Goal: Contribute content: Contribute content

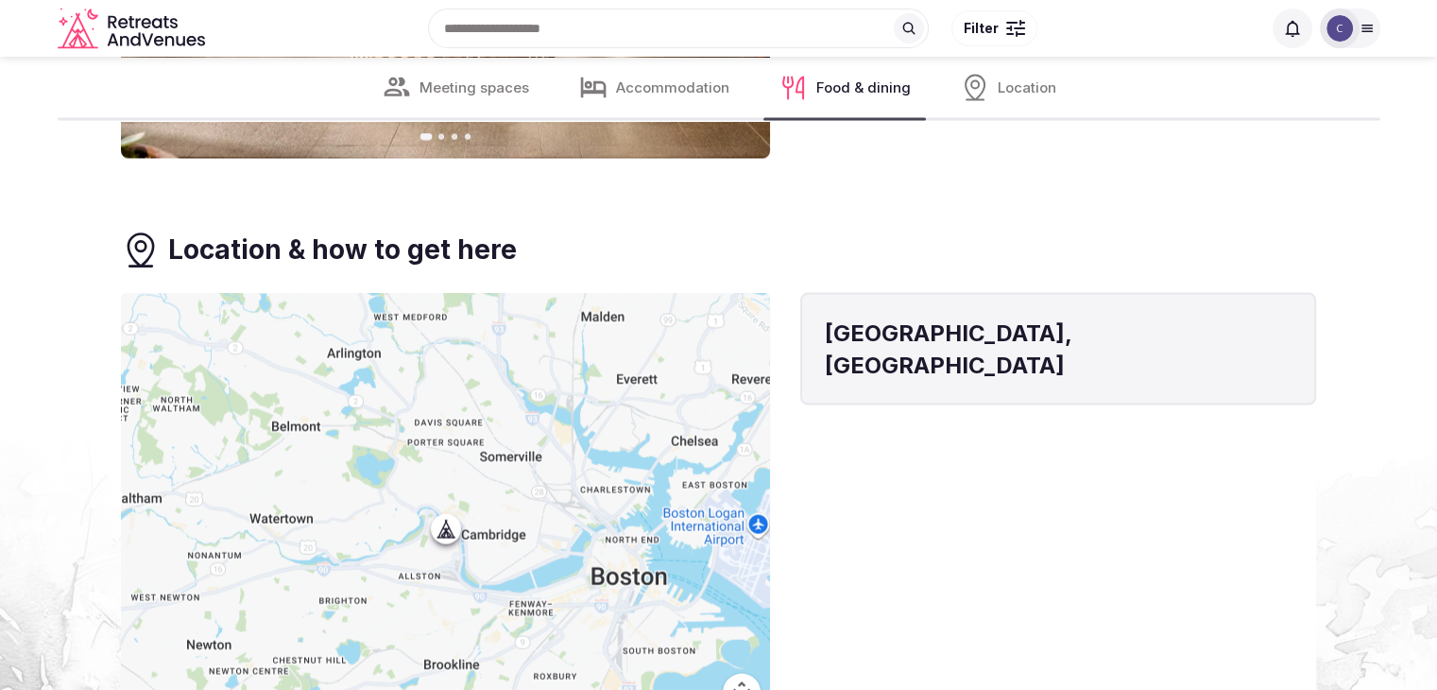
scroll to position [3685, 0]
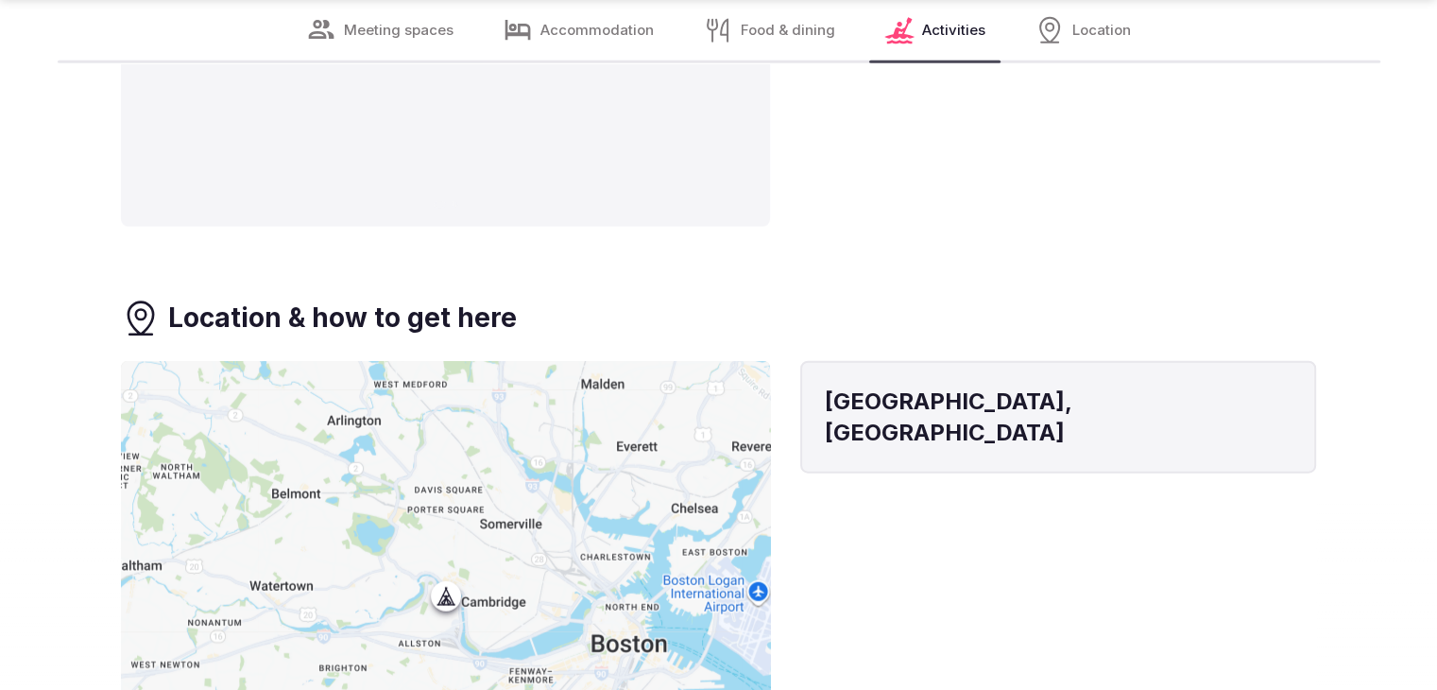
scroll to position [4819, 0]
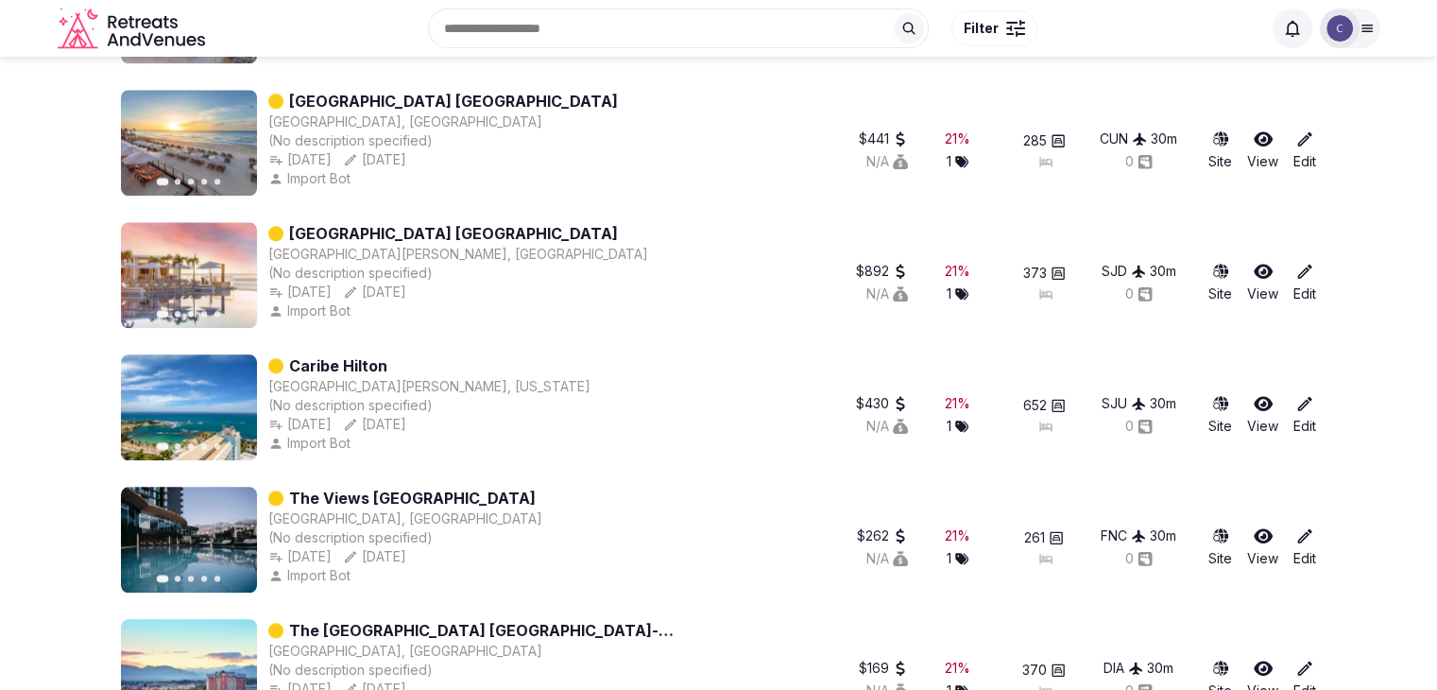
scroll to position [1644, 0]
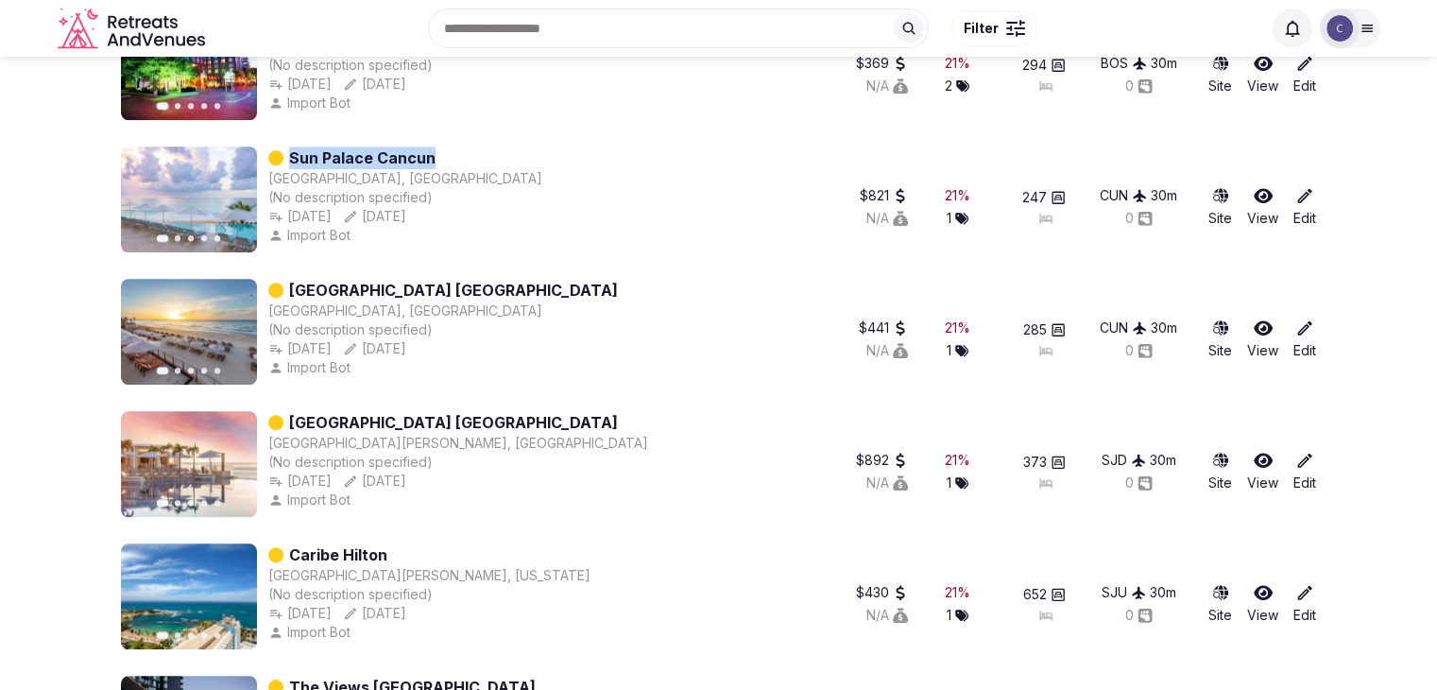
drag, startPoint x: 397, startPoint y: 149, endPoint x: 287, endPoint y: 150, distance: 109.6
click at [289, 149] on div "Sun Palace Cancun" at bounding box center [405, 157] width 274 height 23
copy link "Sun Palace Cancun"
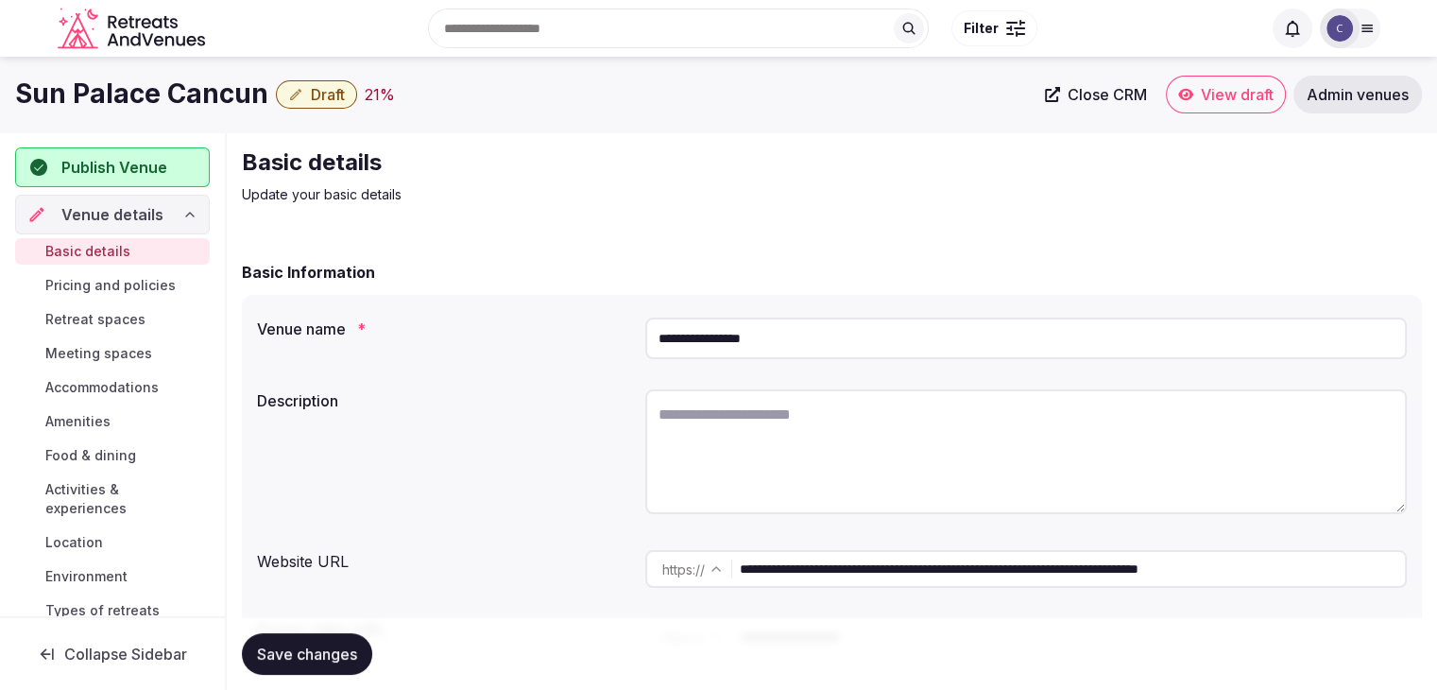
click at [834, 344] on input "**********" at bounding box center [1026, 339] width 762 height 42
click at [892, 574] on input "**********" at bounding box center [1072, 569] width 665 height 38
drag, startPoint x: 888, startPoint y: 573, endPoint x: 712, endPoint y: 556, distance: 177.5
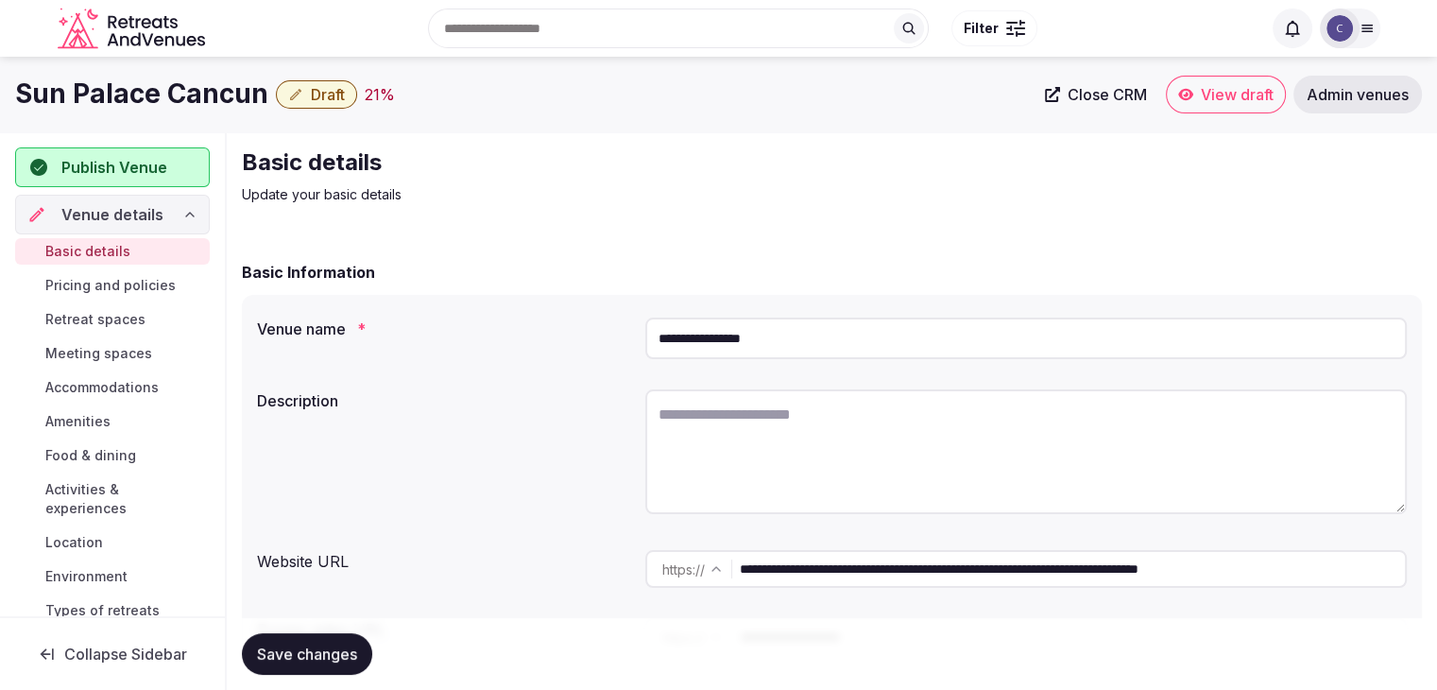
click at [712, 556] on div "**********" at bounding box center [1026, 569] width 762 height 38
click at [117, 353] on span "Meeting spaces" at bounding box center [98, 353] width 107 height 19
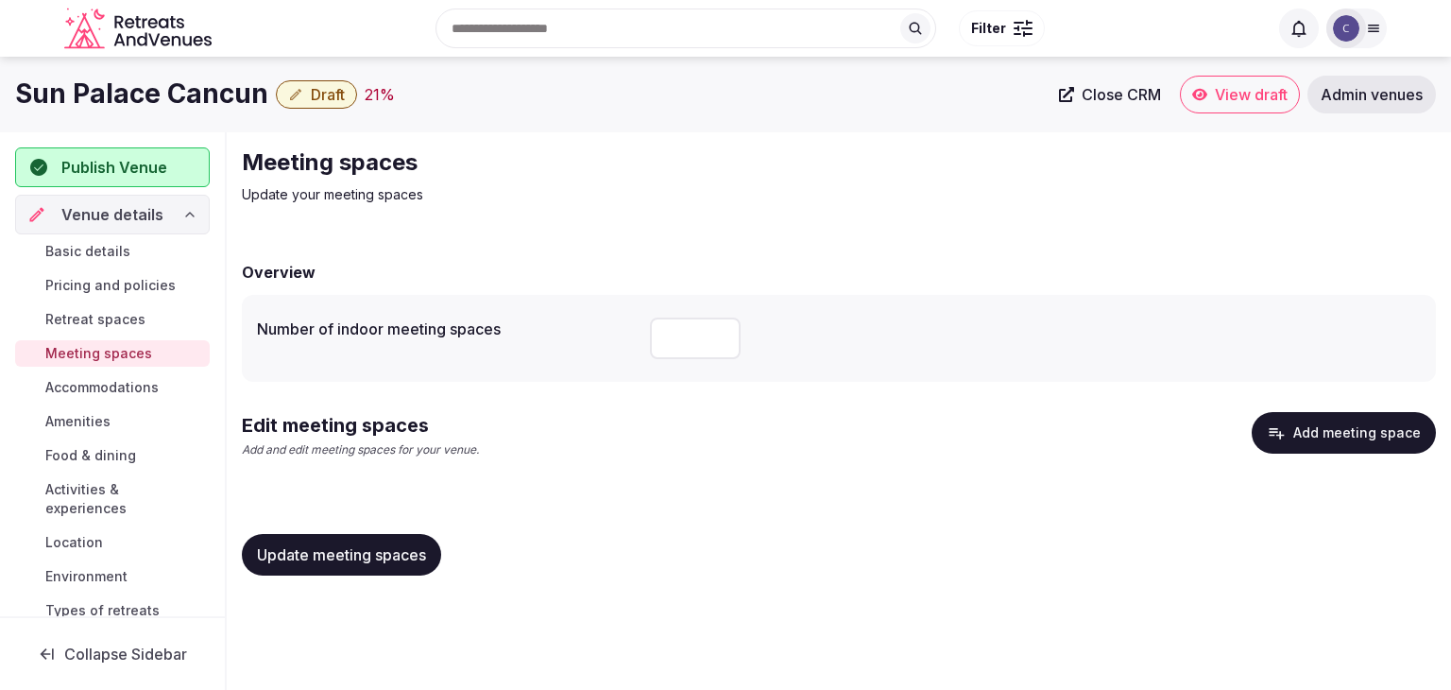
click at [1354, 436] on button "Add meeting space" at bounding box center [1344, 433] width 184 height 42
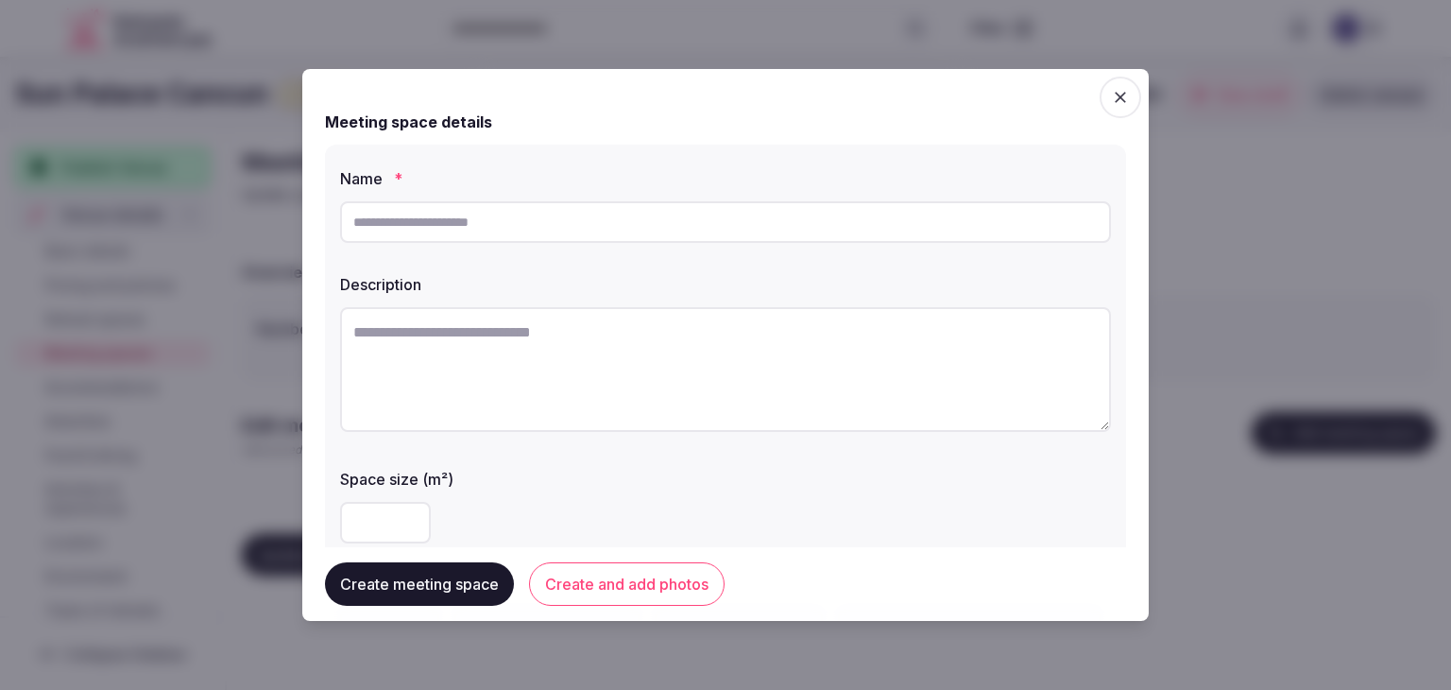
click at [514, 228] on input "text" at bounding box center [725, 222] width 771 height 42
paste input "**********"
type input "**********"
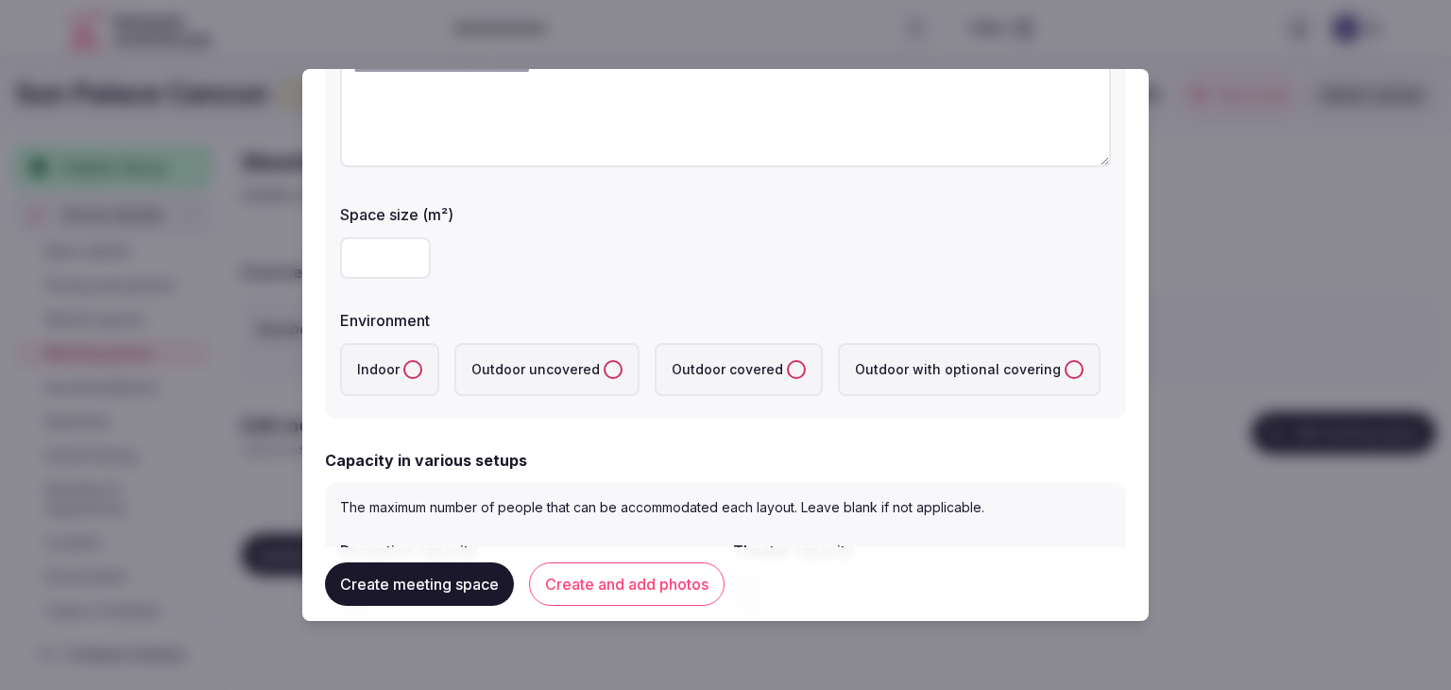
scroll to position [283, 0]
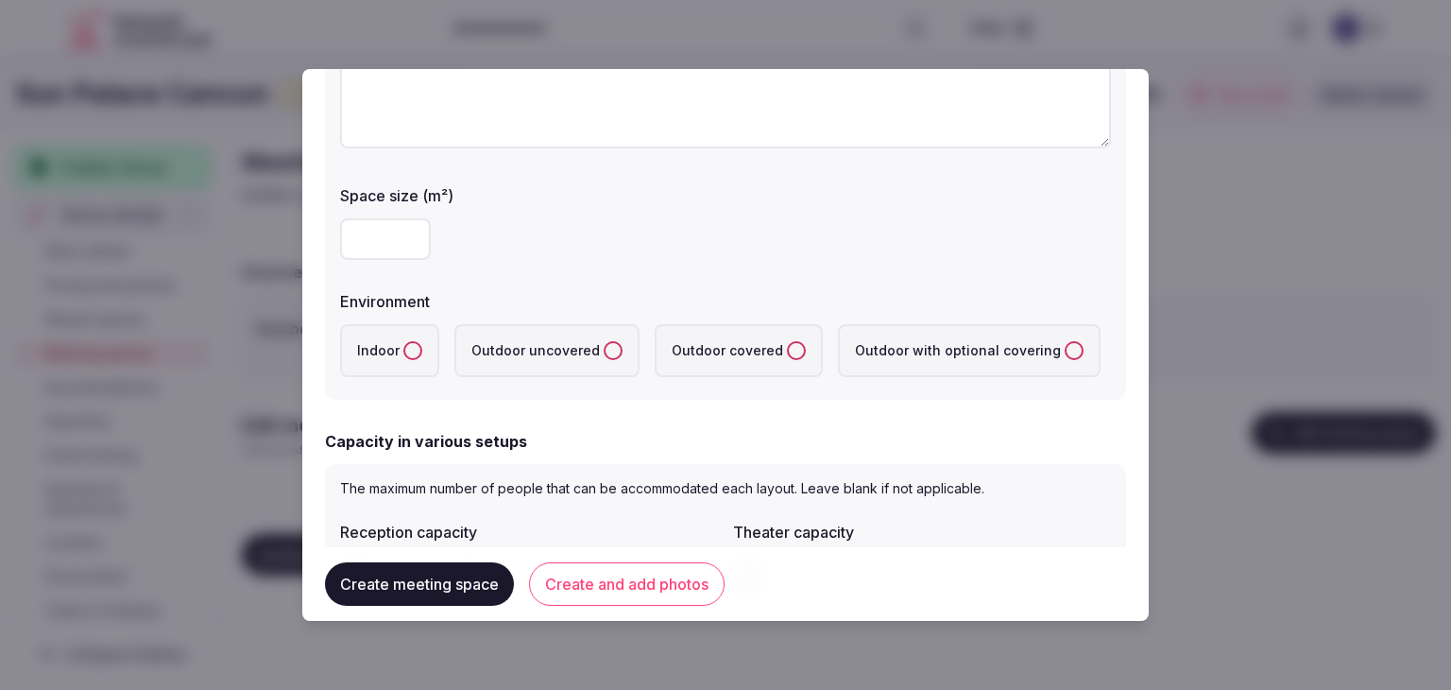
click at [399, 345] on label "Indoor" at bounding box center [389, 350] width 99 height 53
click at [404, 345] on button "Indoor" at bounding box center [413, 350] width 19 height 19
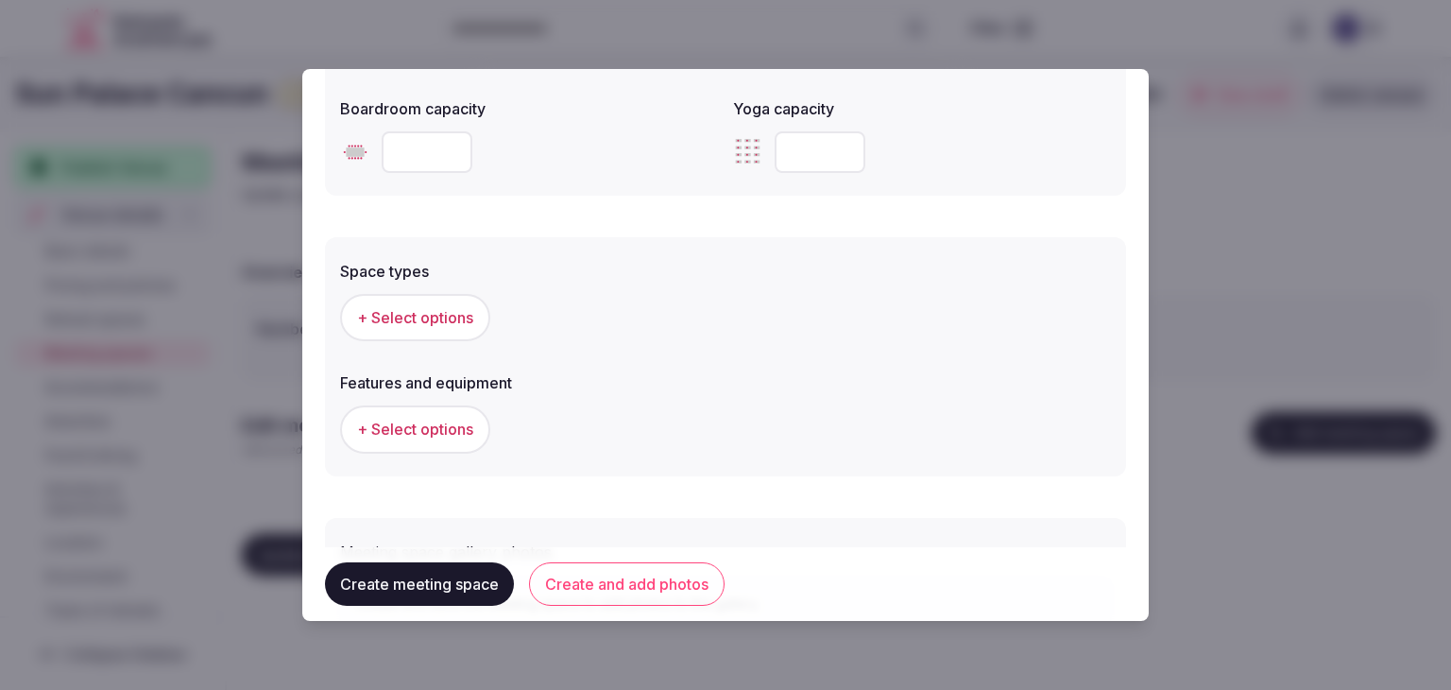
scroll to position [1039, 0]
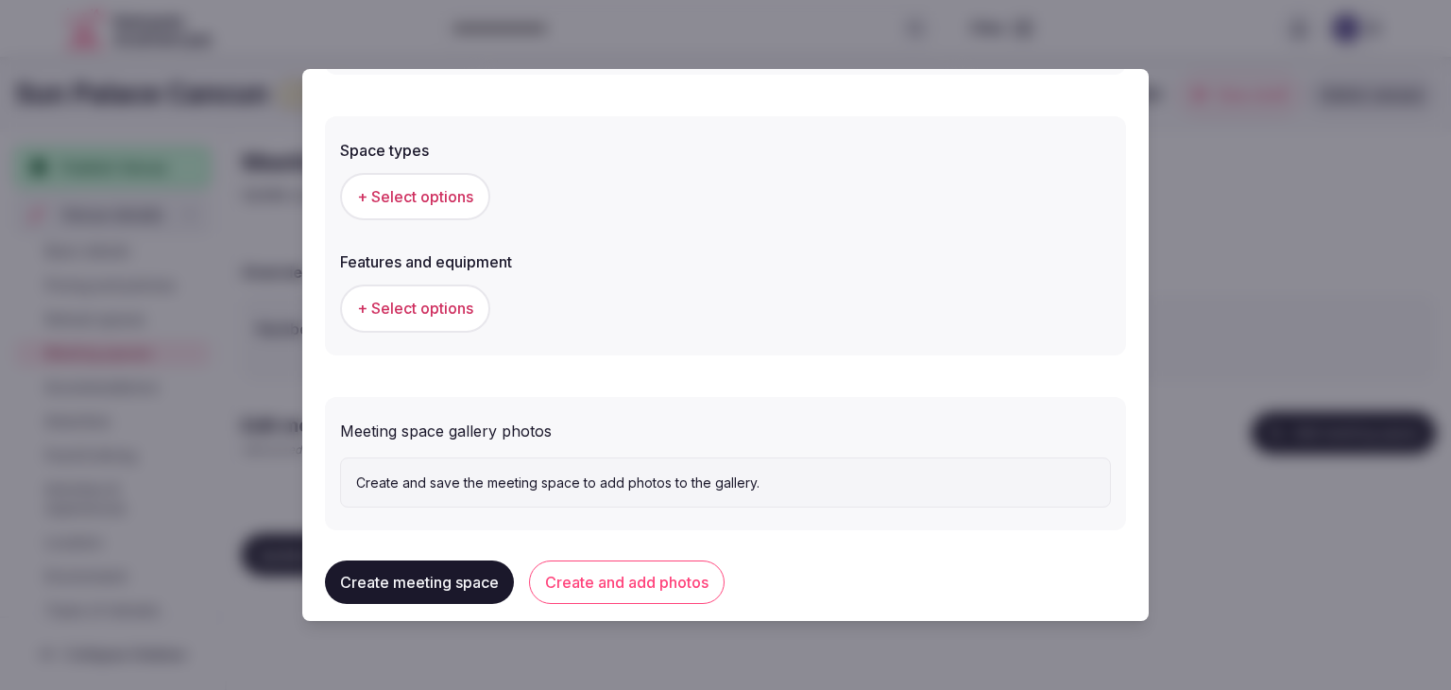
click at [446, 207] on button "+ Select options" at bounding box center [415, 196] width 150 height 47
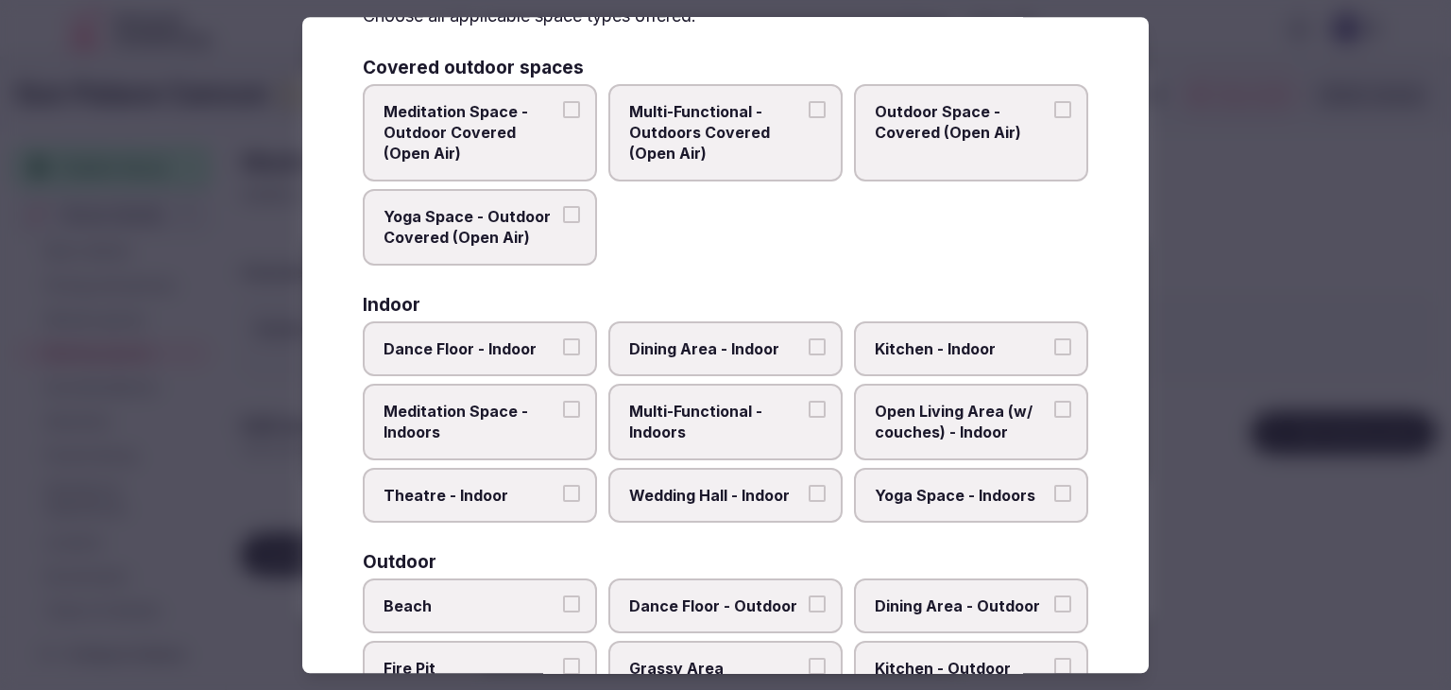
scroll to position [189, 0]
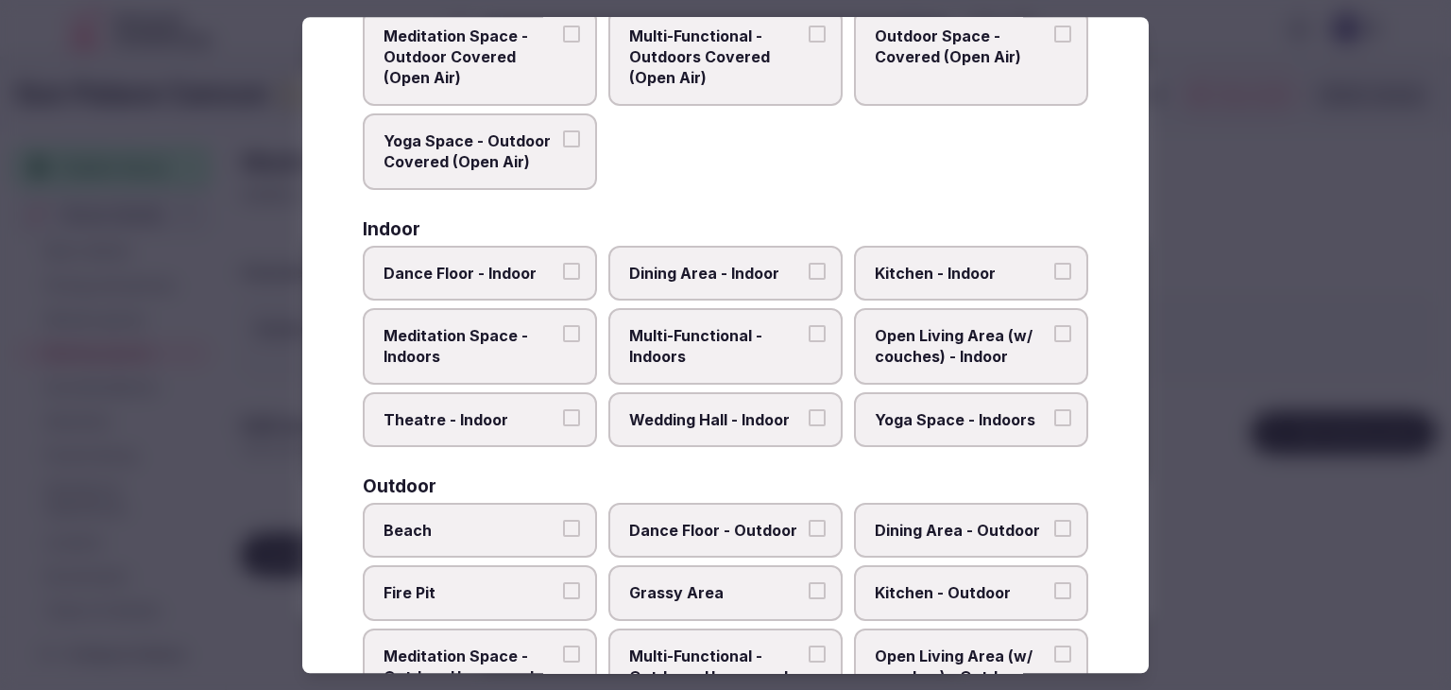
drag, startPoint x: 722, startPoint y: 342, endPoint x: 722, endPoint y: 409, distance: 67.1
click at [722, 342] on span "Multi-Functional - Indoors" at bounding box center [716, 346] width 174 height 43
click at [809, 342] on button "Multi-Functional - Indoors" at bounding box center [817, 333] width 17 height 17
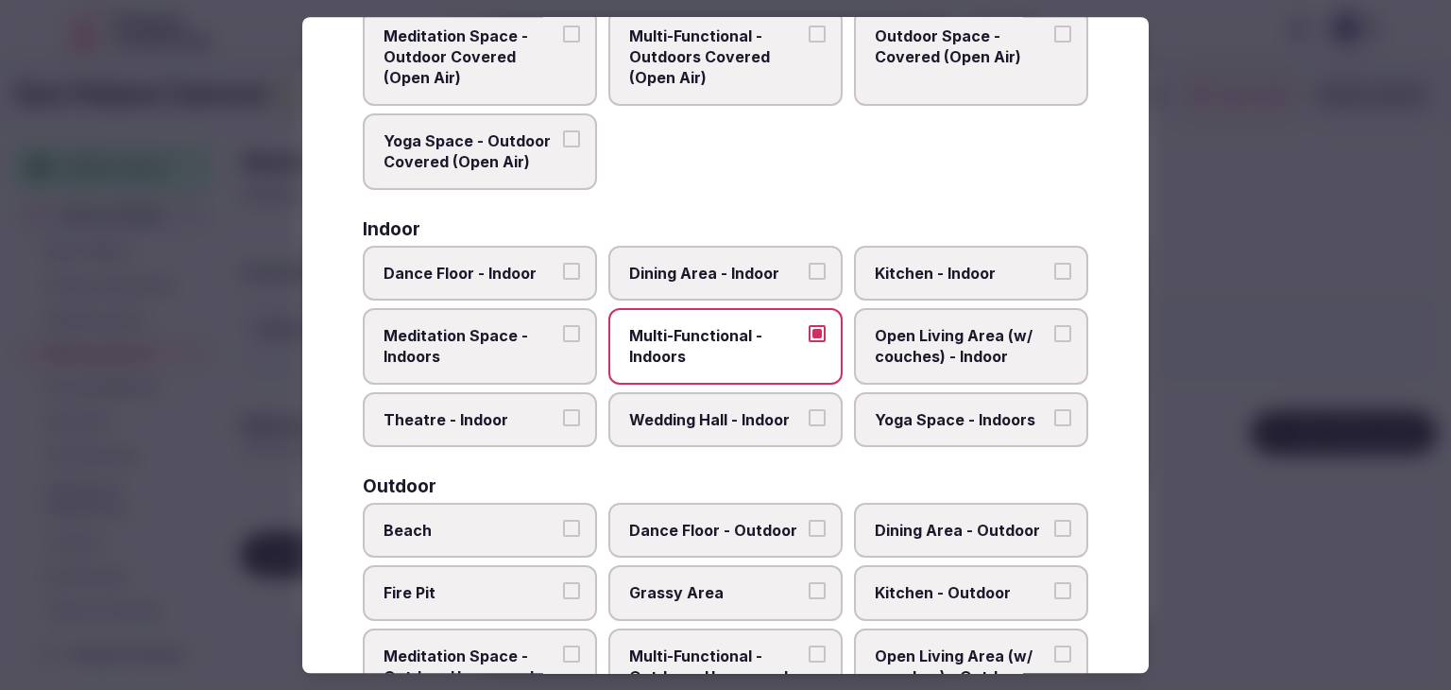
click at [722, 409] on span "Wedding Hall - Indoor" at bounding box center [716, 419] width 174 height 21
click at [809, 409] on button "Wedding Hall - Indoor" at bounding box center [817, 417] width 17 height 17
click at [719, 263] on span "Dining Area - Indoor" at bounding box center [716, 273] width 174 height 21
click at [809, 263] on button "Dining Area - Indoor" at bounding box center [817, 271] width 17 height 17
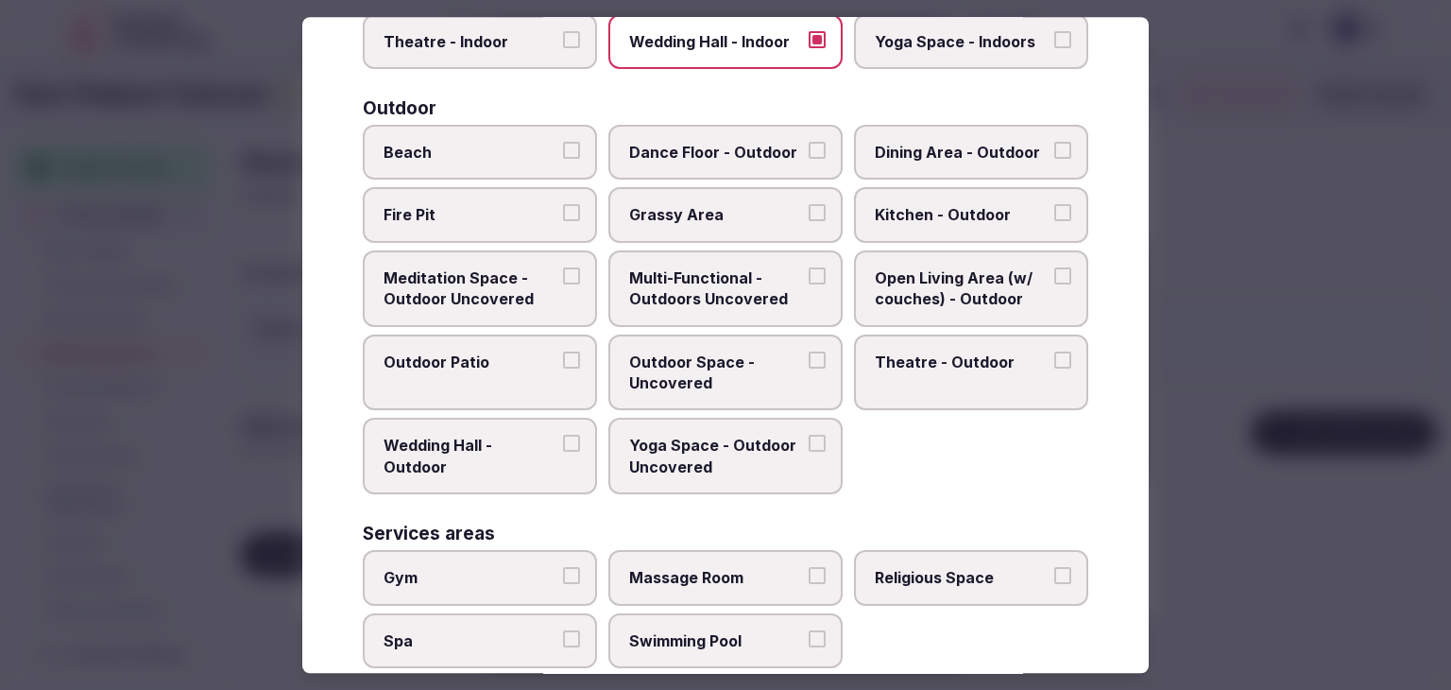
click at [991, 582] on label "Religious Space" at bounding box center [971, 577] width 234 height 55
click at [1055, 582] on button "Religious Space" at bounding box center [1063, 575] width 17 height 17
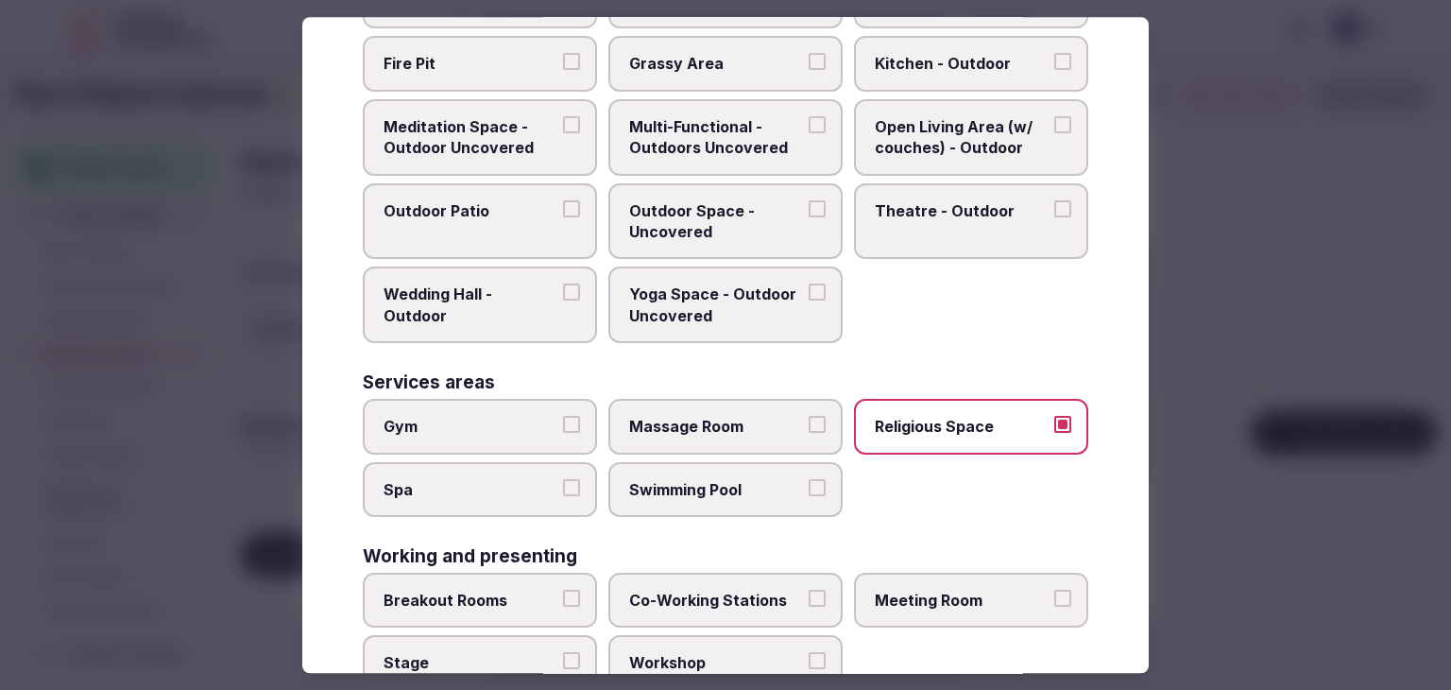
scroll to position [771, 0]
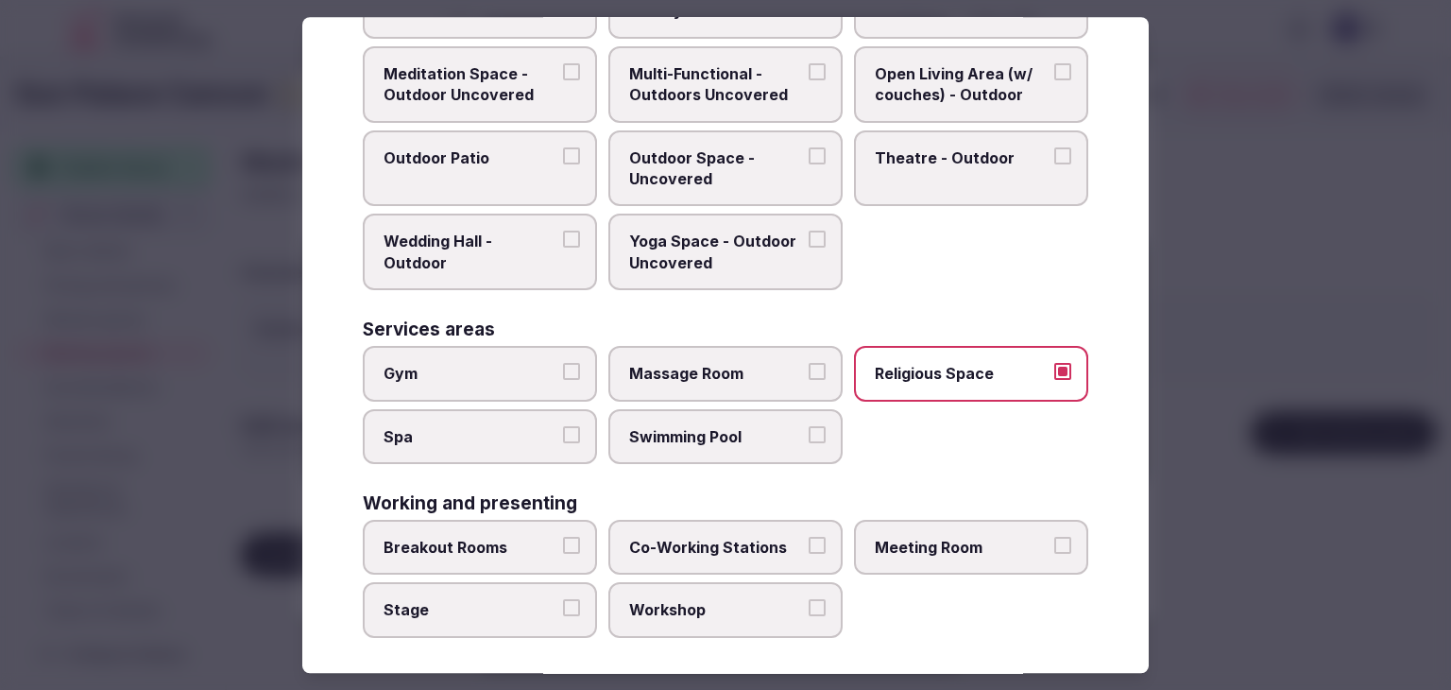
click at [976, 390] on label "Religious Space" at bounding box center [971, 373] width 234 height 55
click at [1055, 380] on button "Religious Space" at bounding box center [1063, 371] width 17 height 17
click at [976, 523] on label "Meeting Room" at bounding box center [971, 547] width 234 height 55
click at [1055, 537] on button "Meeting Room" at bounding box center [1063, 545] width 17 height 17
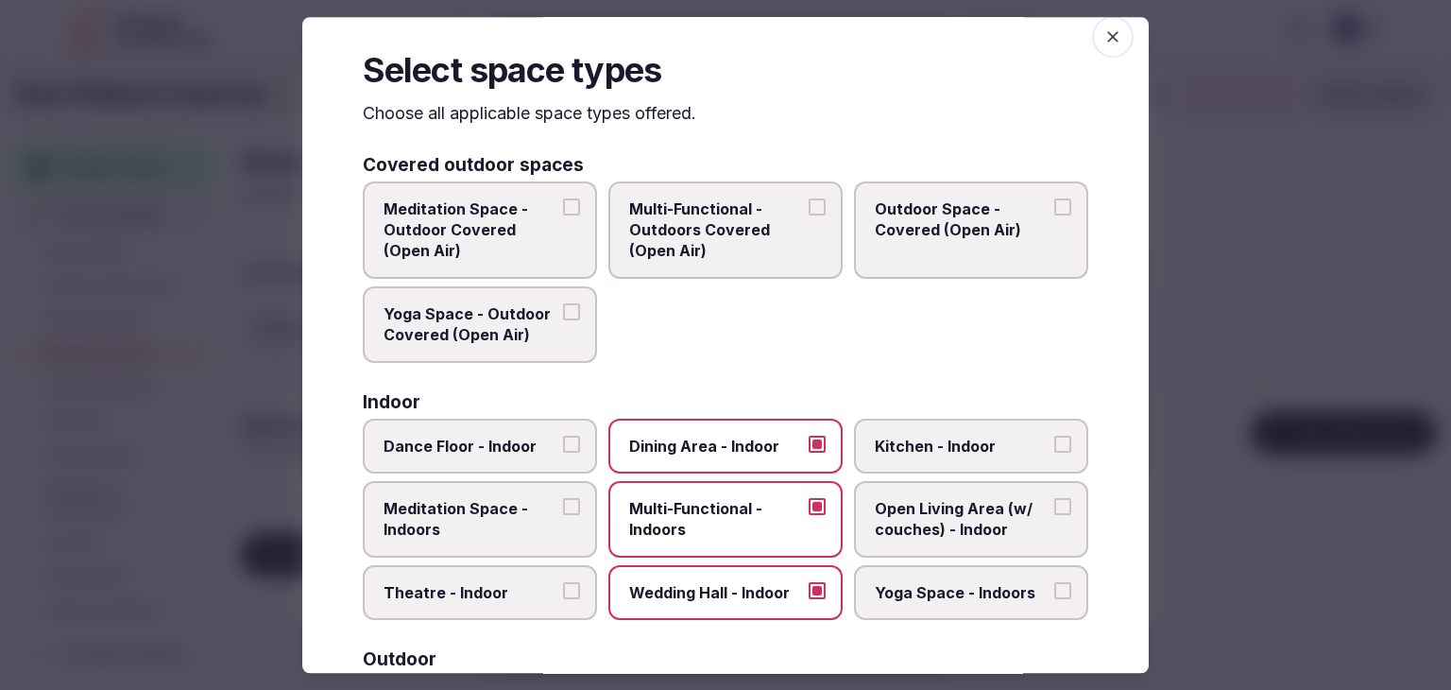
scroll to position [0, 0]
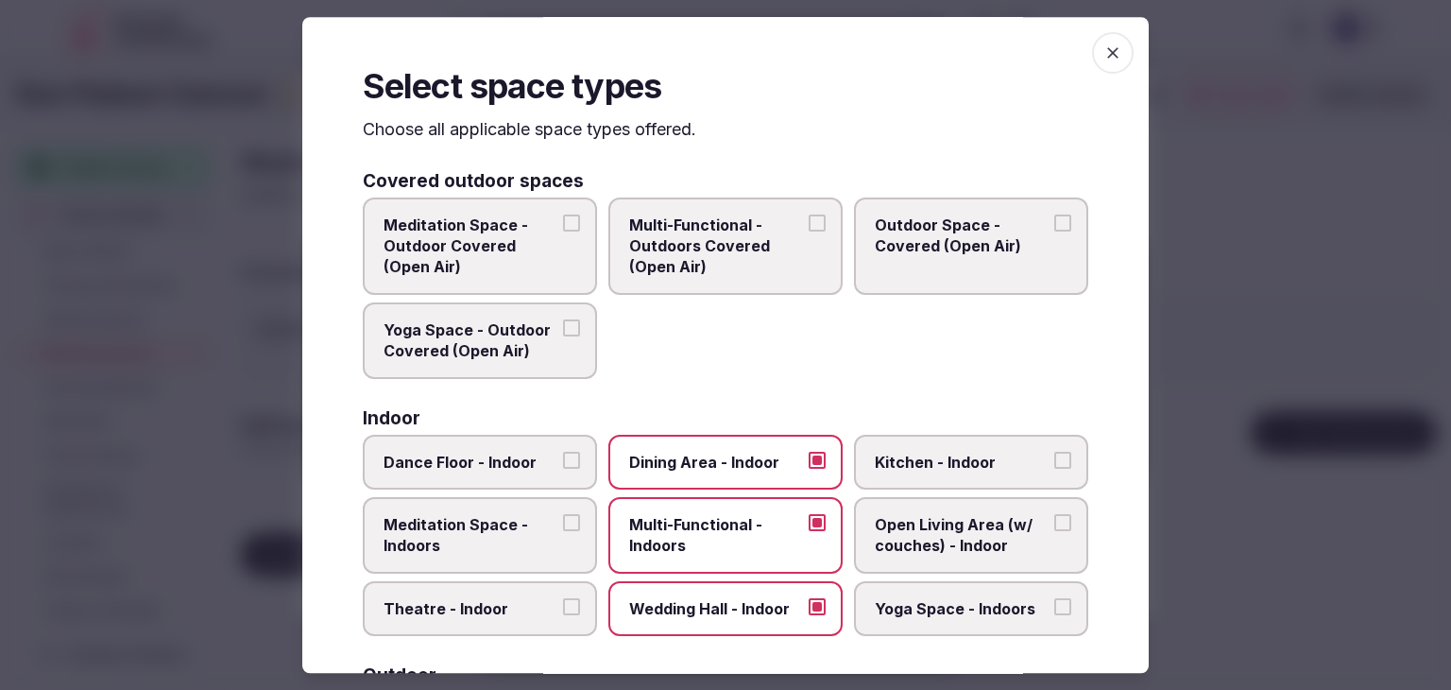
click at [1111, 50] on span "button" at bounding box center [1113, 53] width 42 height 42
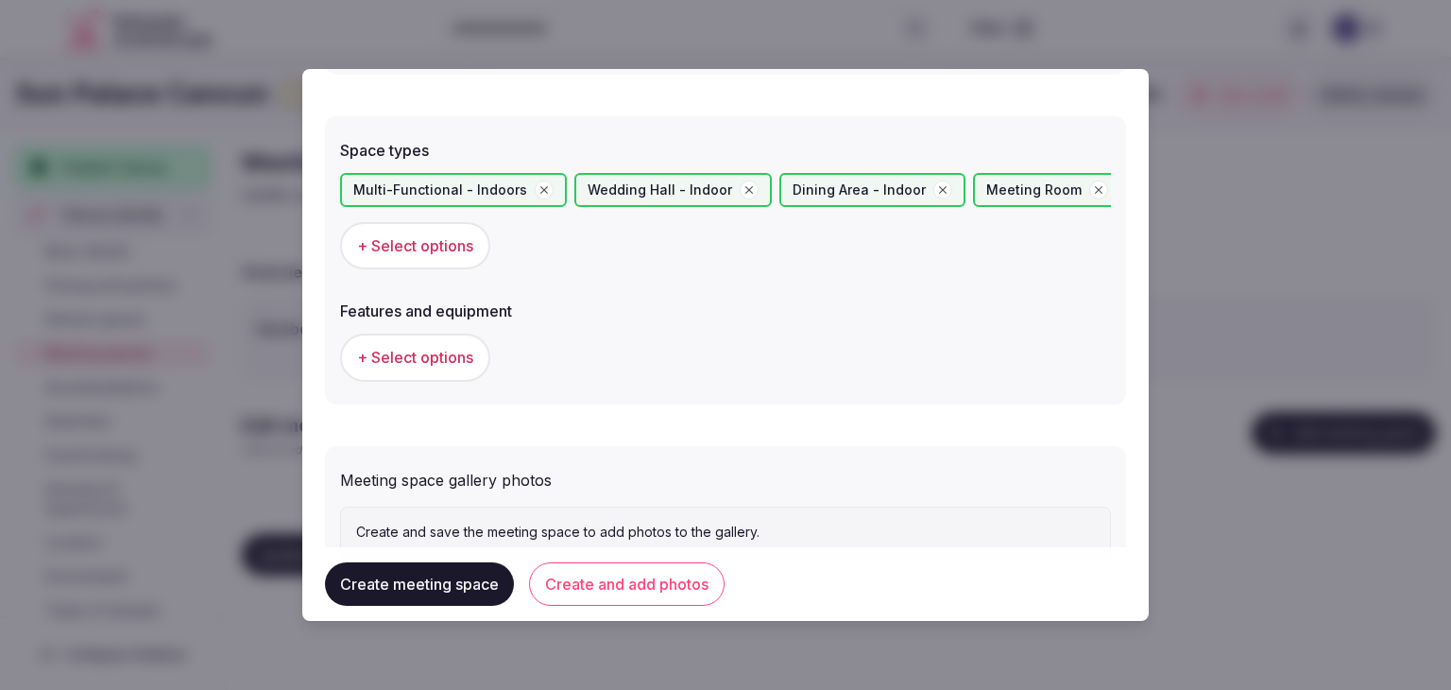
scroll to position [1106, 0]
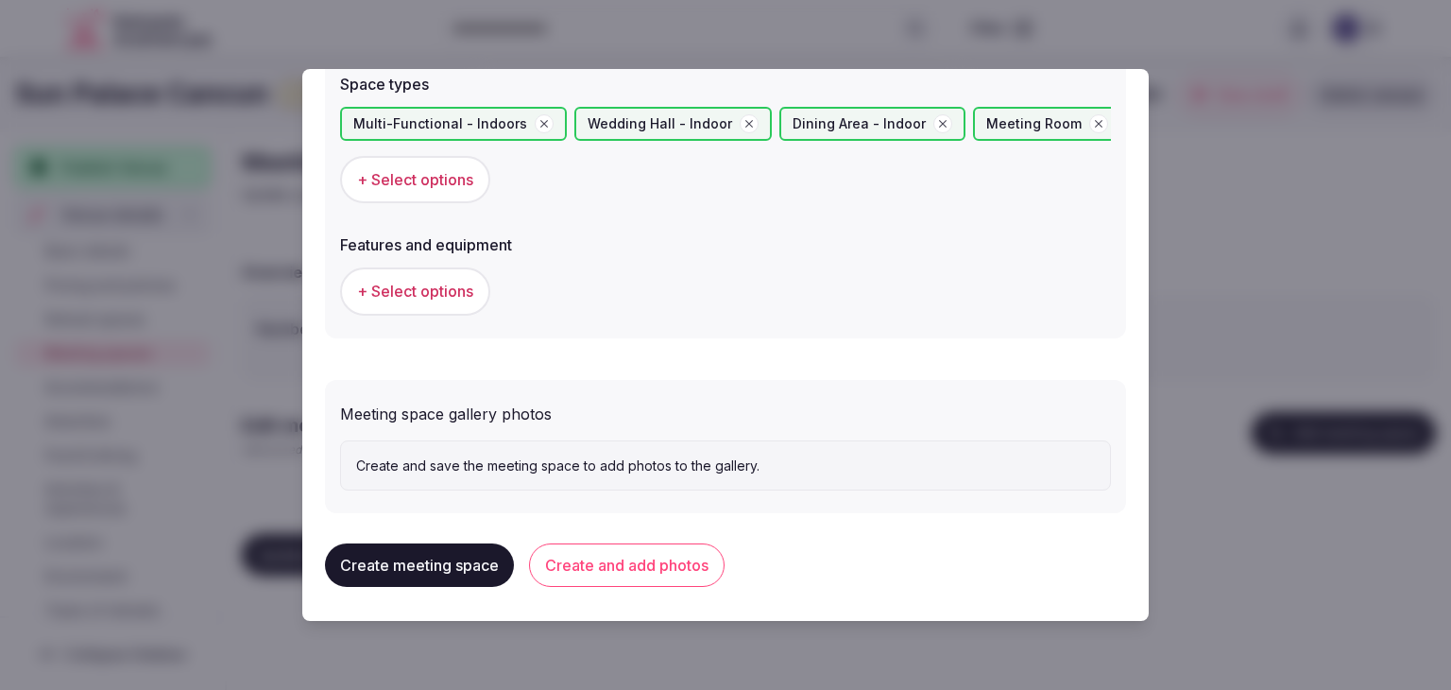
click at [427, 284] on span "+ Select options" at bounding box center [415, 291] width 116 height 21
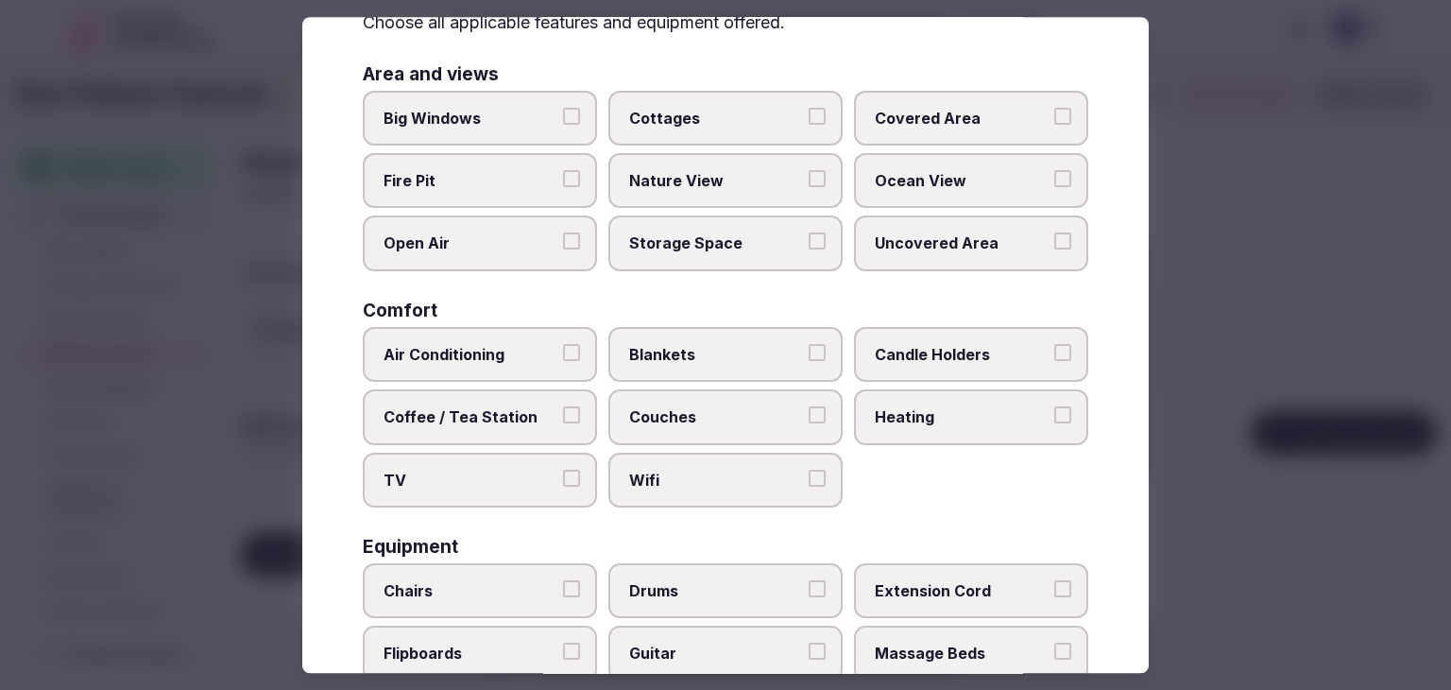
scroll to position [283, 0]
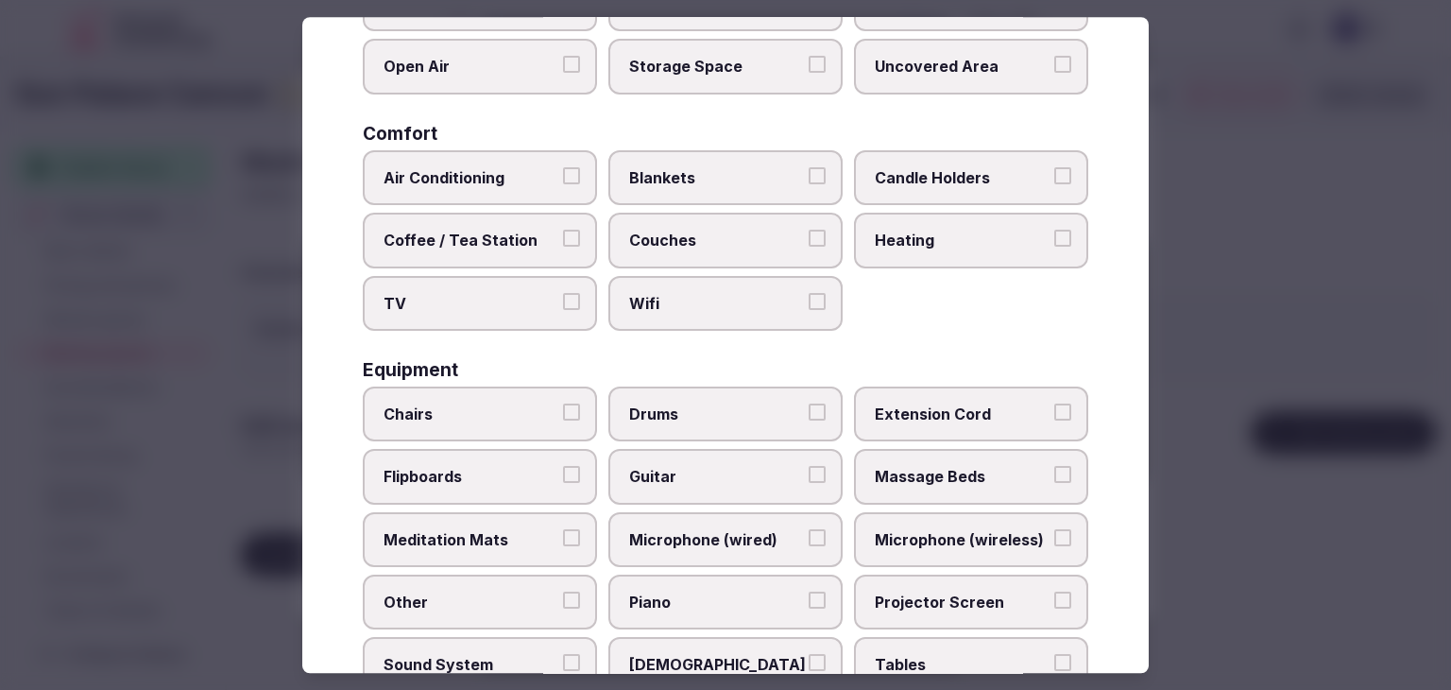
click at [673, 302] on span "Wifi" at bounding box center [716, 303] width 174 height 21
click at [809, 302] on button "Wifi" at bounding box center [817, 301] width 17 height 17
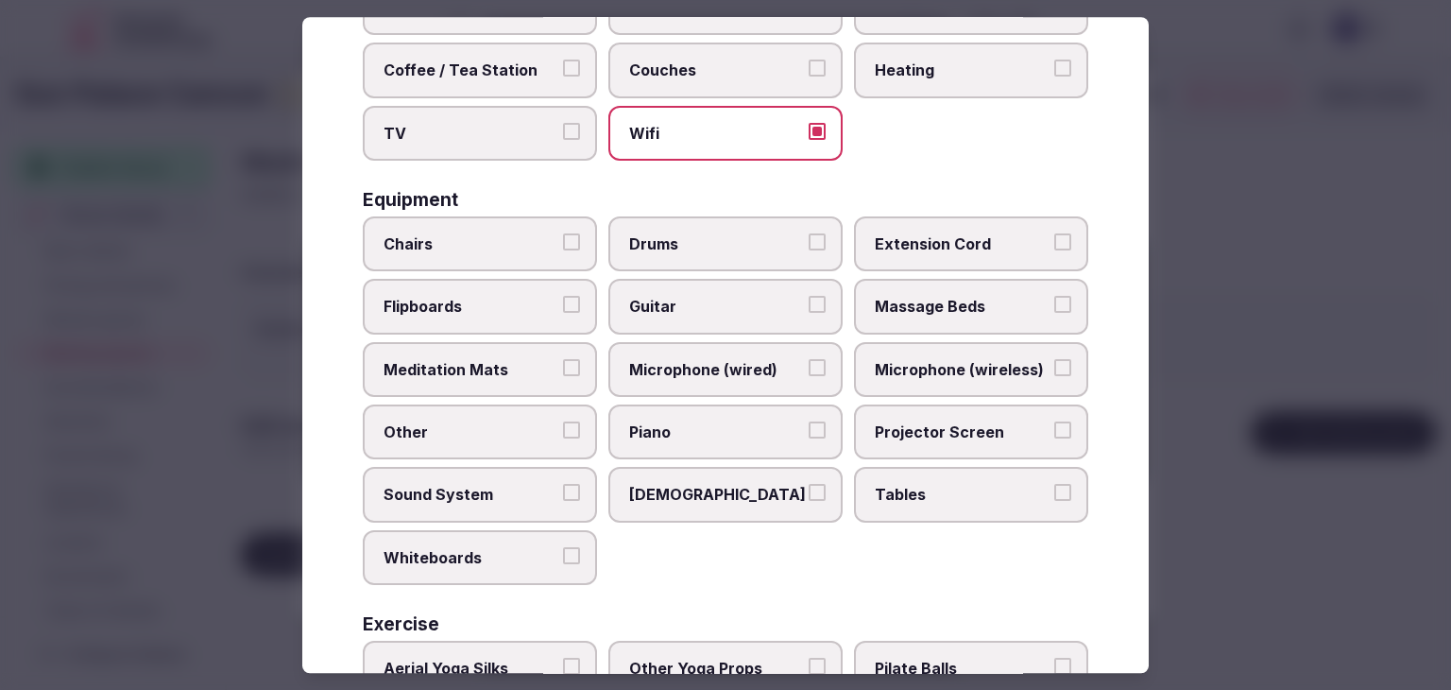
scroll to position [567, 0]
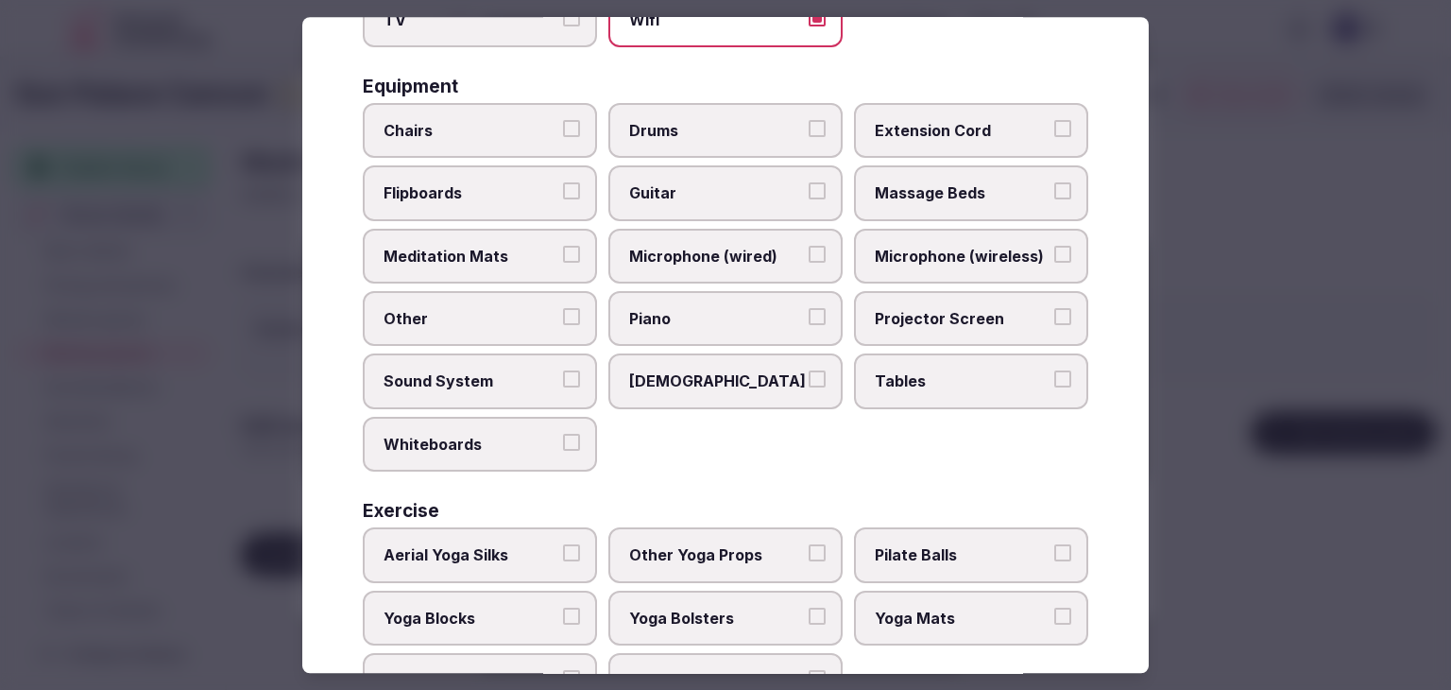
click at [926, 361] on label "Tables" at bounding box center [971, 381] width 234 height 55
click at [1055, 371] on button "Tables" at bounding box center [1063, 379] width 17 height 17
drag, startPoint x: 922, startPoint y: 306, endPoint x: 496, endPoint y: 130, distance: 461.0
click at [922, 308] on span "Projector Screen" at bounding box center [962, 318] width 174 height 21
click at [1055, 308] on button "Projector Screen" at bounding box center [1063, 316] width 17 height 17
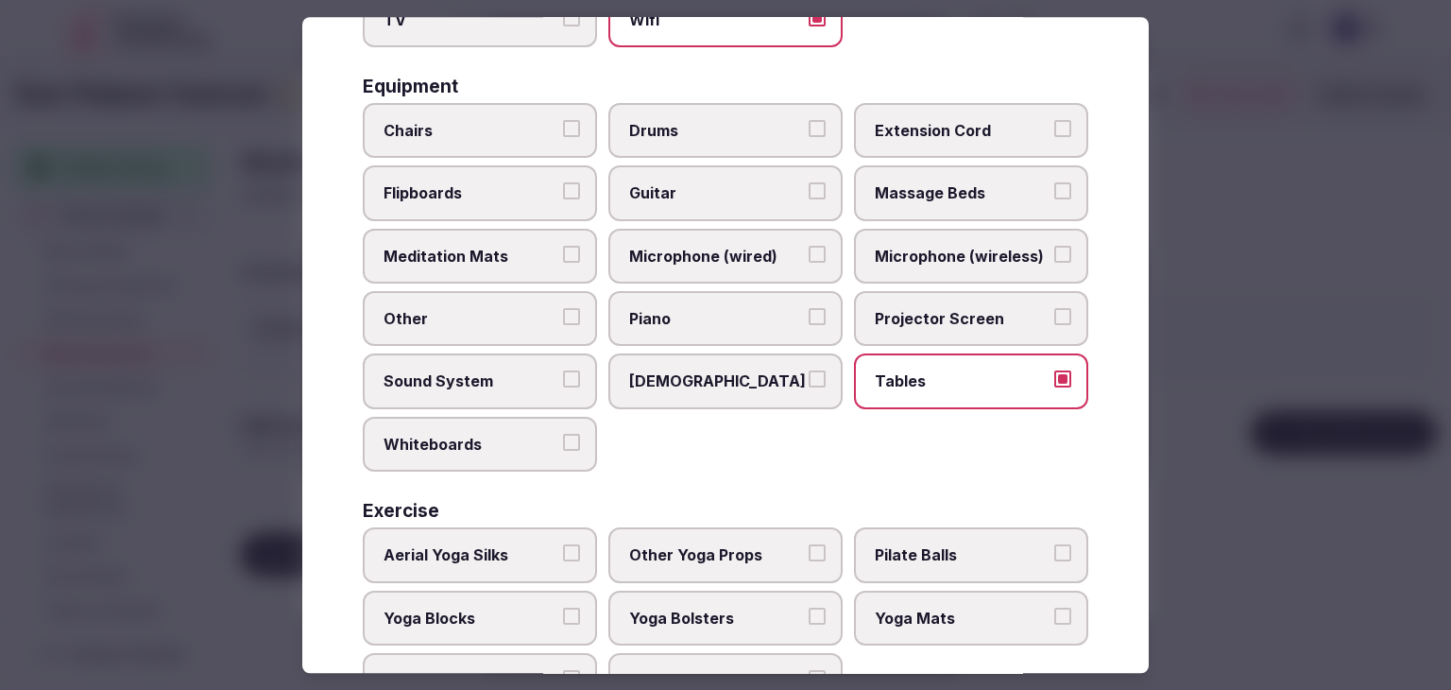
click at [921, 246] on span "Microphone (wireless)" at bounding box center [962, 256] width 174 height 21
click at [1055, 246] on button "Microphone (wireless)" at bounding box center [1063, 254] width 17 height 17
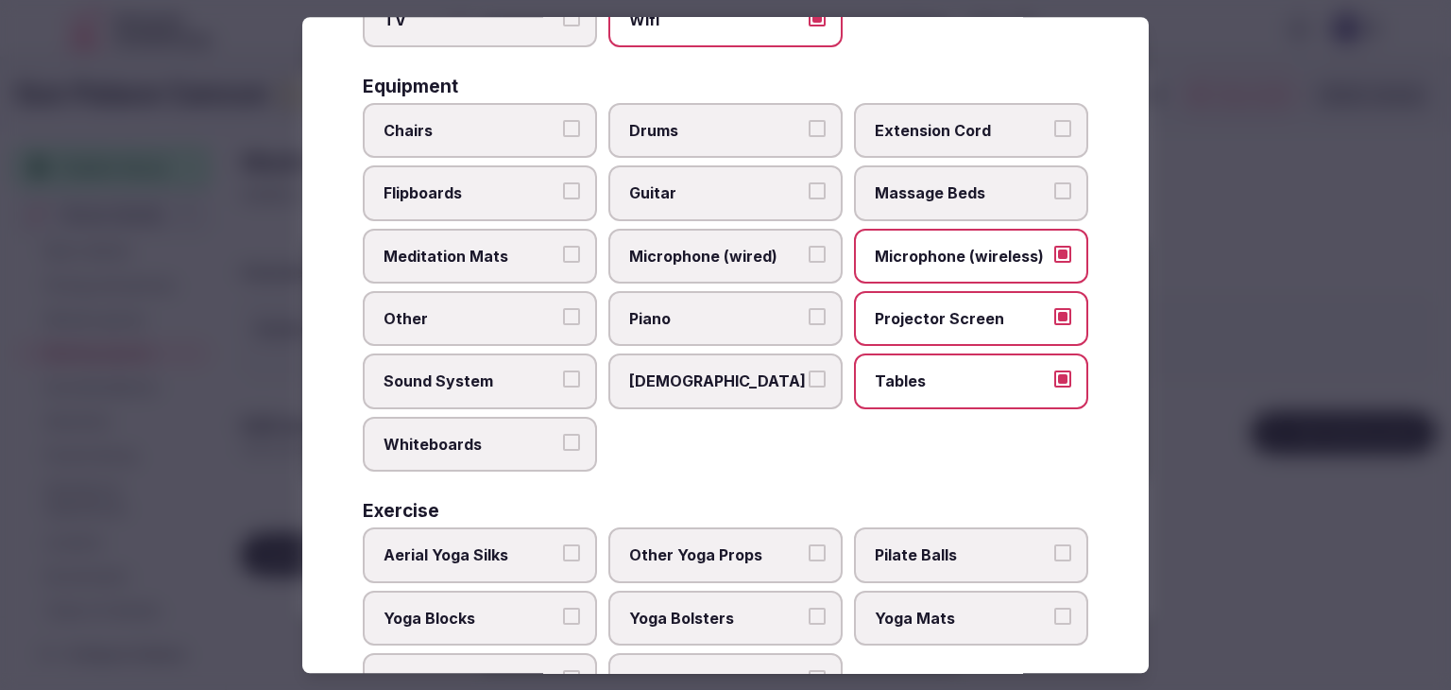
click at [496, 130] on span "Chairs" at bounding box center [471, 130] width 174 height 21
click at [563, 130] on button "Chairs" at bounding box center [571, 128] width 17 height 17
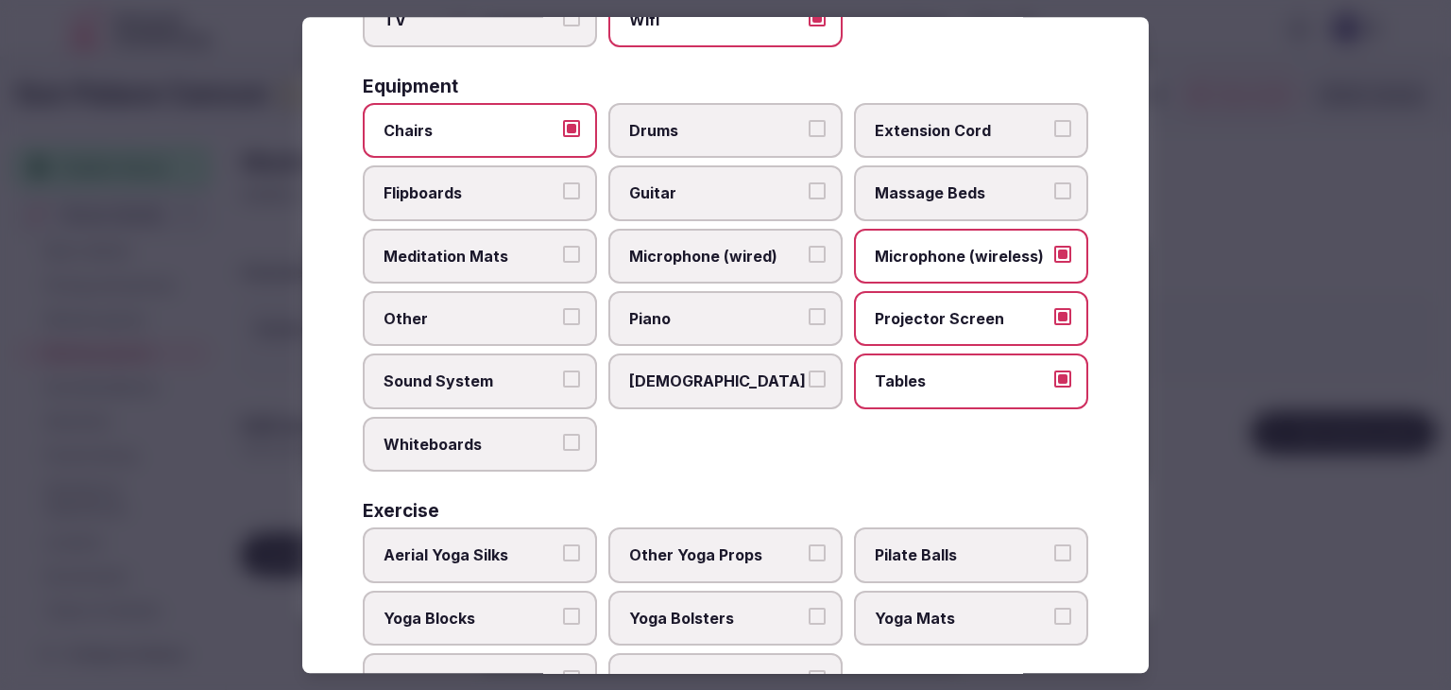
click at [487, 185] on span "Flipboards" at bounding box center [471, 193] width 174 height 21
click at [563, 185] on button "Flipboards" at bounding box center [571, 191] width 17 height 17
click at [499, 371] on span "Sound System" at bounding box center [471, 381] width 174 height 21
click at [563, 371] on button "Sound System" at bounding box center [571, 379] width 17 height 17
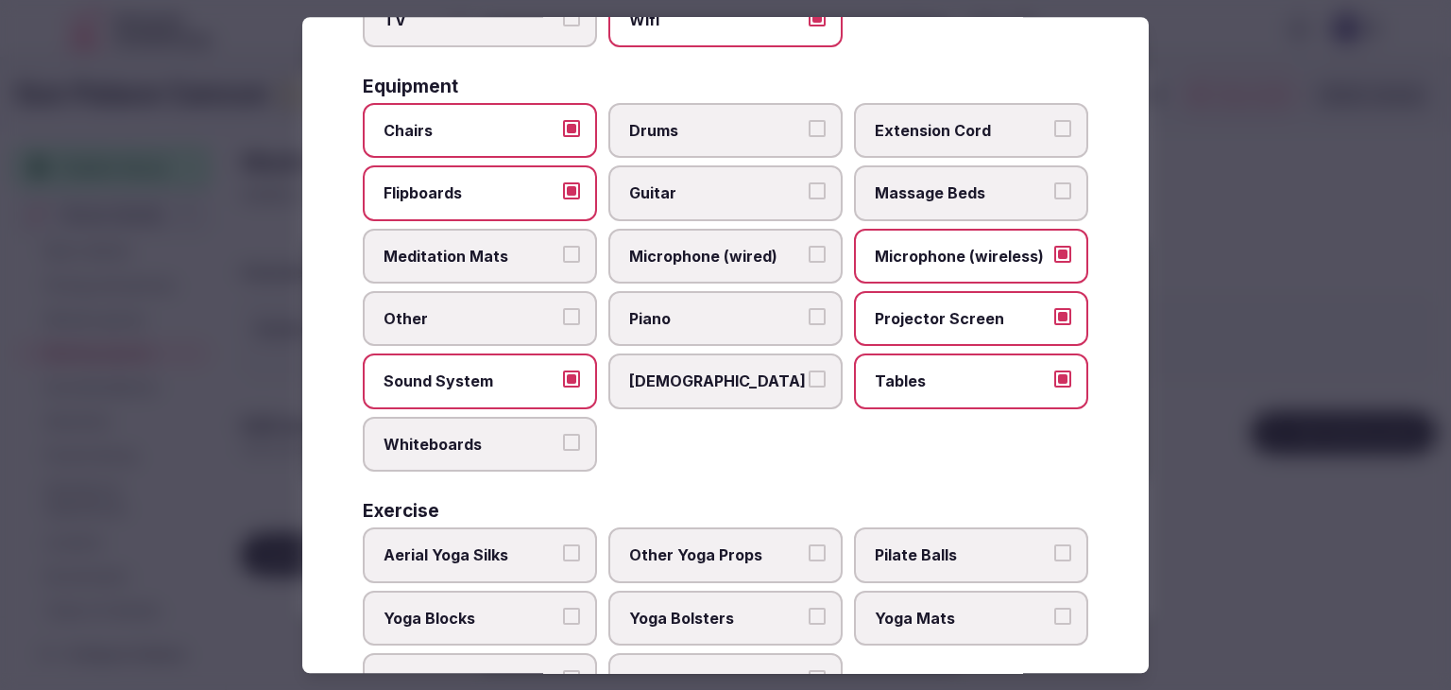
click at [501, 434] on span "Whiteboards" at bounding box center [471, 444] width 174 height 21
click at [563, 434] on button "Whiteboards" at bounding box center [571, 442] width 17 height 17
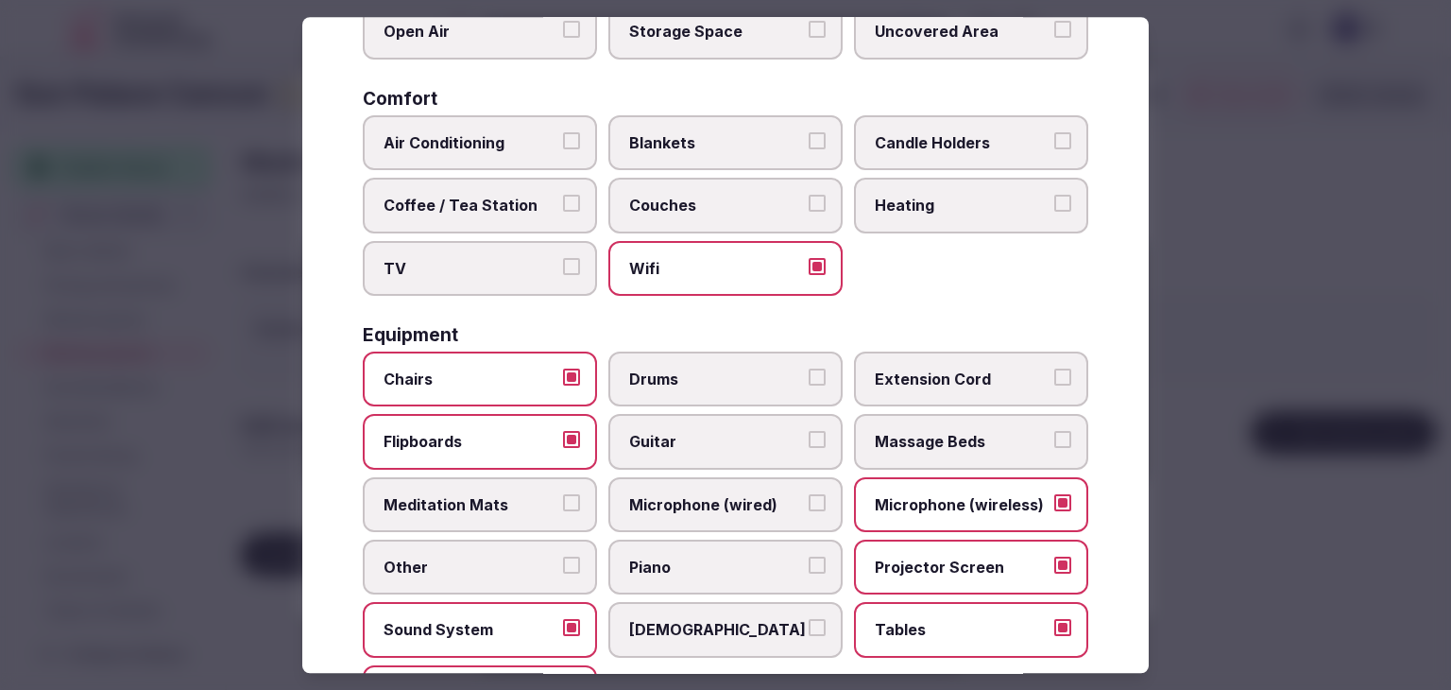
scroll to position [189, 0]
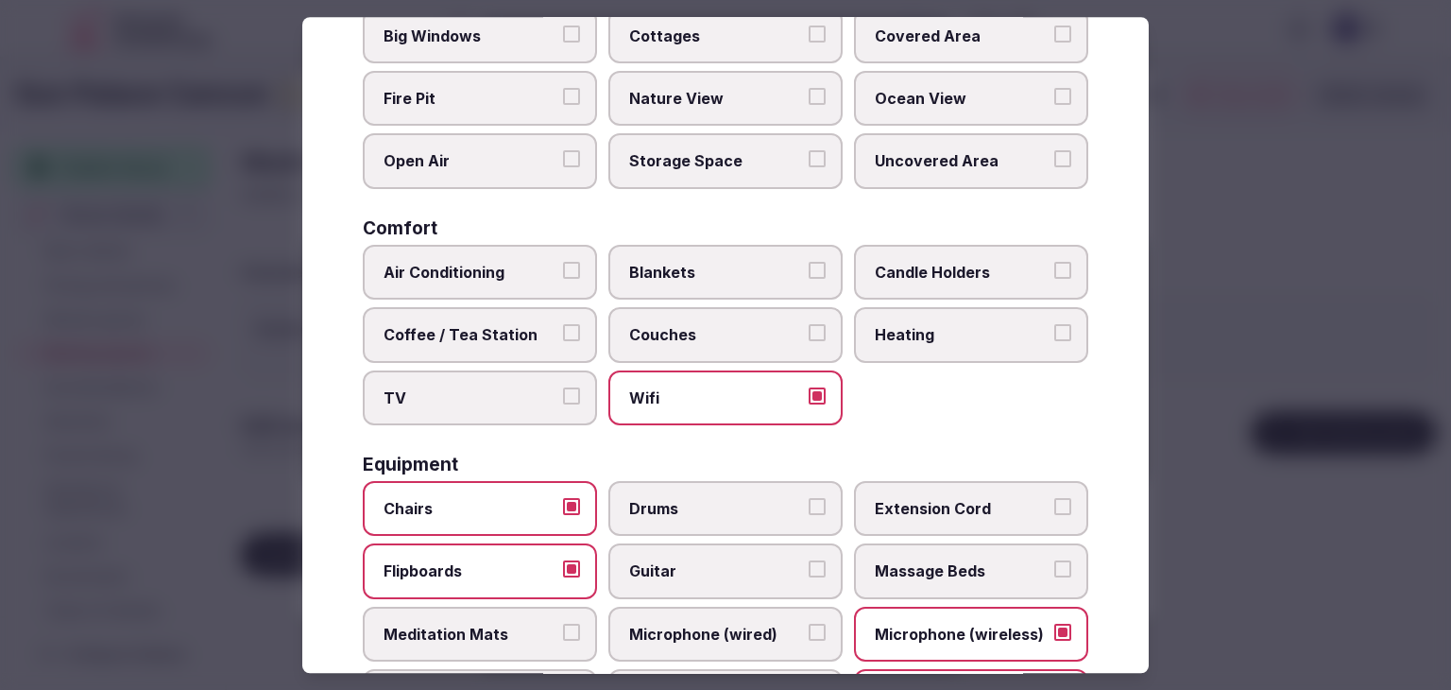
click at [505, 404] on label "TV" at bounding box center [480, 397] width 234 height 55
click at [563, 404] on button "TV" at bounding box center [571, 395] width 17 height 17
click at [499, 337] on span "Coffee / Tea Station" at bounding box center [471, 334] width 174 height 21
click at [563, 337] on button "Coffee / Tea Station" at bounding box center [571, 332] width 17 height 17
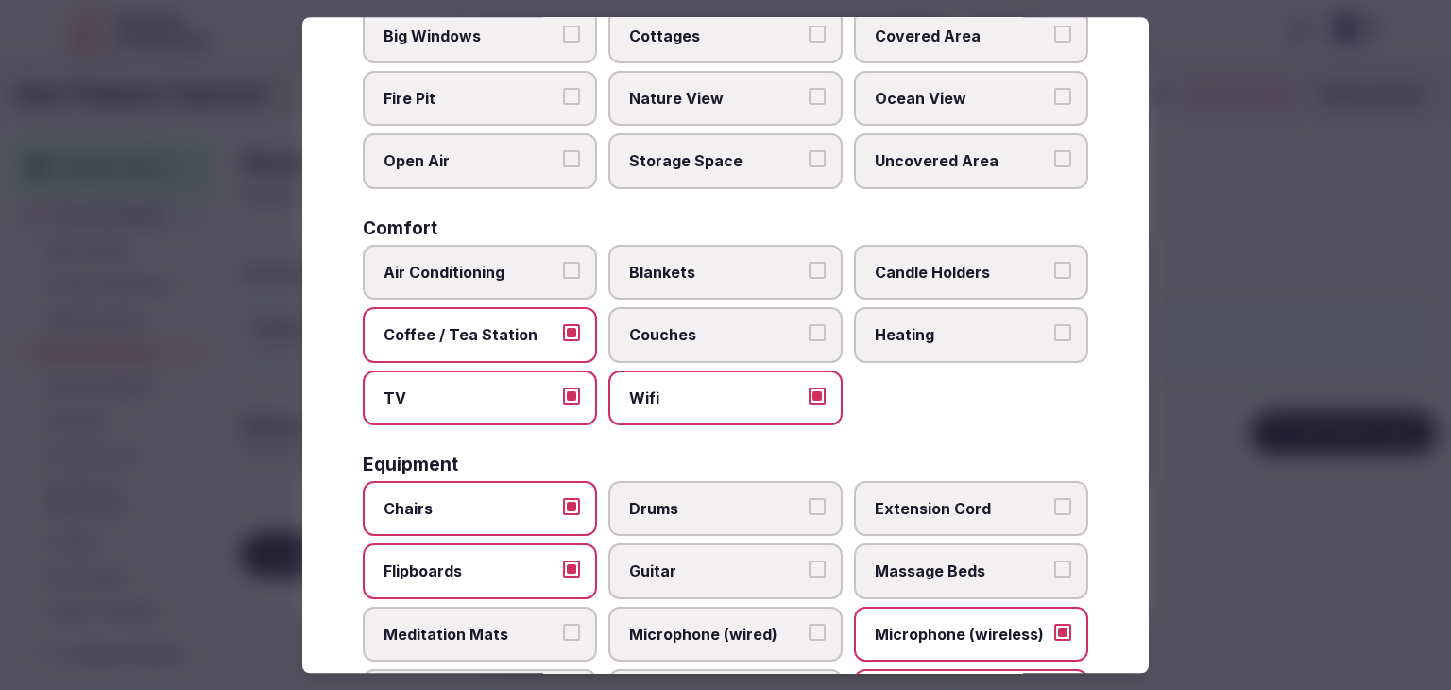
click at [498, 281] on label "Air Conditioning" at bounding box center [480, 272] width 234 height 55
click at [563, 279] on button "Air Conditioning" at bounding box center [571, 270] width 17 height 17
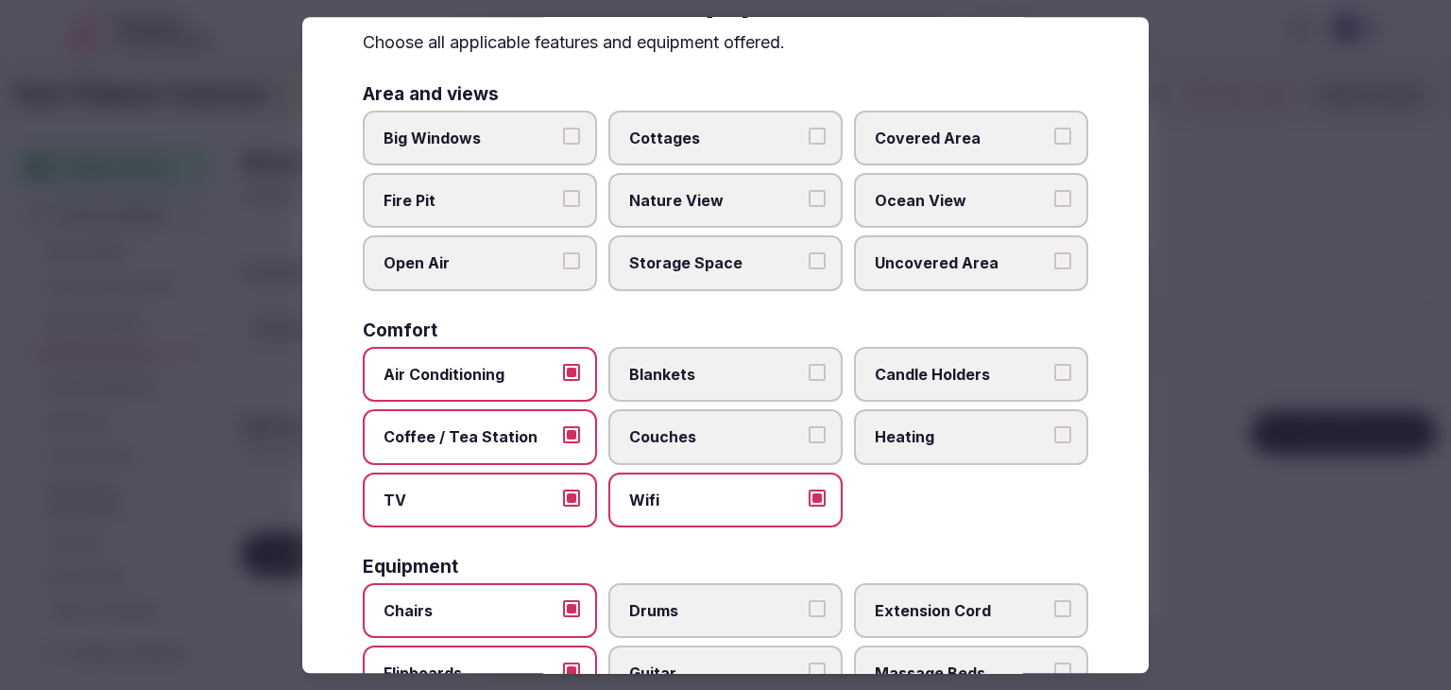
scroll to position [0, 0]
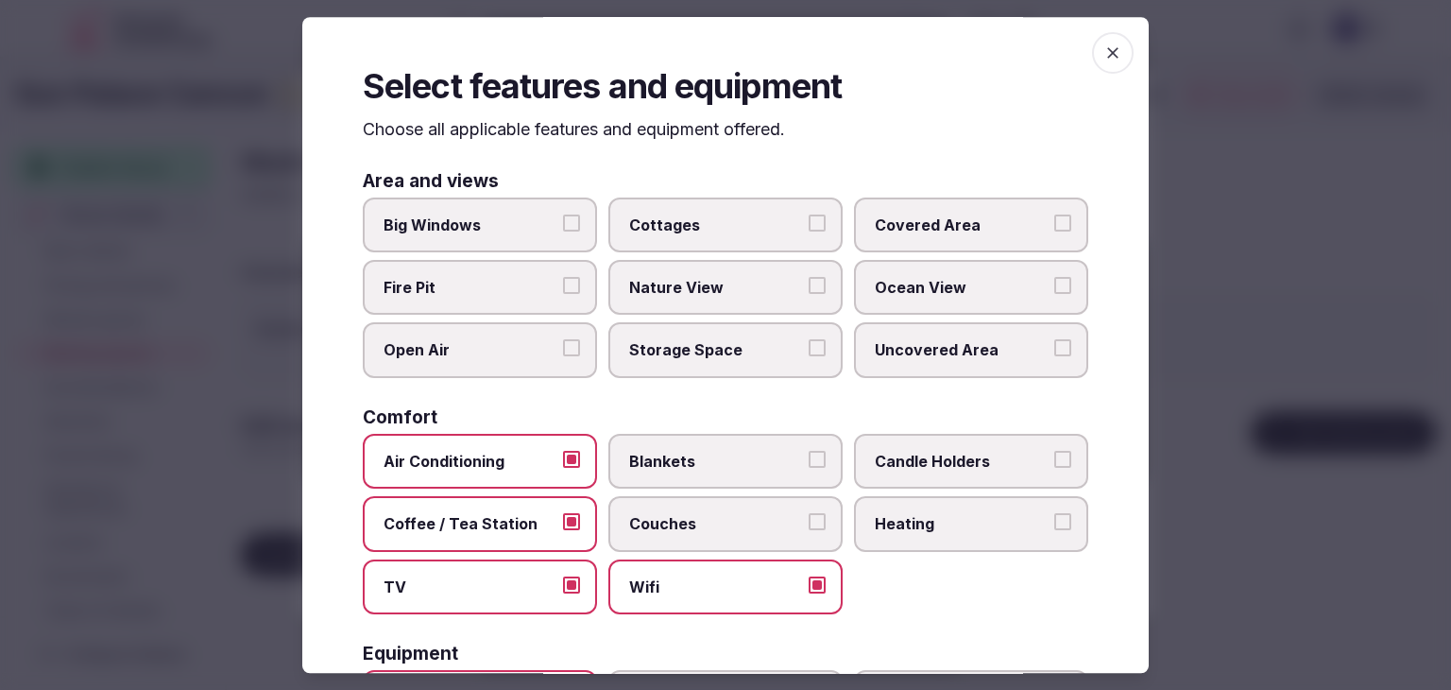
click at [1100, 42] on span "button" at bounding box center [1113, 53] width 42 height 42
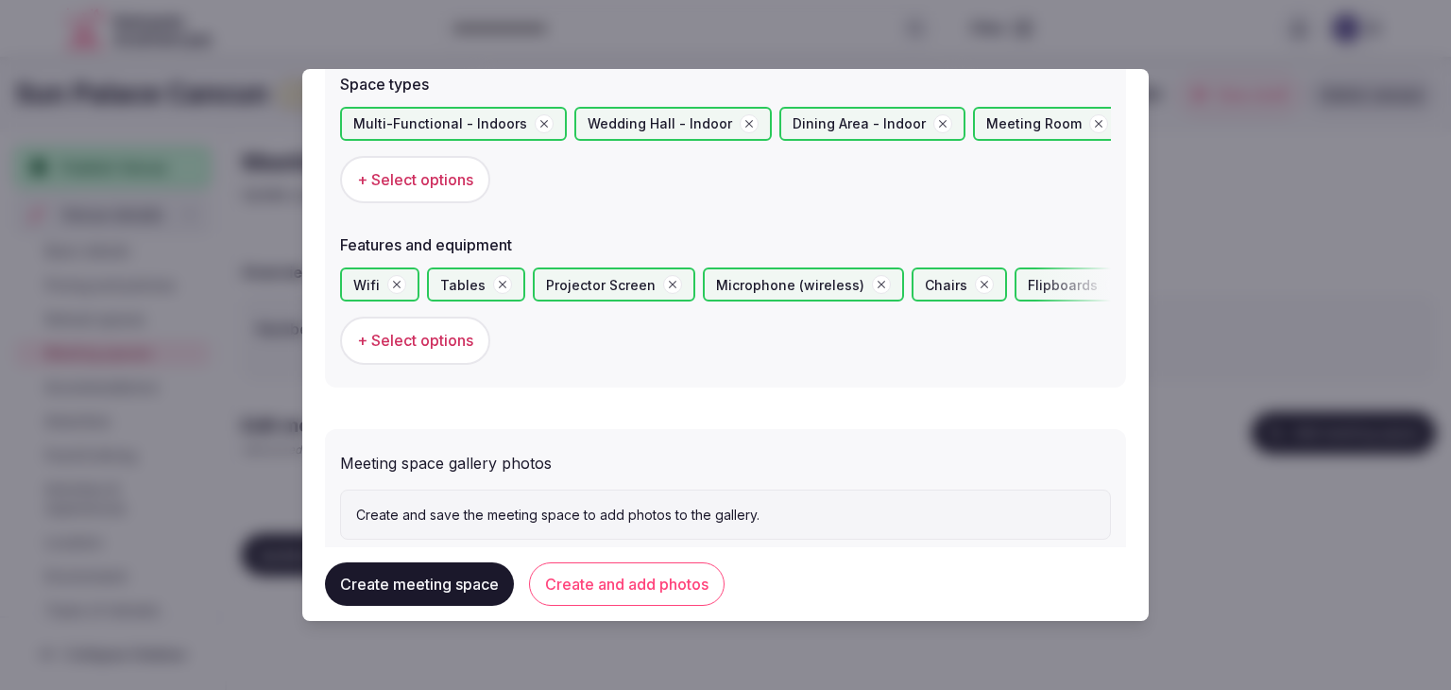
scroll to position [1154, 0]
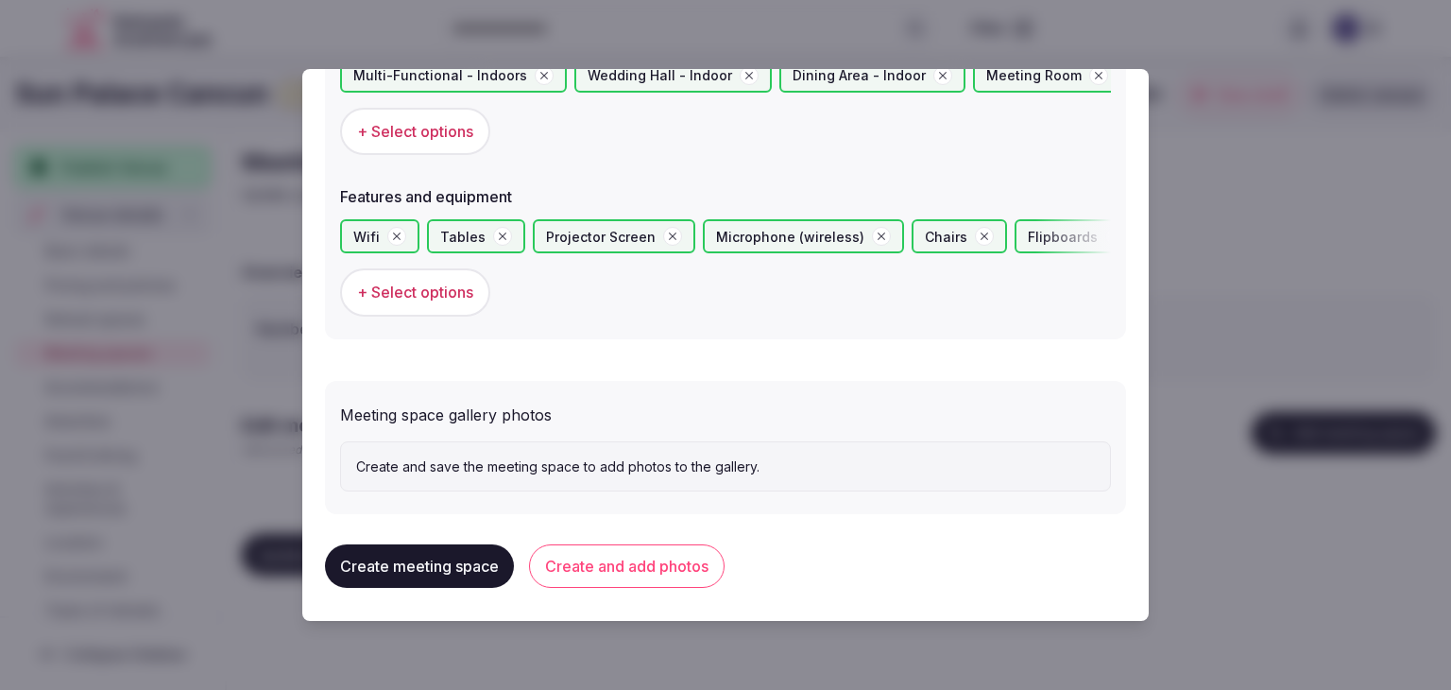
click at [627, 560] on button "Create and add photos" at bounding box center [627, 565] width 196 height 43
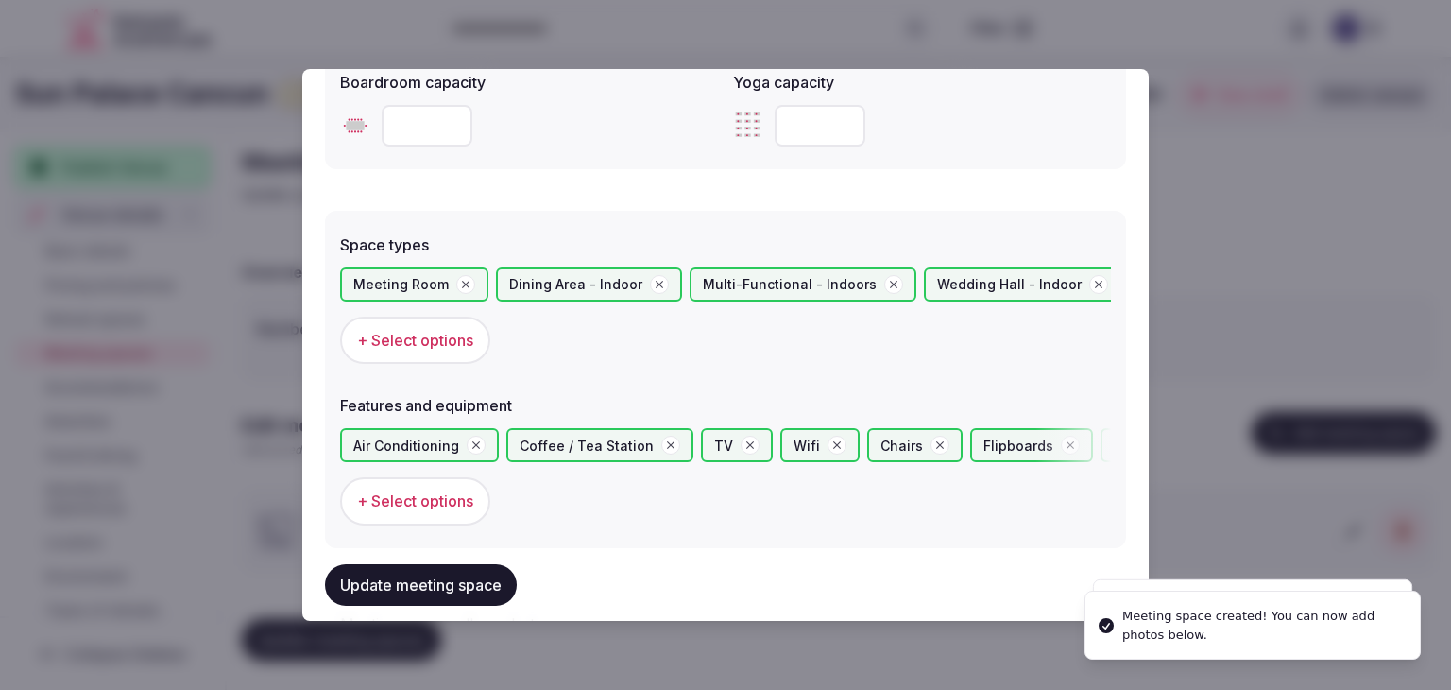
scroll to position [1323, 0]
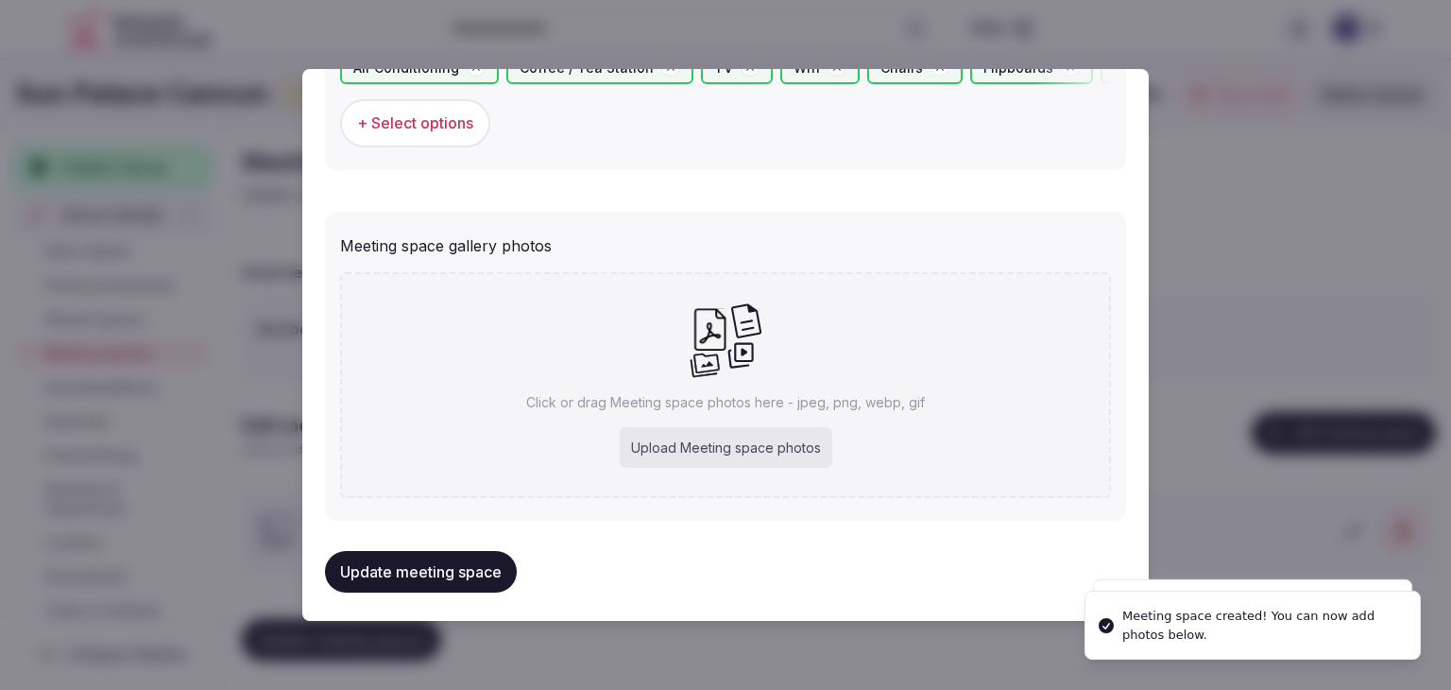
click at [673, 444] on div "Upload Meeting space photos" at bounding box center [726, 448] width 213 height 42
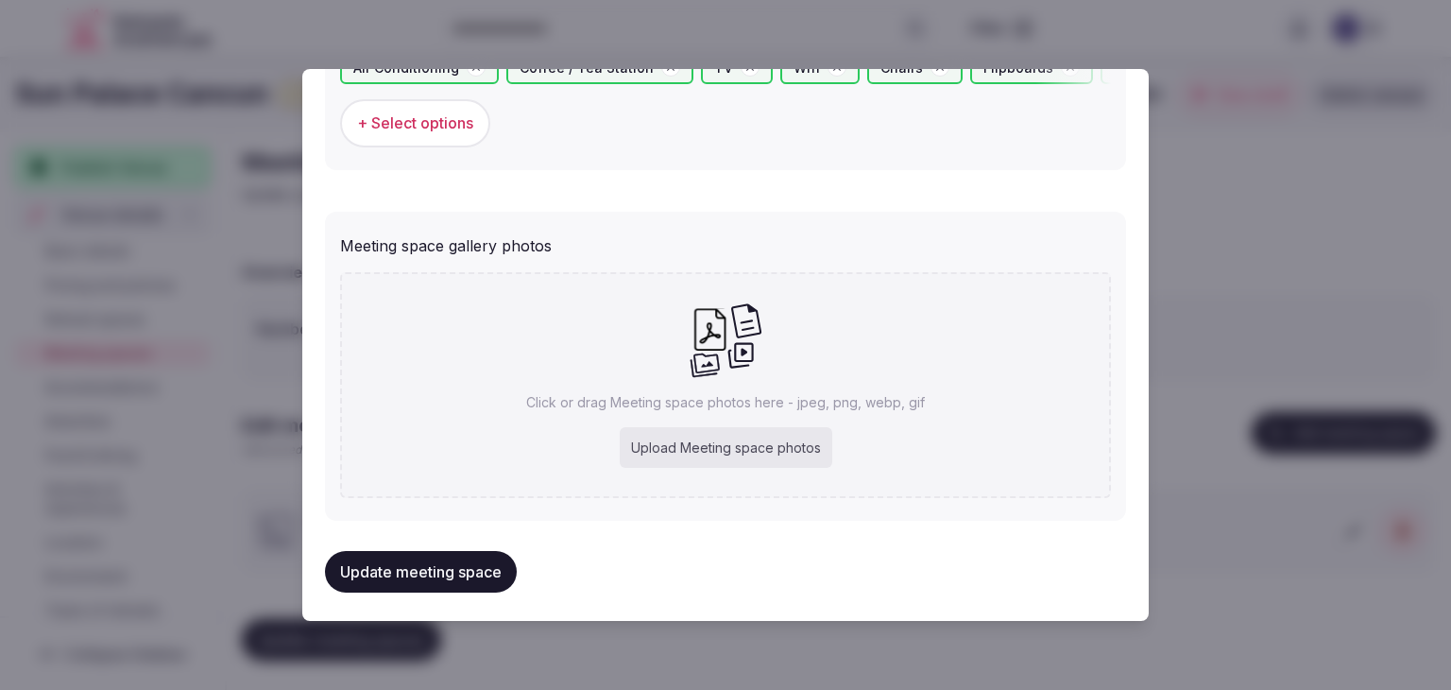
type input "**********"
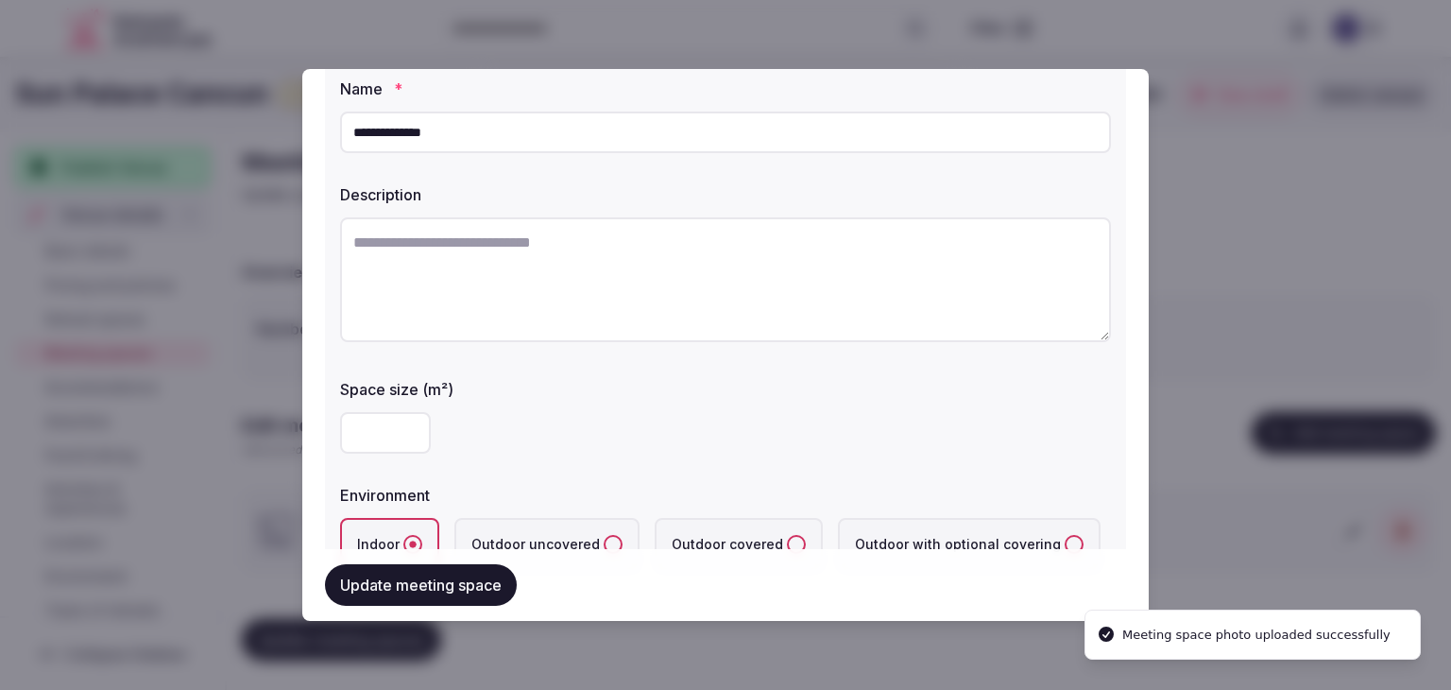
scroll to position [0, 0]
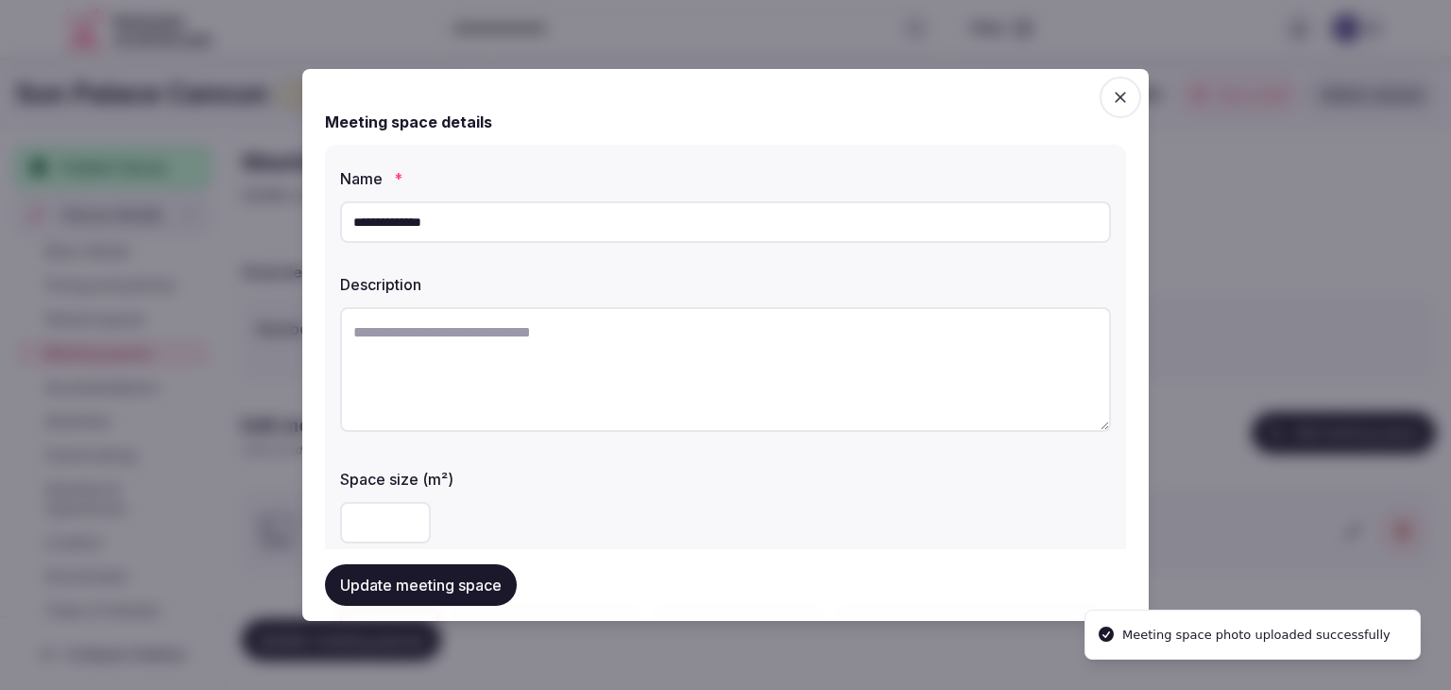
click at [558, 216] on input "**********" at bounding box center [725, 222] width 771 height 42
click at [555, 217] on input "**********" at bounding box center [725, 222] width 771 height 42
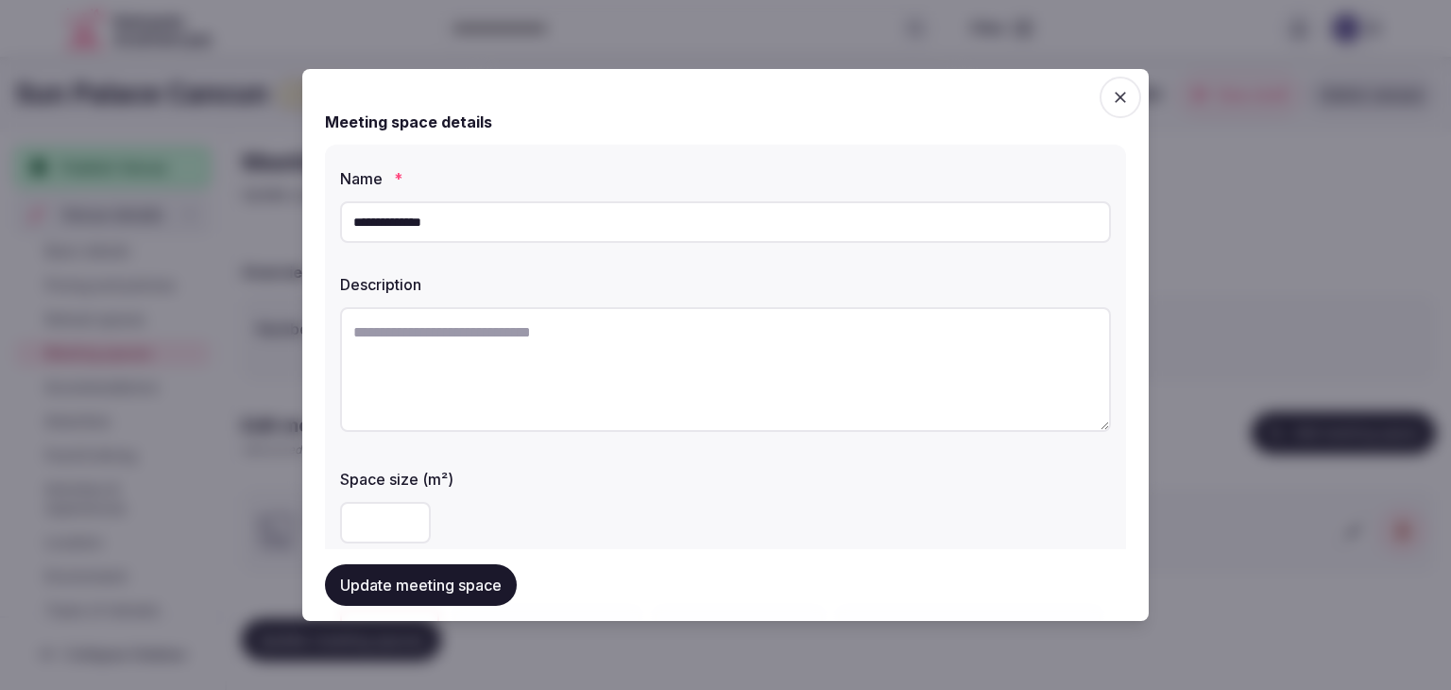
click at [555, 217] on input "**********" at bounding box center [725, 222] width 771 height 42
click at [688, 364] on textarea at bounding box center [725, 369] width 771 height 125
click at [688, 356] on textarea at bounding box center [725, 369] width 771 height 125
paste textarea "**********"
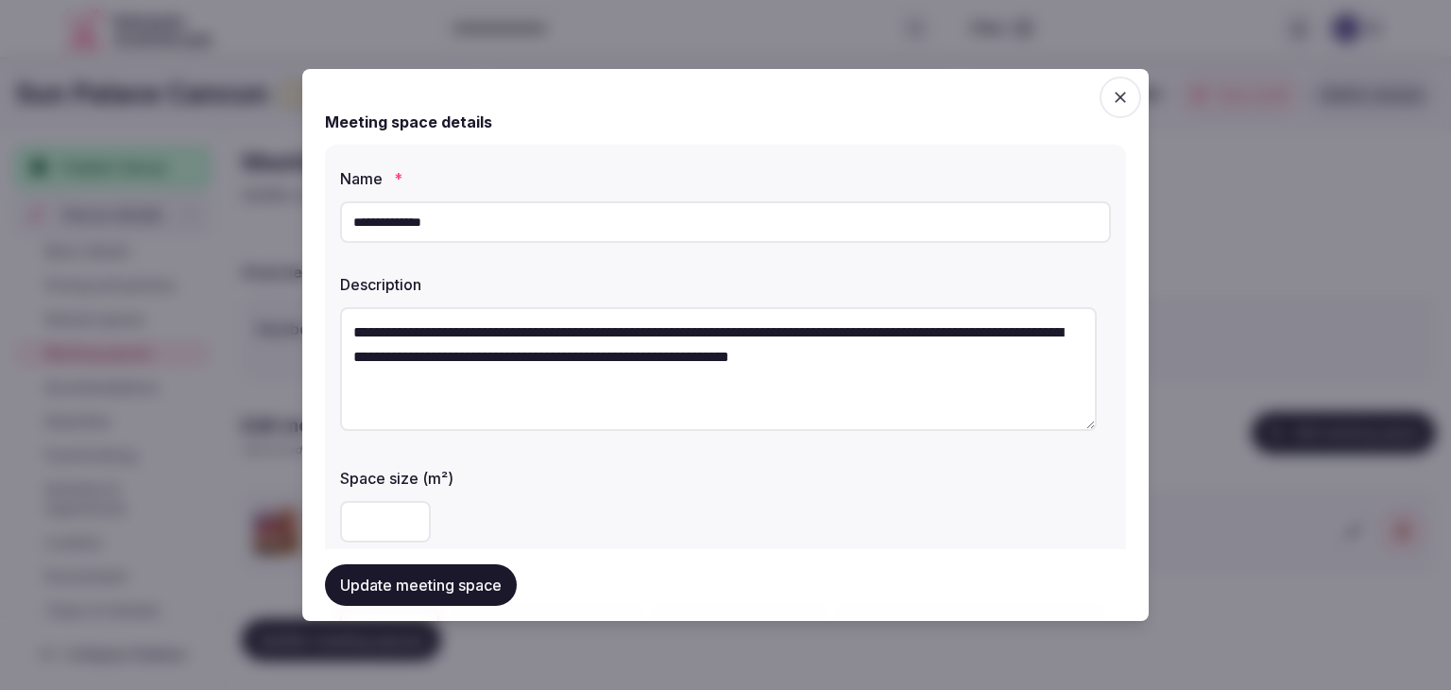
type textarea "**********"
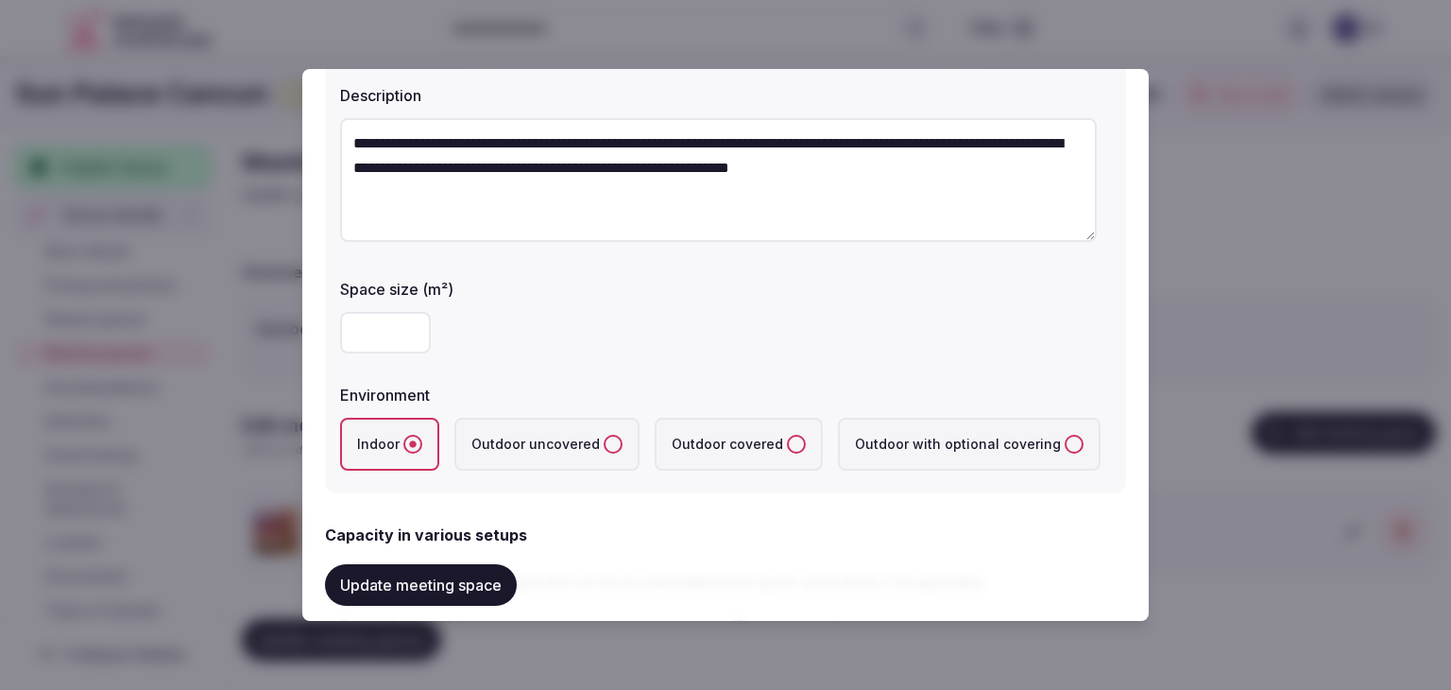
click at [374, 330] on input "number" at bounding box center [385, 333] width 91 height 42
type input "***"
click at [579, 299] on div "Space size (m²) ***" at bounding box center [725, 315] width 771 height 91
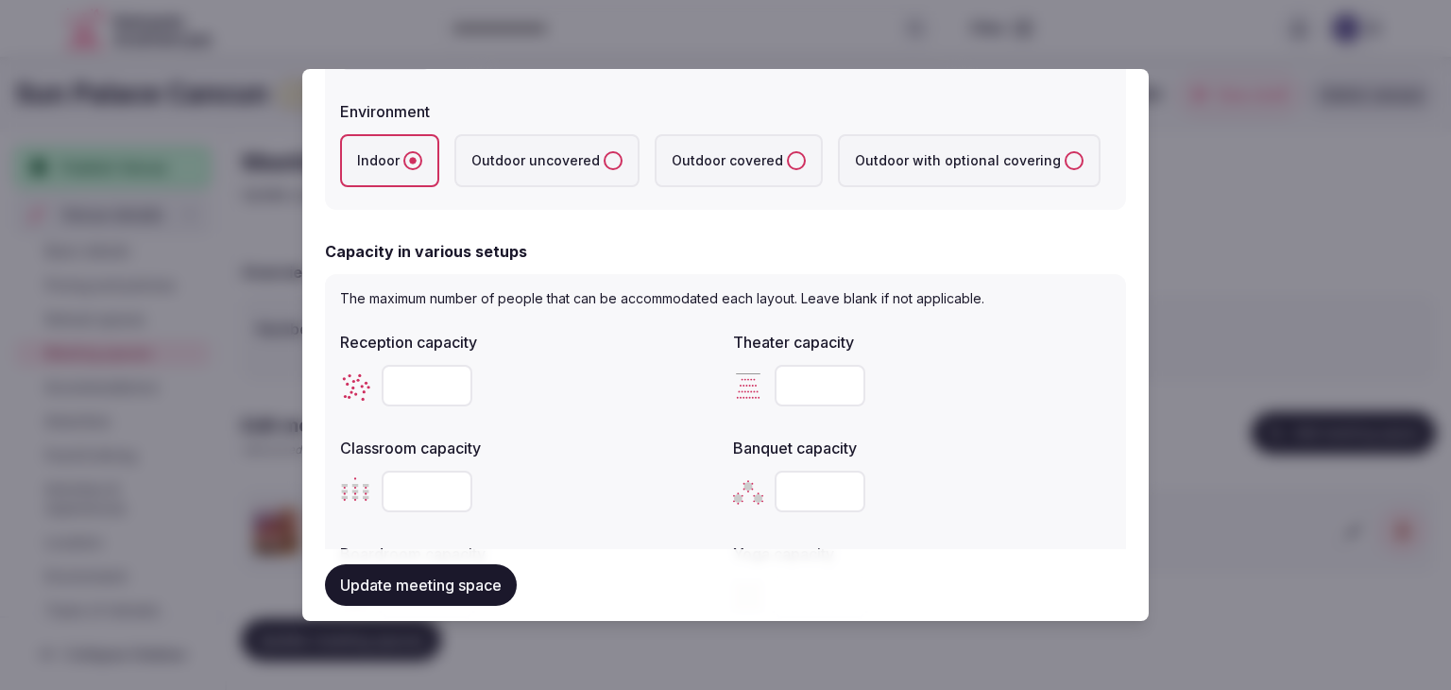
scroll to position [567, 0]
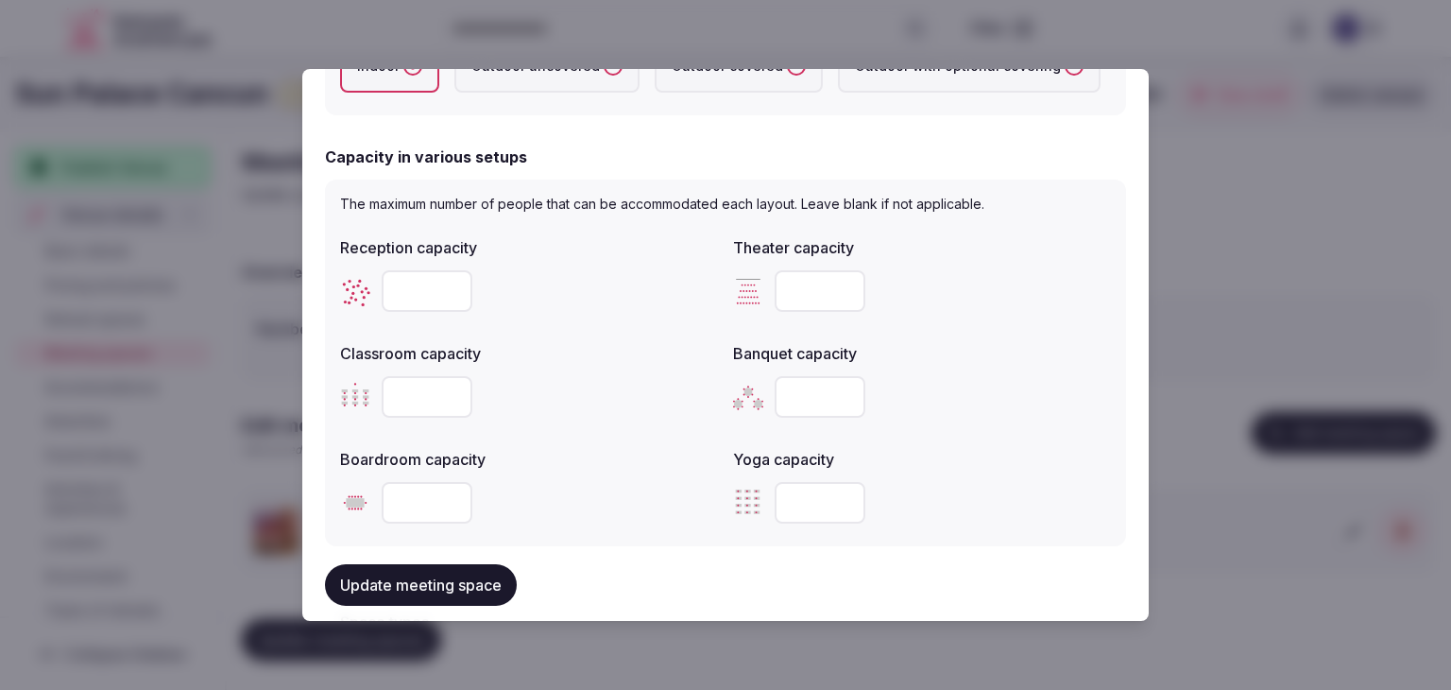
click at [420, 283] on input "number" at bounding box center [427, 291] width 91 height 42
click at [791, 278] on input "number" at bounding box center [820, 291] width 91 height 42
type input "***"
click at [782, 376] on input "number" at bounding box center [820, 397] width 91 height 42
click at [796, 393] on input "number" at bounding box center [820, 397] width 91 height 42
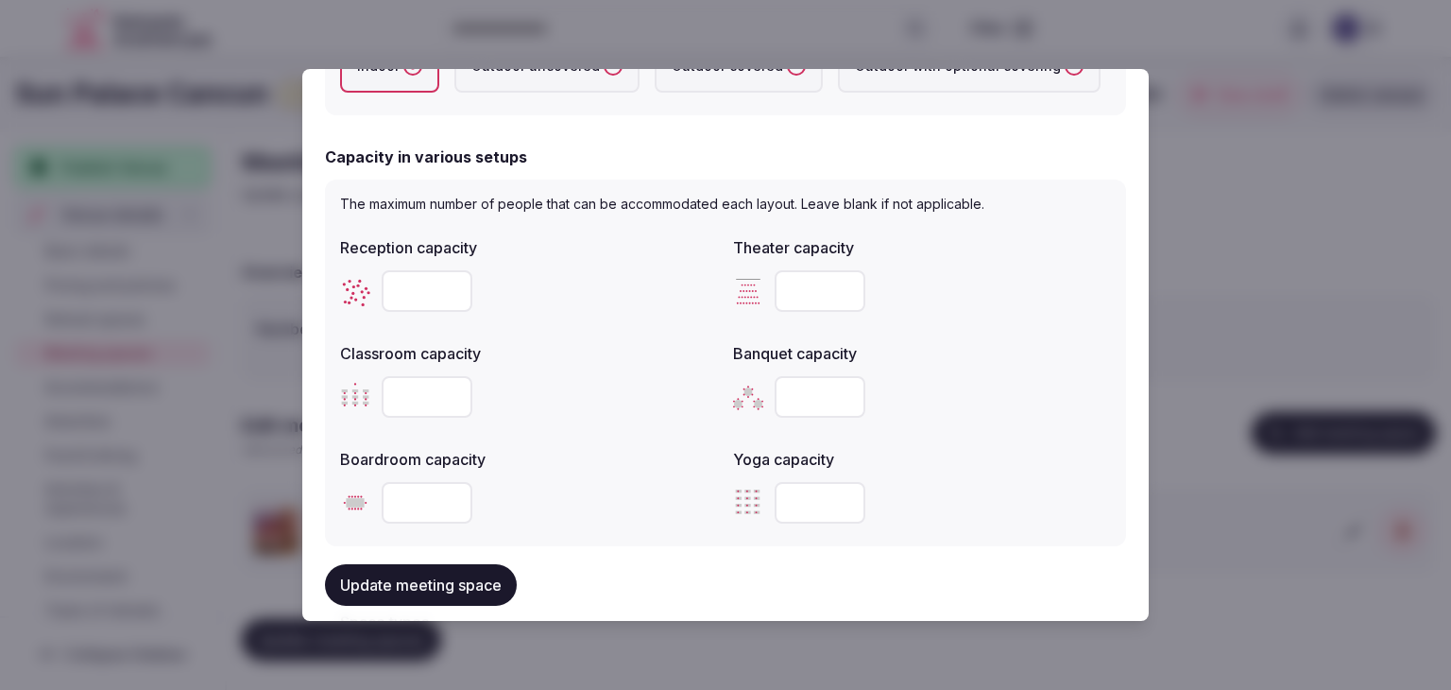
type input "***"
click at [417, 394] on input "number" at bounding box center [427, 397] width 91 height 42
type input "***"
click at [423, 263] on div at bounding box center [529, 291] width 378 height 57
click at [420, 283] on input "number" at bounding box center [427, 291] width 91 height 42
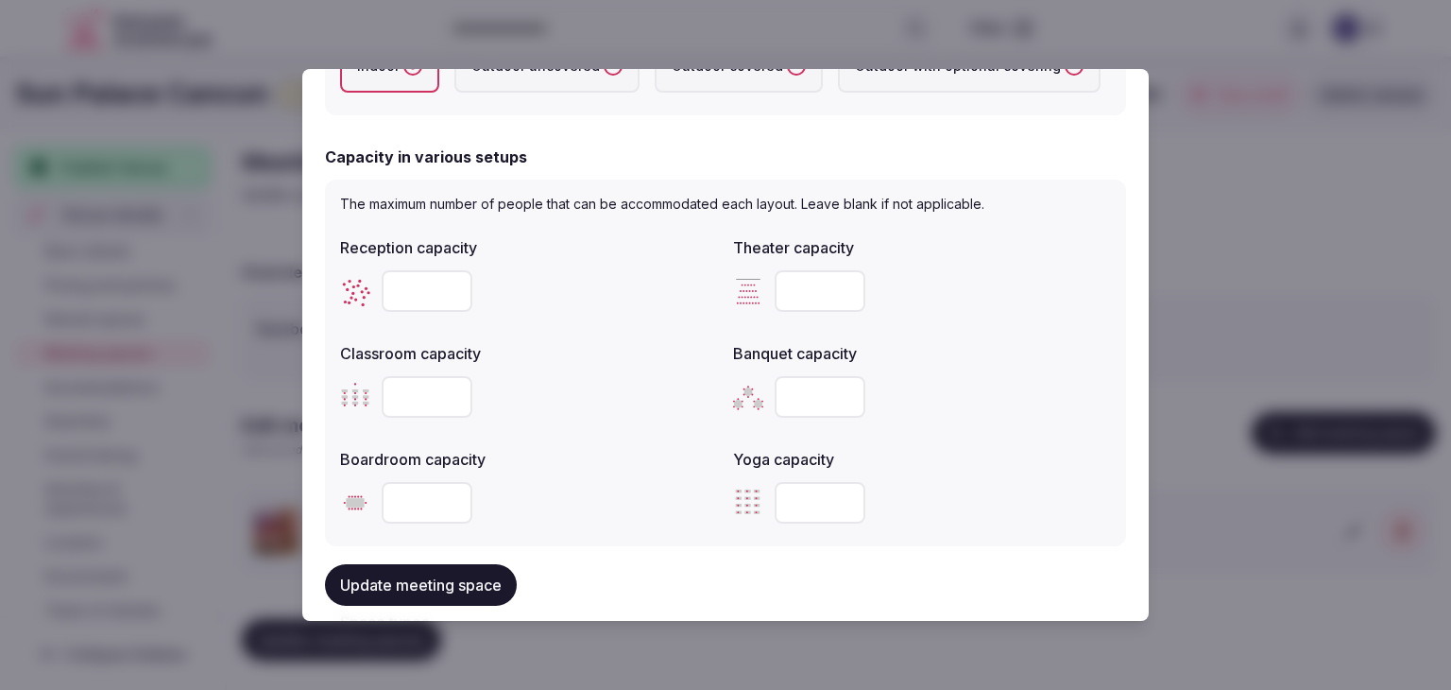
type input "***"
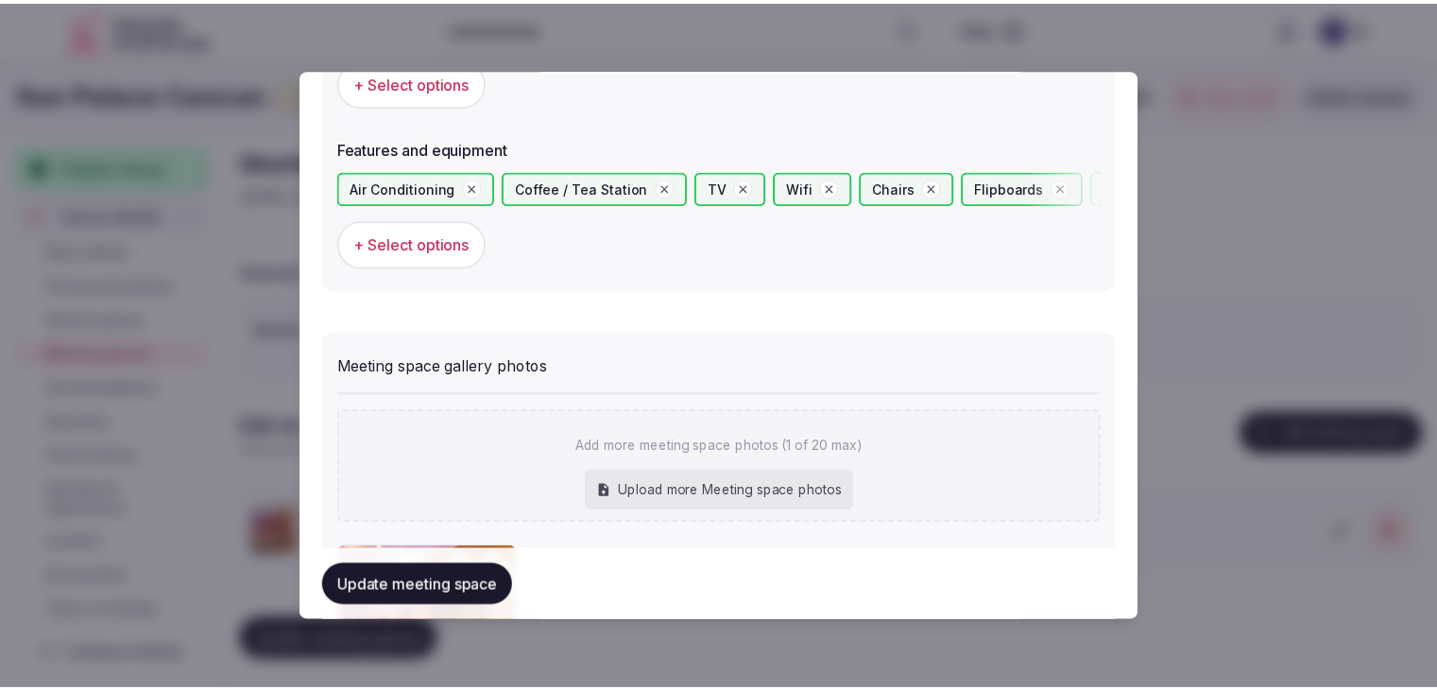
scroll to position [1228, 0]
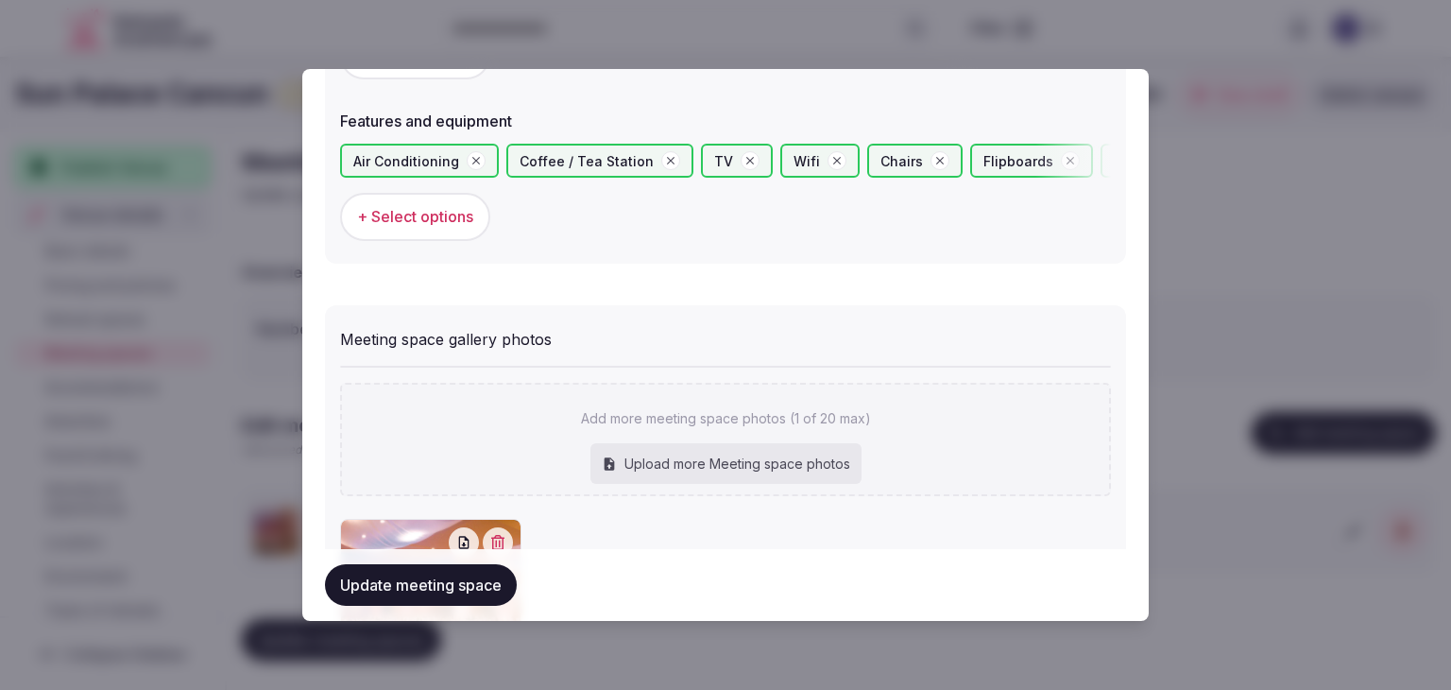
click at [457, 579] on button "Update meeting space" at bounding box center [421, 585] width 192 height 42
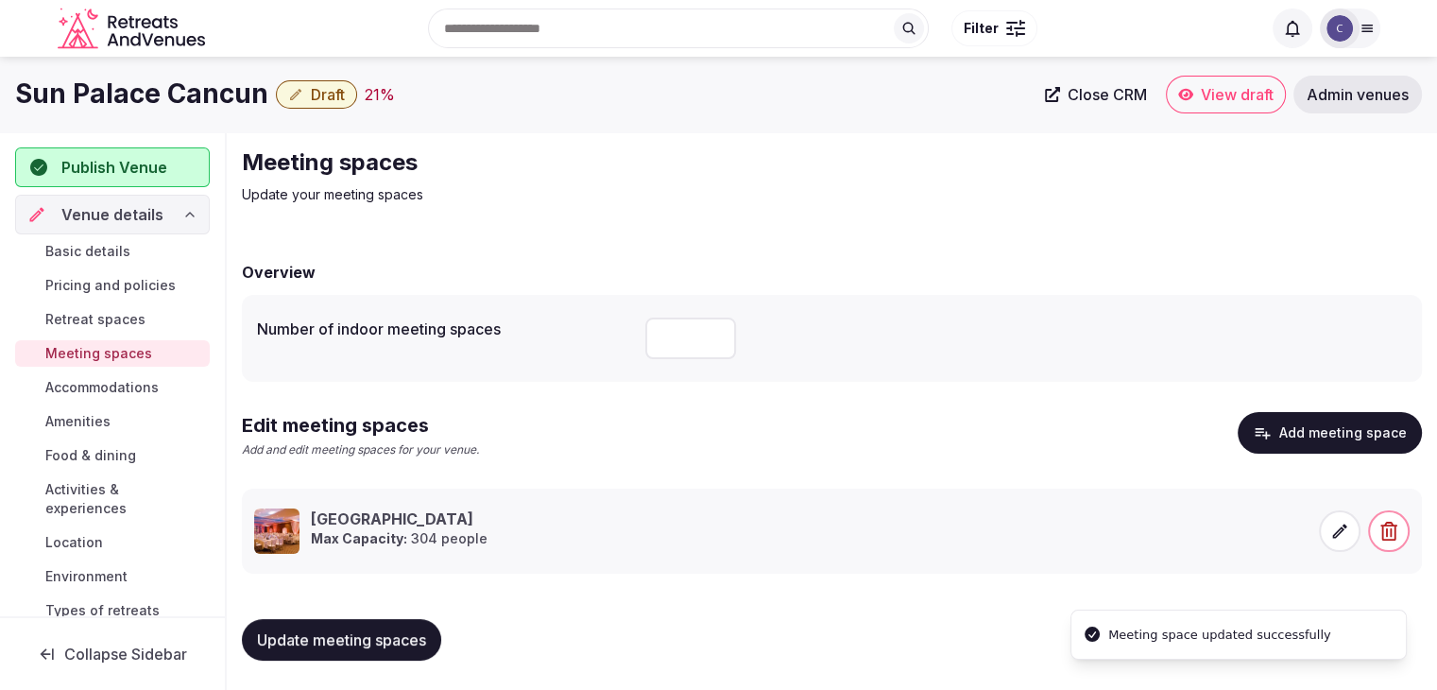
click at [402, 637] on span "Update meeting spaces" at bounding box center [341, 639] width 169 height 19
click at [702, 335] on input "number" at bounding box center [690, 339] width 91 height 42
type input "*"
click at [366, 647] on span "Update meeting spaces" at bounding box center [341, 639] width 169 height 19
click at [132, 250] on link "Basic details" at bounding box center [112, 251] width 195 height 26
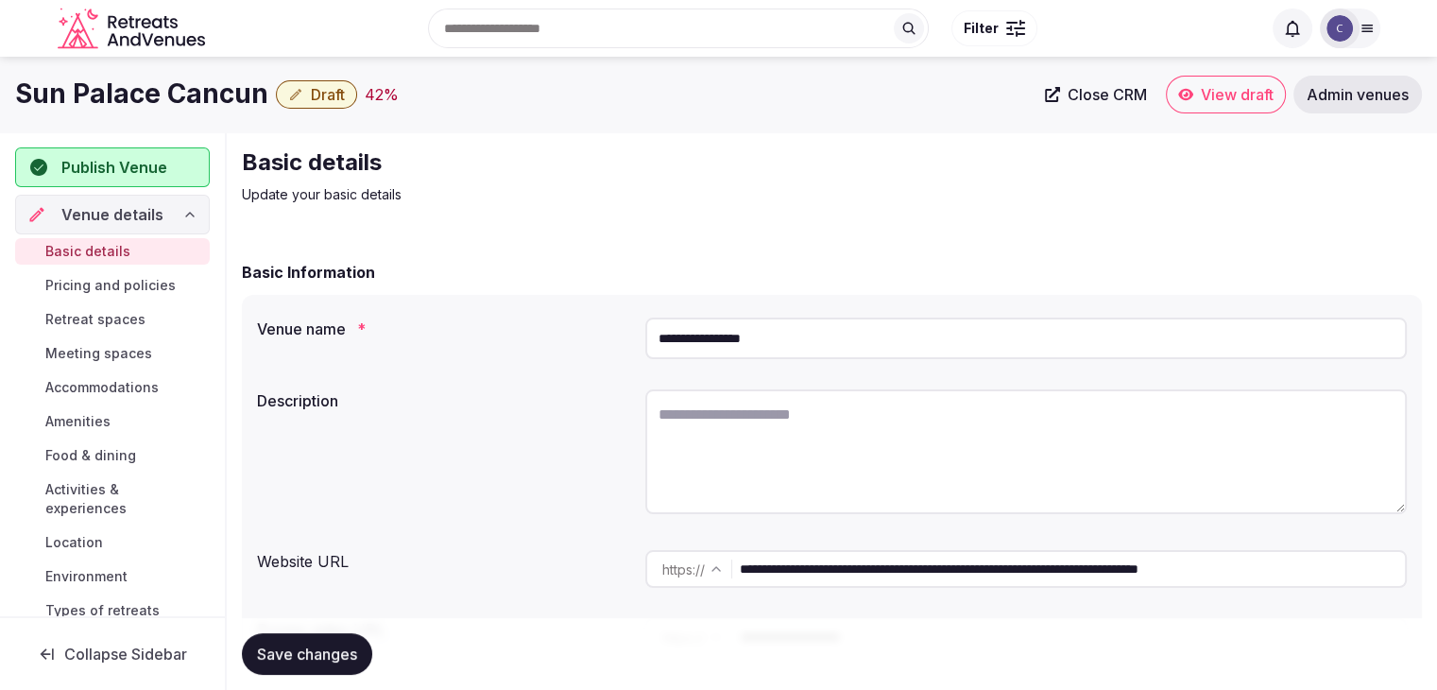
click at [764, 448] on textarea at bounding box center [1026, 451] width 762 height 125
paste textarea "**********"
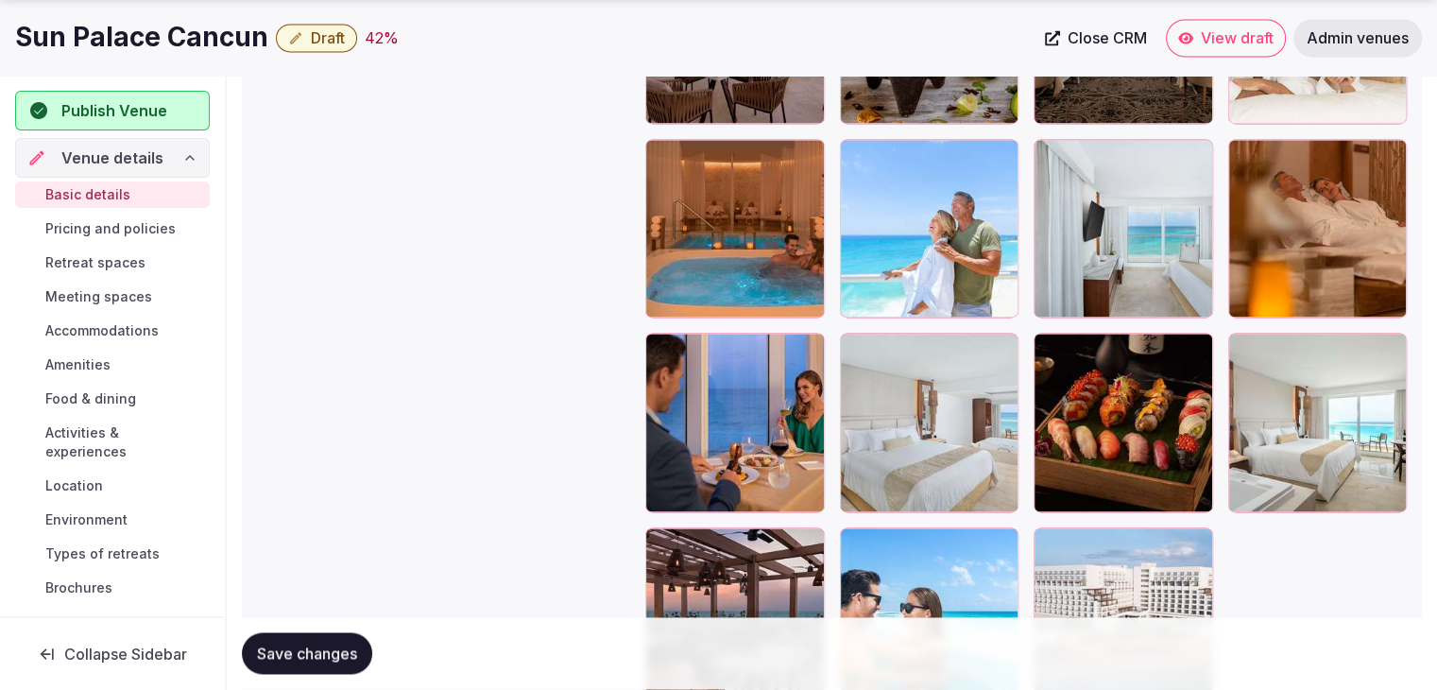
scroll to position [2990, 0]
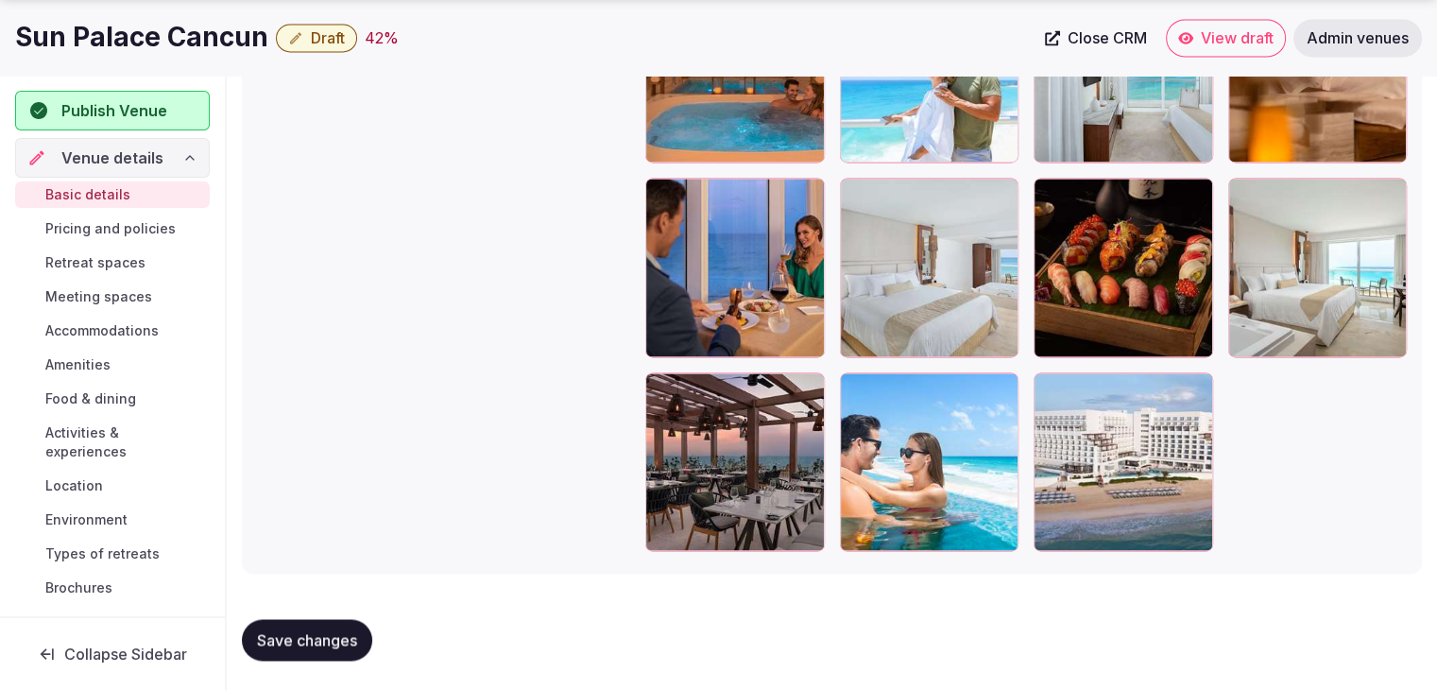
type textarea "**********"
click at [1195, 391] on icon "button" at bounding box center [1194, 391] width 15 height 15
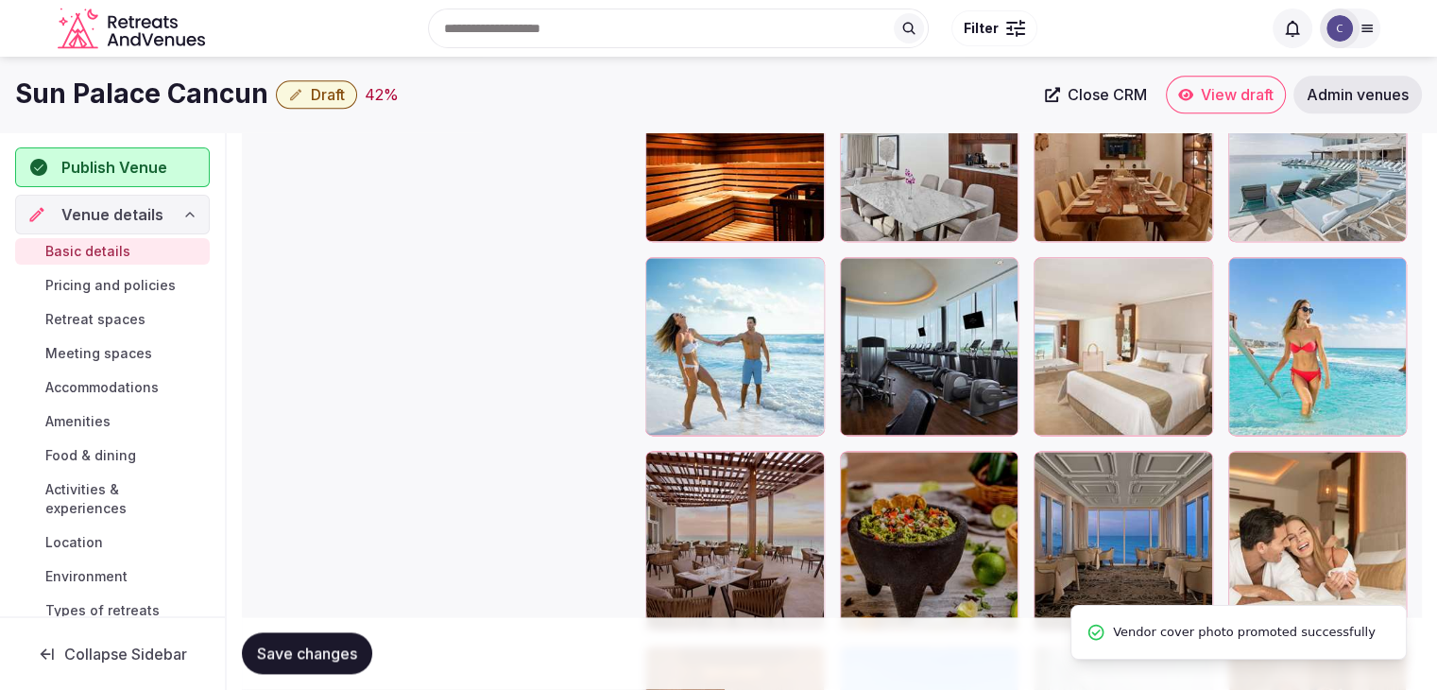
scroll to position [2045, 0]
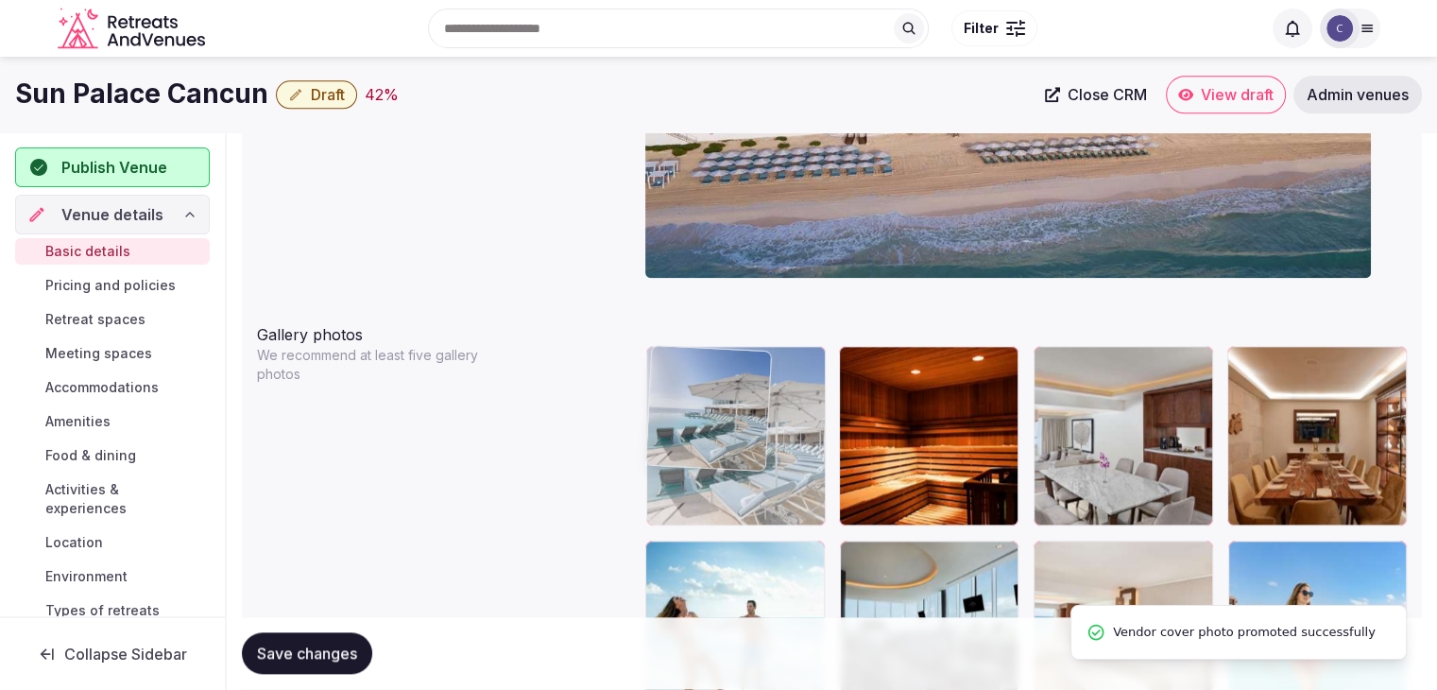
drag, startPoint x: 1250, startPoint y: 356, endPoint x: 696, endPoint y: 366, distance: 554.8
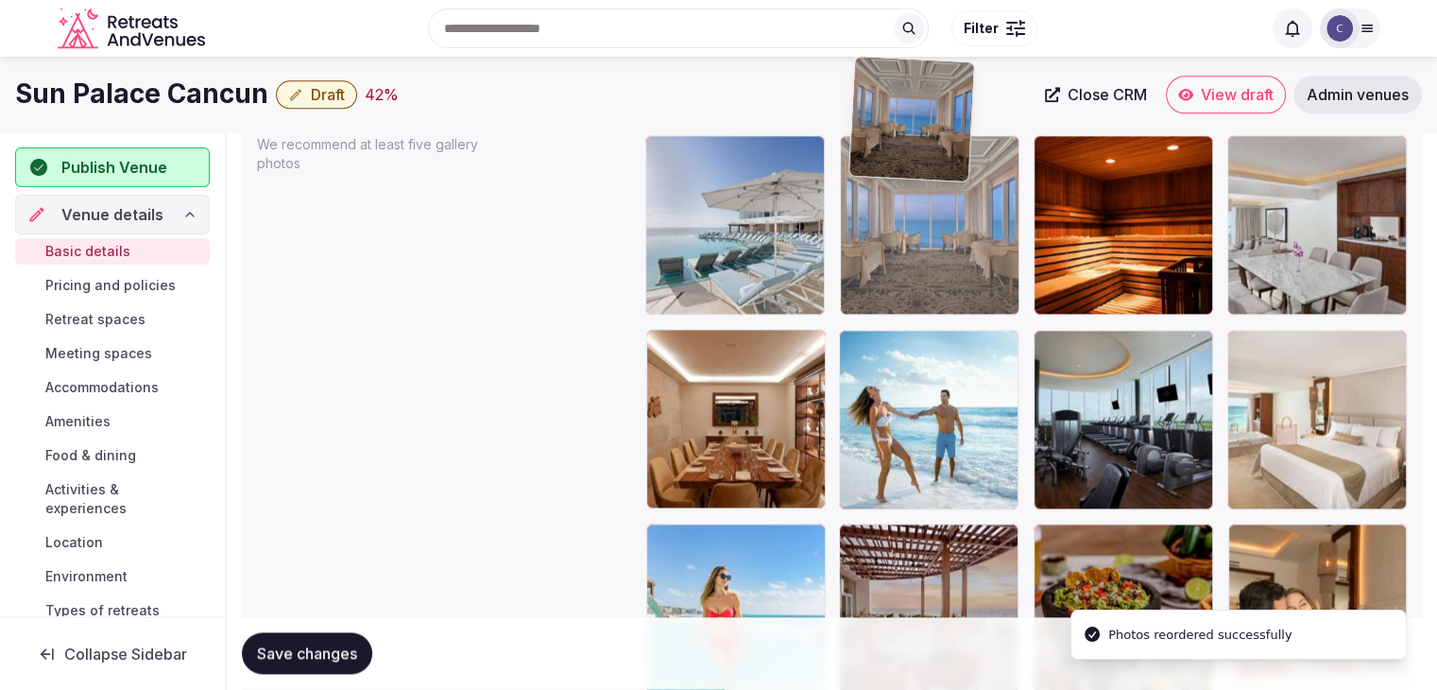
scroll to position [2226, 0]
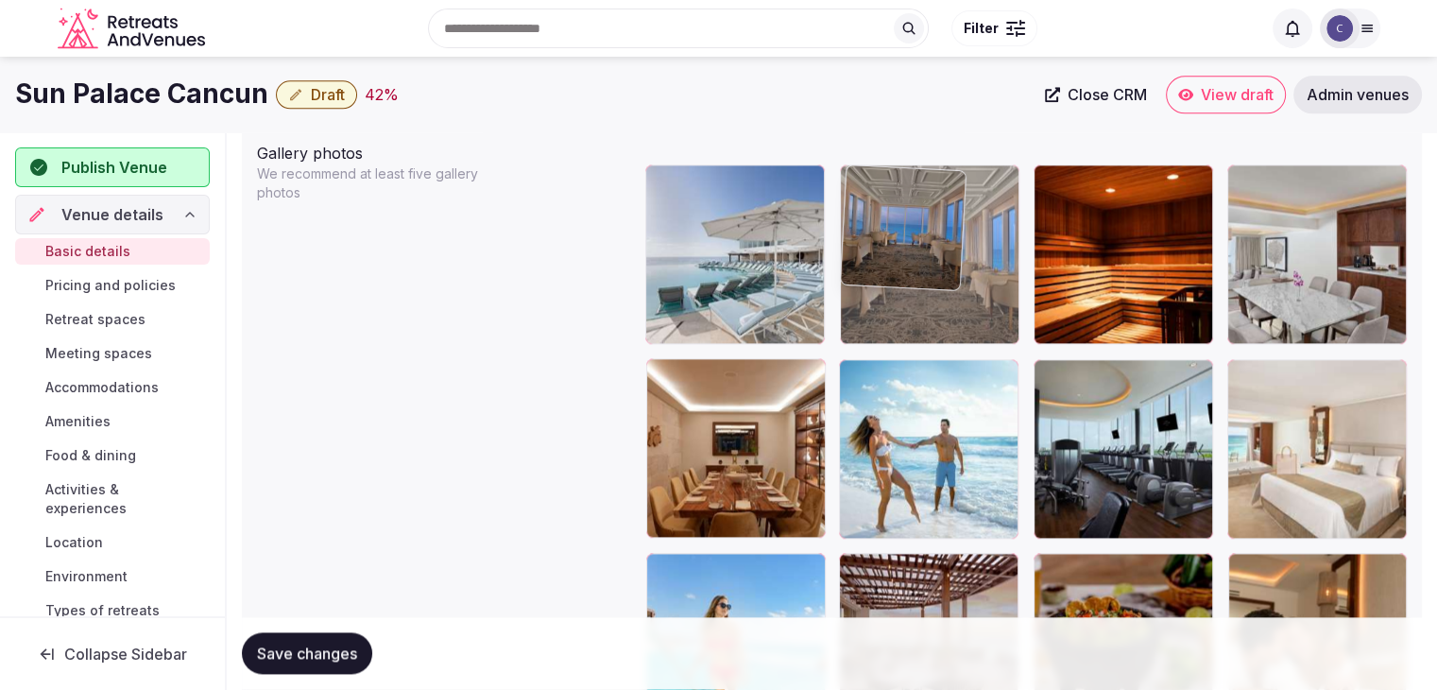
drag, startPoint x: 1066, startPoint y: 372, endPoint x: 900, endPoint y: 164, distance: 266.2
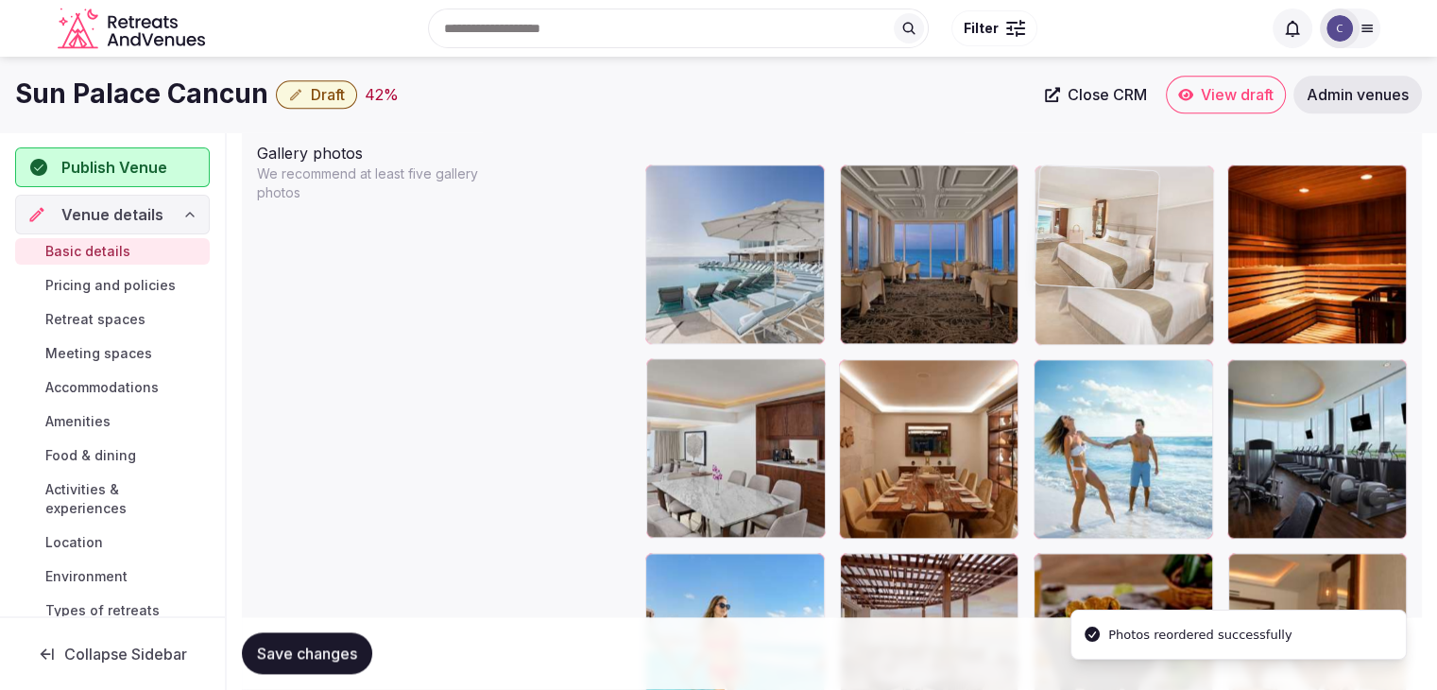
drag, startPoint x: 1263, startPoint y: 373, endPoint x: 1128, endPoint y: 230, distance: 197.2
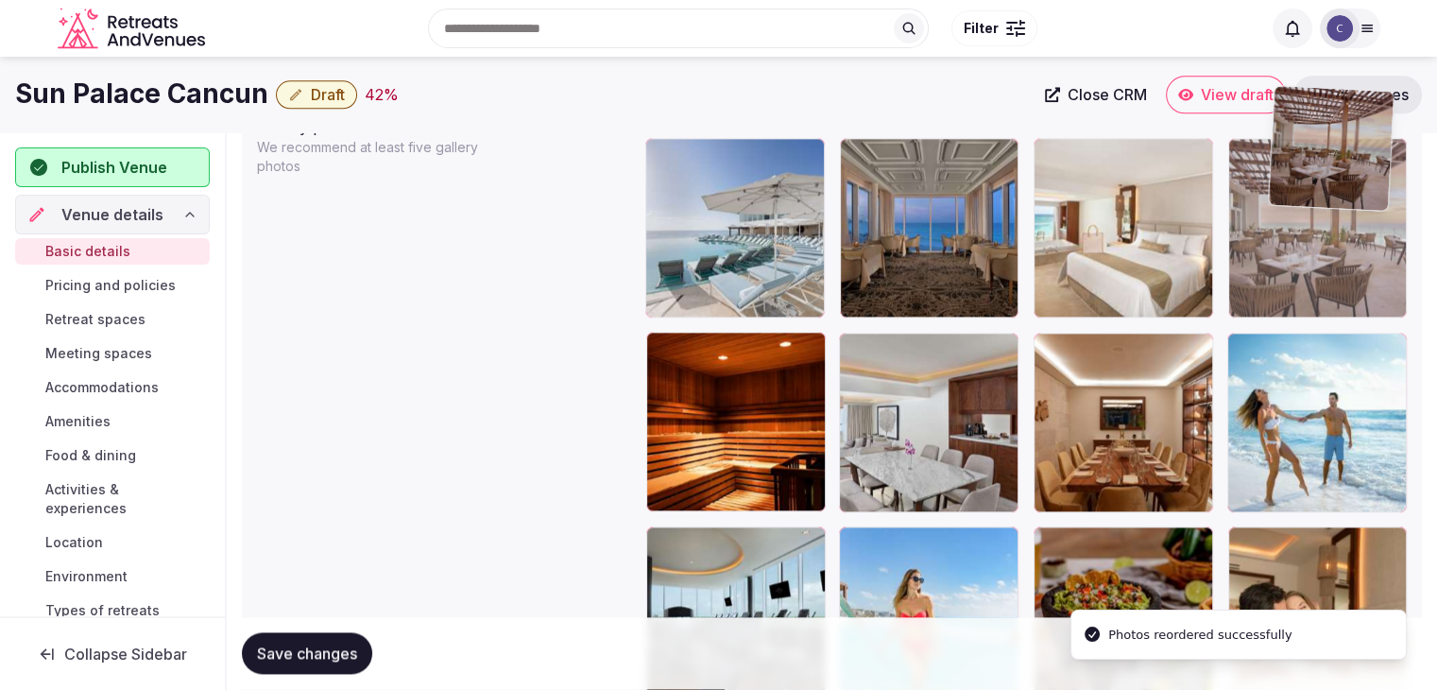
scroll to position [2244, 0]
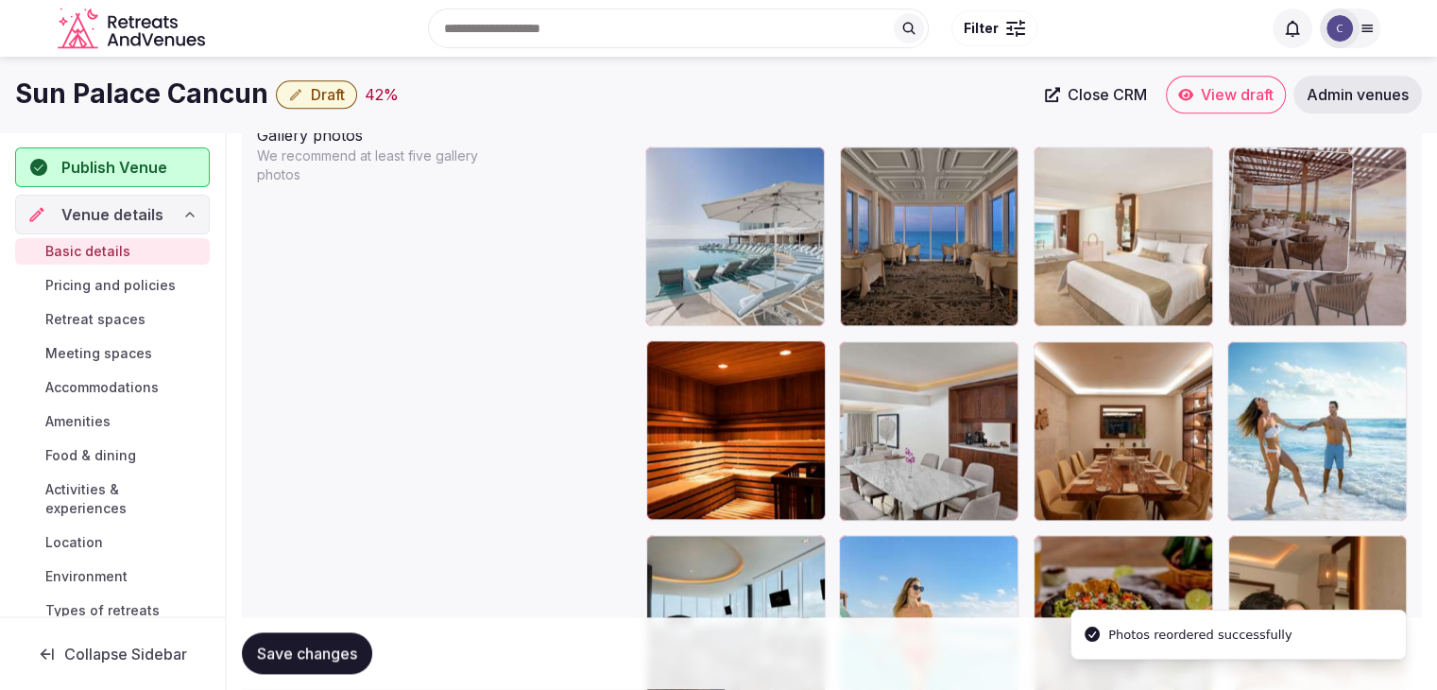
drag, startPoint x: 873, startPoint y: 273, endPoint x: 1310, endPoint y: 163, distance: 450.1
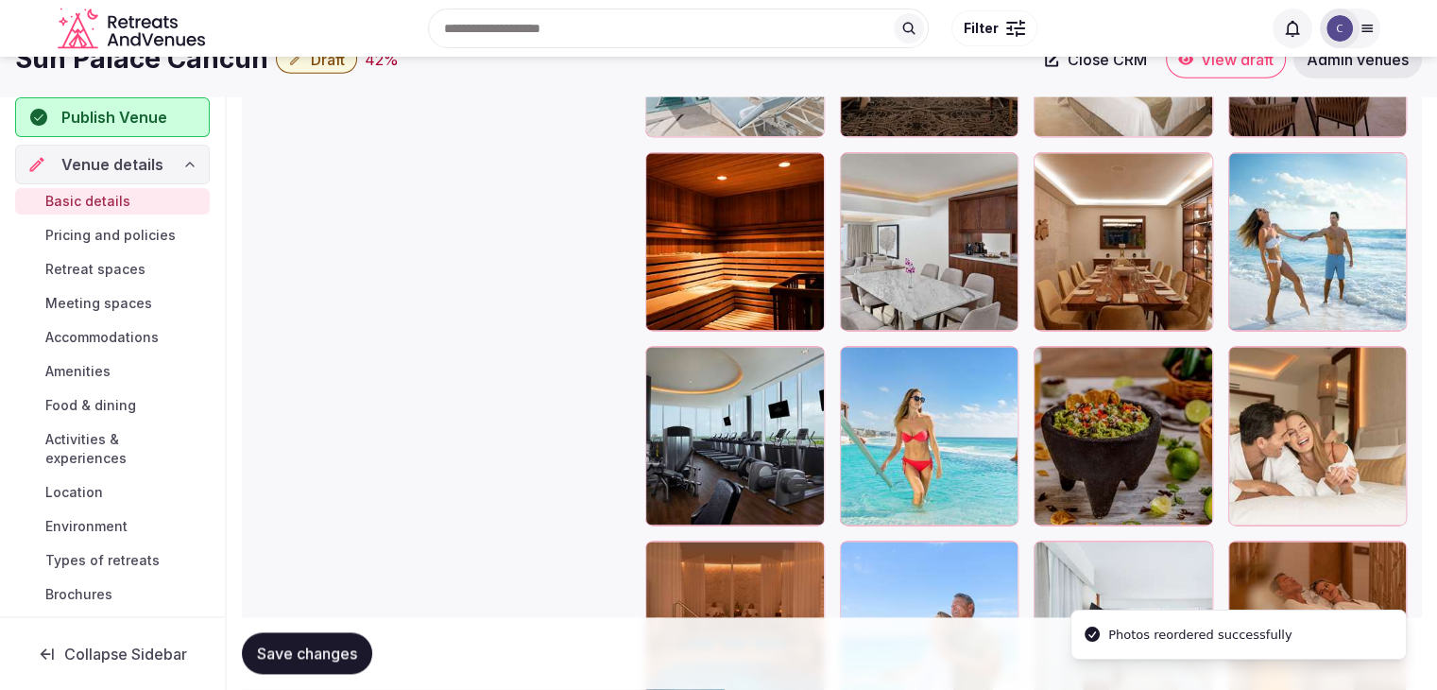
scroll to position [2339, 0]
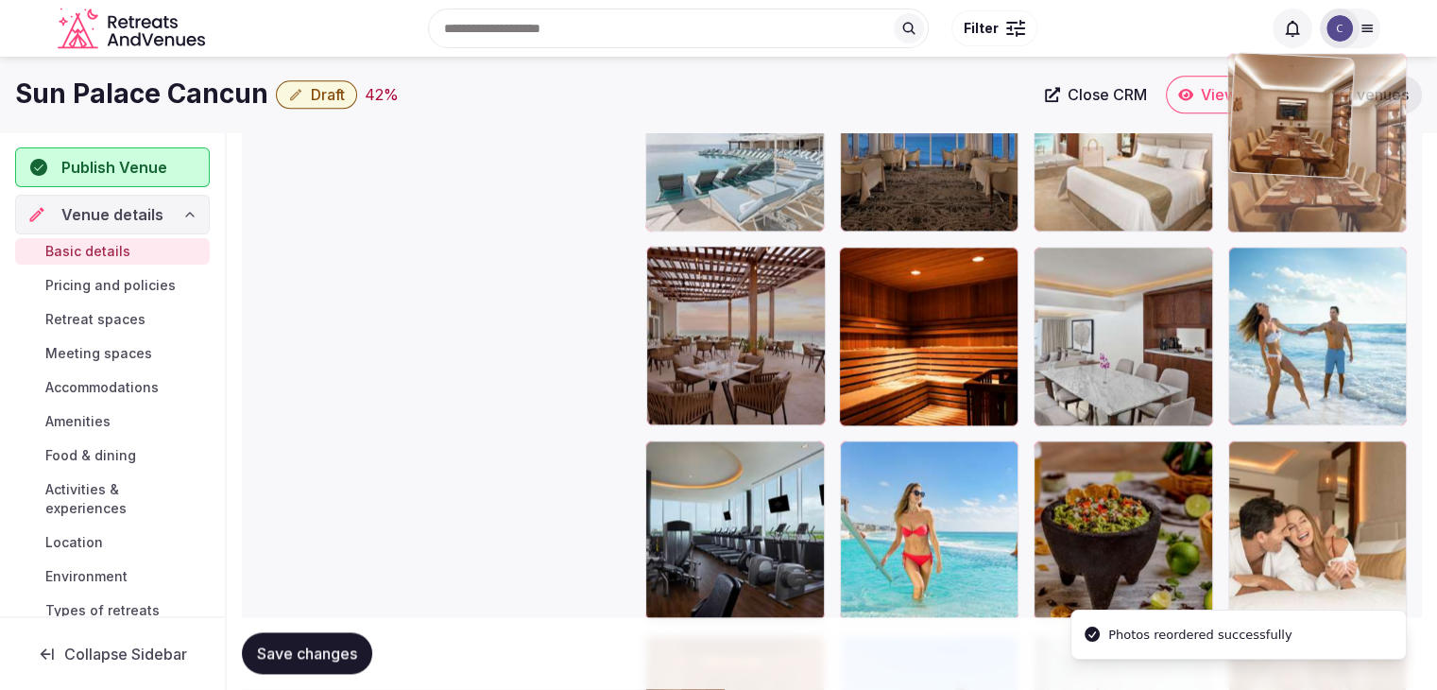
drag, startPoint x: 1210, startPoint y: 203, endPoint x: 1251, endPoint y: 160, distance: 60.2
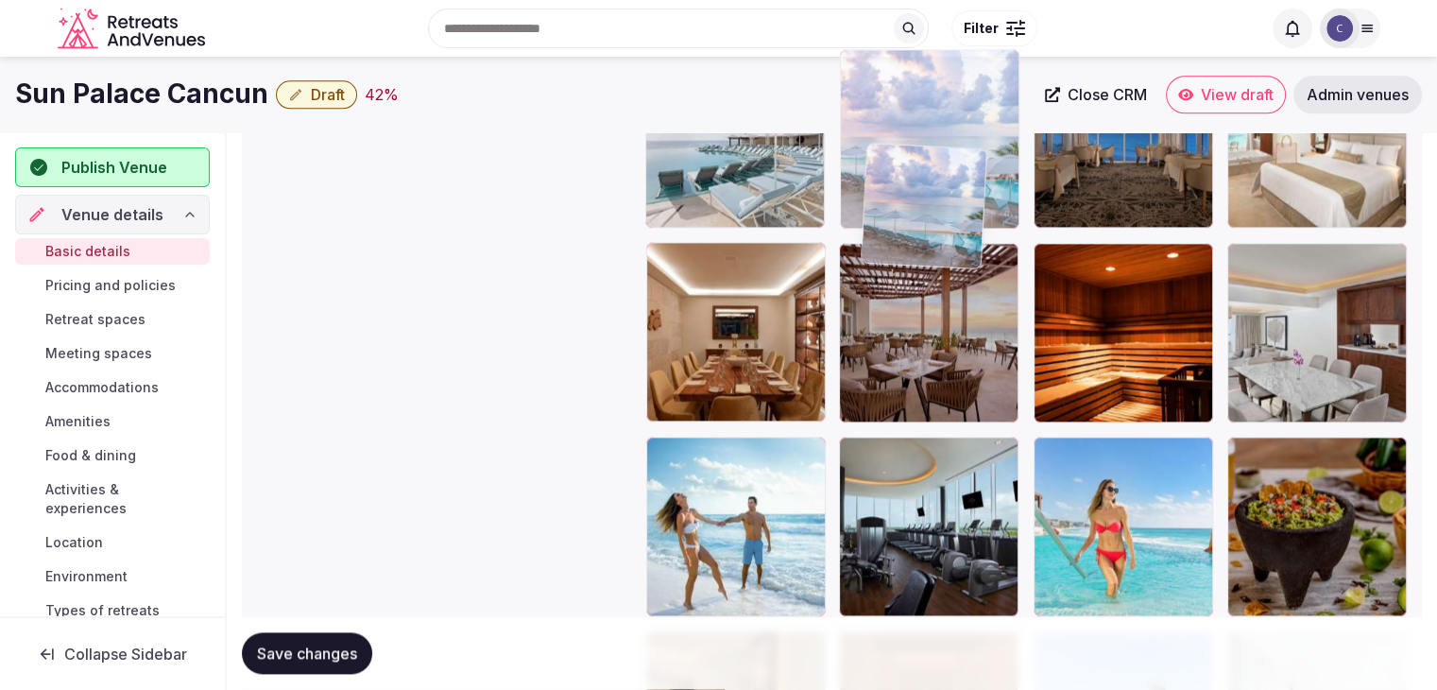
scroll to position [2334, 0]
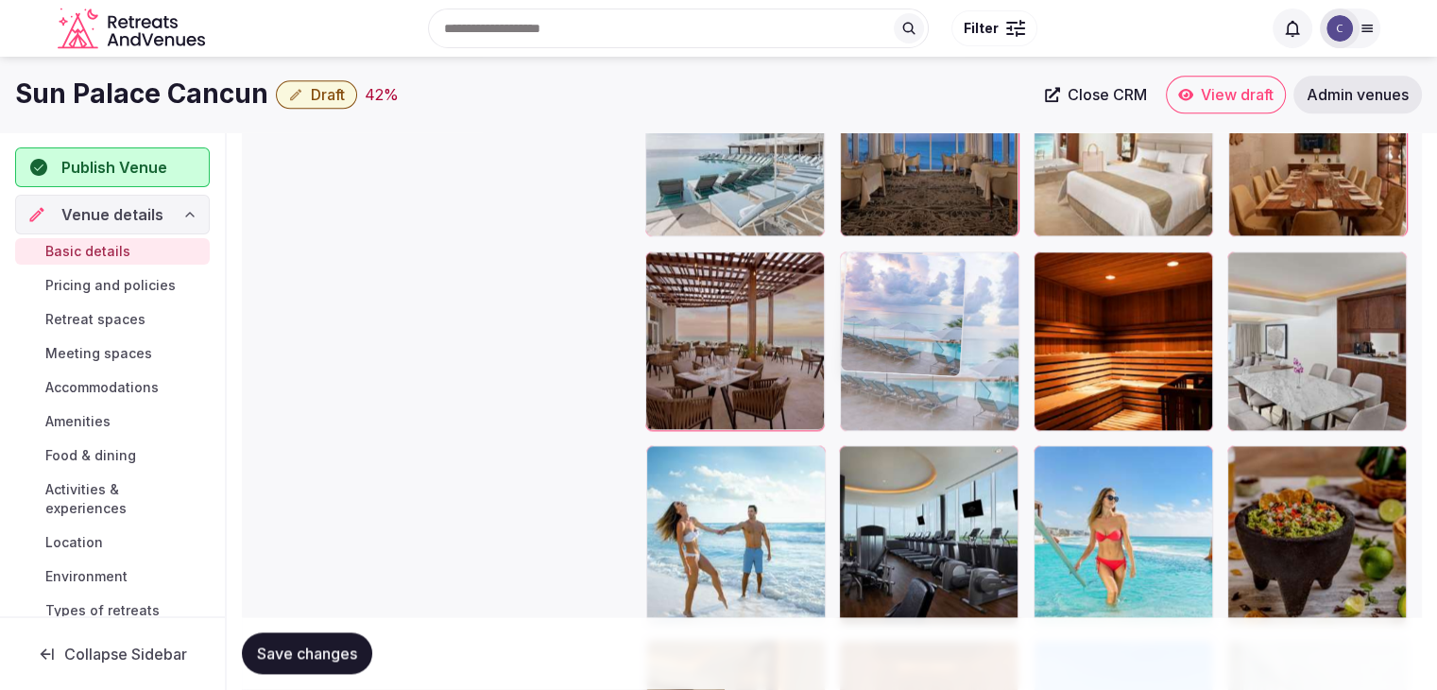
drag, startPoint x: 1065, startPoint y: 386, endPoint x: 881, endPoint y: 337, distance: 190.7
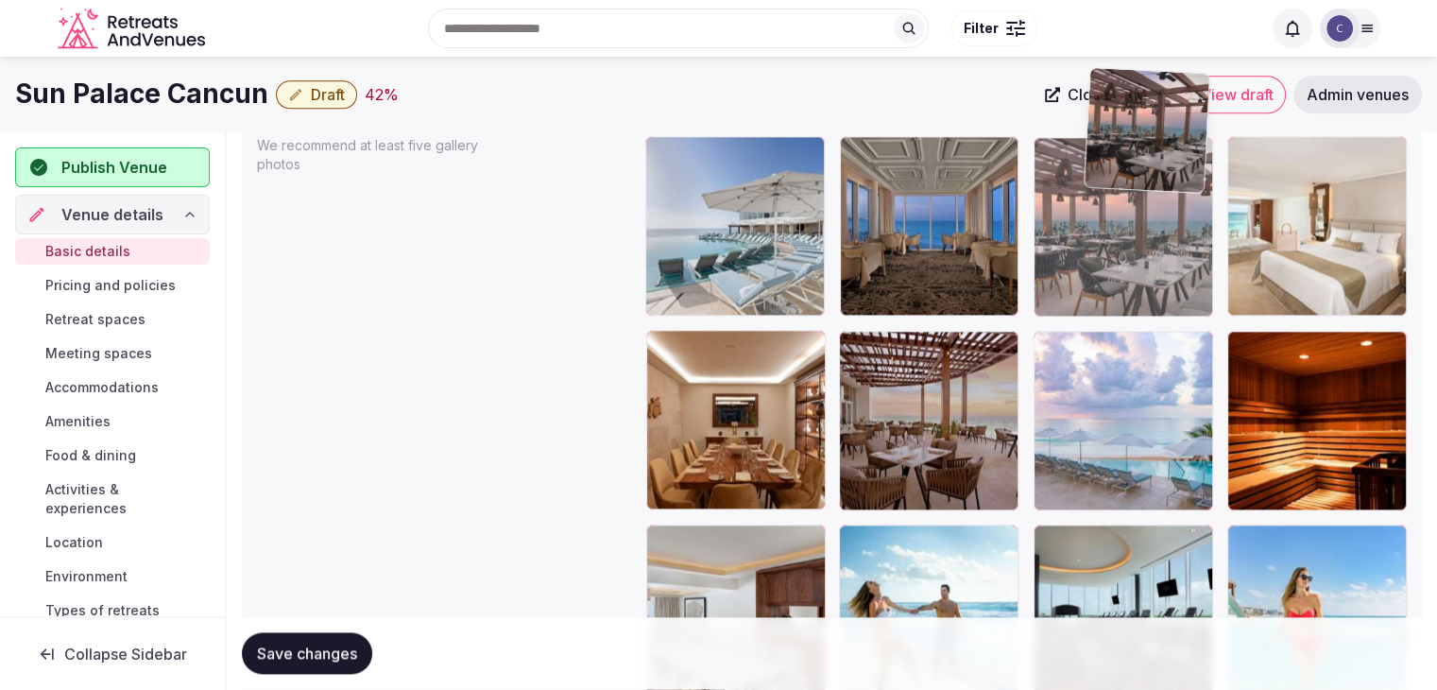
scroll to position [2250, 0]
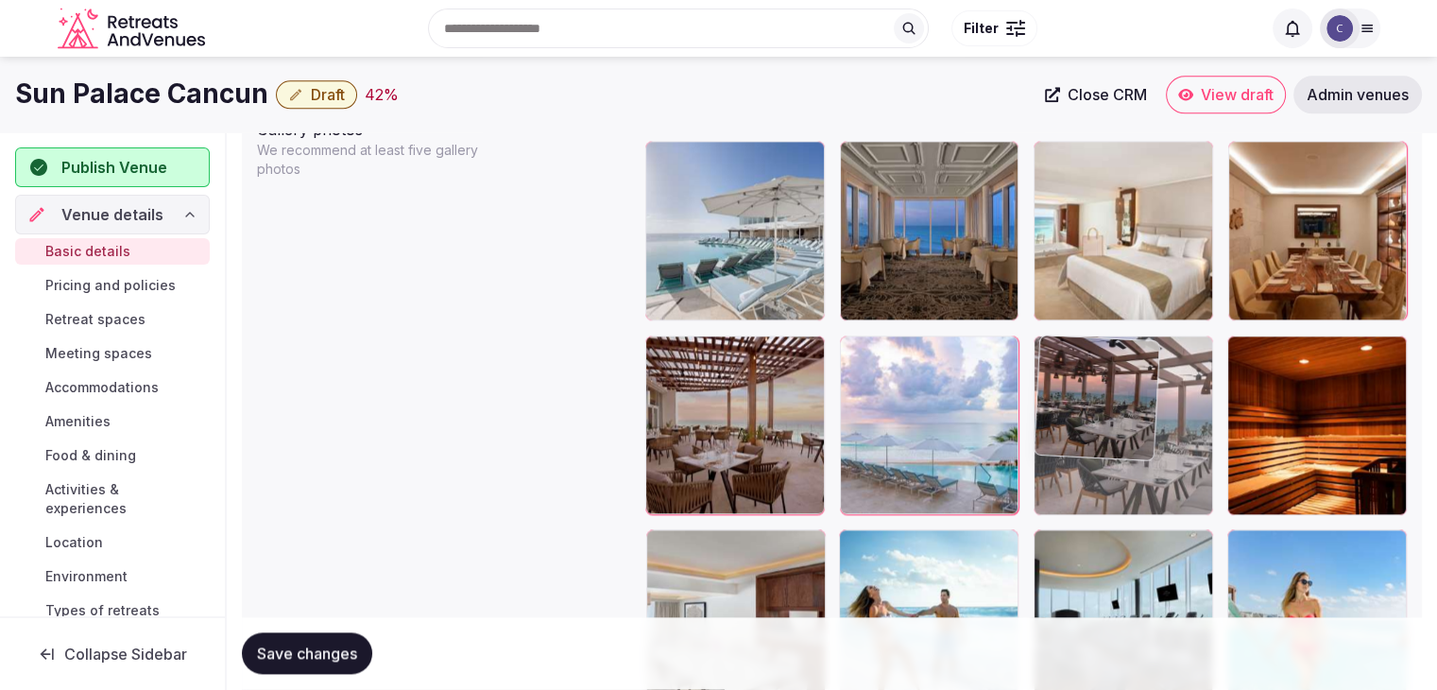
drag, startPoint x: 914, startPoint y: 276, endPoint x: 1081, endPoint y: 416, distance: 218.0
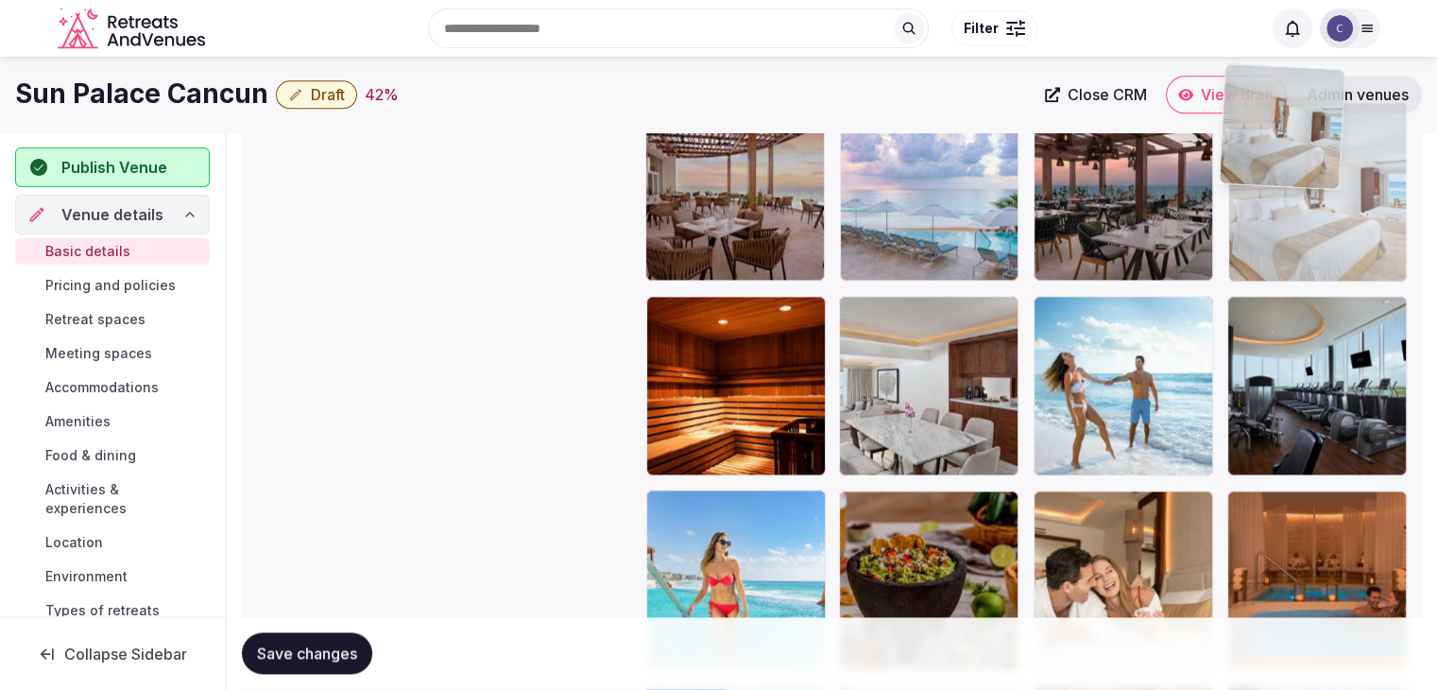
scroll to position [2457, 0]
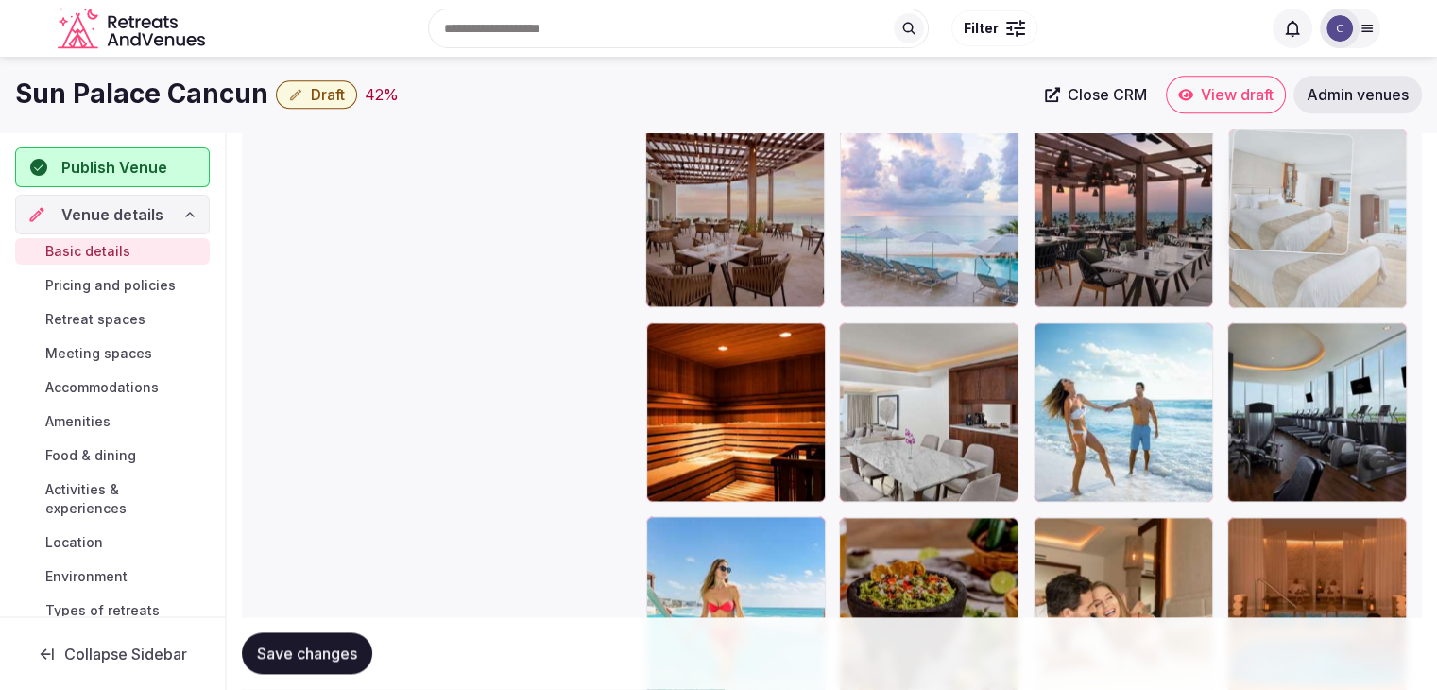
drag, startPoint x: 1255, startPoint y: 381, endPoint x: 1266, endPoint y: 151, distance: 229.9
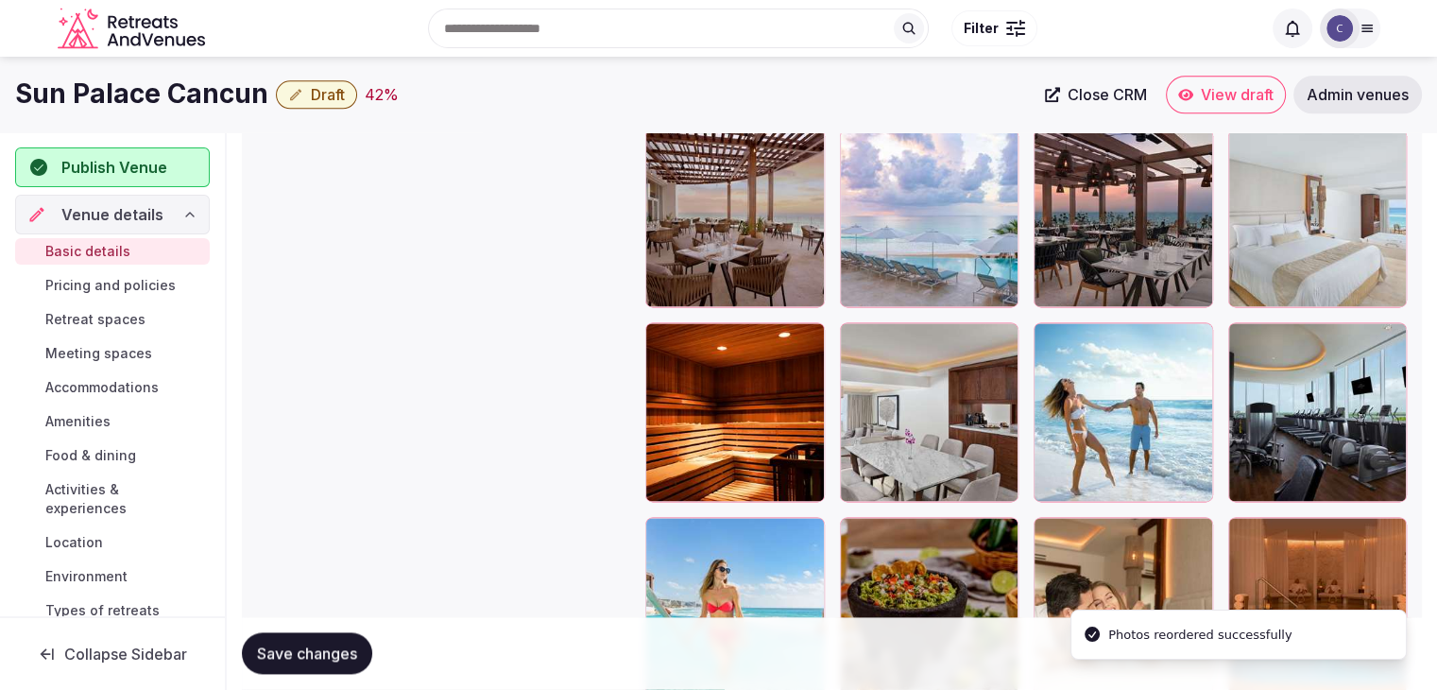
click at [350, 651] on span "Save changes" at bounding box center [307, 653] width 100 height 19
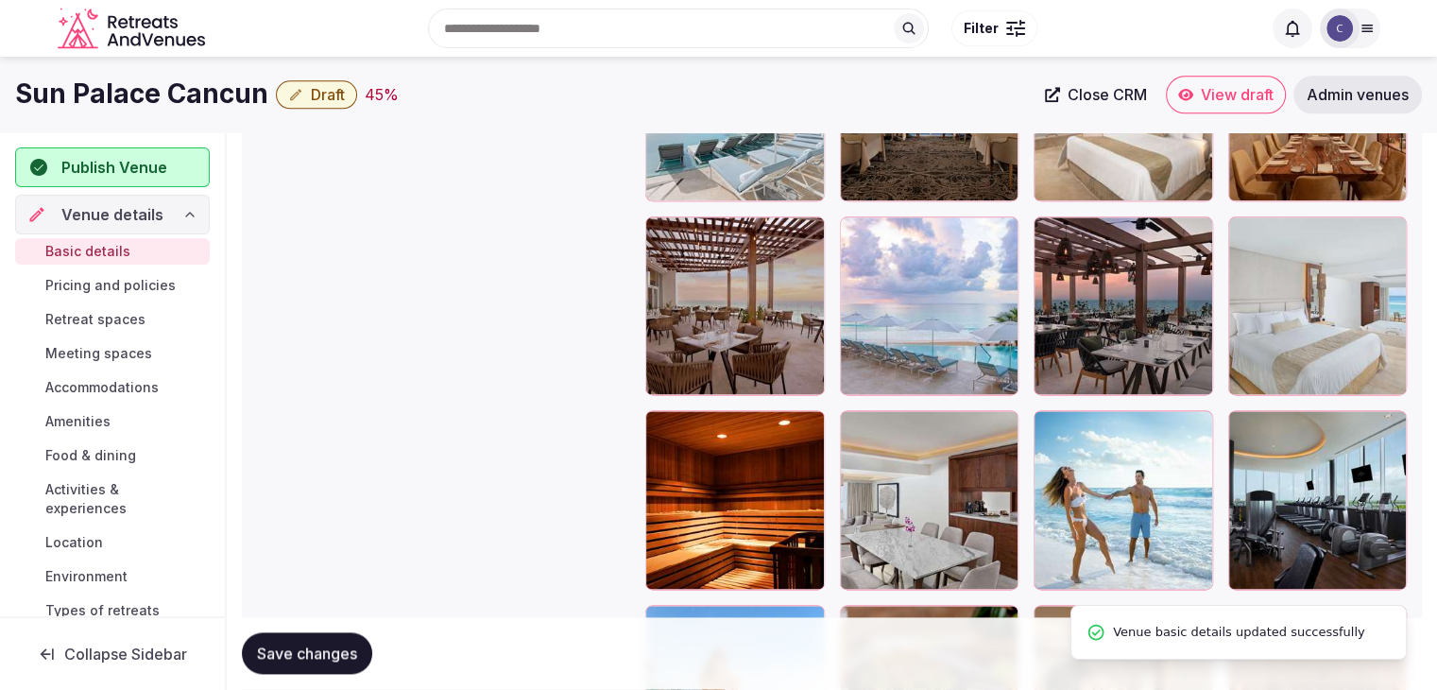
scroll to position [2268, 0]
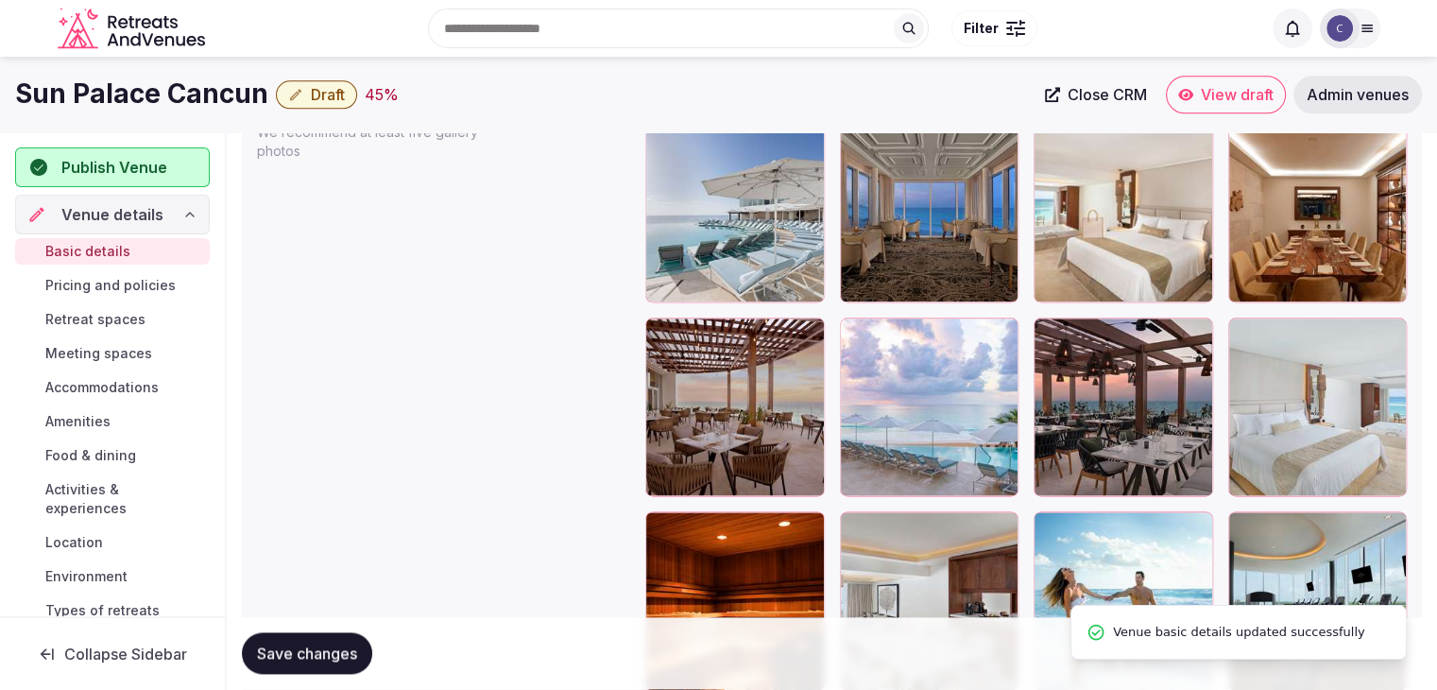
click at [333, 99] on span "Draft" at bounding box center [328, 94] width 34 height 19
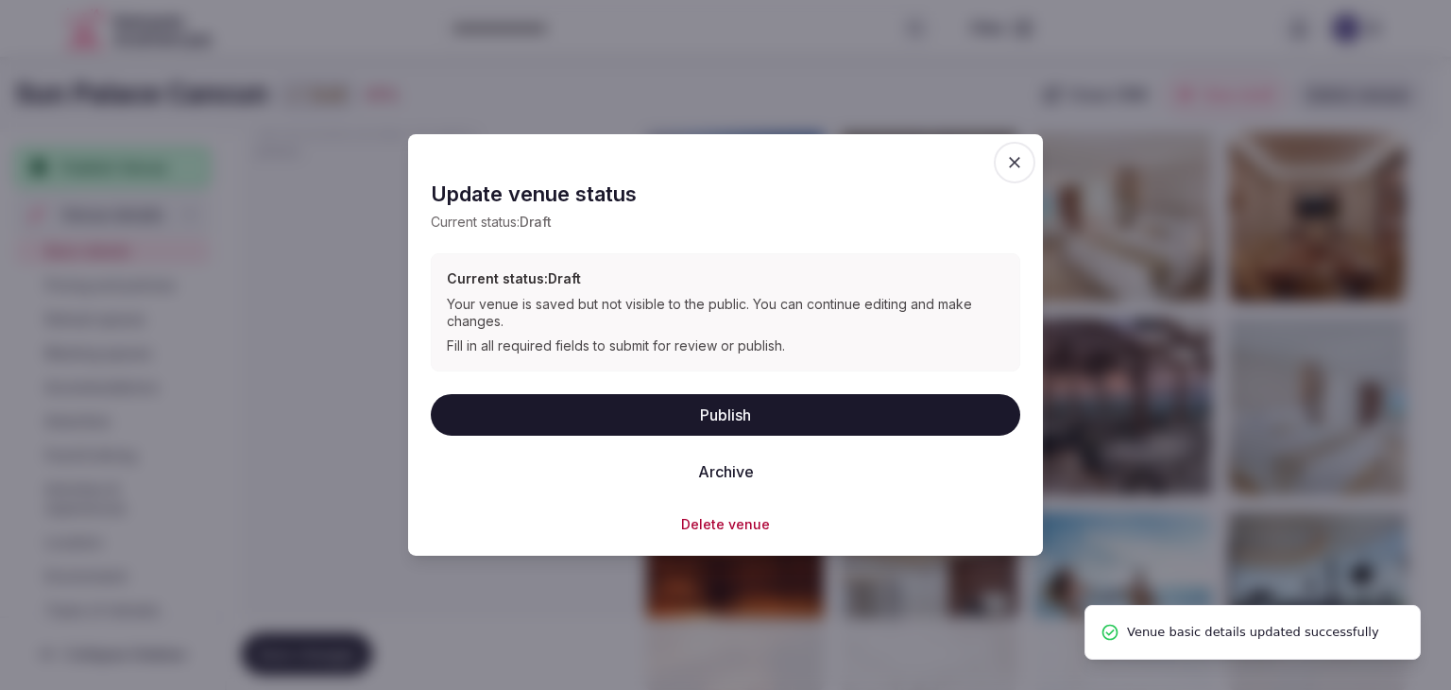
click at [698, 405] on button "Publish" at bounding box center [726, 414] width 590 height 42
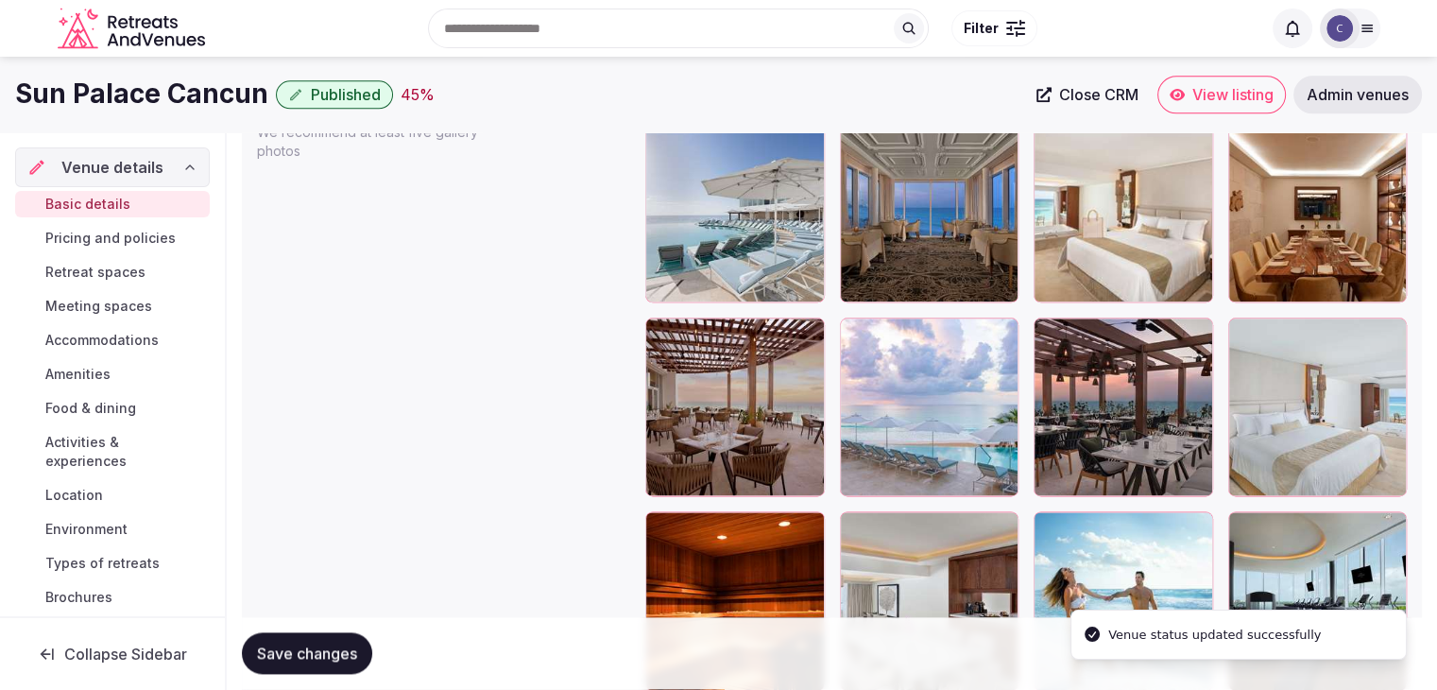
click at [666, 335] on icon at bounding box center [660, 332] width 23 height 23
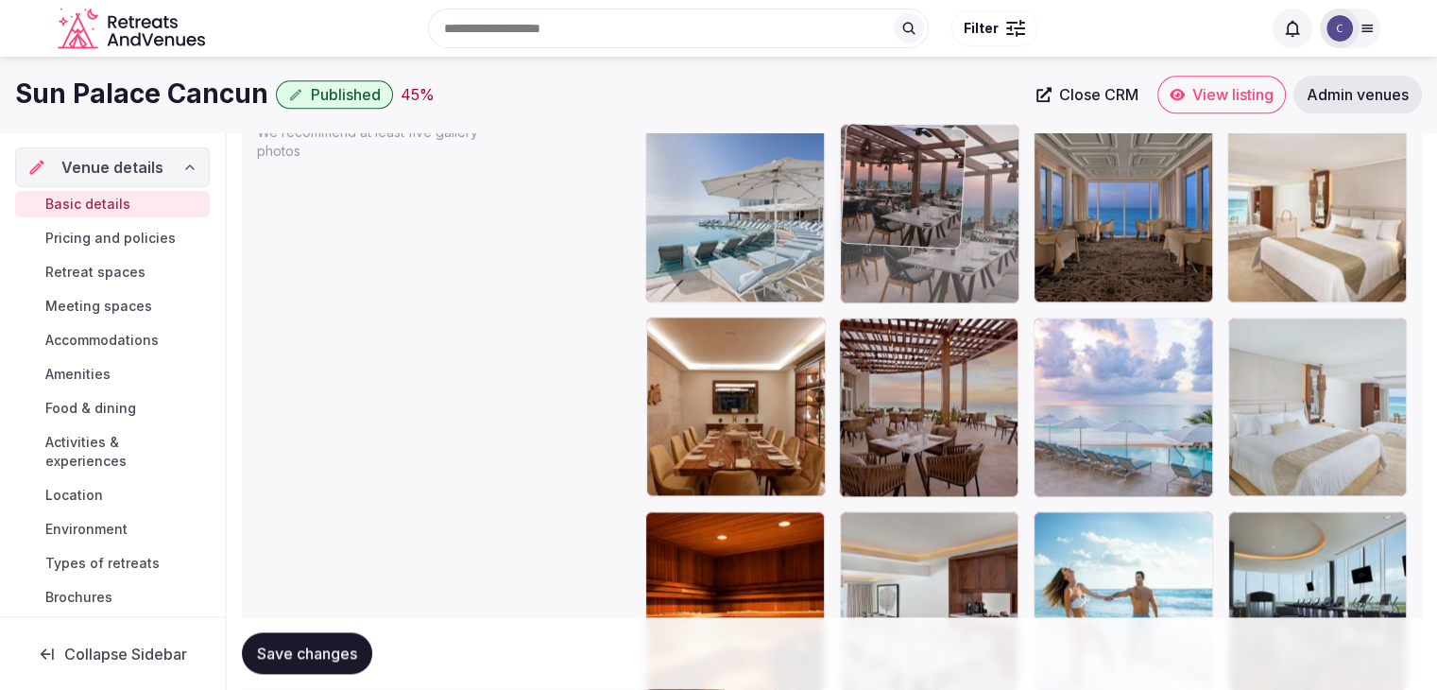
drag, startPoint x: 1050, startPoint y: 318, endPoint x: 1063, endPoint y: 137, distance: 181.9
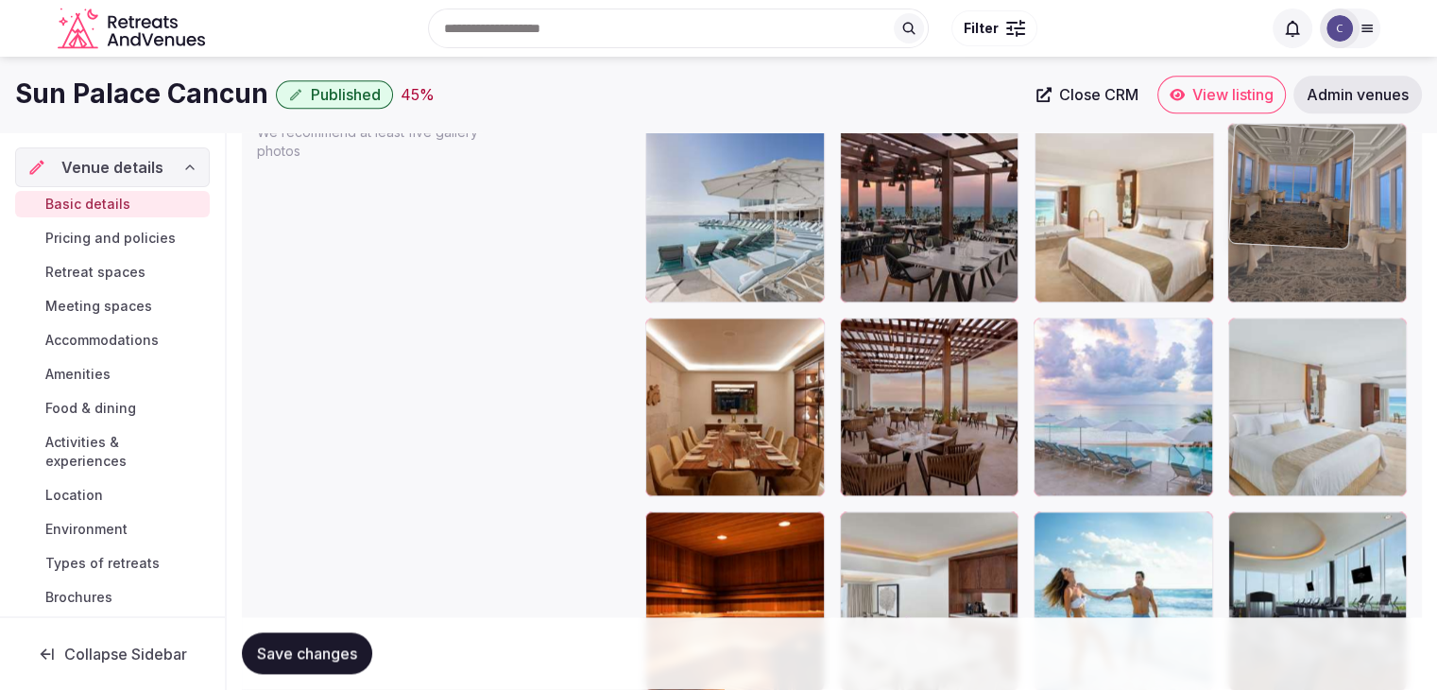
drag, startPoint x: 1046, startPoint y: 137, endPoint x: 1244, endPoint y: 175, distance: 201.1
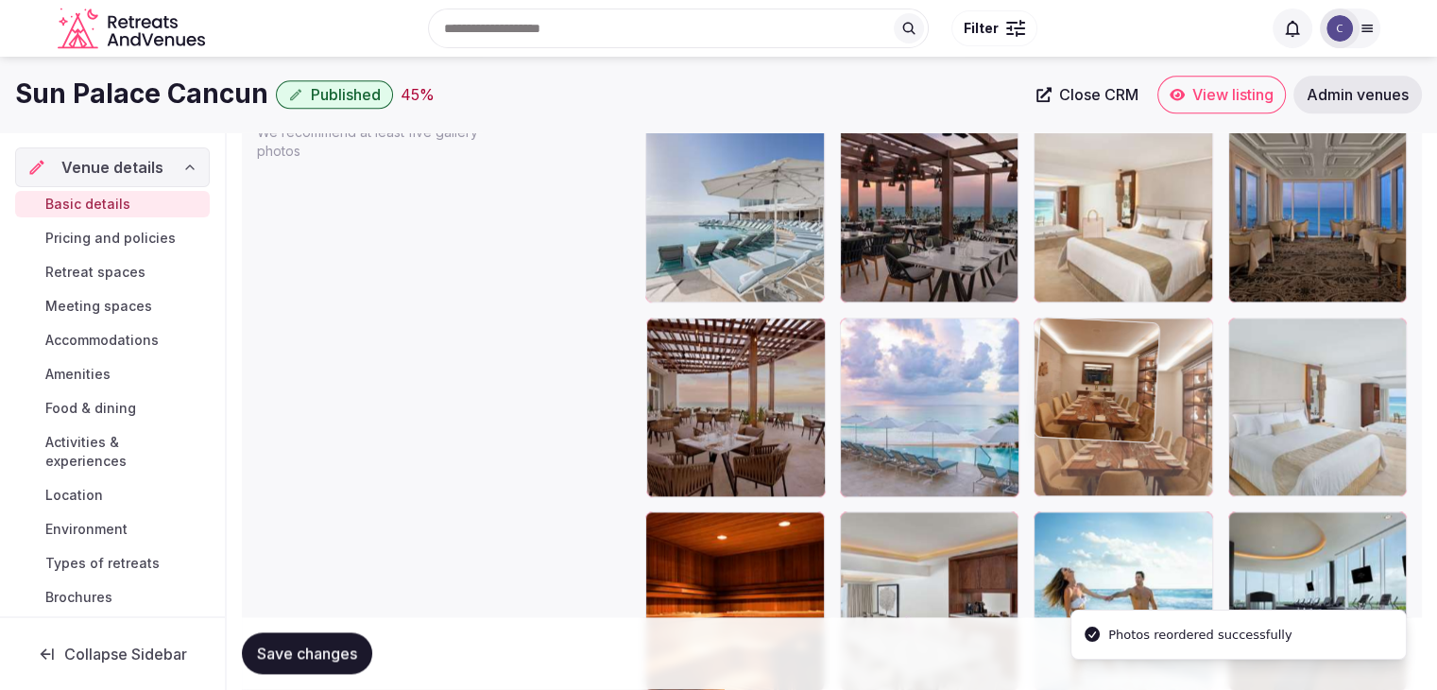
drag, startPoint x: 662, startPoint y: 325, endPoint x: 1026, endPoint y: 440, distance: 381.6
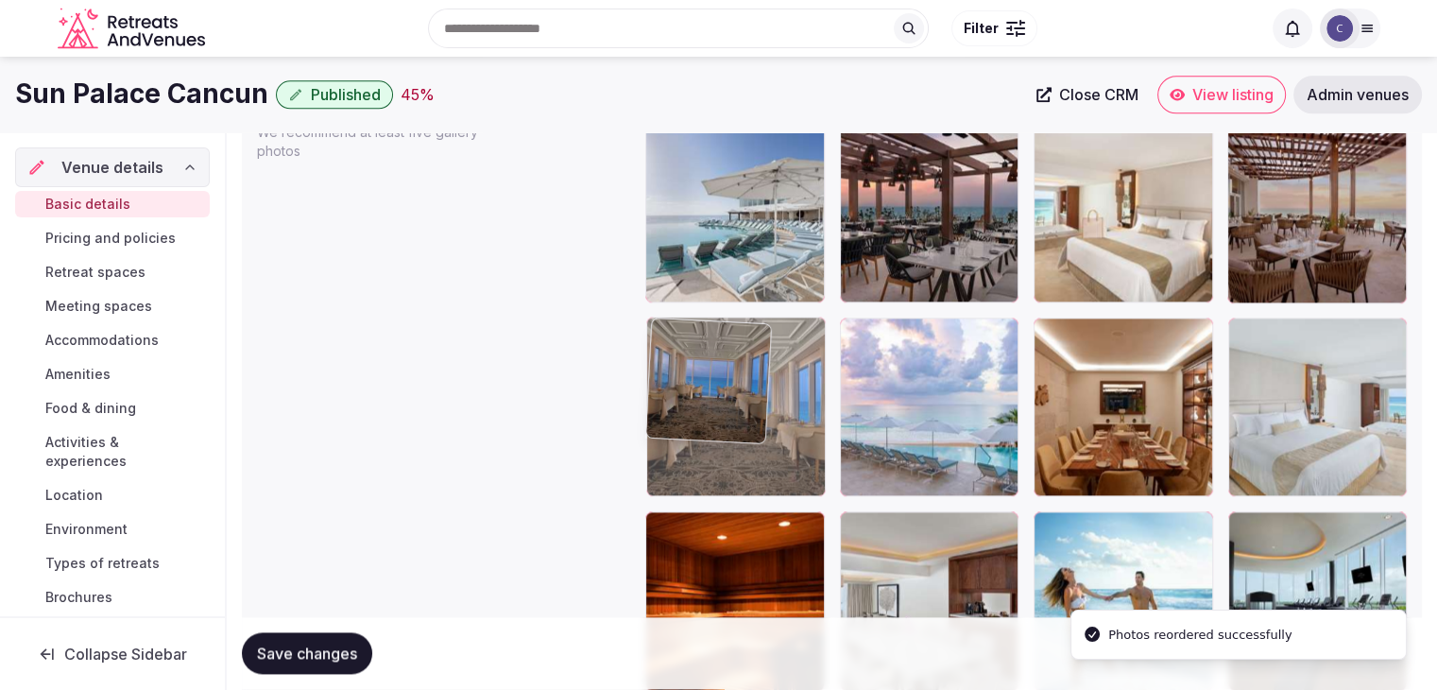
drag, startPoint x: 1240, startPoint y: 141, endPoint x: 386, endPoint y: 524, distance: 936.5
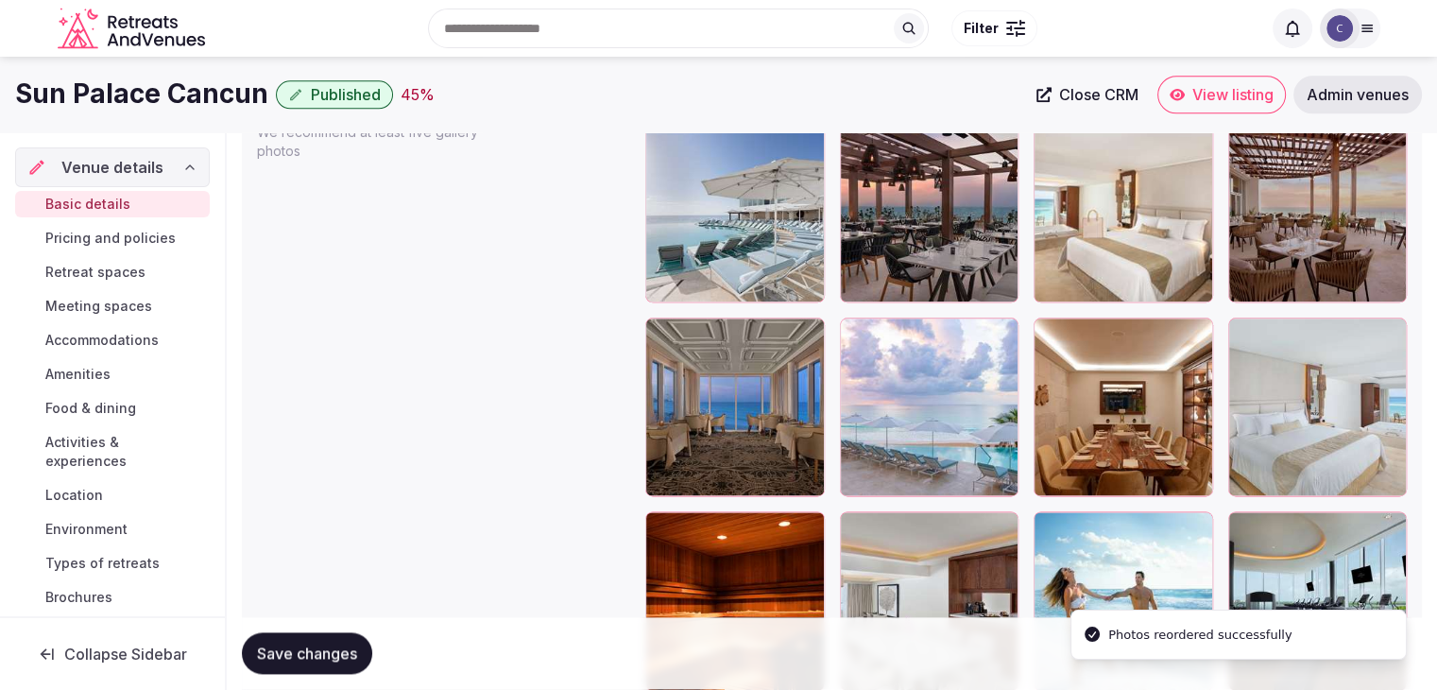
click at [368, 649] on button "Save changes" at bounding box center [307, 654] width 130 height 42
click at [327, 655] on div "Saving..." at bounding box center [300, 654] width 116 height 42
click at [110, 243] on span "Pricing and policies" at bounding box center [110, 238] width 130 height 19
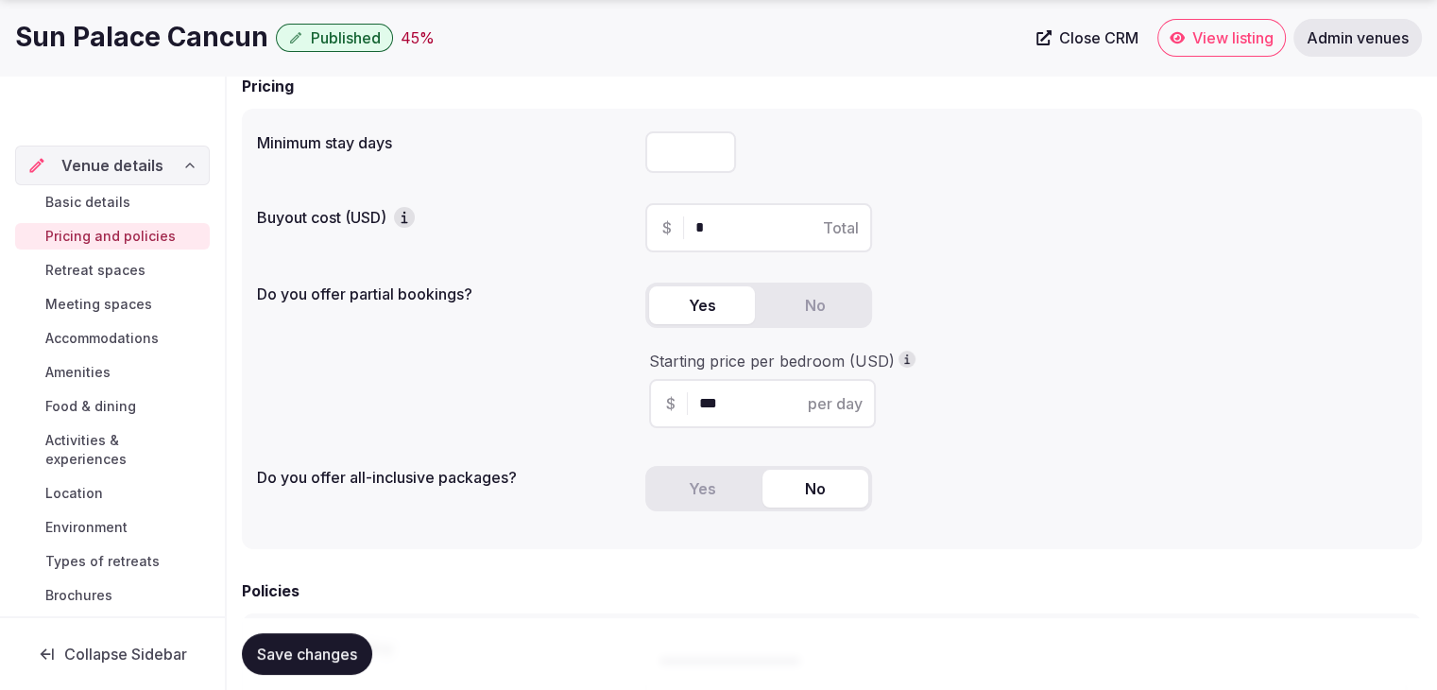
scroll to position [189, 0]
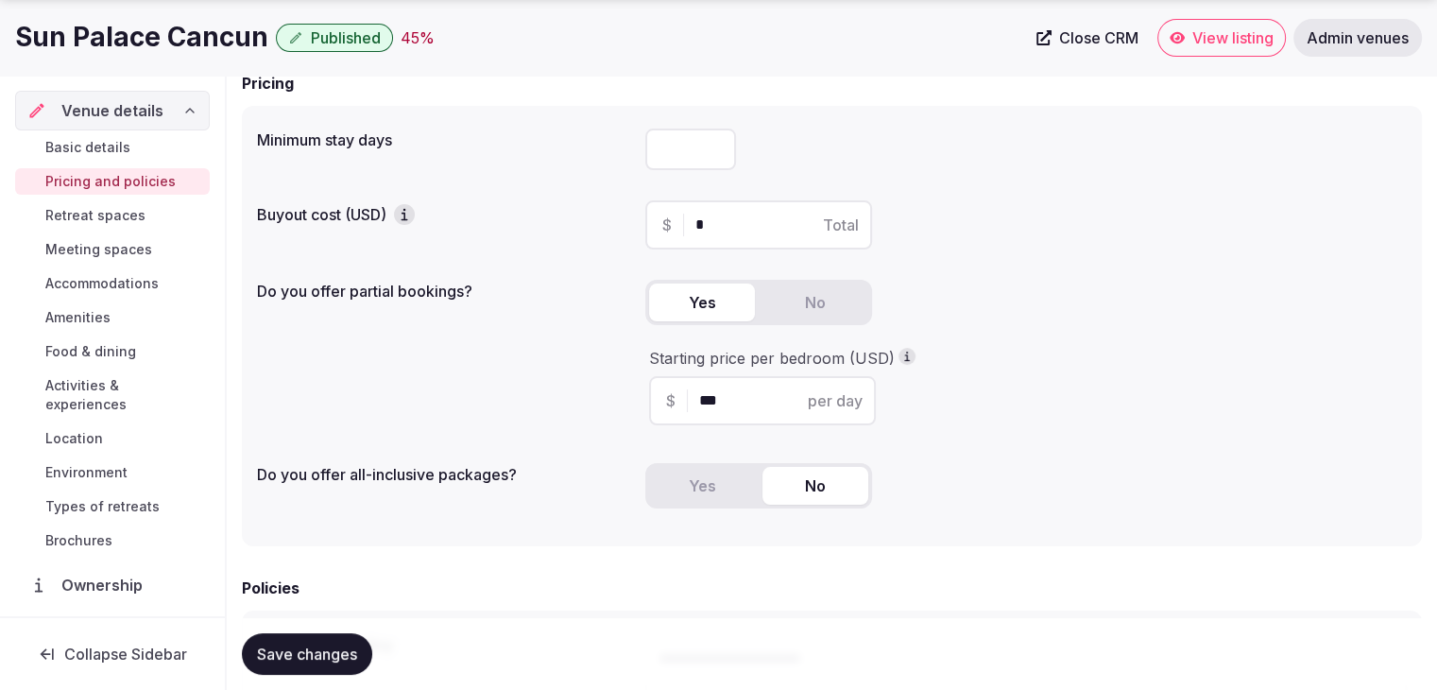
click at [730, 484] on button "Yes" at bounding box center [702, 486] width 106 height 38
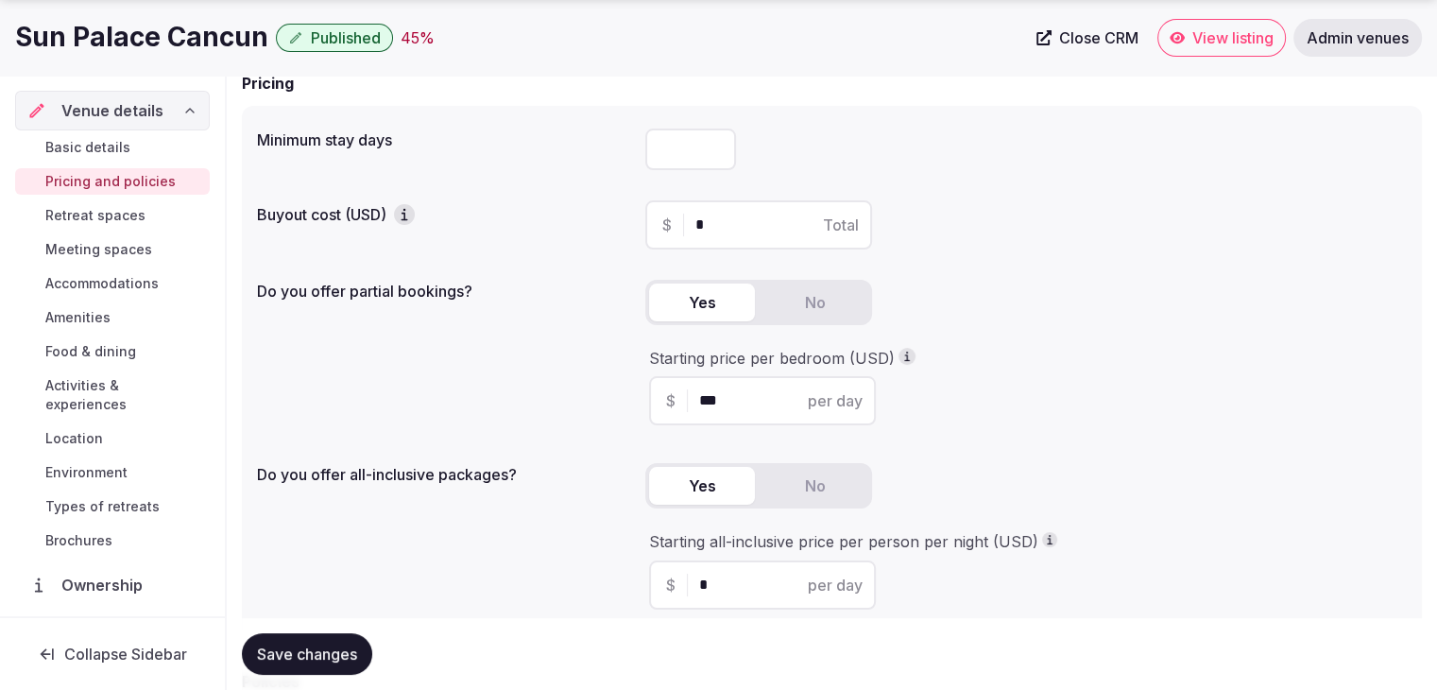
drag, startPoint x: 724, startPoint y: 583, endPoint x: 654, endPoint y: 568, distance: 71.5
click at [654, 568] on div "$ * per day" at bounding box center [762, 584] width 227 height 49
drag, startPoint x: 746, startPoint y: 573, endPoint x: 692, endPoint y: 575, distance: 53.9
click at [692, 575] on div "$ *** per day" at bounding box center [762, 584] width 227 height 49
type input "***"
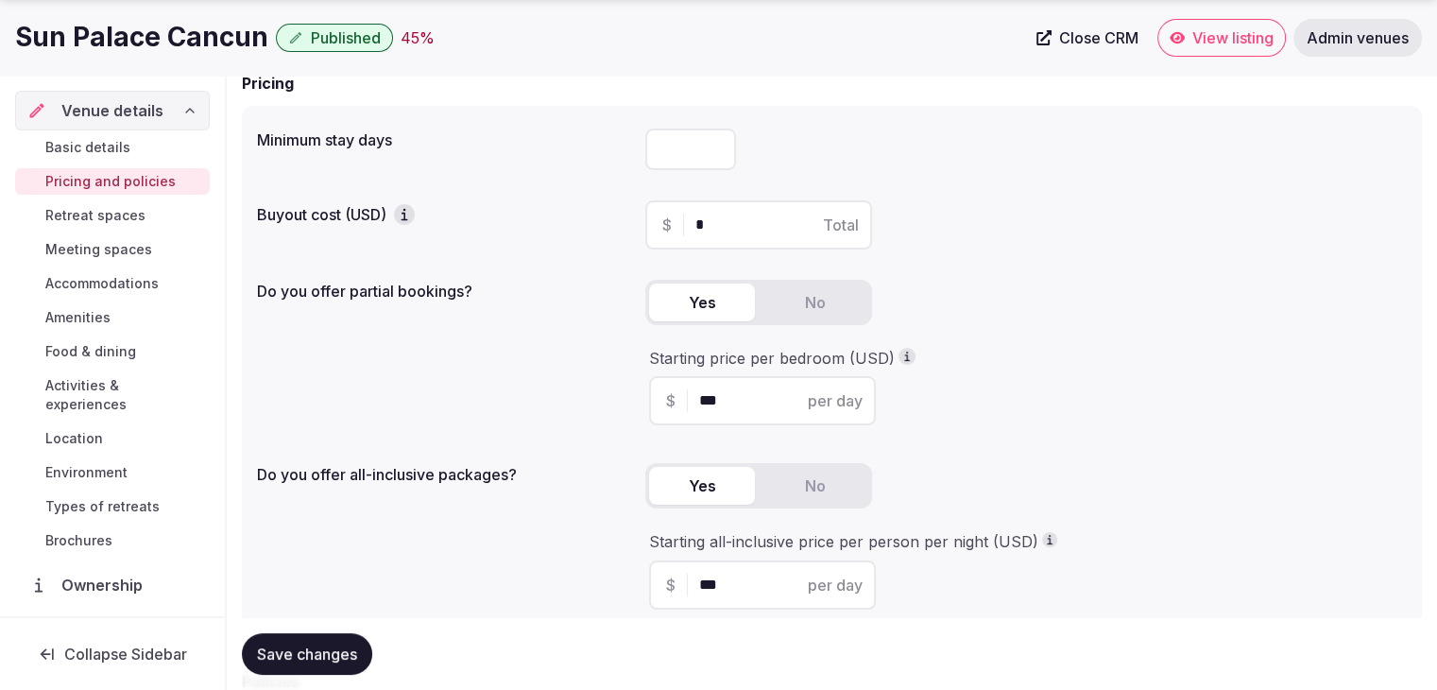
click at [787, 491] on button "No" at bounding box center [816, 486] width 106 height 38
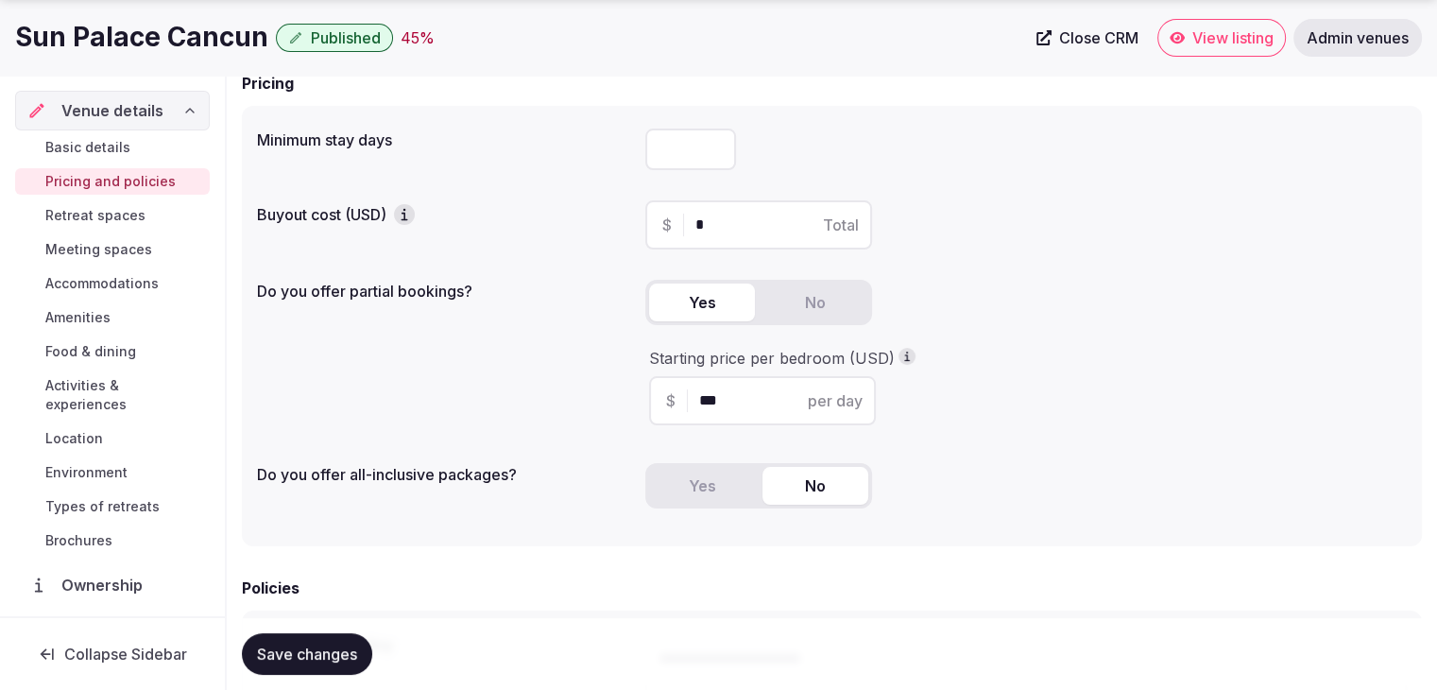
drag, startPoint x: 736, startPoint y: 397, endPoint x: 648, endPoint y: 399, distance: 87.9
click at [649, 399] on div "$ *** per day" at bounding box center [762, 400] width 227 height 49
type input "***"
click at [327, 650] on span "Save changes" at bounding box center [307, 653] width 100 height 19
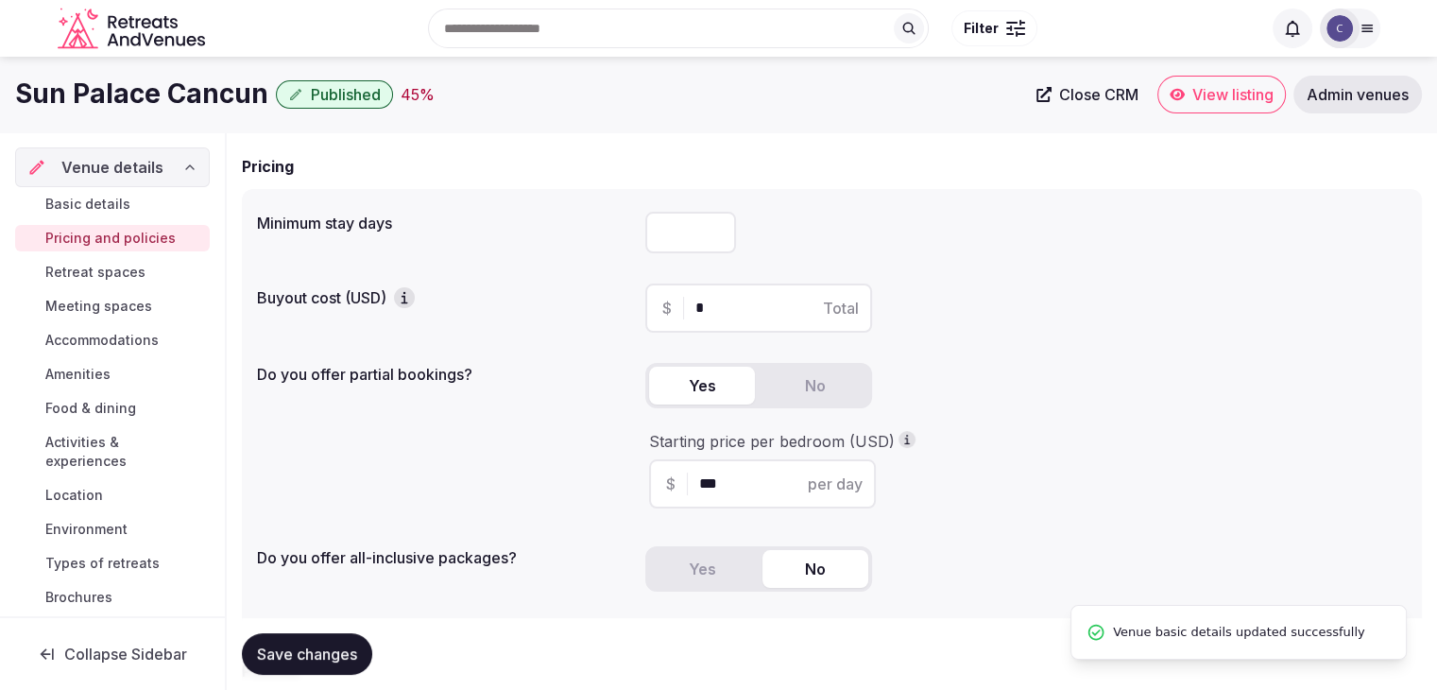
scroll to position [94, 0]
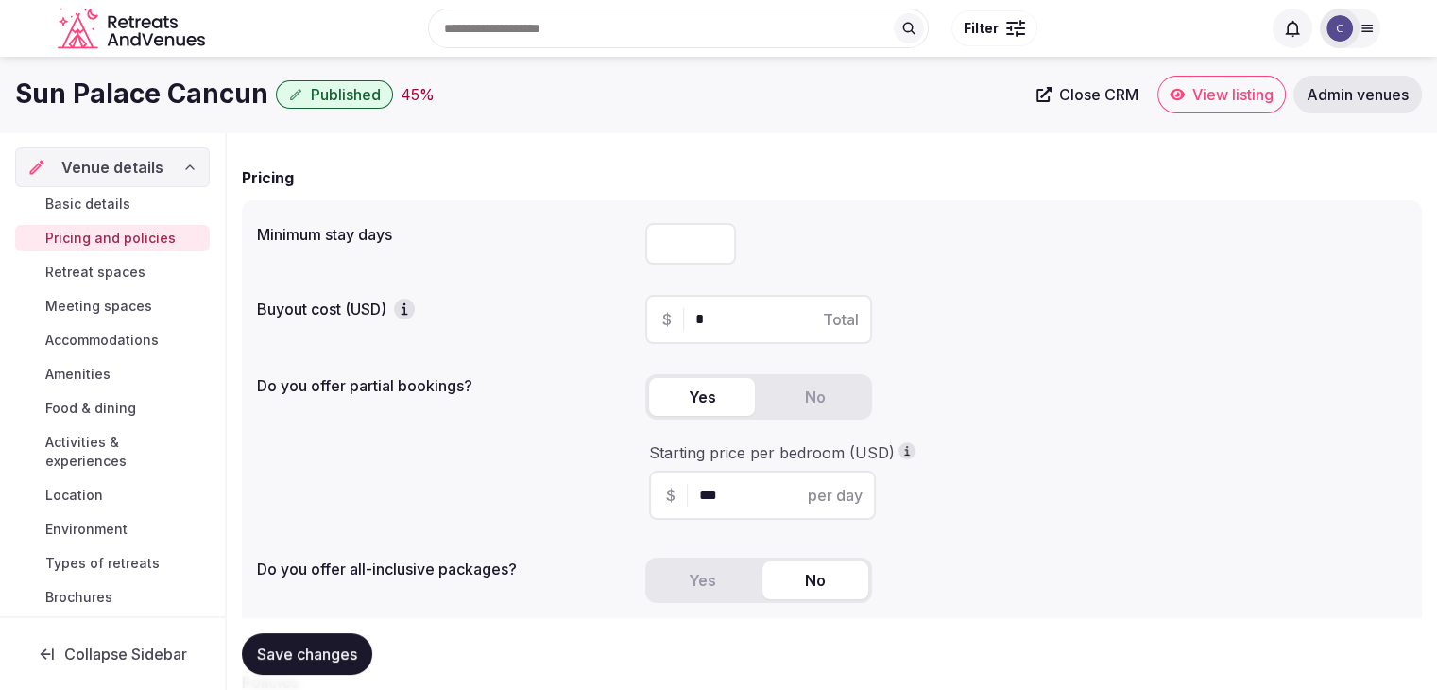
click at [828, 393] on button "No" at bounding box center [816, 397] width 106 height 38
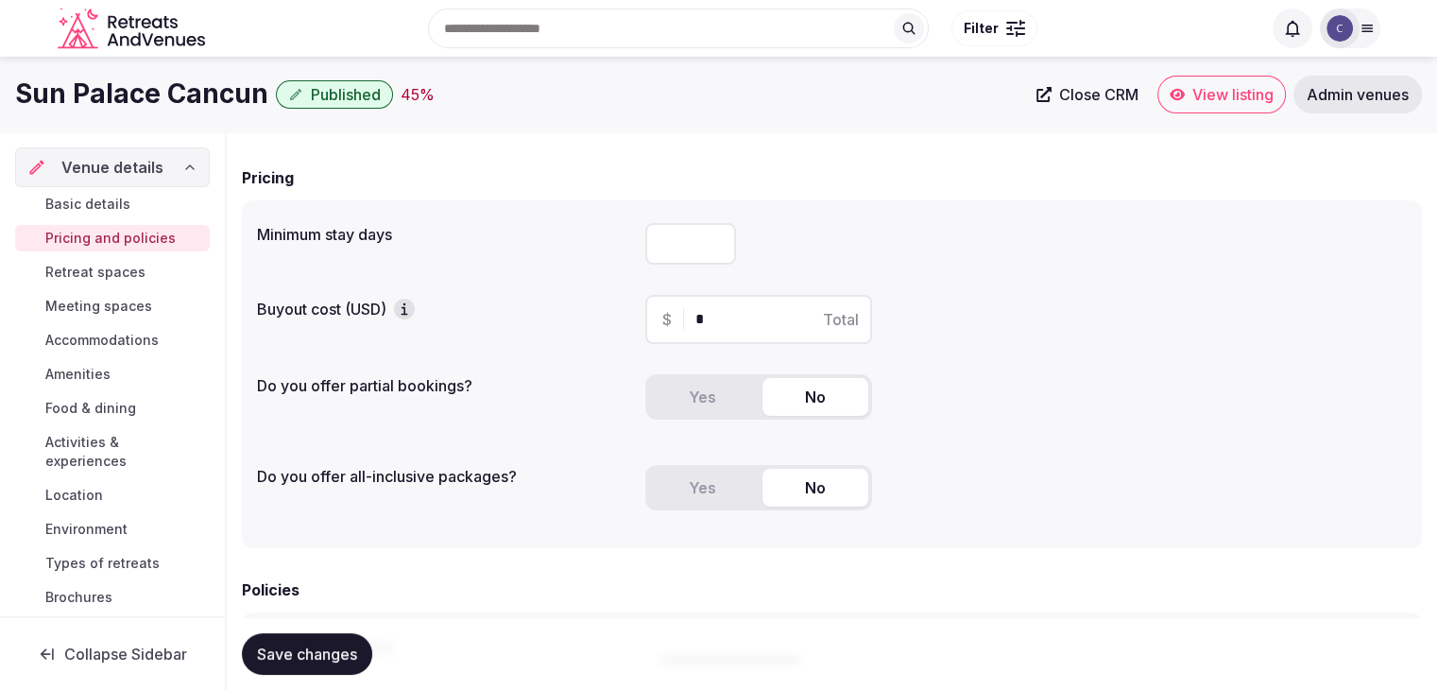
click at [724, 503] on button "Yes" at bounding box center [702, 488] width 106 height 38
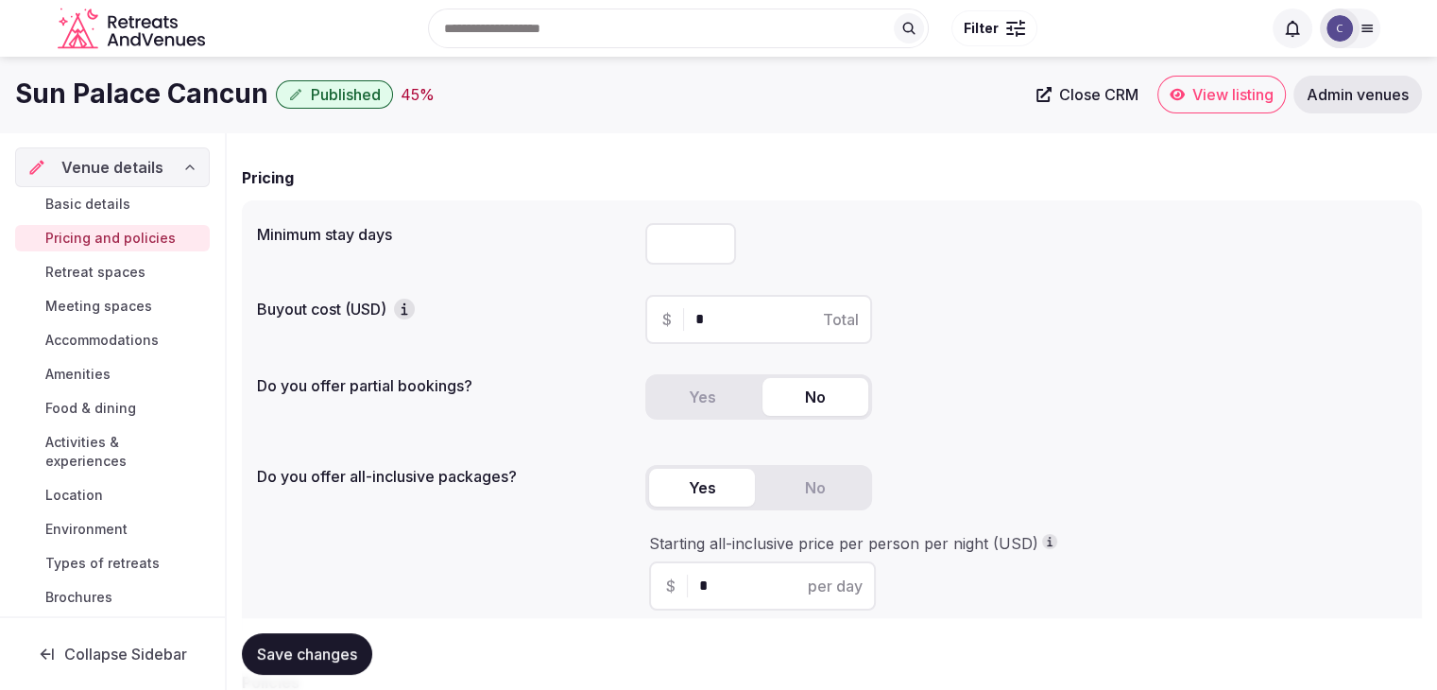
drag, startPoint x: 726, startPoint y: 586, endPoint x: 641, endPoint y: 580, distance: 85.2
click at [641, 580] on div "Do you offer all-inclusive packages? Yes No Starting all-inclusive price per pe…" at bounding box center [832, 541] width 1150 height 168
type input "***"
click at [580, 519] on div "Do you offer all-inclusive packages? Yes No Starting all-inclusive price per pe…" at bounding box center [832, 541] width 1150 height 168
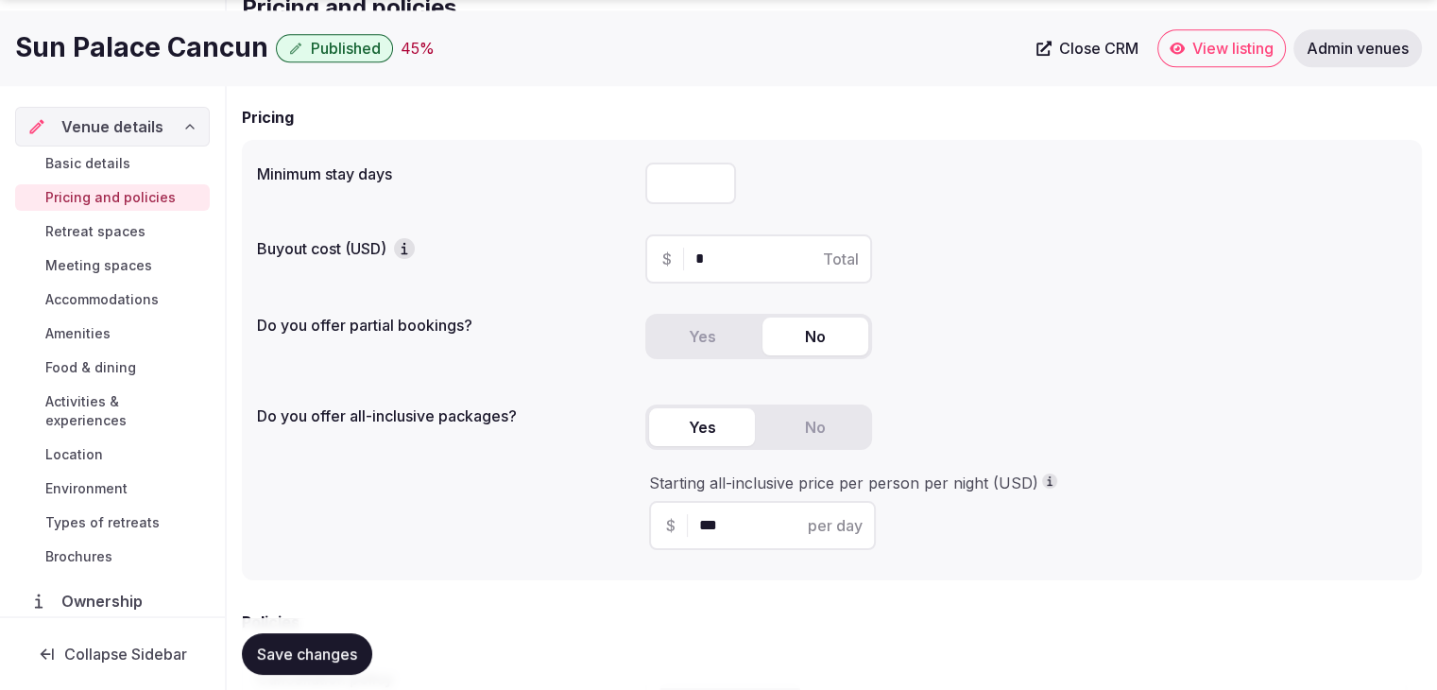
scroll to position [189, 0]
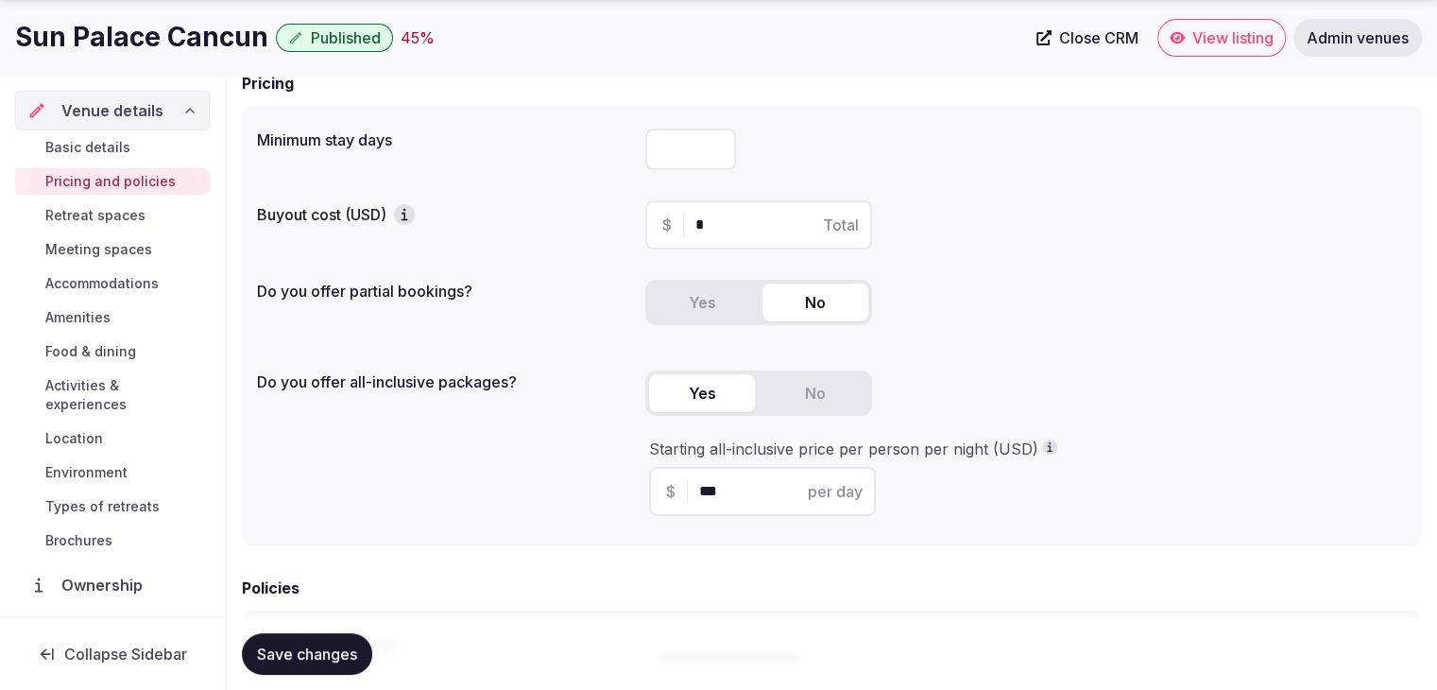
click at [676, 146] on input "number" at bounding box center [690, 150] width 91 height 42
type input "*"
click at [331, 668] on button "Save changes" at bounding box center [307, 654] width 130 height 42
click at [713, 309] on button "Yes" at bounding box center [702, 302] width 106 height 38
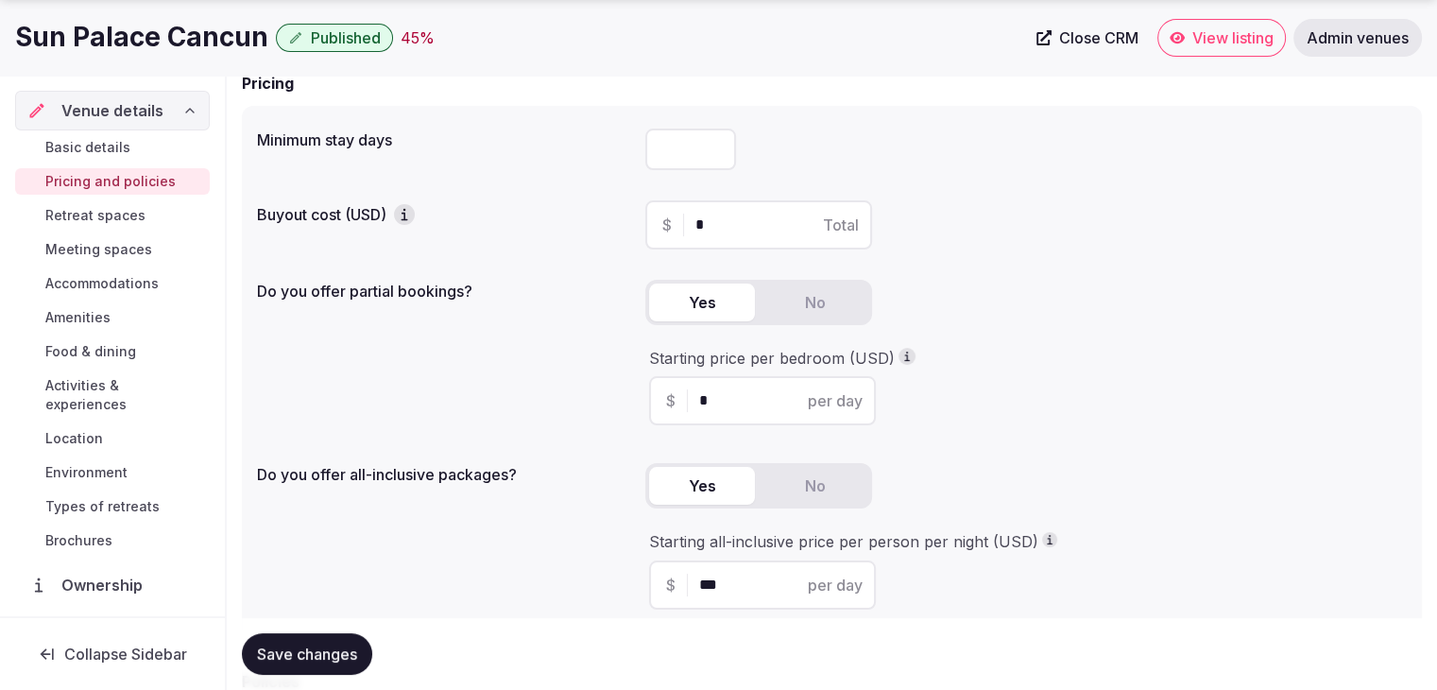
drag, startPoint x: 730, startPoint y: 399, endPoint x: 630, endPoint y: 399, distance: 99.2
click at [630, 399] on div "Do you offer partial bookings? Yes No Starting price per bedroom (USD) $ * per …" at bounding box center [832, 356] width 1150 height 168
type input "***"
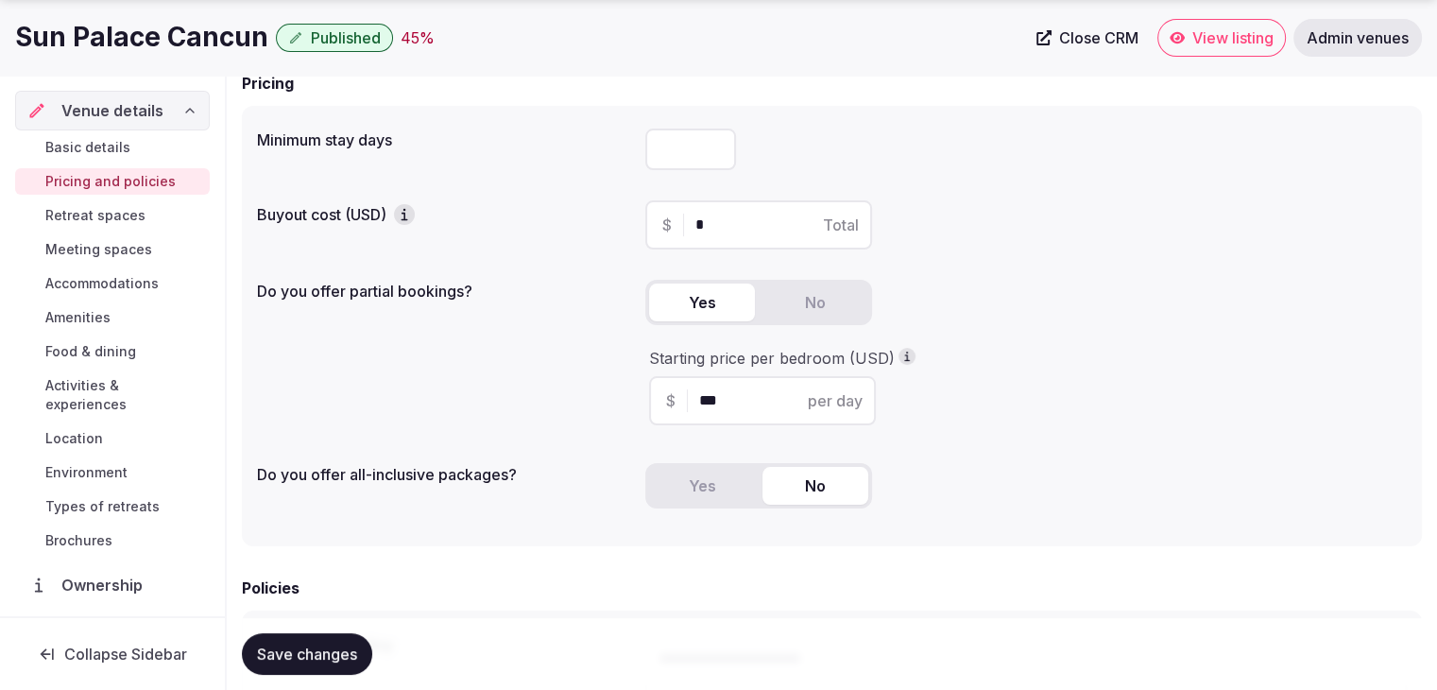
click at [844, 471] on button "No" at bounding box center [816, 486] width 106 height 38
click at [342, 648] on span "Save changes" at bounding box center [307, 653] width 100 height 19
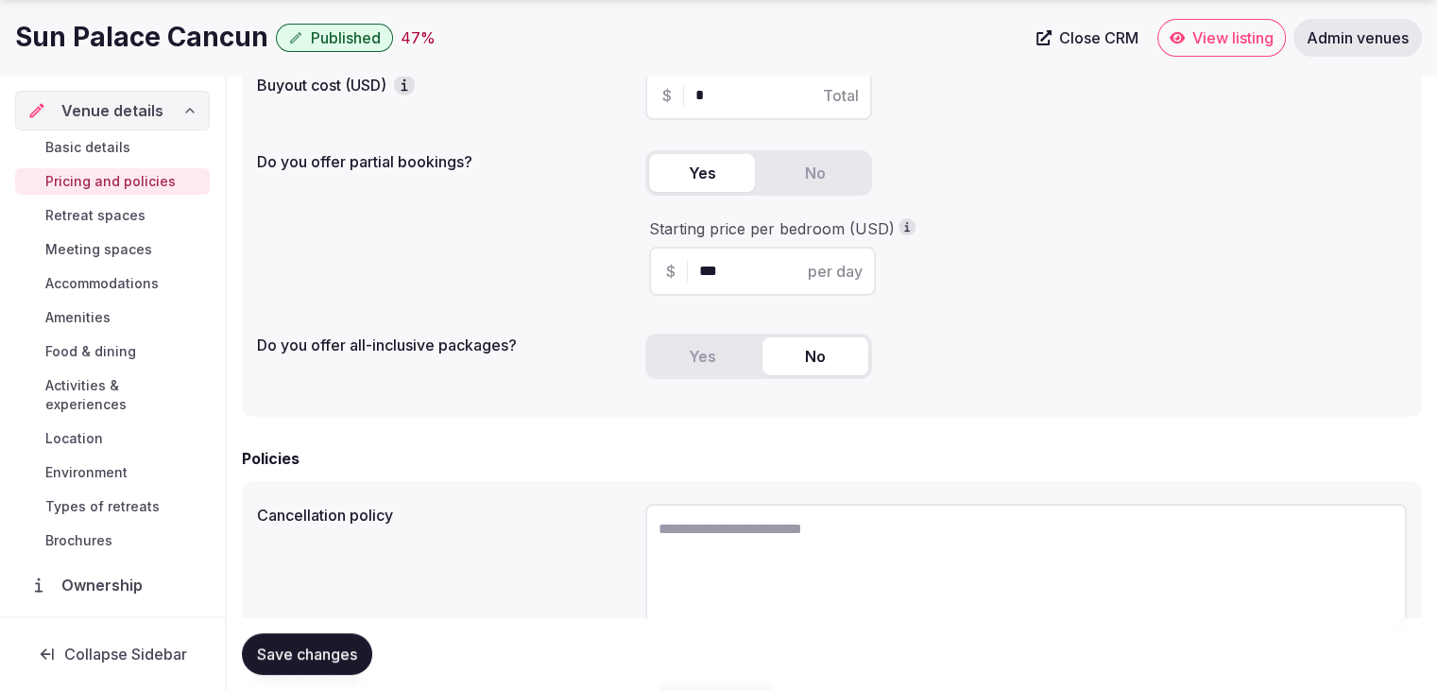
scroll to position [472, 0]
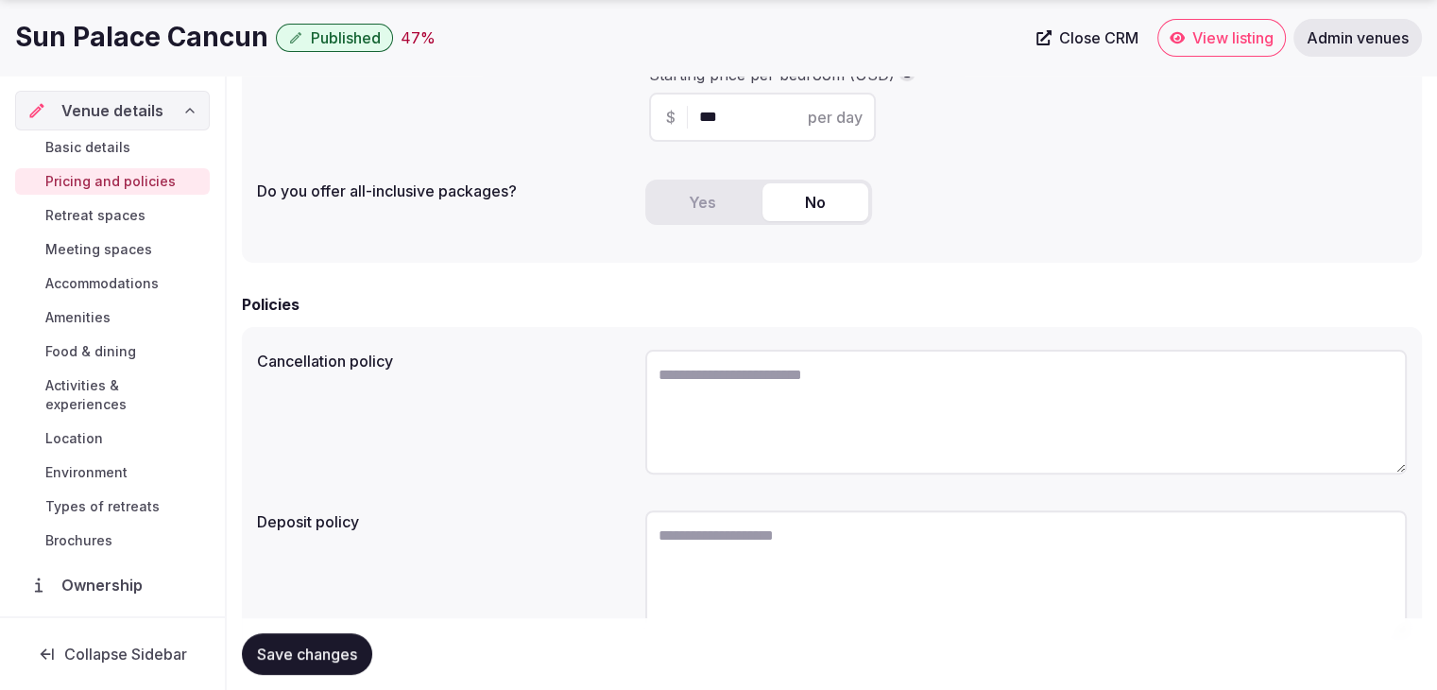
click at [125, 198] on div "Basic details Pricing and policies Retreat spaces Meeting spaces Accommodations…" at bounding box center [112, 343] width 195 height 427
click at [136, 221] on span "Retreat spaces" at bounding box center [95, 215] width 100 height 19
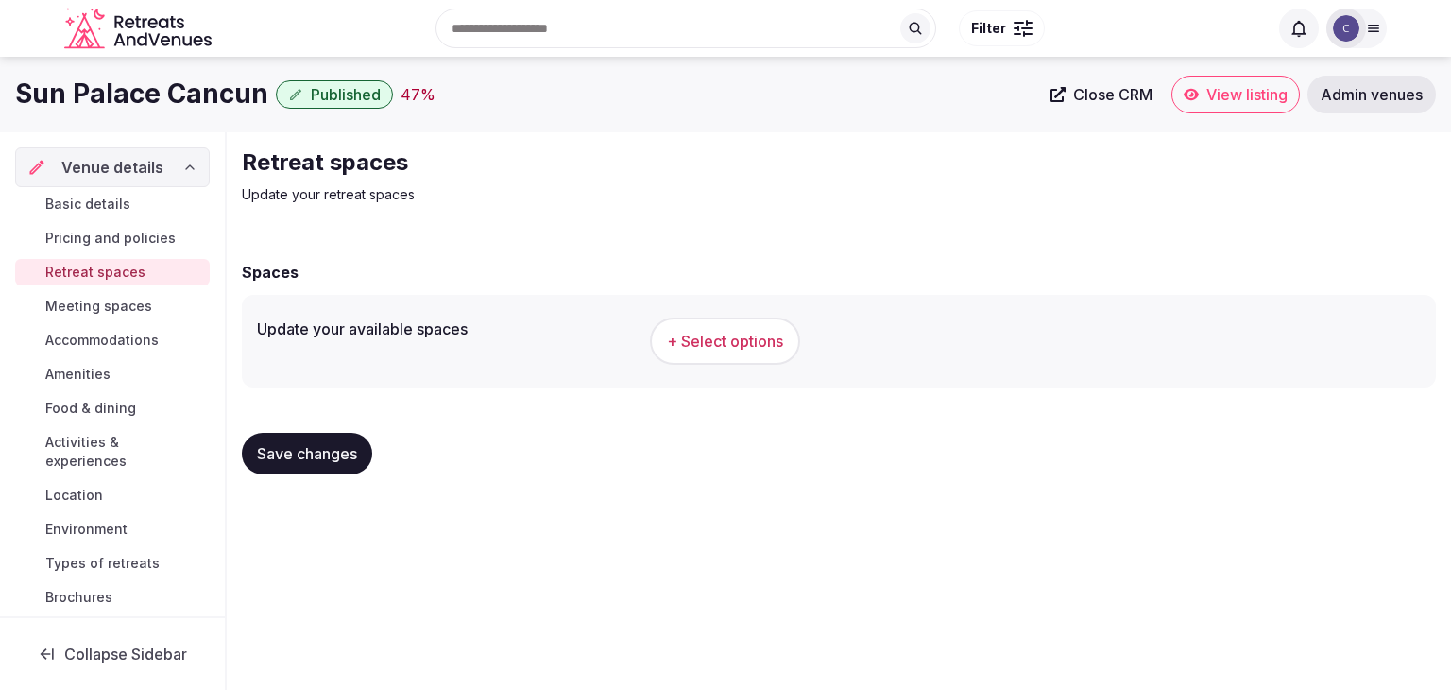
click at [754, 352] on button "+ Select options" at bounding box center [725, 341] width 150 height 47
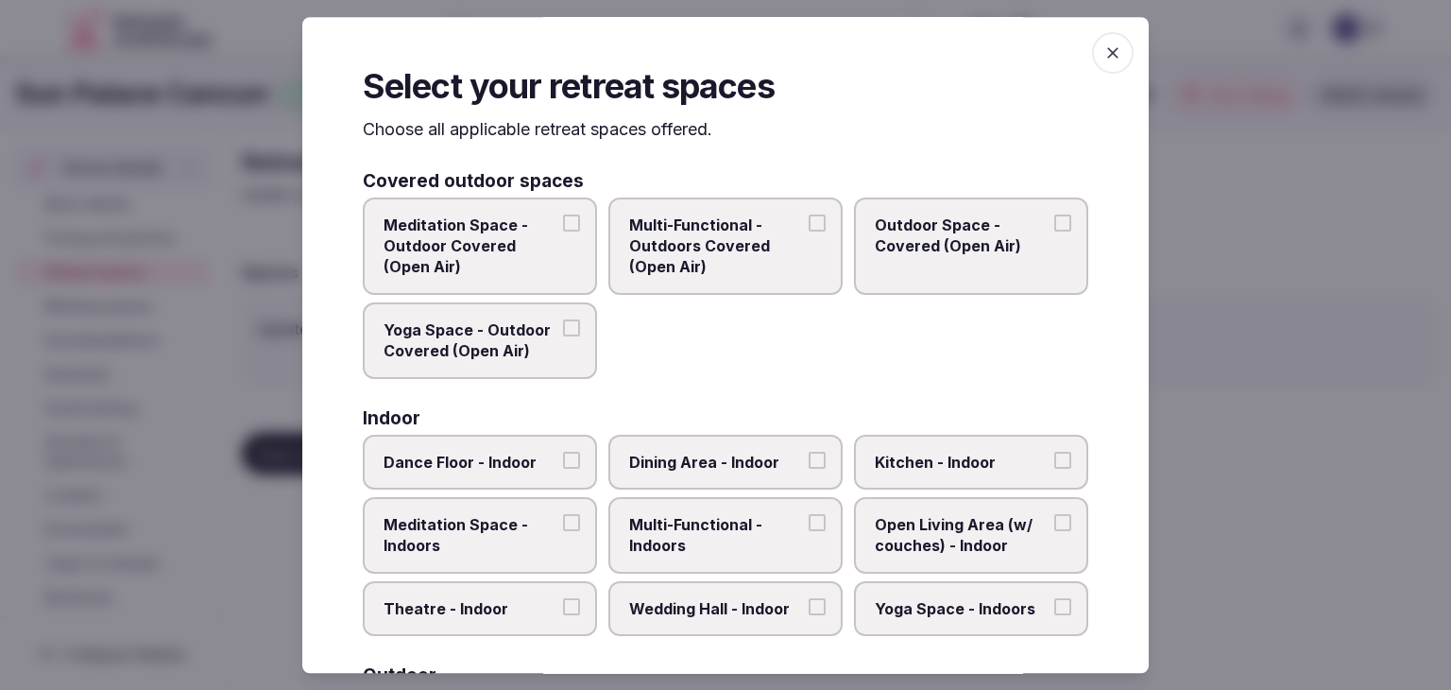
click at [1104, 60] on icon "button" at bounding box center [1113, 52] width 19 height 19
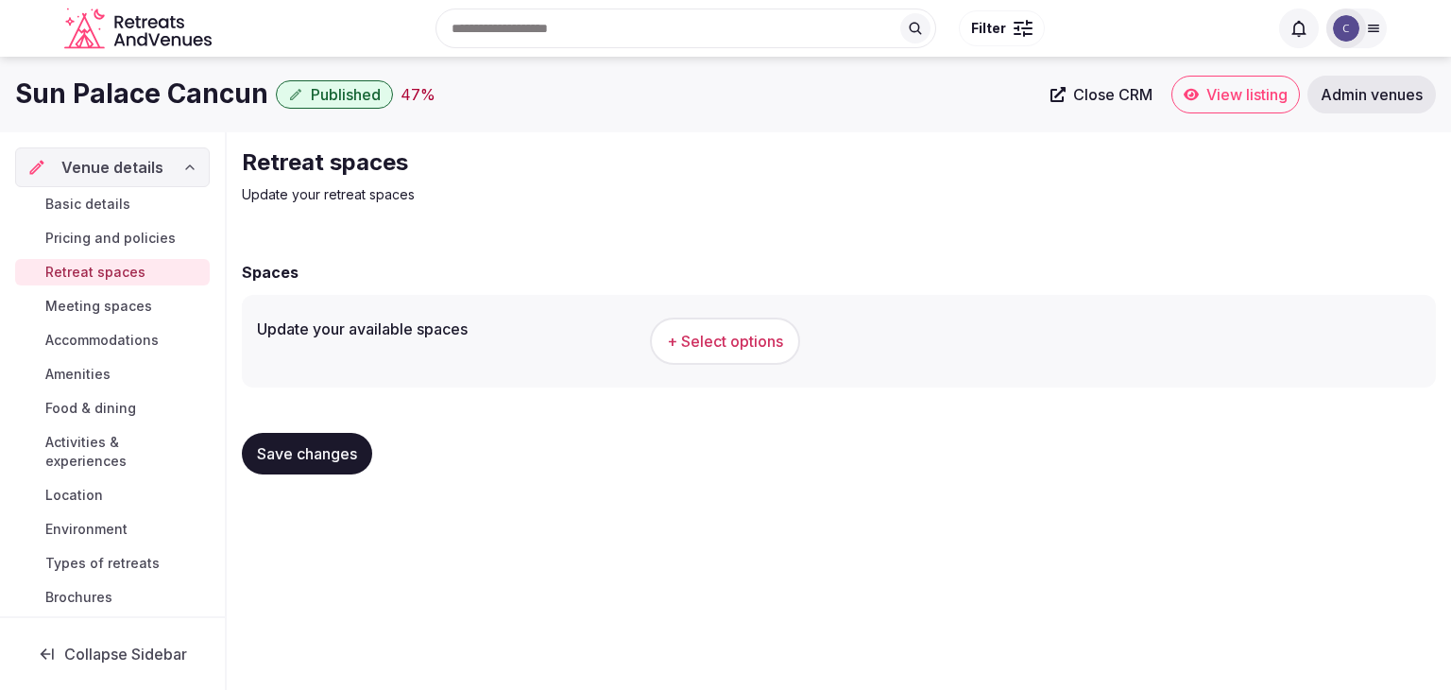
click at [206, 89] on h1 "Sun Palace Cancun" at bounding box center [141, 94] width 253 height 37
copy div "Sun Palace Cancun"
click at [730, 331] on span "+ Select options" at bounding box center [725, 341] width 116 height 21
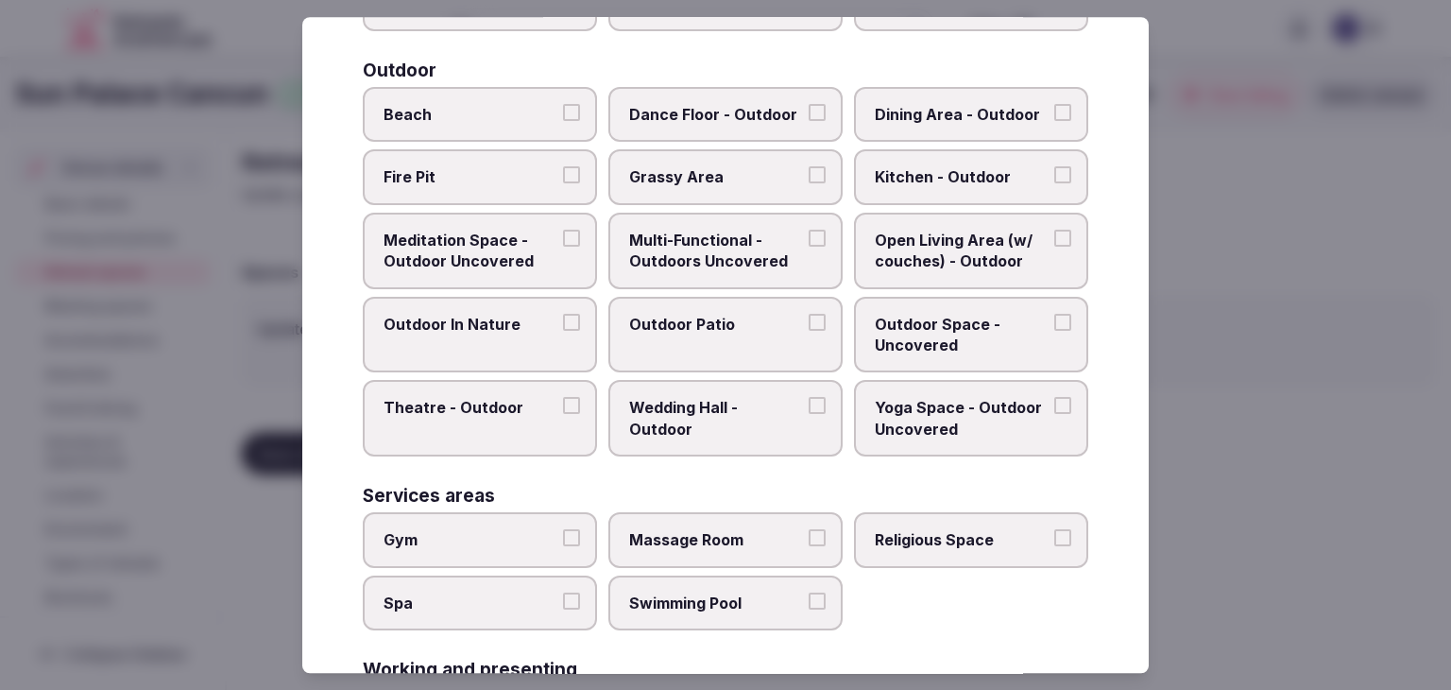
scroll to position [854, 0]
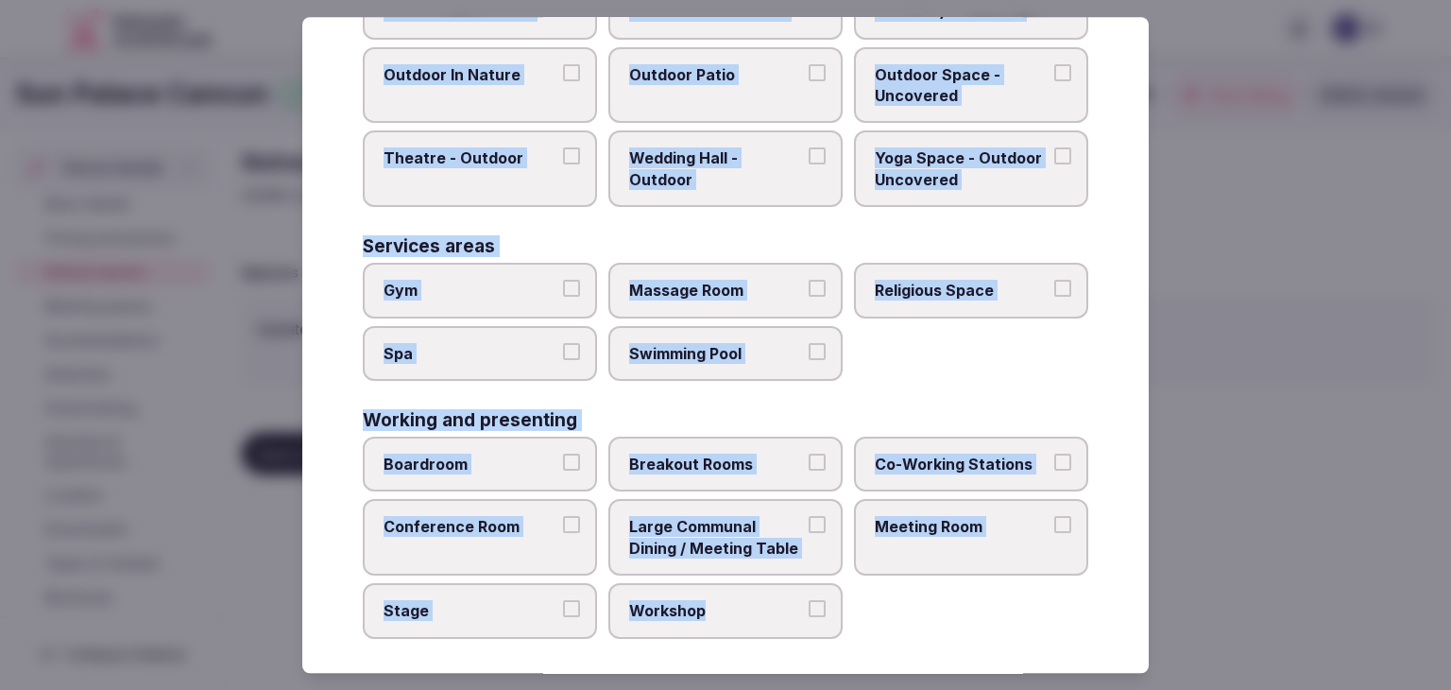
drag, startPoint x: 357, startPoint y: 122, endPoint x: 850, endPoint y: 624, distance: 703.6
click at [850, 624] on div "Select your retreat spaces Choose all applicable retreat spaces offered. Covere…" at bounding box center [725, 345] width 847 height 656
copy div "Choose all applicable retreat spaces offered. Covered outdoor spaces Meditation…"
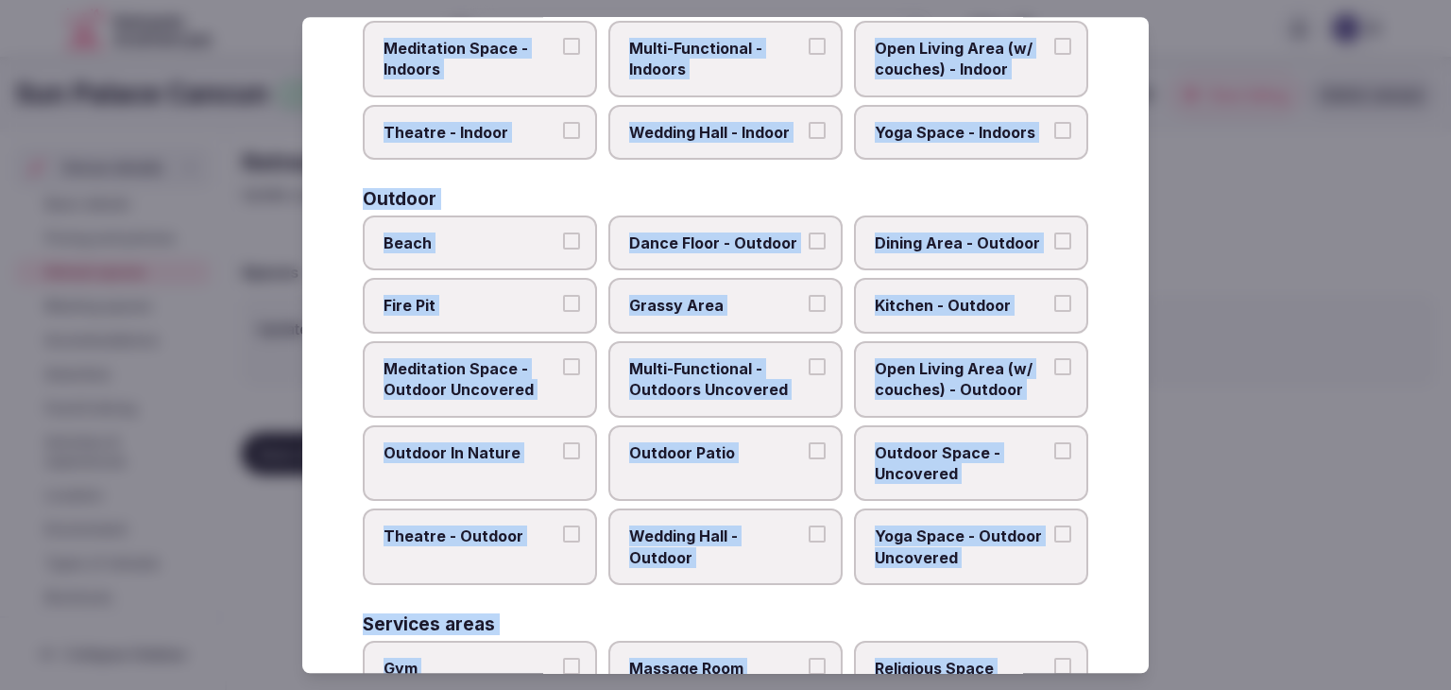
scroll to position [287, 0]
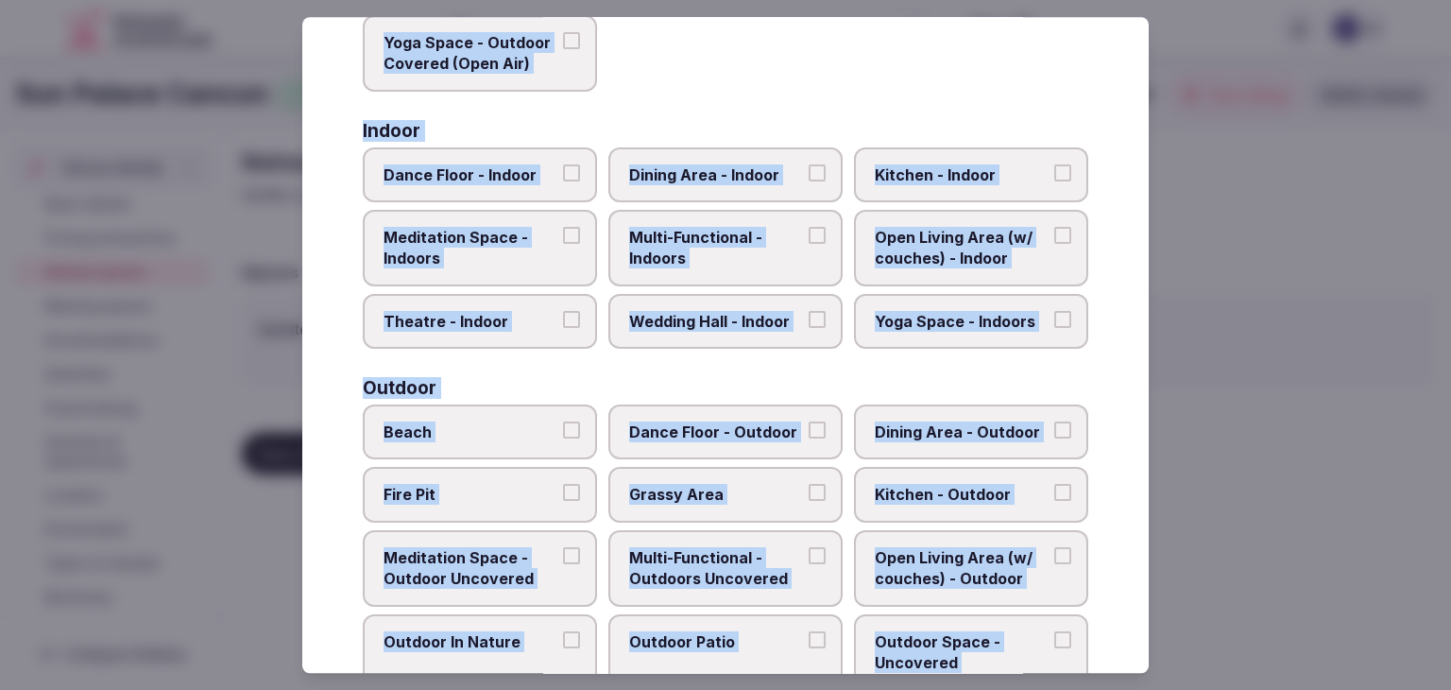
click at [738, 324] on span "Wedding Hall - Indoor" at bounding box center [716, 321] width 174 height 21
click at [809, 324] on button "Wedding Hall - Indoor" at bounding box center [817, 319] width 17 height 17
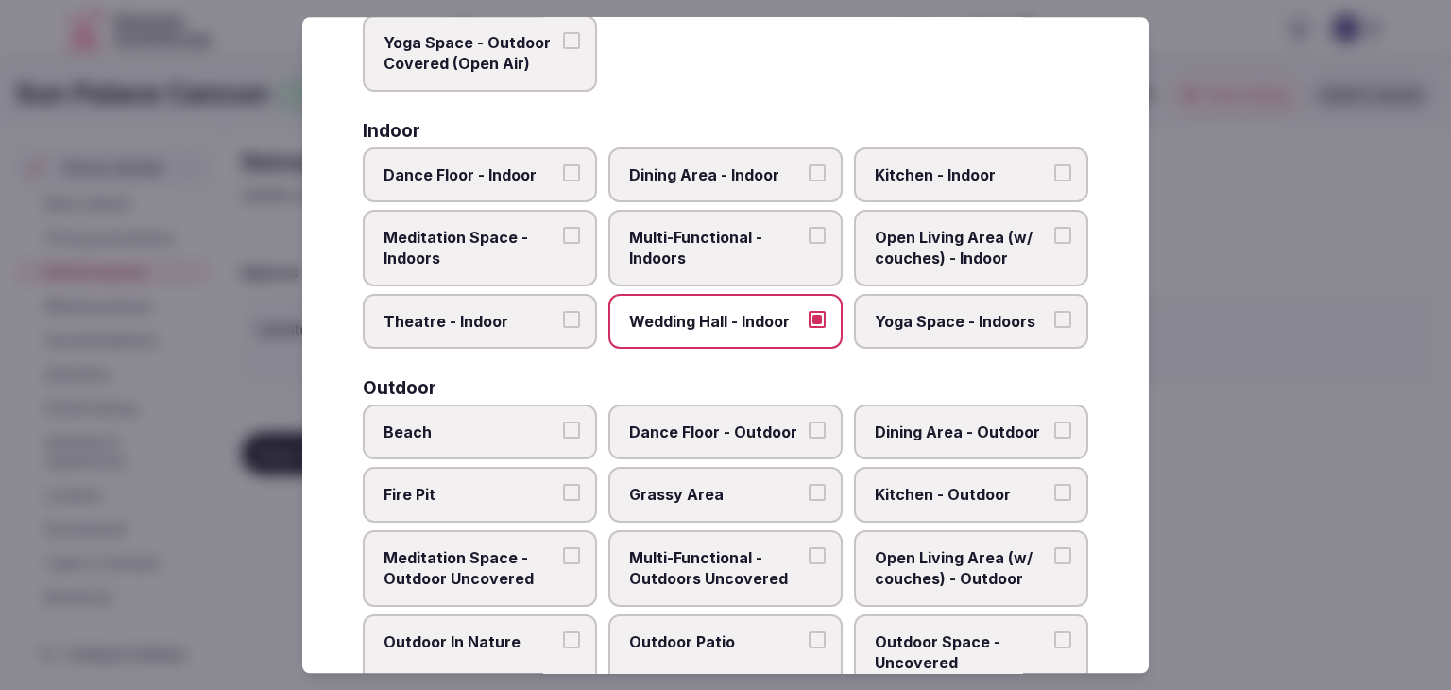
click at [716, 233] on span "Multi-Functional - Indoors" at bounding box center [716, 248] width 174 height 43
click at [809, 233] on button "Multi-Functional - Indoors" at bounding box center [817, 235] width 17 height 17
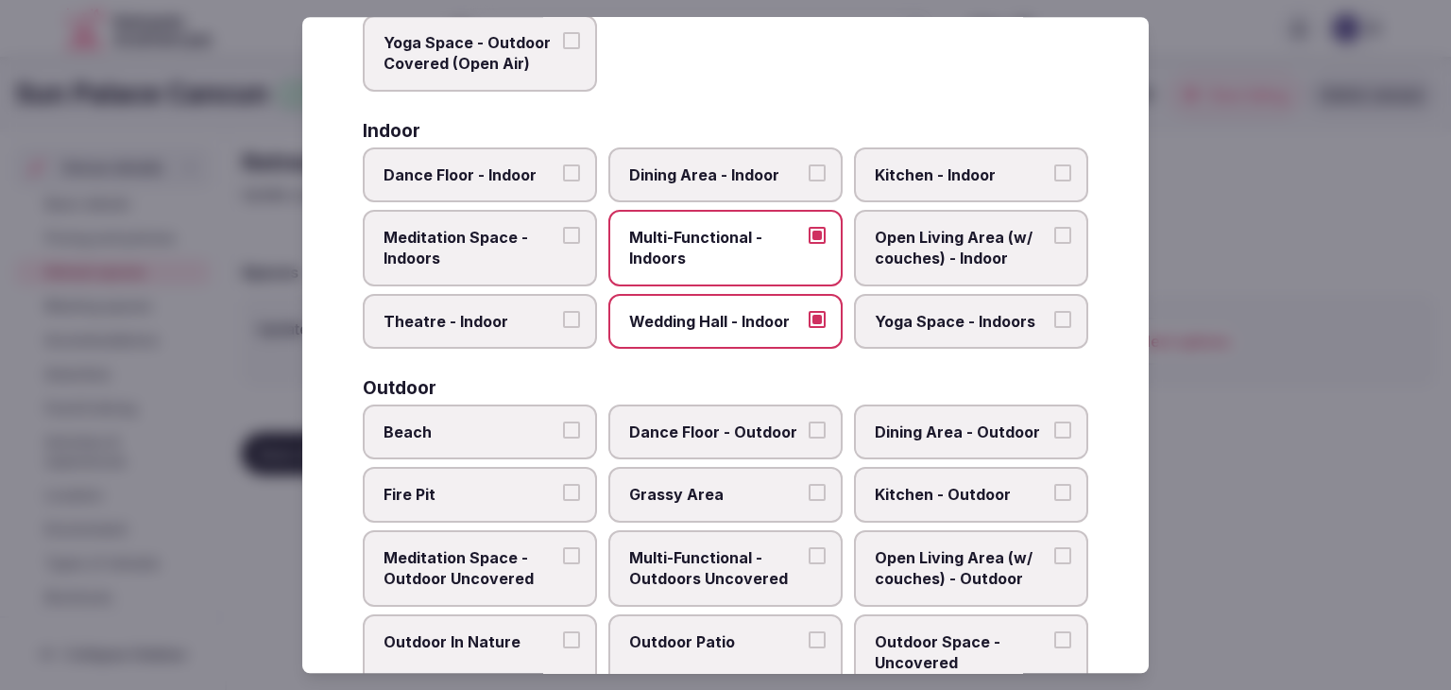
click at [714, 133] on div "Indoor" at bounding box center [726, 131] width 726 height 18
click at [718, 148] on label "Dining Area - Indoor" at bounding box center [726, 174] width 234 height 55
click at [809, 164] on button "Dining Area - Indoor" at bounding box center [817, 172] width 17 height 17
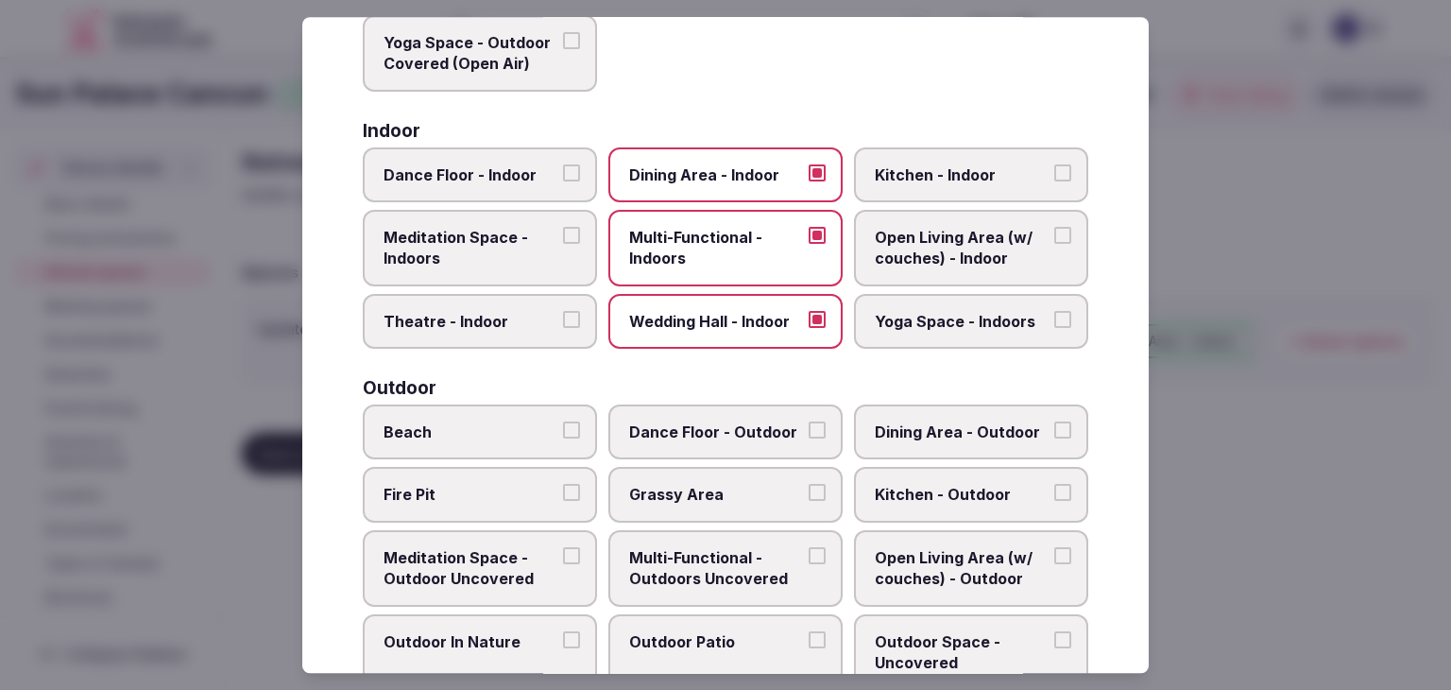
click at [960, 159] on label "Kitchen - Indoor" at bounding box center [971, 174] width 234 height 55
click at [1055, 164] on button "Kitchen - Indoor" at bounding box center [1063, 172] width 17 height 17
click at [495, 322] on span "Theatre - Indoor" at bounding box center [471, 321] width 174 height 21
click at [563, 322] on button "Theatre - Indoor" at bounding box center [571, 319] width 17 height 17
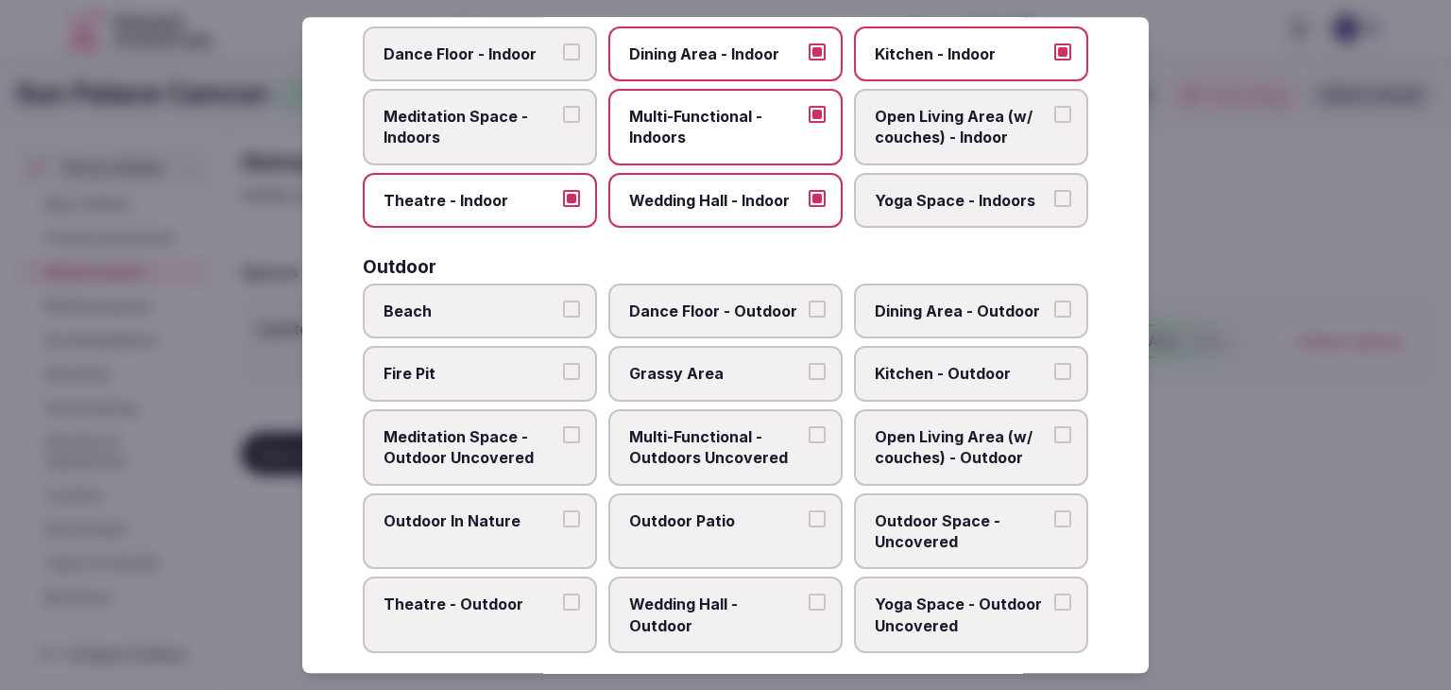
scroll to position [476, 0]
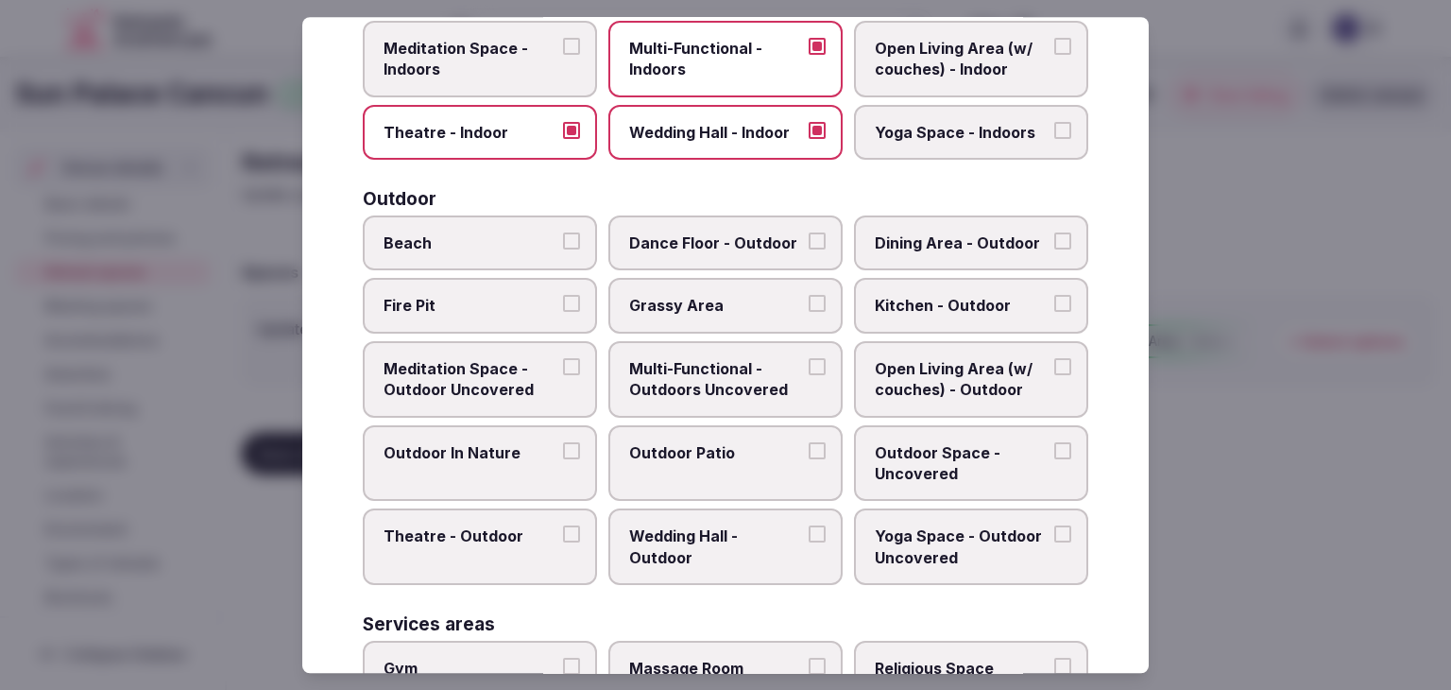
click at [708, 376] on span "Multi-Functional - Outdoors Uncovered" at bounding box center [716, 379] width 174 height 43
click at [809, 375] on button "Multi-Functional - Outdoors Uncovered" at bounding box center [817, 366] width 17 height 17
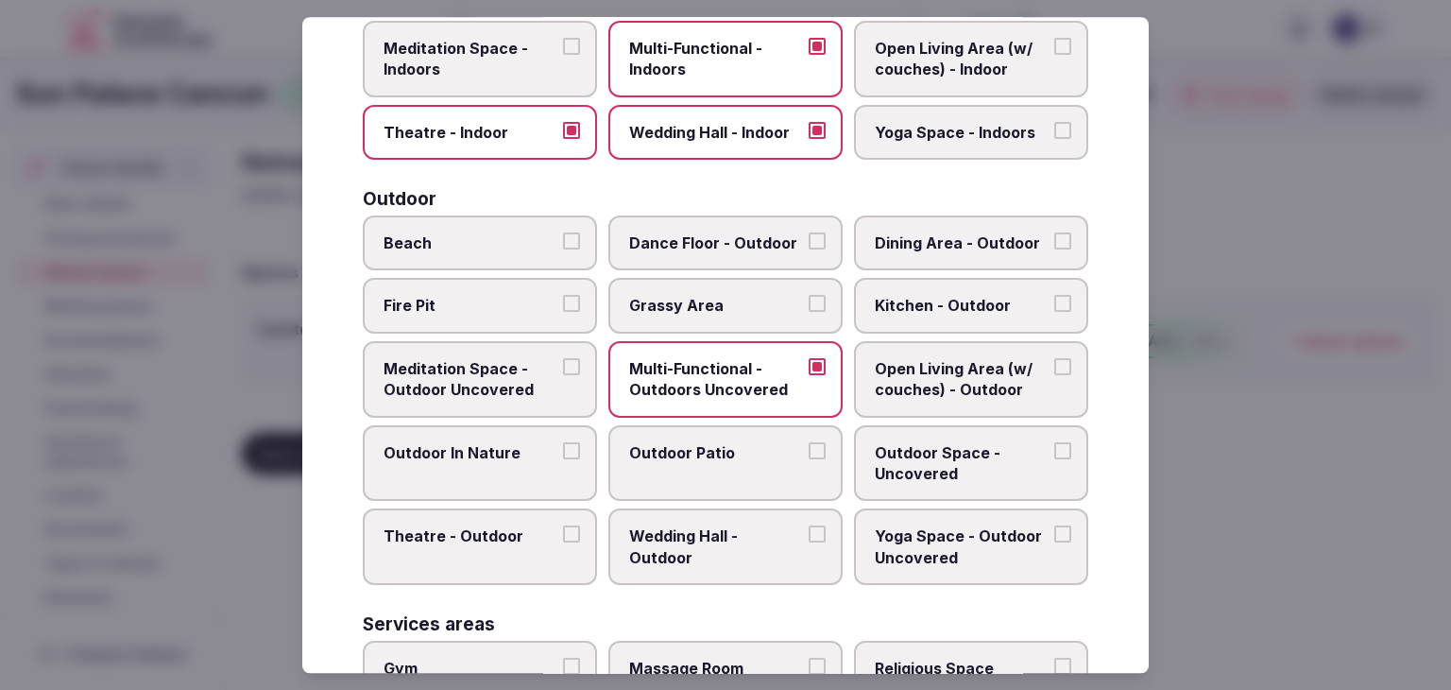
click at [719, 466] on label "Outdoor Patio" at bounding box center [726, 463] width 234 height 77
click at [809, 459] on button "Outdoor Patio" at bounding box center [817, 450] width 17 height 17
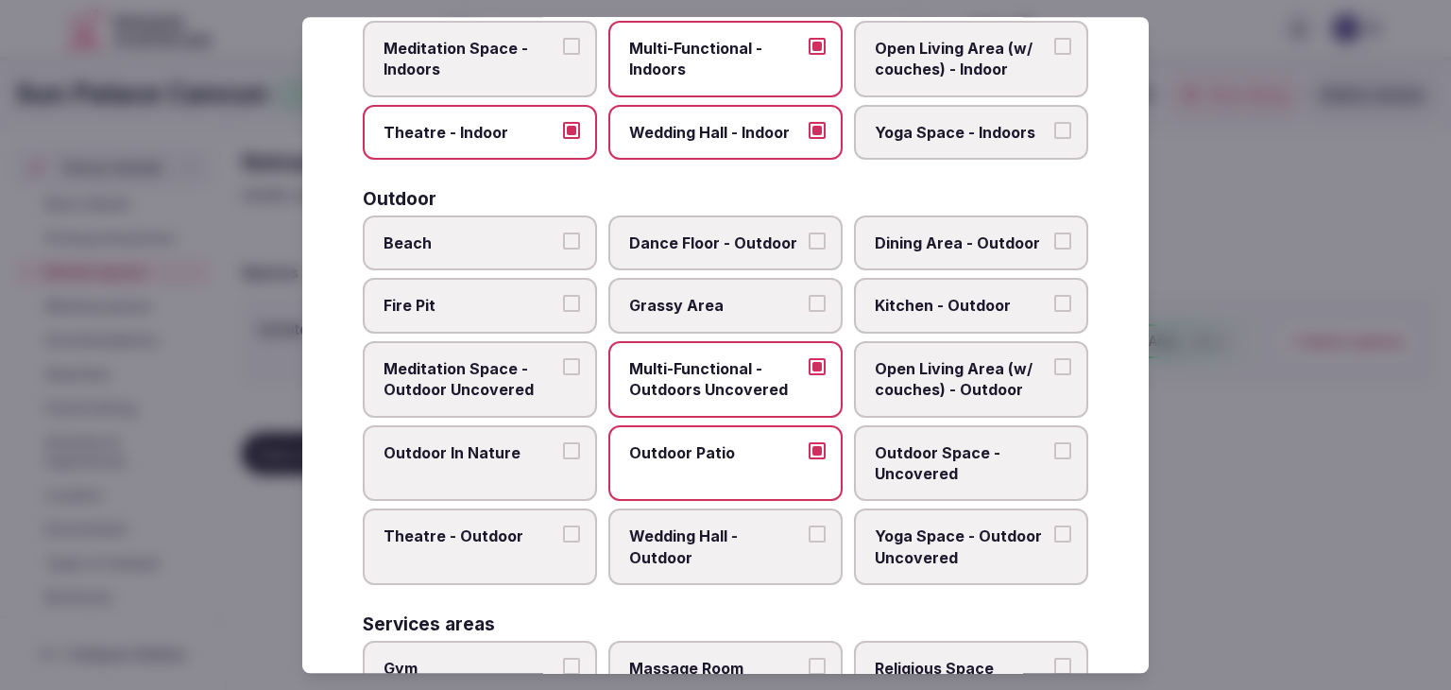
click at [927, 247] on span "Dining Area - Outdoor" at bounding box center [962, 242] width 174 height 21
click at [1055, 247] on button "Dining Area - Outdoor" at bounding box center [1063, 240] width 17 height 17
click at [926, 459] on span "Outdoor Space - Uncovered" at bounding box center [962, 463] width 174 height 43
click at [1055, 459] on button "Outdoor Space - Uncovered" at bounding box center [1063, 450] width 17 height 17
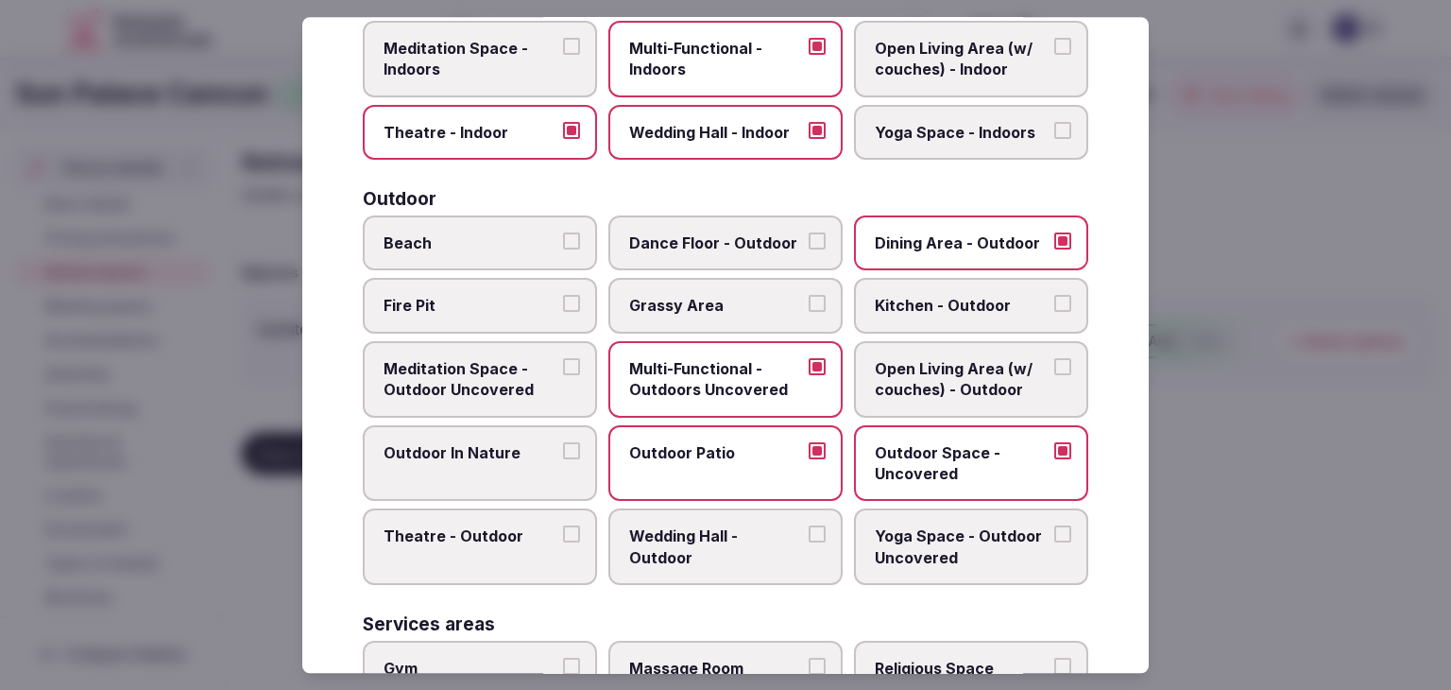
click at [491, 246] on span "Beach" at bounding box center [471, 242] width 174 height 21
click at [563, 246] on button "Beach" at bounding box center [571, 240] width 17 height 17
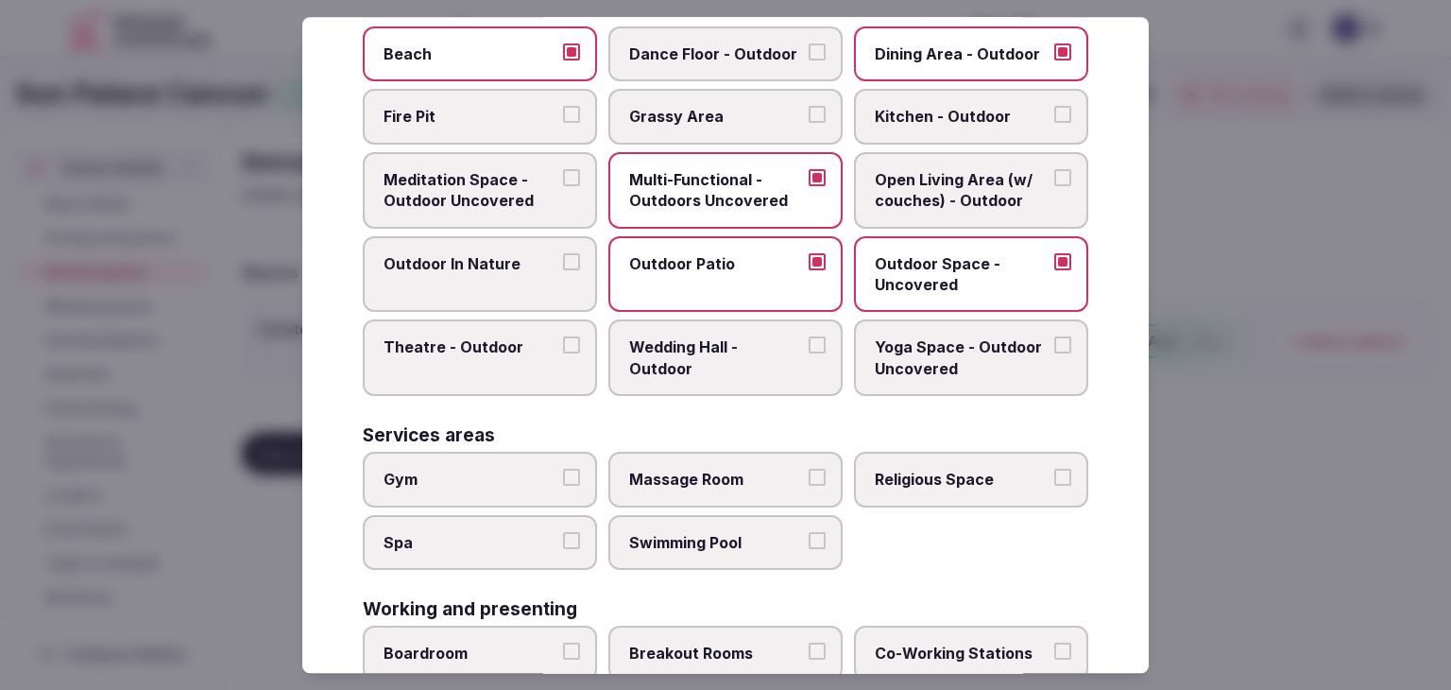
scroll to position [760, 0]
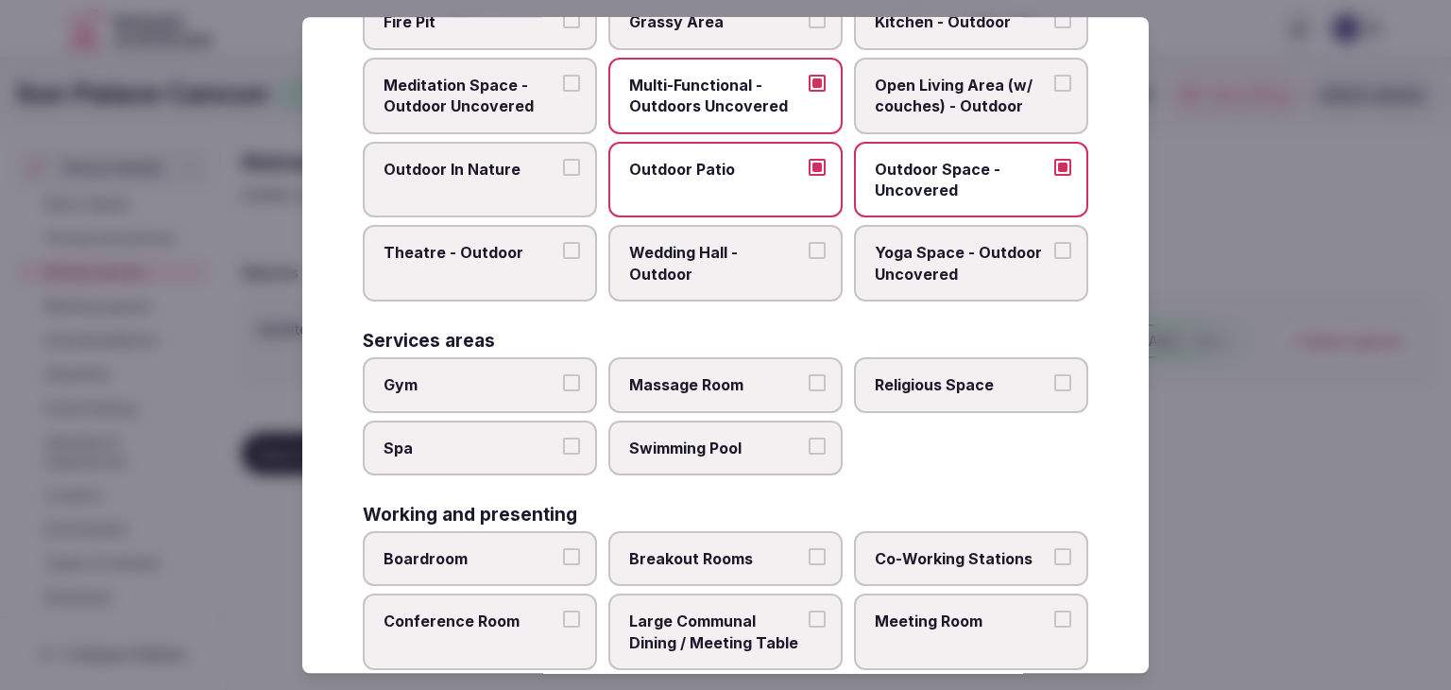
click at [485, 389] on label "Gym" at bounding box center [480, 384] width 234 height 55
click at [563, 389] on button "Gym" at bounding box center [571, 382] width 17 height 17
click at [484, 453] on label "Spa" at bounding box center [480, 448] width 234 height 55
click at [563, 453] on button "Spa" at bounding box center [571, 446] width 17 height 17
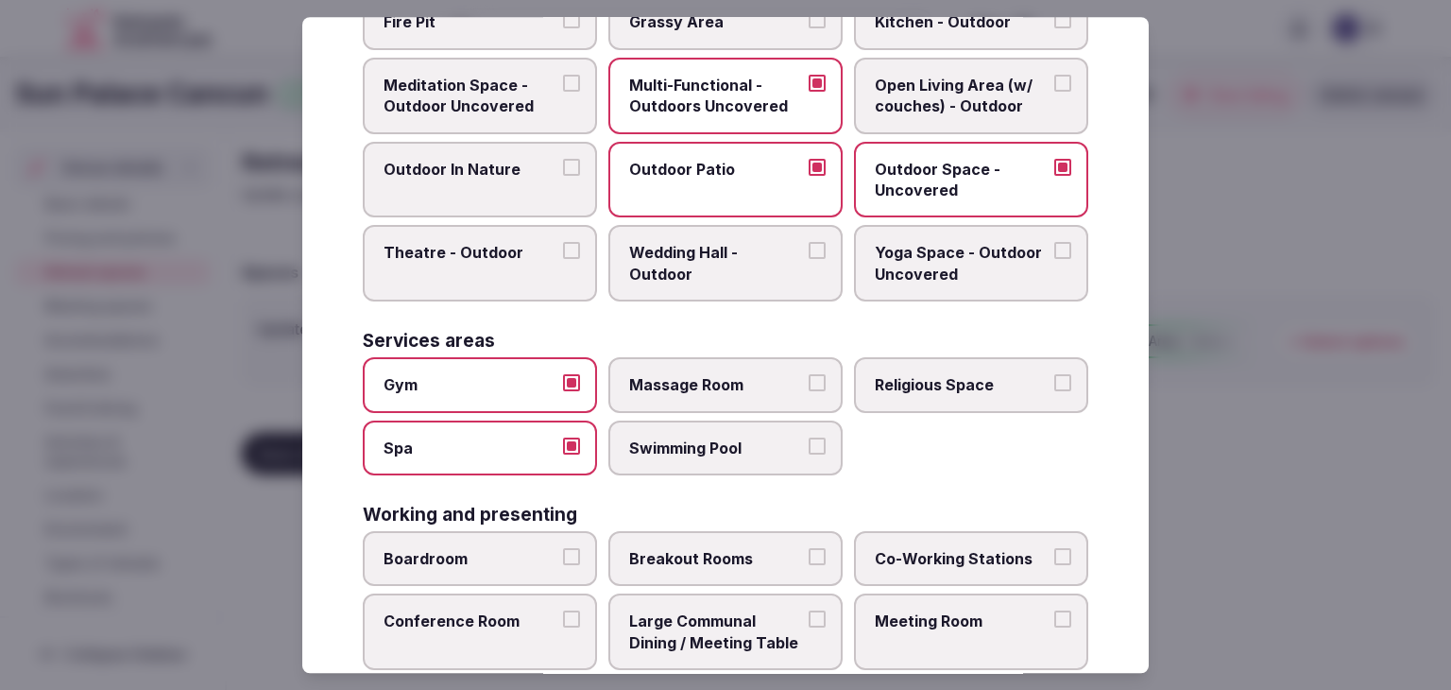
click at [702, 376] on span "Massage Room" at bounding box center [716, 384] width 174 height 21
click at [809, 376] on button "Massage Room" at bounding box center [817, 382] width 17 height 17
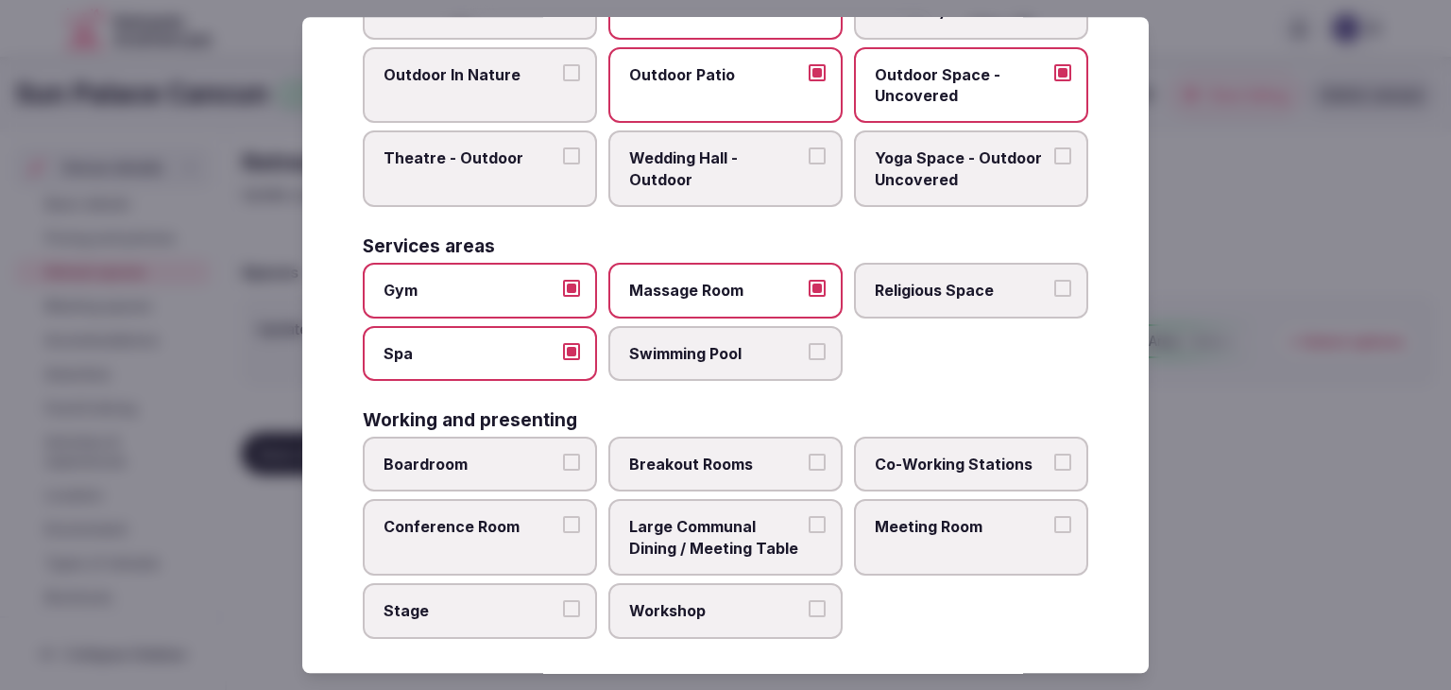
click at [951, 533] on label "Meeting Room" at bounding box center [971, 538] width 234 height 77
click at [1055, 533] on button "Meeting Room" at bounding box center [1063, 525] width 17 height 17
click at [416, 536] on label "Conference Room" at bounding box center [480, 538] width 234 height 77
click at [563, 534] on button "Conference Room" at bounding box center [571, 525] width 17 height 17
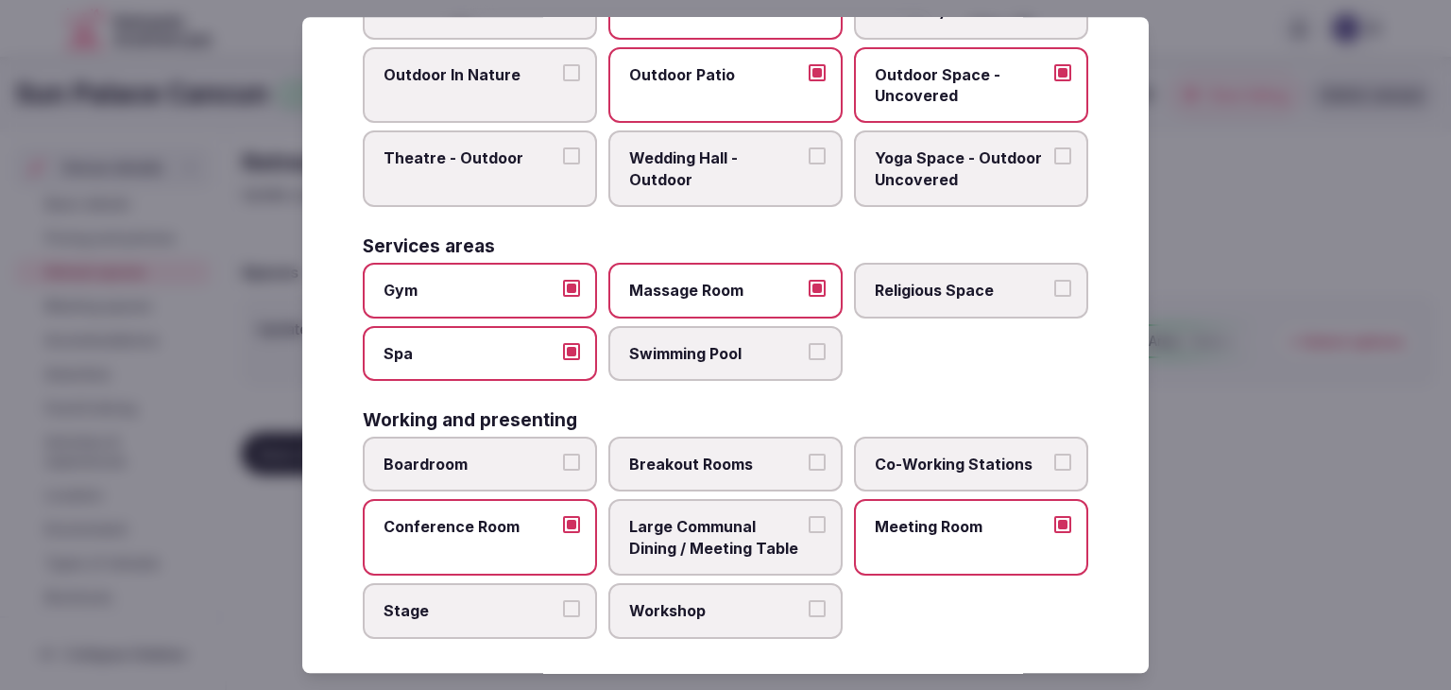
click at [426, 455] on span "Boardroom" at bounding box center [471, 464] width 174 height 21
click at [563, 455] on button "Boardroom" at bounding box center [571, 462] width 17 height 17
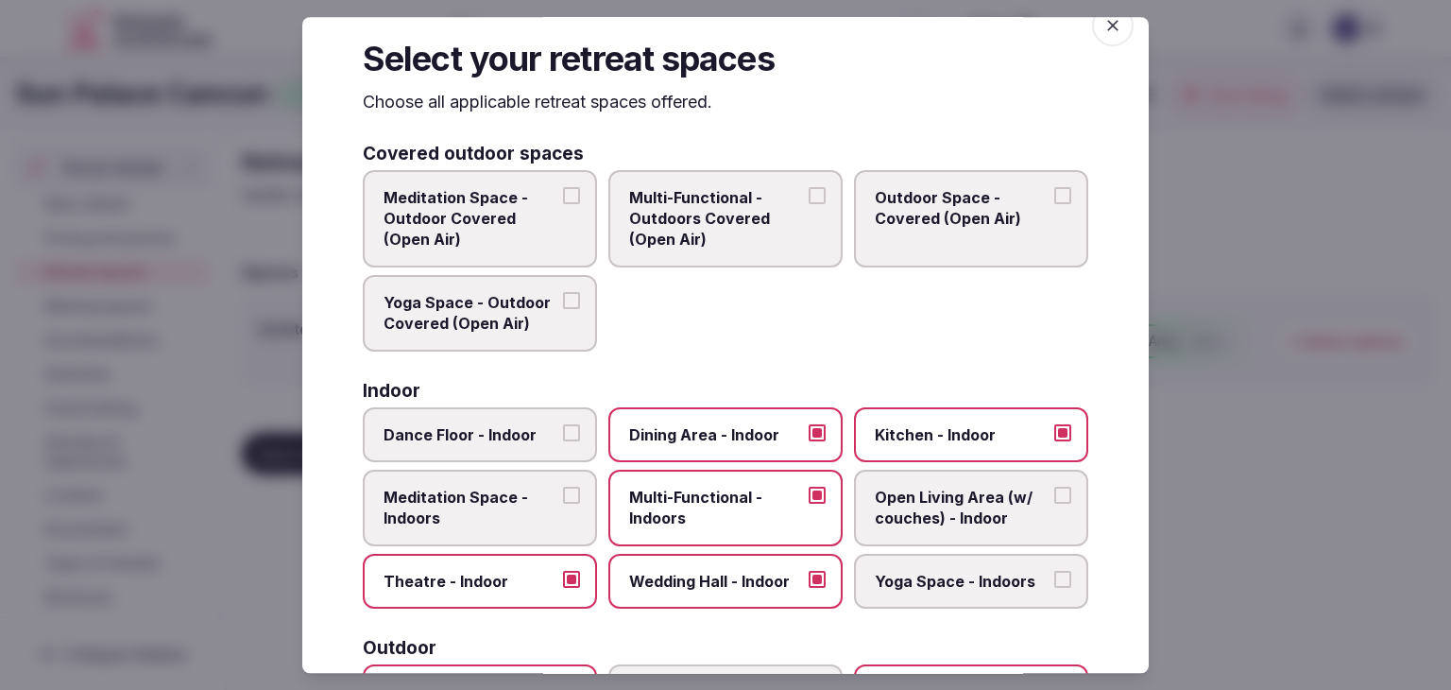
scroll to position [0, 0]
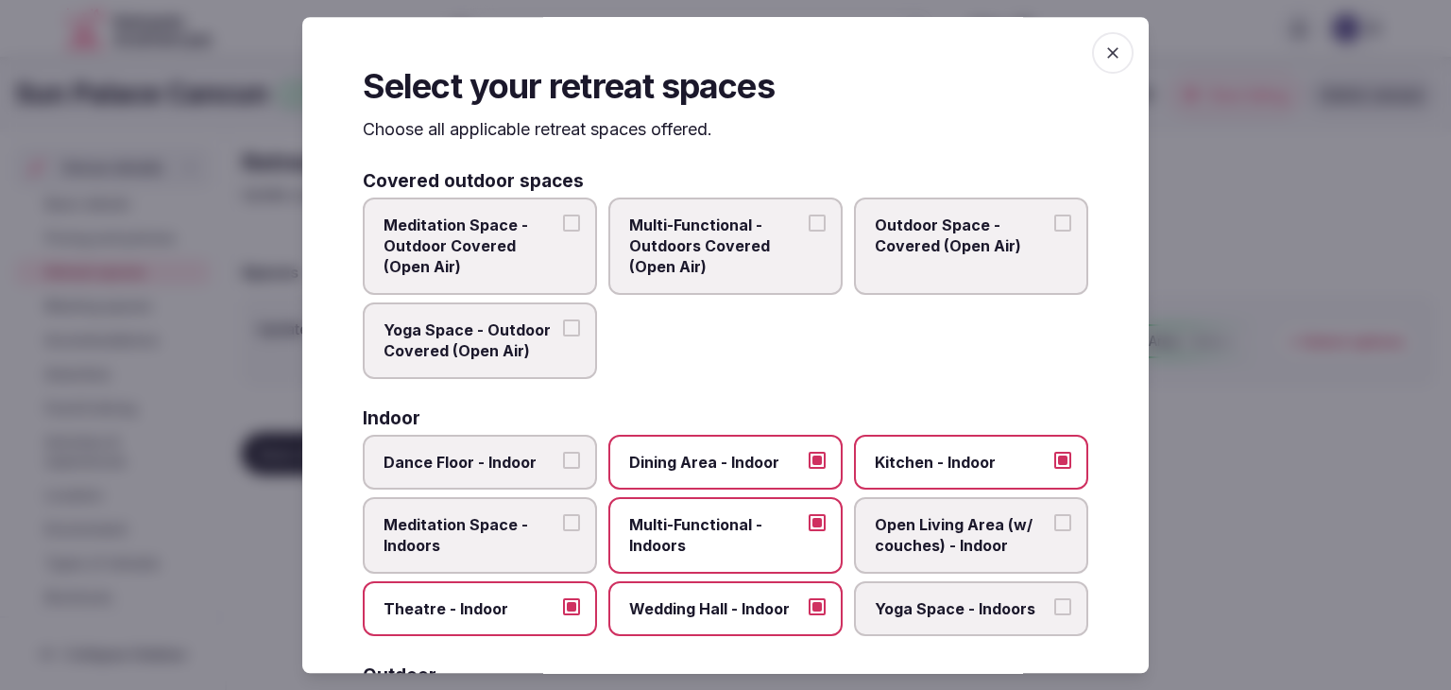
click at [1120, 39] on div "Select your retreat spaces Choose all applicable retreat spaces offered. Covere…" at bounding box center [725, 345] width 847 height 656
click at [1106, 51] on icon "button" at bounding box center [1113, 52] width 19 height 19
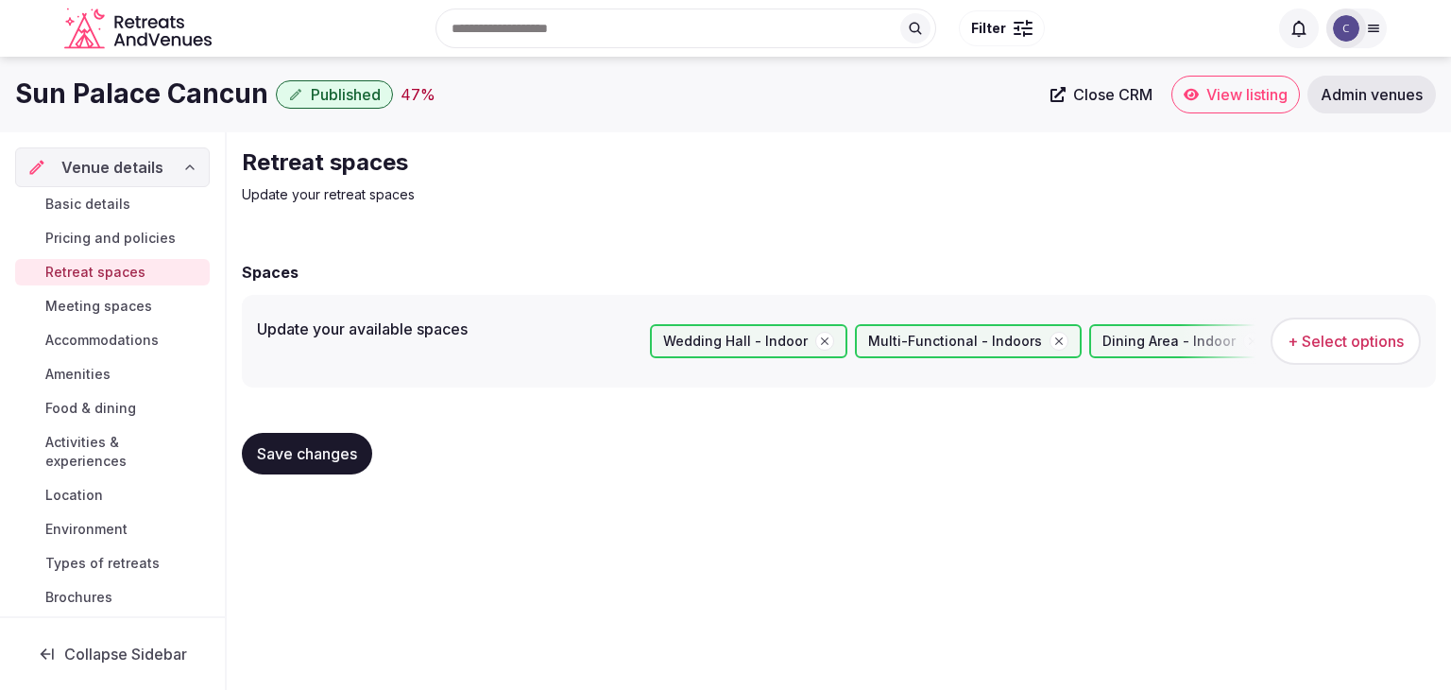
click at [323, 462] on span "Save changes" at bounding box center [307, 453] width 100 height 19
click at [137, 308] on span "Meeting spaces" at bounding box center [98, 306] width 107 height 19
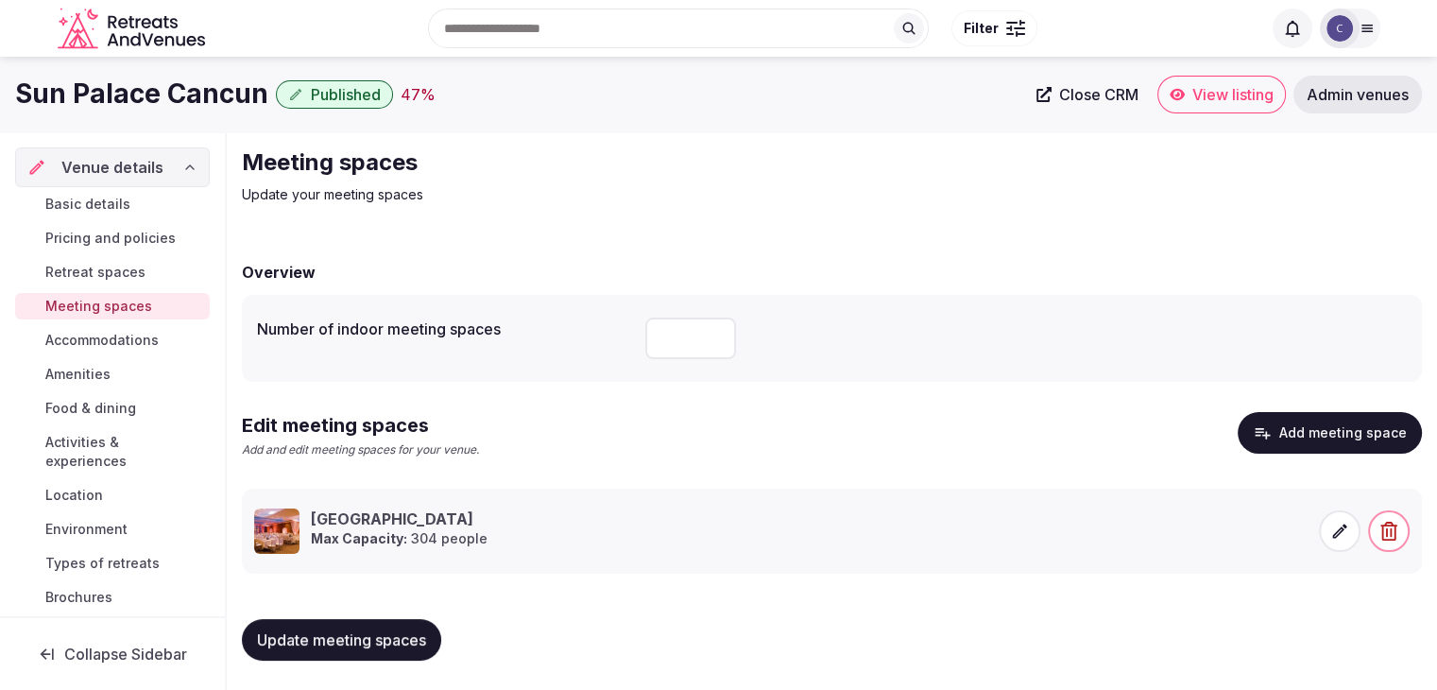
click at [101, 341] on span "Accommodations" at bounding box center [101, 340] width 113 height 19
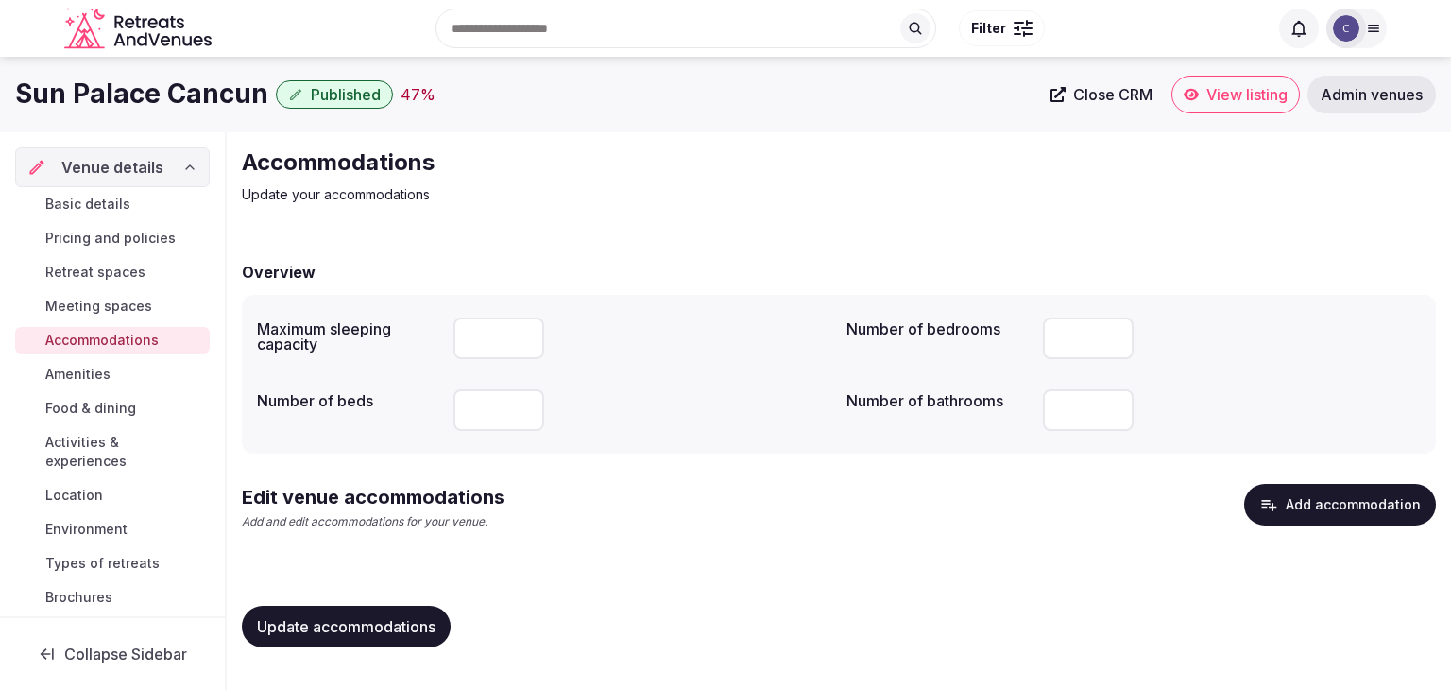
click at [1365, 501] on button "Add accommodation" at bounding box center [1341, 505] width 192 height 42
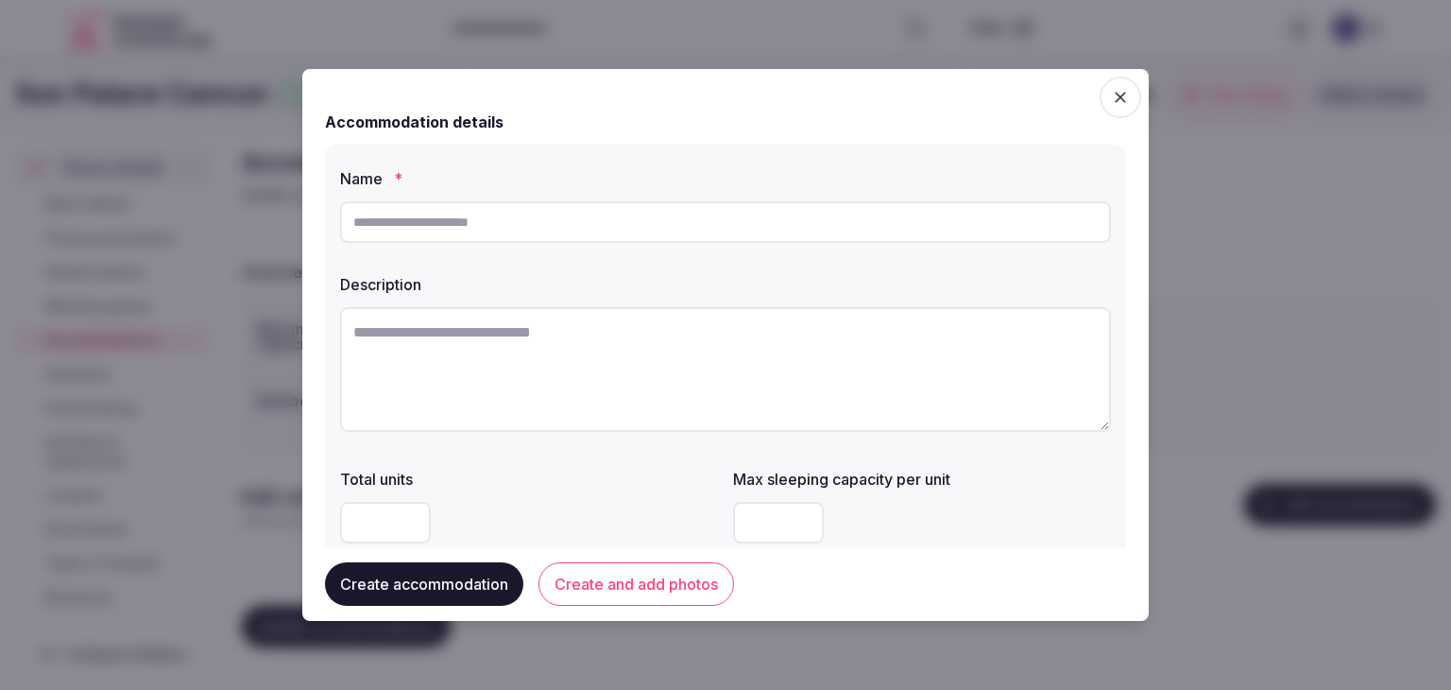
click at [507, 228] on input "text" at bounding box center [725, 222] width 771 height 42
paste input "**********"
type input "**********"
click at [696, 383] on textarea at bounding box center [725, 369] width 771 height 125
paste textarea "**********"
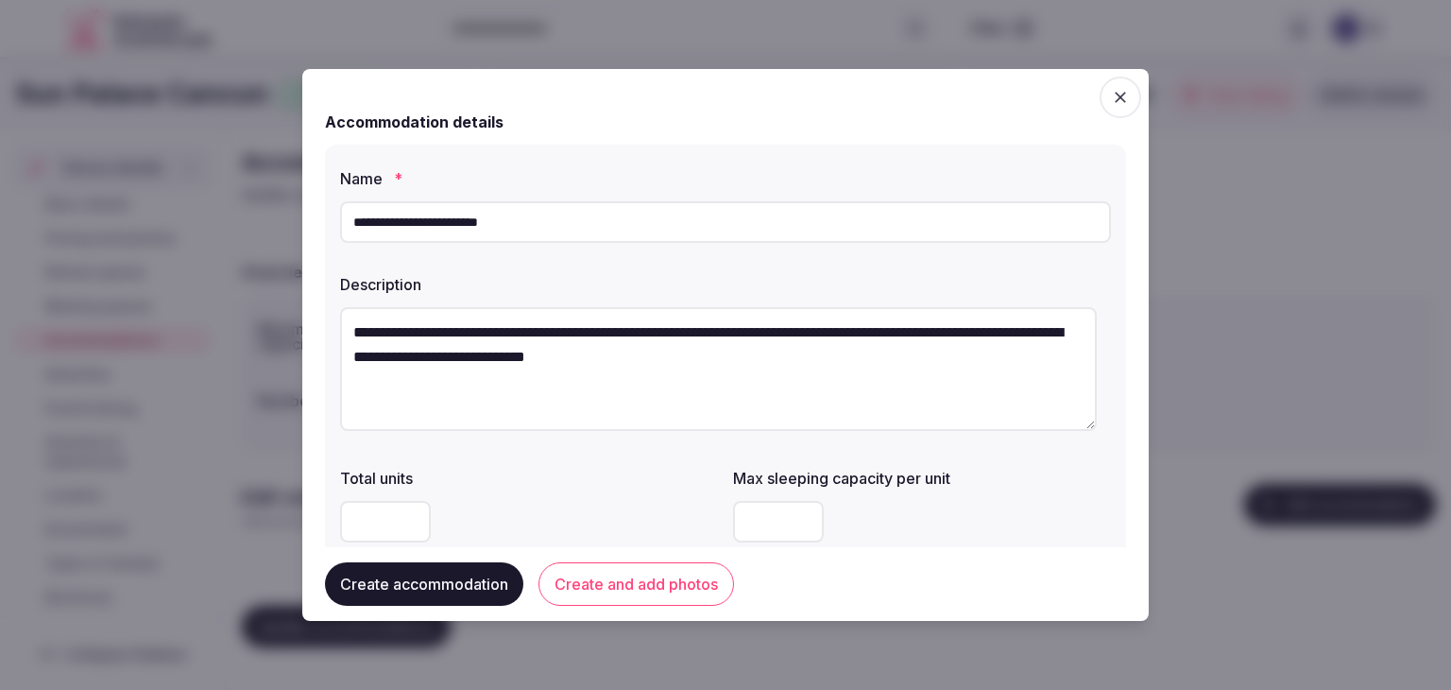
type textarea "**********"
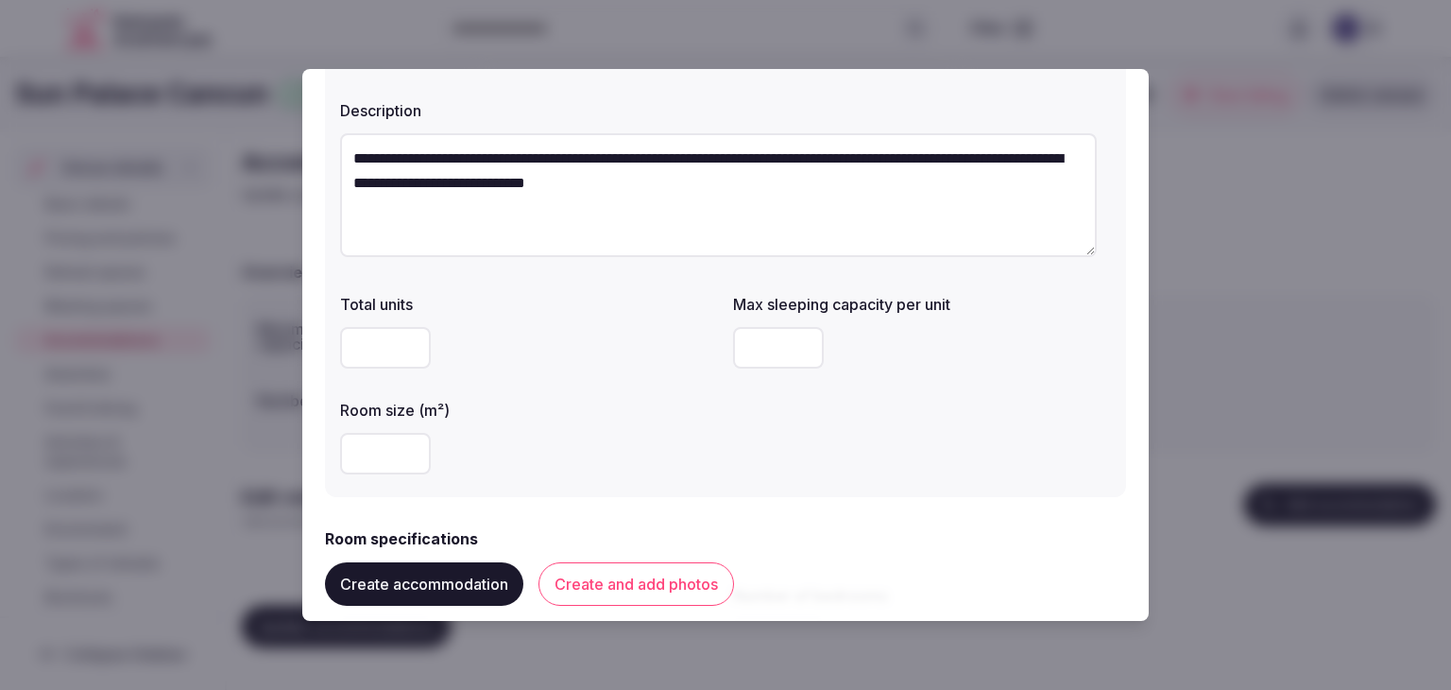
scroll to position [189, 0]
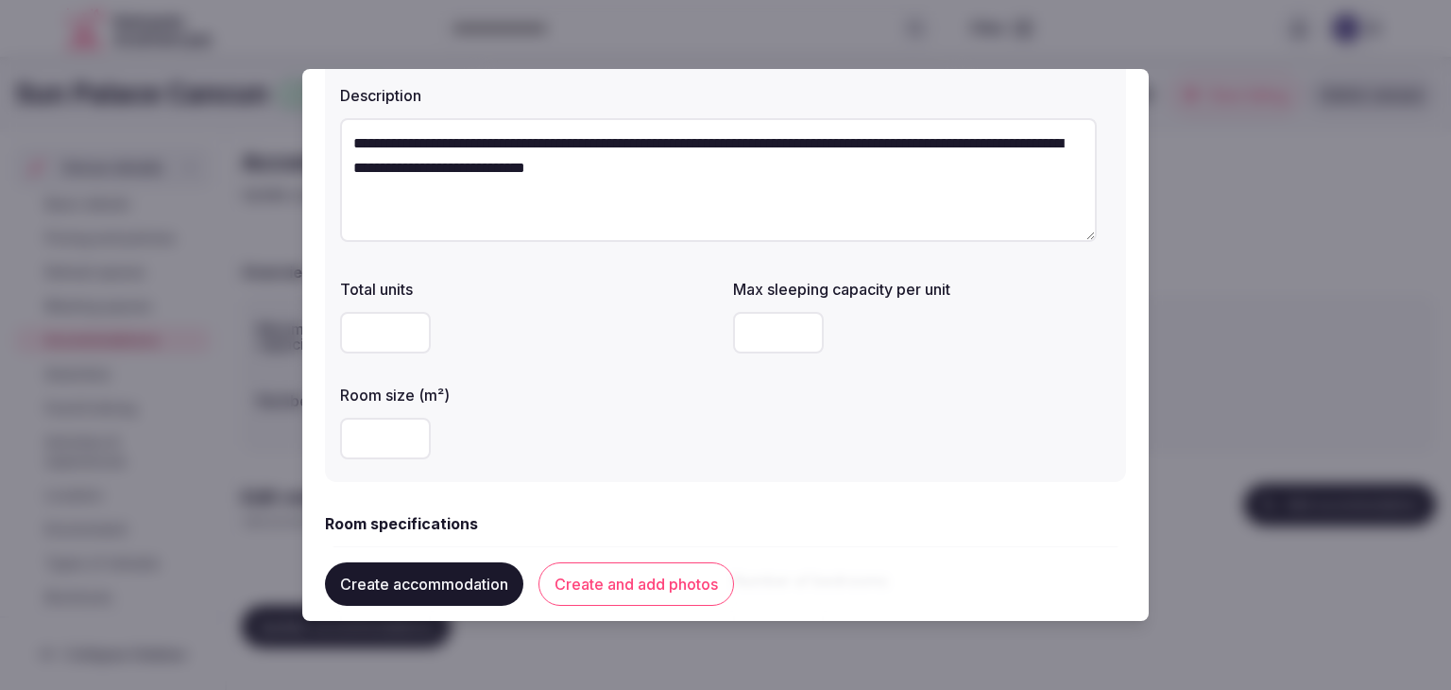
click at [380, 449] on input "number" at bounding box center [385, 439] width 91 height 42
type input "**"
click at [762, 349] on input "number" at bounding box center [778, 333] width 91 height 42
type input "*"
click at [722, 424] on div "Total units Max sleeping capacity per unit * Room size (m²) **" at bounding box center [725, 368] width 771 height 197
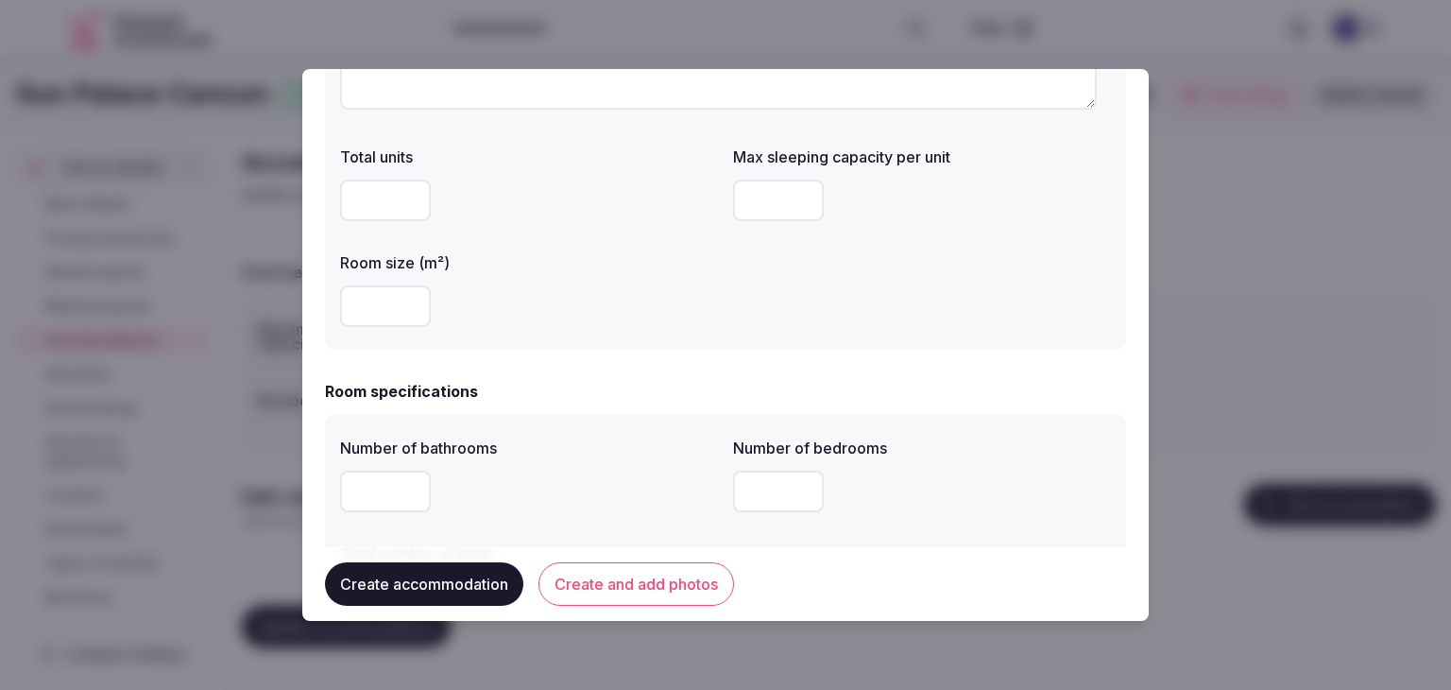
scroll to position [378, 0]
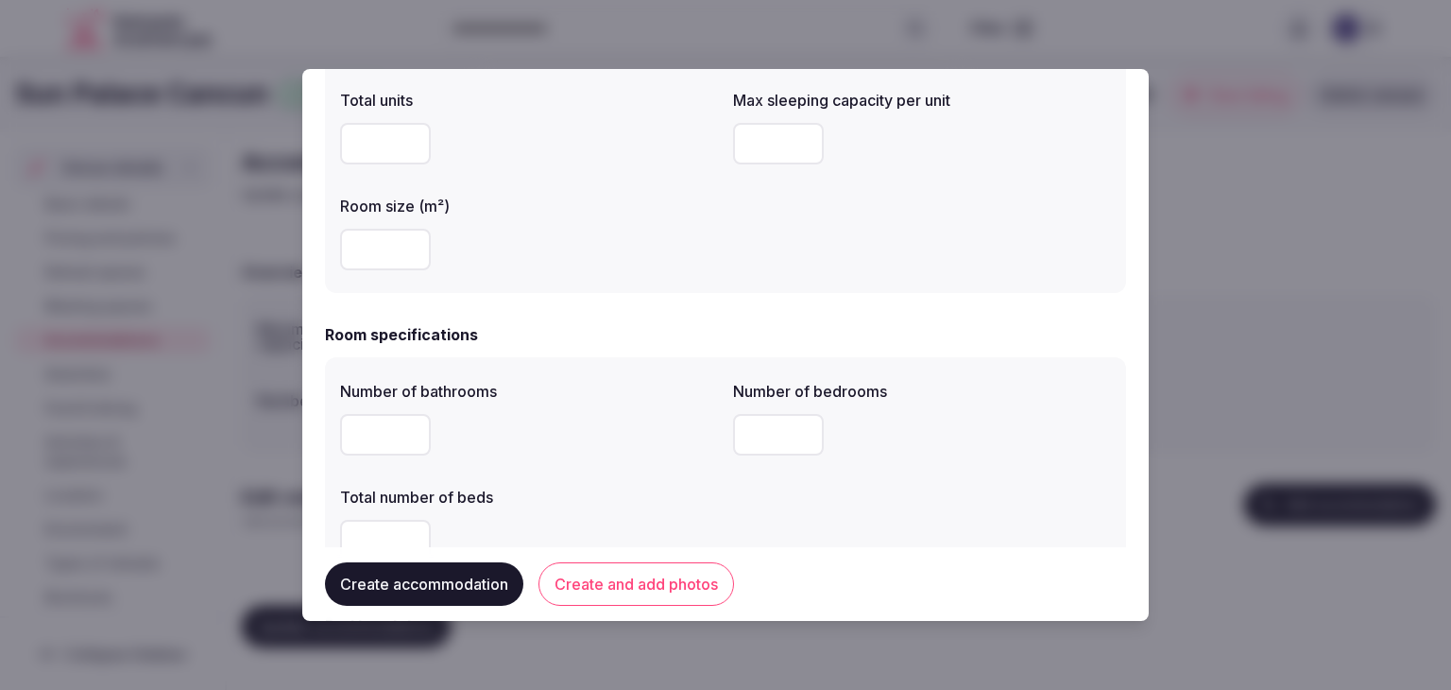
click at [397, 419] on input "number" at bounding box center [385, 435] width 91 height 42
type input "*"
drag, startPoint x: 710, startPoint y: 421, endPoint x: 733, endPoint y: 421, distance: 23.6
click at [711, 421] on div "Number of bathrooms * Number of bedrooms Total number of beds" at bounding box center [725, 470] width 771 height 197
click at [752, 422] on input "number" at bounding box center [778, 435] width 91 height 42
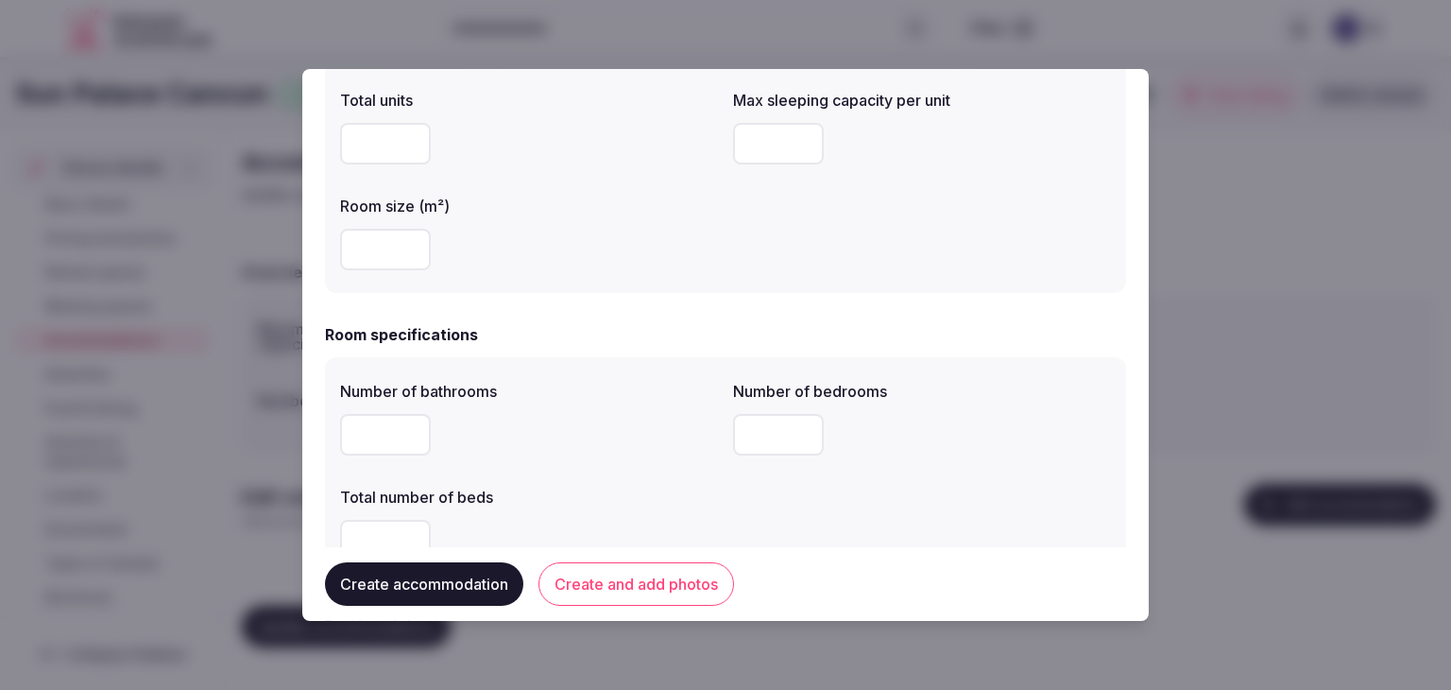
type input "*"
click at [375, 531] on input "number" at bounding box center [385, 541] width 91 height 42
type input "*"
click at [625, 490] on label "Total number of beds" at bounding box center [529, 497] width 378 height 15
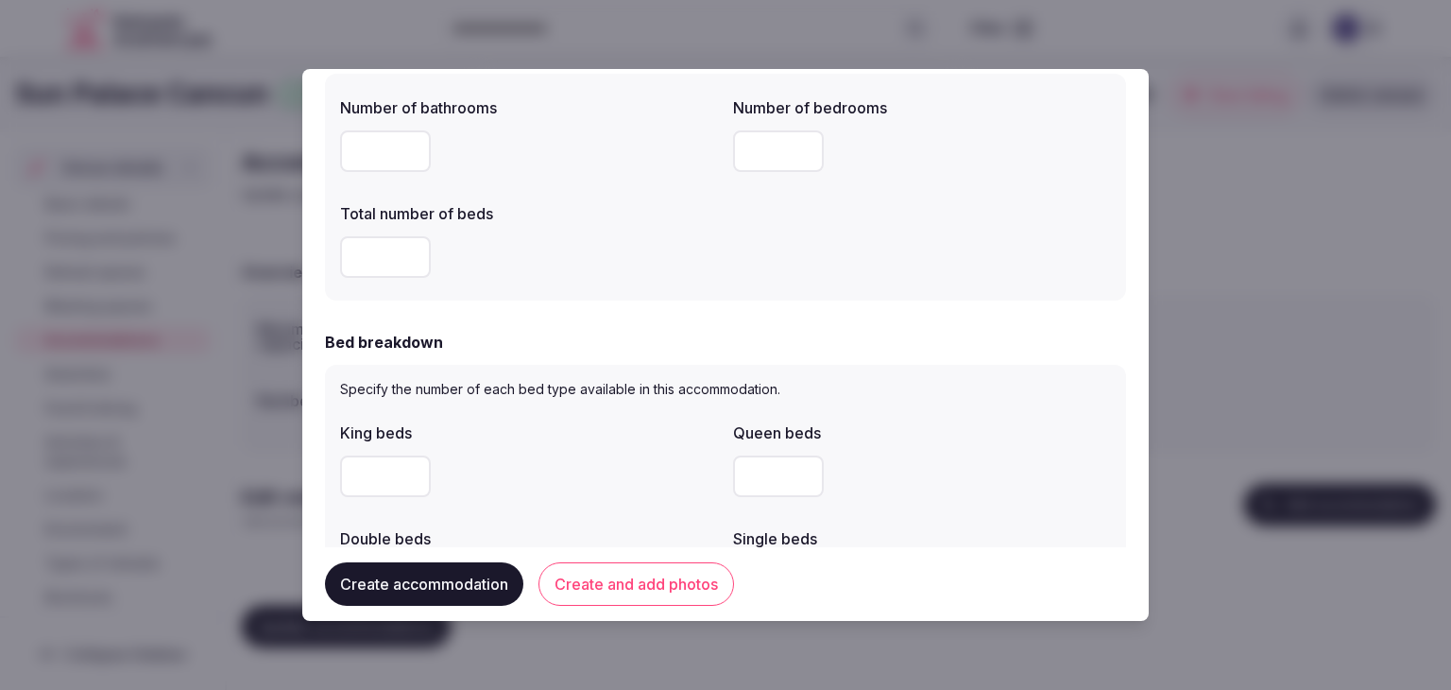
scroll to position [945, 0]
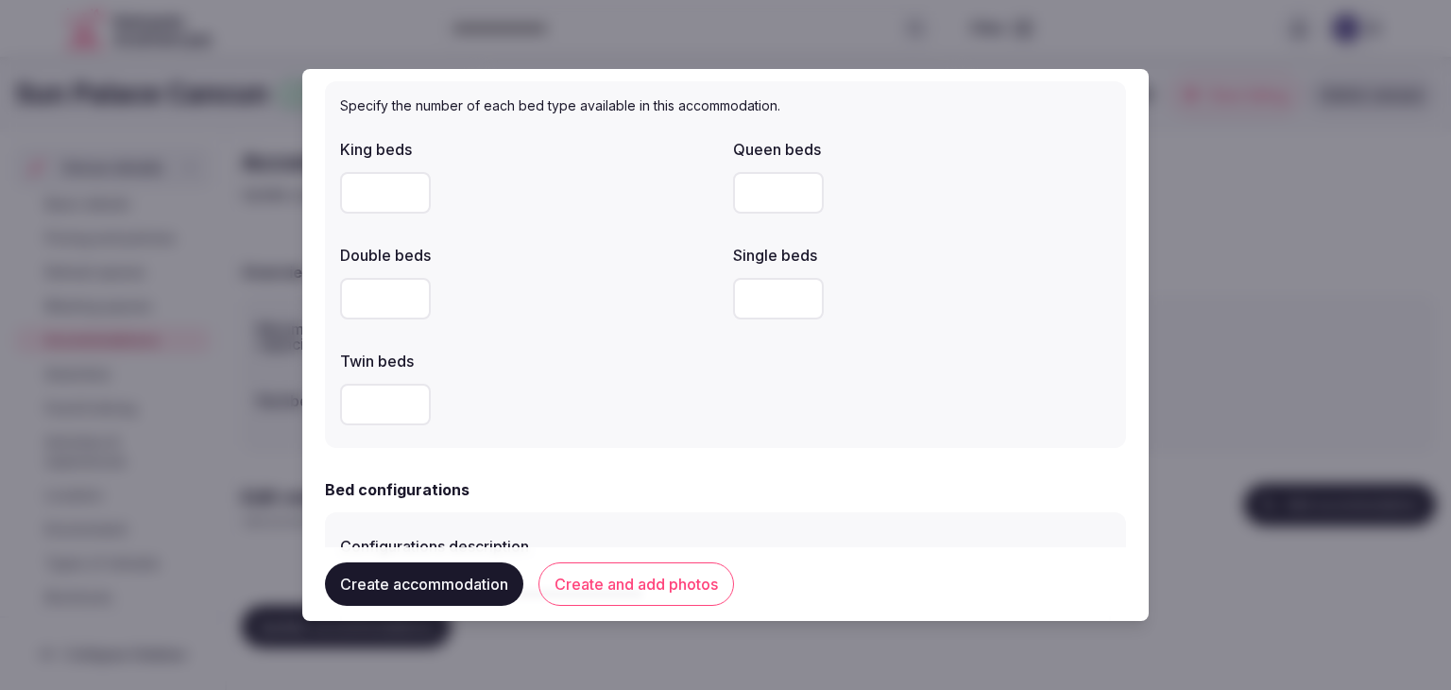
click at [361, 194] on input "number" at bounding box center [385, 193] width 91 height 42
type input "*"
click at [604, 315] on div at bounding box center [529, 299] width 378 height 42
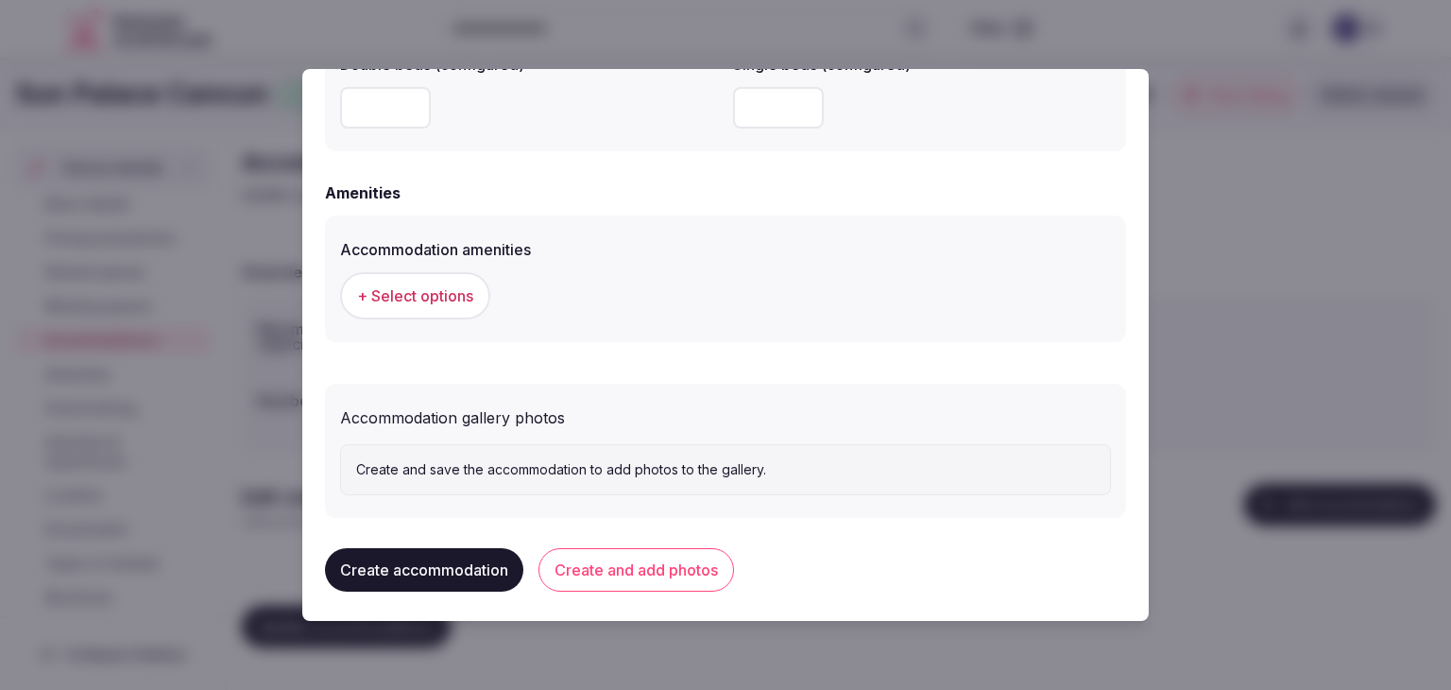
scroll to position [1735, 0]
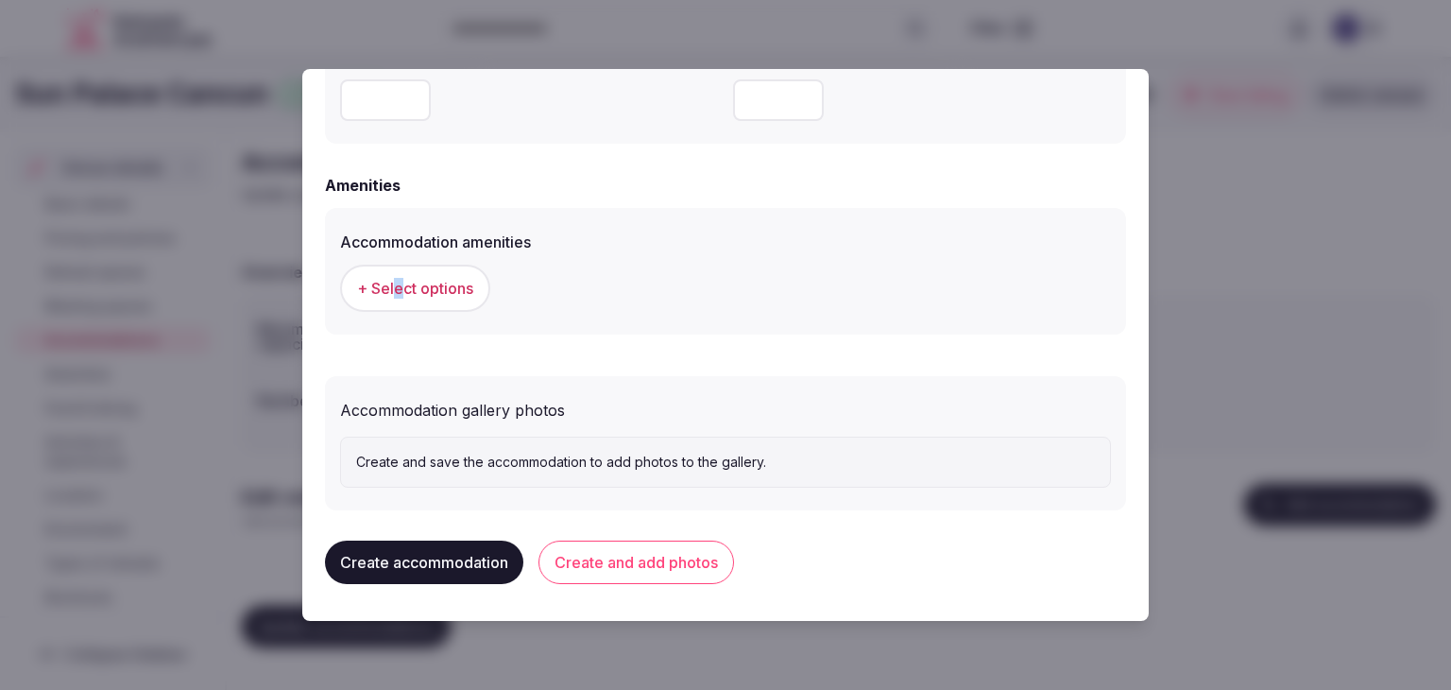
click at [397, 262] on div "+ Select options" at bounding box center [725, 288] width 771 height 62
click at [404, 271] on button "+ Select options" at bounding box center [415, 288] width 150 height 47
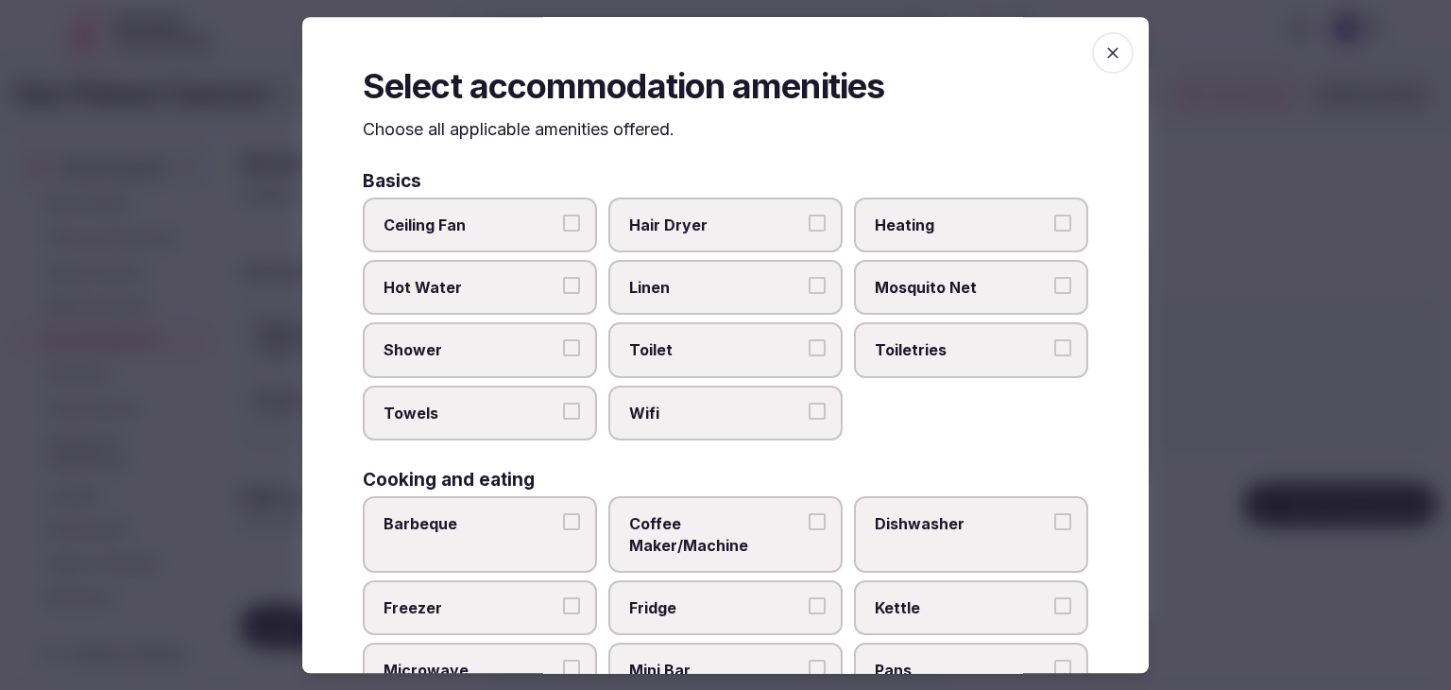
click at [702, 411] on span "Wifi" at bounding box center [716, 413] width 174 height 21
click at [809, 411] on button "Wifi" at bounding box center [817, 411] width 17 height 17
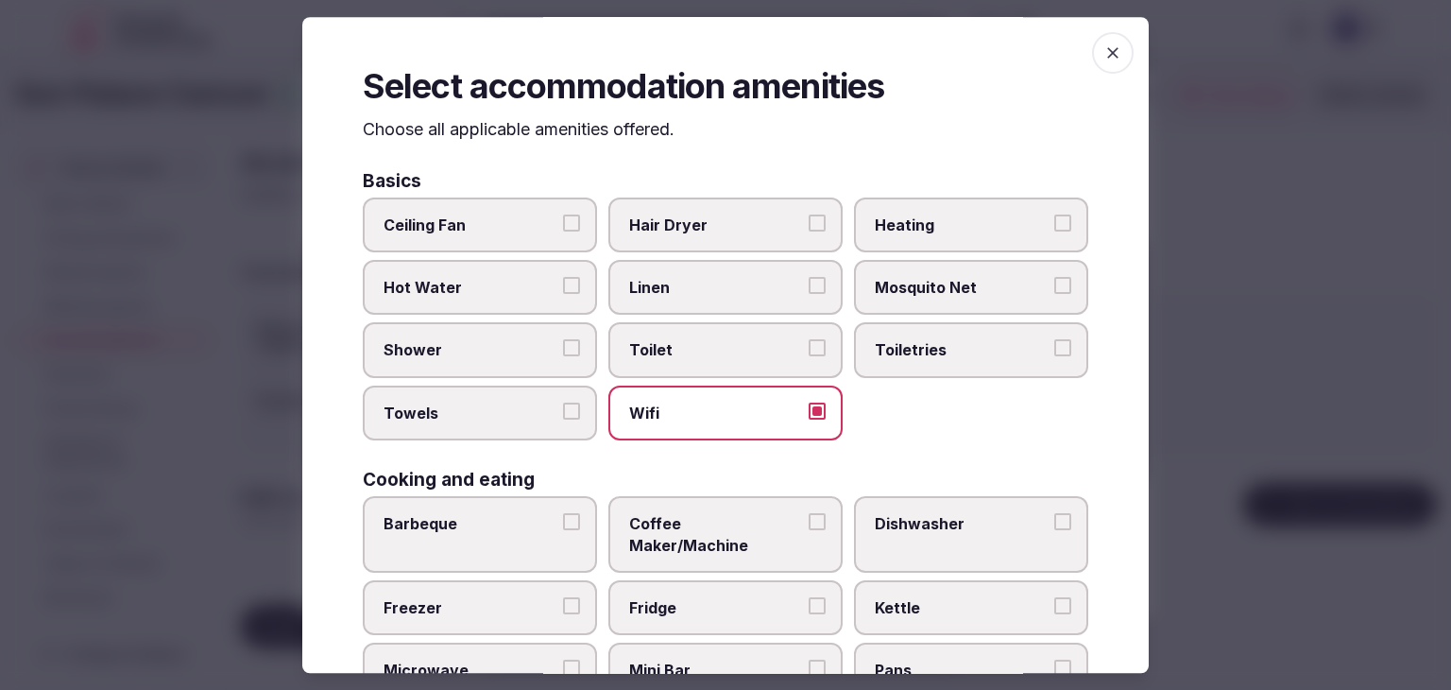
click at [922, 351] on span "Toiletries" at bounding box center [962, 350] width 174 height 21
click at [1055, 351] on button "Toiletries" at bounding box center [1063, 348] width 17 height 17
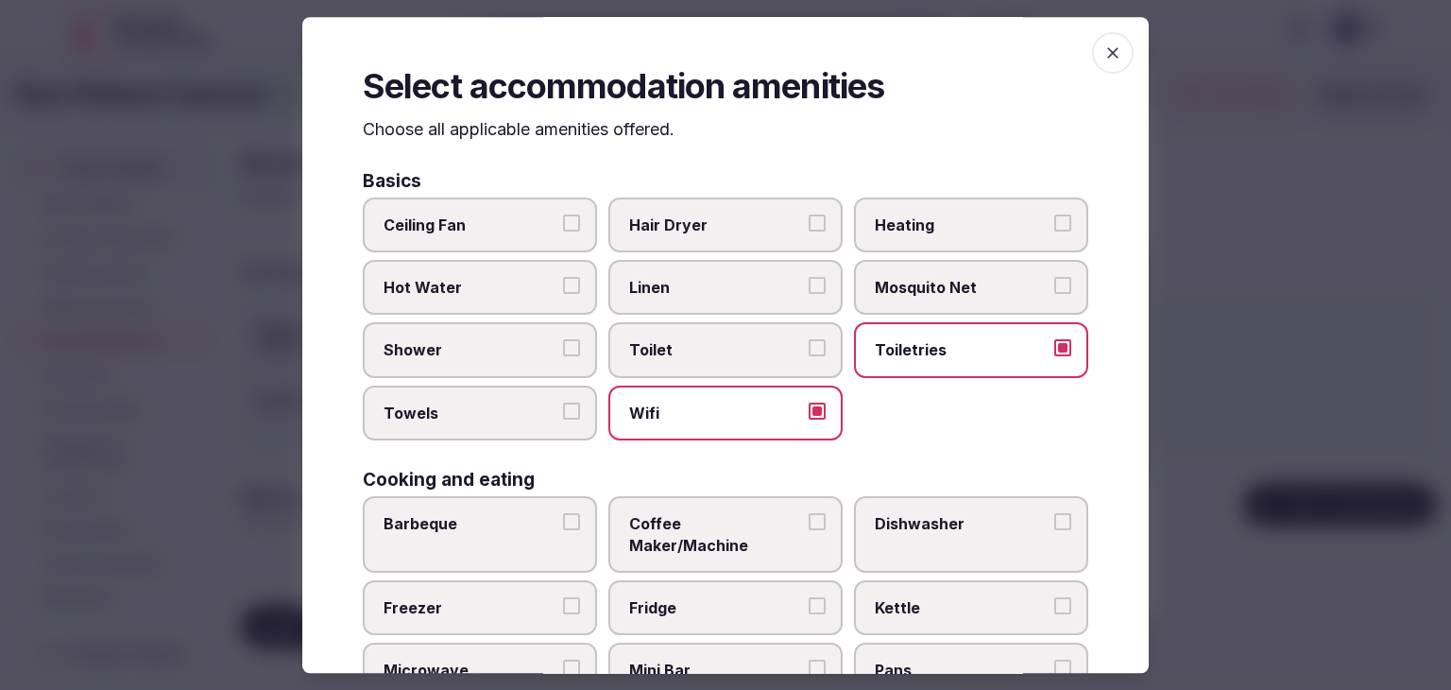
drag, startPoint x: 703, startPoint y: 218, endPoint x: 692, endPoint y: 283, distance: 66.2
click at [702, 224] on span "Hair Dryer" at bounding box center [716, 225] width 174 height 21
click at [809, 224] on button "Hair Dryer" at bounding box center [817, 223] width 17 height 17
click at [690, 285] on span "Linen" at bounding box center [716, 287] width 174 height 21
click at [809, 285] on button "Linen" at bounding box center [817, 285] width 17 height 17
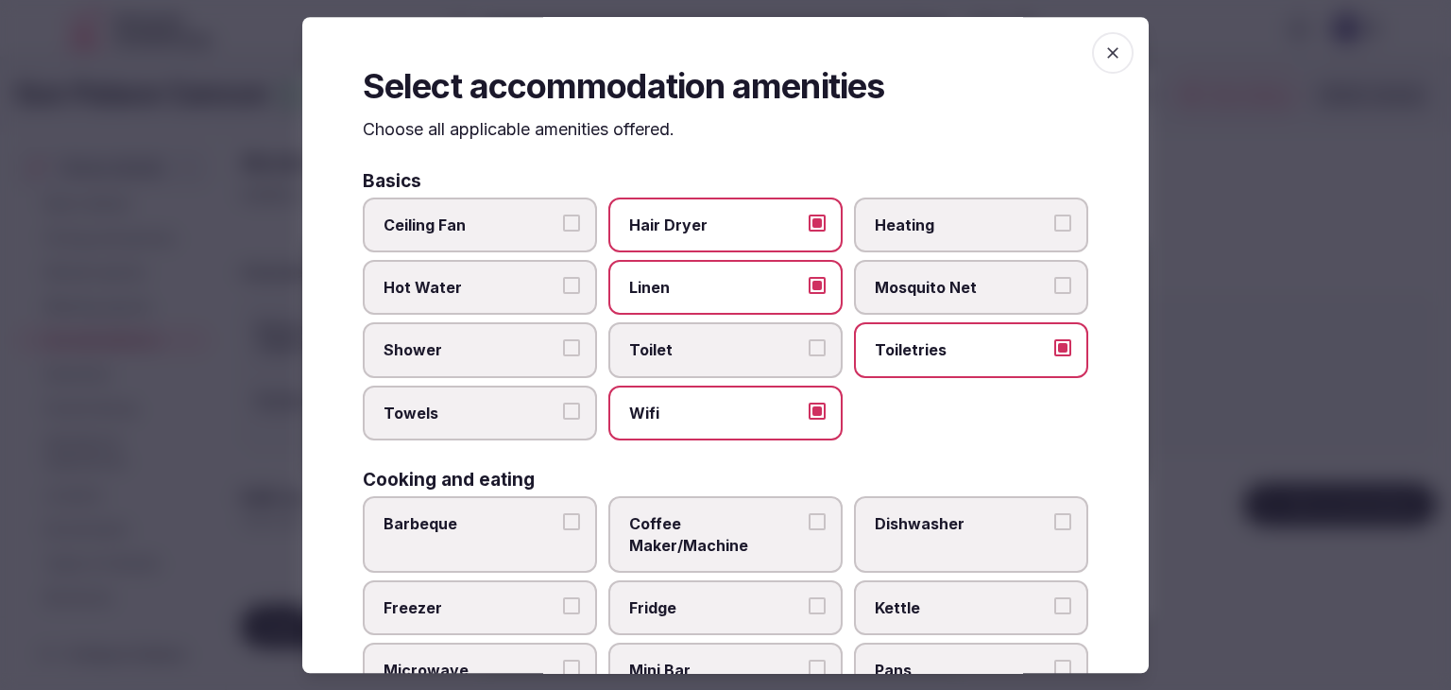
drag, startPoint x: 510, startPoint y: 351, endPoint x: 527, endPoint y: 445, distance: 96.0
click at [510, 351] on span "Shower" at bounding box center [471, 350] width 174 height 21
click at [563, 351] on button "Shower" at bounding box center [571, 348] width 17 height 17
click at [509, 421] on label "Towels" at bounding box center [480, 413] width 234 height 55
click at [563, 420] on button "Towels" at bounding box center [571, 411] width 17 height 17
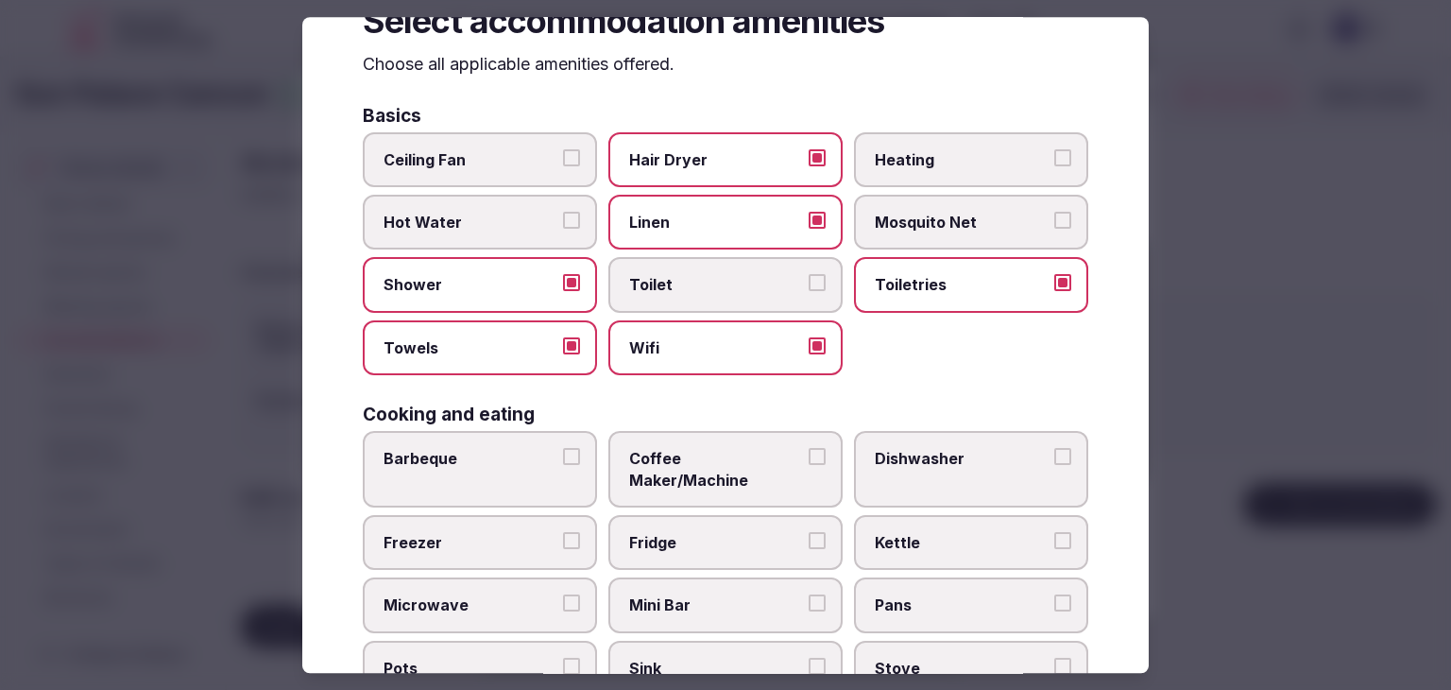
scroll to position [189, 0]
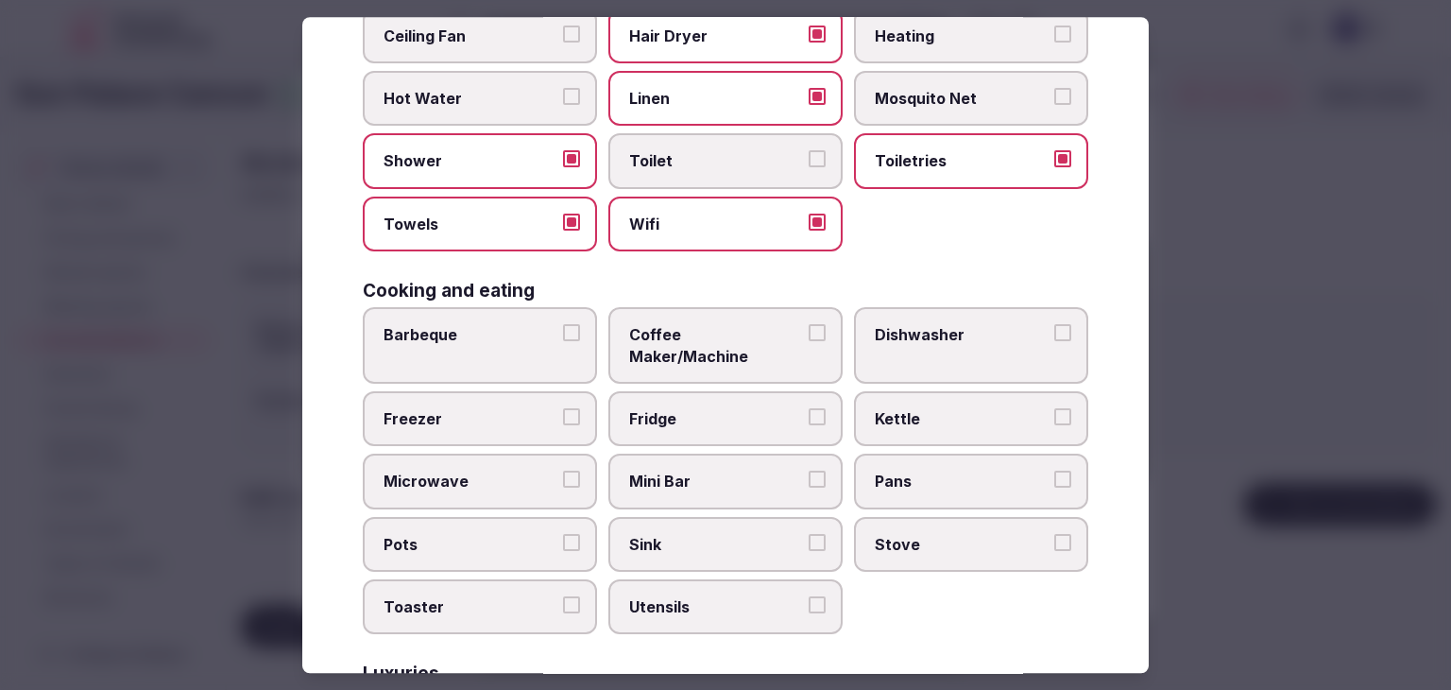
click at [691, 332] on span "Coffee Maker/Machine" at bounding box center [716, 345] width 174 height 43
click at [809, 332] on button "Coffee Maker/Machine" at bounding box center [817, 332] width 17 height 17
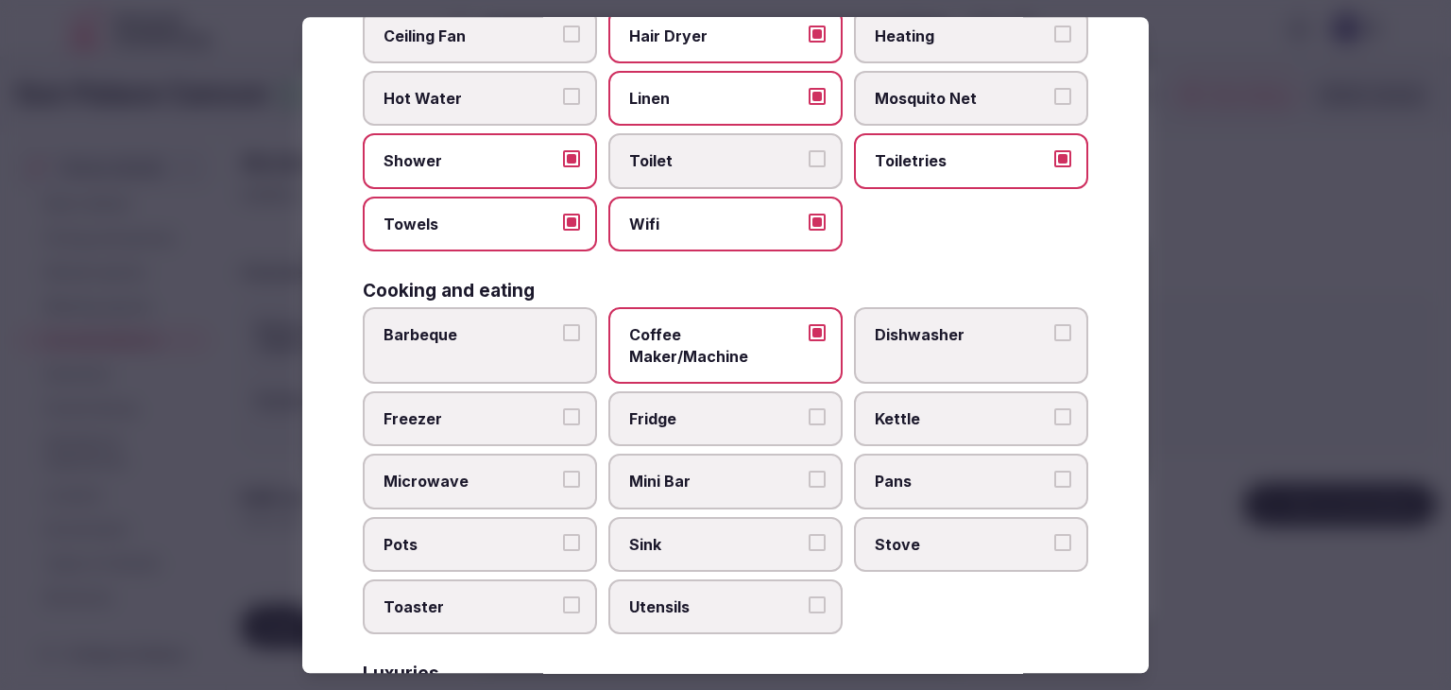
click at [685, 472] on span "Mini Bar" at bounding box center [716, 482] width 174 height 21
click at [809, 472] on button "Mini Bar" at bounding box center [817, 480] width 17 height 17
click at [685, 408] on span "Fridge" at bounding box center [716, 418] width 174 height 21
click at [809, 408] on button "Fridge" at bounding box center [817, 416] width 17 height 17
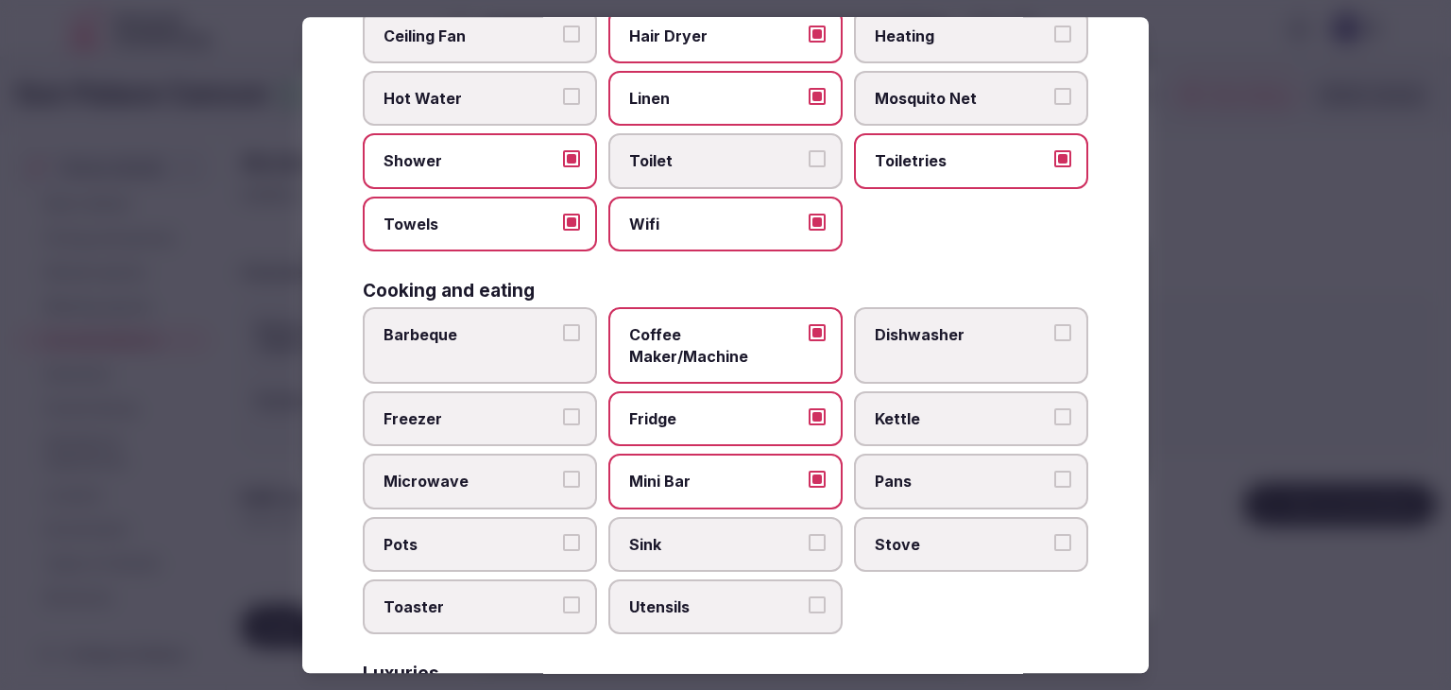
scroll to position [283, 0]
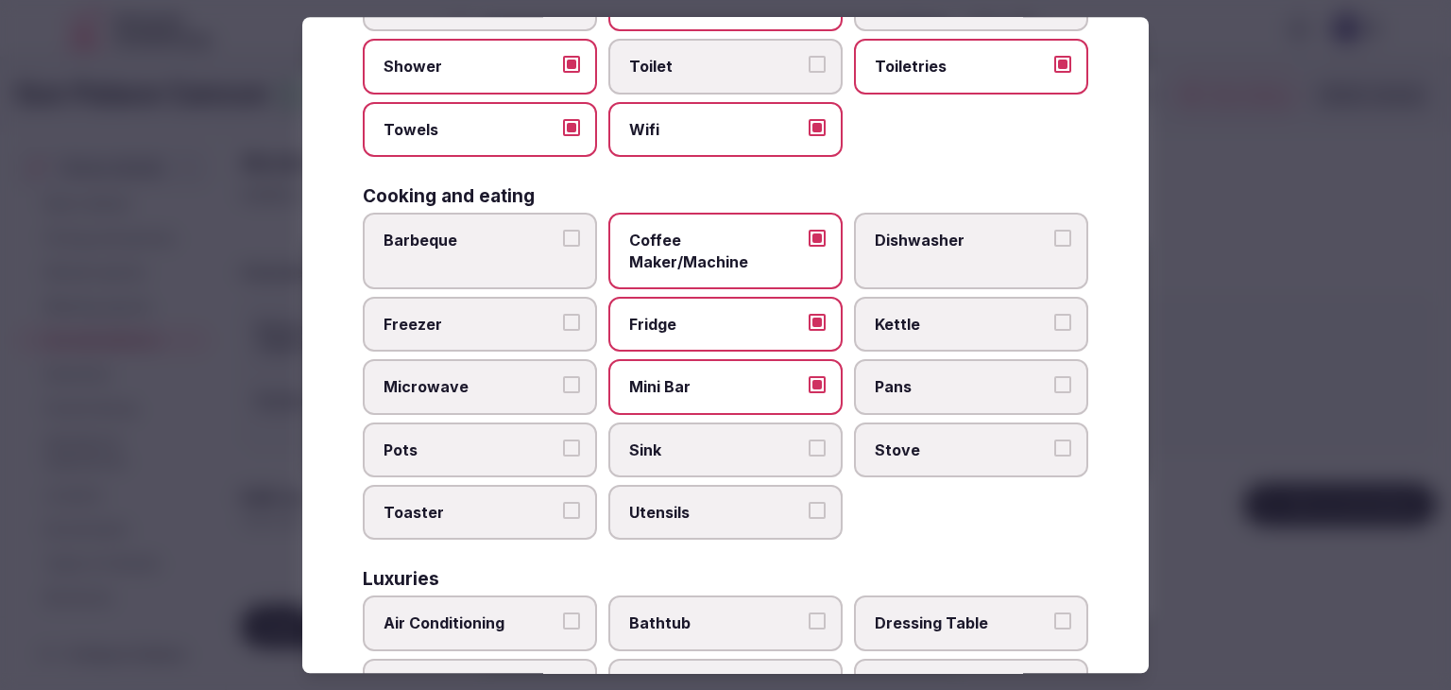
drag, startPoint x: 717, startPoint y: 295, endPoint x: 701, endPoint y: 404, distance: 110.8
click at [716, 314] on span "Fridge" at bounding box center [716, 324] width 174 height 21
click at [809, 314] on button "Fridge" at bounding box center [817, 322] width 17 height 17
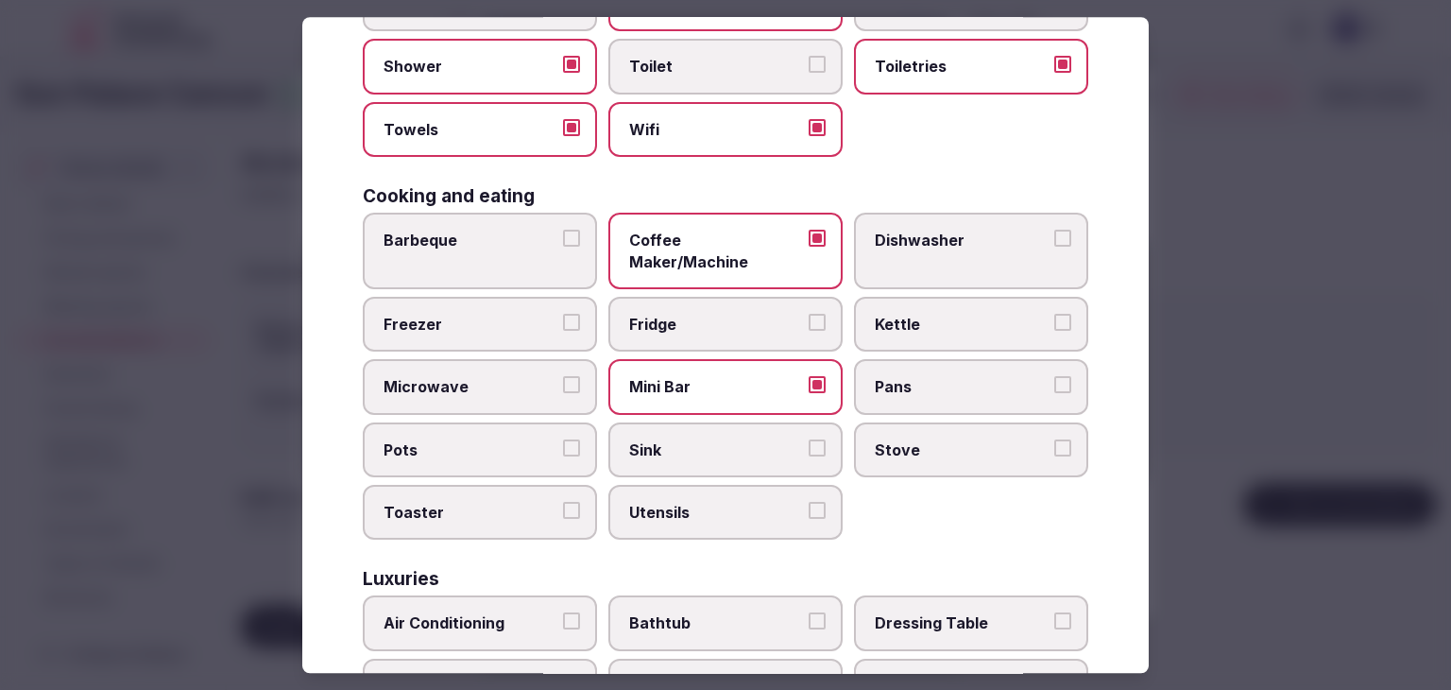
scroll to position [472, 0]
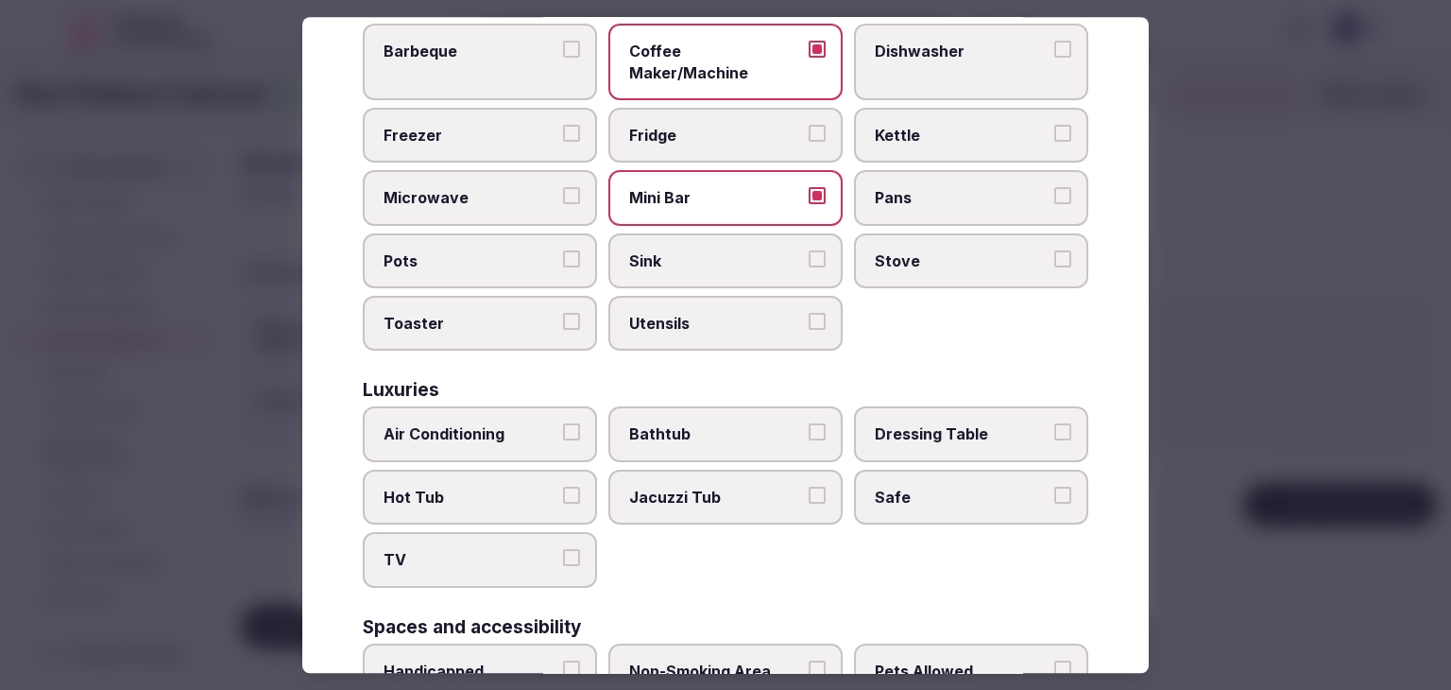
click at [517, 421] on label "Air Conditioning" at bounding box center [480, 434] width 234 height 55
click at [563, 424] on button "Air Conditioning" at bounding box center [571, 432] width 17 height 17
click at [514, 569] on div "Basics Ceiling Fan Hair Dryer Heating Hot Water Linen Mosquito Net Shower Toile…" at bounding box center [726, 442] width 726 height 1487
click at [511, 548] on label "TV" at bounding box center [480, 560] width 234 height 55
click at [563, 550] on button "TV" at bounding box center [571, 558] width 17 height 17
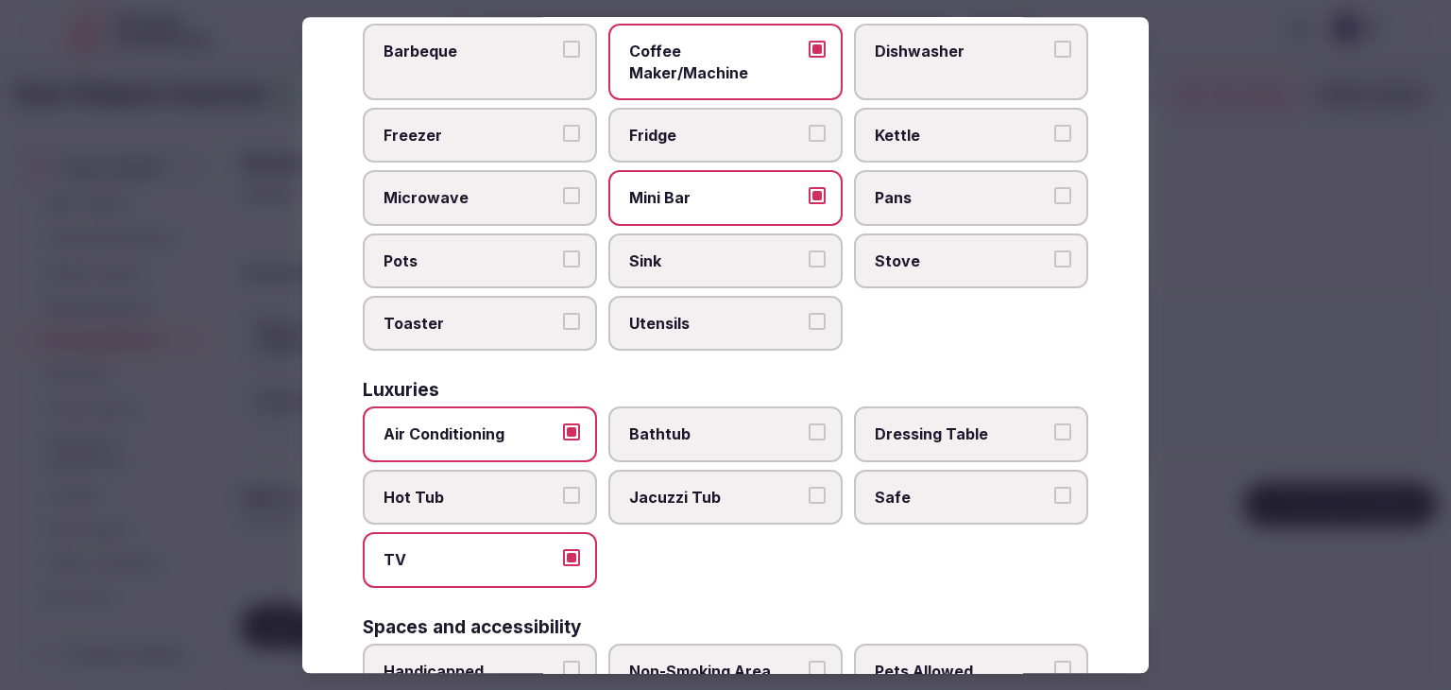
click at [922, 487] on span "Safe" at bounding box center [962, 497] width 174 height 21
click at [1055, 487] on button "Safe" at bounding box center [1063, 495] width 17 height 17
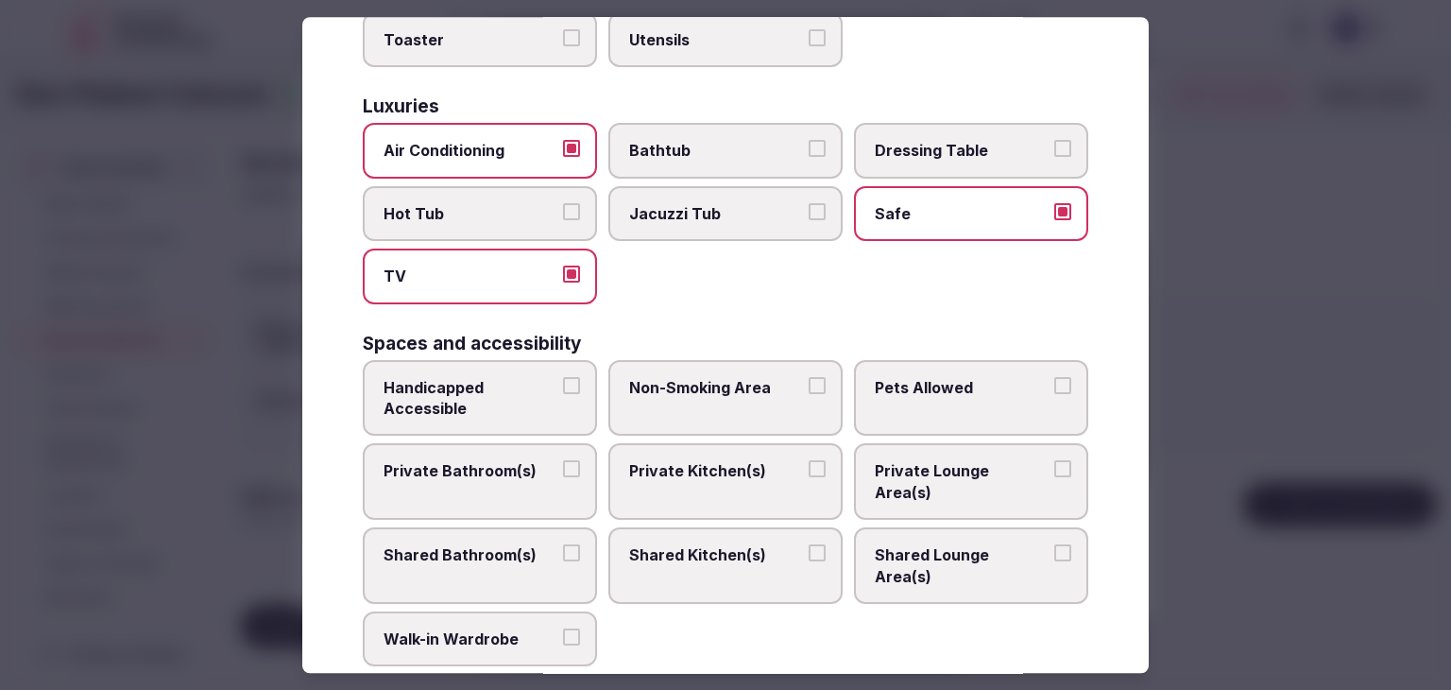
click at [530, 461] on span "Private Bathroom(s)" at bounding box center [471, 471] width 174 height 21
click at [563, 461] on button "Private Bathroom(s)" at bounding box center [571, 469] width 17 height 17
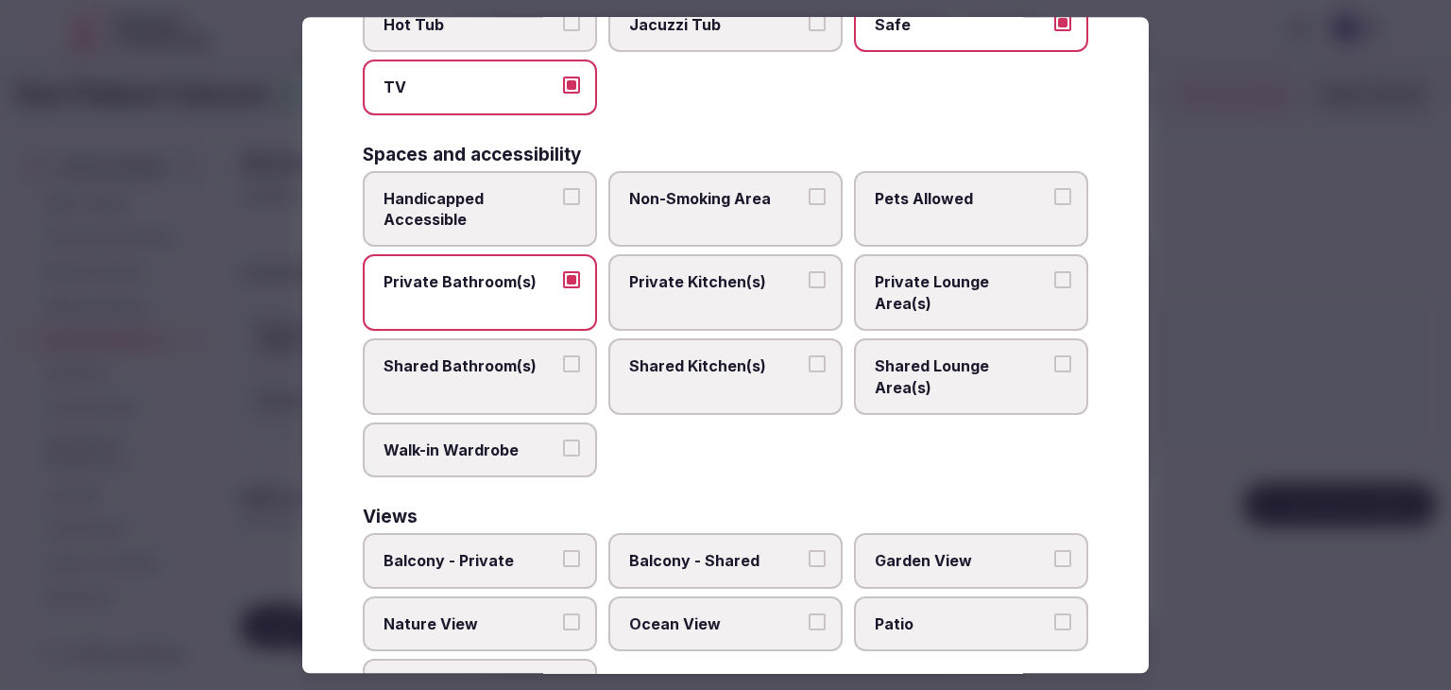
click at [673, 613] on span "Ocean View" at bounding box center [716, 623] width 174 height 21
click at [809, 613] on button "Ocean View" at bounding box center [817, 621] width 17 height 17
click at [510, 551] on span "Balcony - Private" at bounding box center [471, 561] width 174 height 21
click at [563, 551] on button "Balcony - Private" at bounding box center [571, 559] width 17 height 17
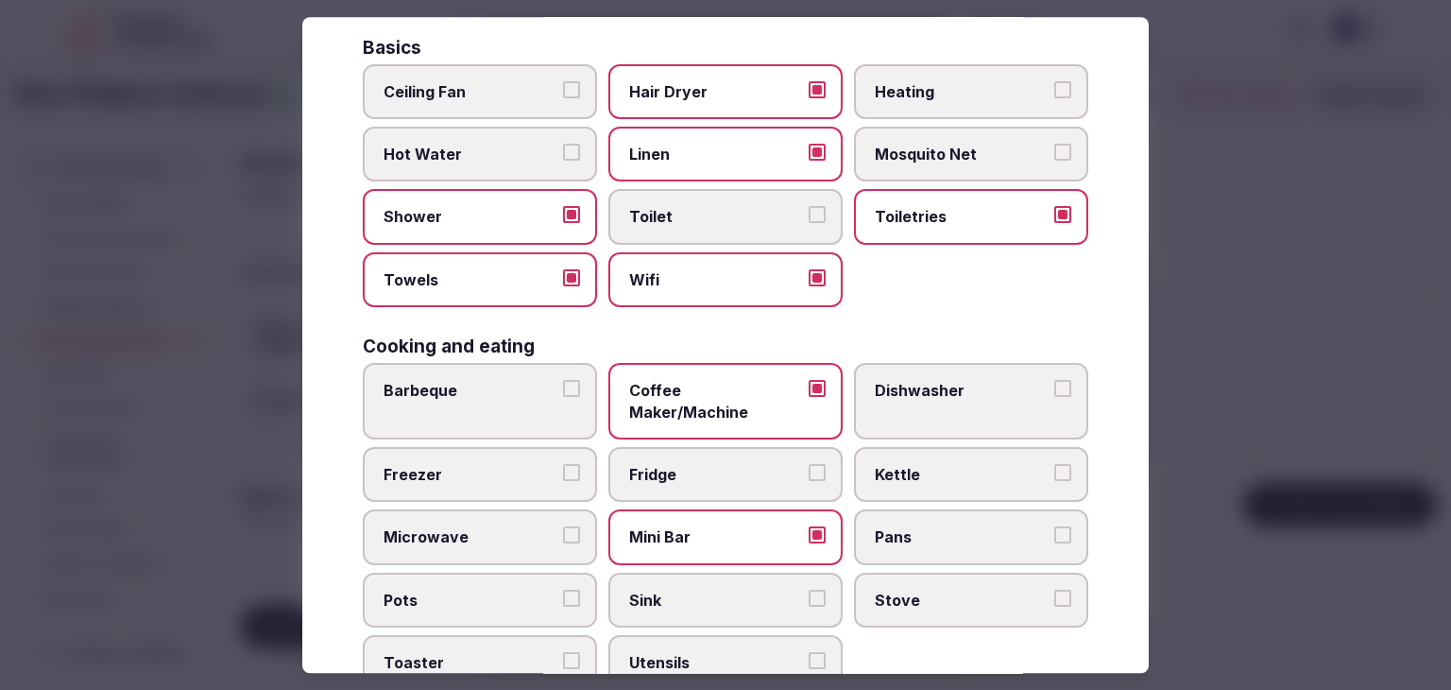
scroll to position [0, 0]
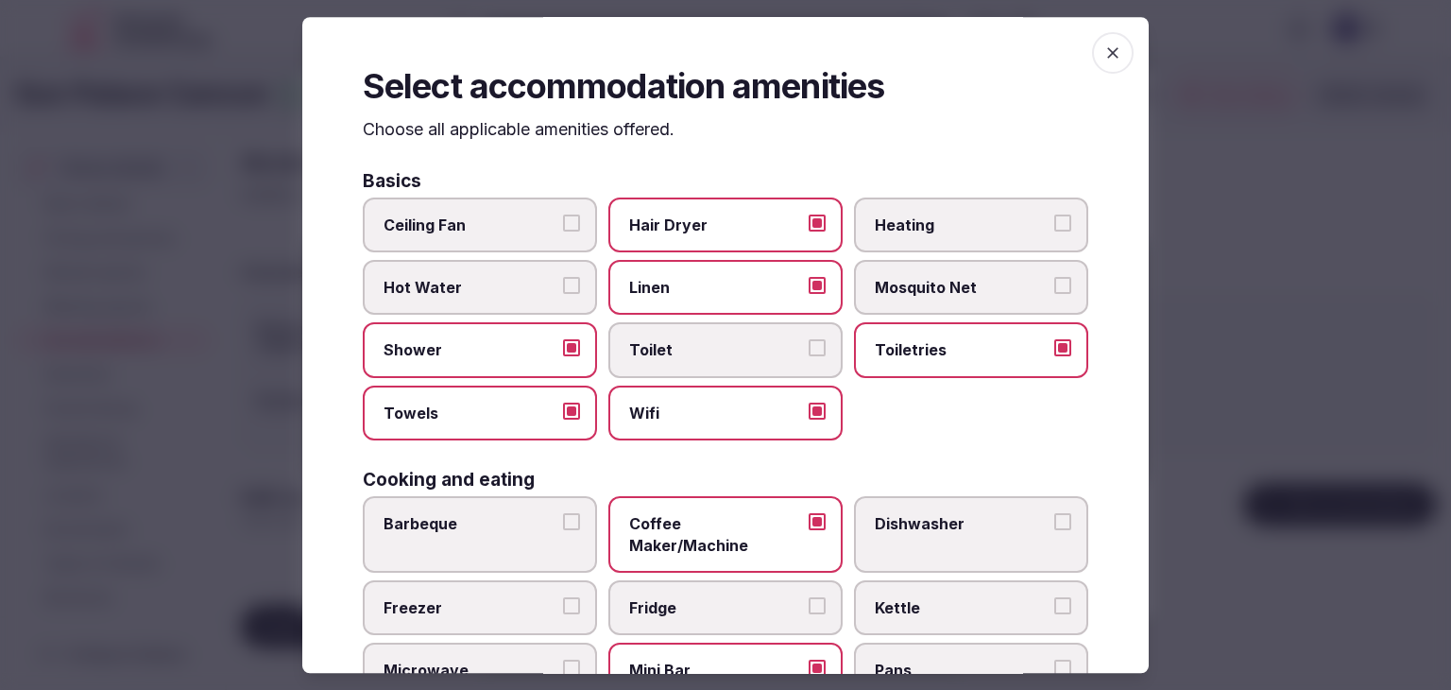
click at [1104, 51] on icon "button" at bounding box center [1113, 52] width 19 height 19
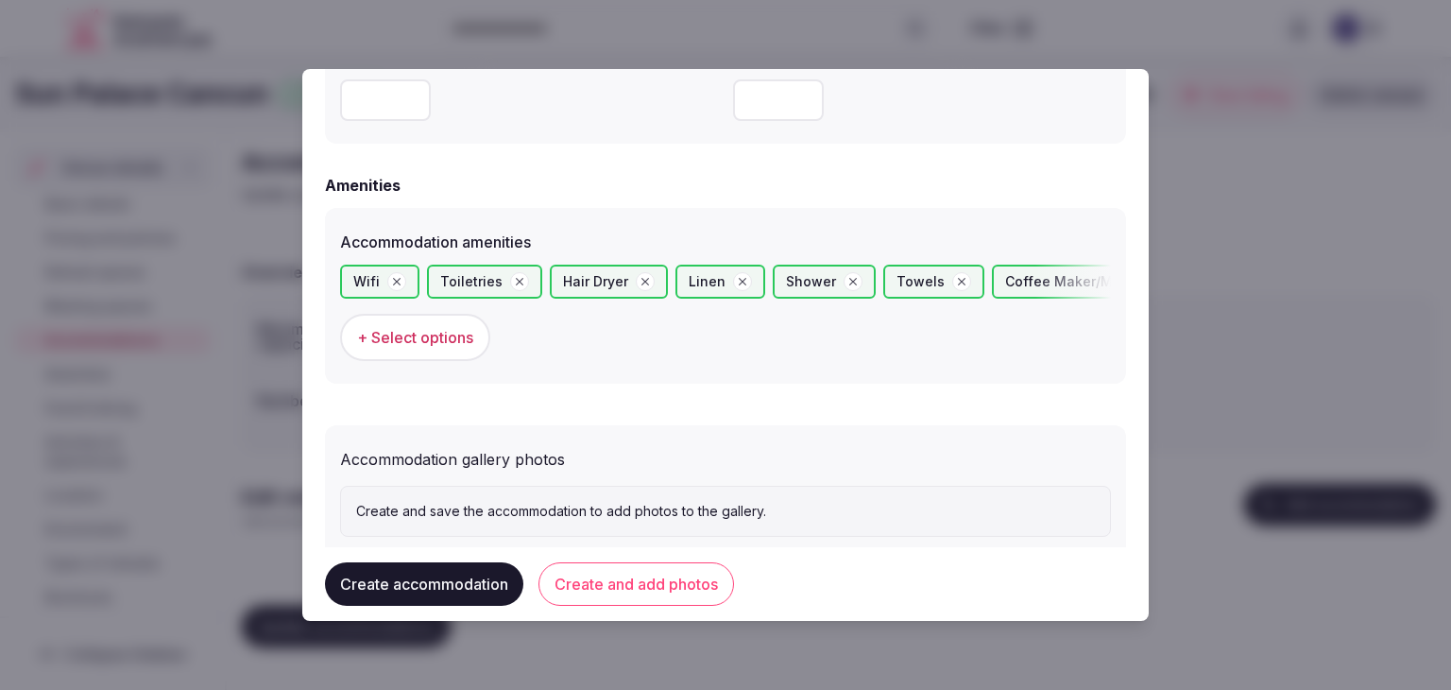
scroll to position [1783, 0]
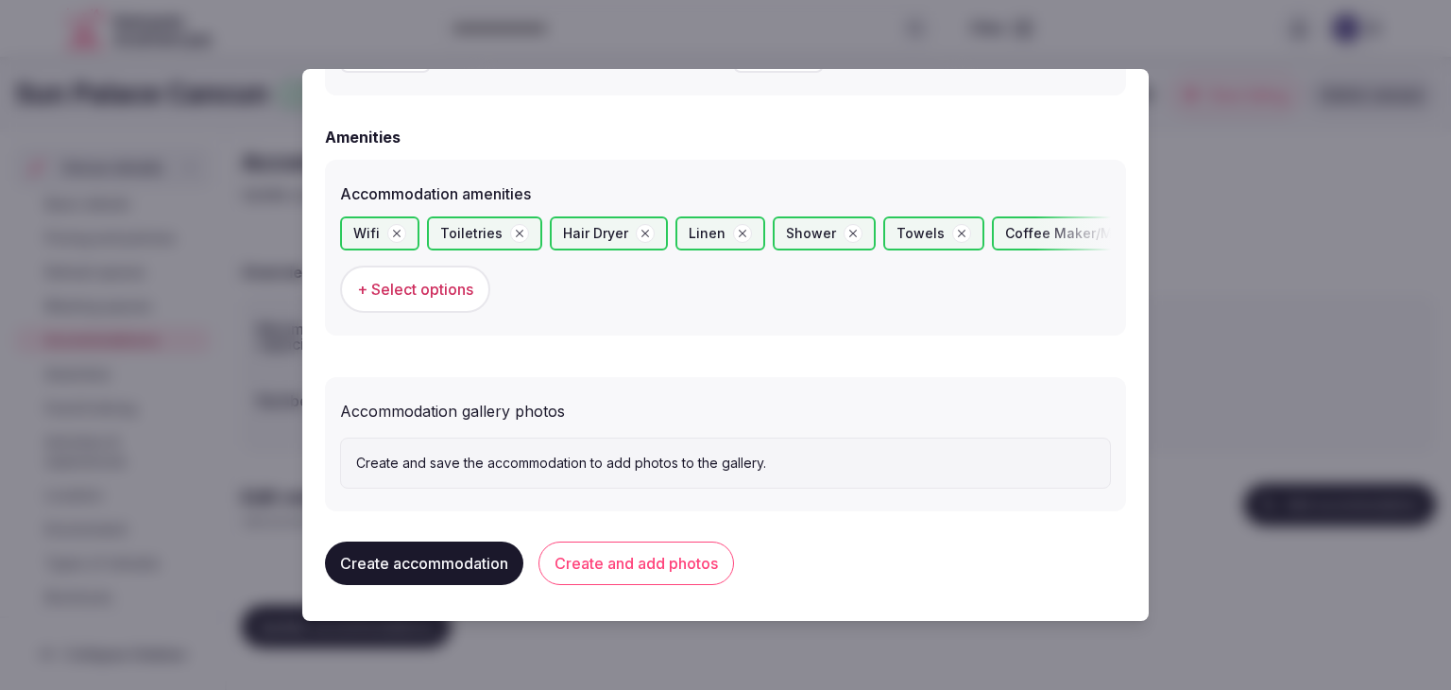
click at [680, 558] on button "Create and add photos" at bounding box center [637, 562] width 196 height 43
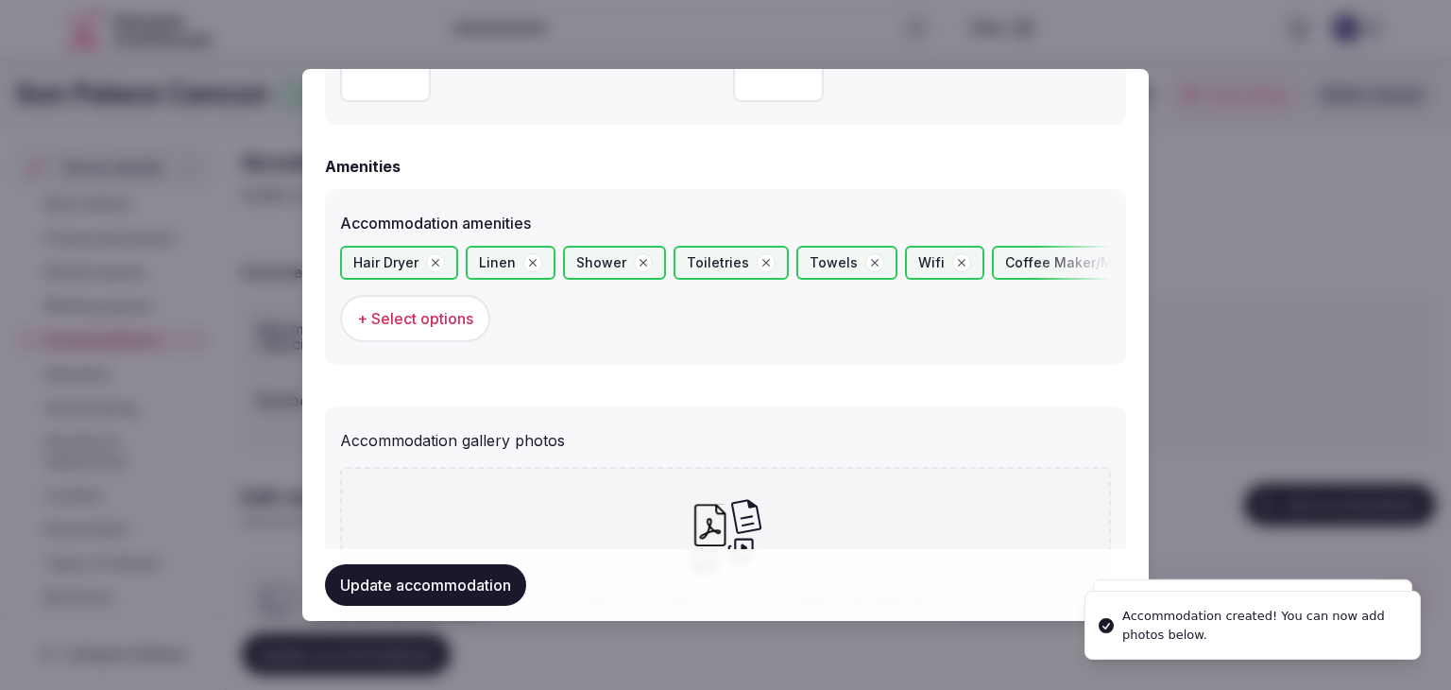
scroll to position [1890, 0]
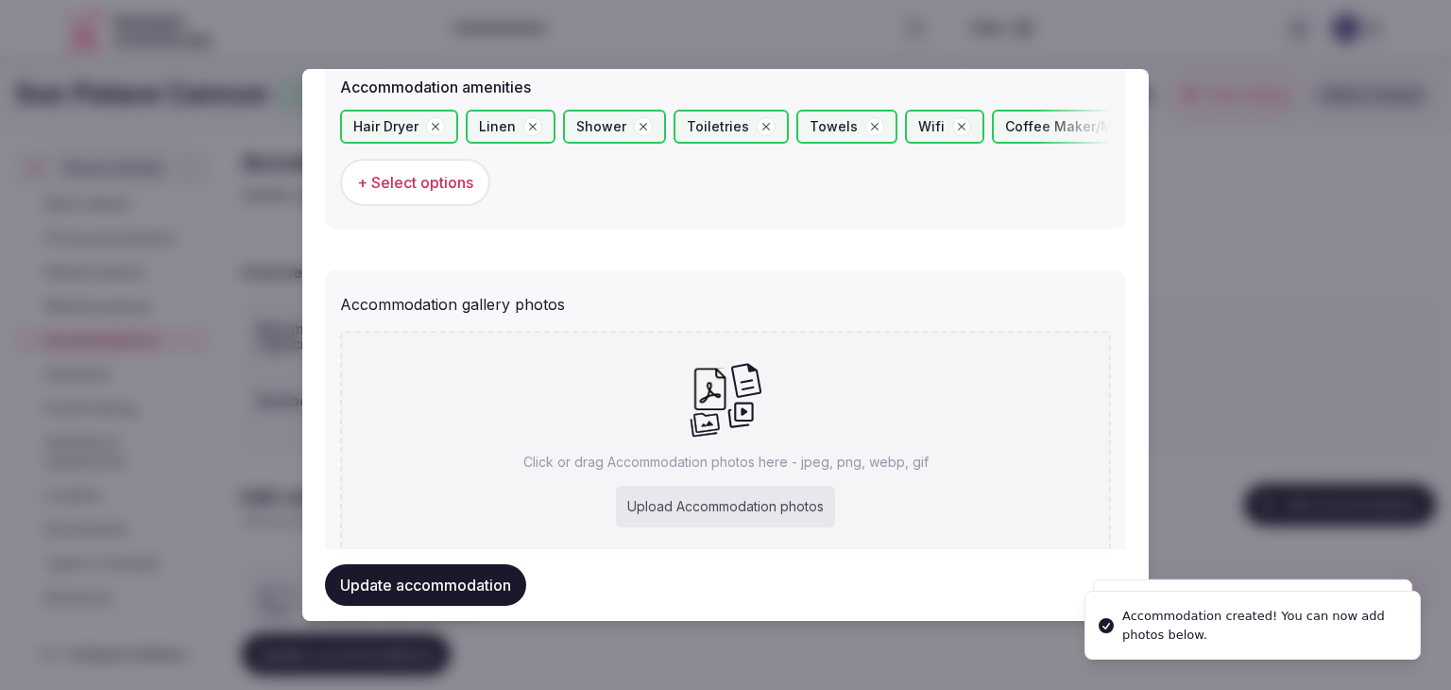
click at [718, 515] on div "Upload Accommodation photos" at bounding box center [725, 507] width 219 height 42
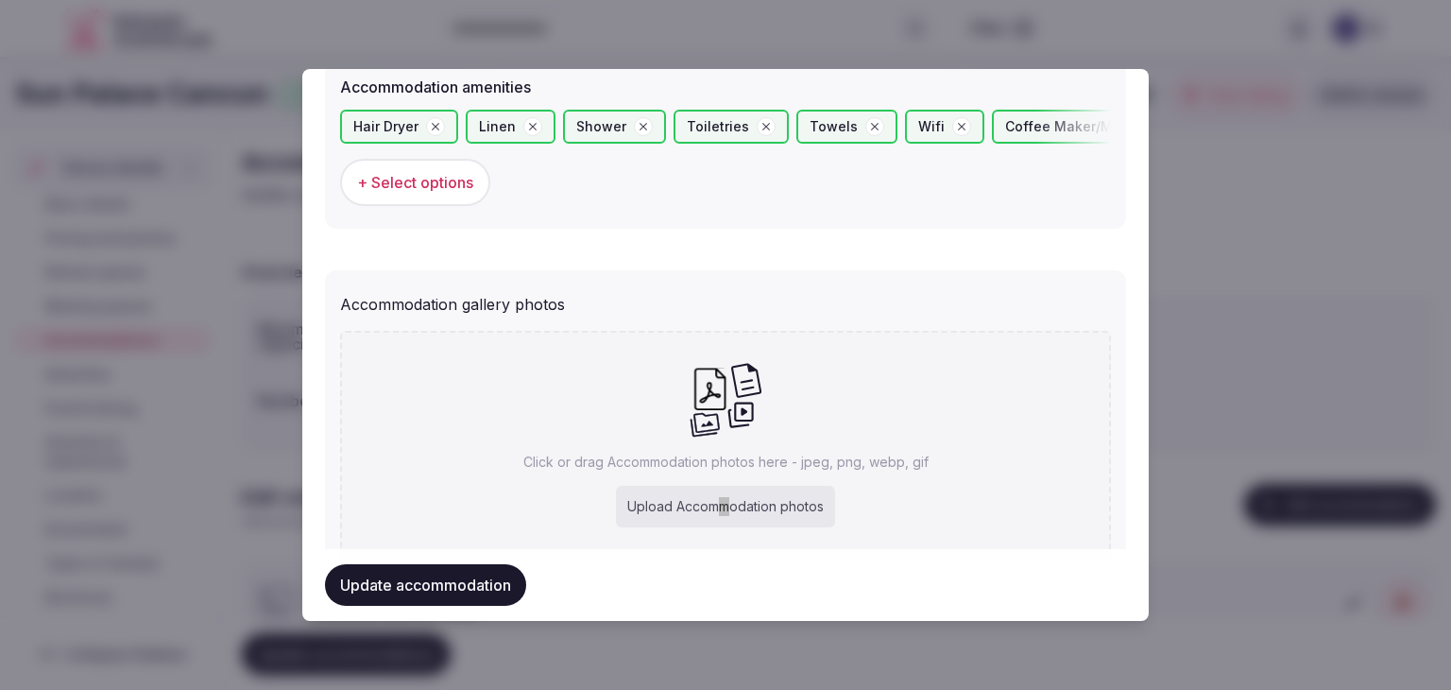
type input "**********"
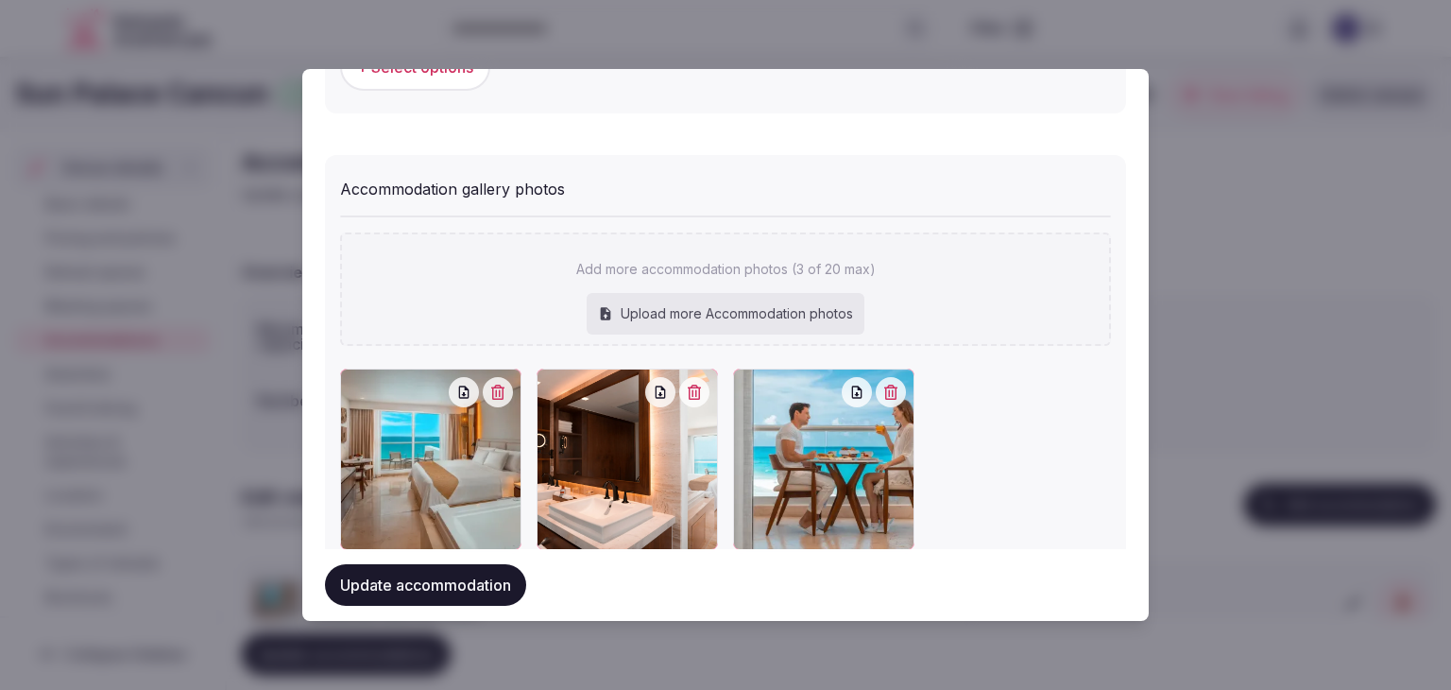
scroll to position [2061, 0]
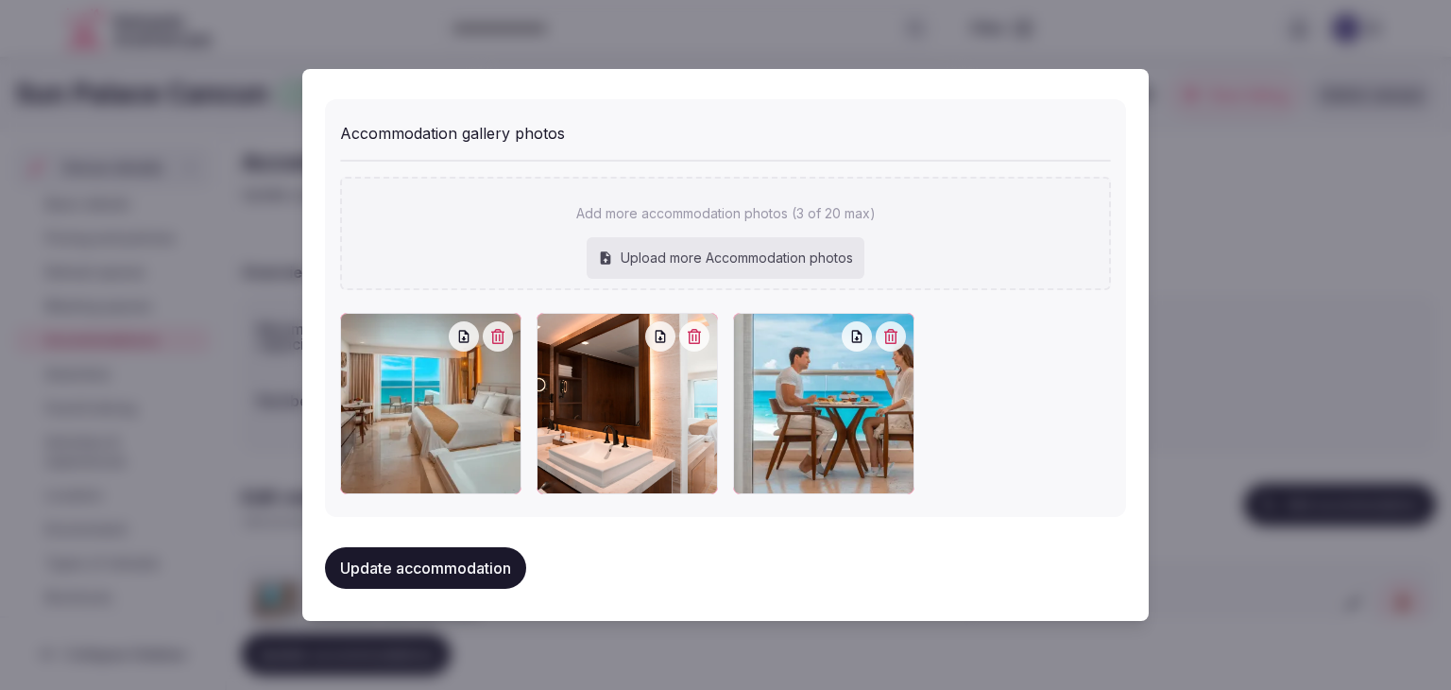
click at [503, 565] on button "Update accommodation" at bounding box center [425, 568] width 201 height 42
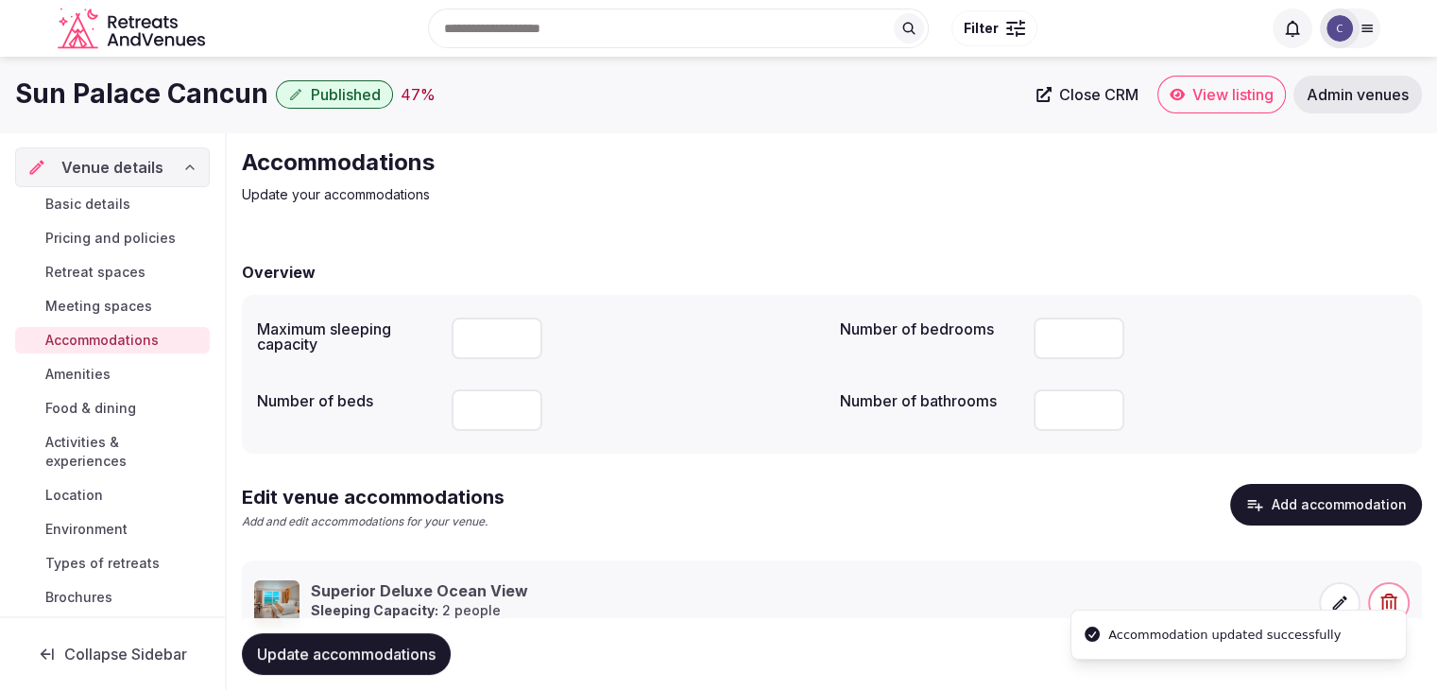
click at [350, 652] on span "Update accommodations" at bounding box center [346, 653] width 179 height 19
click at [110, 369] on span "Amenities" at bounding box center [77, 374] width 65 height 19
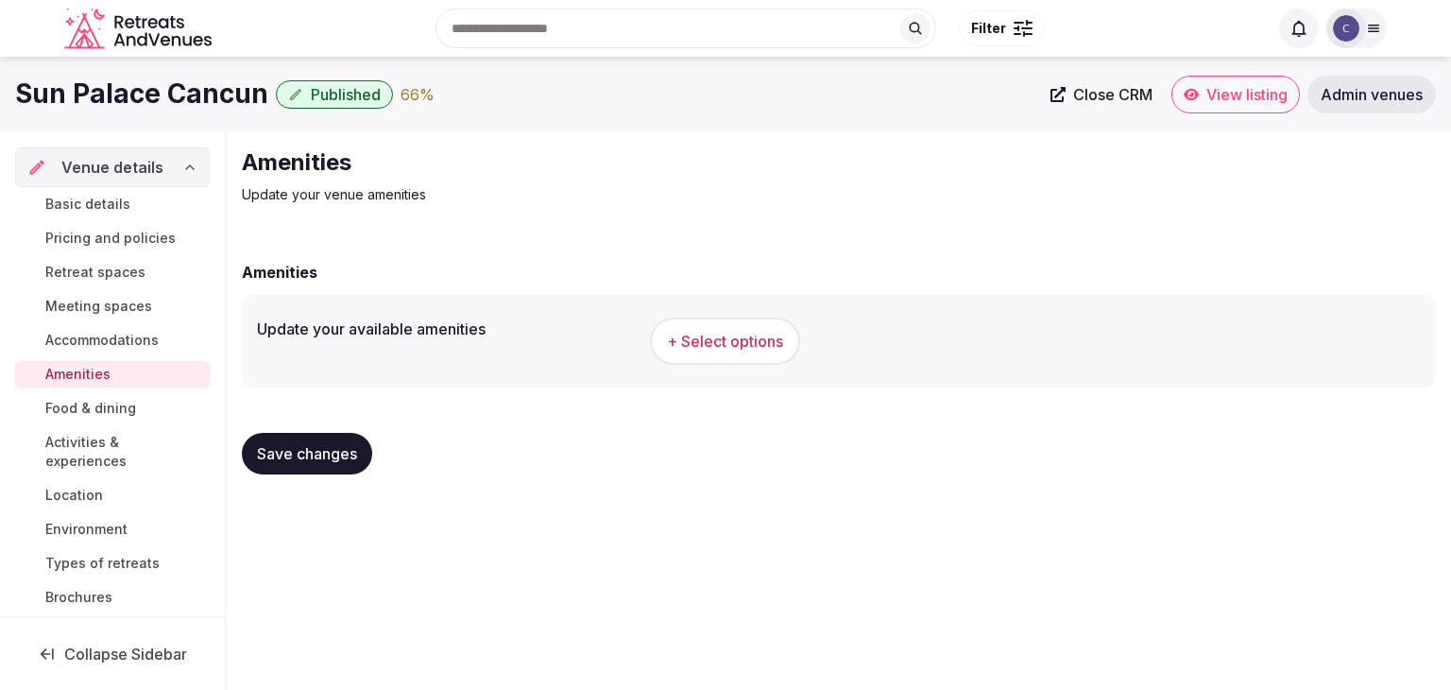
click at [734, 337] on span "+ Select options" at bounding box center [725, 341] width 116 height 21
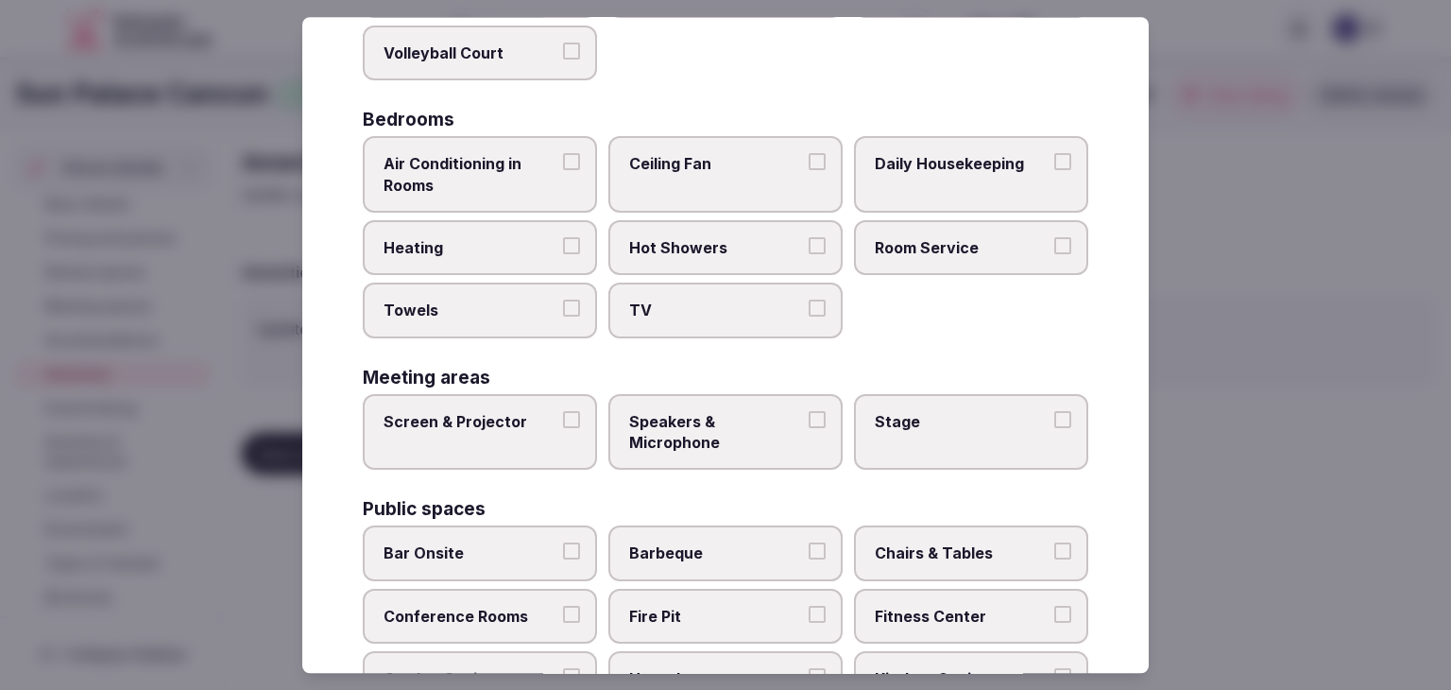
scroll to position [1018, 0]
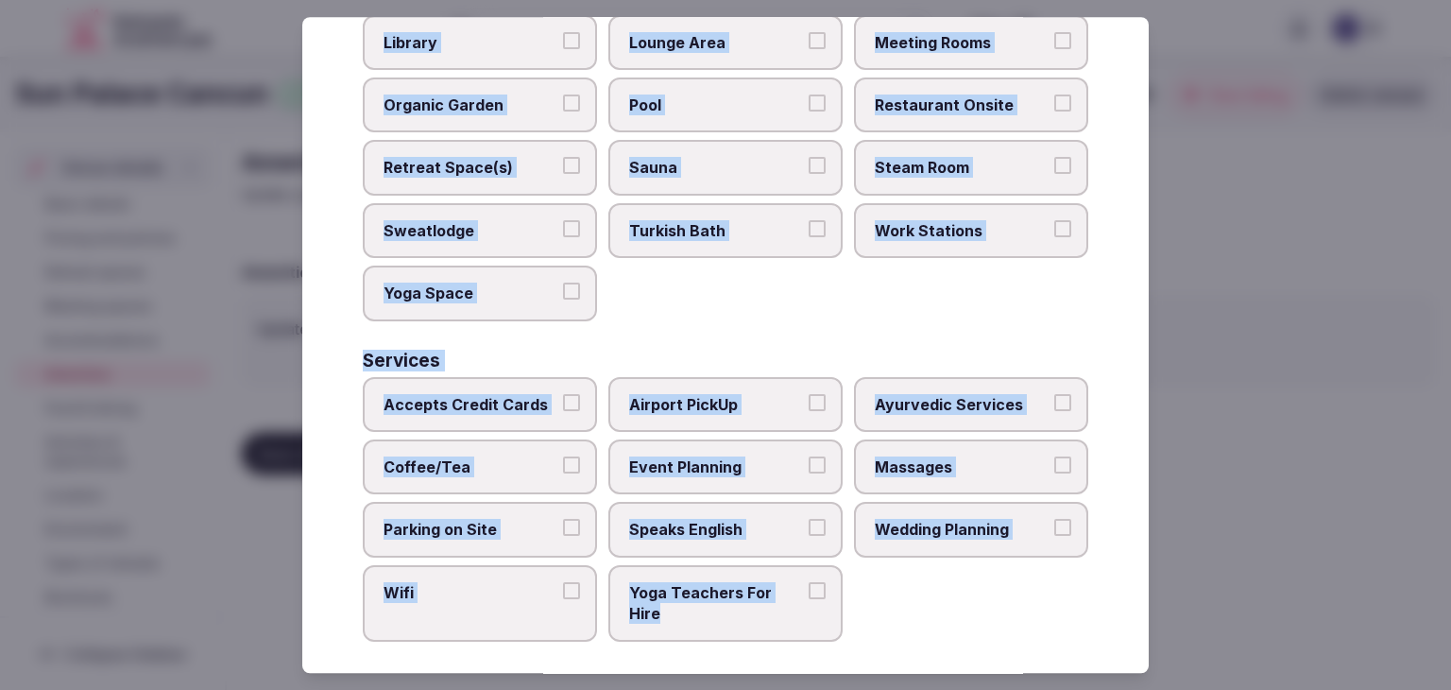
drag, startPoint x: 344, startPoint y: 111, endPoint x: 814, endPoint y: 639, distance: 706.8
click at [814, 639] on div "Select your venue amenities Choose all applicable amenities offered. Activities…" at bounding box center [725, 345] width 847 height 656
copy div "Choose all applicable amenities offered. Activities Bicycles Camping Allowed On…"
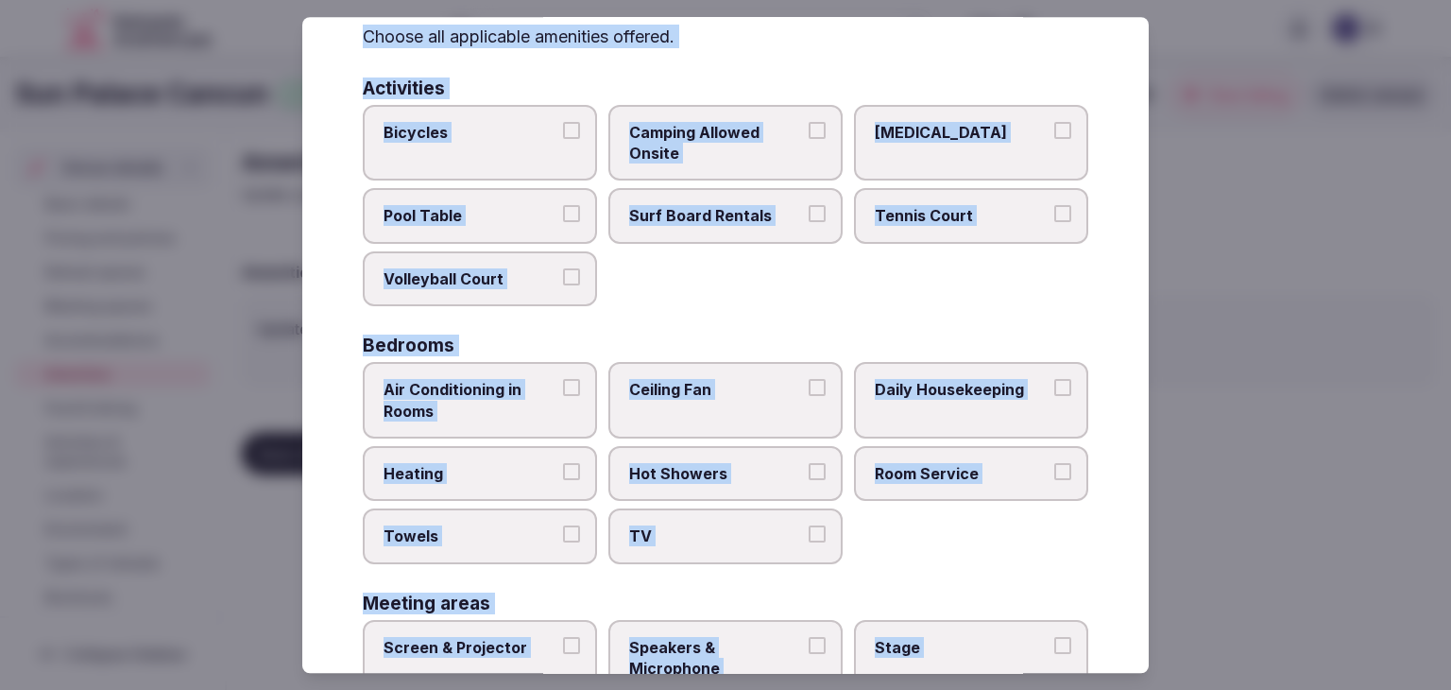
scroll to position [0, 0]
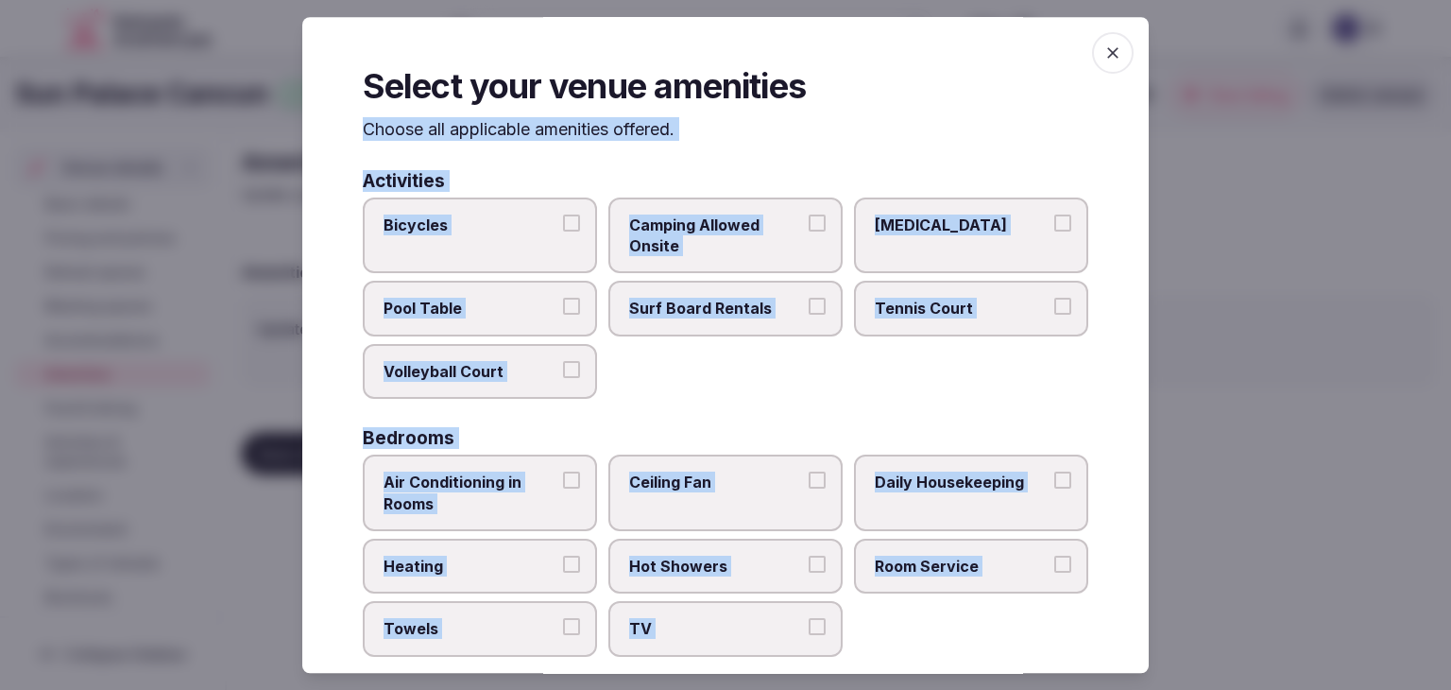
click at [517, 494] on span "Air Conditioning in Rooms" at bounding box center [471, 493] width 174 height 43
click at [563, 489] on button "Air Conditioning in Rooms" at bounding box center [571, 480] width 17 height 17
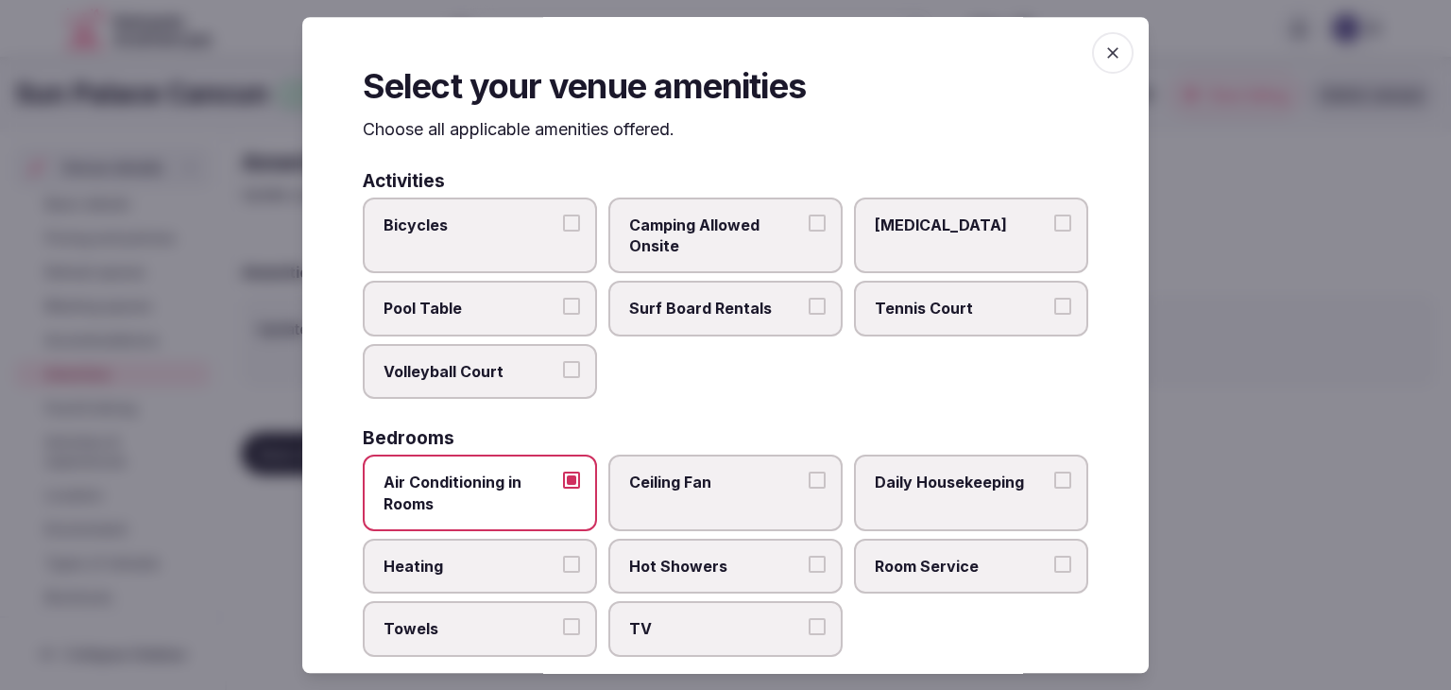
click at [919, 511] on label "Daily Housekeeping" at bounding box center [971, 493] width 234 height 77
click at [1055, 489] on button "Daily Housekeeping" at bounding box center [1063, 480] width 17 height 17
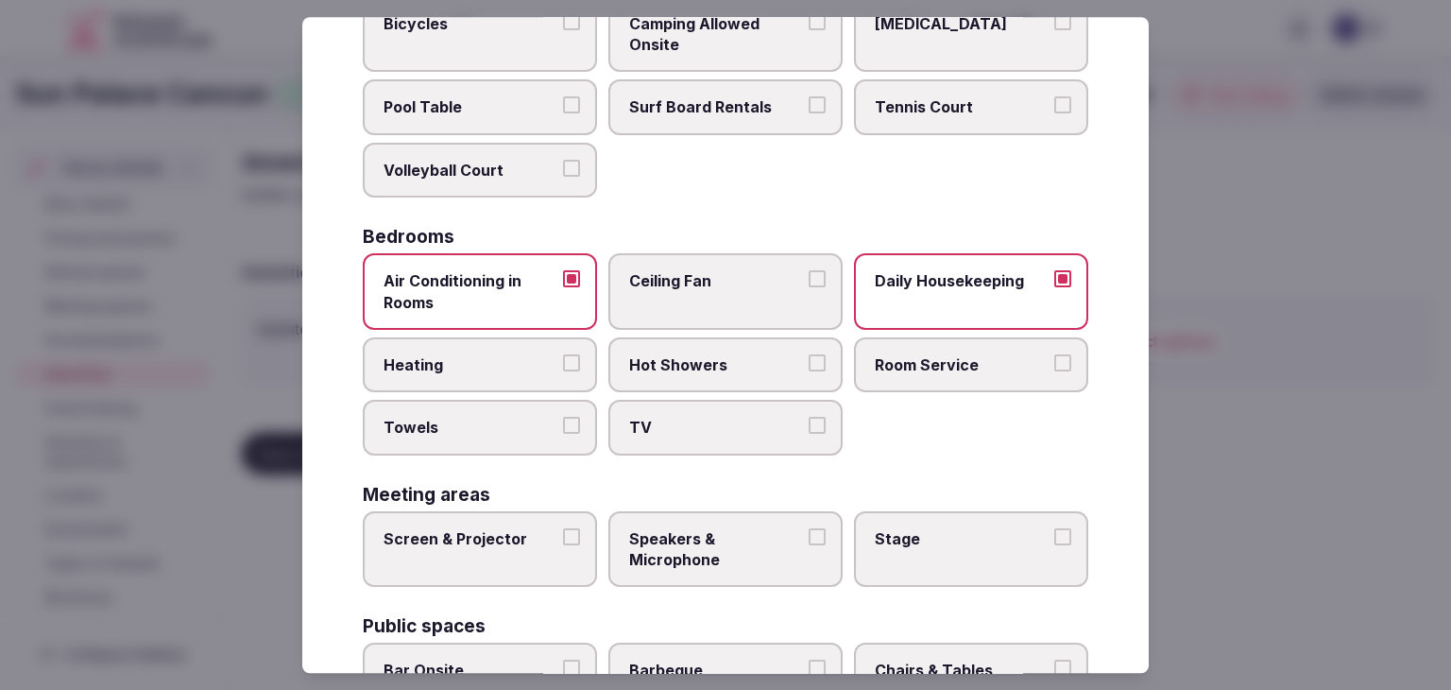
scroll to position [283, 0]
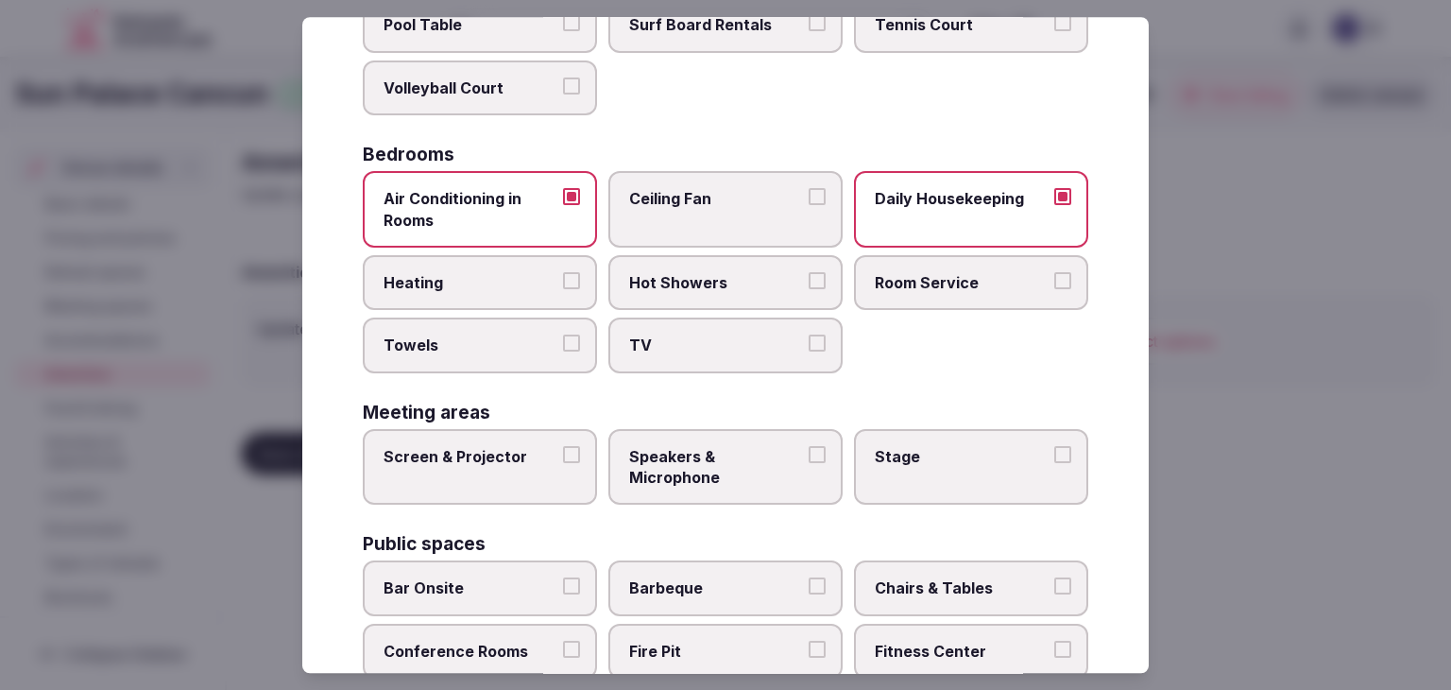
click at [481, 276] on span "Heating" at bounding box center [471, 282] width 174 height 21
click at [563, 276] on button "Heating" at bounding box center [571, 280] width 17 height 17
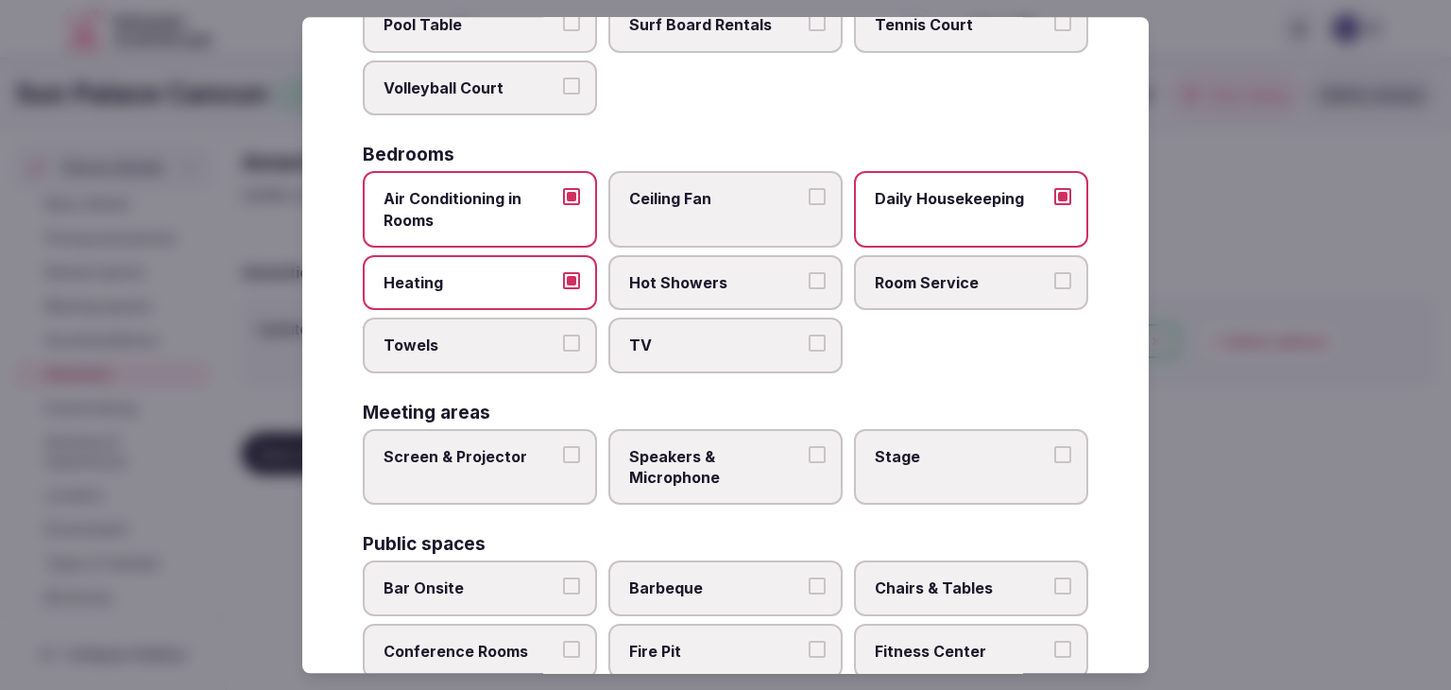
drag, startPoint x: 494, startPoint y: 340, endPoint x: 642, endPoint y: 303, distance: 152.0
click at [495, 340] on span "Towels" at bounding box center [471, 345] width 174 height 21
click at [563, 340] on button "Towels" at bounding box center [571, 343] width 17 height 17
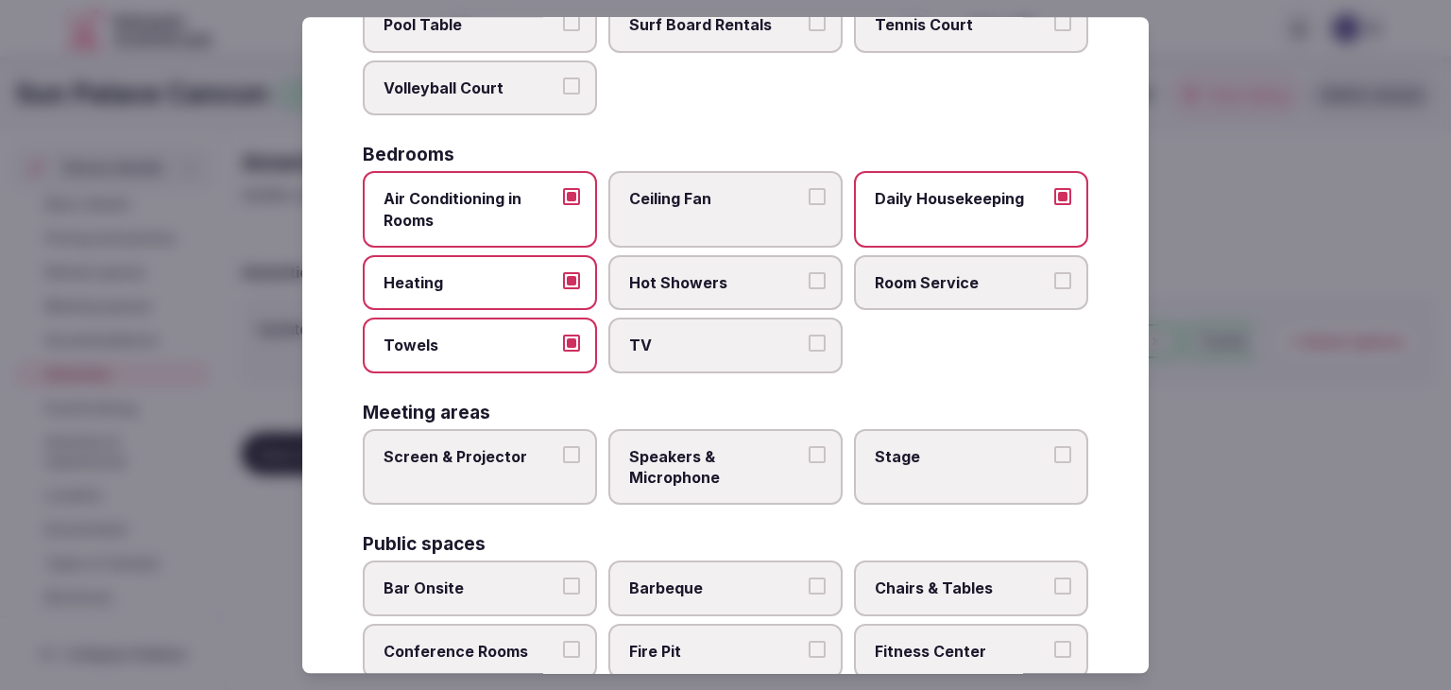
click at [710, 288] on span "Hot Showers" at bounding box center [716, 282] width 174 height 21
click at [809, 288] on button "Hot Showers" at bounding box center [817, 280] width 17 height 17
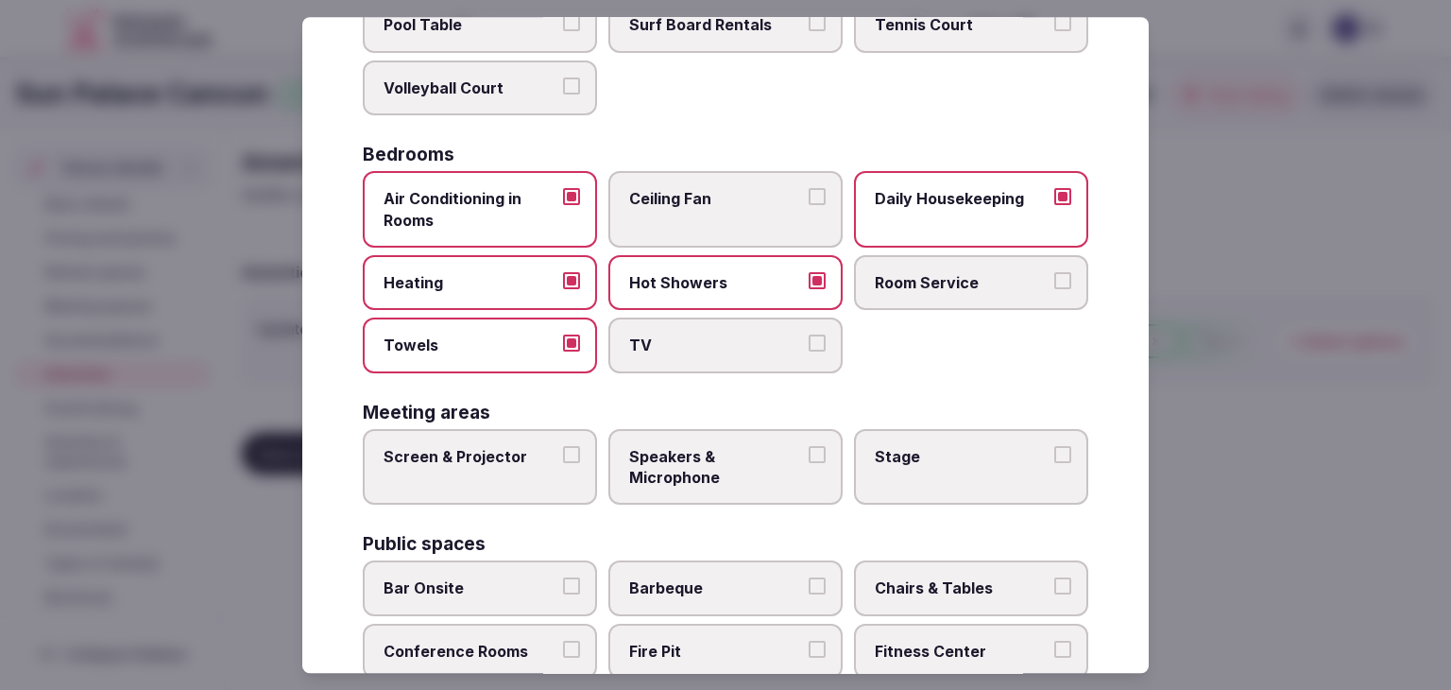
click at [685, 358] on label "TV" at bounding box center [726, 345] width 234 height 55
click at [809, 352] on button "TV" at bounding box center [817, 343] width 17 height 17
click at [493, 295] on label "Heating" at bounding box center [480, 282] width 234 height 55
click at [563, 289] on button "Heating" at bounding box center [571, 280] width 17 height 17
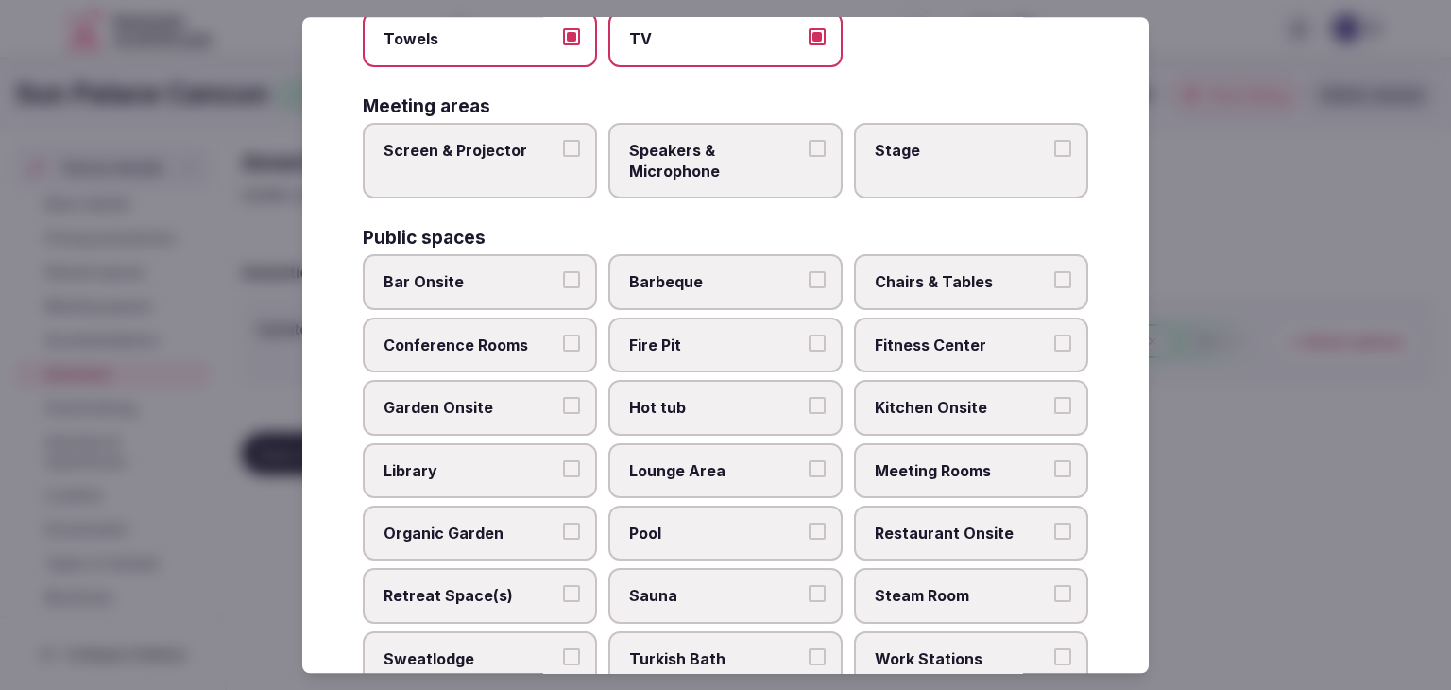
scroll to position [661, 0]
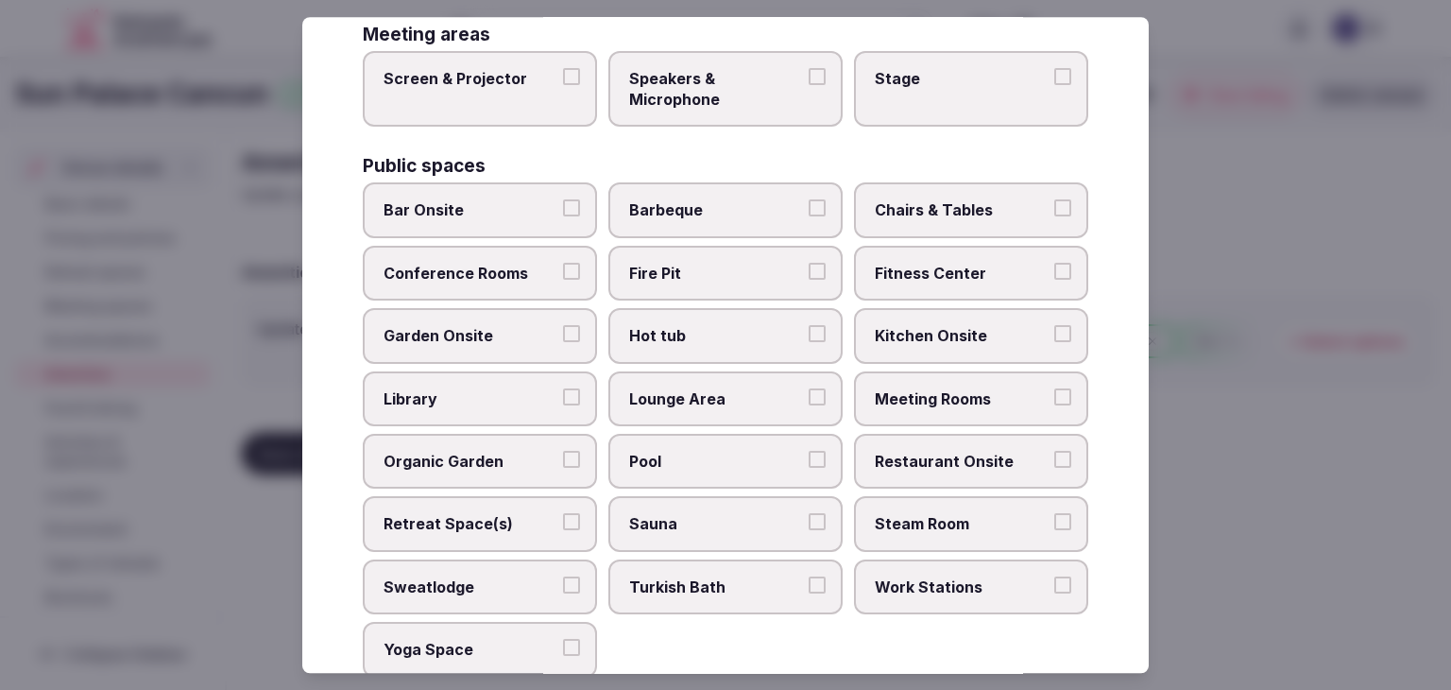
click at [528, 102] on label "Screen & Projector" at bounding box center [480, 89] width 234 height 77
click at [563, 85] on button "Screen & Projector" at bounding box center [571, 76] width 17 height 17
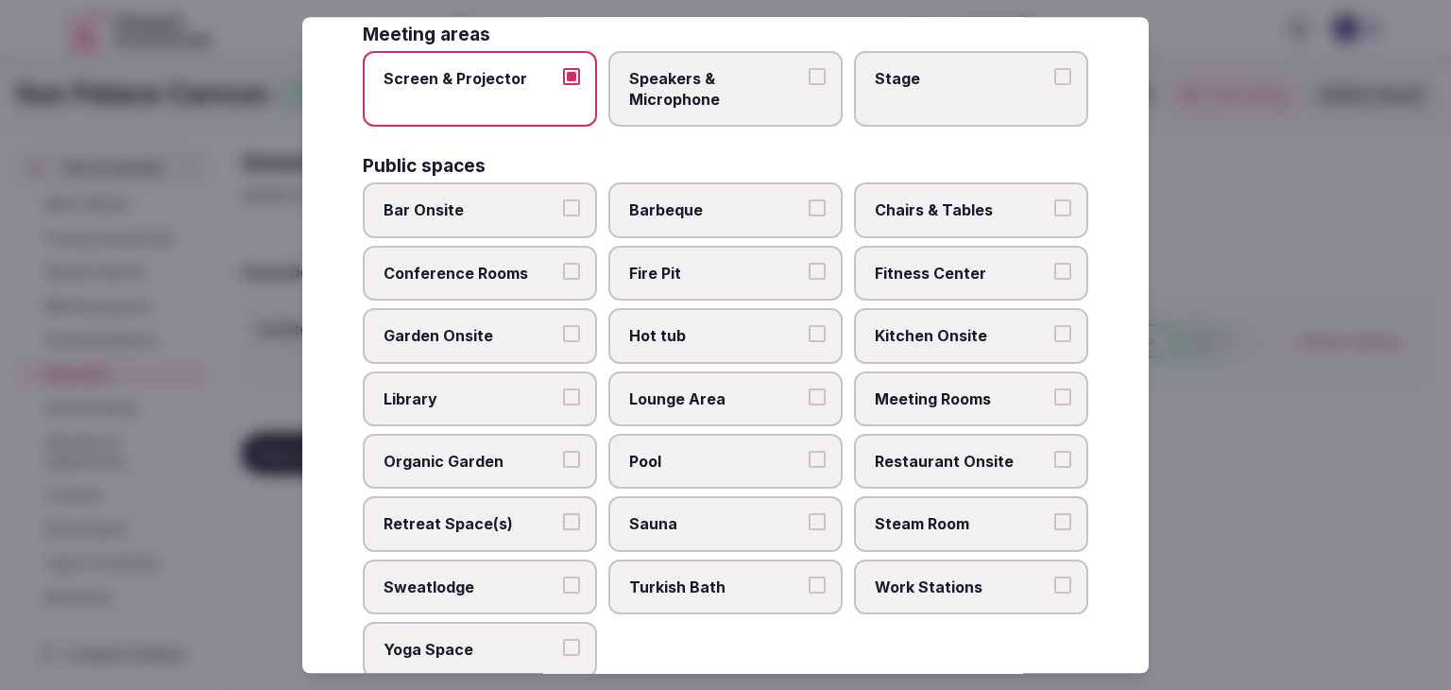
drag, startPoint x: 665, startPoint y: 107, endPoint x: 688, endPoint y: 112, distance: 23.2
click at [668, 107] on label "Speakers & Microphone" at bounding box center [726, 89] width 234 height 77
click at [809, 85] on button "Speakers & Microphone" at bounding box center [817, 76] width 17 height 17
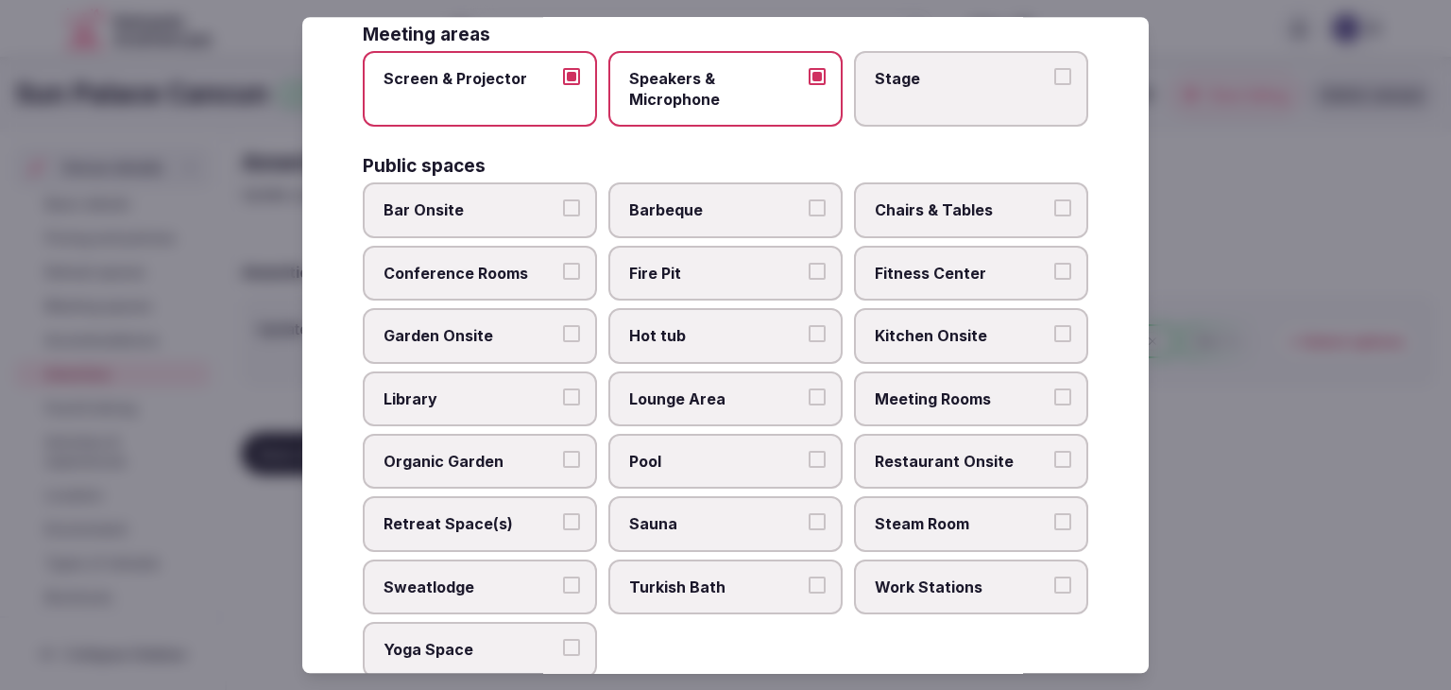
click at [984, 205] on span "Chairs & Tables" at bounding box center [962, 210] width 174 height 21
click at [1055, 205] on button "Chairs & Tables" at bounding box center [1063, 208] width 17 height 17
click at [954, 263] on span "Fitness Center" at bounding box center [962, 273] width 174 height 21
click at [935, 405] on label "Meeting Rooms" at bounding box center [971, 398] width 234 height 55
click at [1055, 405] on button "Meeting Rooms" at bounding box center [1063, 396] width 17 height 17
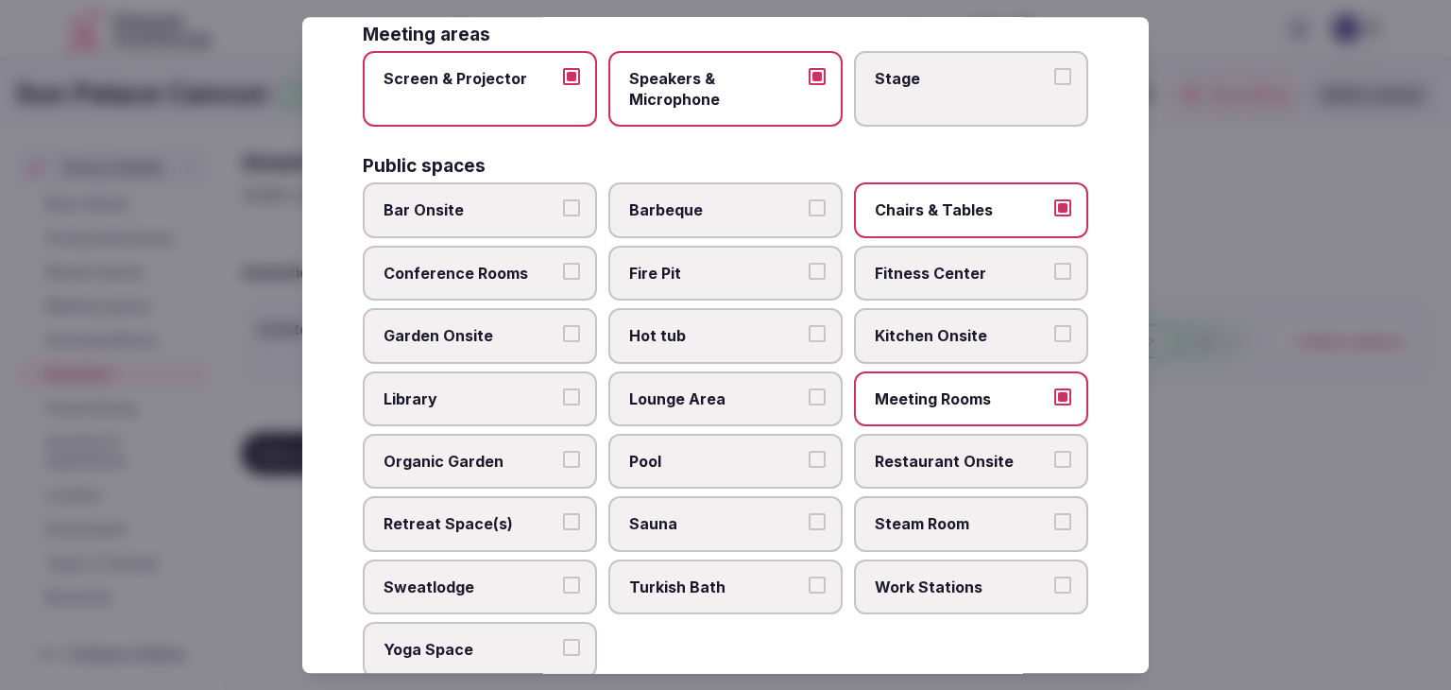
click at [934, 439] on label "Restaurant Onsite" at bounding box center [971, 461] width 234 height 55
click at [1055, 451] on button "Restaurant Onsite" at bounding box center [1063, 459] width 17 height 17
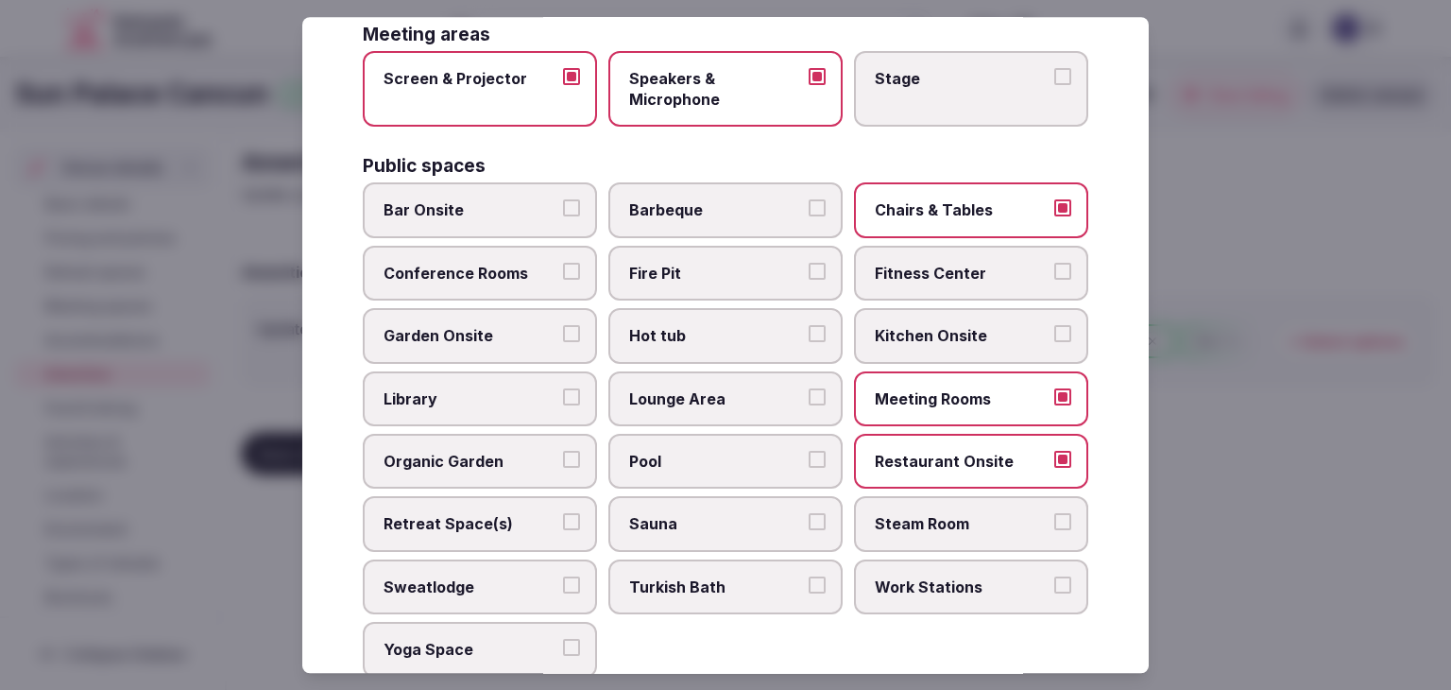
click at [708, 388] on span "Lounge Area" at bounding box center [716, 398] width 174 height 21
click at [809, 388] on button "Lounge Area" at bounding box center [817, 396] width 17 height 17
click at [521, 201] on span "Bar Onsite" at bounding box center [471, 210] width 174 height 21
click at [563, 201] on button "Bar Onsite" at bounding box center [571, 208] width 17 height 17
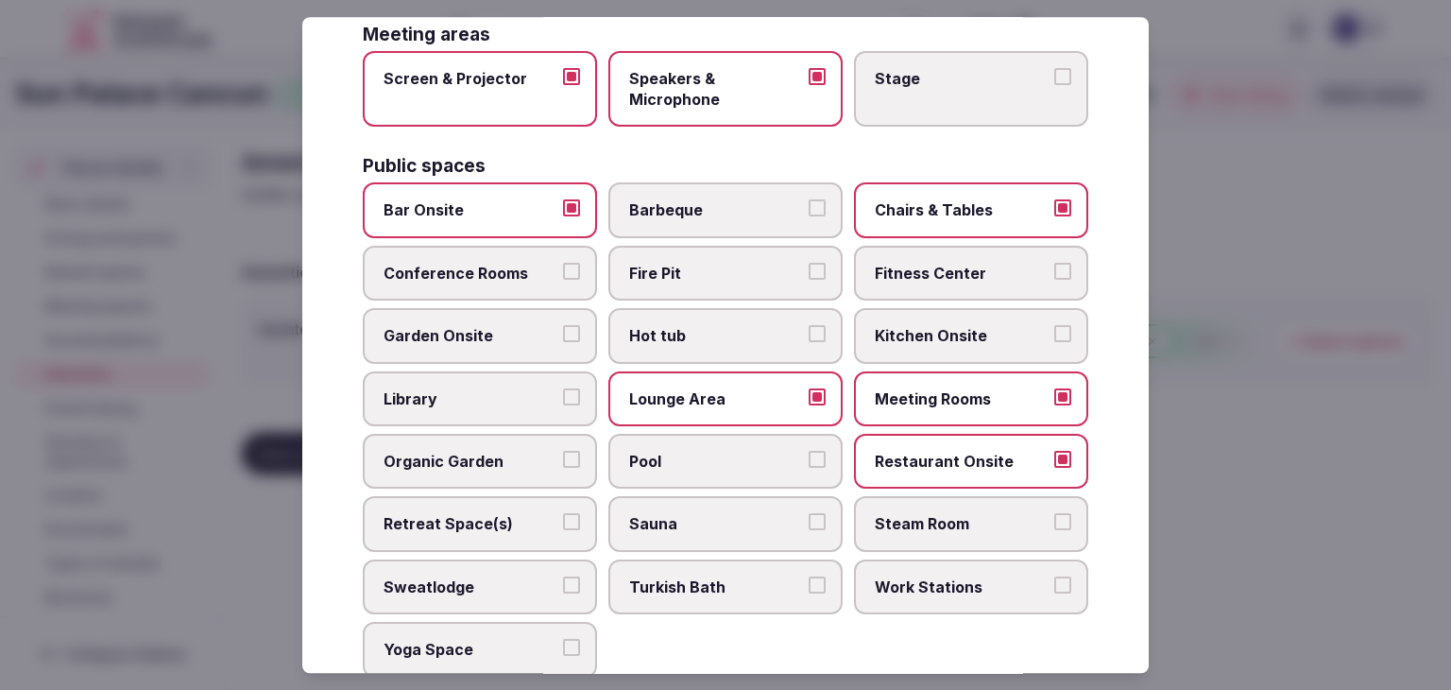
click at [518, 287] on label "Conference Rooms" at bounding box center [480, 273] width 234 height 55
click at [563, 280] on button "Conference Rooms" at bounding box center [571, 271] width 17 height 17
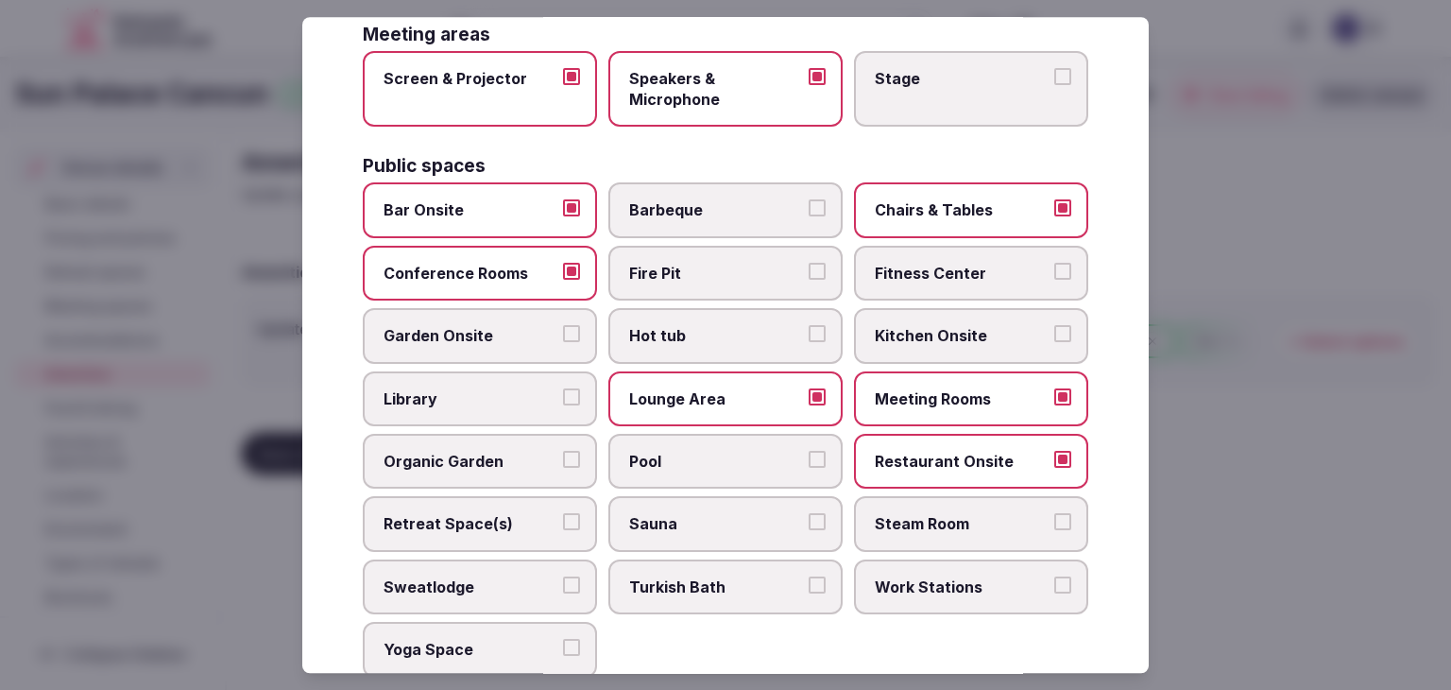
click at [762, 434] on label "Pool" at bounding box center [726, 461] width 234 height 55
click at [809, 451] on button "Pool" at bounding box center [817, 459] width 17 height 17
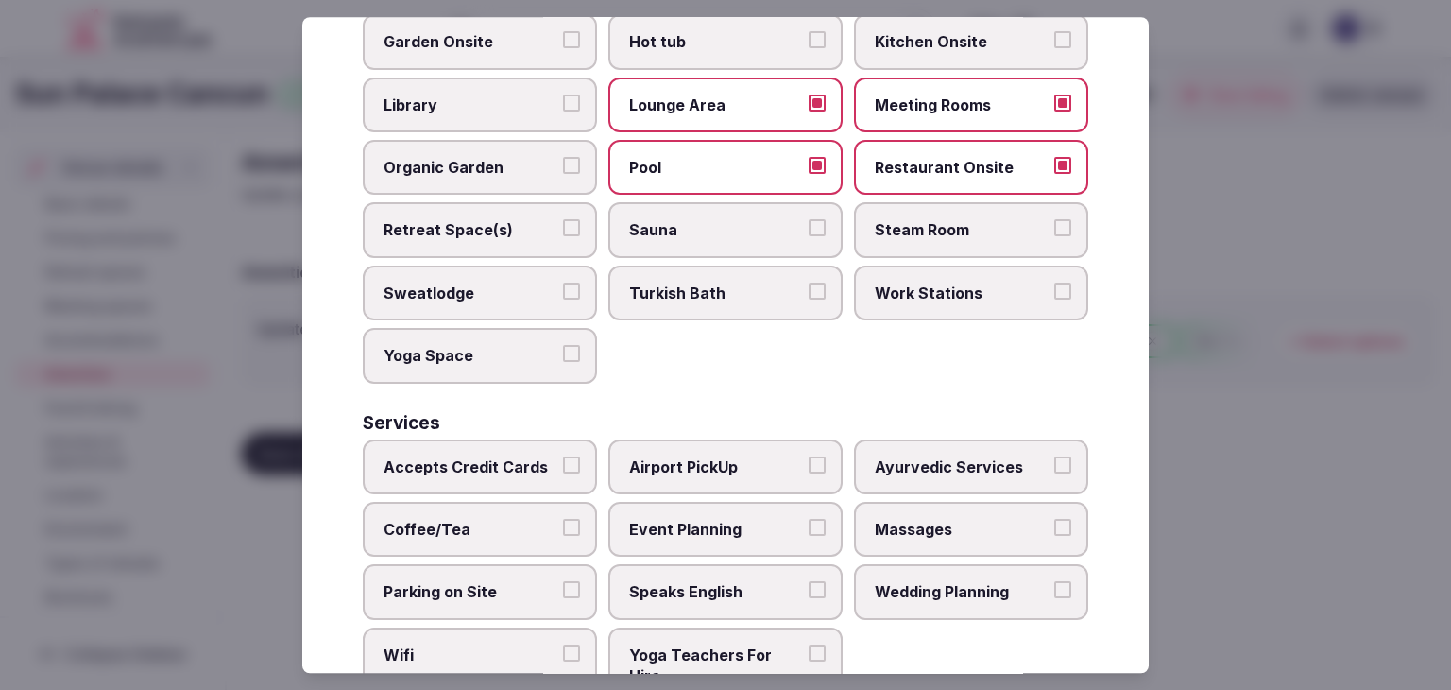
scroll to position [1018, 0]
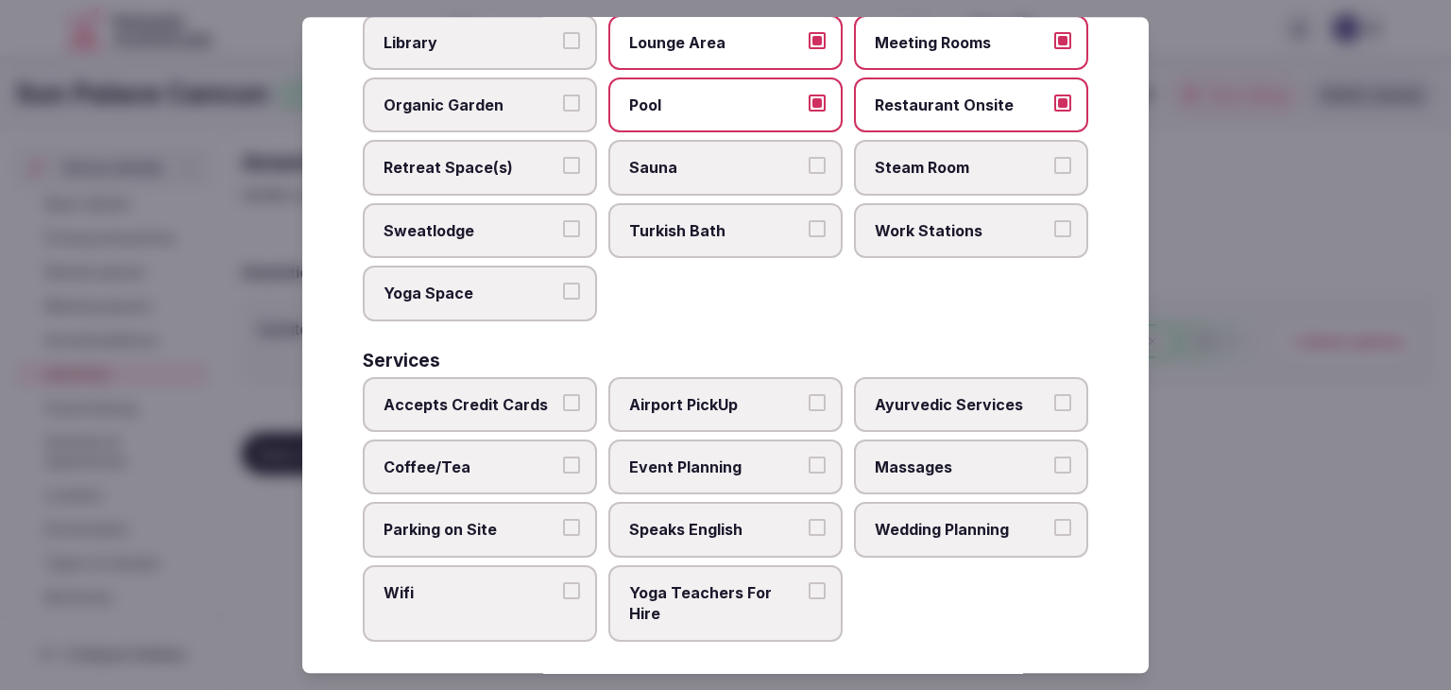
click at [524, 590] on label "Wifi" at bounding box center [480, 603] width 234 height 77
click at [563, 590] on button "Wifi" at bounding box center [571, 590] width 17 height 17
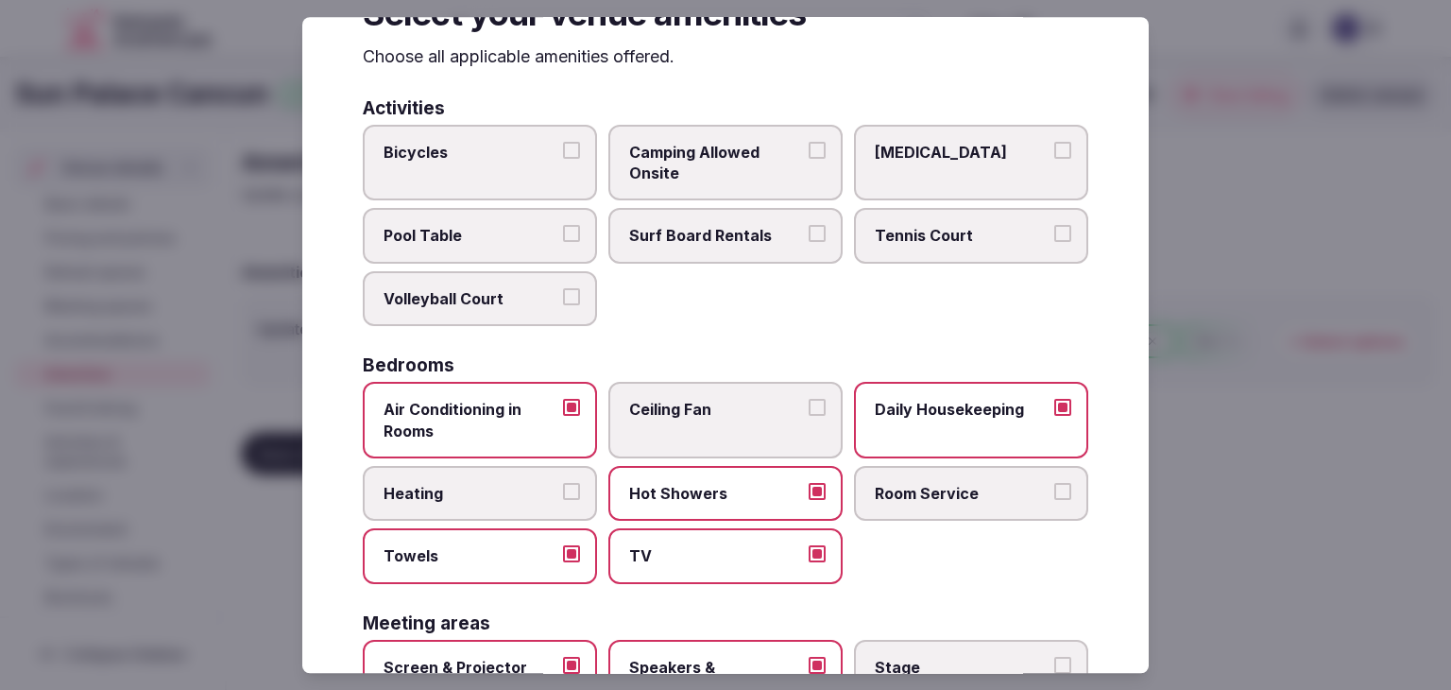
scroll to position [0, 0]
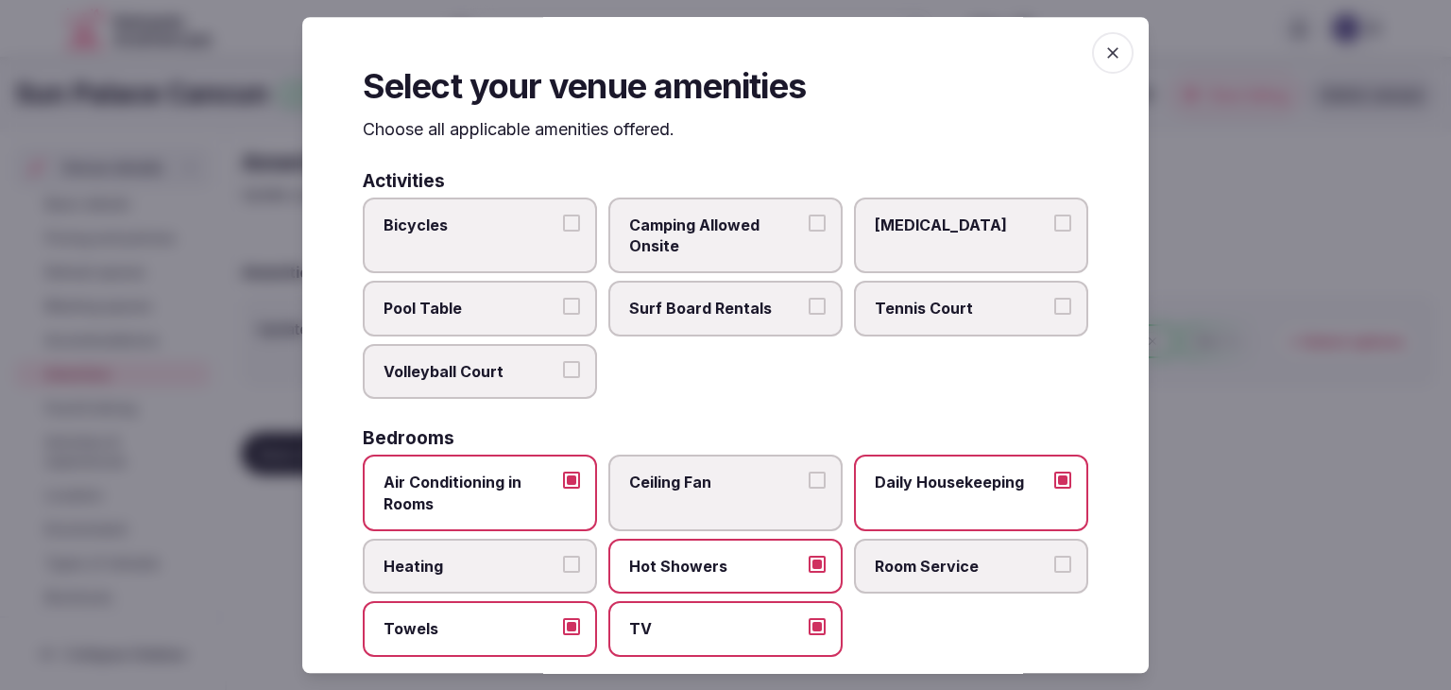
click at [1108, 54] on icon "button" at bounding box center [1113, 52] width 11 height 11
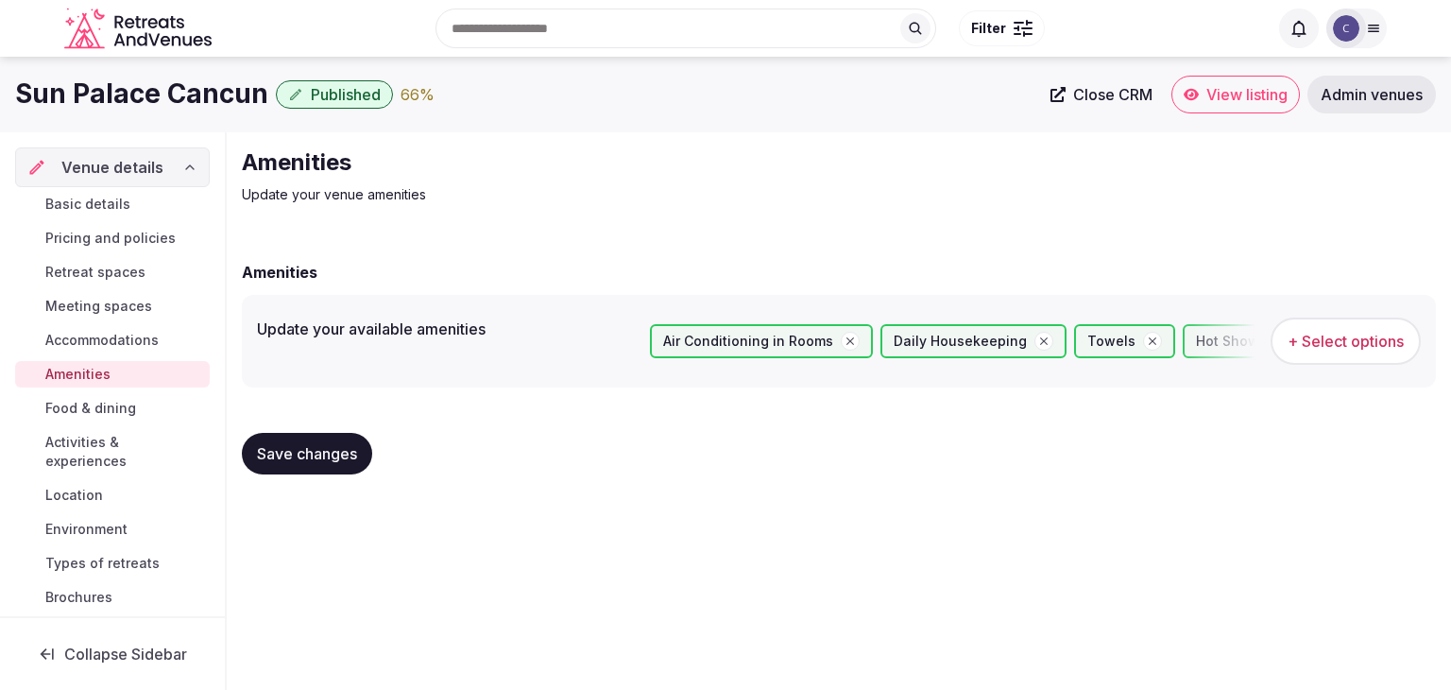
click at [336, 455] on span "Save changes" at bounding box center [307, 453] width 100 height 19
click at [126, 409] on span "Food & dining" at bounding box center [90, 408] width 91 height 19
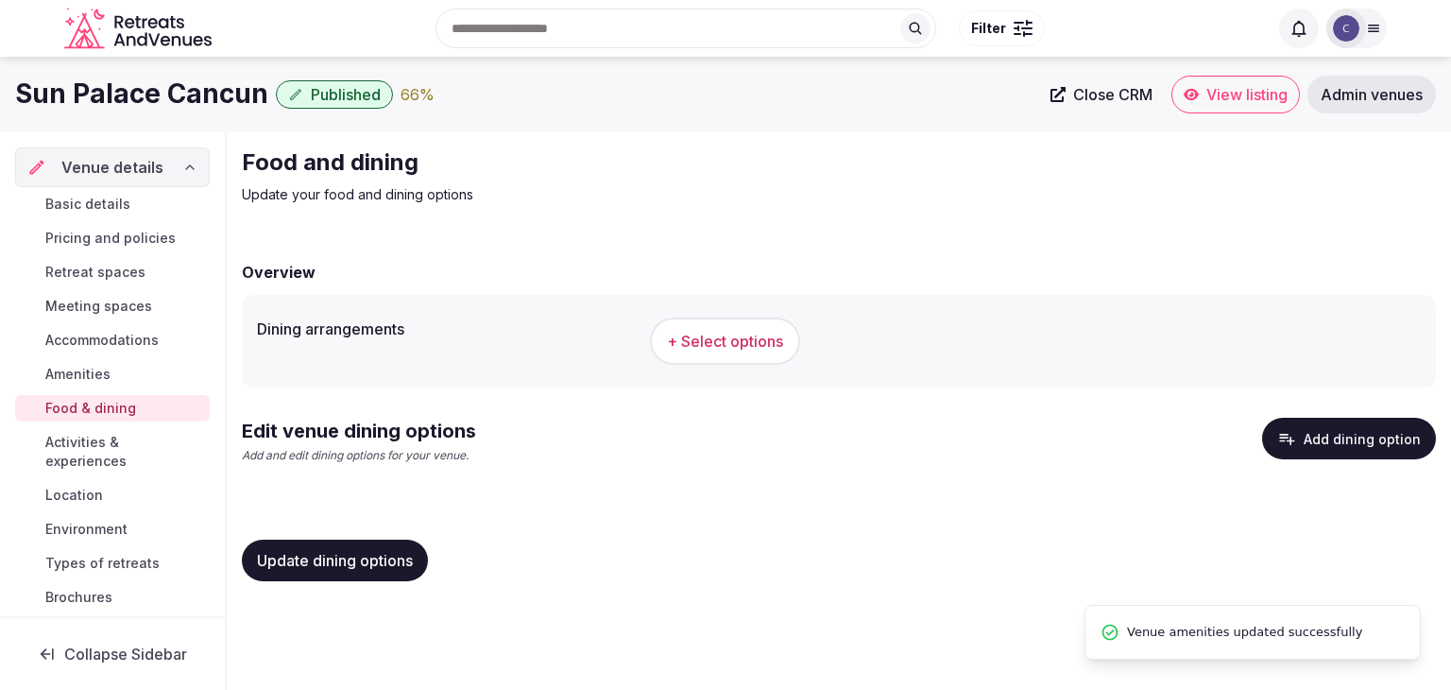
click at [764, 352] on button "+ Select options" at bounding box center [725, 341] width 150 height 47
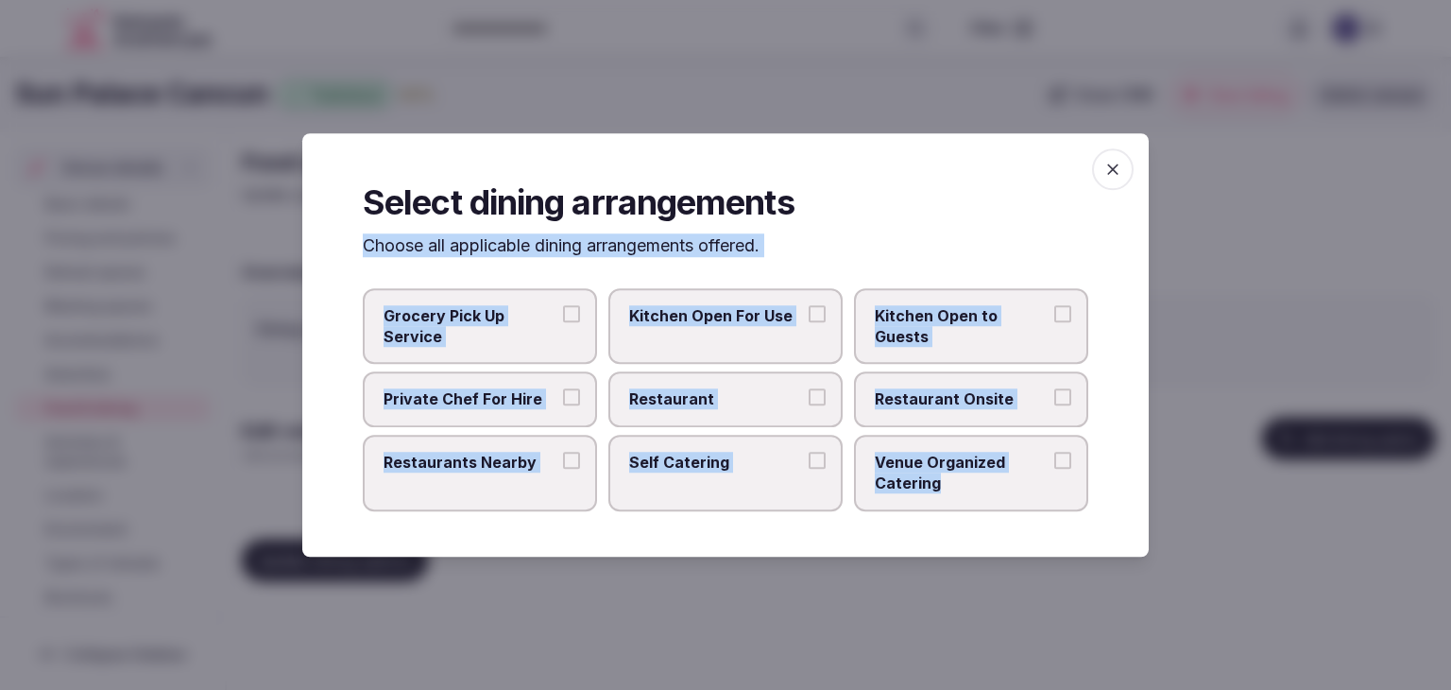
drag, startPoint x: 357, startPoint y: 248, endPoint x: 1011, endPoint y: 497, distance: 699.9
click at [1007, 497] on div "Select dining arrangements Choose all applicable dining arrangements offered. G…" at bounding box center [725, 344] width 847 height 423
copy div "Choose all applicable dining arrangements offered. Grocery Pick Up Service Kitc…"
click at [919, 395] on span "Restaurant Onsite" at bounding box center [962, 399] width 174 height 21
click at [1055, 395] on button "Restaurant Onsite" at bounding box center [1063, 397] width 17 height 17
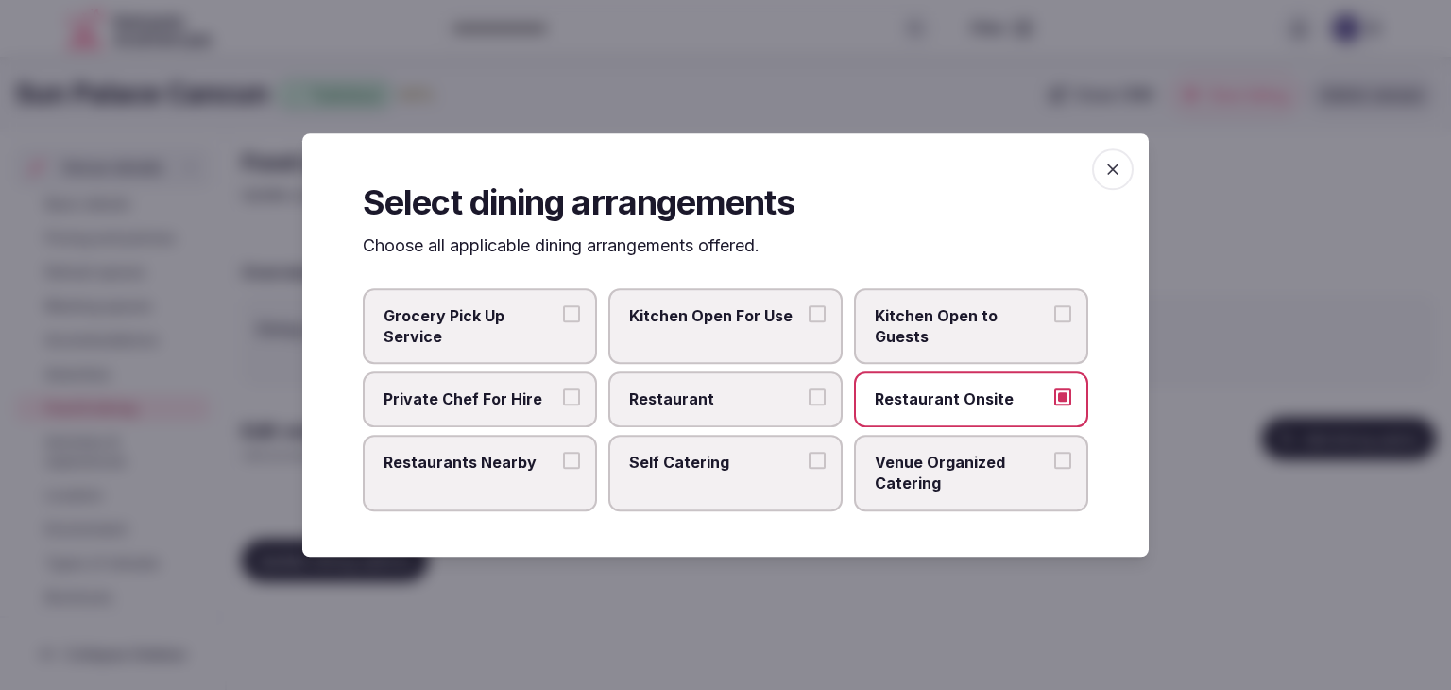
drag, startPoint x: 522, startPoint y: 467, endPoint x: 701, endPoint y: 423, distance: 184.7
click at [521, 467] on span "Restaurants Nearby" at bounding box center [471, 462] width 174 height 21
click at [563, 467] on button "Restaurants Nearby" at bounding box center [571, 460] width 17 height 17
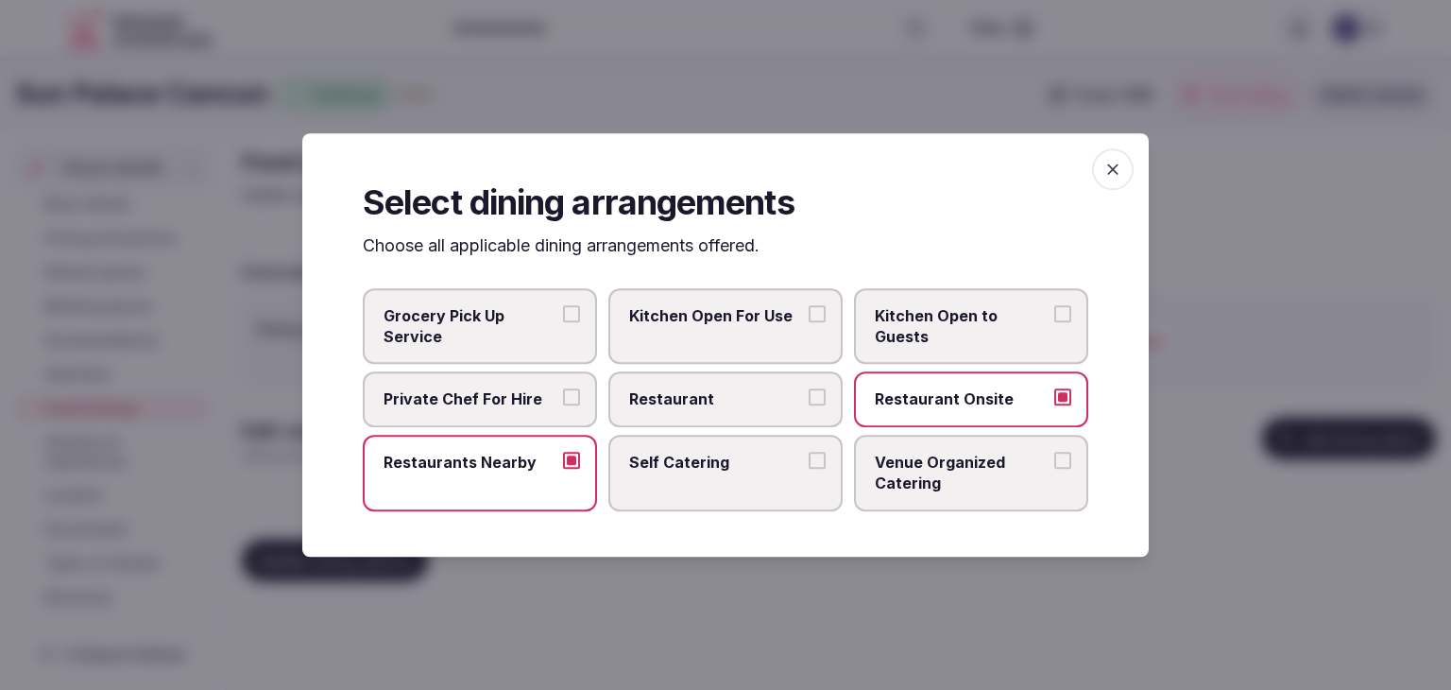
click at [1120, 171] on icon "button" at bounding box center [1113, 169] width 19 height 19
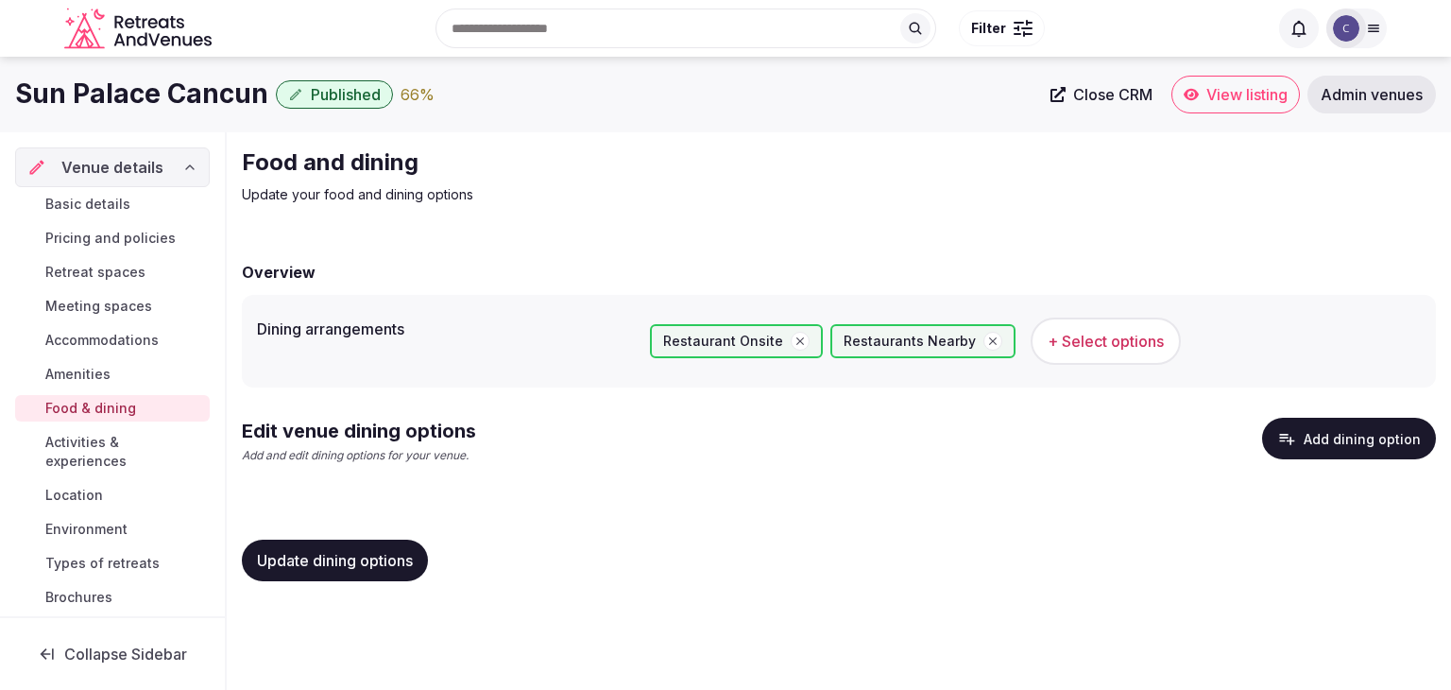
click at [378, 555] on span "Update dining options" at bounding box center [335, 560] width 156 height 19
click at [1349, 436] on button "Add dining option" at bounding box center [1349, 439] width 174 height 42
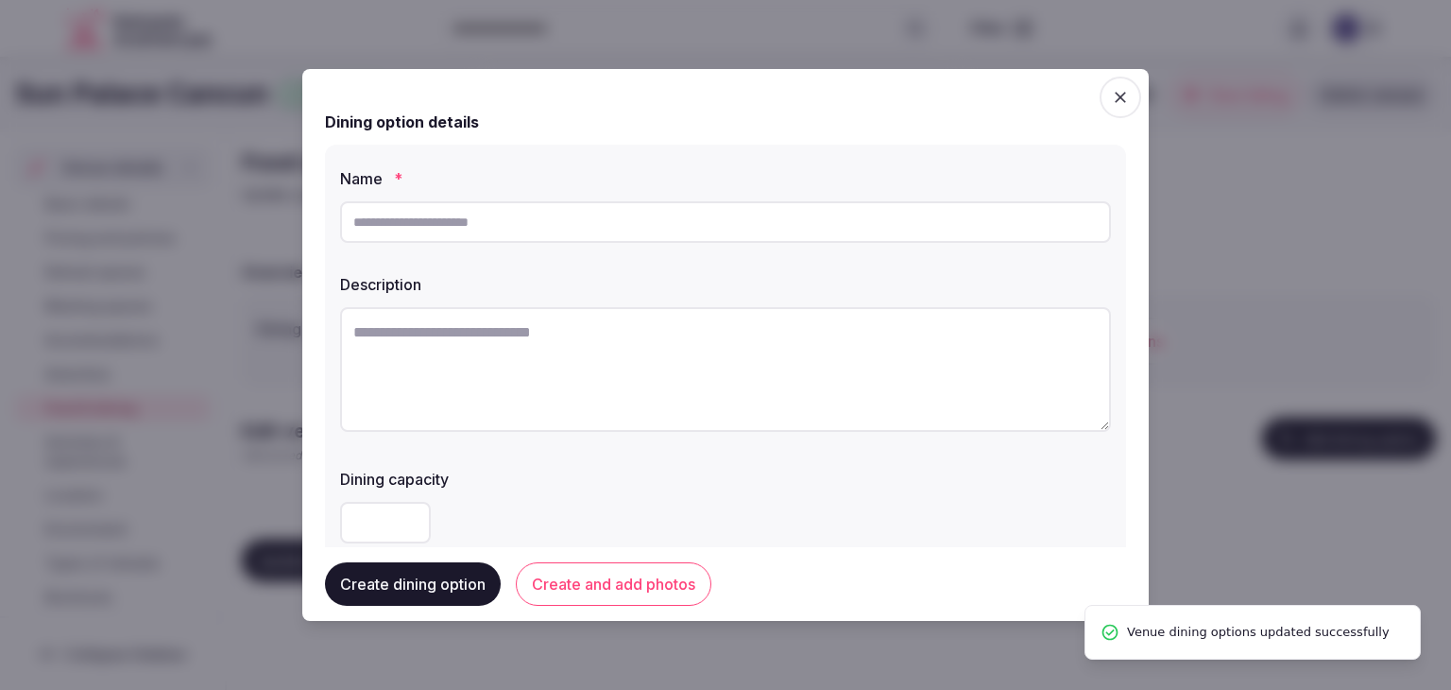
click at [563, 354] on textarea at bounding box center [725, 369] width 771 height 125
paste textarea "**********"
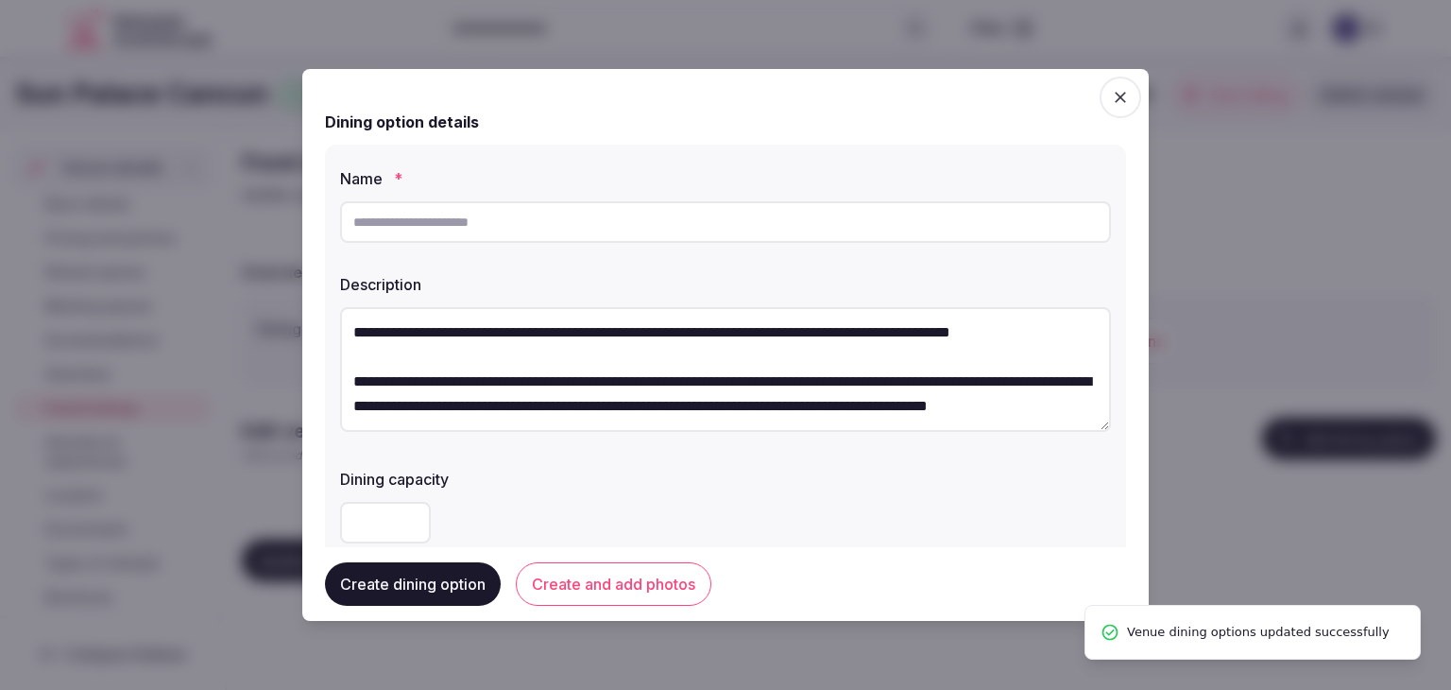
type textarea "**********"
click at [451, 232] on input "text" at bounding box center [725, 222] width 771 height 42
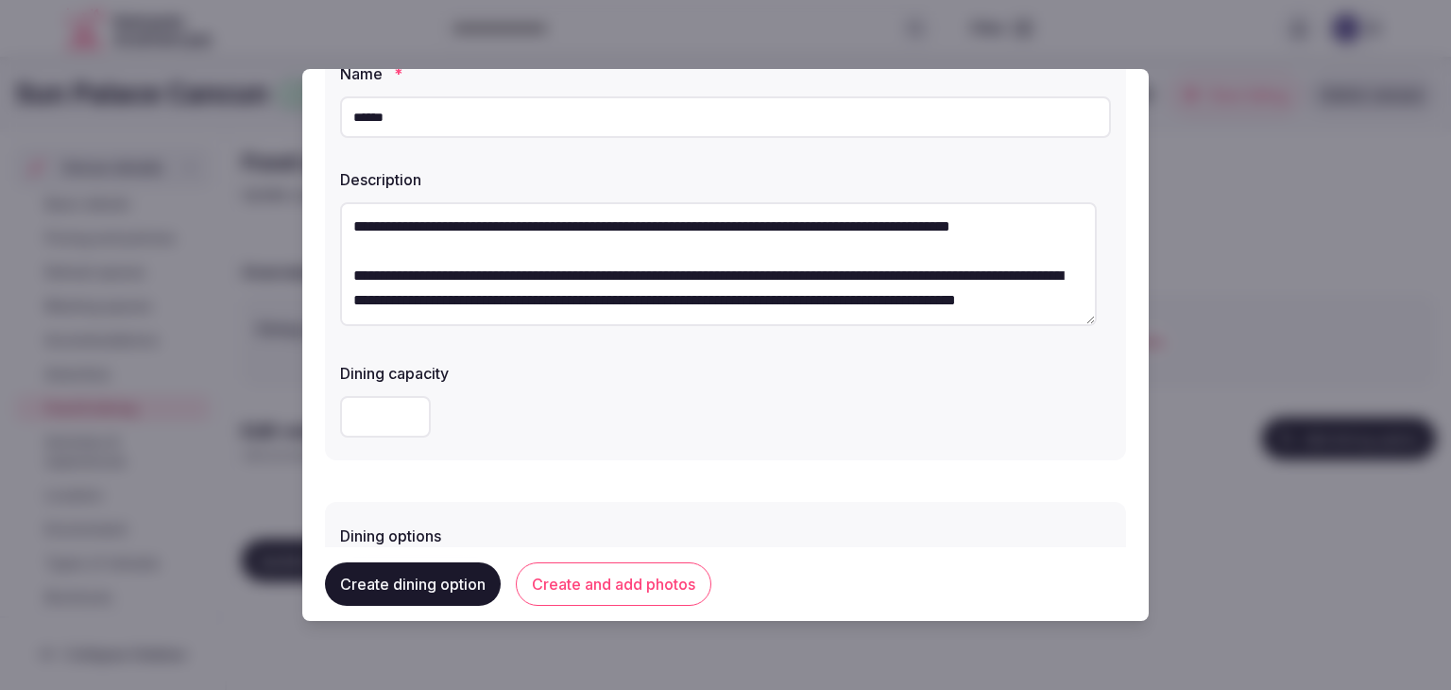
scroll to position [283, 0]
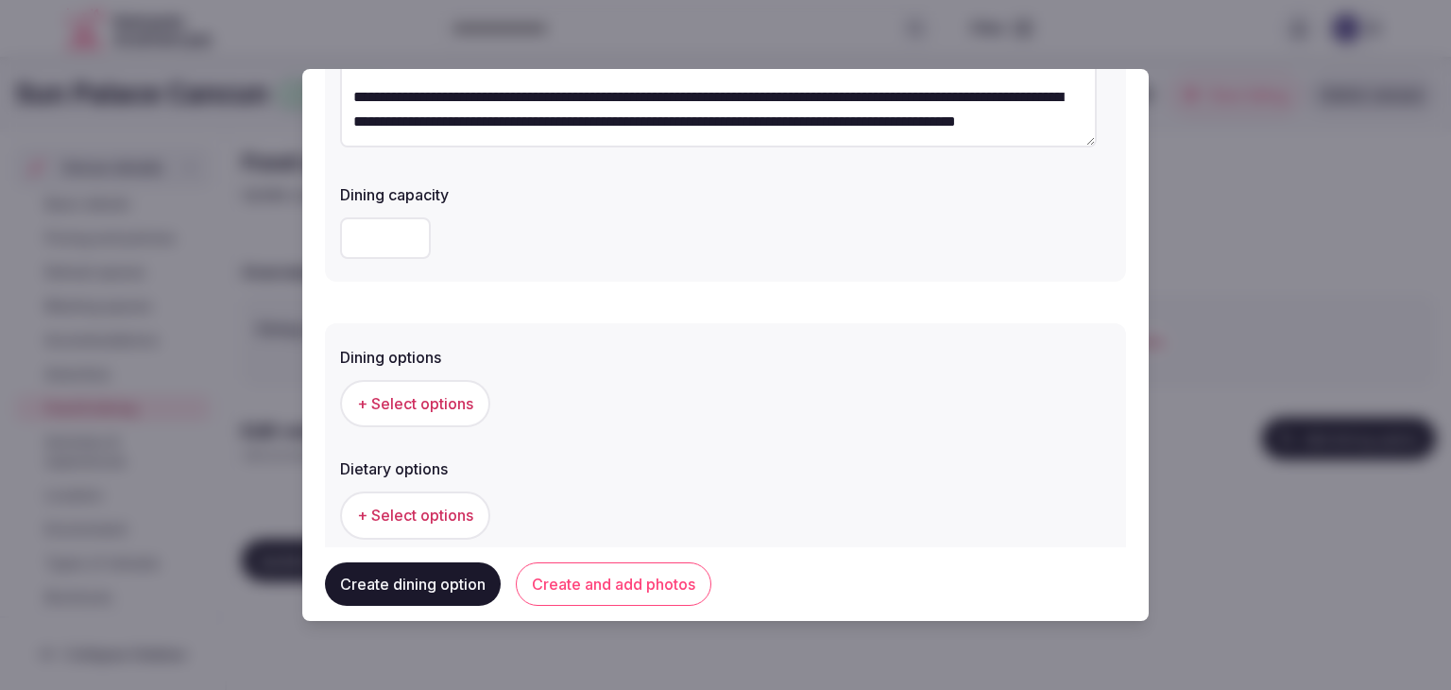
type input "******"
click at [476, 408] on button "+ Select options" at bounding box center [415, 403] width 150 height 47
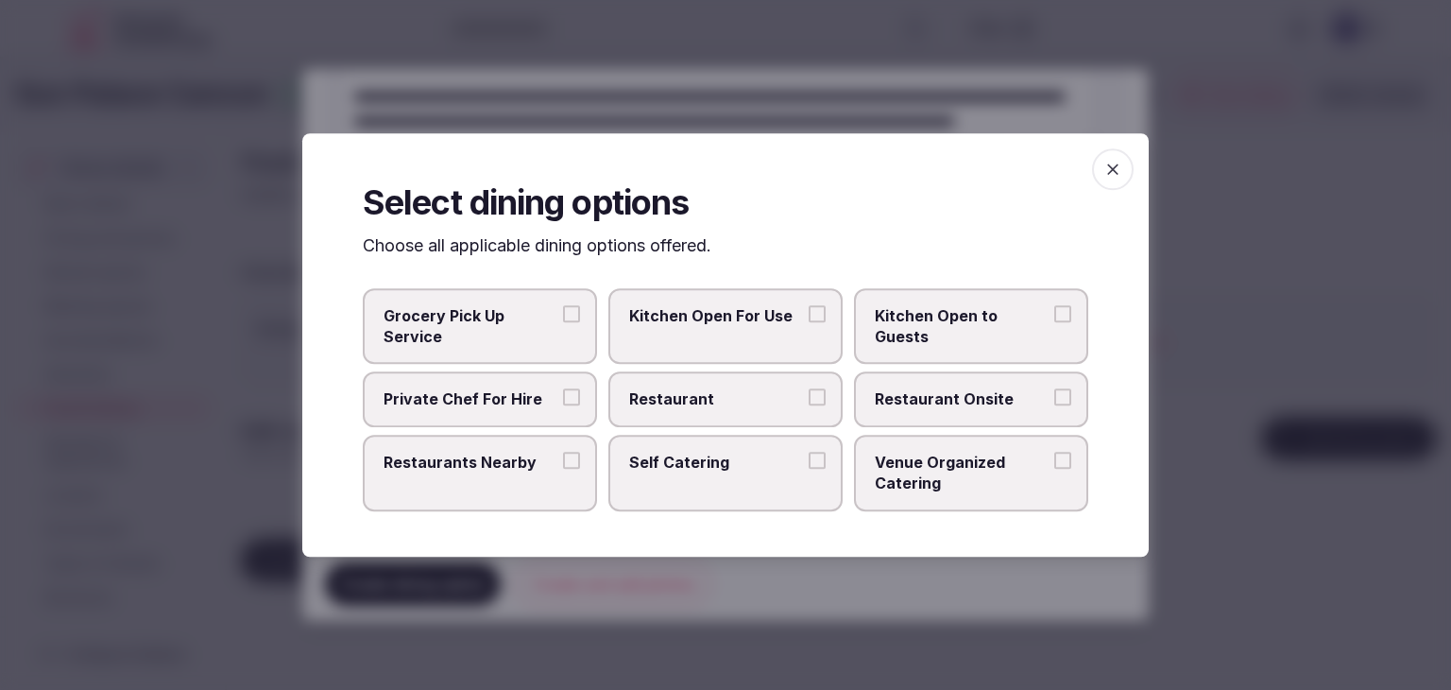
click at [987, 417] on label "Restaurant Onsite" at bounding box center [971, 399] width 234 height 55
click at [1055, 406] on button "Restaurant Onsite" at bounding box center [1063, 397] width 17 height 17
click at [1115, 175] on icon "button" at bounding box center [1113, 169] width 19 height 19
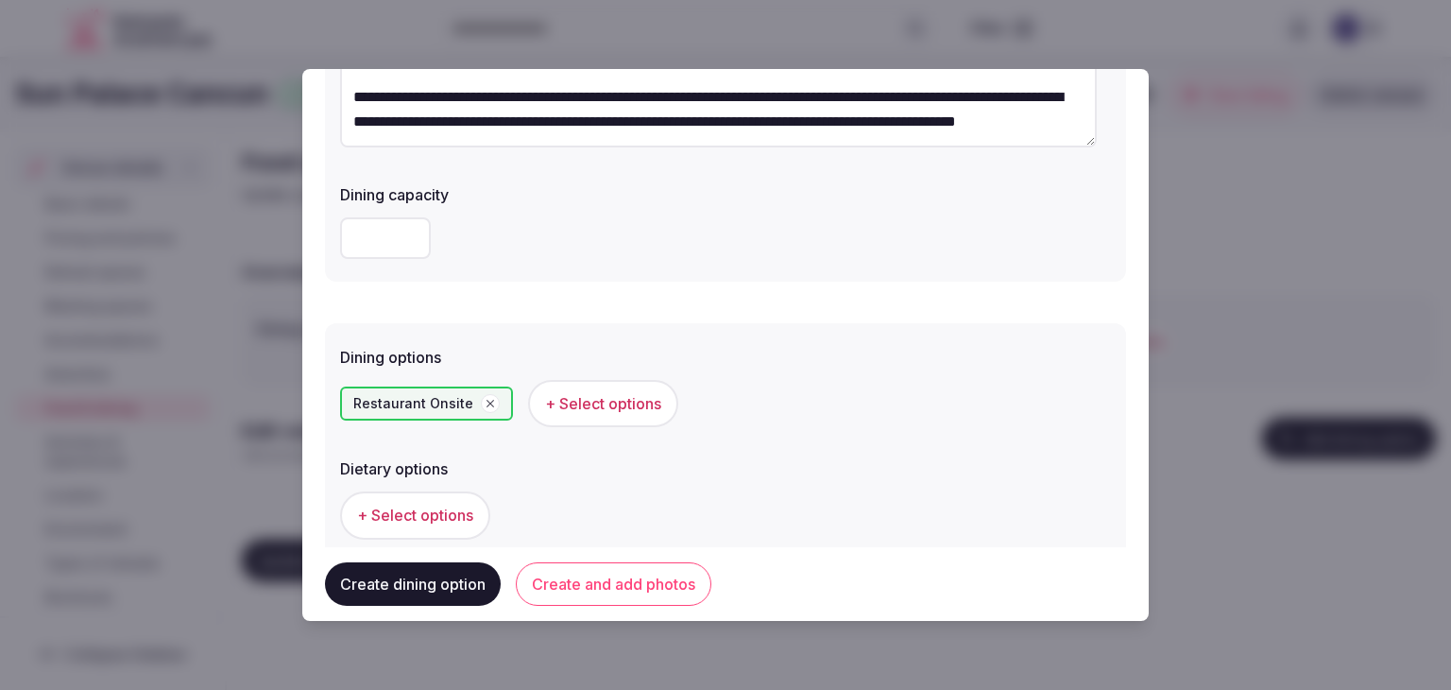
scroll to position [510, 0]
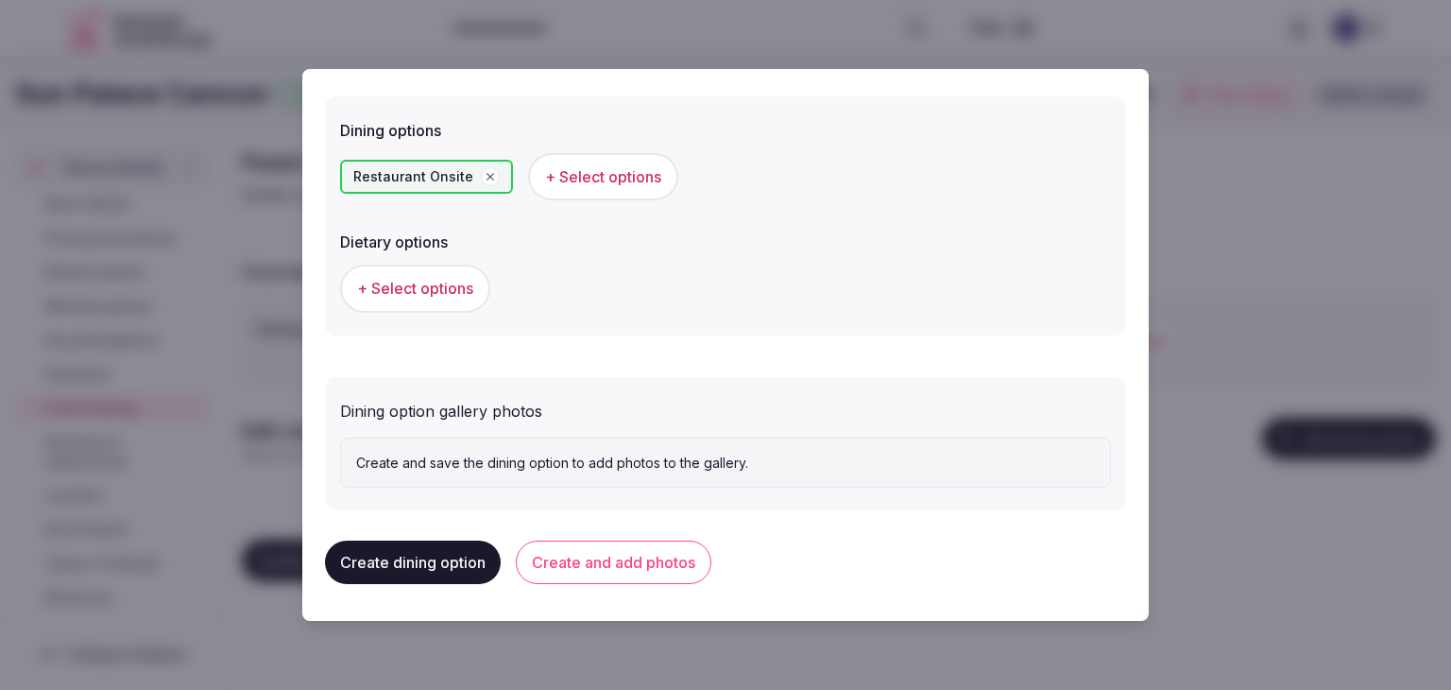
drag, startPoint x: 674, startPoint y: 556, endPoint x: 803, endPoint y: 572, distance: 130.5
click at [676, 557] on button "Create and add photos" at bounding box center [614, 562] width 196 height 43
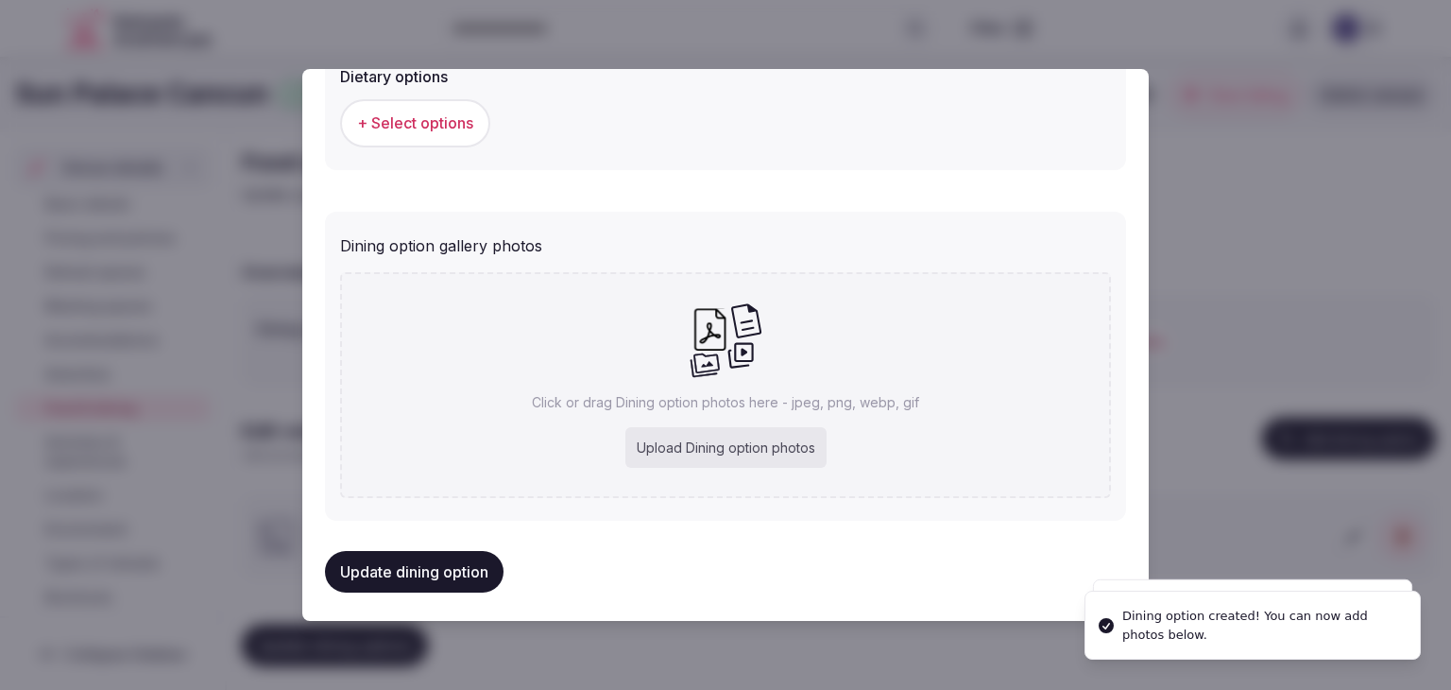
scroll to position [684, 0]
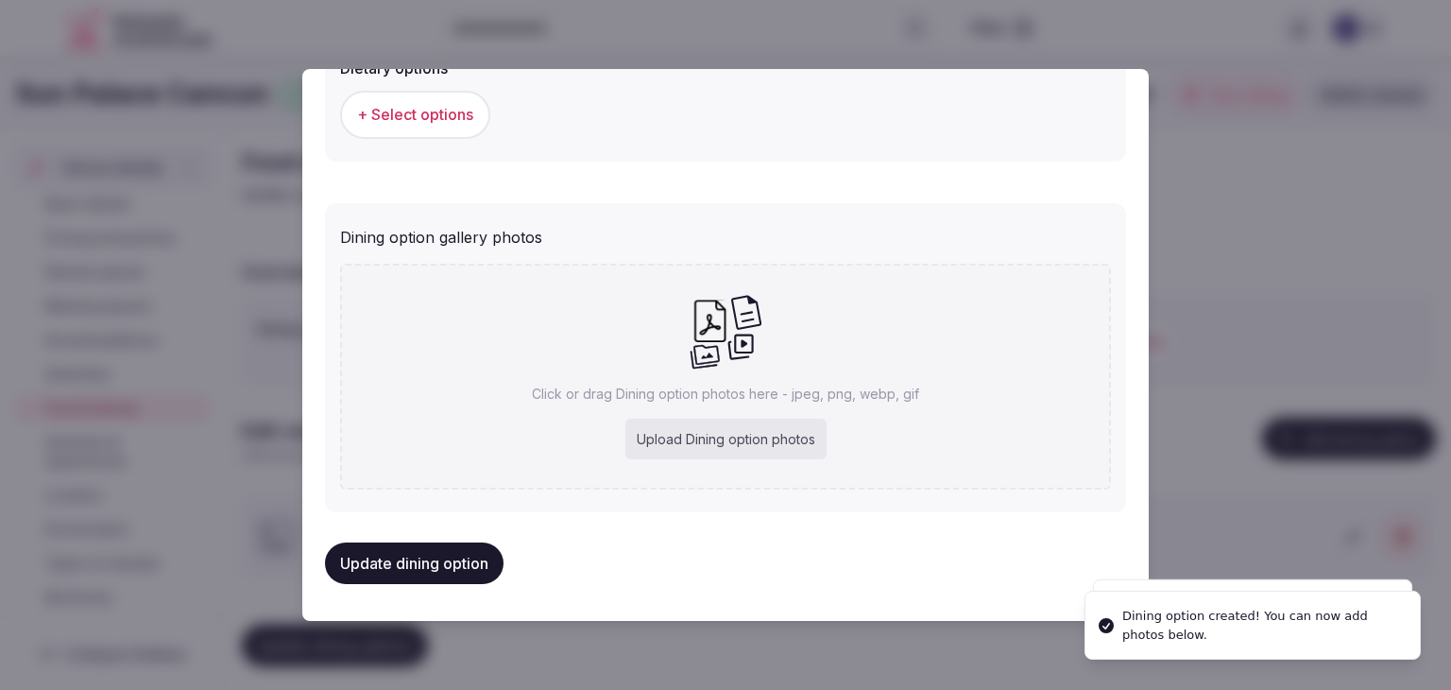
click at [718, 430] on div "Upload Dining option photos" at bounding box center [726, 440] width 201 height 42
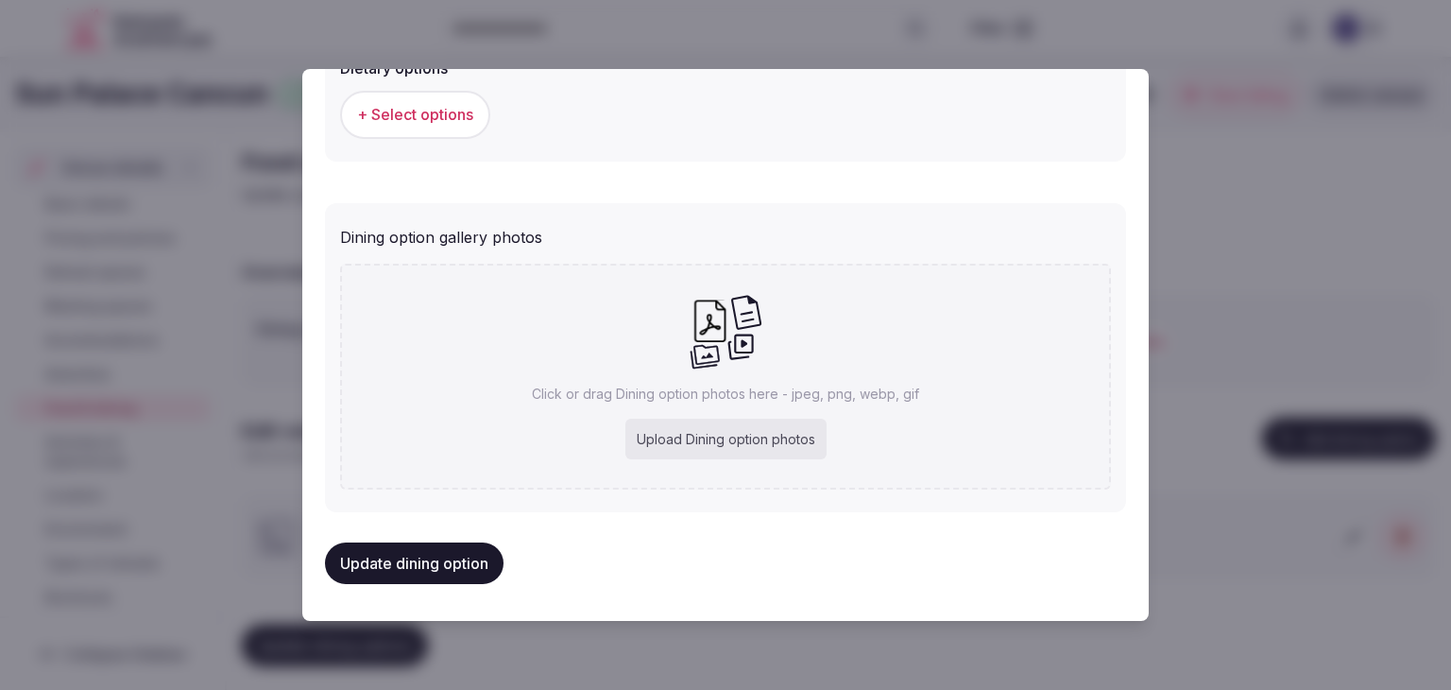
type input "**********"
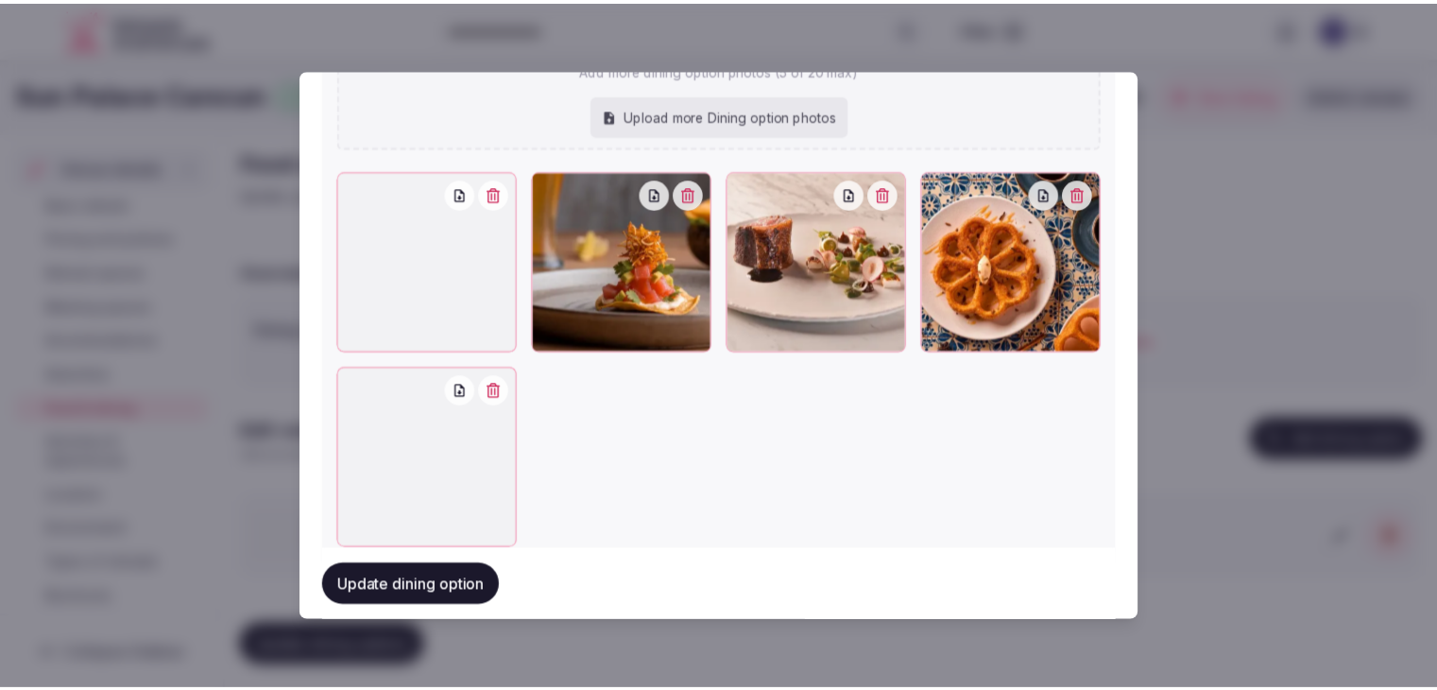
scroll to position [982, 0]
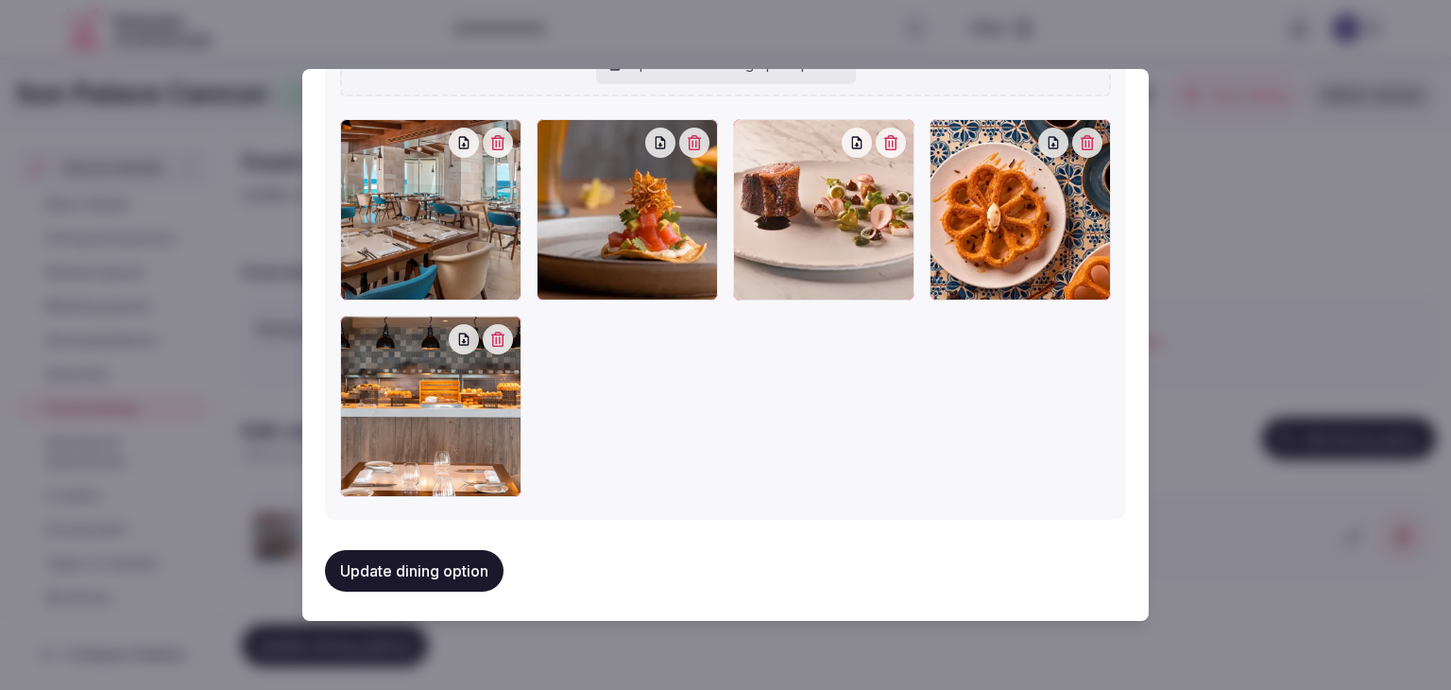
click at [454, 572] on button "Update dining option" at bounding box center [414, 571] width 179 height 42
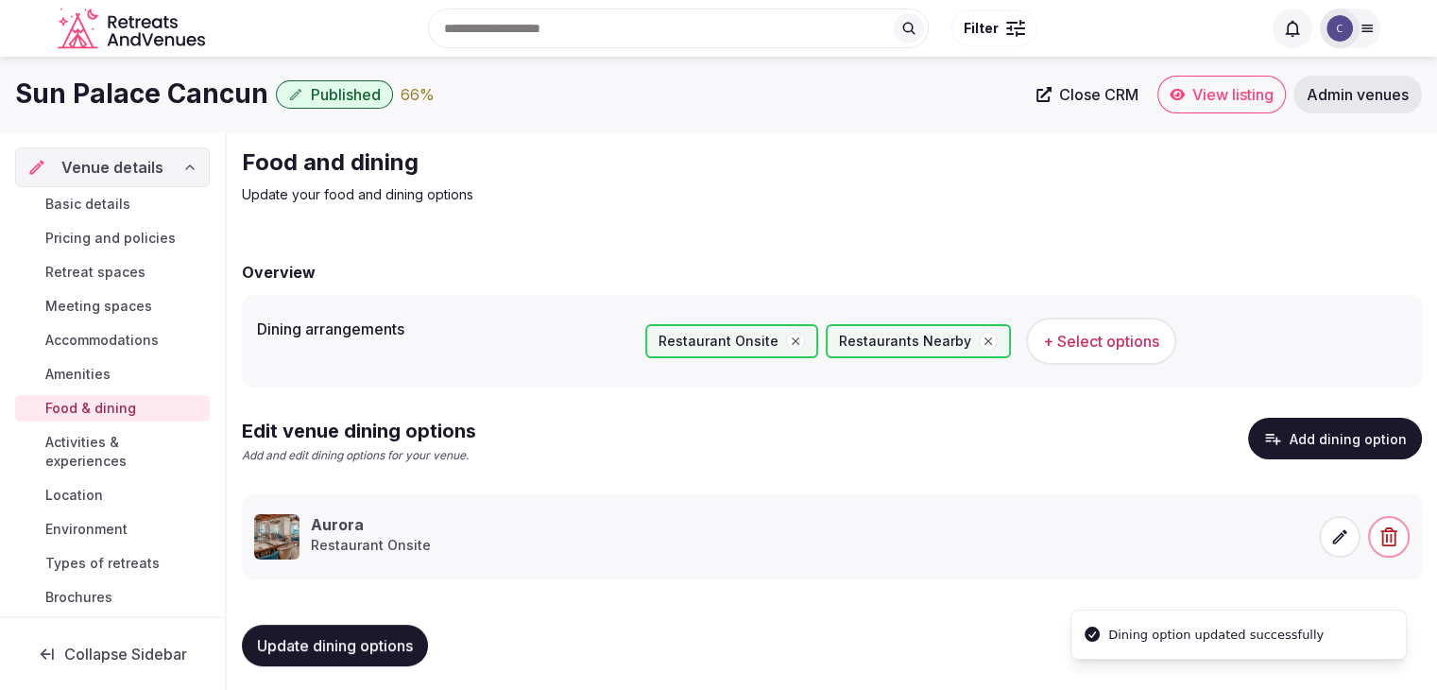
click at [322, 636] on span "Update dining options" at bounding box center [335, 645] width 156 height 19
click at [94, 466] on span "Activities & experiences" at bounding box center [123, 452] width 157 height 38
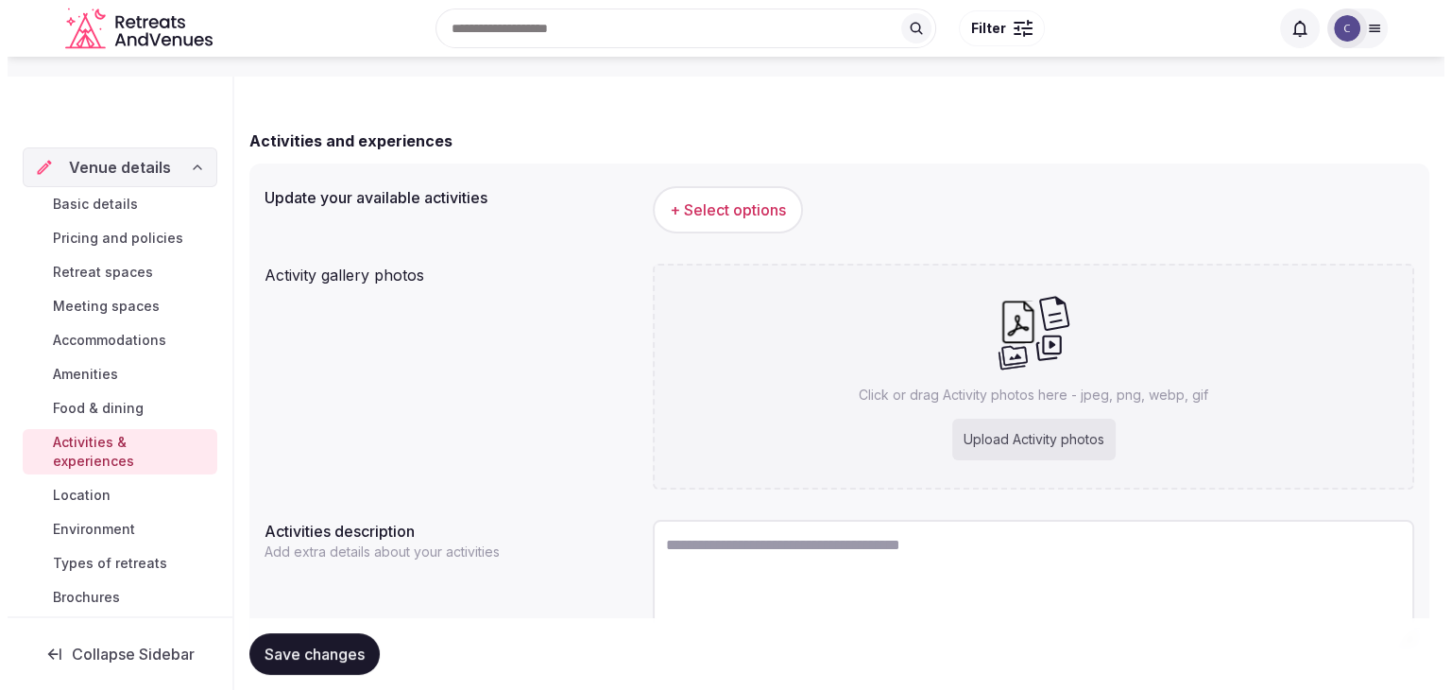
scroll to position [231, 0]
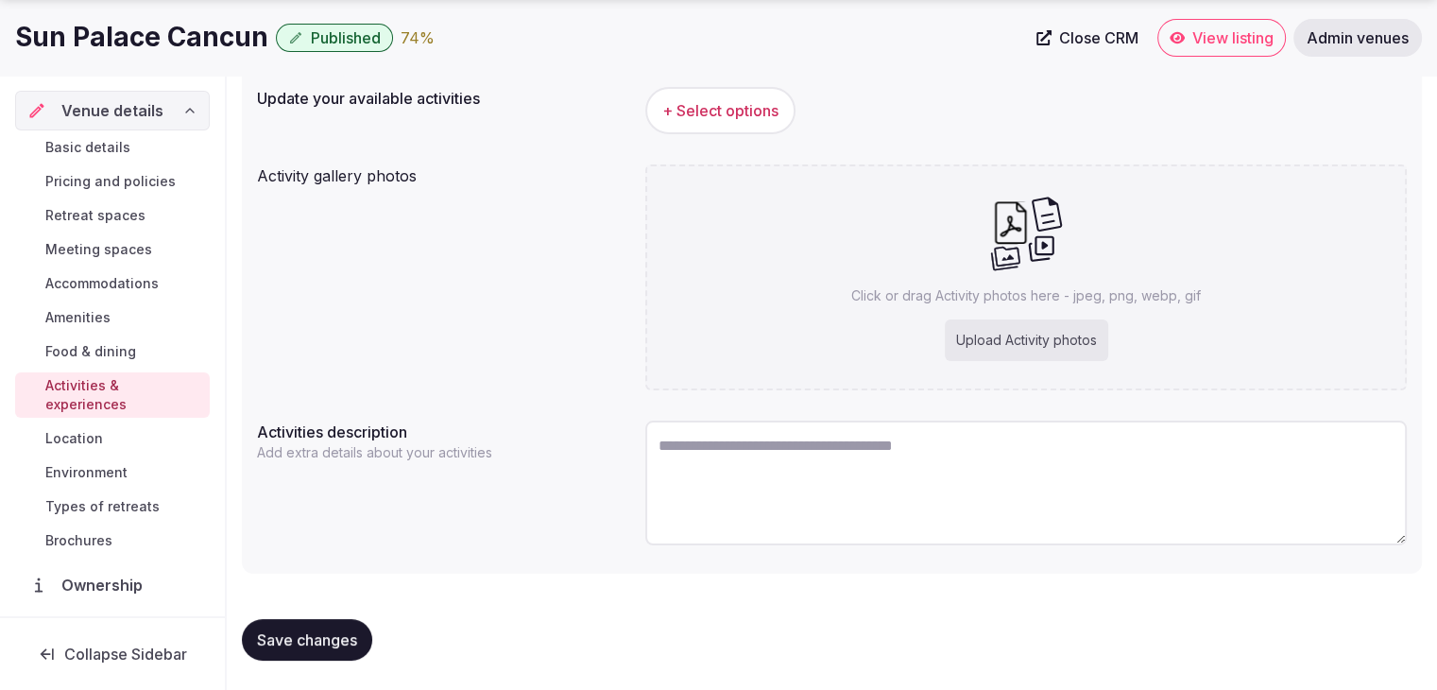
click at [782, 488] on textarea at bounding box center [1026, 483] width 762 height 125
paste textarea "**********"
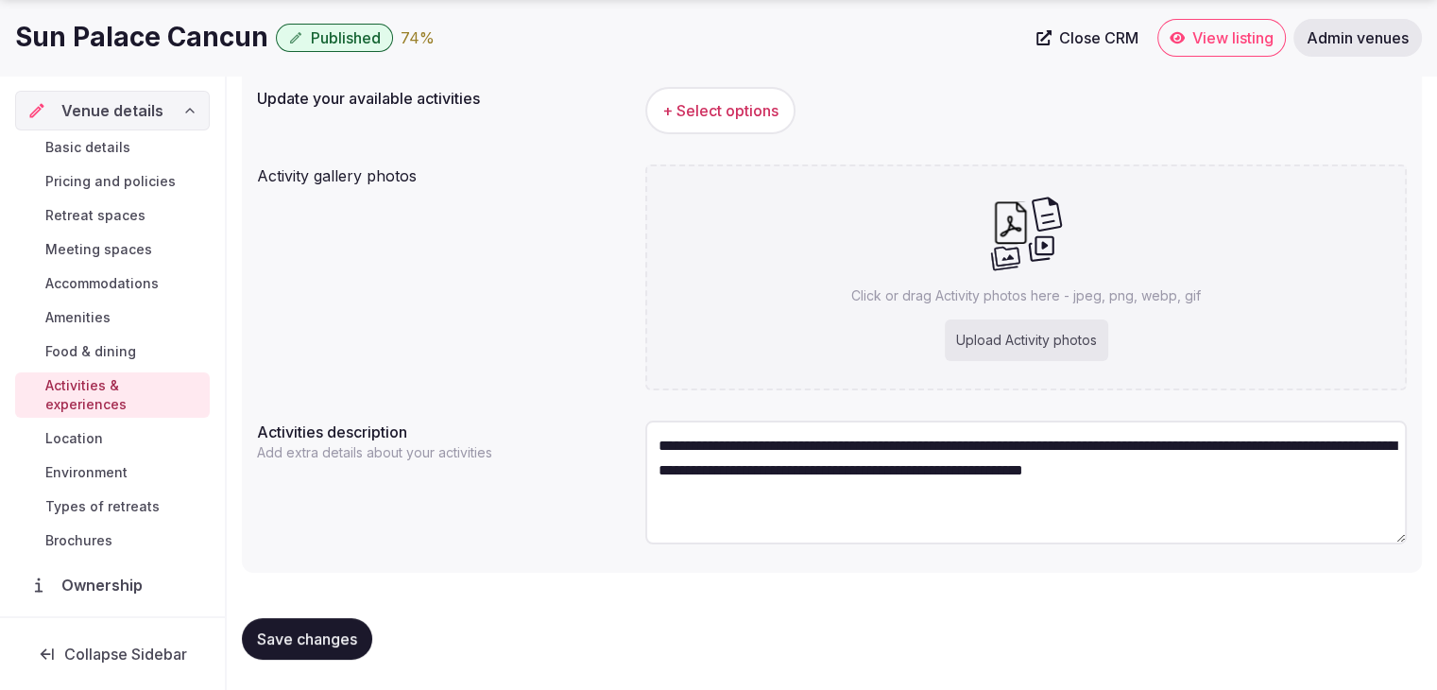
type textarea "**********"
click at [728, 100] on span "+ Select options" at bounding box center [720, 110] width 116 height 21
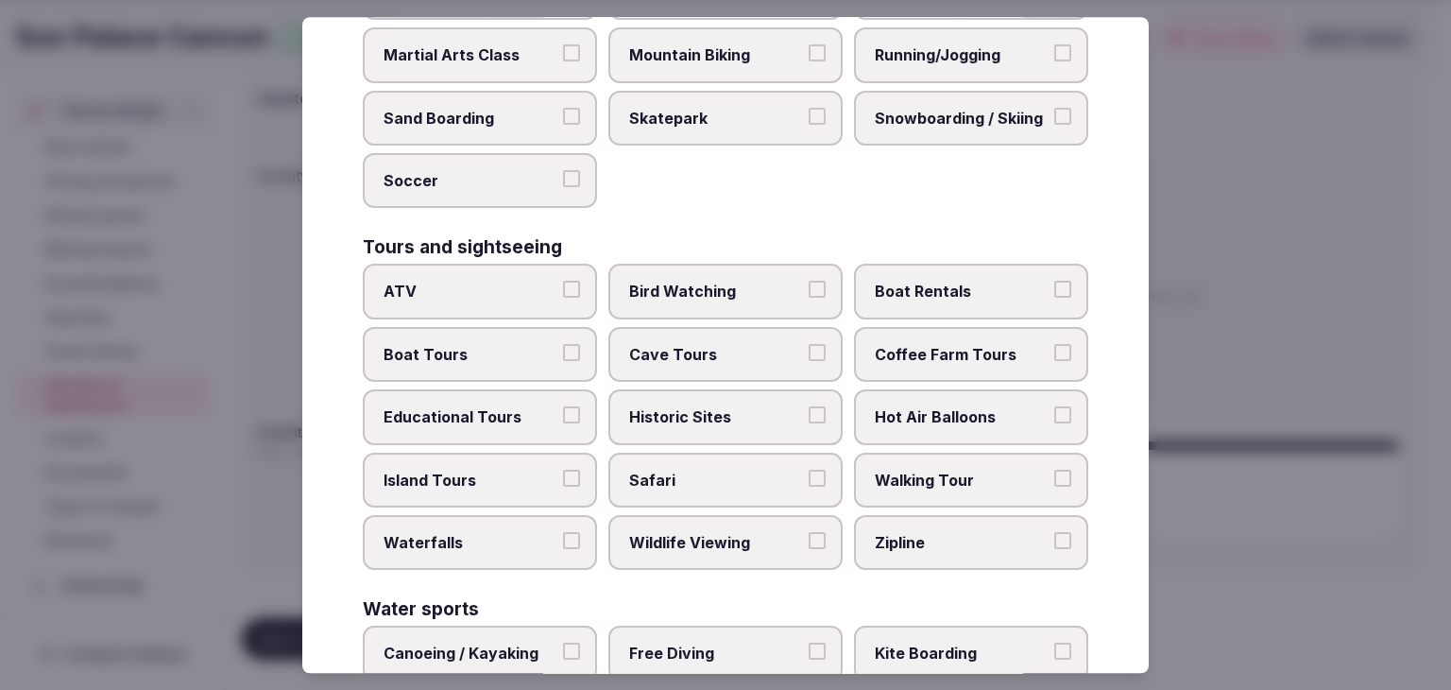
scroll to position [1459, 0]
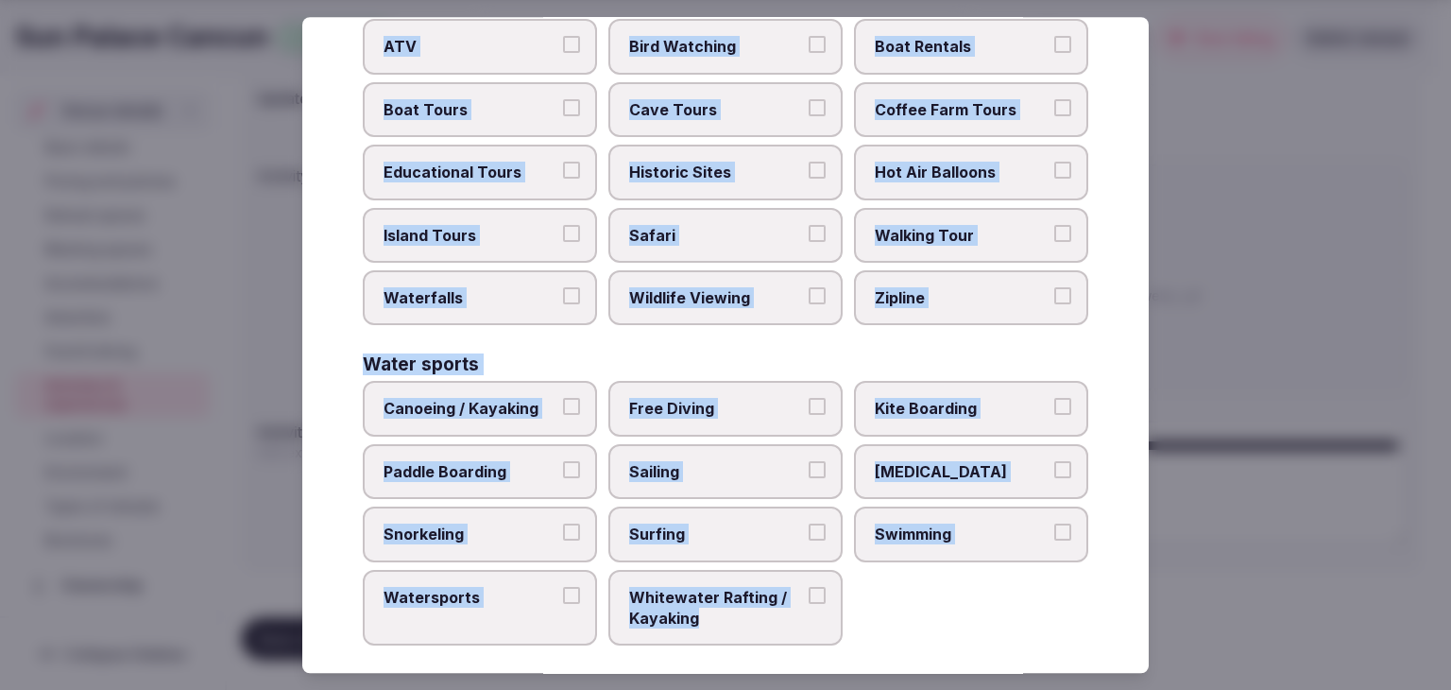
drag, startPoint x: 350, startPoint y: 128, endPoint x: 815, endPoint y: 623, distance: 679.2
click at [815, 623] on div "Select your activities Choose all applicable activities offered. Culture Dancin…" at bounding box center [725, 345] width 847 height 656
copy div "Choose all applicable activities offered. Culture Dancing Food and Culinary Cla…"
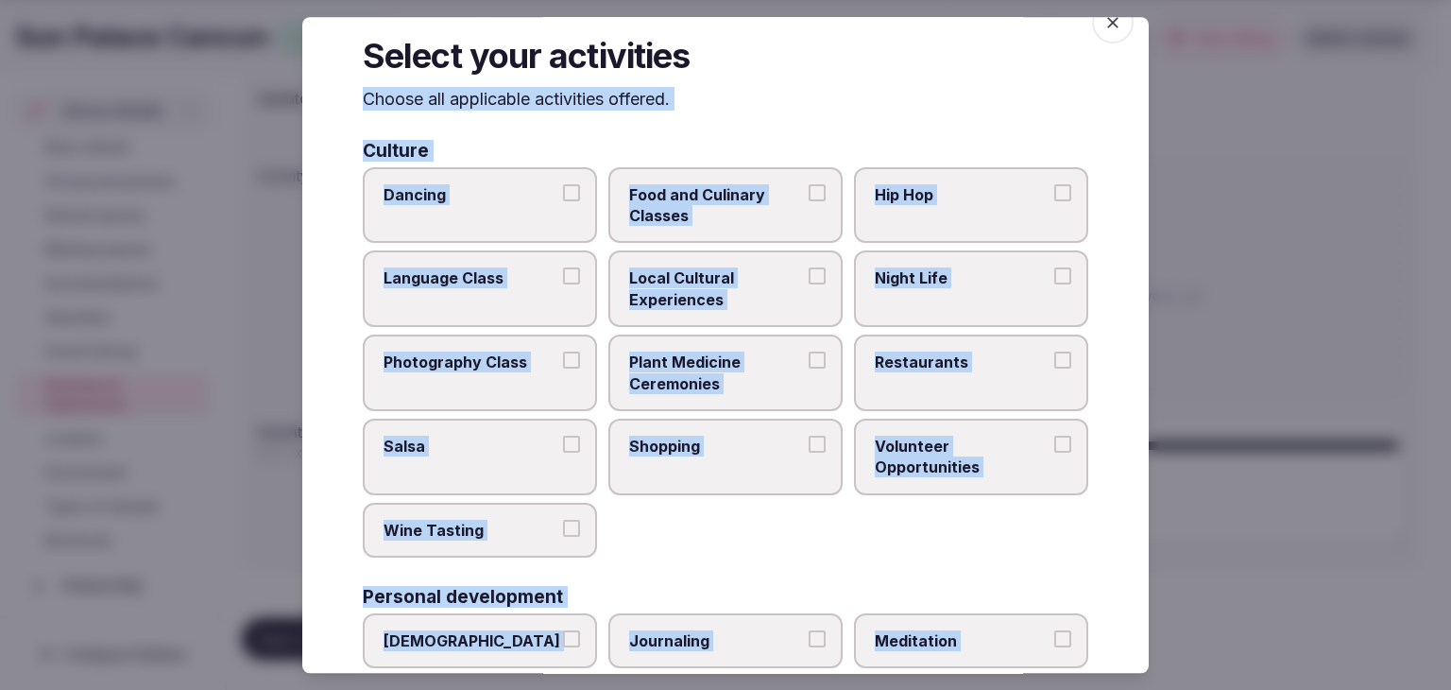
scroll to position [0, 0]
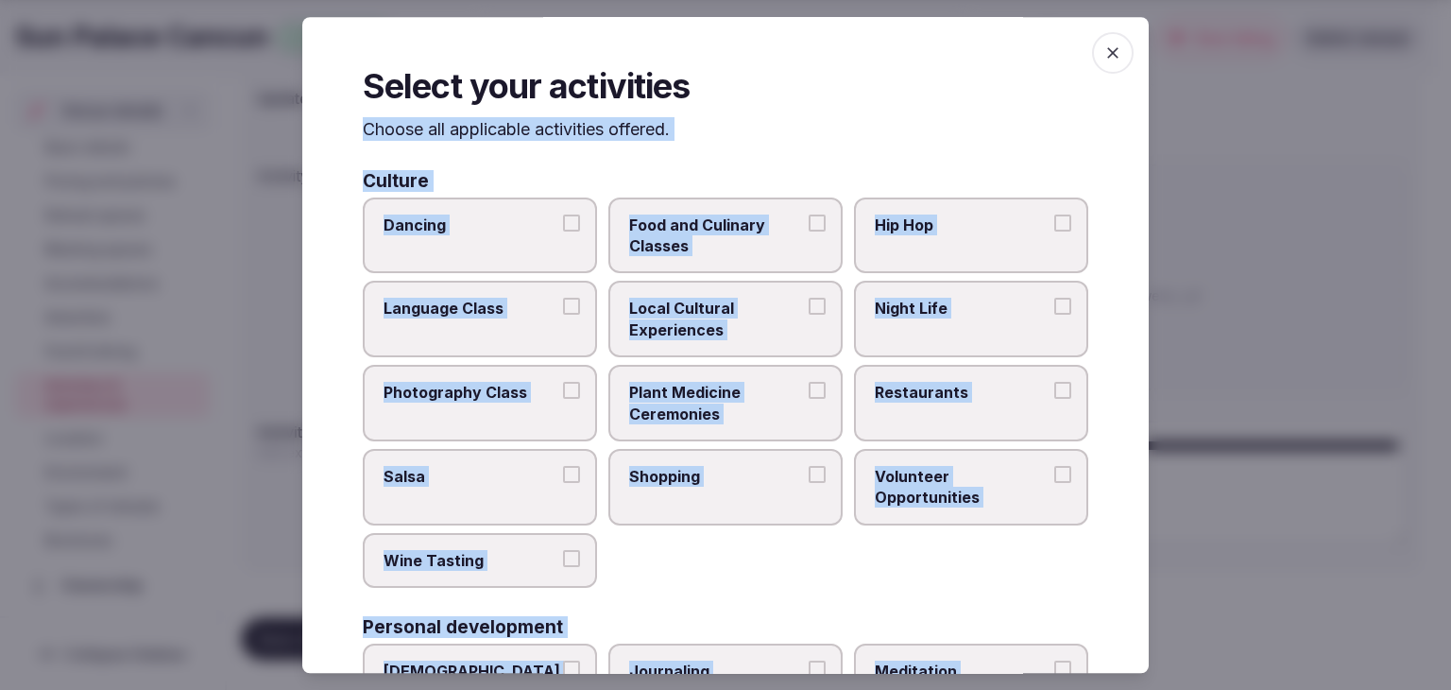
click at [777, 318] on span "Local Cultural Experiences" at bounding box center [716, 320] width 174 height 43
click at [809, 316] on button "Local Cultural Experiences" at bounding box center [817, 307] width 17 height 17
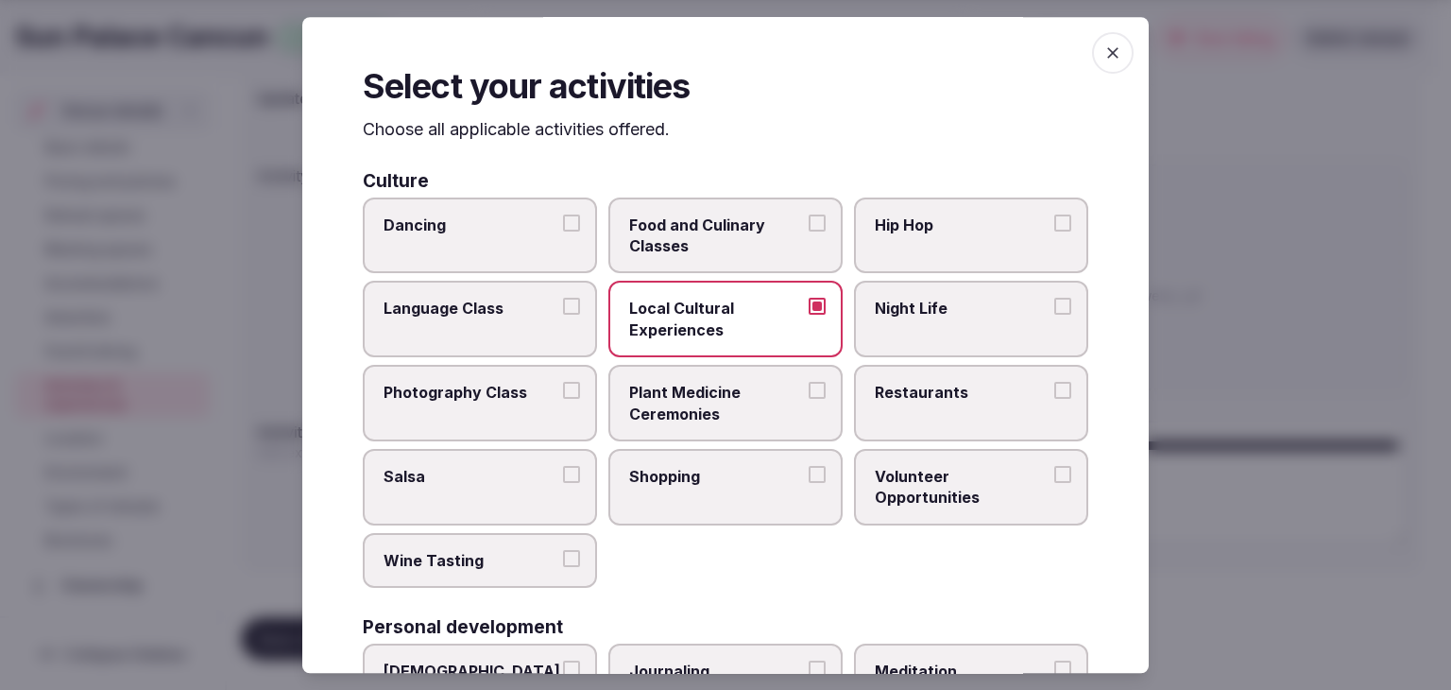
click at [935, 299] on span "Night Life" at bounding box center [962, 309] width 174 height 21
click at [1055, 299] on button "Night Life" at bounding box center [1063, 307] width 17 height 17
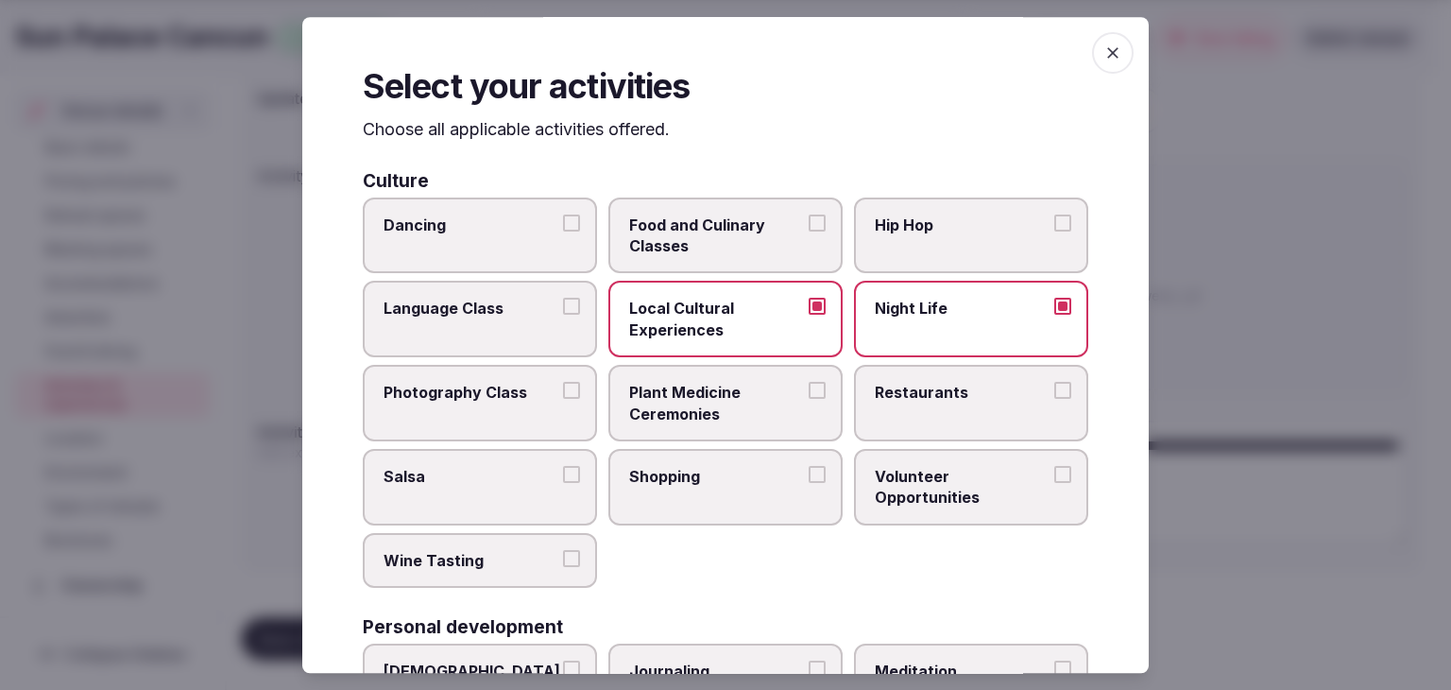
click at [922, 401] on span "Restaurants" at bounding box center [962, 392] width 174 height 21
click at [1055, 399] on button "Restaurants" at bounding box center [1063, 390] width 17 height 17
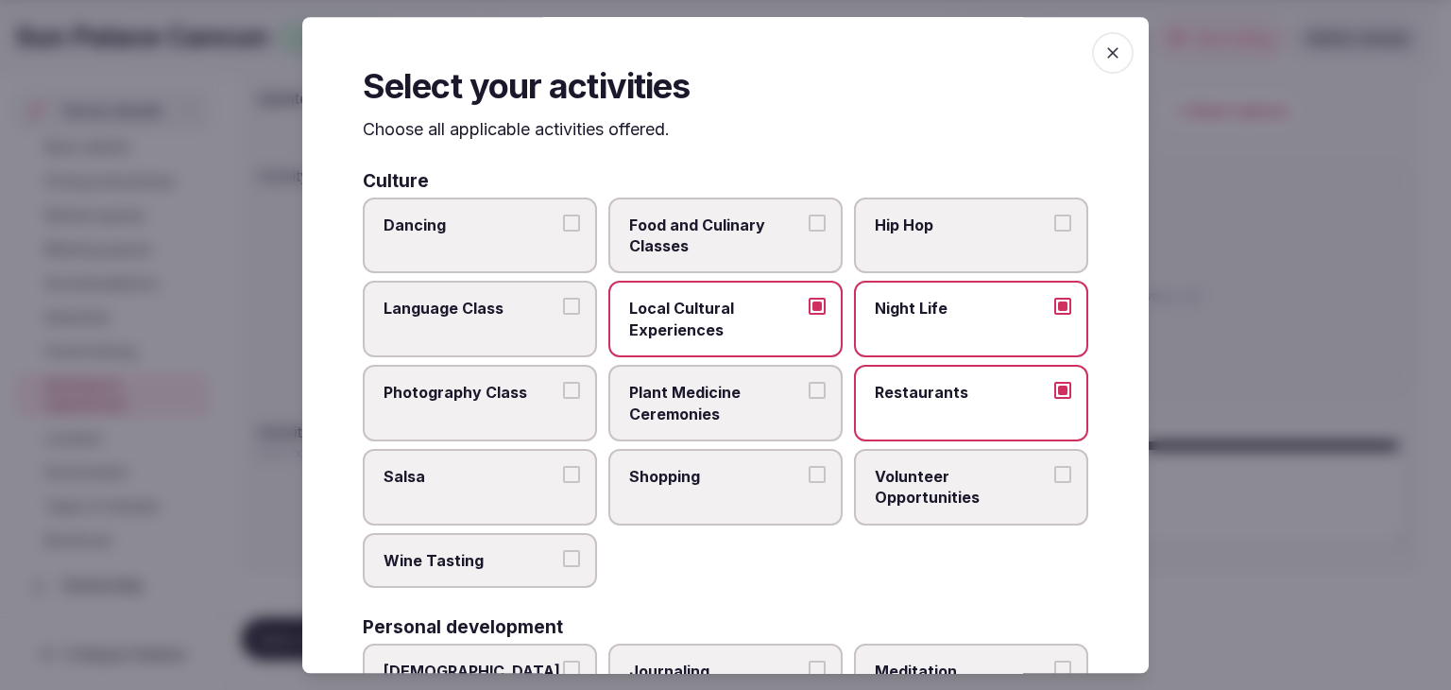
click at [779, 455] on label "Shopping" at bounding box center [726, 487] width 234 height 77
click at [809, 466] on button "Shopping" at bounding box center [817, 474] width 17 height 17
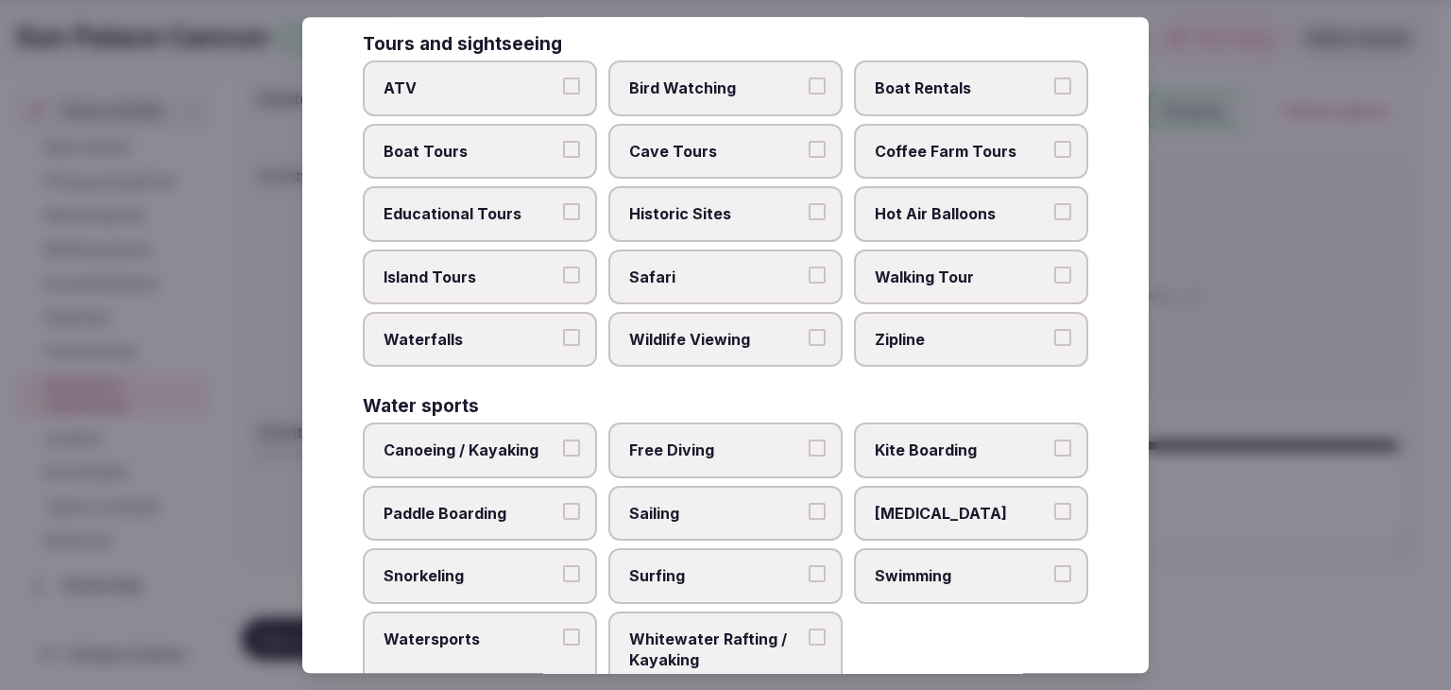
scroll to position [1459, 0]
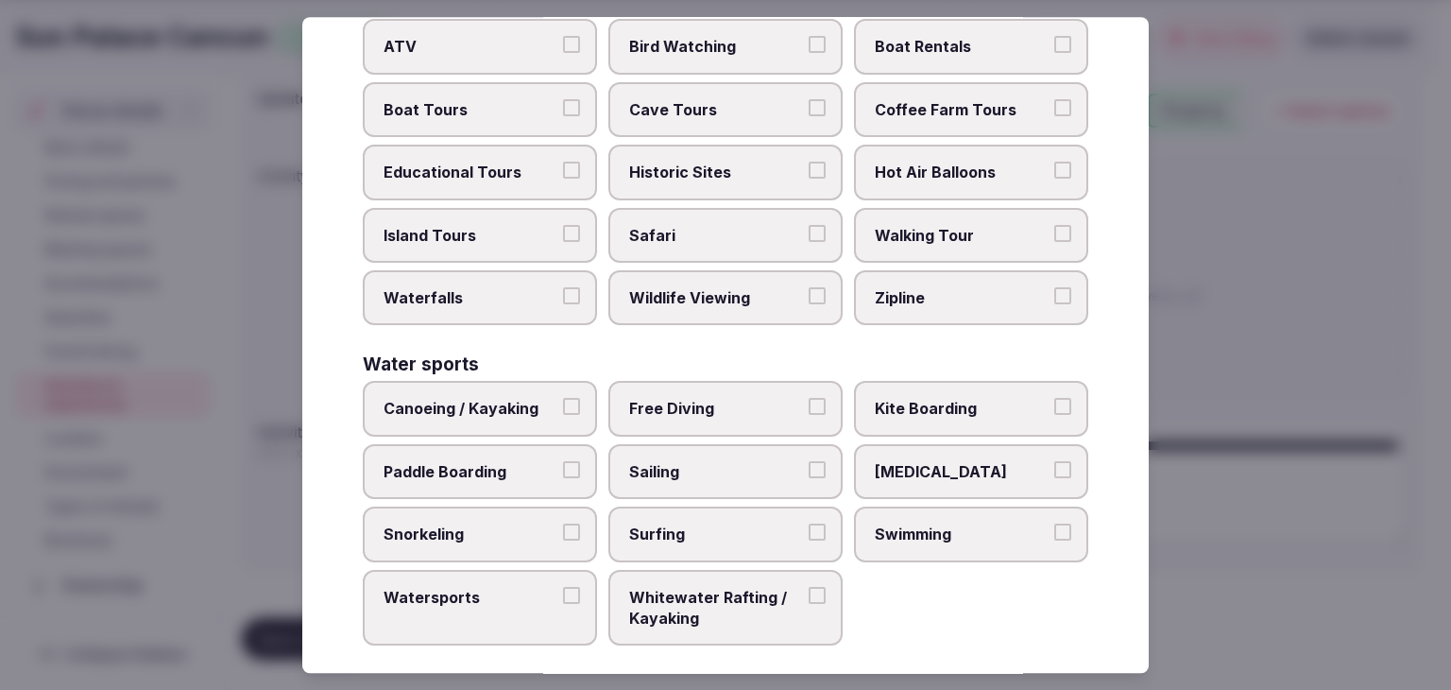
click at [925, 533] on label "Swimming" at bounding box center [971, 534] width 234 height 55
click at [1055, 533] on button "Swimming" at bounding box center [1063, 532] width 17 height 17
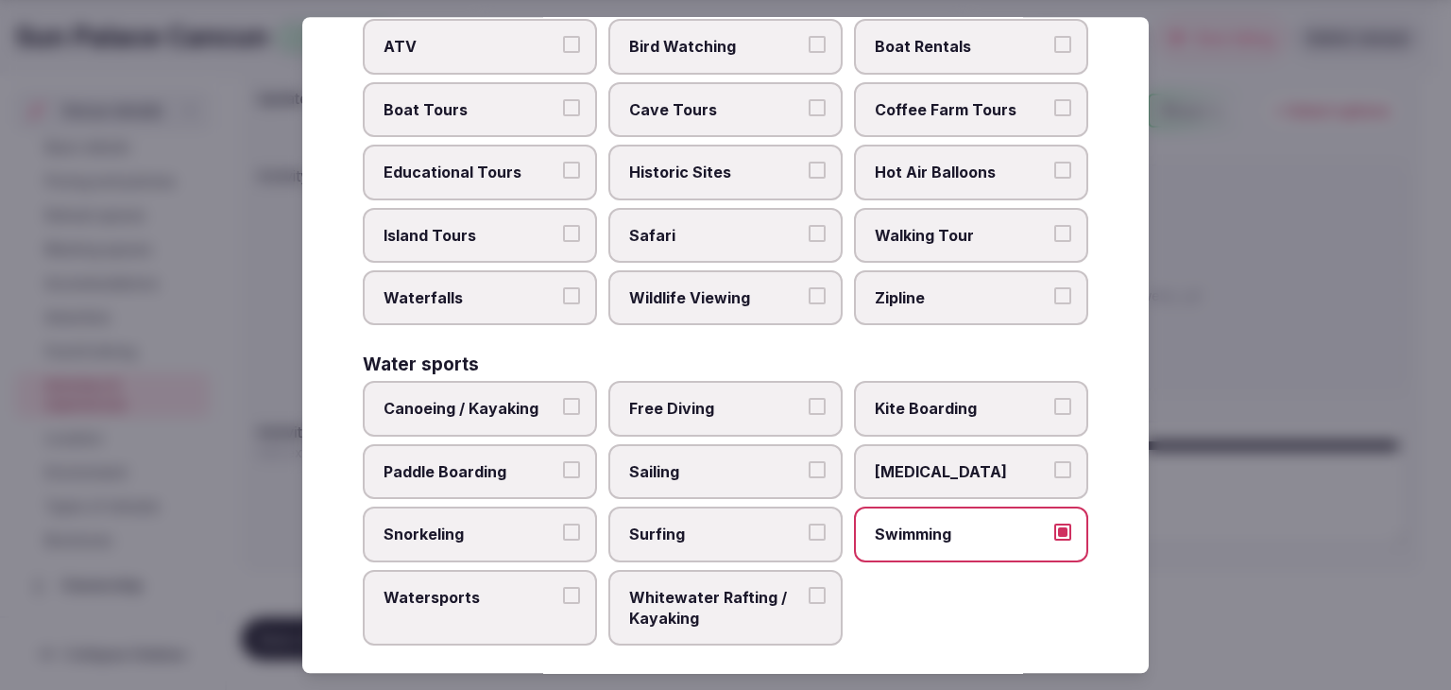
click at [496, 526] on span "Snorkeling" at bounding box center [471, 534] width 174 height 21
click at [563, 526] on button "Snorkeling" at bounding box center [571, 532] width 17 height 17
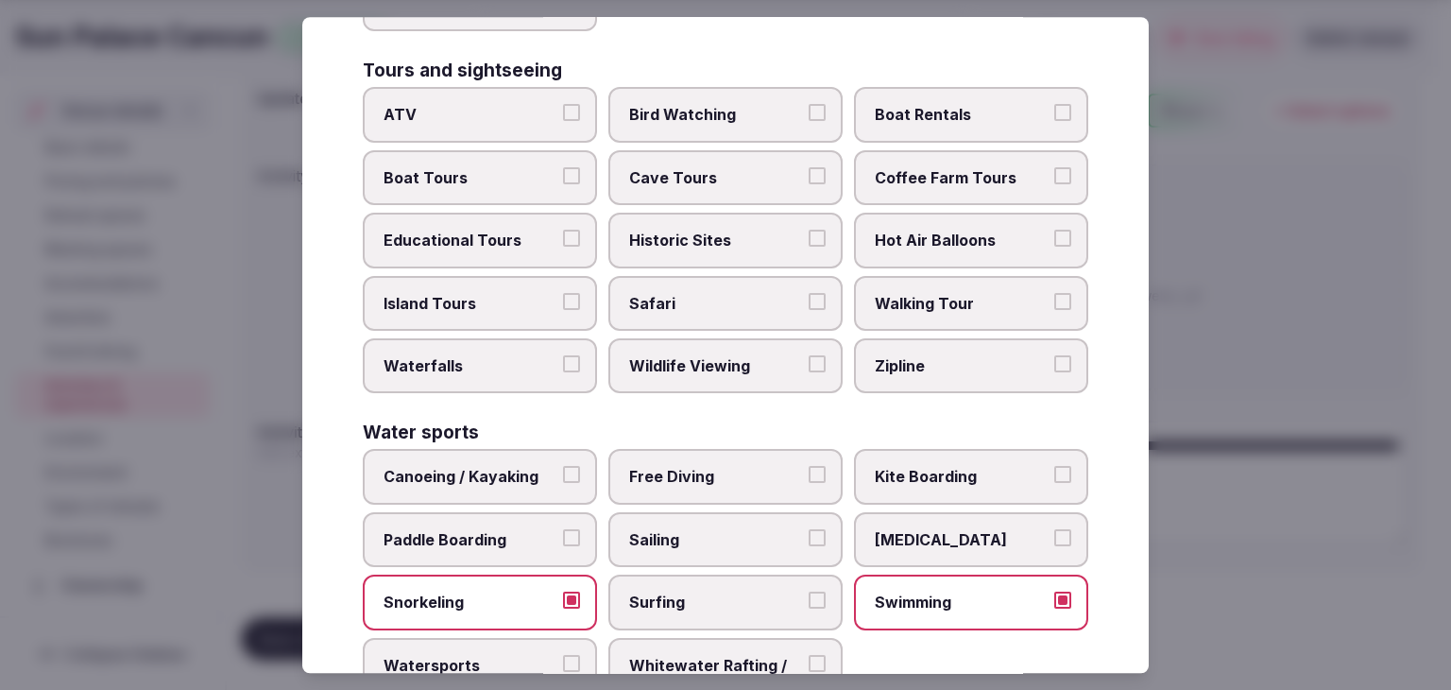
scroll to position [1270, 0]
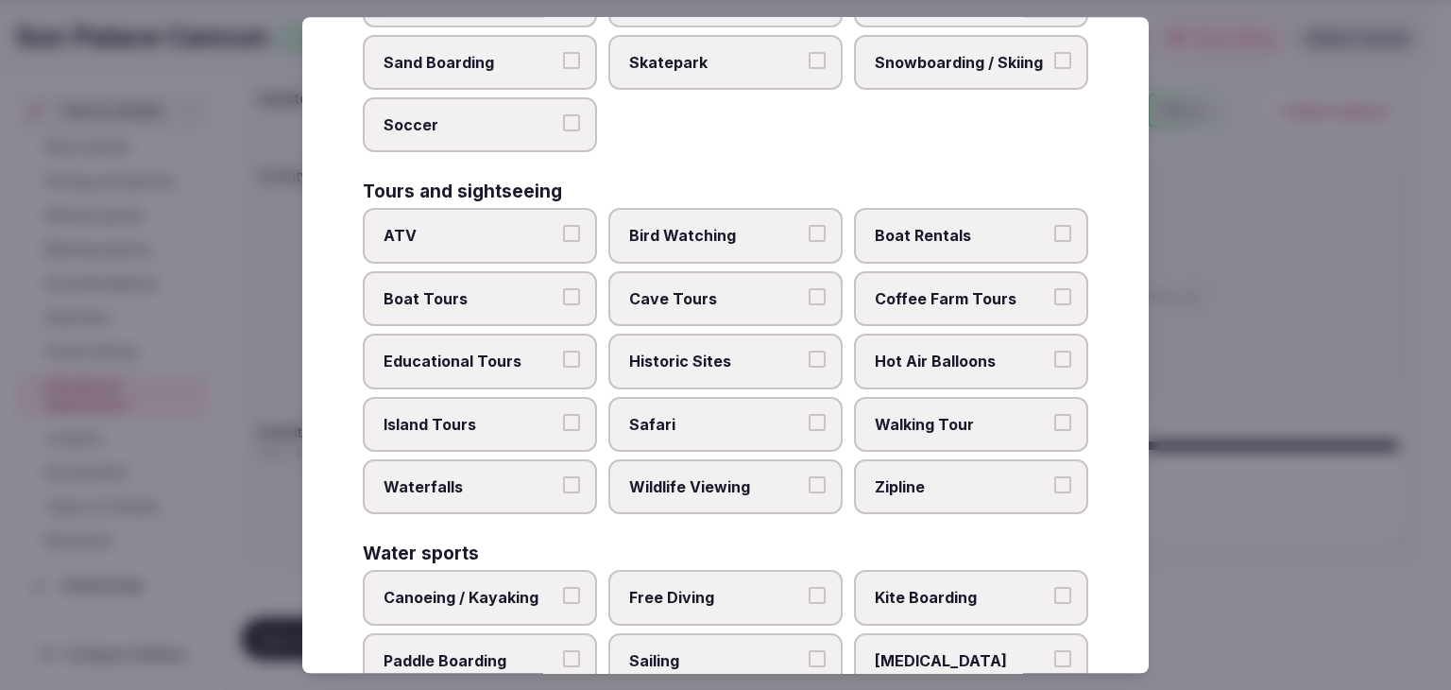
click at [762, 361] on label "Historic Sites" at bounding box center [726, 361] width 234 height 55
click at [809, 361] on button "Historic Sites" at bounding box center [817, 359] width 17 height 17
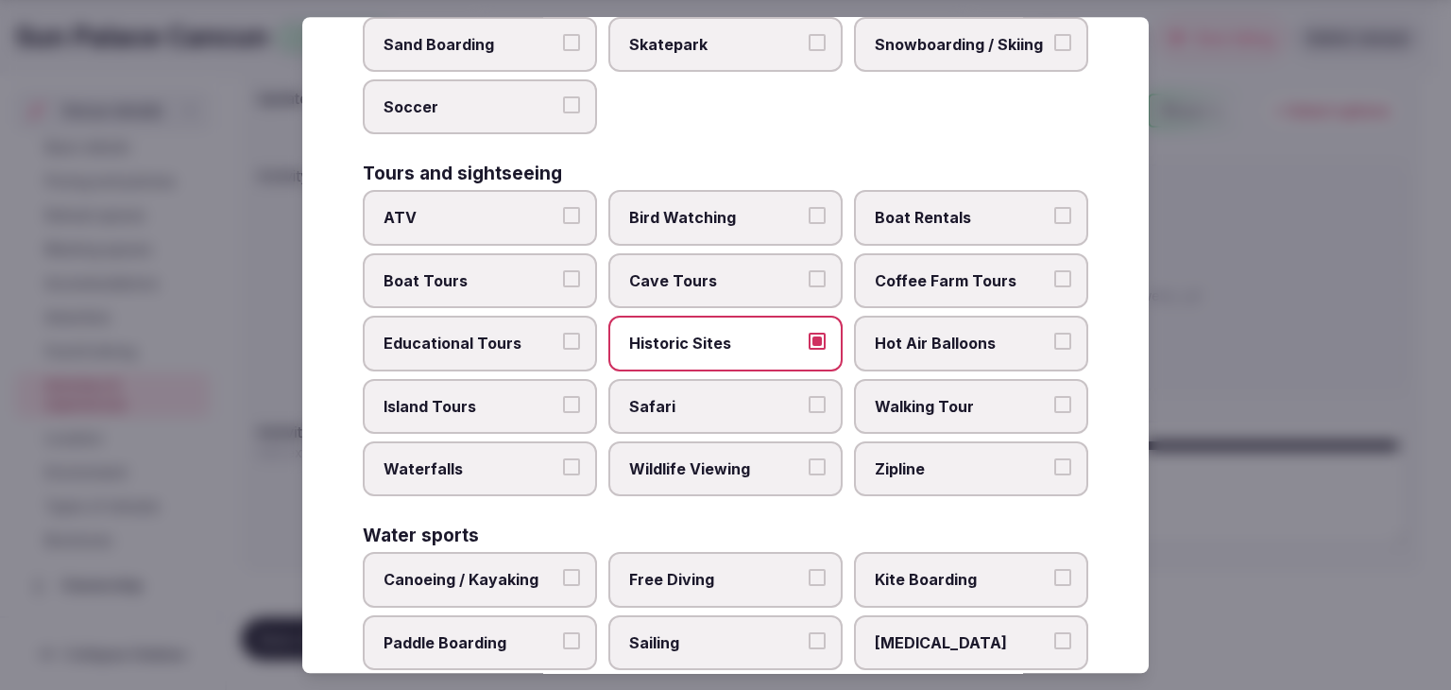
scroll to position [1176, 0]
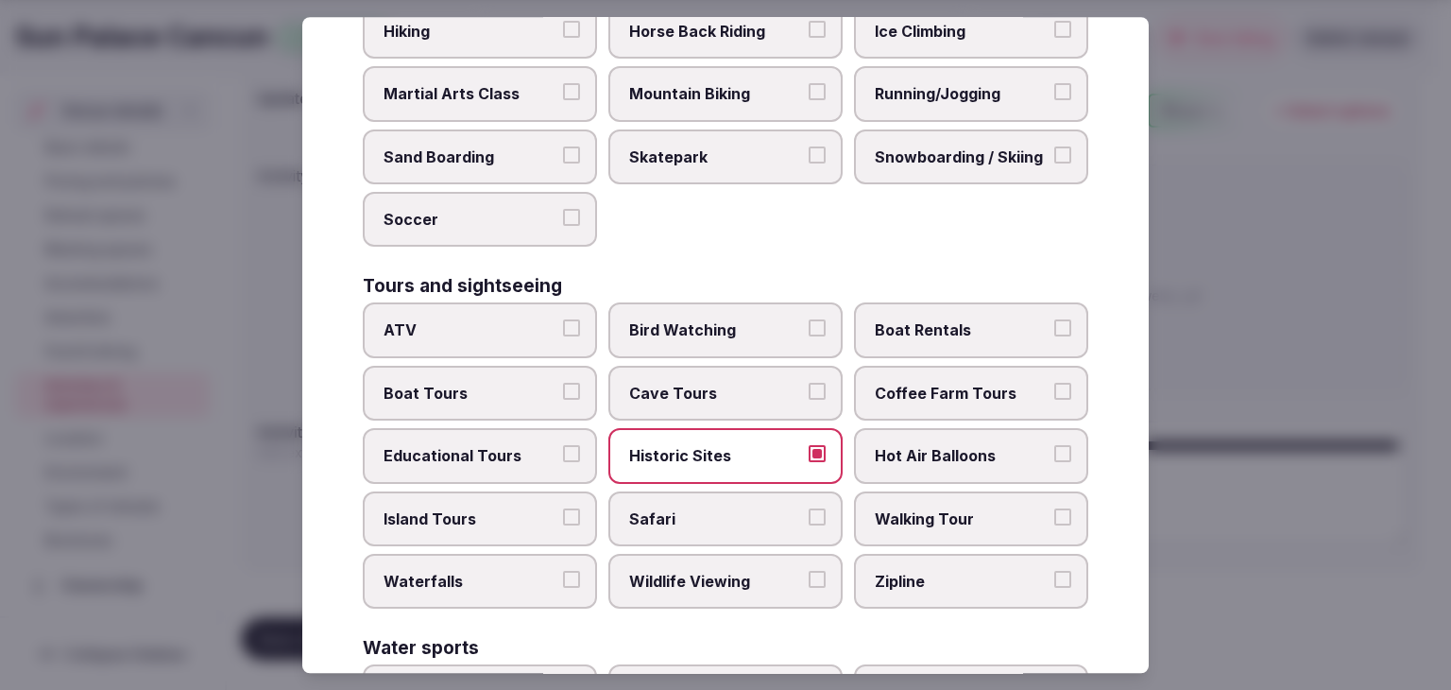
click at [503, 328] on label "ATV" at bounding box center [480, 330] width 234 height 55
click at [563, 328] on button "ATV" at bounding box center [571, 328] width 17 height 17
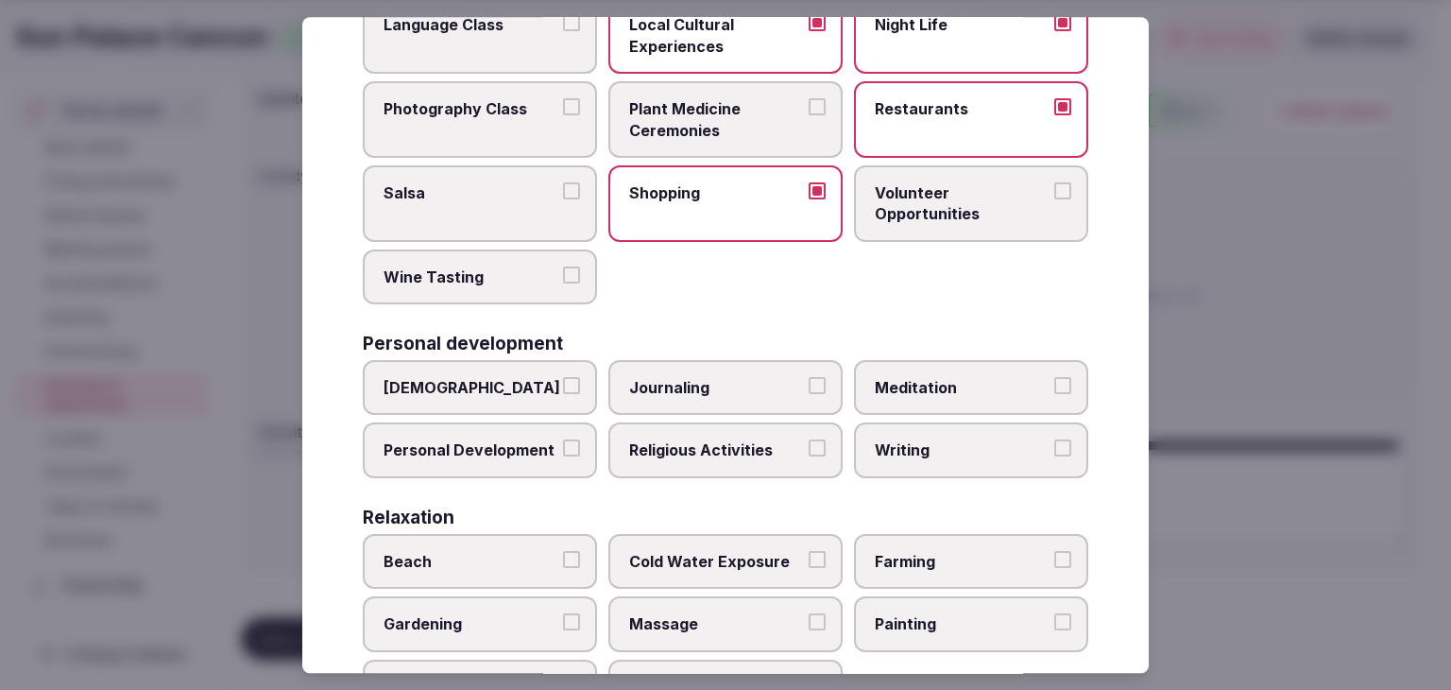
scroll to position [661, 0]
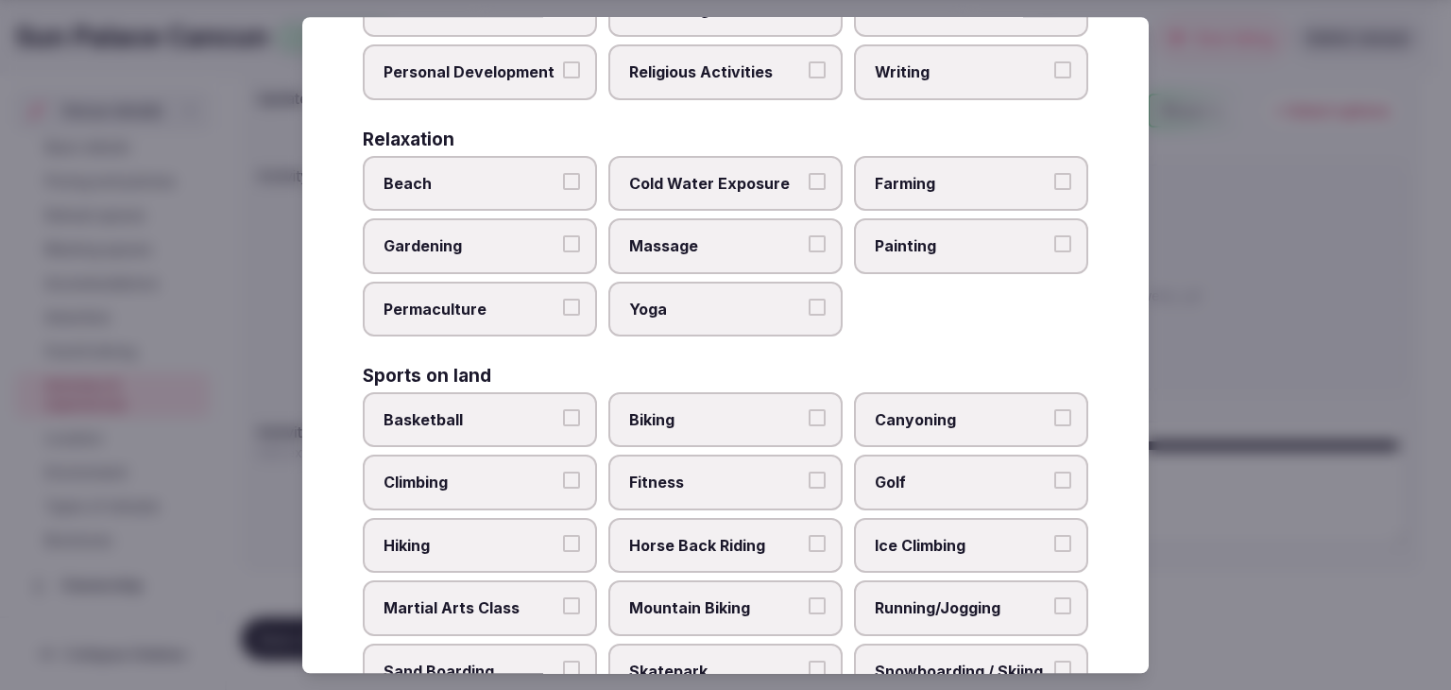
drag, startPoint x: 521, startPoint y: 60, endPoint x: 534, endPoint y: 219, distance: 159.3
click at [521, 62] on span "Personal Development" at bounding box center [471, 72] width 174 height 21
click at [563, 62] on button "Personal Development" at bounding box center [571, 70] width 17 height 17
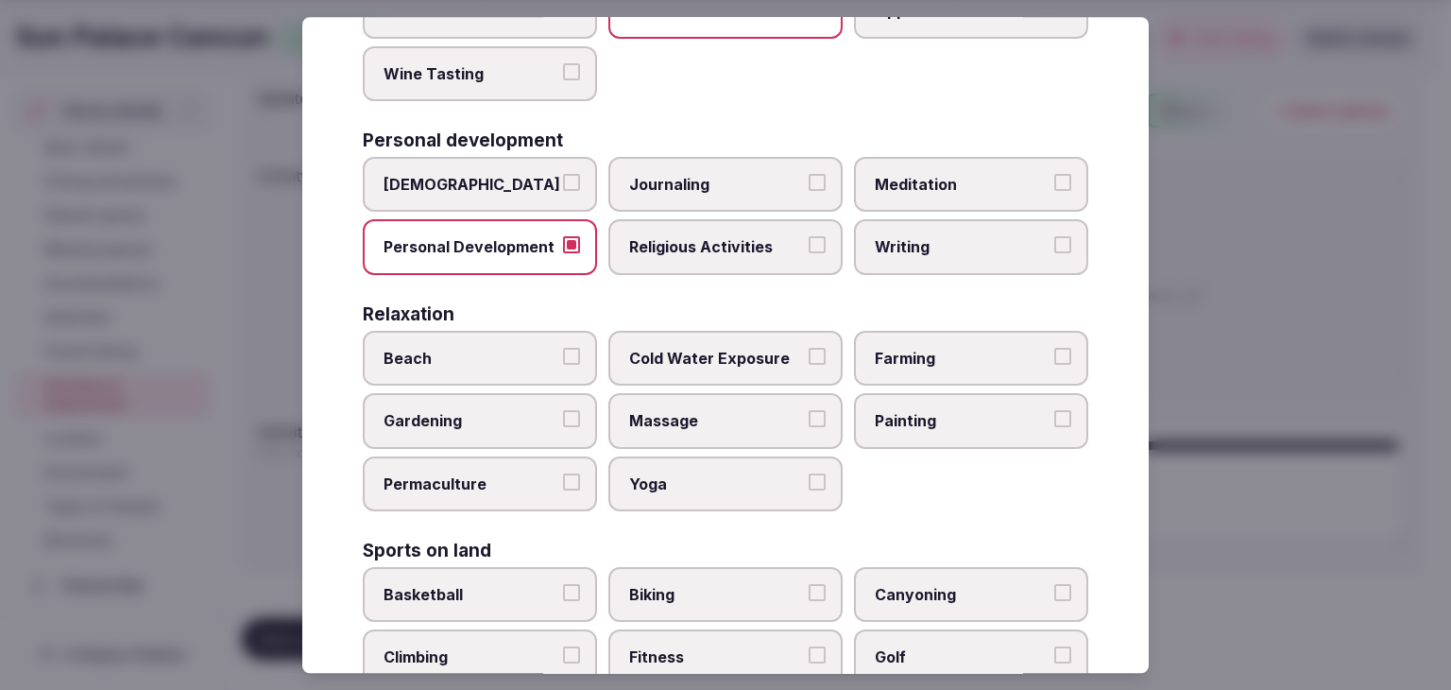
scroll to position [378, 0]
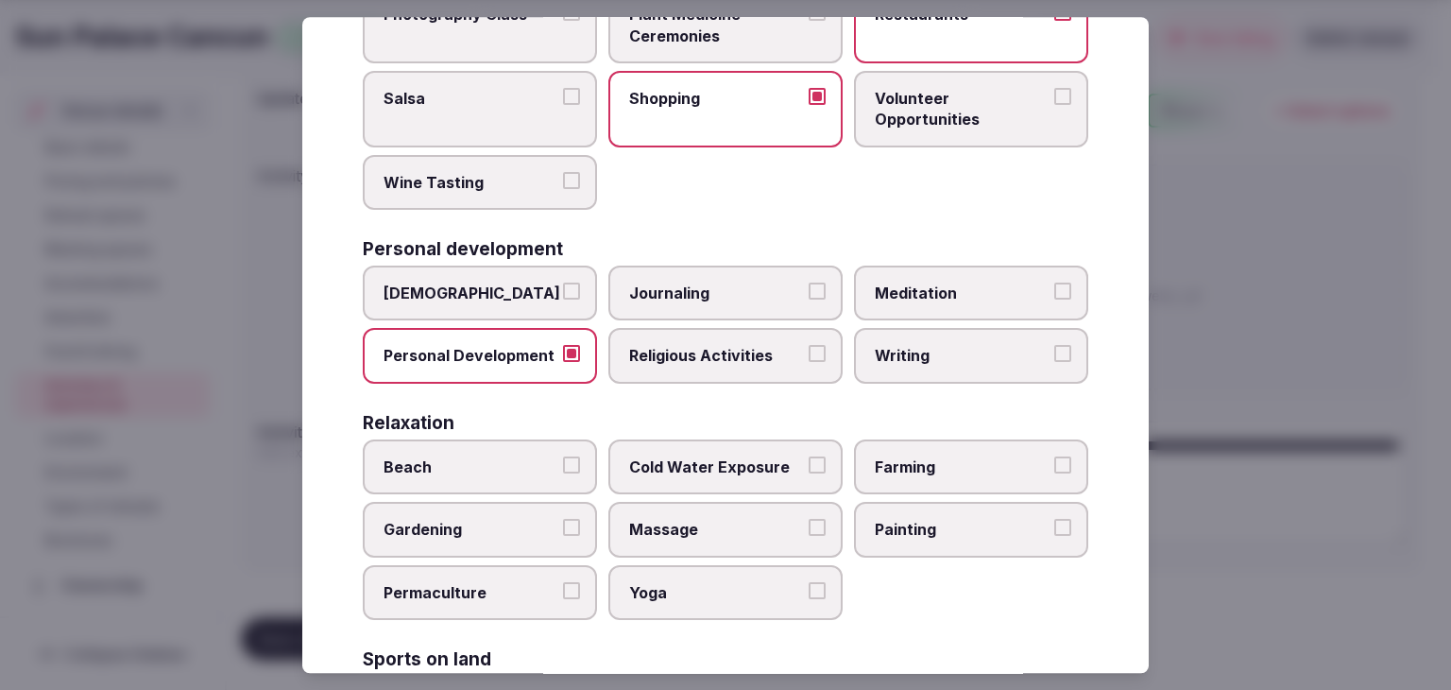
click at [917, 255] on div "Personal development Ayurveda Journaling Meditation Personal Development Religi…" at bounding box center [726, 312] width 726 height 144
click at [924, 292] on span "Meditation" at bounding box center [962, 293] width 174 height 21
click at [1055, 292] on button "Meditation" at bounding box center [1063, 291] width 17 height 17
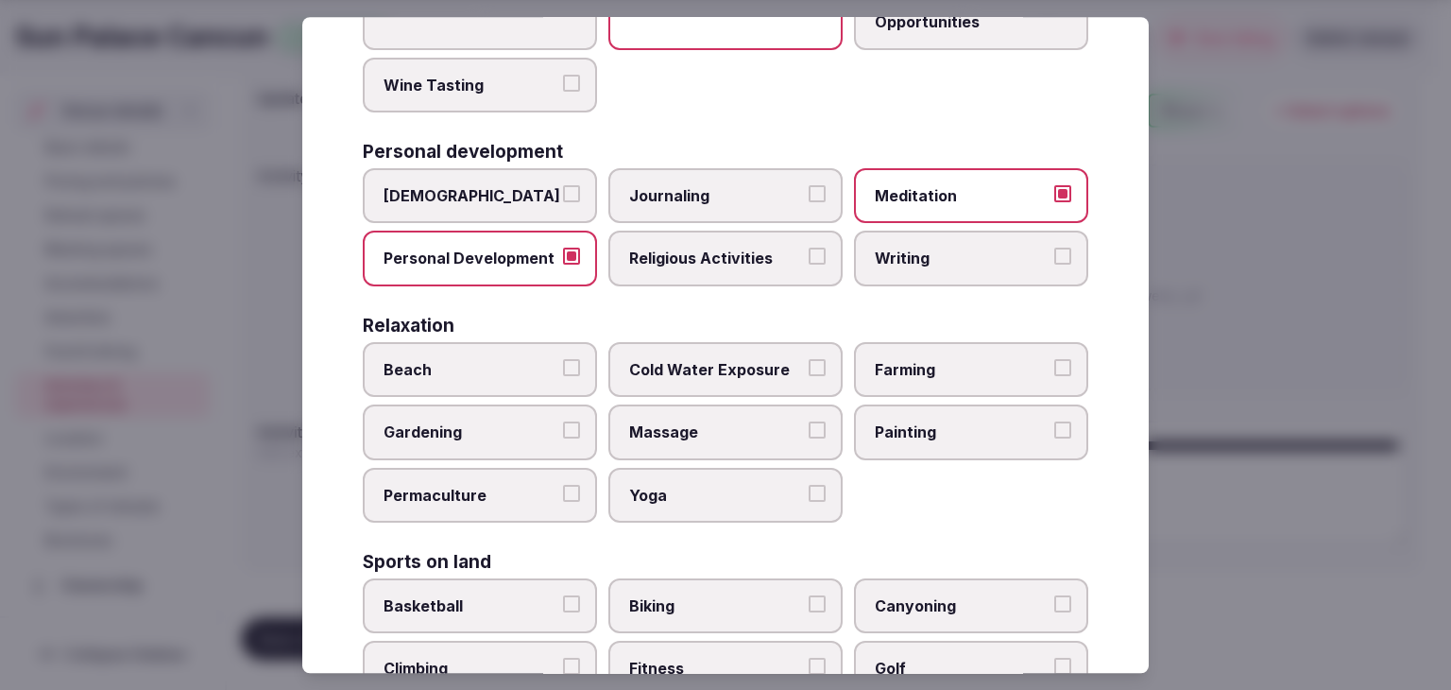
scroll to position [567, 0]
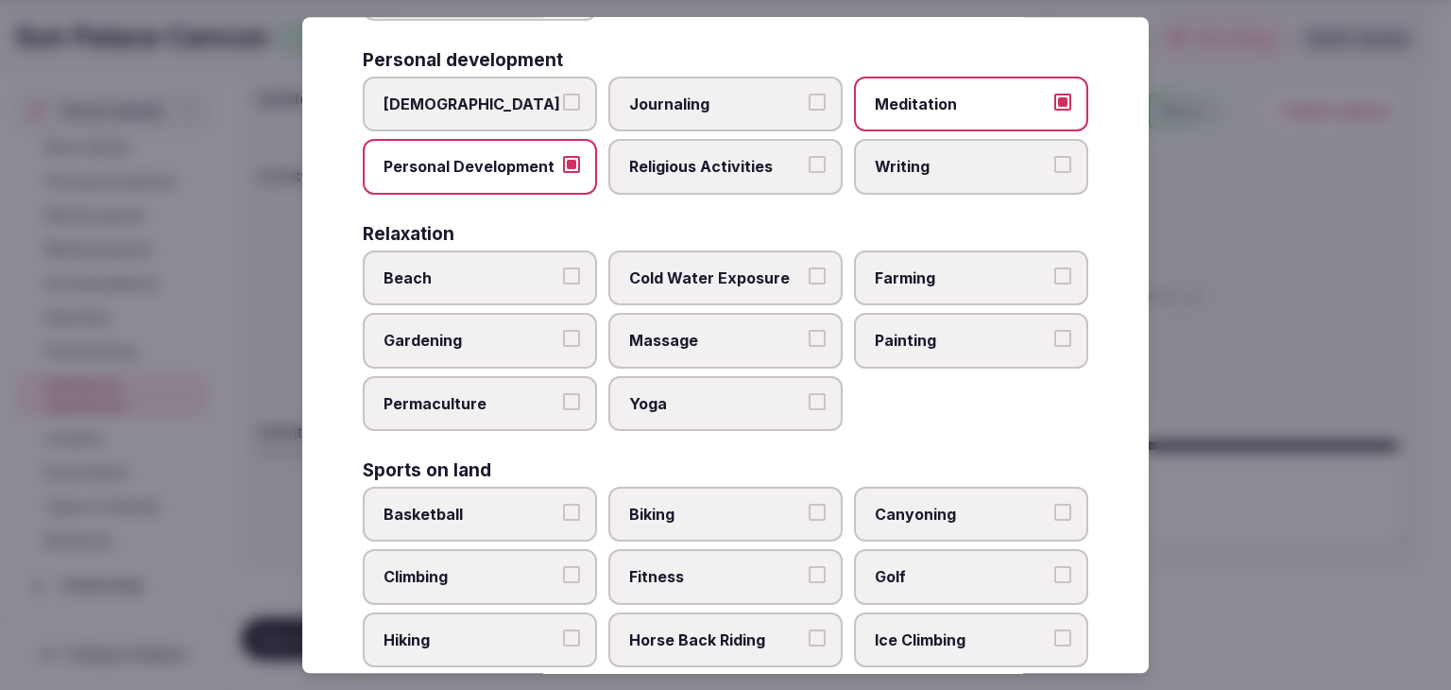
click at [512, 269] on span "Beach" at bounding box center [471, 277] width 174 height 21
click at [563, 269] on button "Beach" at bounding box center [571, 275] width 17 height 17
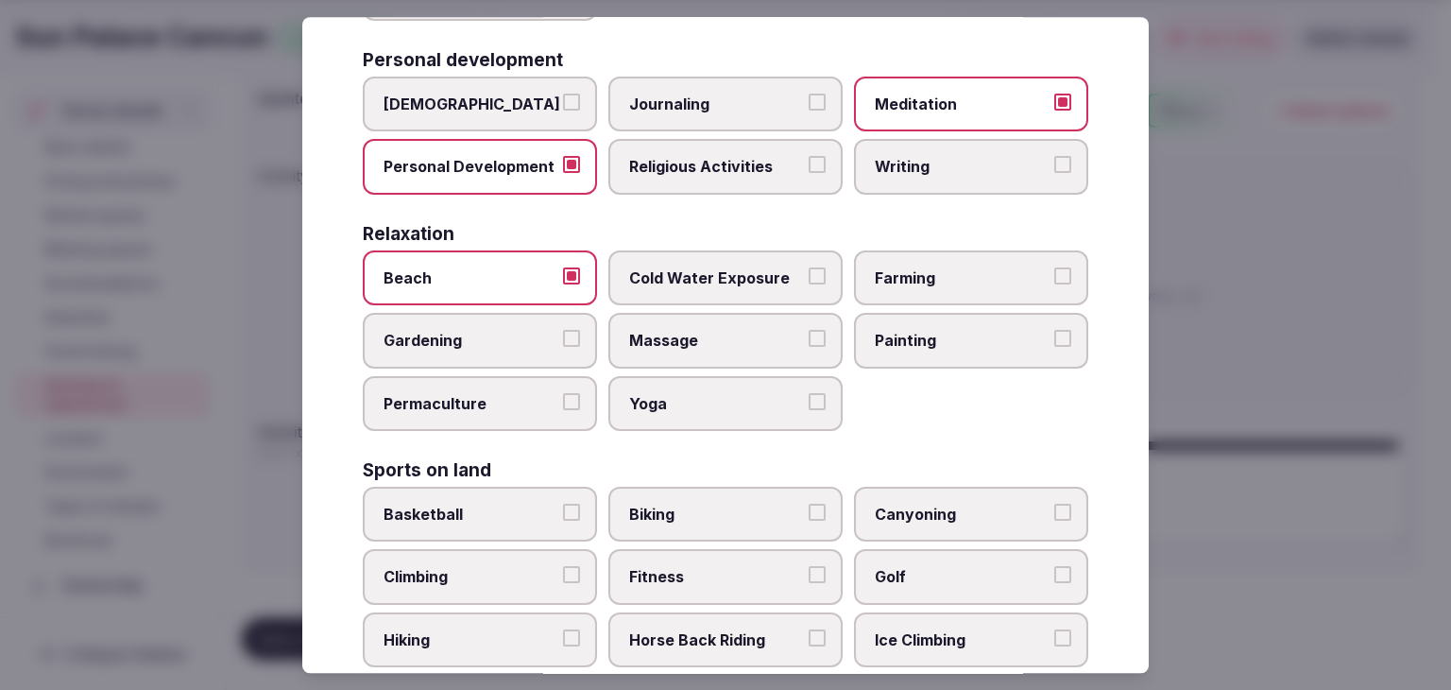
click at [661, 331] on span "Massage" at bounding box center [716, 341] width 174 height 21
click at [809, 331] on button "Massage" at bounding box center [817, 339] width 17 height 17
click at [683, 393] on span "Yoga" at bounding box center [716, 403] width 174 height 21
click at [809, 393] on button "Yoga" at bounding box center [817, 401] width 17 height 17
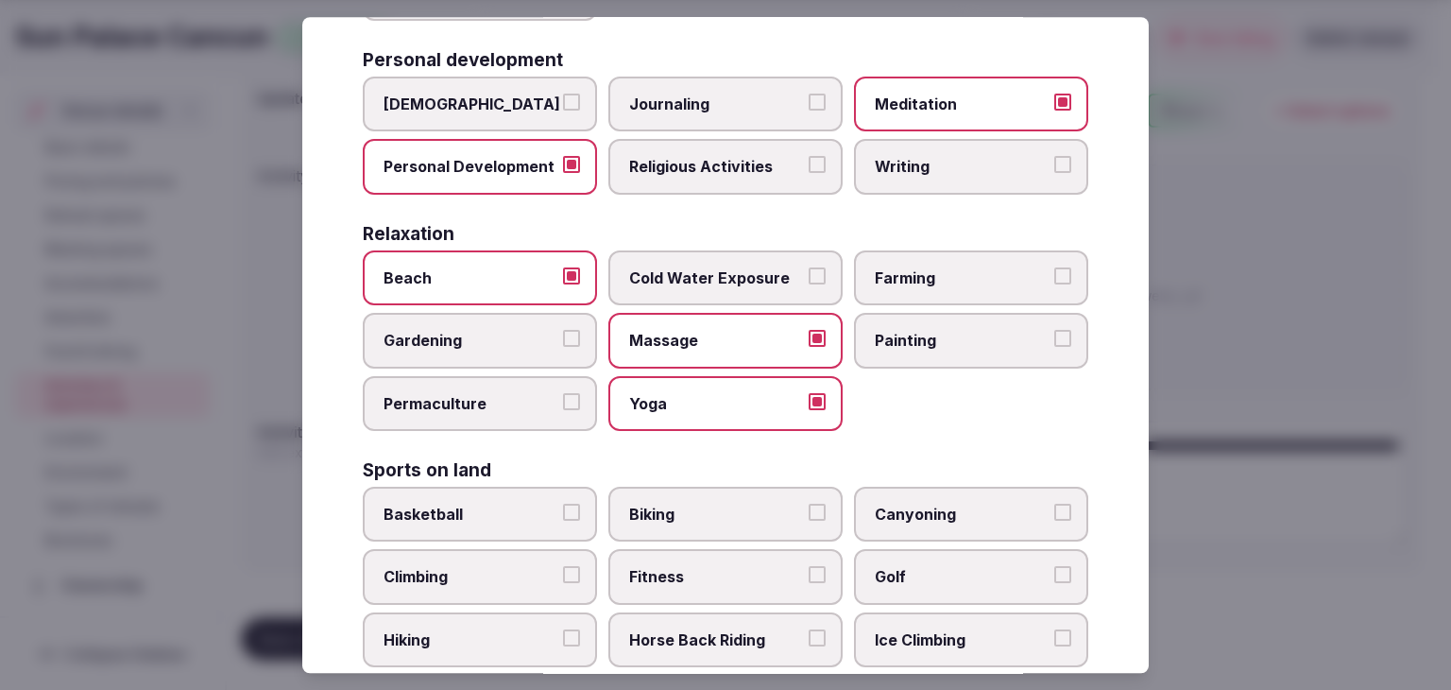
click at [730, 567] on span "Fitness" at bounding box center [716, 577] width 174 height 21
click at [809, 567] on button "Fitness" at bounding box center [817, 575] width 17 height 17
click at [923, 568] on span "Golf" at bounding box center [962, 577] width 174 height 21
click at [1055, 568] on button "Golf" at bounding box center [1063, 575] width 17 height 17
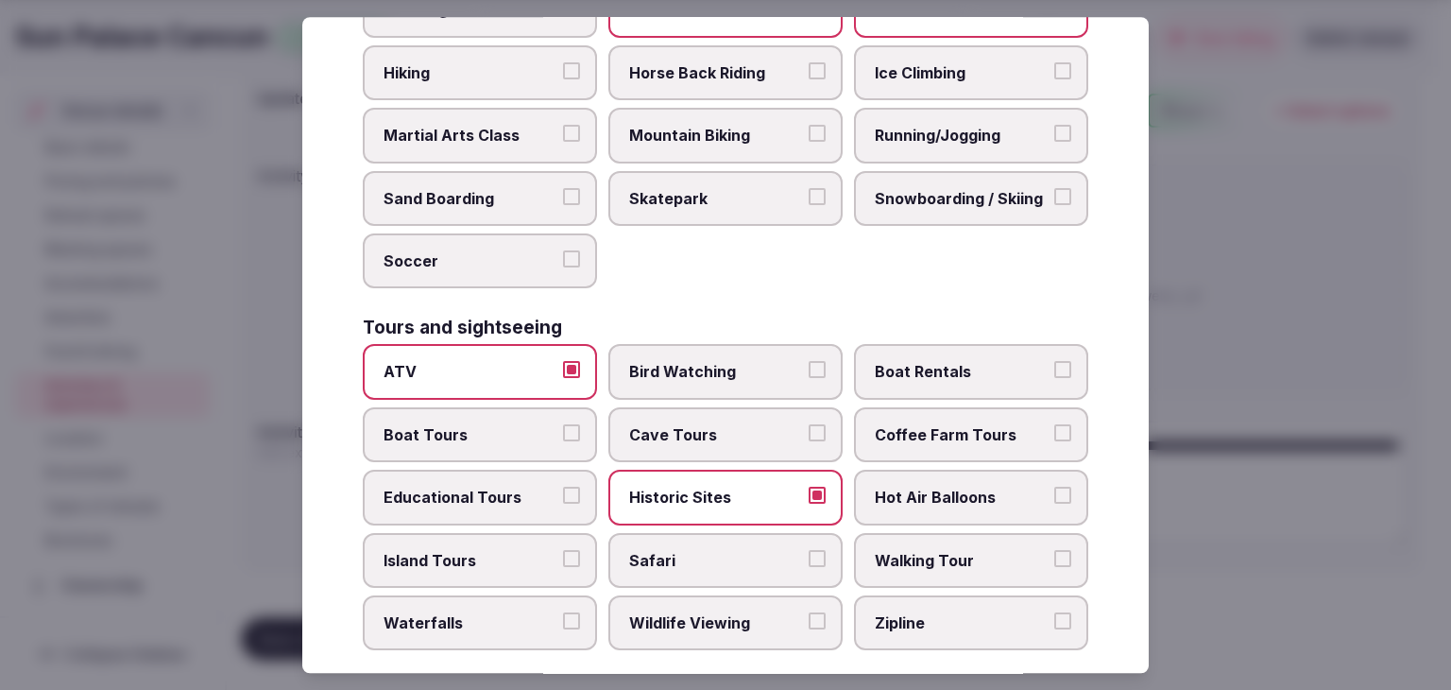
scroll to position [1417, 0]
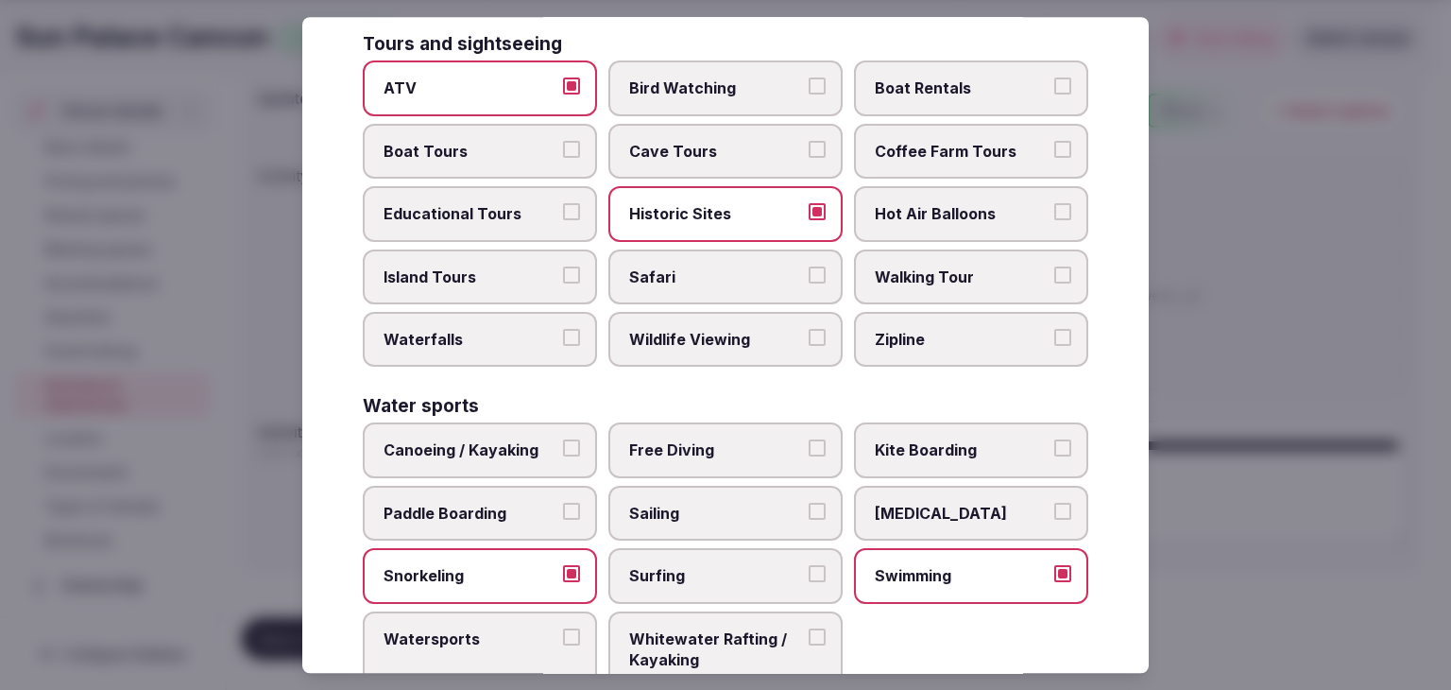
click at [489, 158] on label "Boat Tours" at bounding box center [480, 151] width 234 height 55
click at [563, 158] on button "Boat Tours" at bounding box center [571, 149] width 17 height 17
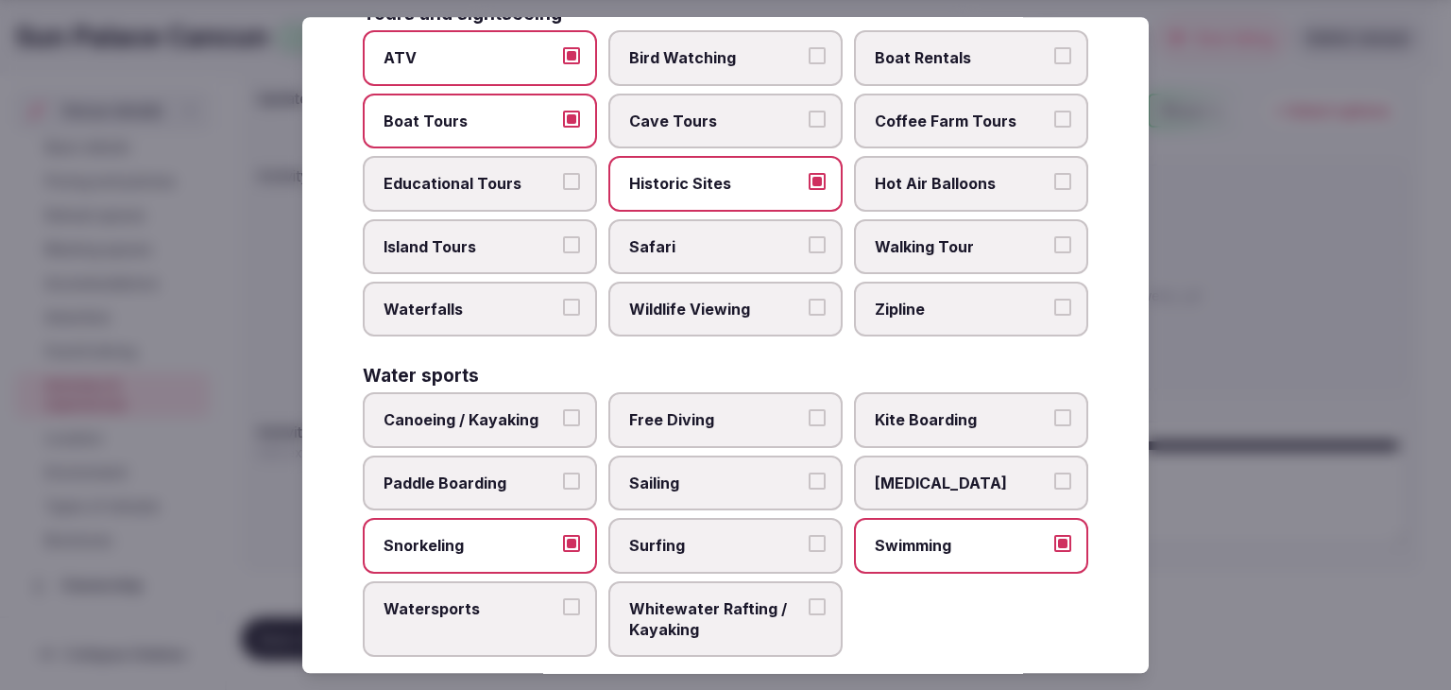
scroll to position [1459, 0]
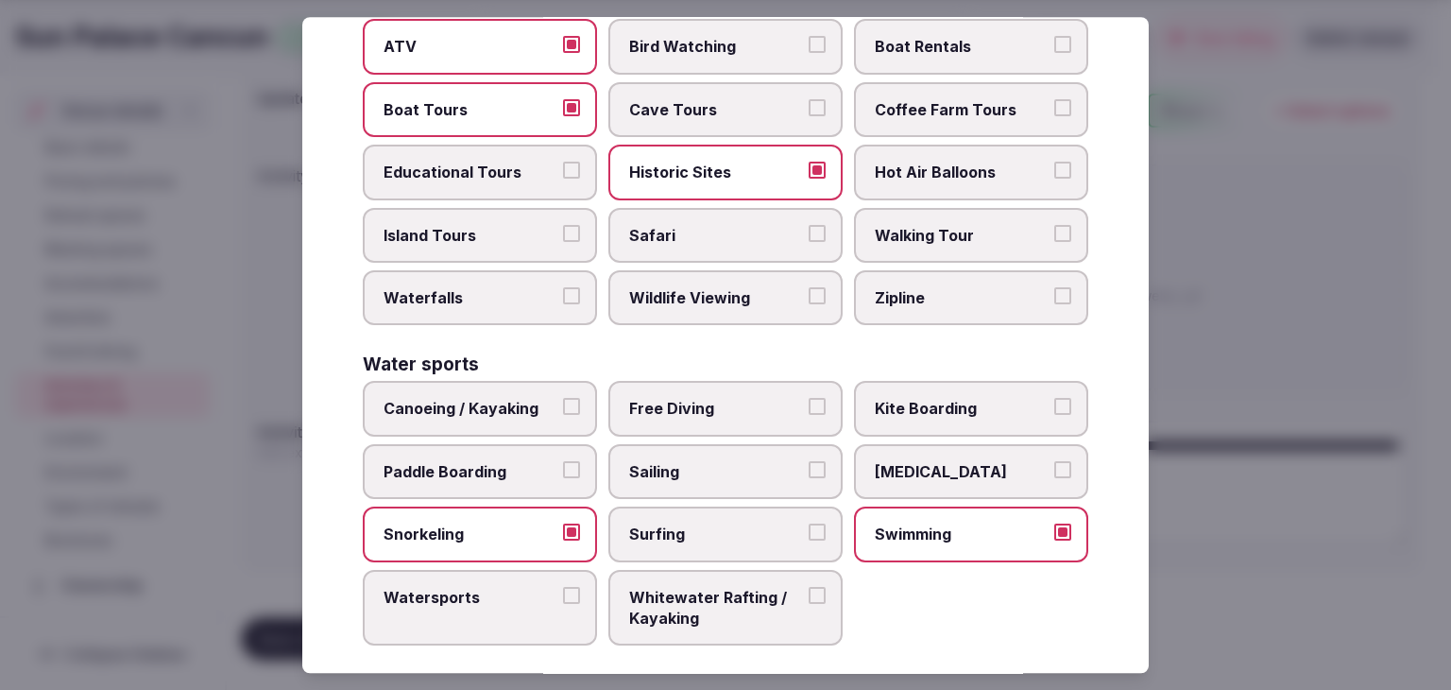
click at [926, 225] on span "Walking Tour" at bounding box center [962, 235] width 174 height 21
click at [1055, 225] on button "Walking Tour" at bounding box center [1063, 233] width 17 height 17
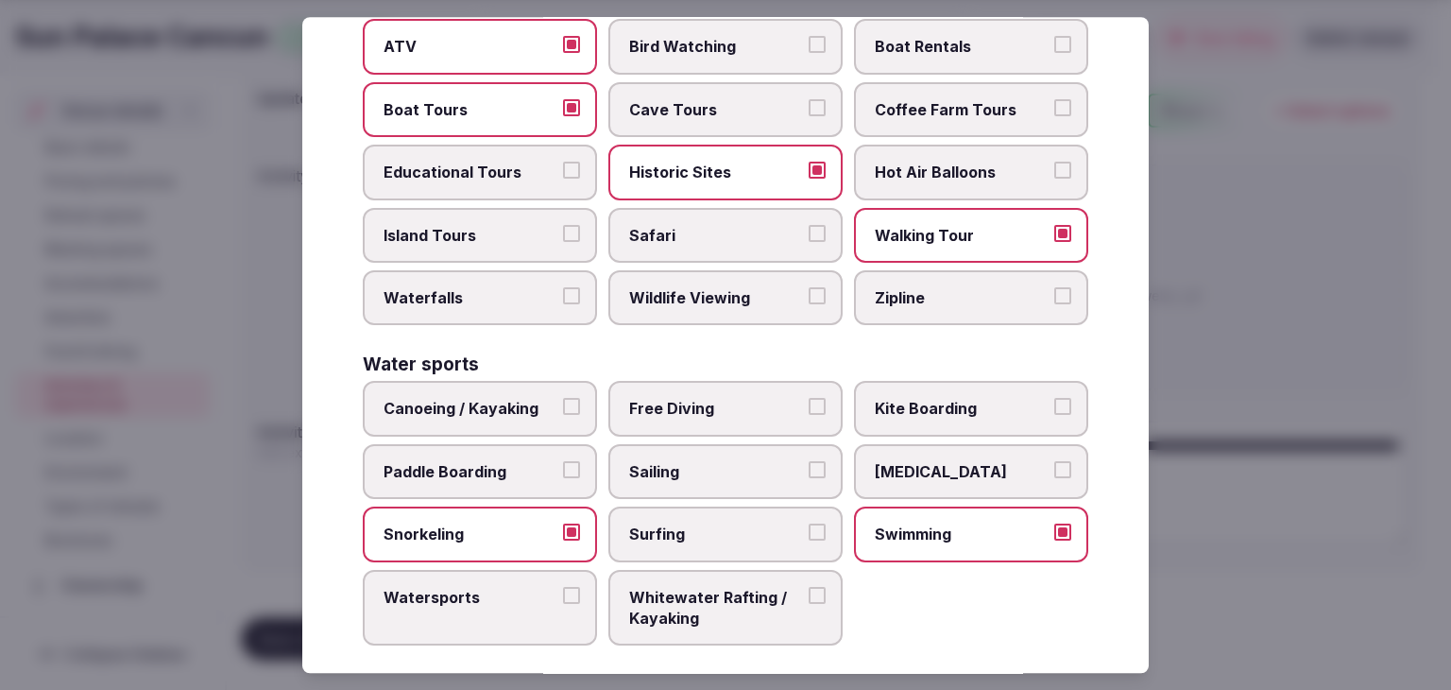
click at [515, 287] on span "Waterfalls" at bounding box center [471, 297] width 174 height 21
click at [563, 287] on button "Waterfalls" at bounding box center [571, 295] width 17 height 17
click at [898, 287] on span "Zipline" at bounding box center [962, 297] width 174 height 21
click at [1055, 287] on button "Zipline" at bounding box center [1063, 295] width 17 height 17
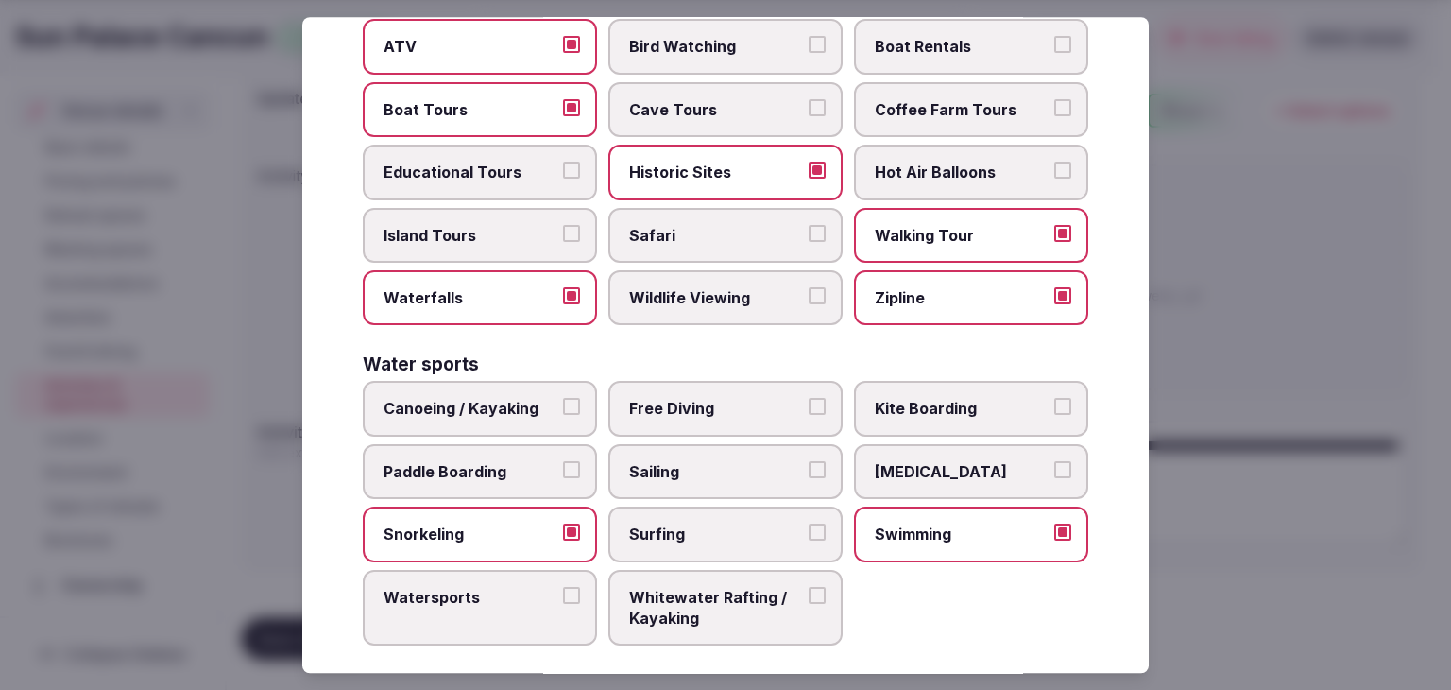
click at [721, 293] on label "Wildlife Viewing" at bounding box center [726, 297] width 234 height 55
click at [809, 293] on button "Wildlife Viewing" at bounding box center [817, 295] width 17 height 17
click at [503, 208] on label "Island Tours" at bounding box center [480, 235] width 234 height 55
click at [563, 225] on button "Island Tours" at bounding box center [571, 233] width 17 height 17
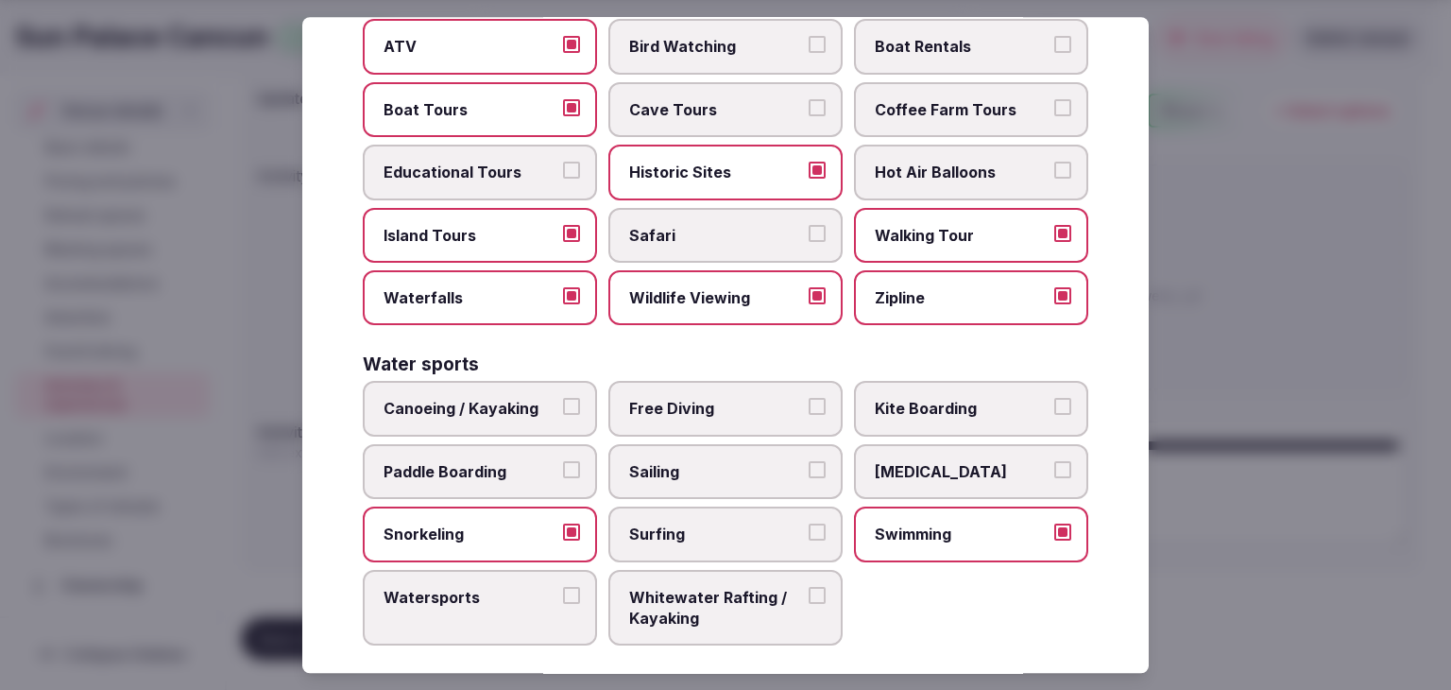
click at [516, 405] on label "Canoeing / Kayaking" at bounding box center [480, 409] width 234 height 55
click at [563, 405] on button "Canoeing / Kayaking" at bounding box center [571, 407] width 17 height 17
click at [507, 461] on span "Paddle Boarding" at bounding box center [471, 471] width 174 height 21
click at [563, 461] on button "Paddle Boarding" at bounding box center [571, 469] width 17 height 17
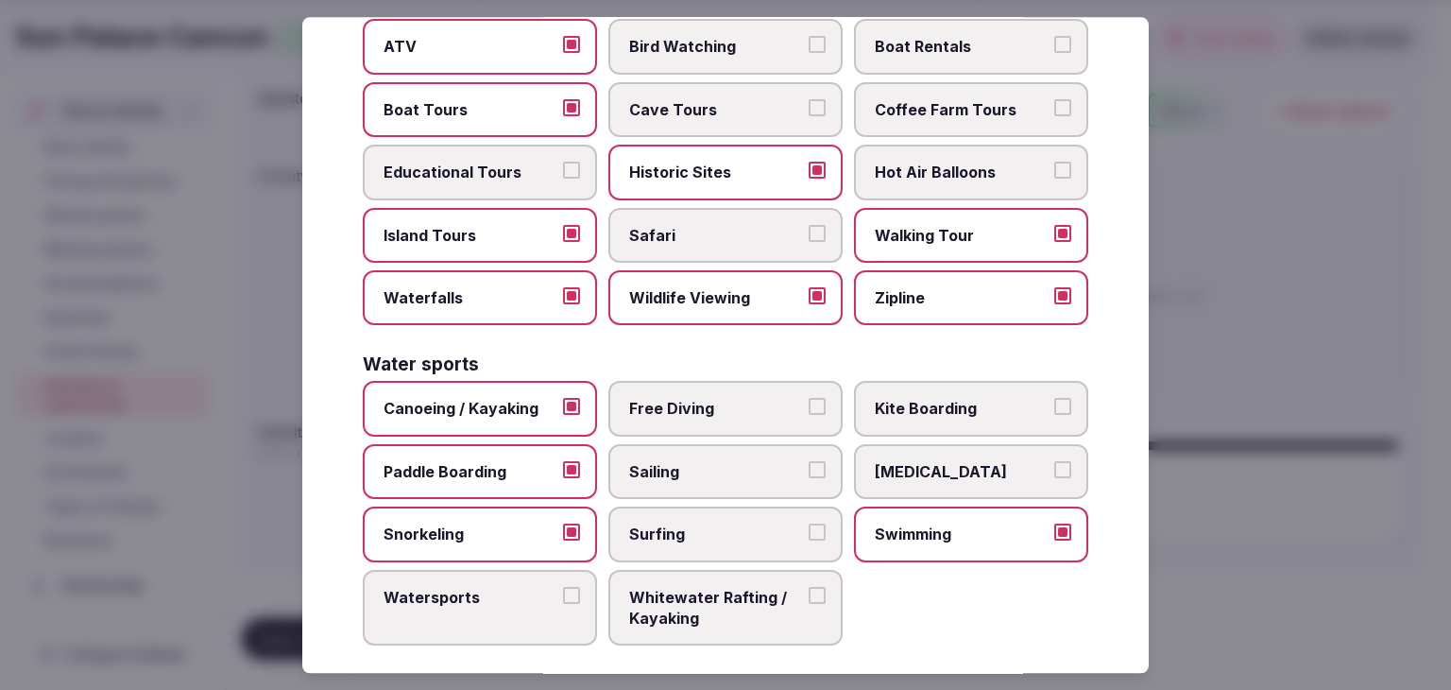
click at [688, 461] on span "Sailing" at bounding box center [716, 471] width 174 height 21
click at [809, 461] on button "Sailing" at bounding box center [817, 469] width 17 height 17
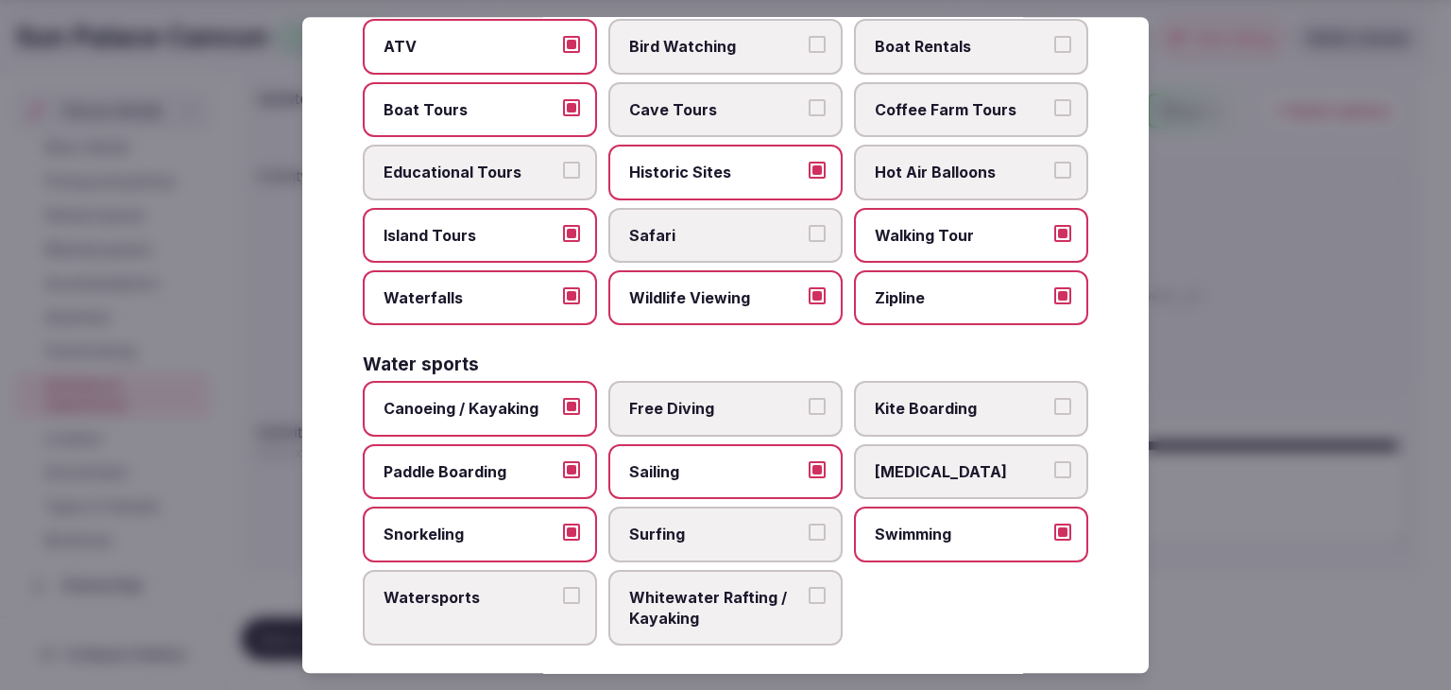
click at [932, 444] on label "Scuba Diving" at bounding box center [971, 471] width 234 height 55
click at [1055, 461] on button "Scuba Diving" at bounding box center [1063, 469] width 17 height 17
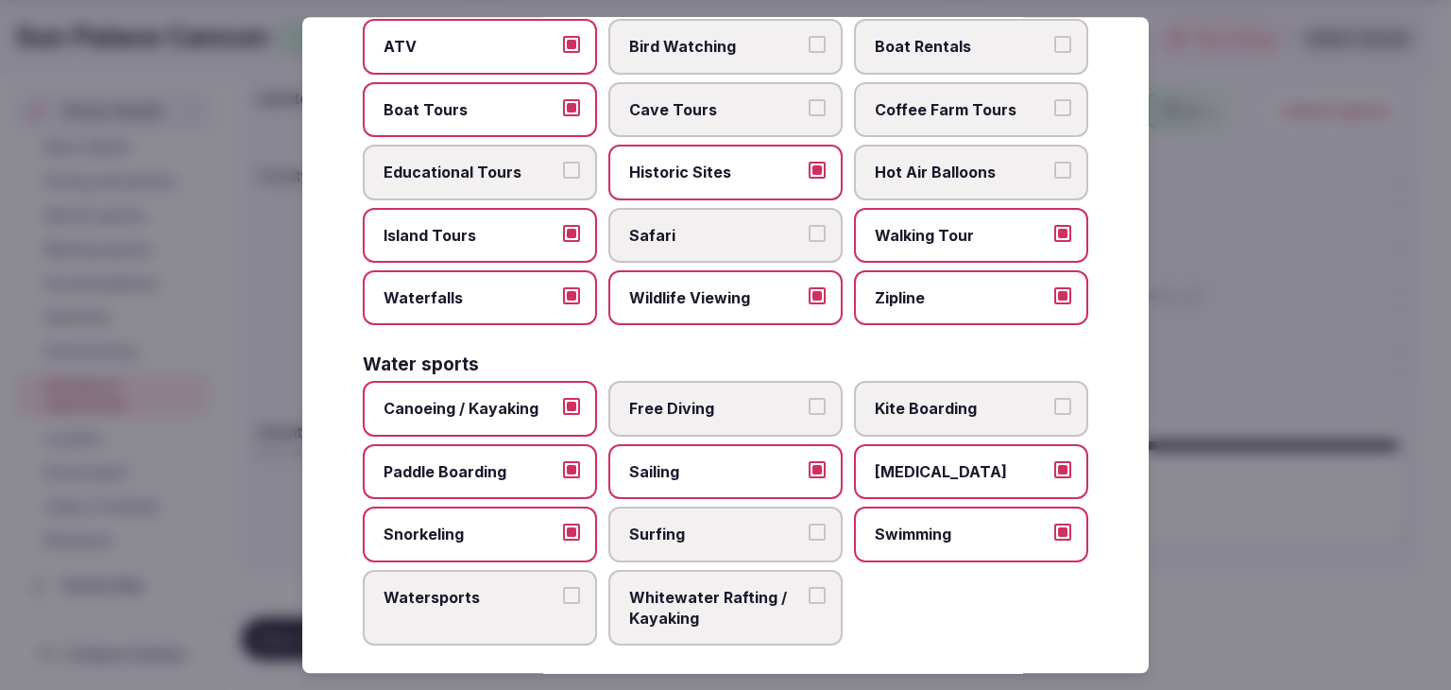
click at [479, 588] on span "Watersports" at bounding box center [471, 597] width 174 height 21
click at [563, 588] on button "Watersports" at bounding box center [571, 595] width 17 height 17
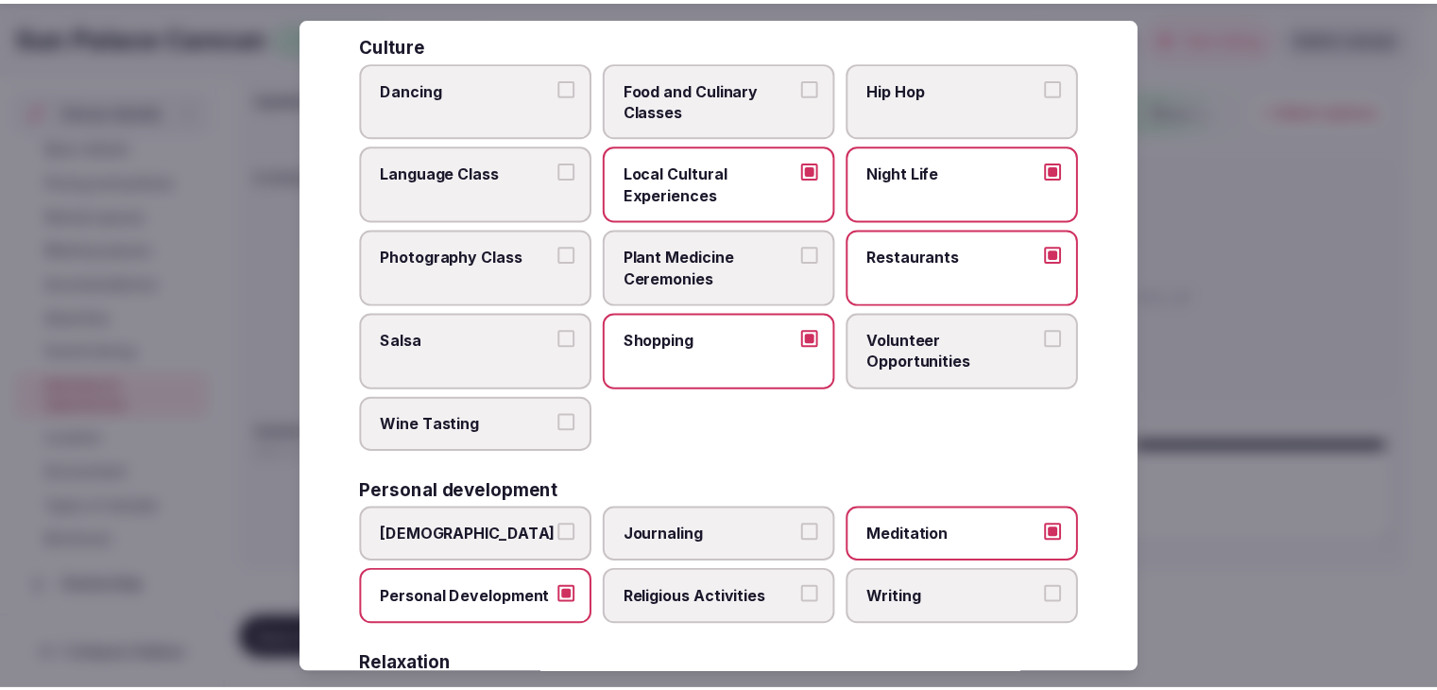
scroll to position [0, 0]
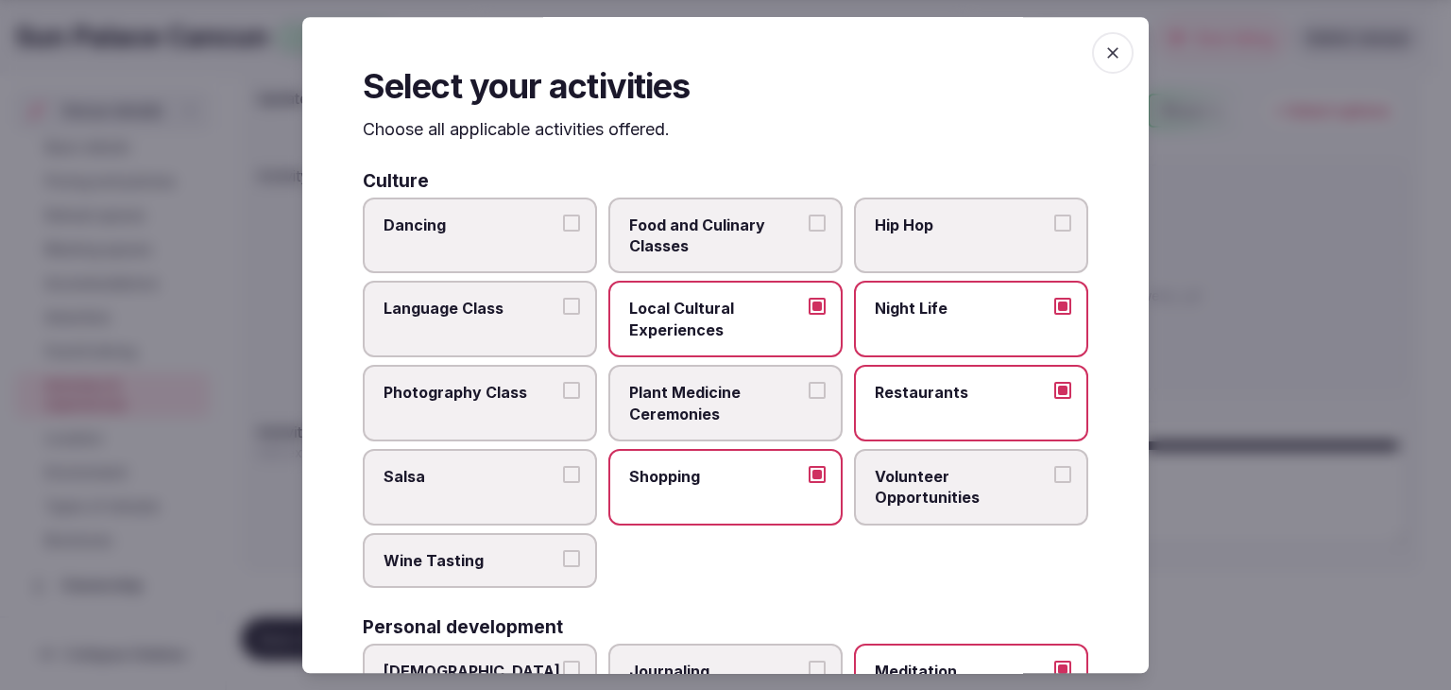
click at [1104, 60] on icon "button" at bounding box center [1113, 52] width 19 height 19
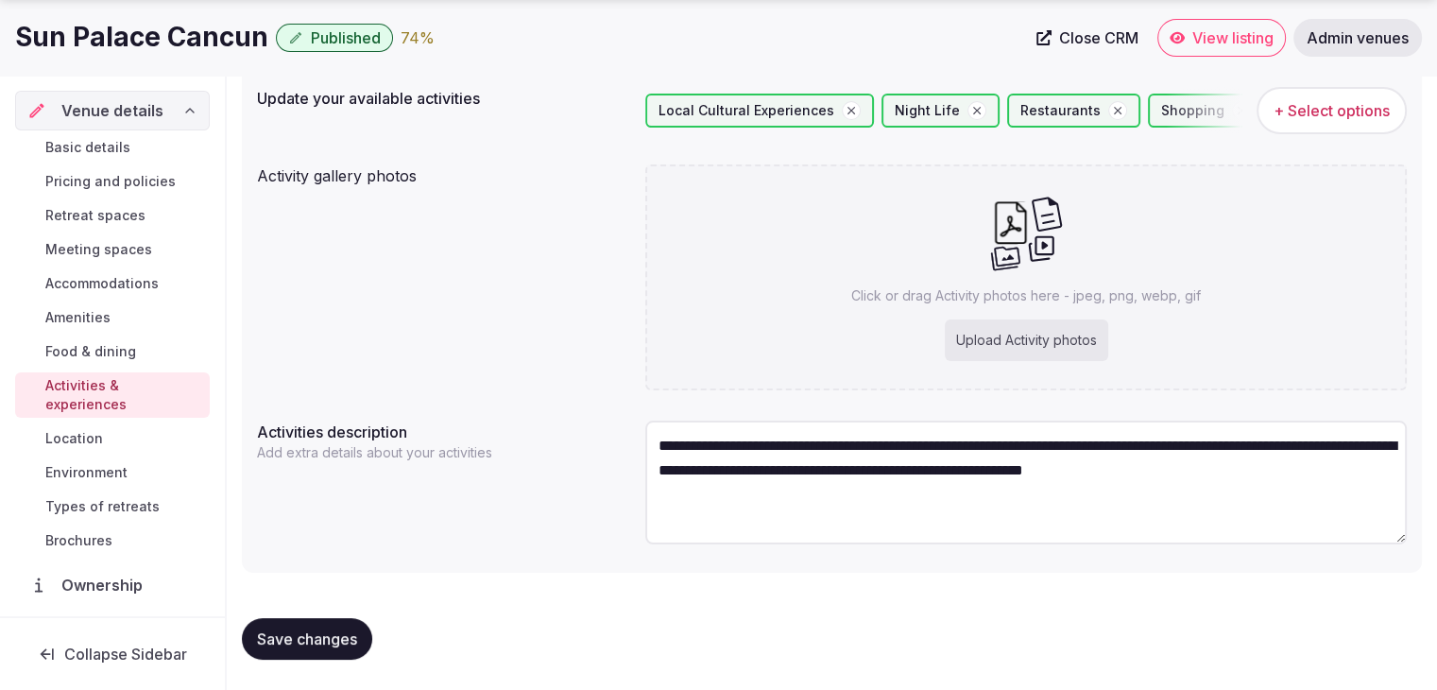
click at [1041, 349] on div "Upload Activity photos" at bounding box center [1026, 340] width 163 height 42
type input "**********"
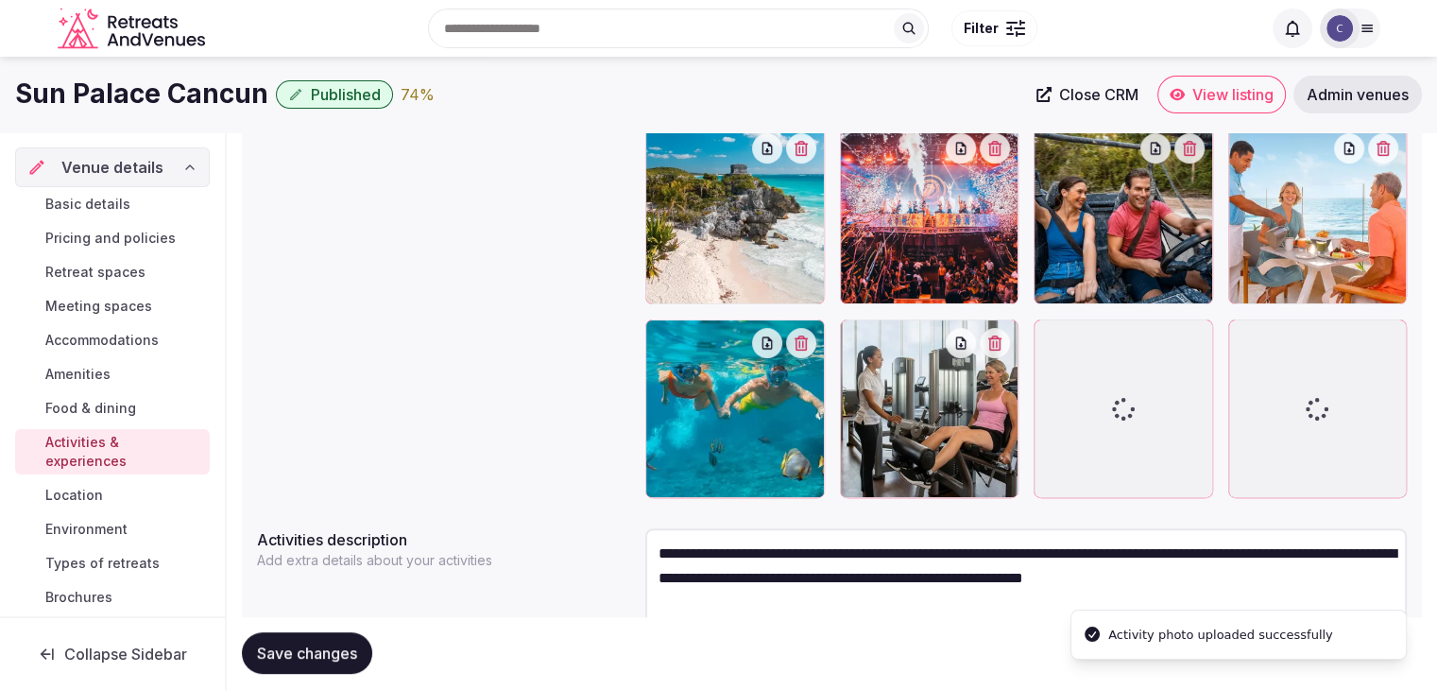
scroll to position [423, 0]
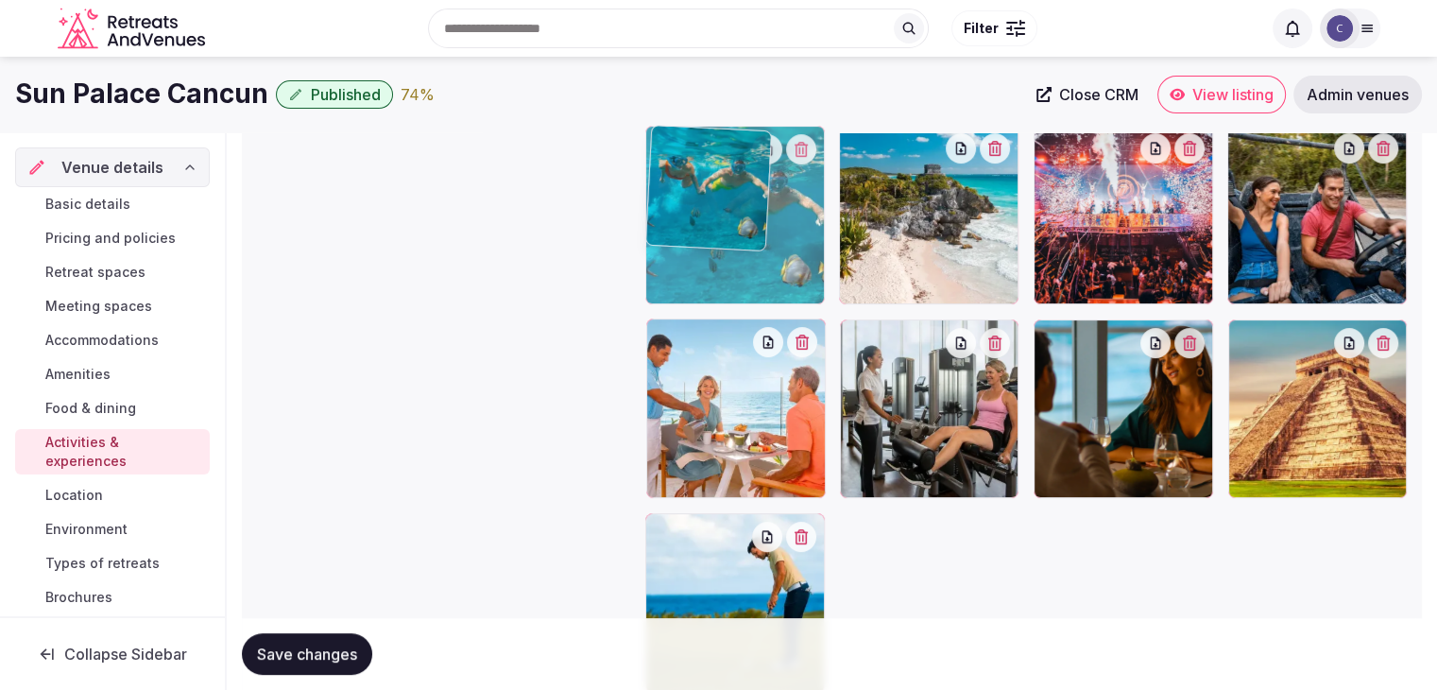
drag, startPoint x: 663, startPoint y: 334, endPoint x: 659, endPoint y: 314, distance: 20.4
click at [658, 257] on body "Search Popular Destinations Toscana, Italy Riviera Maya, Mexico Indonesia, Bali…" at bounding box center [718, 285] width 1437 height 1416
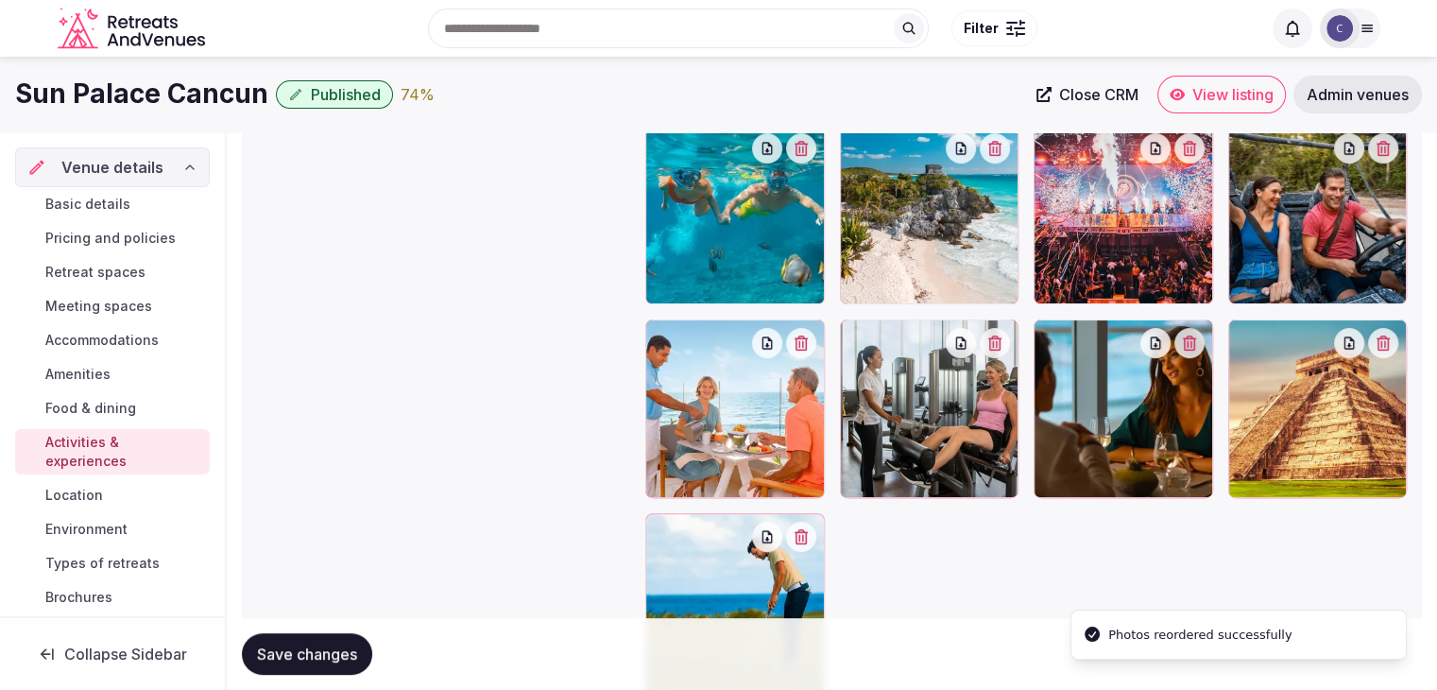
click at [352, 670] on button "Save changes" at bounding box center [307, 654] width 130 height 42
click at [94, 505] on link "Location" at bounding box center [112, 495] width 195 height 26
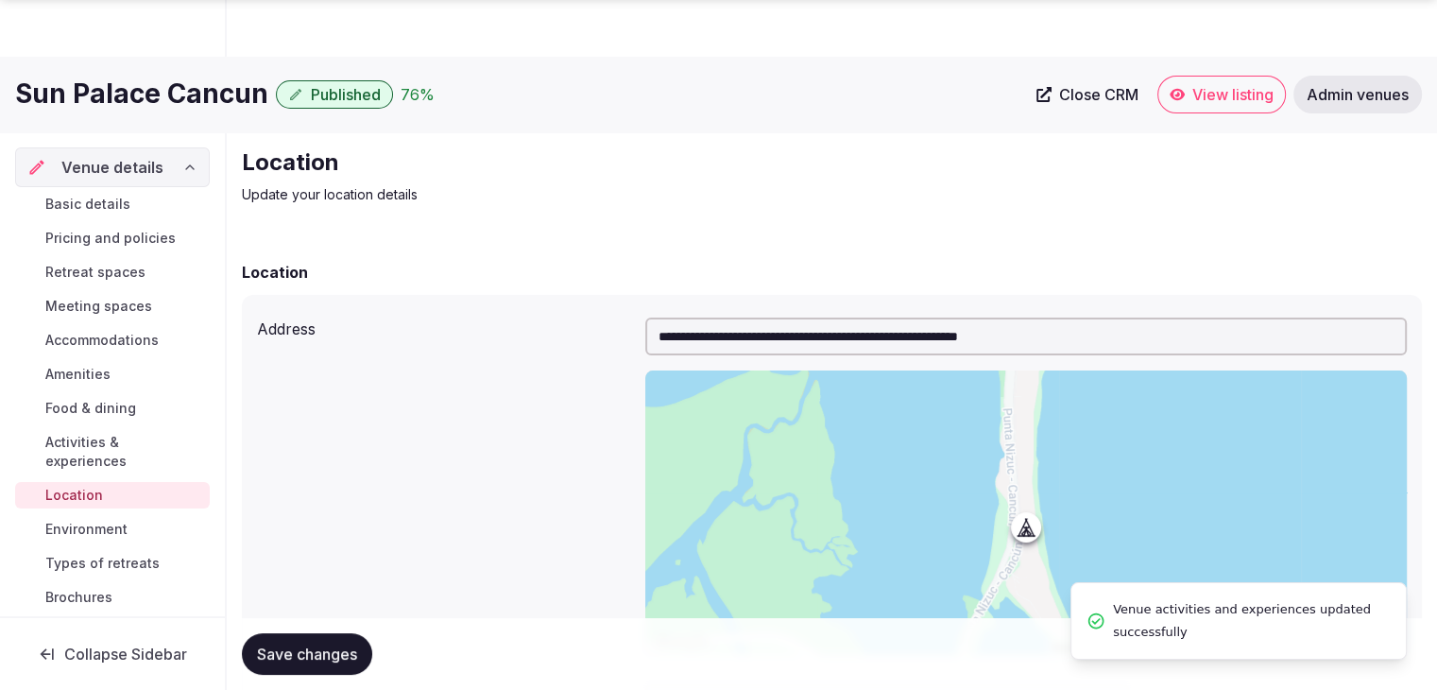
scroll to position [378, 0]
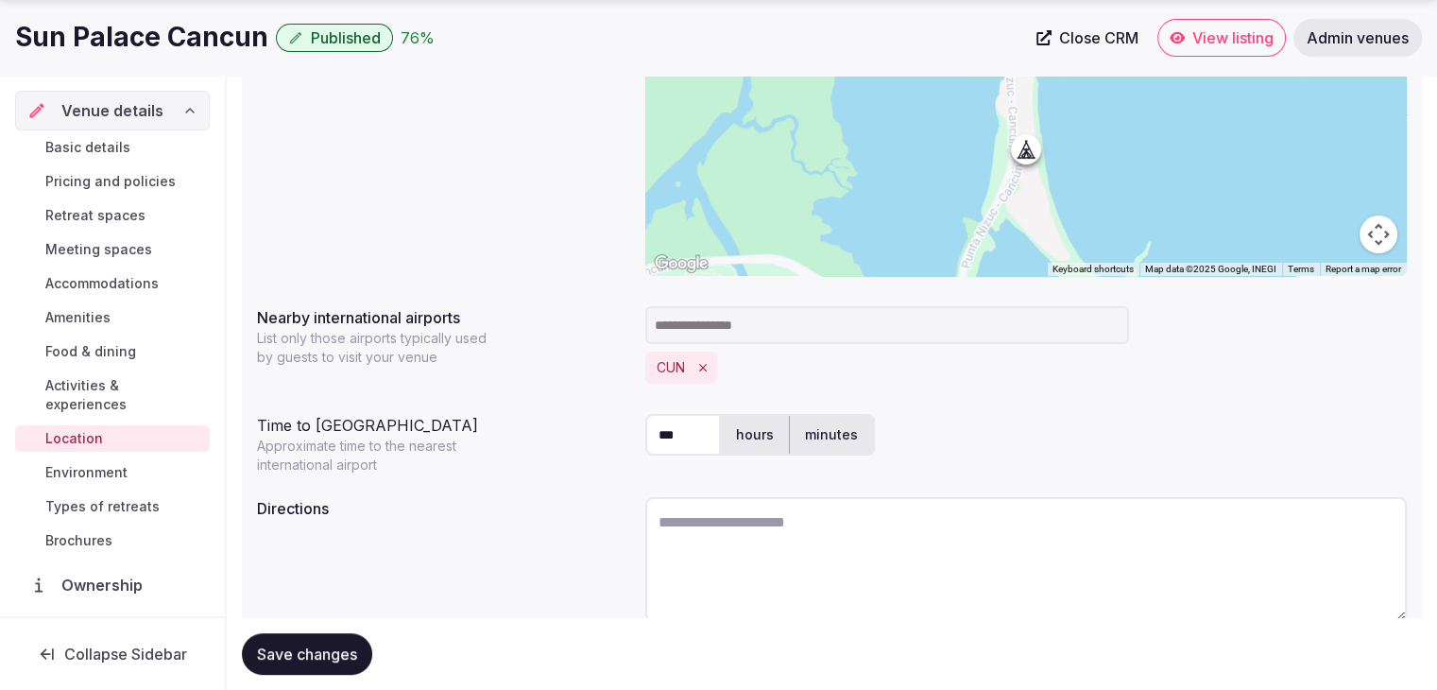
click at [116, 477] on span "Environment" at bounding box center [86, 472] width 82 height 19
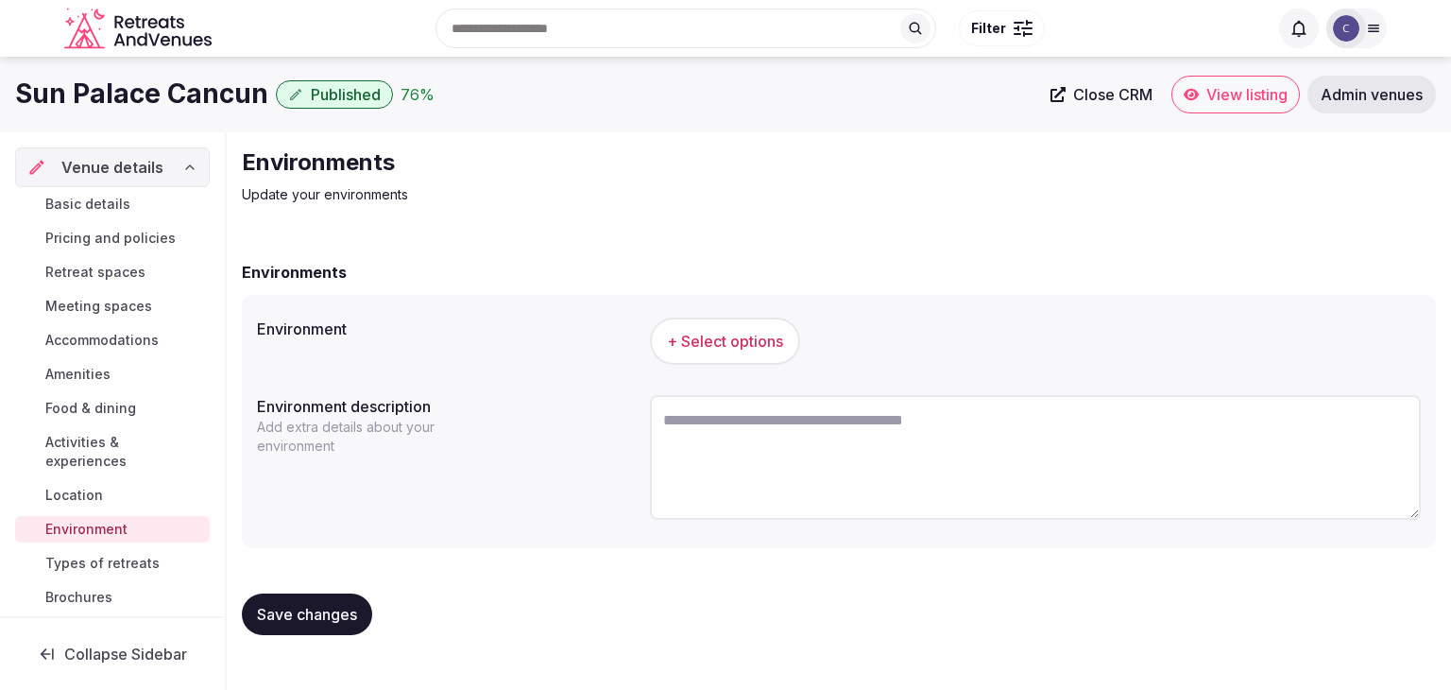
click at [707, 335] on span "+ Select options" at bounding box center [725, 341] width 116 height 21
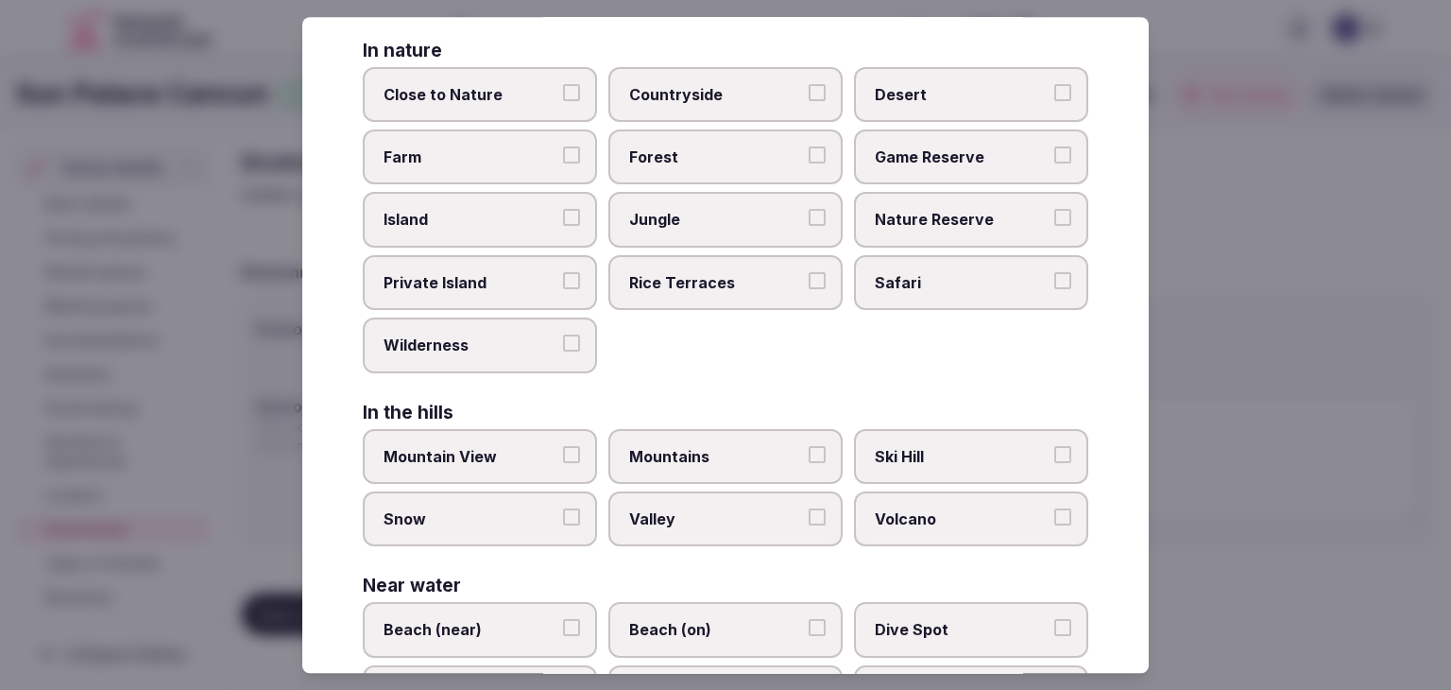
scroll to position [452, 0]
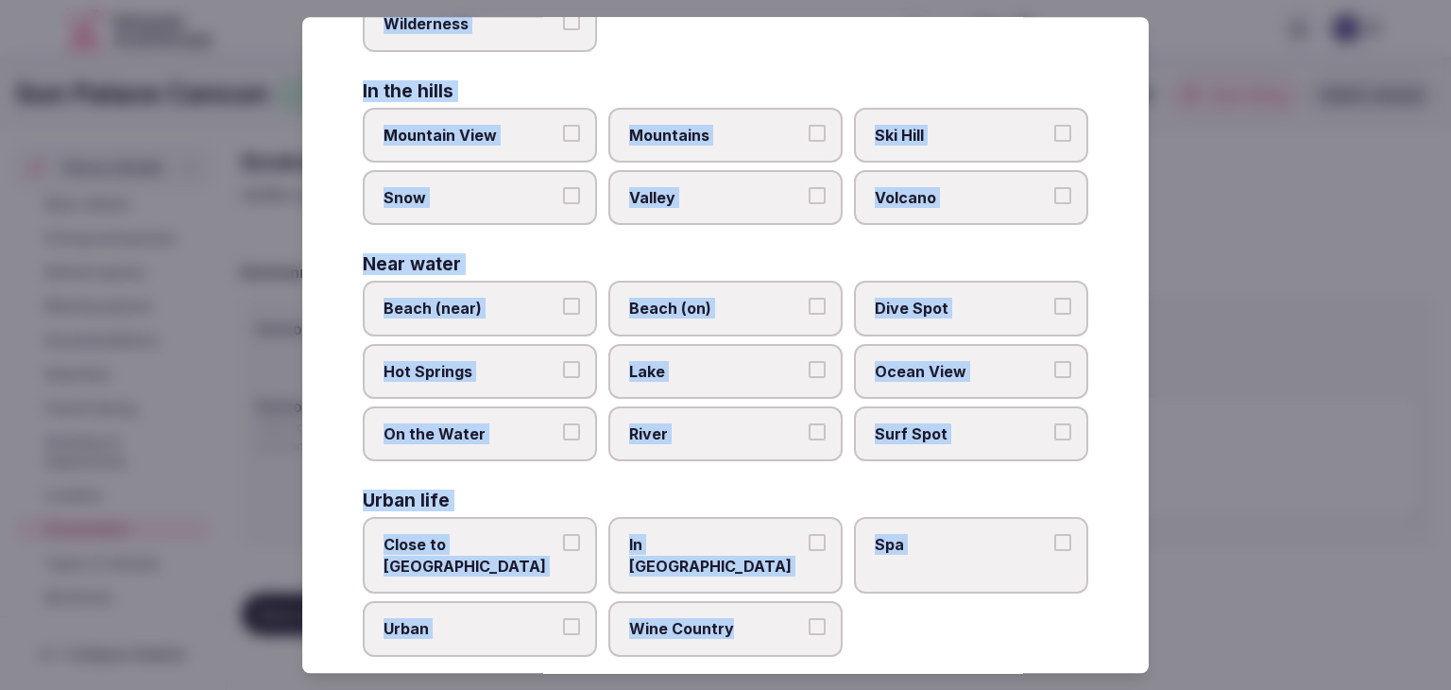
drag, startPoint x: 348, startPoint y: 118, endPoint x: 869, endPoint y: 640, distance: 737.7
click at [876, 645] on div "Select your environment Choose all applicable environments offered. In nature C…" at bounding box center [725, 345] width 847 height 656
copy div "Choose all applicable environments offered. In nature Close to Nature Countrysi…"
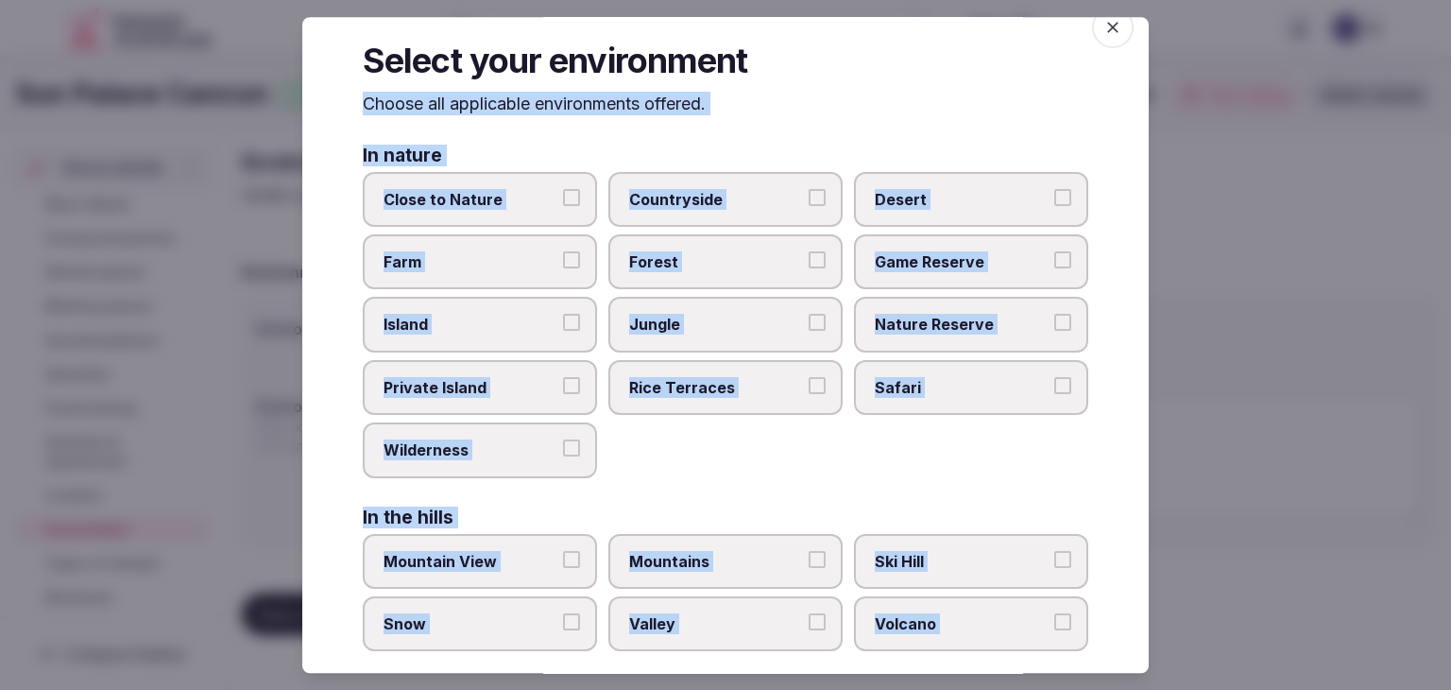
scroll to position [0, 0]
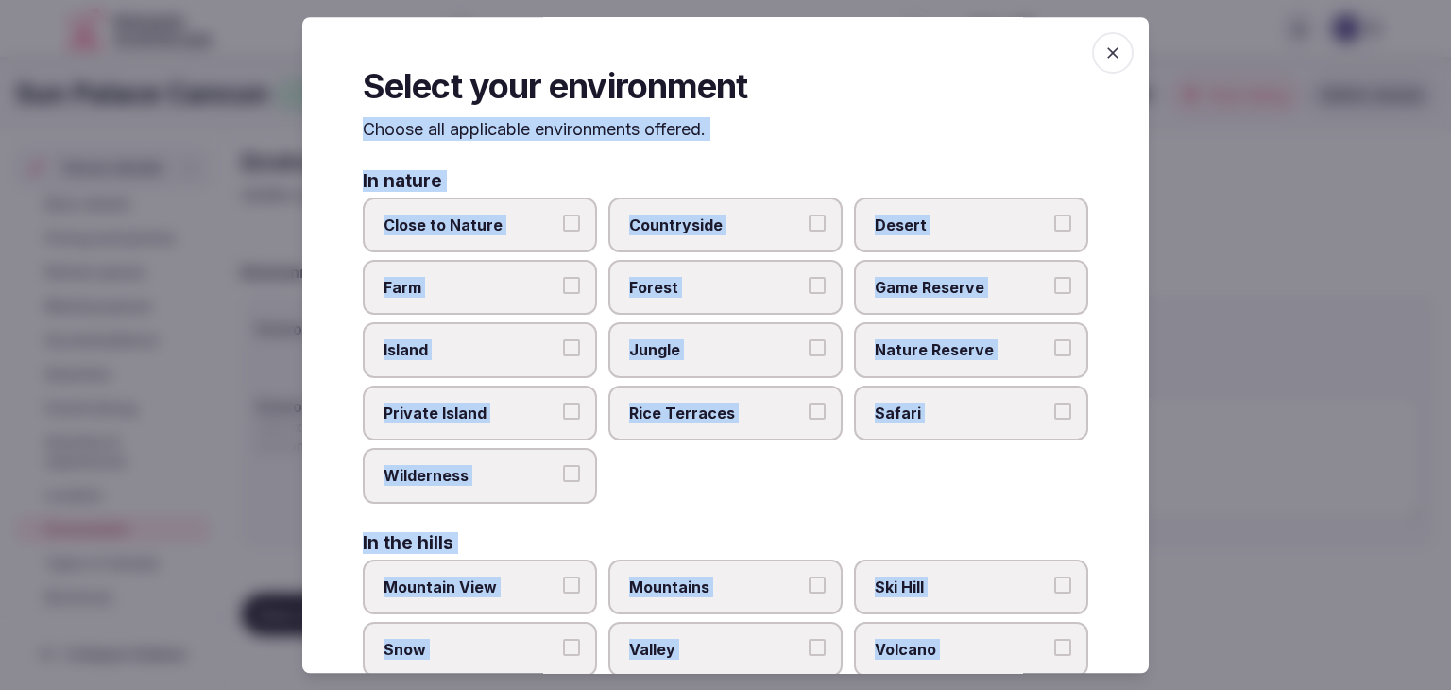
click at [459, 209] on label "Close to Nature" at bounding box center [480, 225] width 234 height 55
click at [563, 215] on button "Close to Nature" at bounding box center [571, 223] width 17 height 17
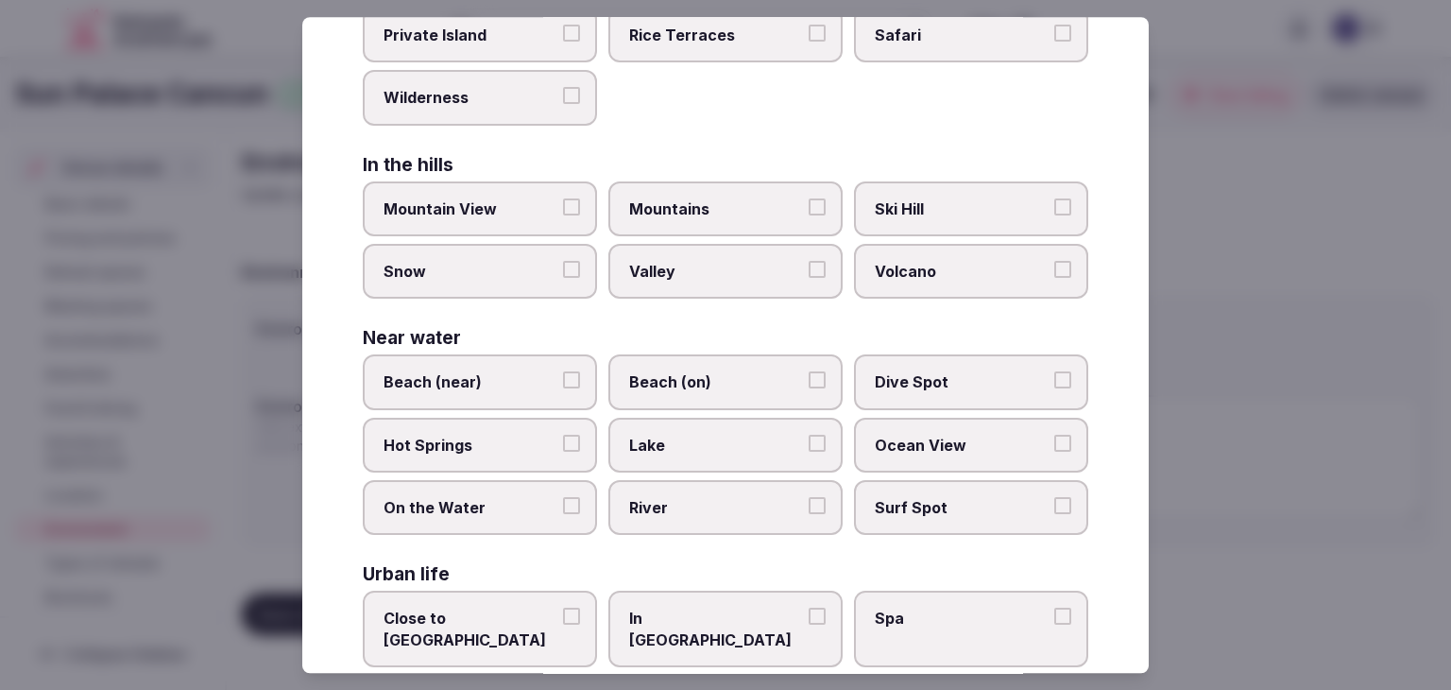
scroll to position [452, 0]
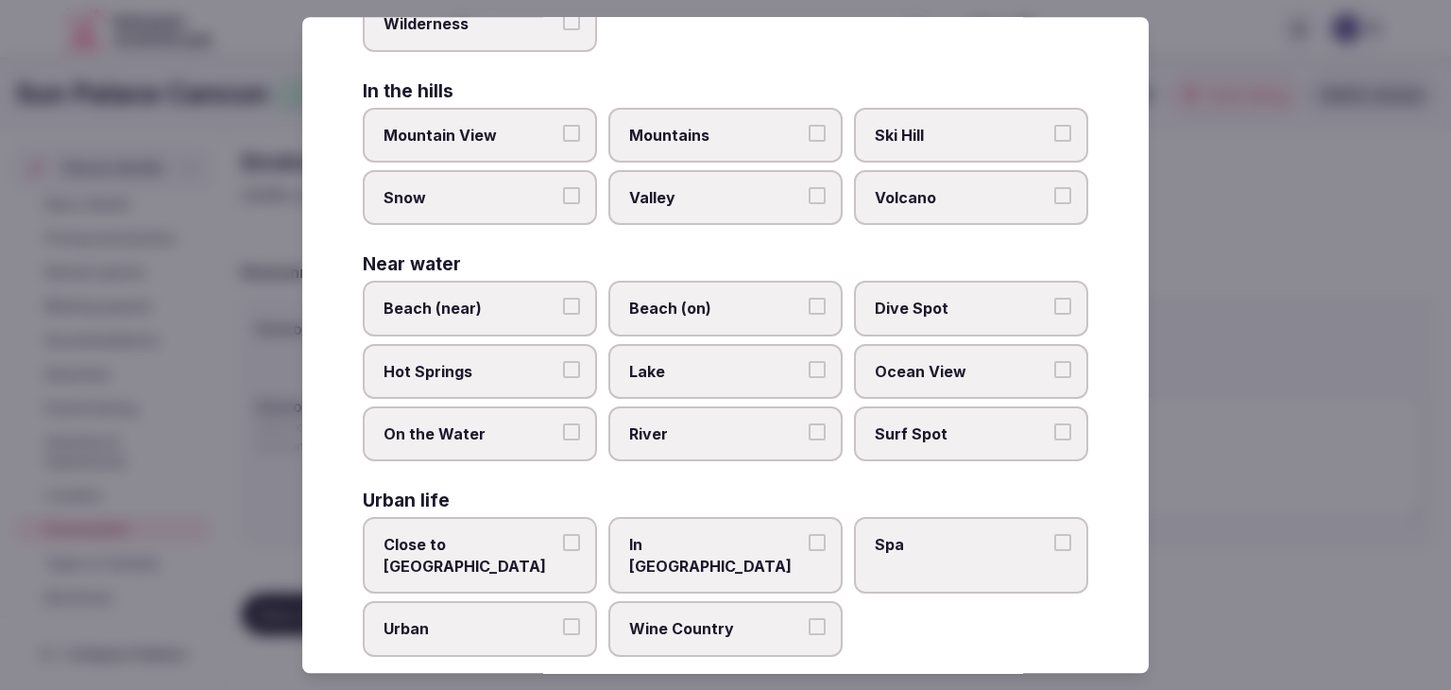
click at [651, 302] on span "Beach (on)" at bounding box center [716, 309] width 174 height 21
click at [809, 302] on button "Beach (on)" at bounding box center [817, 307] width 17 height 17
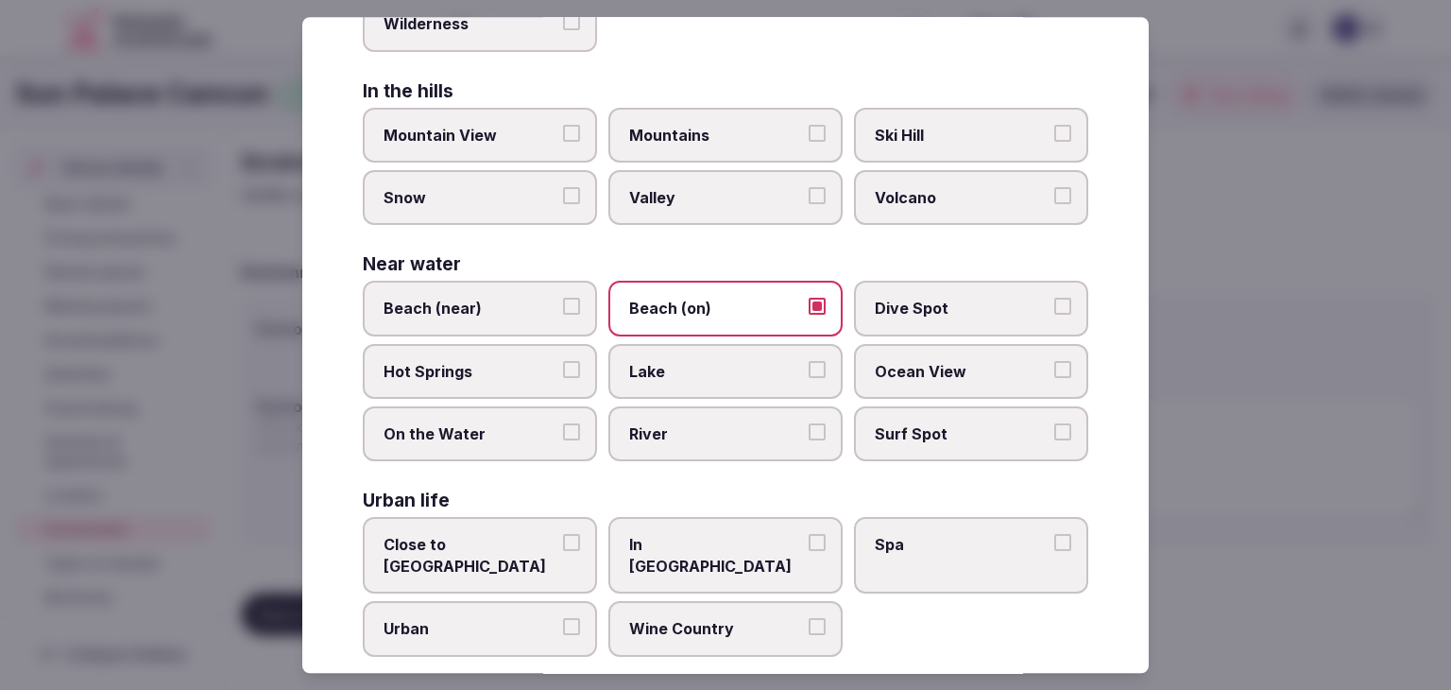
click at [875, 361] on span "Ocean View" at bounding box center [962, 371] width 174 height 21
click at [1055, 361] on button "Ocean View" at bounding box center [1063, 369] width 17 height 17
click at [1206, 216] on div at bounding box center [725, 345] width 1451 height 690
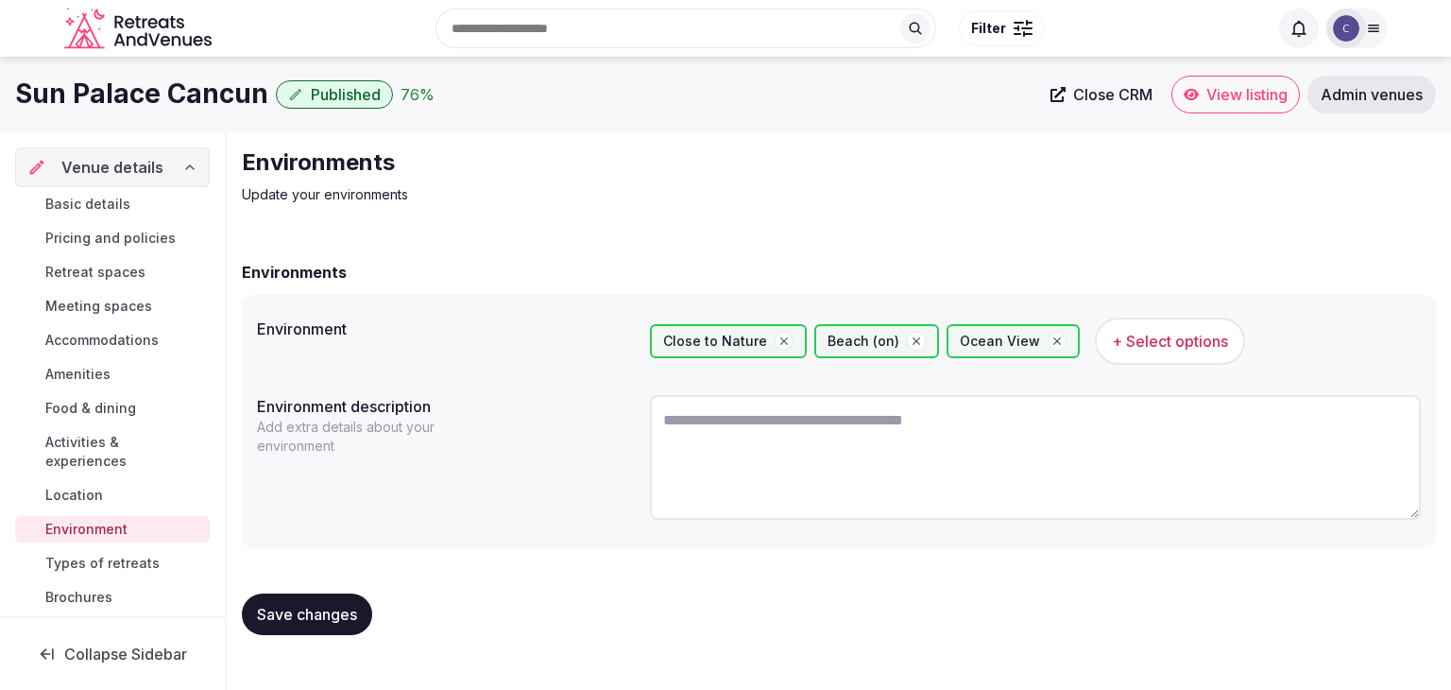
drag, startPoint x: 312, startPoint y: 603, endPoint x: 665, endPoint y: 628, distance: 354.3
click at [314, 605] on span "Save changes" at bounding box center [307, 614] width 100 height 19
click at [297, 630] on button "Save changes" at bounding box center [307, 614] width 130 height 42
click at [63, 568] on span "Types of retreats" at bounding box center [102, 563] width 114 height 19
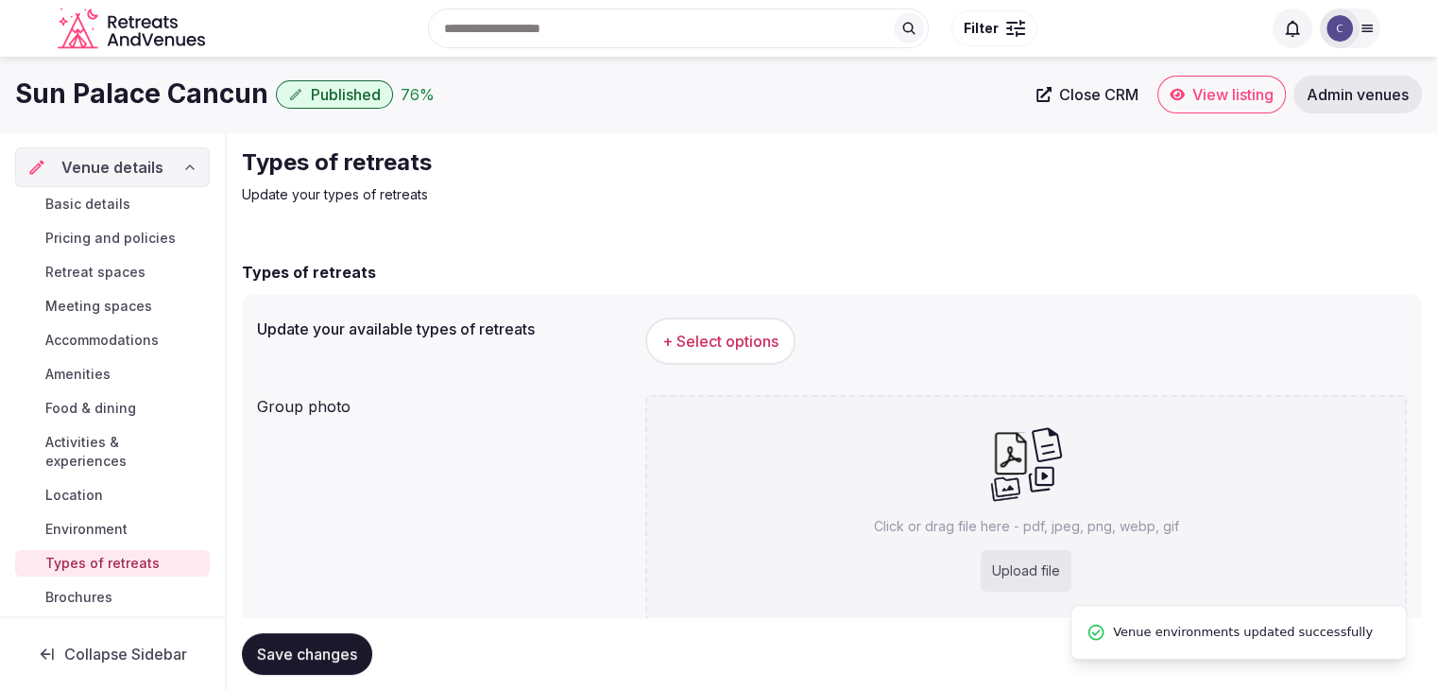
click at [735, 352] on button "+ Select options" at bounding box center [720, 341] width 150 height 47
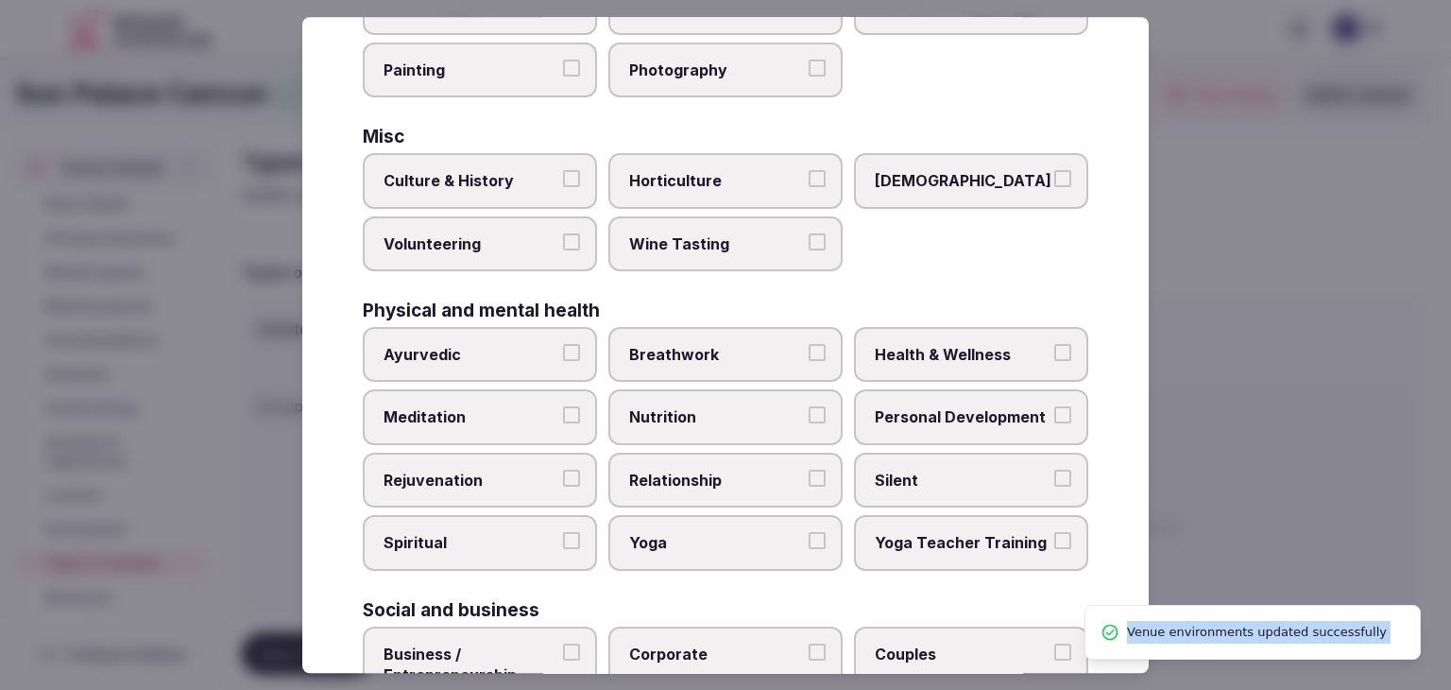
scroll to position [768, 0]
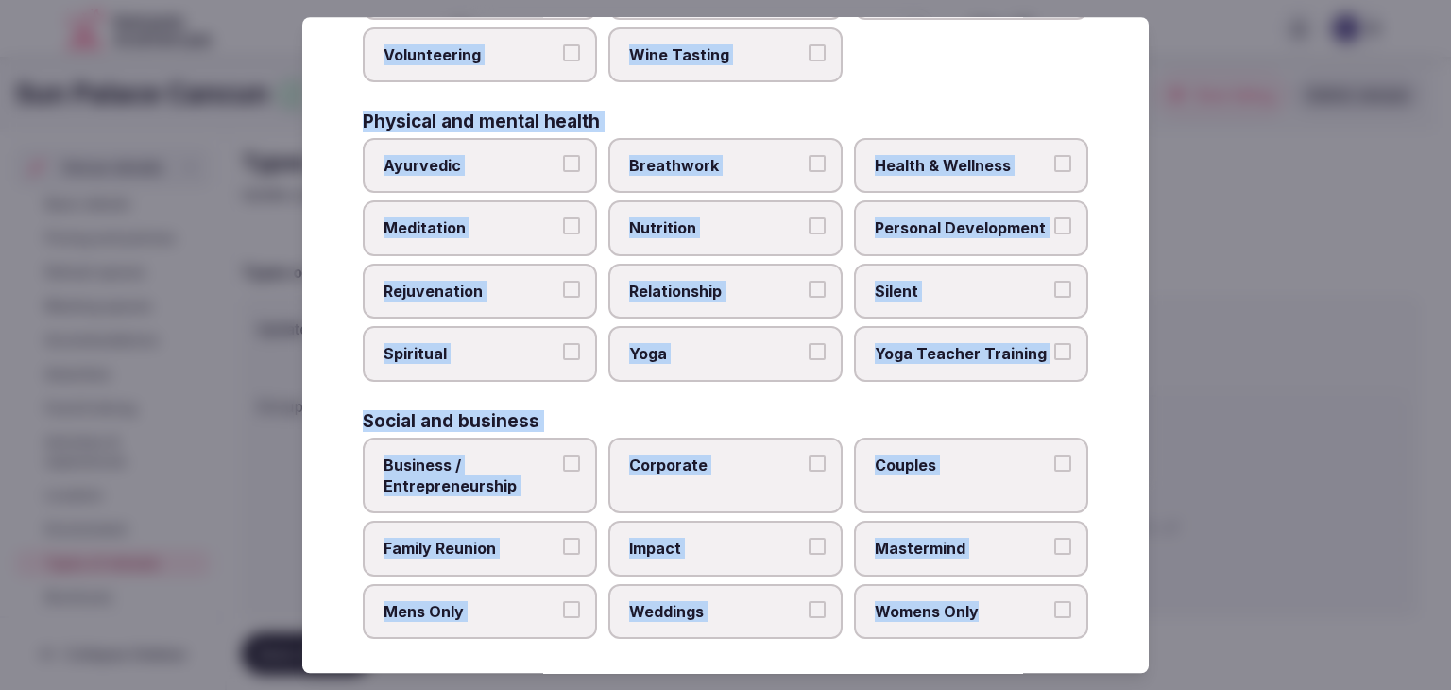
drag, startPoint x: 354, startPoint y: 137, endPoint x: 1058, endPoint y: 608, distance: 846.8
click at [1058, 608] on div "Select your types of retreats Choose all applicable types of retreats offered. …" at bounding box center [725, 345] width 847 height 656
copy div "Choose all applicable types of retreats offered. Active Adventure Cold Water Ex…"
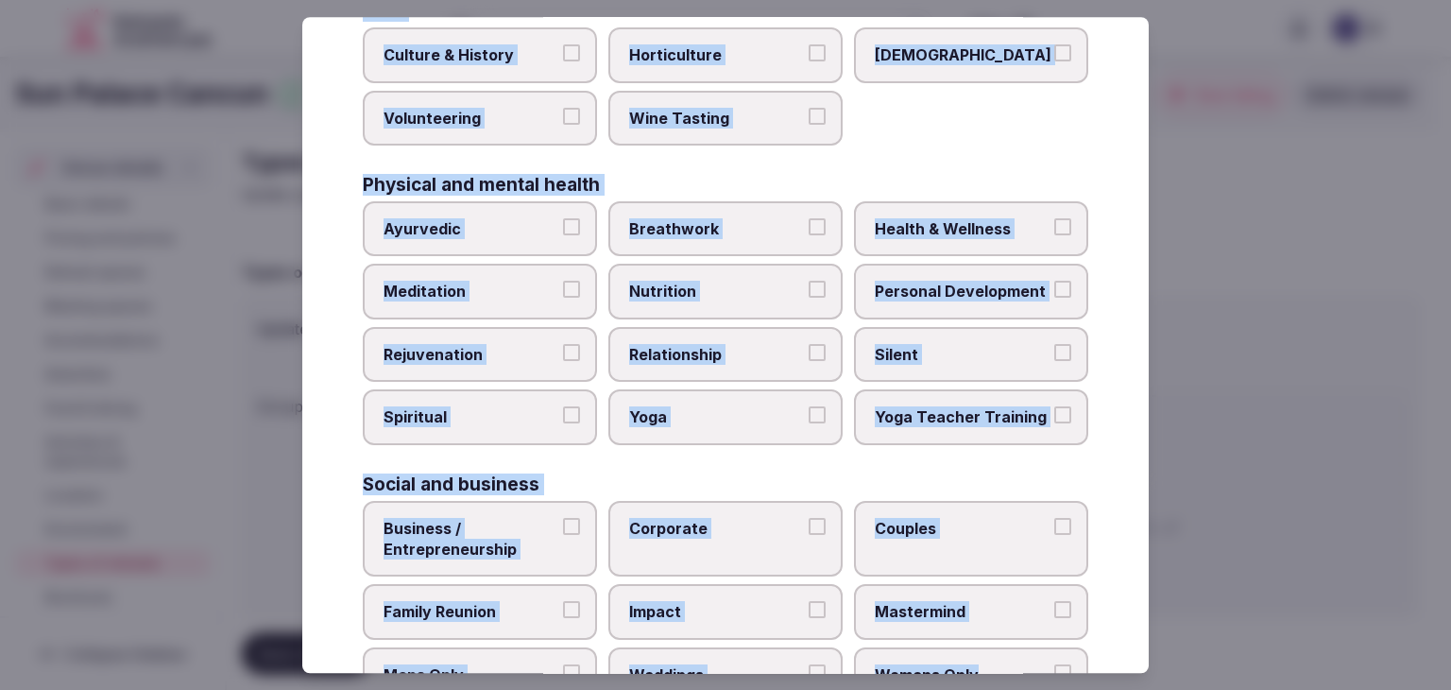
scroll to position [674, 0]
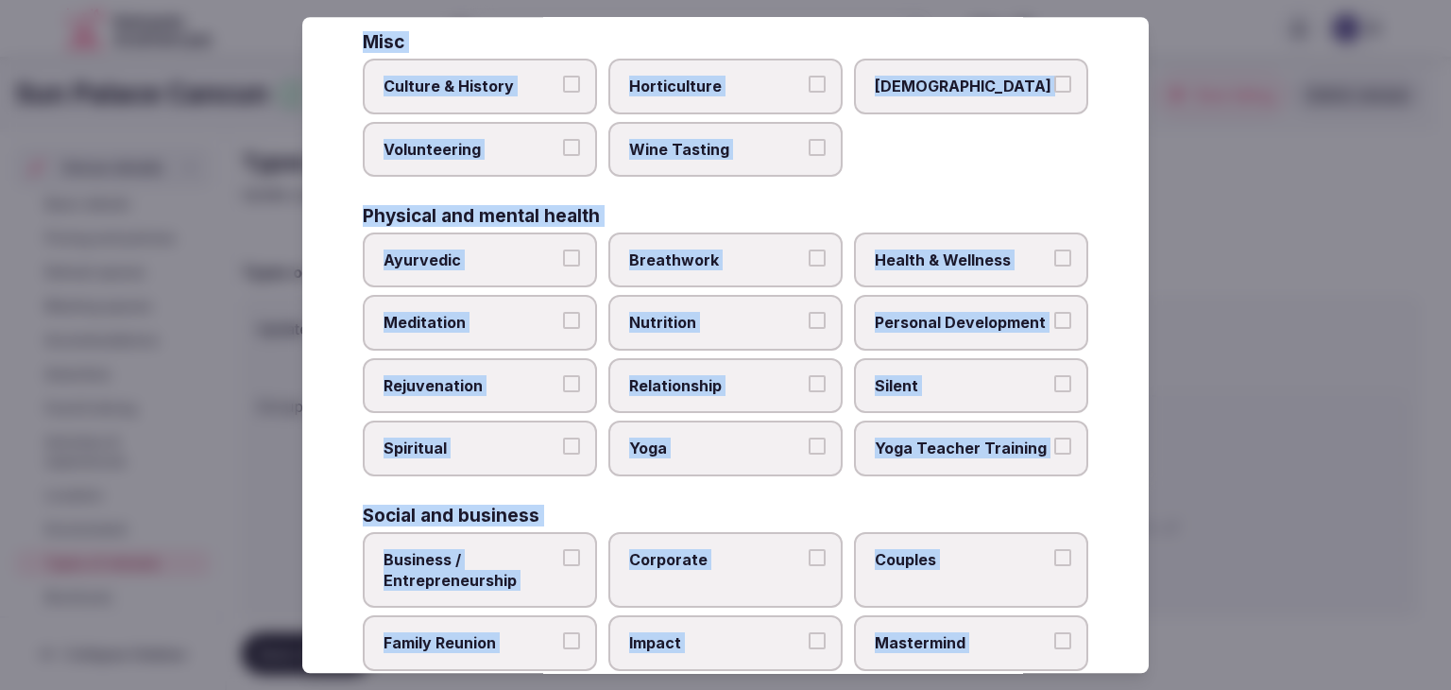
click at [972, 236] on label "Health & Wellness" at bounding box center [971, 259] width 234 height 55
click at [1055, 249] on button "Health & Wellness" at bounding box center [1063, 257] width 17 height 17
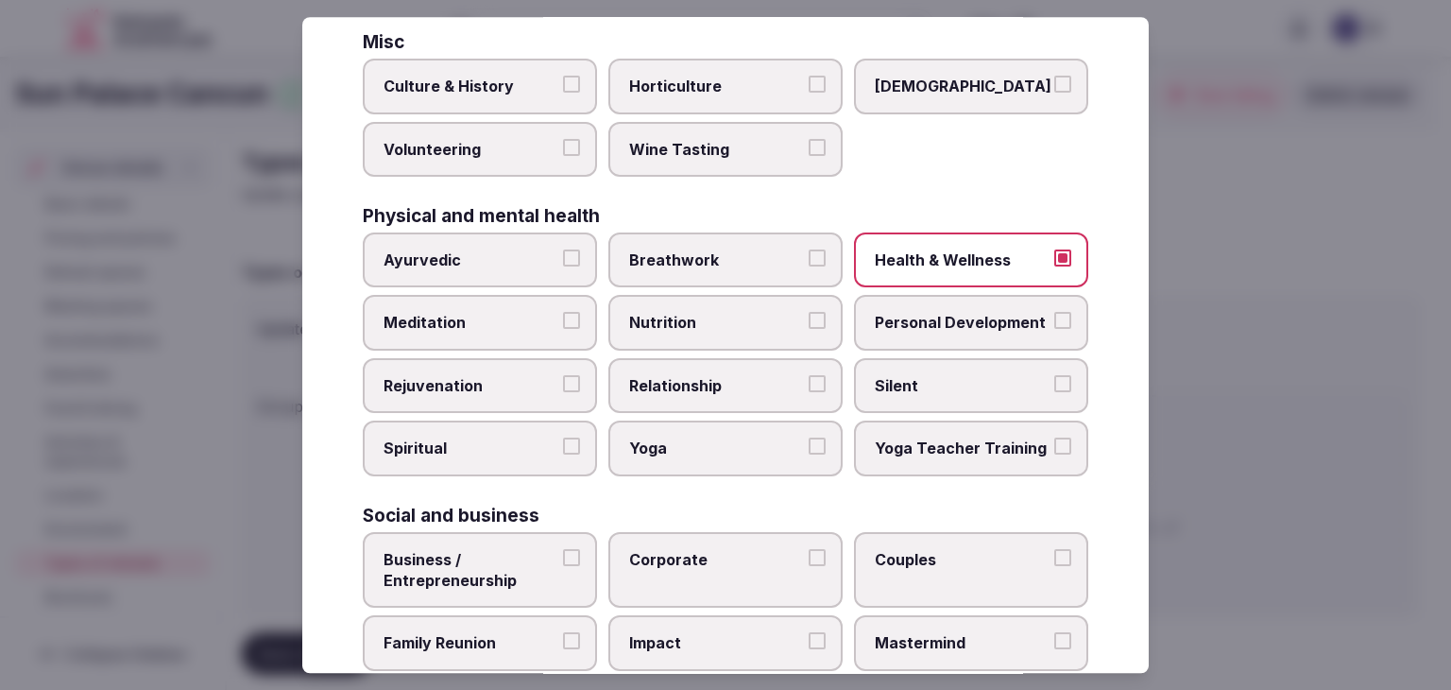
click at [965, 316] on span "Personal Development" at bounding box center [962, 323] width 174 height 21
click at [1055, 316] on button "Personal Development" at bounding box center [1063, 321] width 17 height 17
click at [541, 344] on div "Ayurvedic Breathwork Health & Wellness Meditation Nutrition Personal Developmen…" at bounding box center [726, 354] width 726 height 244
drag, startPoint x: 541, startPoint y: 378, endPoint x: 560, endPoint y: 398, distance: 28.1
click at [541, 380] on span "Rejuvenation" at bounding box center [471, 385] width 174 height 21
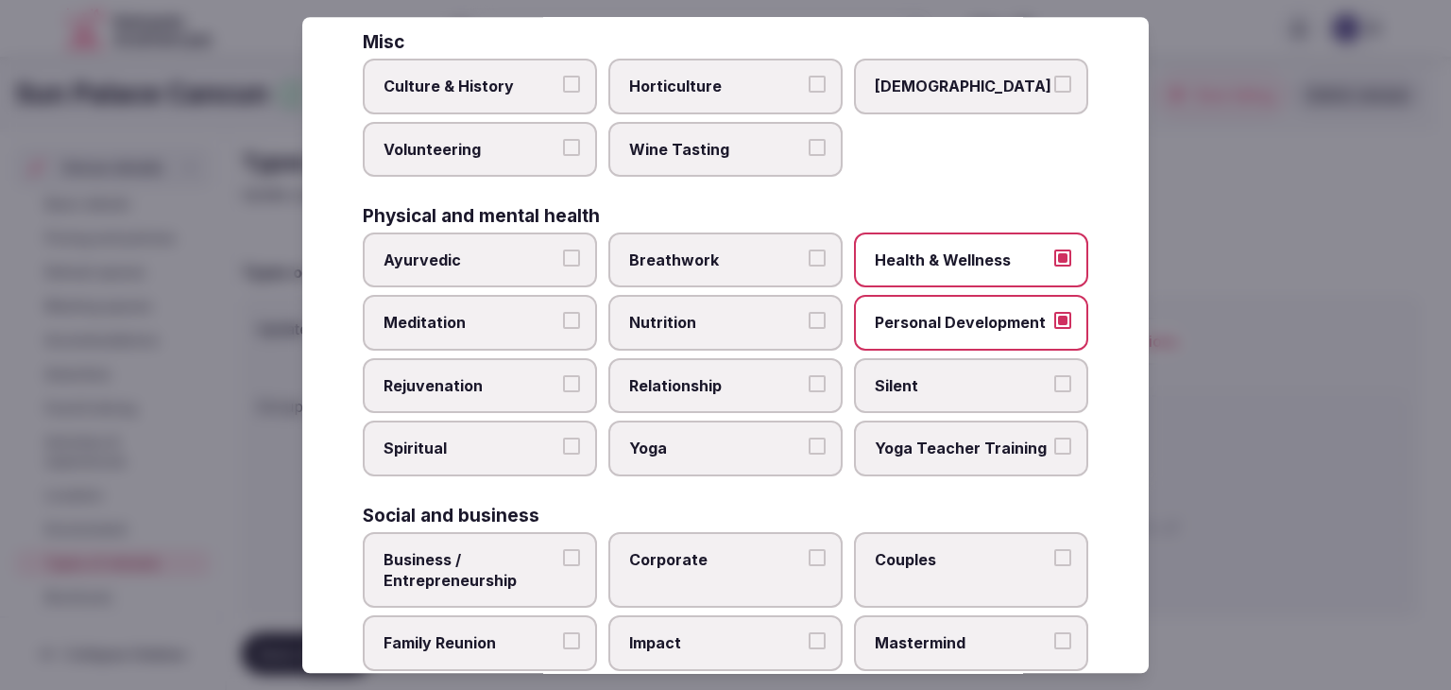
click at [563, 380] on button "Rejuvenation" at bounding box center [571, 383] width 17 height 17
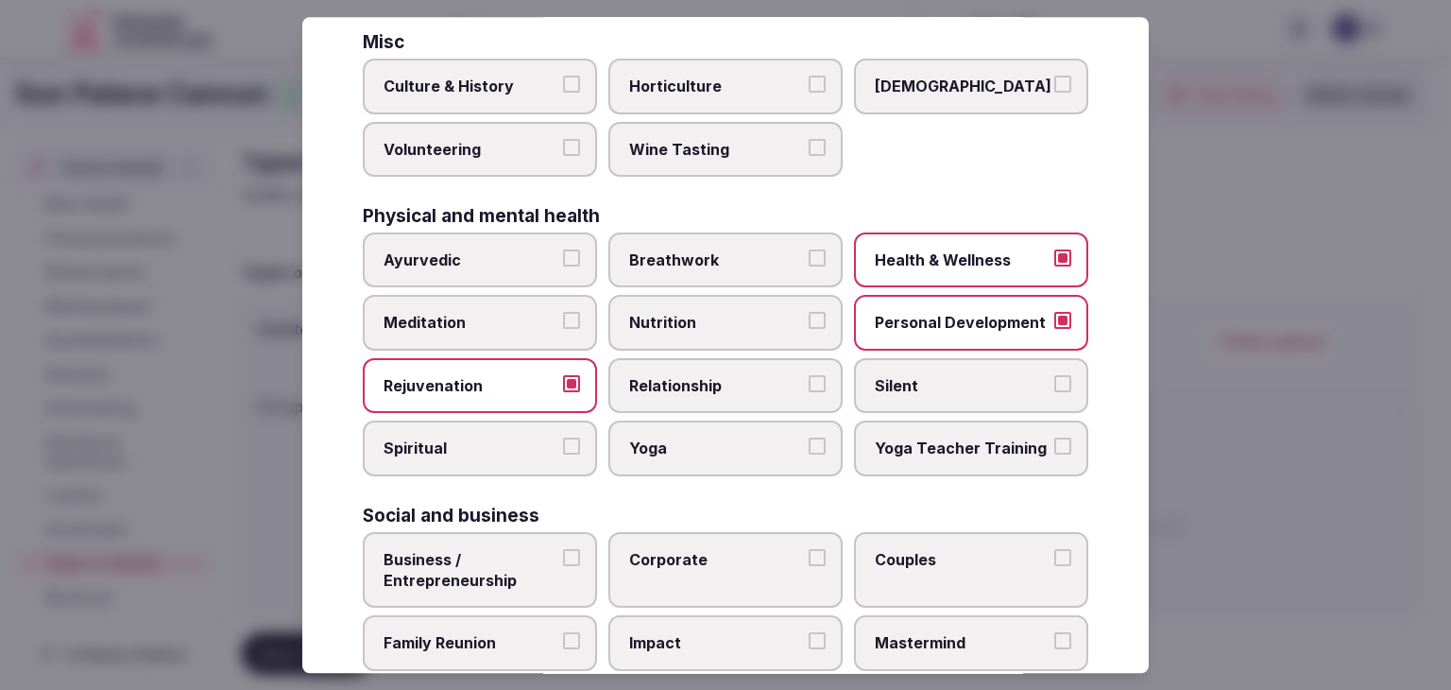
click at [681, 427] on label "Yoga" at bounding box center [726, 448] width 234 height 55
click at [809, 438] on button "Yoga" at bounding box center [817, 446] width 17 height 17
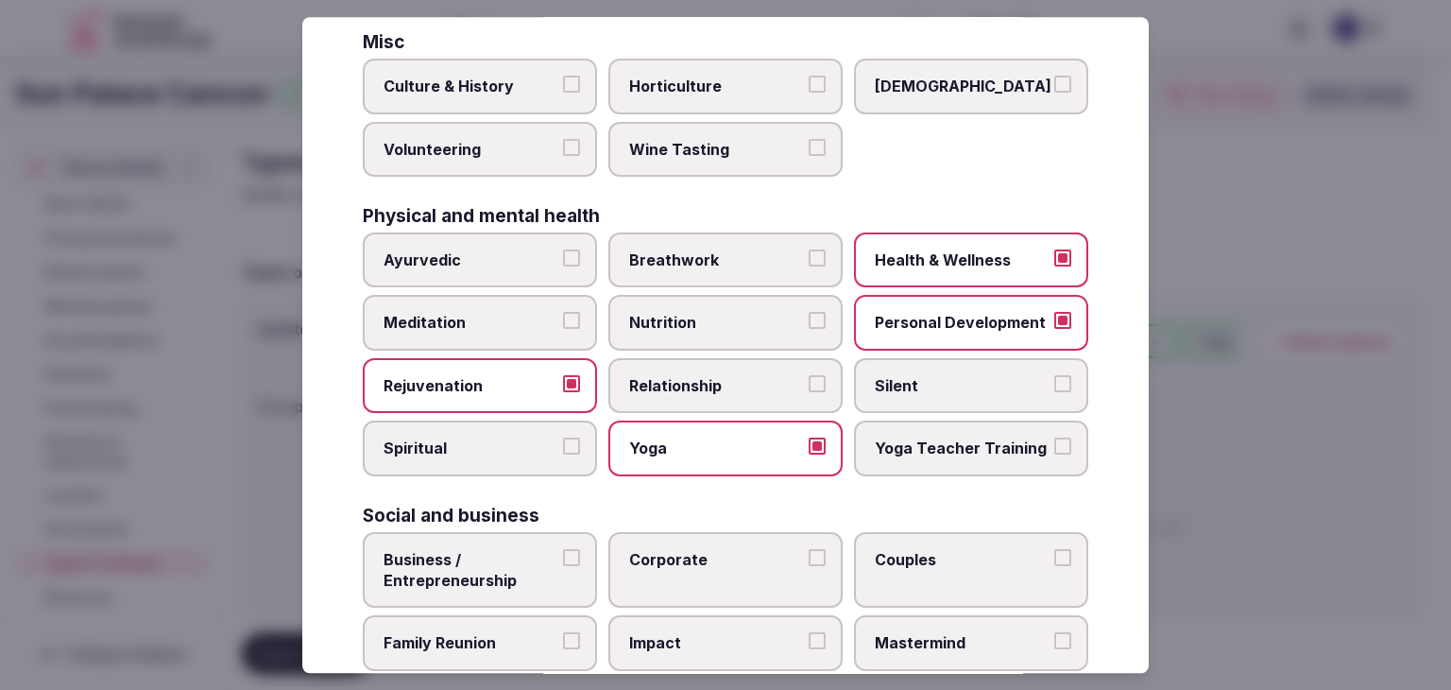
click at [464, 326] on label "Meditation" at bounding box center [480, 323] width 234 height 55
click at [563, 326] on button "Meditation" at bounding box center [571, 321] width 17 height 17
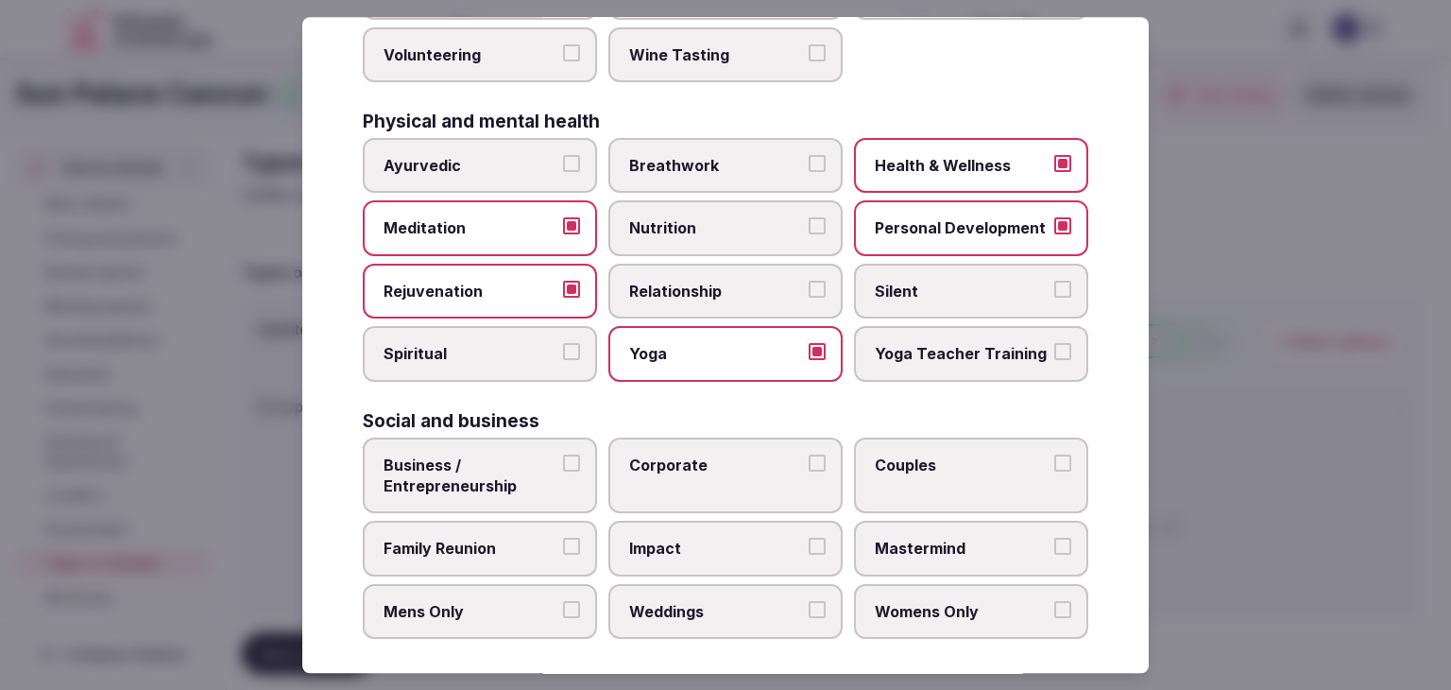
click at [508, 458] on span "Business / Entrepreneurship" at bounding box center [471, 476] width 174 height 43
click at [563, 458] on button "Business / Entrepreneurship" at bounding box center [571, 463] width 17 height 17
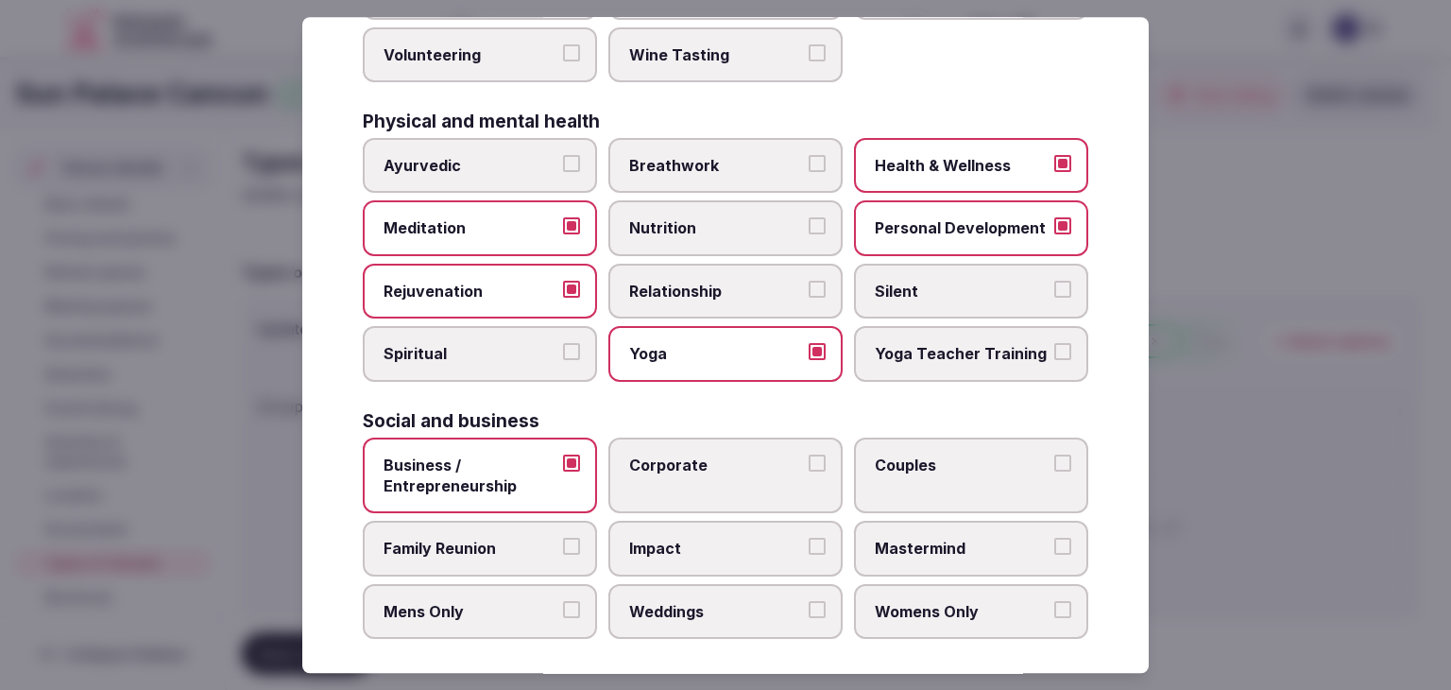
drag, startPoint x: 513, startPoint y: 538, endPoint x: 595, endPoint y: 517, distance: 84.8
click at [515, 539] on span "Family Reunion" at bounding box center [471, 549] width 174 height 21
click at [563, 539] on button "Family Reunion" at bounding box center [571, 547] width 17 height 17
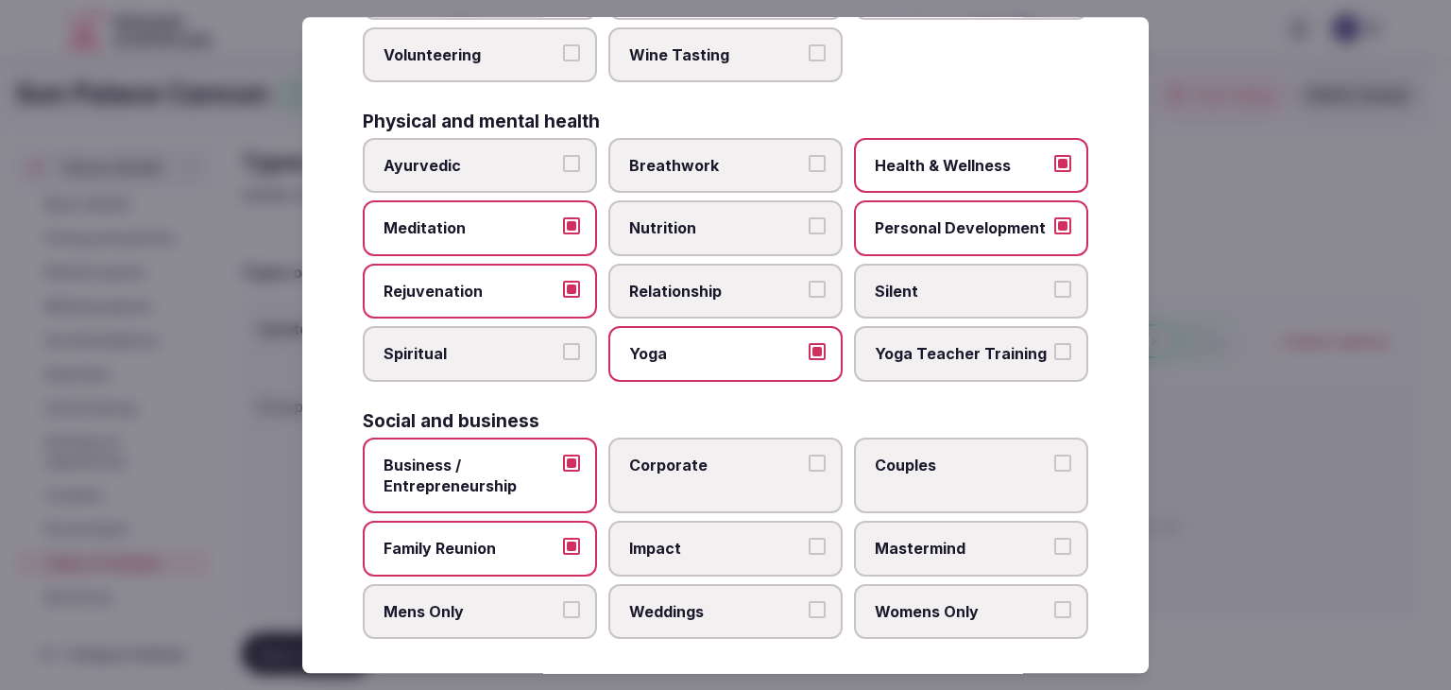
drag, startPoint x: 658, startPoint y: 476, endPoint x: 692, endPoint y: 574, distance: 103.1
click at [659, 475] on label "Corporate" at bounding box center [726, 476] width 234 height 77
click at [809, 472] on button "Corporate" at bounding box center [817, 463] width 17 height 17
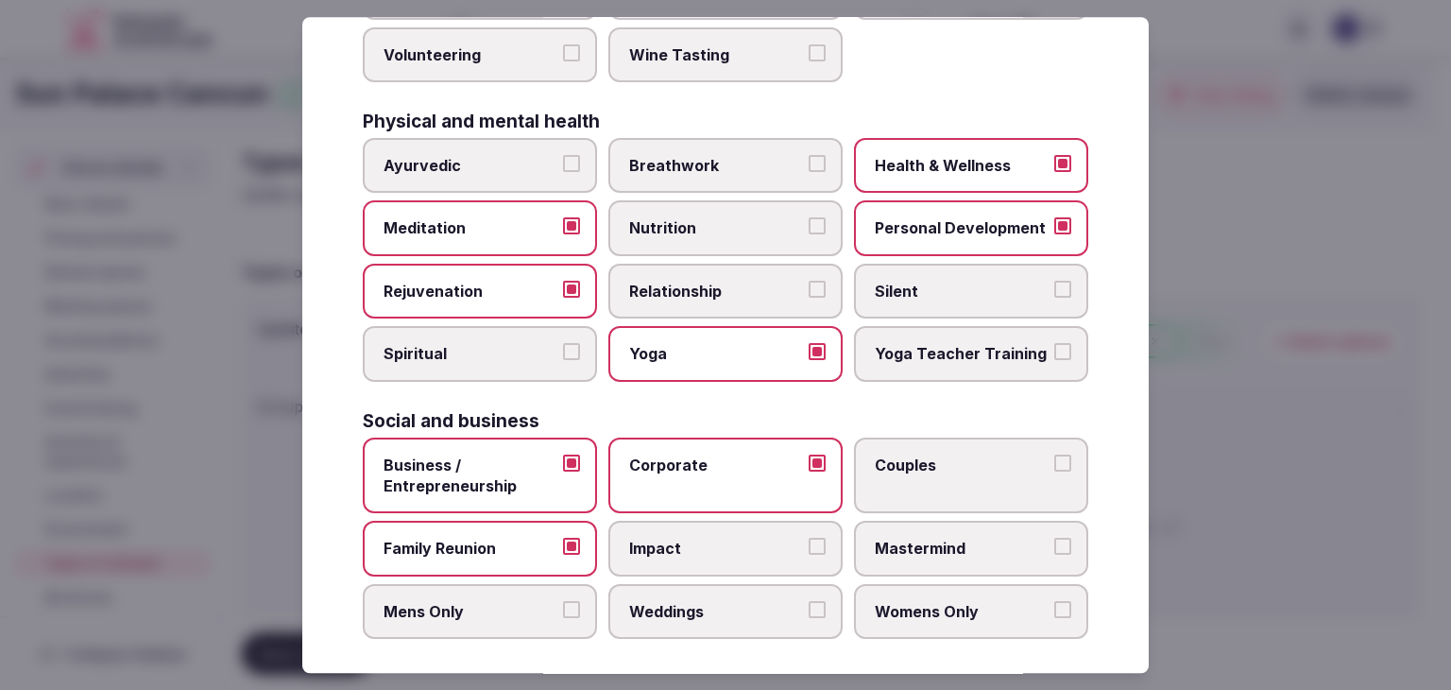
click at [702, 606] on span "Weddings" at bounding box center [716, 611] width 174 height 21
click at [809, 606] on button "Weddings" at bounding box center [817, 609] width 17 height 17
click at [918, 455] on span "Couples" at bounding box center [962, 465] width 174 height 21
click at [1055, 455] on button "Couples" at bounding box center [1063, 463] width 17 height 17
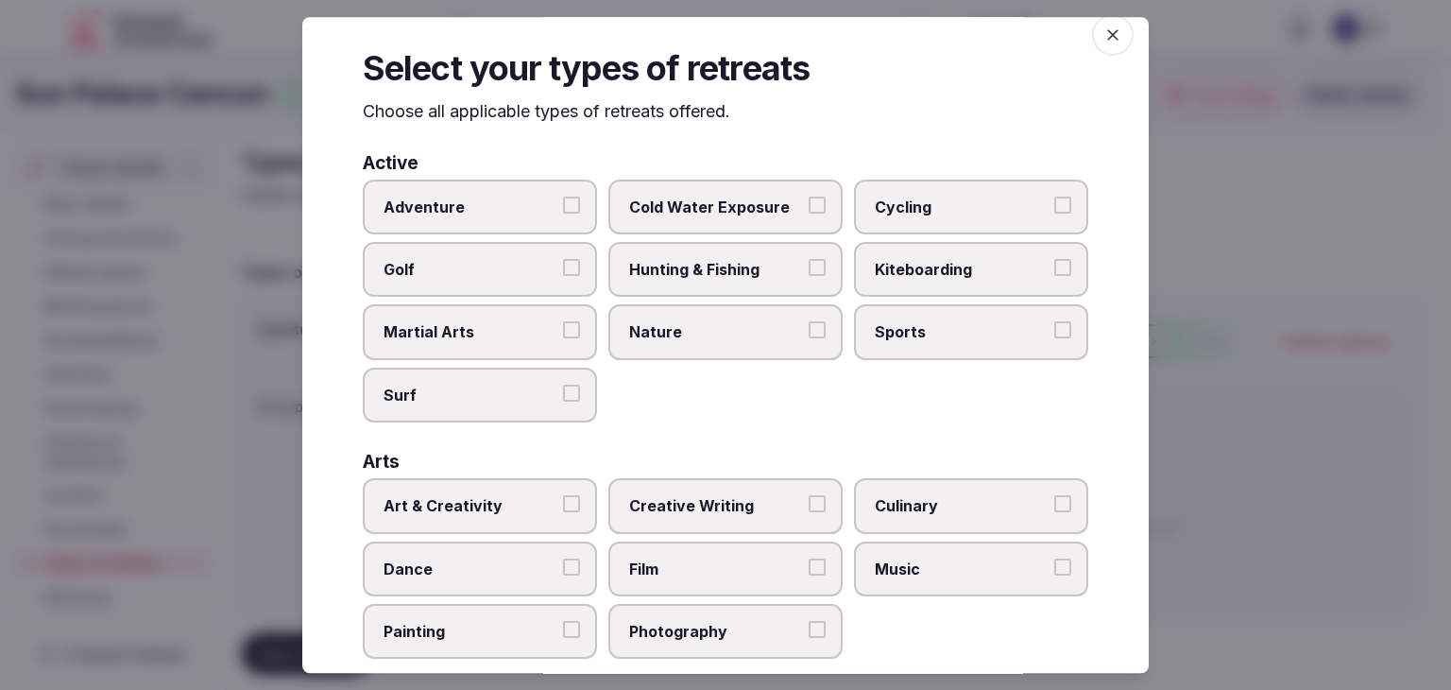
scroll to position [12, 0]
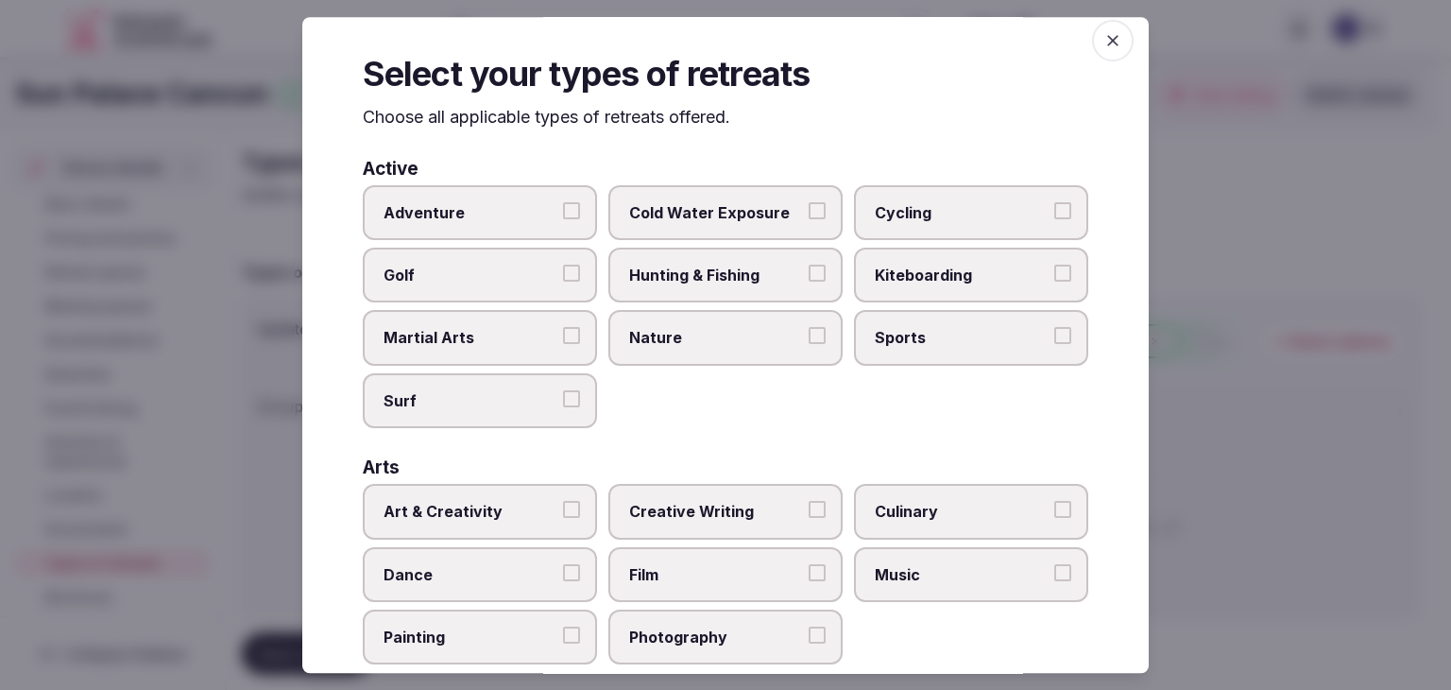
click at [930, 485] on label "Culinary" at bounding box center [971, 511] width 234 height 55
click at [1055, 501] on button "Culinary" at bounding box center [1063, 509] width 17 height 17
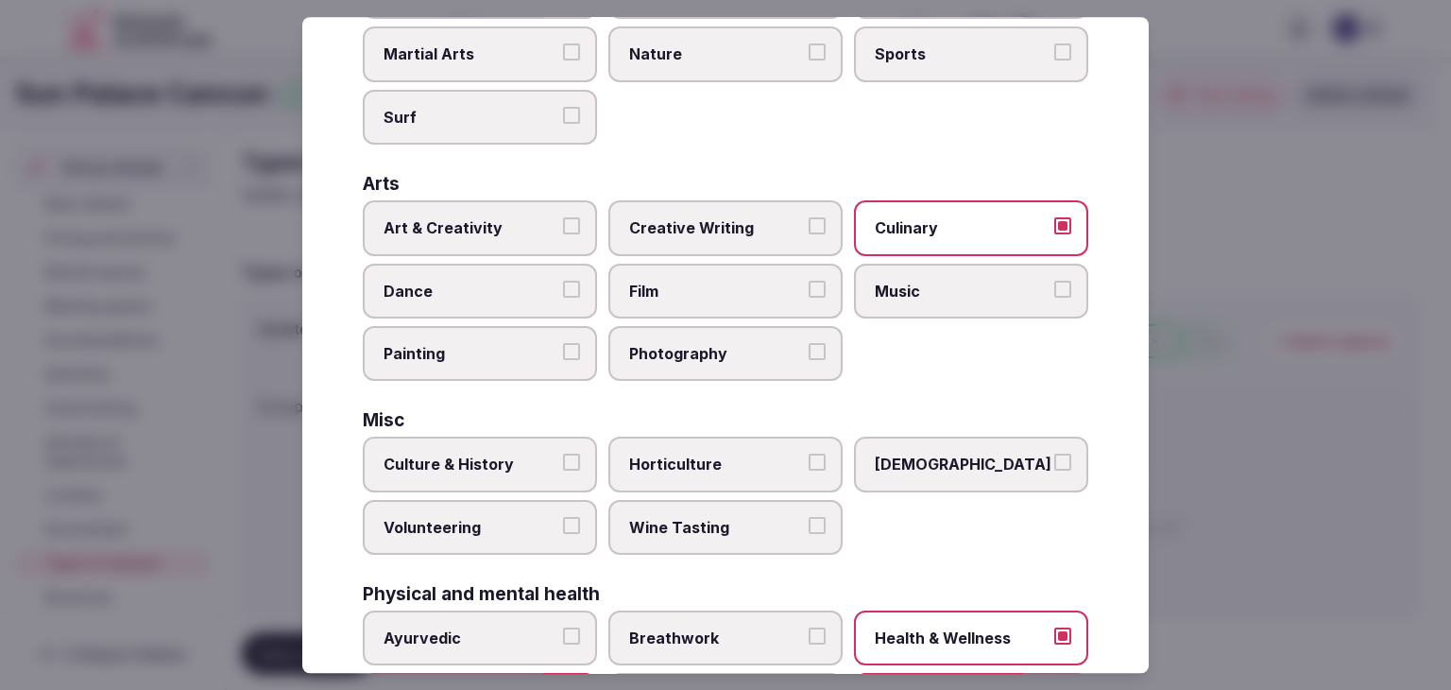
click at [499, 443] on label "Culture & History" at bounding box center [480, 465] width 234 height 55
click at [563, 455] on button "Culture & History" at bounding box center [571, 463] width 17 height 17
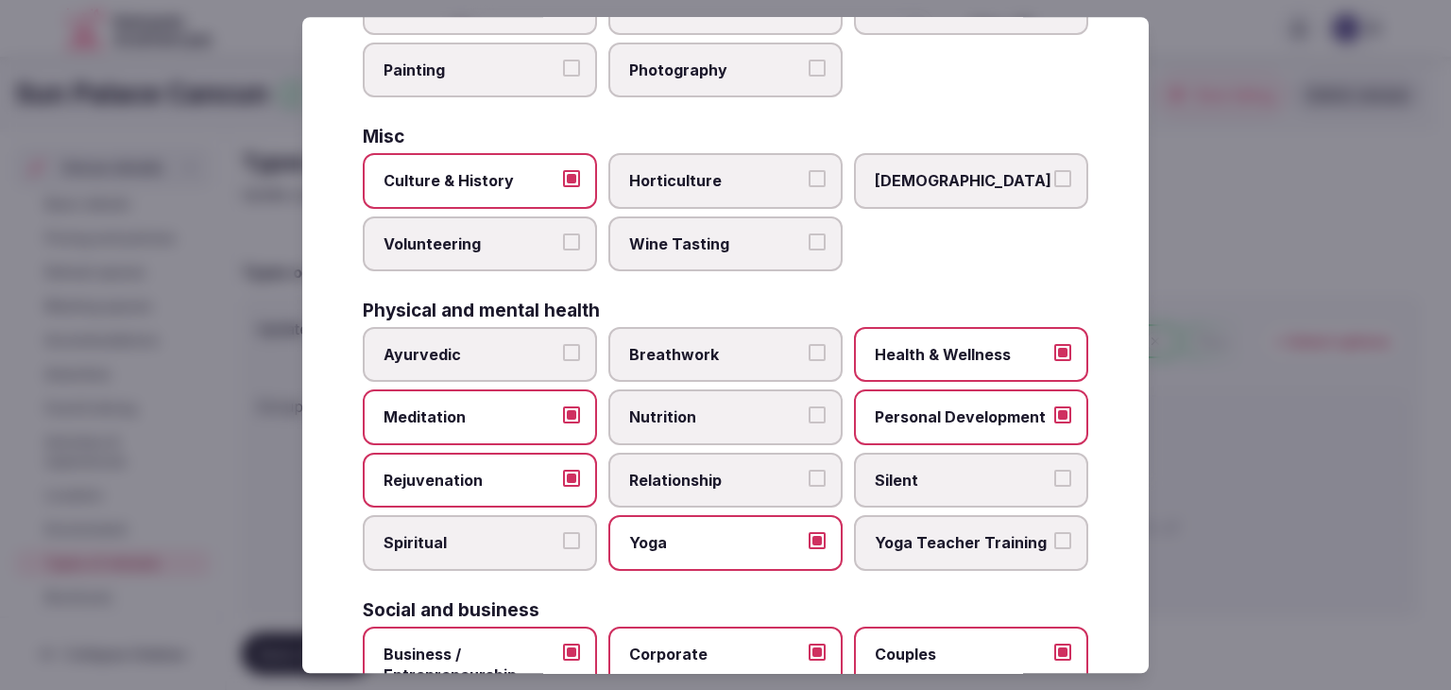
scroll to position [768, 0]
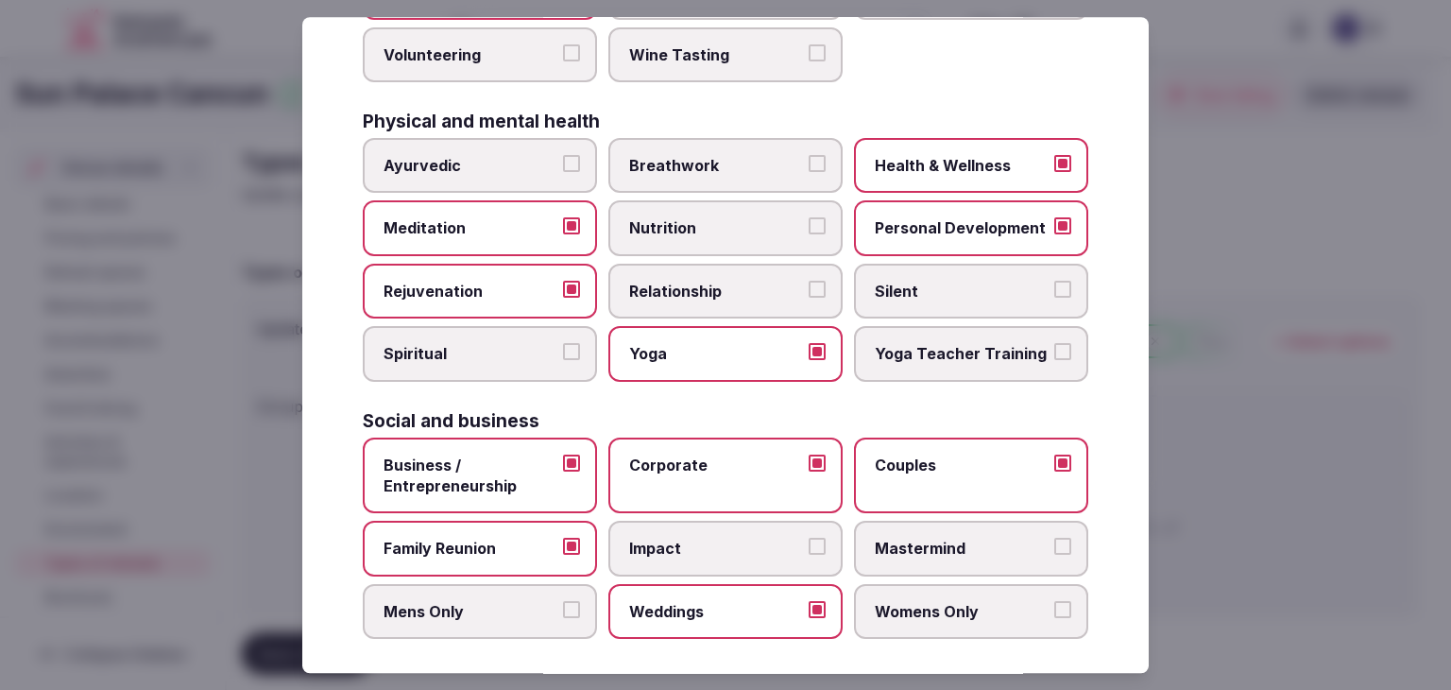
click at [526, 344] on span "Spiritual" at bounding box center [471, 354] width 174 height 21
click at [563, 344] on button "Spiritual" at bounding box center [571, 352] width 17 height 17
click at [741, 283] on span "Relationship" at bounding box center [716, 291] width 174 height 21
click at [809, 283] on button "Relationship" at bounding box center [817, 289] width 17 height 17
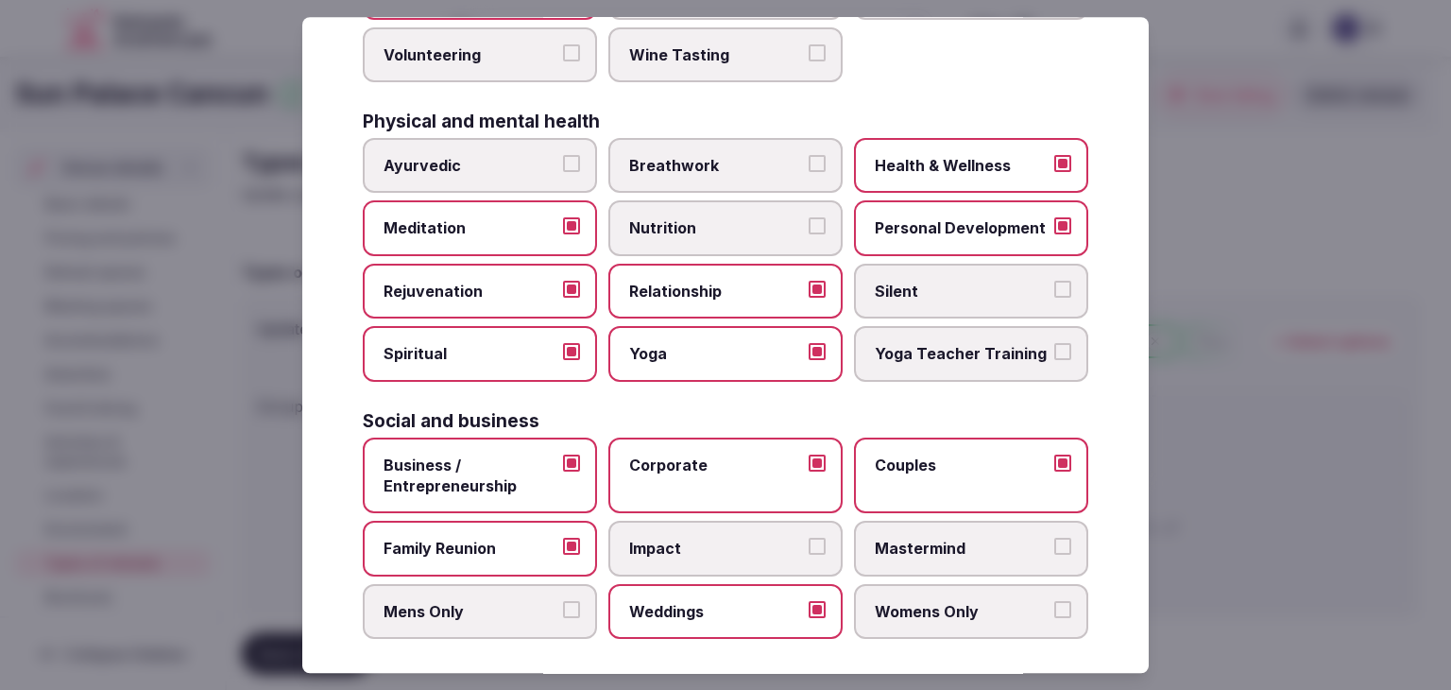
click at [911, 570] on div "Business / Entrepreneurship Corporate Couples Family Reunion Impact Mastermind …" at bounding box center [726, 539] width 726 height 202
click at [904, 601] on span "Womens Only" at bounding box center [962, 611] width 174 height 21
click at [1055, 601] on button "Womens Only" at bounding box center [1063, 609] width 17 height 17
click at [474, 584] on label "Mens Only" at bounding box center [480, 611] width 234 height 55
click at [563, 601] on button "Mens Only" at bounding box center [571, 609] width 17 height 17
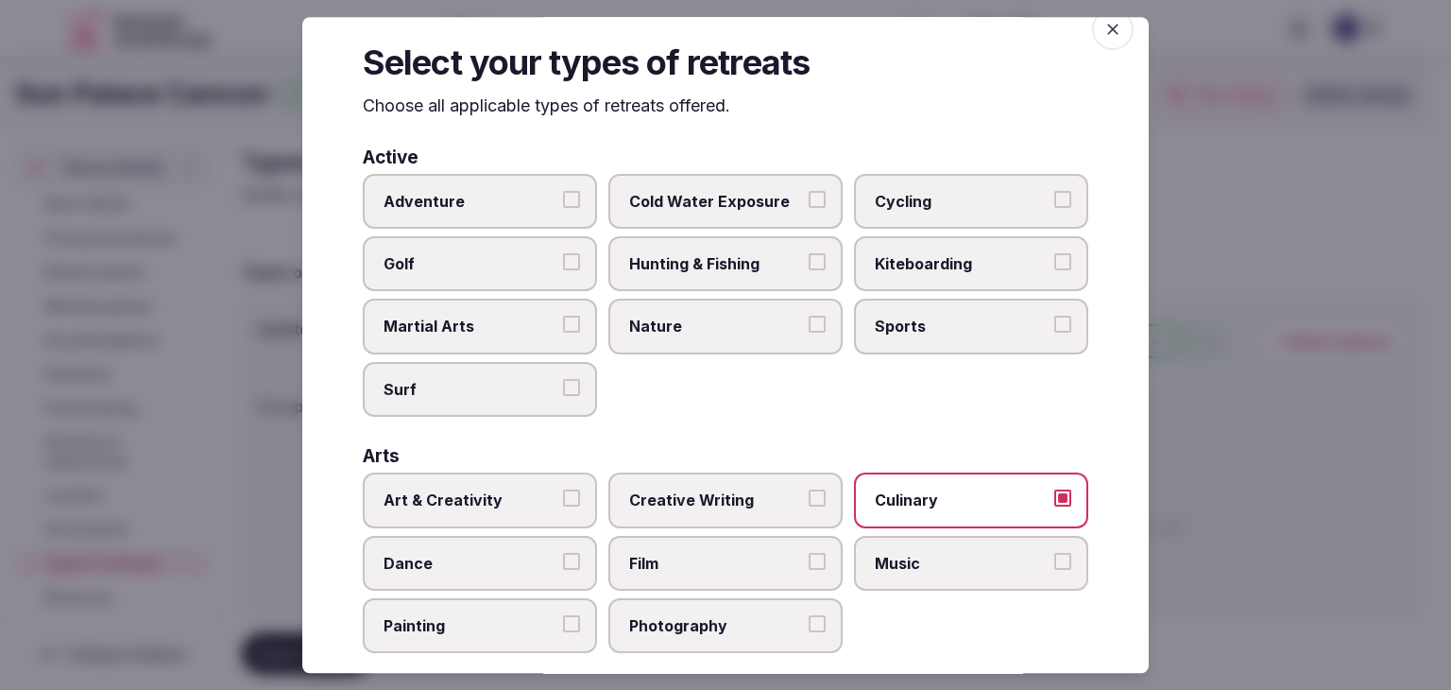
scroll to position [0, 0]
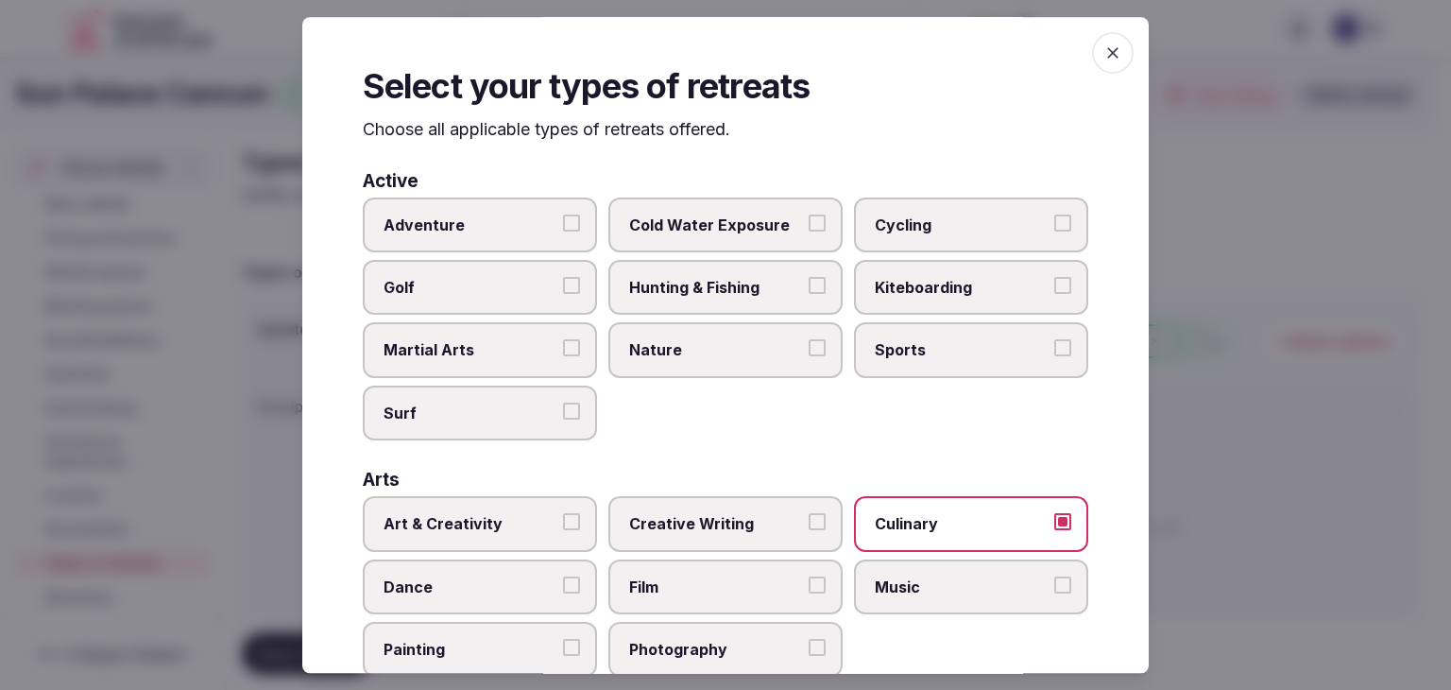
click at [1104, 48] on icon "button" at bounding box center [1113, 52] width 19 height 19
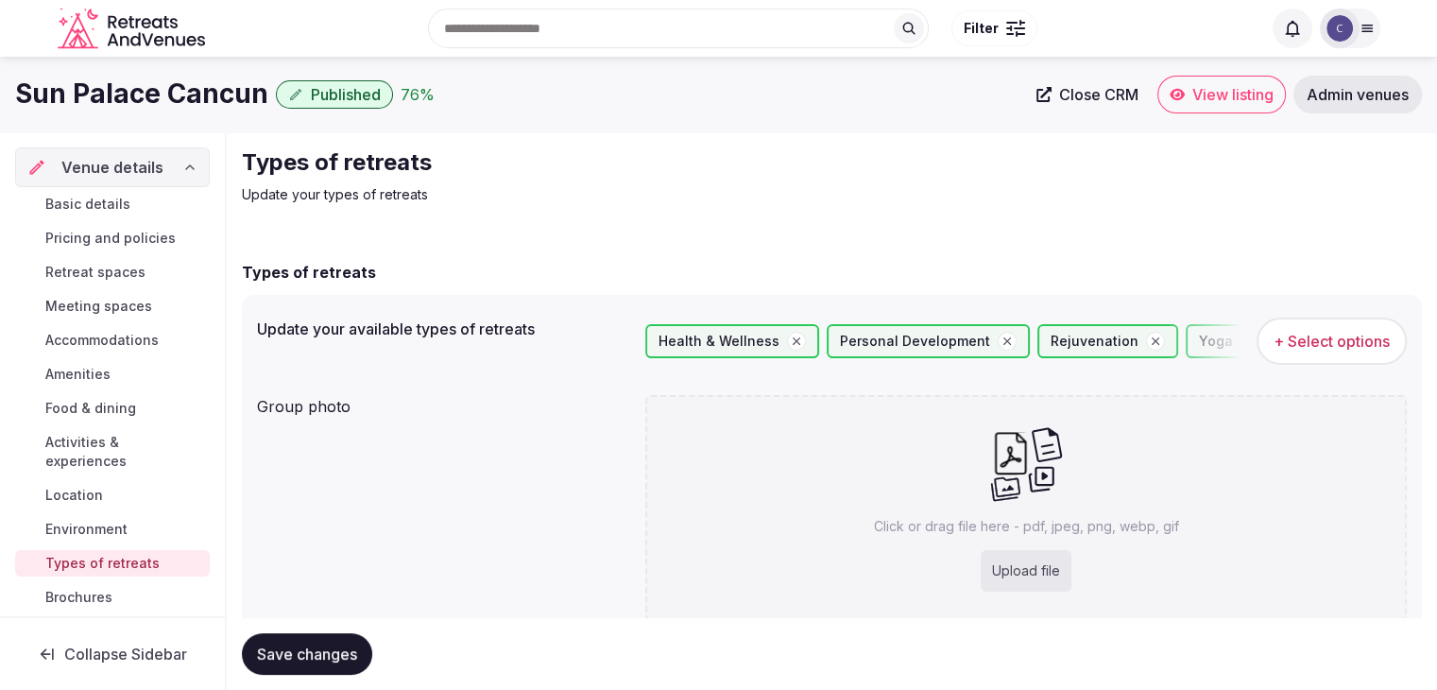
click at [1015, 575] on div "Upload file" at bounding box center [1026, 571] width 91 height 42
type input "**********"
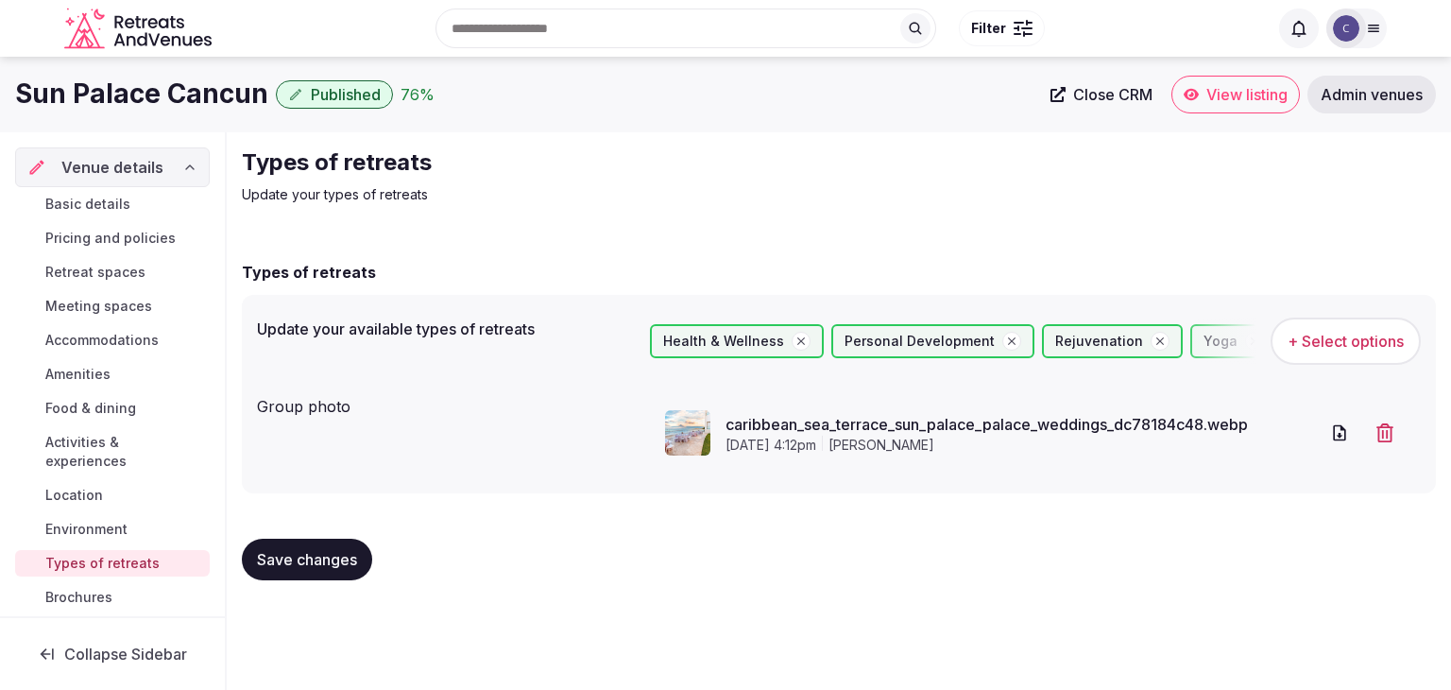
click at [322, 573] on button "Save changes" at bounding box center [307, 560] width 130 height 42
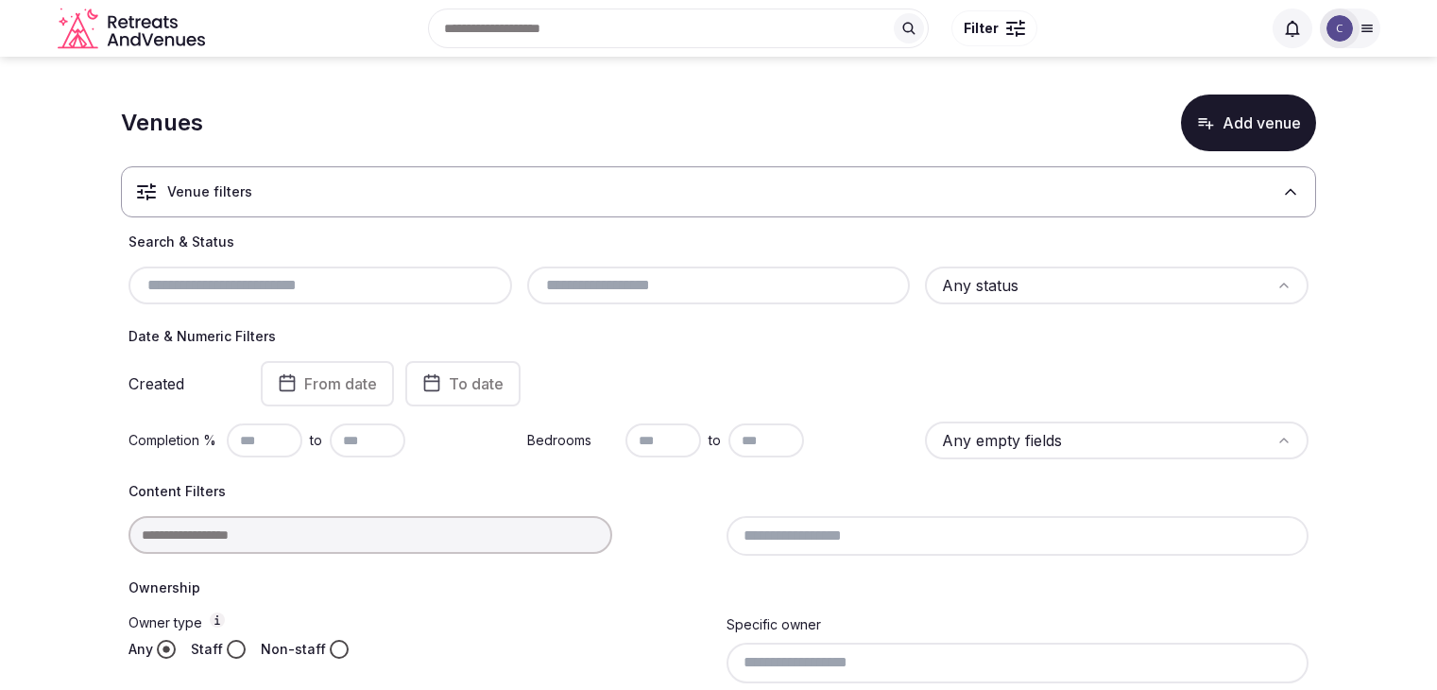
click at [384, 286] on input "text" at bounding box center [320, 285] width 369 height 23
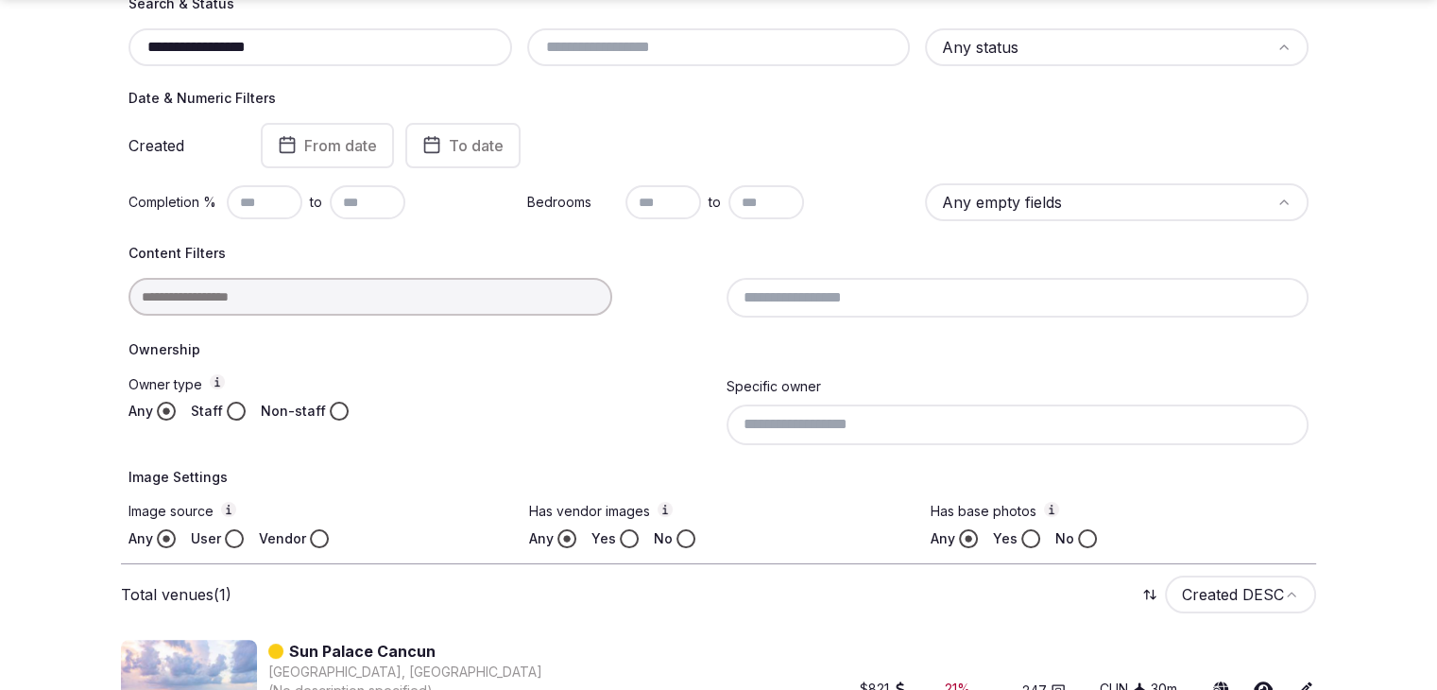
scroll to position [367, 0]
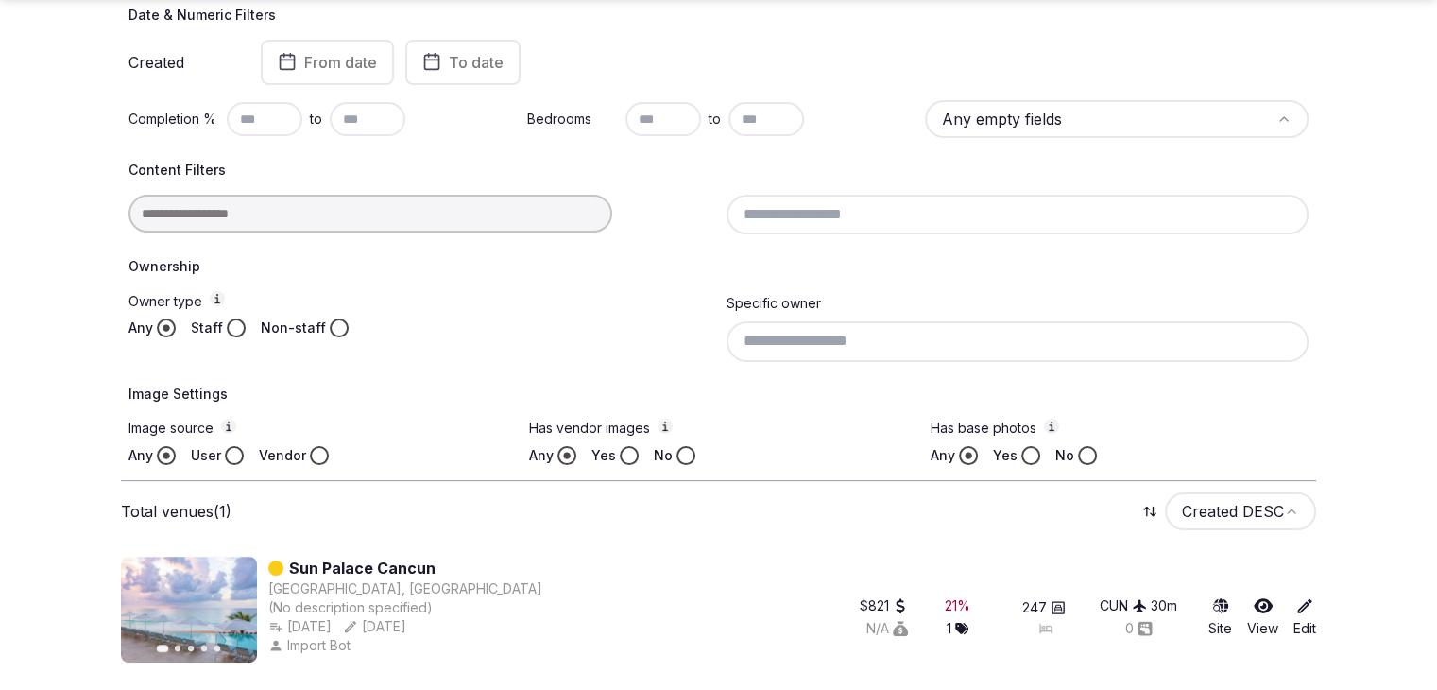
type input "**********"
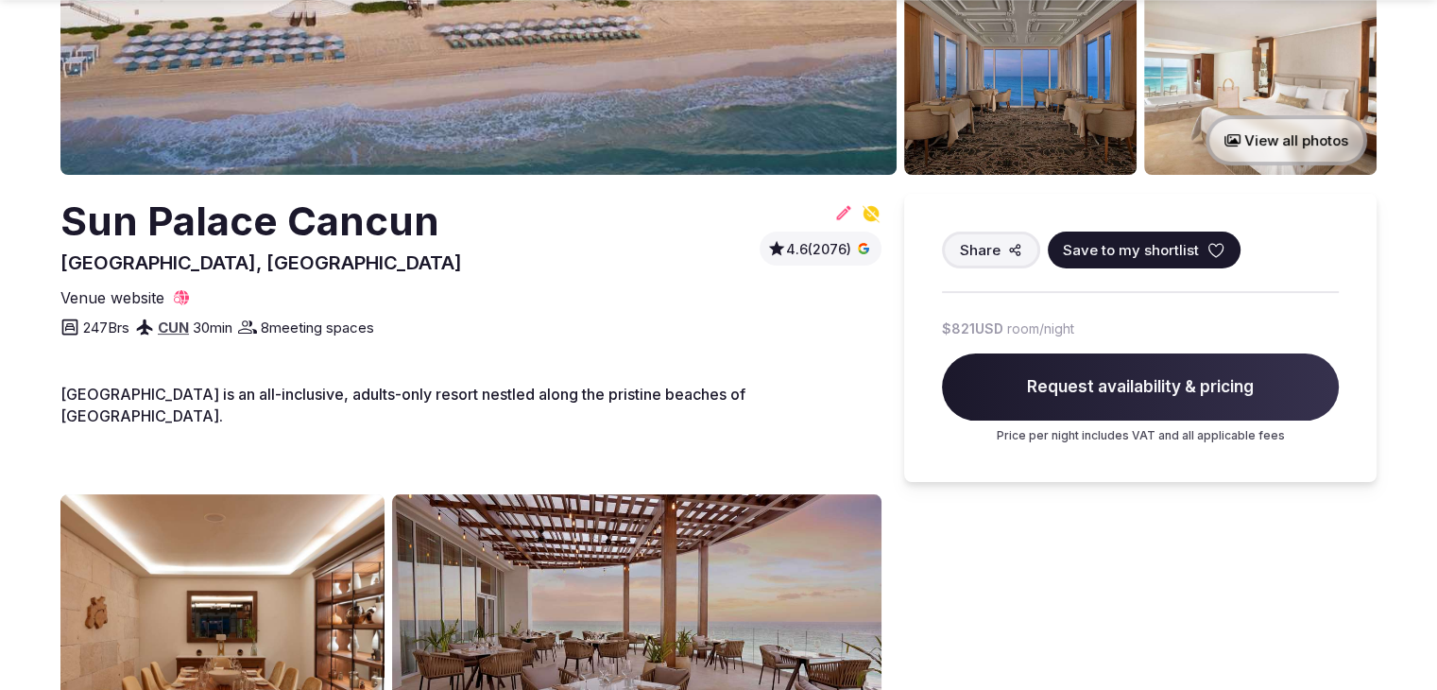
scroll to position [756, 0]
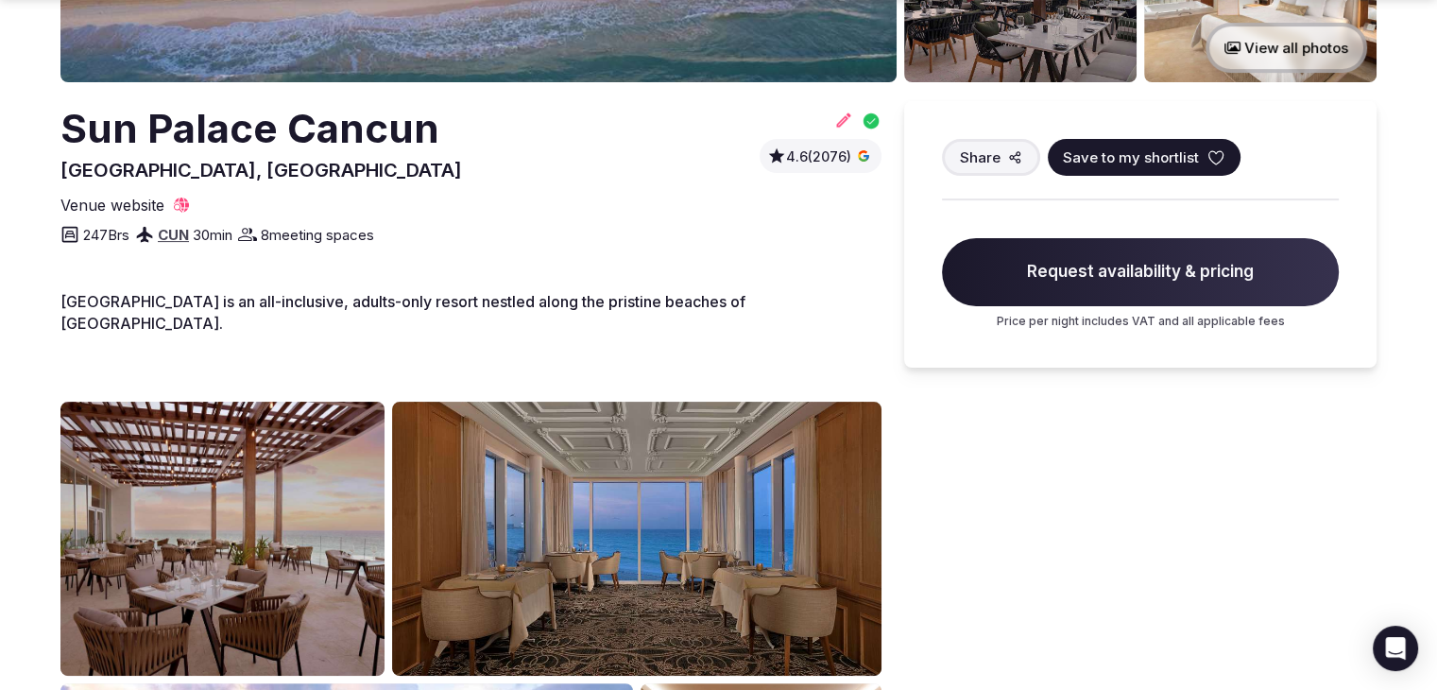
scroll to position [472, 0]
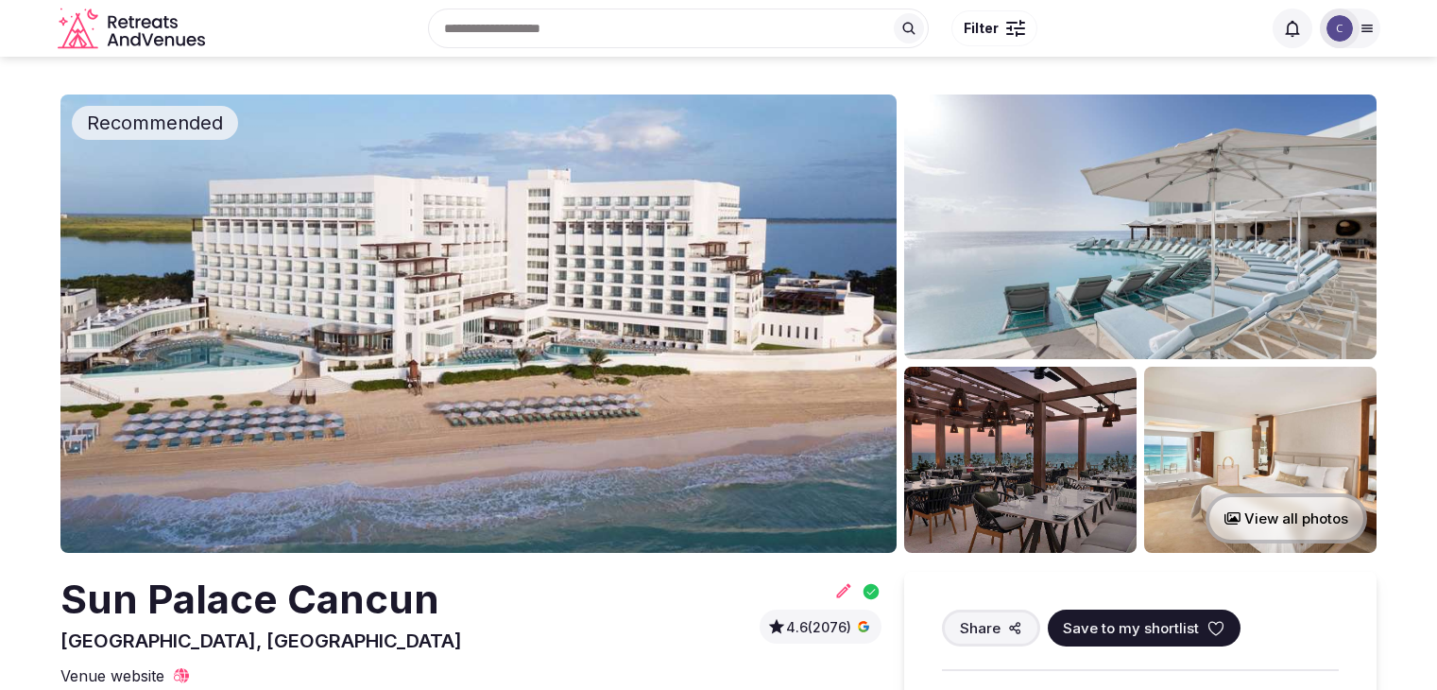
scroll to position [472, 0]
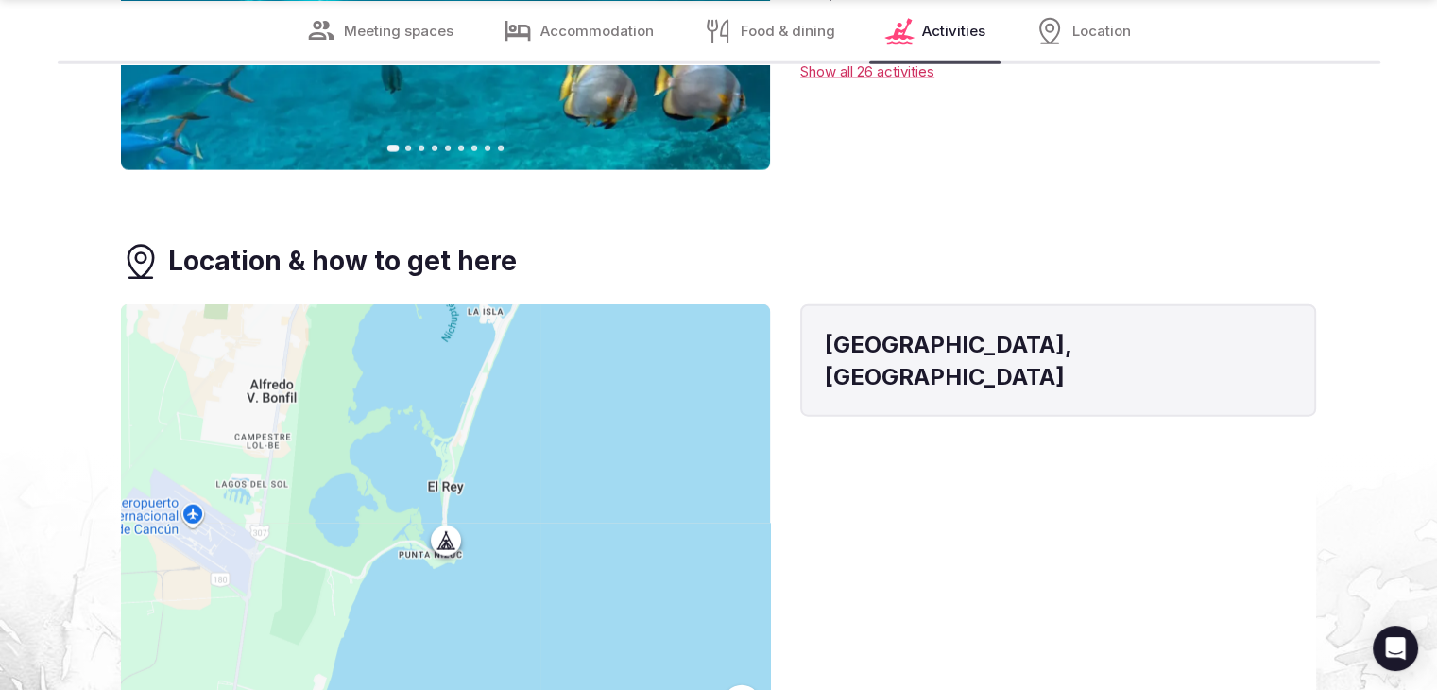
scroll to position [4630, 0]
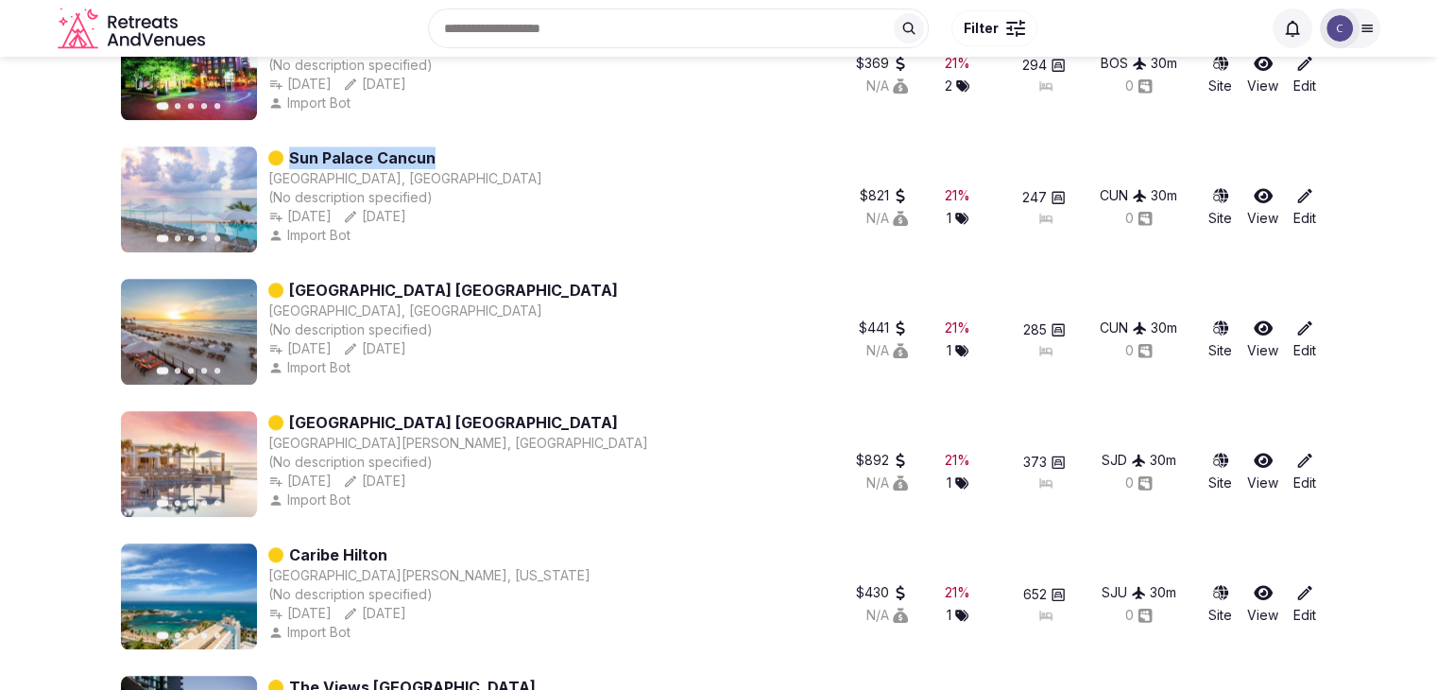
scroll to position [1644, 0]
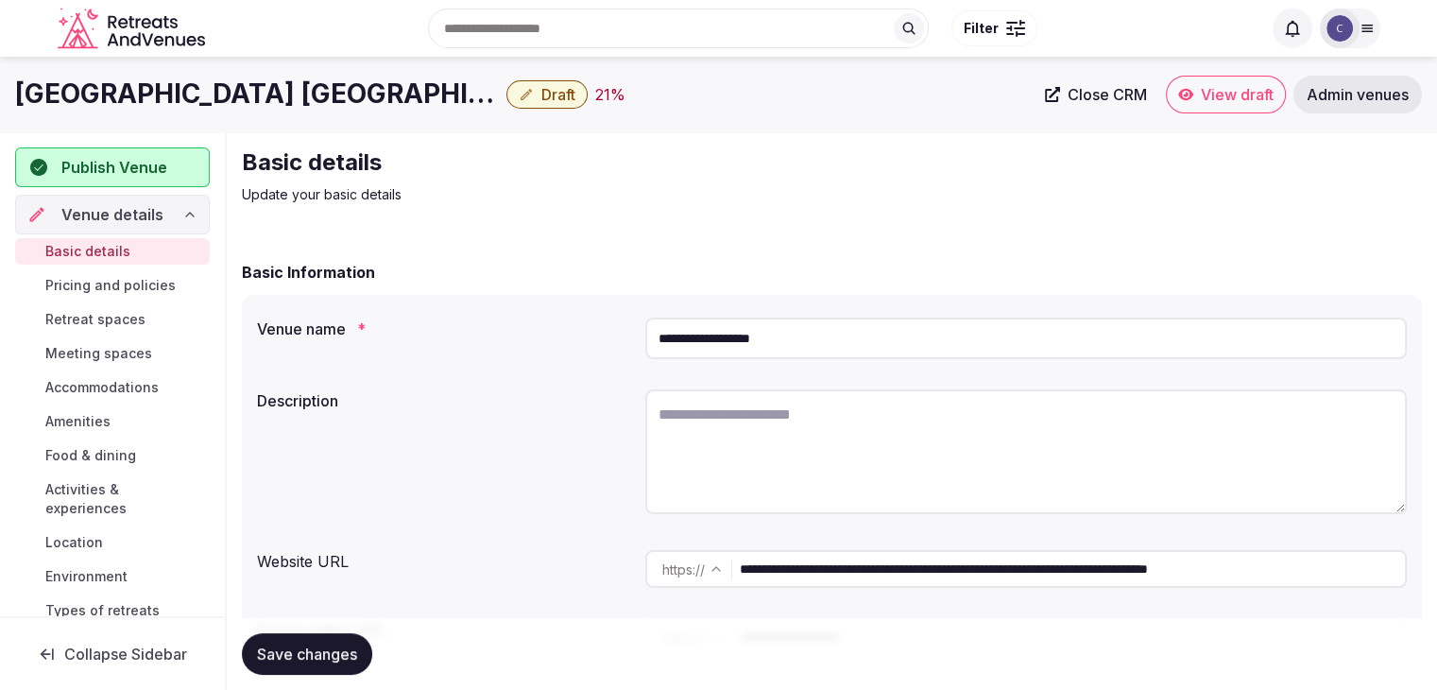
drag, startPoint x: 903, startPoint y: 571, endPoint x: 703, endPoint y: 572, distance: 200.3
click at [703, 572] on div "**********" at bounding box center [1026, 569] width 762 height 38
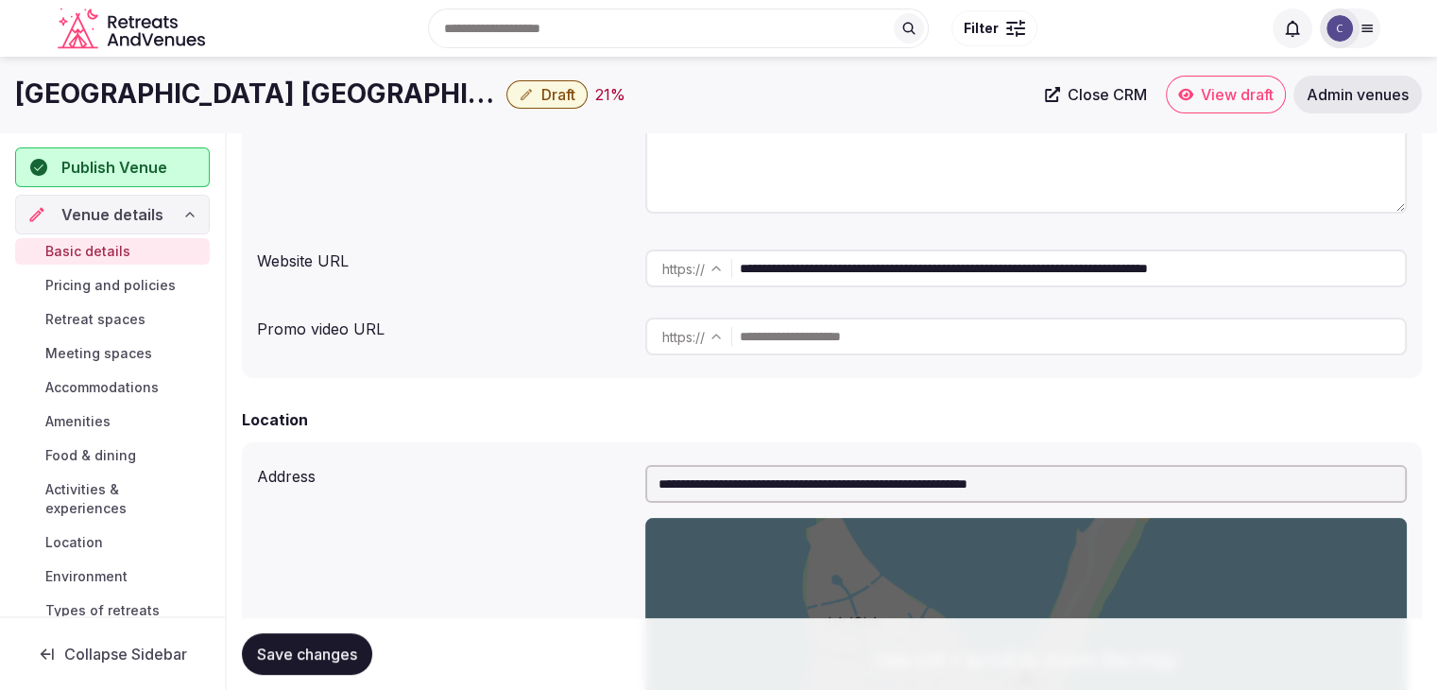
scroll to position [155, 0]
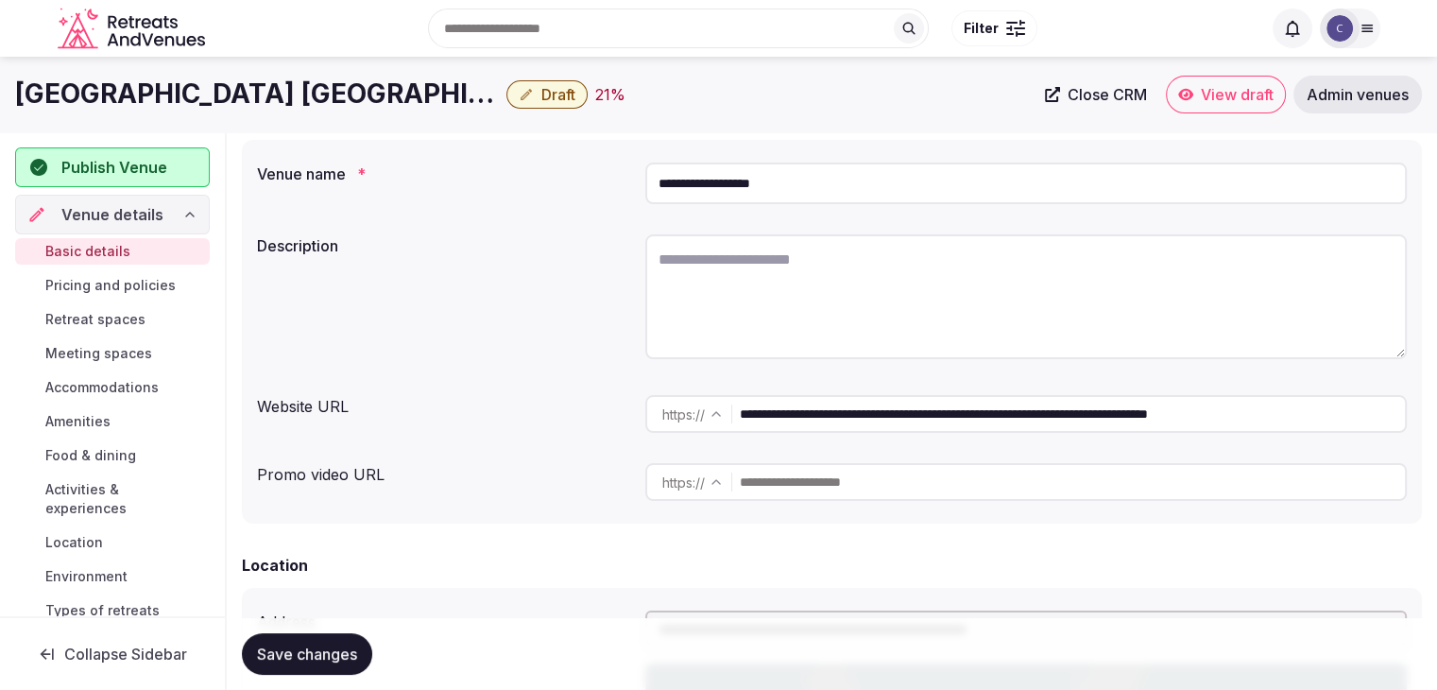
click at [886, 416] on input "**********" at bounding box center [1072, 414] width 665 height 38
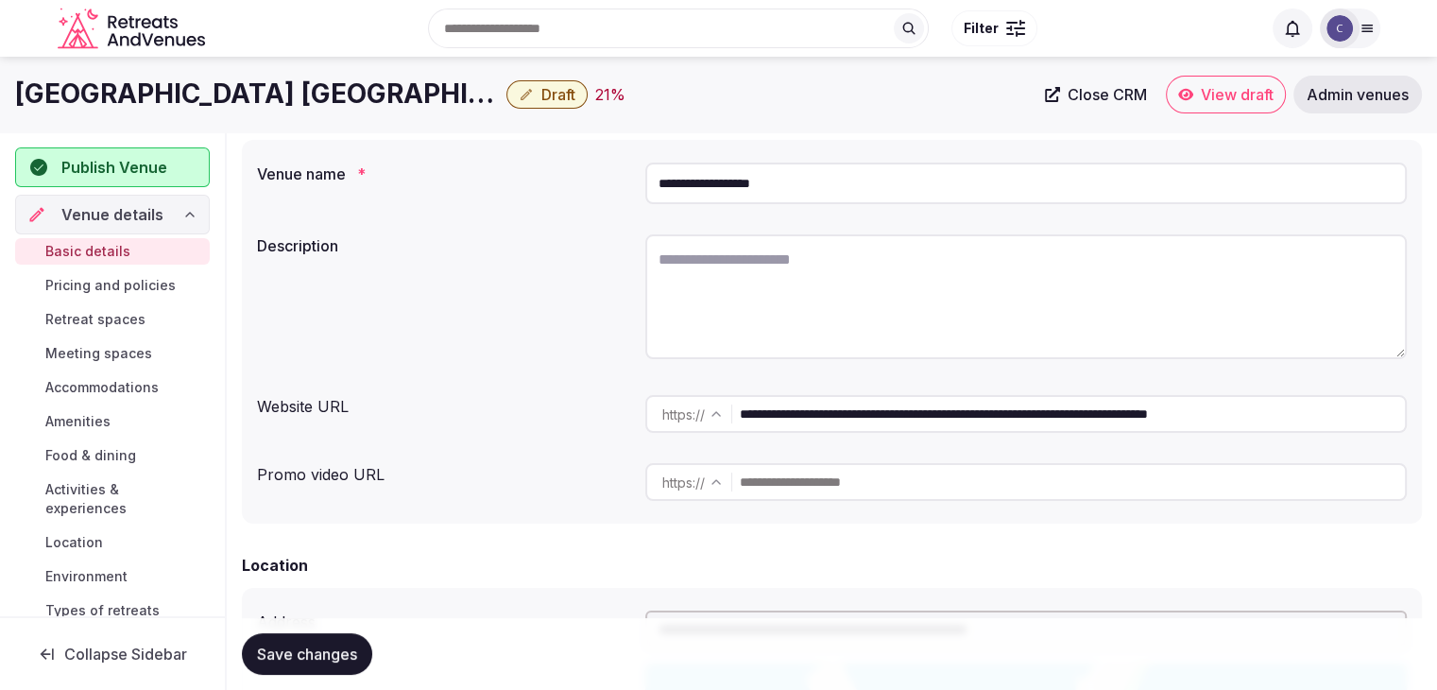
drag, startPoint x: 515, startPoint y: 496, endPoint x: 726, endPoint y: 632, distance: 250.8
click at [517, 496] on div "Promo video URL https :// ******* ********" at bounding box center [832, 481] width 1150 height 53
click at [778, 314] on textarea at bounding box center [1026, 296] width 762 height 125
paste textarea "**********"
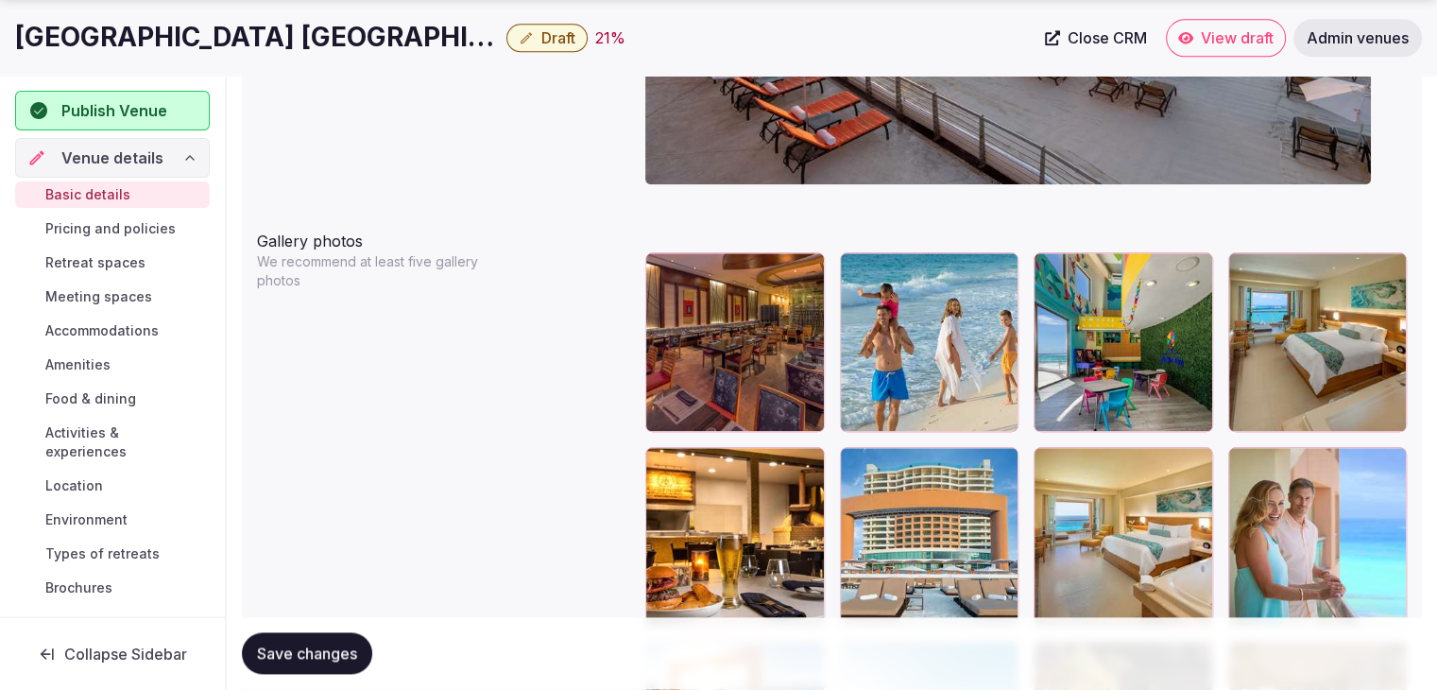
scroll to position [2139, 0]
type textarea "**********"
click at [1004, 463] on icon "button" at bounding box center [999, 464] width 15 height 15
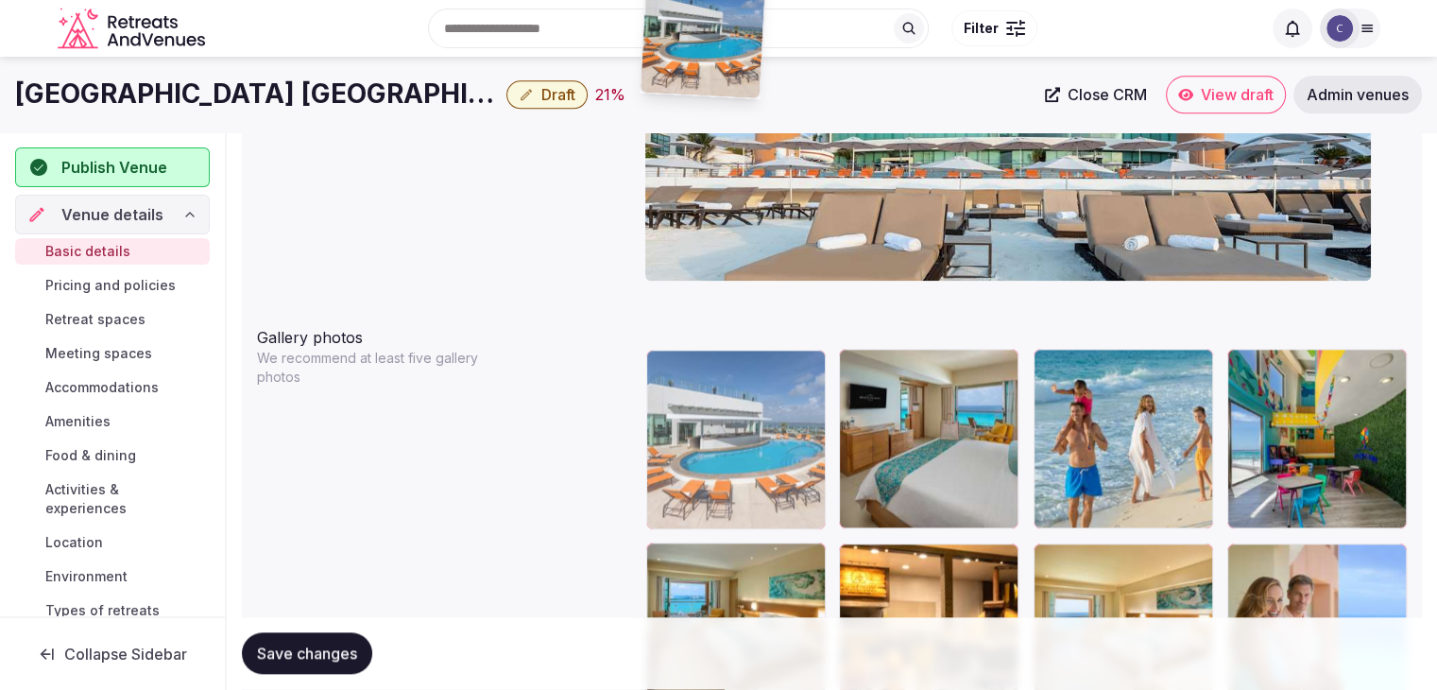
scroll to position [2003, 0]
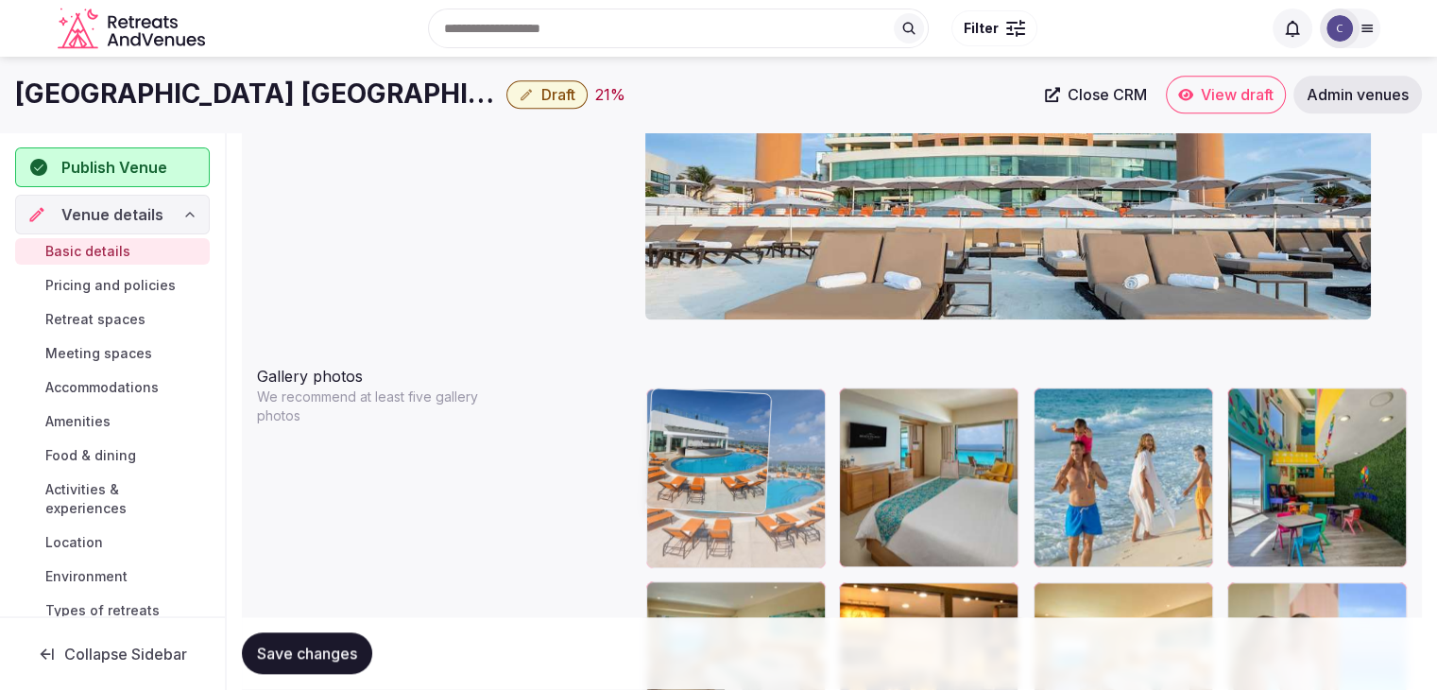
drag, startPoint x: 1251, startPoint y: 398, endPoint x: 848, endPoint y: 513, distance: 419.7
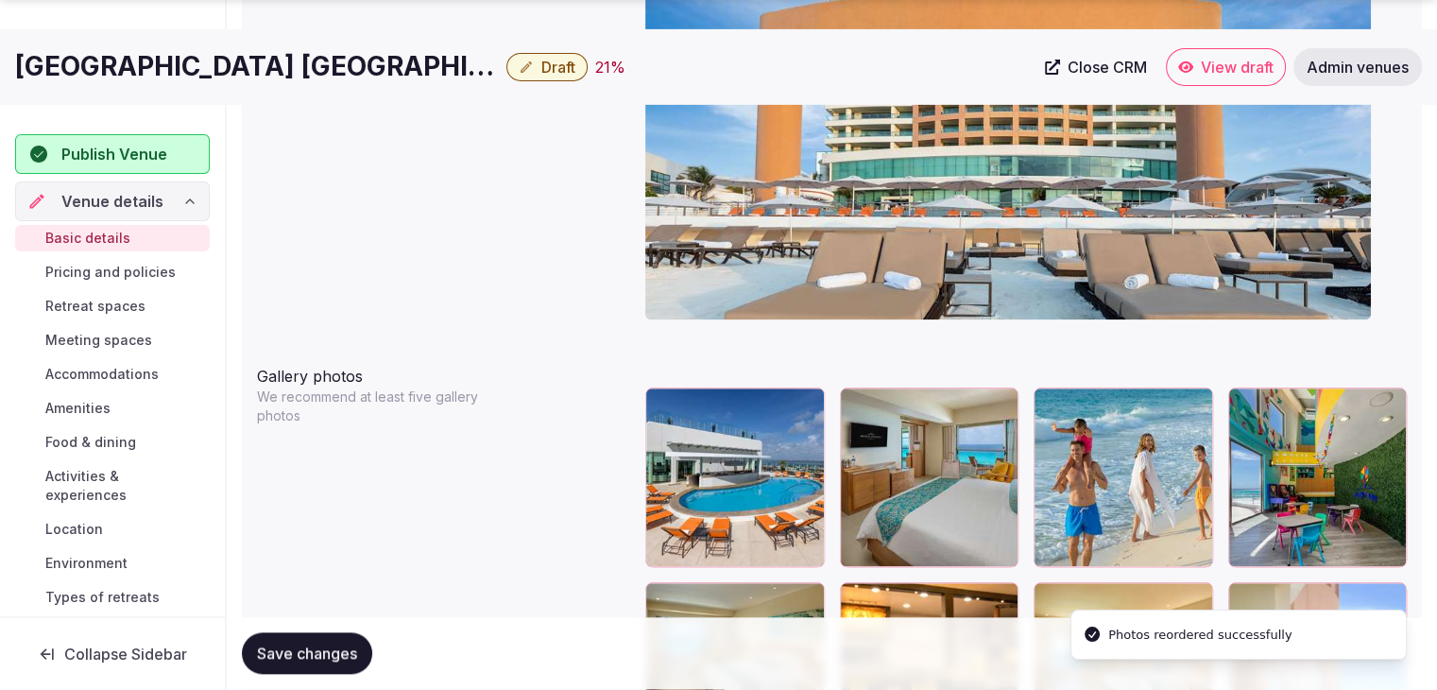
scroll to position [2381, 0]
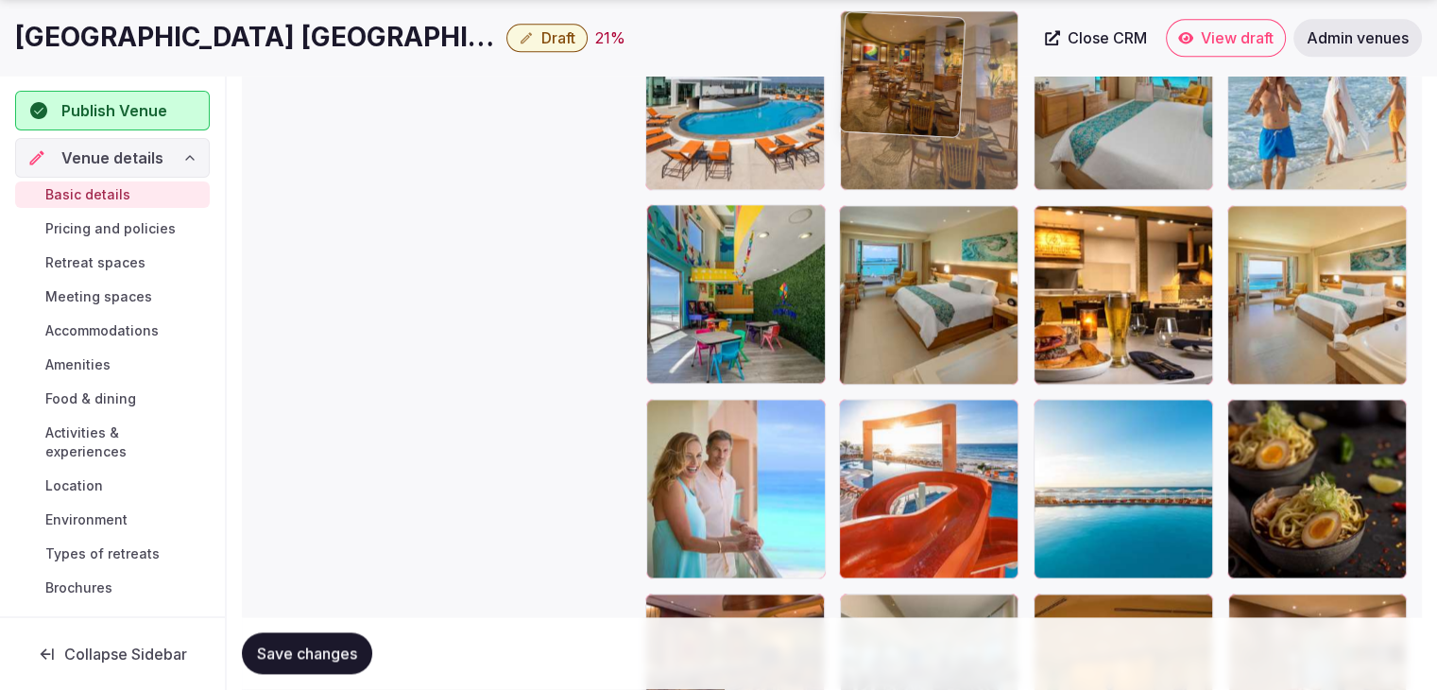
drag, startPoint x: 1247, startPoint y: 415, endPoint x: 922, endPoint y: 170, distance: 406.9
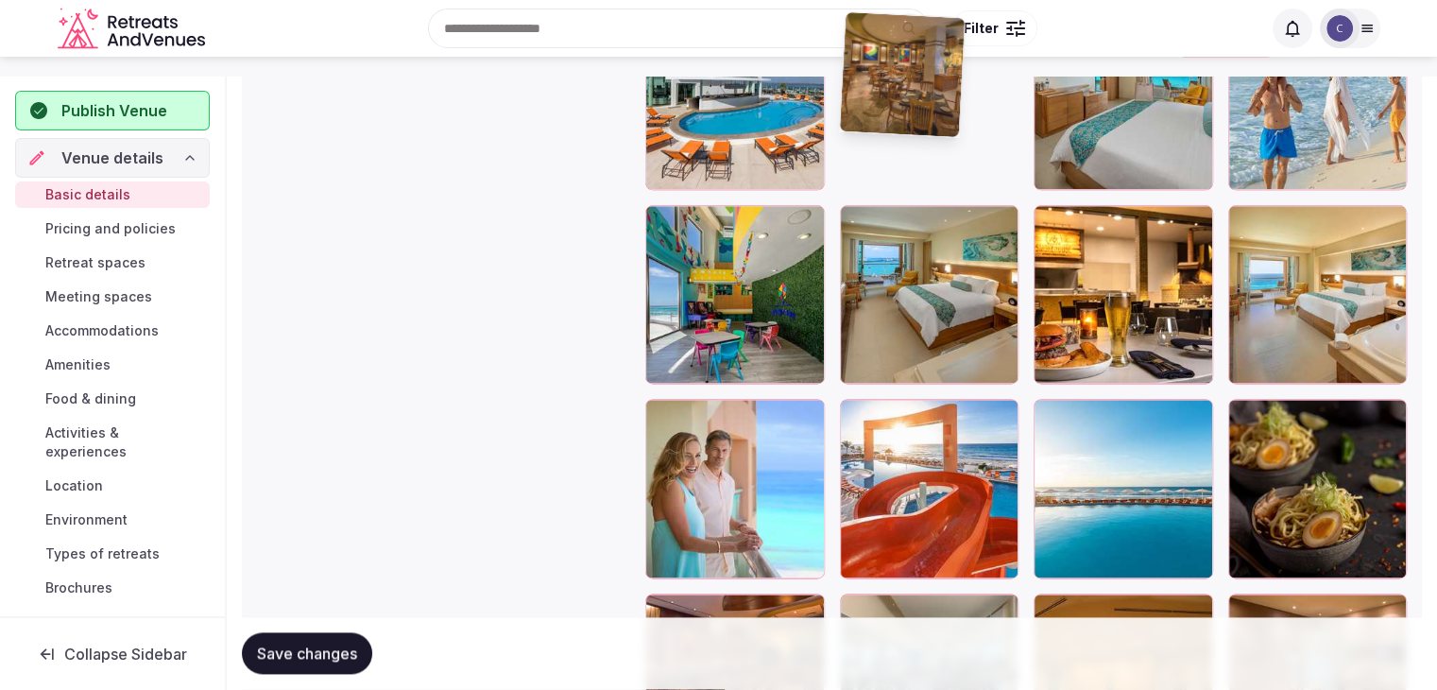
scroll to position [2379, 0]
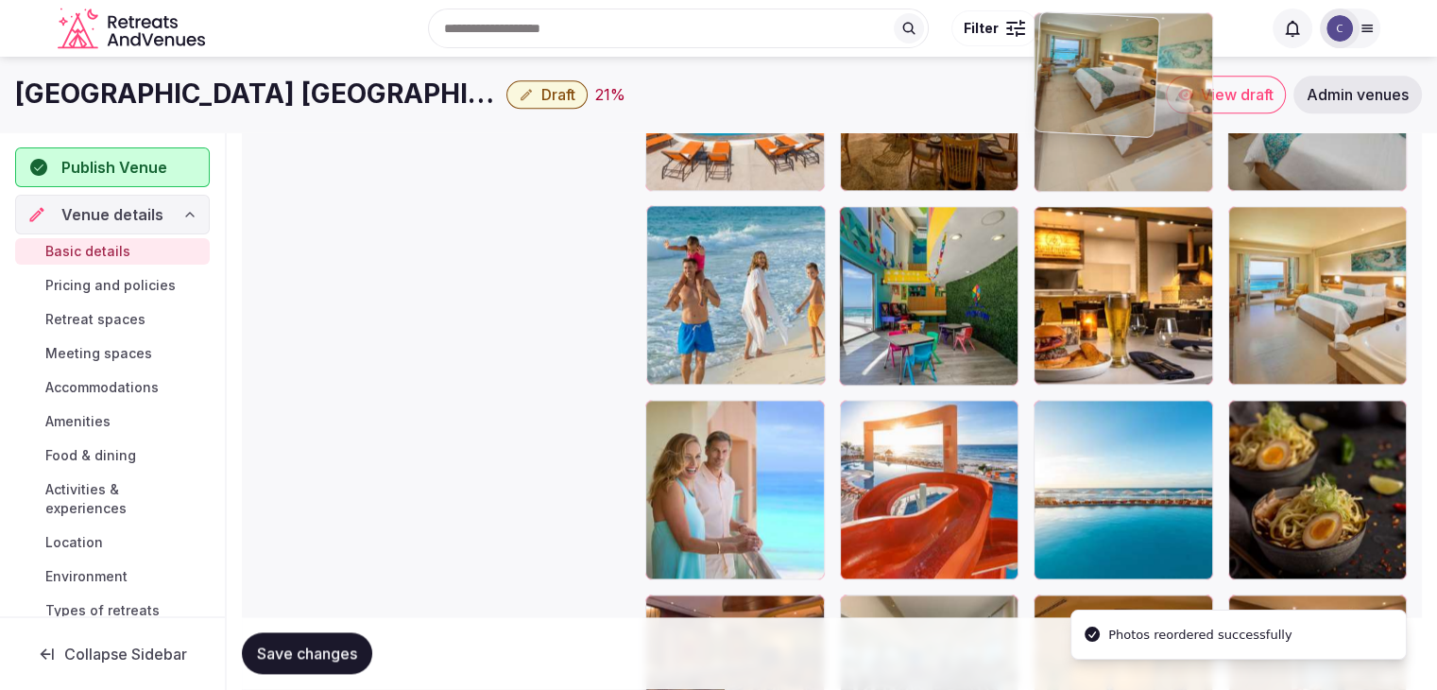
drag, startPoint x: 850, startPoint y: 216, endPoint x: 1049, endPoint y: 135, distance: 215.3
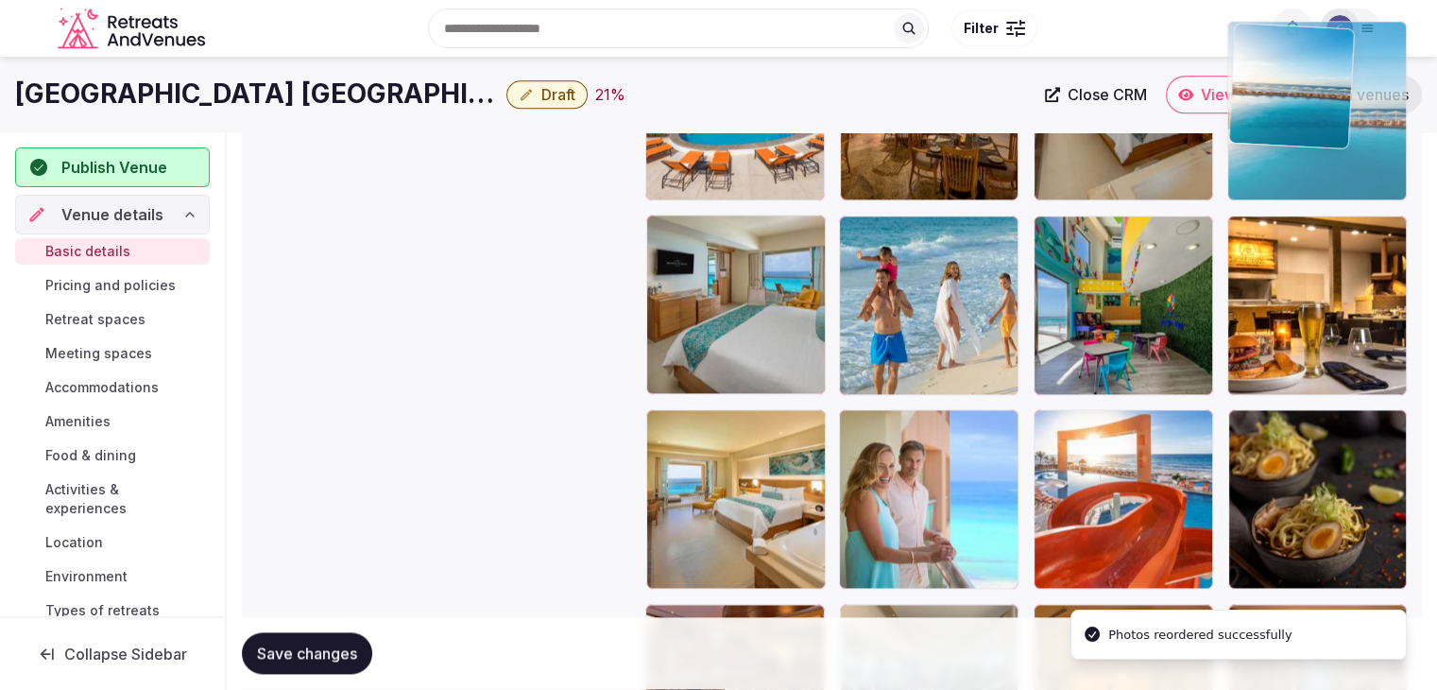
drag, startPoint x: 1044, startPoint y: 412, endPoint x: 1285, endPoint y: 120, distance: 378.6
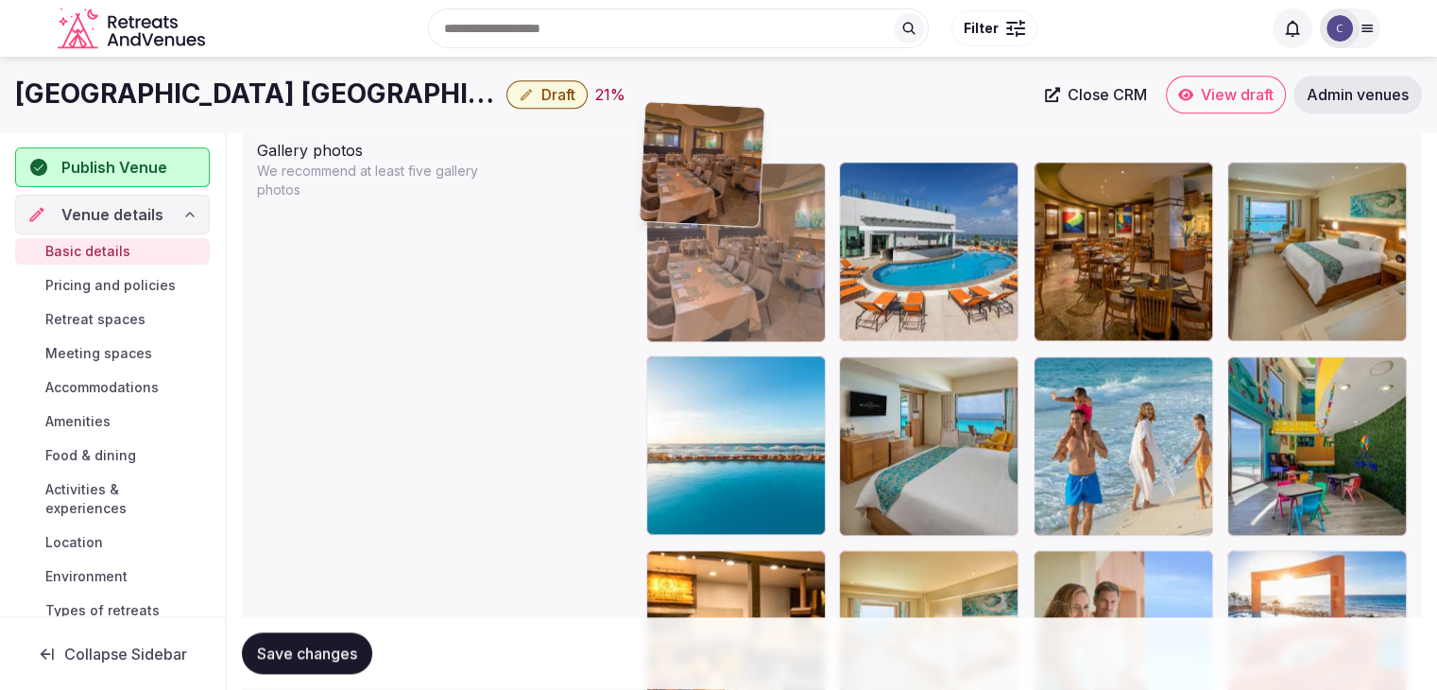
scroll to position [2227, 0]
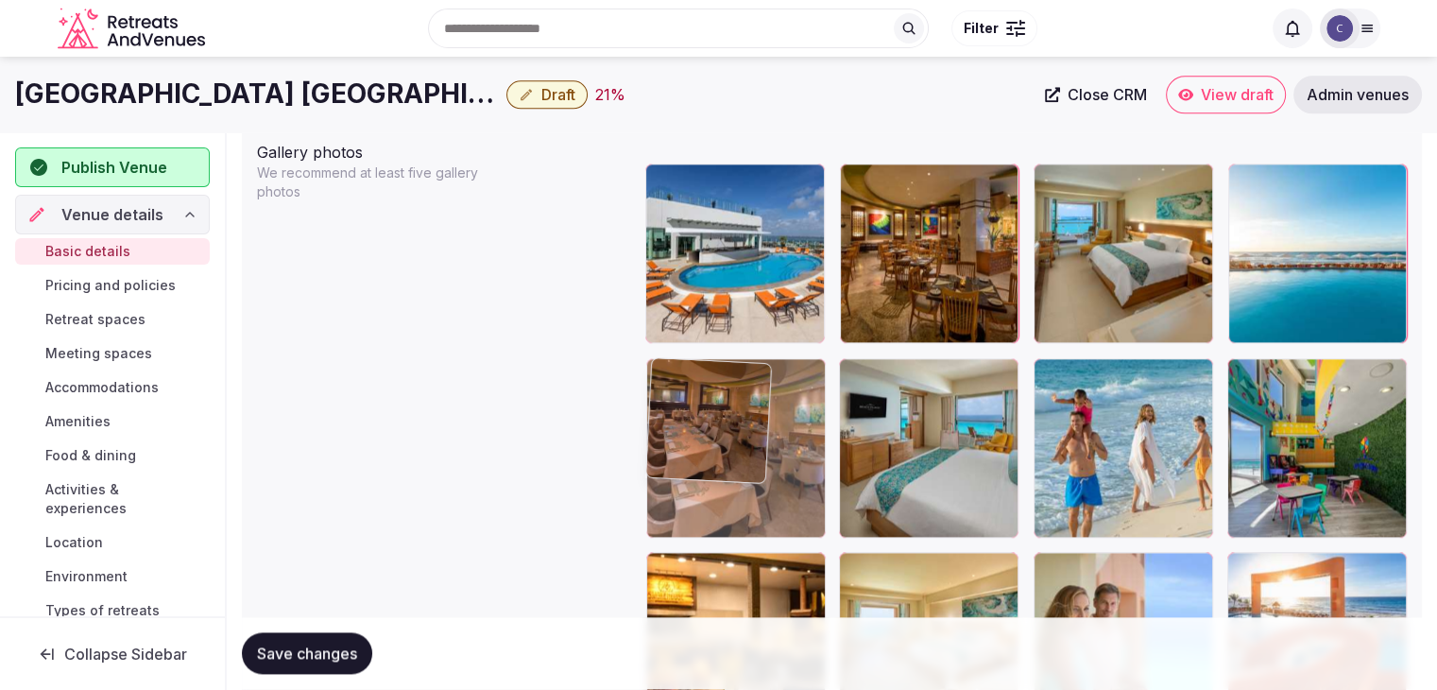
drag, startPoint x: 867, startPoint y: 394, endPoint x: 858, endPoint y: 426, distance: 33.2
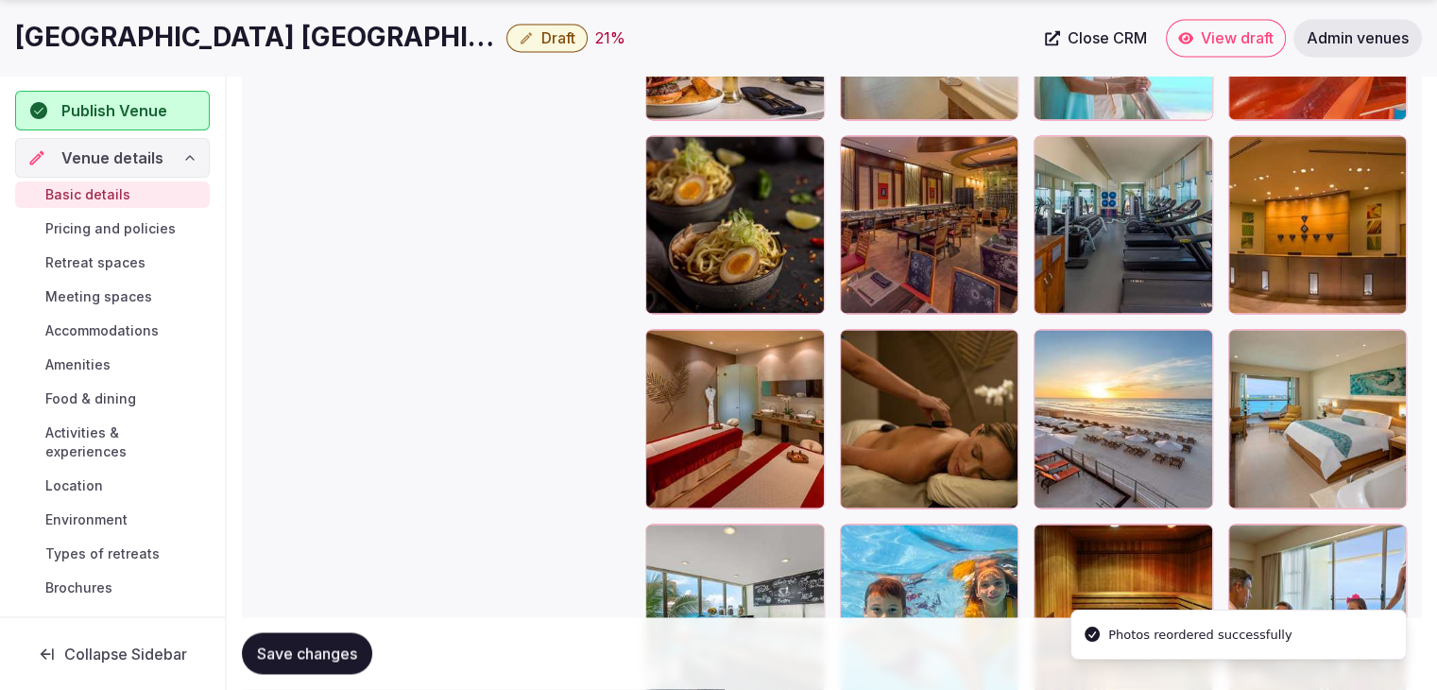
scroll to position [2889, 0]
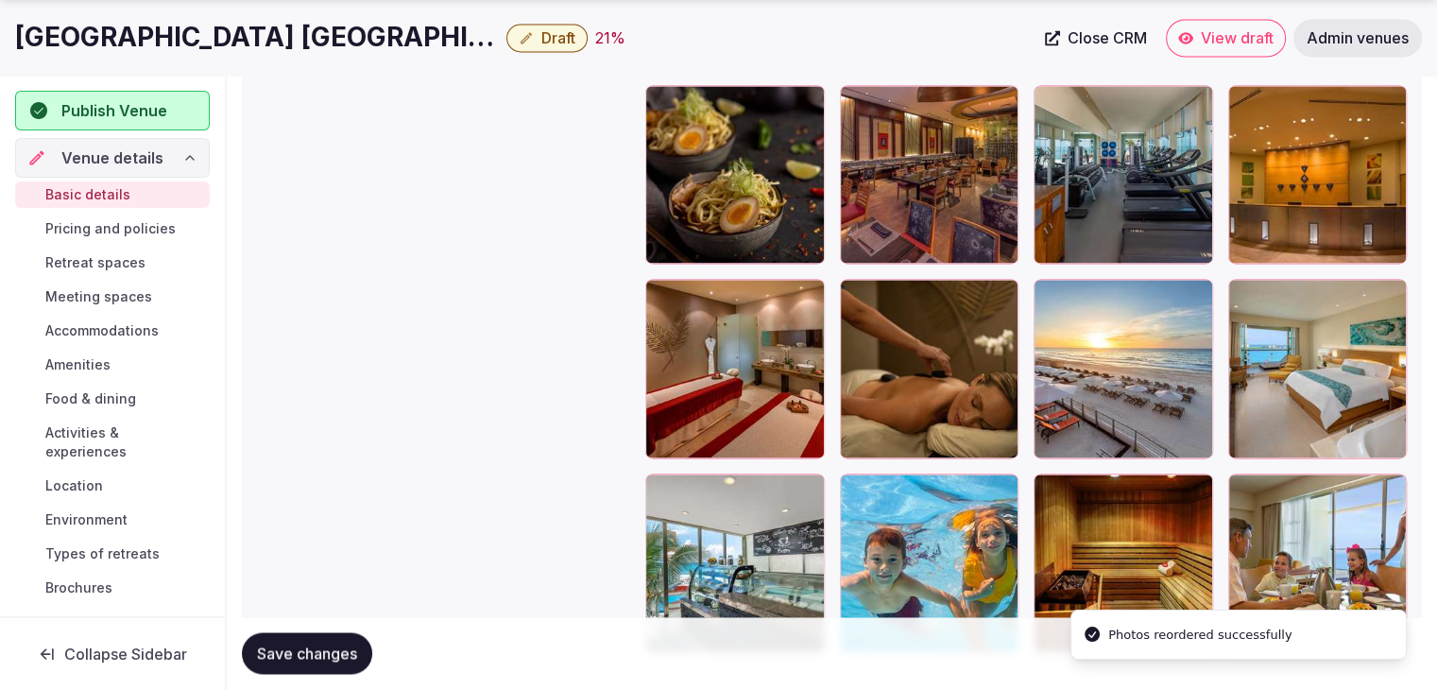
click at [1036, 264] on div at bounding box center [1124, 175] width 180 height 180
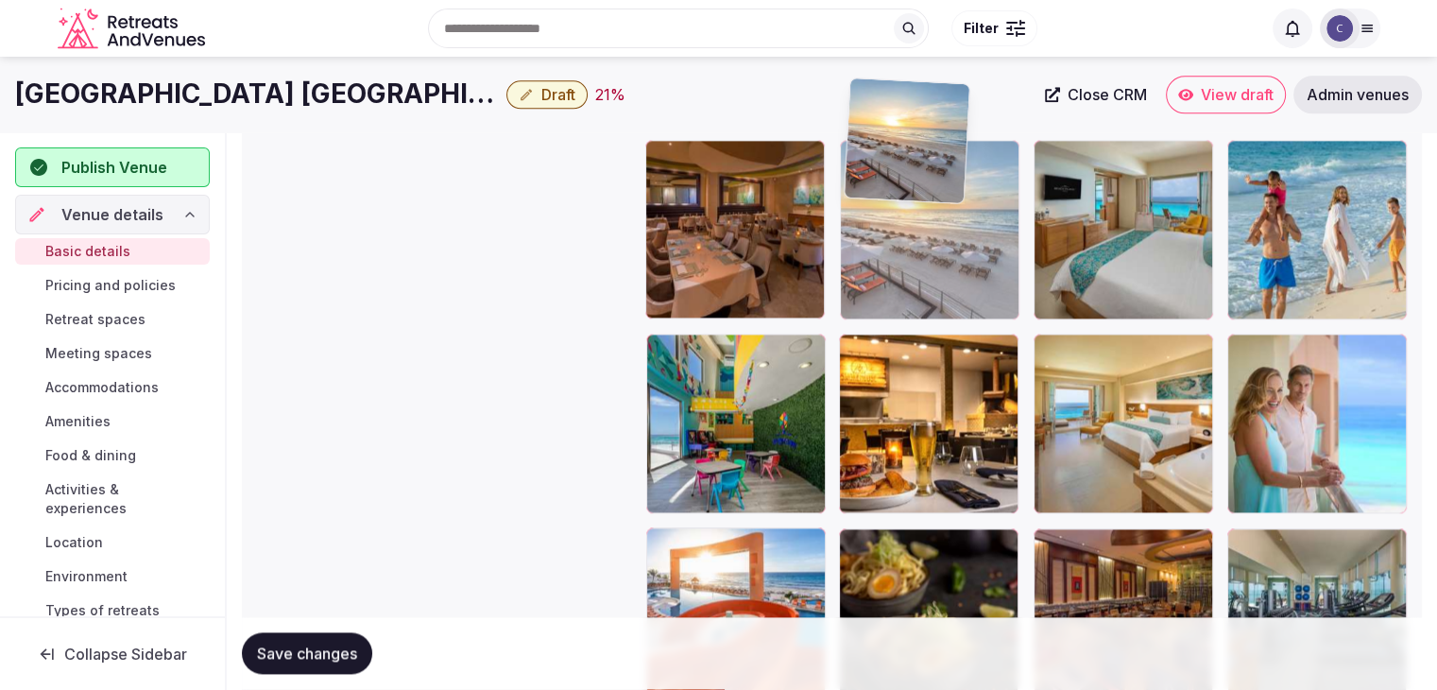
scroll to position [2419, 0]
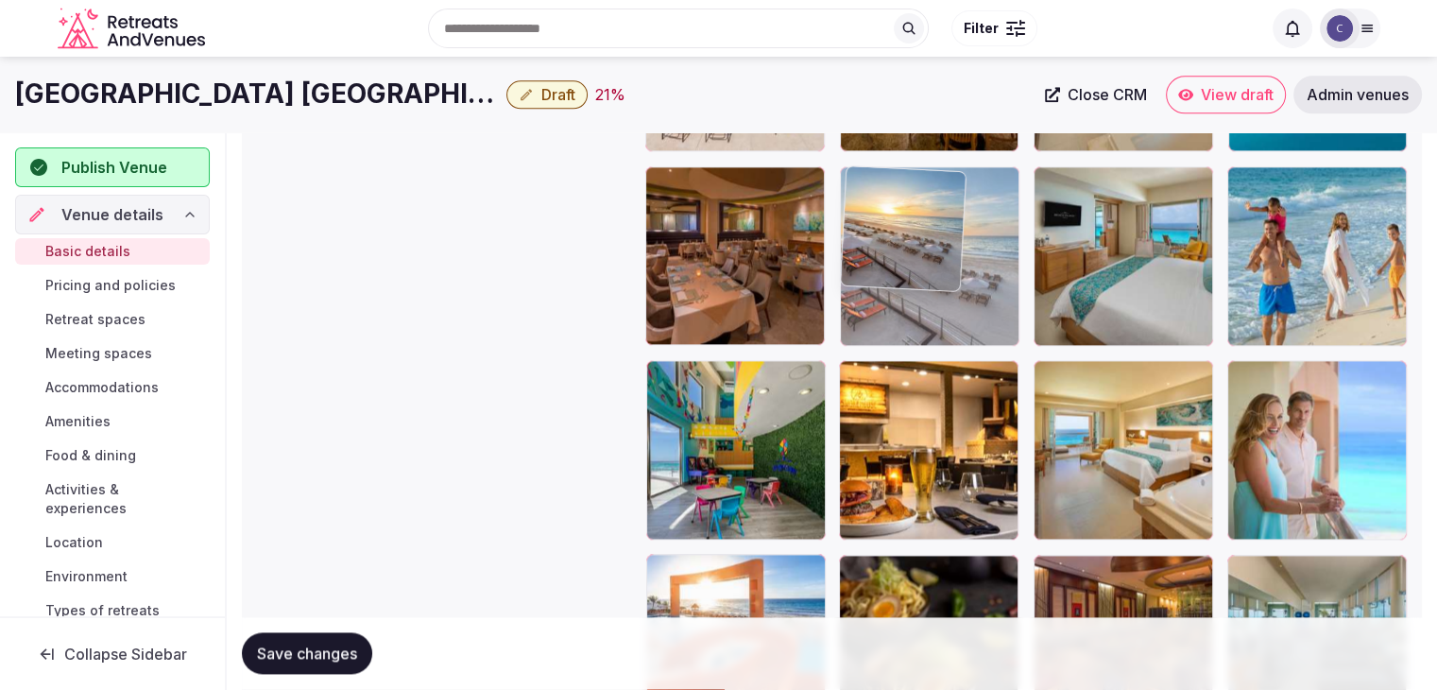
drag, startPoint x: 1044, startPoint y: 298, endPoint x: 849, endPoint y: 179, distance: 229.0
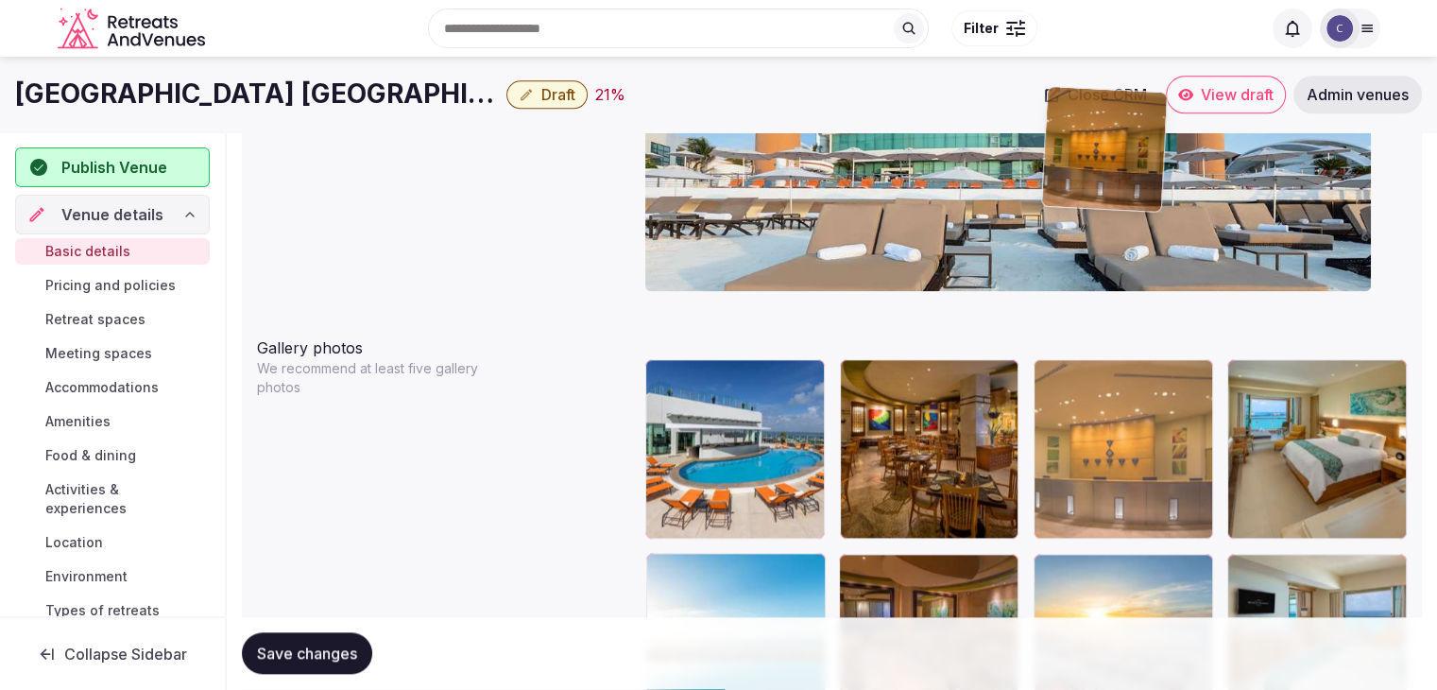
scroll to position [2001, 0]
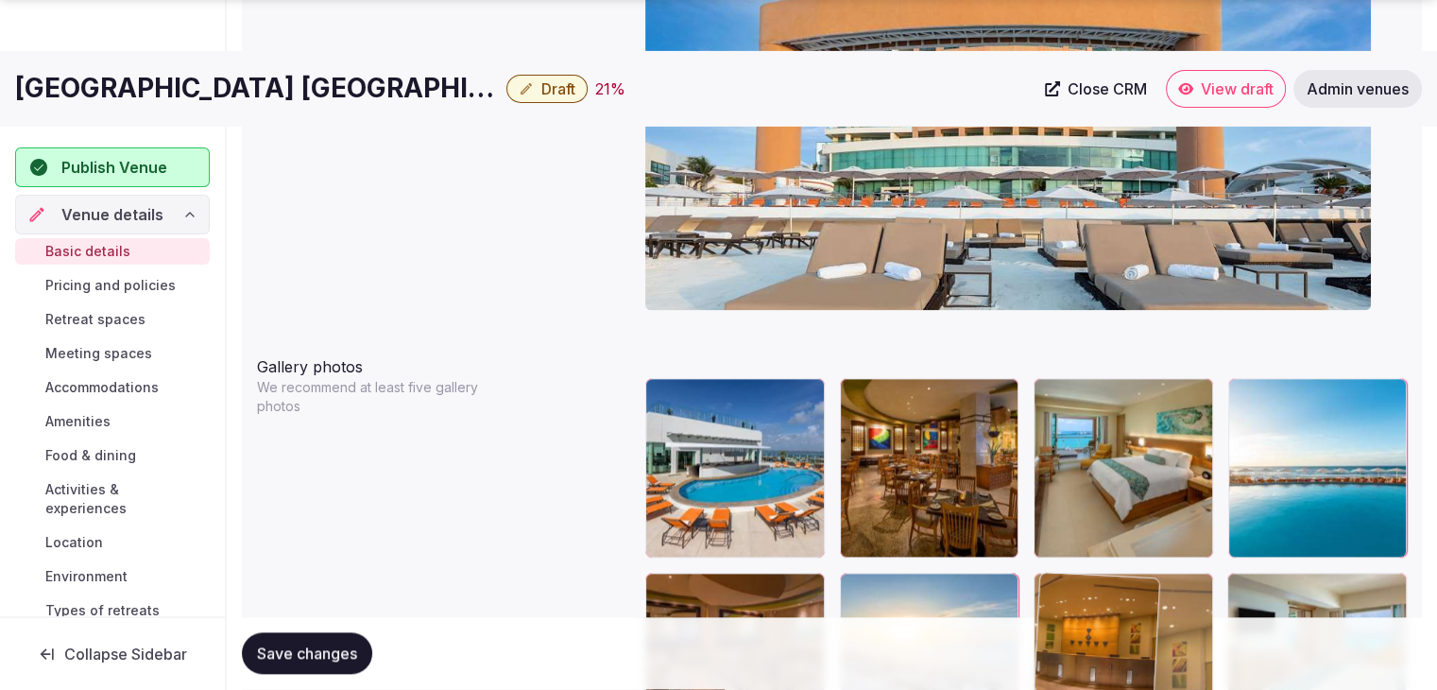
drag, startPoint x: 677, startPoint y: 385, endPoint x: 1100, endPoint y: 560, distance: 458.4
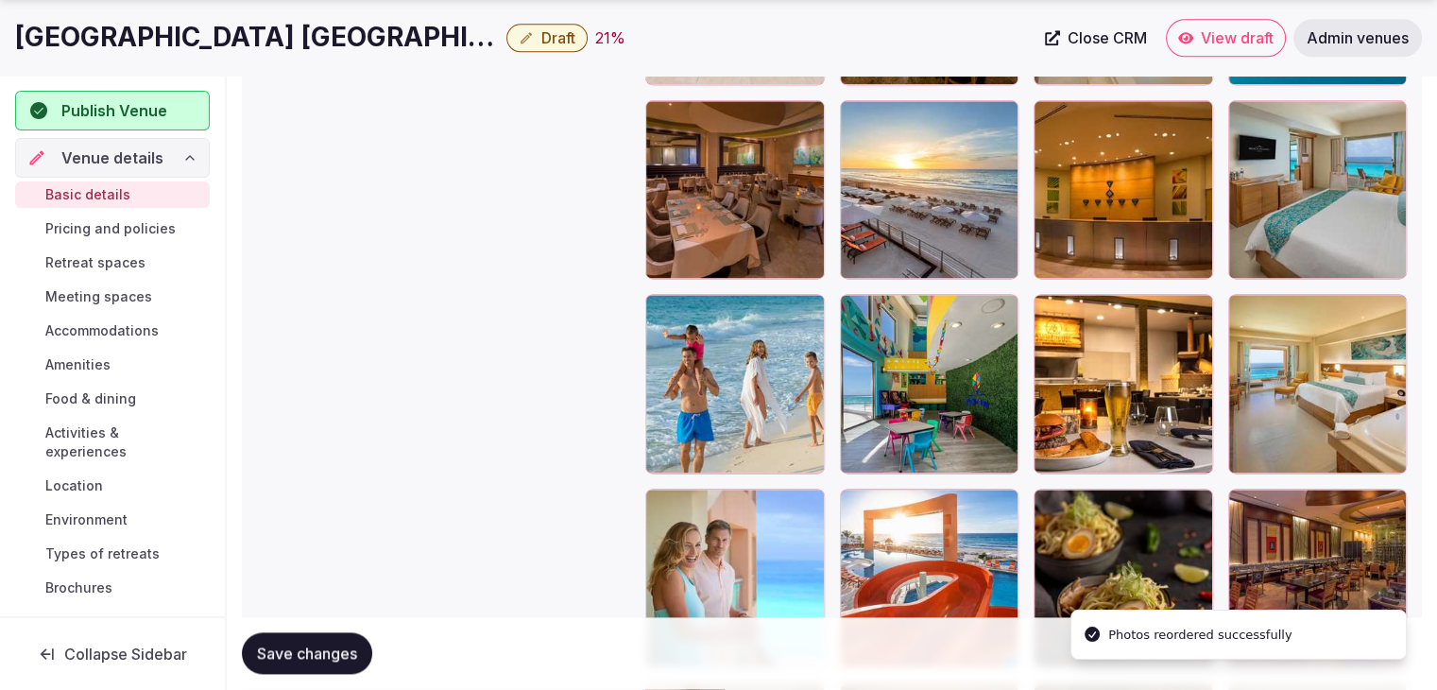
scroll to position [2674, 0]
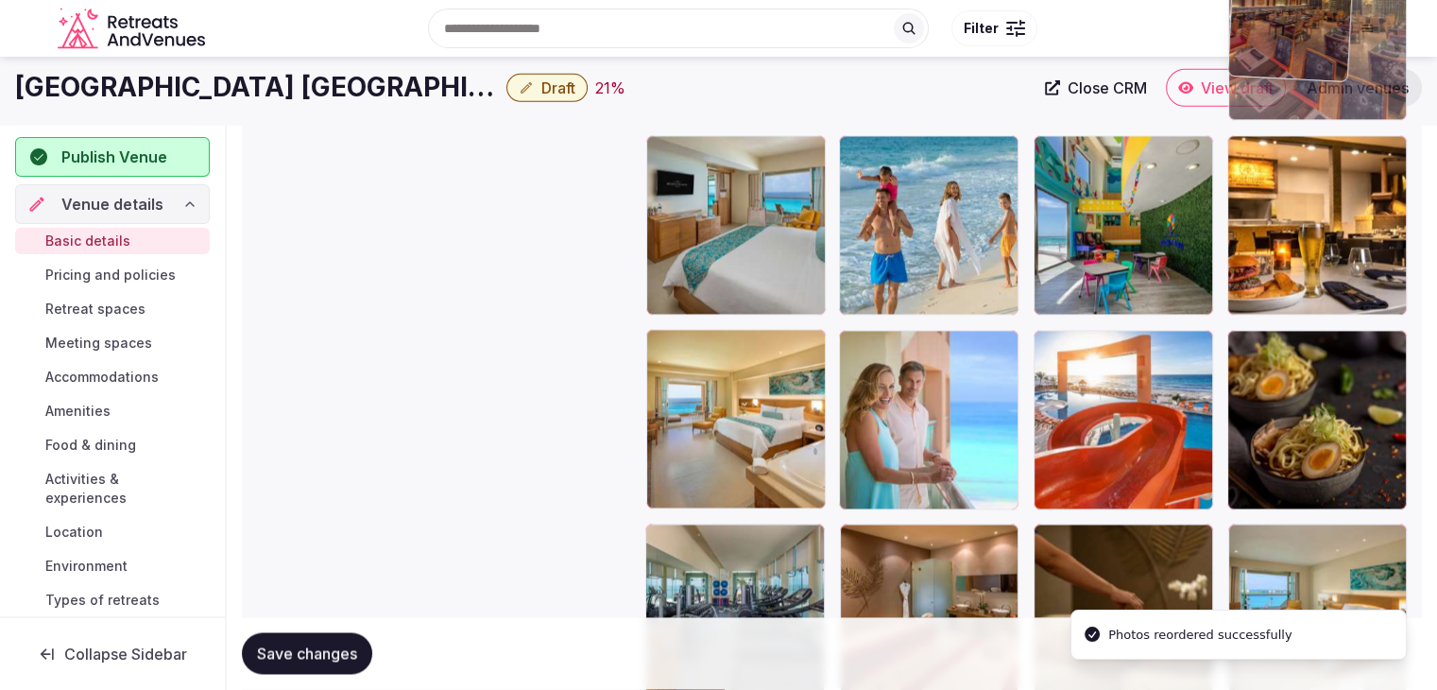
drag, startPoint x: 1242, startPoint y: 310, endPoint x: 1283, endPoint y: 30, distance: 282.8
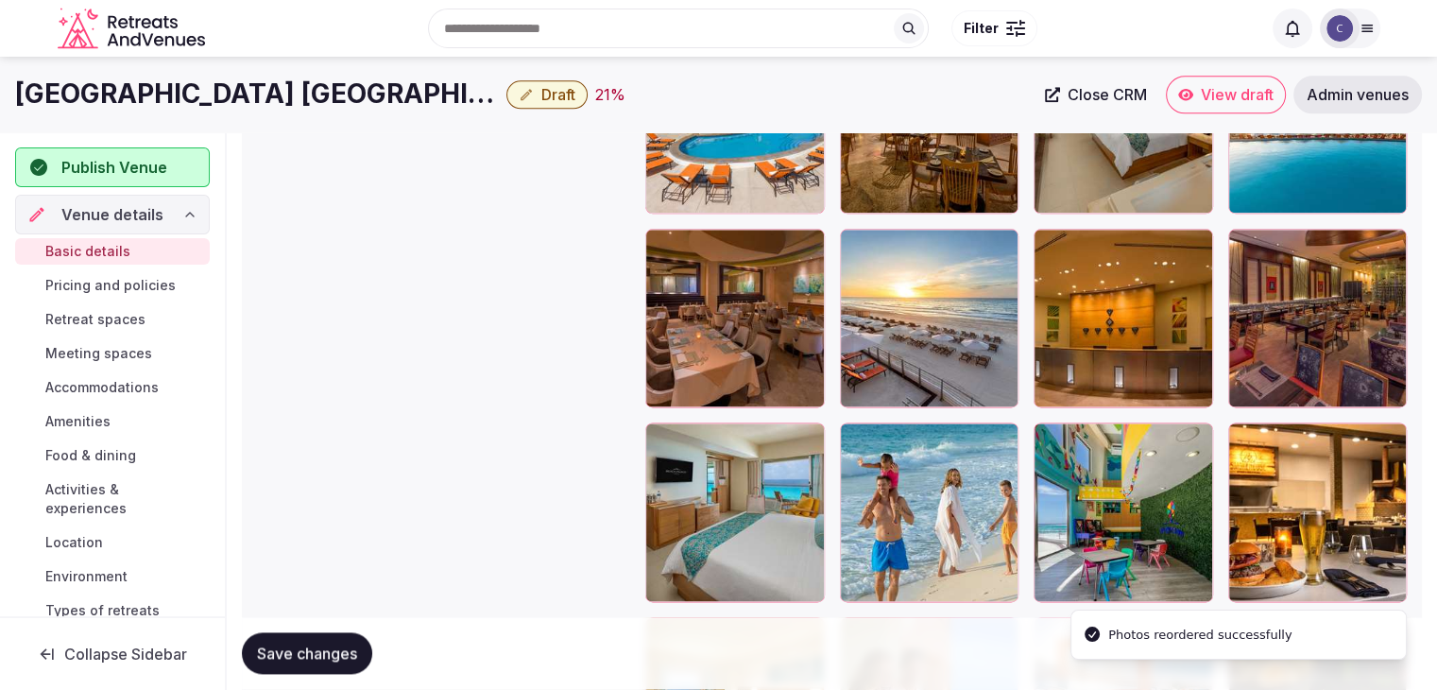
scroll to position [2345, 0]
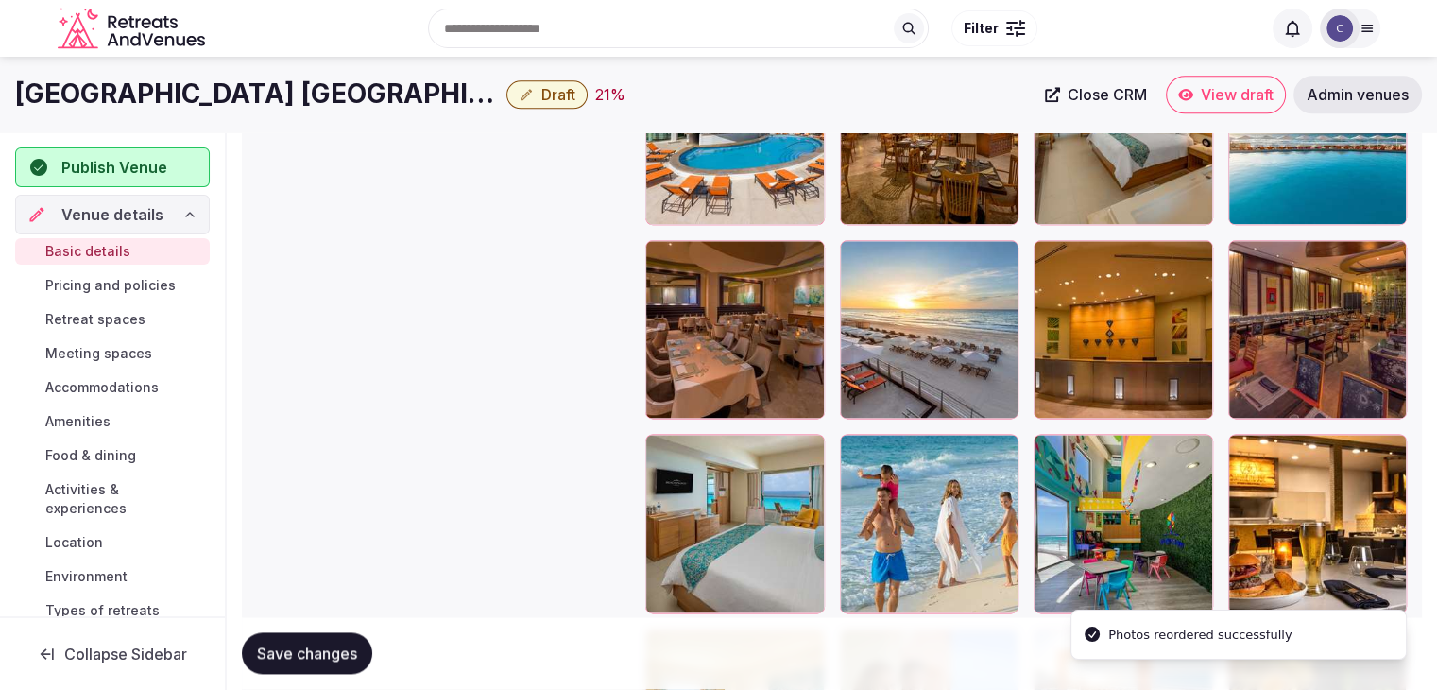
click at [348, 651] on span "Save changes" at bounding box center [307, 653] width 100 height 19
click at [541, 96] on span "Draft" at bounding box center [558, 94] width 34 height 19
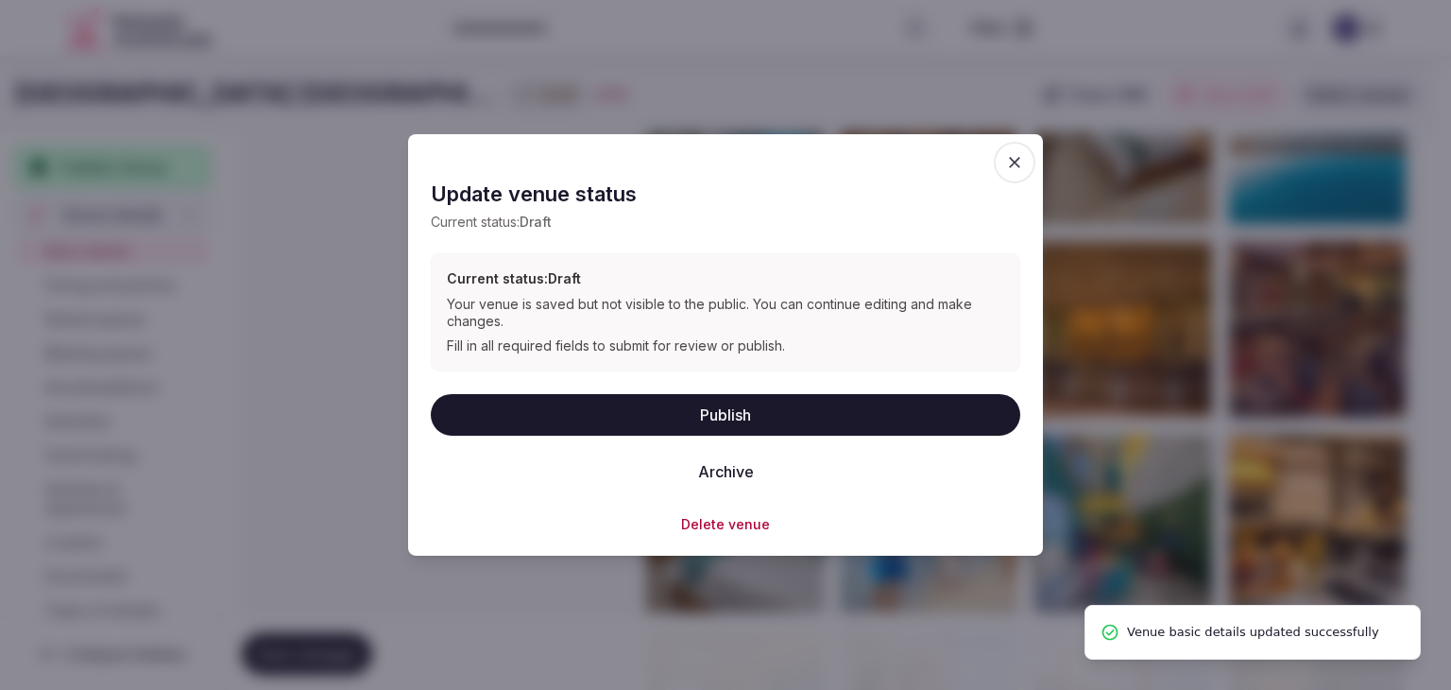
click at [646, 405] on button "Publish" at bounding box center [726, 414] width 590 height 42
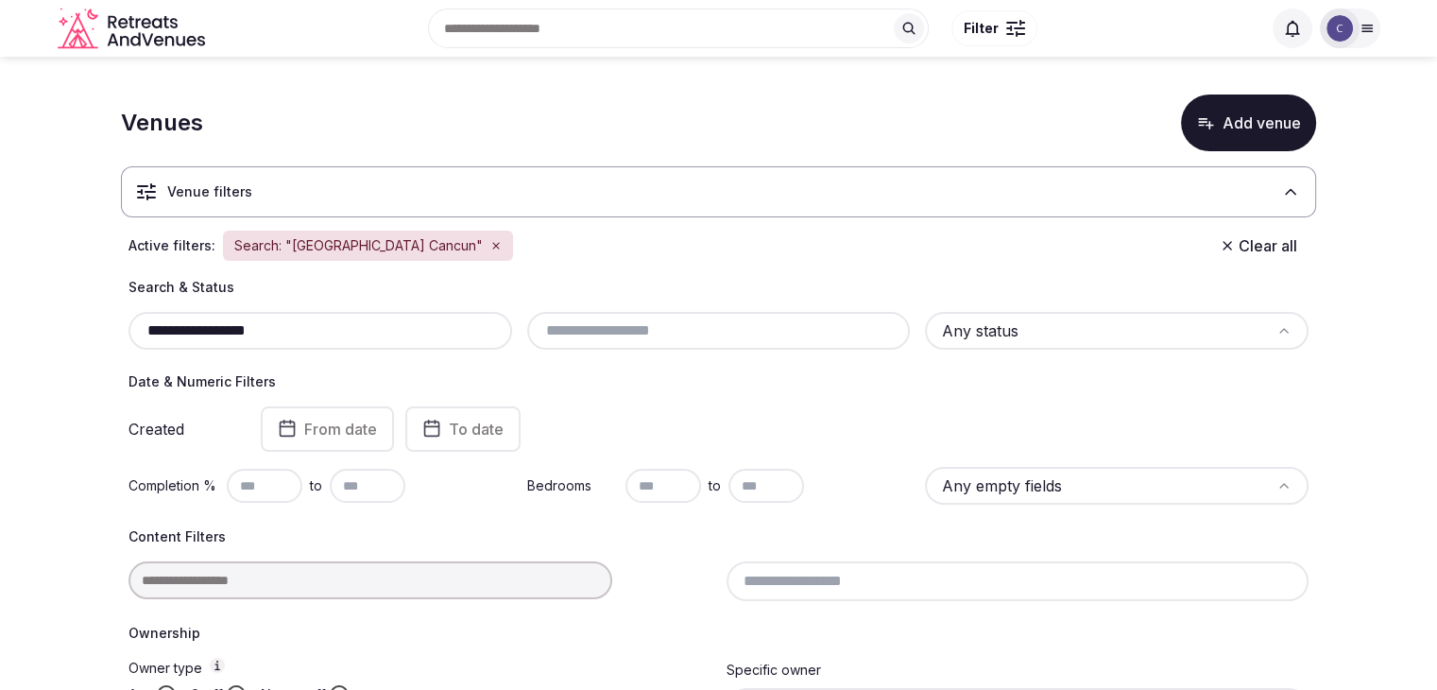
click at [456, 336] on input "**********" at bounding box center [320, 330] width 369 height 23
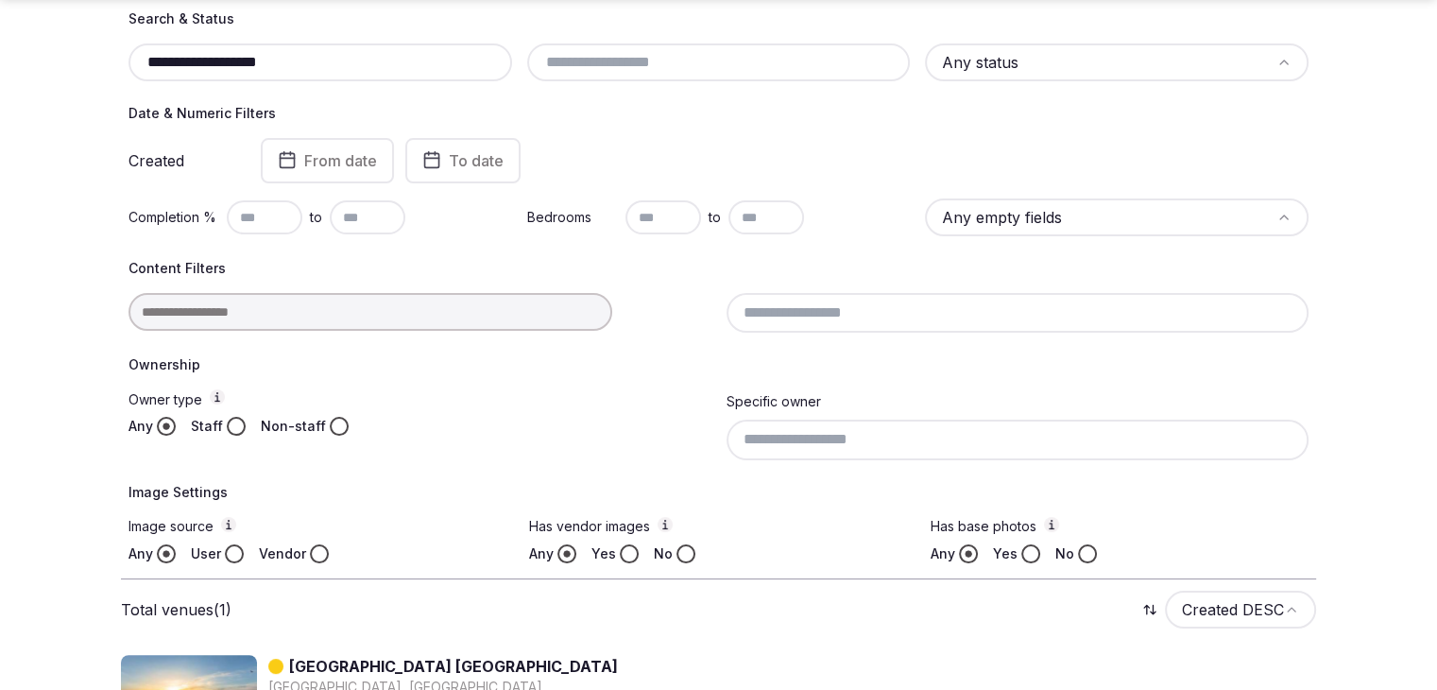
scroll to position [367, 0]
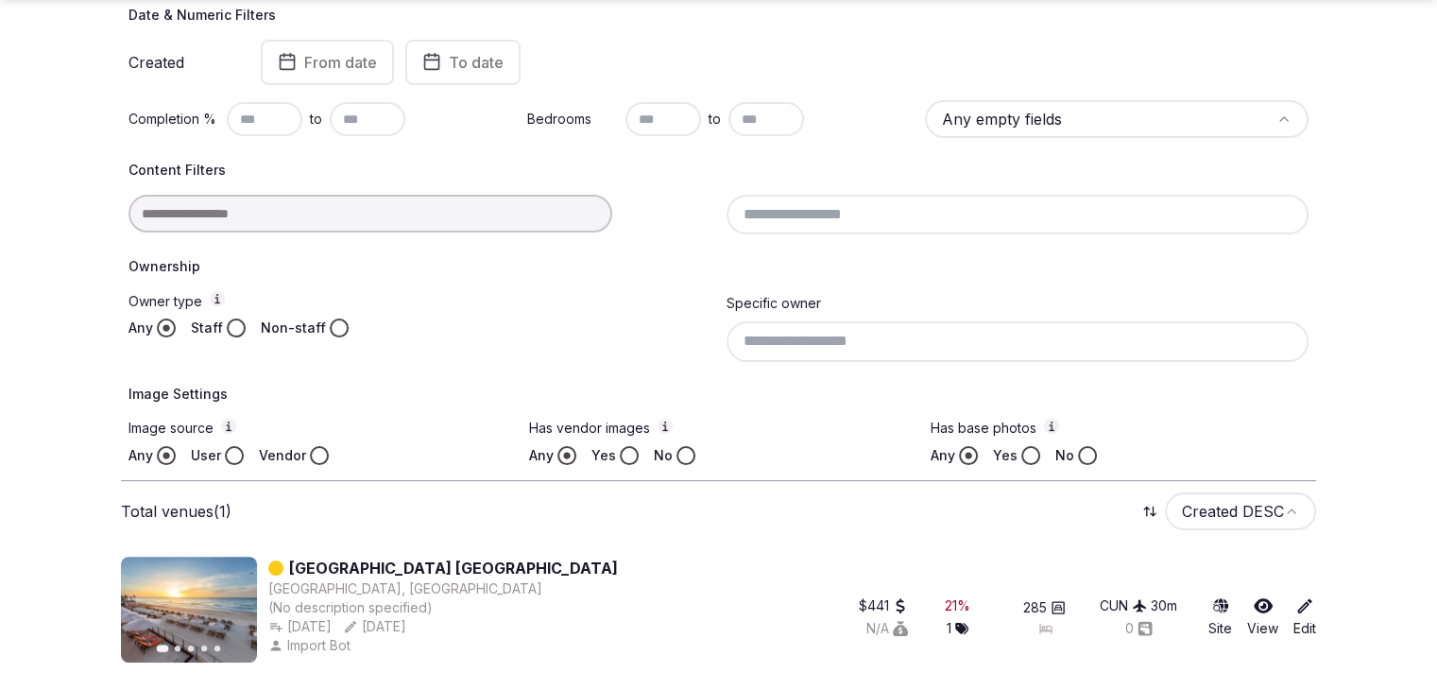
type input "**********"
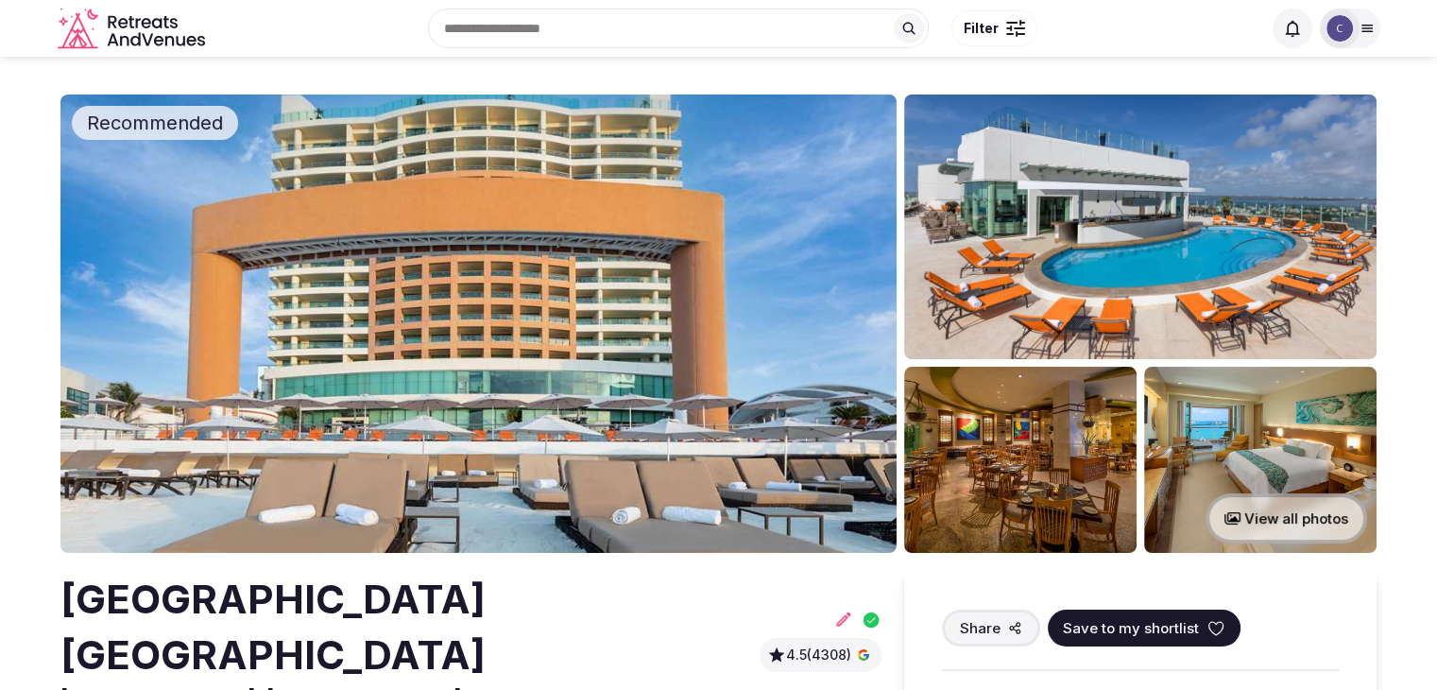
click at [428, 607] on h2 "[GEOGRAPHIC_DATA] [GEOGRAPHIC_DATA]" at bounding box center [406, 628] width 692 height 112
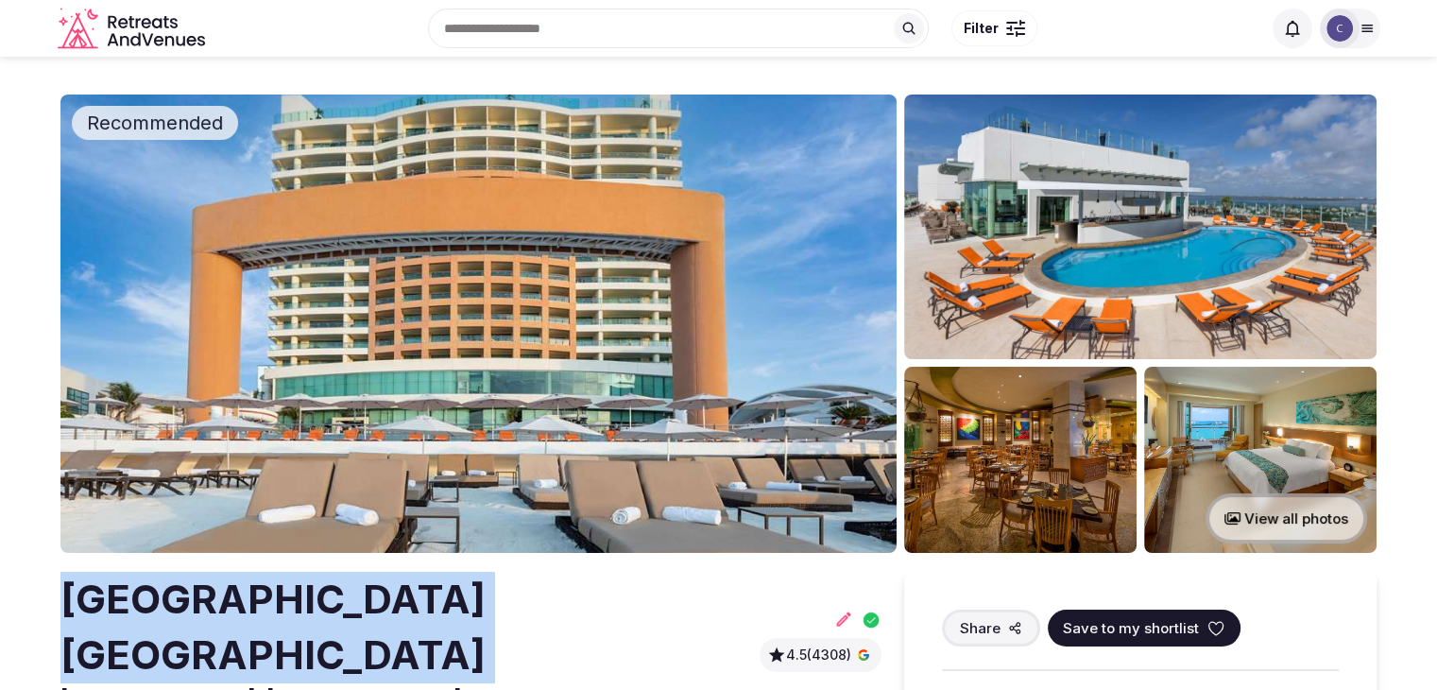
click at [428, 607] on h2 "[GEOGRAPHIC_DATA] [GEOGRAPHIC_DATA]" at bounding box center [406, 628] width 692 height 112
copy h2 "[GEOGRAPHIC_DATA] [GEOGRAPHIC_DATA]"
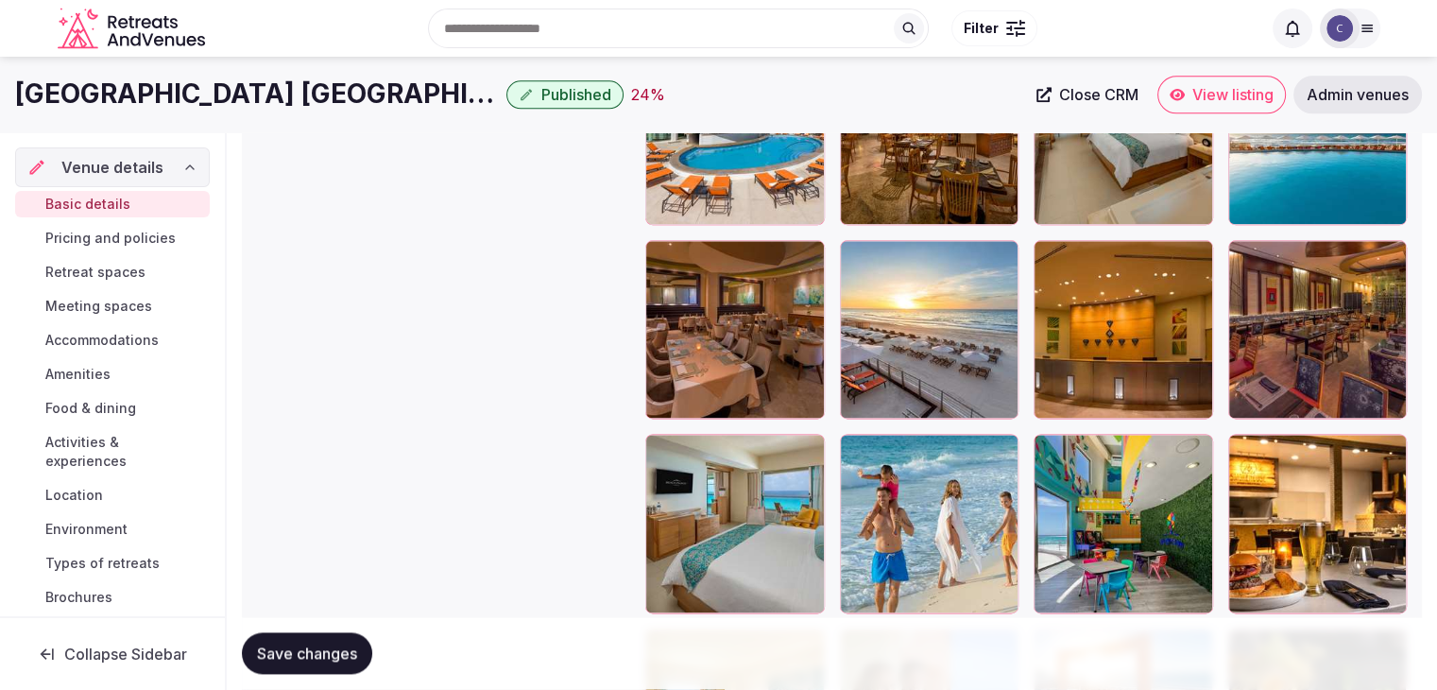
scroll to position [34, 0]
click at [51, 220] on div "Basic details Pricing and policies Retreat spaces Meeting spaces Accommodations…" at bounding box center [112, 400] width 195 height 427
click at [67, 233] on span "Pricing and policies" at bounding box center [110, 238] width 130 height 19
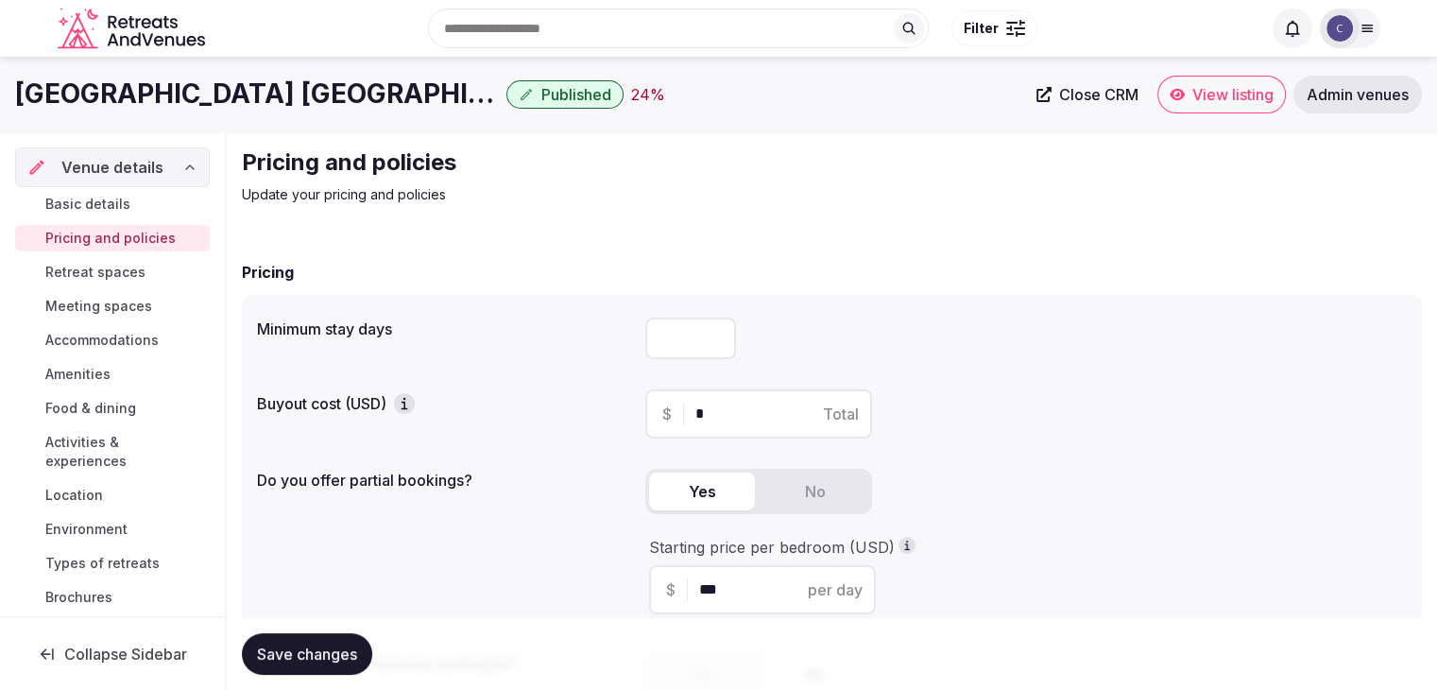
click at [182, 98] on h1 "[GEOGRAPHIC_DATA] [GEOGRAPHIC_DATA]" at bounding box center [257, 94] width 484 height 37
click at [177, 102] on h1 "[GEOGRAPHIC_DATA] [GEOGRAPHIC_DATA]" at bounding box center [257, 94] width 484 height 37
click at [175, 107] on h1 "[GEOGRAPHIC_DATA] [GEOGRAPHIC_DATA]" at bounding box center [257, 94] width 484 height 37
click at [246, 131] on div "Beach Palace Cancun Published 24 % Close CRM View listing Admin venues" at bounding box center [718, 95] width 1437 height 76
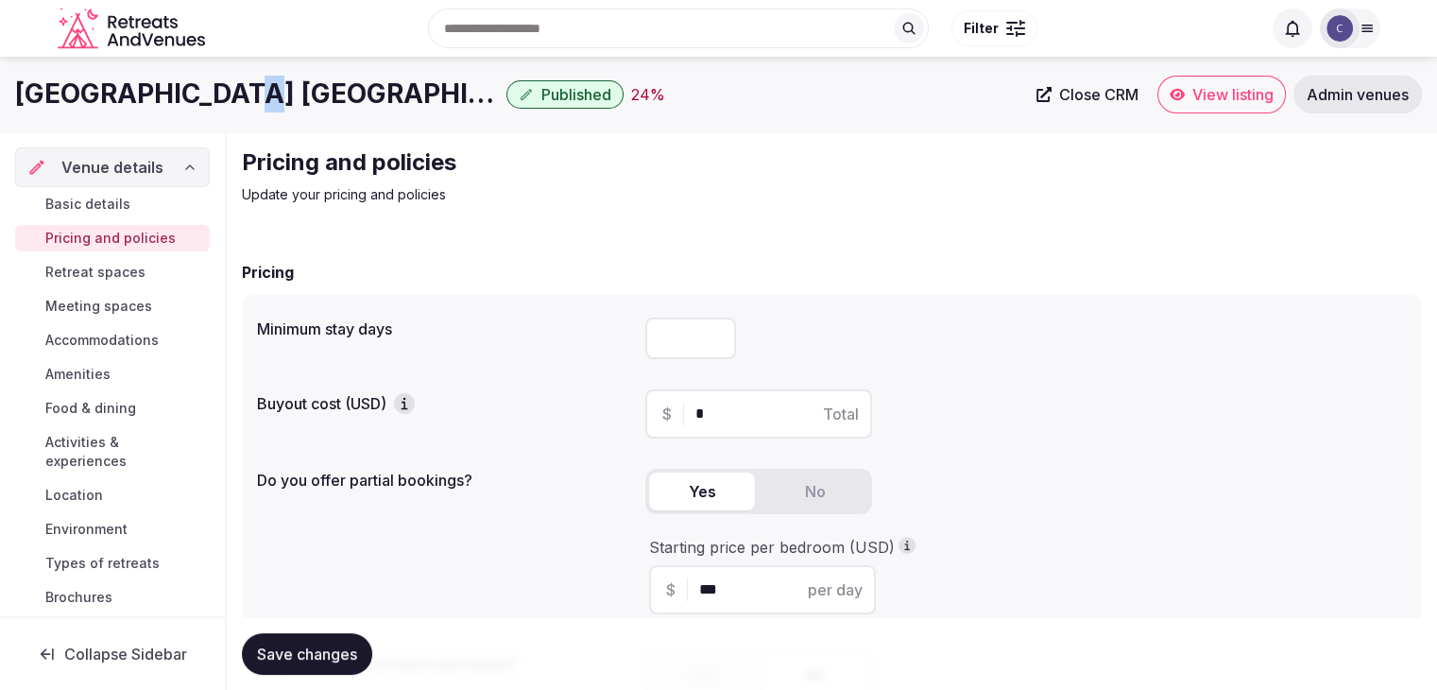
click at [246, 131] on div "Beach Palace Cancun Published 24 % Close CRM View listing Admin venues" at bounding box center [718, 95] width 1437 height 76
click at [204, 100] on h1 "[GEOGRAPHIC_DATA] [GEOGRAPHIC_DATA]" at bounding box center [257, 94] width 484 height 37
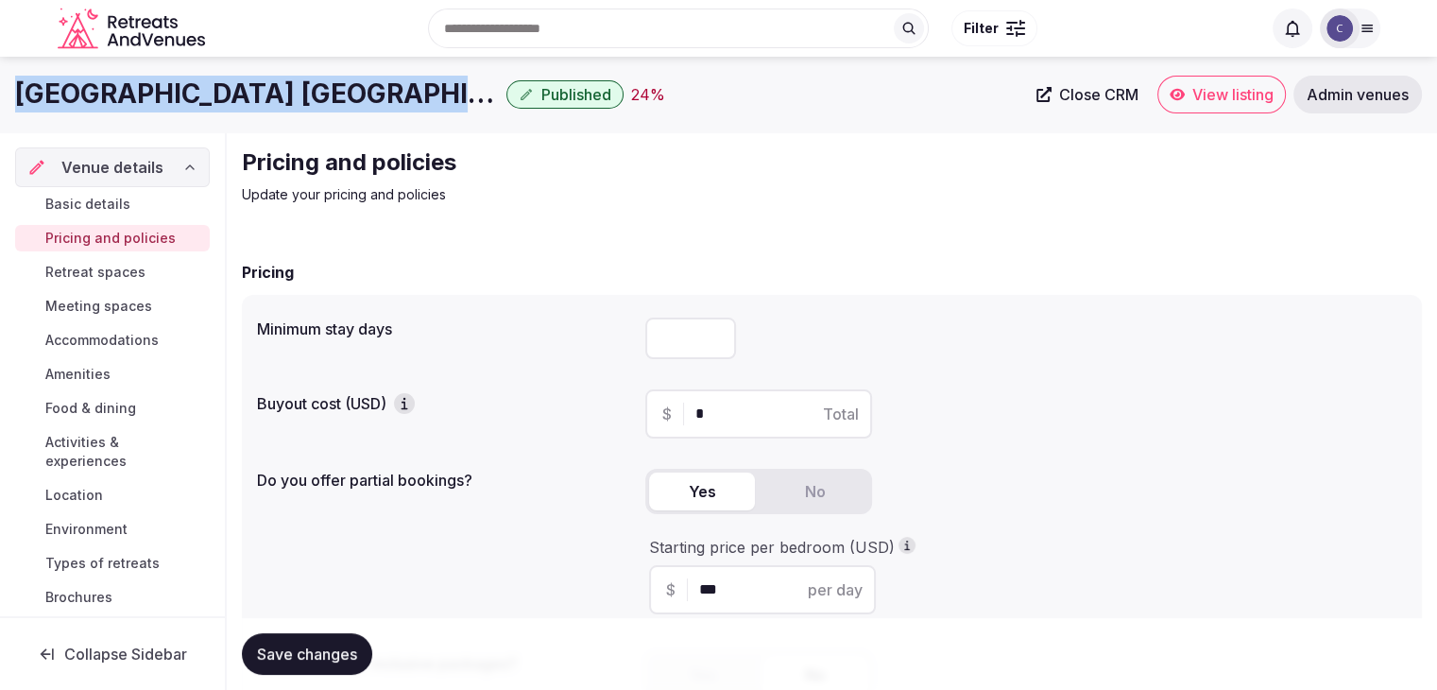
click at [204, 100] on h1 "[GEOGRAPHIC_DATA] [GEOGRAPHIC_DATA]" at bounding box center [257, 94] width 484 height 37
copy div "[GEOGRAPHIC_DATA] [GEOGRAPHIC_DATA]"
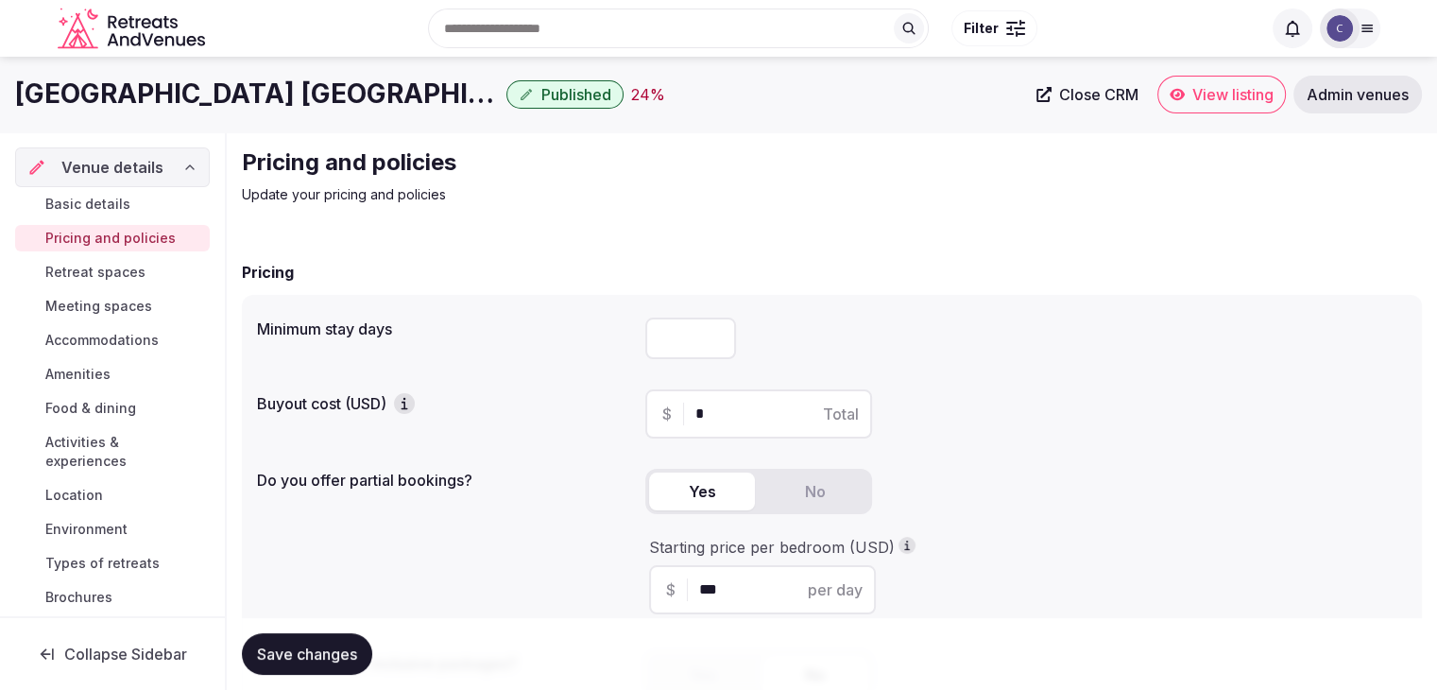
click at [688, 346] on input "number" at bounding box center [690, 339] width 91 height 42
type input "*"
click at [352, 652] on span "Save changes" at bounding box center [307, 653] width 100 height 19
click at [140, 276] on span "Retreat spaces" at bounding box center [95, 272] width 100 height 19
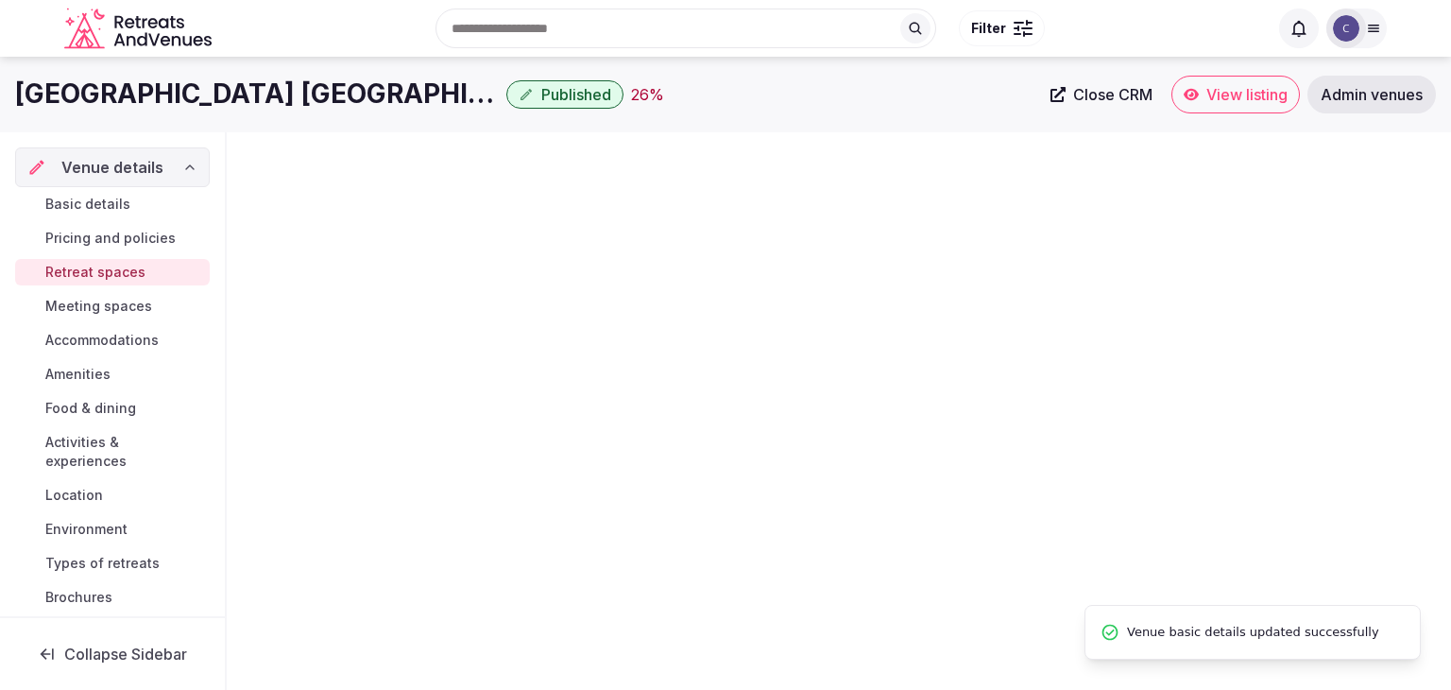
click at [200, 99] on h1 "[GEOGRAPHIC_DATA] [GEOGRAPHIC_DATA]" at bounding box center [257, 94] width 484 height 37
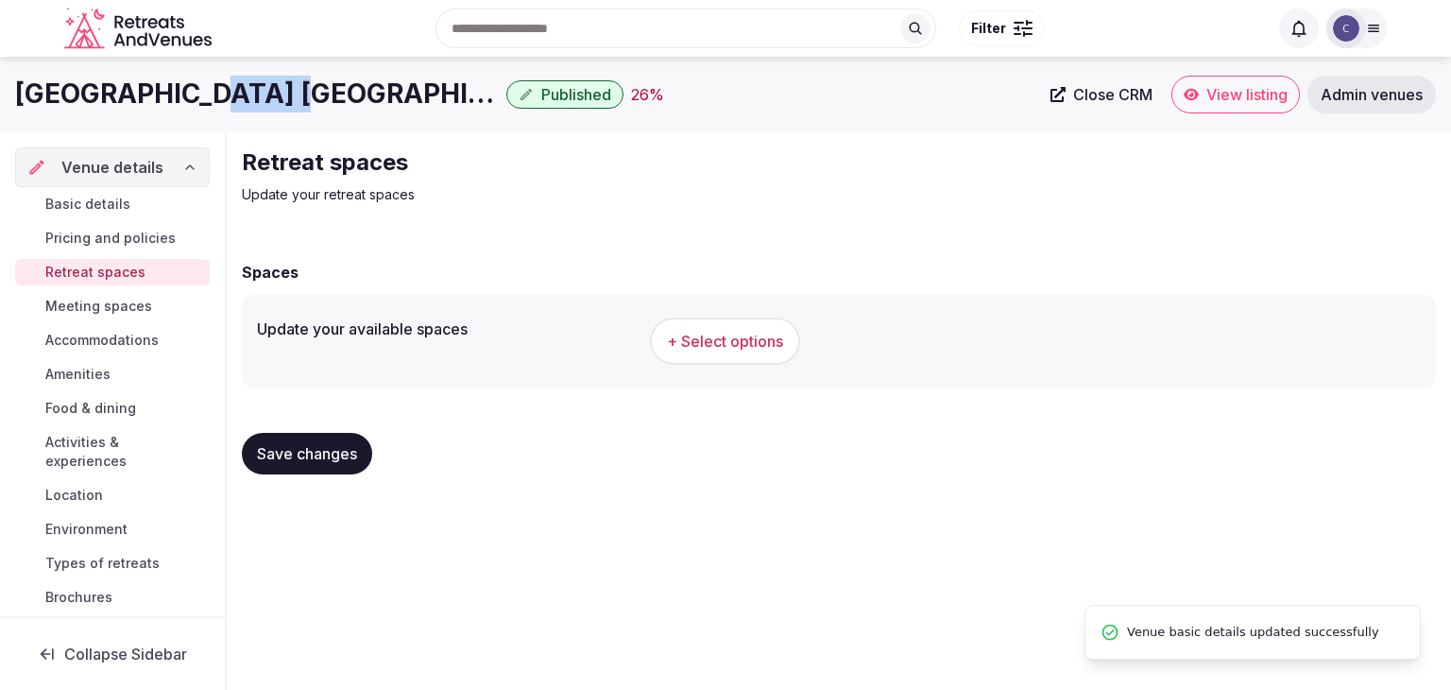
click at [200, 99] on h1 "[GEOGRAPHIC_DATA] [GEOGRAPHIC_DATA]" at bounding box center [257, 94] width 484 height 37
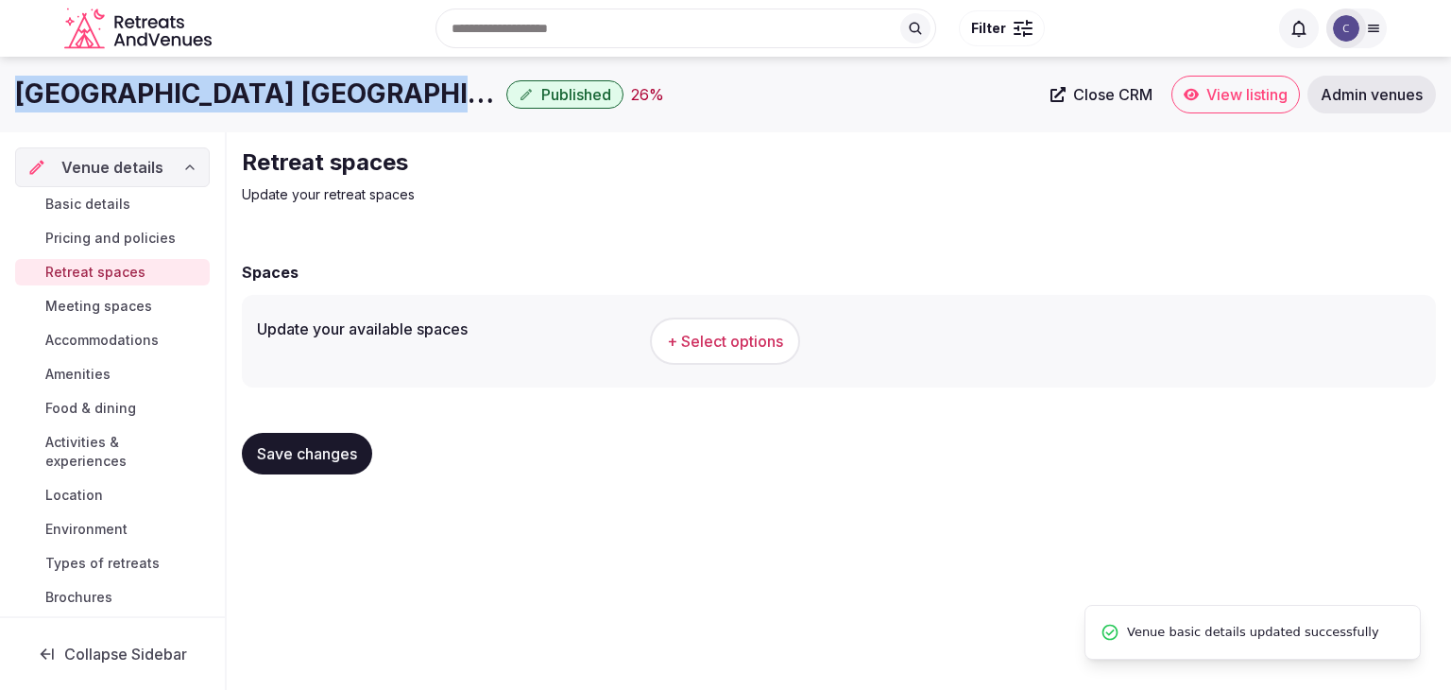
click at [200, 99] on h1 "[GEOGRAPHIC_DATA] [GEOGRAPHIC_DATA]" at bounding box center [257, 94] width 484 height 37
copy div "[GEOGRAPHIC_DATA] [GEOGRAPHIC_DATA]"
click at [739, 340] on span "+ Select options" at bounding box center [725, 341] width 116 height 21
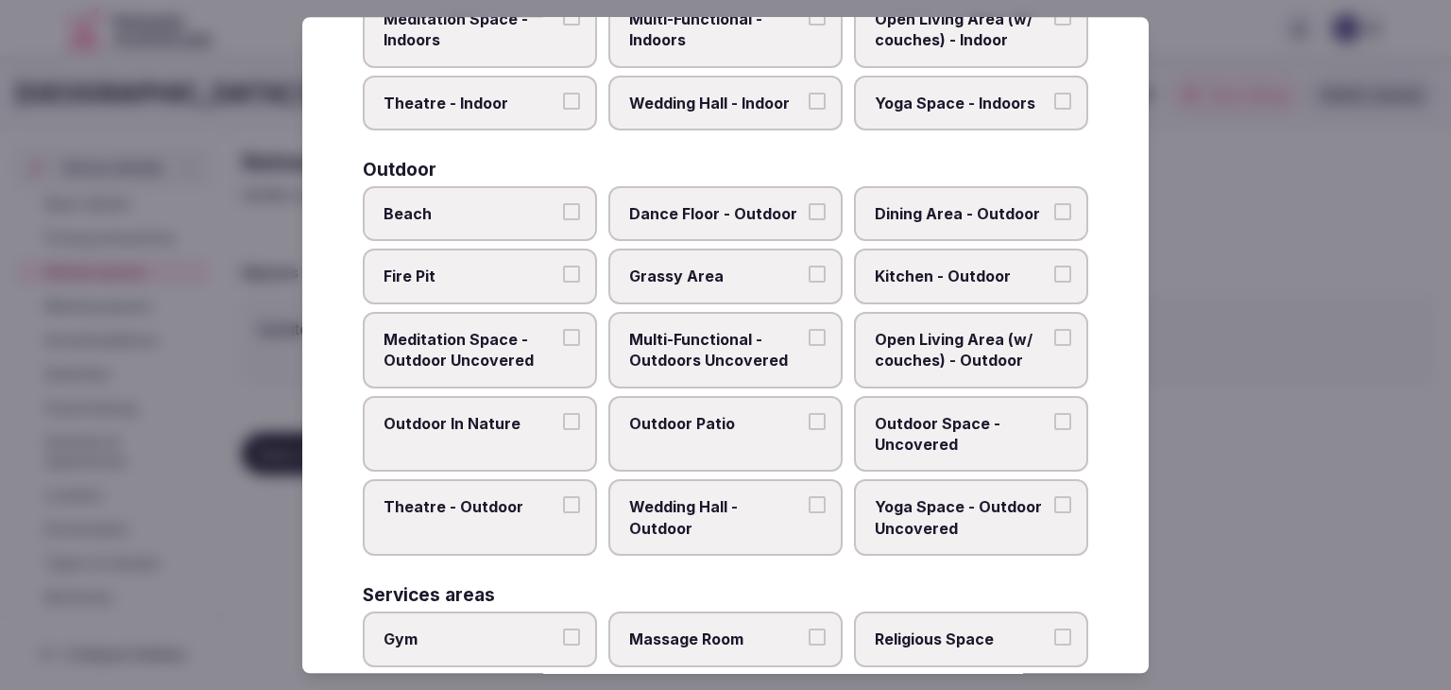
scroll to position [854, 0]
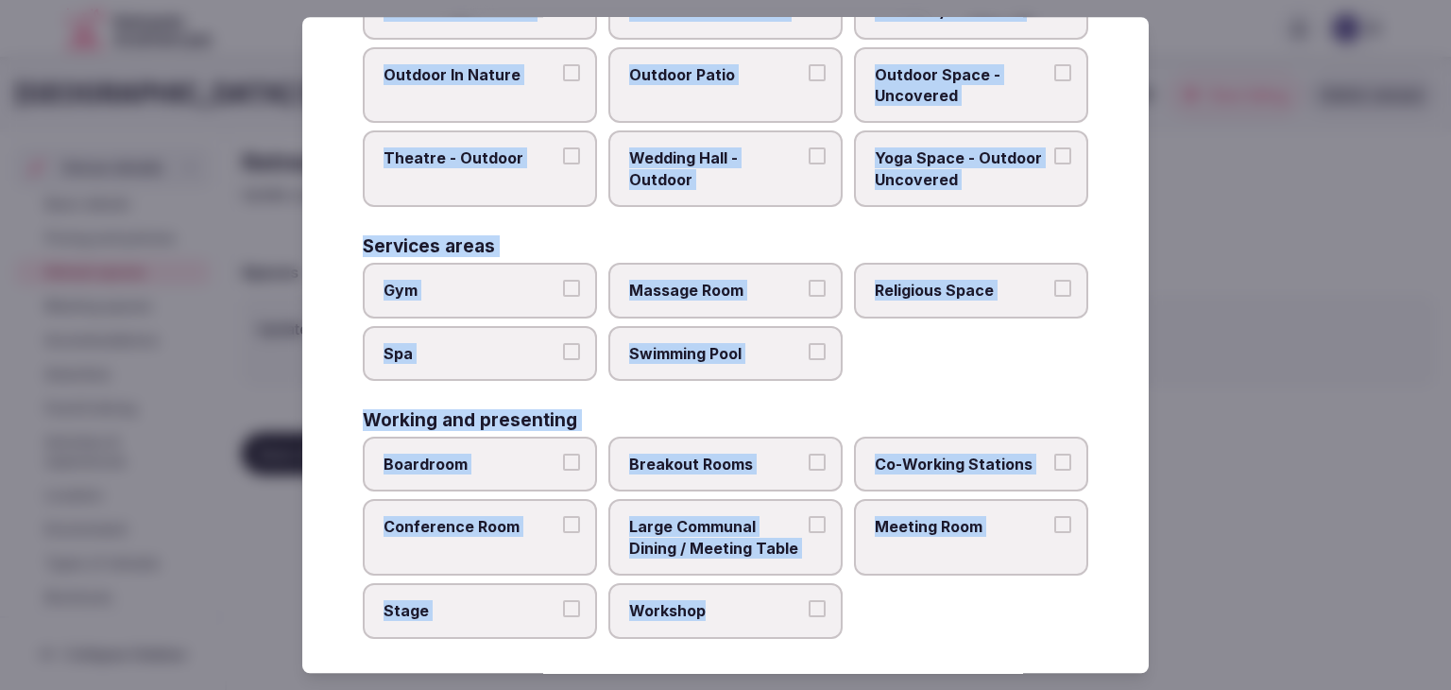
drag, startPoint x: 352, startPoint y: 130, endPoint x: 839, endPoint y: 643, distance: 707.2
click at [839, 643] on div "Select your retreat spaces Choose all applicable retreat spaces offered. Covere…" at bounding box center [725, 345] width 847 height 656
copy div "Choose all applicable retreat spaces offered. Covered outdoor spaces Meditation…"
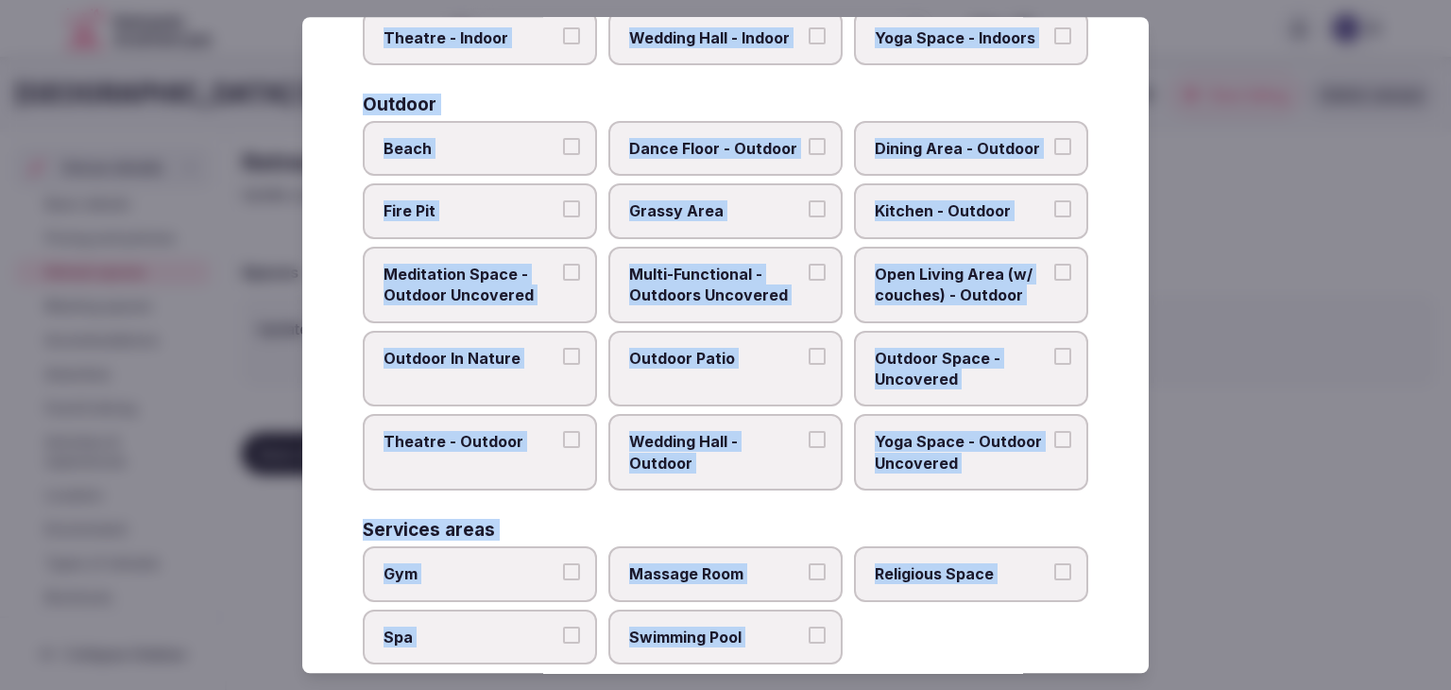
scroll to position [382, 0]
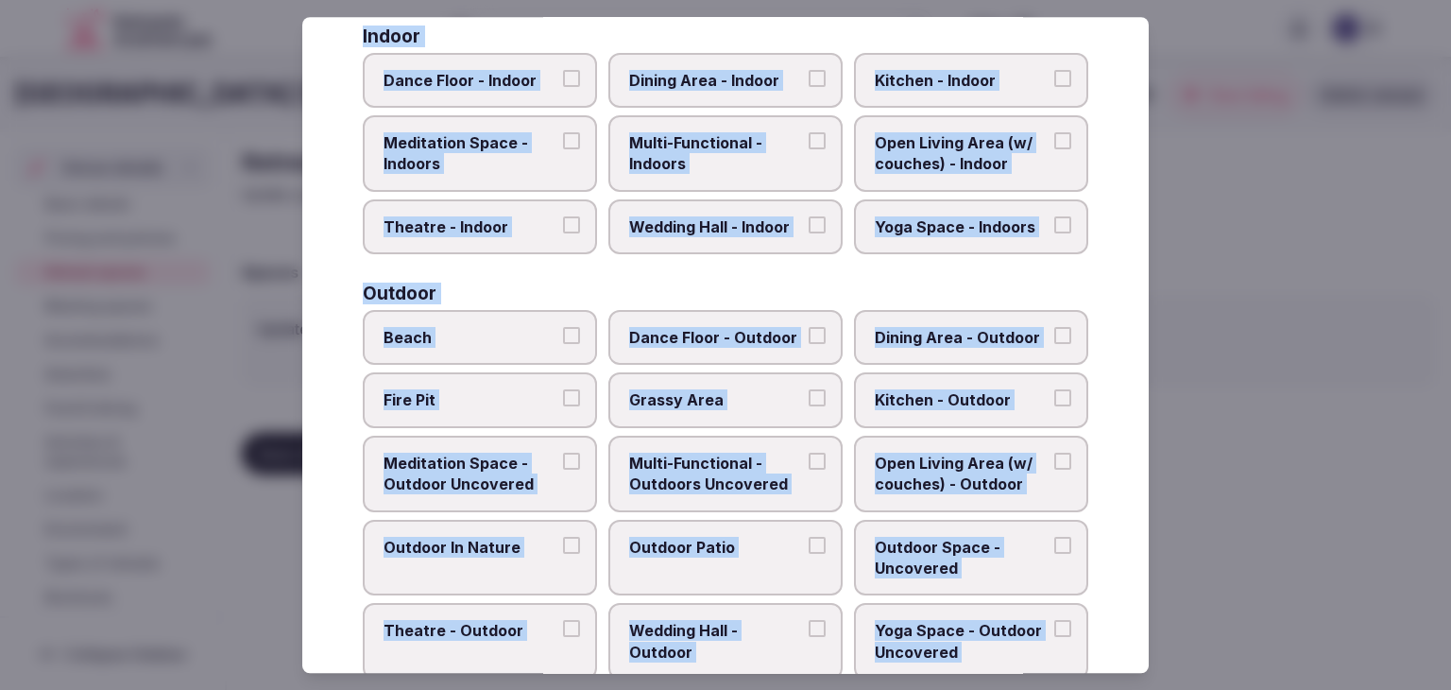
click at [494, 341] on span "Beach" at bounding box center [471, 337] width 174 height 21
click at [563, 341] on button "Beach" at bounding box center [571, 335] width 17 height 17
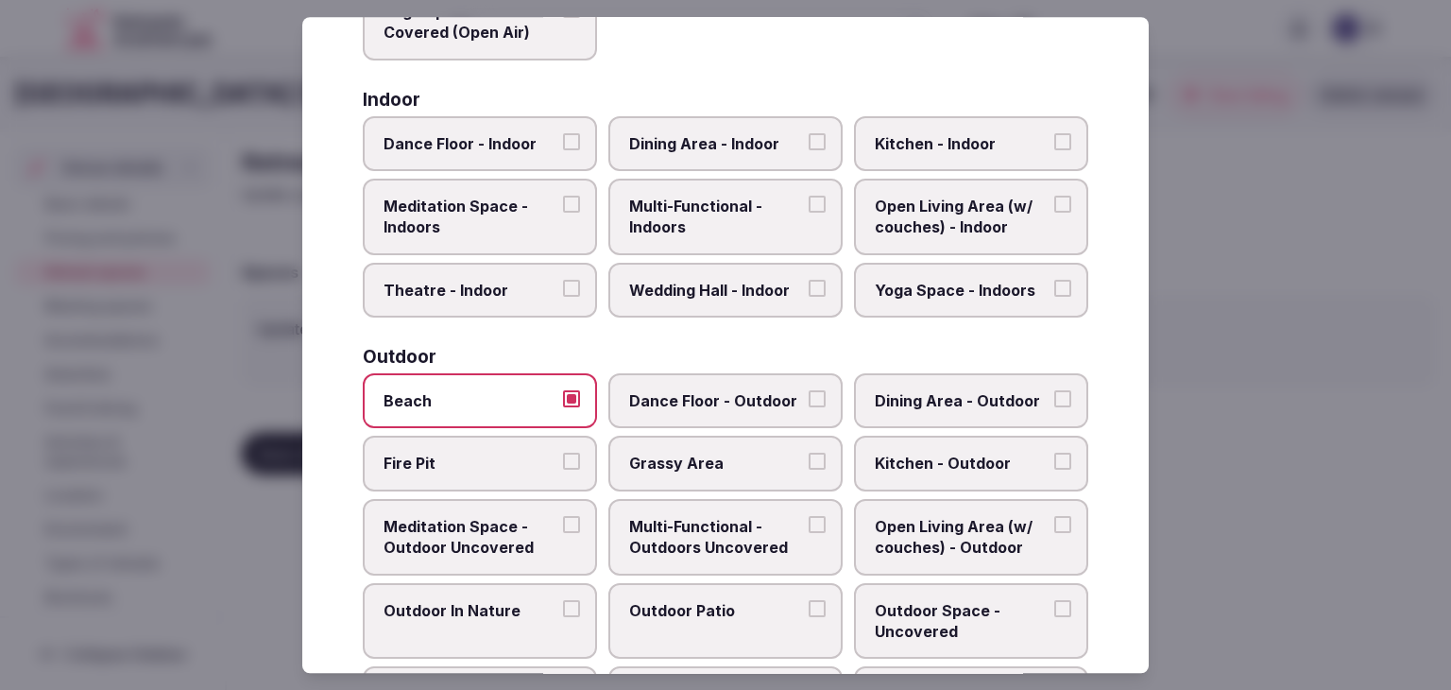
scroll to position [287, 0]
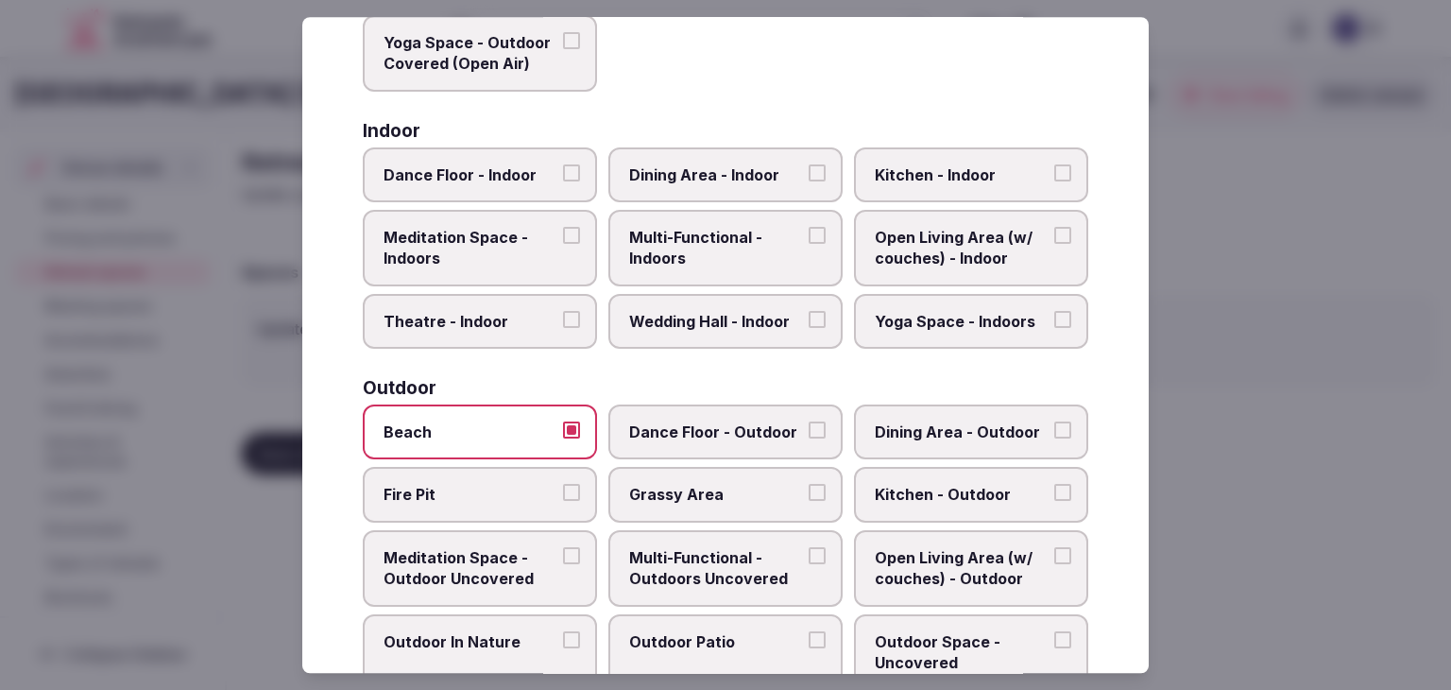
click at [703, 244] on span "Multi-Functional - Indoors" at bounding box center [716, 248] width 174 height 43
click at [809, 244] on button "Multi-Functional - Indoors" at bounding box center [817, 235] width 17 height 17
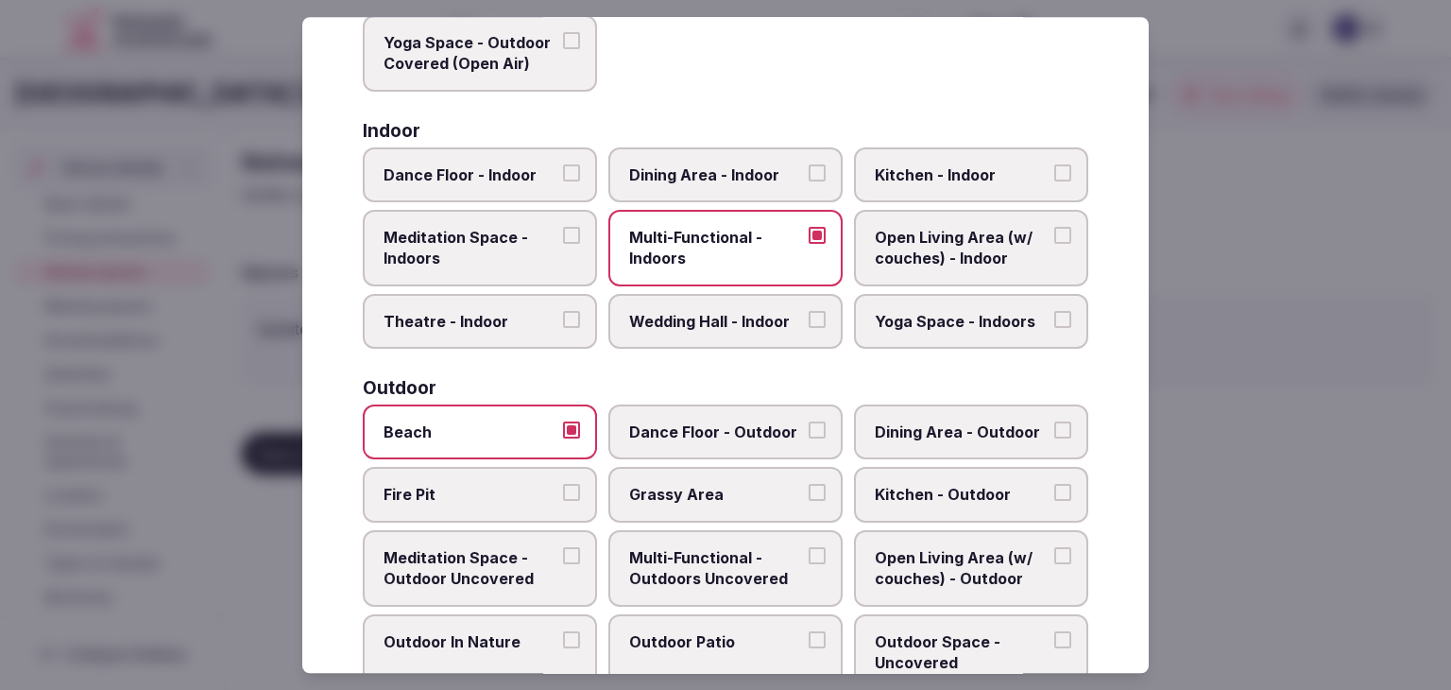
click at [714, 179] on span "Dining Area - Indoor" at bounding box center [716, 174] width 174 height 21
click at [809, 179] on button "Dining Area - Indoor" at bounding box center [817, 172] width 17 height 17
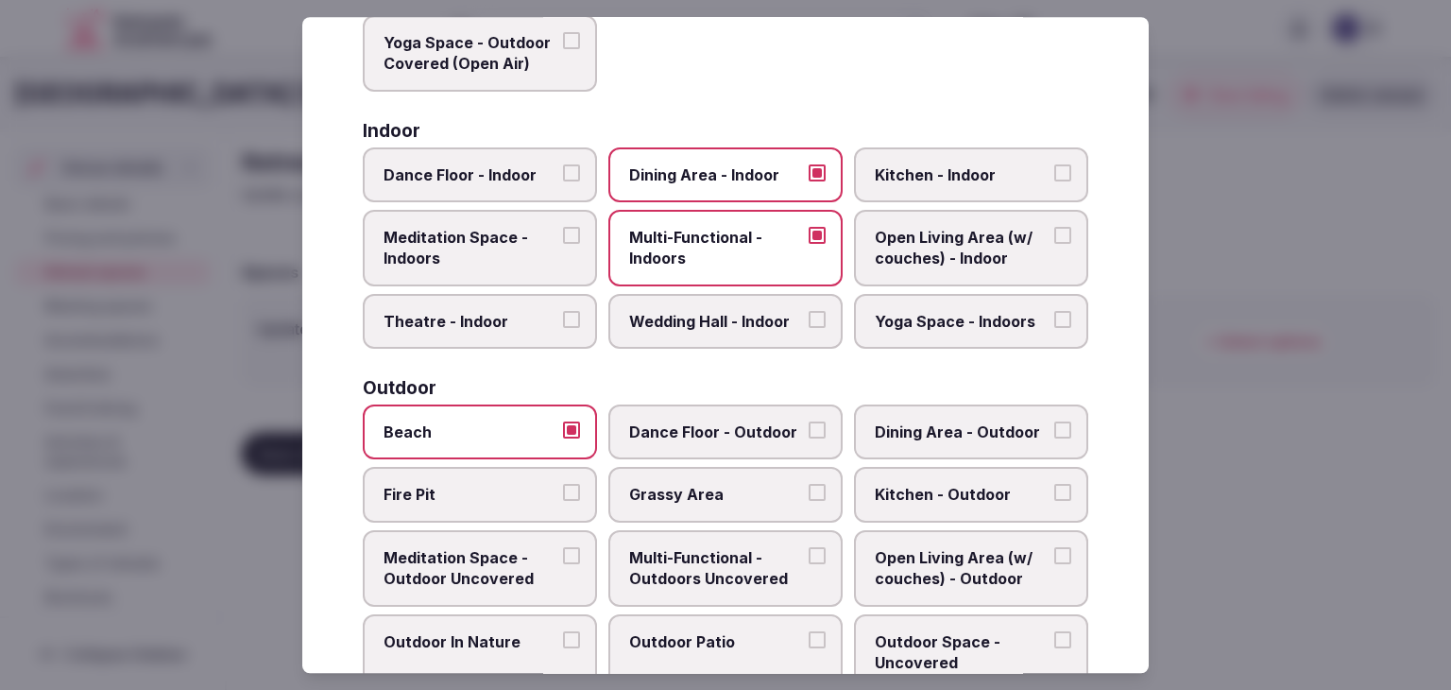
click at [730, 327] on span "Wedding Hall - Indoor" at bounding box center [716, 321] width 174 height 21
click at [809, 327] on button "Wedding Hall - Indoor" at bounding box center [817, 319] width 17 height 17
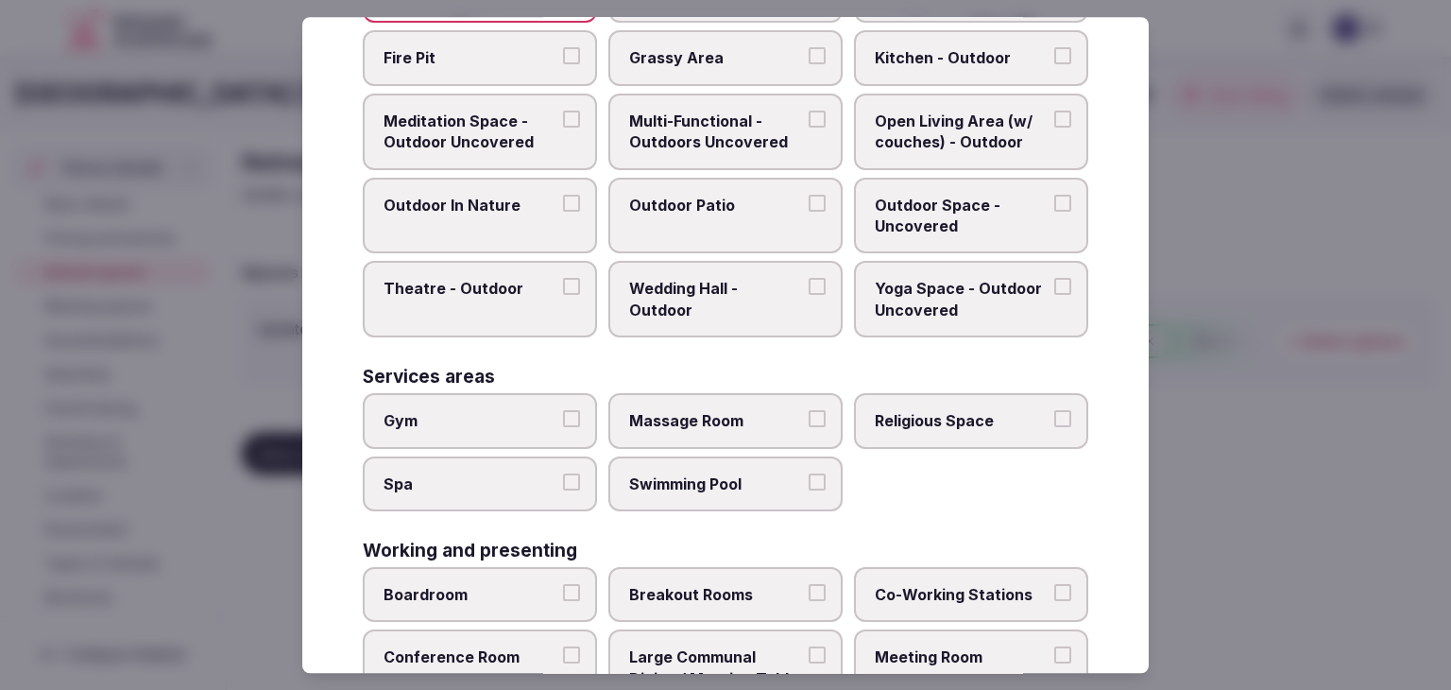
scroll to position [854, 0]
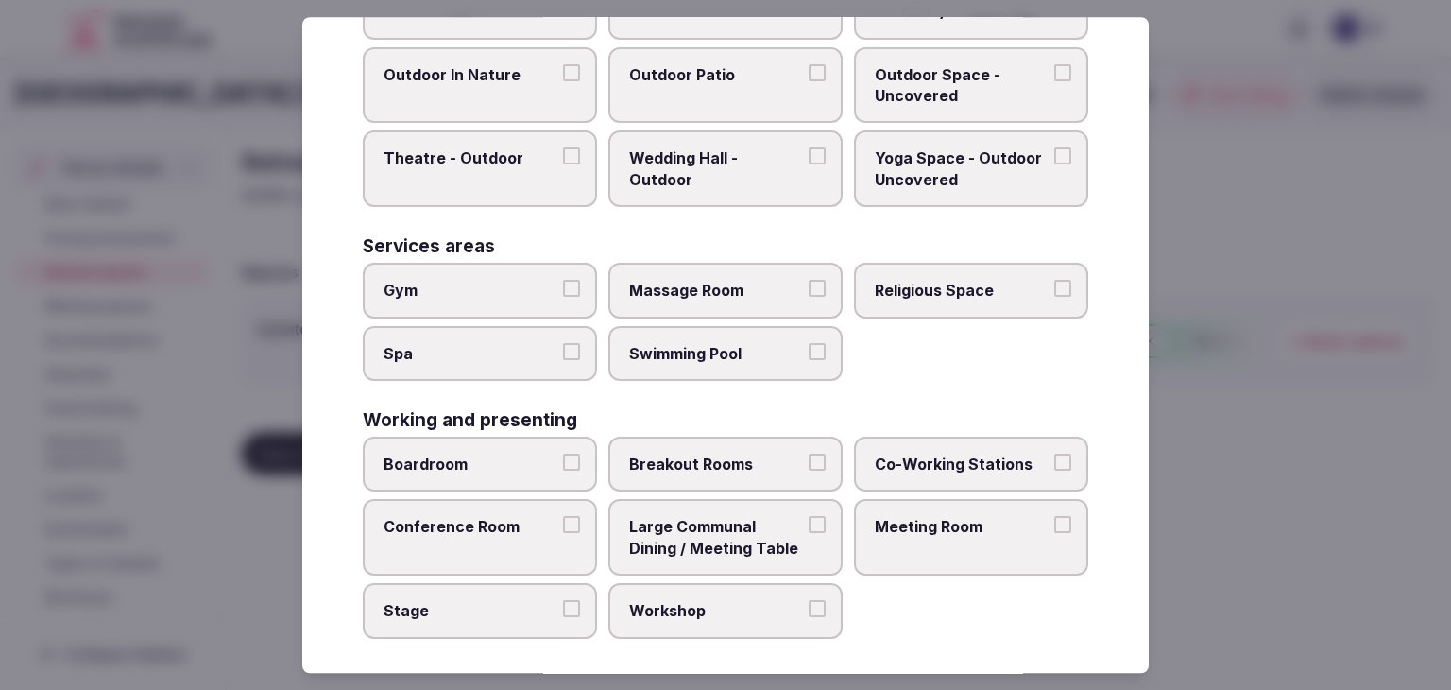
click at [961, 517] on span "Meeting Room" at bounding box center [962, 527] width 174 height 21
click at [1055, 517] on button "Meeting Room" at bounding box center [1063, 525] width 17 height 17
click at [540, 463] on span "Boardroom" at bounding box center [471, 464] width 174 height 21
click at [563, 463] on button "Boardroom" at bounding box center [571, 462] width 17 height 17
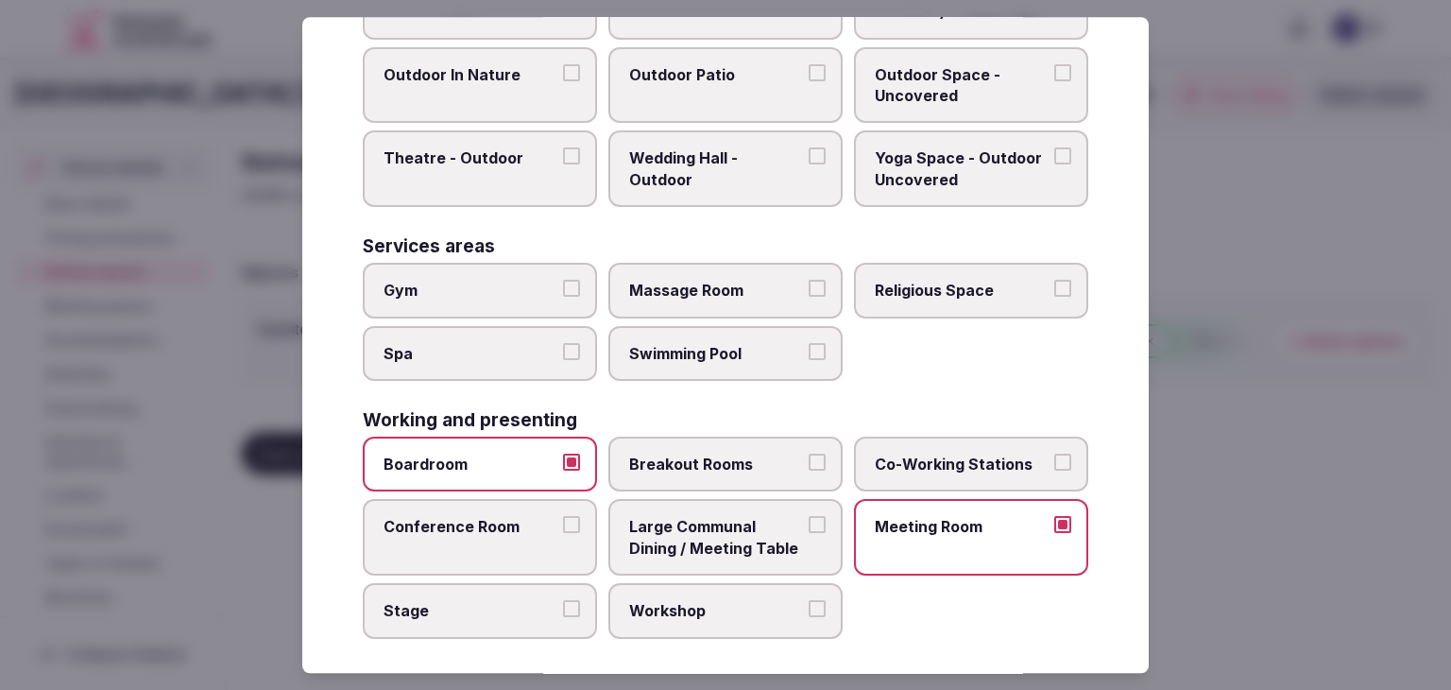
click at [529, 537] on label "Conference Room" at bounding box center [480, 538] width 234 height 77
click at [563, 534] on button "Conference Room" at bounding box center [571, 525] width 17 height 17
click at [476, 294] on label "Gym" at bounding box center [480, 290] width 234 height 55
click at [563, 294] on button "Gym" at bounding box center [571, 288] width 17 height 17
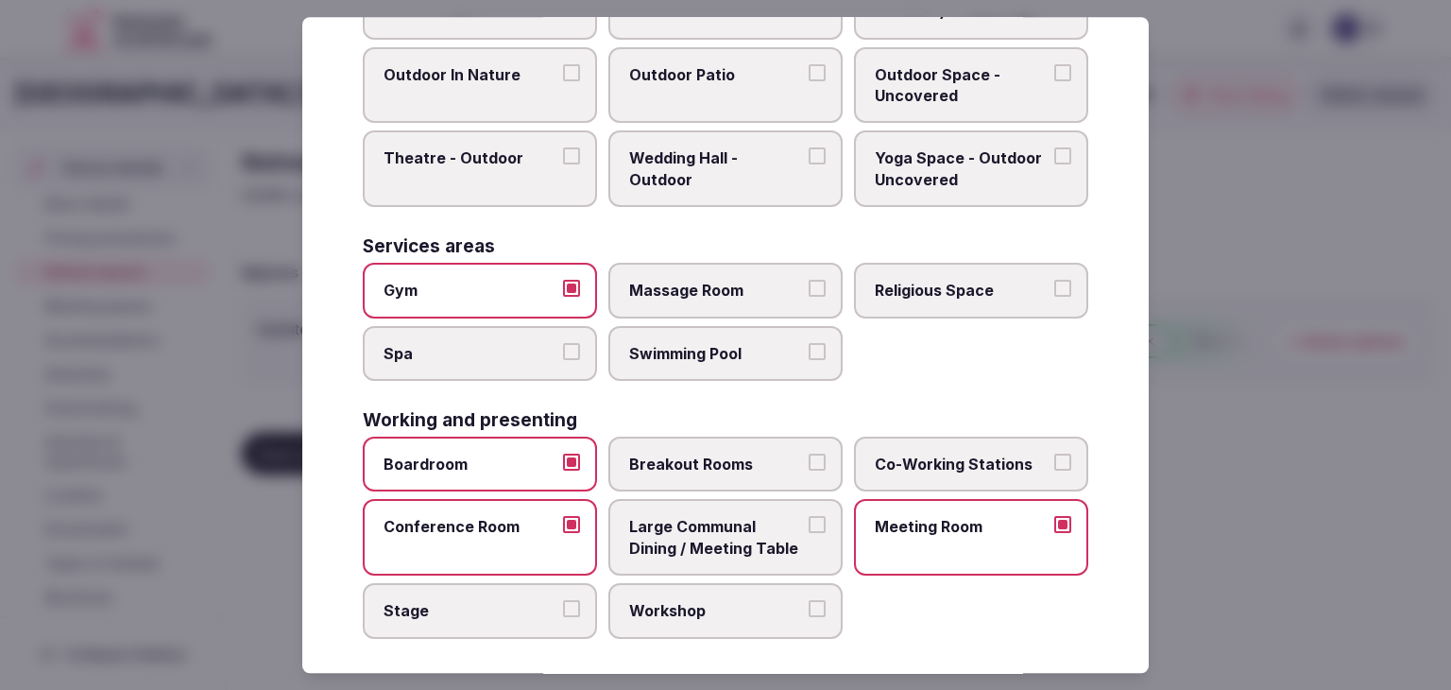
click at [499, 364] on label "Spa" at bounding box center [480, 353] width 234 height 55
click at [563, 360] on button "Spa" at bounding box center [571, 351] width 17 height 17
click at [643, 352] on span "Swimming Pool" at bounding box center [716, 353] width 174 height 21
click at [809, 352] on button "Swimming Pool" at bounding box center [817, 351] width 17 height 17
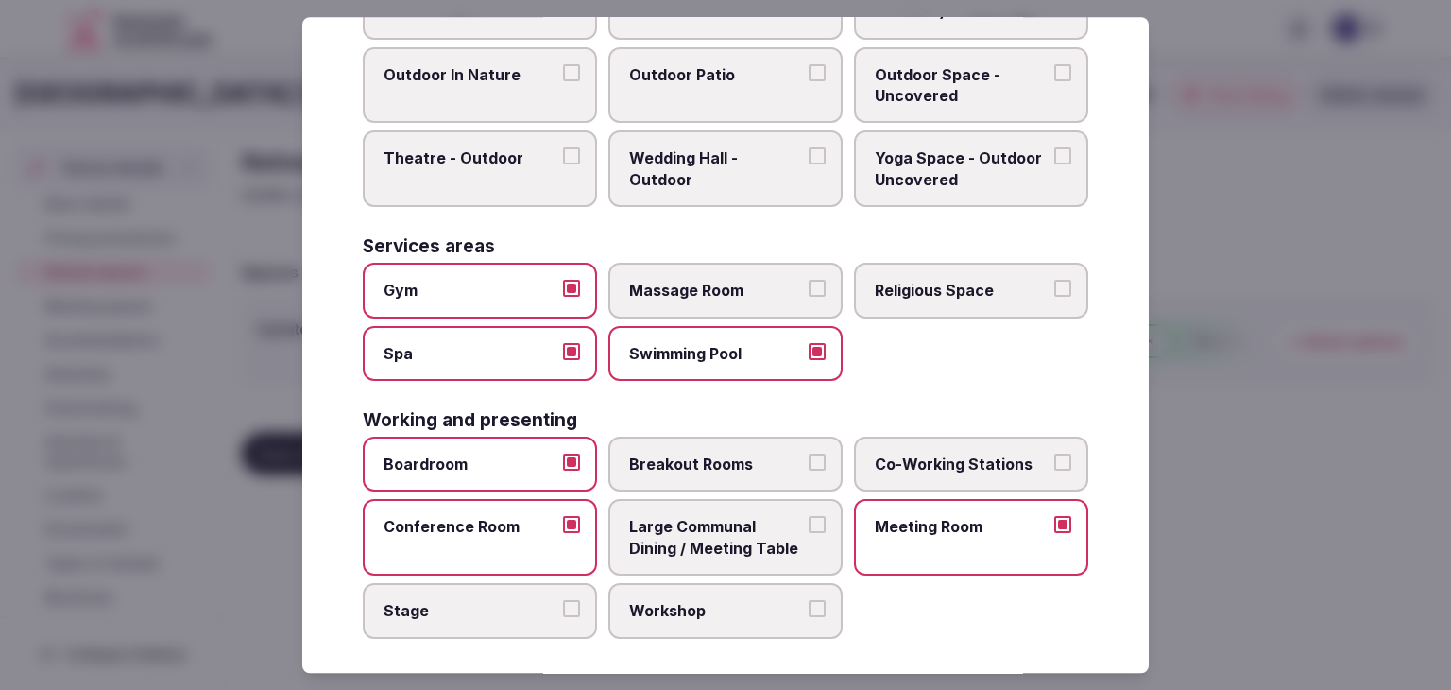
click at [684, 280] on span "Massage Room" at bounding box center [716, 290] width 174 height 21
click at [809, 280] on button "Massage Room" at bounding box center [817, 288] width 17 height 17
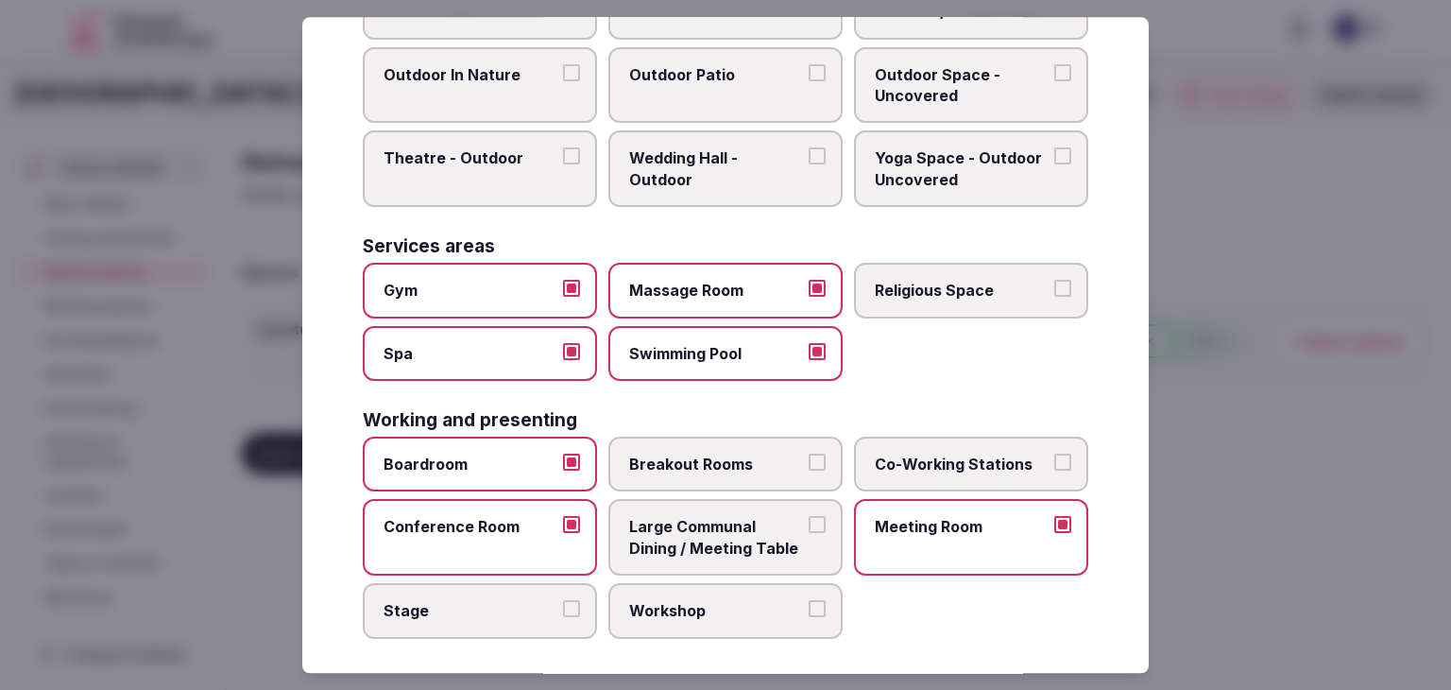
click at [696, 347] on span "Swimming Pool" at bounding box center [716, 353] width 174 height 21
click at [809, 347] on button "Swimming Pool" at bounding box center [817, 351] width 17 height 17
click at [727, 345] on span "Swimming Pool" at bounding box center [716, 353] width 174 height 21
click at [809, 345] on button "Swimming Pool" at bounding box center [817, 351] width 17 height 17
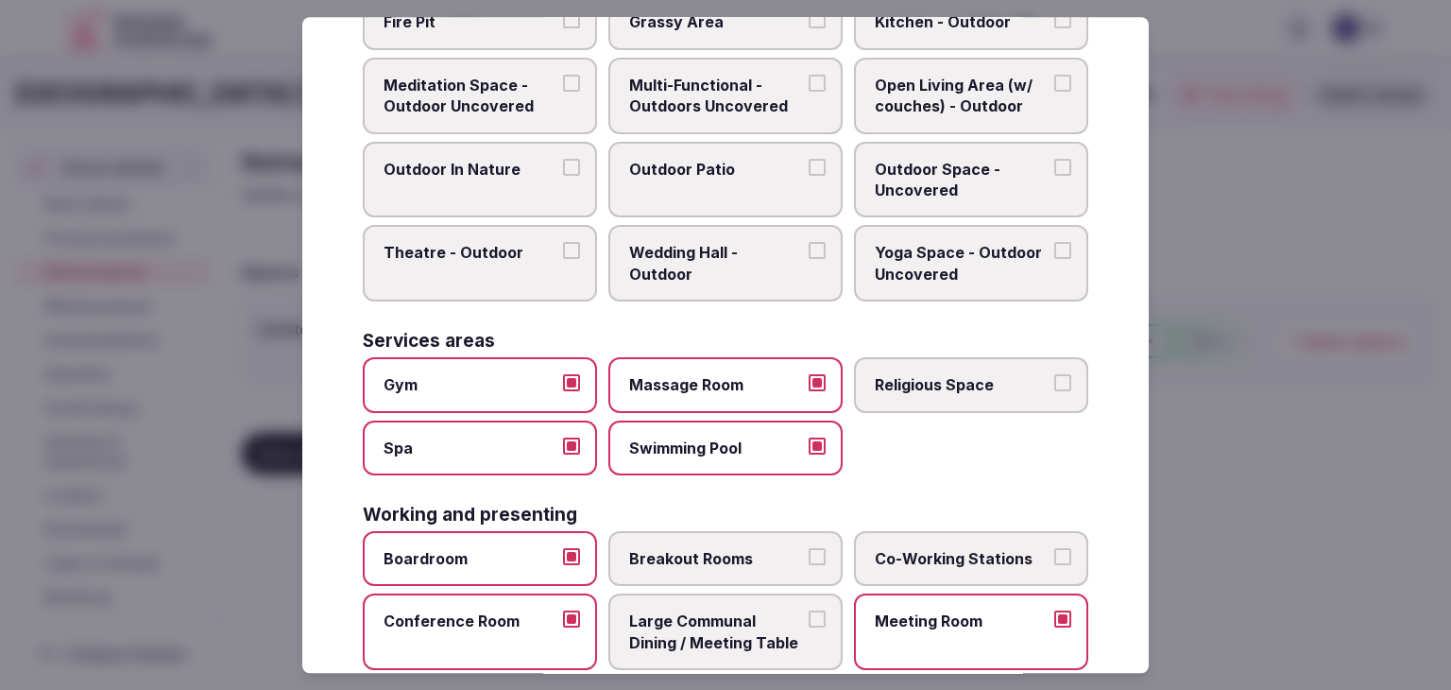
scroll to position [665, 0]
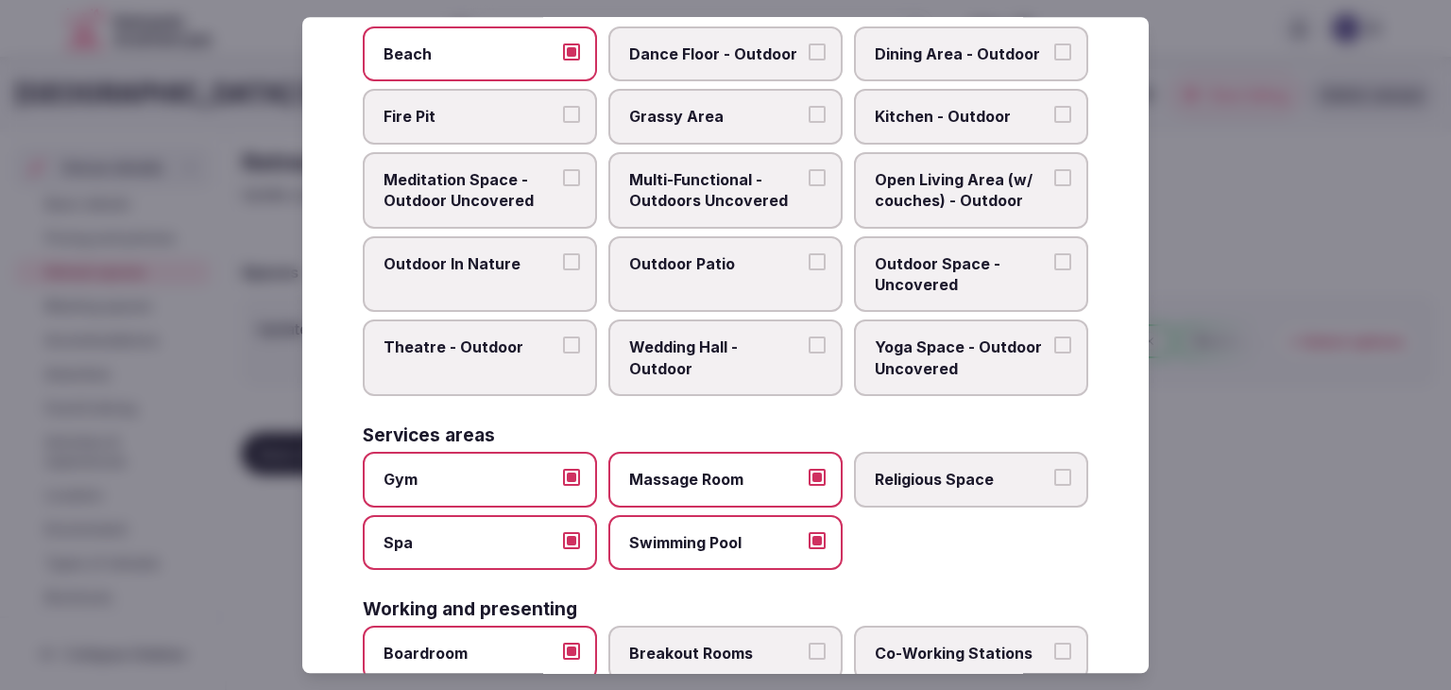
click at [714, 189] on span "Multi-Functional - Outdoors Uncovered" at bounding box center [716, 190] width 174 height 43
click at [809, 186] on button "Multi-Functional - Outdoors Uncovered" at bounding box center [817, 177] width 17 height 17
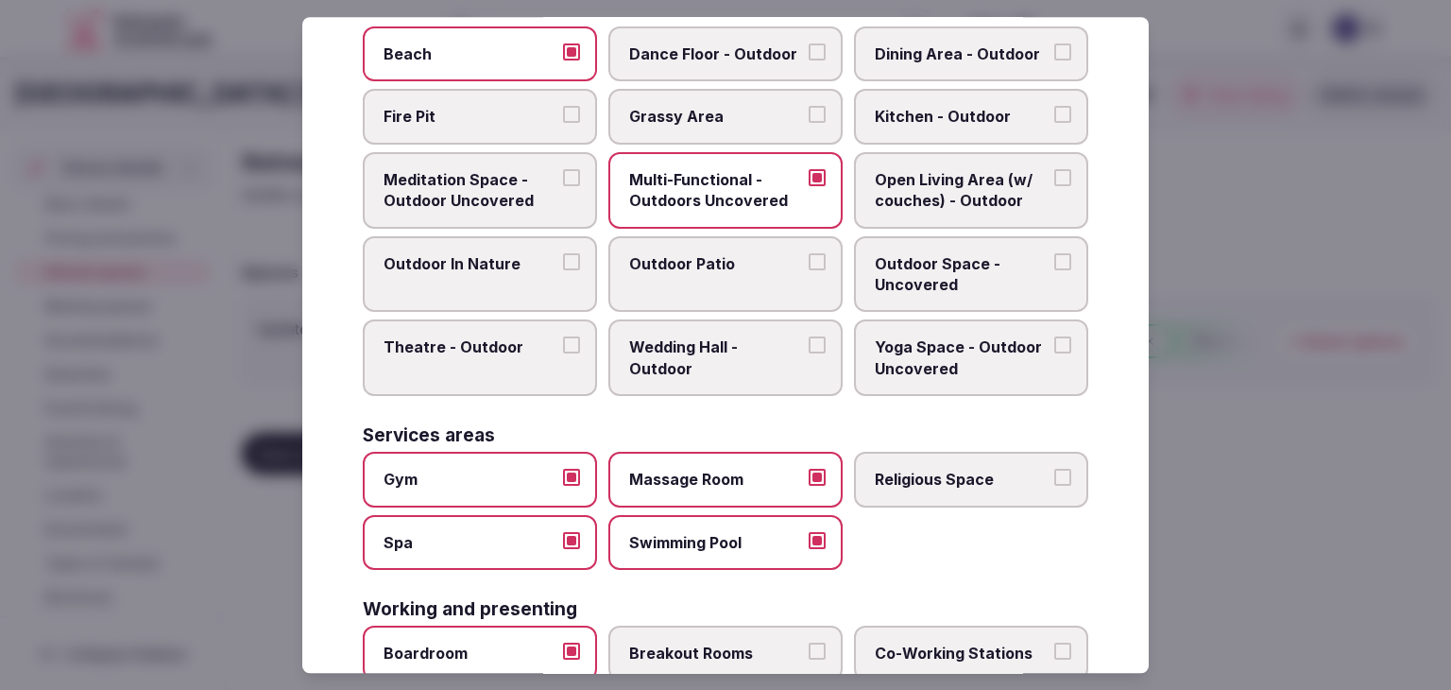
click at [714, 244] on label "Outdoor Patio" at bounding box center [726, 274] width 234 height 77
click at [809, 253] on button "Outdoor Patio" at bounding box center [817, 261] width 17 height 17
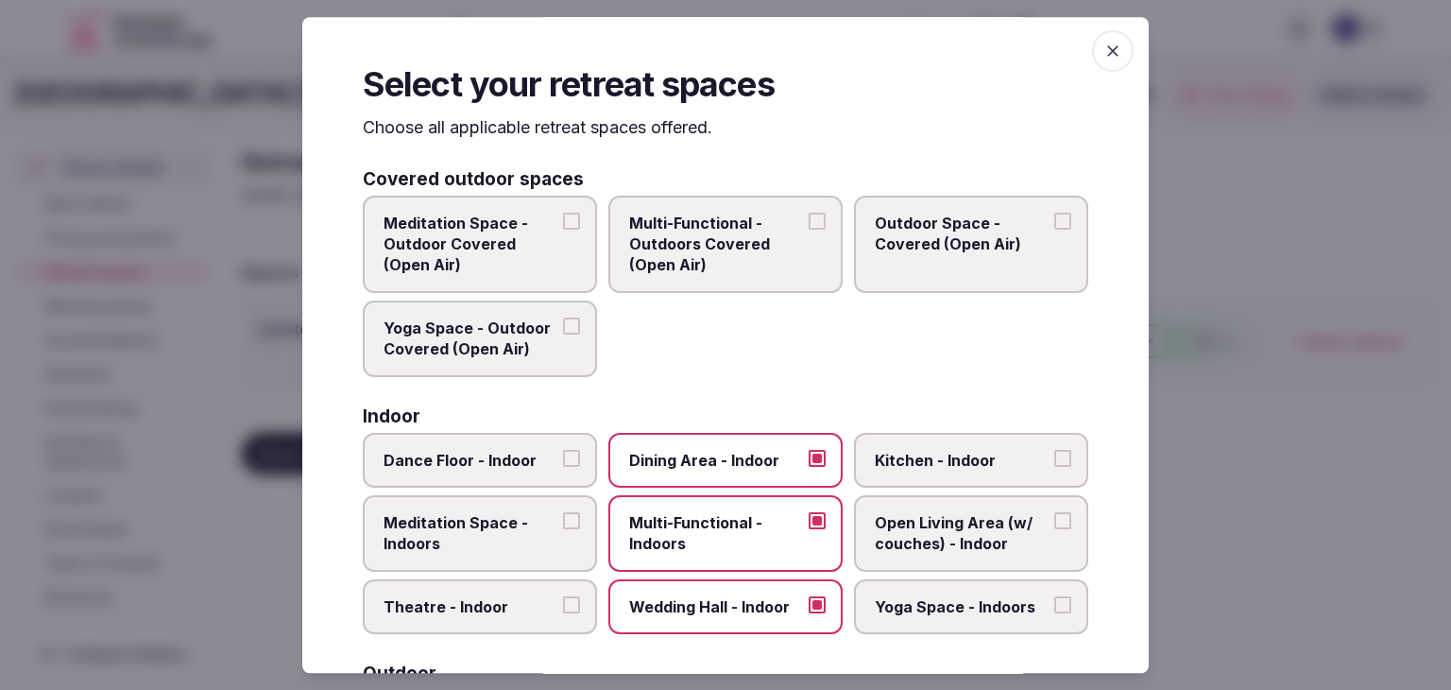
scroll to position [0, 0]
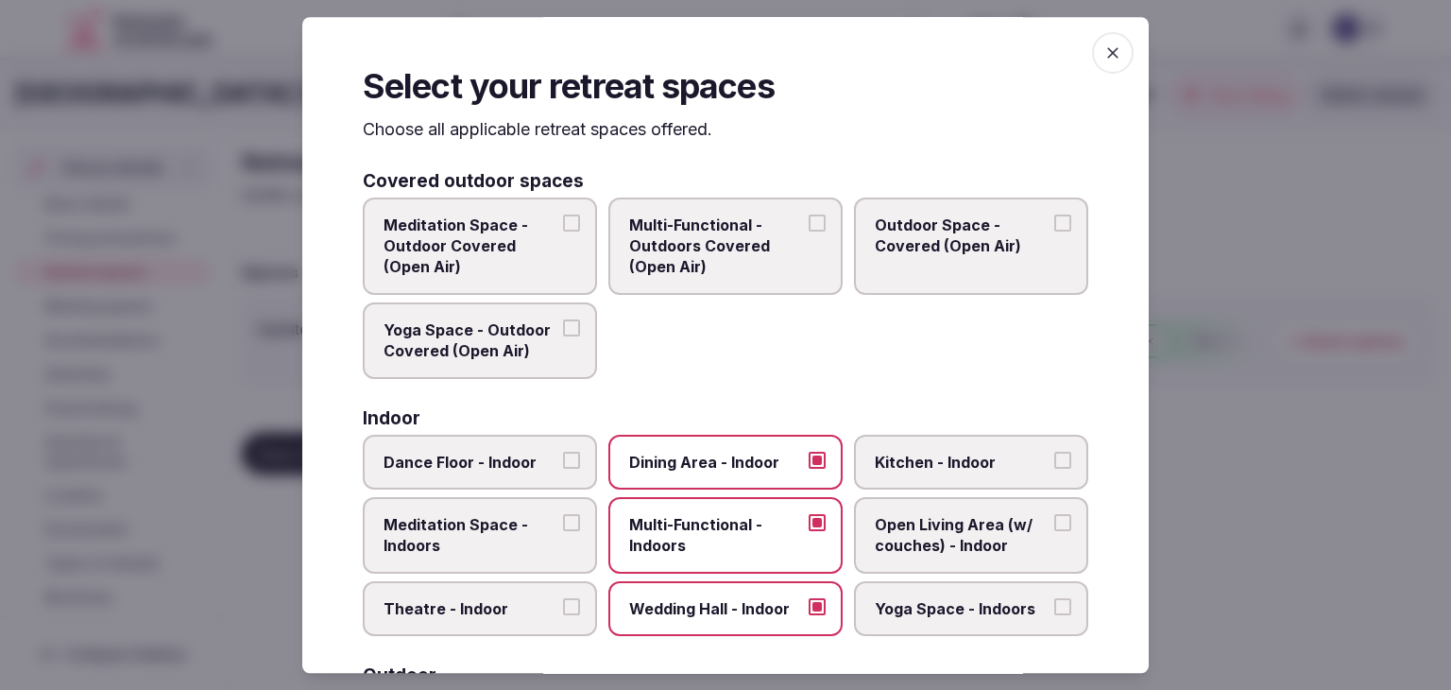
click at [1107, 62] on span "button" at bounding box center [1113, 53] width 42 height 42
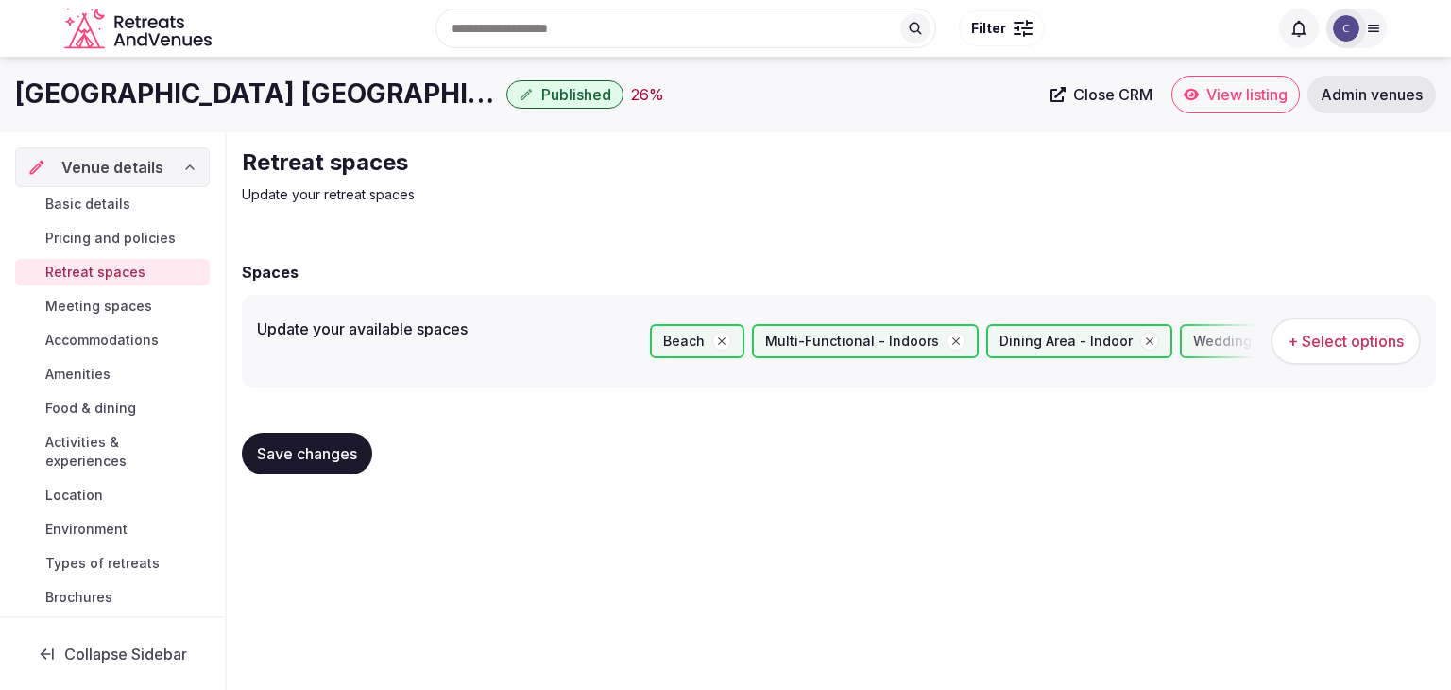
click at [346, 455] on span "Save changes" at bounding box center [307, 453] width 100 height 19
click at [125, 300] on span "Meeting spaces" at bounding box center [98, 306] width 107 height 19
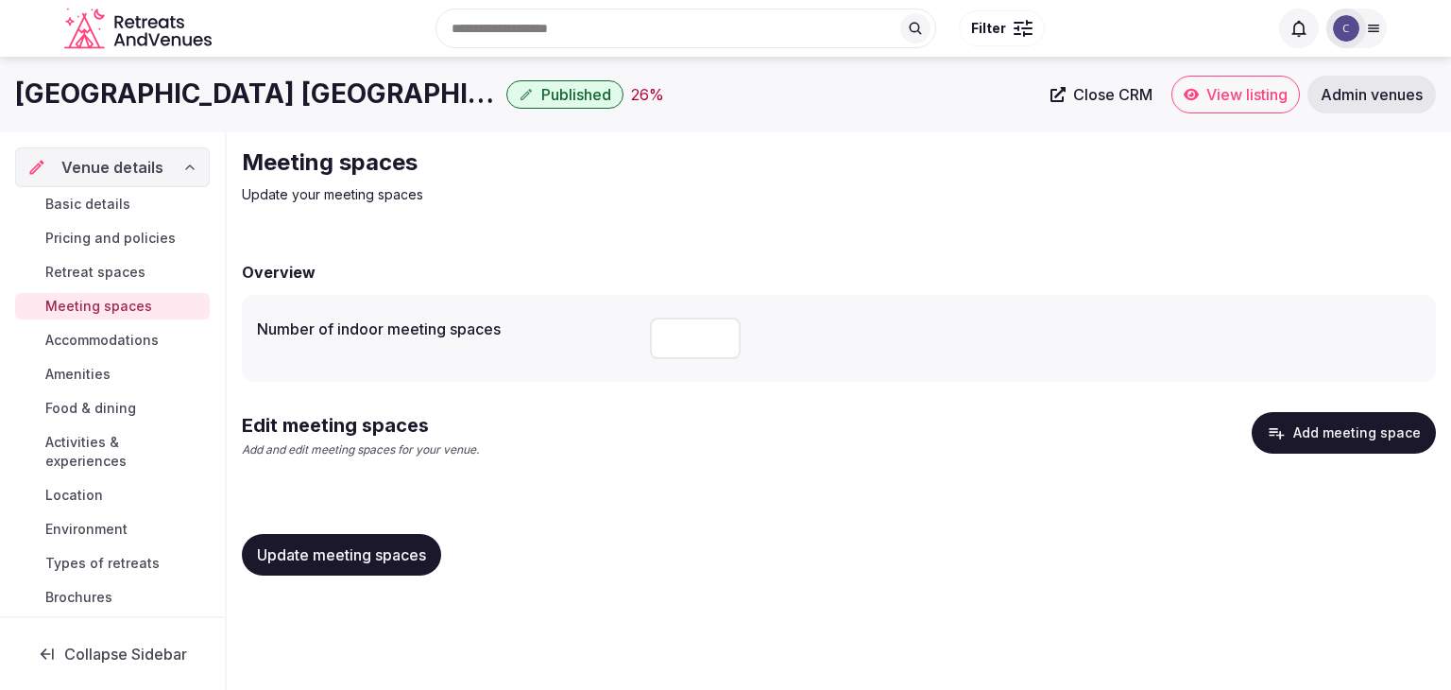
click at [688, 337] on input "number" at bounding box center [695, 339] width 91 height 42
type input "*"
click at [1315, 439] on button "Add meeting space" at bounding box center [1344, 433] width 184 height 42
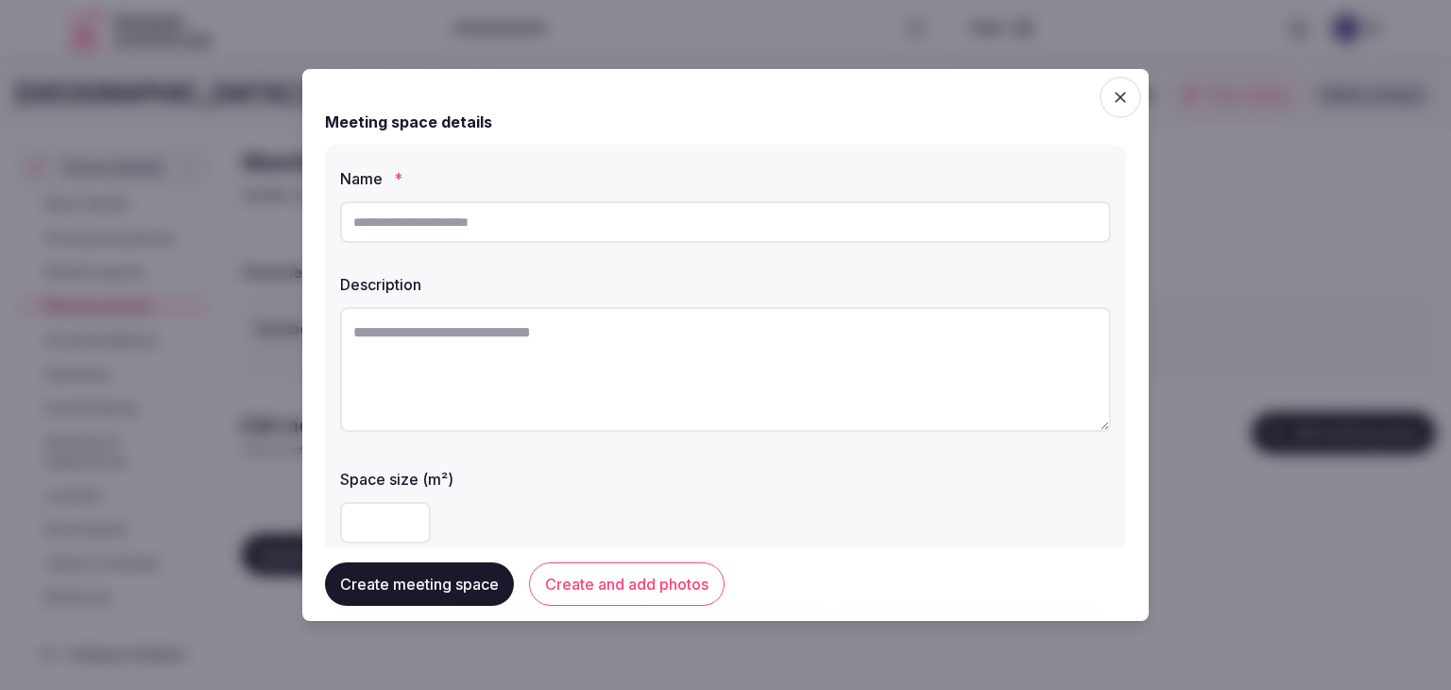
click at [558, 218] on input "text" at bounding box center [725, 222] width 771 height 42
type input "**********"
click at [628, 334] on textarea at bounding box center [725, 369] width 771 height 125
paste textarea "**********"
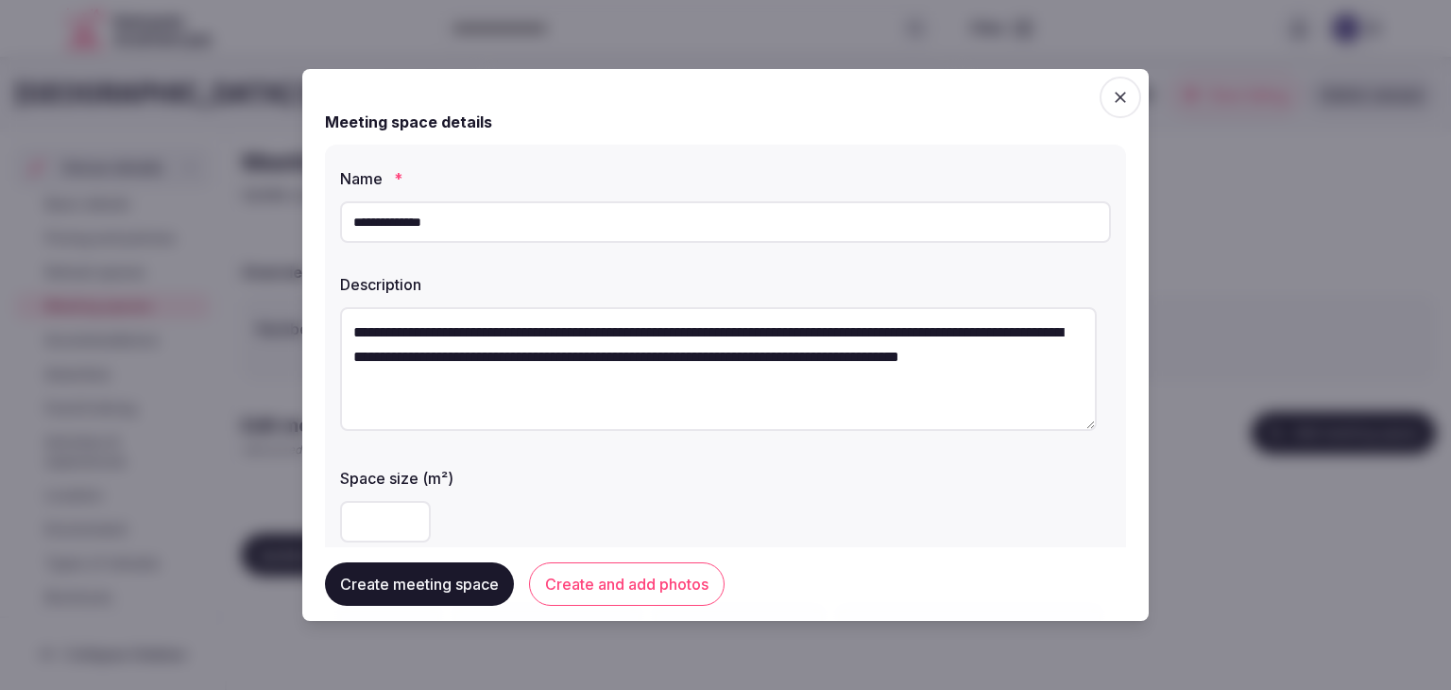
click at [591, 335] on textarea "**********" at bounding box center [718, 369] width 757 height 124
drag, startPoint x: 597, startPoint y: 336, endPoint x: 633, endPoint y: 336, distance: 35.9
click at [633, 336] on textarea "**********" at bounding box center [718, 369] width 757 height 124
type textarea "**********"
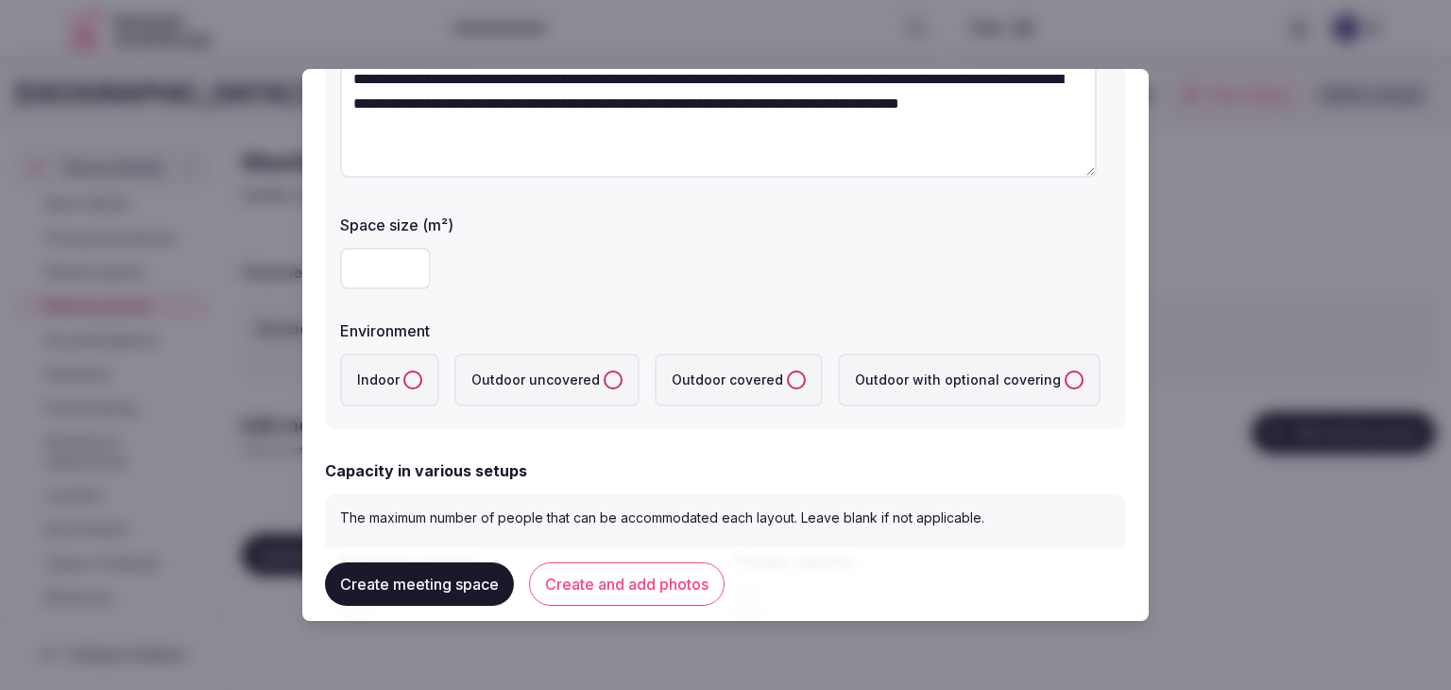
scroll to position [283, 0]
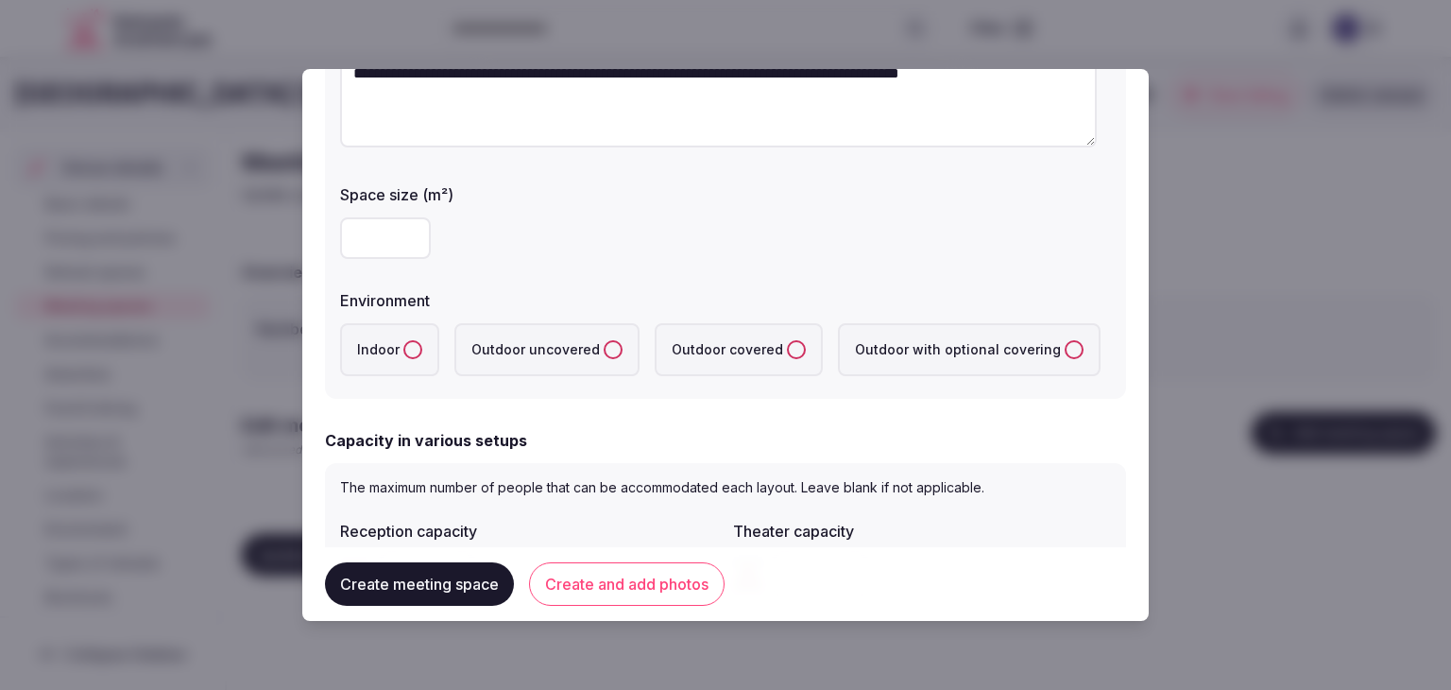
click at [389, 222] on input "number" at bounding box center [385, 238] width 91 height 42
click at [406, 345] on button "Indoor" at bounding box center [413, 349] width 19 height 19
click at [398, 248] on input "***" at bounding box center [385, 238] width 91 height 42
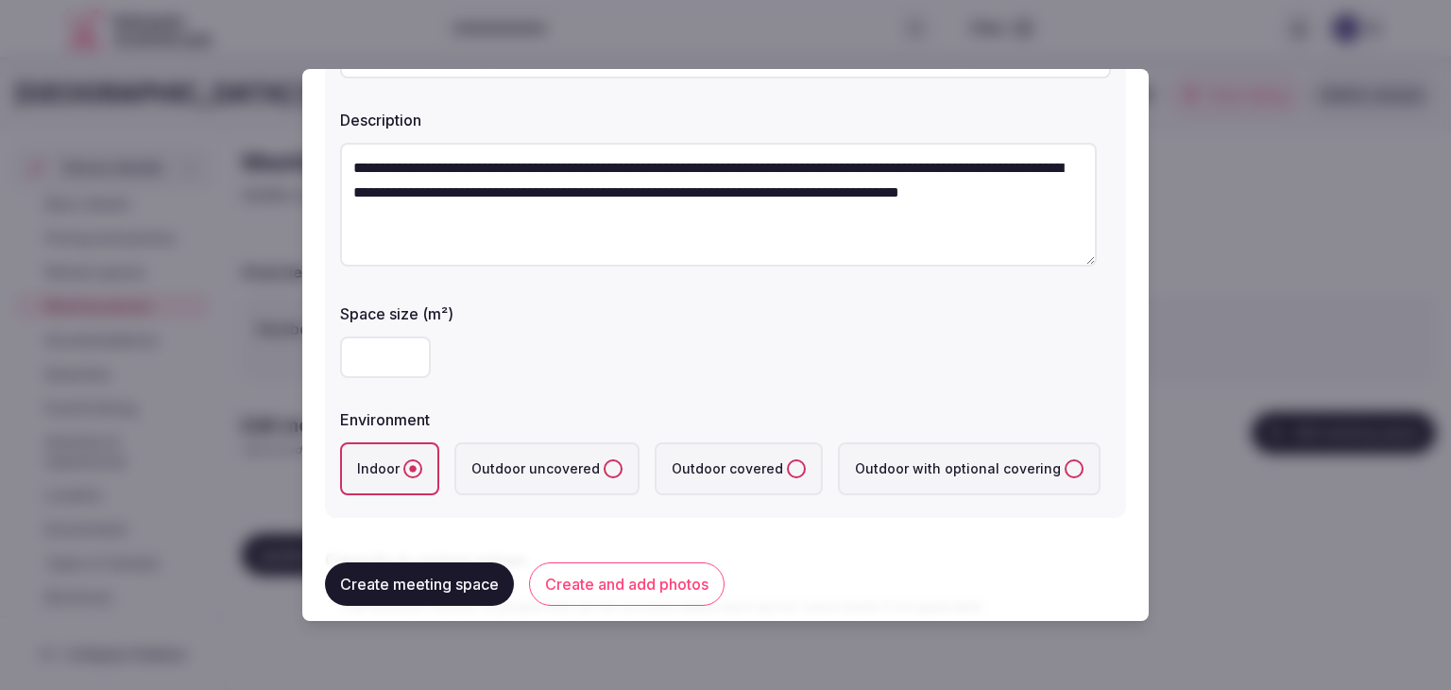
scroll to position [94, 0]
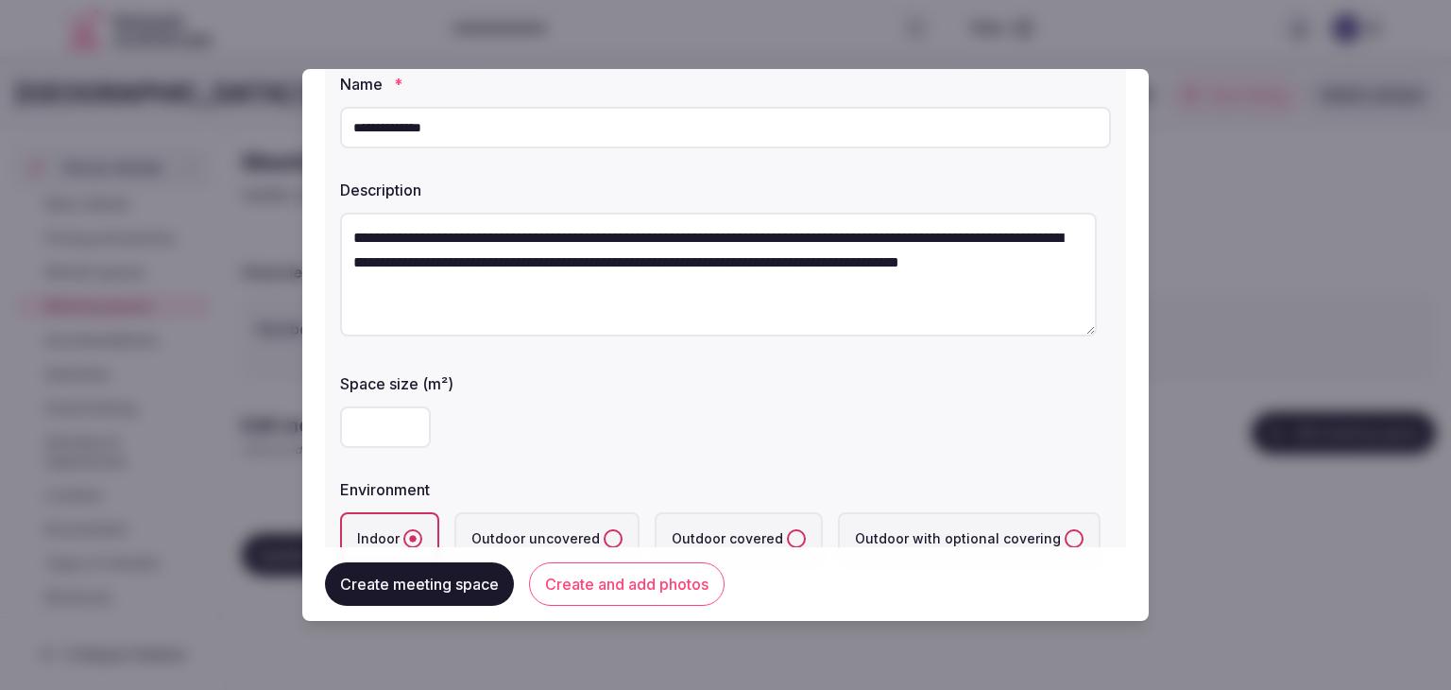
type input "***"
click at [640, 246] on textarea "**********" at bounding box center [718, 275] width 757 height 124
type textarea "**********"
click at [835, 443] on div "***" at bounding box center [725, 427] width 771 height 42
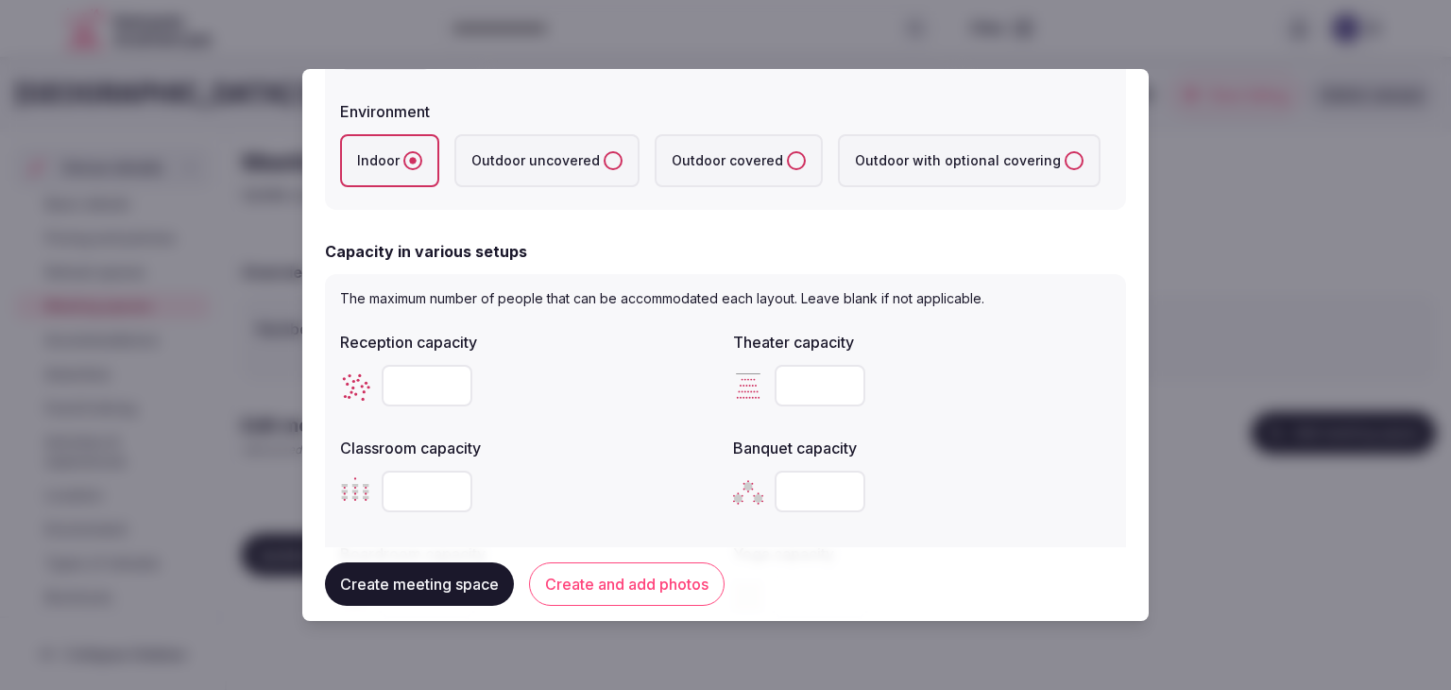
scroll to position [661, 0]
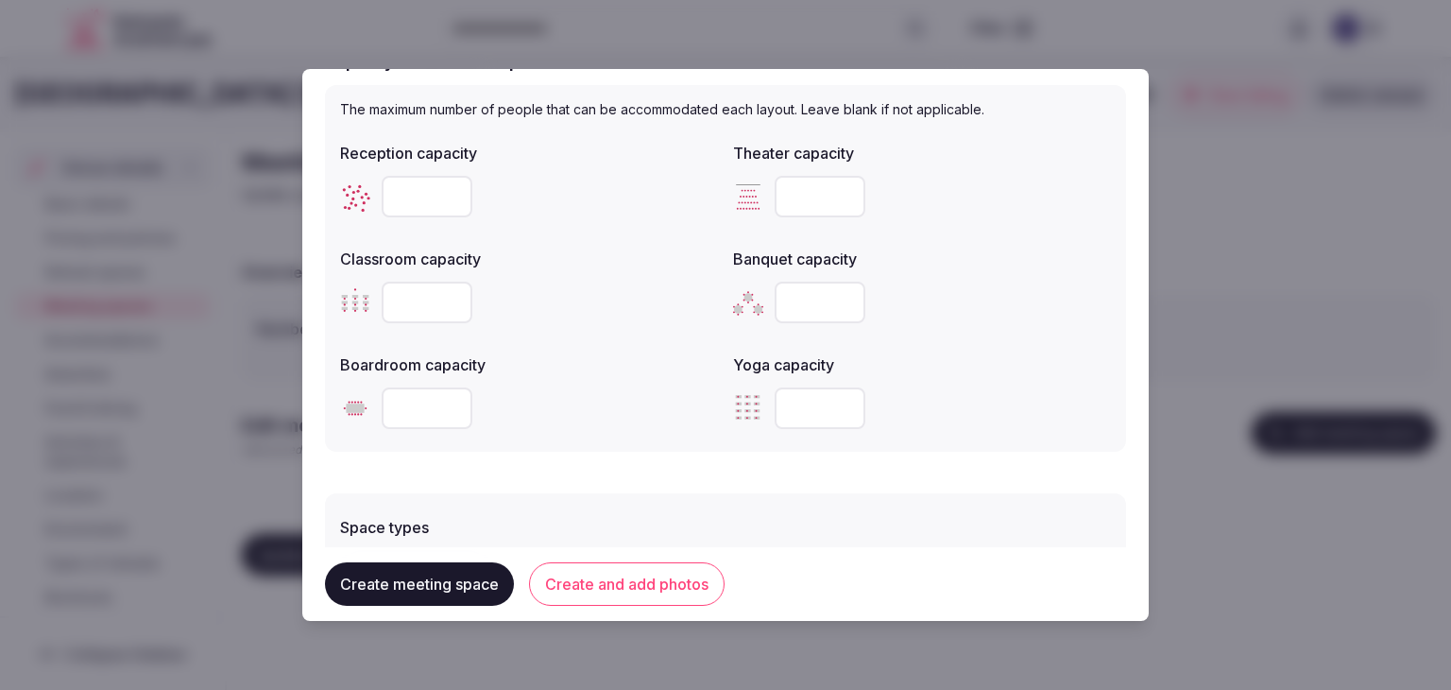
click at [779, 291] on input "number" at bounding box center [820, 303] width 91 height 42
type input "***"
click at [421, 187] on input "number" at bounding box center [427, 197] width 91 height 42
type input "***"
click at [795, 198] on input "number" at bounding box center [820, 197] width 91 height 42
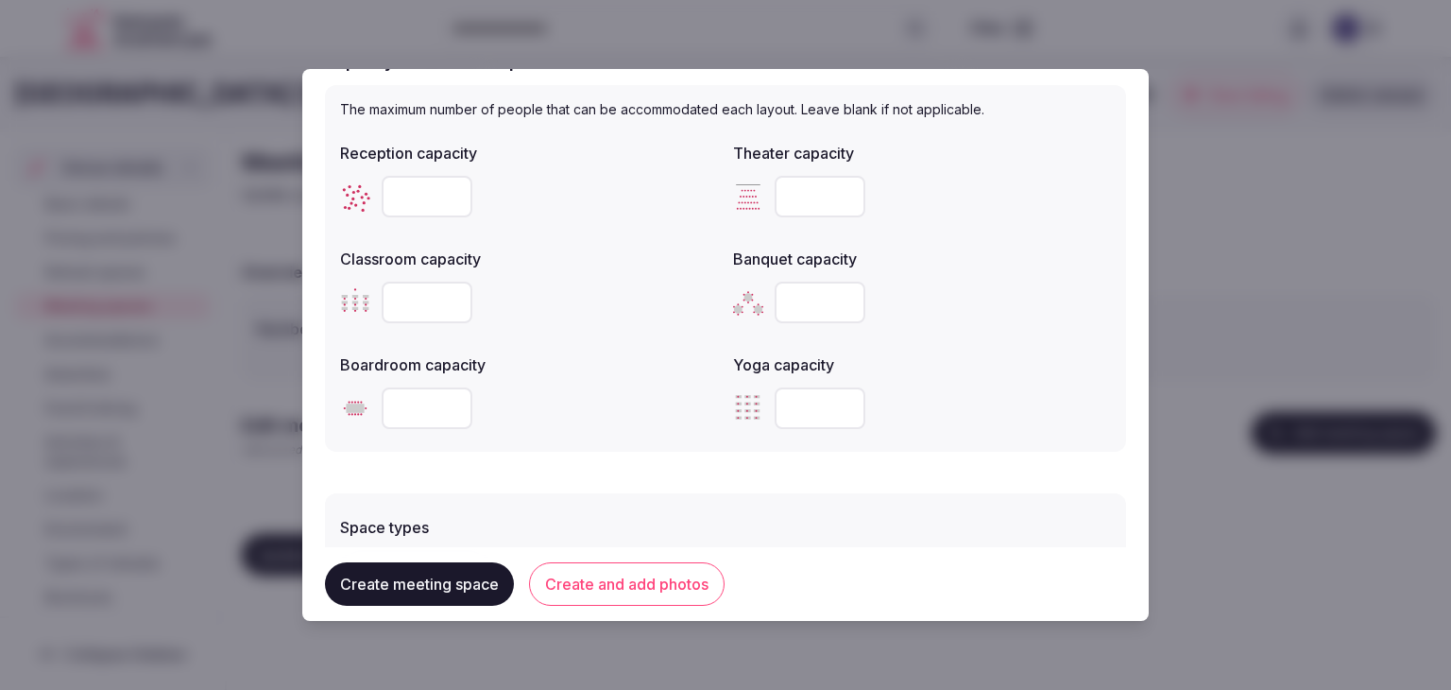
click at [796, 198] on input "number" at bounding box center [820, 197] width 91 height 42
type input "***"
click at [401, 290] on input "number" at bounding box center [427, 303] width 91 height 42
type input "**"
click at [272, 276] on div at bounding box center [725, 345] width 1451 height 690
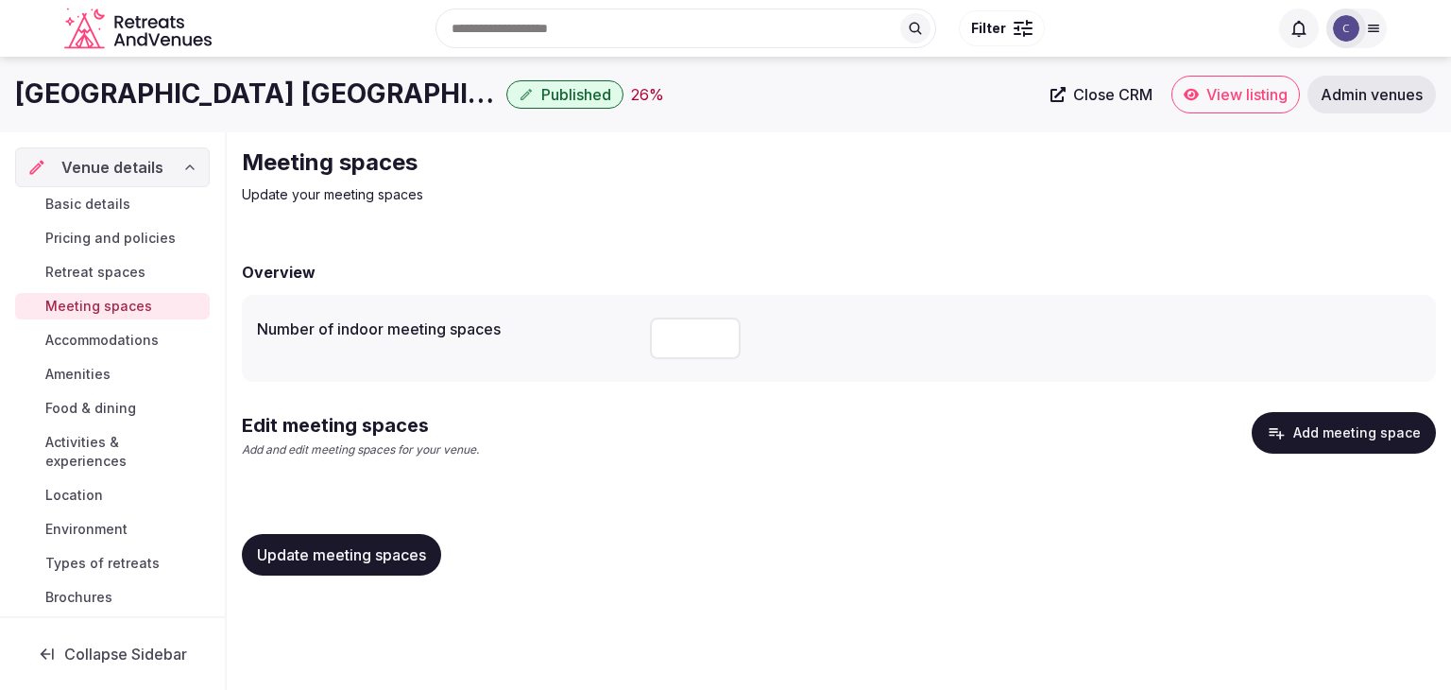
click at [1319, 432] on button "Add meeting space" at bounding box center [1344, 433] width 184 height 42
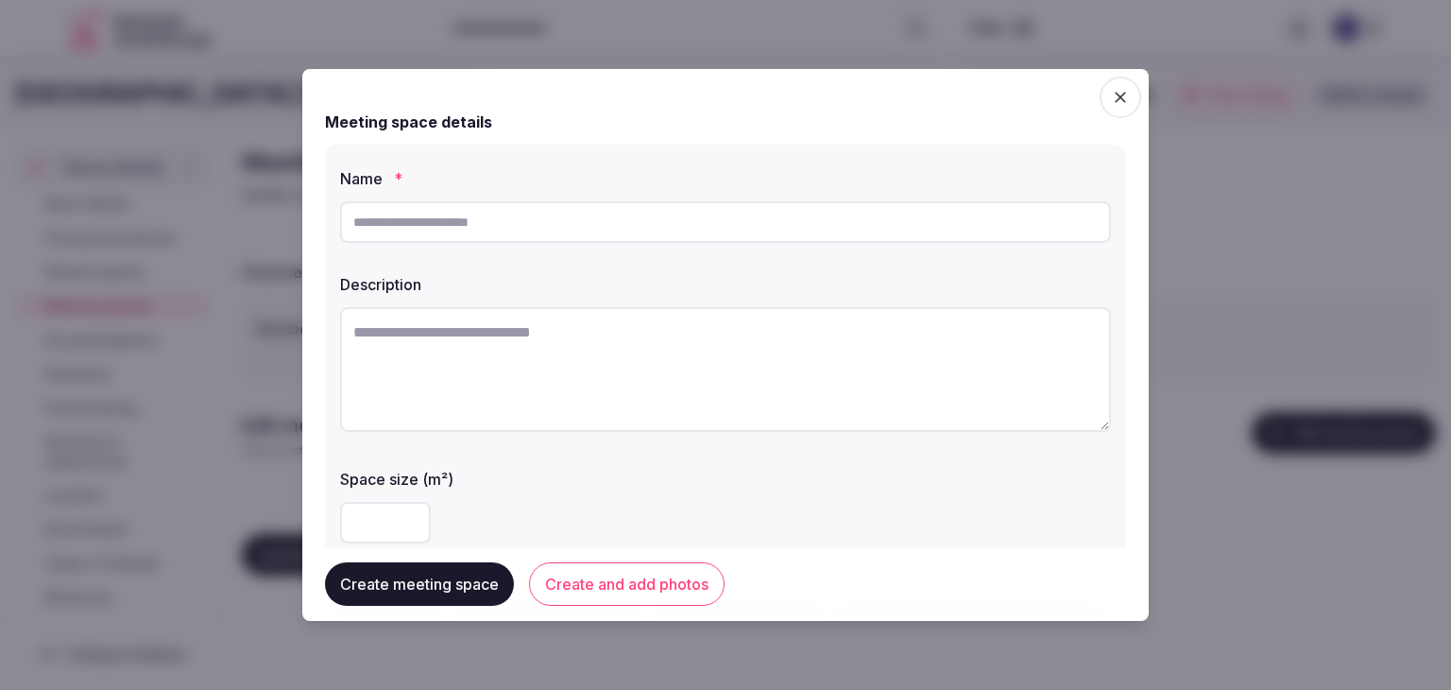
click at [592, 238] on input "text" at bounding box center [725, 222] width 771 height 42
type input "**********"
click at [635, 405] on textarea at bounding box center [725, 369] width 771 height 125
paste textarea "*****"
type textarea "*****"
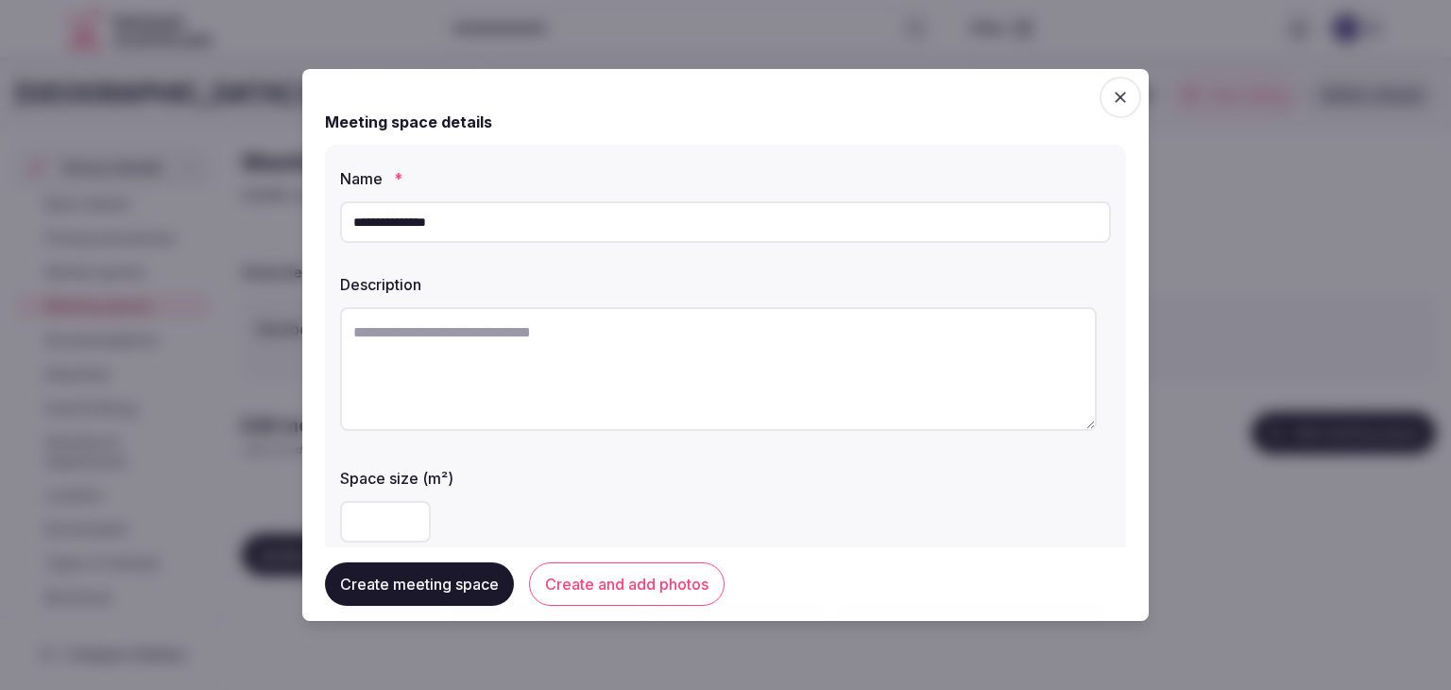
paste textarea "**********"
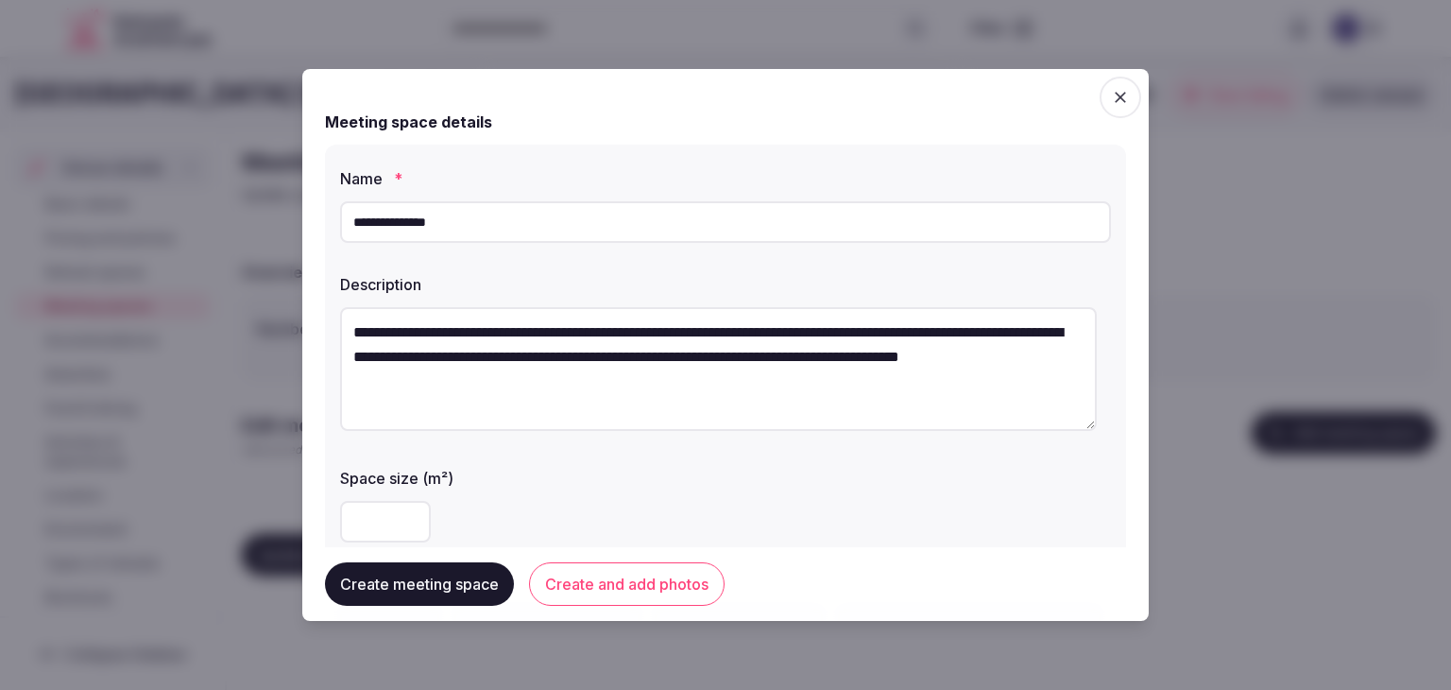
type textarea "**********"
click at [379, 526] on input "number" at bounding box center [385, 522] width 91 height 42
type input "***"
click at [545, 494] on div "***" at bounding box center [725, 521] width 771 height 57
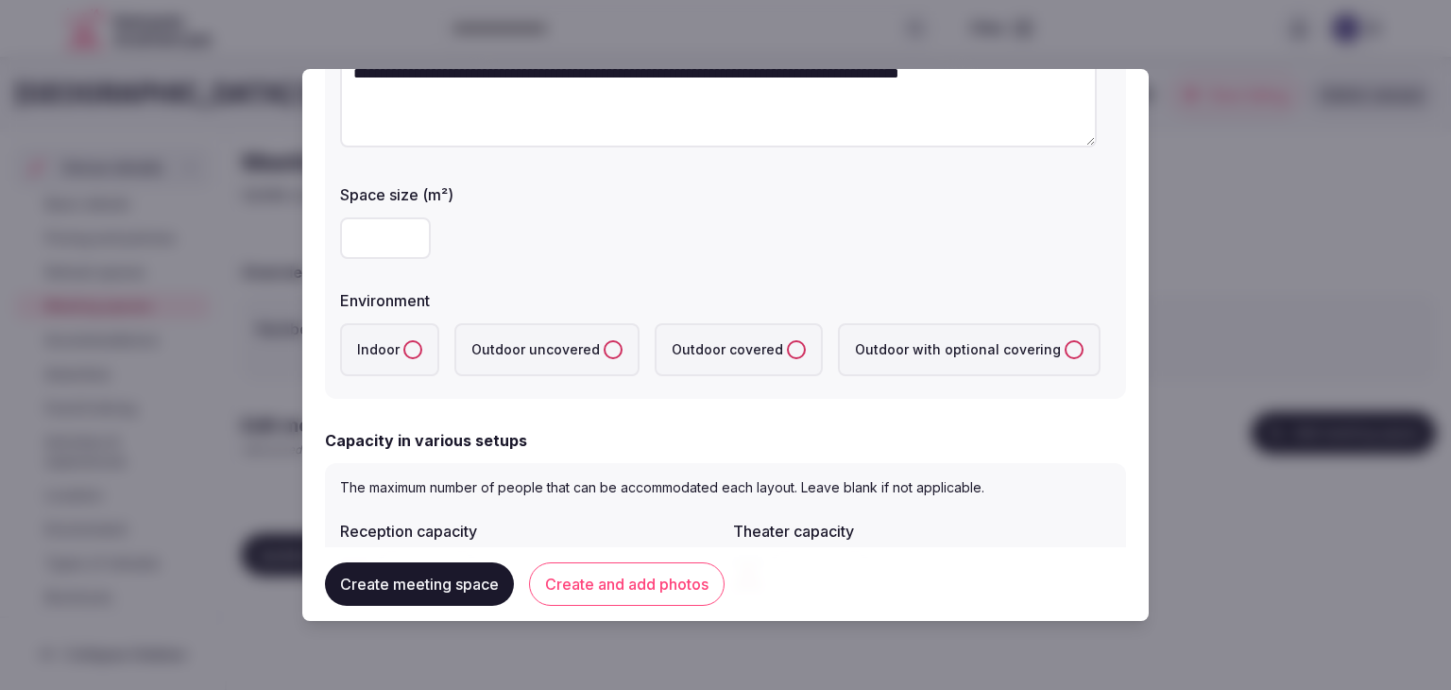
drag, startPoint x: 408, startPoint y: 364, endPoint x: 422, endPoint y: 375, distance: 18.2
click at [409, 368] on label "Indoor" at bounding box center [389, 349] width 99 height 53
click at [409, 359] on button "Indoor" at bounding box center [413, 349] width 19 height 19
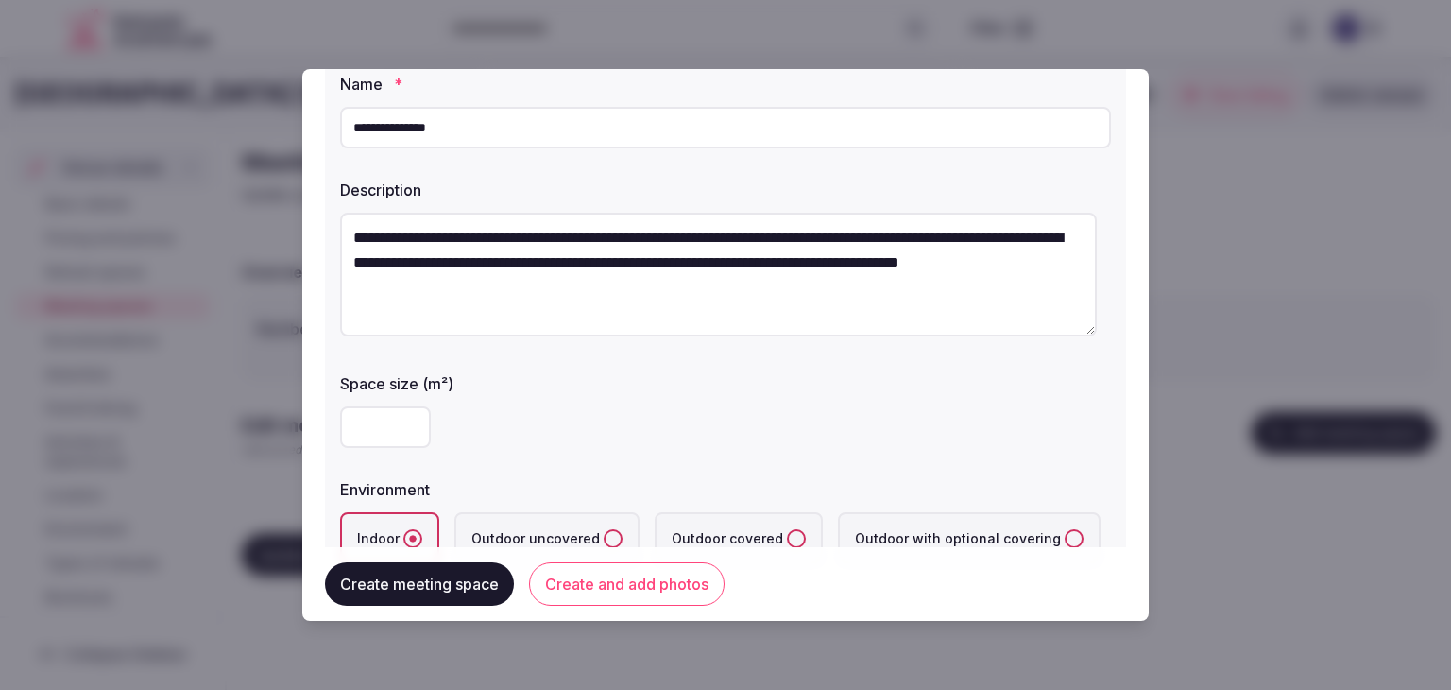
click at [631, 239] on textarea "**********" at bounding box center [718, 275] width 757 height 124
type textarea "**********"
click at [707, 404] on div "***" at bounding box center [725, 427] width 771 height 57
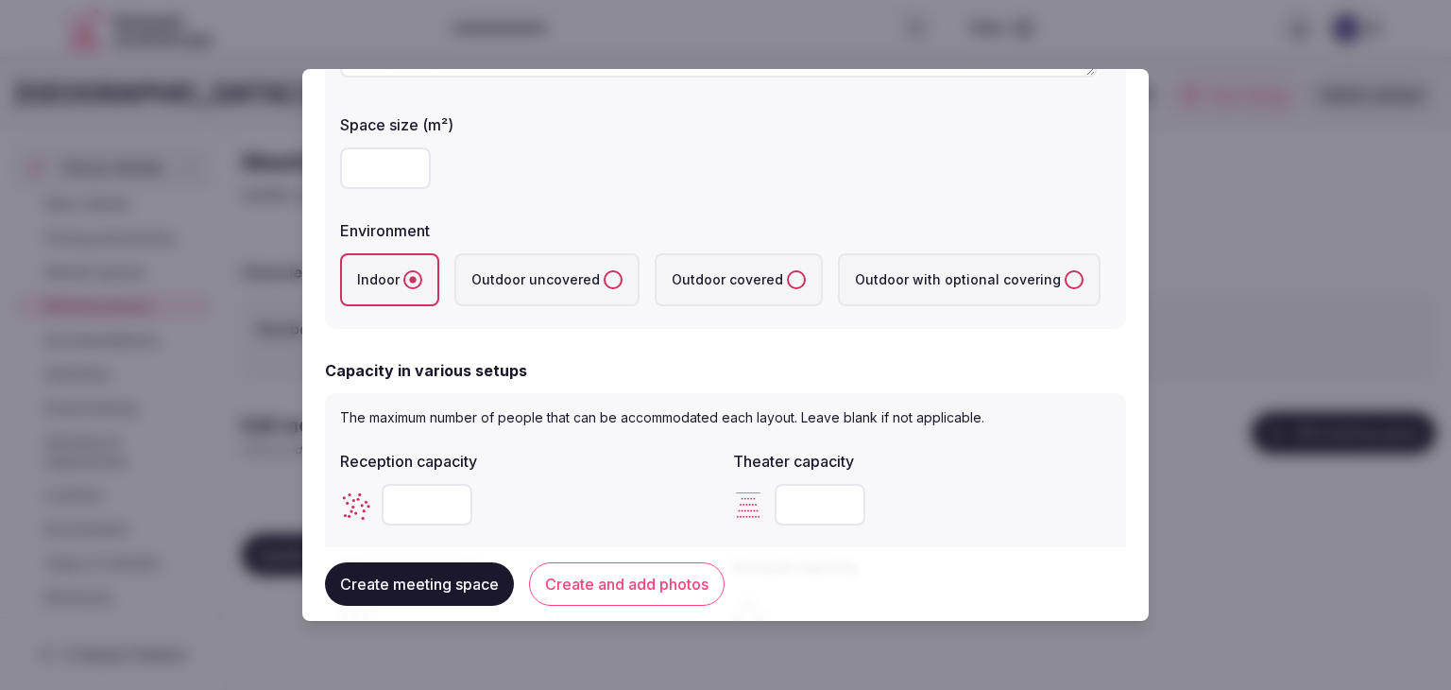
scroll to position [472, 0]
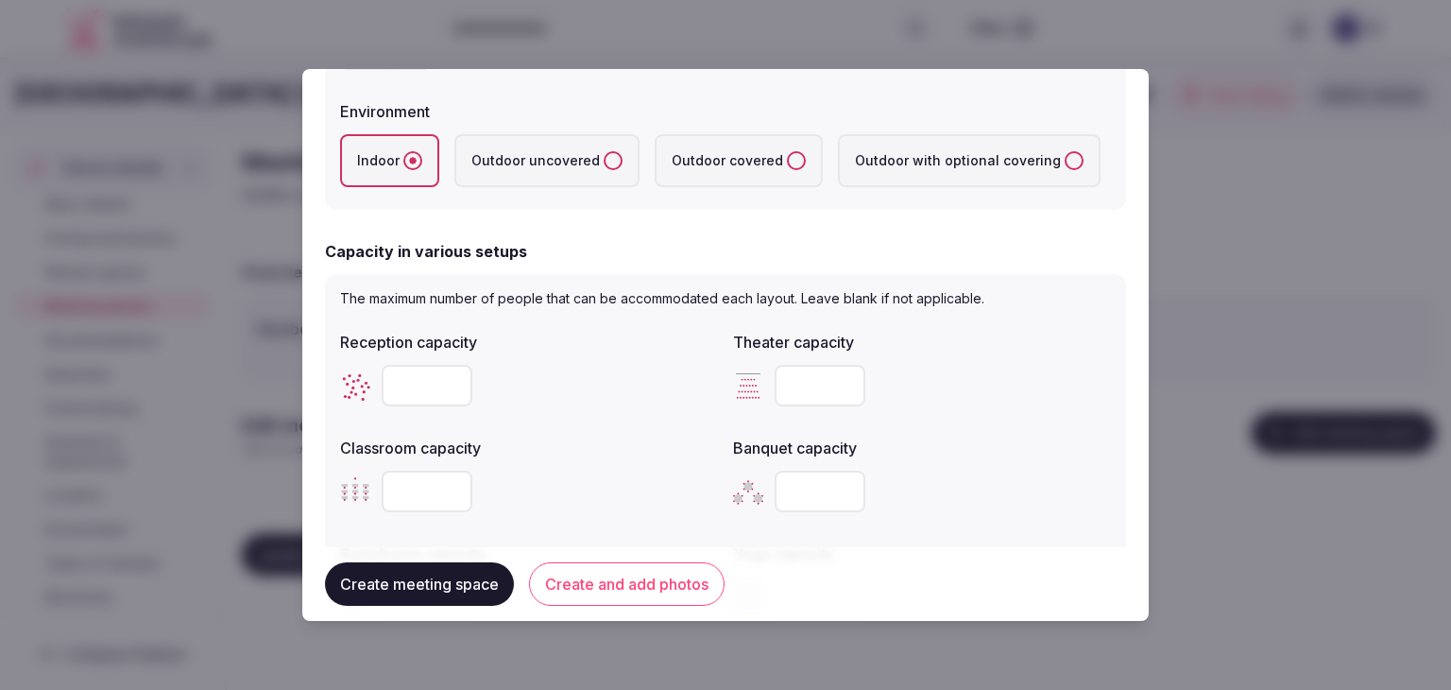
click at [816, 384] on input "number" at bounding box center [820, 386] width 91 height 42
type input "***"
click at [801, 494] on input "number" at bounding box center [820, 492] width 91 height 42
type input "***"
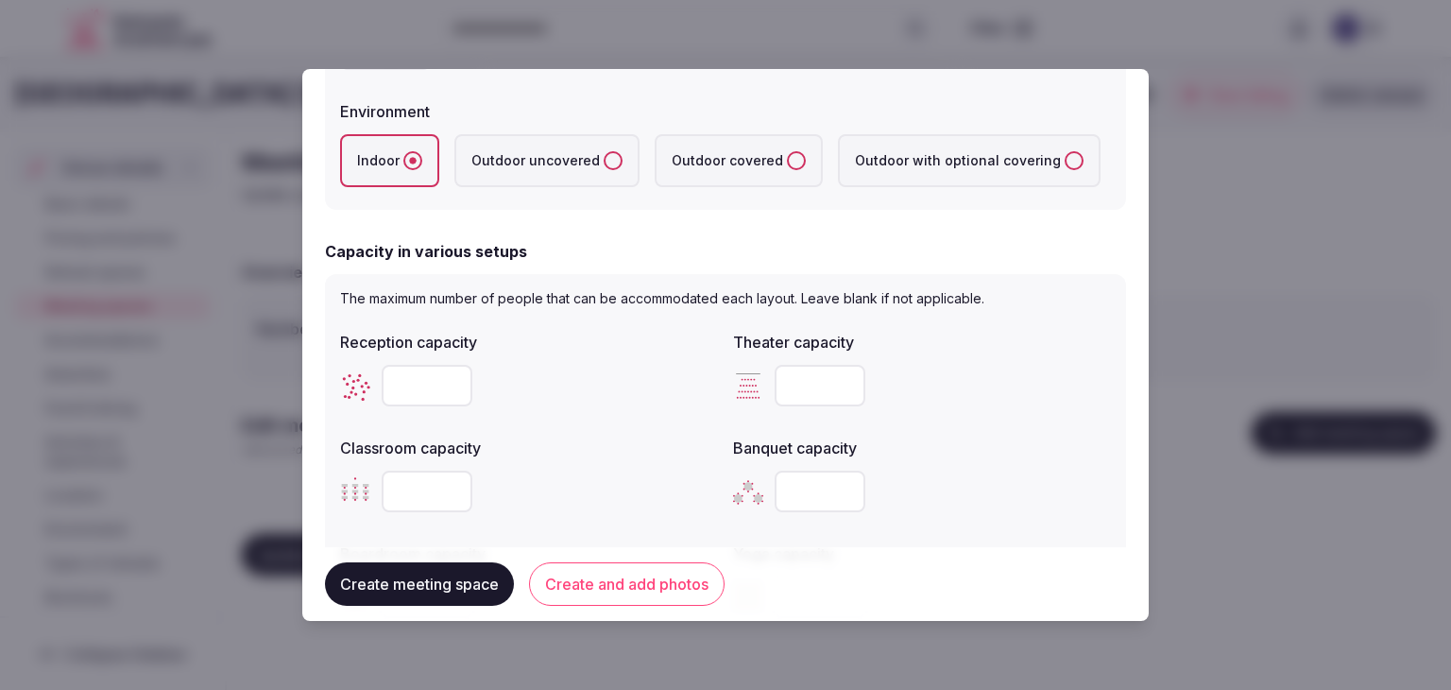
click at [415, 383] on input "number" at bounding box center [427, 386] width 91 height 42
type input "***"
click at [539, 359] on div "***" at bounding box center [529, 385] width 378 height 57
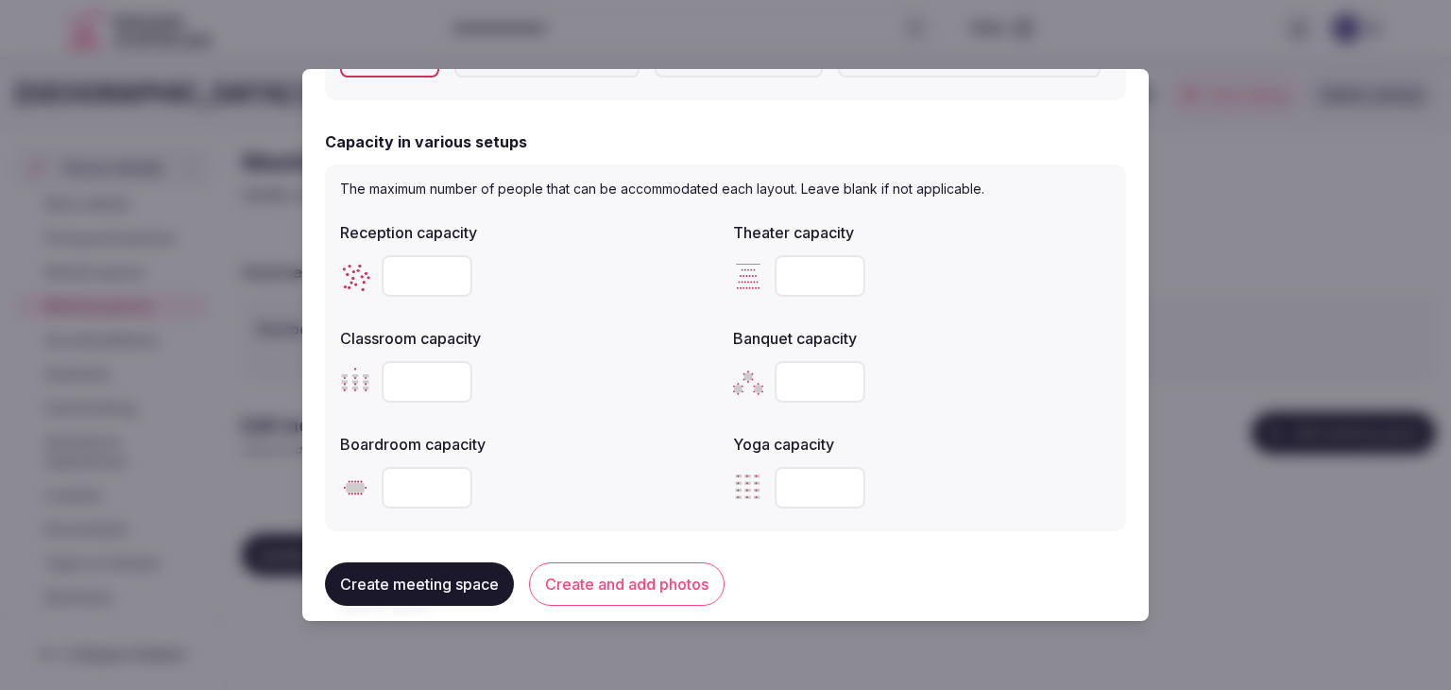
scroll to position [661, 0]
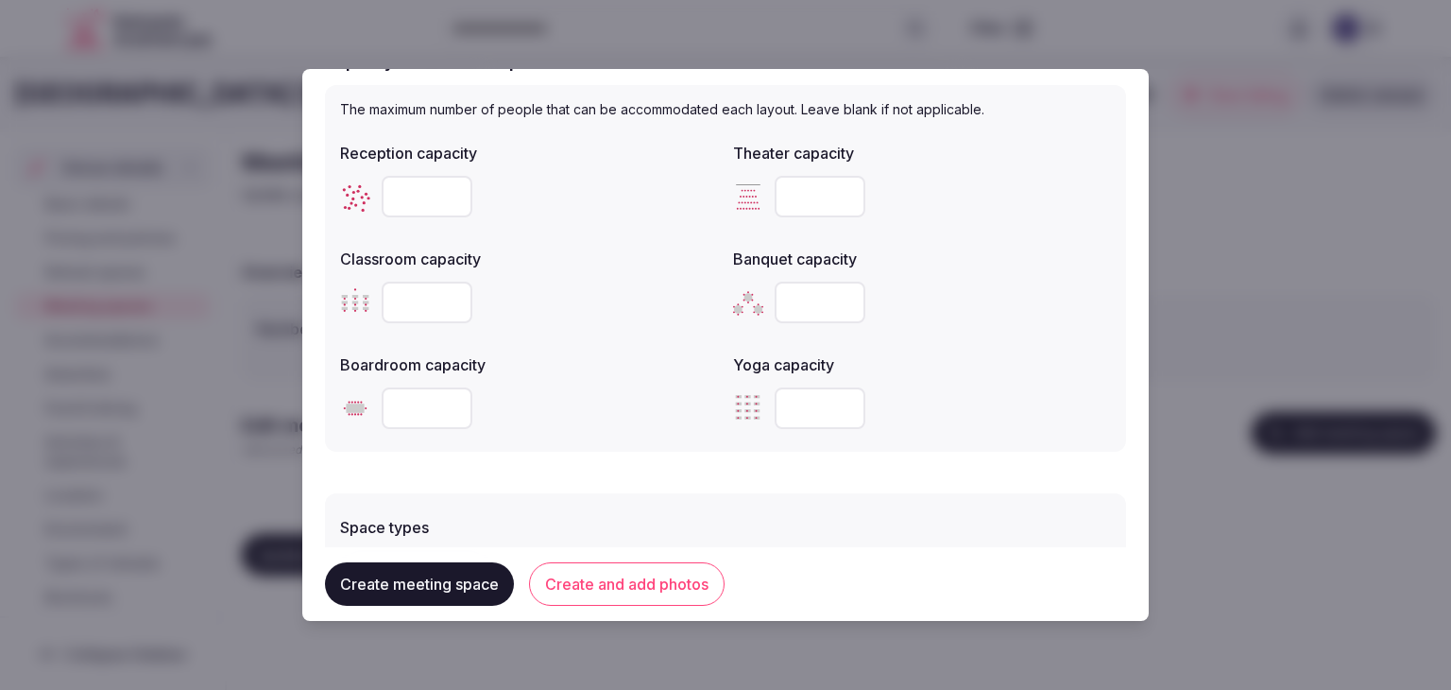
click at [404, 301] on input "number" at bounding box center [427, 303] width 91 height 42
type input "***"
click at [537, 315] on div "***" at bounding box center [529, 303] width 378 height 42
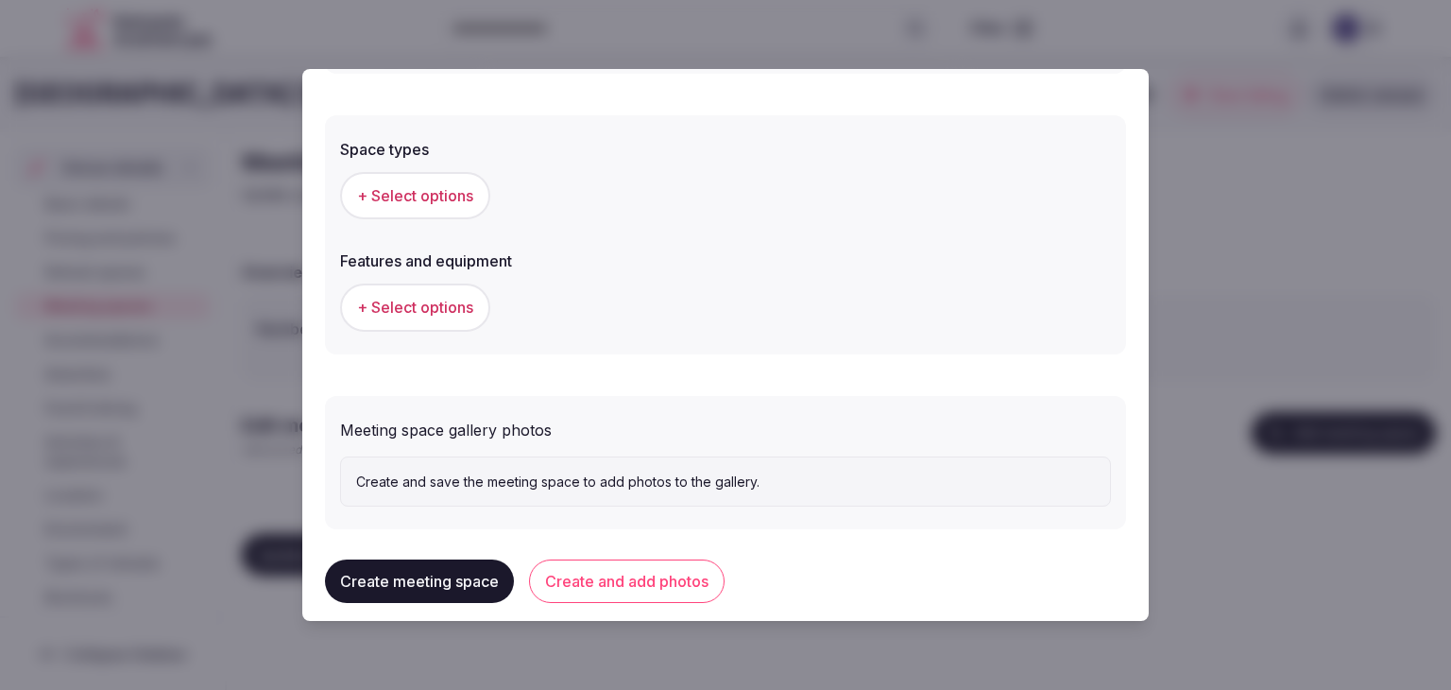
click at [421, 209] on button "+ Select options" at bounding box center [415, 195] width 150 height 47
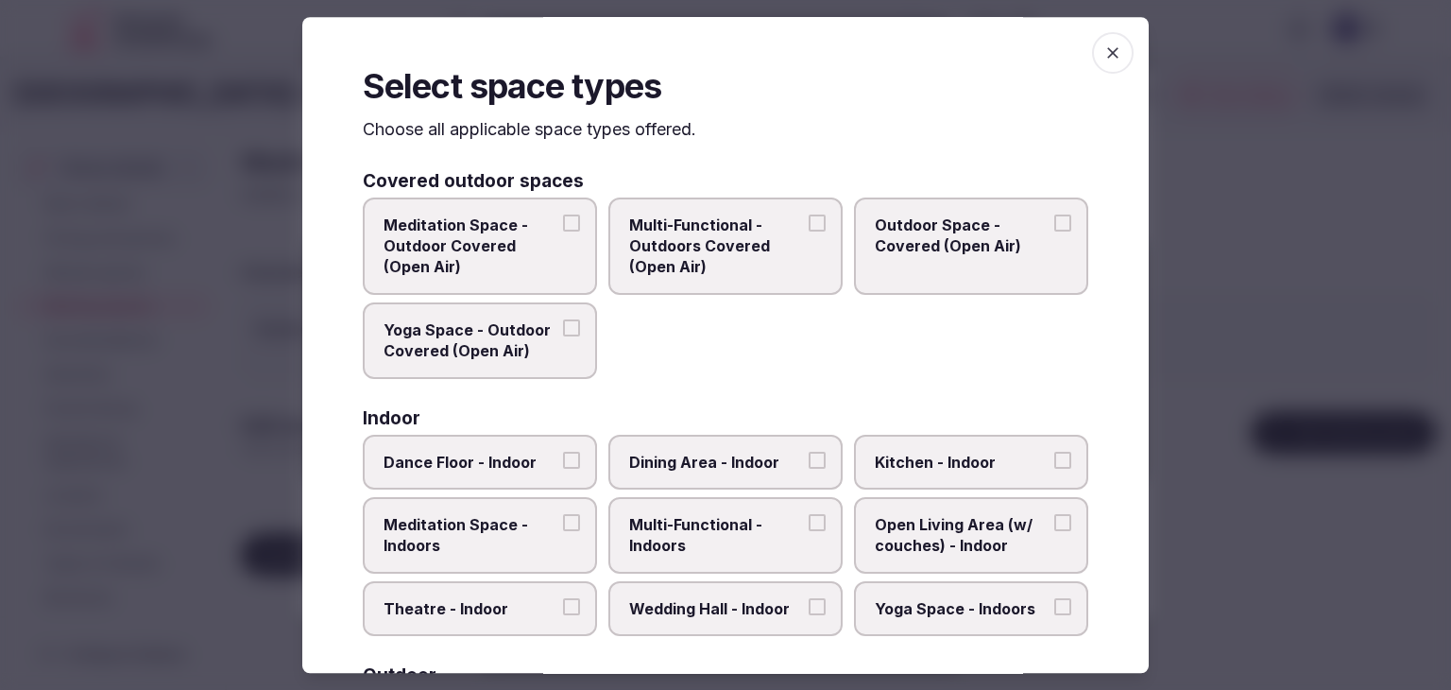
click at [706, 525] on span "Multi-Functional - Indoors" at bounding box center [716, 535] width 174 height 43
click at [809, 525] on button "Multi-Functional - Indoors" at bounding box center [817, 522] width 17 height 17
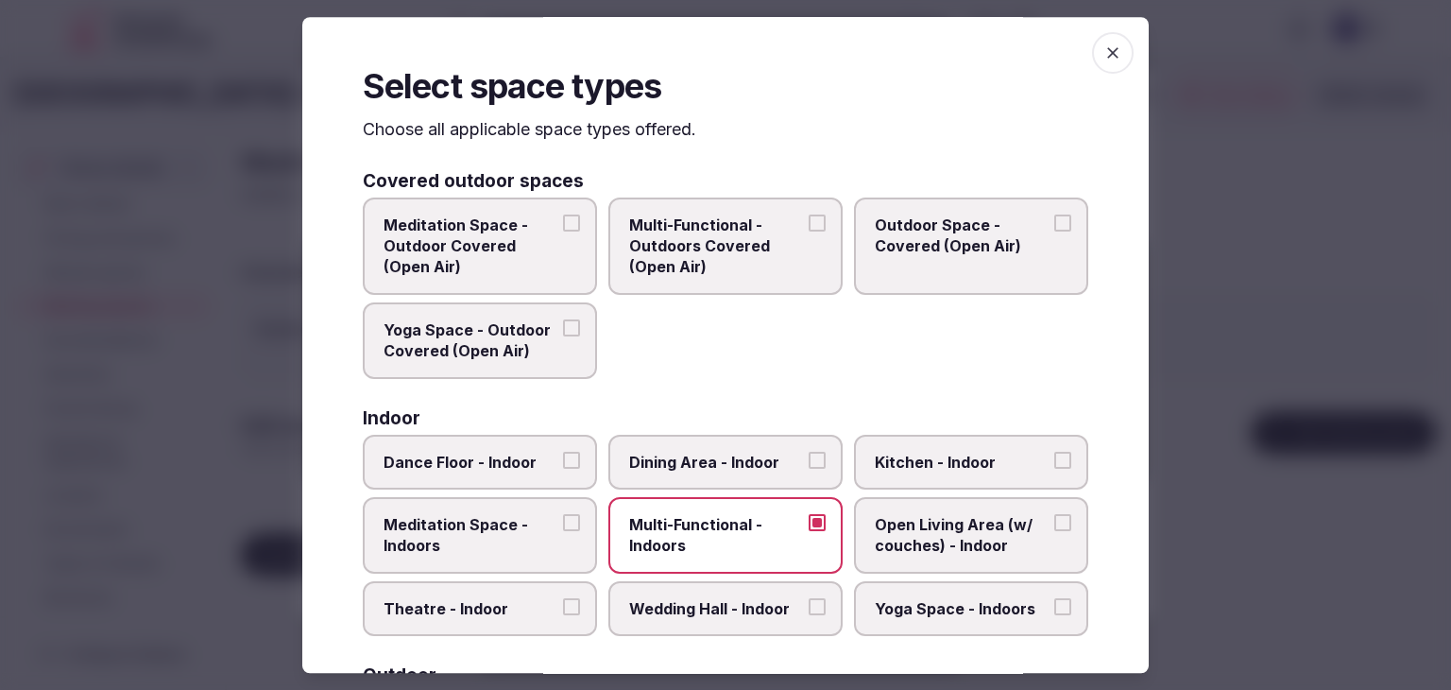
click at [711, 463] on span "Dining Area - Indoor" at bounding box center [716, 462] width 174 height 21
click at [809, 463] on button "Dining Area - Indoor" at bounding box center [817, 460] width 17 height 17
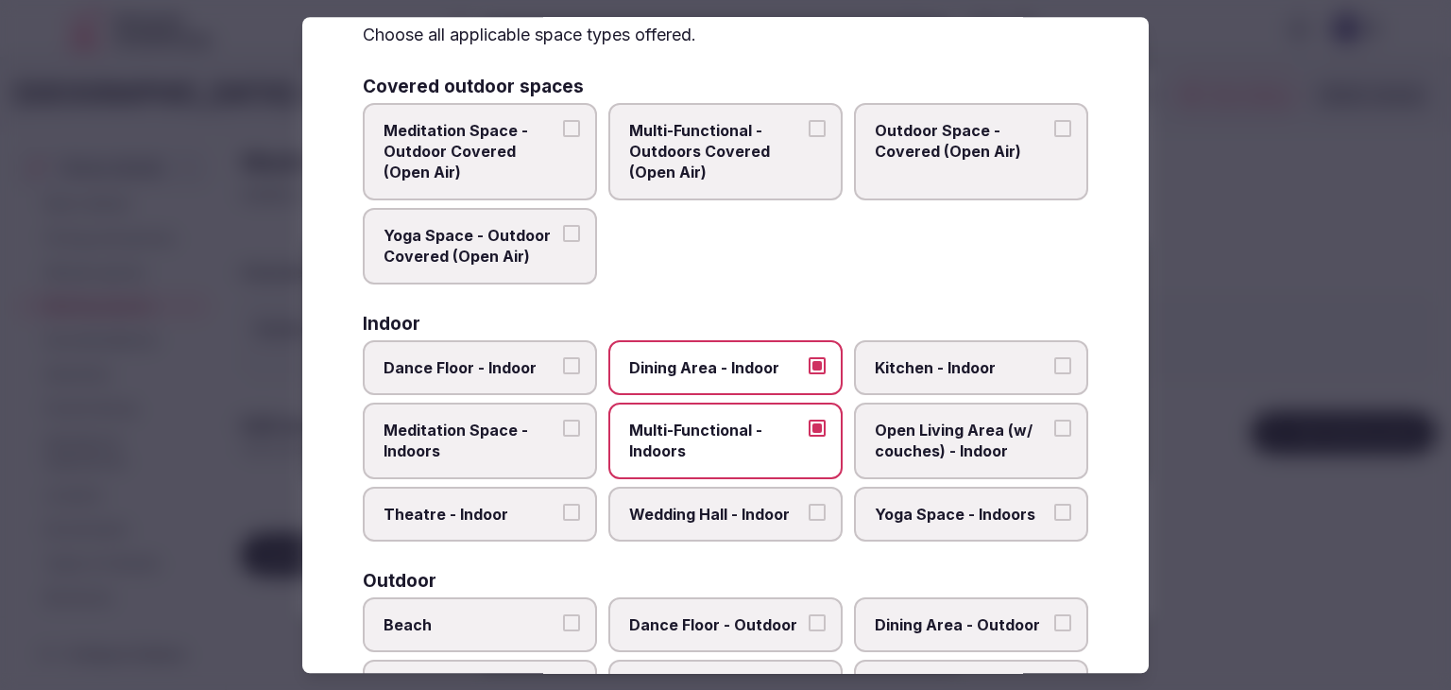
click at [692, 509] on span "Wedding Hall - Indoor" at bounding box center [716, 514] width 174 height 21
click at [809, 509] on button "Wedding Hall - Indoor" at bounding box center [817, 512] width 17 height 17
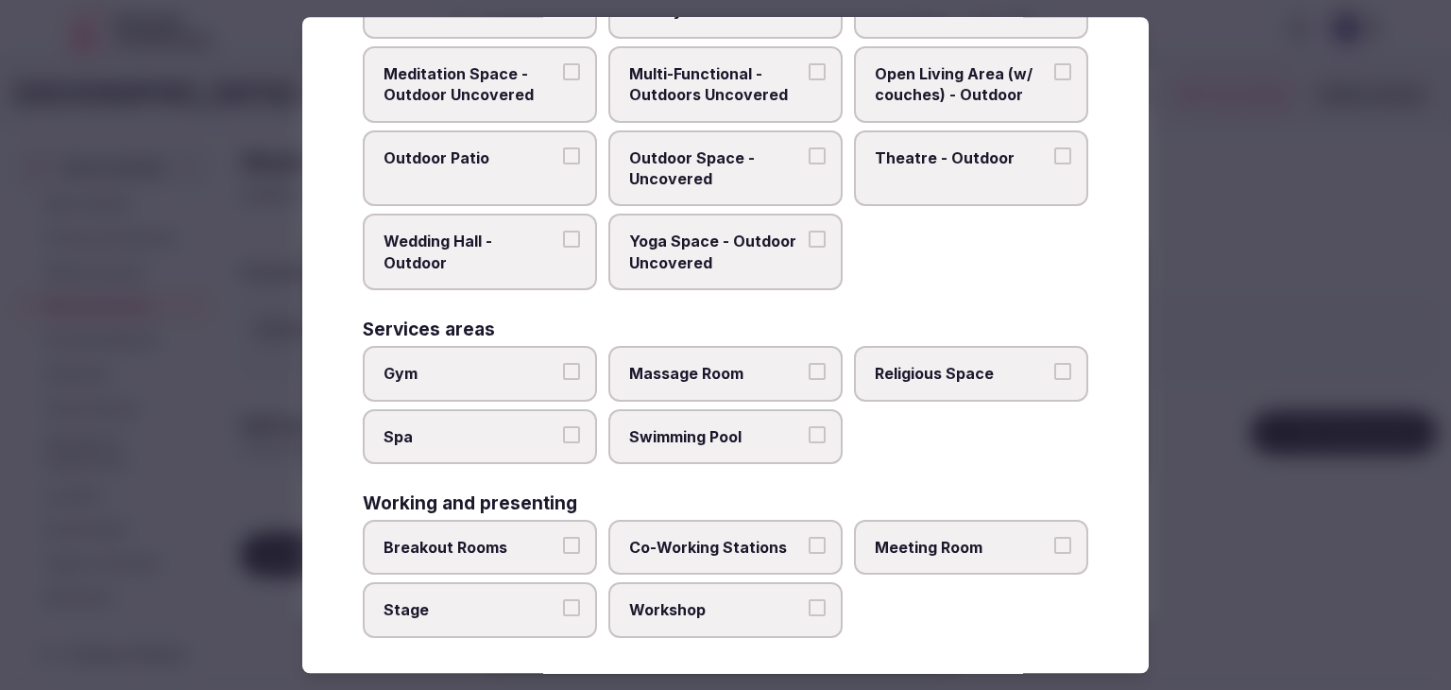
click at [1017, 538] on span "Meeting Room" at bounding box center [962, 547] width 174 height 21
click at [1055, 538] on button "Meeting Room" at bounding box center [1063, 545] width 17 height 17
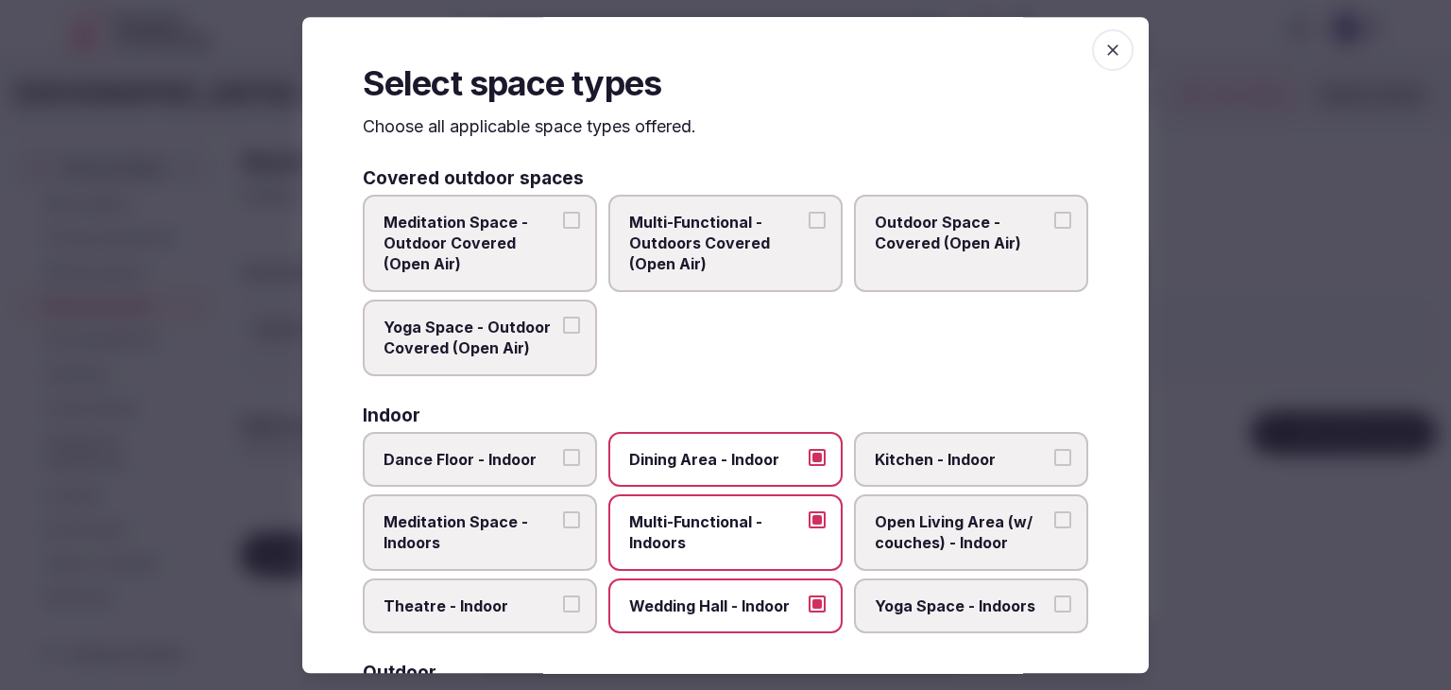
scroll to position [0, 0]
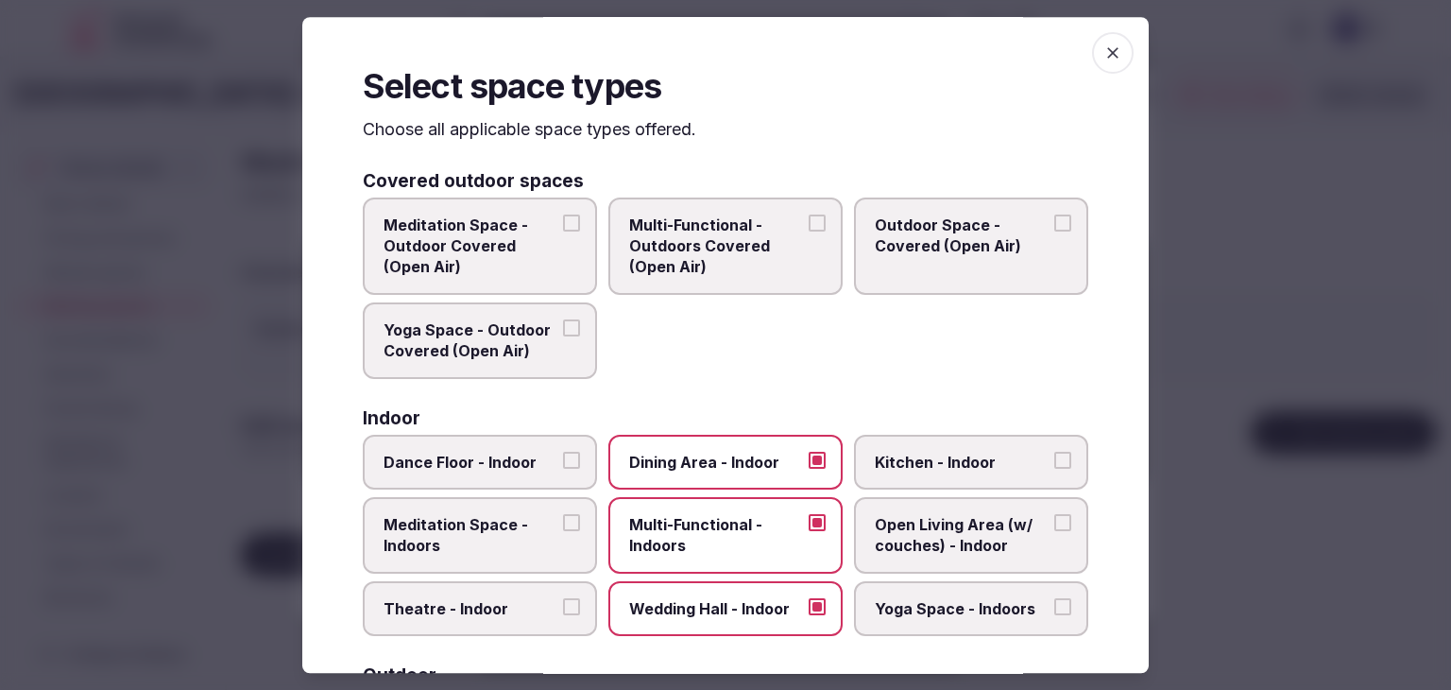
click at [1104, 52] on icon "button" at bounding box center [1113, 52] width 19 height 19
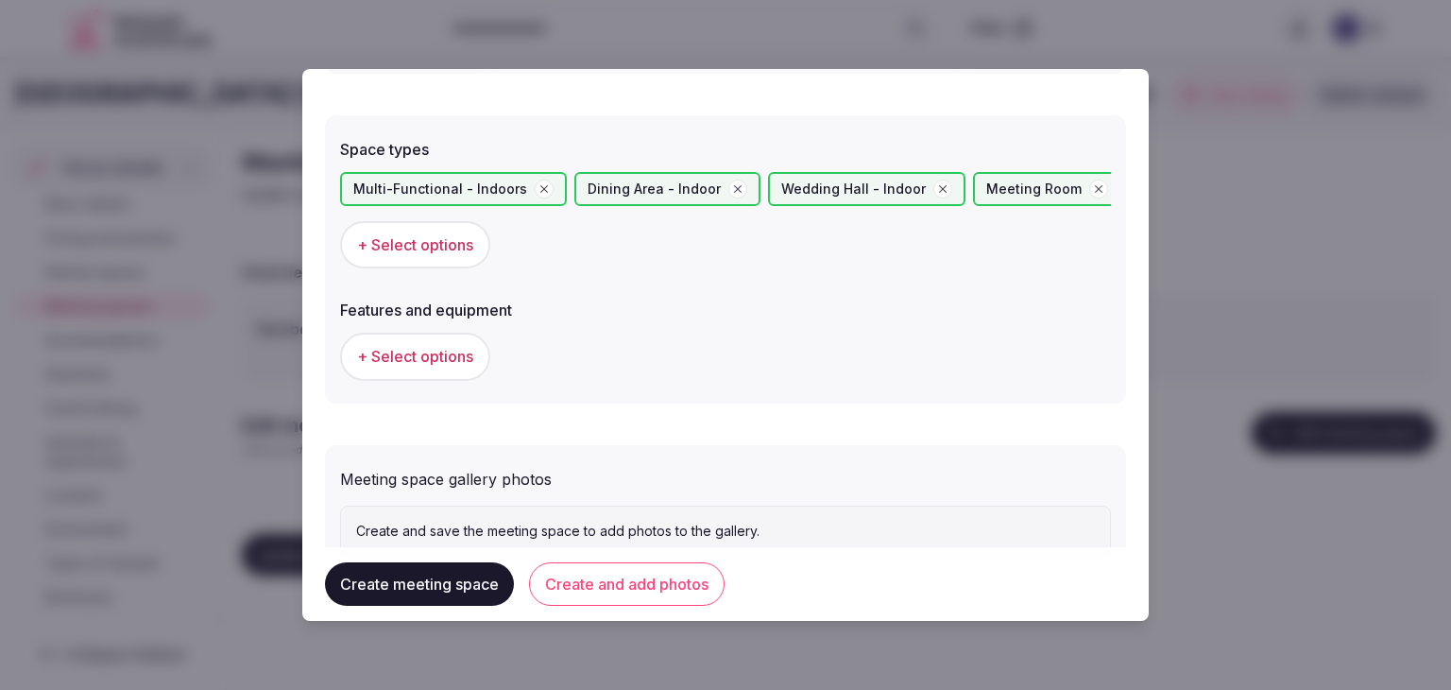
click at [445, 369] on button "+ Select options" at bounding box center [415, 356] width 150 height 47
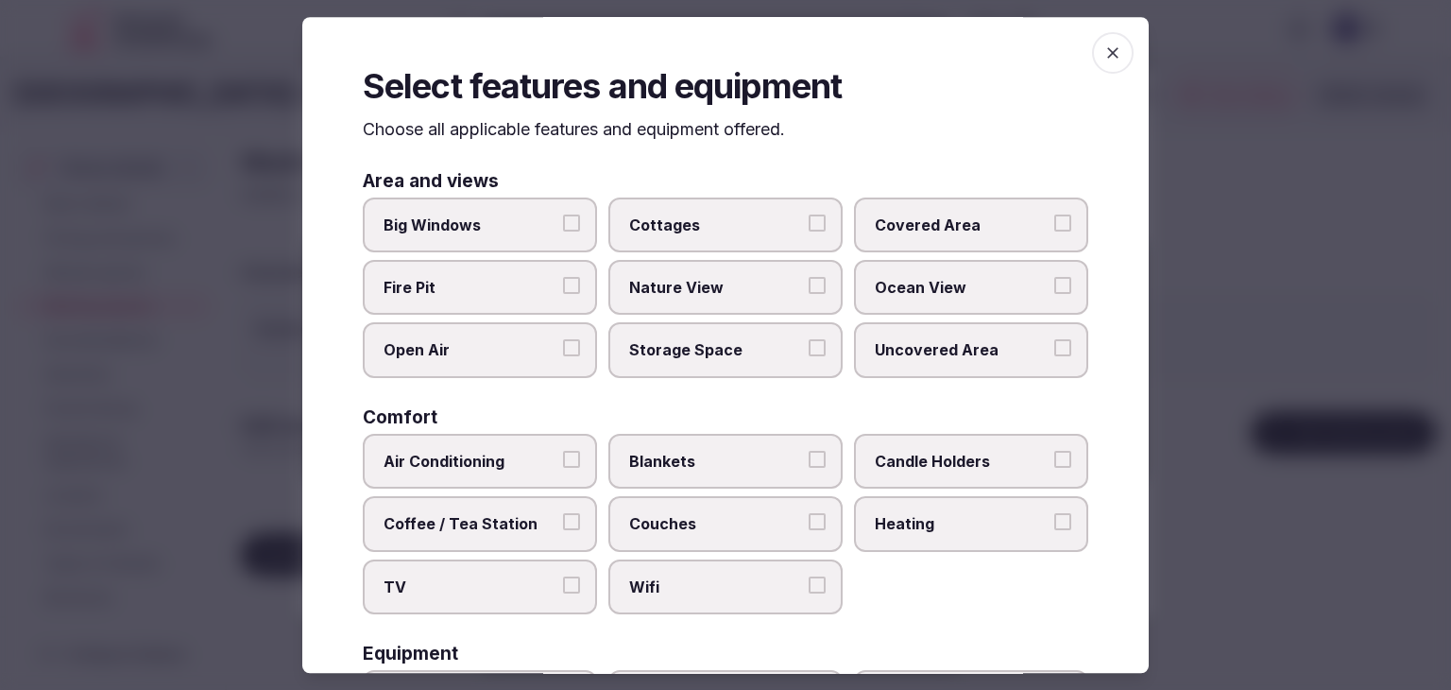
scroll to position [283, 0]
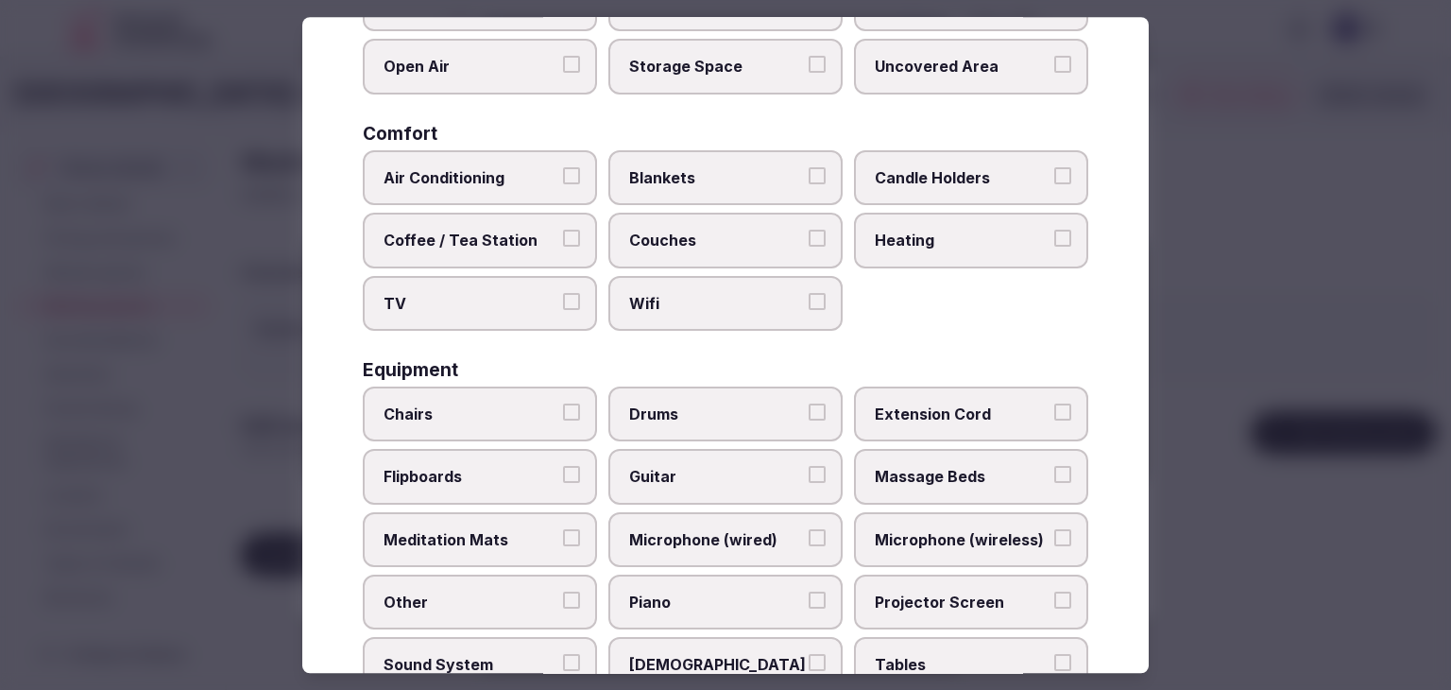
click at [652, 326] on div "Area and views Big Windows Cottages Covered Area Fire Pit Nature View Ocean Vie…" at bounding box center [726, 440] width 726 height 1104
click at [475, 318] on label "TV" at bounding box center [480, 303] width 234 height 55
click at [563, 310] on button "TV" at bounding box center [571, 301] width 17 height 17
drag, startPoint x: 492, startPoint y: 243, endPoint x: 495, endPoint y: 177, distance: 66.2
click at [492, 235] on span "Coffee / Tea Station" at bounding box center [471, 240] width 174 height 21
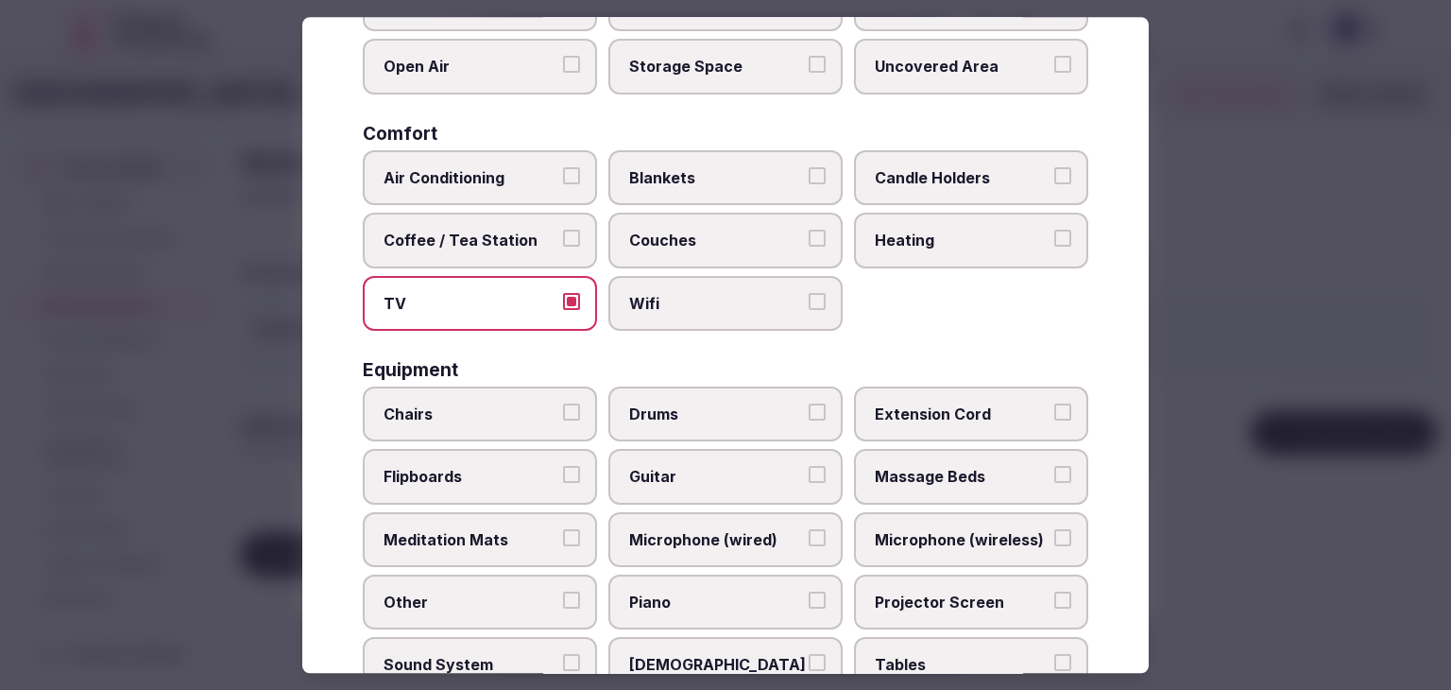
click at [563, 235] on button "Coffee / Tea Station" at bounding box center [571, 238] width 17 height 17
click at [495, 175] on span "Air Conditioning" at bounding box center [471, 177] width 174 height 21
click at [563, 175] on button "Air Conditioning" at bounding box center [571, 175] width 17 height 17
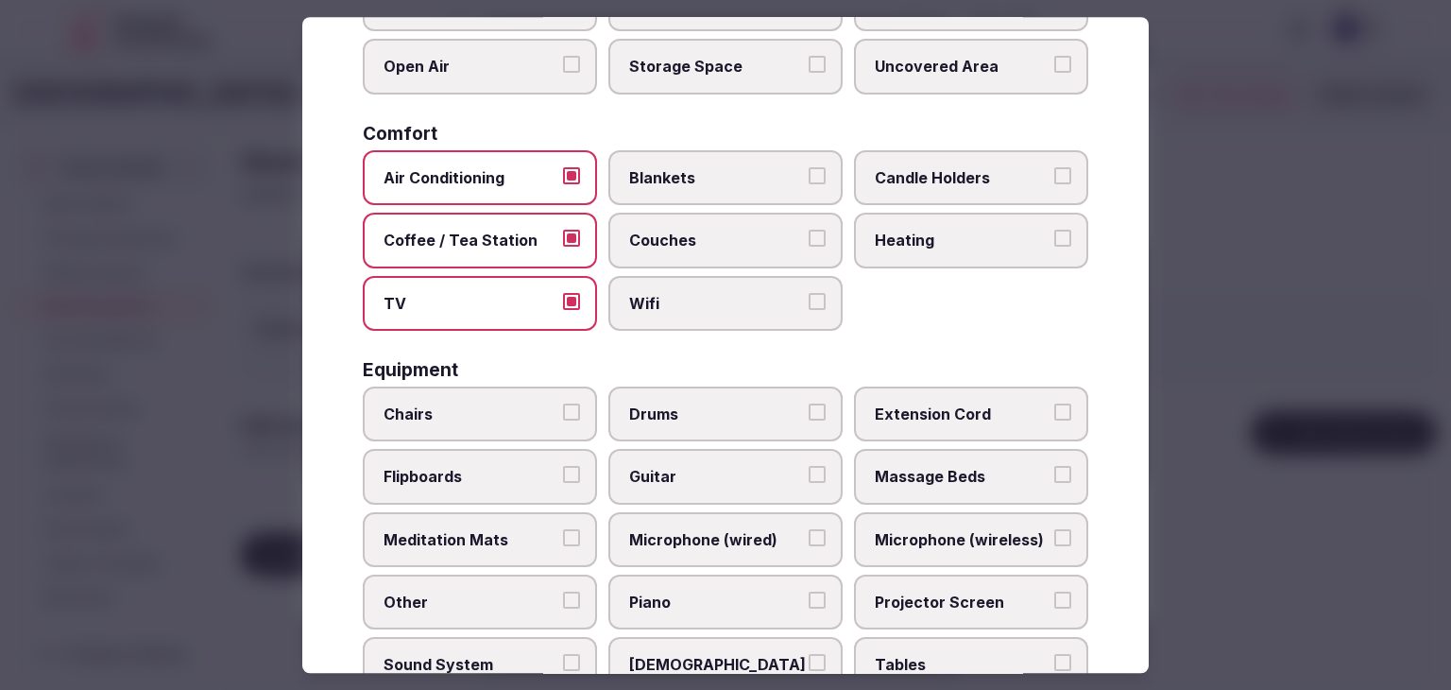
click at [673, 322] on label "Wifi" at bounding box center [726, 303] width 234 height 55
click at [809, 310] on button "Wifi" at bounding box center [817, 301] width 17 height 17
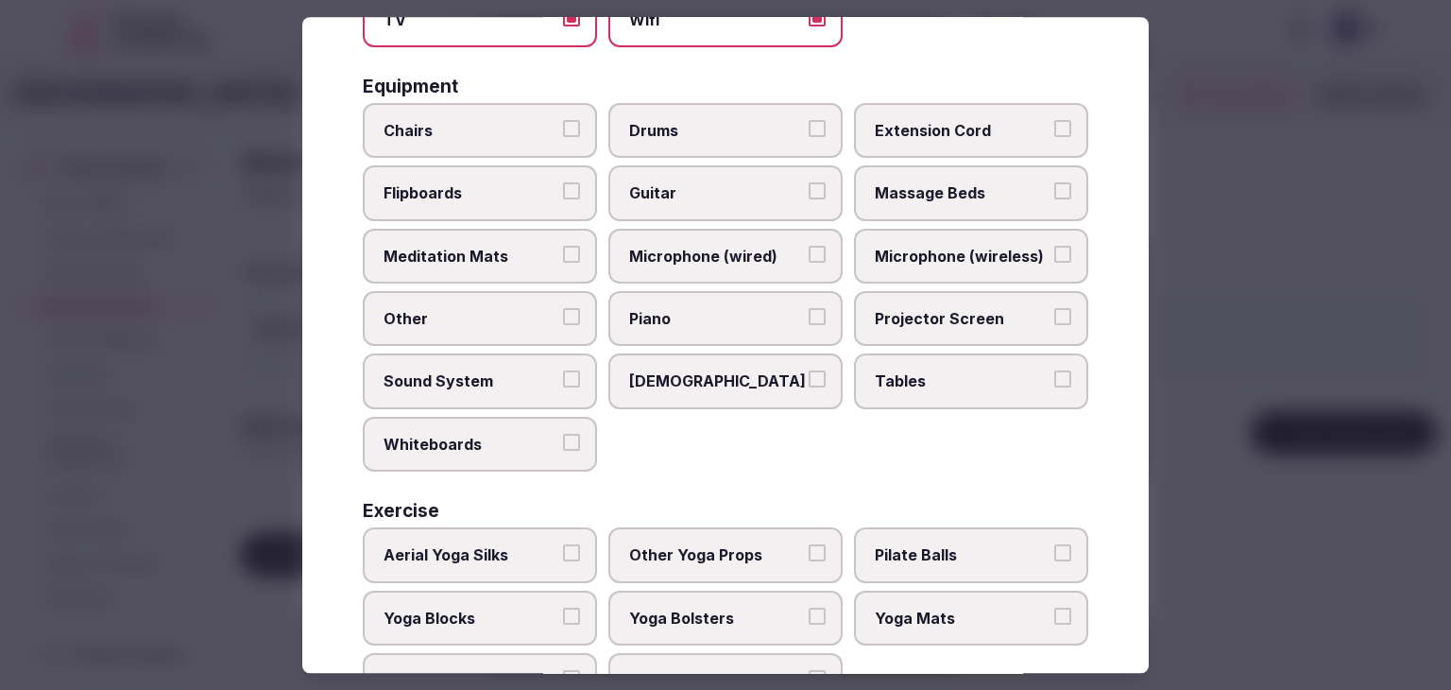
click at [938, 383] on span "Tables" at bounding box center [962, 381] width 174 height 21
click at [1055, 383] on button "Tables" at bounding box center [1063, 379] width 17 height 17
click at [928, 310] on span "Projector Screen" at bounding box center [962, 318] width 174 height 21
click at [1055, 310] on button "Projector Screen" at bounding box center [1063, 316] width 17 height 17
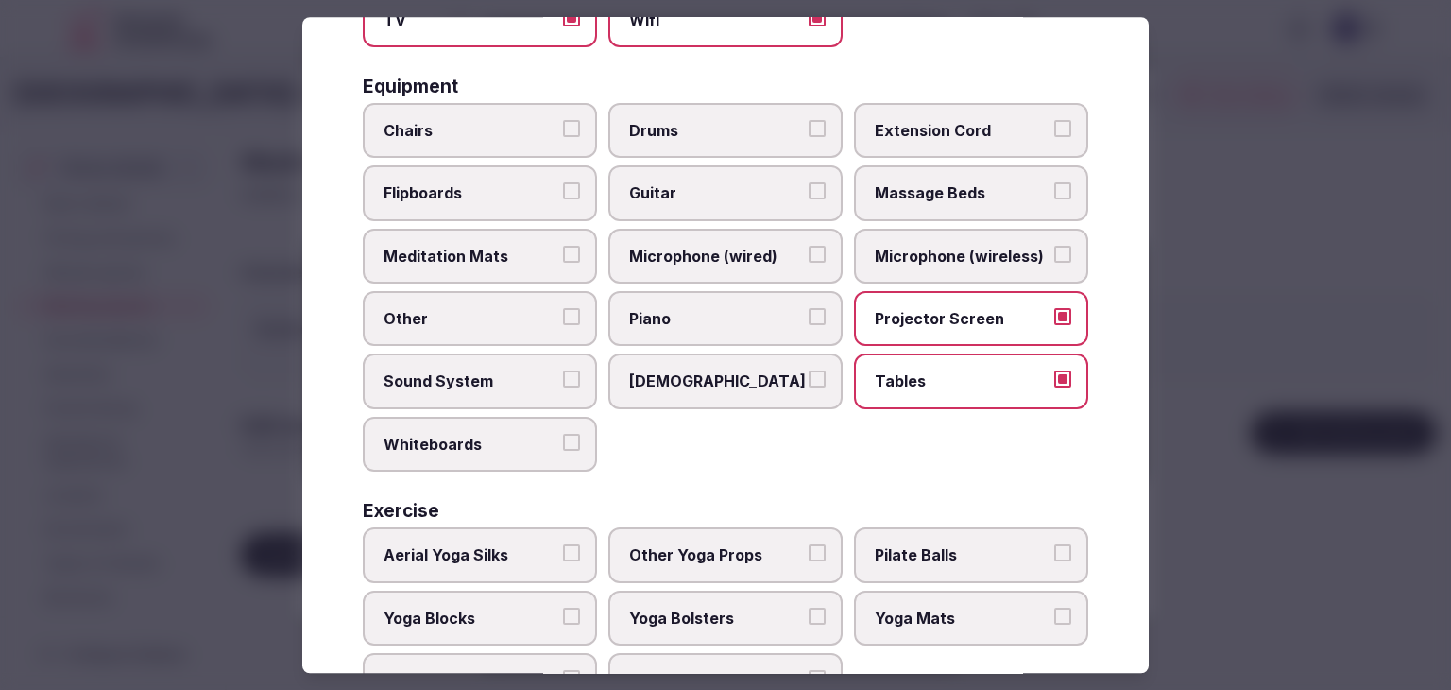
click at [919, 246] on span "Microphone (wireless)" at bounding box center [962, 256] width 174 height 21
click at [1055, 246] on button "Microphone (wireless)" at bounding box center [1063, 254] width 17 height 17
click at [516, 122] on span "Chairs" at bounding box center [471, 130] width 174 height 21
click at [563, 122] on button "Chairs" at bounding box center [571, 128] width 17 height 17
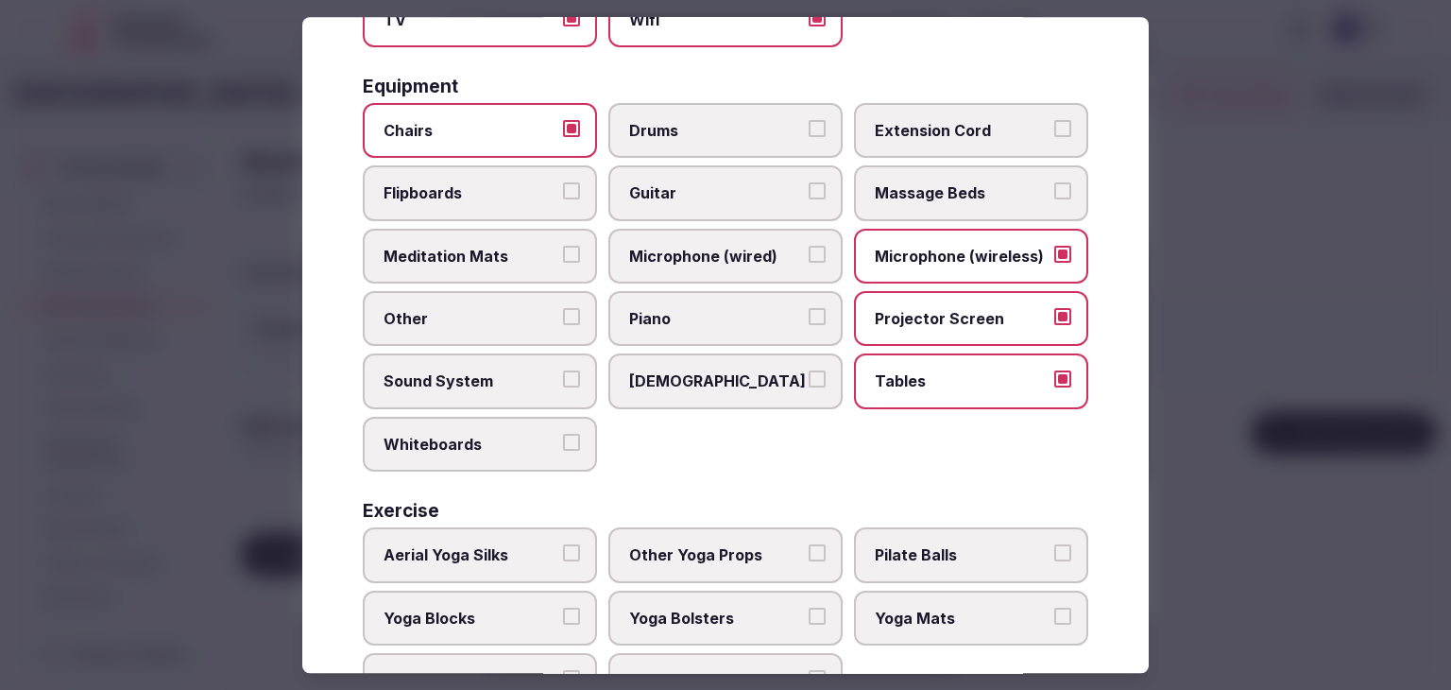
click at [496, 193] on span "Flipboards" at bounding box center [471, 193] width 174 height 21
click at [563, 193] on button "Flipboards" at bounding box center [571, 191] width 17 height 17
click at [495, 398] on label "Sound System" at bounding box center [480, 381] width 234 height 55
click at [563, 388] on button "Sound System" at bounding box center [571, 379] width 17 height 17
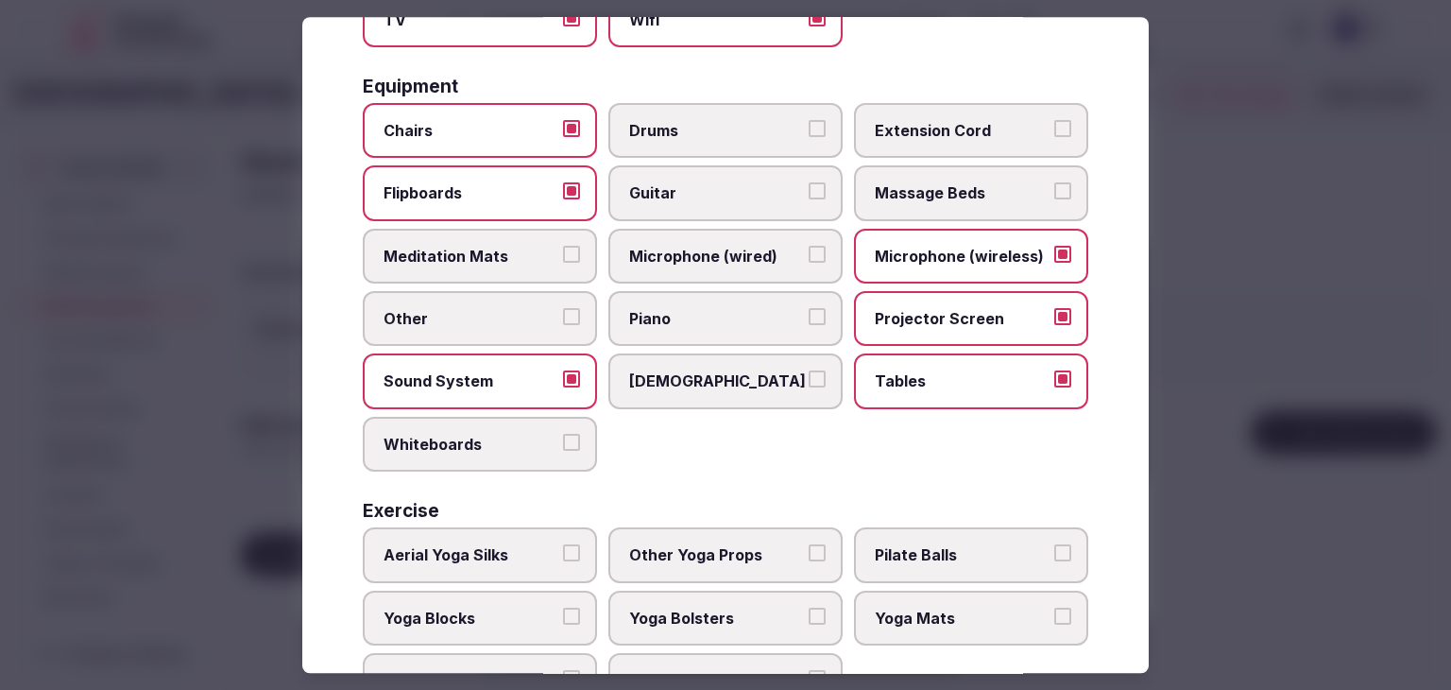
click at [493, 451] on label "Whiteboards" at bounding box center [480, 444] width 234 height 55
click at [563, 451] on button "Whiteboards" at bounding box center [571, 442] width 17 height 17
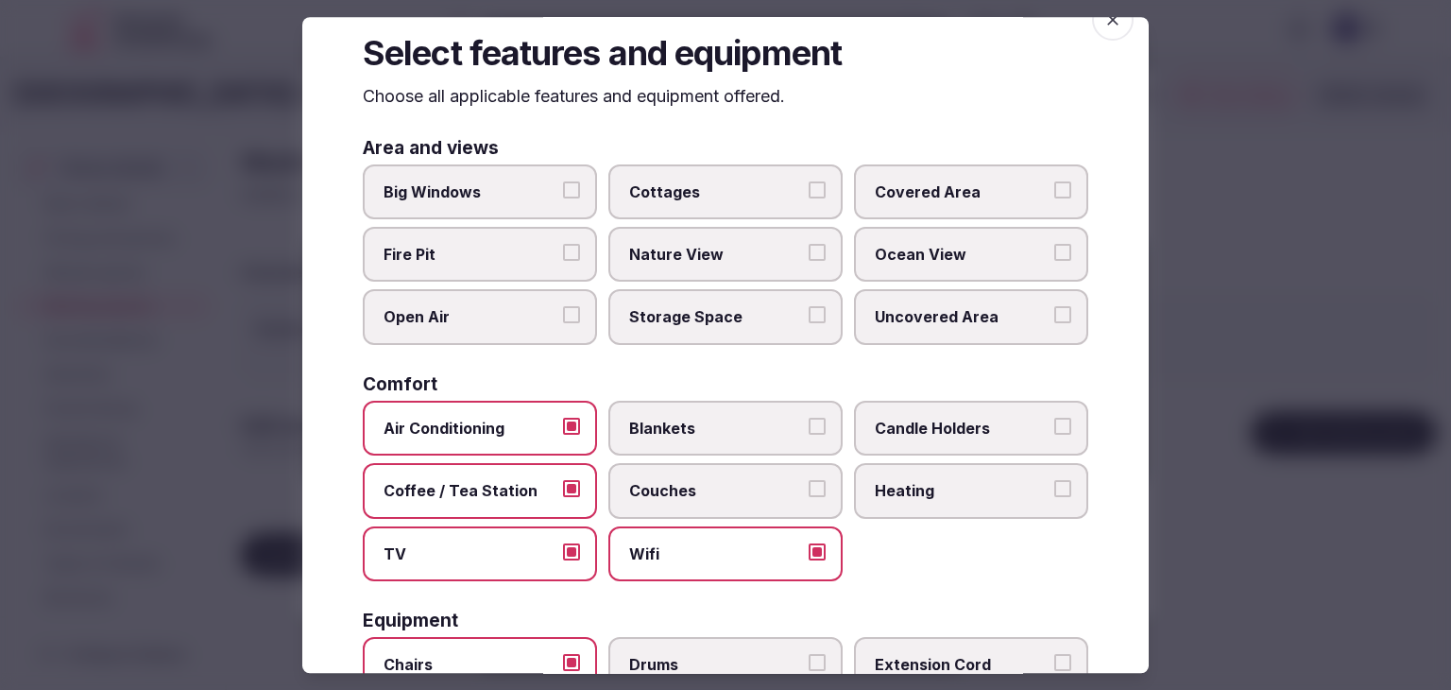
scroll to position [0, 0]
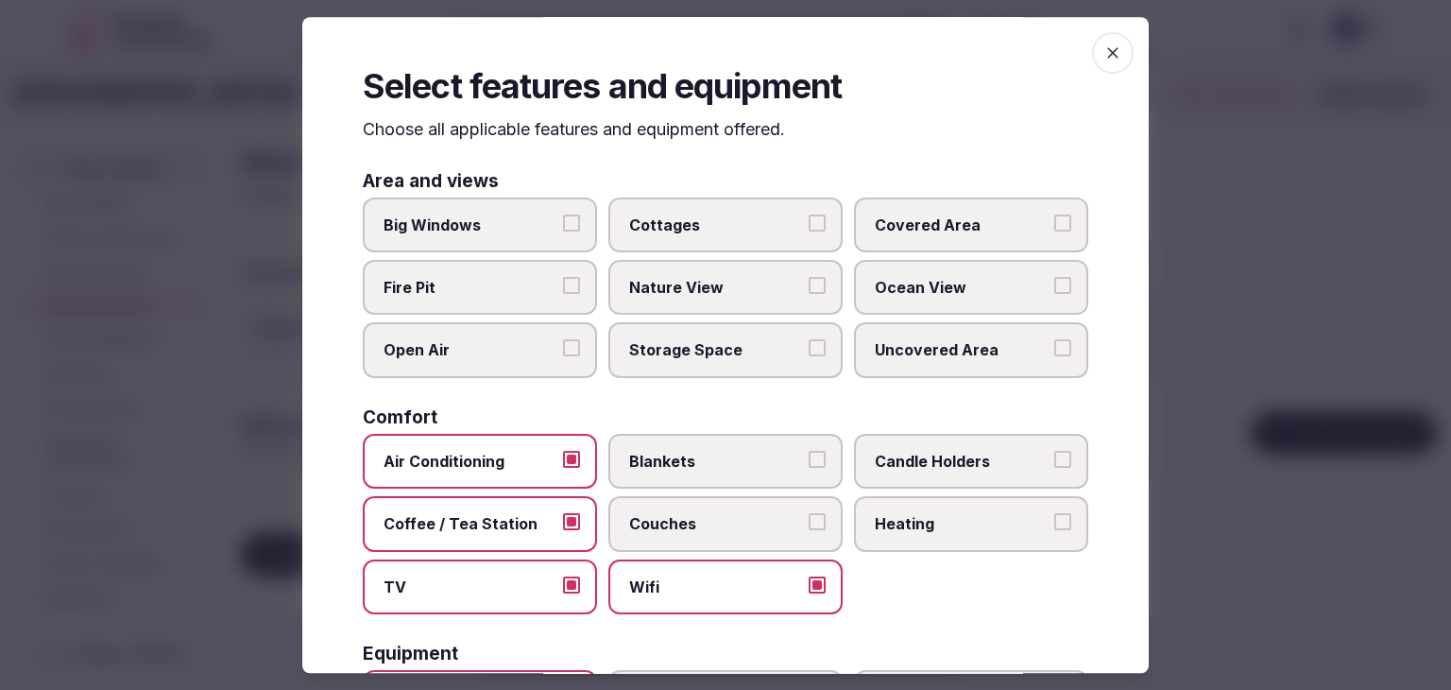
click at [1108, 55] on span "button" at bounding box center [1113, 53] width 42 height 42
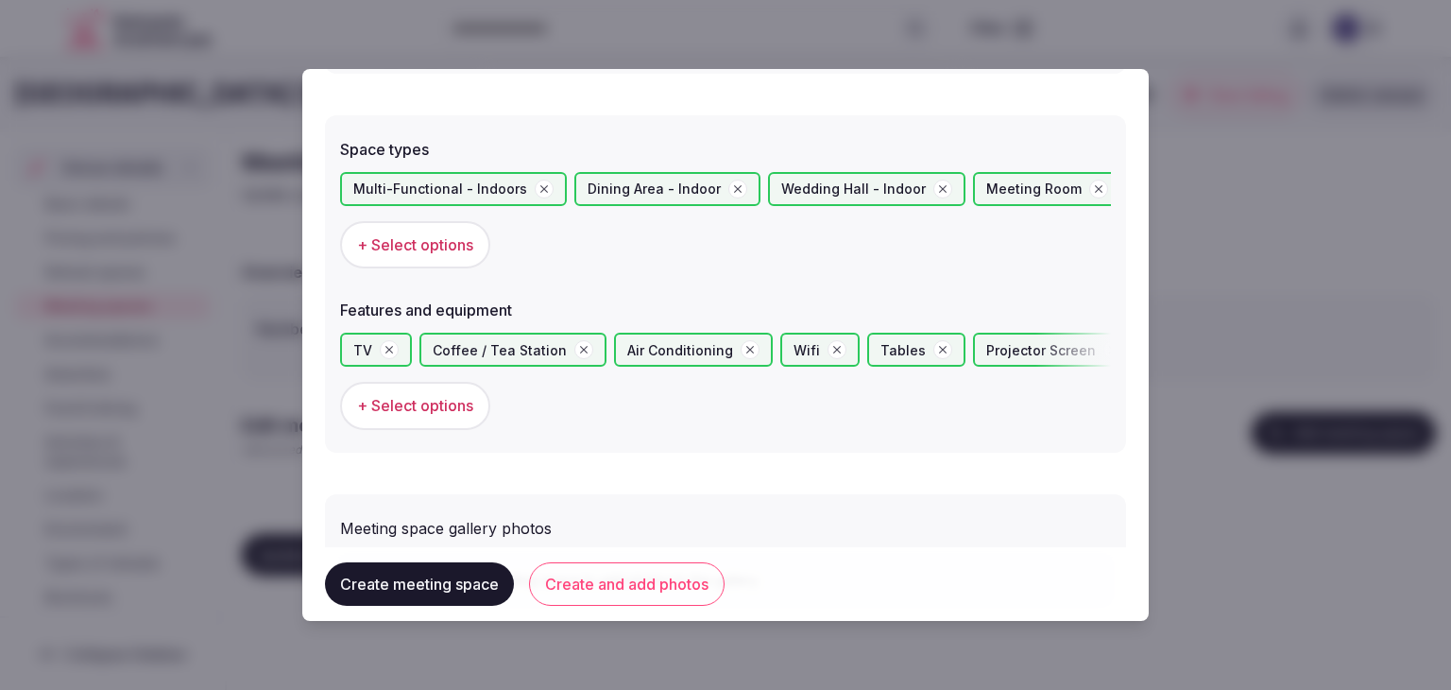
click at [627, 575] on button "Create and add photos" at bounding box center [627, 583] width 196 height 43
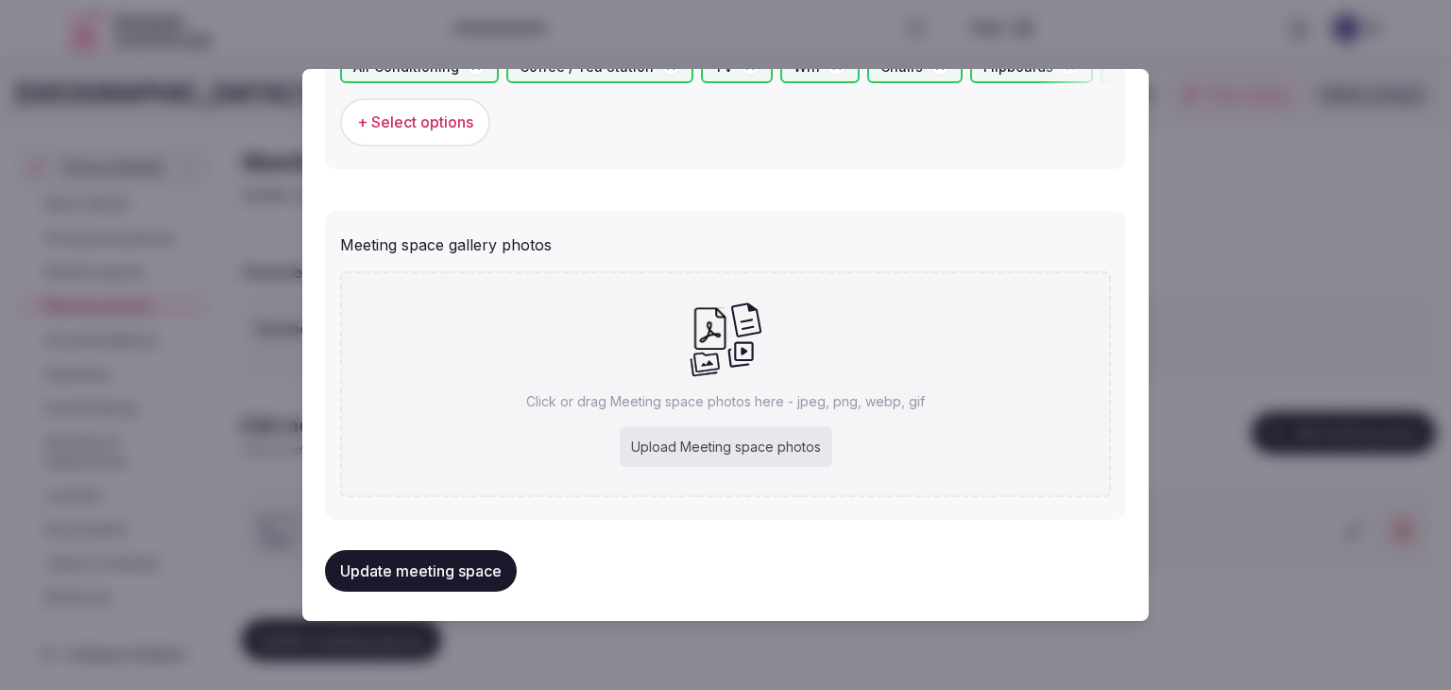
scroll to position [1328, 0]
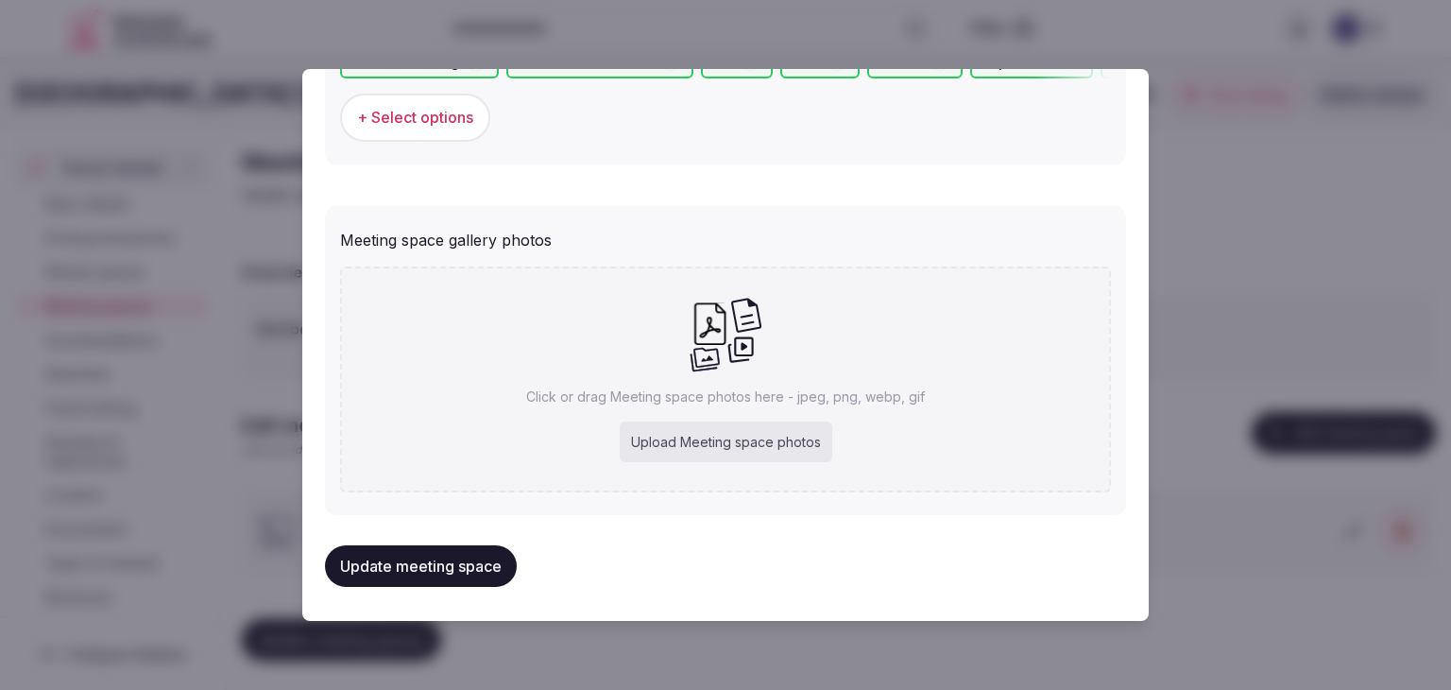
click at [660, 447] on div "Upload Meeting space photos" at bounding box center [726, 442] width 213 height 42
type input "**********"
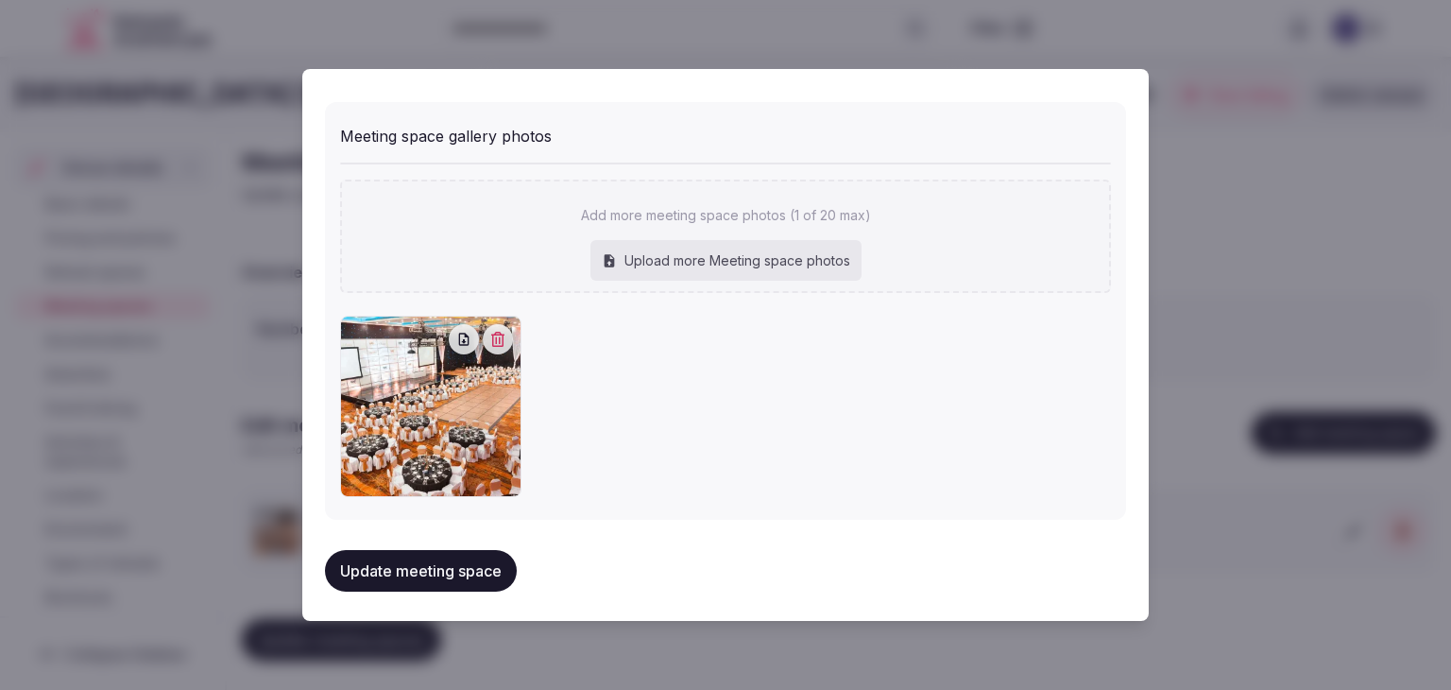
scroll to position [1433, 0]
click at [450, 575] on button "Update meeting space" at bounding box center [421, 570] width 192 height 42
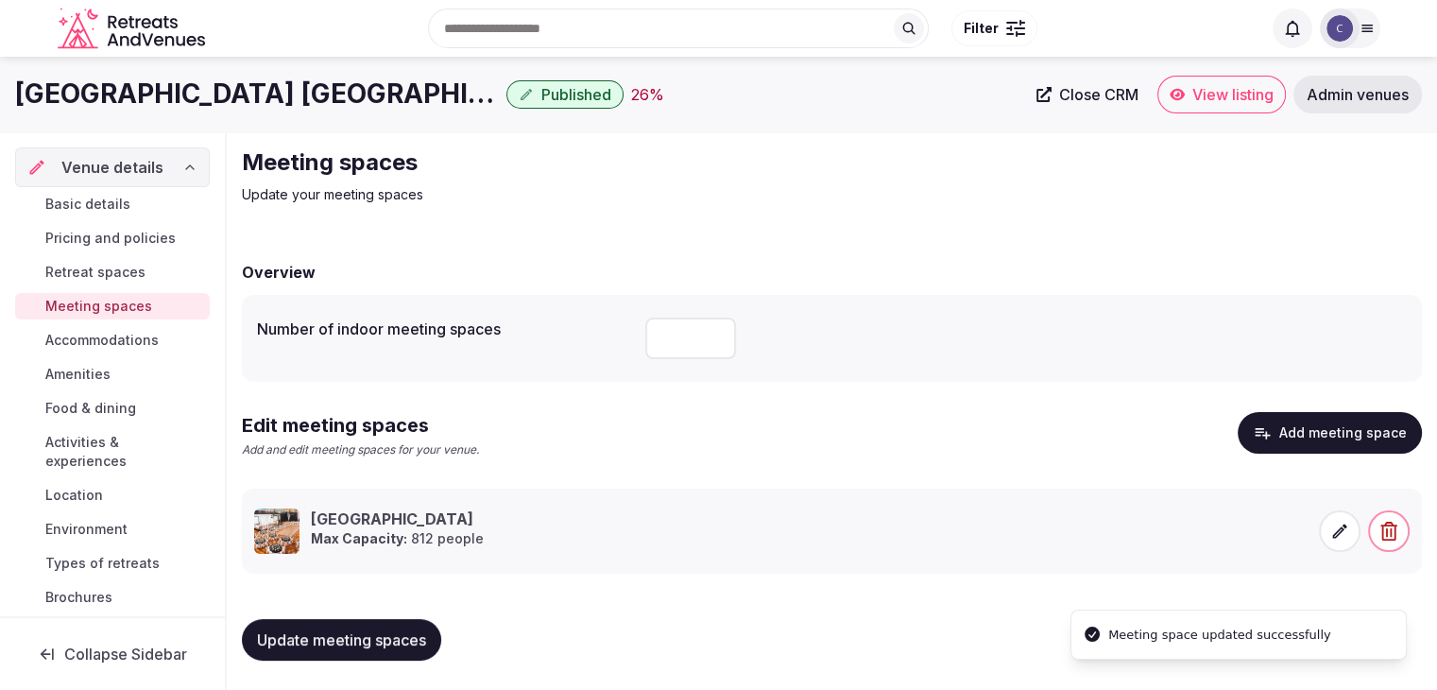
click at [384, 634] on span "Update meeting spaces" at bounding box center [341, 639] width 169 height 19
click at [86, 331] on span "Accommodations" at bounding box center [101, 340] width 113 height 19
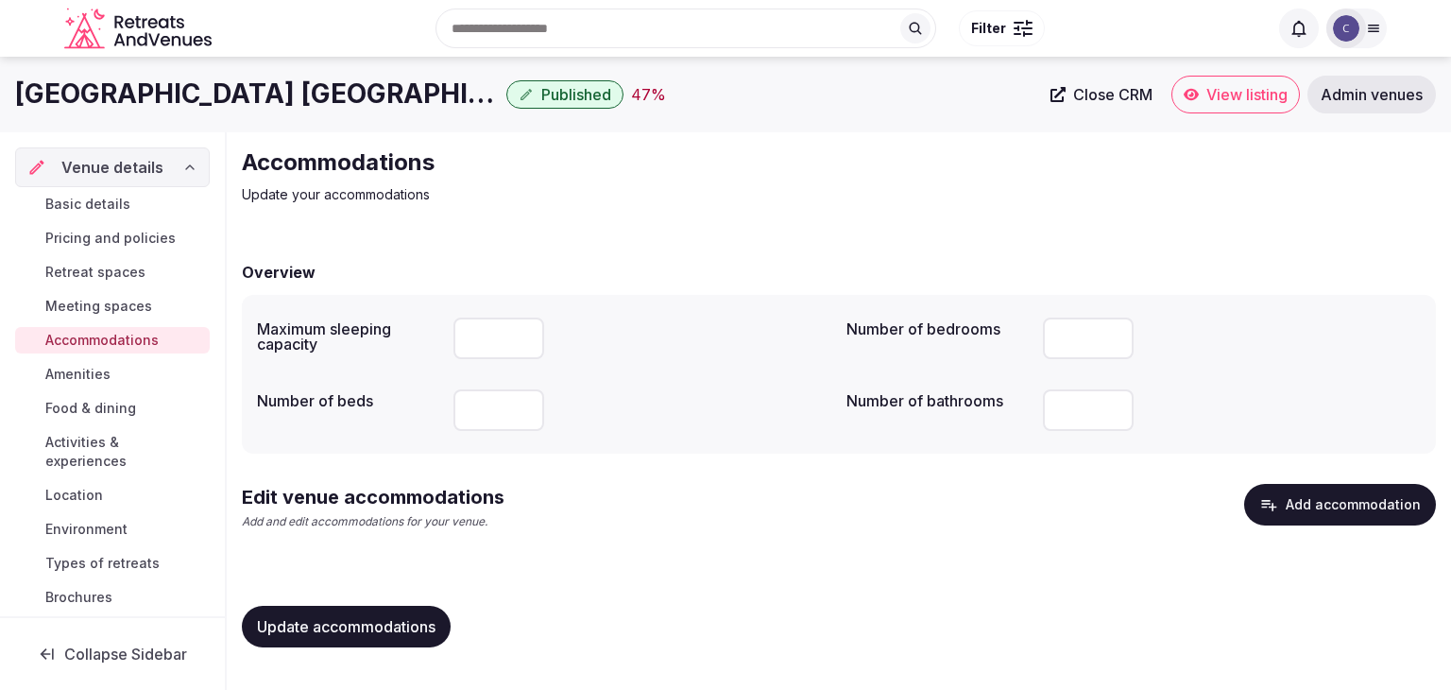
click at [148, 297] on span "Meeting spaces" at bounding box center [98, 306] width 107 height 19
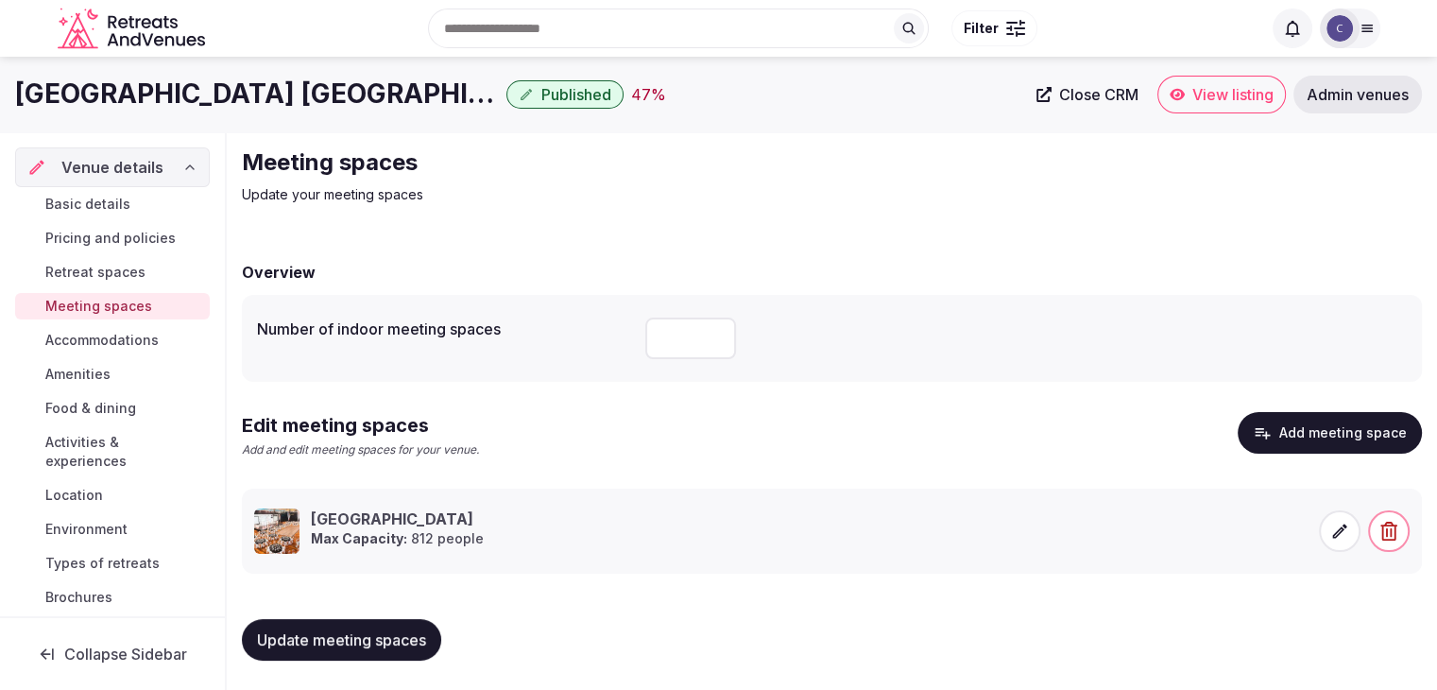
click at [1349, 538] on span at bounding box center [1340, 531] width 42 height 42
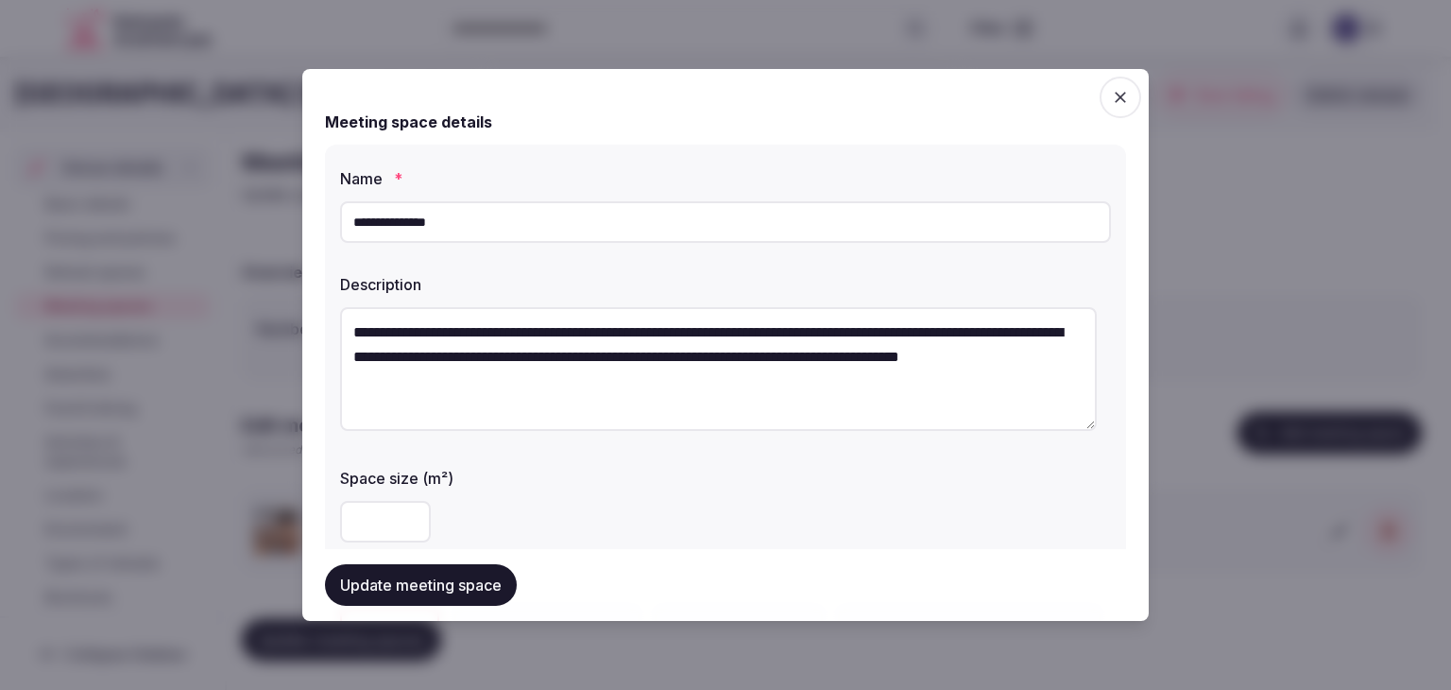
click at [658, 368] on textarea "**********" at bounding box center [718, 369] width 757 height 124
click at [657, 368] on textarea "**********" at bounding box center [718, 369] width 757 height 124
paste textarea
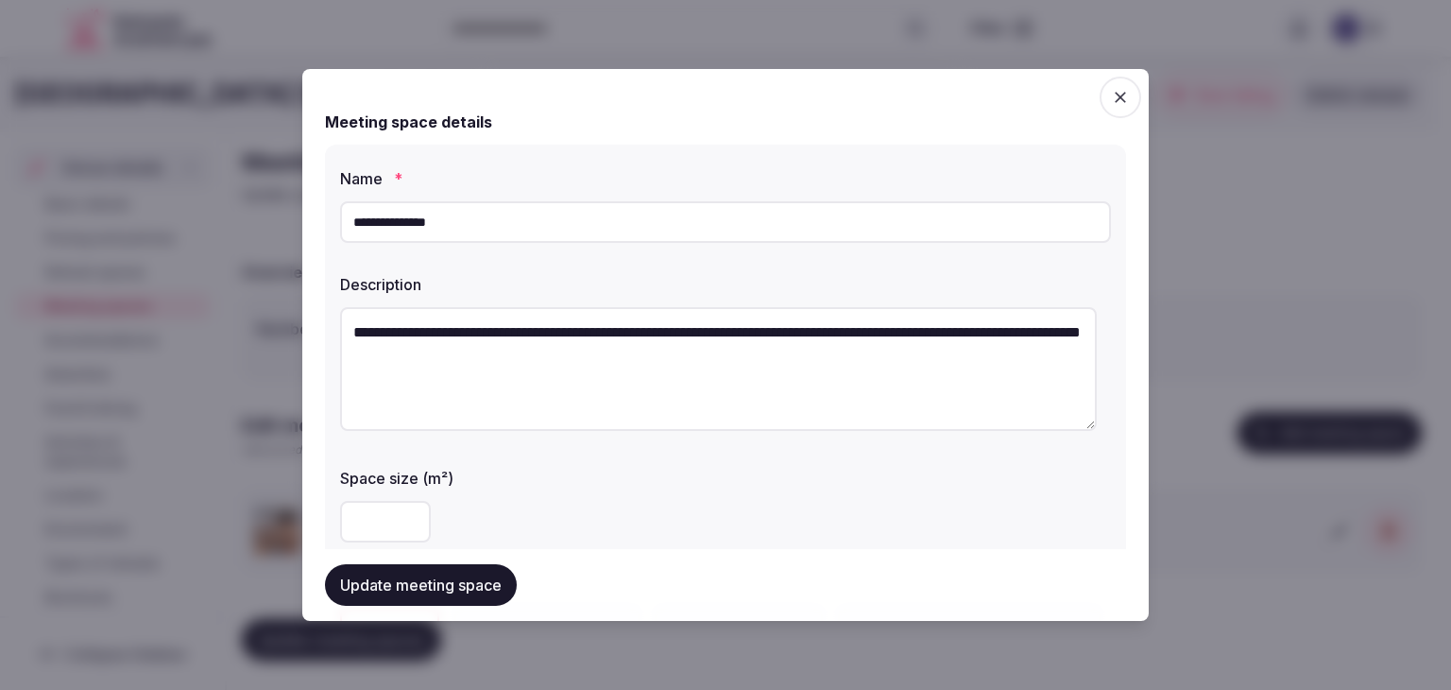
type textarea "**********"
click at [484, 574] on button "Update meeting space" at bounding box center [421, 585] width 192 height 42
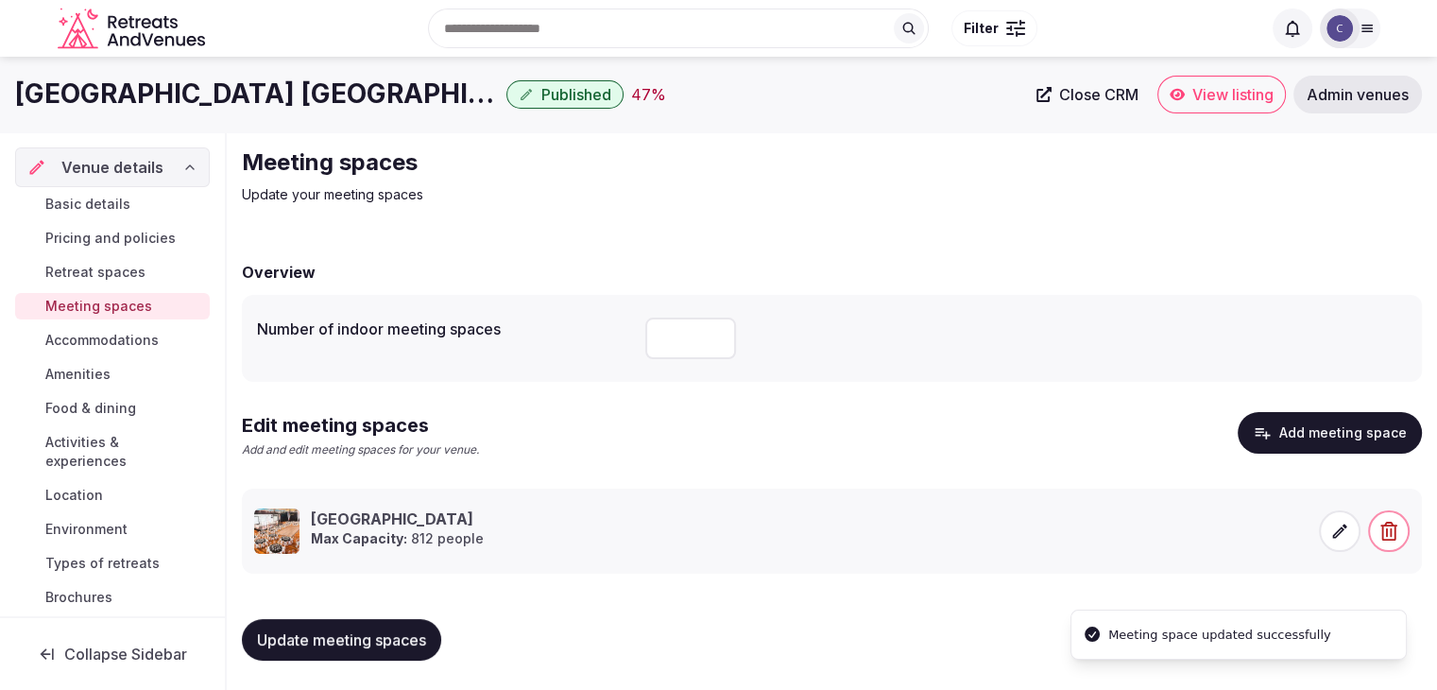
click at [399, 626] on button "Update meeting spaces" at bounding box center [341, 640] width 199 height 42
click at [129, 343] on span "Accommodations" at bounding box center [101, 340] width 113 height 19
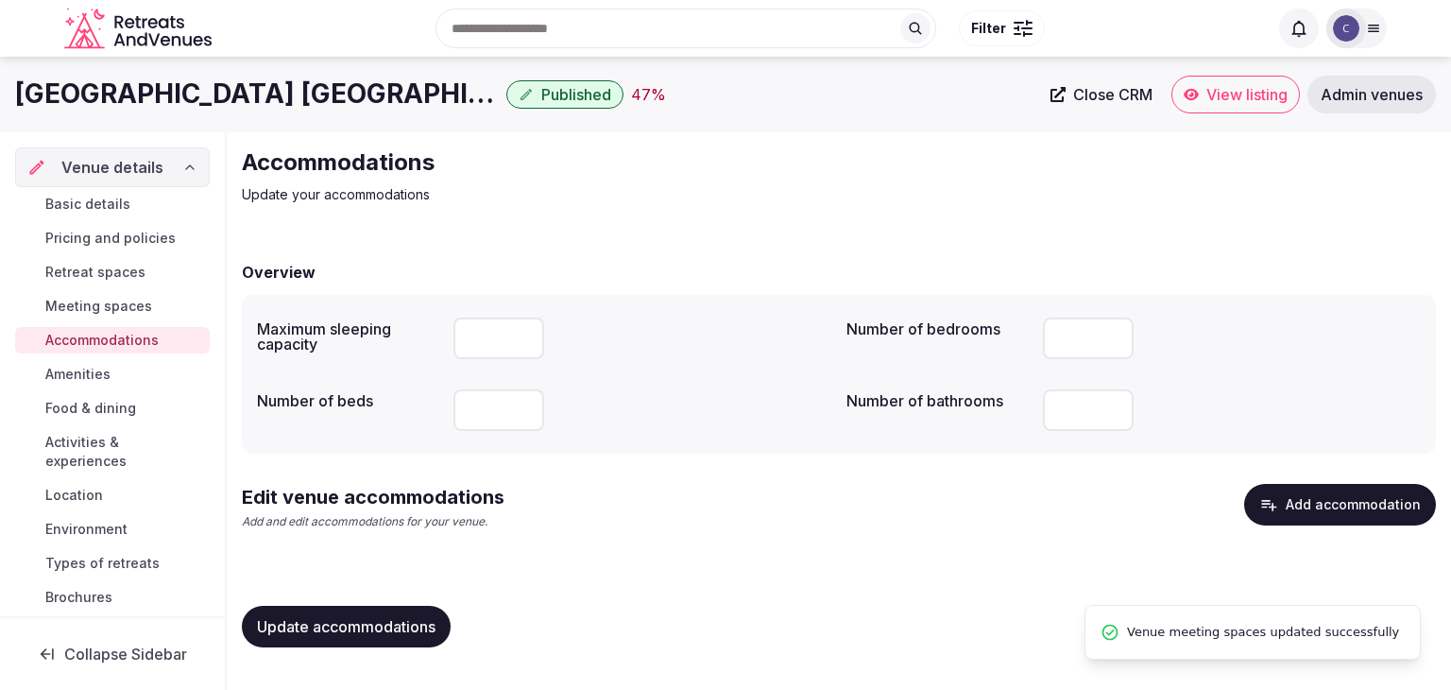
click at [1302, 502] on button "Add accommodation" at bounding box center [1341, 505] width 192 height 42
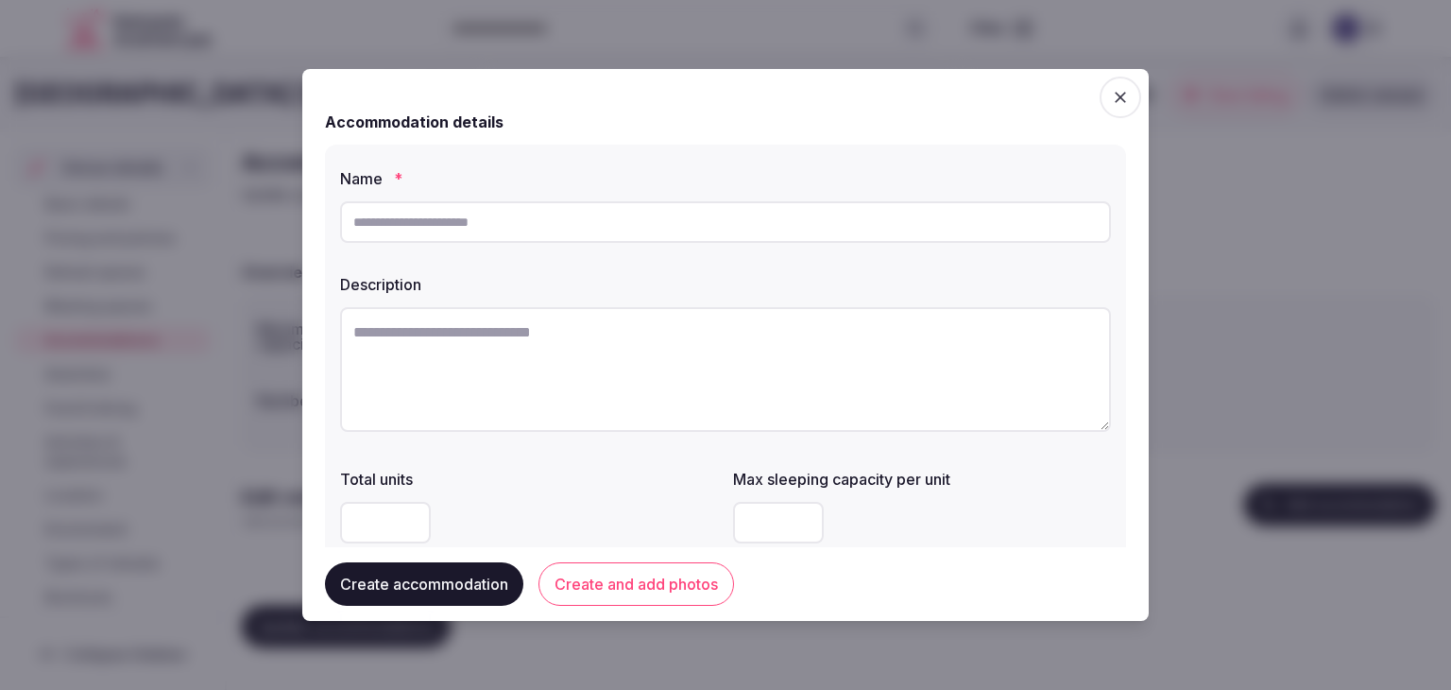
click at [624, 213] on input "text" at bounding box center [725, 222] width 771 height 42
paste input "**********"
type input "**********"
click at [751, 379] on textarea at bounding box center [725, 369] width 771 height 125
paste textarea "**********"
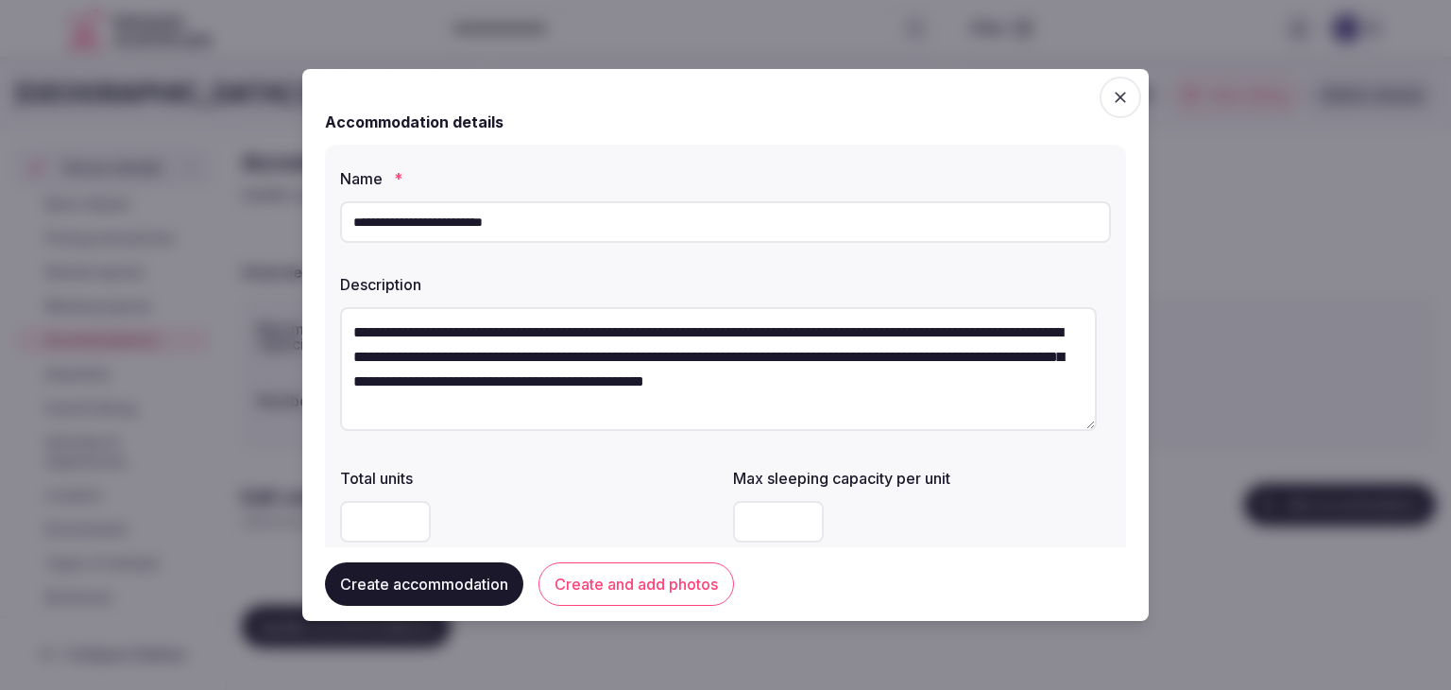
type textarea "**********"
click at [639, 479] on label "Total units" at bounding box center [529, 478] width 378 height 15
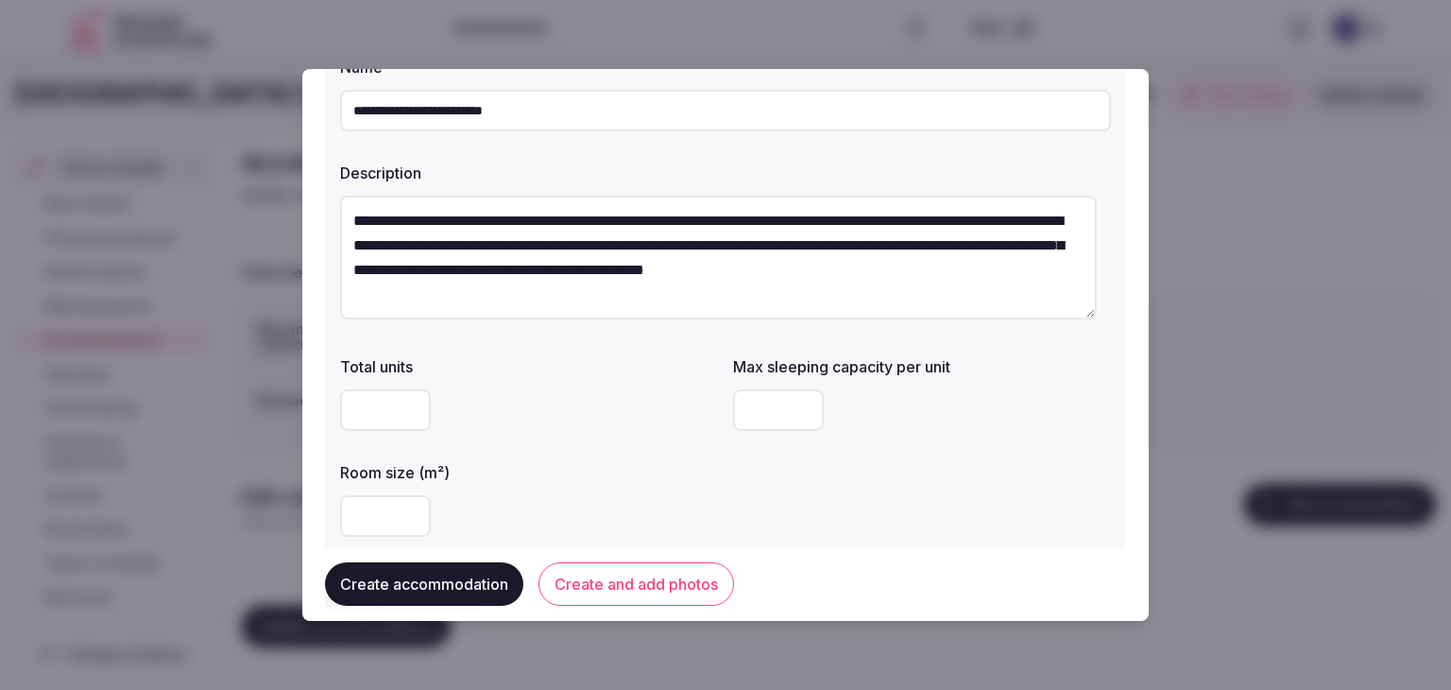
scroll to position [189, 0]
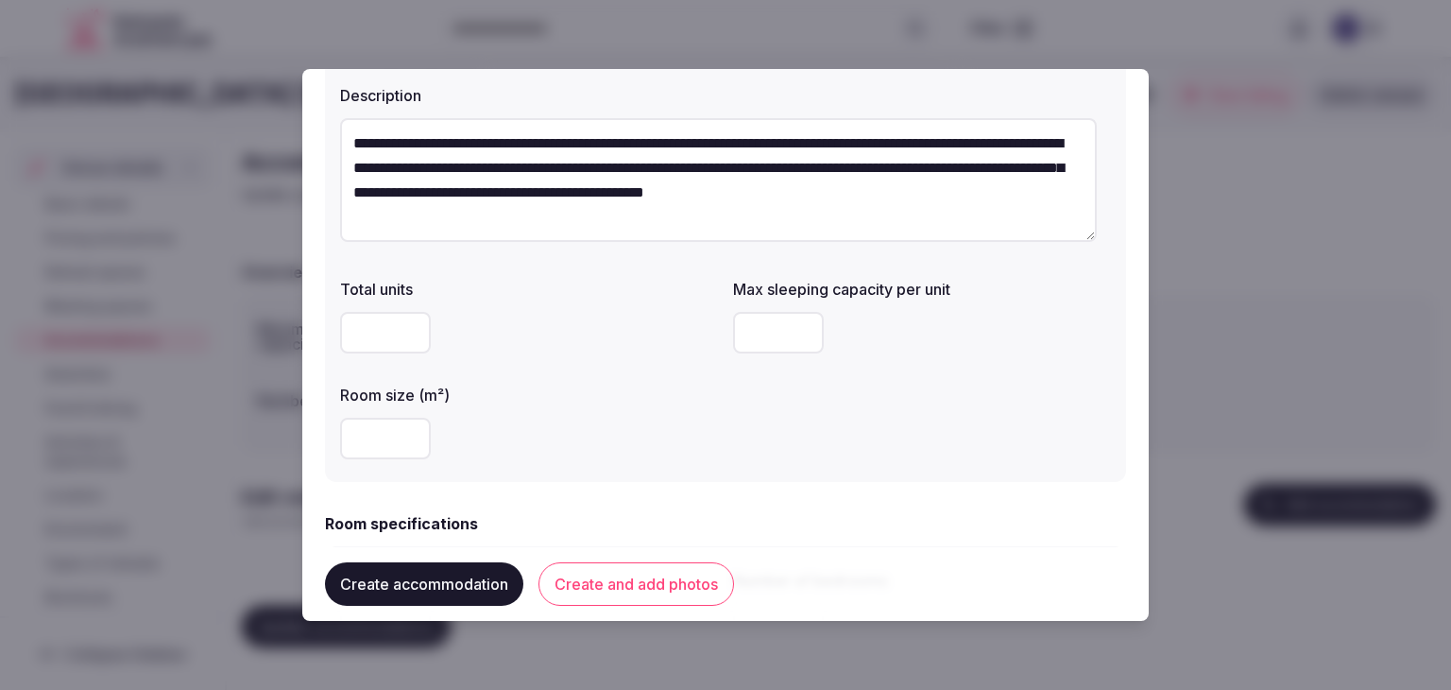
click at [404, 431] on input "***" at bounding box center [385, 439] width 91 height 42
drag, startPoint x: 383, startPoint y: 436, endPoint x: 279, endPoint y: 435, distance: 104.0
click at [279, 435] on body "Search Popular Destinations Toscana, Italy Riviera Maya, Mexico Indonesia, Bali…" at bounding box center [725, 345] width 1451 height 690
type input "**"
click at [498, 436] on div "**" at bounding box center [529, 439] width 378 height 42
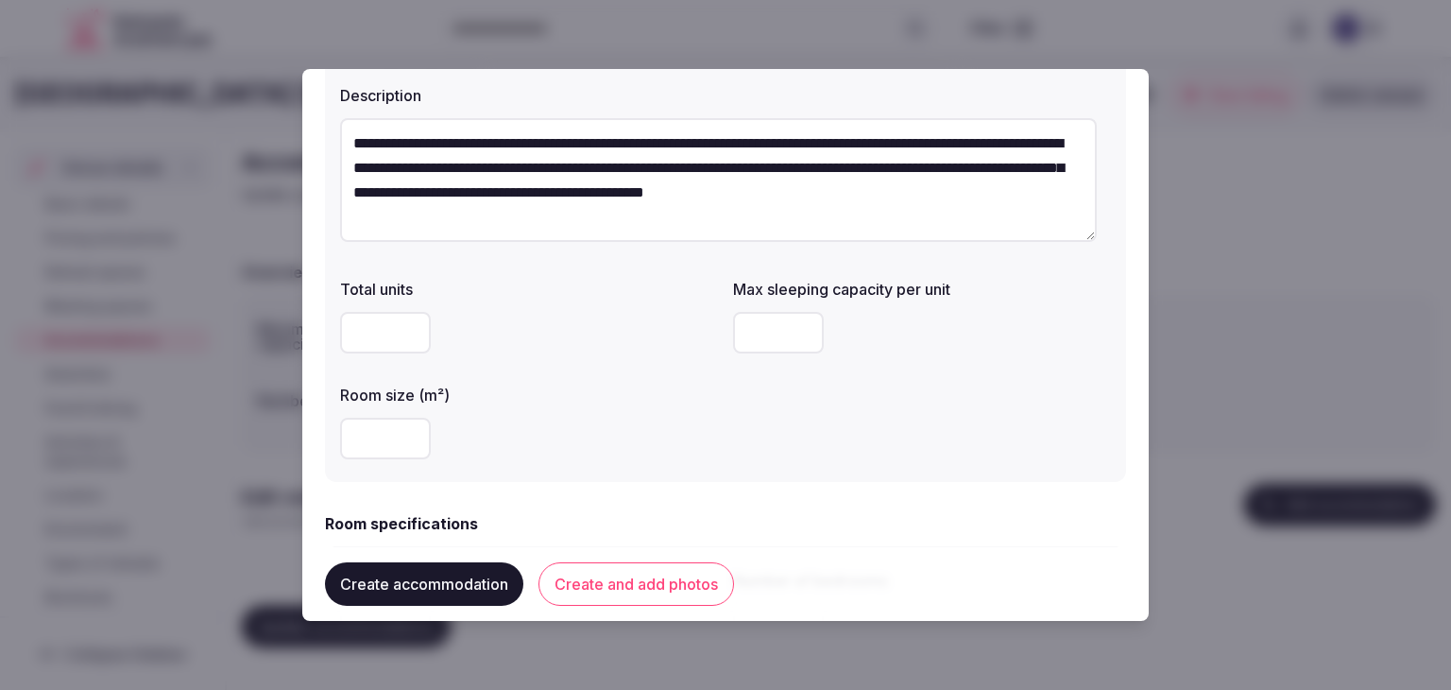
click at [749, 330] on input "number" at bounding box center [778, 333] width 91 height 42
type input "*"
click at [743, 436] on div "Total units Max sleeping capacity per unit * Room size (m²) **" at bounding box center [725, 368] width 771 height 197
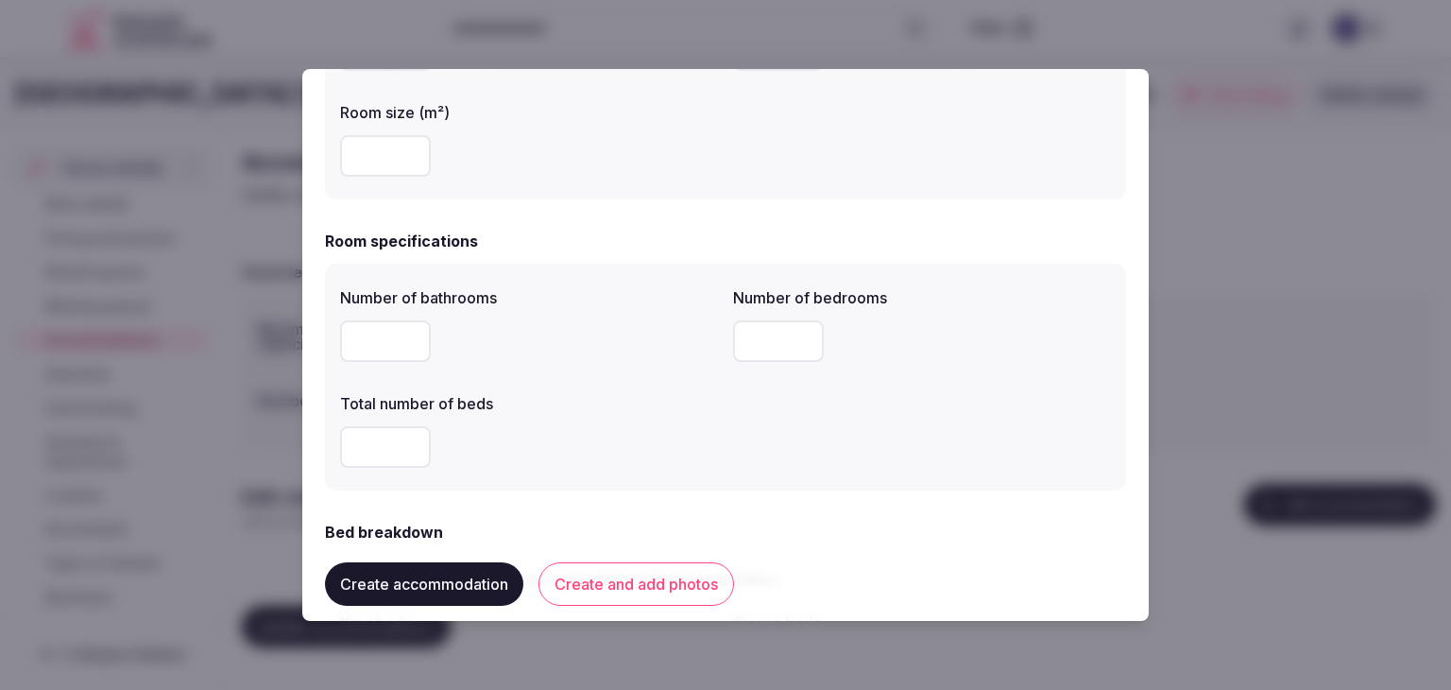
scroll to position [472, 0]
click at [389, 342] on input "number" at bounding box center [385, 340] width 91 height 42
type input "*"
click at [768, 345] on input "number" at bounding box center [778, 340] width 91 height 42
type input "*"
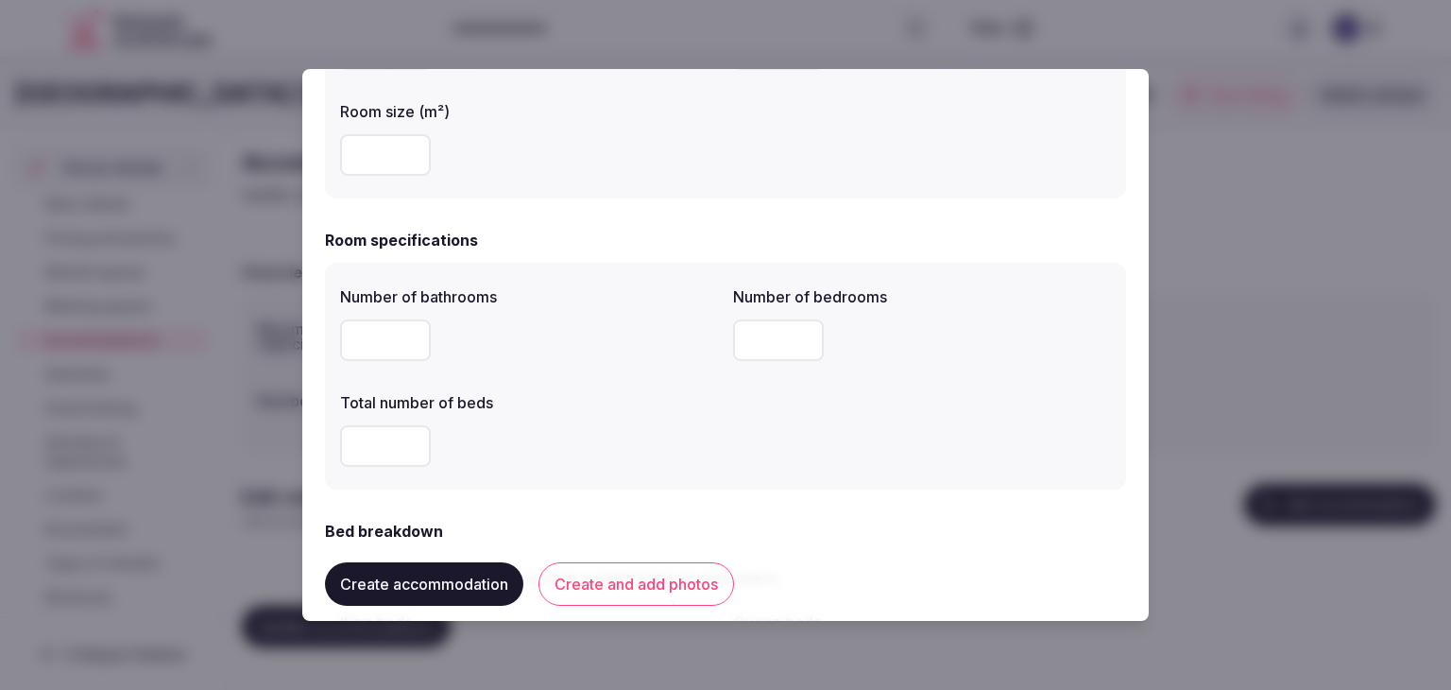
click at [401, 433] on input "number" at bounding box center [385, 446] width 91 height 42
type input "*"
click at [560, 435] on div "*" at bounding box center [529, 446] width 378 height 42
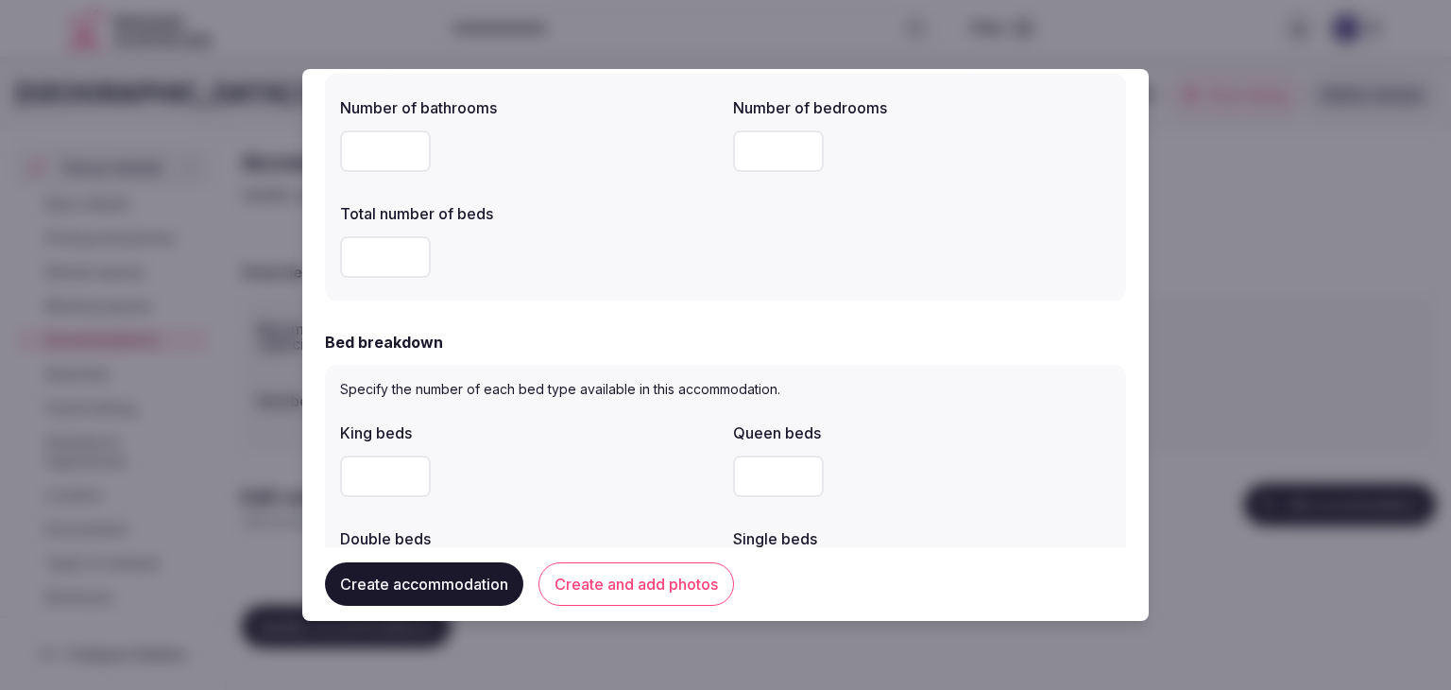
click at [378, 479] on input "number" at bounding box center [385, 476] width 91 height 42
type input "*"
click at [551, 480] on div "*" at bounding box center [529, 476] width 378 height 42
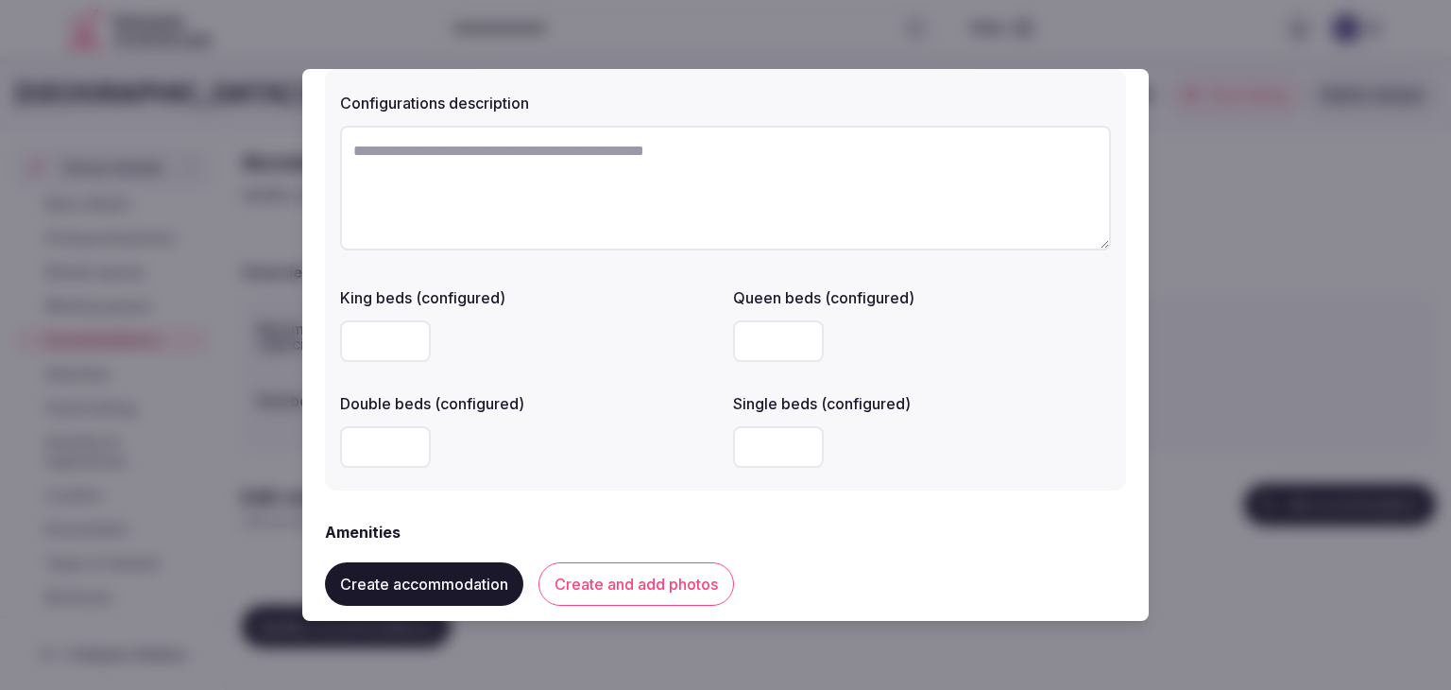
scroll to position [1417, 0]
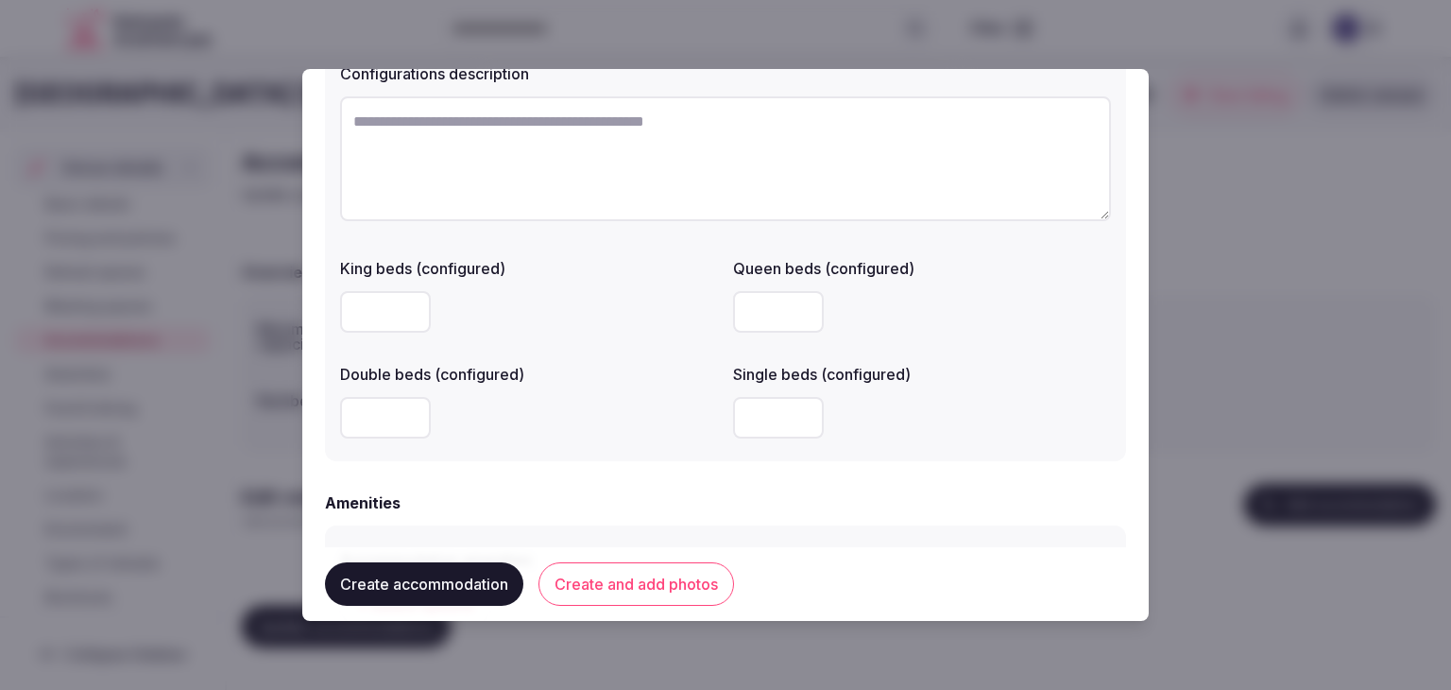
click at [368, 401] on input "number" at bounding box center [385, 418] width 91 height 42
type input "*"
click at [544, 451] on div "Configurations description King beds (configured) Queen beds (configured) Doubl…" at bounding box center [725, 250] width 801 height 421
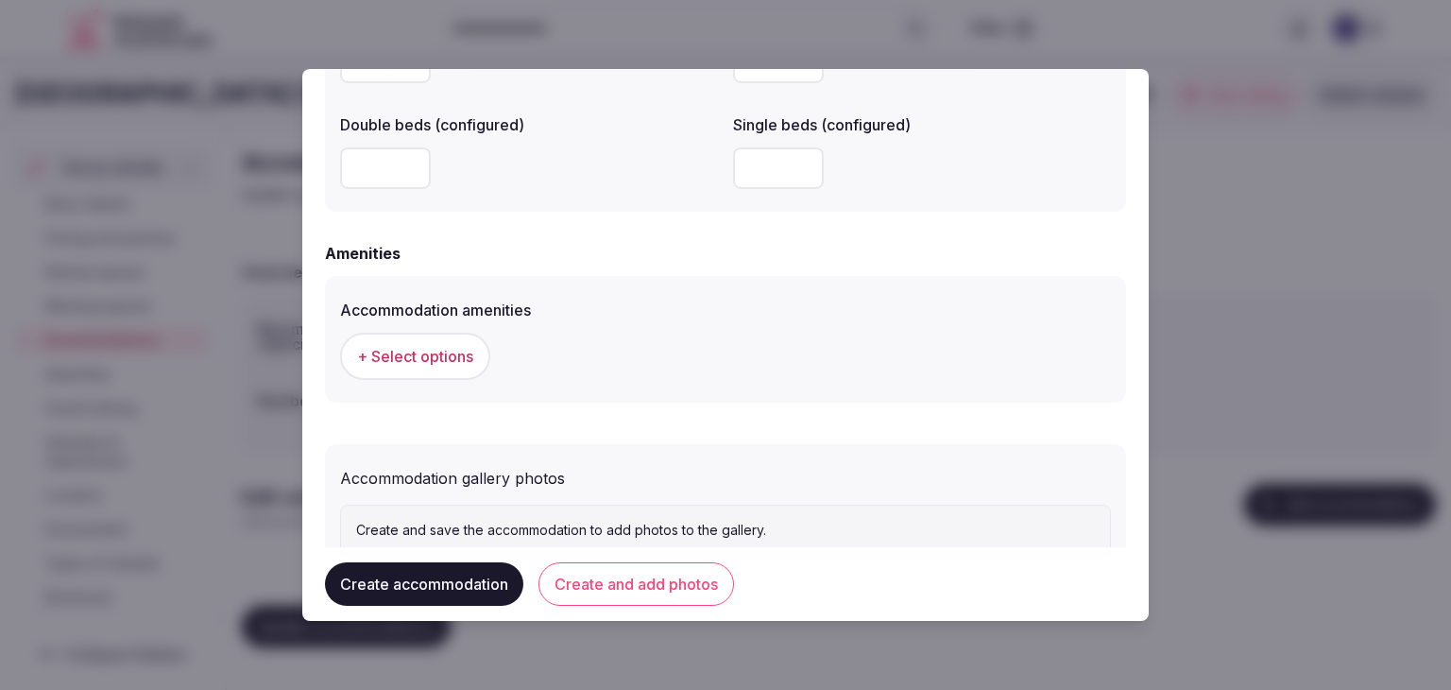
scroll to position [1735, 0]
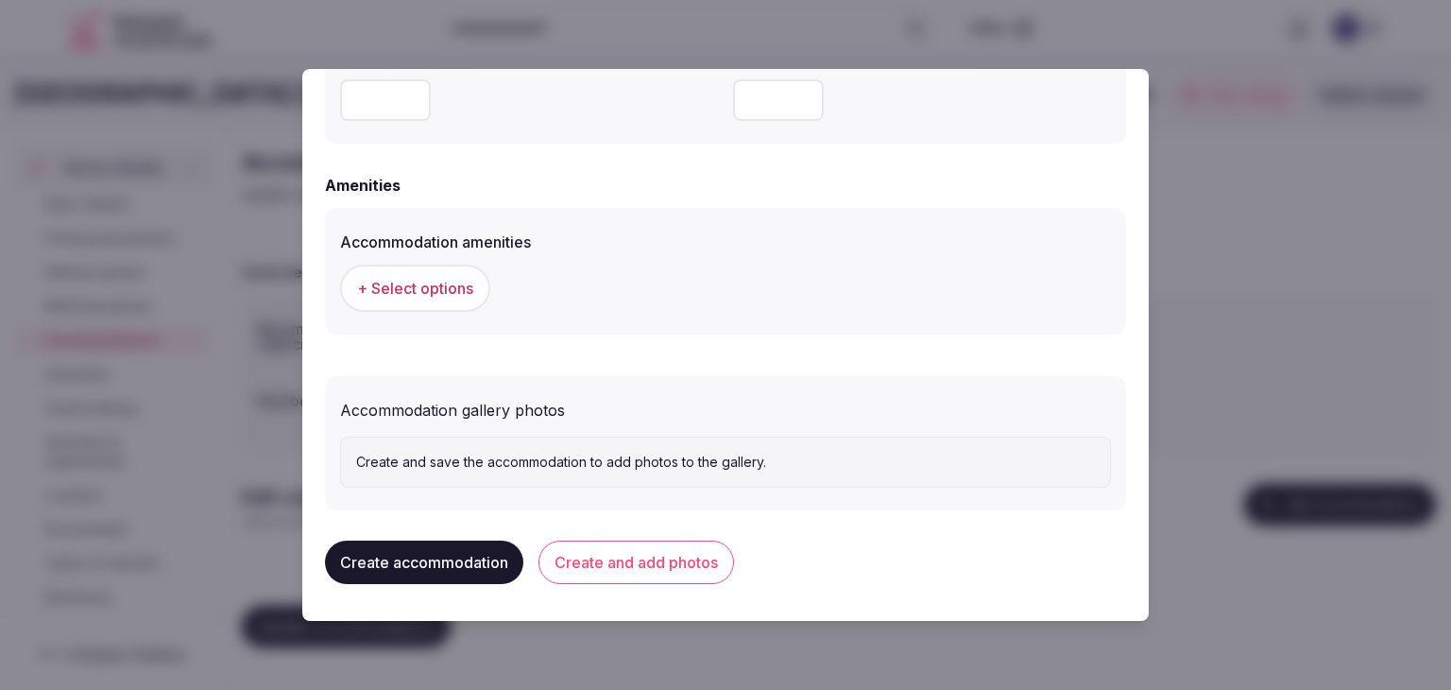
click at [430, 306] on button "+ Select options" at bounding box center [415, 288] width 150 height 47
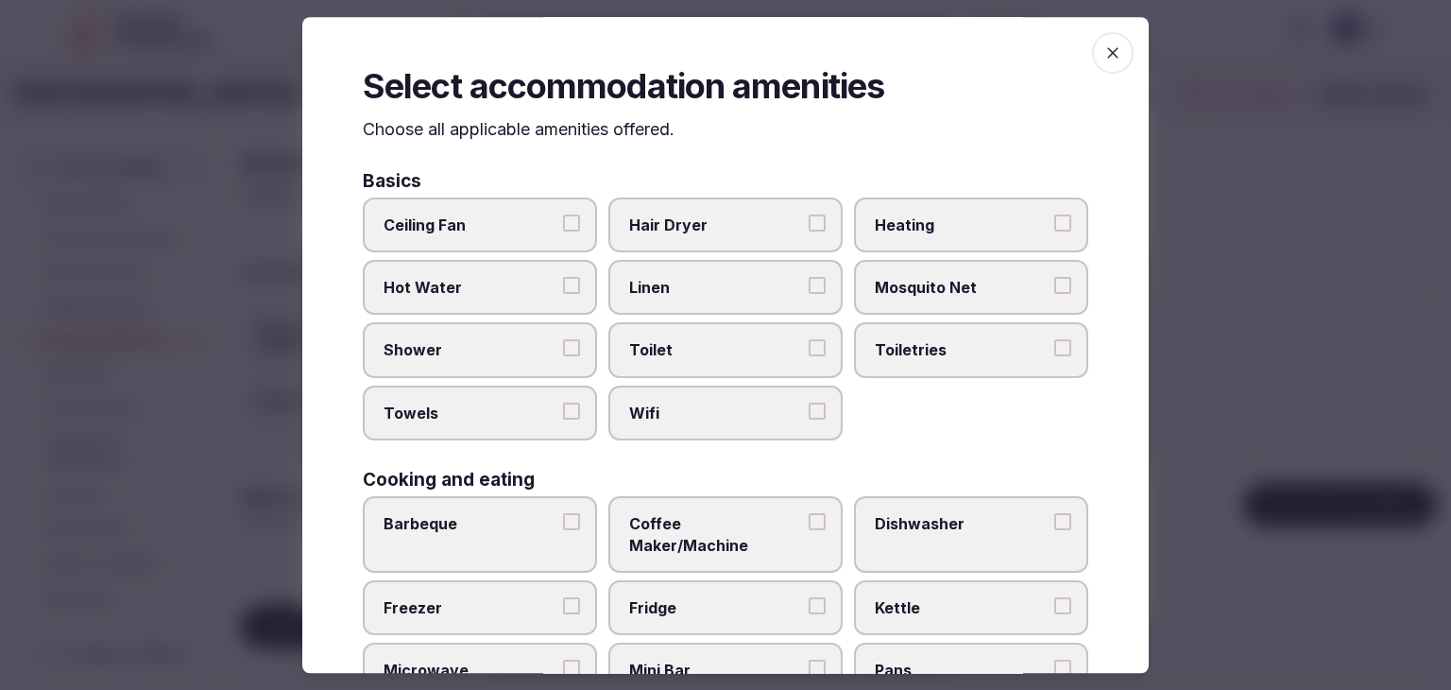
click at [723, 404] on span "Wifi" at bounding box center [716, 413] width 174 height 21
click at [809, 404] on button "Wifi" at bounding box center [817, 411] width 17 height 17
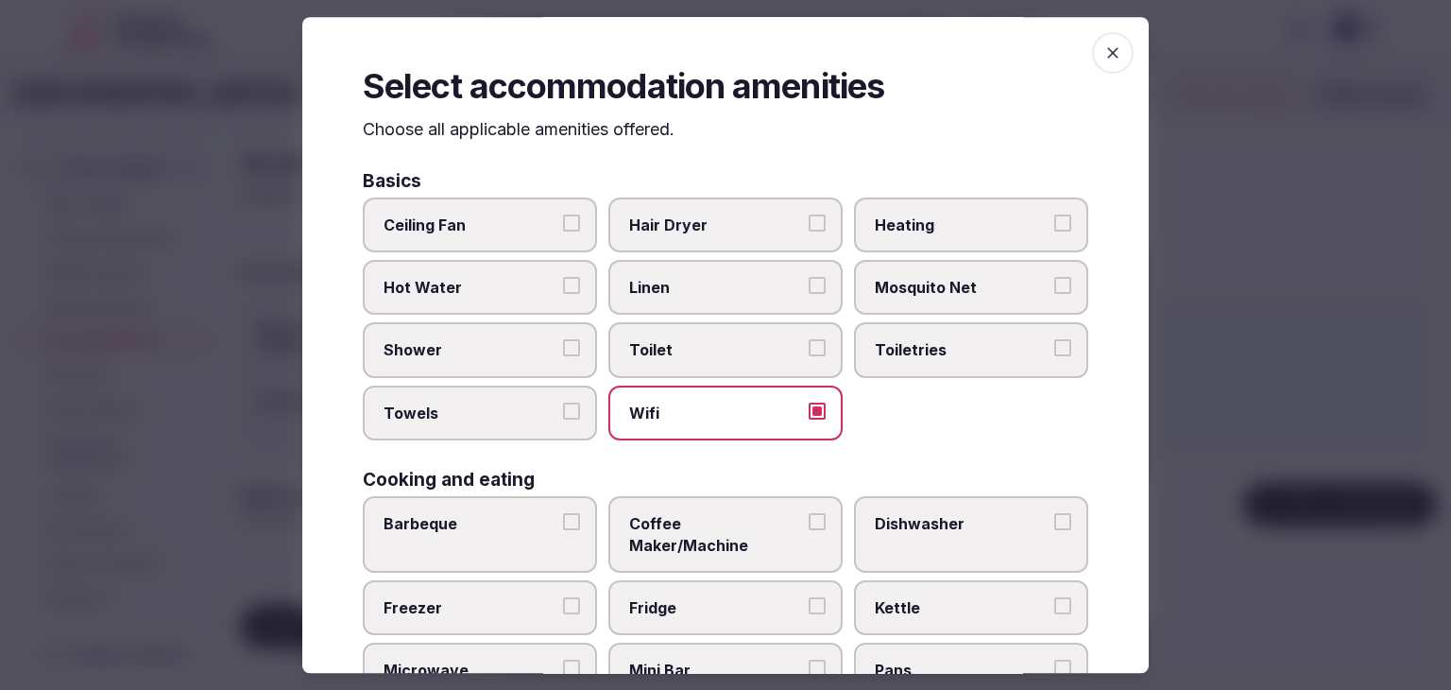
click at [927, 352] on span "Toiletries" at bounding box center [962, 350] width 174 height 21
click at [1055, 352] on button "Toiletries" at bounding box center [1063, 348] width 17 height 17
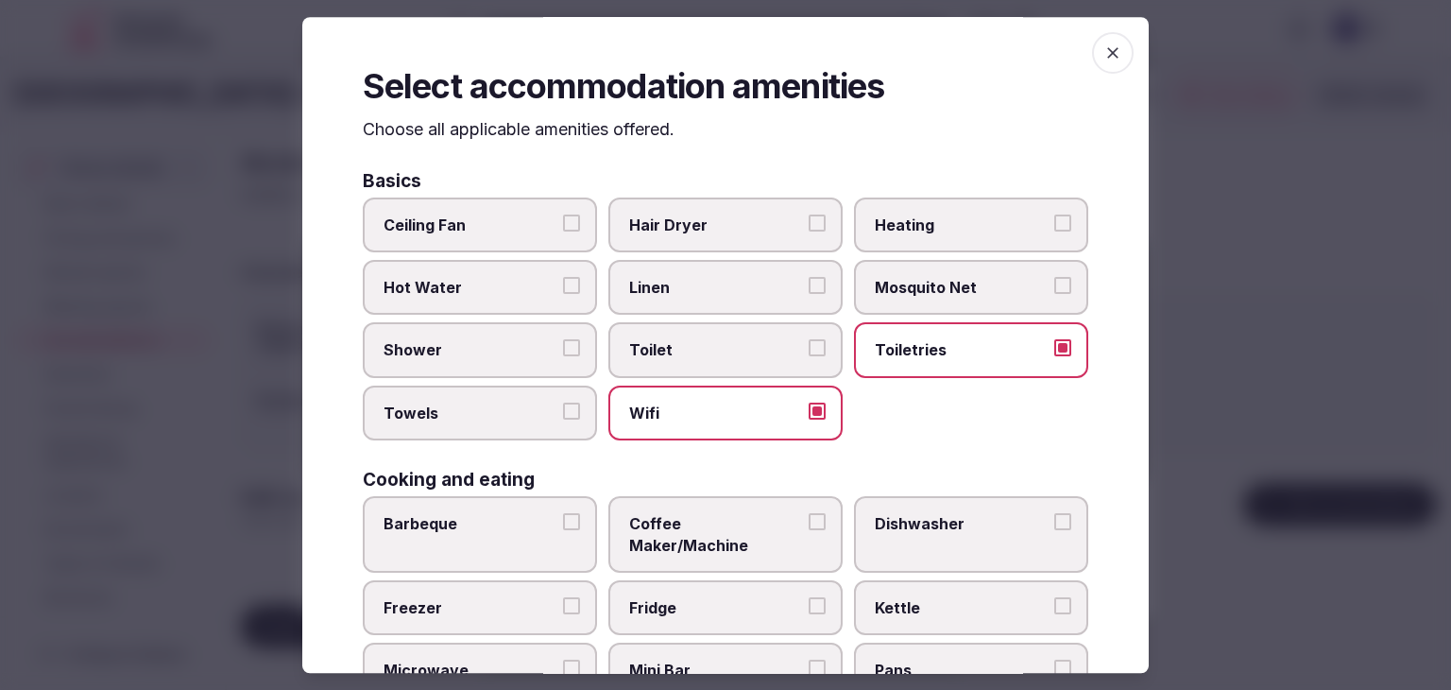
drag, startPoint x: 792, startPoint y: 235, endPoint x: 779, endPoint y: 276, distance: 42.7
click at [791, 235] on label "Hair Dryer" at bounding box center [726, 225] width 234 height 55
click at [809, 232] on button "Hair Dryer" at bounding box center [817, 223] width 17 height 17
click at [772, 283] on span "Linen" at bounding box center [716, 287] width 174 height 21
click at [809, 283] on button "Linen" at bounding box center [817, 285] width 17 height 17
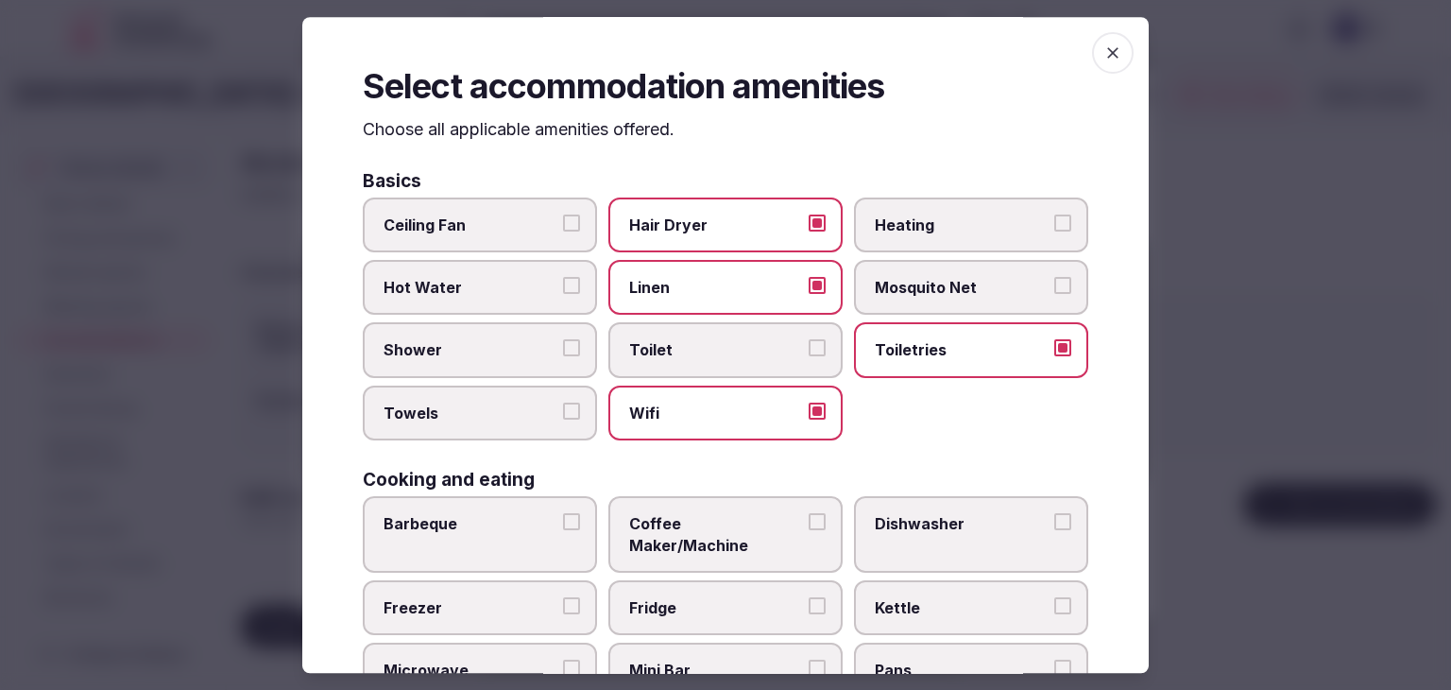
click at [541, 349] on span "Shower" at bounding box center [471, 350] width 174 height 21
click at [563, 349] on button "Shower" at bounding box center [571, 348] width 17 height 17
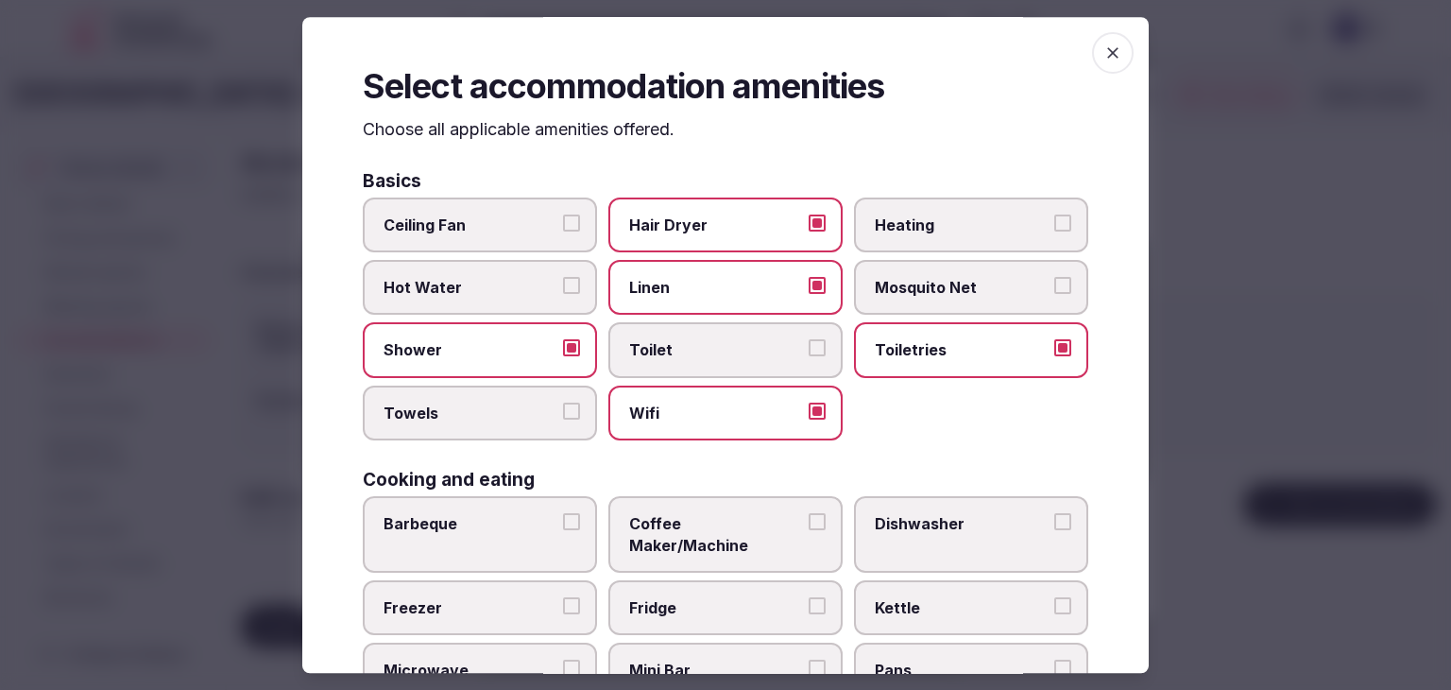
click at [524, 413] on span "Towels" at bounding box center [471, 413] width 174 height 21
click at [563, 413] on button "Towels" at bounding box center [571, 411] width 17 height 17
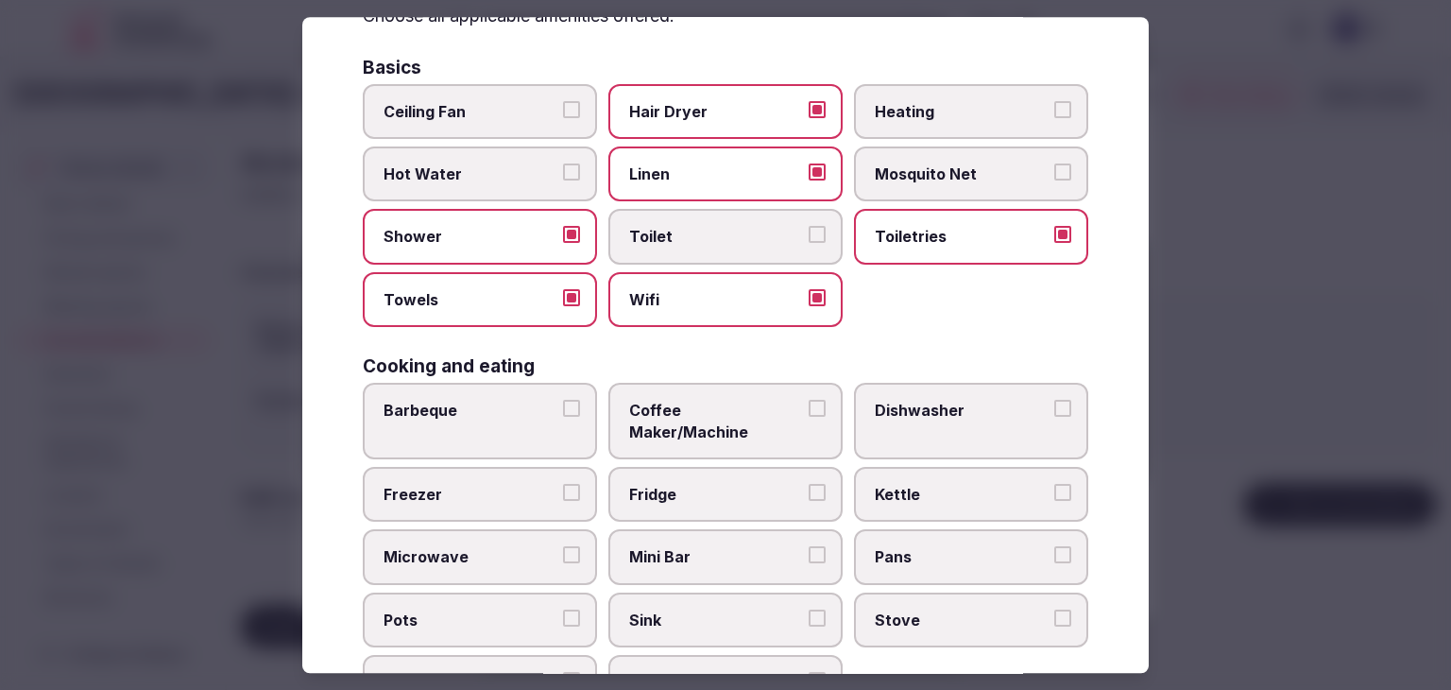
scroll to position [189, 0]
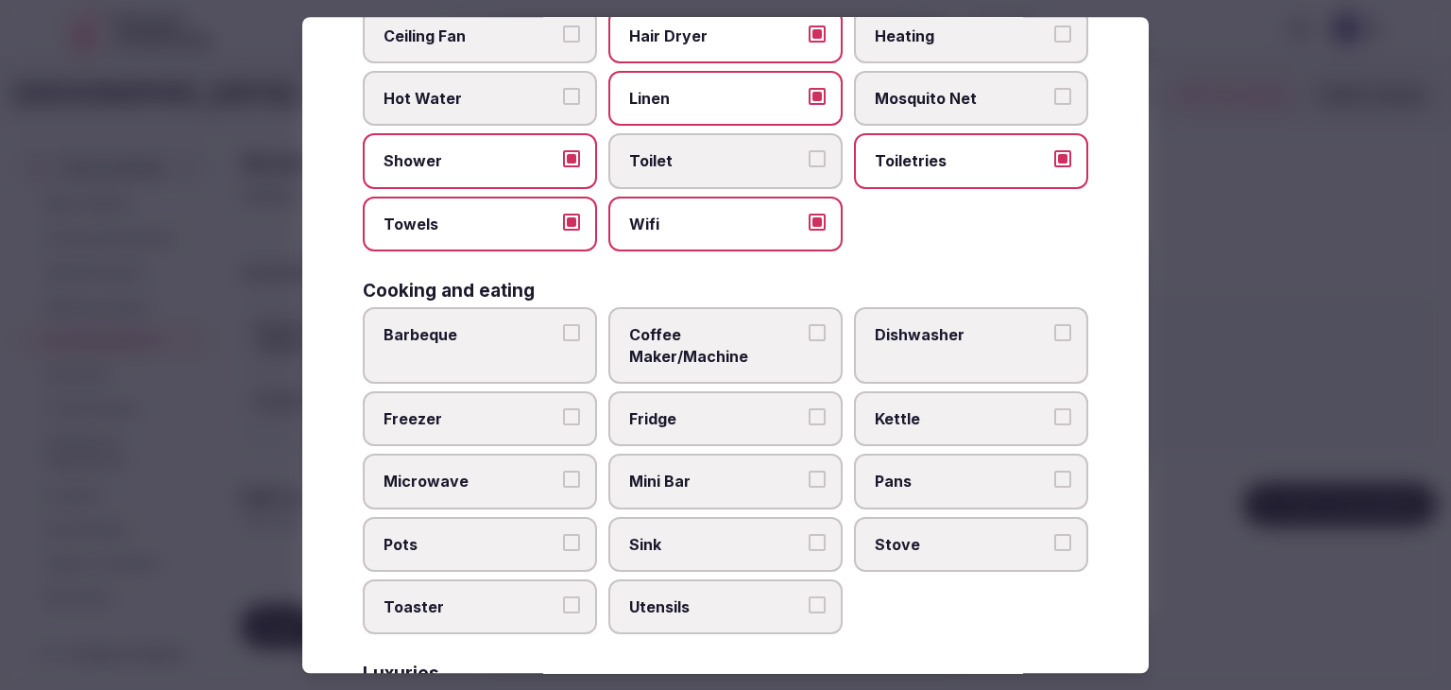
click at [699, 475] on label "Mini Bar" at bounding box center [726, 482] width 234 height 55
click at [809, 475] on button "Mini Bar" at bounding box center [817, 480] width 17 height 17
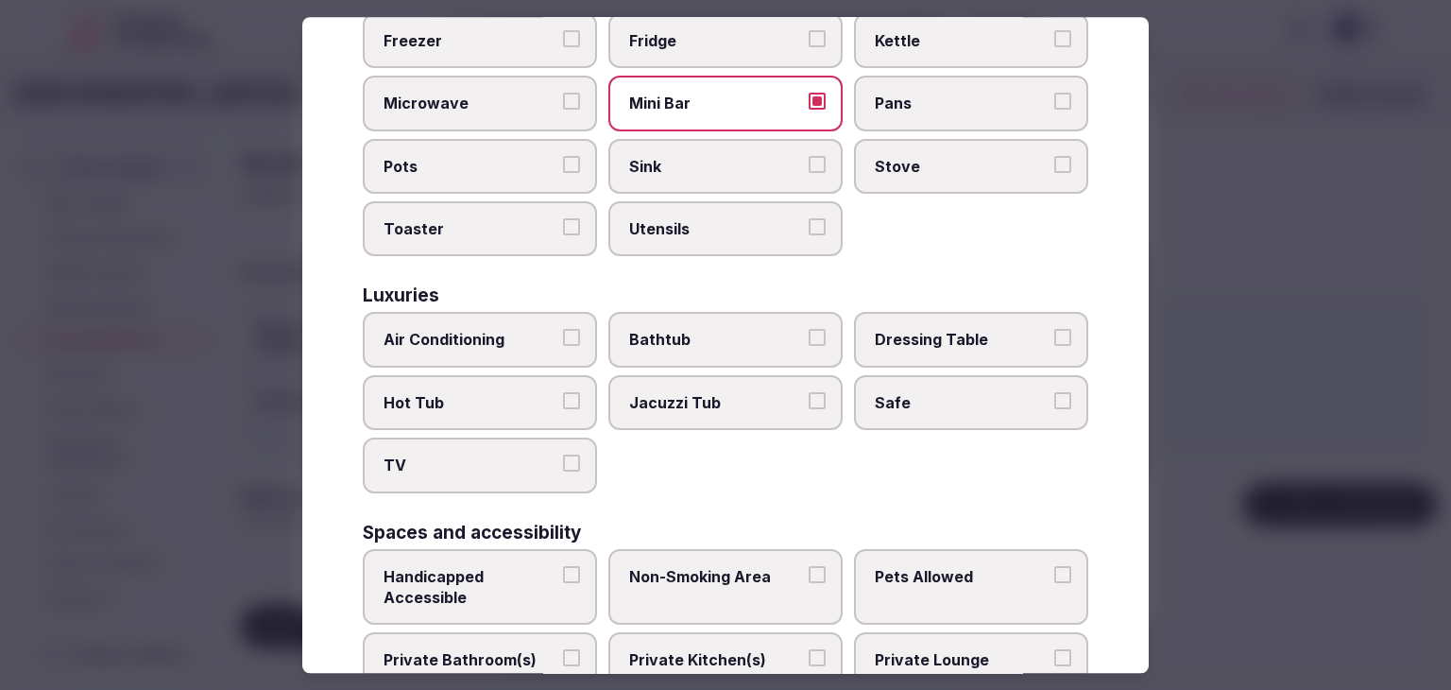
click at [482, 330] on span "Air Conditioning" at bounding box center [471, 340] width 174 height 21
click at [563, 330] on button "Air Conditioning" at bounding box center [571, 338] width 17 height 17
click at [491, 455] on label "TV" at bounding box center [480, 465] width 234 height 55
click at [563, 455] on button "TV" at bounding box center [571, 463] width 17 height 17
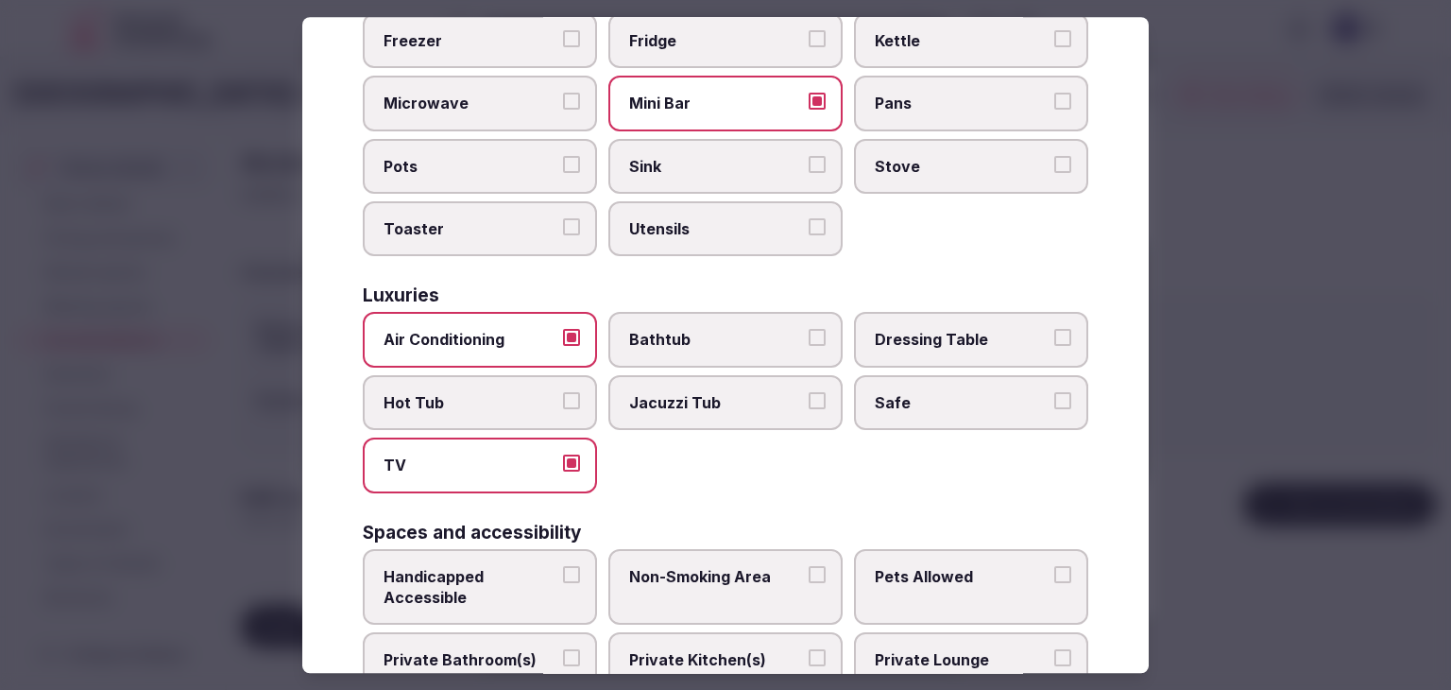
click at [971, 400] on label "Safe" at bounding box center [971, 402] width 234 height 55
click at [1055, 400] on button "Safe" at bounding box center [1063, 400] width 17 height 17
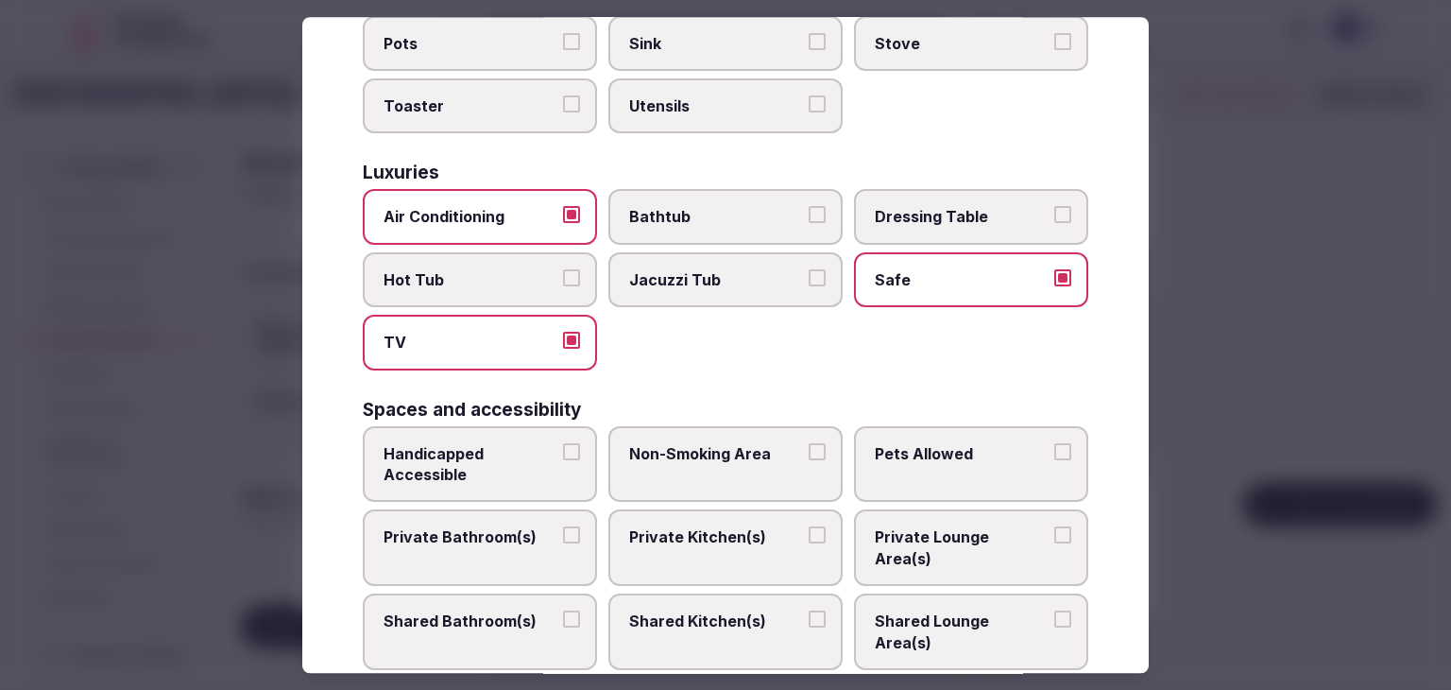
scroll to position [756, 0]
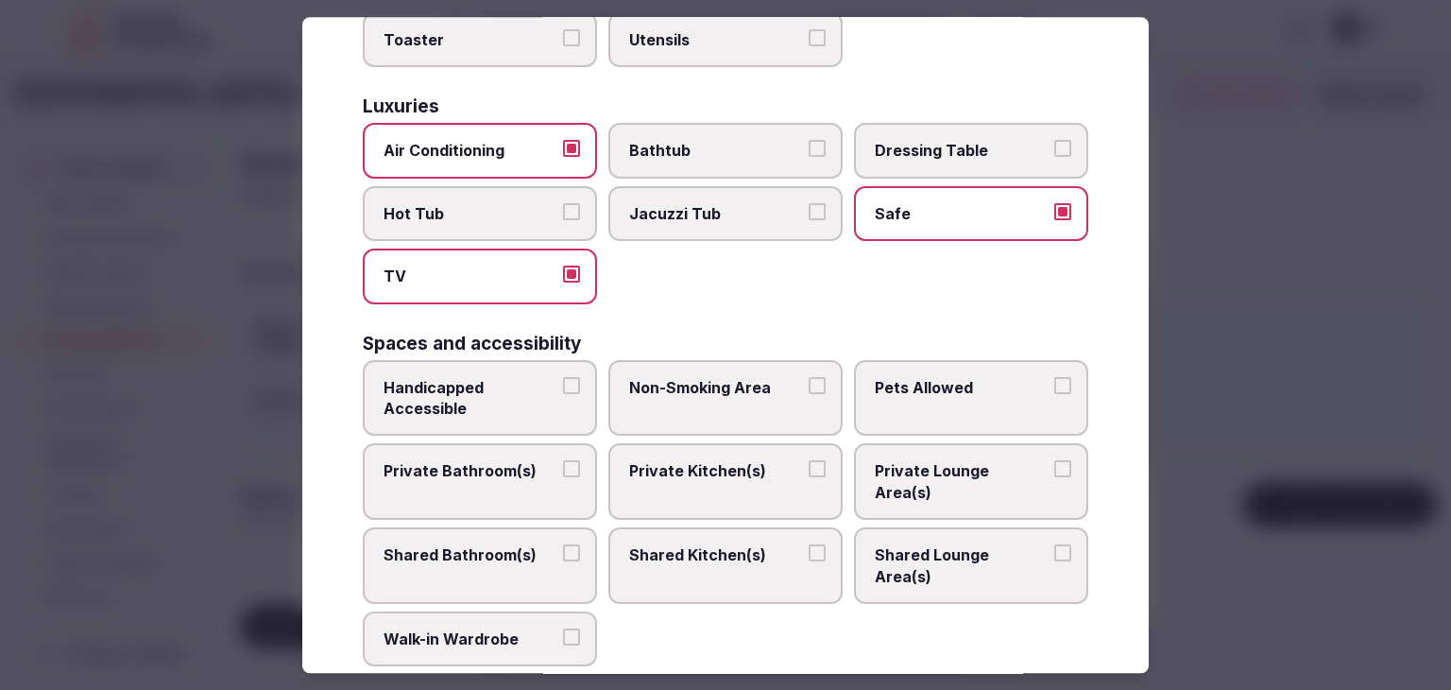
click at [532, 461] on span "Private Bathroom(s)" at bounding box center [471, 471] width 174 height 21
click at [563, 461] on button "Private Bathroom(s)" at bounding box center [571, 469] width 17 height 17
click at [689, 385] on label "Non-Smoking Area" at bounding box center [726, 398] width 234 height 77
click at [809, 385] on button "Non-Smoking Area" at bounding box center [817, 385] width 17 height 17
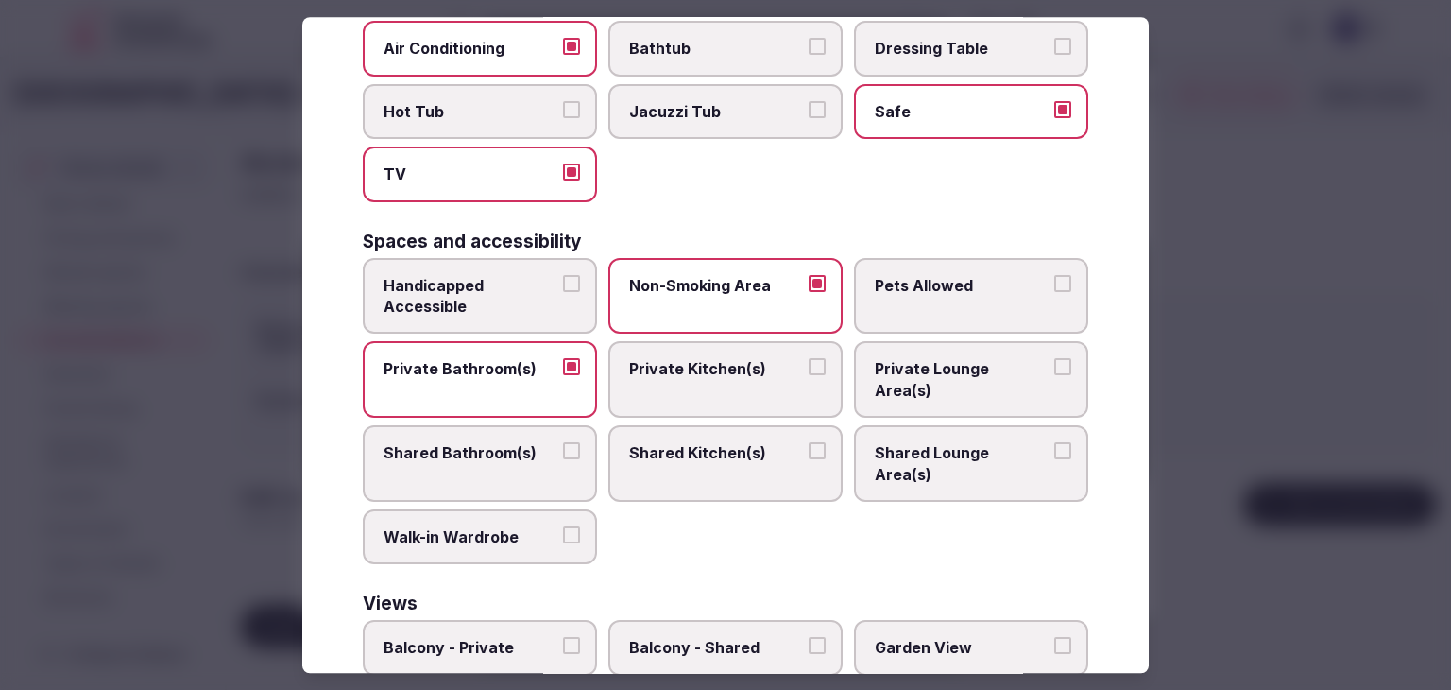
scroll to position [945, 0]
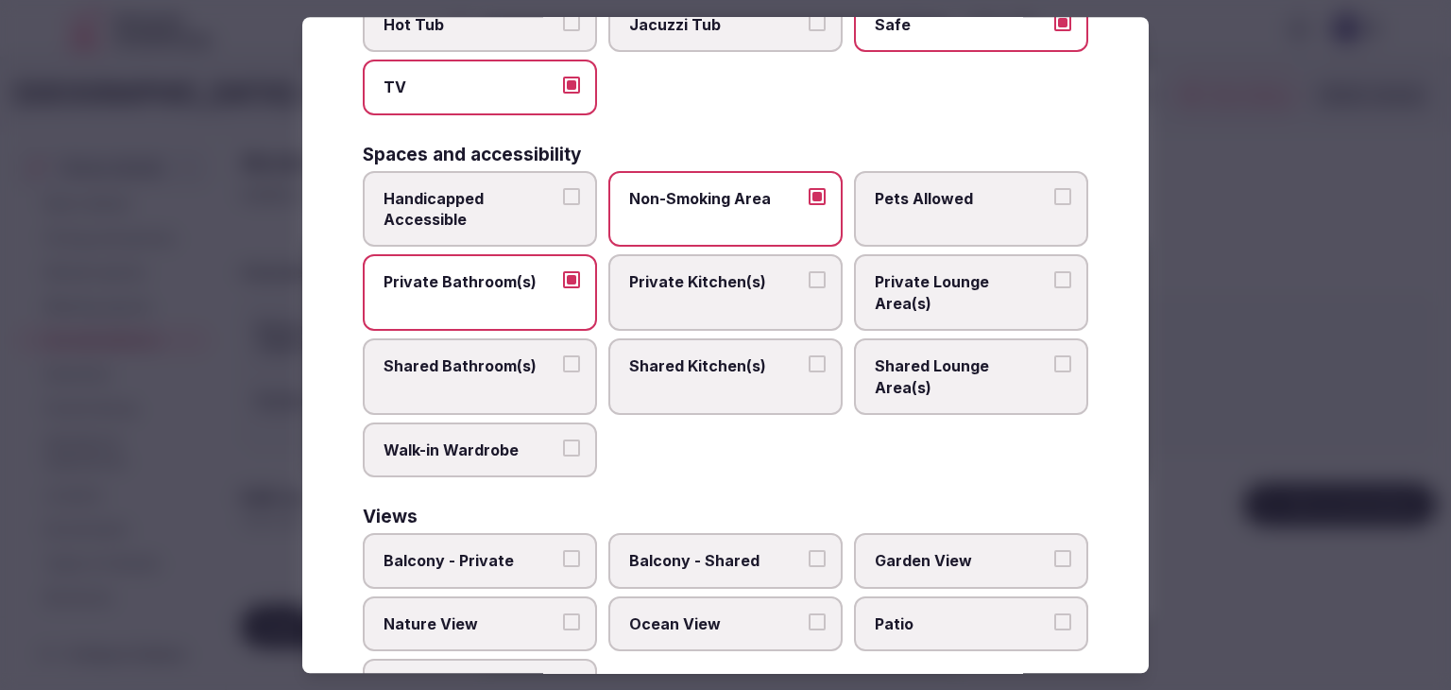
click at [510, 551] on span "Balcony - Private" at bounding box center [471, 561] width 174 height 21
click at [563, 551] on button "Balcony - Private" at bounding box center [571, 559] width 17 height 17
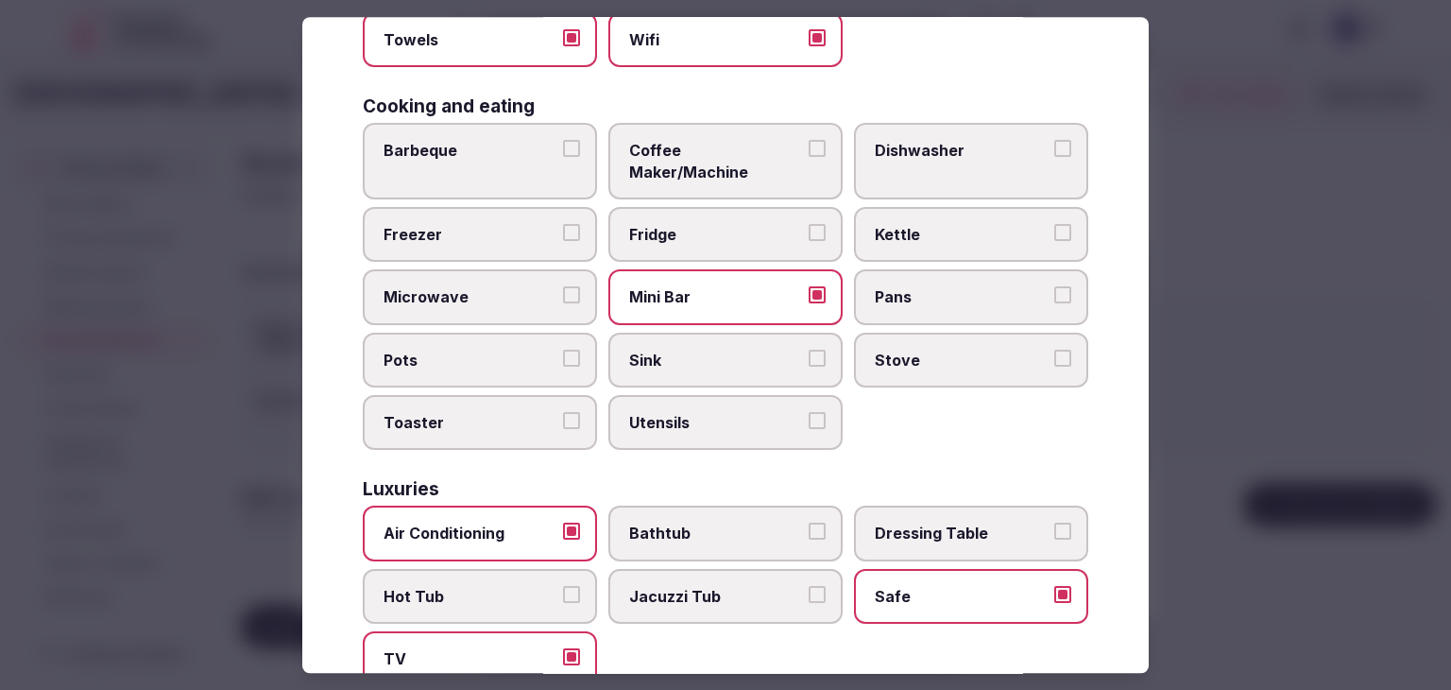
scroll to position [283, 0]
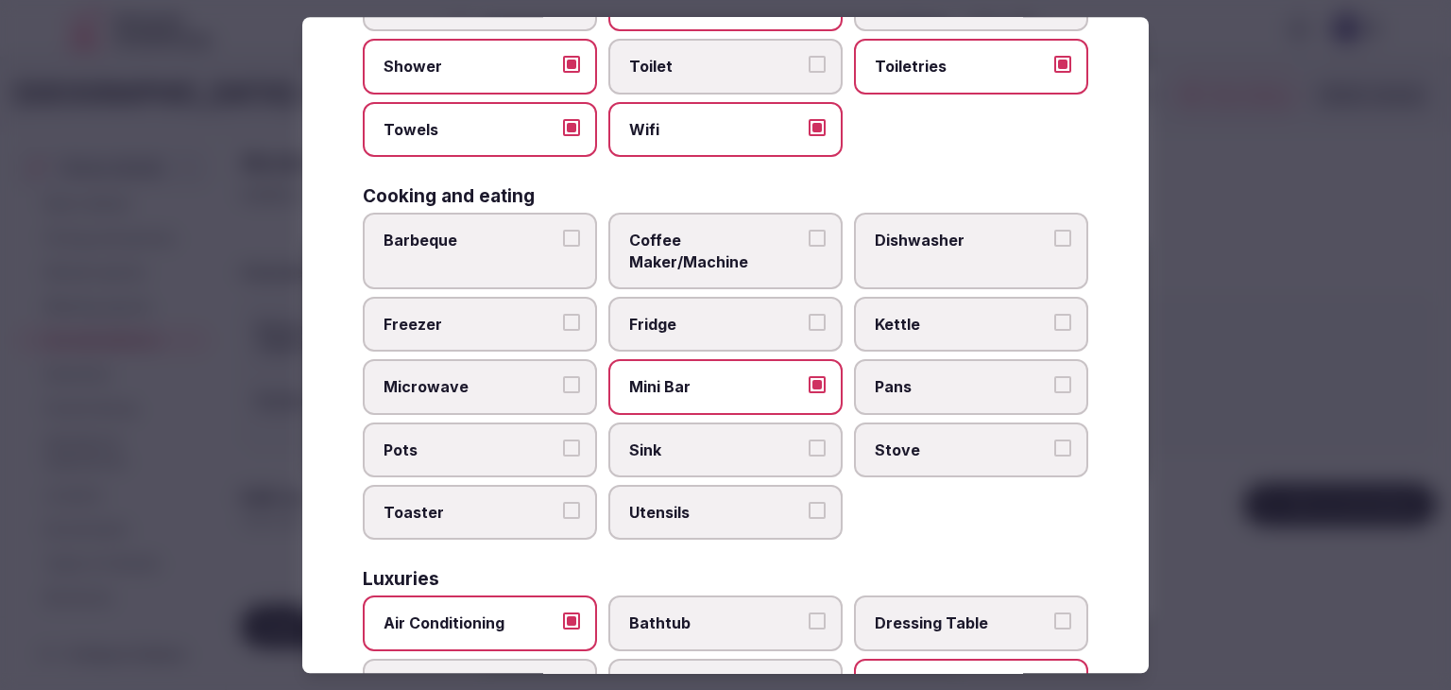
click at [726, 244] on span "Coffee Maker/Machine" at bounding box center [716, 251] width 174 height 43
click at [809, 244] on button "Coffee Maker/Machine" at bounding box center [817, 238] width 17 height 17
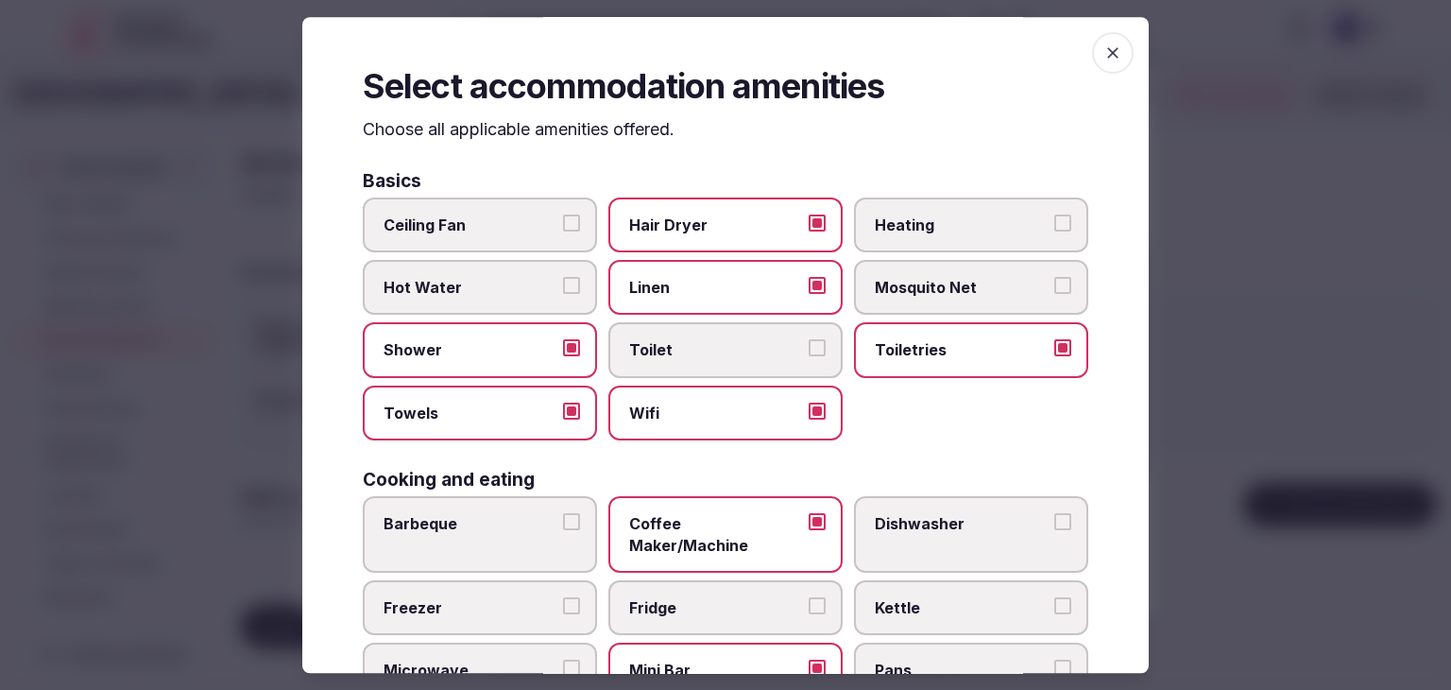
scroll to position [0, 0]
click at [1092, 37] on span "button" at bounding box center [1113, 53] width 42 height 42
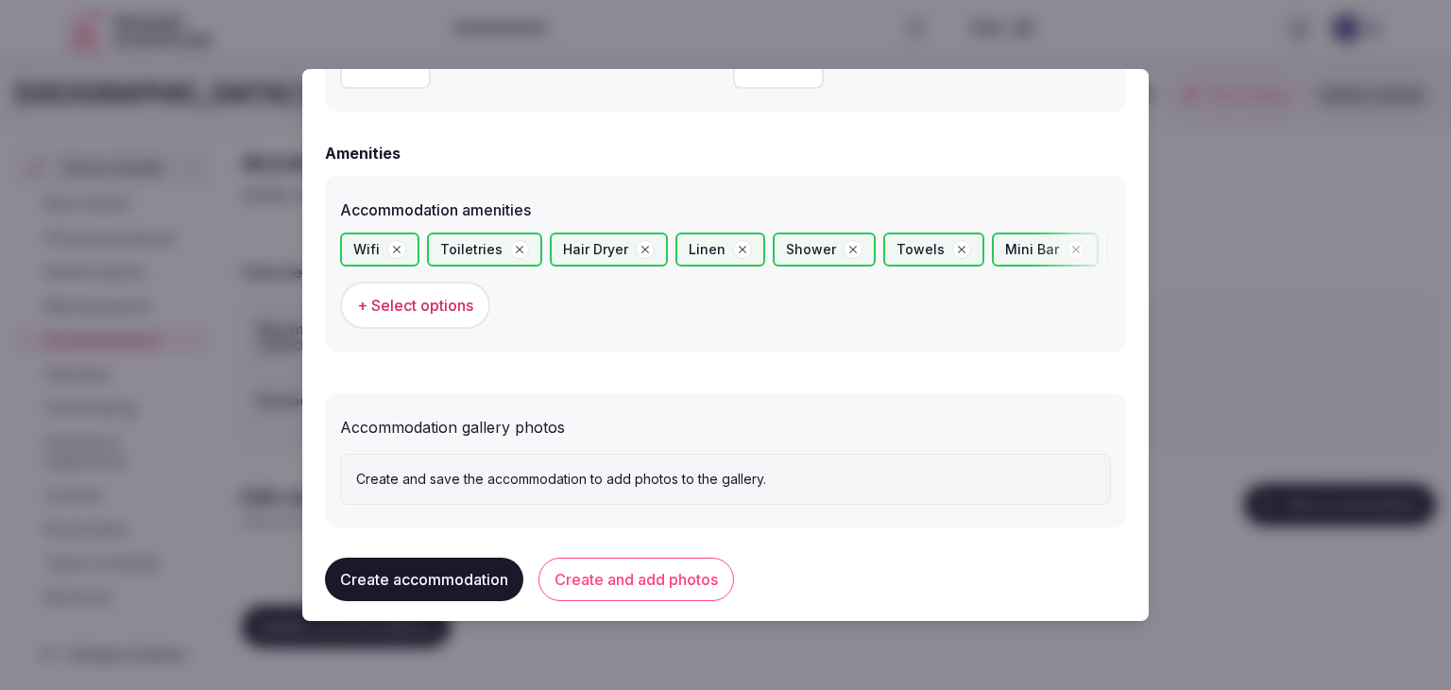
scroll to position [1783, 0]
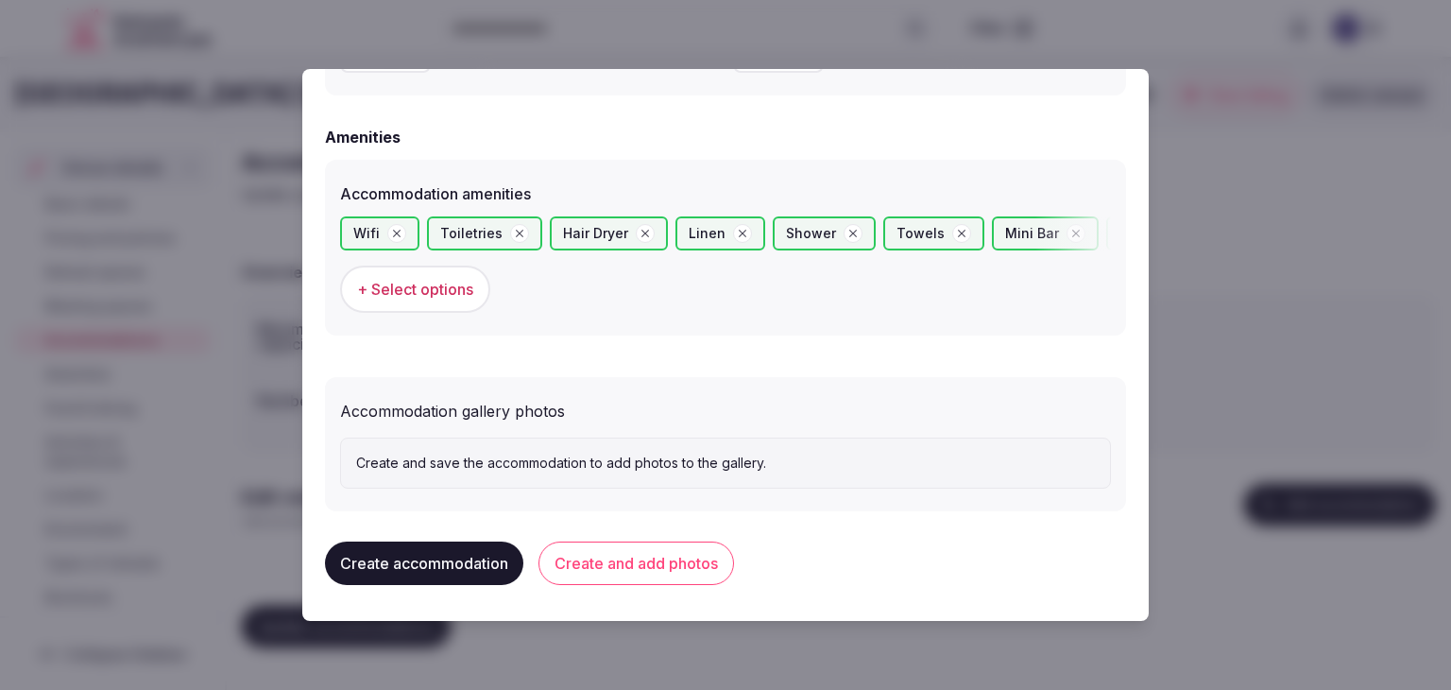
click at [683, 566] on button "Create and add photos" at bounding box center [637, 562] width 196 height 43
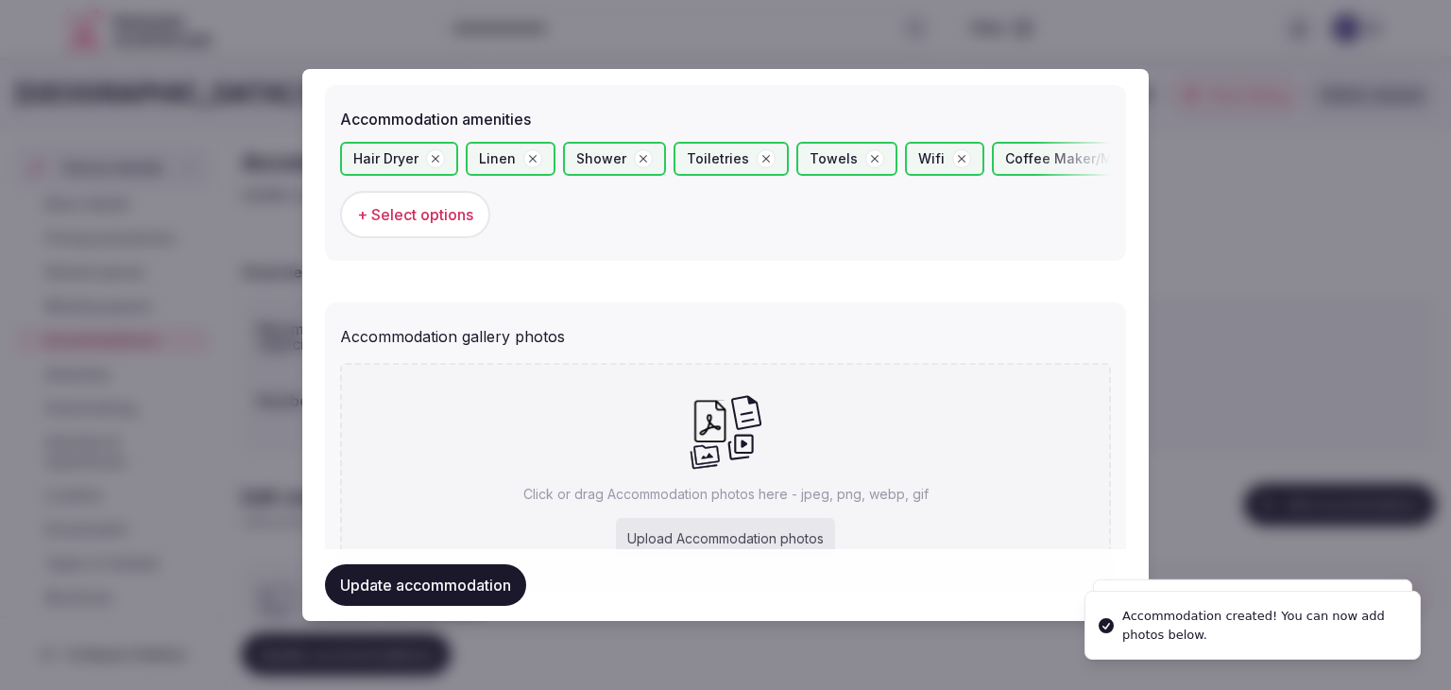
scroll to position [1957, 0]
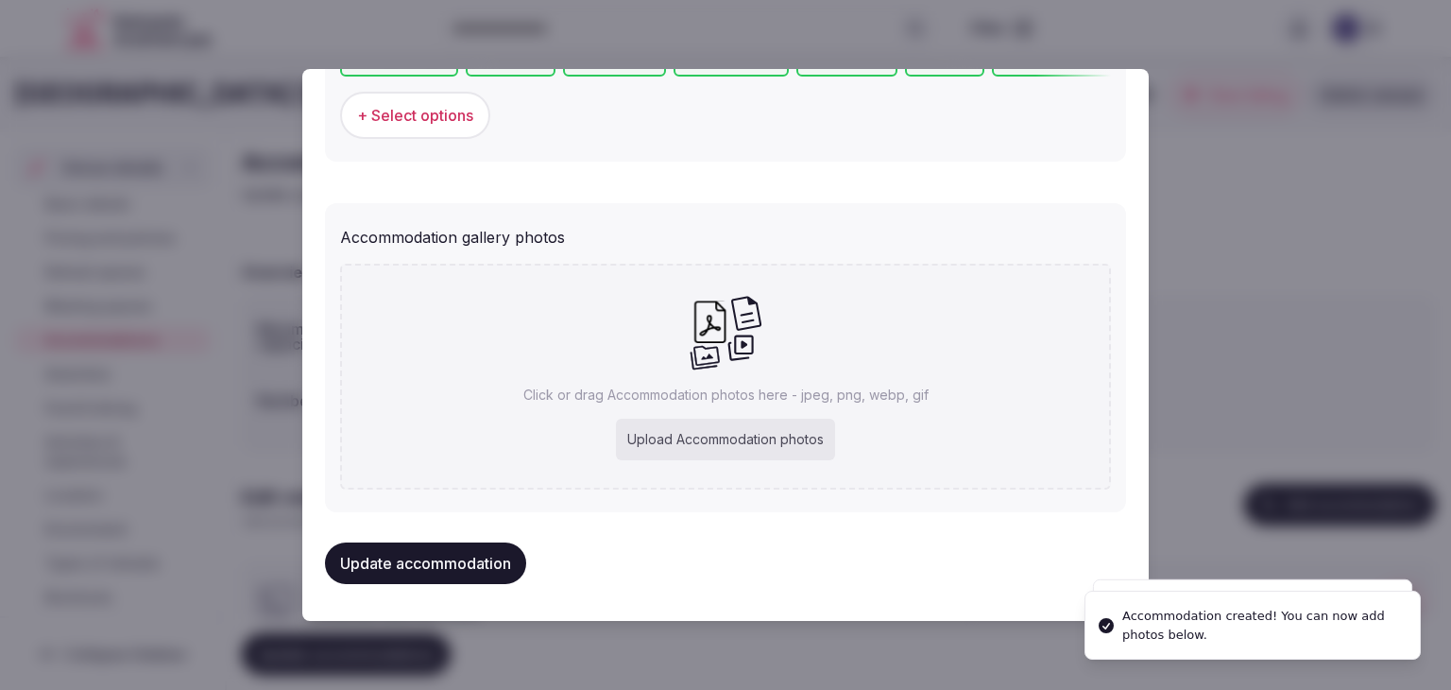
click at [714, 431] on div "Upload Accommodation photos" at bounding box center [725, 440] width 219 height 42
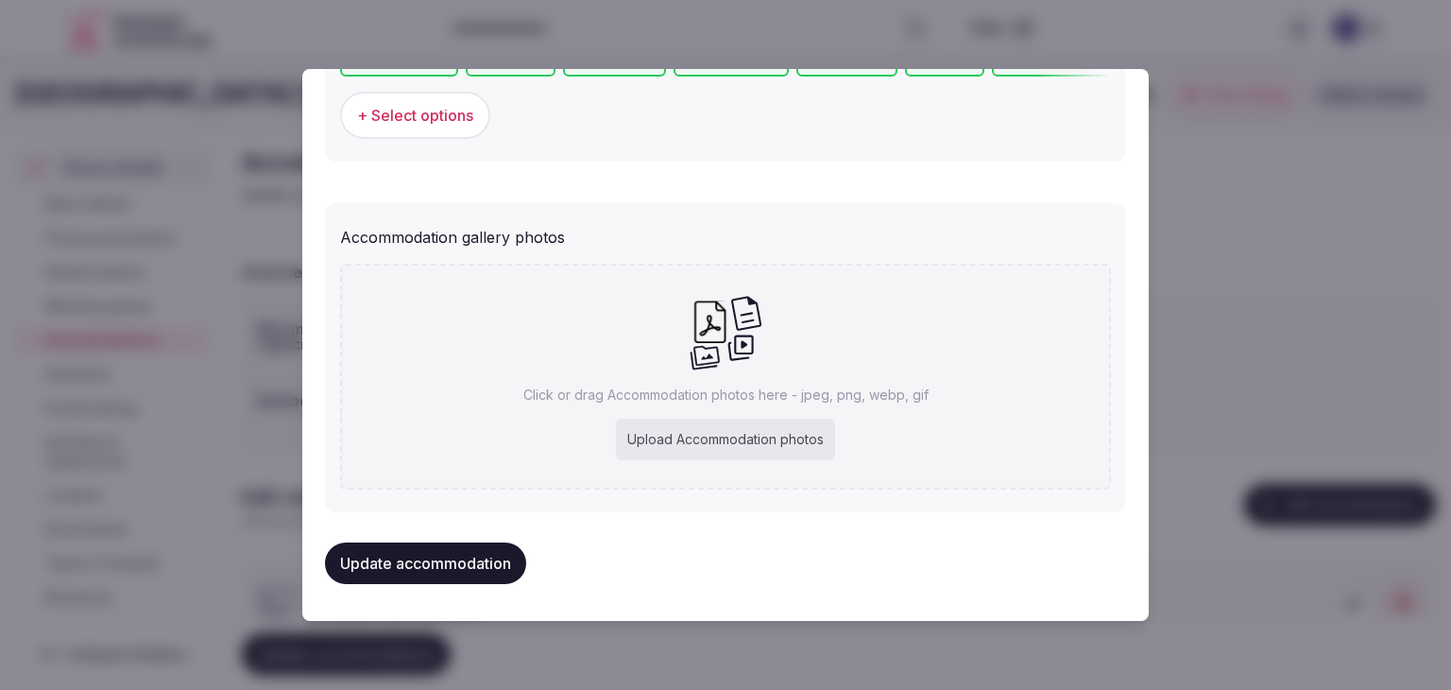
type input "**********"
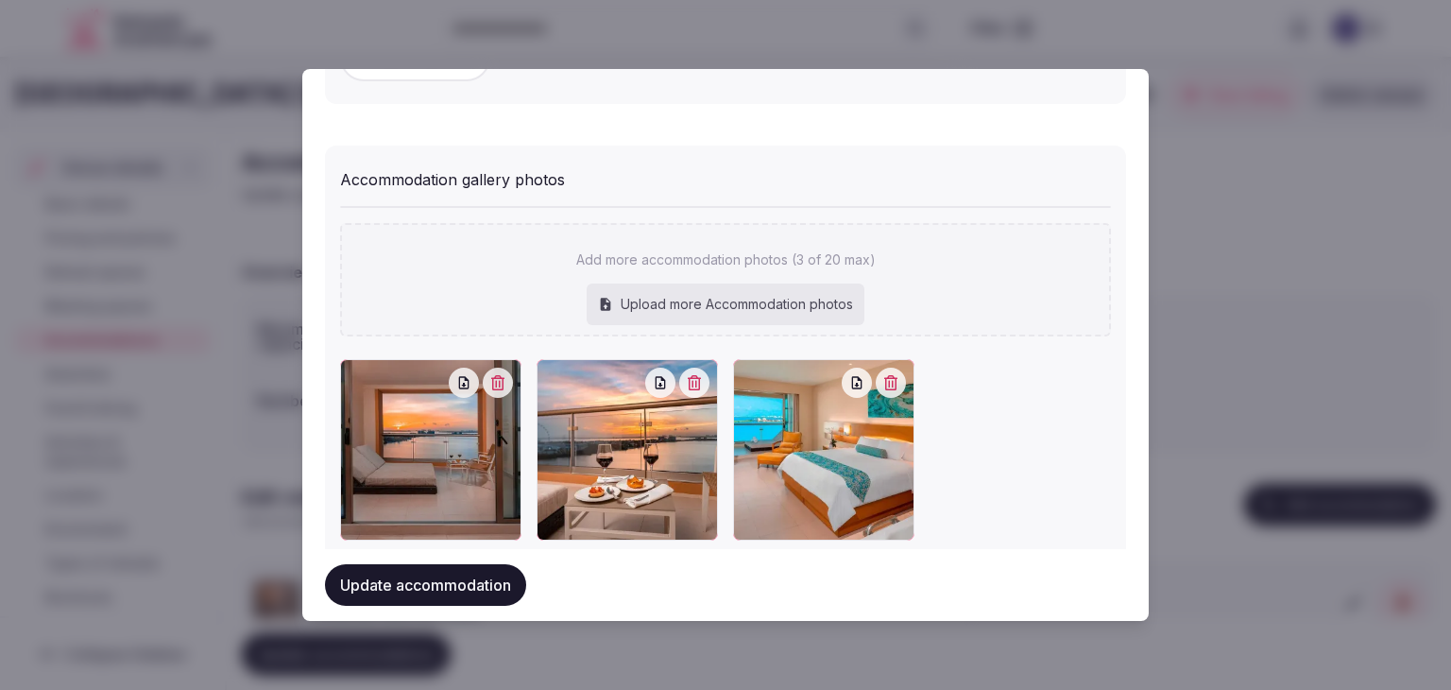
scroll to position [2061, 0]
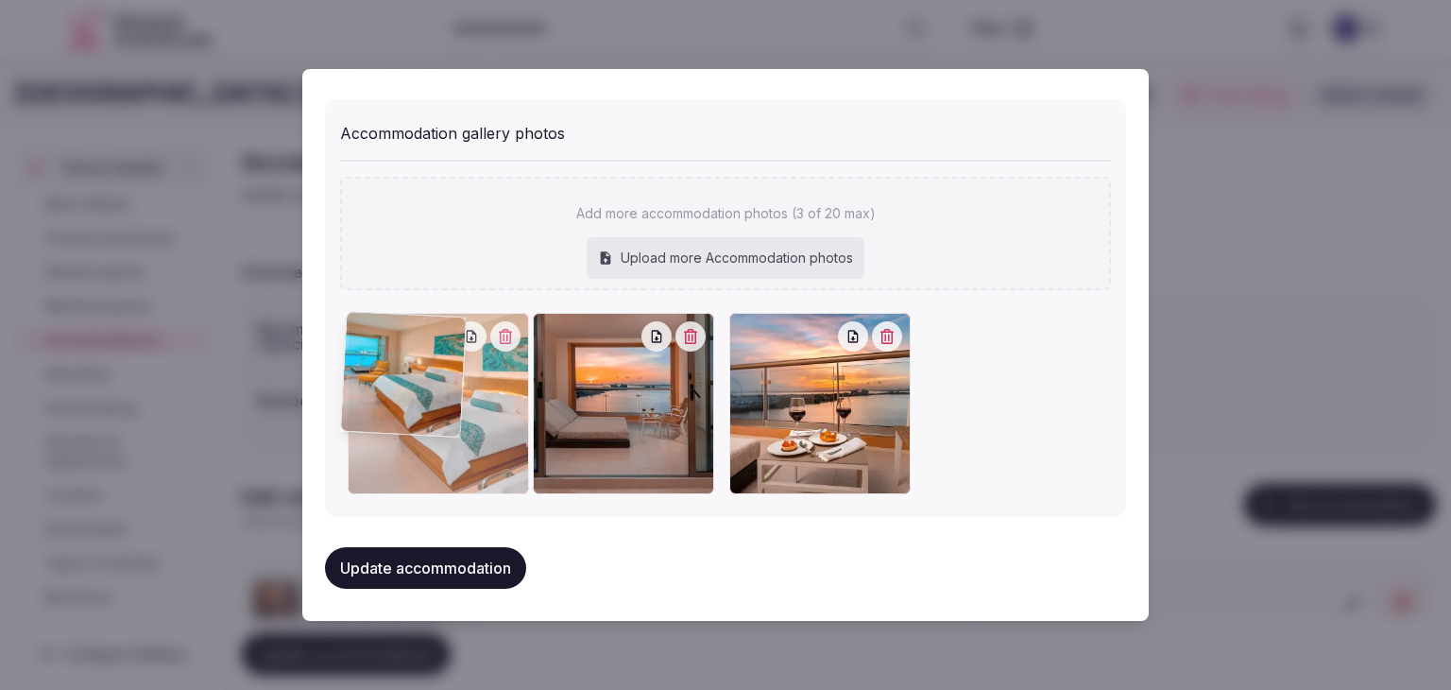
drag, startPoint x: 730, startPoint y: 329, endPoint x: 427, endPoint y: 320, distance: 303.5
click at [427, 320] on div at bounding box center [438, 403] width 181 height 181
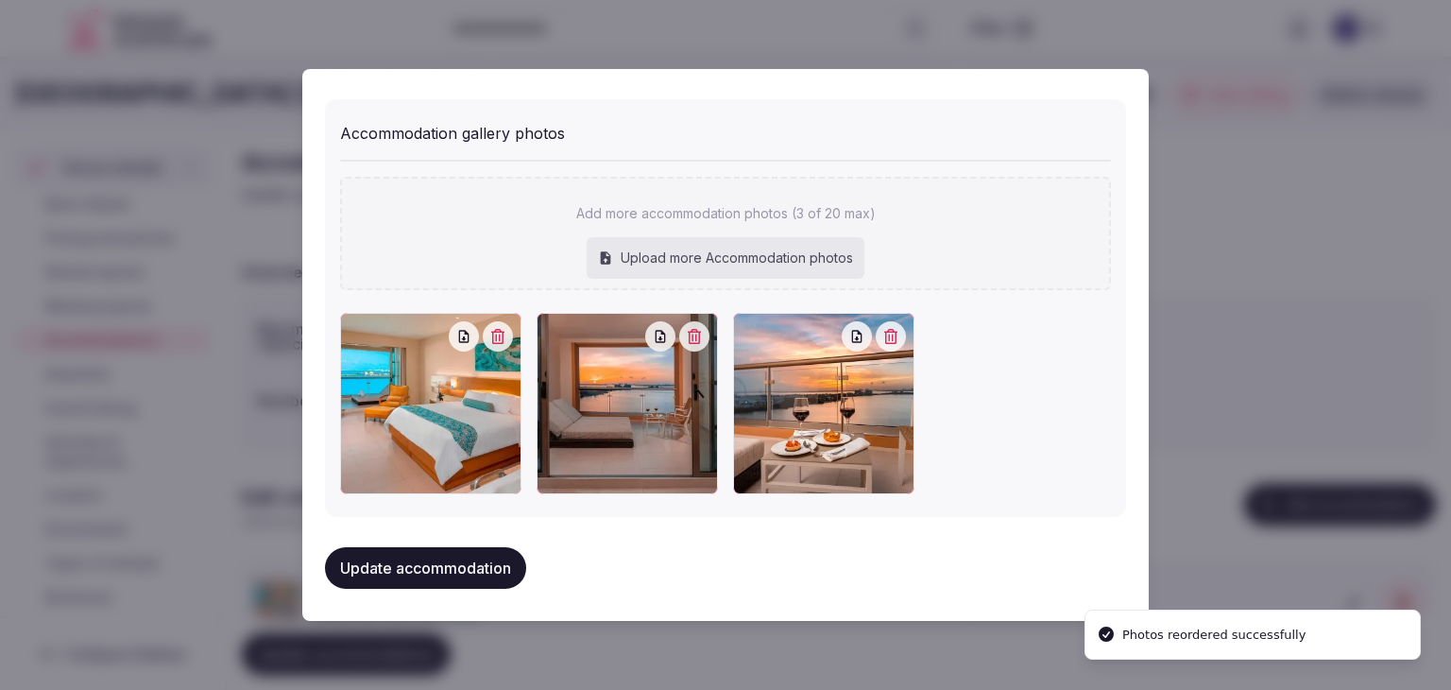
click at [416, 560] on button "Update accommodation" at bounding box center [425, 568] width 201 height 42
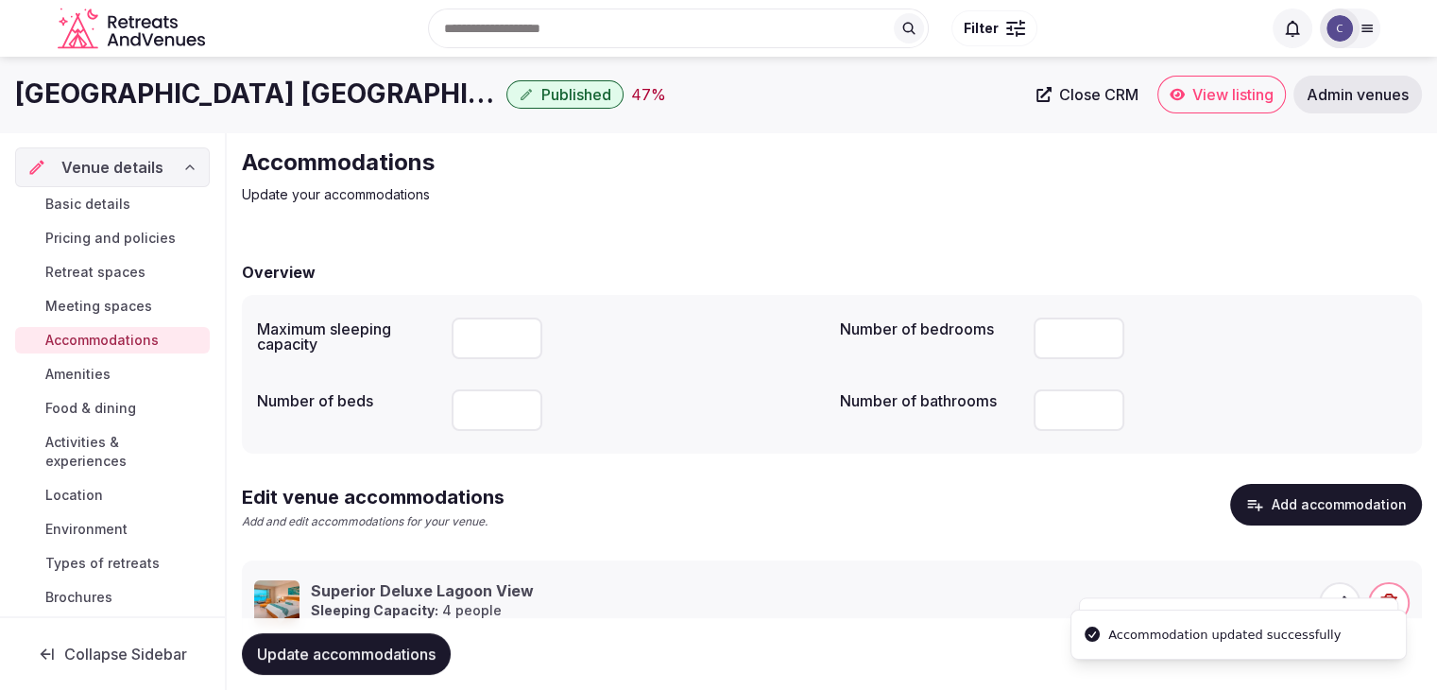
click at [408, 647] on span "Update accommodations" at bounding box center [346, 653] width 179 height 19
click at [84, 375] on span "Amenities" at bounding box center [77, 374] width 65 height 19
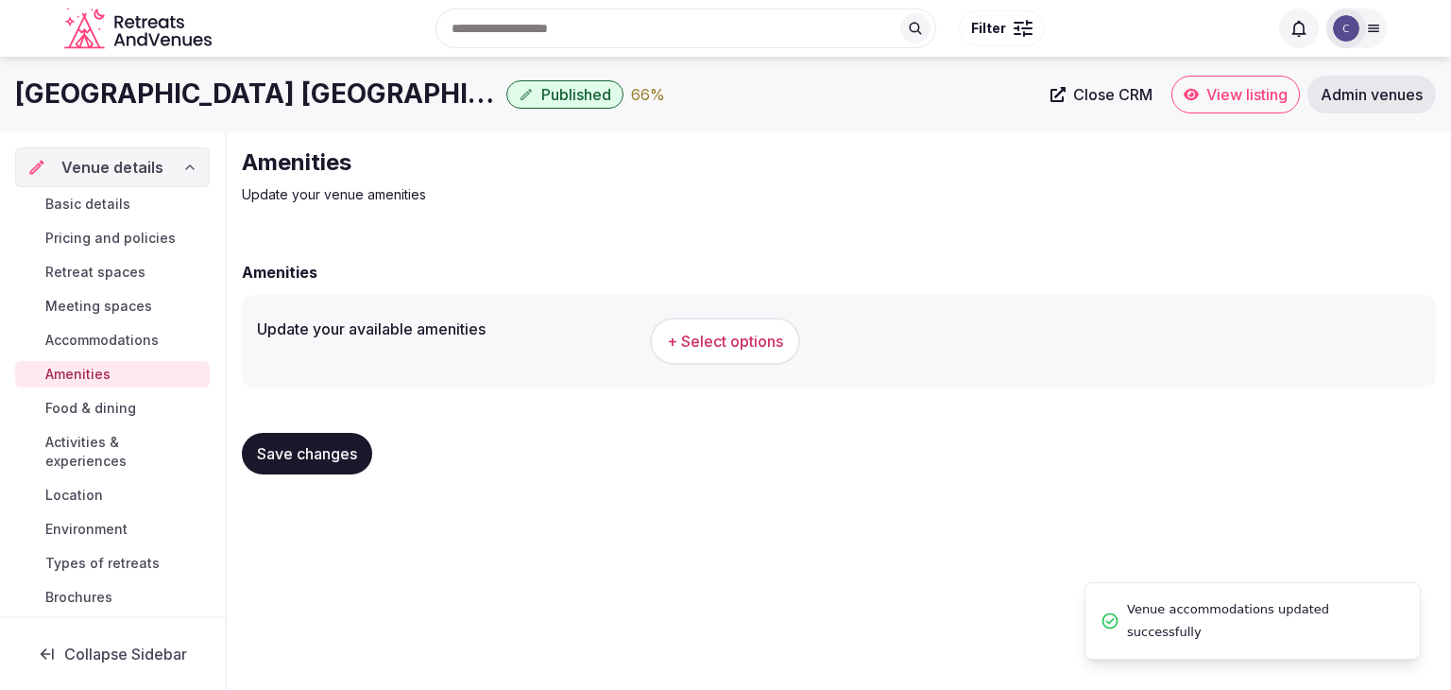
click at [742, 348] on span "+ Select options" at bounding box center [725, 341] width 116 height 21
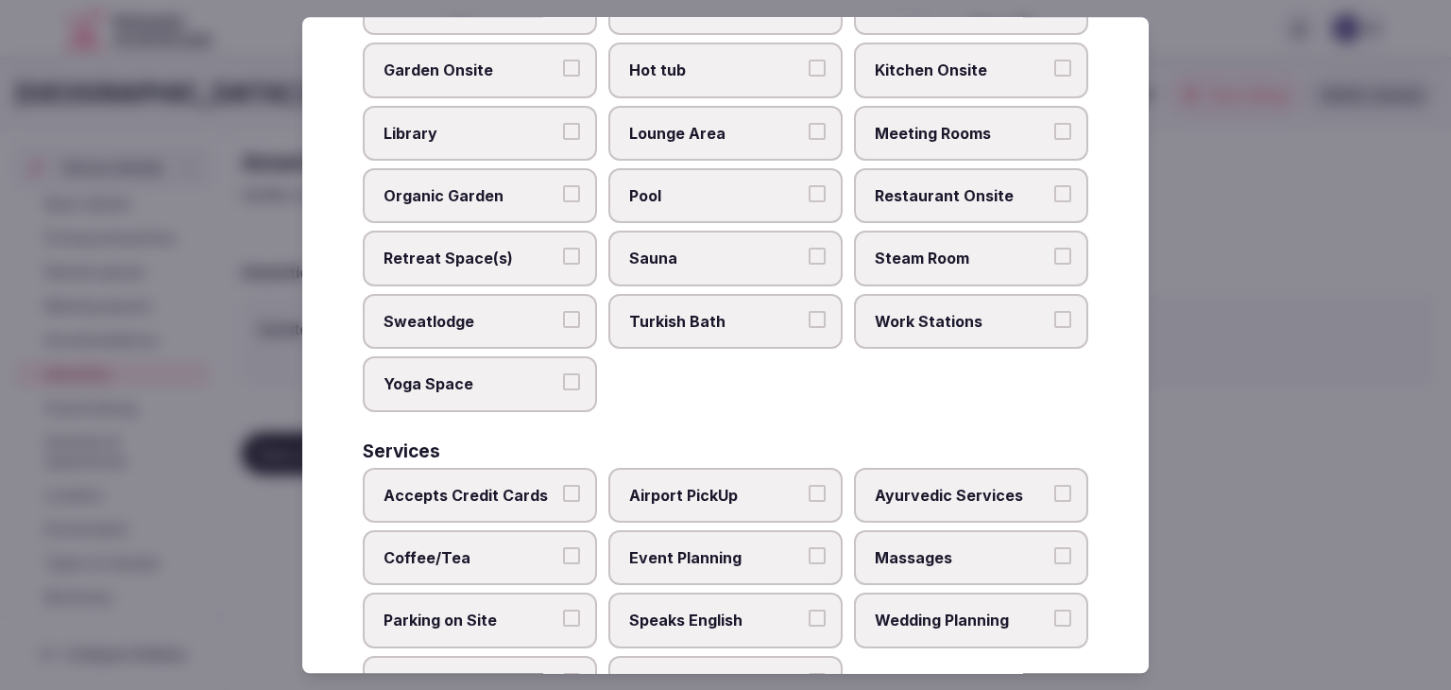
scroll to position [1018, 0]
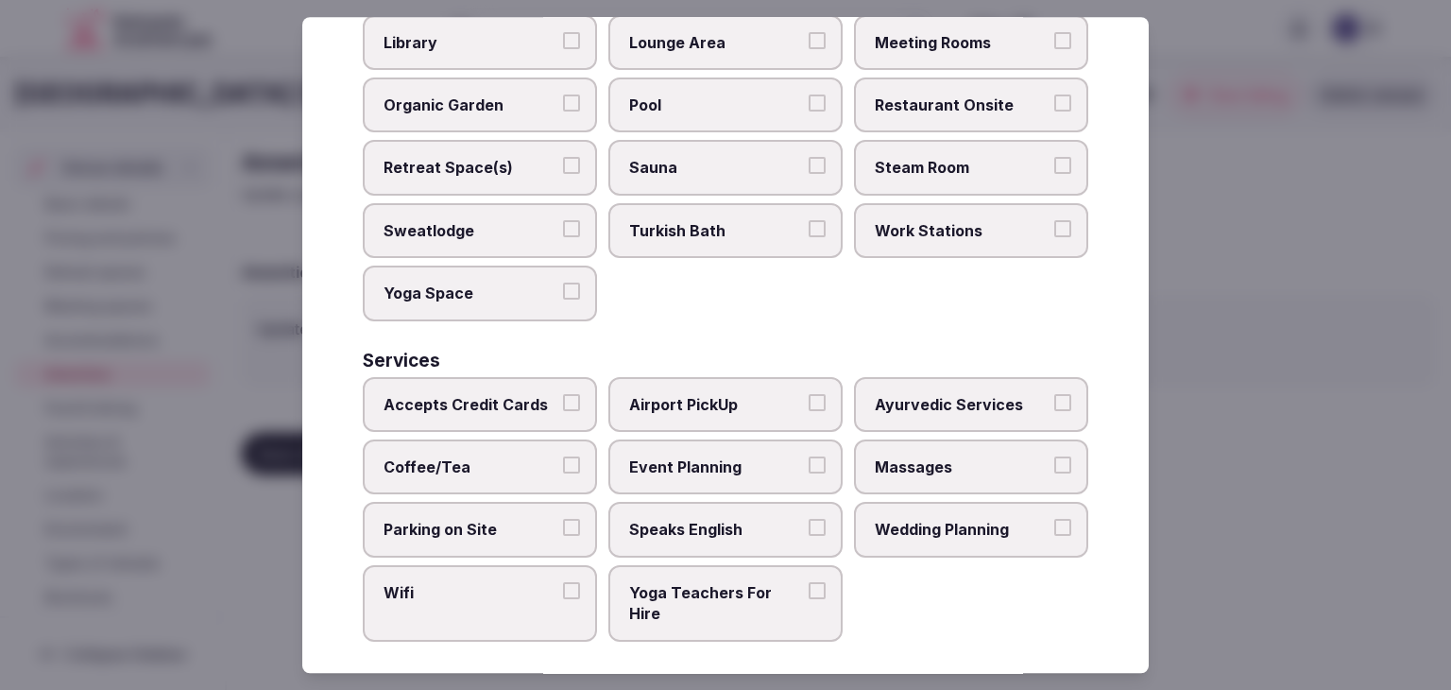
drag, startPoint x: 360, startPoint y: 130, endPoint x: 930, endPoint y: 695, distance: 801.9
click at [930, 689] on html "Search Popular Destinations Toscana, Italy Riviera Maya, Mexico Indonesia, Bali…" at bounding box center [725, 345] width 1451 height 690
click at [958, 561] on div "Accepts Credit Cards Airport PickUp Ayurvedic Services Coffee/Tea Event Plannin…" at bounding box center [726, 509] width 726 height 265
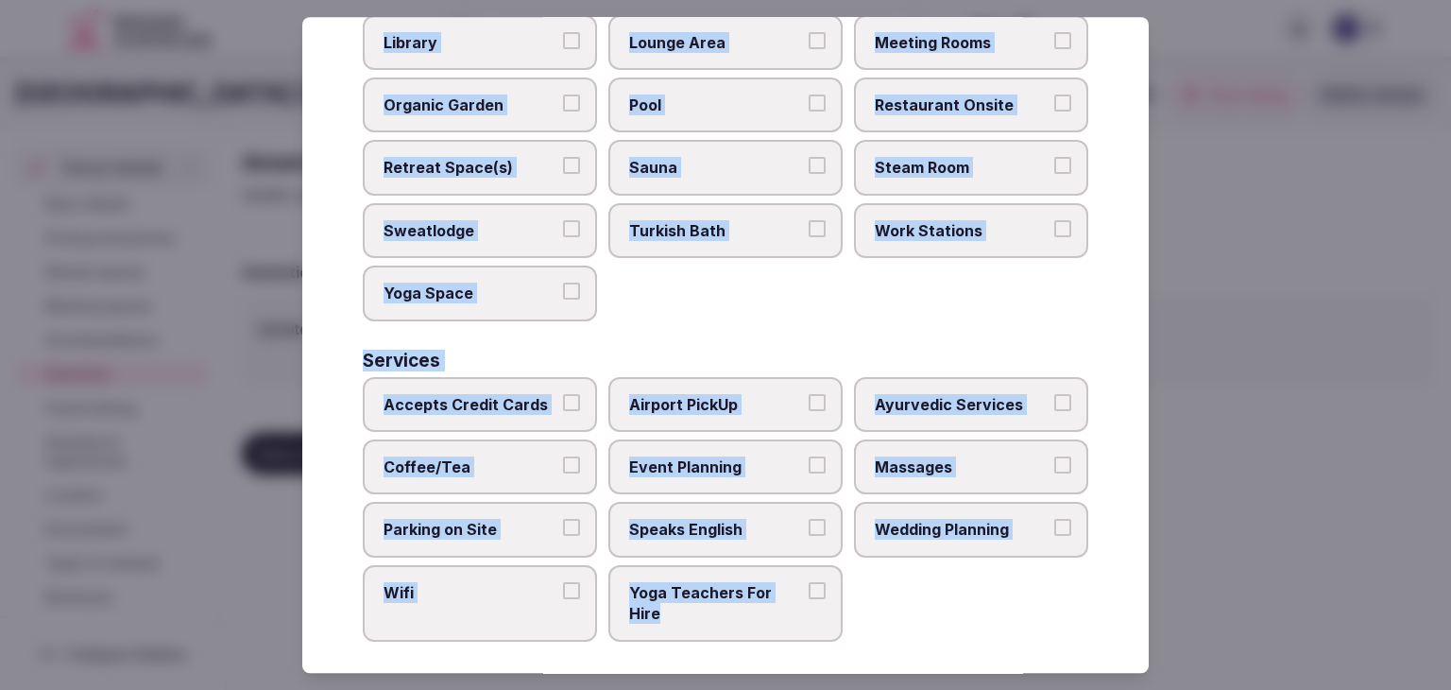
drag, startPoint x: 360, startPoint y: 126, endPoint x: 844, endPoint y: 593, distance: 672.3
click at [844, 593] on div "Select your venue amenities Choose all applicable amenities offered. Activities…" at bounding box center [725, 345] width 847 height 656
copy div "Choose all applicable amenities offered. Activities Bicycles Camping Allowed On…"
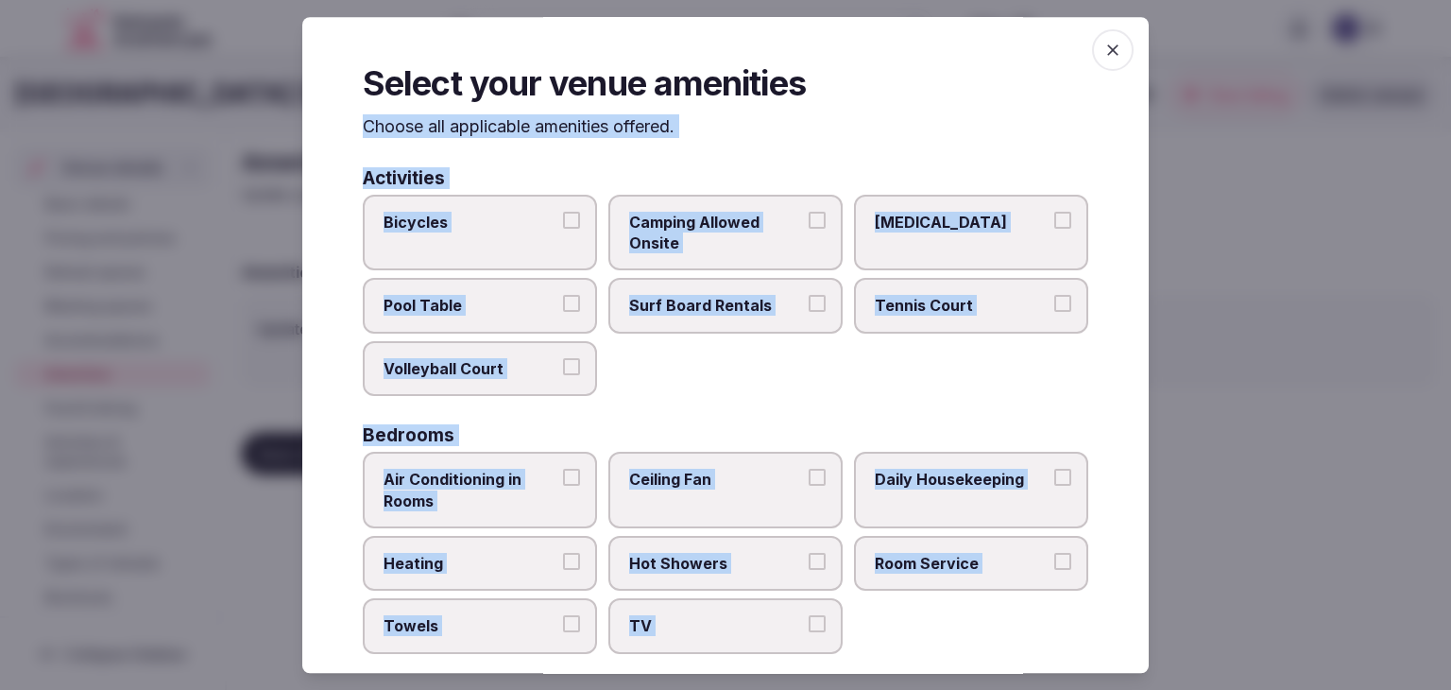
scroll to position [0, 0]
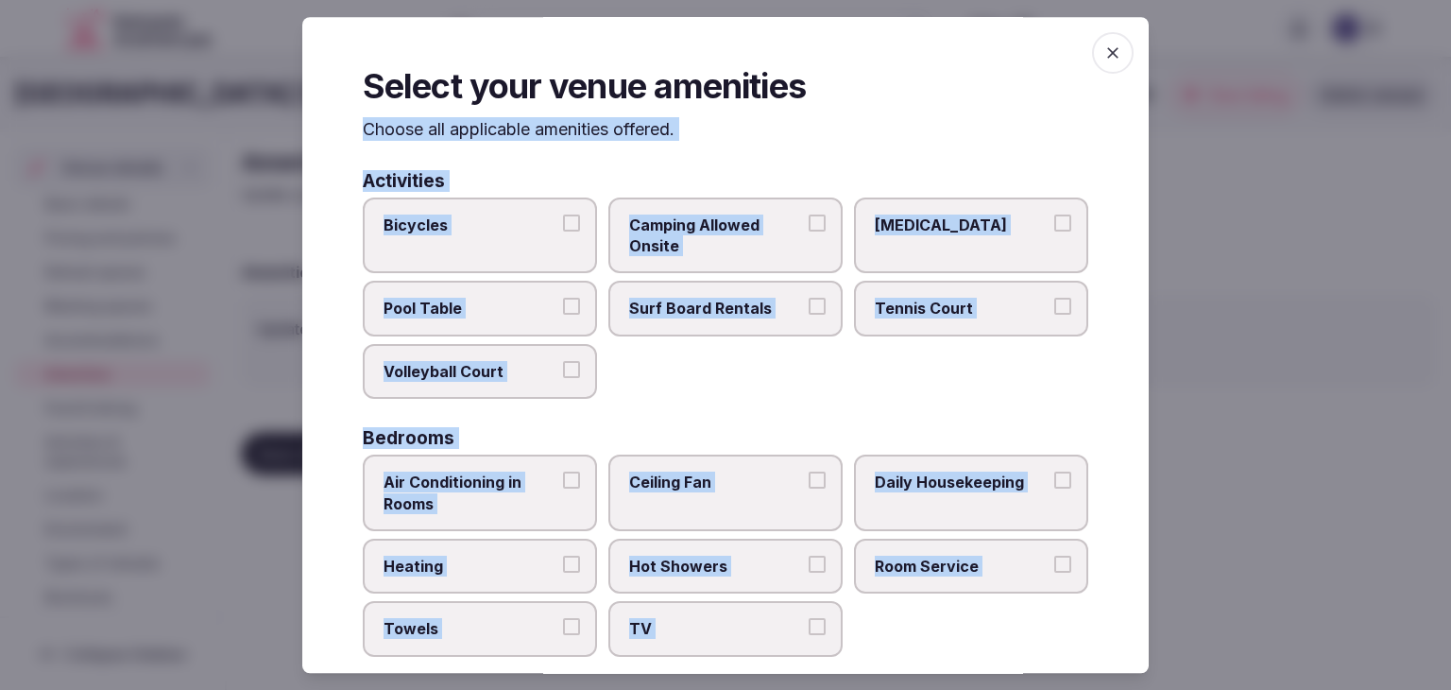
click at [517, 299] on span "Pool Table" at bounding box center [471, 309] width 174 height 21
click at [563, 299] on button "Pool Table" at bounding box center [571, 307] width 17 height 17
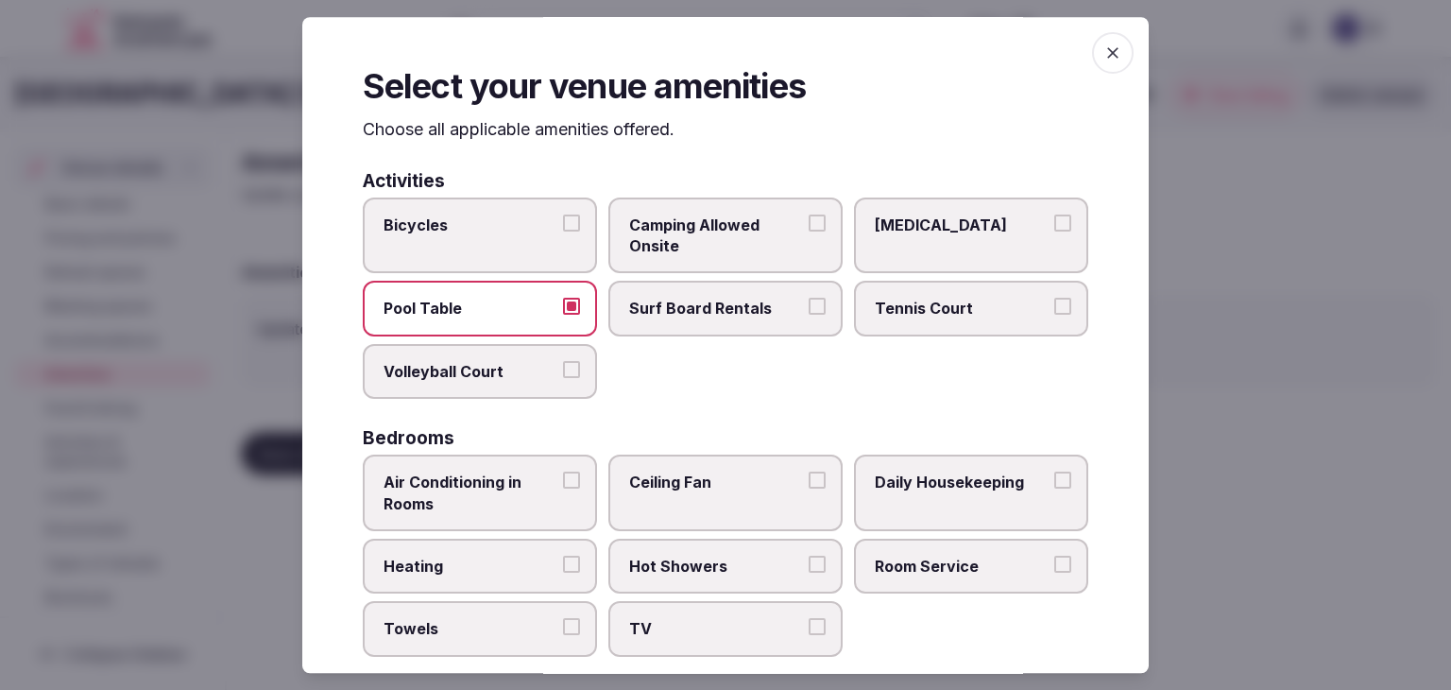
click at [504, 494] on span "Air Conditioning in Rooms" at bounding box center [471, 493] width 174 height 43
click at [563, 489] on button "Air Conditioning in Rooms" at bounding box center [571, 480] width 17 height 17
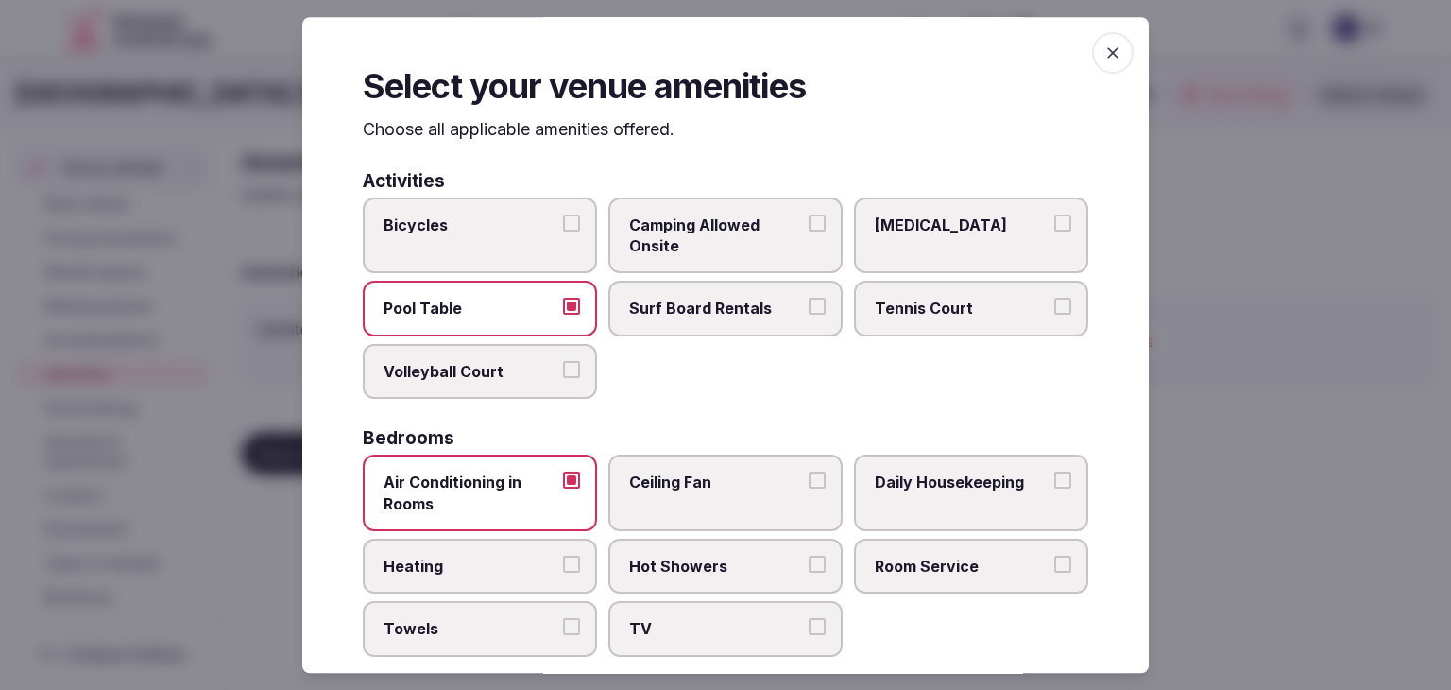
click at [939, 501] on label "Daily Housekeeping" at bounding box center [971, 493] width 234 height 77
click at [1055, 489] on button "Daily Housekeeping" at bounding box center [1063, 480] width 17 height 17
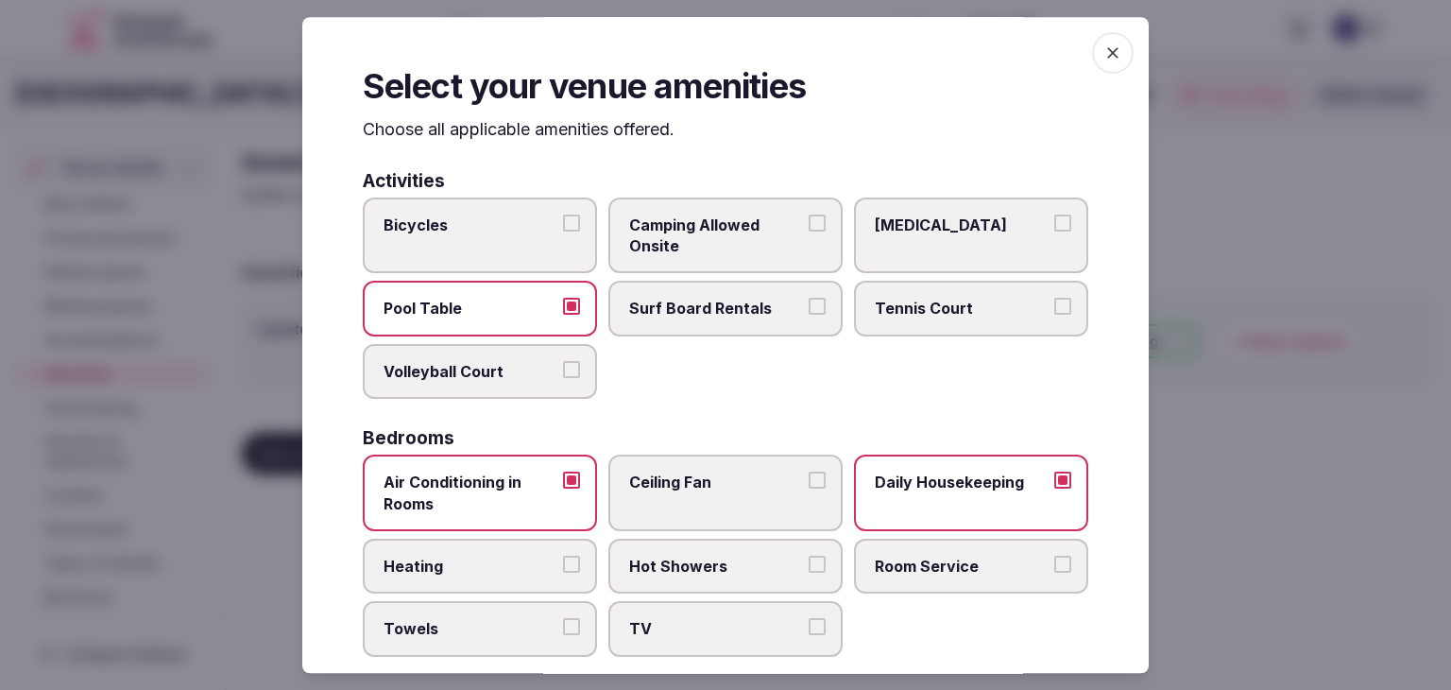
click at [662, 564] on span "Hot Showers" at bounding box center [716, 566] width 174 height 21
click at [809, 564] on button "Hot Showers" at bounding box center [817, 564] width 17 height 17
click at [457, 635] on span "Towels" at bounding box center [471, 629] width 174 height 21
click at [563, 635] on button "Towels" at bounding box center [571, 627] width 17 height 17
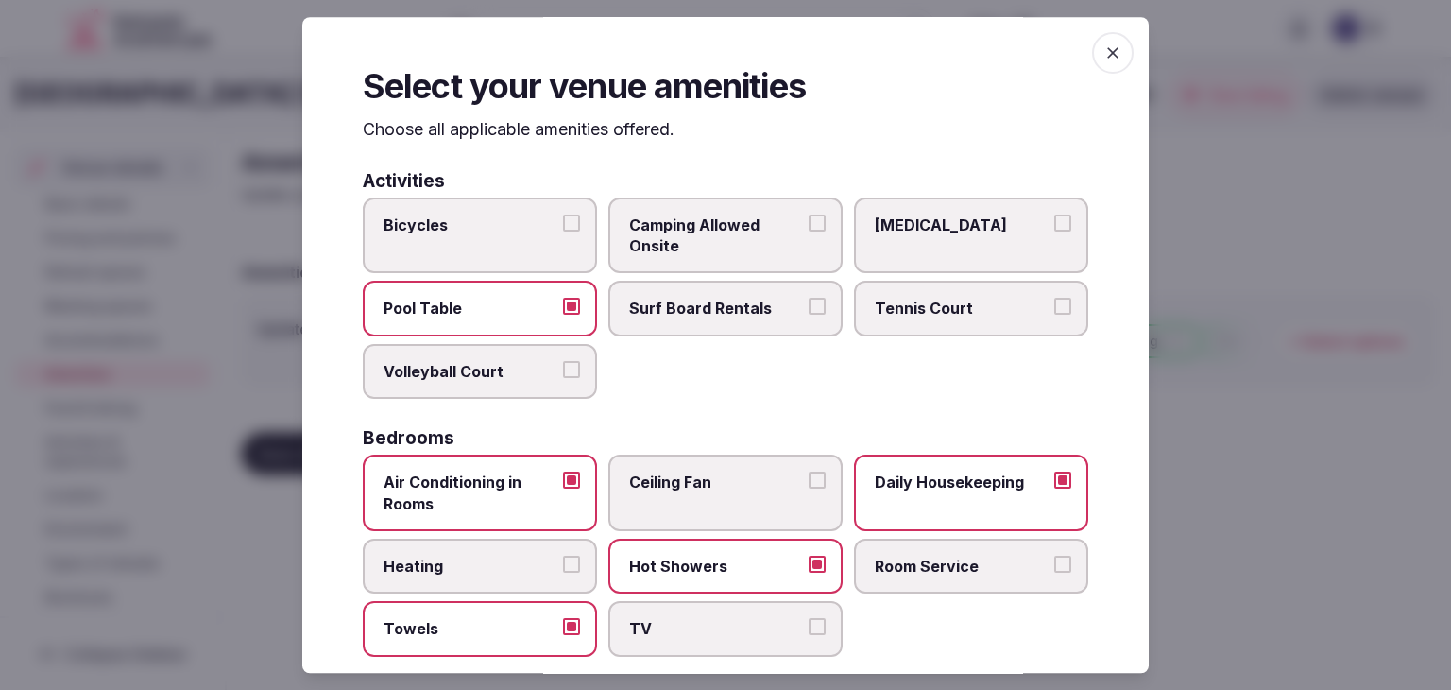
drag, startPoint x: 719, startPoint y: 634, endPoint x: 734, endPoint y: 629, distance: 15.8
click at [722, 633] on span "TV" at bounding box center [716, 629] width 174 height 21
click at [809, 633] on button "TV" at bounding box center [817, 627] width 17 height 17
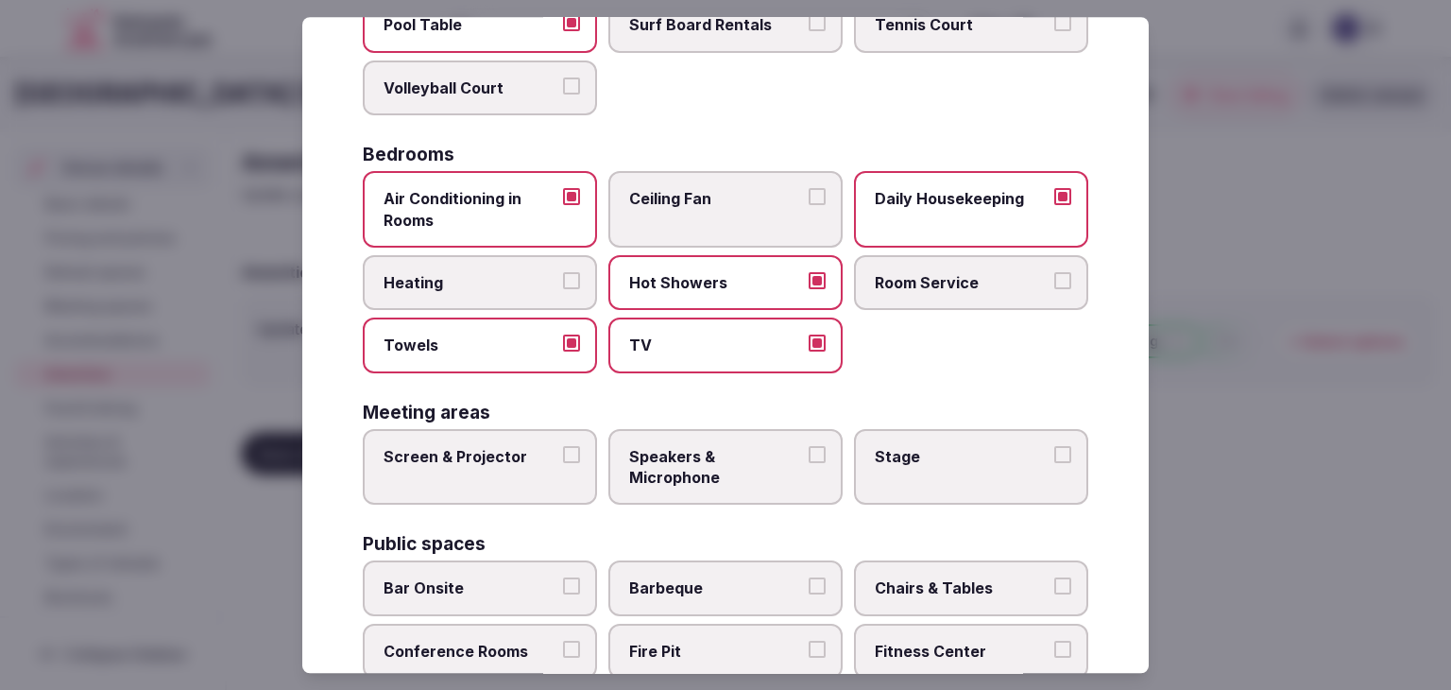
scroll to position [378, 0]
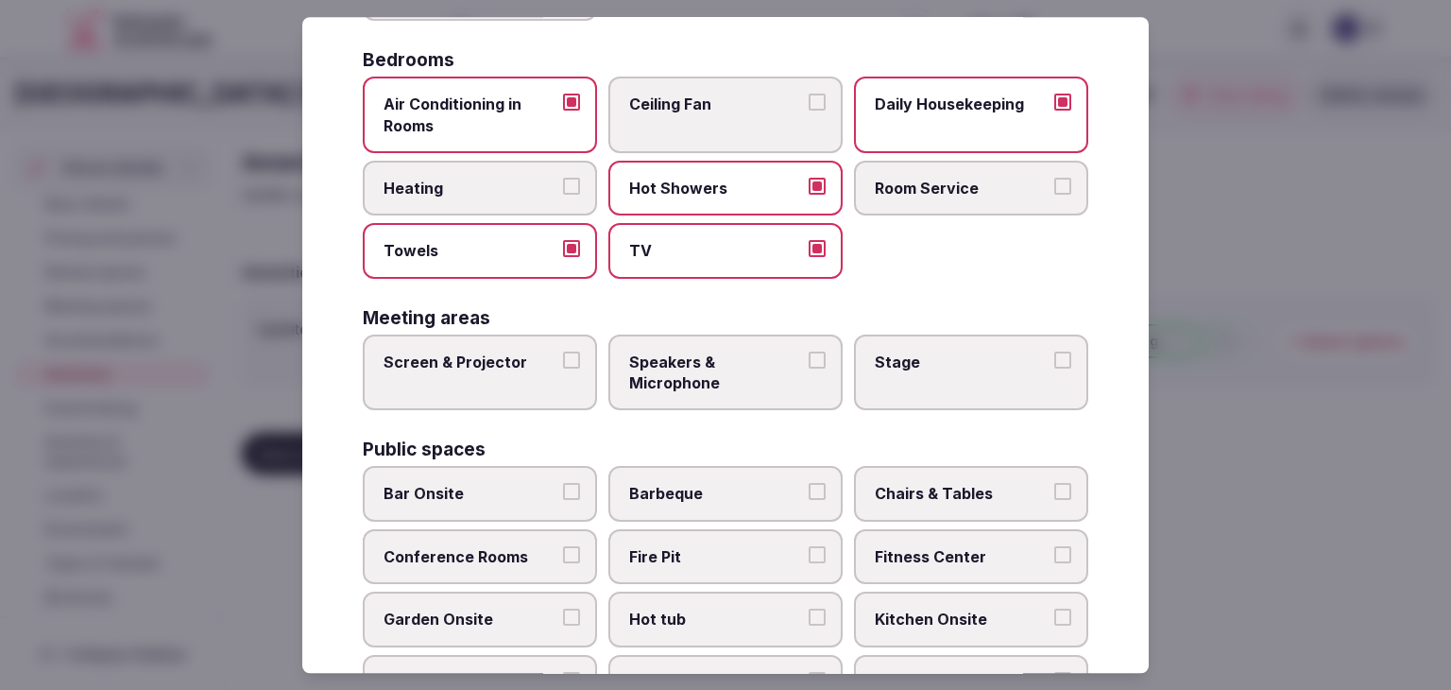
click at [721, 357] on span "Speakers & Microphone" at bounding box center [716, 373] width 174 height 43
click at [809, 357] on button "Speakers & Microphone" at bounding box center [817, 360] width 17 height 17
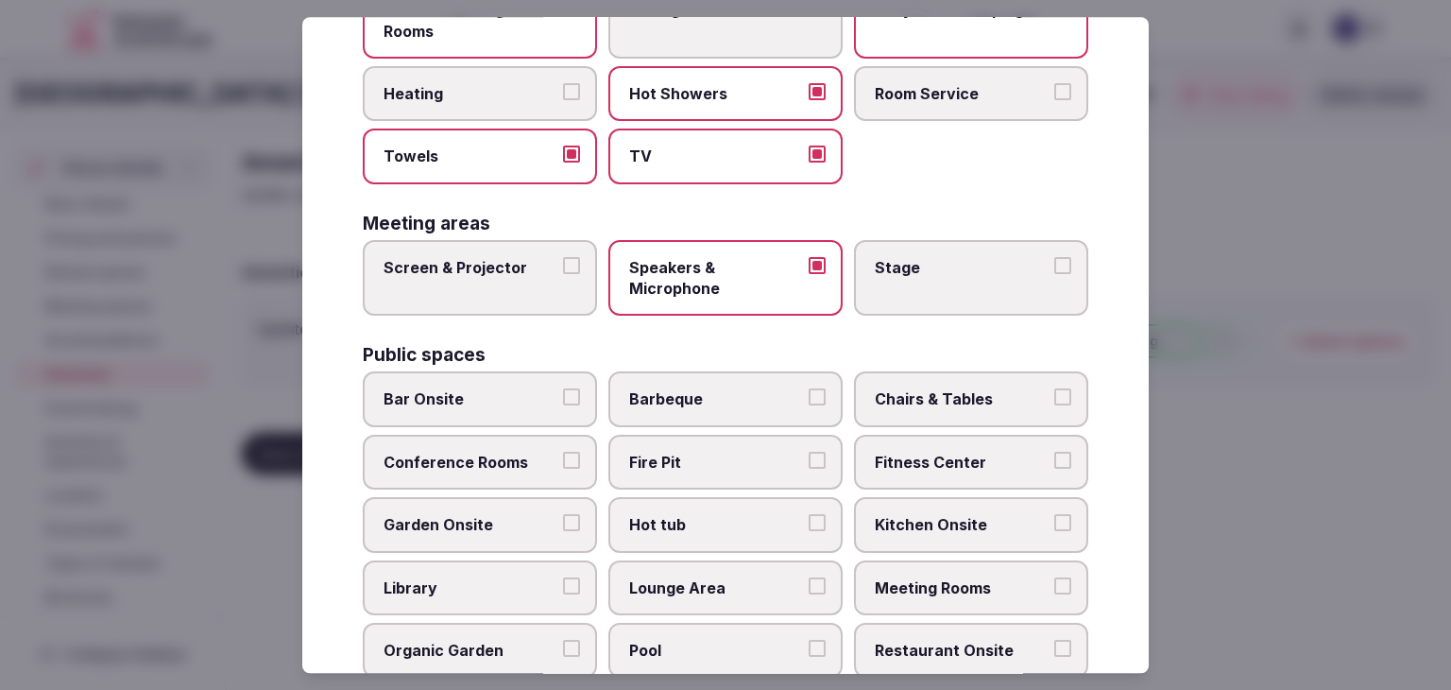
click at [488, 279] on label "Screen & Projector" at bounding box center [480, 278] width 234 height 77
click at [563, 274] on button "Screen & Projector" at bounding box center [571, 265] width 17 height 17
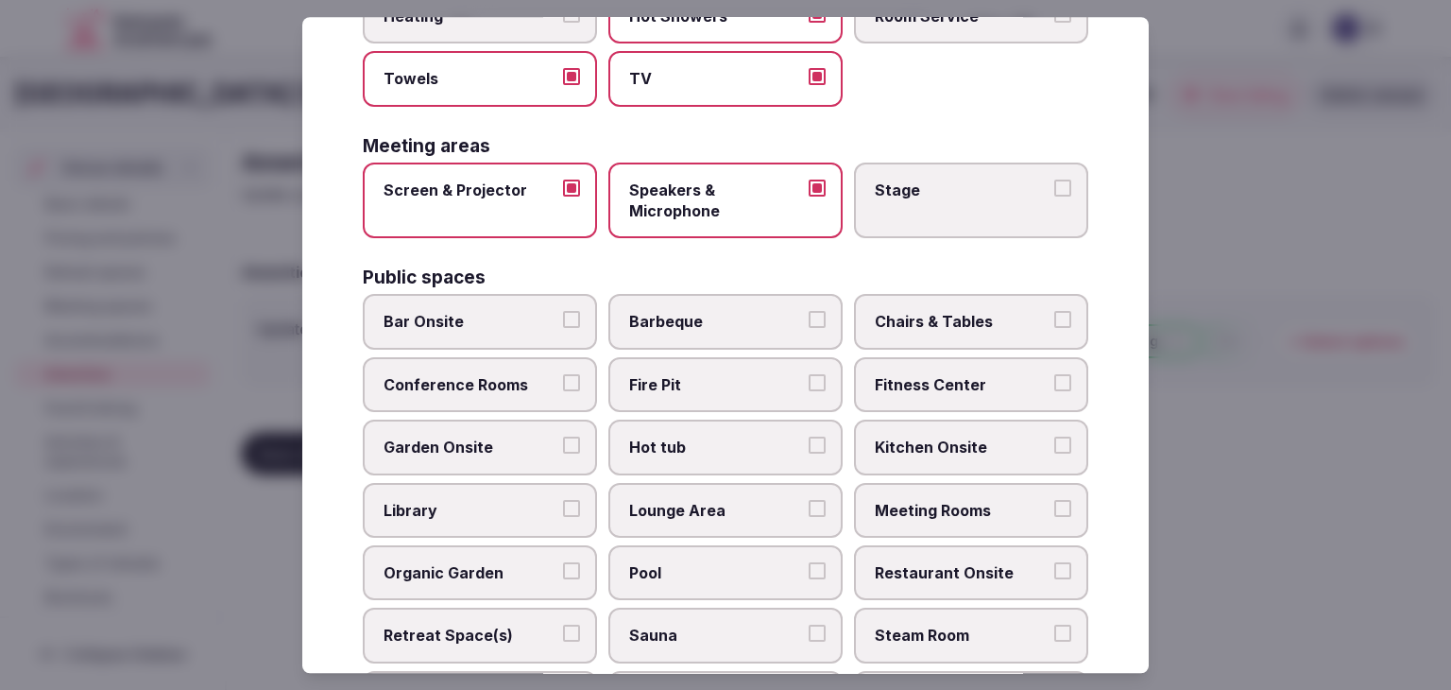
scroll to position [661, 0]
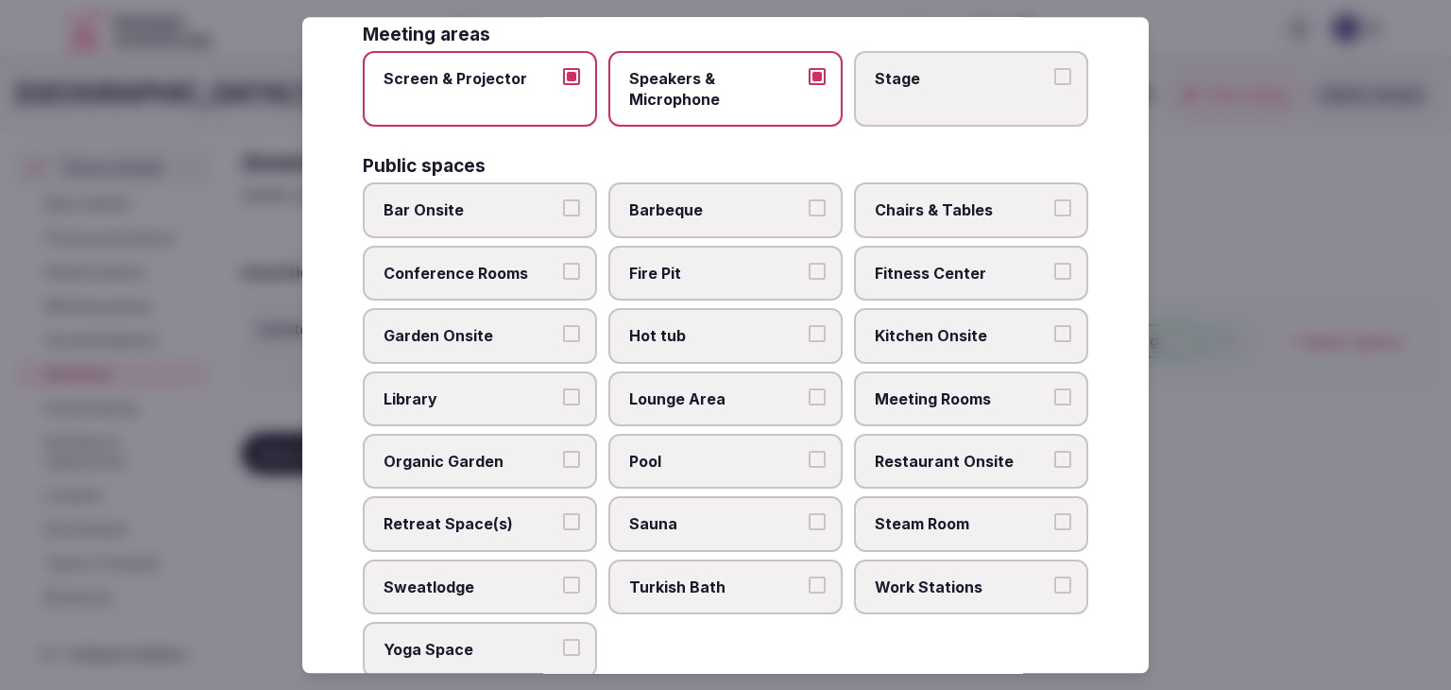
click at [905, 388] on span "Meeting Rooms" at bounding box center [962, 398] width 174 height 21
click at [1055, 388] on button "Meeting Rooms" at bounding box center [1063, 396] width 17 height 17
click at [912, 440] on label "Restaurant Onsite" at bounding box center [971, 461] width 234 height 55
click at [1055, 451] on button "Restaurant Onsite" at bounding box center [1063, 459] width 17 height 17
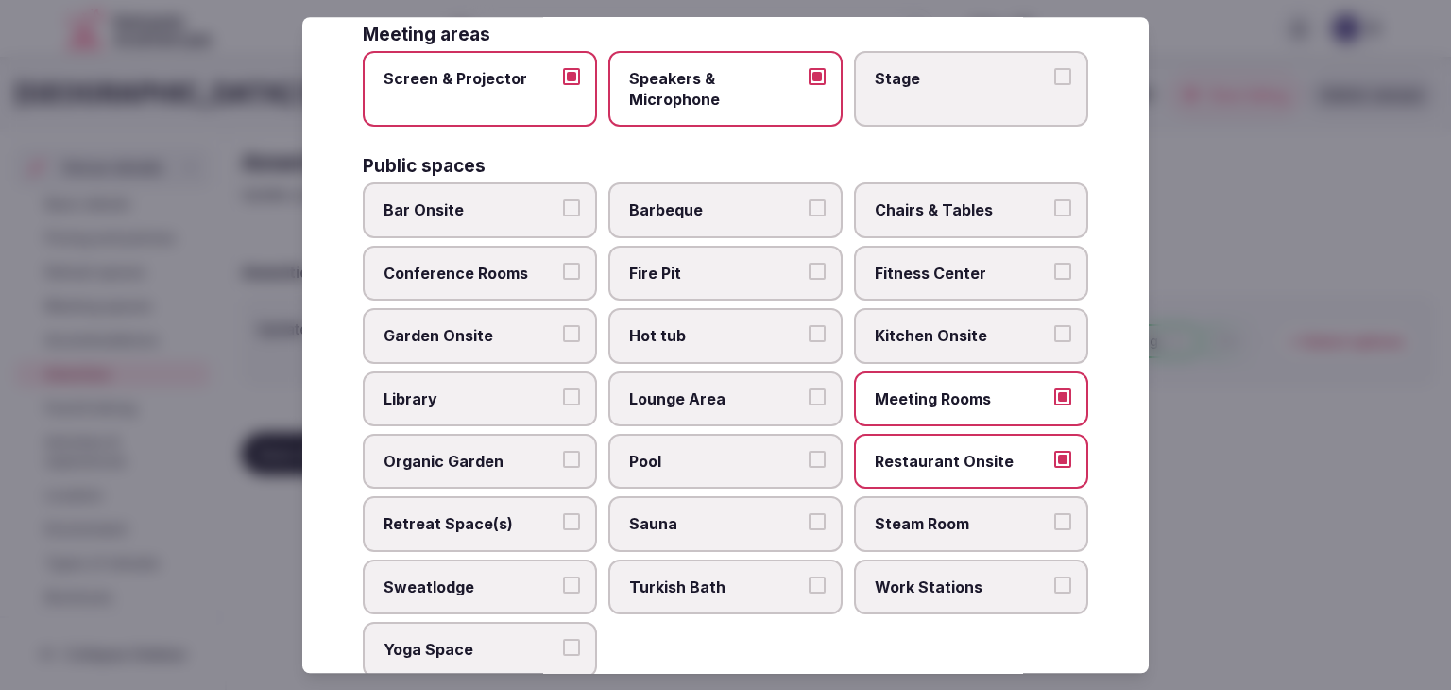
click at [941, 202] on span "Chairs & Tables" at bounding box center [962, 210] width 174 height 21
click at [1055, 202] on button "Chairs & Tables" at bounding box center [1063, 208] width 17 height 17
click at [926, 263] on span "Fitness Center" at bounding box center [962, 273] width 174 height 21
click at [1055, 263] on button "Fitness Center" at bounding box center [1063, 271] width 17 height 17
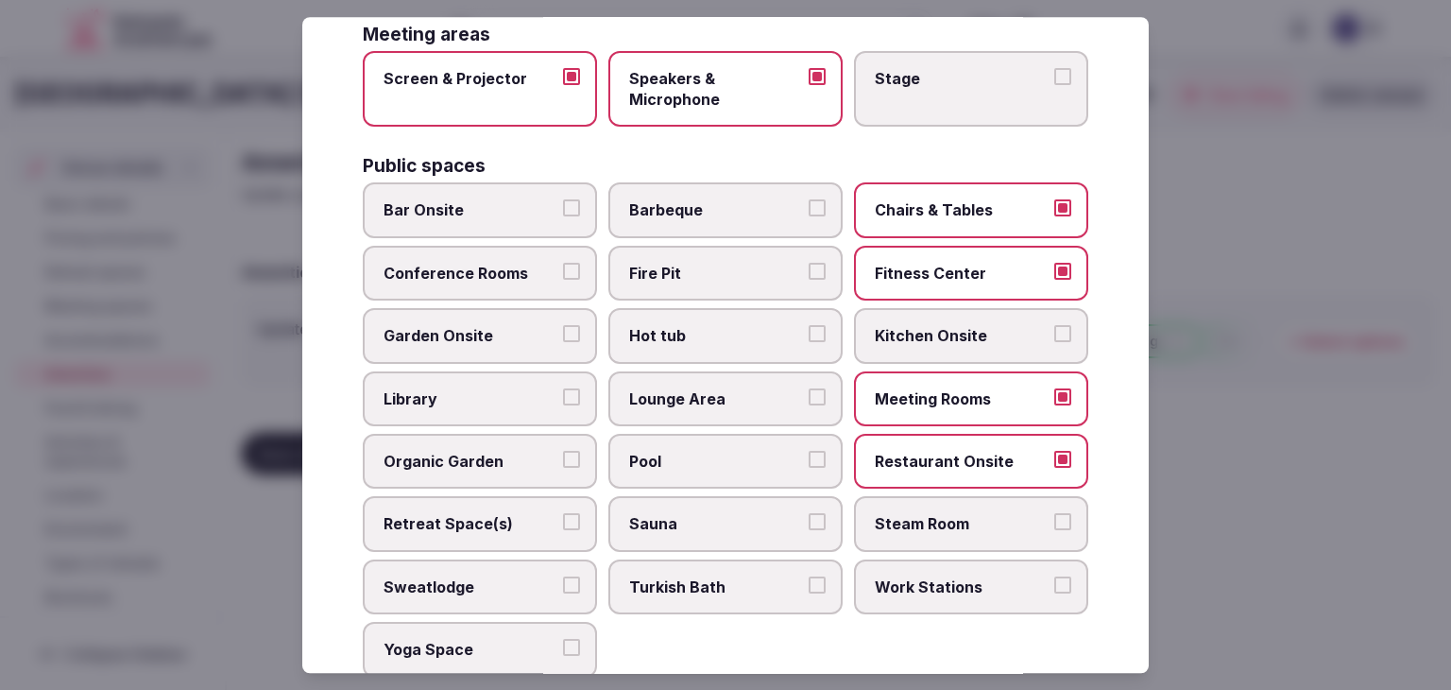
drag, startPoint x: 518, startPoint y: 198, endPoint x: 517, endPoint y: 208, distance: 9.5
click at [517, 200] on span "Bar Onsite" at bounding box center [471, 210] width 174 height 21
click at [563, 200] on button "Bar Onsite" at bounding box center [571, 208] width 17 height 17
click at [507, 253] on label "Conference Rooms" at bounding box center [480, 273] width 234 height 55
click at [563, 263] on button "Conference Rooms" at bounding box center [571, 271] width 17 height 17
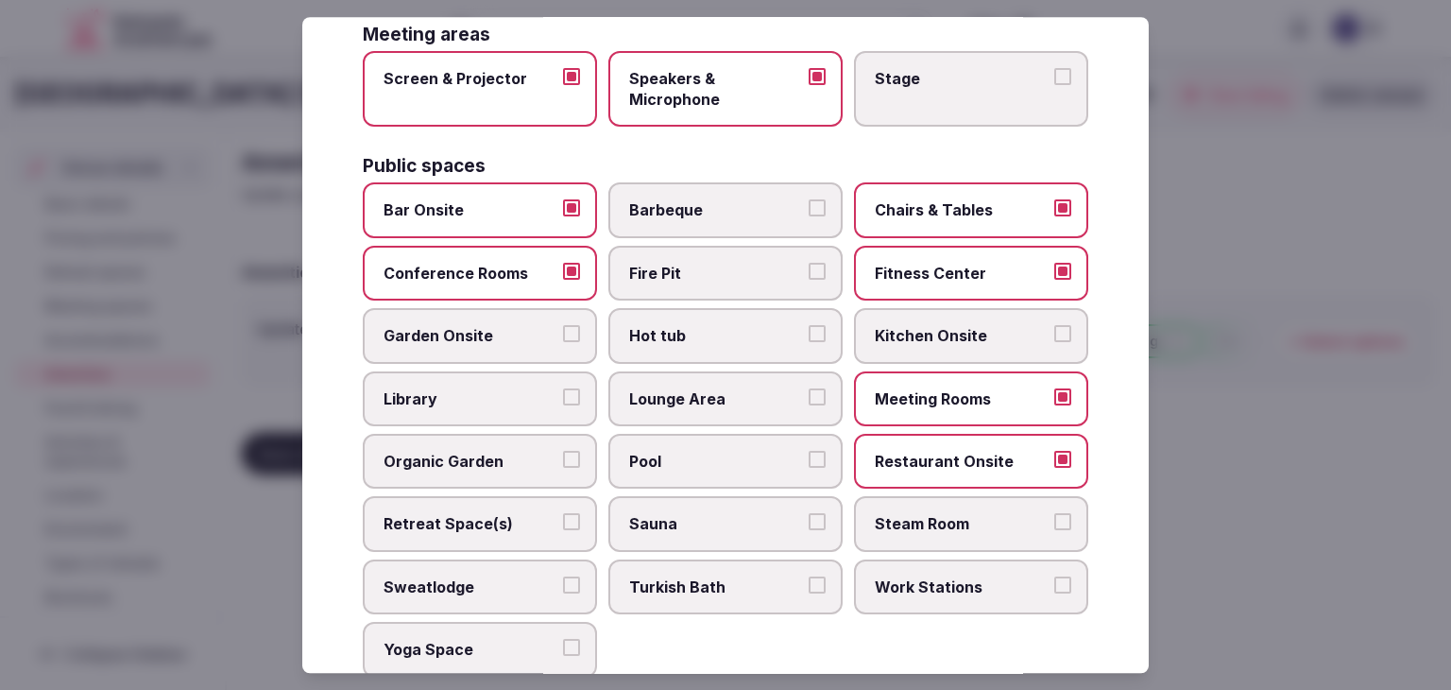
click at [688, 390] on span "Lounge Area" at bounding box center [716, 398] width 174 height 21
click at [809, 390] on button "Lounge Area" at bounding box center [817, 396] width 17 height 17
click at [701, 451] on span "Pool" at bounding box center [716, 461] width 174 height 21
click at [809, 451] on button "Pool" at bounding box center [817, 459] width 17 height 17
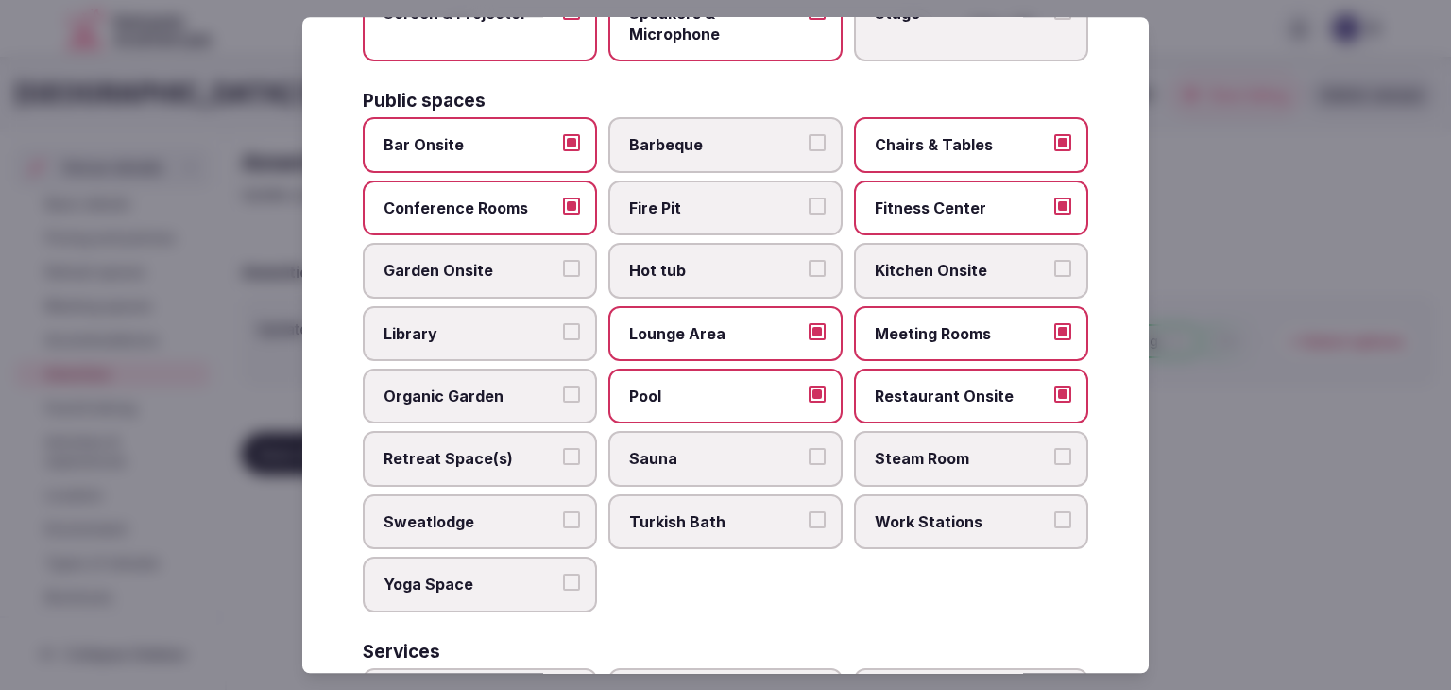
scroll to position [756, 0]
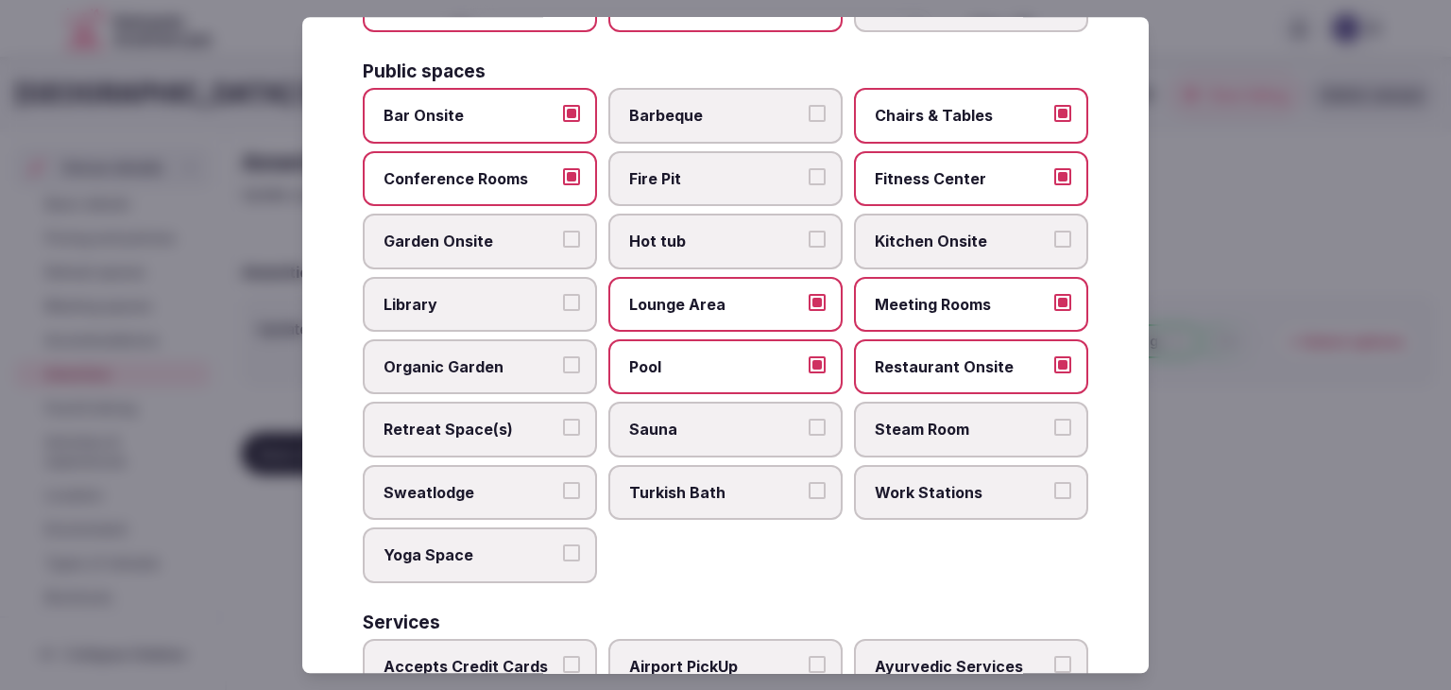
click at [664, 409] on label "Sauna" at bounding box center [726, 430] width 234 height 55
click at [809, 420] on button "Sauna" at bounding box center [817, 428] width 17 height 17
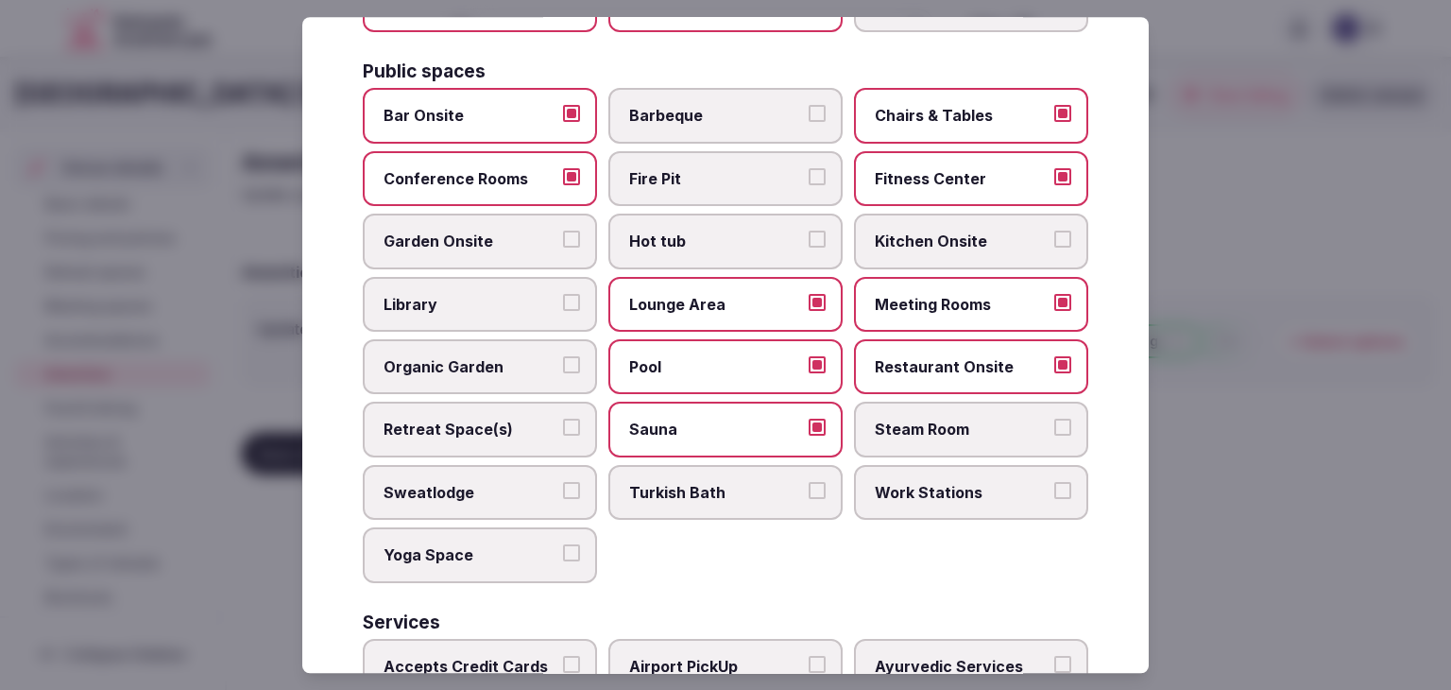
click at [946, 420] on span "Steam Room" at bounding box center [962, 430] width 174 height 21
click at [1055, 420] on button "Steam Room" at bounding box center [1063, 428] width 17 height 17
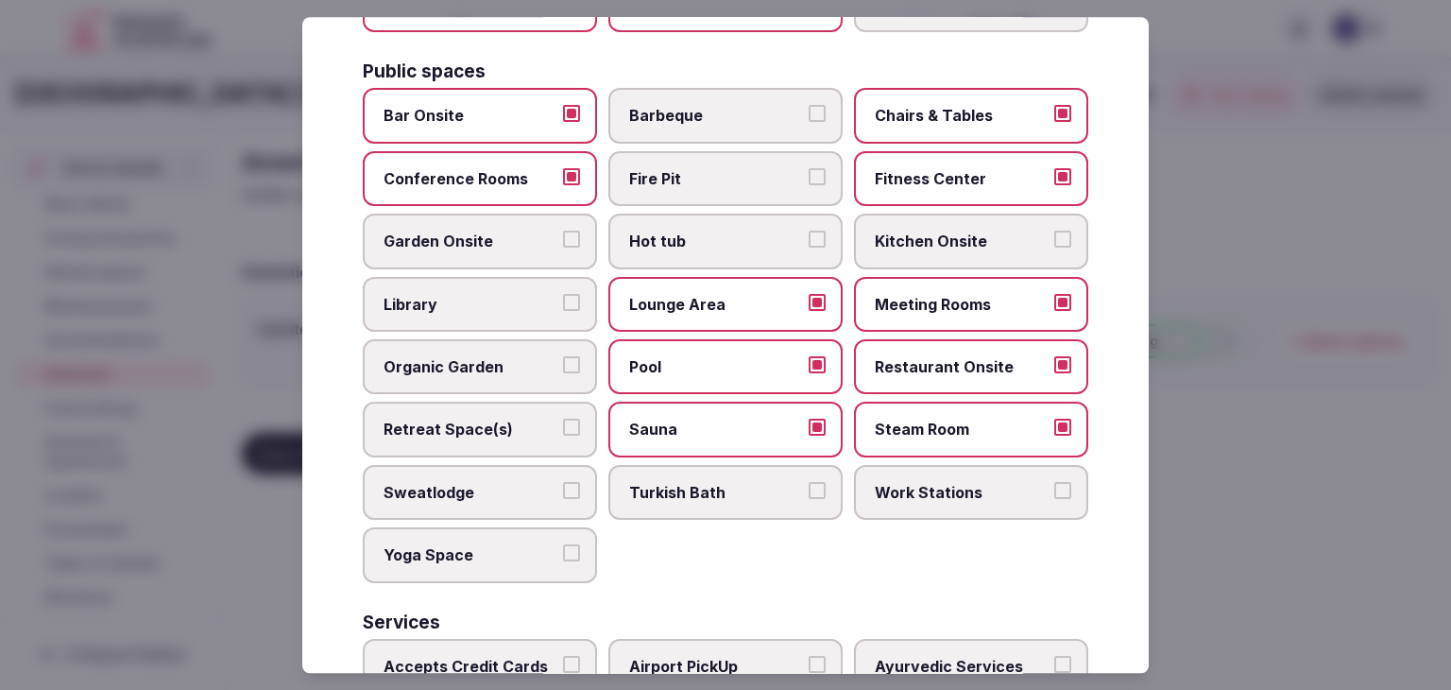
click at [885, 500] on label "Work Stations" at bounding box center [971, 492] width 234 height 55
click at [1055, 499] on button "Work Stations" at bounding box center [1063, 490] width 17 height 17
click at [461, 575] on div "Activities Bicycles Camping Allowed Onsite Ice Bath Pool Table Surf Board Renta…" at bounding box center [726, 159] width 726 height 1487
click at [518, 544] on span "Yoga Space" at bounding box center [471, 554] width 174 height 21
click at [563, 544] on button "Yoga Space" at bounding box center [571, 552] width 17 height 17
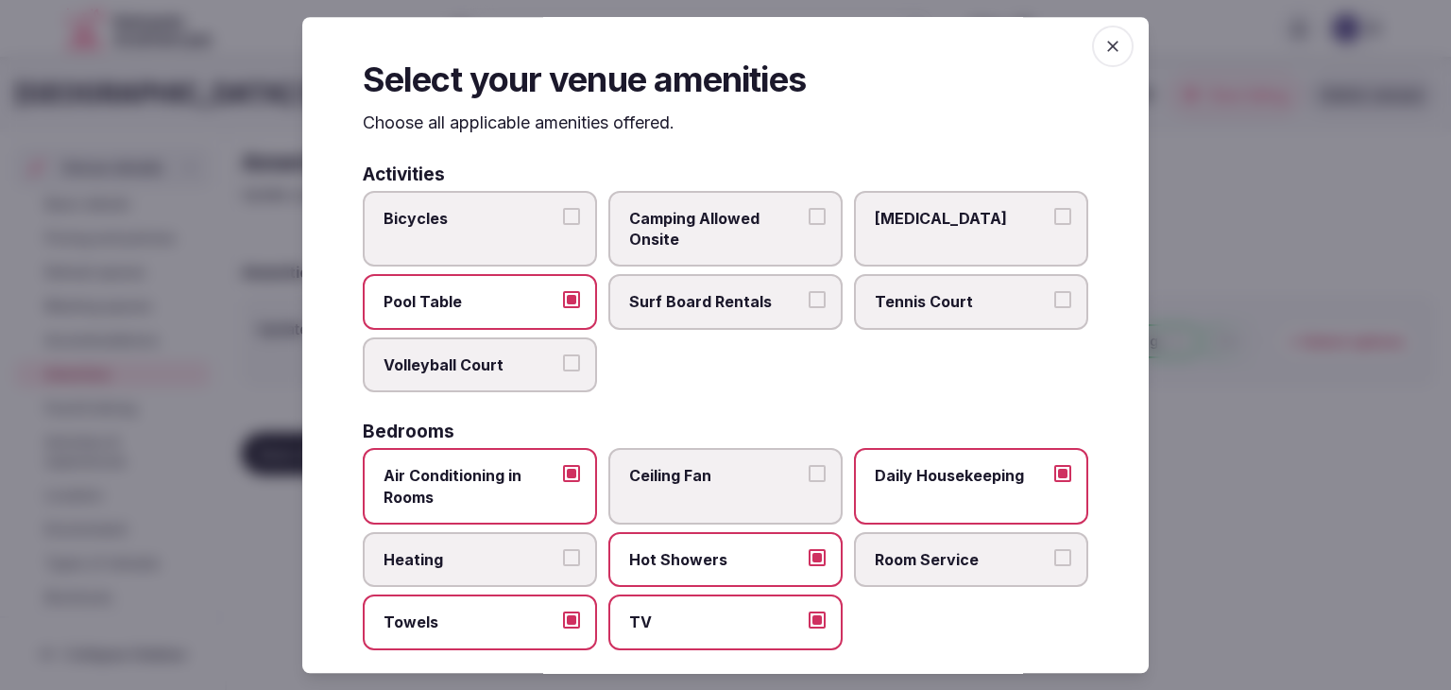
scroll to position [0, 0]
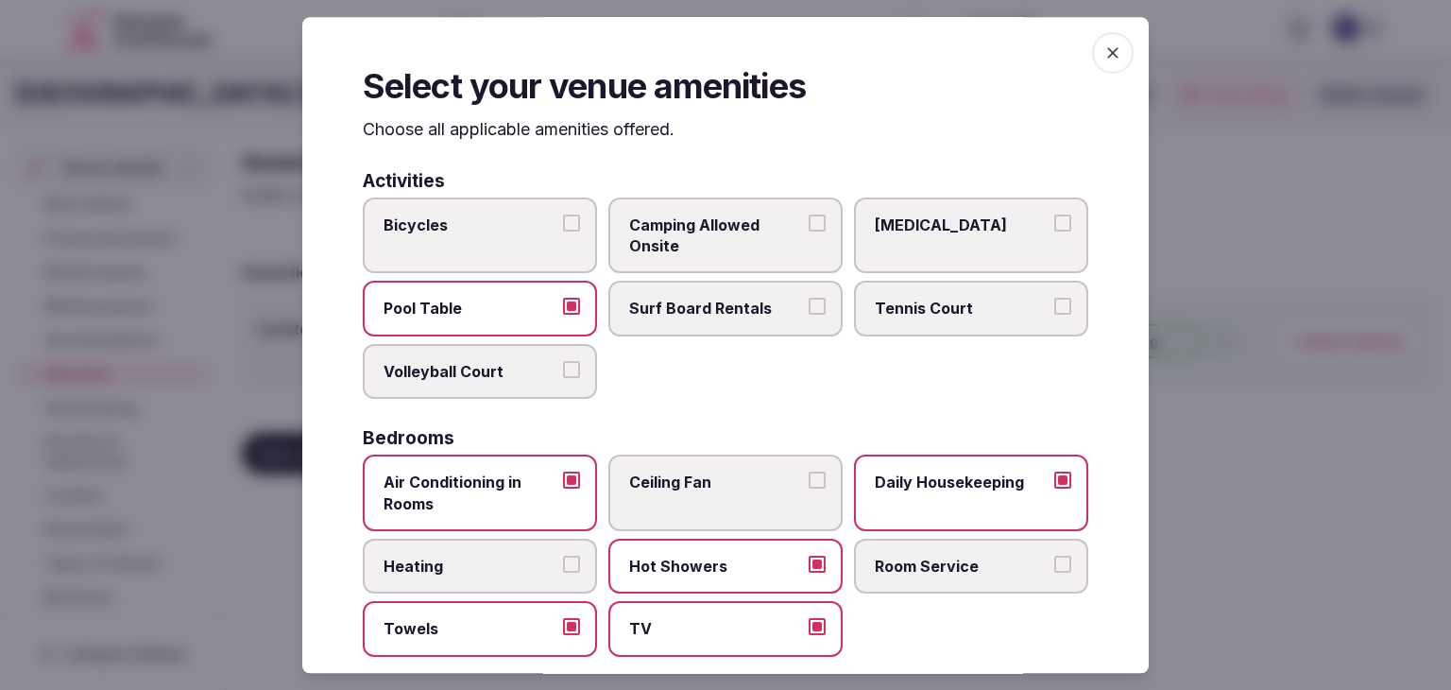
click at [881, 545] on label "Room Service" at bounding box center [971, 566] width 234 height 55
click at [1055, 556] on button "Room Service" at bounding box center [1063, 564] width 17 height 17
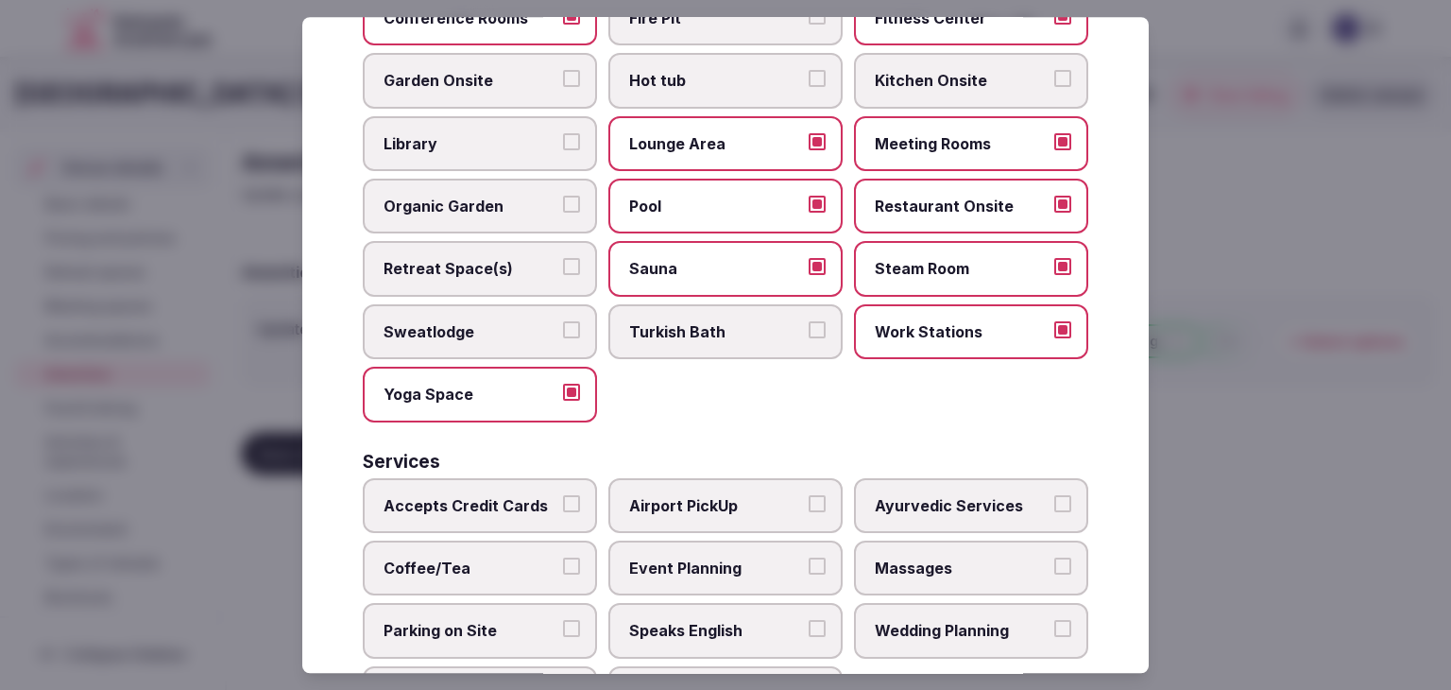
scroll to position [1018, 0]
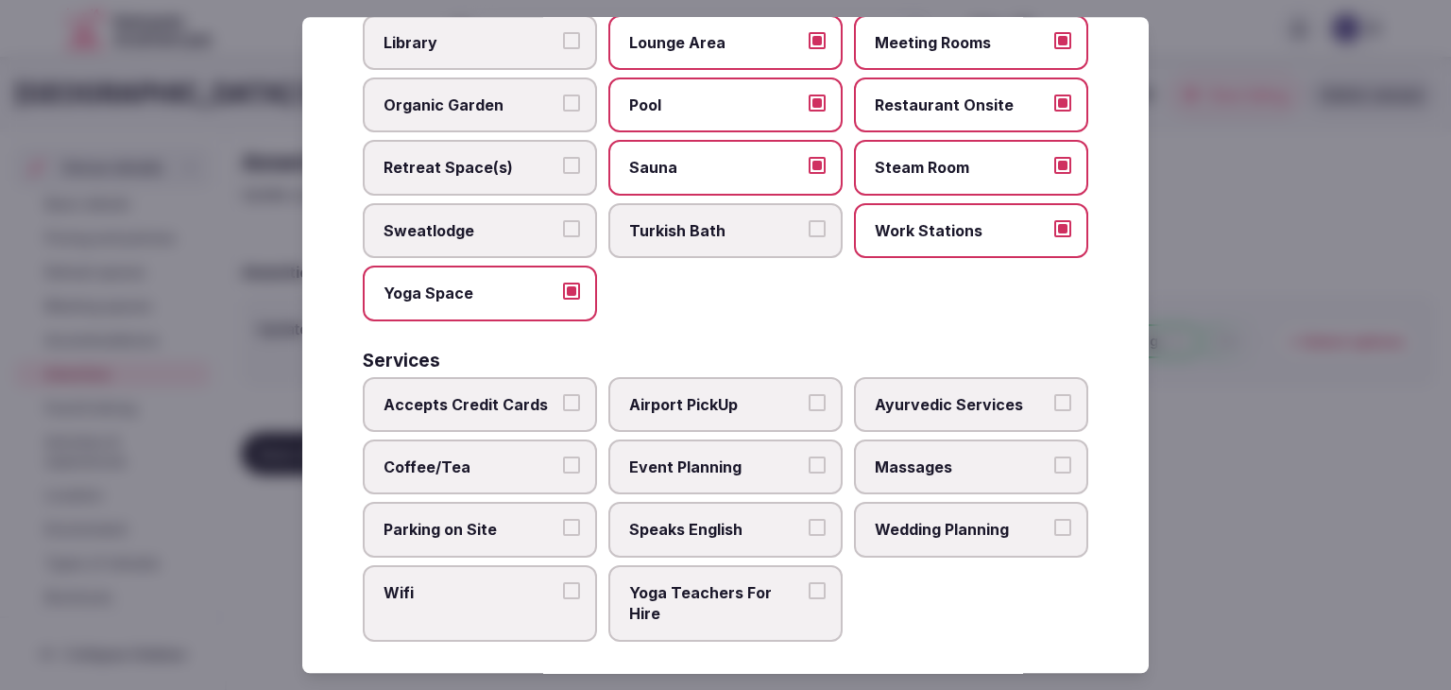
drag, startPoint x: 512, startPoint y: 398, endPoint x: 539, endPoint y: 587, distance: 190.8
click at [510, 398] on span "Accepts Credit Cards" at bounding box center [471, 404] width 174 height 21
click at [538, 630] on div "Select your venue amenities Choose all applicable amenities offered. Activities…" at bounding box center [725, 345] width 847 height 656
drag, startPoint x: 529, startPoint y: 602, endPoint x: 525, endPoint y: 560, distance: 41.8
click at [529, 602] on label "Wifi" at bounding box center [480, 603] width 234 height 77
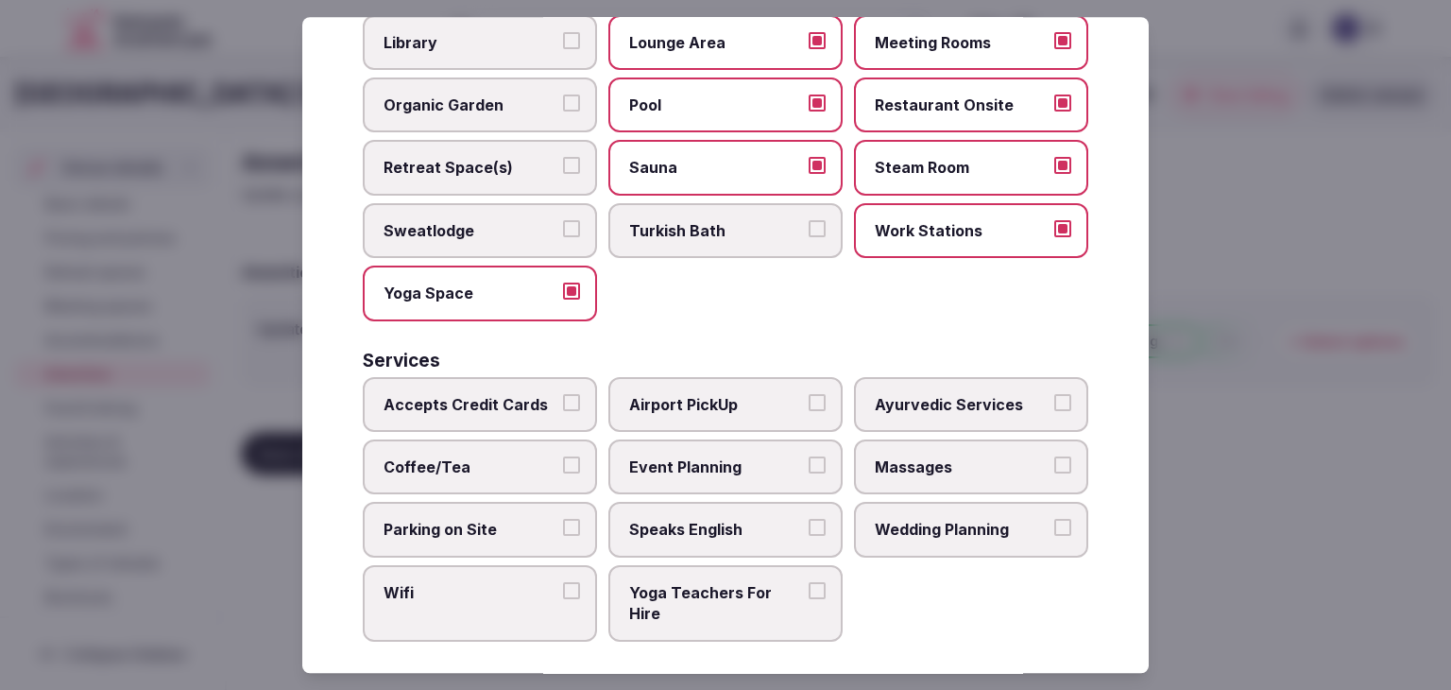
click at [563, 599] on button "Wifi" at bounding box center [571, 590] width 17 height 17
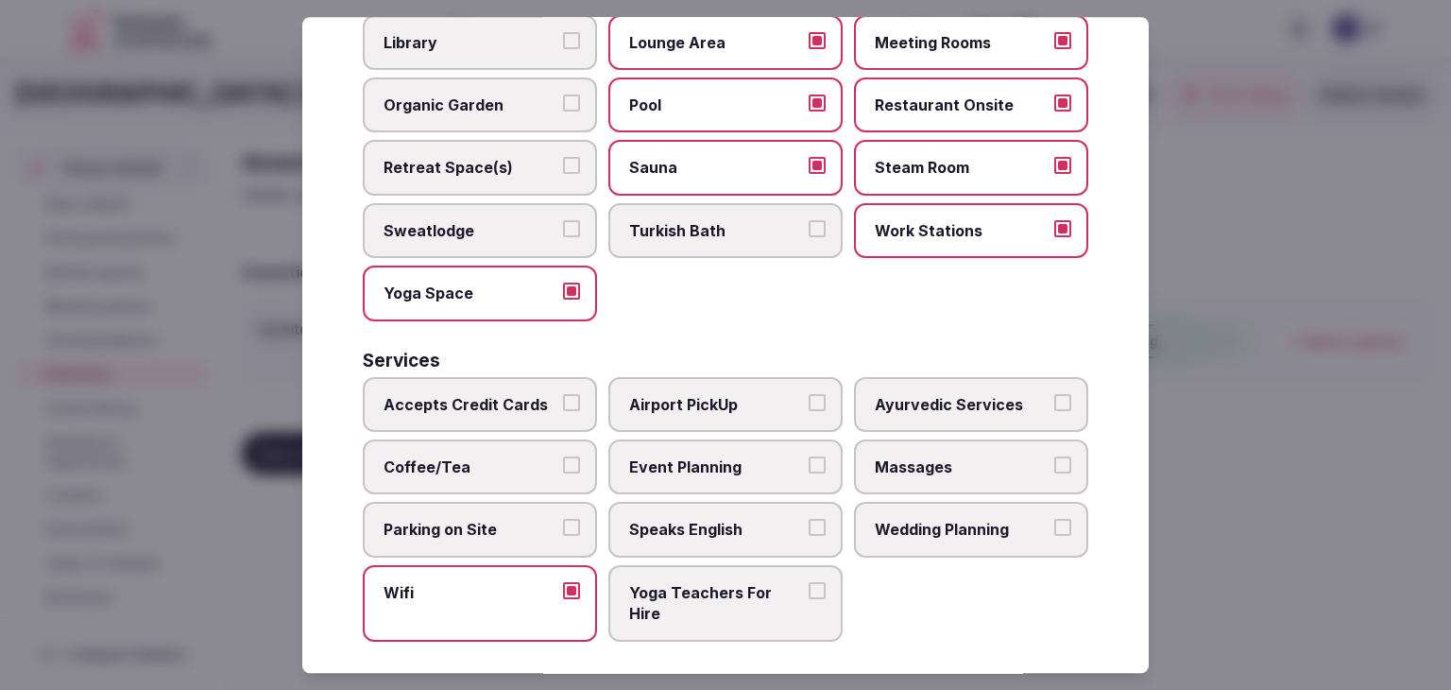
click at [518, 413] on label "Accepts Credit Cards" at bounding box center [480, 404] width 234 height 55
click at [563, 411] on button "Accepts Credit Cards" at bounding box center [571, 402] width 17 height 17
click at [508, 469] on label "Coffee/Tea" at bounding box center [480, 466] width 234 height 55
click at [563, 469] on button "Coffee/Tea" at bounding box center [571, 464] width 17 height 17
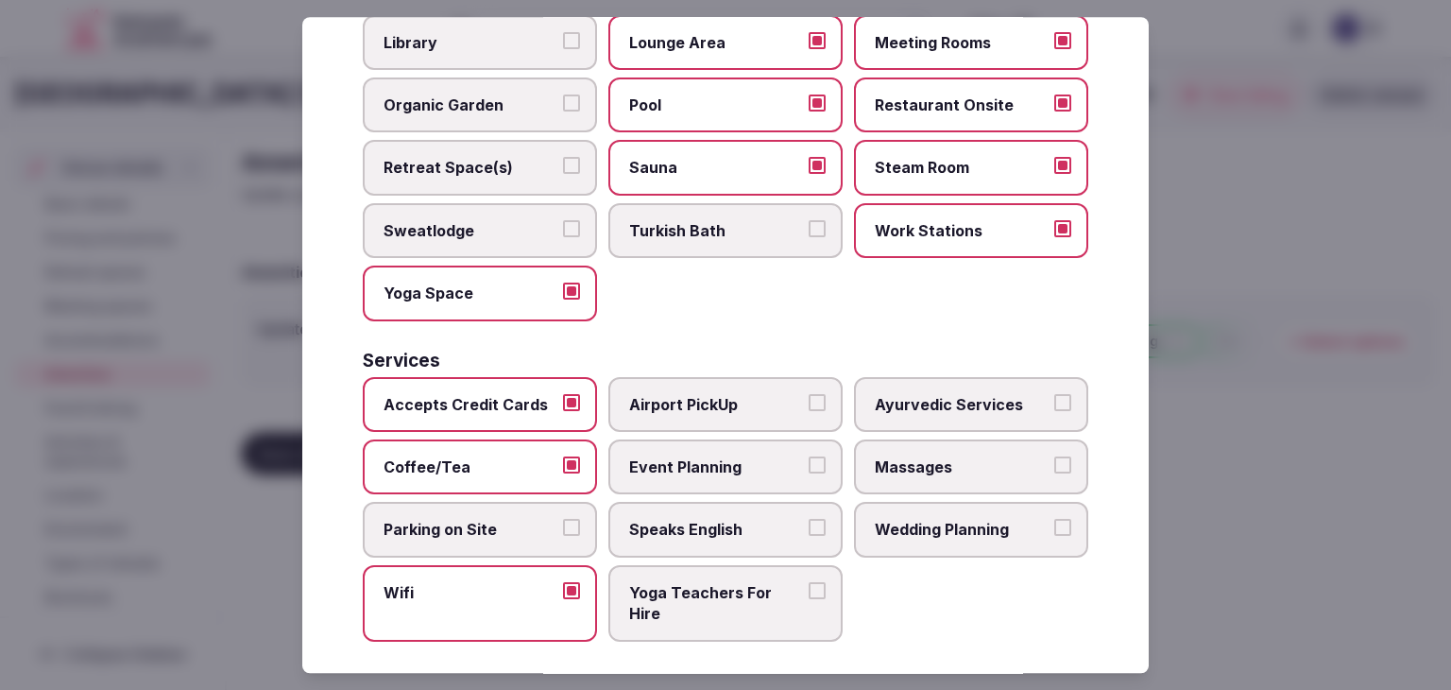
click at [498, 523] on span "Parking on Site" at bounding box center [471, 530] width 174 height 21
click at [563, 523] on button "Parking on Site" at bounding box center [571, 528] width 17 height 17
click at [678, 456] on span "Event Planning" at bounding box center [716, 466] width 174 height 21
click at [809, 456] on button "Event Planning" at bounding box center [817, 464] width 17 height 17
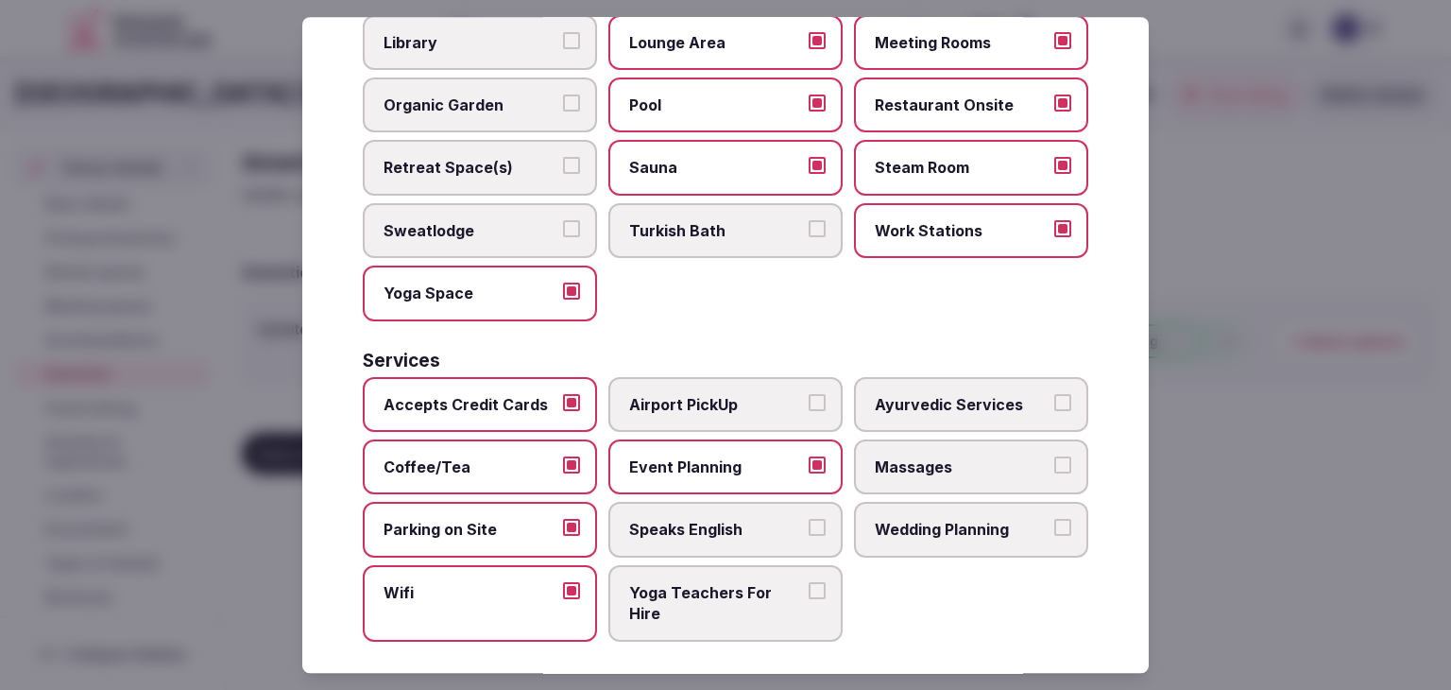
click at [924, 521] on span "Wedding Planning" at bounding box center [962, 530] width 174 height 21
click at [1055, 521] on button "Wedding Planning" at bounding box center [1063, 528] width 17 height 17
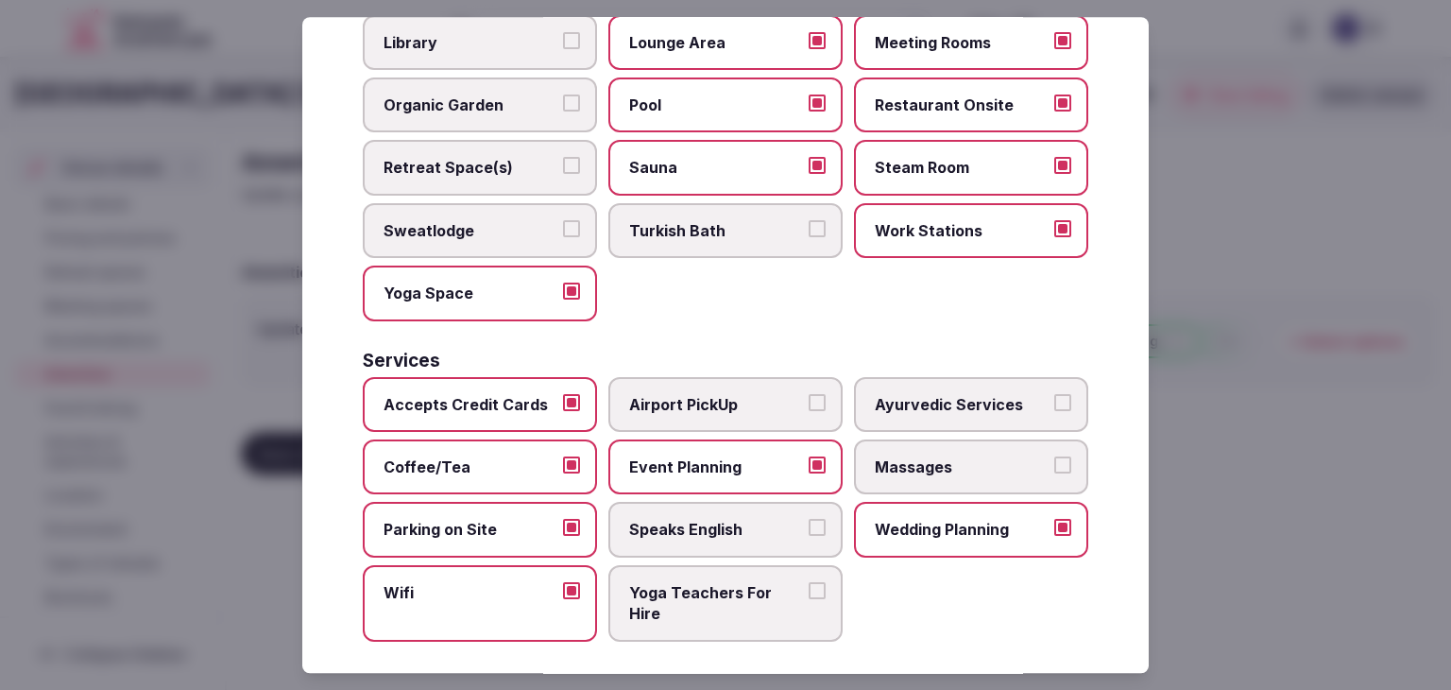
click at [976, 503] on label "Wedding Planning" at bounding box center [971, 530] width 234 height 55
click at [1055, 520] on button "Wedding Planning" at bounding box center [1063, 528] width 17 height 17
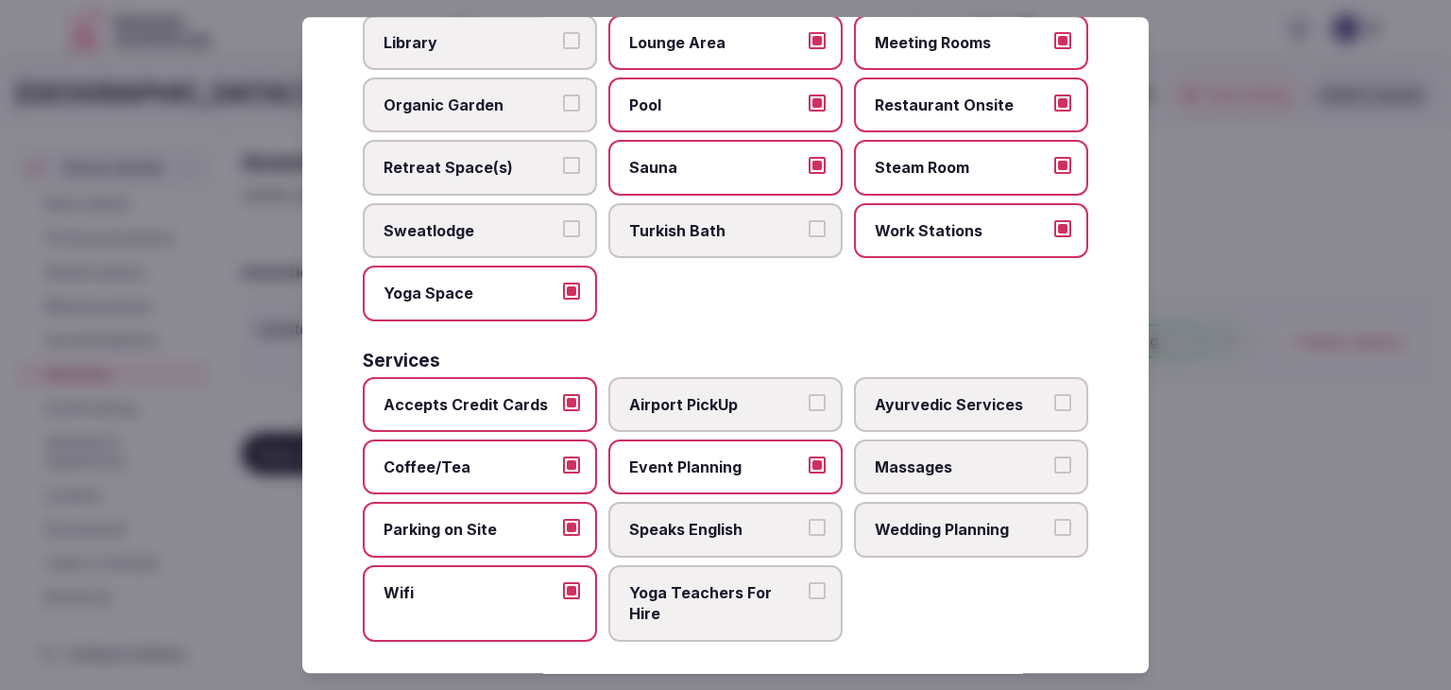
click at [981, 457] on span "Massages" at bounding box center [962, 466] width 174 height 21
click at [1055, 457] on button "Massages" at bounding box center [1063, 464] width 17 height 17
click at [979, 520] on span "Wedding Planning" at bounding box center [962, 530] width 174 height 21
click at [1055, 520] on button "Wedding Planning" at bounding box center [1063, 528] width 17 height 17
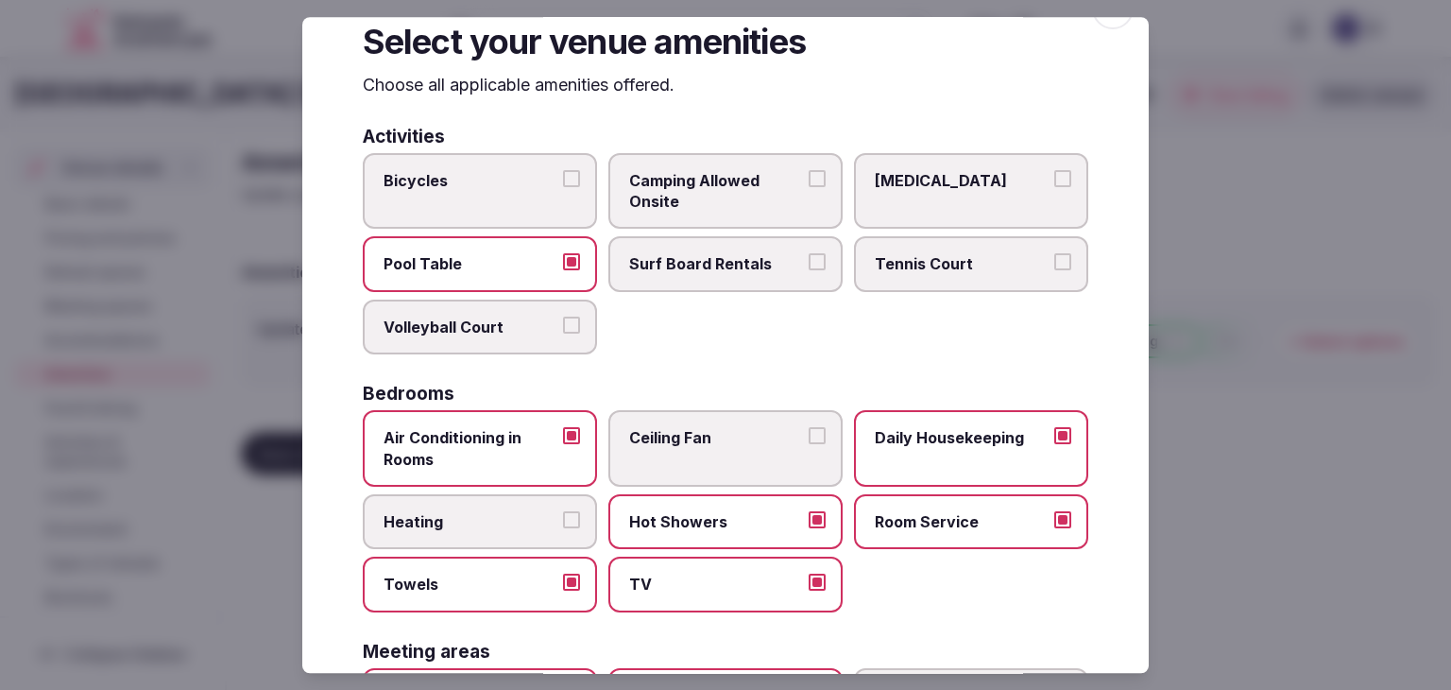
scroll to position [0, 0]
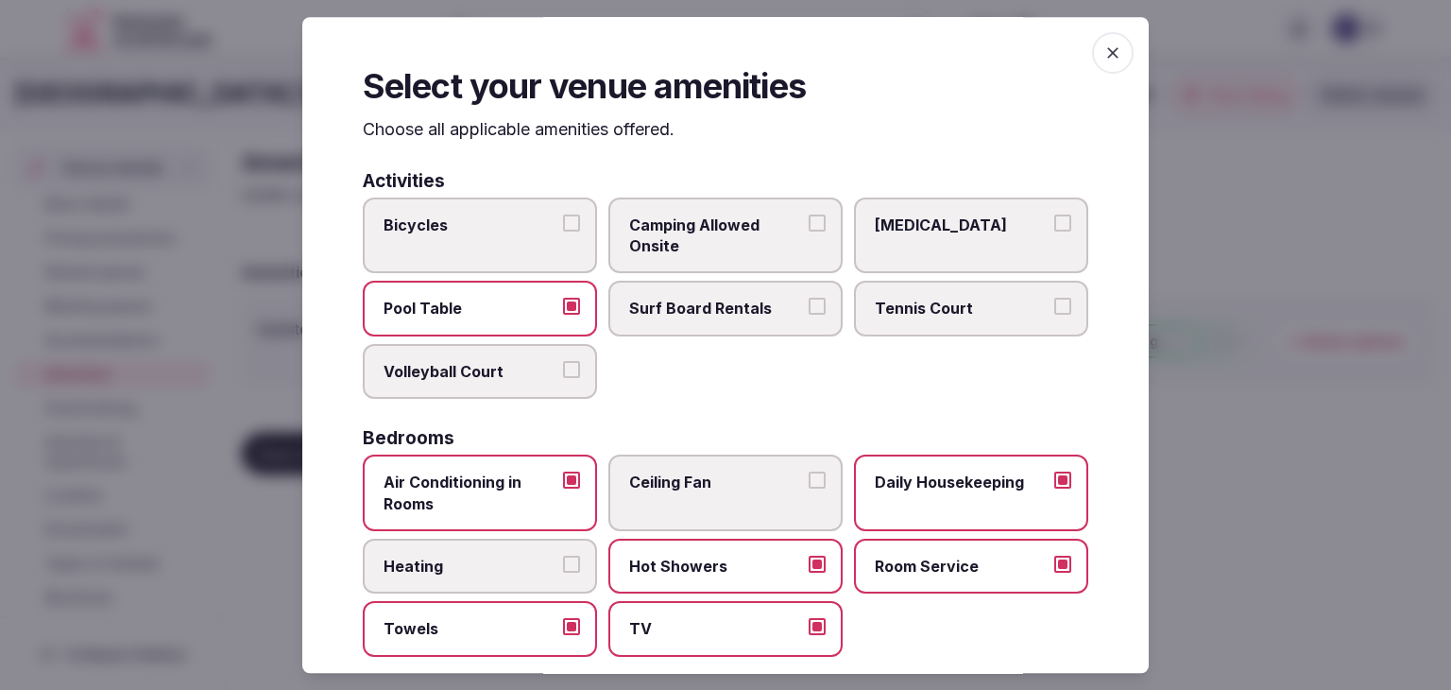
drag, startPoint x: 1099, startPoint y: 61, endPoint x: 763, endPoint y: 279, distance: 400.5
click at [1104, 60] on icon "button" at bounding box center [1113, 52] width 19 height 19
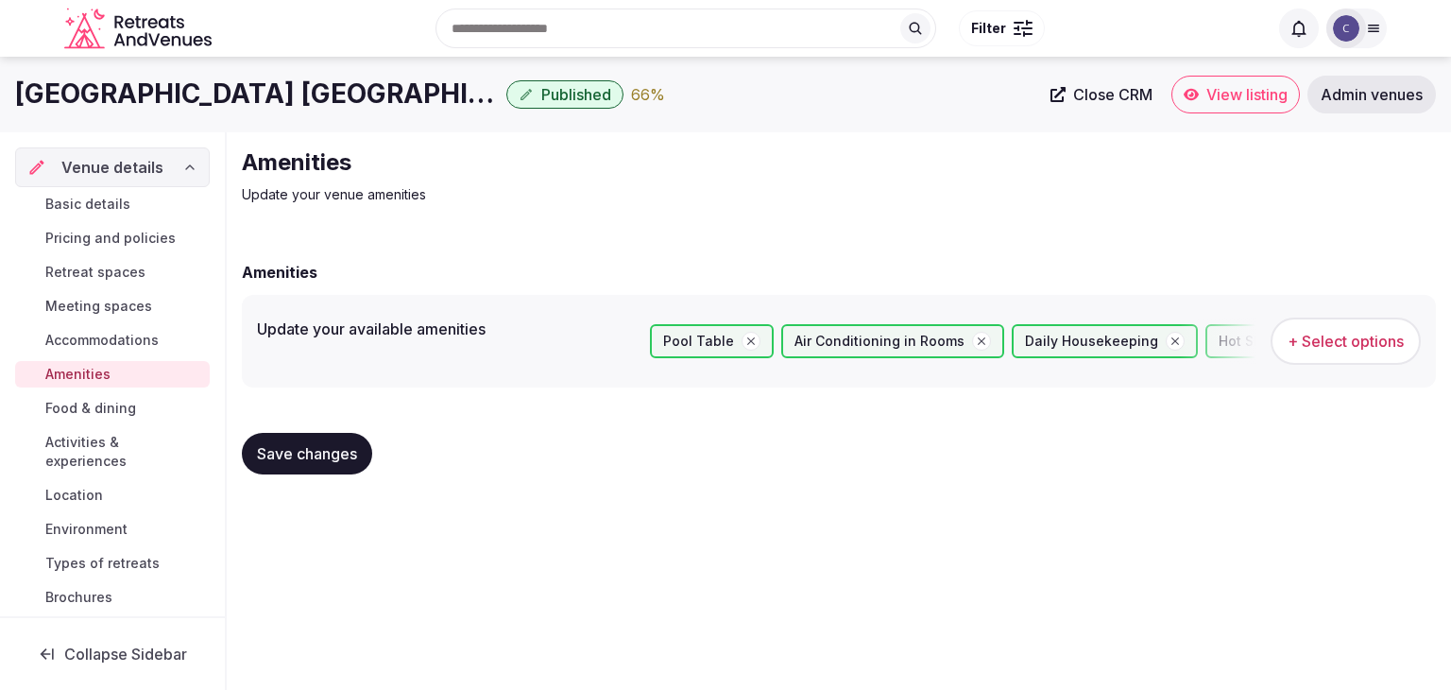
click at [345, 446] on span "Save changes" at bounding box center [307, 453] width 100 height 19
click at [117, 403] on span "Food & dining" at bounding box center [90, 408] width 91 height 19
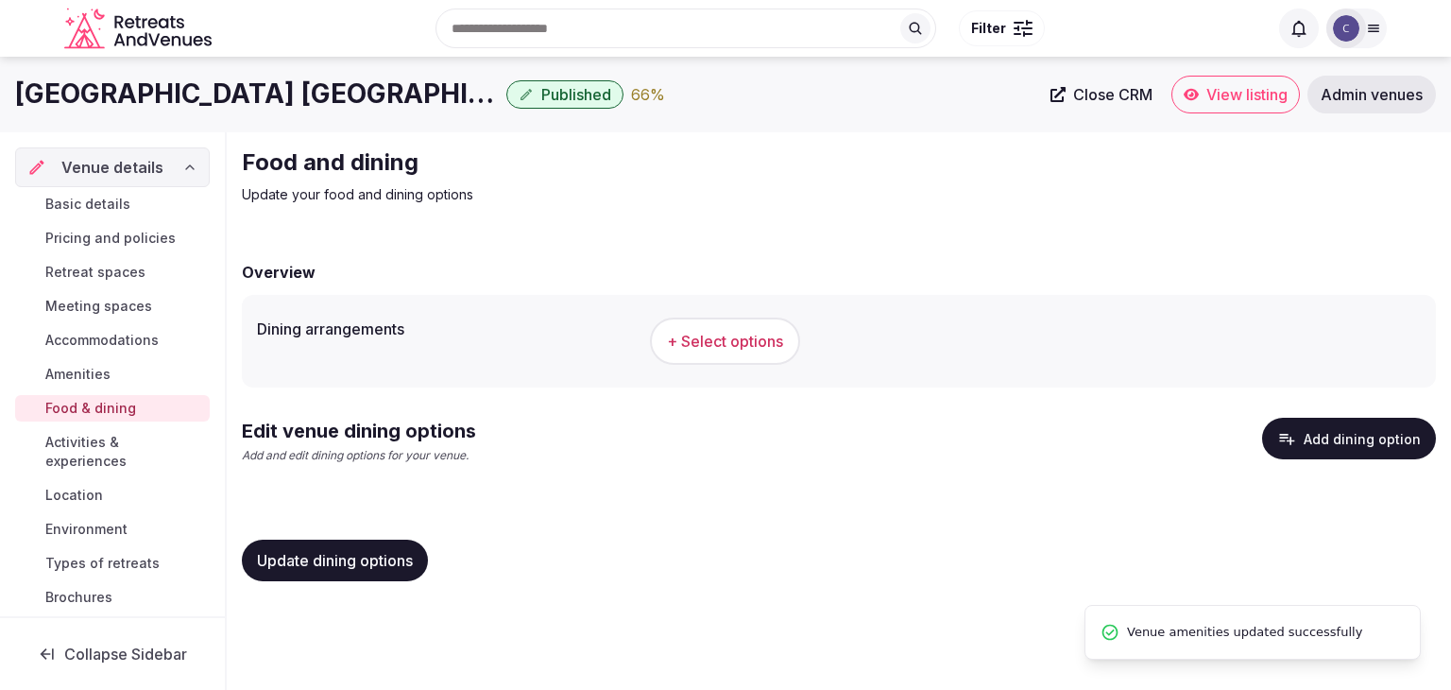
click at [758, 334] on span "+ Select options" at bounding box center [725, 341] width 116 height 21
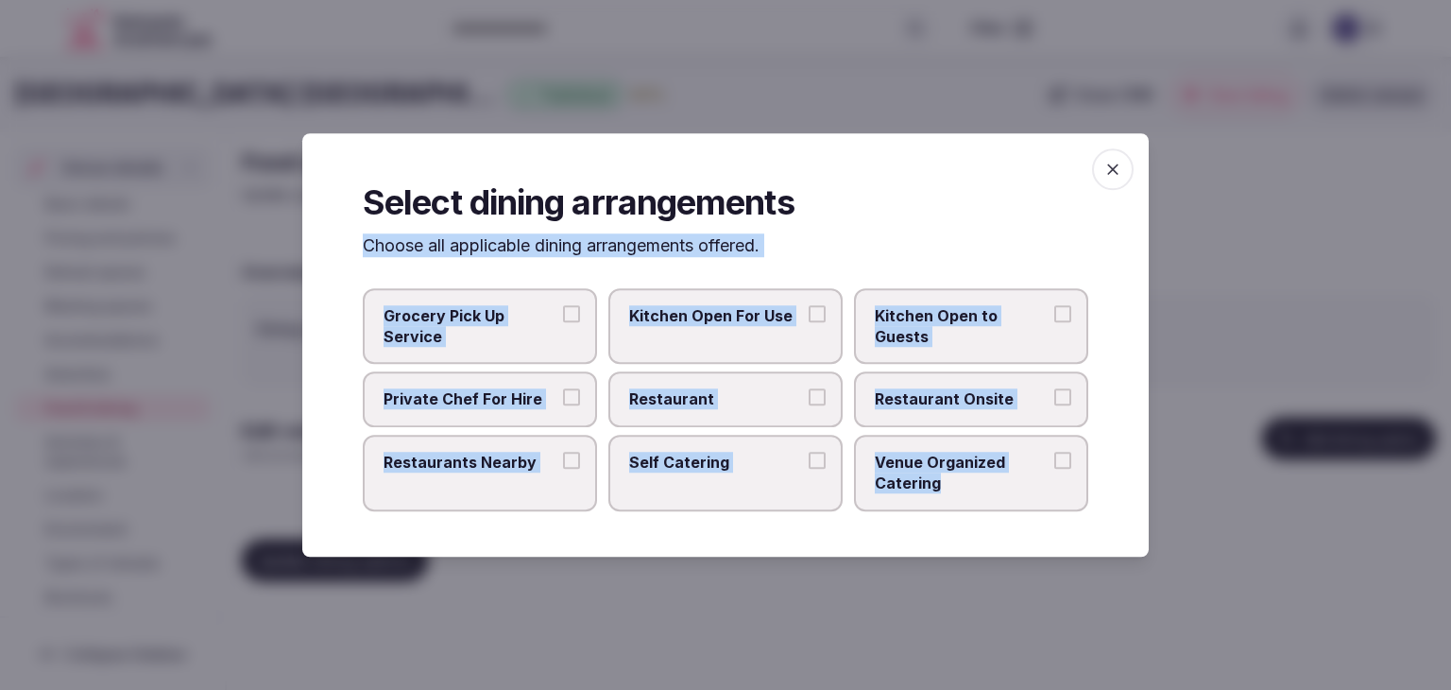
drag, startPoint x: 361, startPoint y: 240, endPoint x: 988, endPoint y: 500, distance: 678.3
click at [988, 500] on div "Select dining arrangements Choose all applicable dining arrangements offered. G…" at bounding box center [725, 344] width 847 height 423
copy div "Choose all applicable dining arrangements offered. Grocery Pick Up Service Kitc…"
drag, startPoint x: 913, startPoint y: 395, endPoint x: 922, endPoint y: 437, distance: 42.6
click at [914, 396] on span "Restaurant Onsite" at bounding box center [962, 399] width 174 height 21
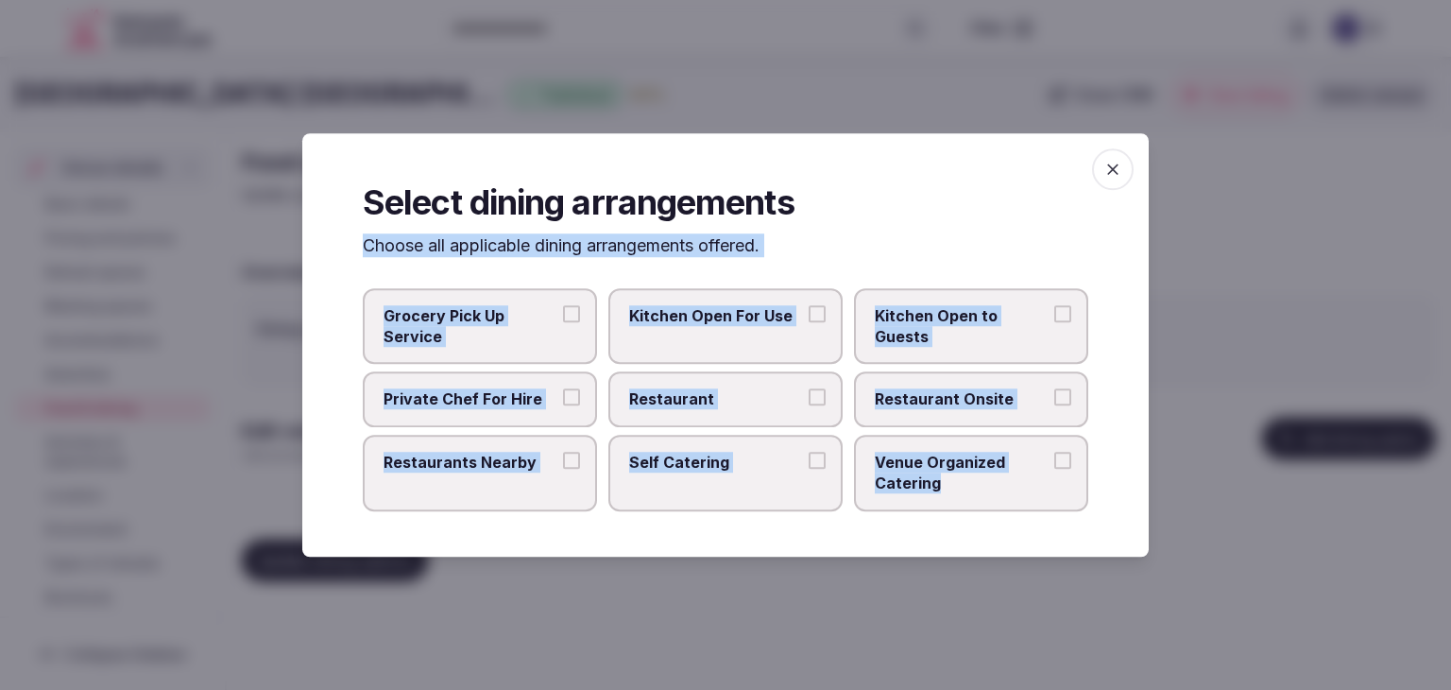
click at [1055, 396] on button "Restaurant Onsite" at bounding box center [1063, 397] width 17 height 17
click at [920, 465] on span "Venue Organized Catering" at bounding box center [962, 473] width 174 height 43
click at [1055, 465] on button "Venue Organized Catering" at bounding box center [1063, 460] width 17 height 17
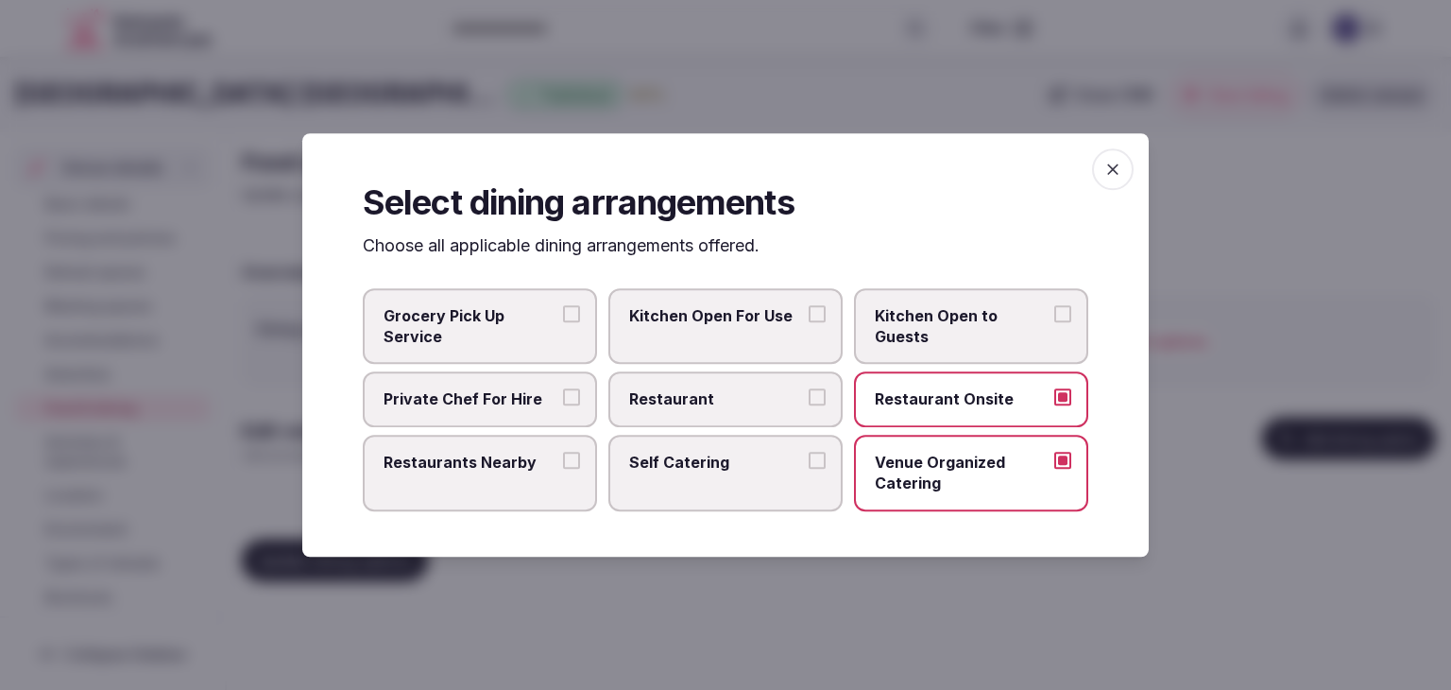
click at [514, 479] on label "Restaurants Nearby" at bounding box center [480, 473] width 234 height 77
click at [563, 469] on button "Restaurants Nearby" at bounding box center [571, 460] width 17 height 17
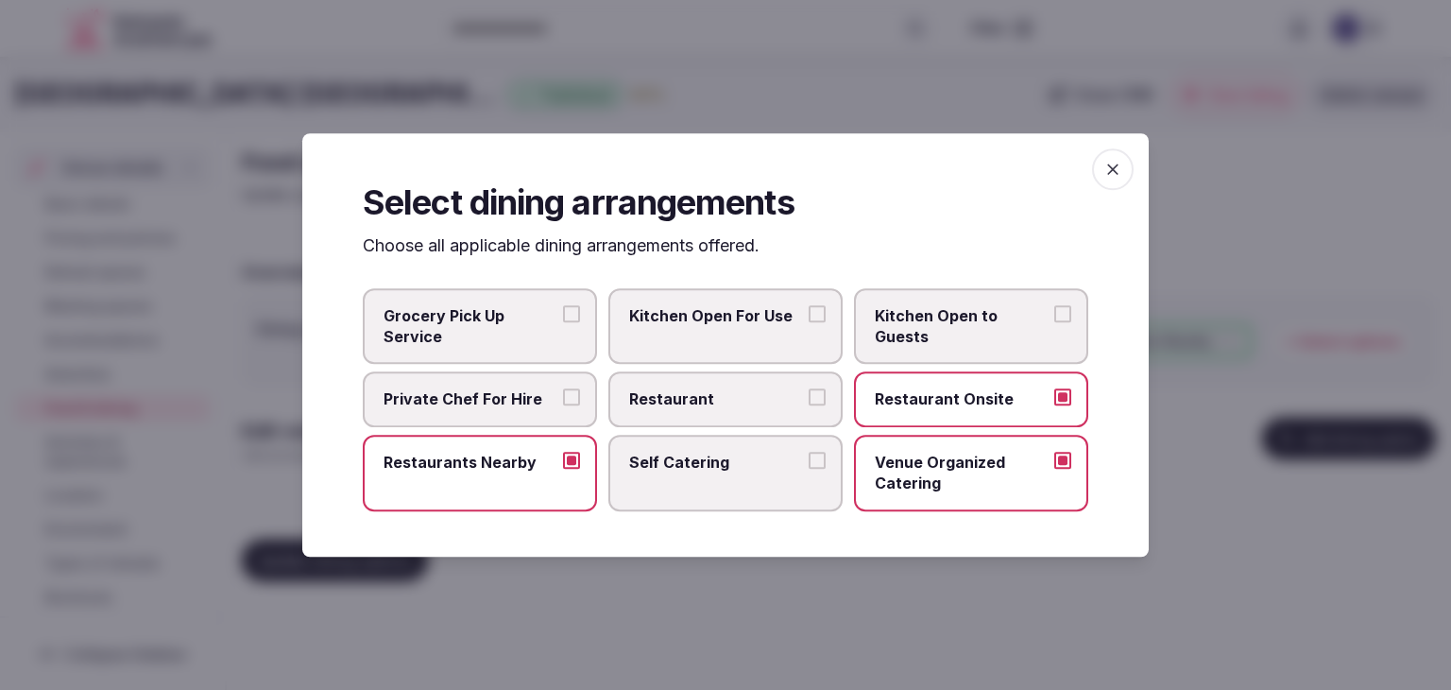
click at [1096, 167] on span "button" at bounding box center [1113, 169] width 42 height 42
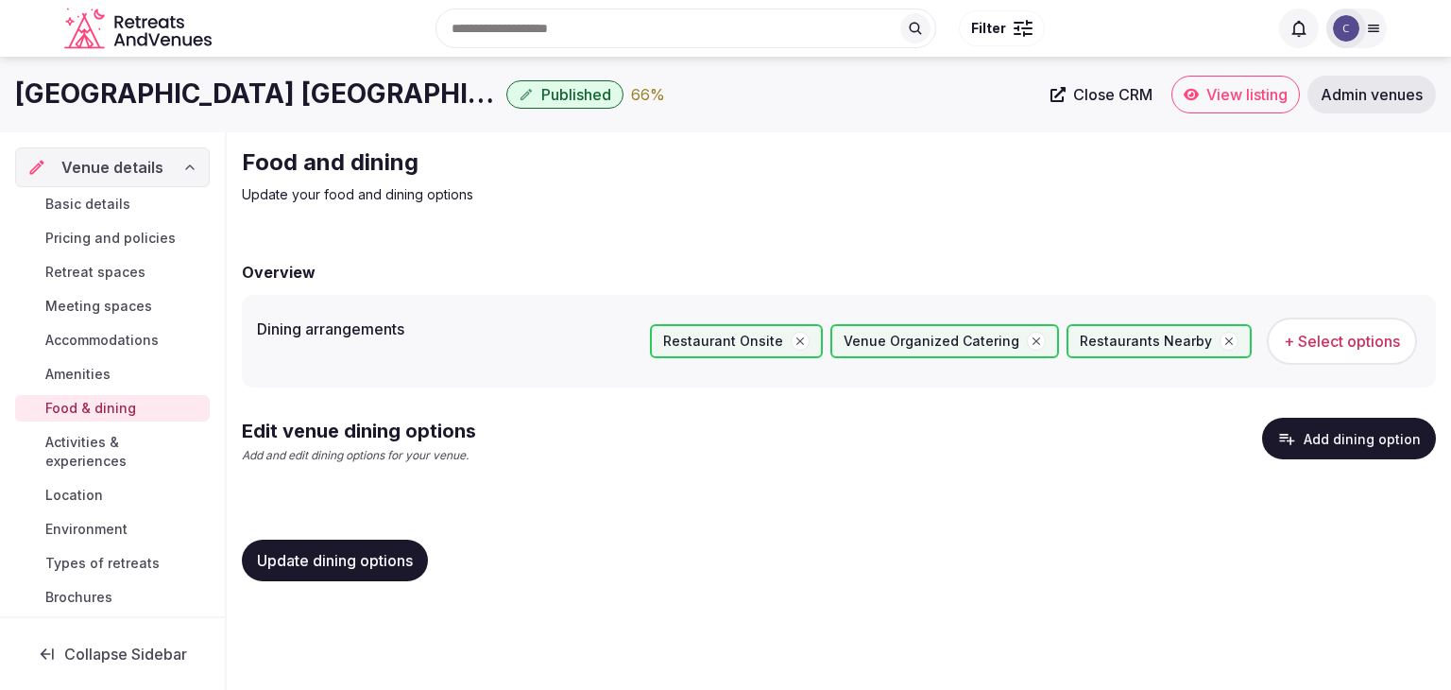
click at [386, 549] on button "Update dining options" at bounding box center [335, 561] width 186 height 42
click at [1367, 443] on button "Add dining option" at bounding box center [1349, 439] width 174 height 42
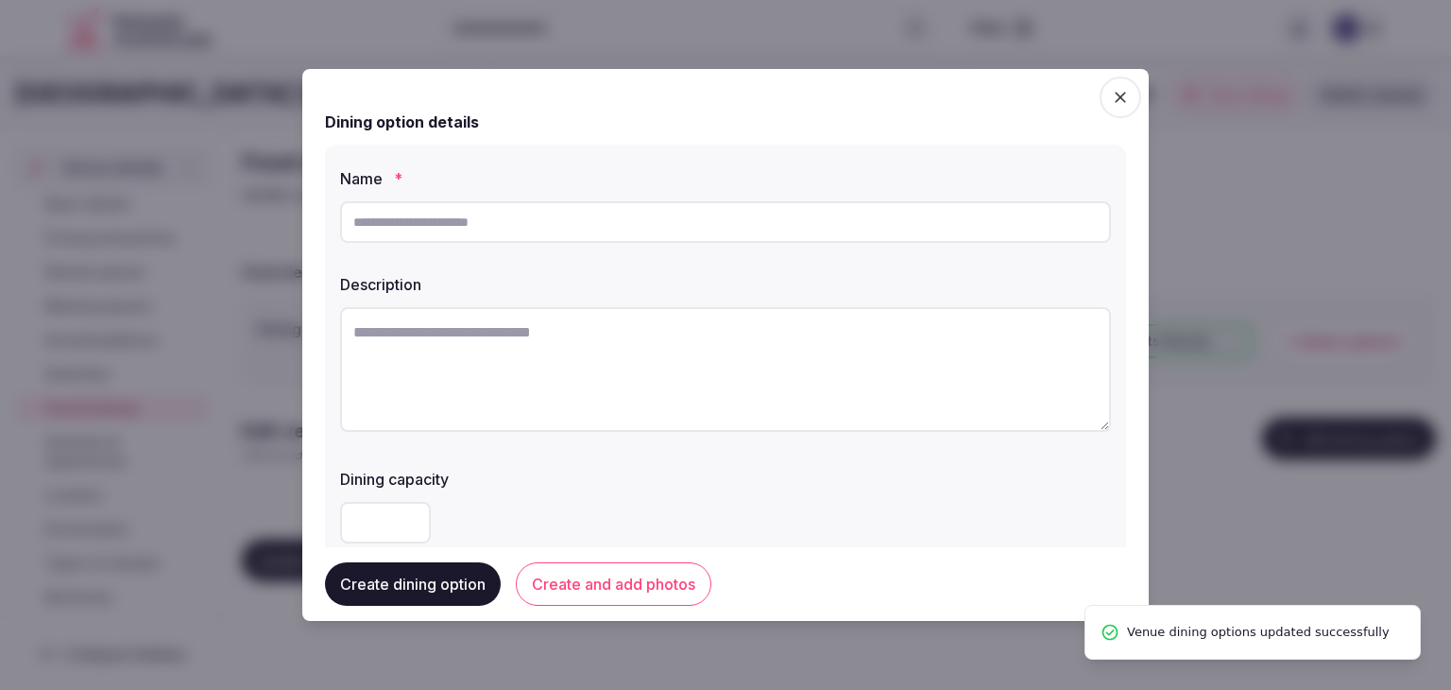
drag, startPoint x: 584, startPoint y: 223, endPoint x: 571, endPoint y: 224, distance: 13.3
click at [583, 222] on input "text" at bounding box center [725, 222] width 771 height 42
paste input "*******"
type input "*******"
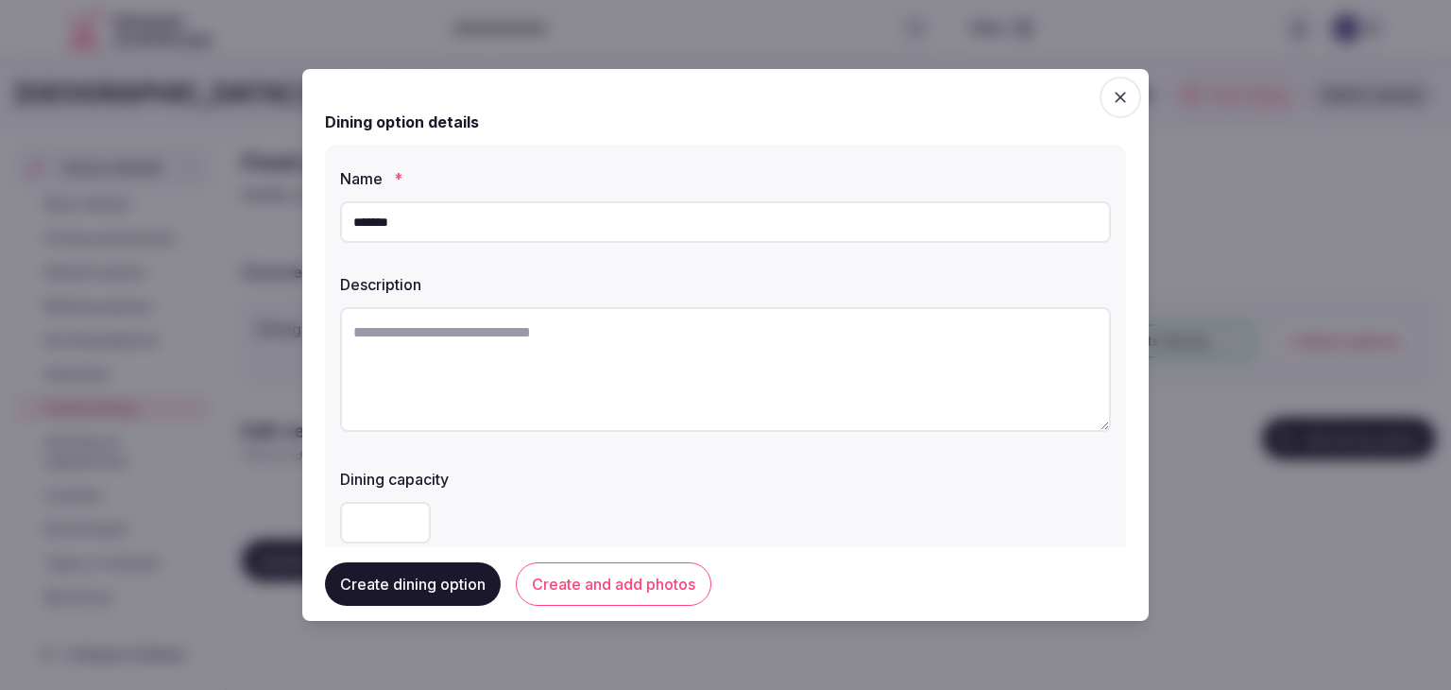
click at [684, 356] on textarea at bounding box center [725, 369] width 771 height 125
paste textarea "**********"
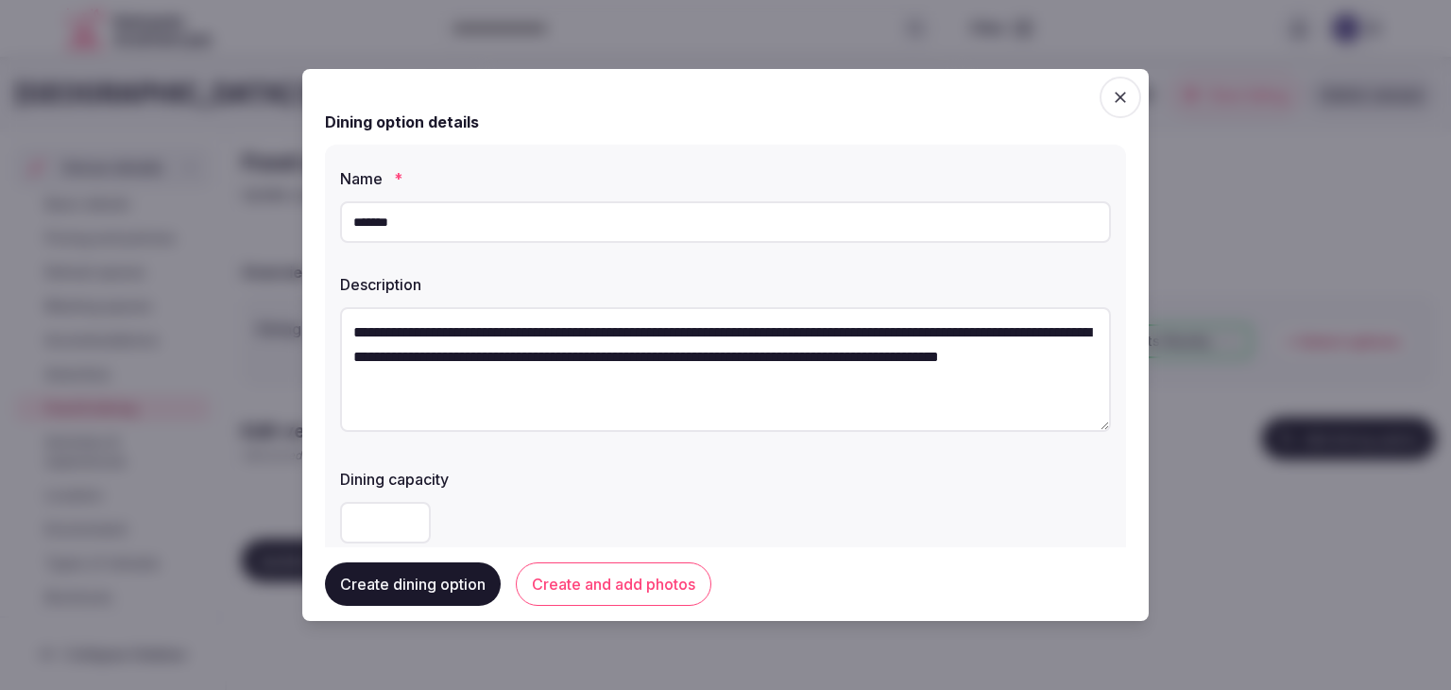
scroll to position [10, 0]
type textarea "**********"
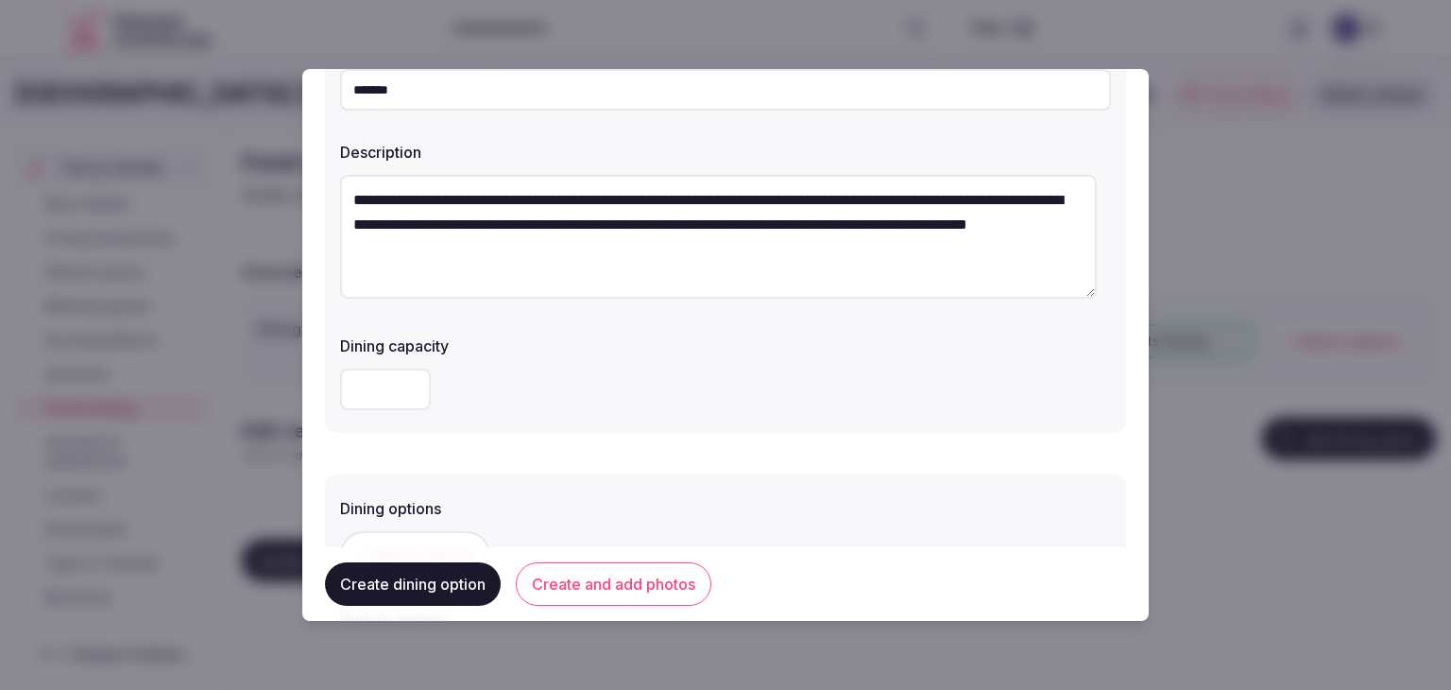
scroll to position [189, 0]
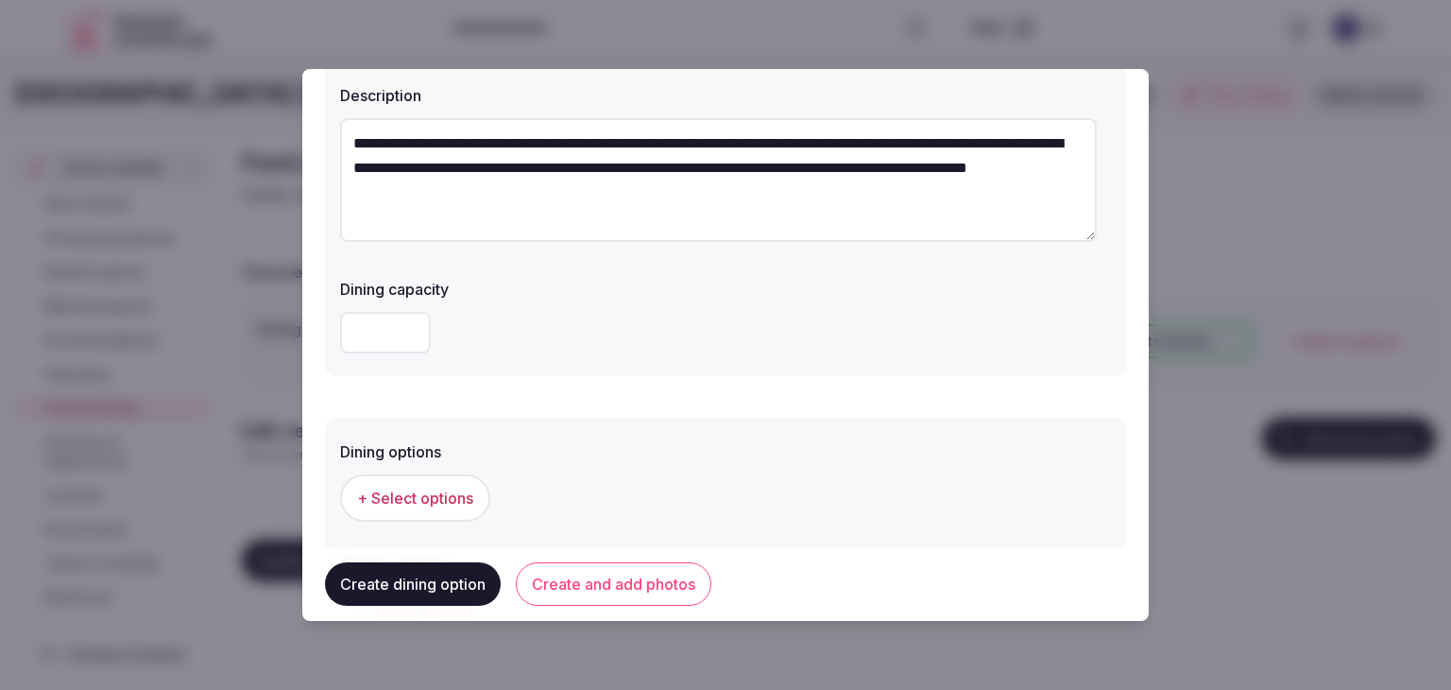
click at [432, 496] on span "+ Select options" at bounding box center [415, 498] width 116 height 21
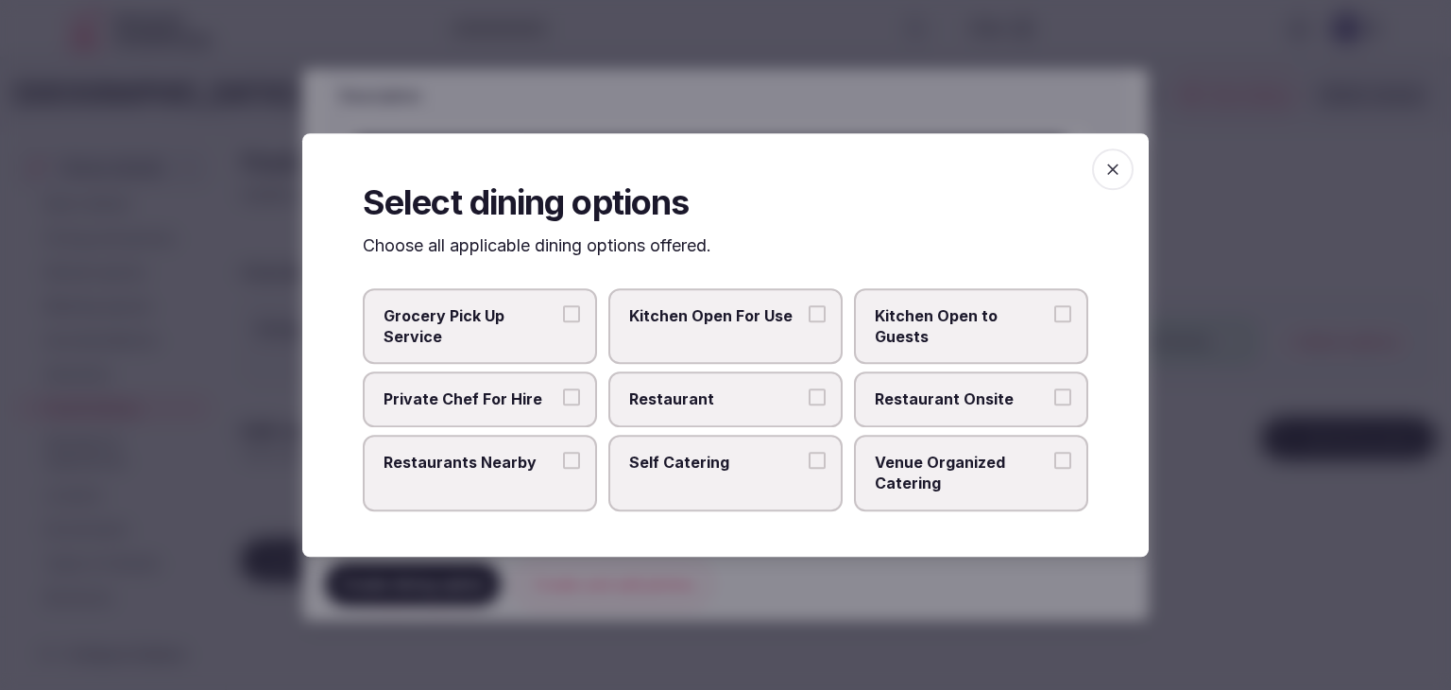
click at [931, 391] on span "Restaurant Onsite" at bounding box center [962, 399] width 174 height 21
click at [1055, 391] on button "Restaurant Onsite" at bounding box center [1063, 397] width 17 height 17
click at [1107, 170] on icon "button" at bounding box center [1113, 169] width 19 height 19
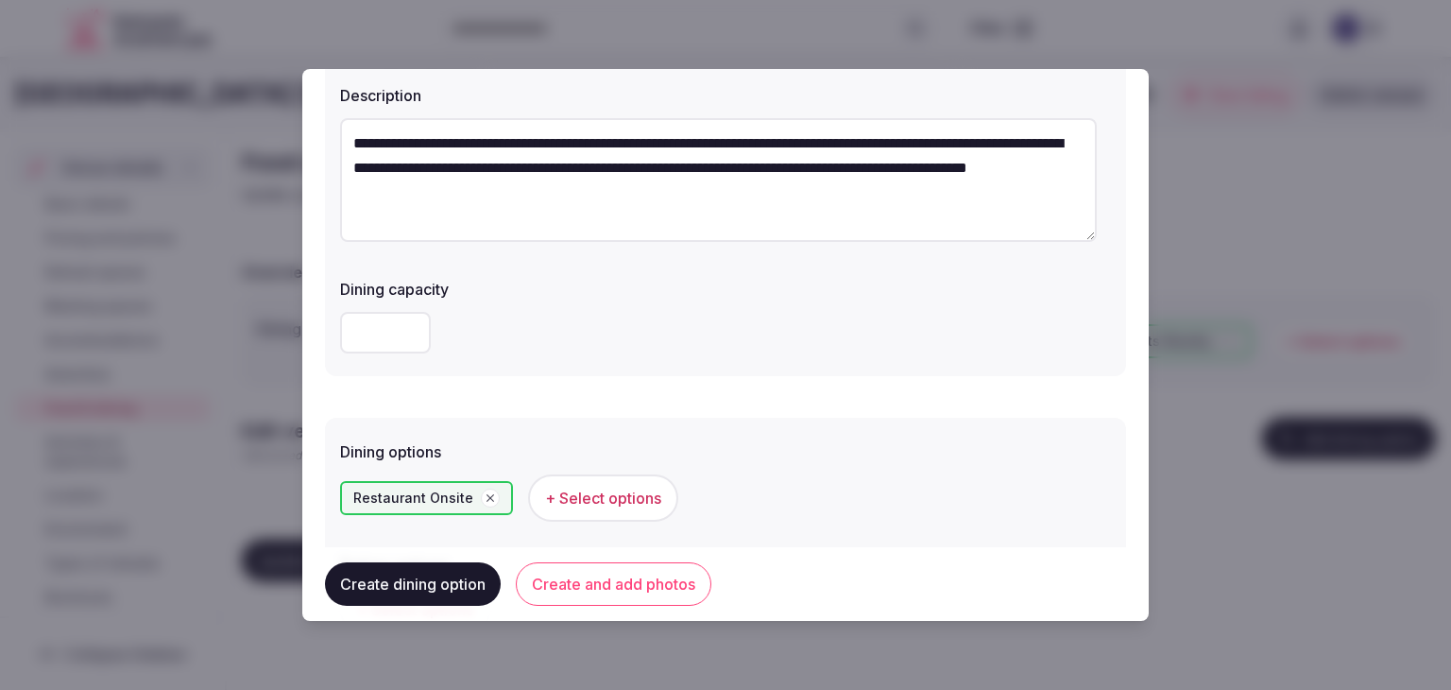
scroll to position [378, 0]
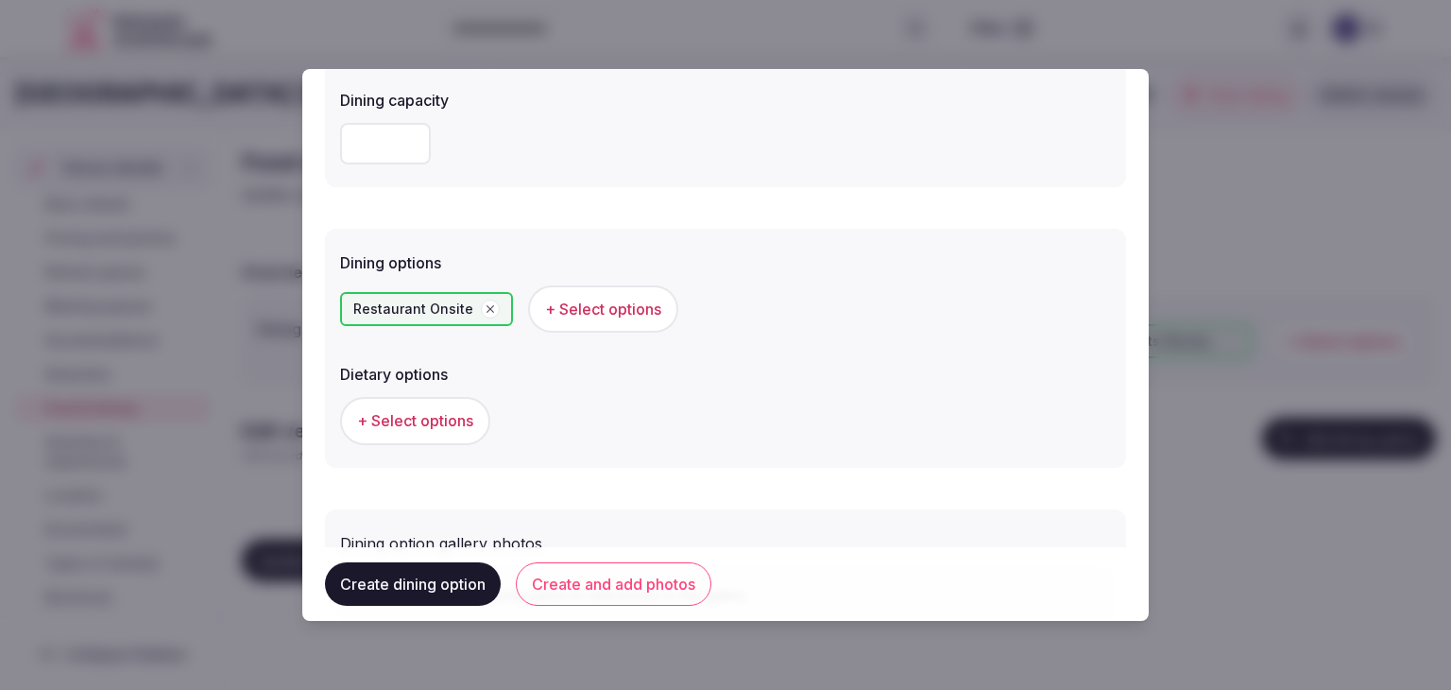
click at [627, 569] on button "Create and add photos" at bounding box center [614, 583] width 196 height 43
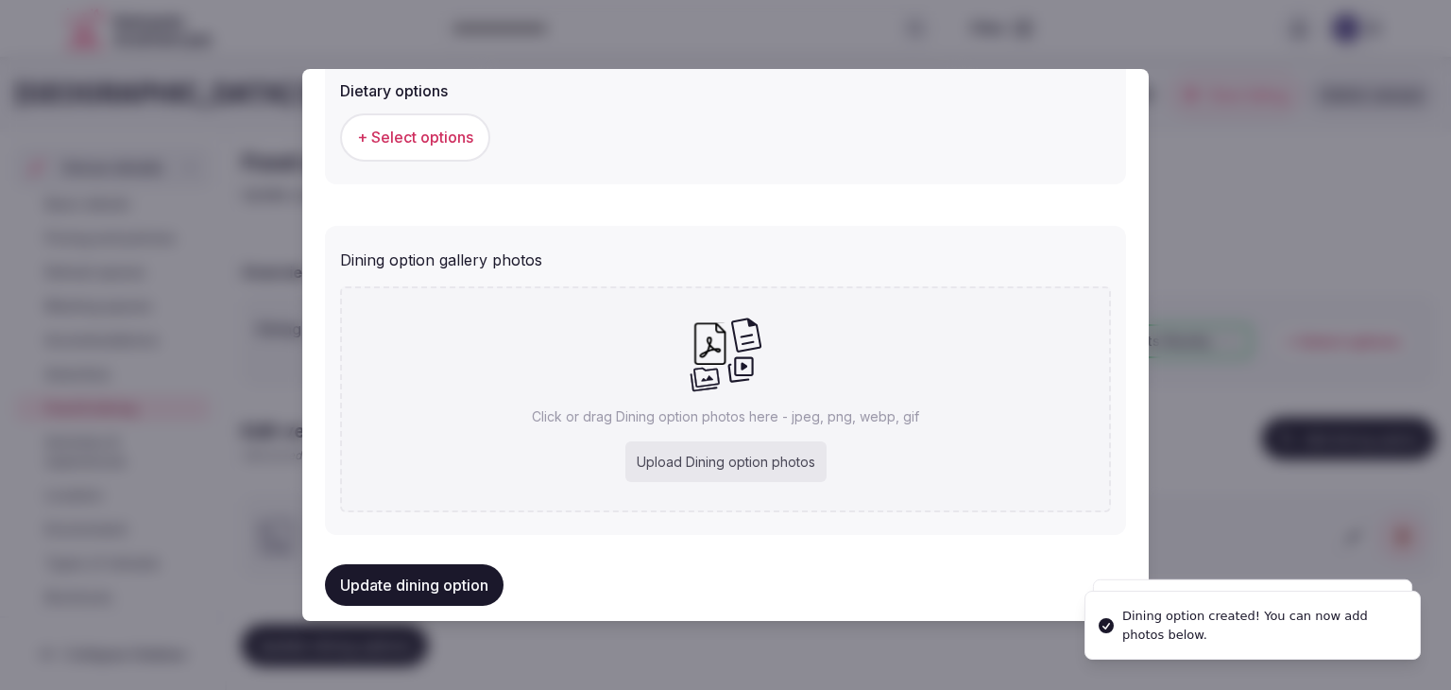
scroll to position [684, 0]
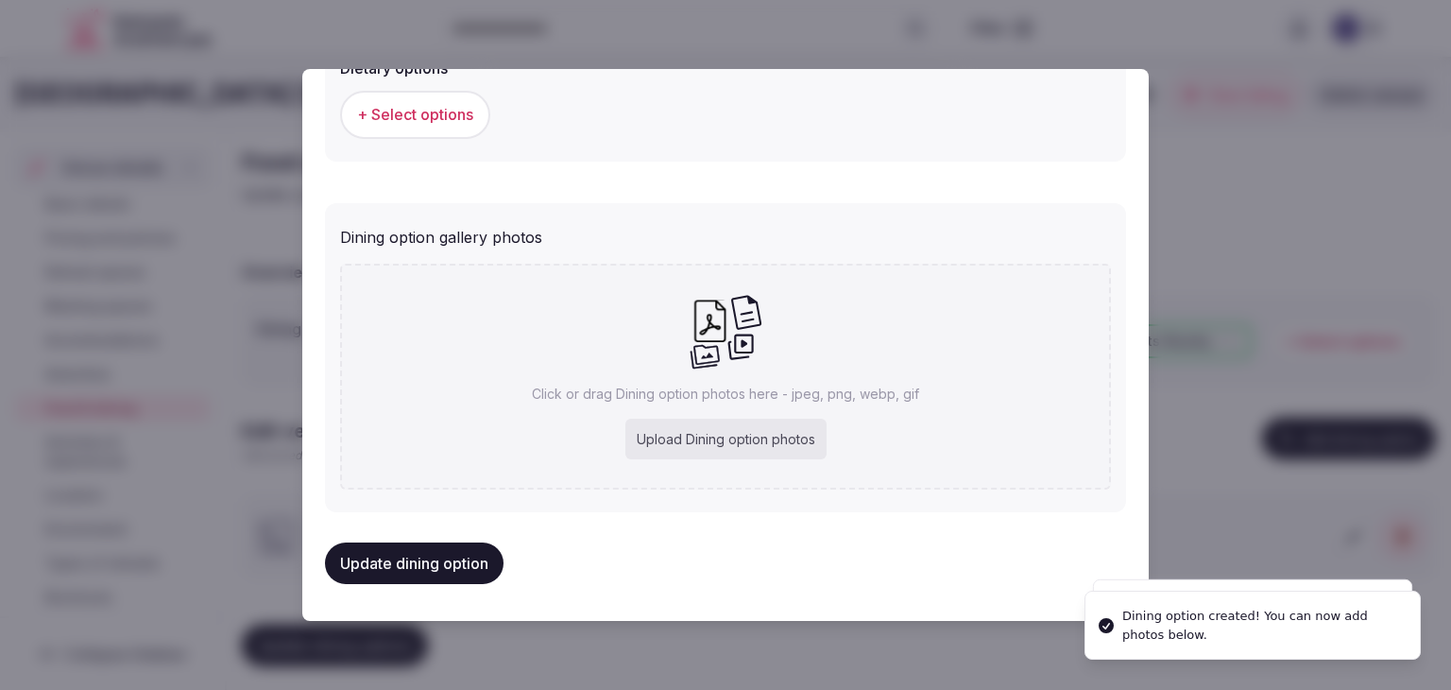
click at [683, 453] on div "Upload Dining option photos" at bounding box center [726, 440] width 201 height 42
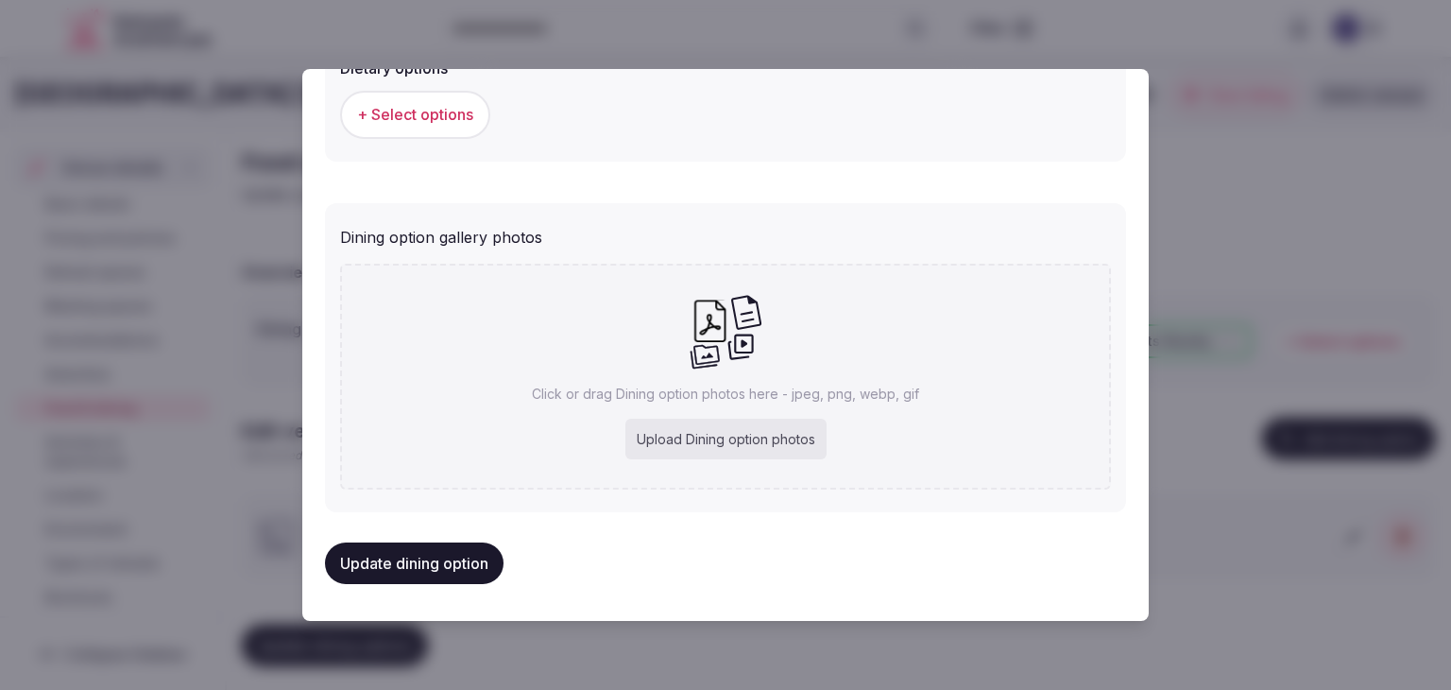
type input "**********"
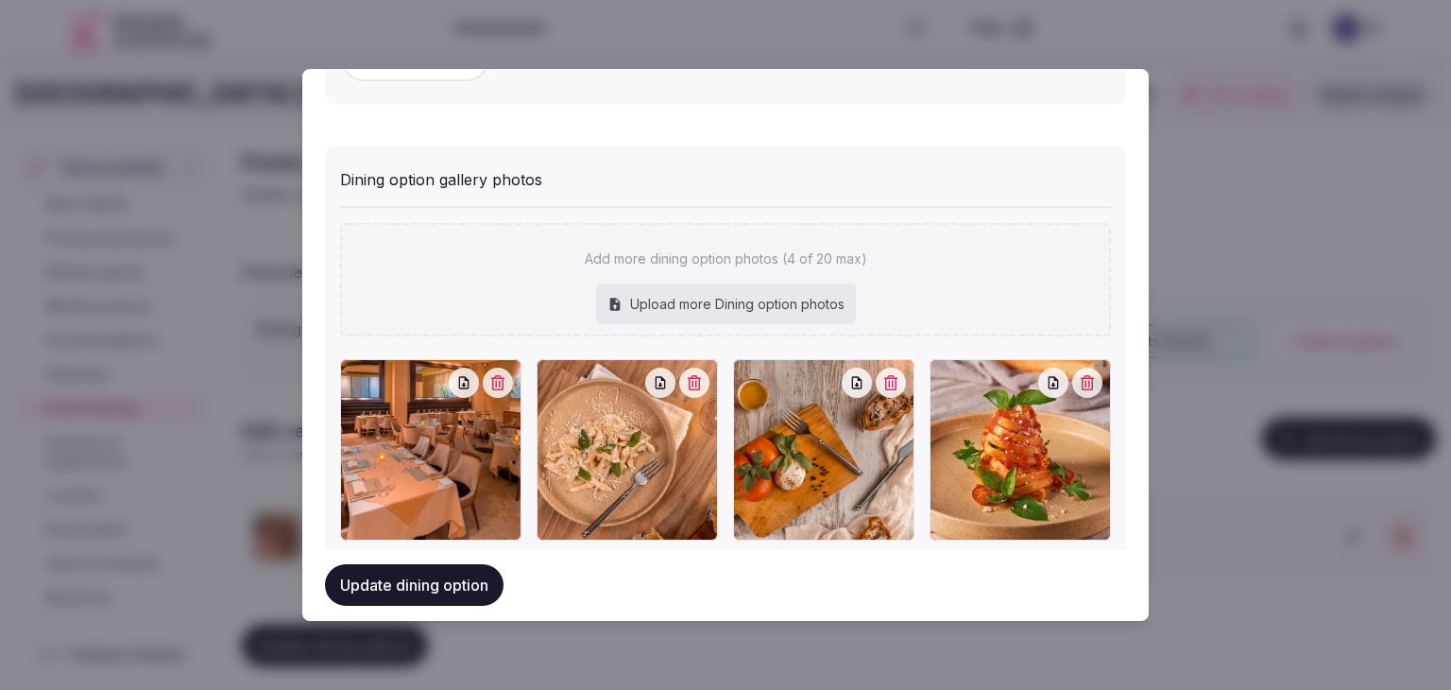
scroll to position [788, 0]
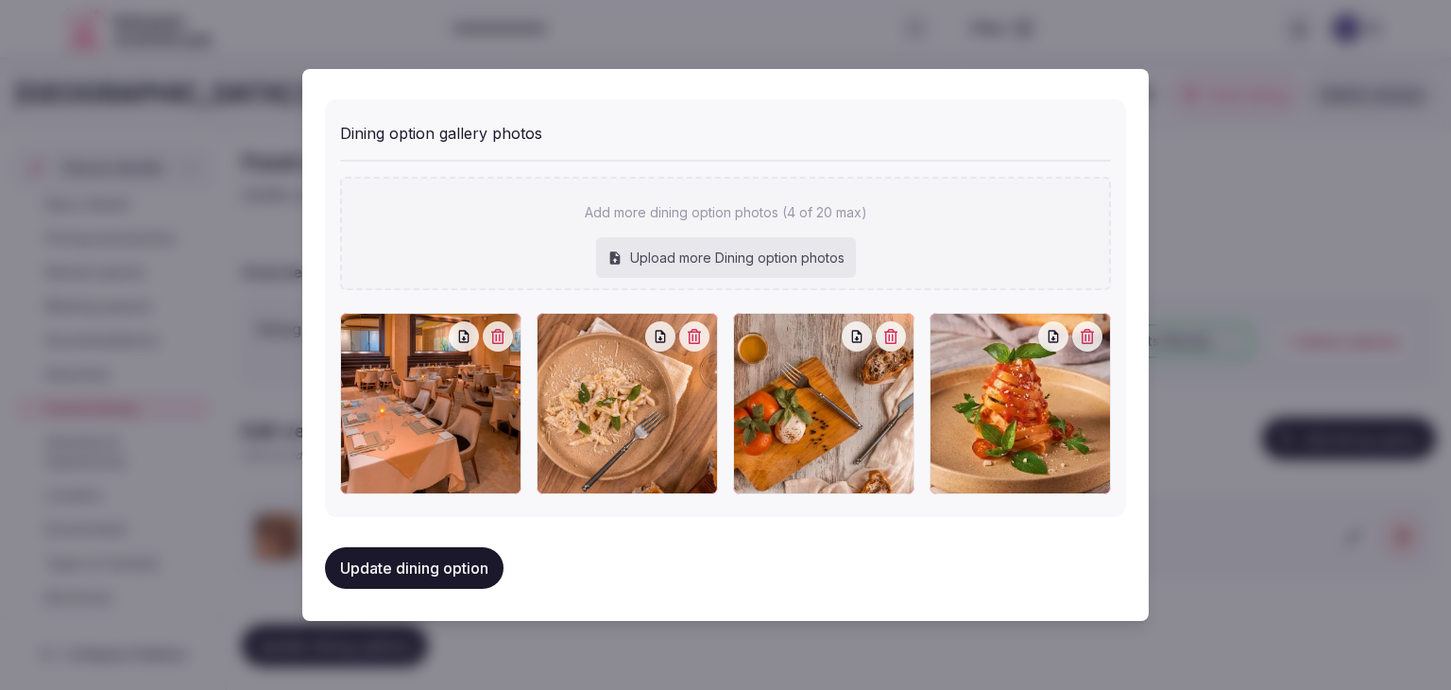
click at [446, 562] on button "Update dining option" at bounding box center [414, 568] width 179 height 42
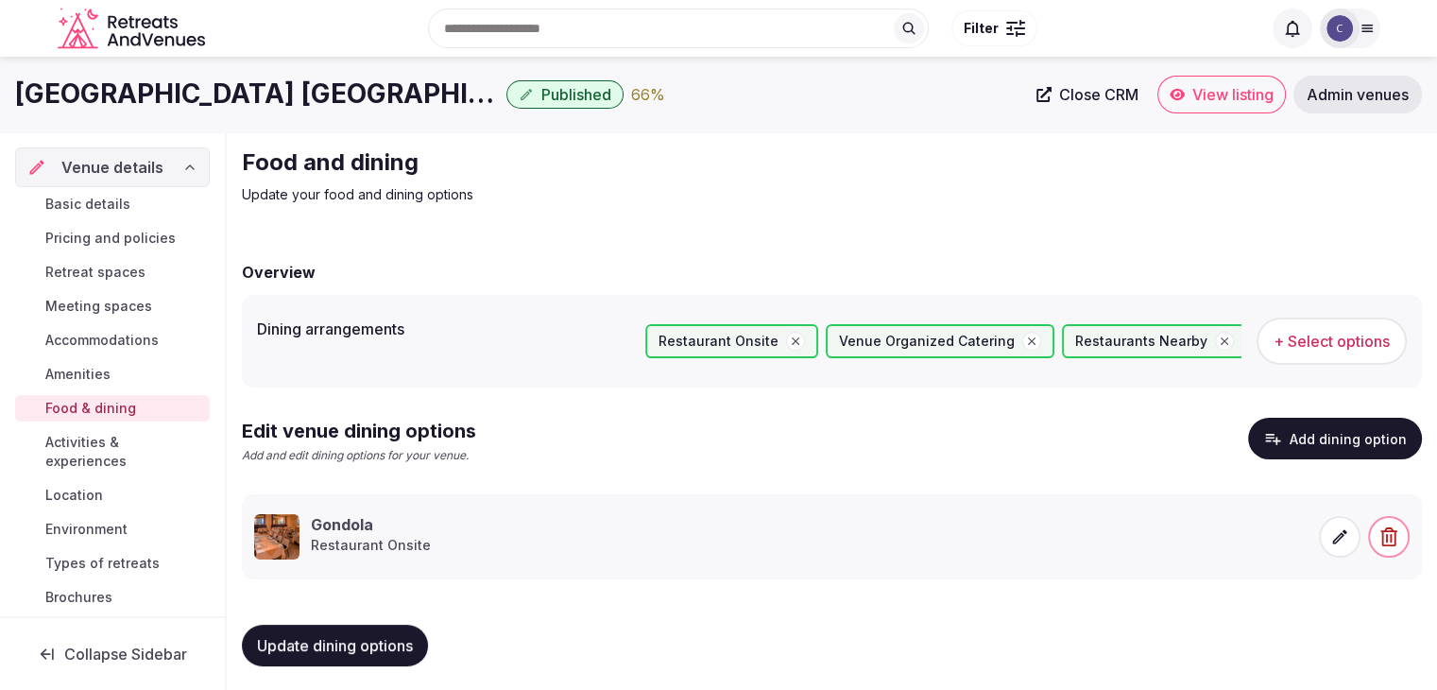
click at [315, 630] on button "Update dining options" at bounding box center [335, 646] width 186 height 42
click at [119, 443] on span "Activities & experiences" at bounding box center [123, 452] width 157 height 38
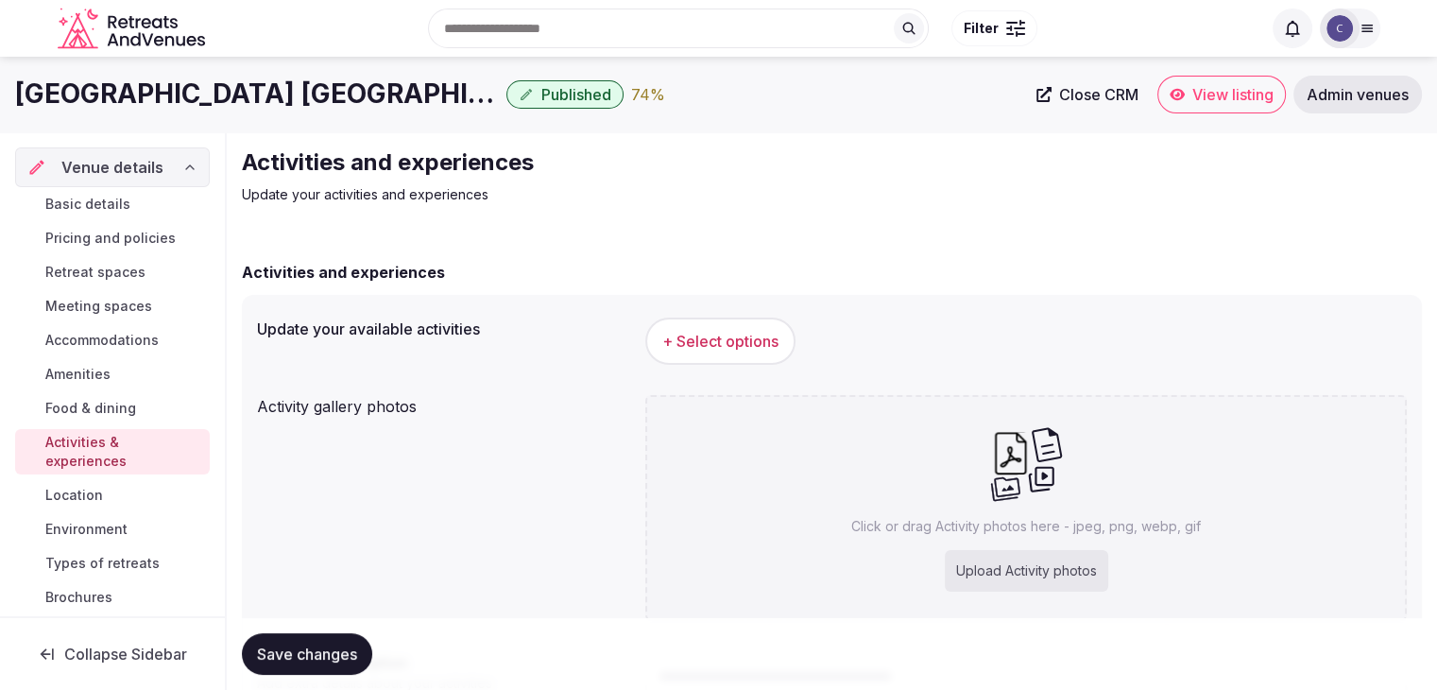
click at [1015, 559] on div "Upload Activity photos" at bounding box center [1026, 571] width 163 height 42
type input "**********"
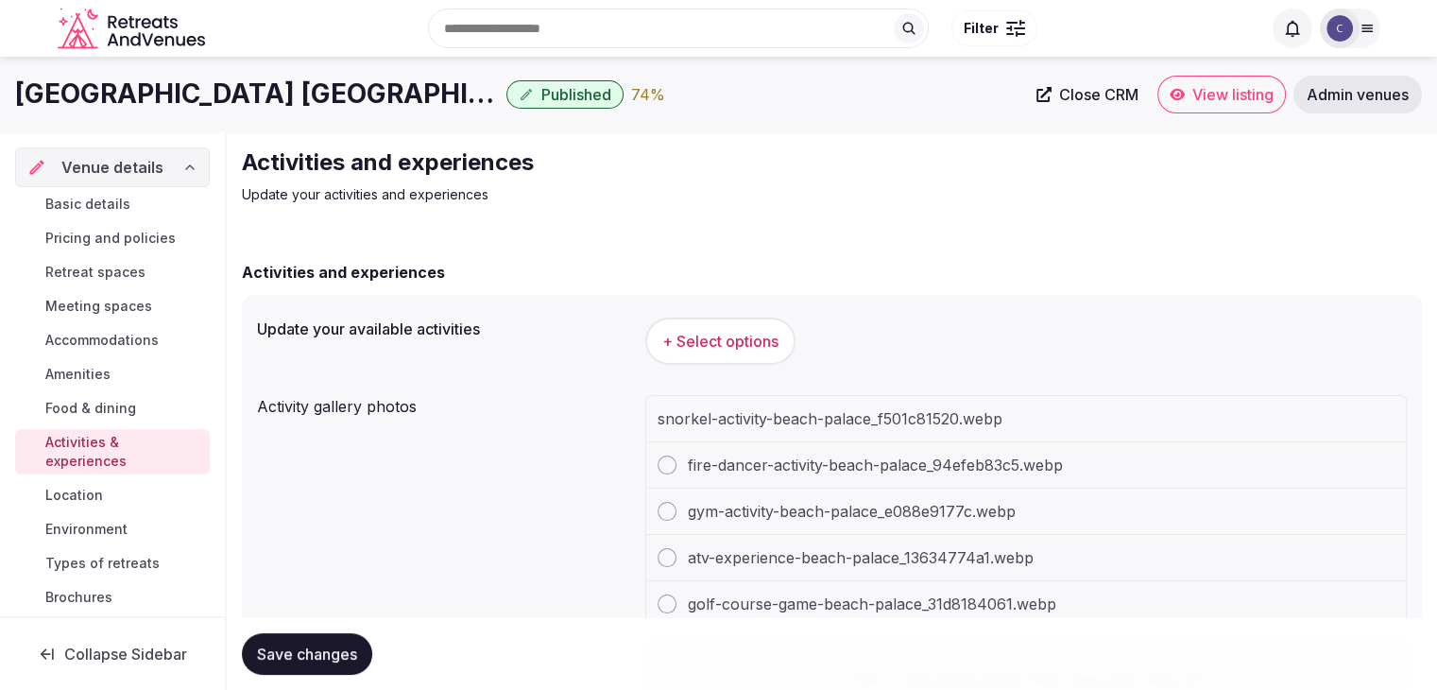
click at [686, 342] on span "+ Select options" at bounding box center [720, 341] width 116 height 21
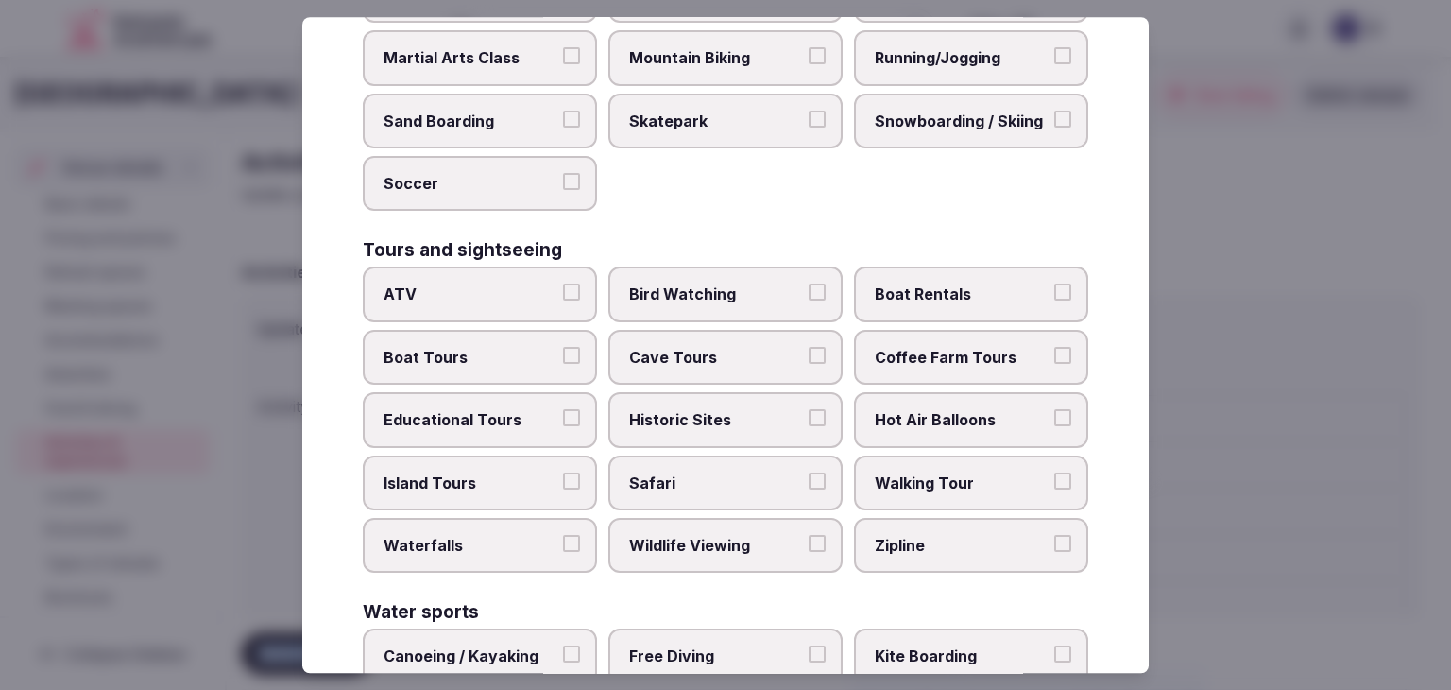
scroll to position [1459, 0]
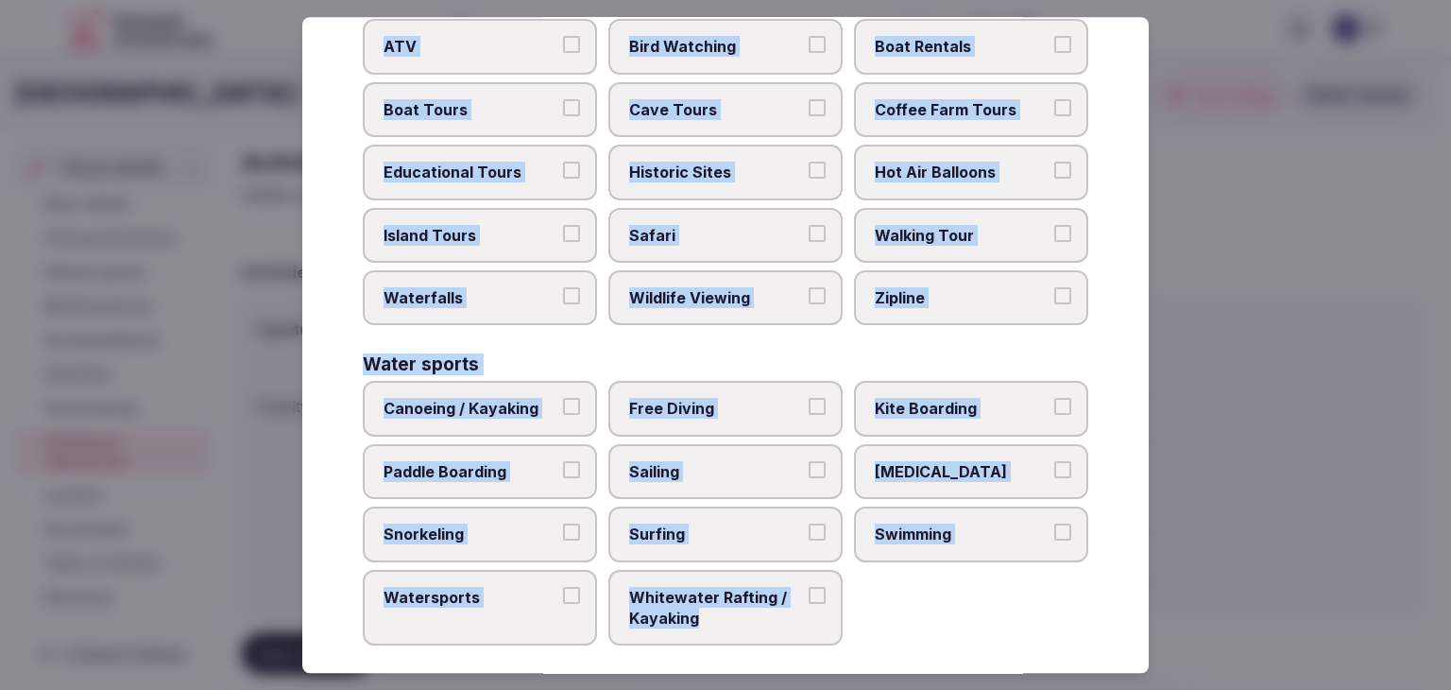
drag, startPoint x: 360, startPoint y: 122, endPoint x: 858, endPoint y: 612, distance: 699.0
click at [858, 612] on div "Select your activities Choose all applicable activities offered. Culture Dancin…" at bounding box center [725, 345] width 847 height 656
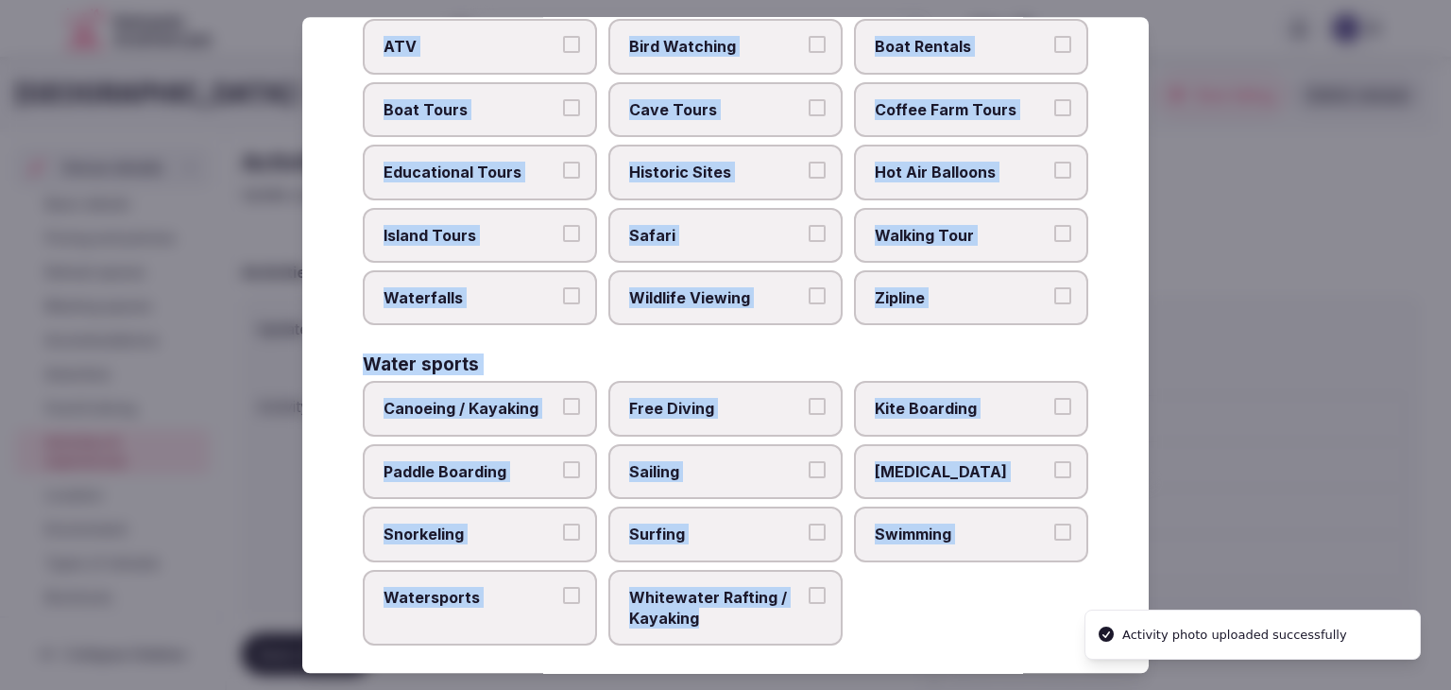
copy div "Choose all applicable activities offered. Culture Dancing Food and Culinary Cla…"
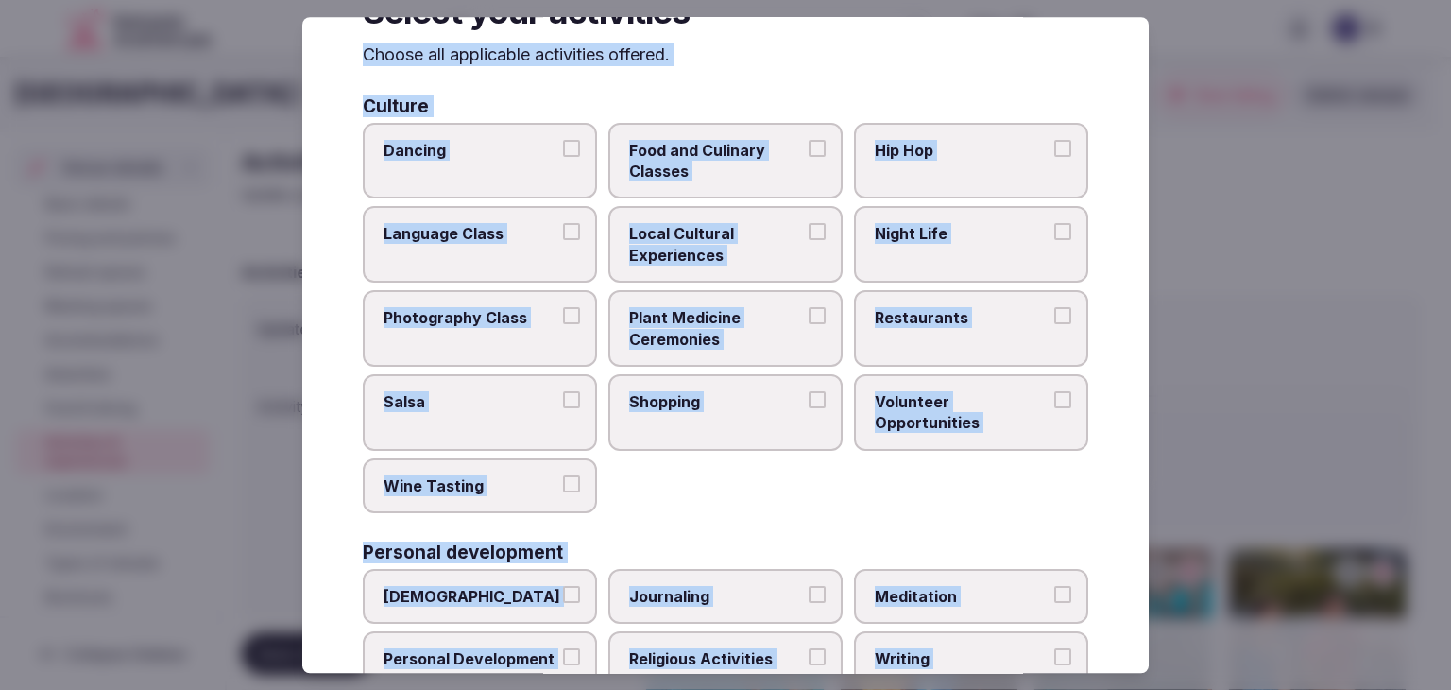
scroll to position [0, 0]
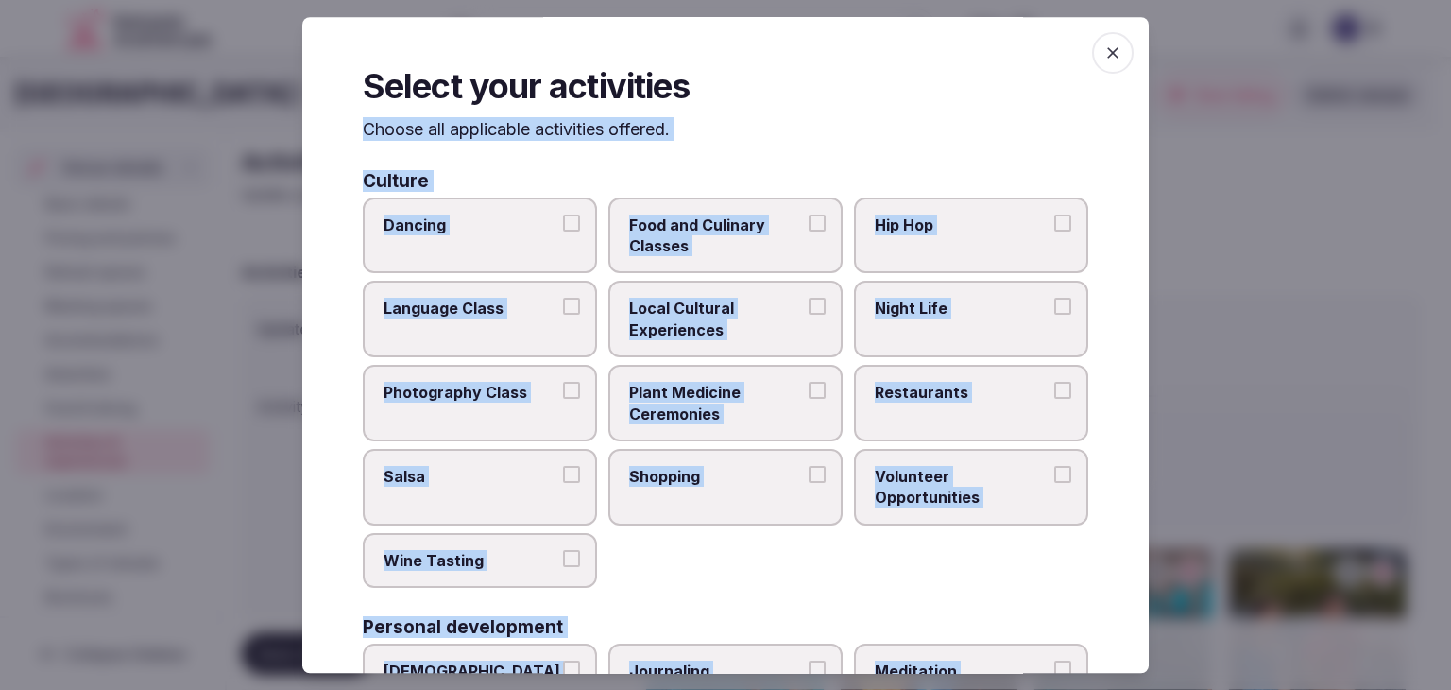
click at [791, 318] on span "Local Cultural Experiences" at bounding box center [716, 320] width 174 height 43
click at [809, 316] on button "Local Cultural Experiences" at bounding box center [817, 307] width 17 height 17
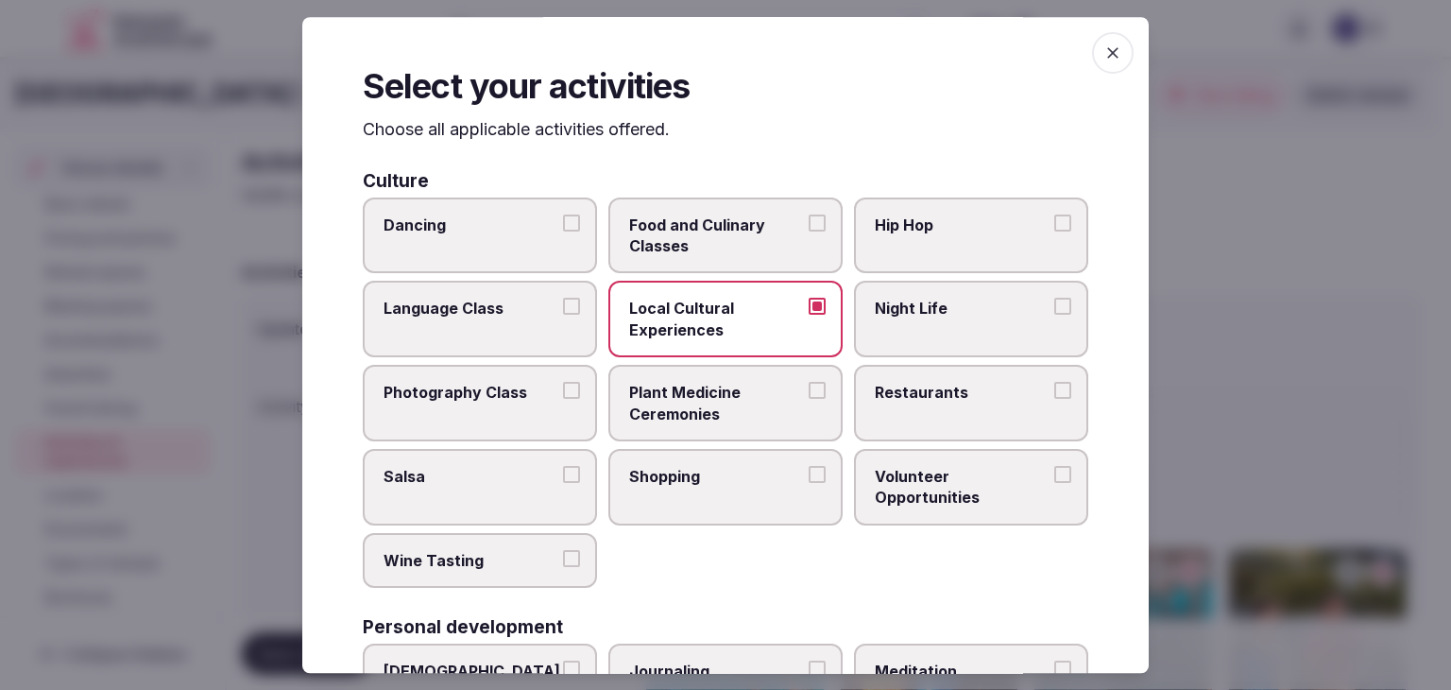
click at [933, 334] on label "Night Life" at bounding box center [971, 320] width 234 height 77
click at [1055, 316] on button "Night Life" at bounding box center [1063, 307] width 17 height 17
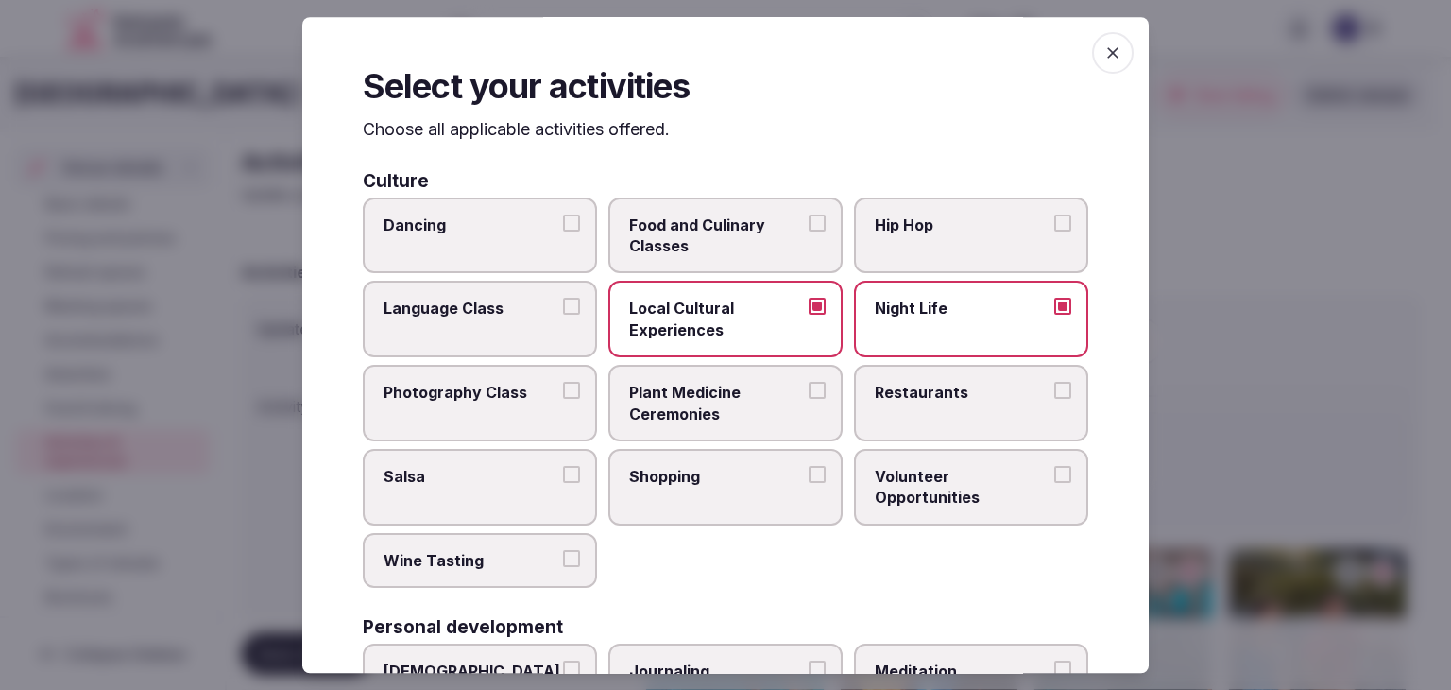
click at [934, 421] on label "Restaurants" at bounding box center [971, 403] width 234 height 77
click at [1055, 399] on button "Restaurants" at bounding box center [1063, 390] width 17 height 17
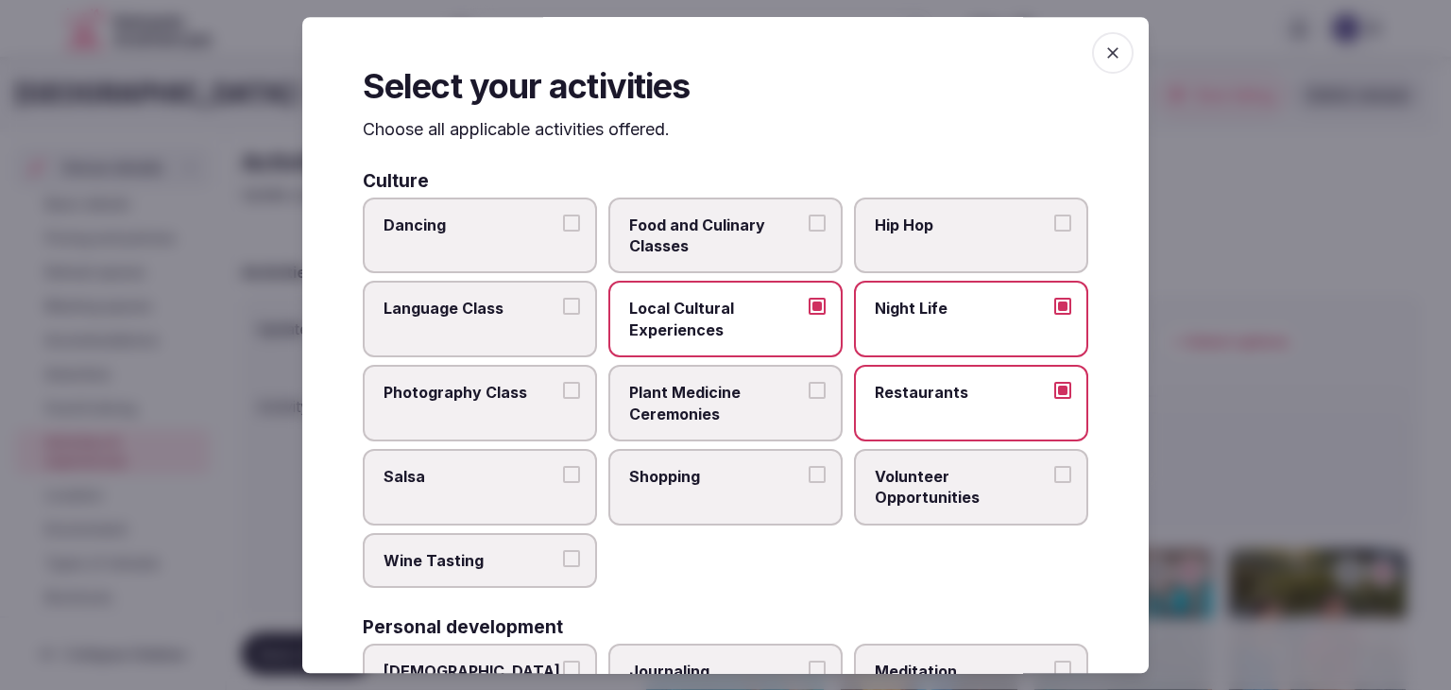
click at [719, 473] on span "Shopping" at bounding box center [716, 476] width 174 height 21
click at [809, 473] on button "Shopping" at bounding box center [817, 474] width 17 height 17
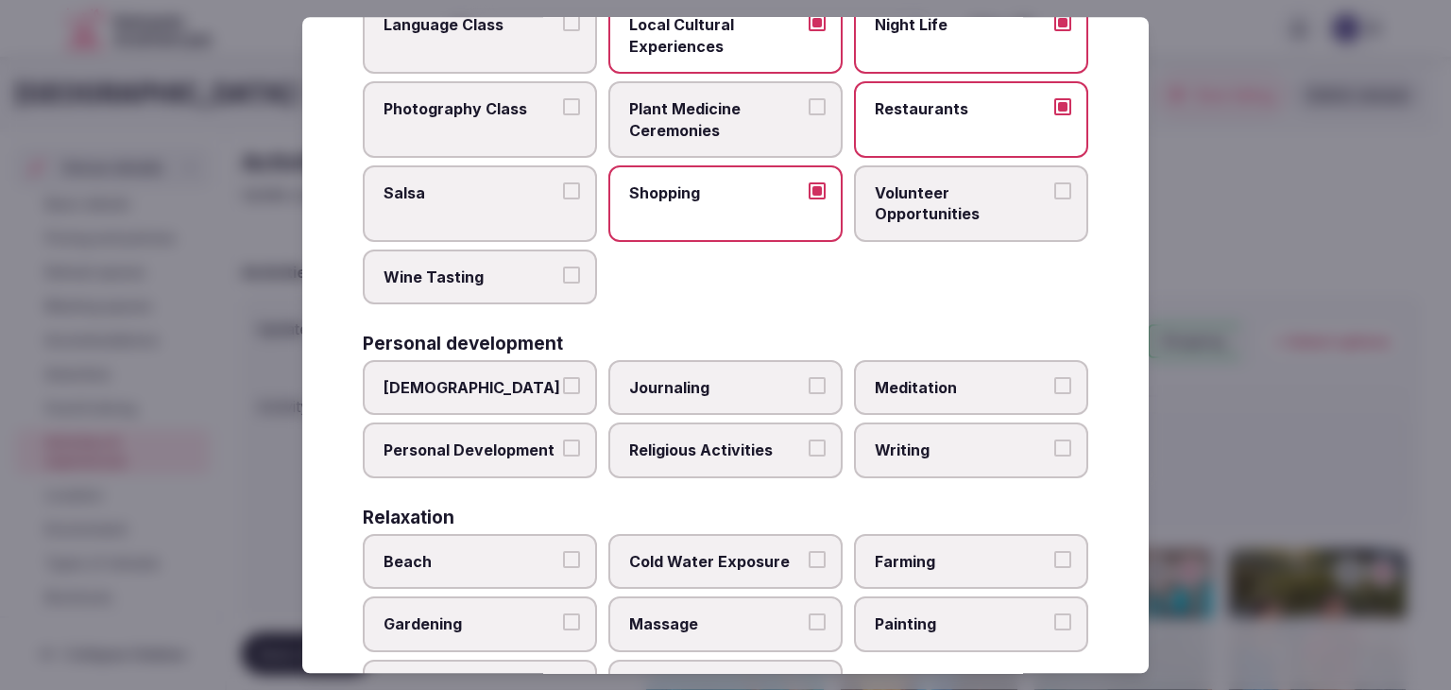
scroll to position [472, 0]
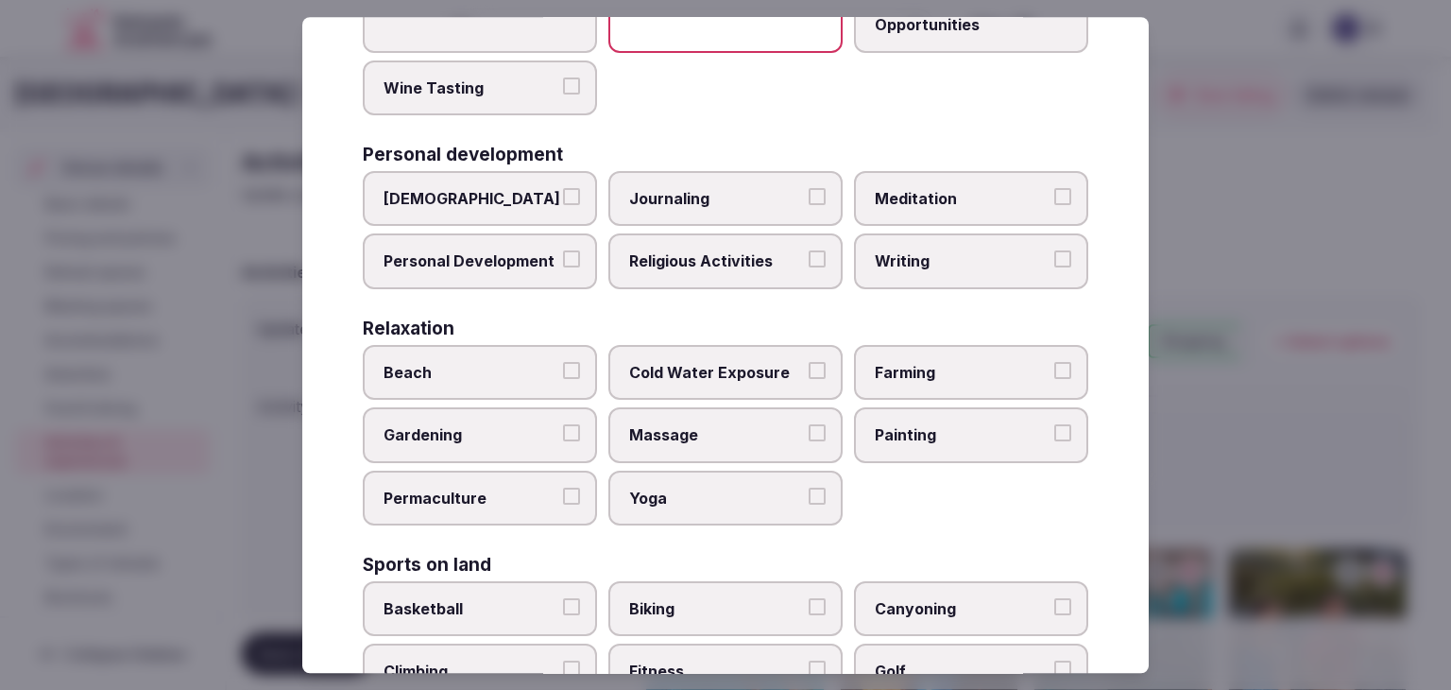
click at [516, 253] on span "Personal Development" at bounding box center [471, 261] width 174 height 21
click at [563, 253] on button "Personal Development" at bounding box center [571, 259] width 17 height 17
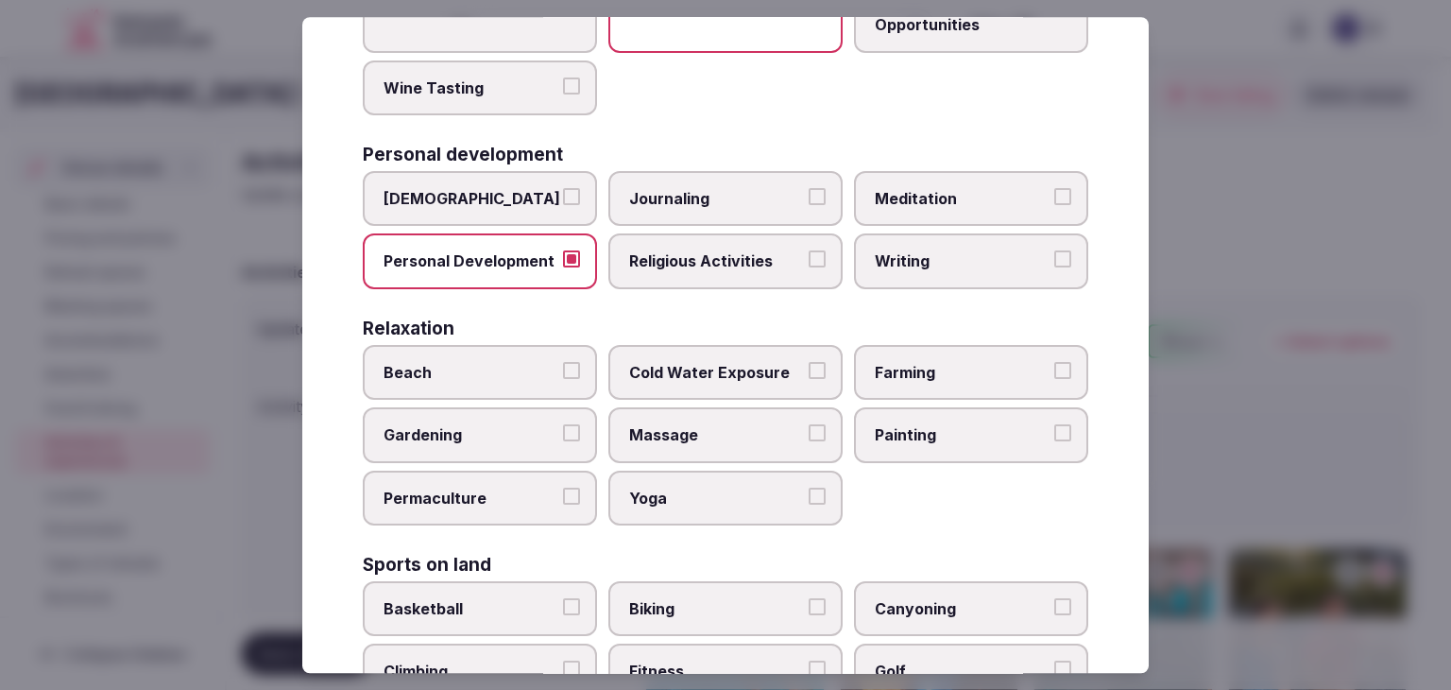
click at [967, 175] on label "Meditation" at bounding box center [971, 198] width 234 height 55
click at [1055, 188] on button "Meditation" at bounding box center [1063, 196] width 17 height 17
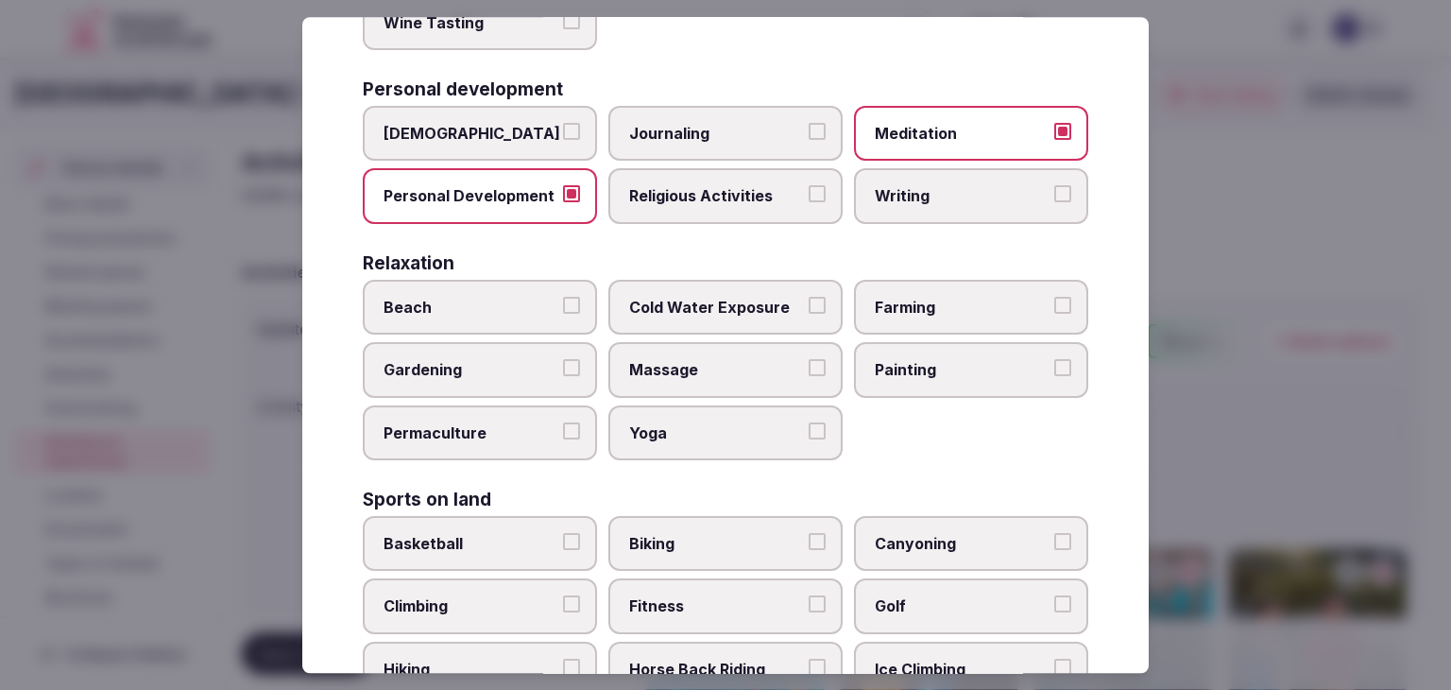
scroll to position [661, 0]
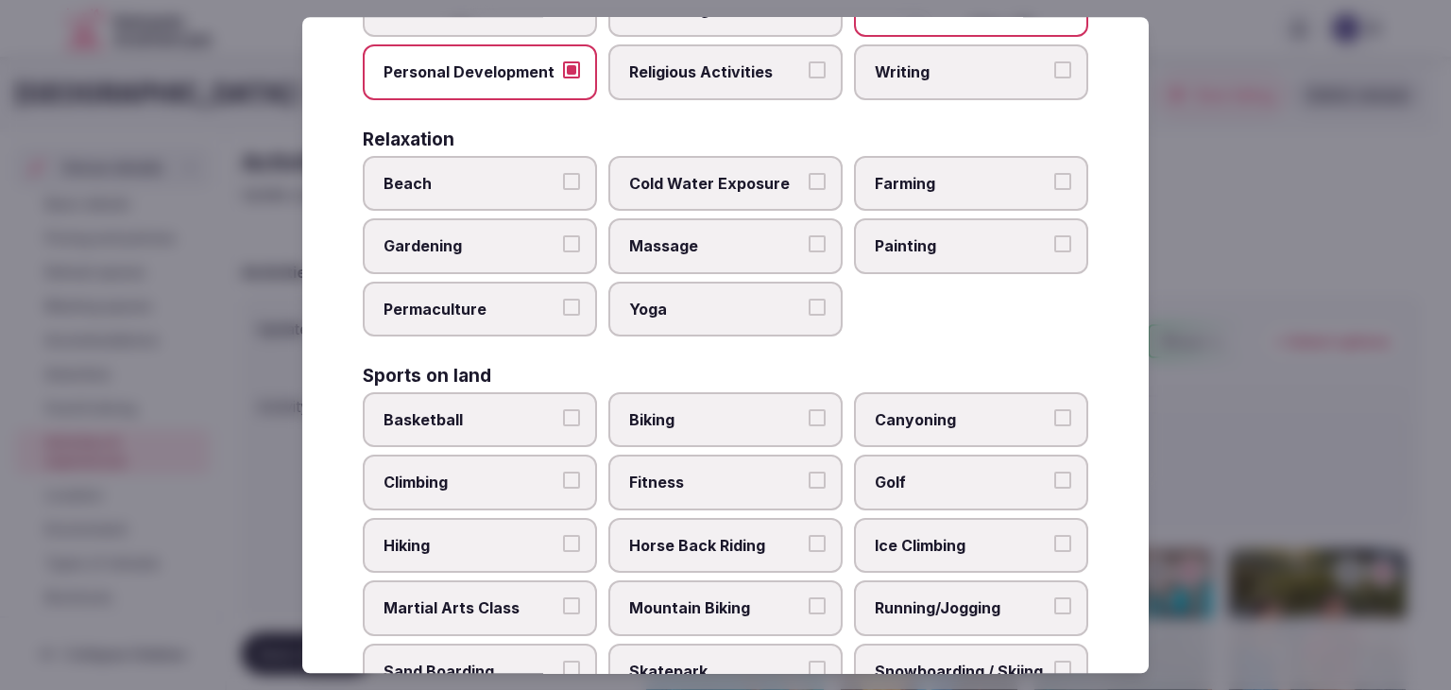
click at [735, 282] on label "Yoga" at bounding box center [726, 309] width 234 height 55
click at [809, 299] on button "Yoga" at bounding box center [817, 307] width 17 height 17
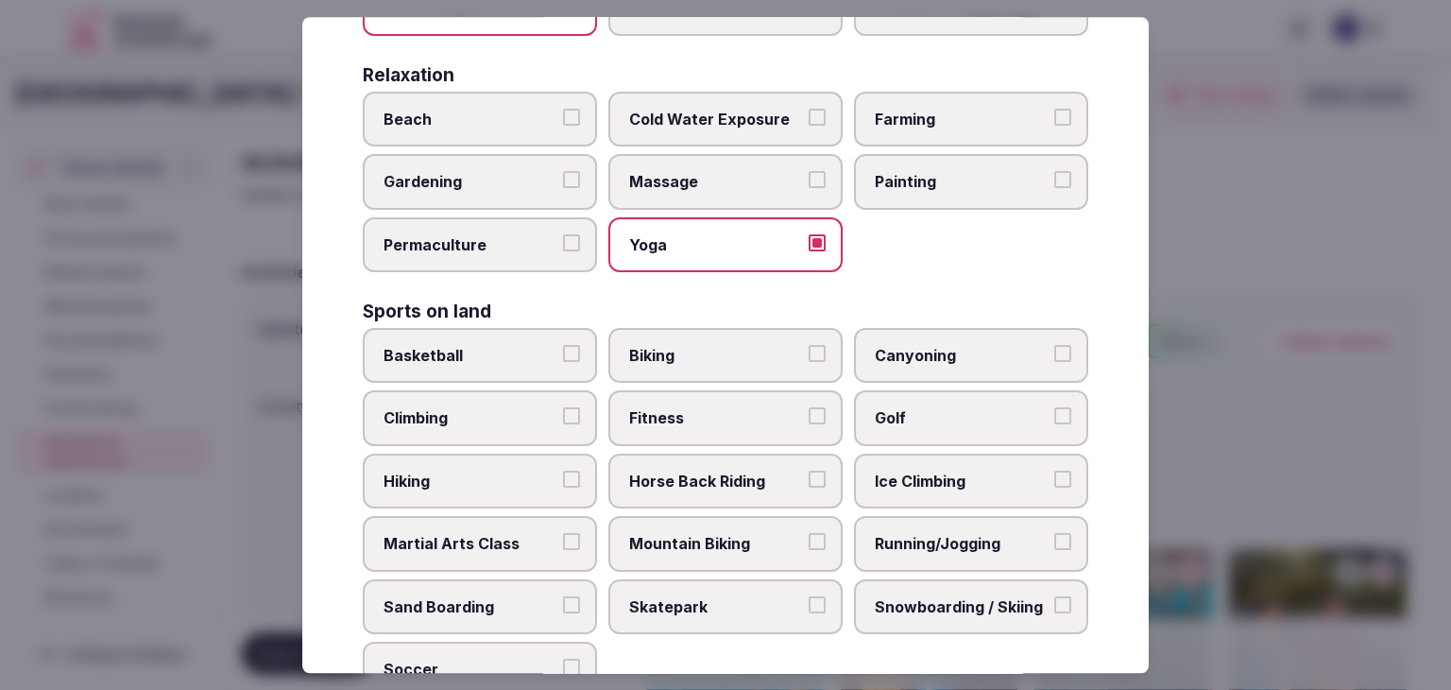
scroll to position [756, 0]
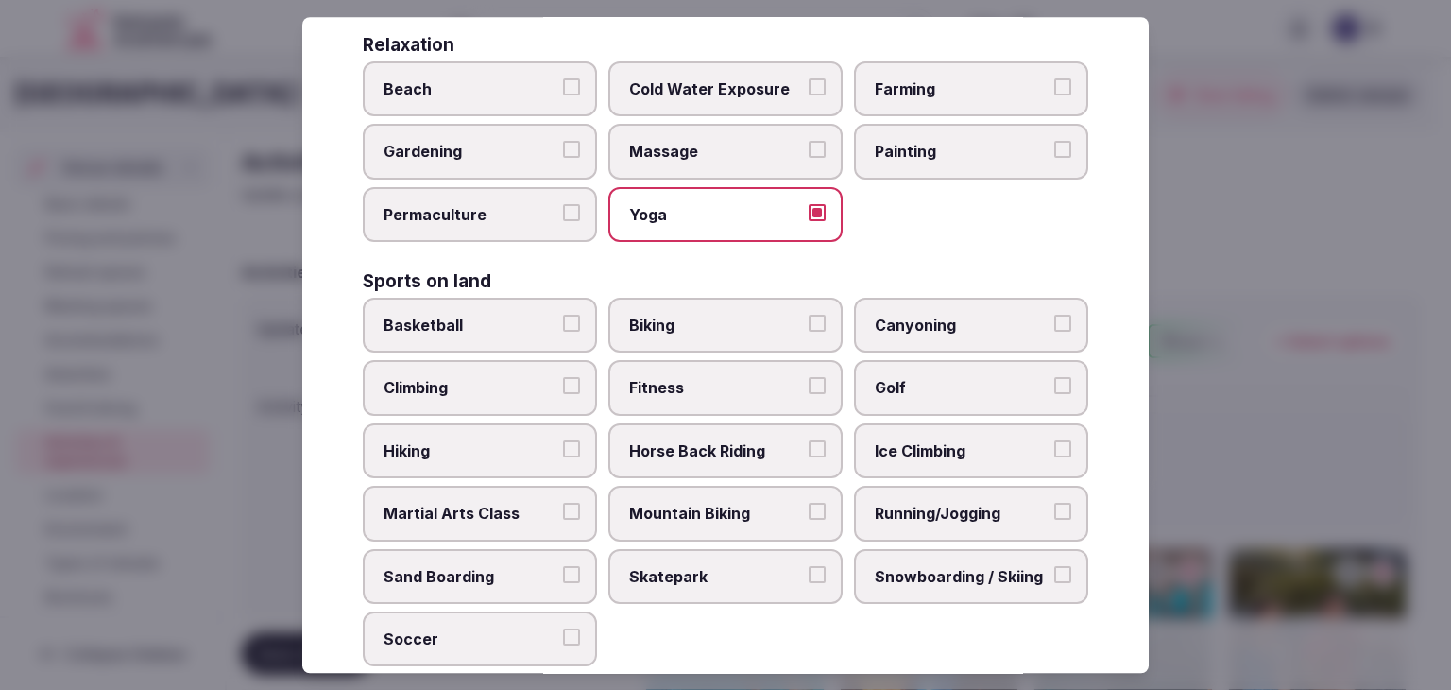
click at [711, 378] on span "Fitness" at bounding box center [716, 388] width 174 height 21
click at [809, 378] on button "Fitness" at bounding box center [817, 386] width 17 height 17
click at [888, 378] on span "Golf" at bounding box center [962, 388] width 174 height 21
click at [1055, 378] on button "Golf" at bounding box center [1063, 386] width 17 height 17
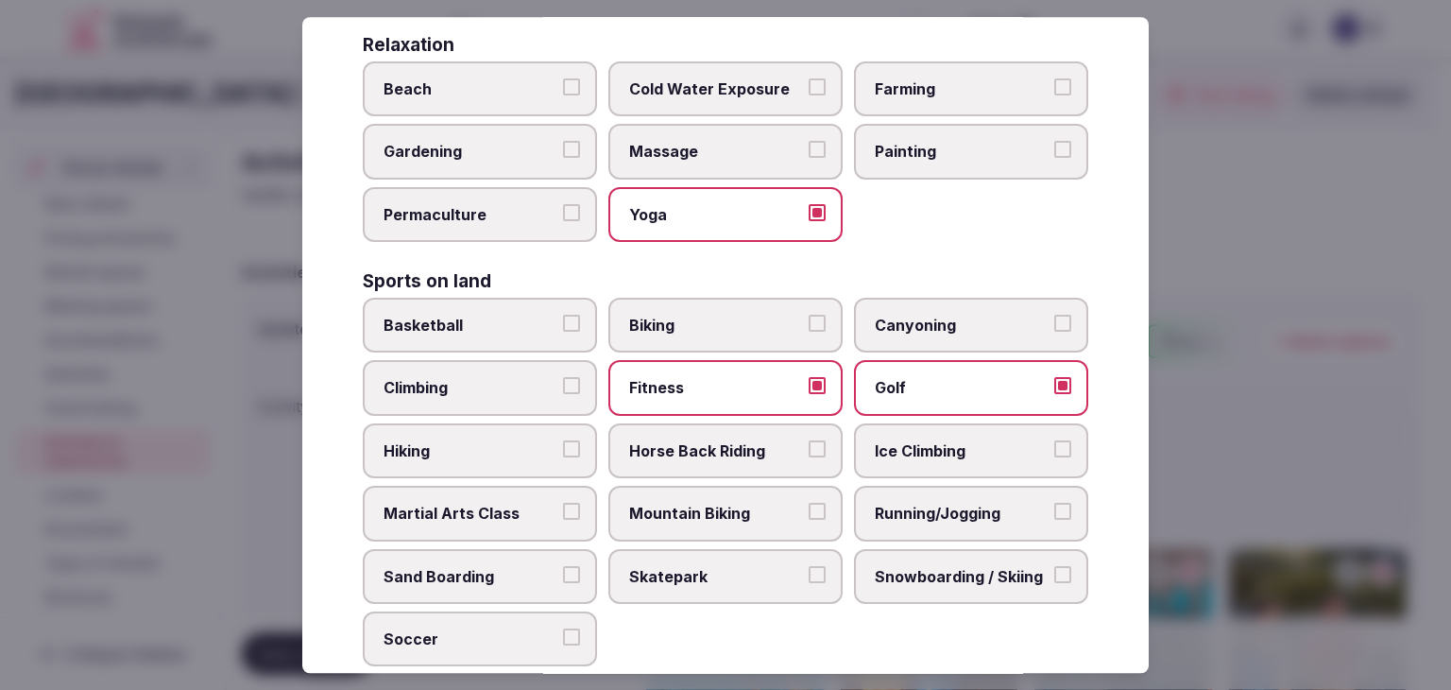
click at [696, 145] on span "Massage" at bounding box center [716, 152] width 174 height 21
click at [809, 145] on button "Massage" at bounding box center [817, 150] width 17 height 17
click at [463, 89] on span "Beach" at bounding box center [471, 88] width 174 height 21
click at [563, 89] on button "Beach" at bounding box center [571, 86] width 17 height 17
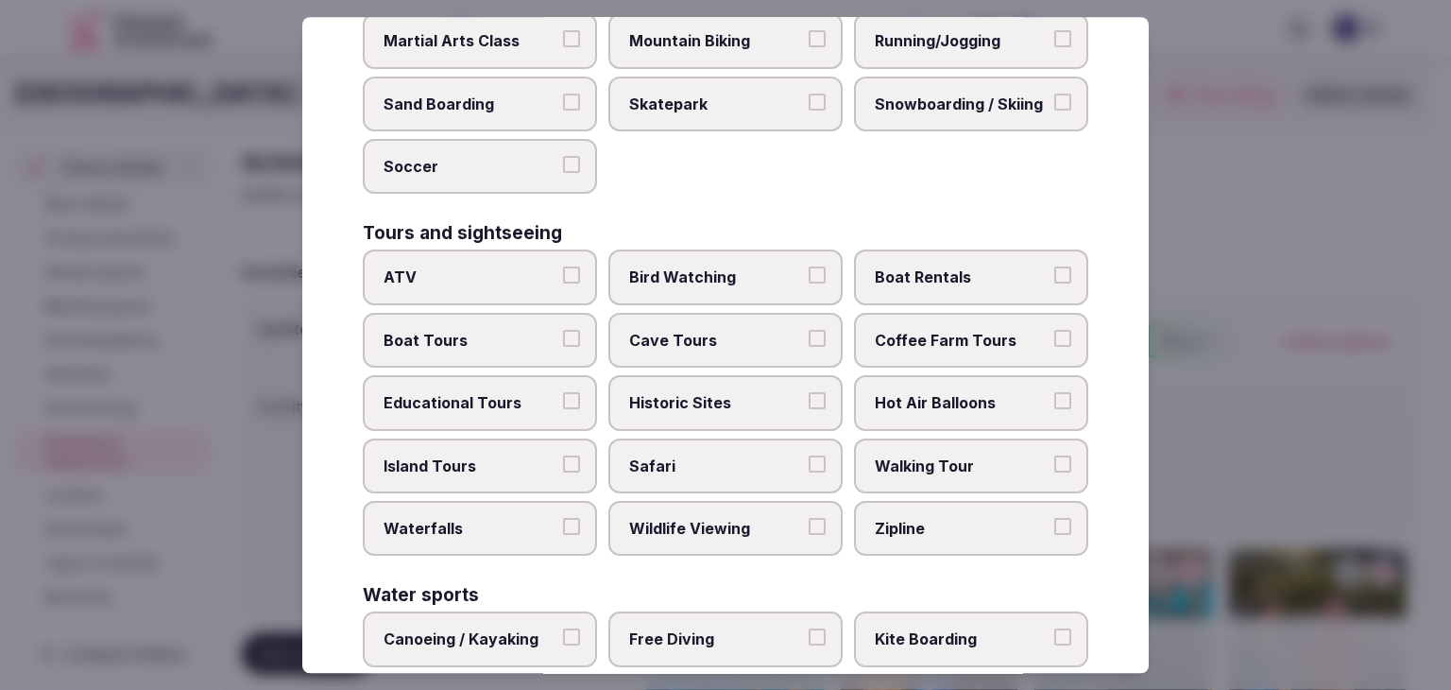
scroll to position [1417, 0]
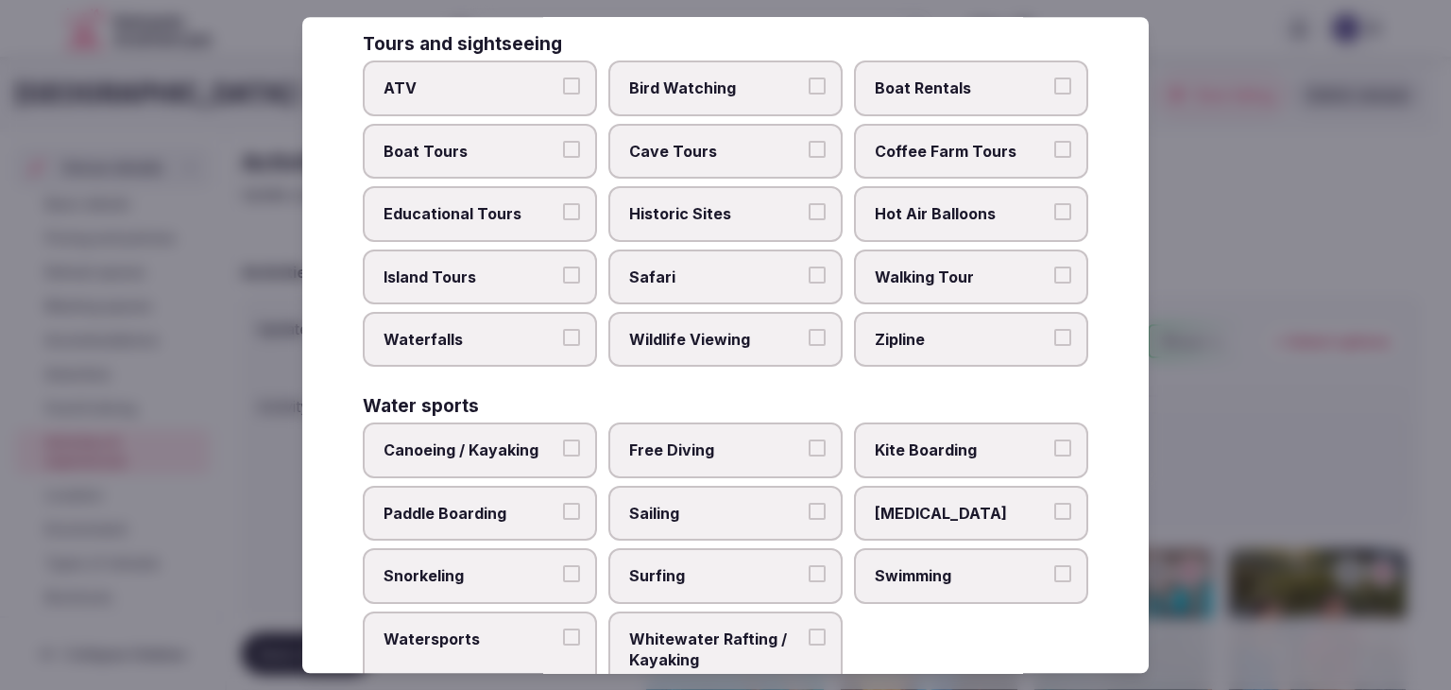
click at [529, 203] on span "Educational Tours" at bounding box center [471, 213] width 174 height 21
click at [563, 203] on button "Educational Tours" at bounding box center [571, 211] width 17 height 17
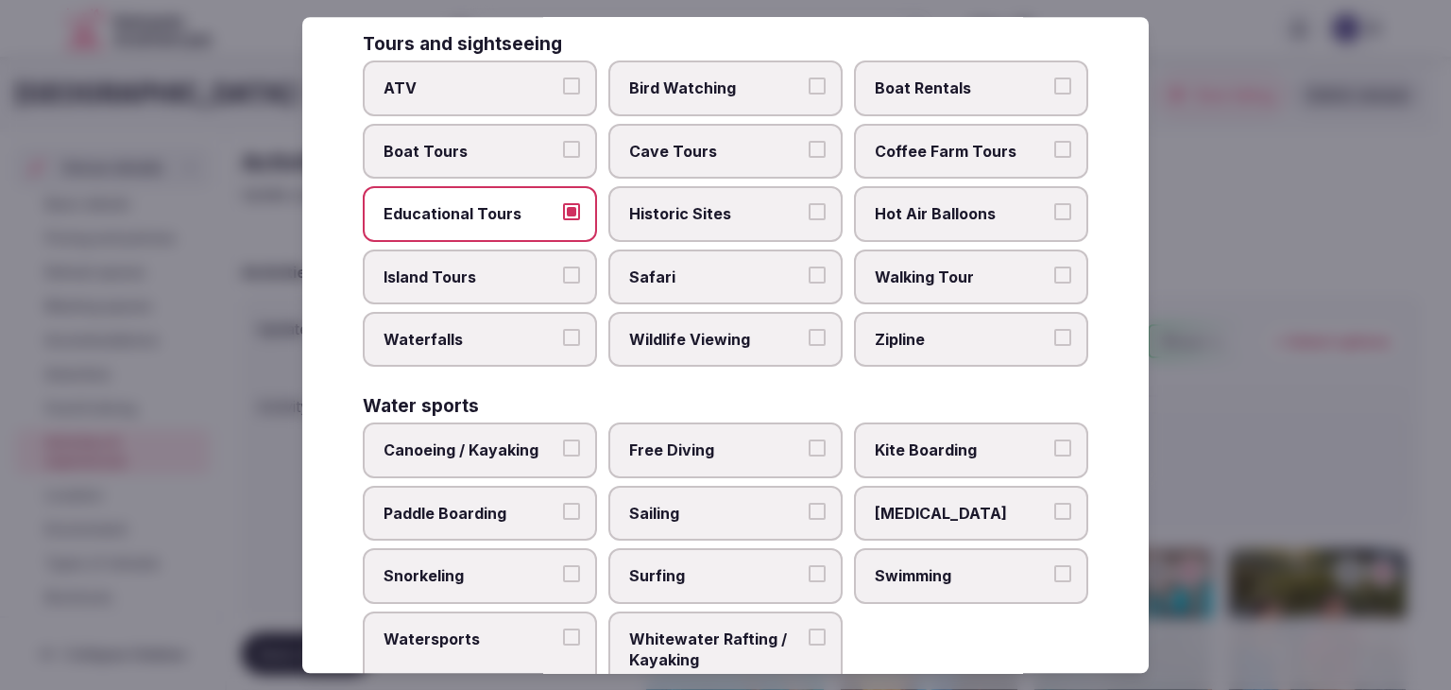
click at [692, 203] on span "Historic Sites" at bounding box center [716, 213] width 174 height 21
click at [809, 203] on button "Historic Sites" at bounding box center [817, 211] width 17 height 17
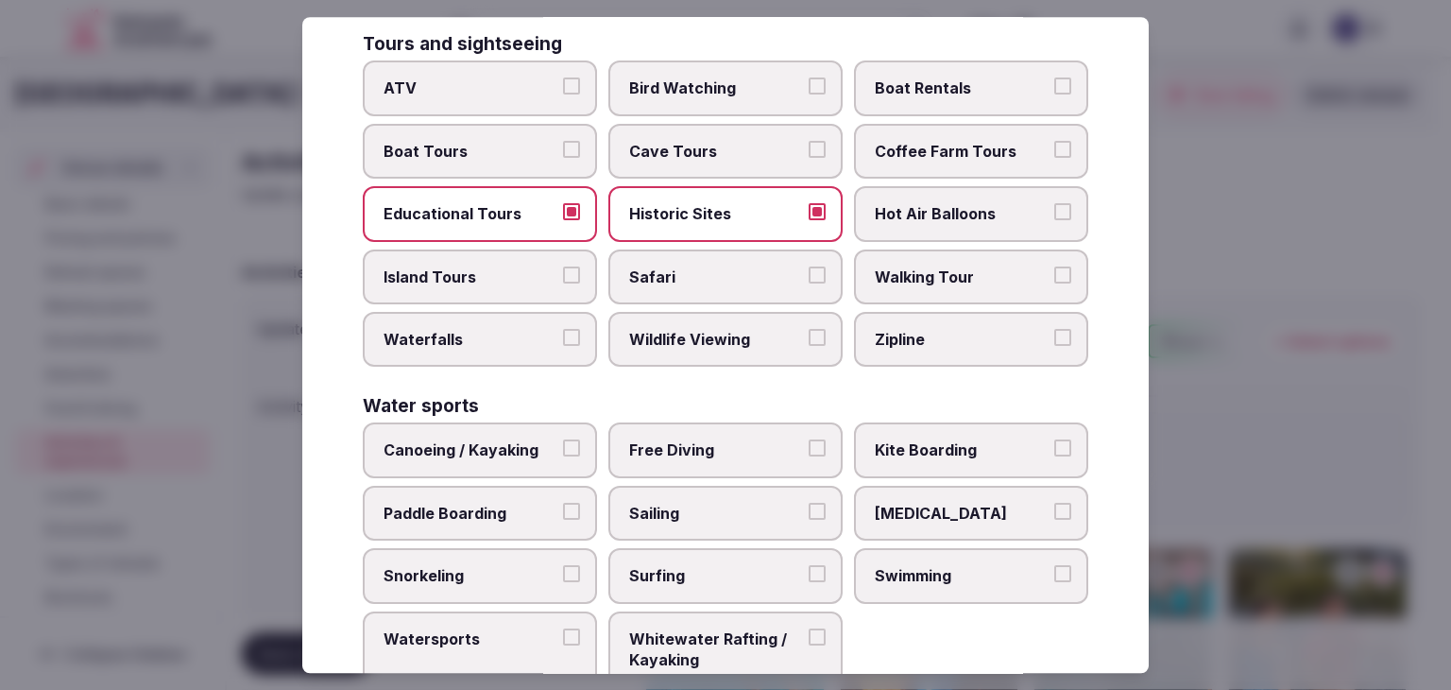
click at [551, 285] on label "Island Tours" at bounding box center [480, 276] width 234 height 55
click at [563, 283] on button "Island Tours" at bounding box center [571, 274] width 17 height 17
click at [510, 78] on span "ATV" at bounding box center [471, 88] width 174 height 21
click at [563, 78] on button "ATV" at bounding box center [571, 86] width 17 height 17
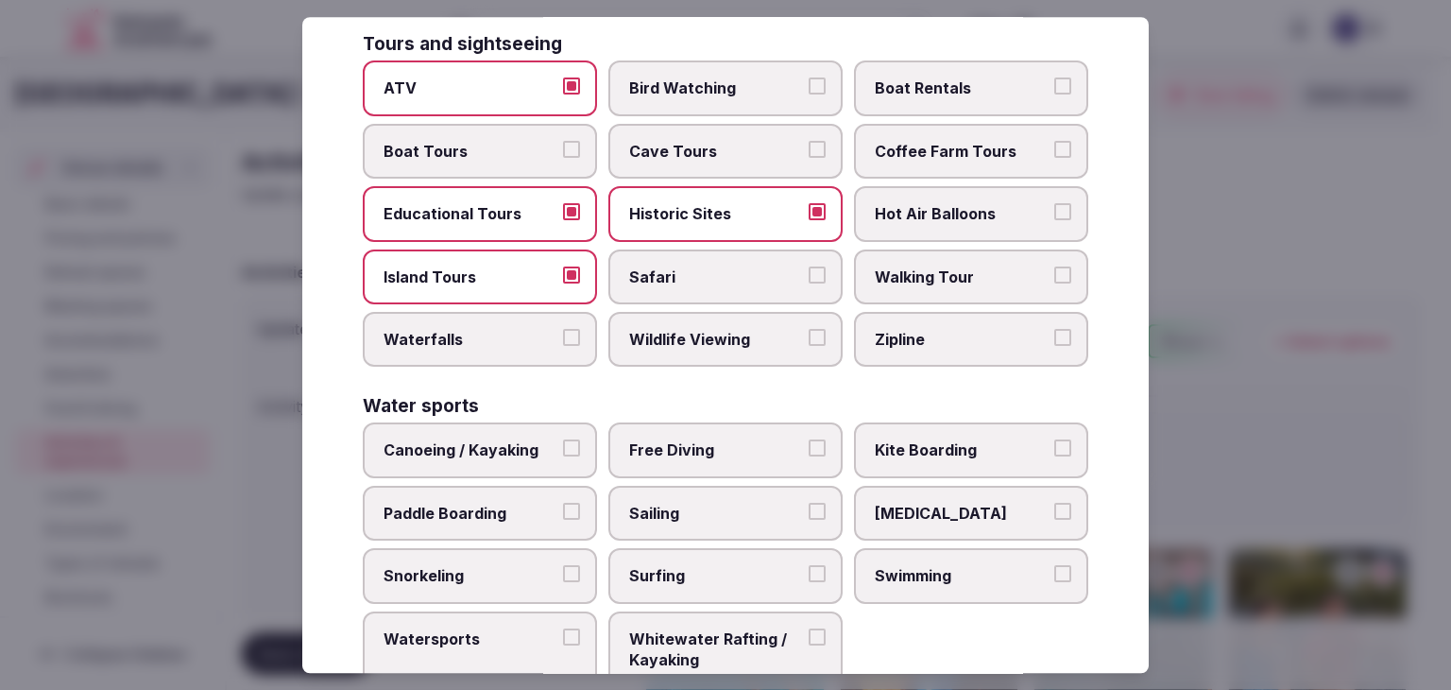
drag, startPoint x: 956, startPoint y: 261, endPoint x: 945, endPoint y: 289, distance: 30.5
click at [954, 266] on span "Walking Tour" at bounding box center [962, 276] width 174 height 21
click at [1055, 266] on button "Walking Tour" at bounding box center [1063, 274] width 17 height 17
drag, startPoint x: 933, startPoint y: 326, endPoint x: 874, endPoint y: 326, distance: 58.6
click at [930, 329] on span "Zipline" at bounding box center [962, 339] width 174 height 21
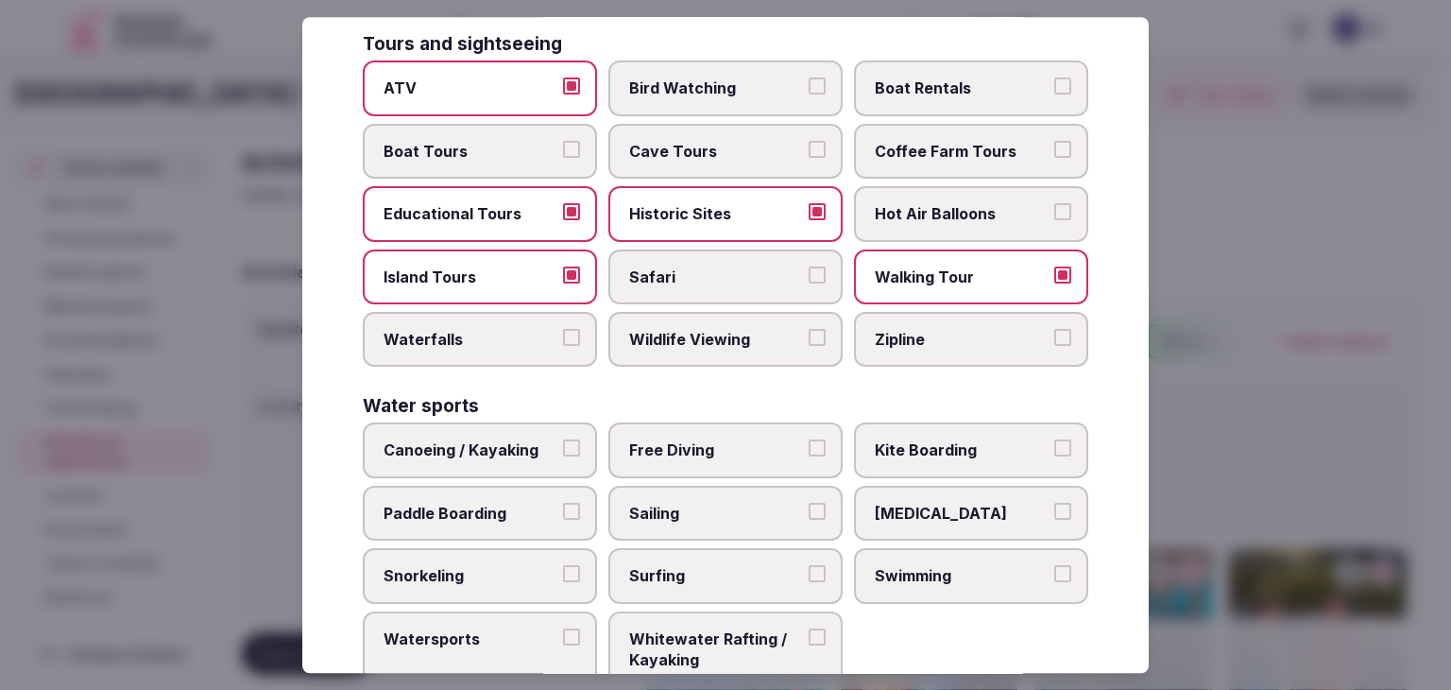
click at [1055, 329] on button "Zipline" at bounding box center [1063, 337] width 17 height 17
drag, startPoint x: 730, startPoint y: 324, endPoint x: 677, endPoint y: 330, distance: 53.2
click at [722, 329] on span "Wildlife Viewing" at bounding box center [716, 339] width 174 height 21
click at [489, 334] on span "Waterfalls" at bounding box center [471, 339] width 174 height 21
click at [563, 334] on button "Waterfalls" at bounding box center [571, 337] width 17 height 17
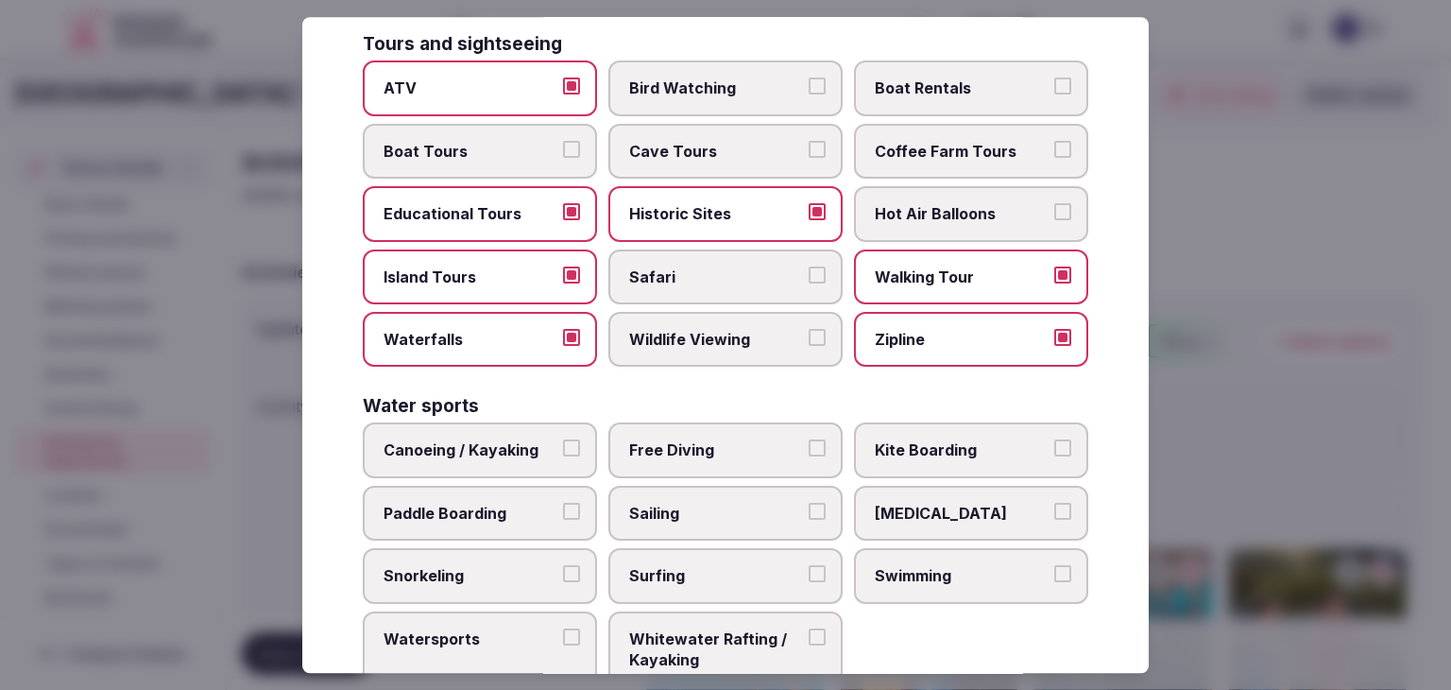
click at [669, 329] on span "Wildlife Viewing" at bounding box center [716, 339] width 174 height 21
click at [809, 329] on button "Wildlife Viewing" at bounding box center [817, 337] width 17 height 17
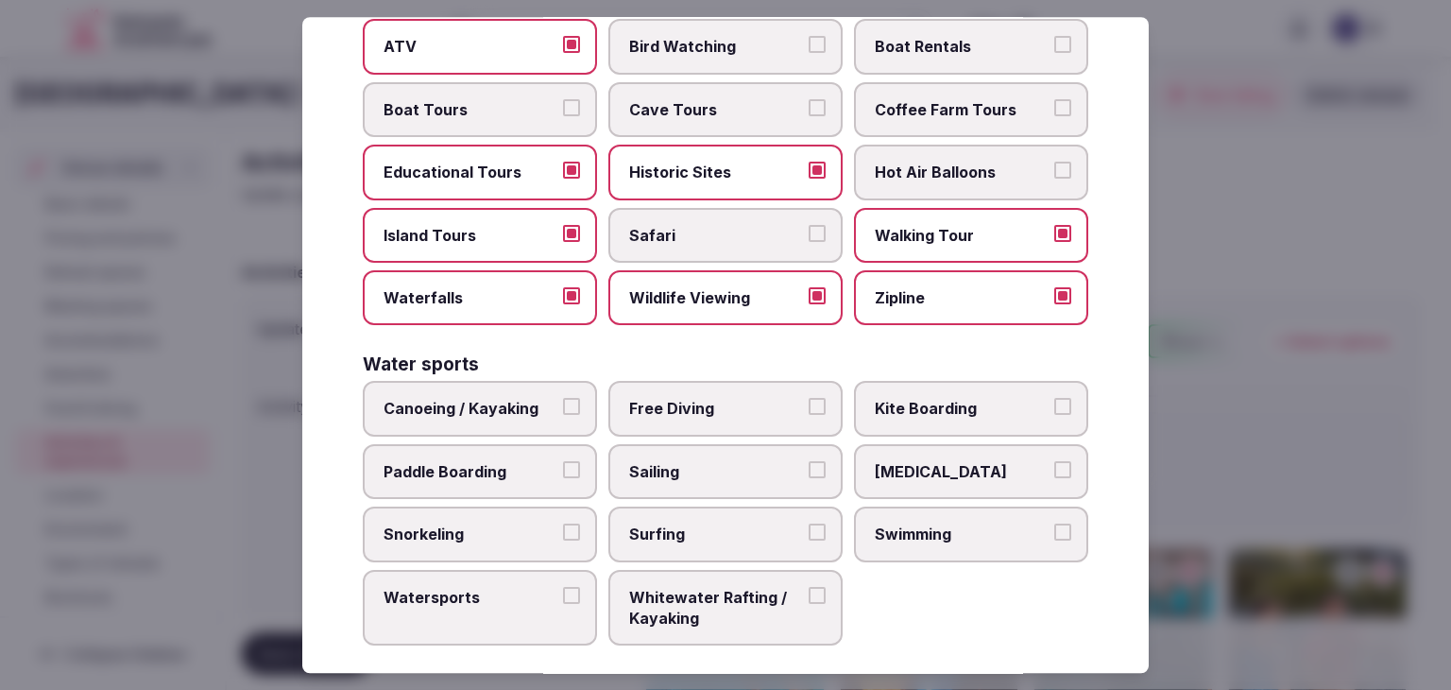
click at [523, 399] on span "Canoeing / Kayaking" at bounding box center [471, 409] width 174 height 21
click at [563, 399] on button "Canoeing / Kayaking" at bounding box center [571, 407] width 17 height 17
click at [507, 444] on label "Paddle Boarding" at bounding box center [480, 471] width 234 height 55
click at [563, 461] on button "Paddle Boarding" at bounding box center [571, 469] width 17 height 17
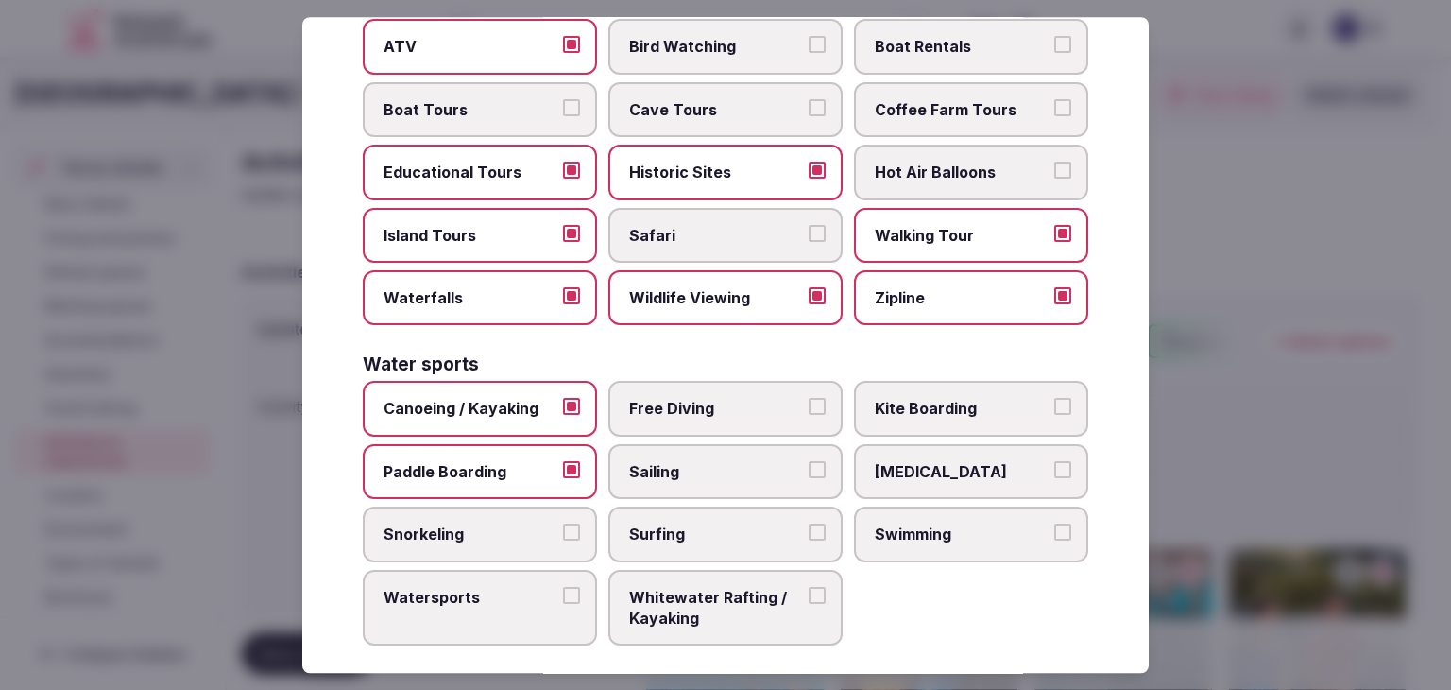
click at [733, 462] on span "Sailing" at bounding box center [716, 471] width 174 height 21
click at [809, 462] on button "Sailing" at bounding box center [817, 469] width 17 height 17
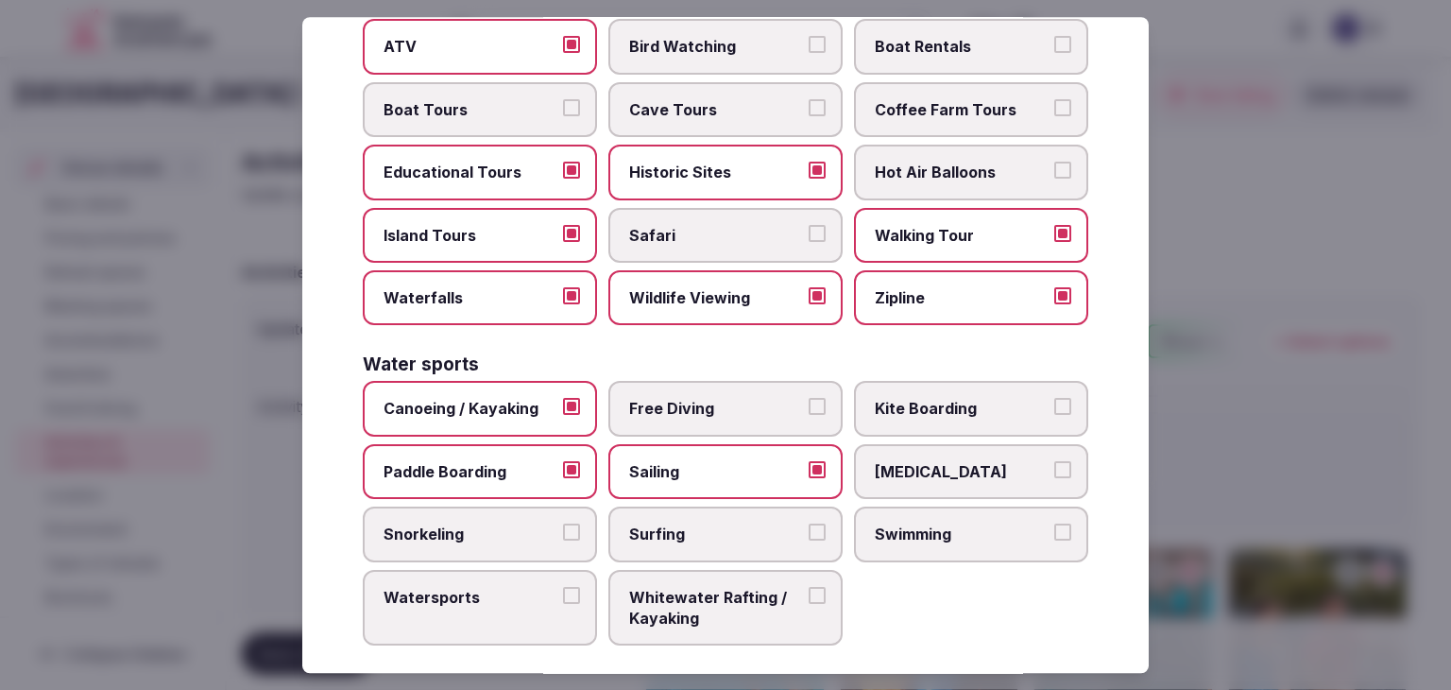
click at [922, 461] on span "Scuba Diving" at bounding box center [962, 471] width 174 height 21
click at [1055, 461] on button "Scuba Diving" at bounding box center [1063, 469] width 17 height 17
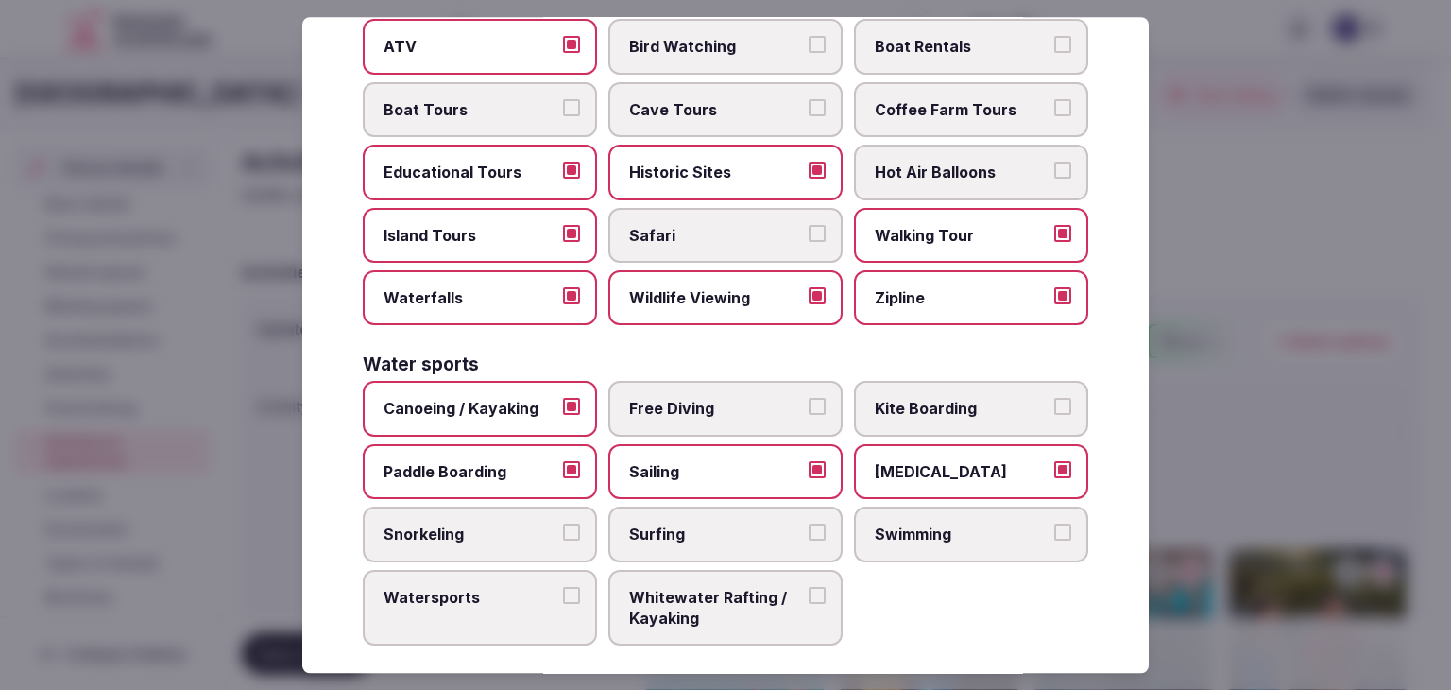
click at [518, 507] on label "Snorkeling" at bounding box center [480, 534] width 234 height 55
click at [563, 524] on button "Snorkeling" at bounding box center [571, 532] width 17 height 17
click at [953, 524] on span "Swimming" at bounding box center [962, 534] width 174 height 21
click at [1055, 524] on button "Swimming" at bounding box center [1063, 532] width 17 height 17
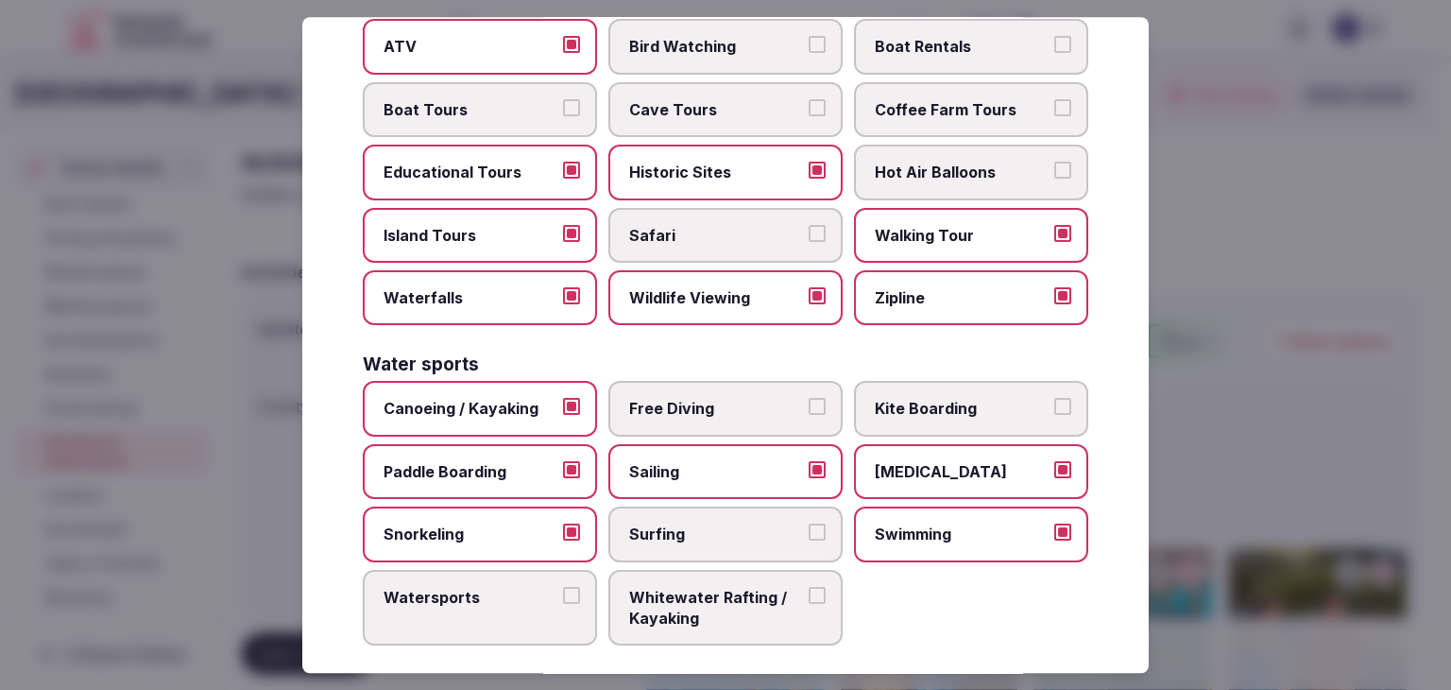
click at [480, 604] on label "Watersports" at bounding box center [480, 608] width 234 height 77
click at [563, 604] on button "Watersports" at bounding box center [571, 595] width 17 height 17
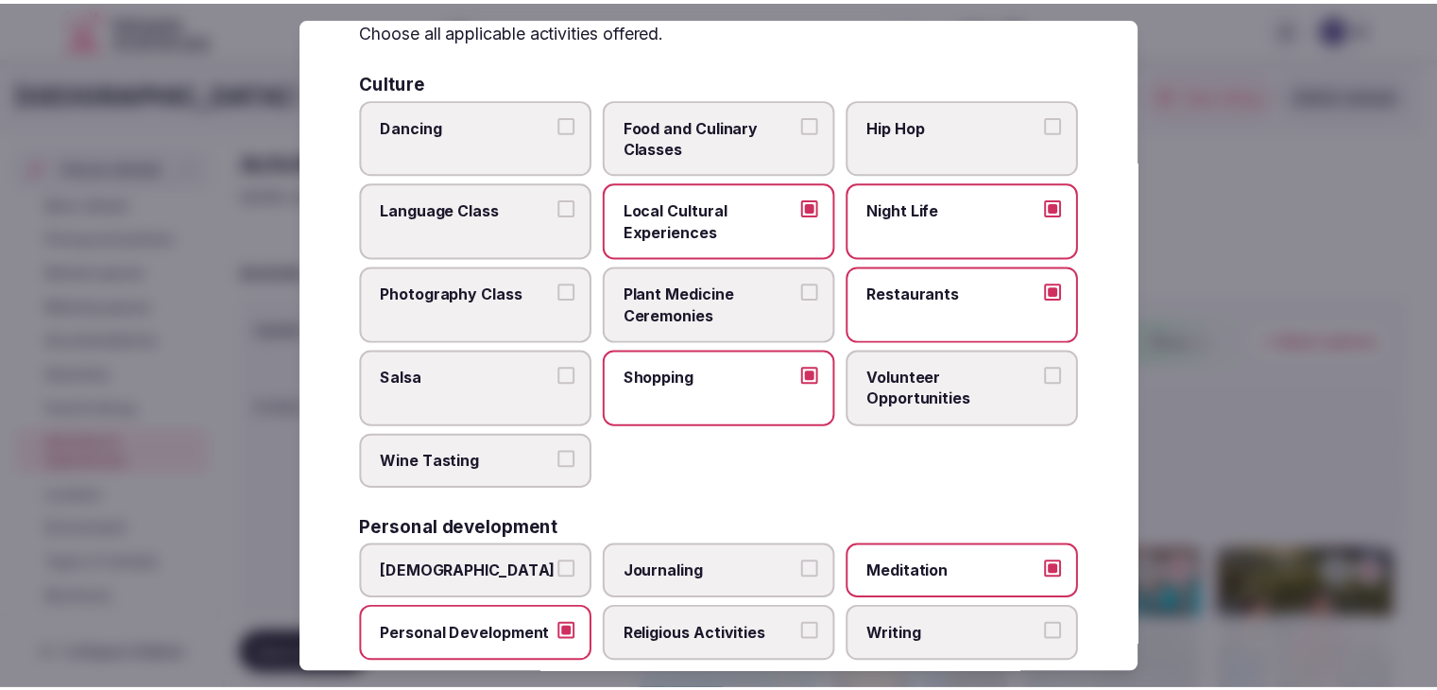
scroll to position [0, 0]
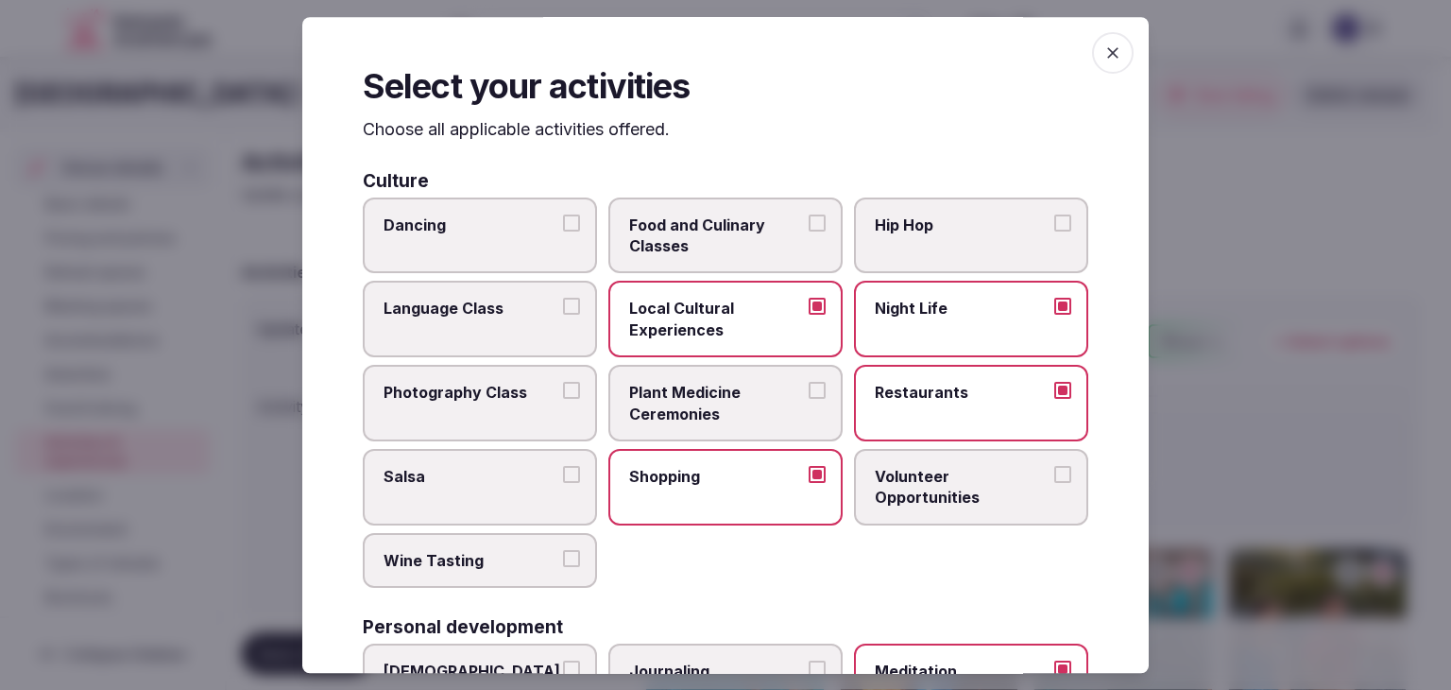
click at [1092, 50] on span "button" at bounding box center [1113, 53] width 42 height 42
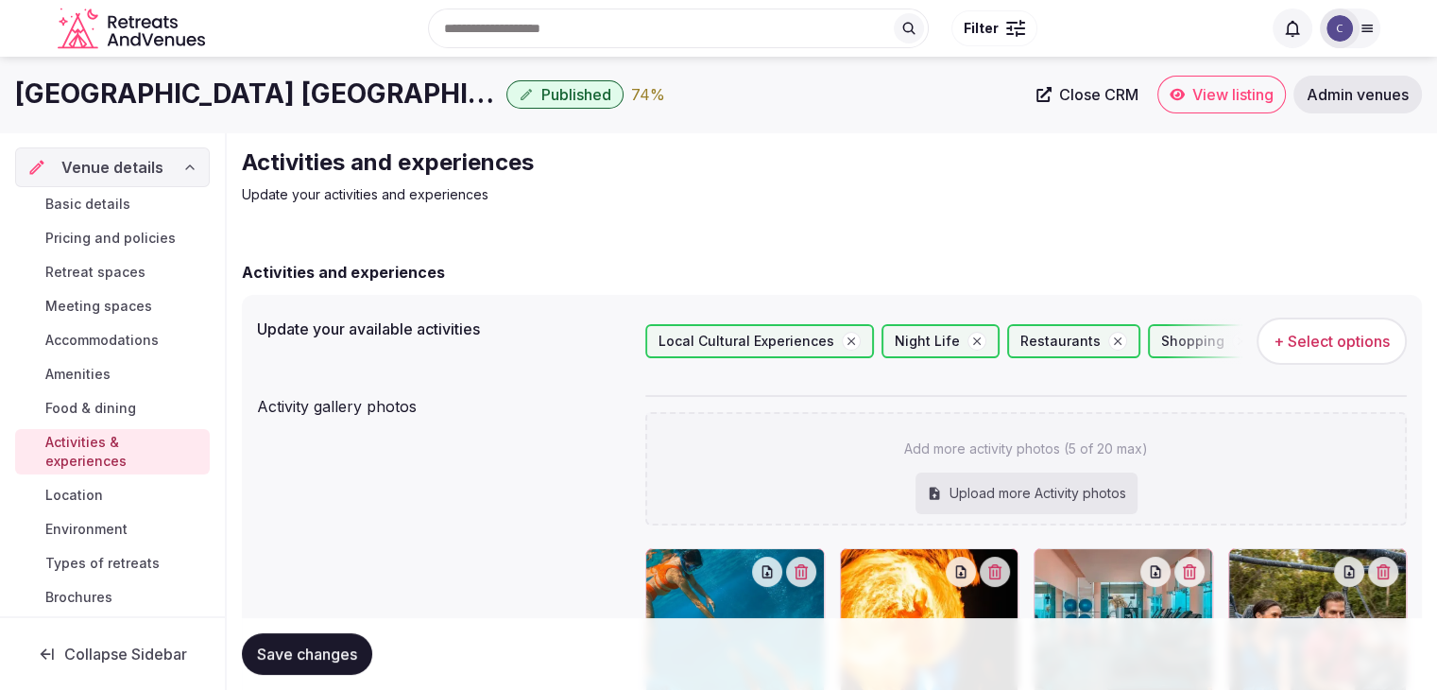
scroll to position [283, 0]
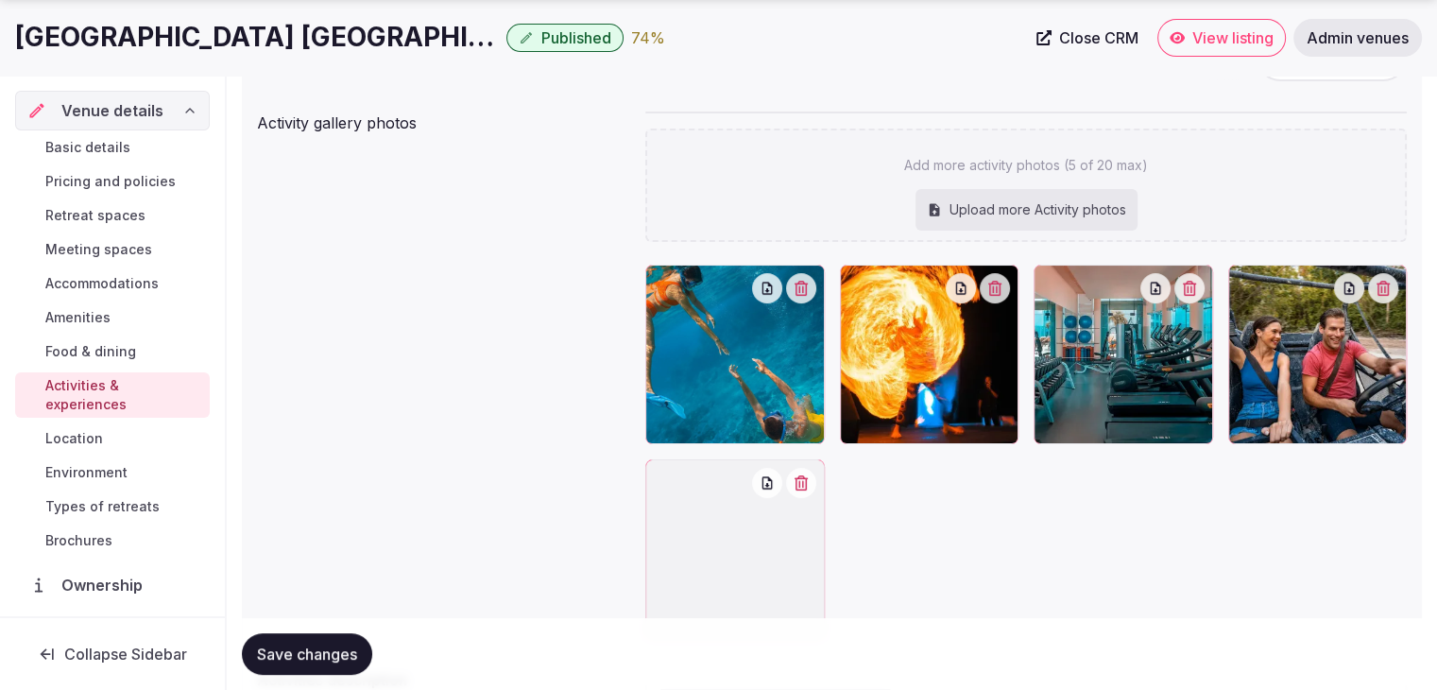
click at [314, 648] on span "Save changes" at bounding box center [307, 653] width 100 height 19
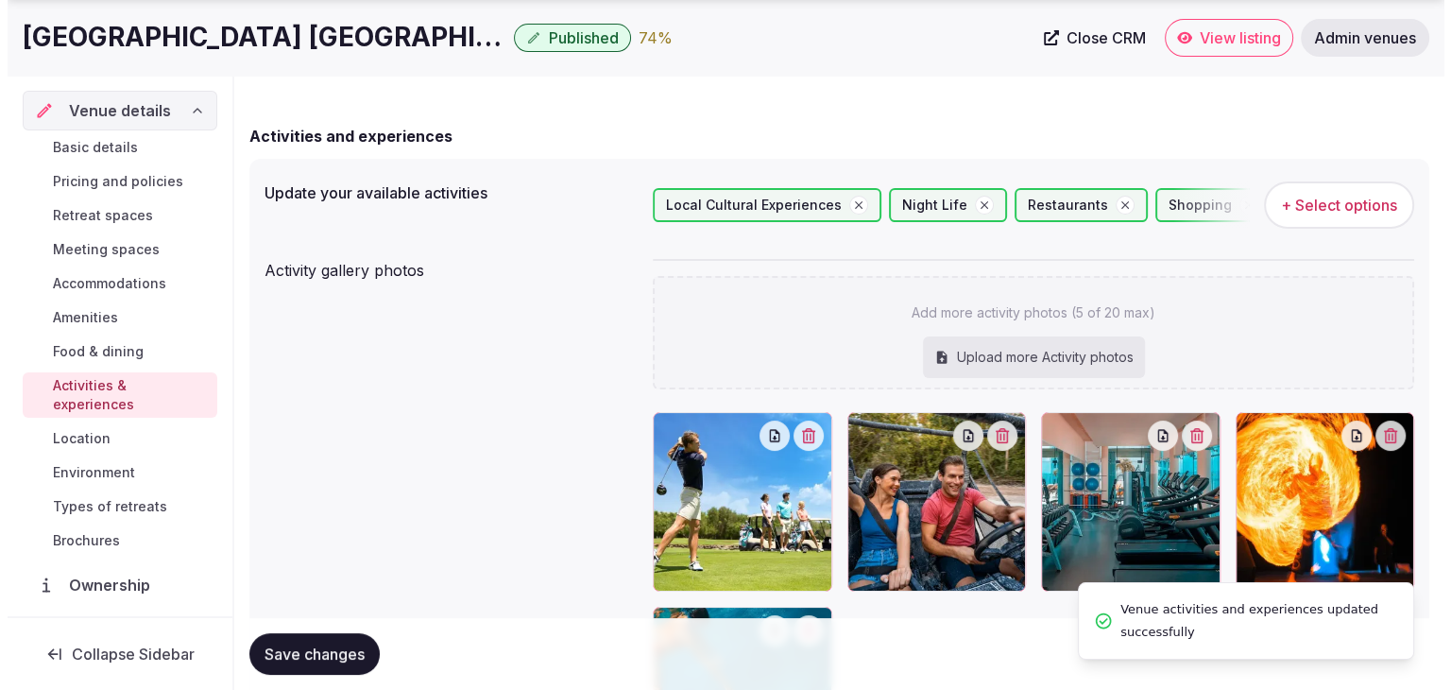
scroll to position [0, 0]
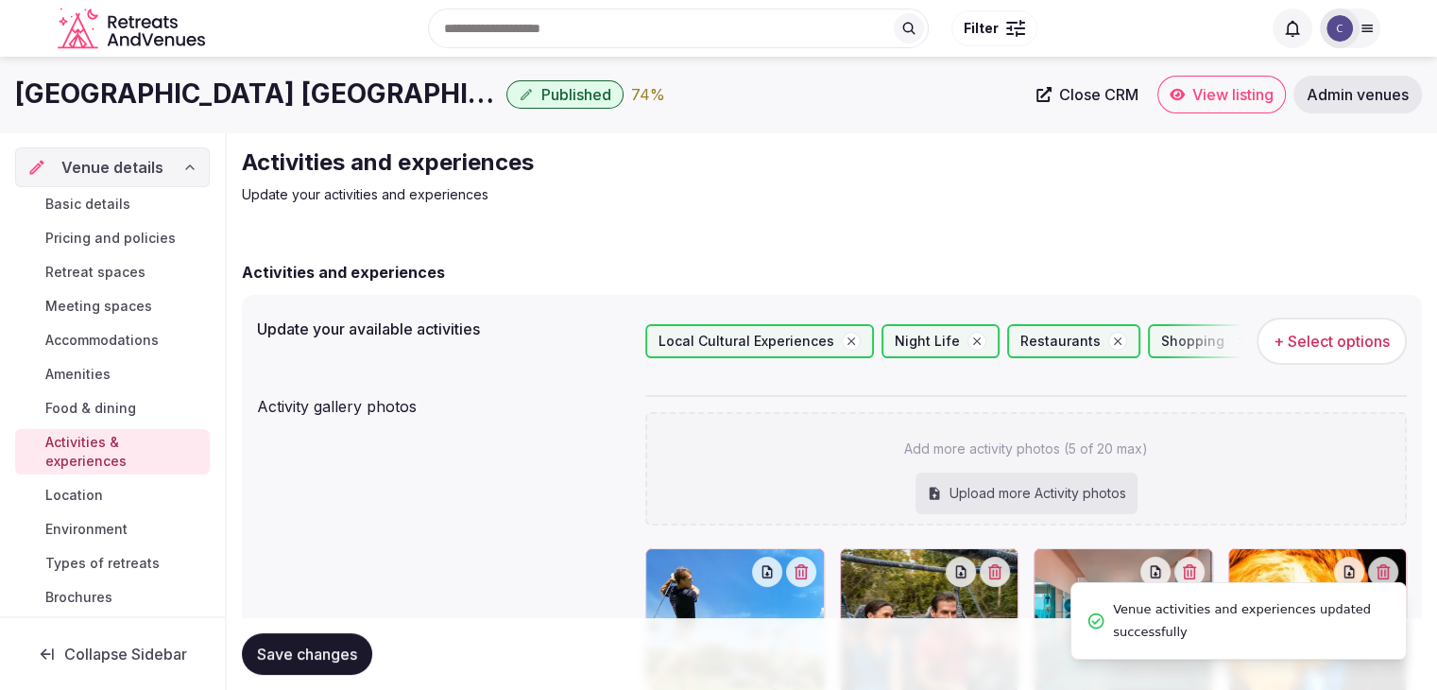
click at [987, 498] on div "Upload more Activity photos" at bounding box center [1027, 493] width 222 height 42
click at [1346, 341] on span "+ Select options" at bounding box center [1332, 341] width 116 height 21
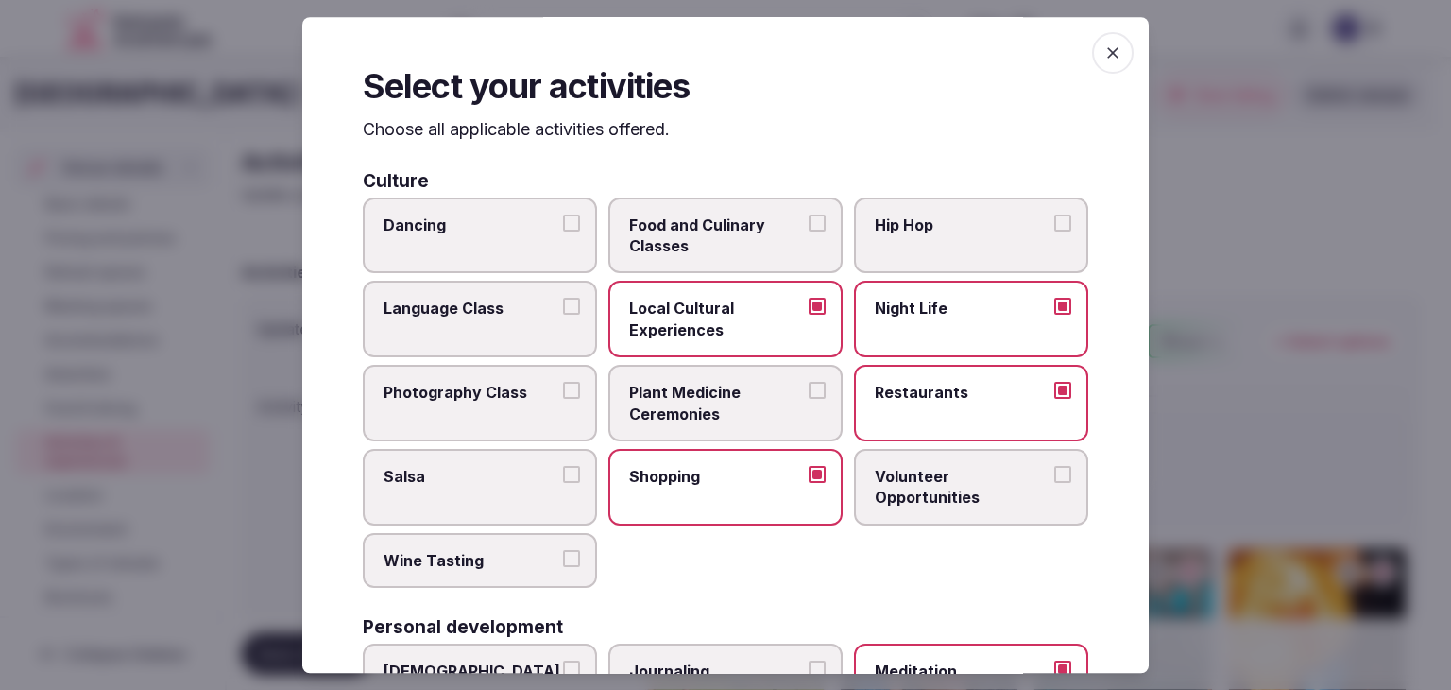
click at [1104, 49] on icon "button" at bounding box center [1113, 52] width 19 height 19
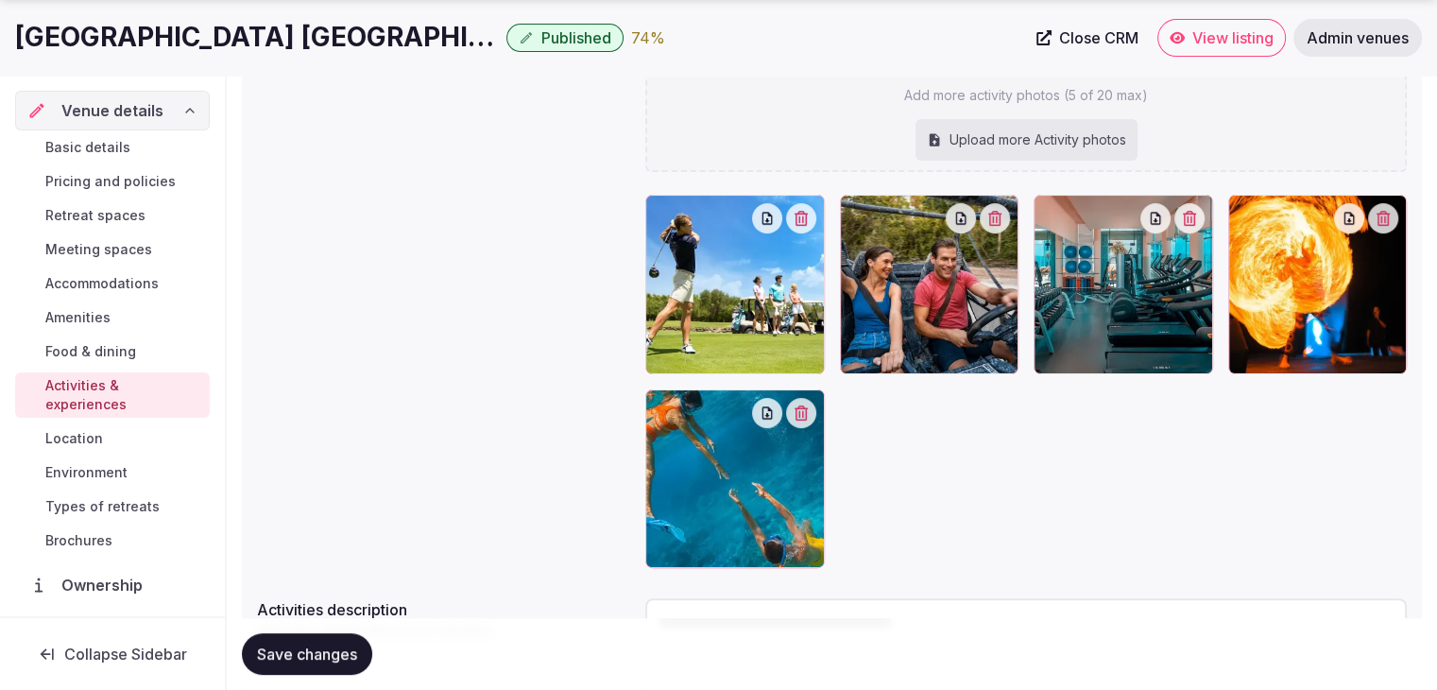
scroll to position [472, 0]
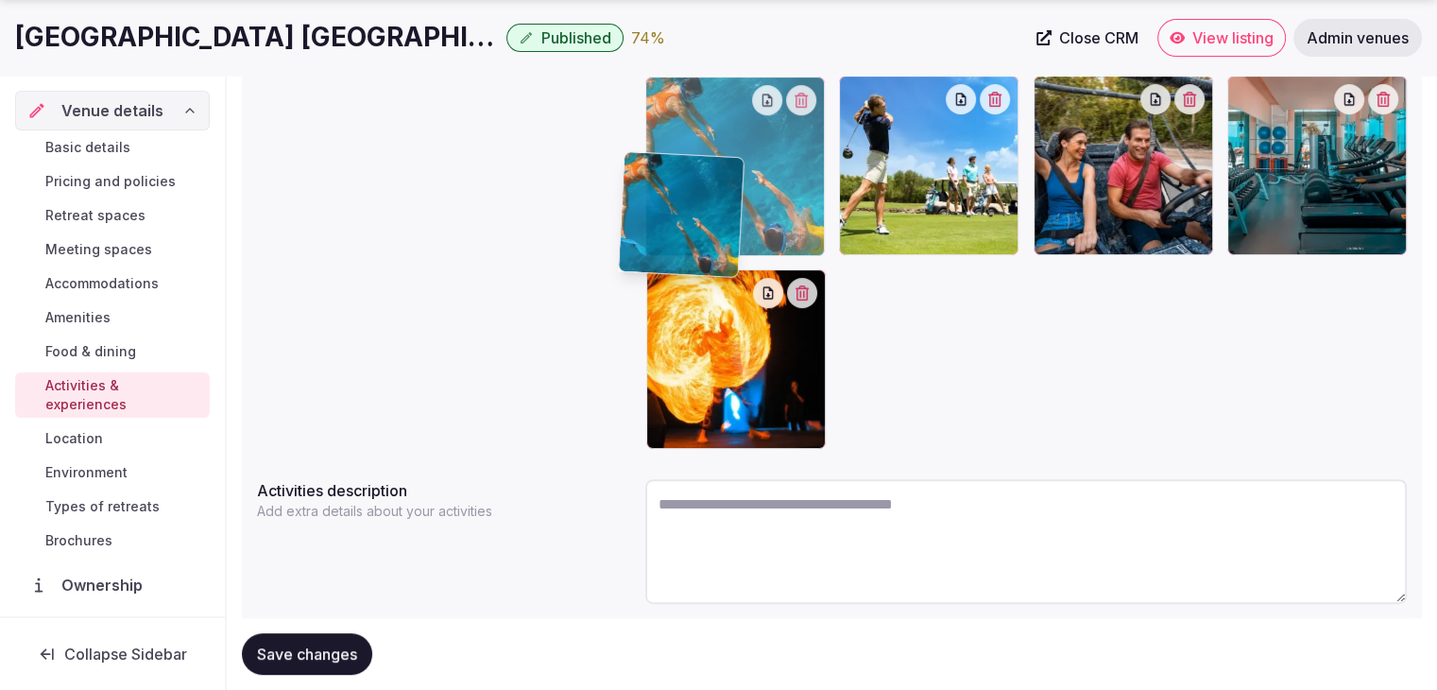
drag, startPoint x: 658, startPoint y: 285, endPoint x: 652, endPoint y: 257, distance: 28.9
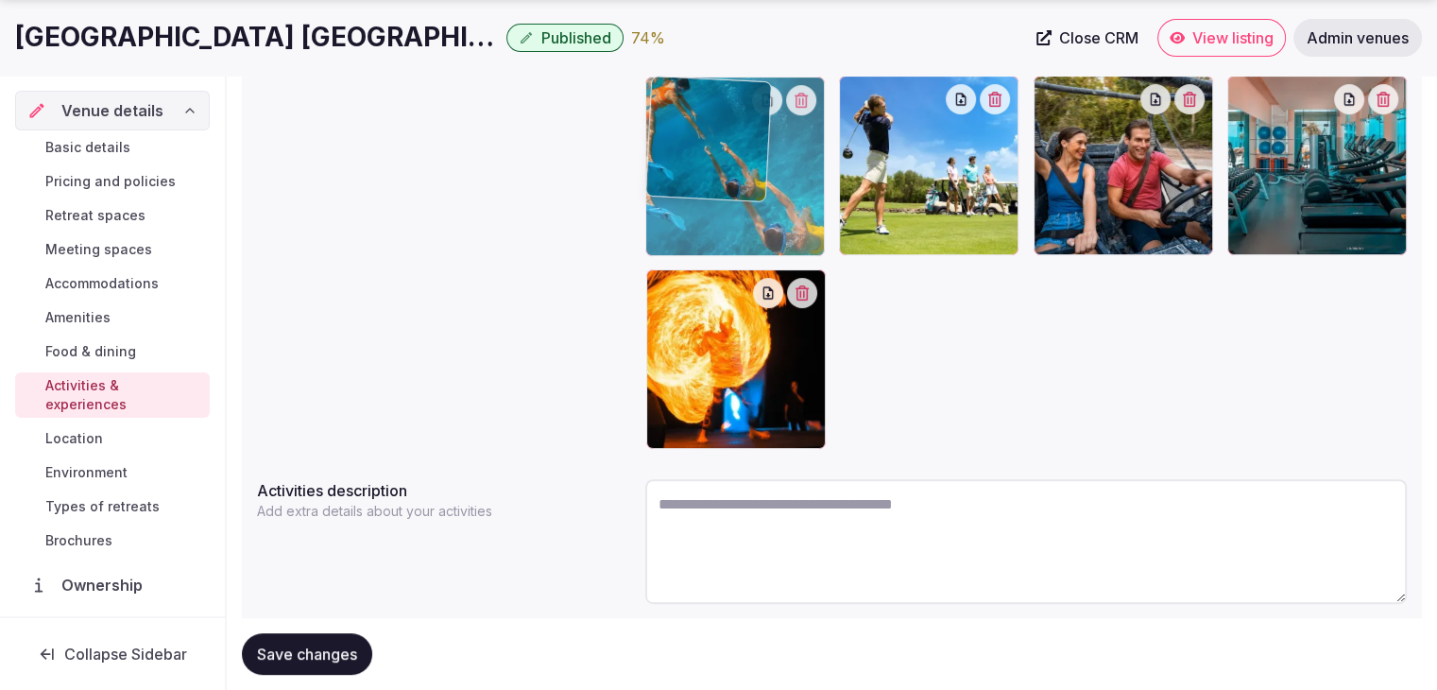
click at [633, 169] on body "Search Popular Destinations Toscana, Italy Riviera Maya, Mexico Indonesia, Bali…" at bounding box center [718, 139] width 1437 height 1222
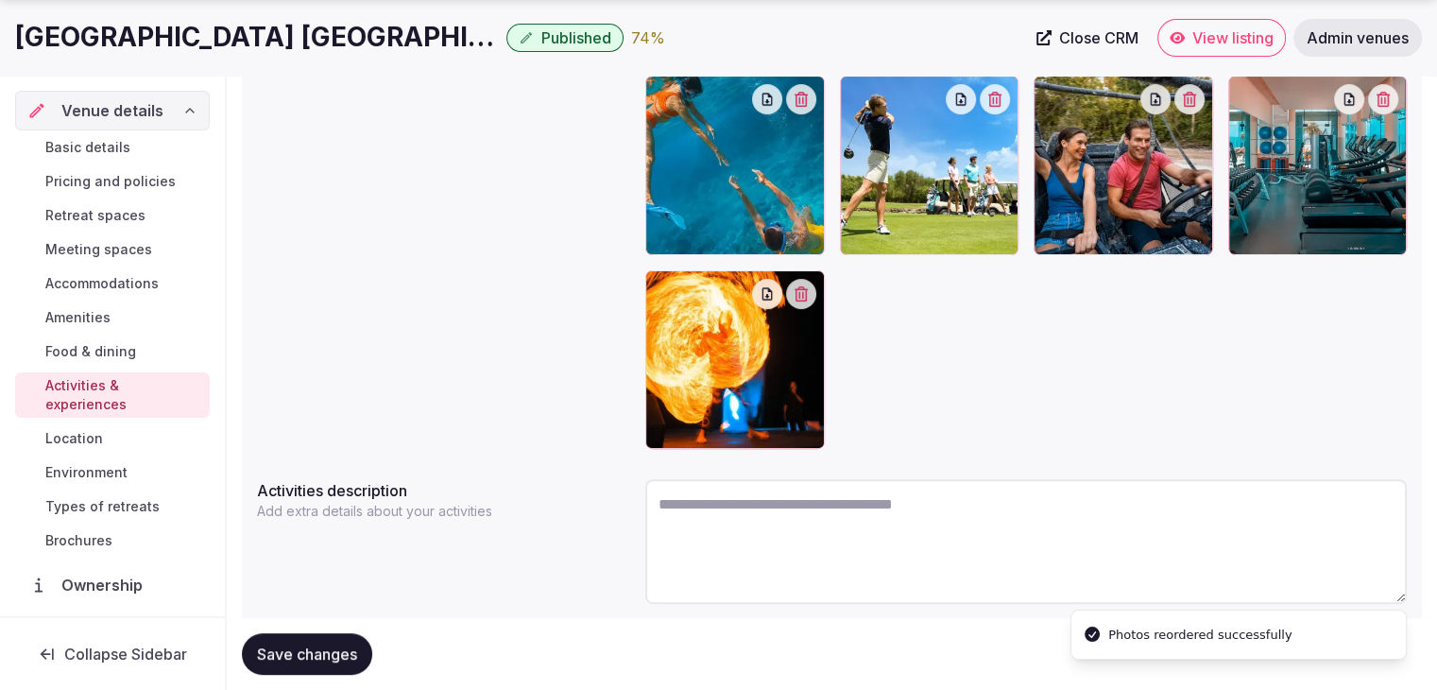
click at [325, 653] on span "Save changes" at bounding box center [307, 653] width 100 height 19
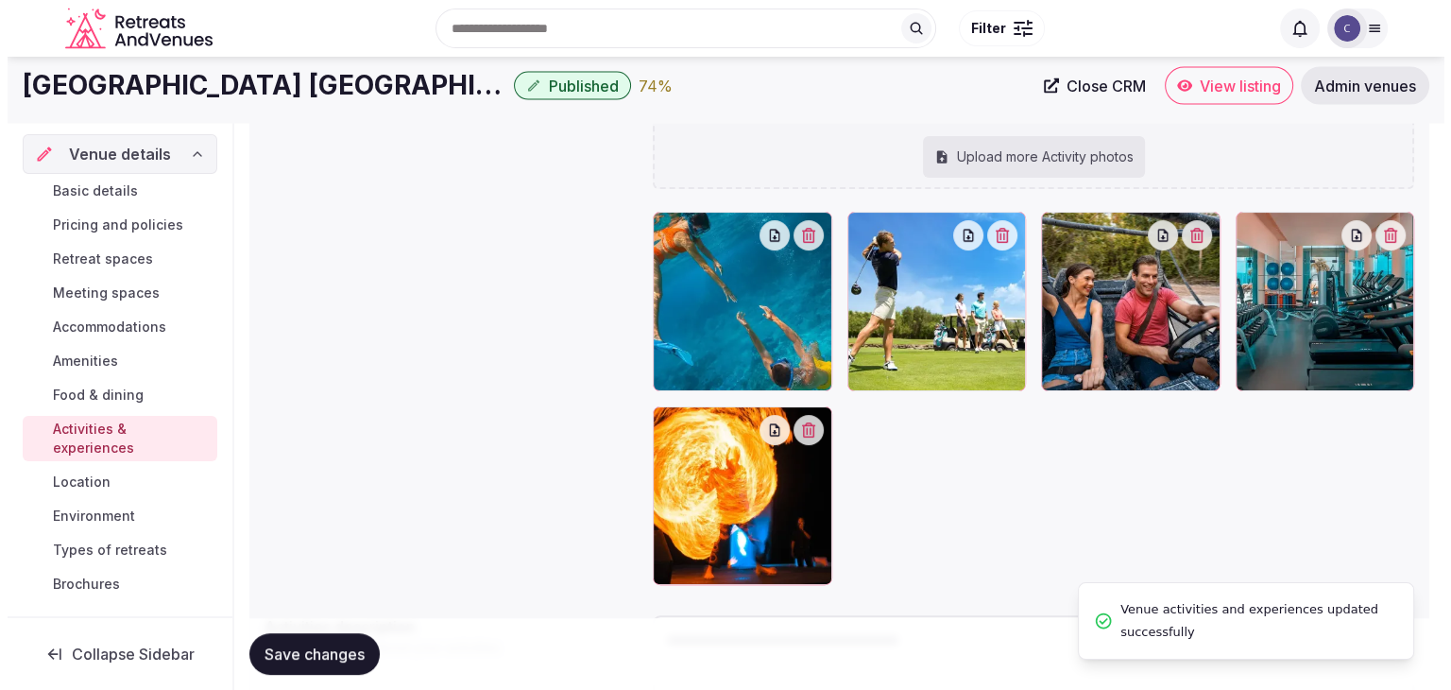
scroll to position [189, 0]
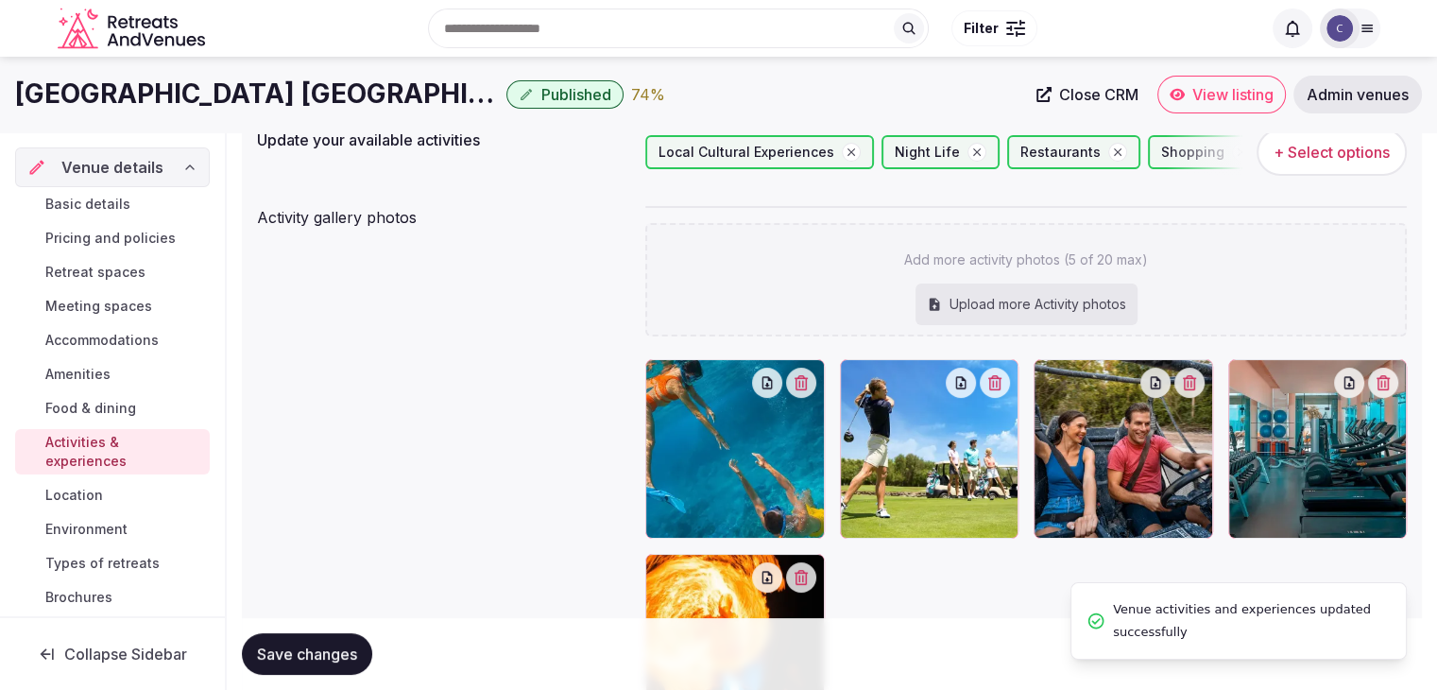
click at [1338, 154] on span "+ Select options" at bounding box center [1332, 152] width 116 height 21
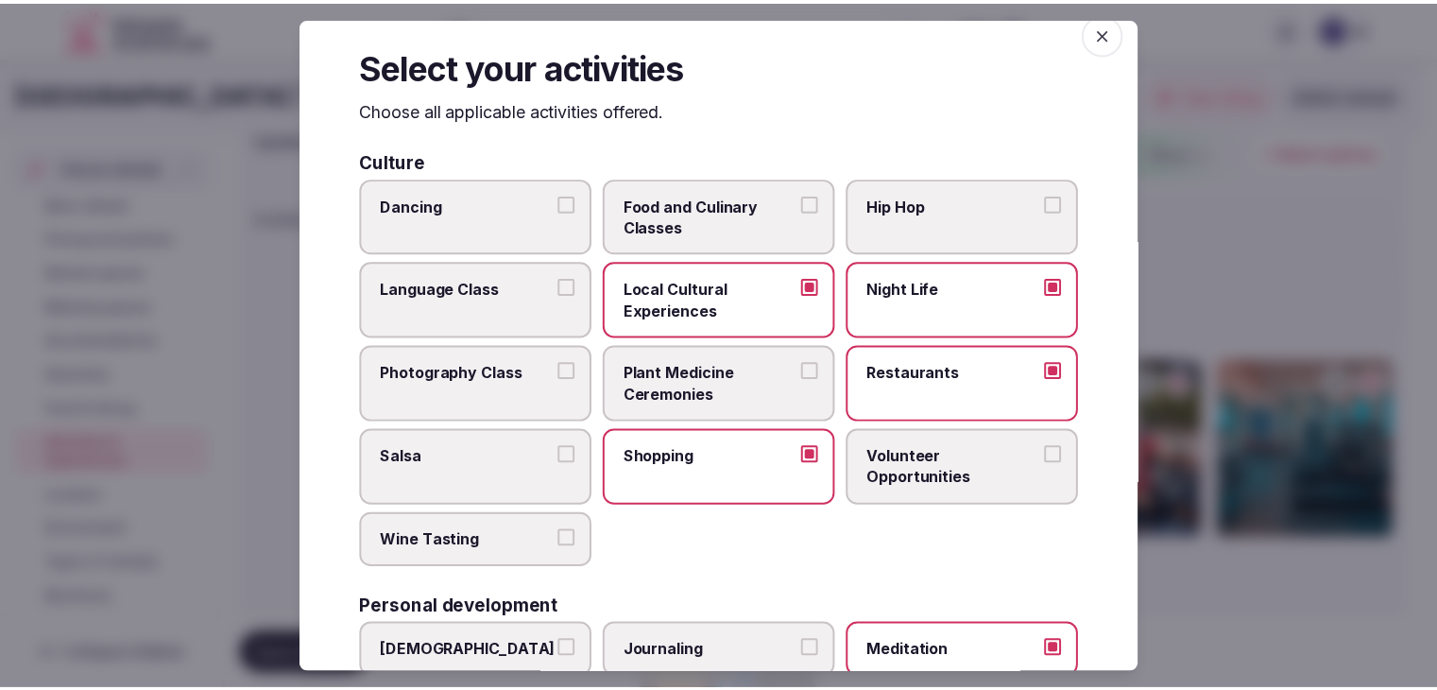
scroll to position [0, 0]
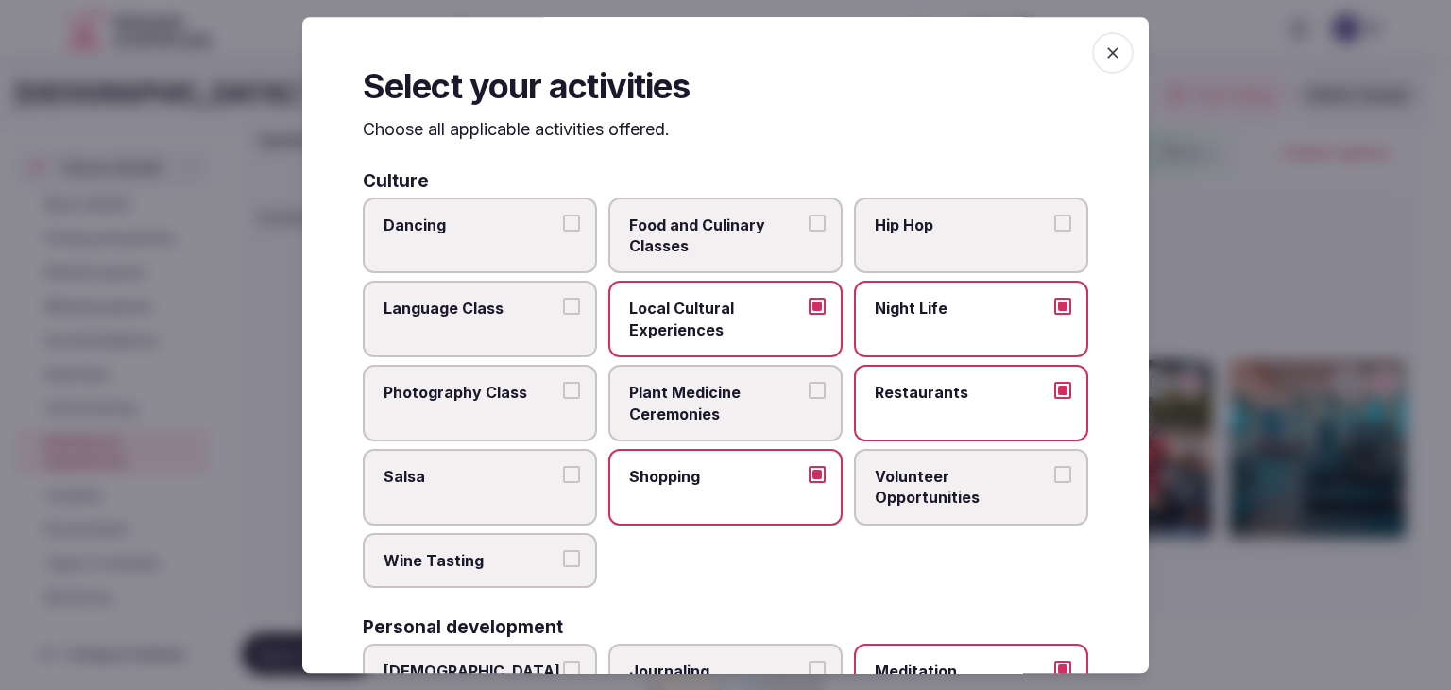
click at [1092, 46] on span "button" at bounding box center [1113, 53] width 42 height 42
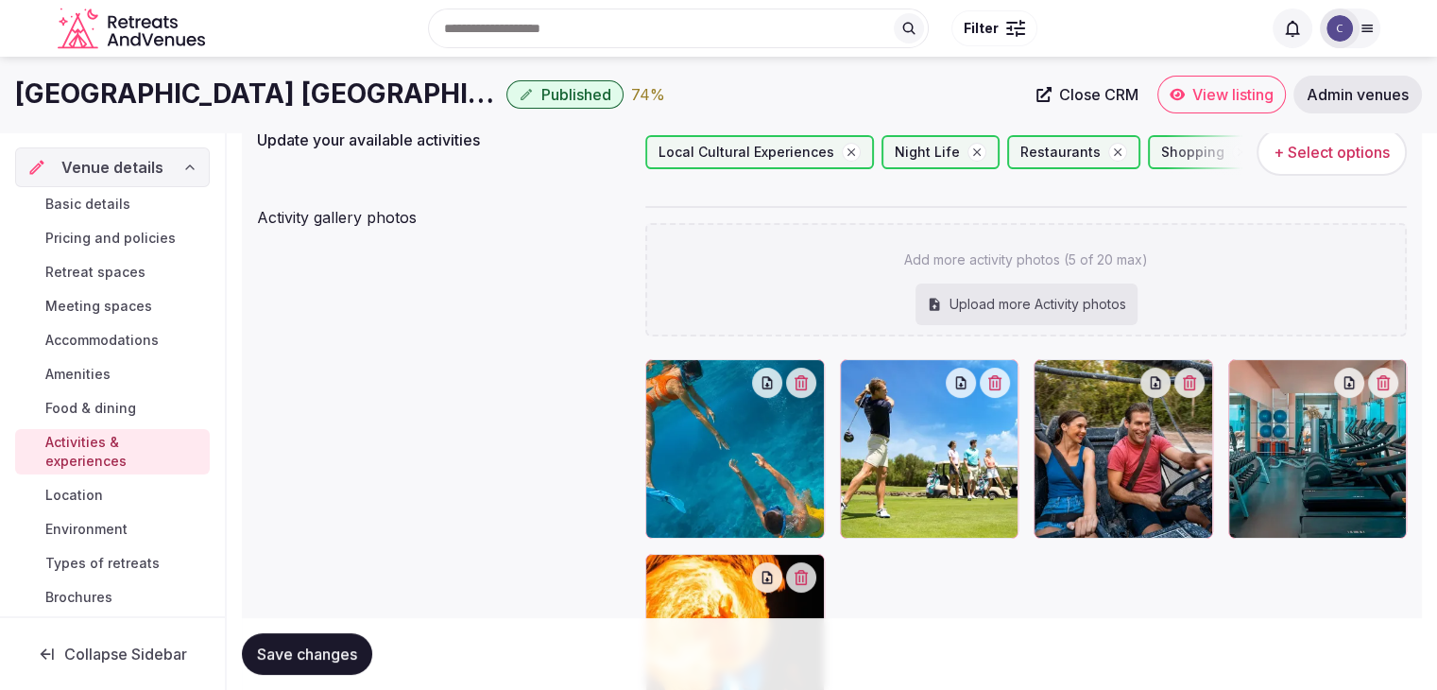
click at [284, 641] on button "Save changes" at bounding box center [307, 654] width 130 height 42
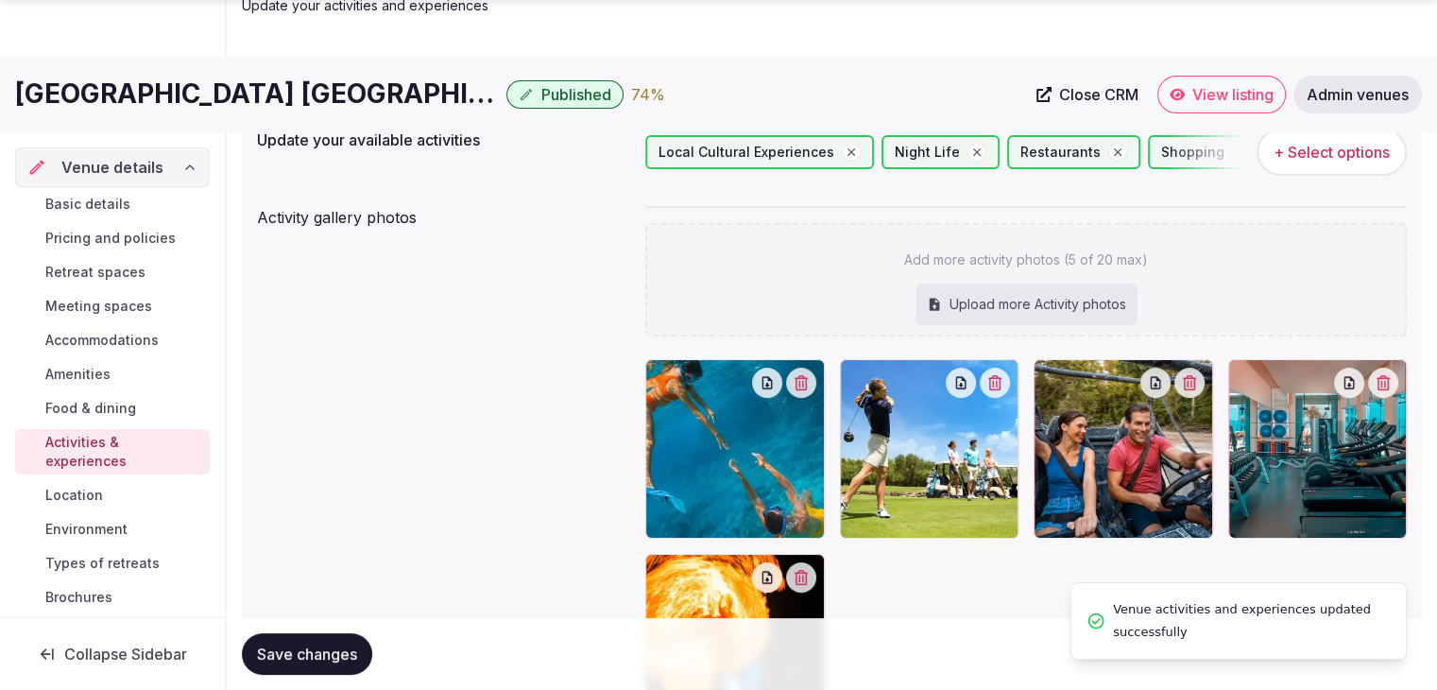
scroll to position [283, 0]
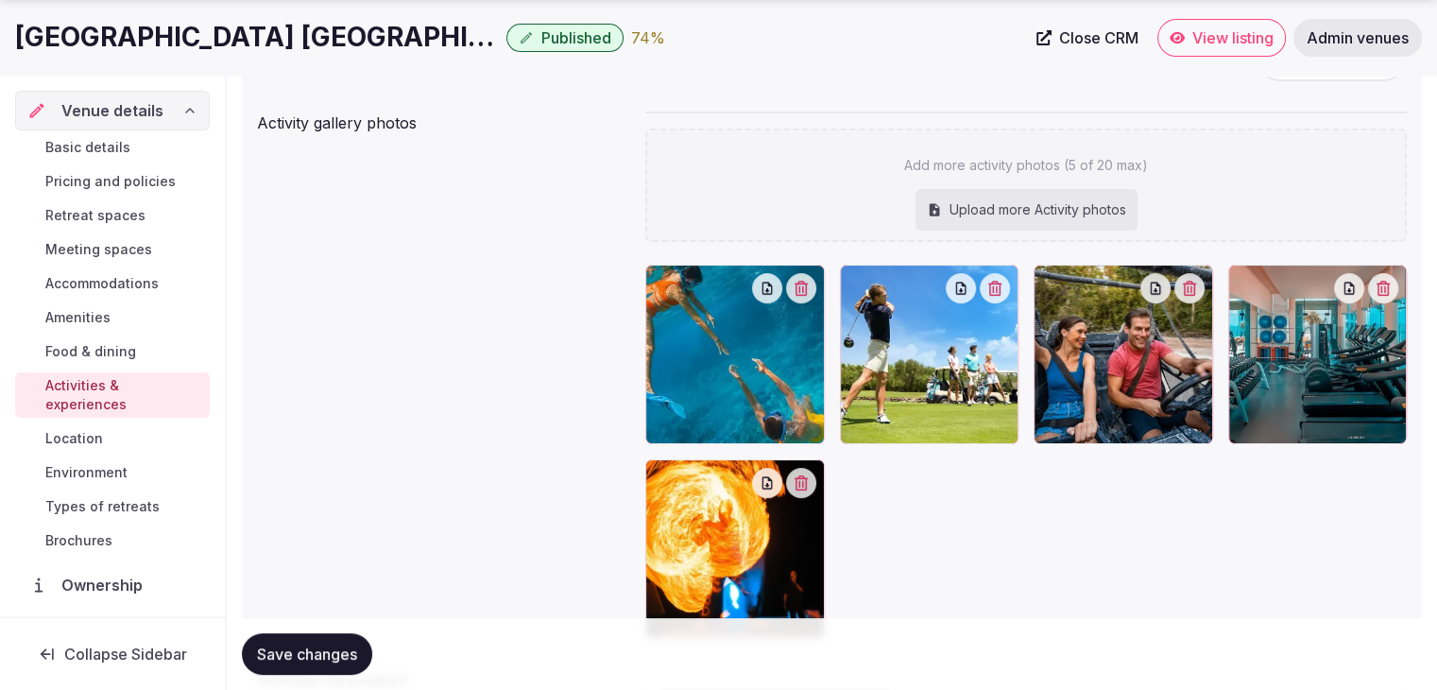
click at [127, 357] on span "Food & dining" at bounding box center [90, 351] width 91 height 19
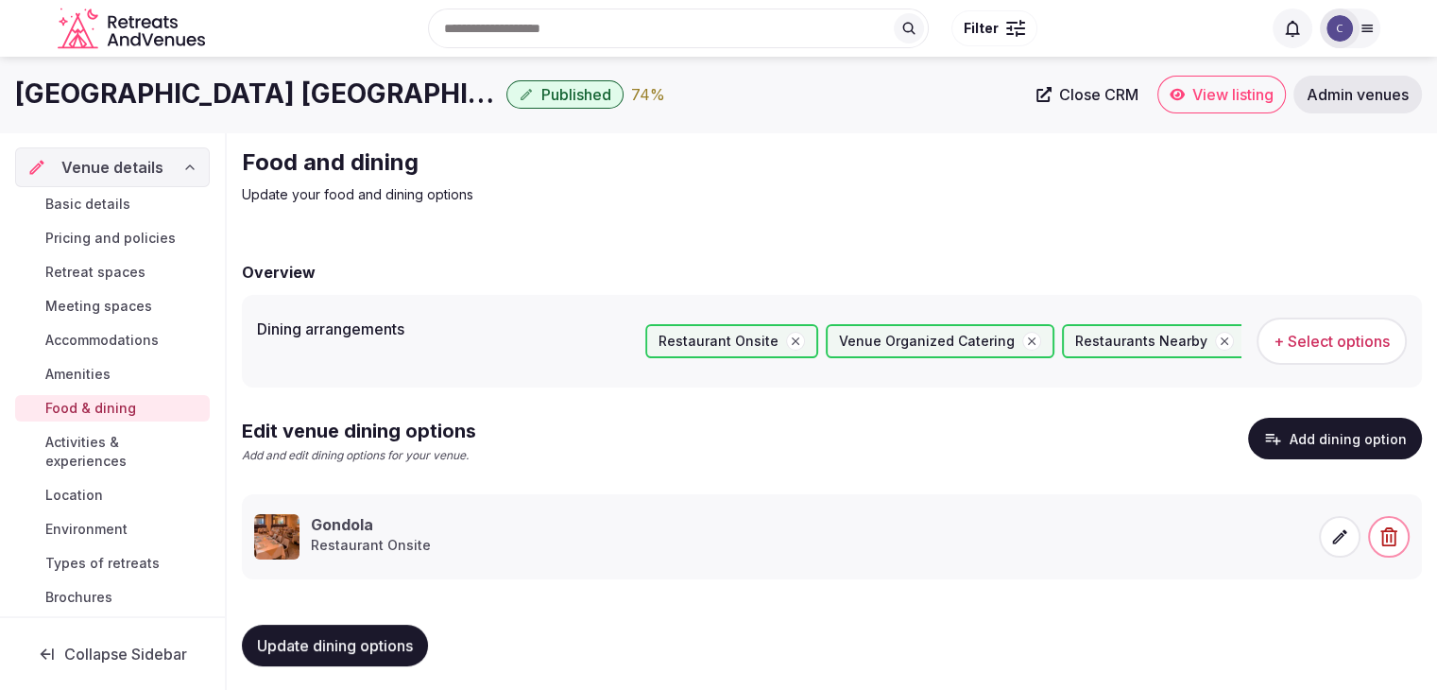
click at [1325, 527] on span at bounding box center [1340, 537] width 42 height 42
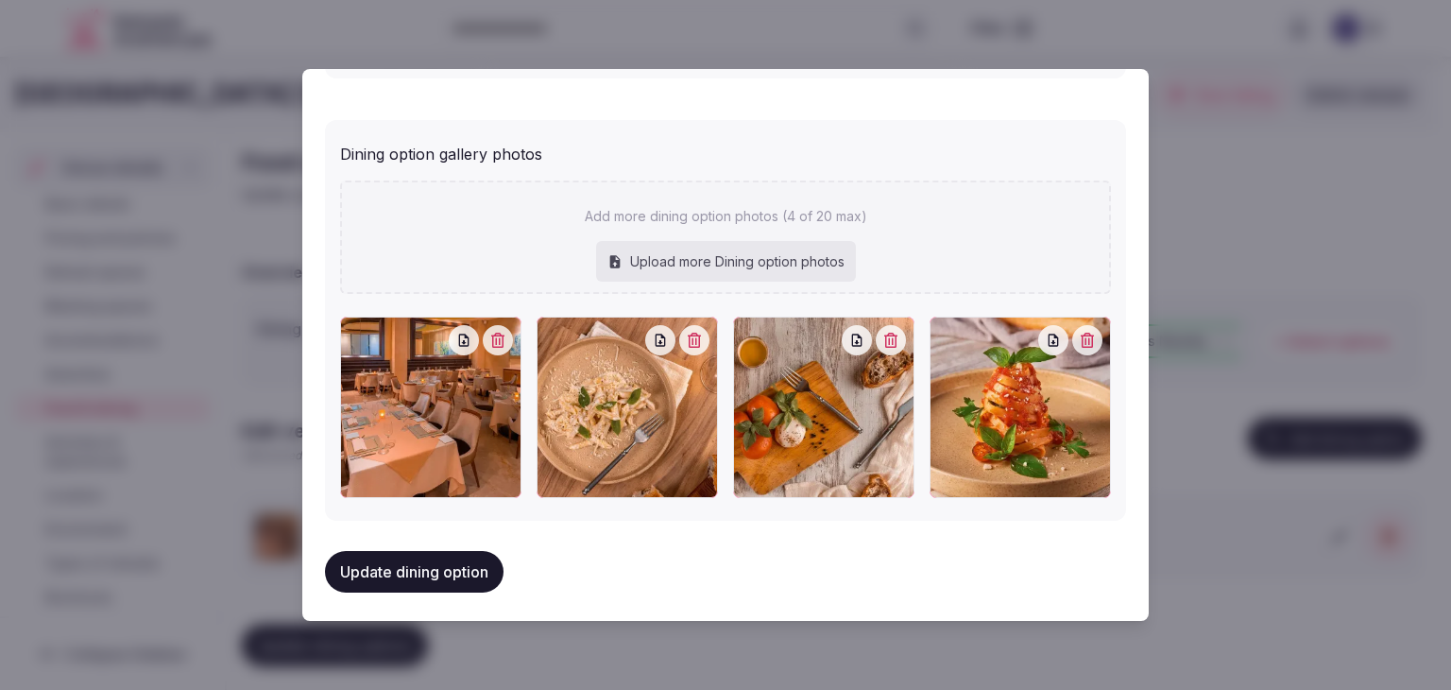
scroll to position [771, 0]
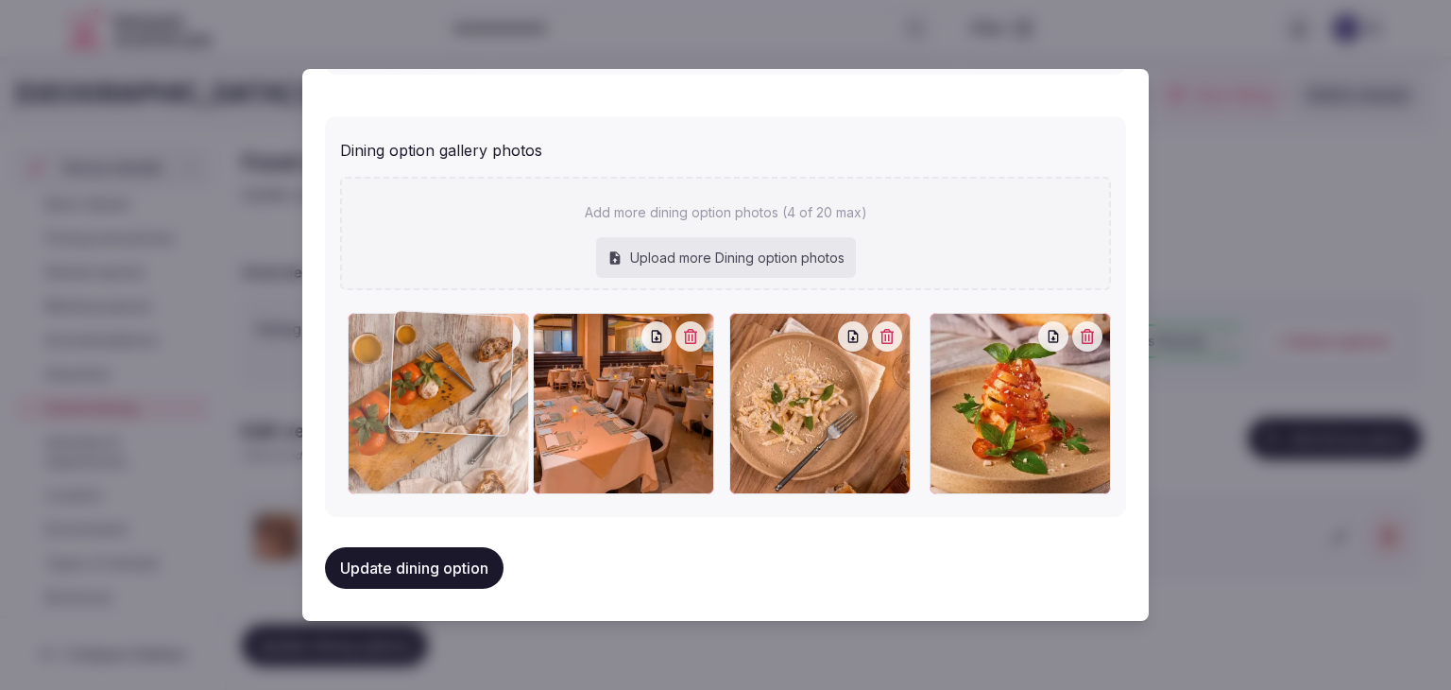
drag, startPoint x: 751, startPoint y: 332, endPoint x: 451, endPoint y: 506, distance: 347.2
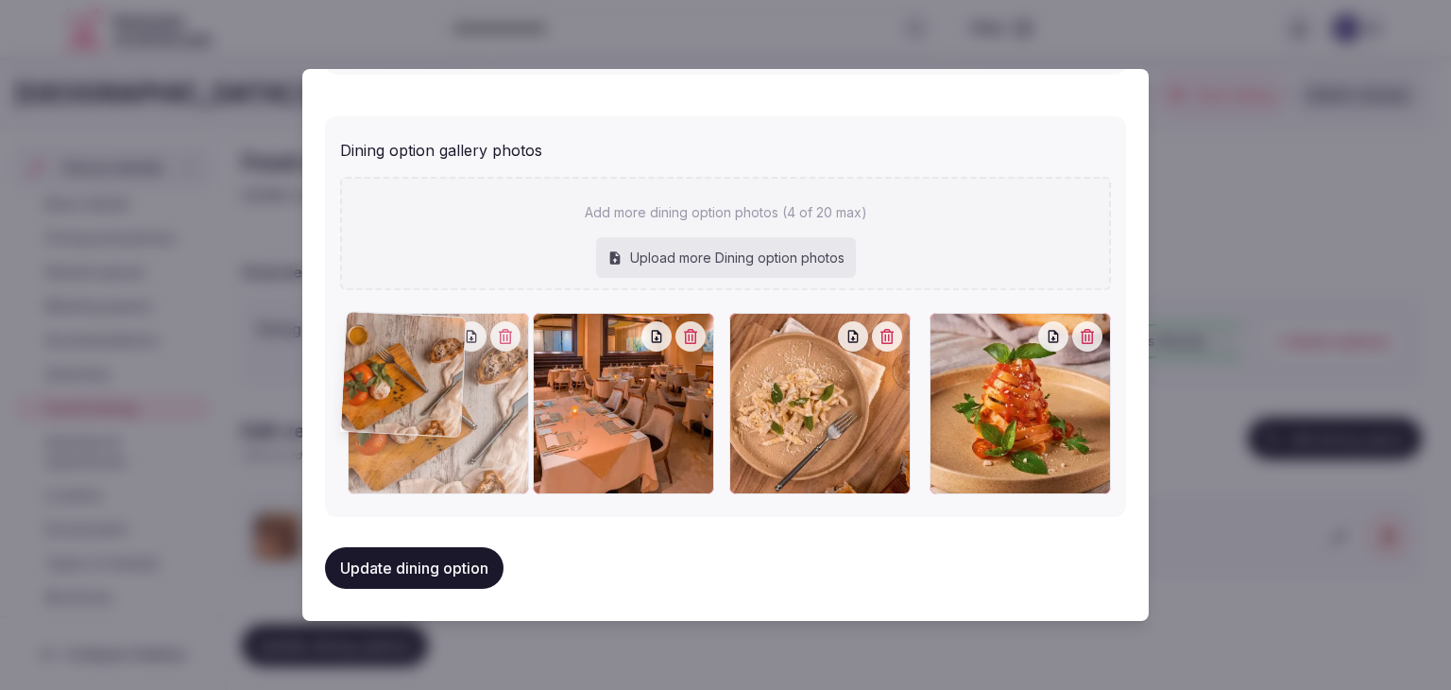
click at [404, 335] on div at bounding box center [438, 403] width 181 height 181
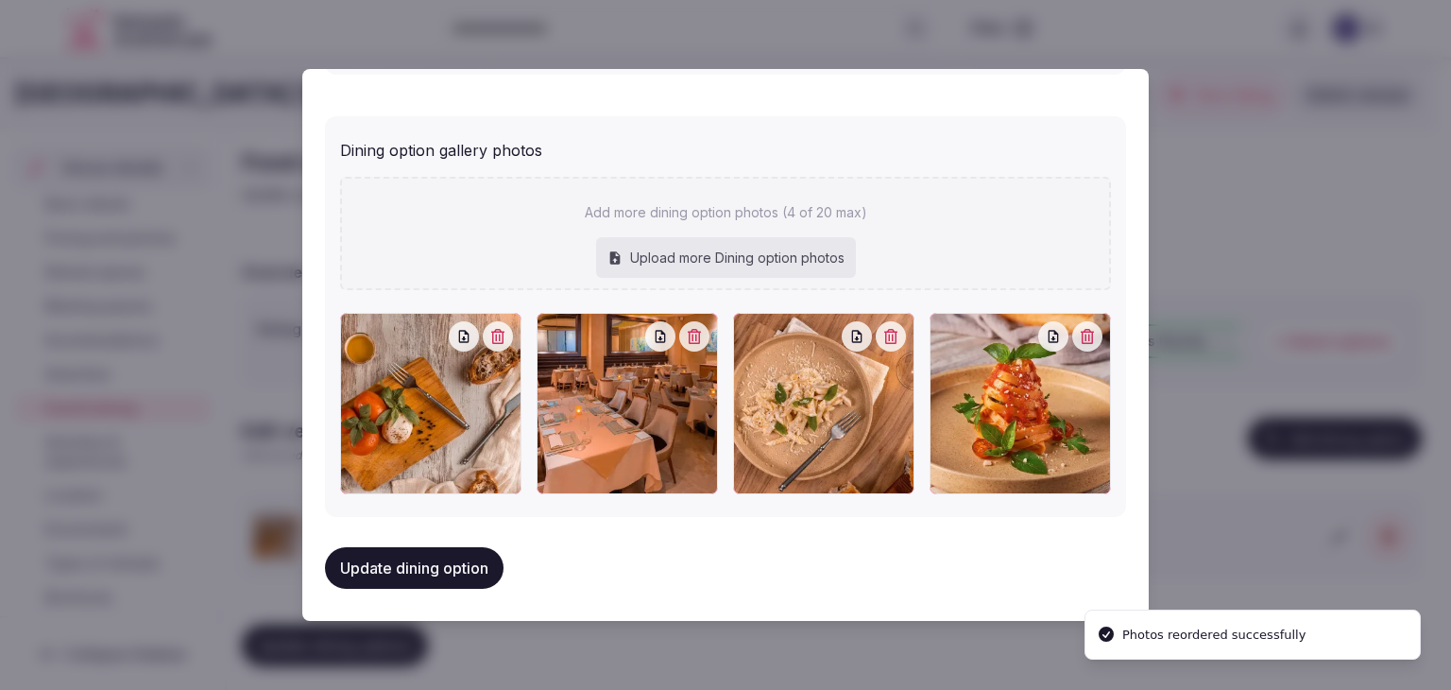
click at [441, 567] on button "Update dining option" at bounding box center [414, 568] width 179 height 42
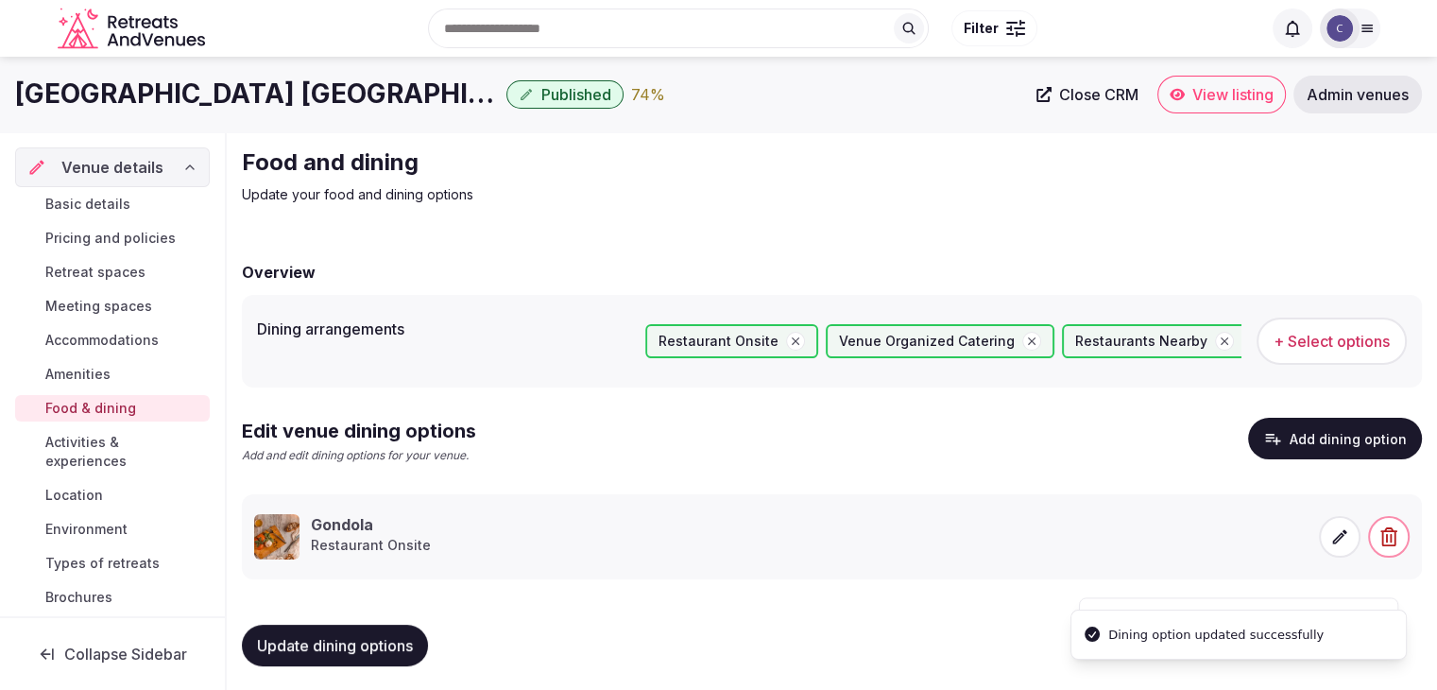
click at [370, 650] on span "Update dining options" at bounding box center [335, 645] width 156 height 19
click at [106, 527] on span "Environment" at bounding box center [86, 529] width 82 height 19
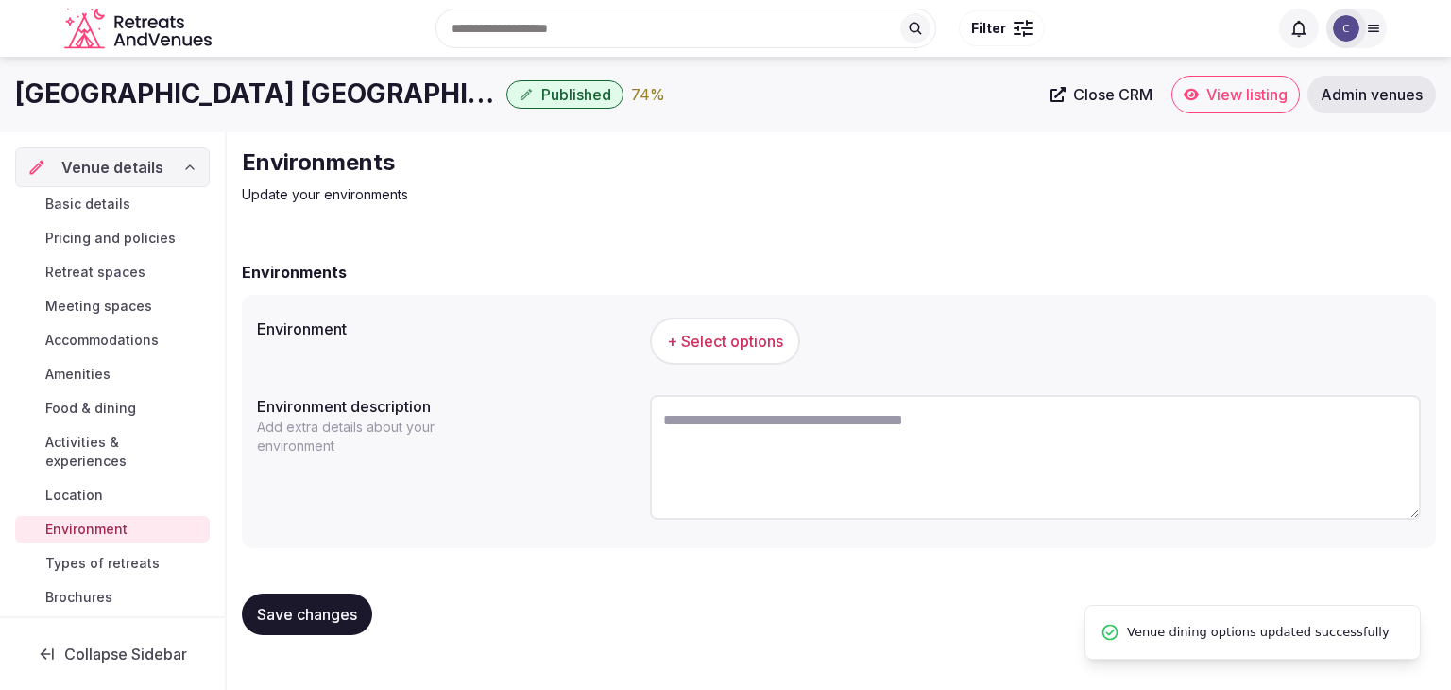
click at [714, 357] on button "+ Select options" at bounding box center [725, 341] width 150 height 47
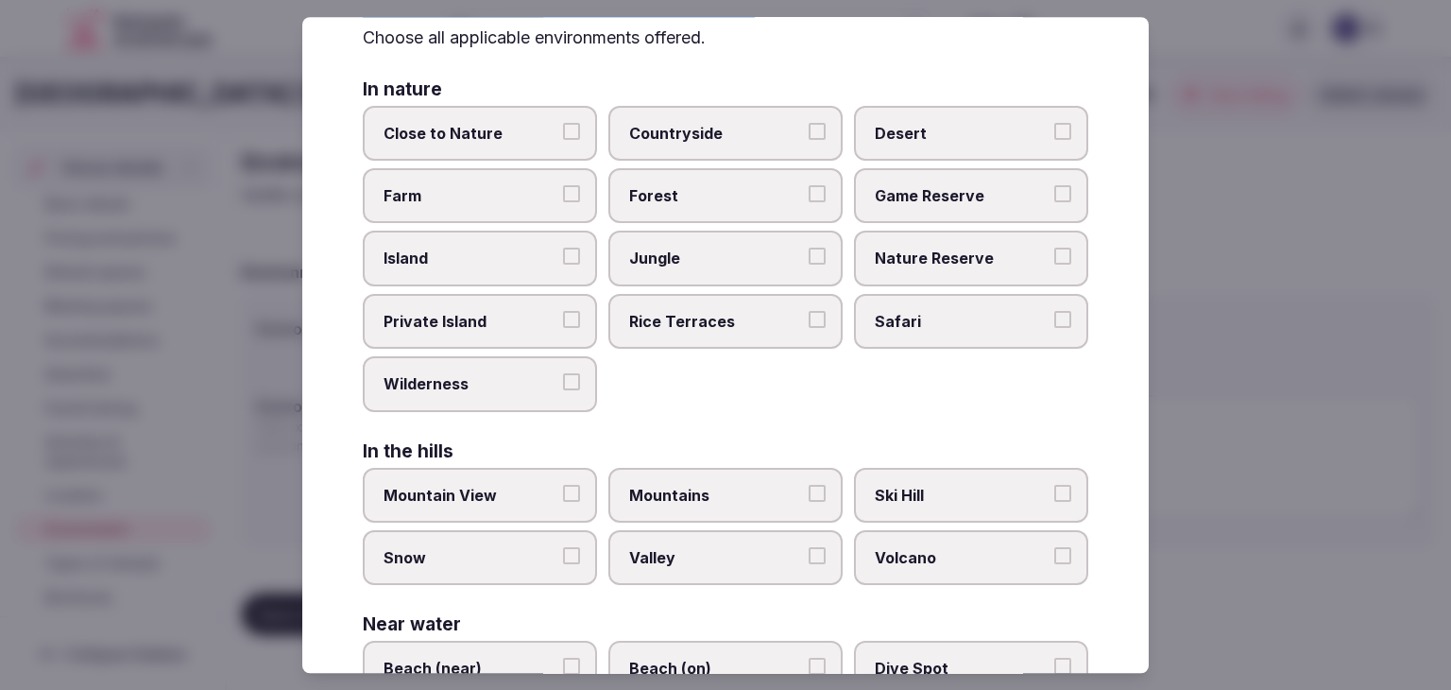
scroll to position [452, 0]
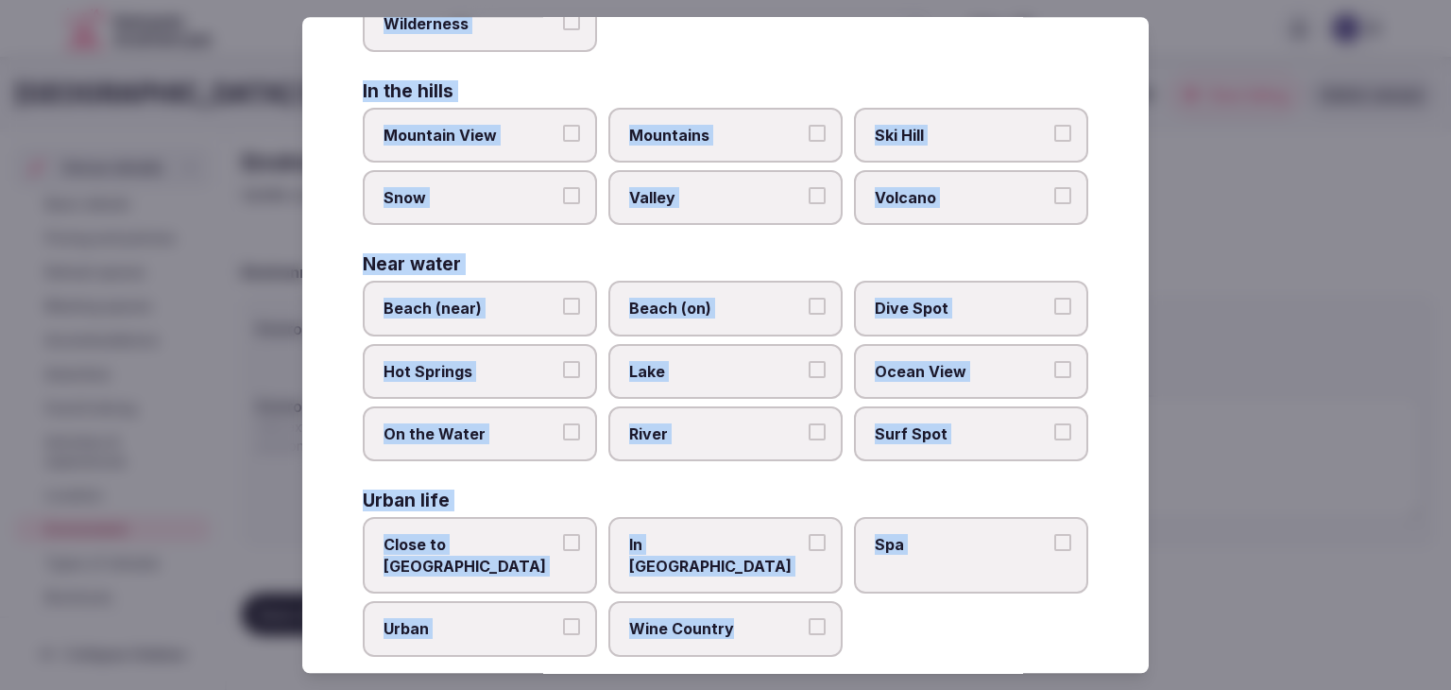
drag, startPoint x: 360, startPoint y: 144, endPoint x: 838, endPoint y: 651, distance: 697.2
click at [838, 651] on div "Select your environment Choose all applicable environments offered. In nature C…" at bounding box center [725, 345] width 847 height 656
copy div "Choose all applicable environments offered. In nature Close to Nature Countrysi…"
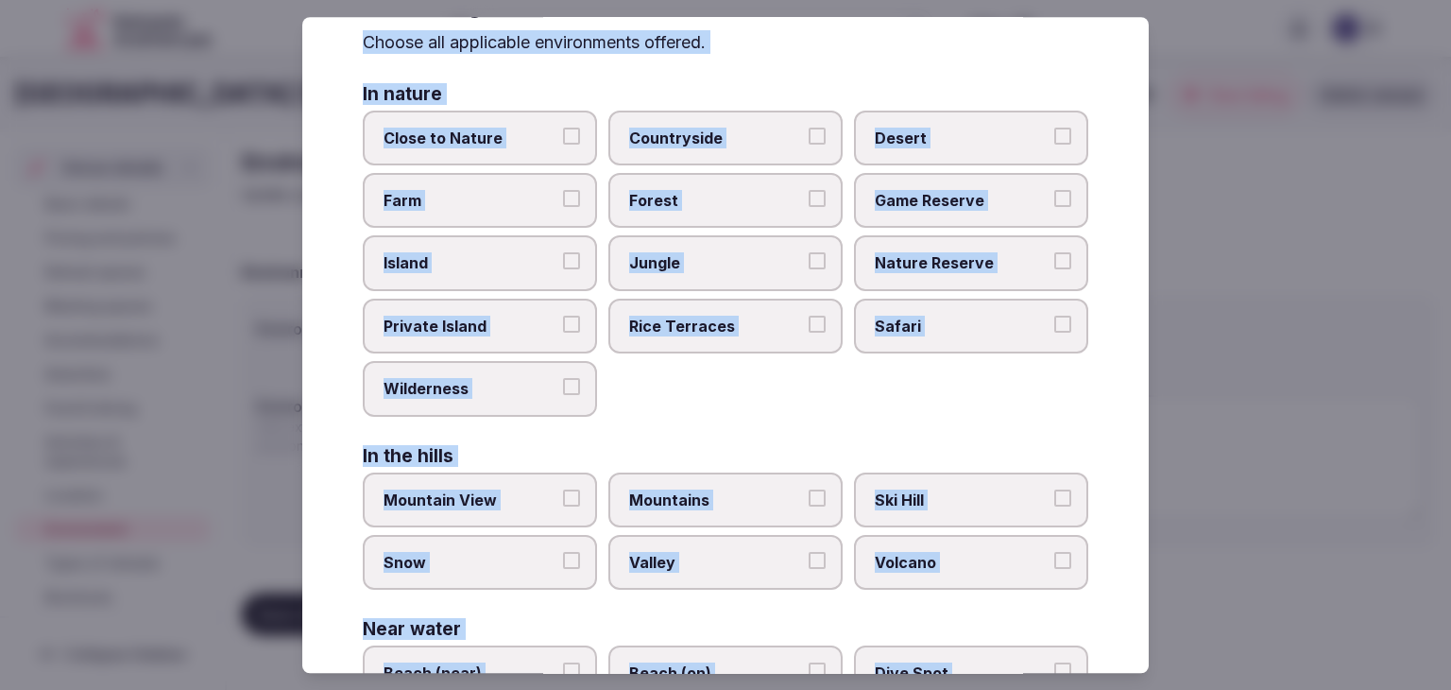
scroll to position [0, 0]
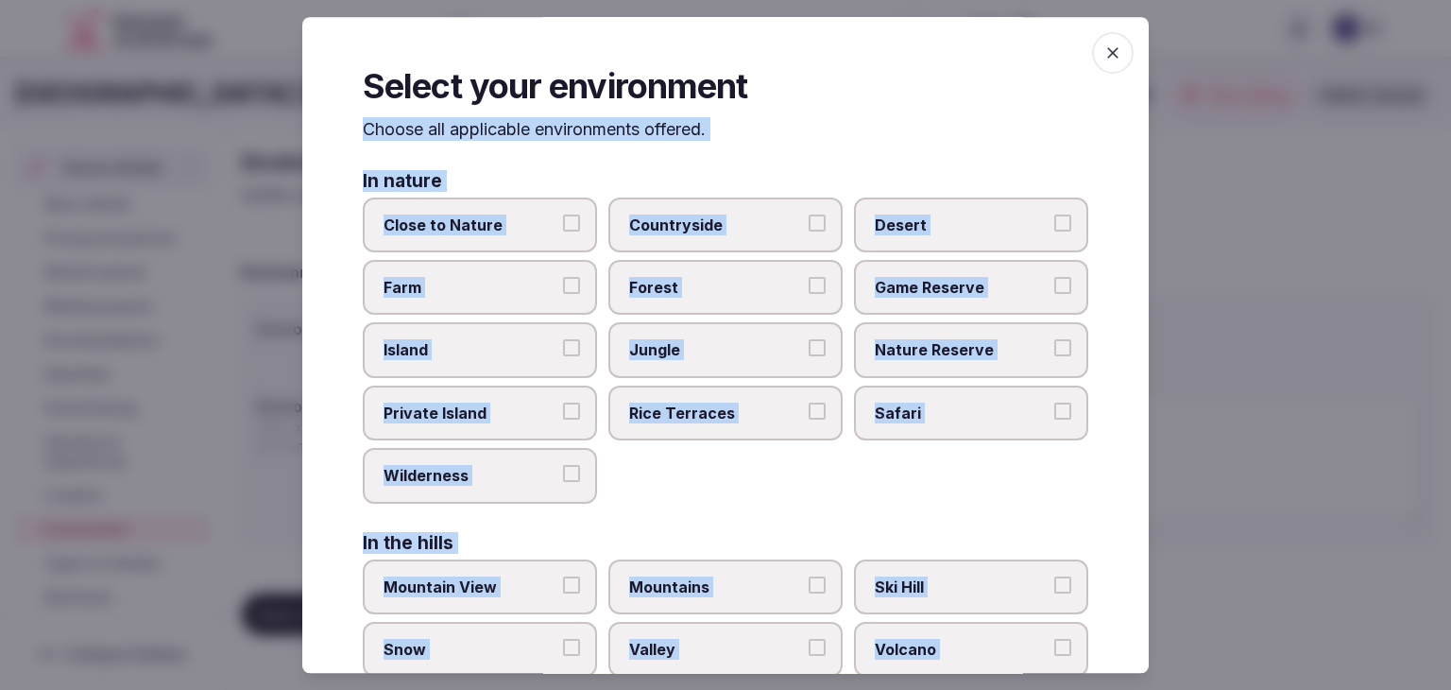
click at [505, 211] on label "Close to Nature" at bounding box center [480, 225] width 234 height 55
click at [563, 215] on button "Close to Nature" at bounding box center [571, 223] width 17 height 17
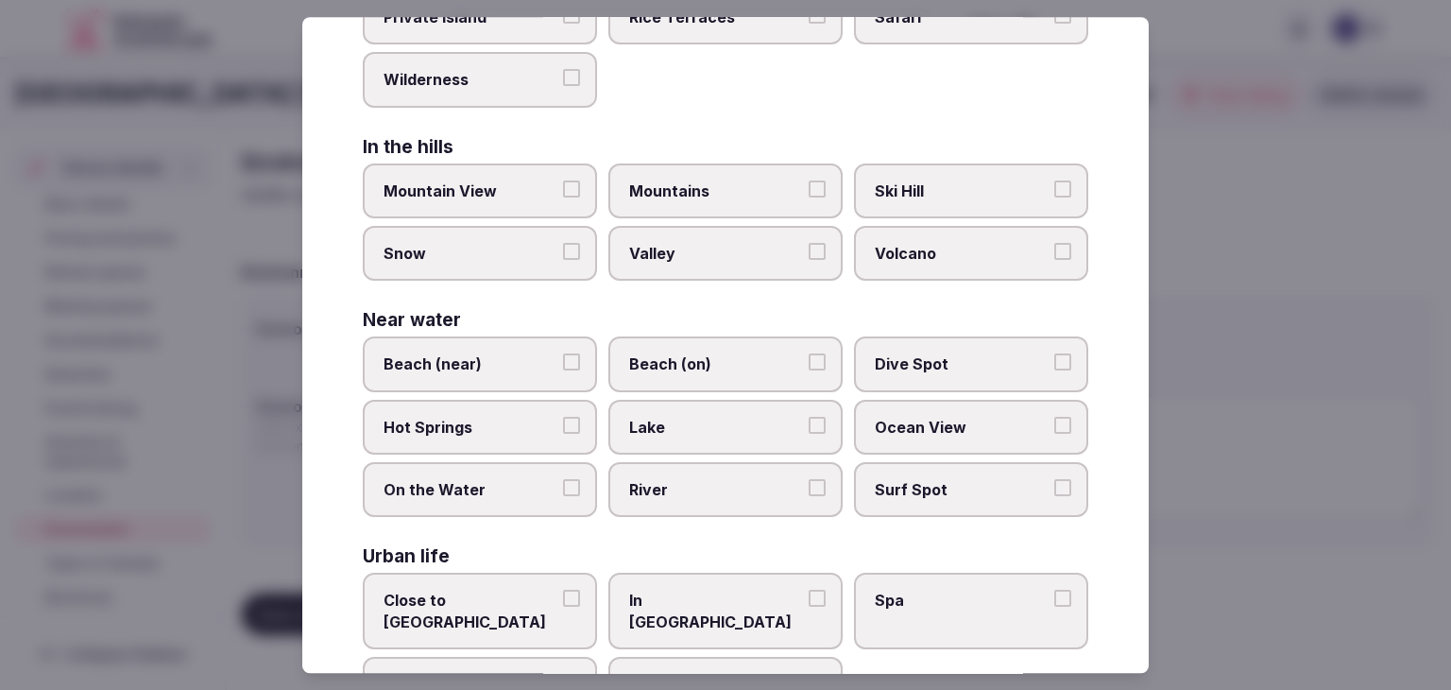
scroll to position [452, 0]
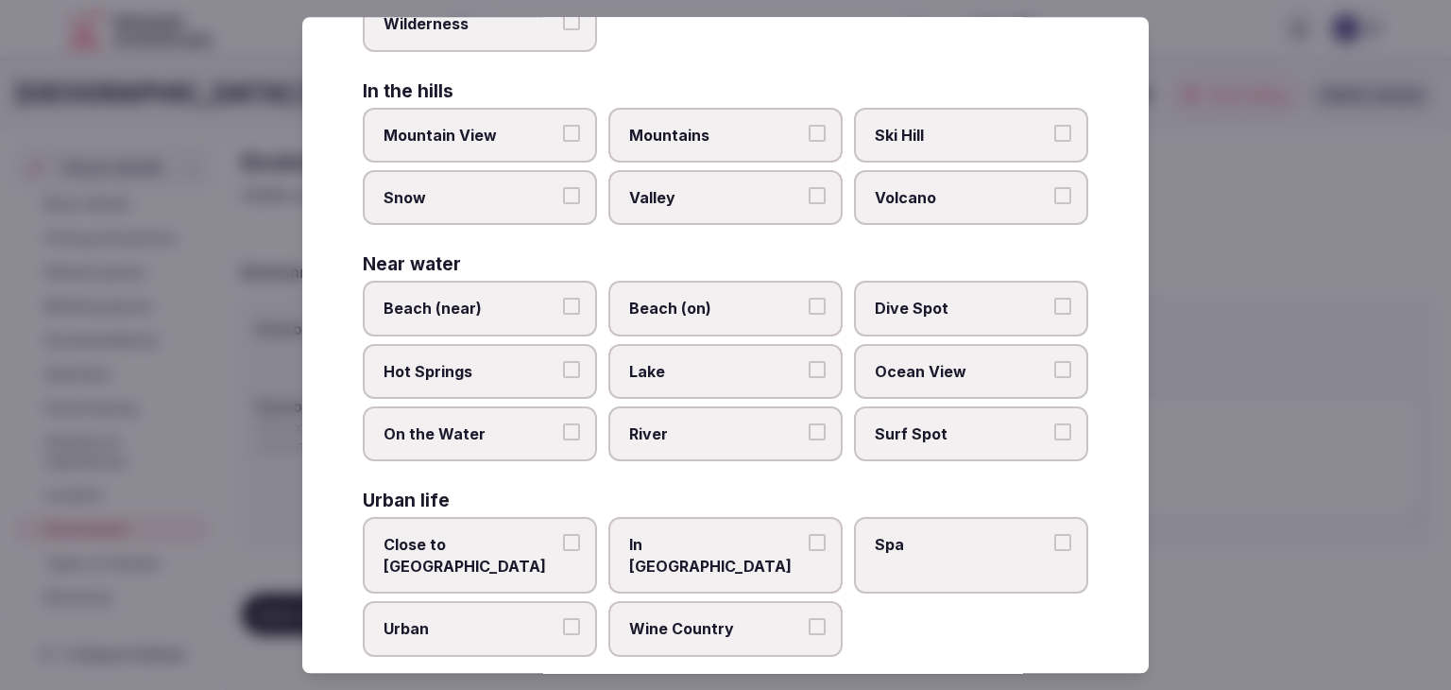
click at [718, 302] on span "Beach (on)" at bounding box center [716, 309] width 174 height 21
click at [809, 302] on button "Beach (on)" at bounding box center [817, 307] width 17 height 17
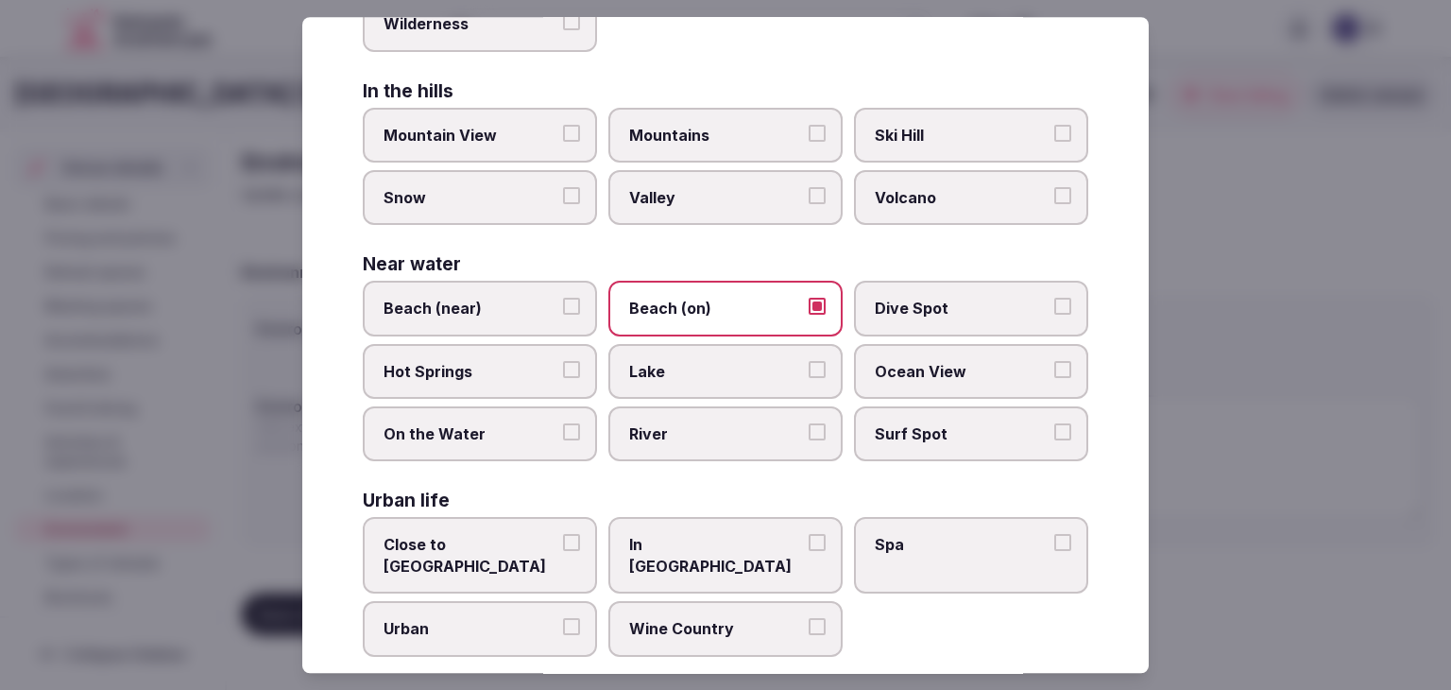
click at [481, 301] on span "Beach (near)" at bounding box center [471, 309] width 174 height 21
click at [563, 301] on button "Beach (near)" at bounding box center [571, 307] width 17 height 17
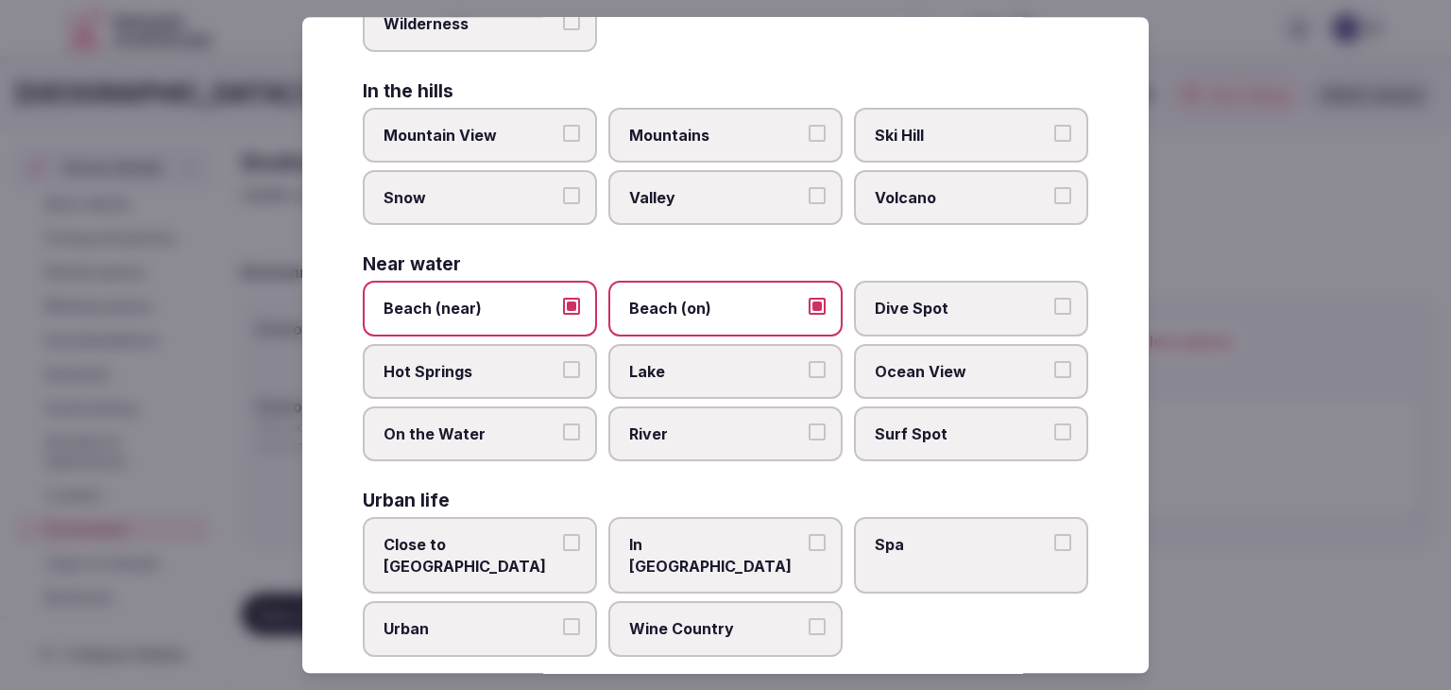
click at [930, 376] on label "Ocean View" at bounding box center [971, 371] width 234 height 55
click at [1055, 376] on button "Ocean View" at bounding box center [1063, 369] width 17 height 17
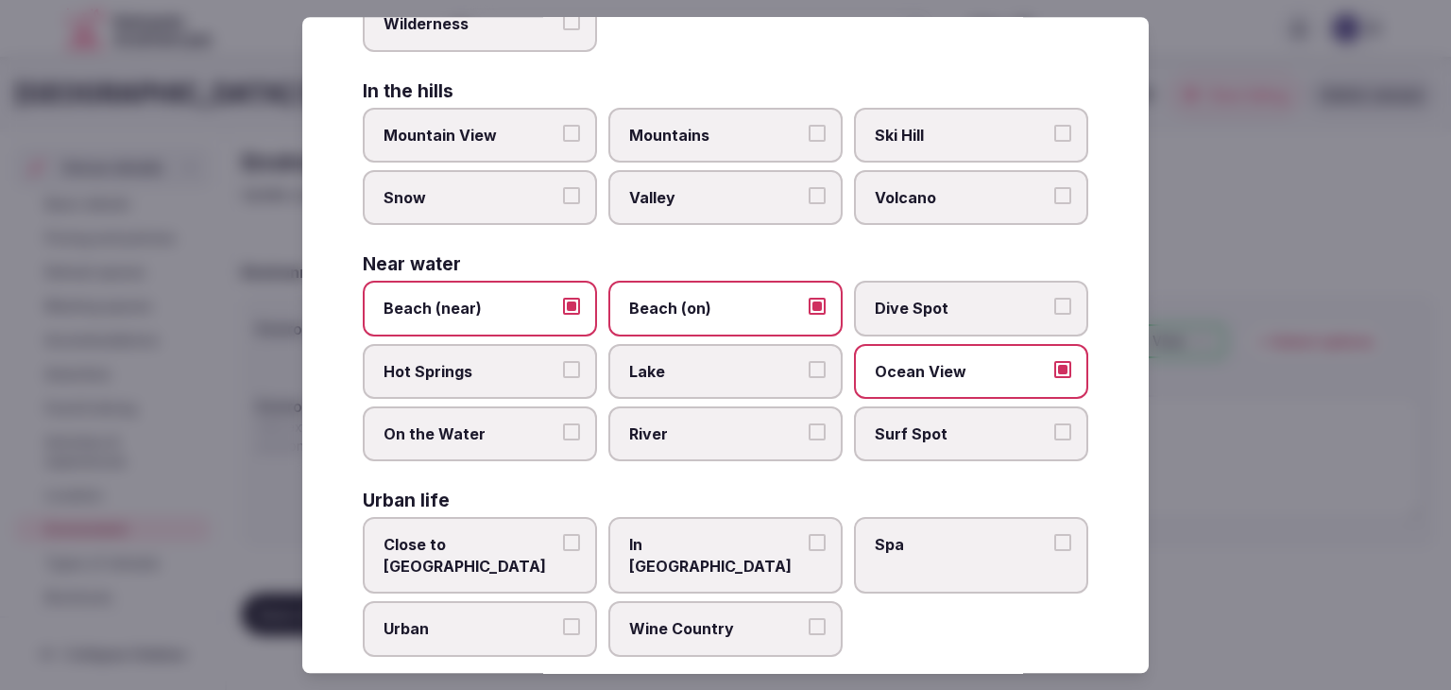
click at [497, 311] on span "Beach (near)" at bounding box center [471, 309] width 174 height 21
click at [563, 311] on button "Beach (near)" at bounding box center [571, 307] width 17 height 17
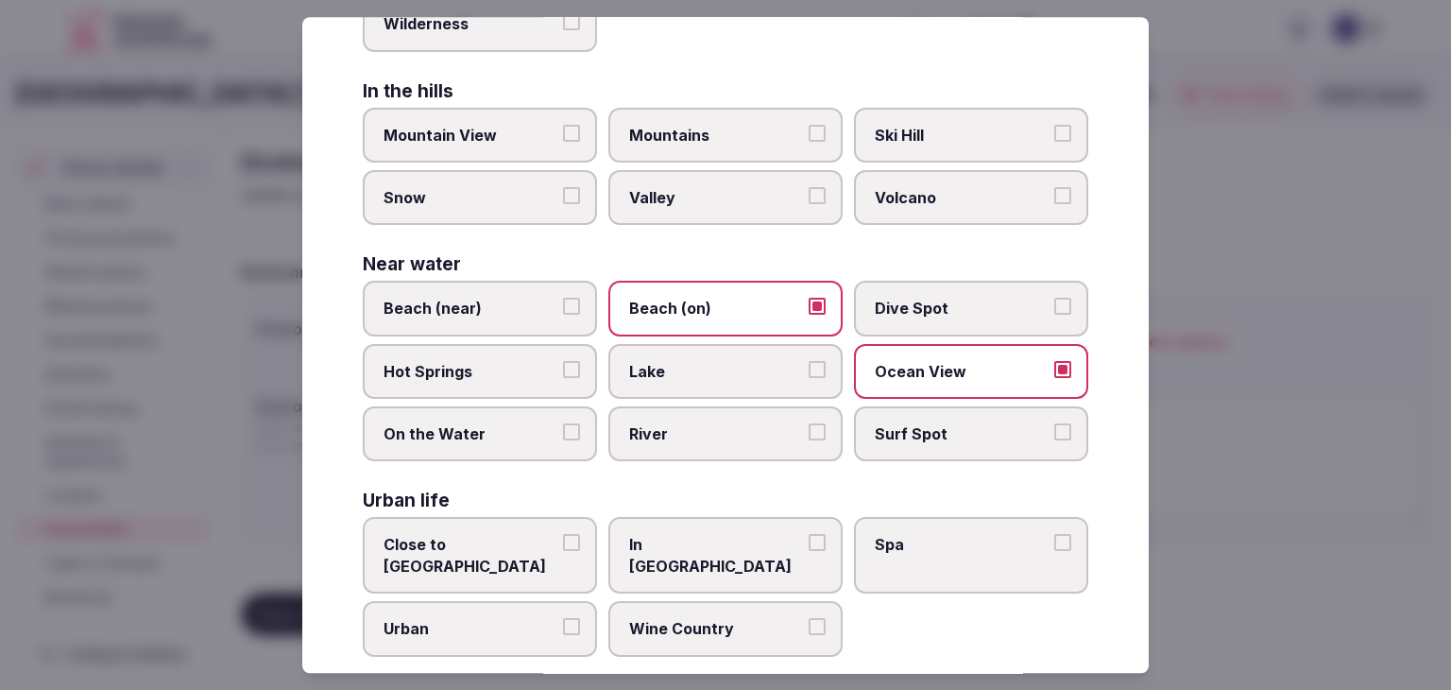
drag, startPoint x: 457, startPoint y: 520, endPoint x: 461, endPoint y: 569, distance: 49.3
click at [457, 523] on label "Close to City Center" at bounding box center [480, 556] width 234 height 77
click at [563, 535] on button "Close to City Center" at bounding box center [571, 543] width 17 height 17
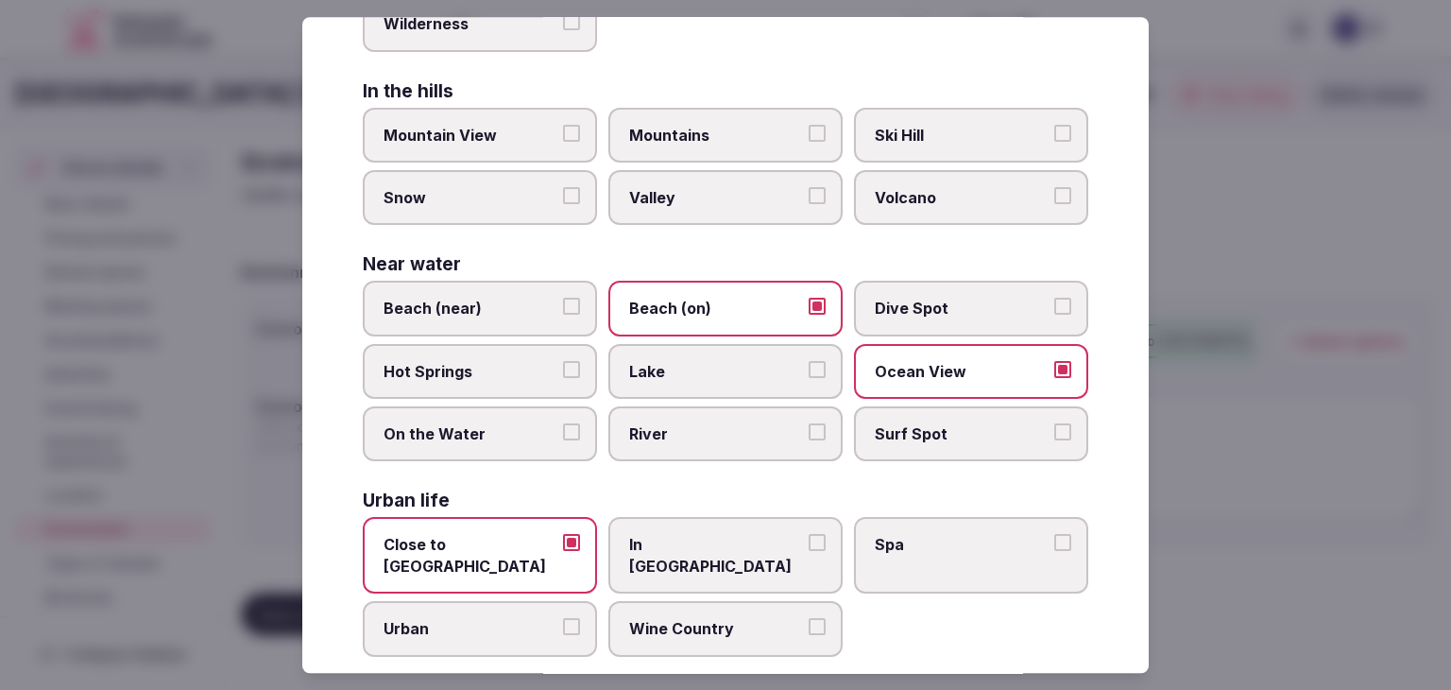
click at [464, 619] on span "Urban" at bounding box center [471, 629] width 174 height 21
click at [563, 619] on button "Urban" at bounding box center [571, 627] width 17 height 17
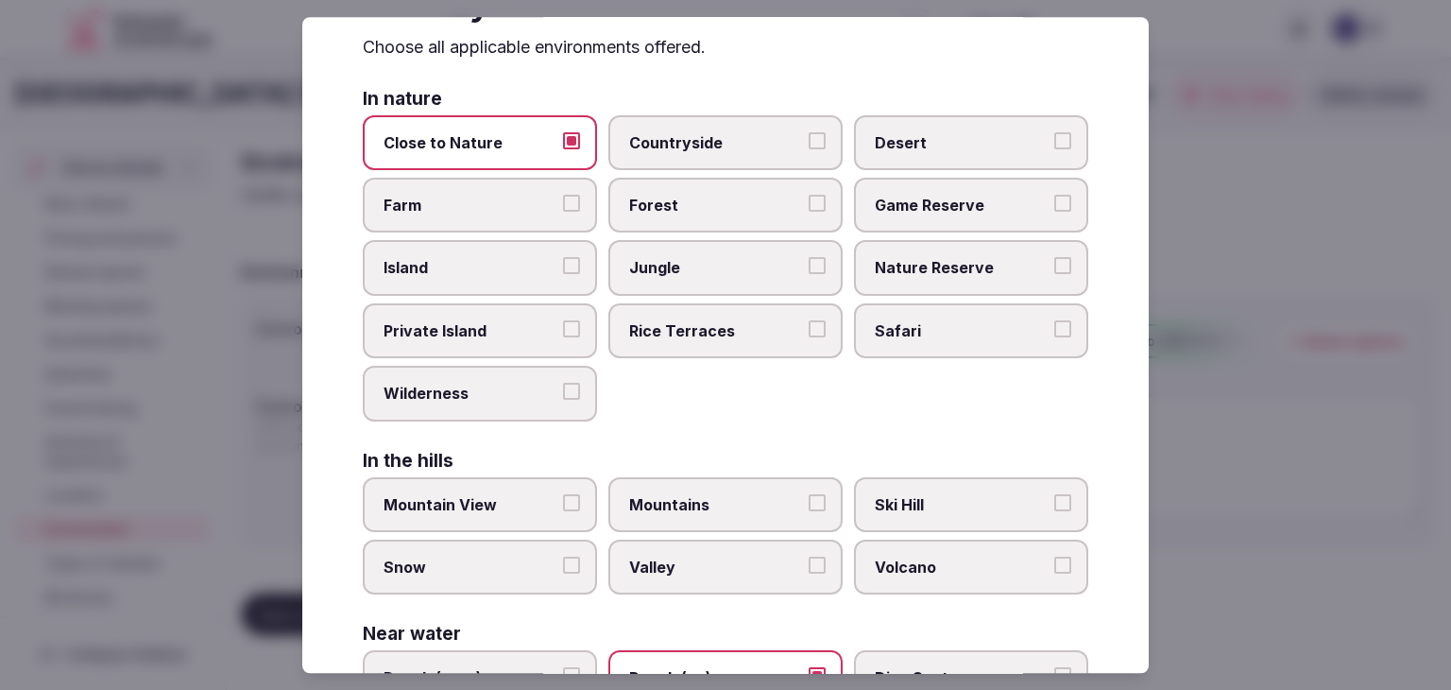
scroll to position [0, 0]
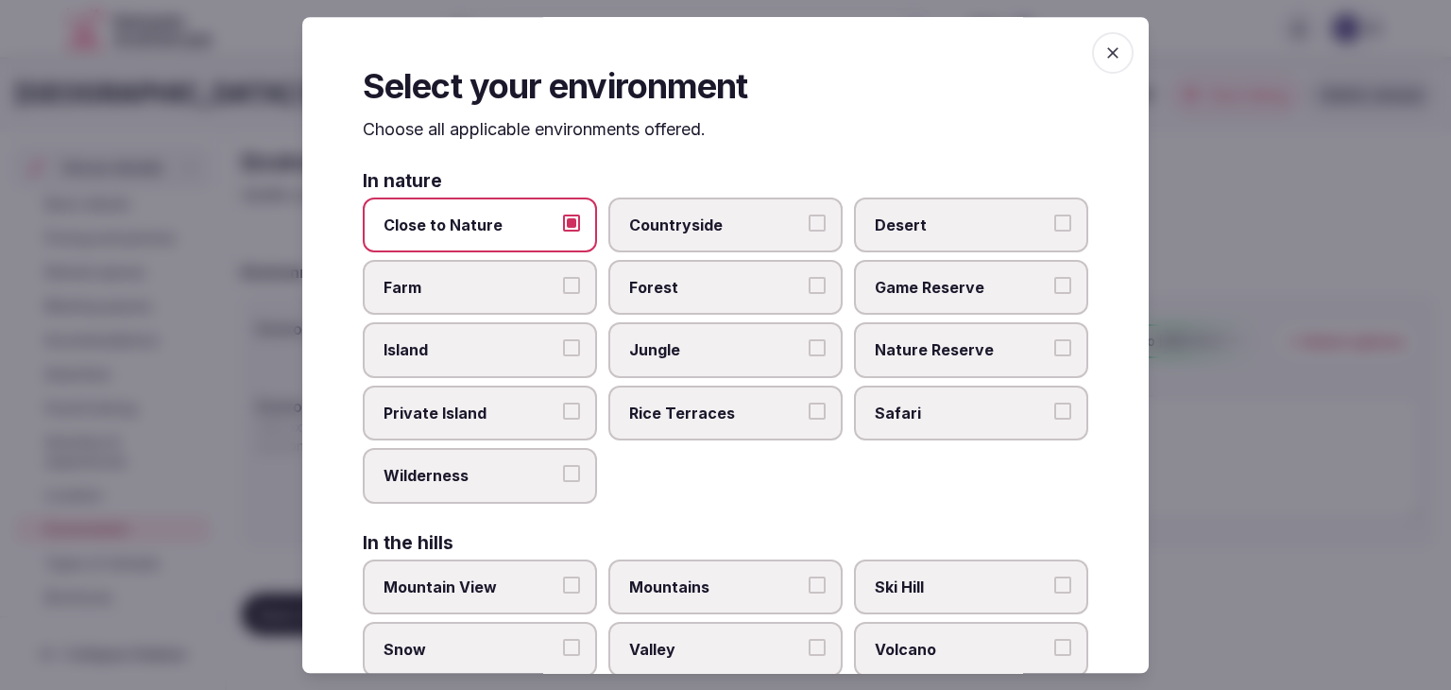
click at [1104, 53] on icon "button" at bounding box center [1113, 52] width 19 height 19
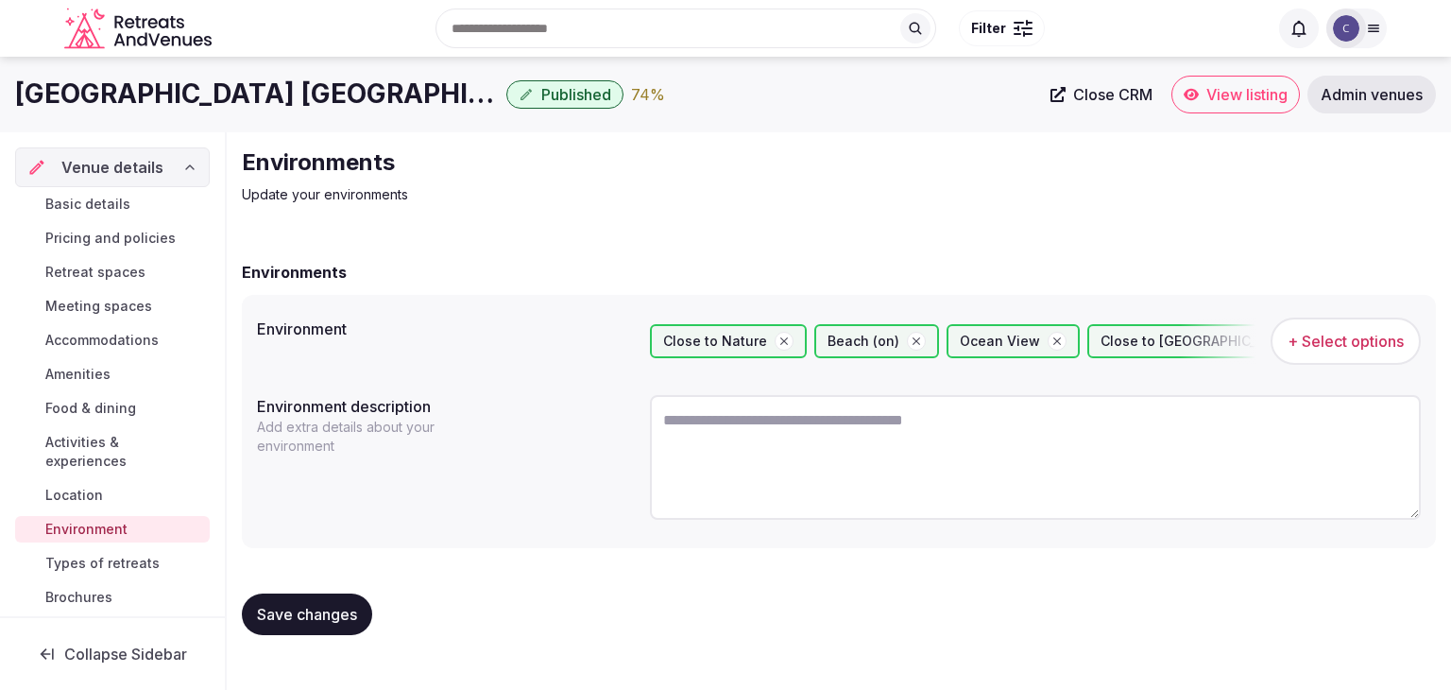
click at [157, 107] on h1 "Beach Palace Cancun" at bounding box center [257, 94] width 484 height 37
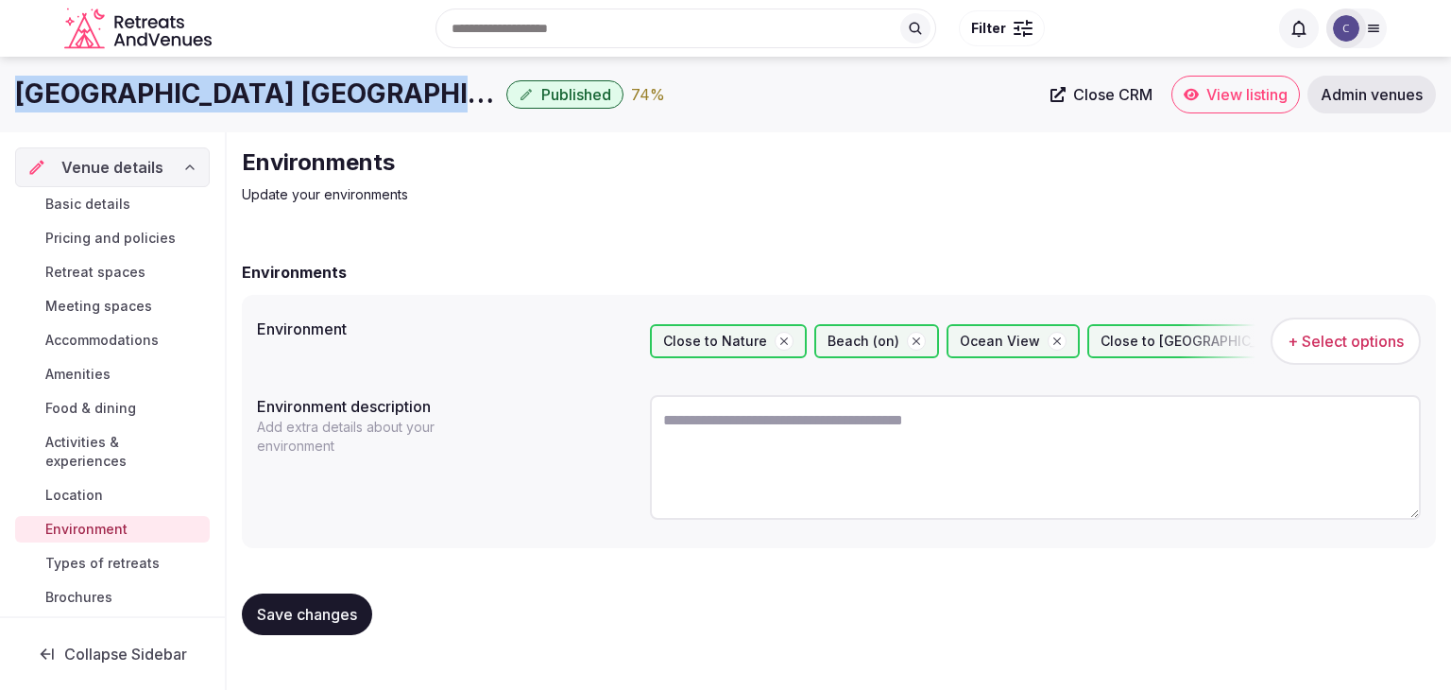
click at [157, 107] on h1 "Beach Palace Cancun" at bounding box center [257, 94] width 484 height 37
copy div "Beach Palace Cancun"
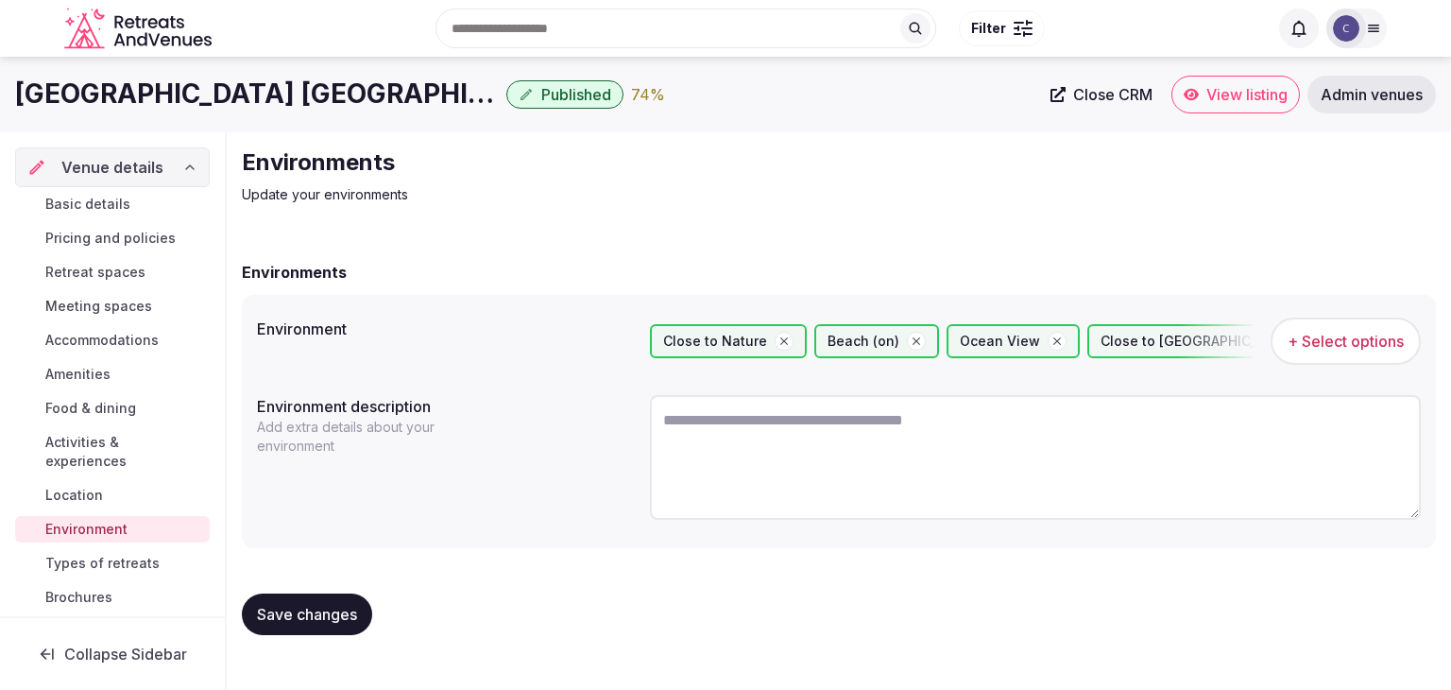
click at [745, 485] on textarea at bounding box center [1035, 457] width 771 height 125
paste textarea "**********"
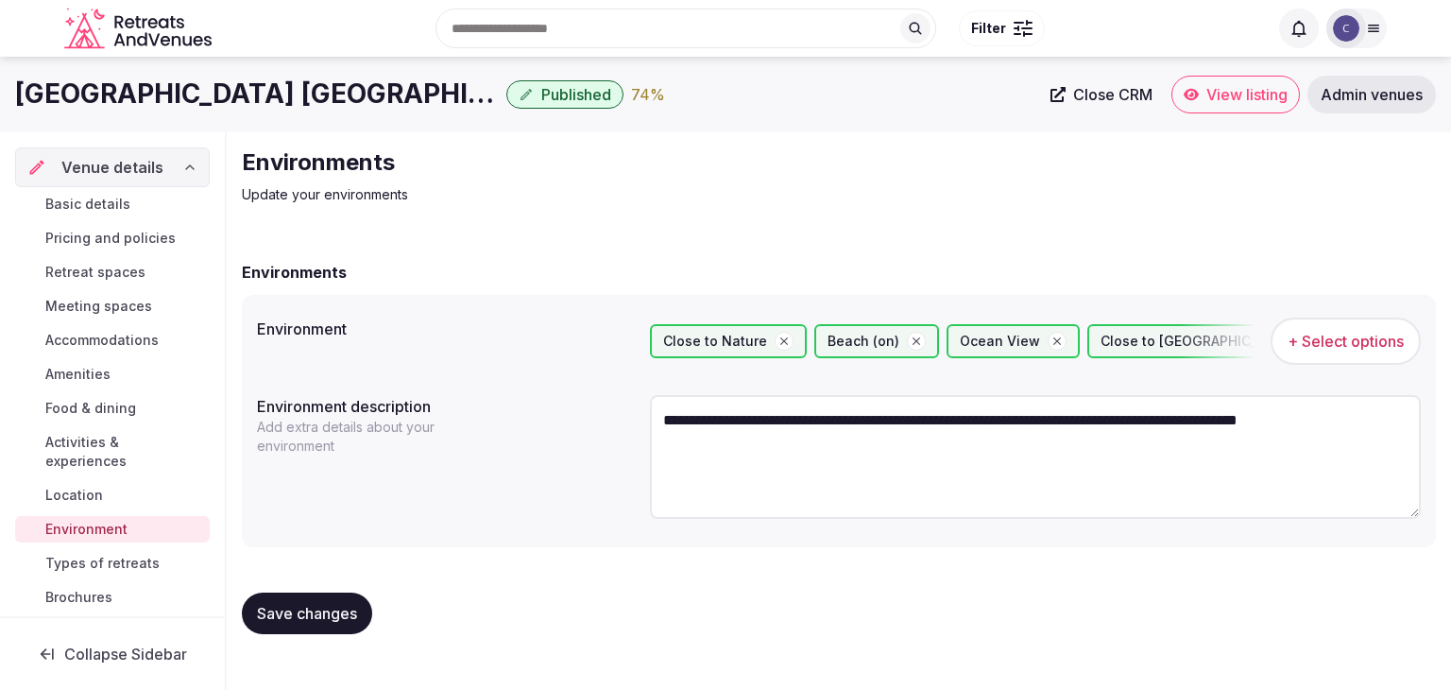
click at [1036, 384] on div "**********" at bounding box center [839, 421] width 1194 height 252
click at [1304, 342] on icon "button" at bounding box center [1310, 341] width 13 height 13
click at [1151, 342] on icon "button" at bounding box center [1157, 341] width 13 height 13
click at [1394, 435] on textarea "**********" at bounding box center [1035, 457] width 771 height 124
click at [1384, 413] on textarea "**********" at bounding box center [1035, 457] width 771 height 124
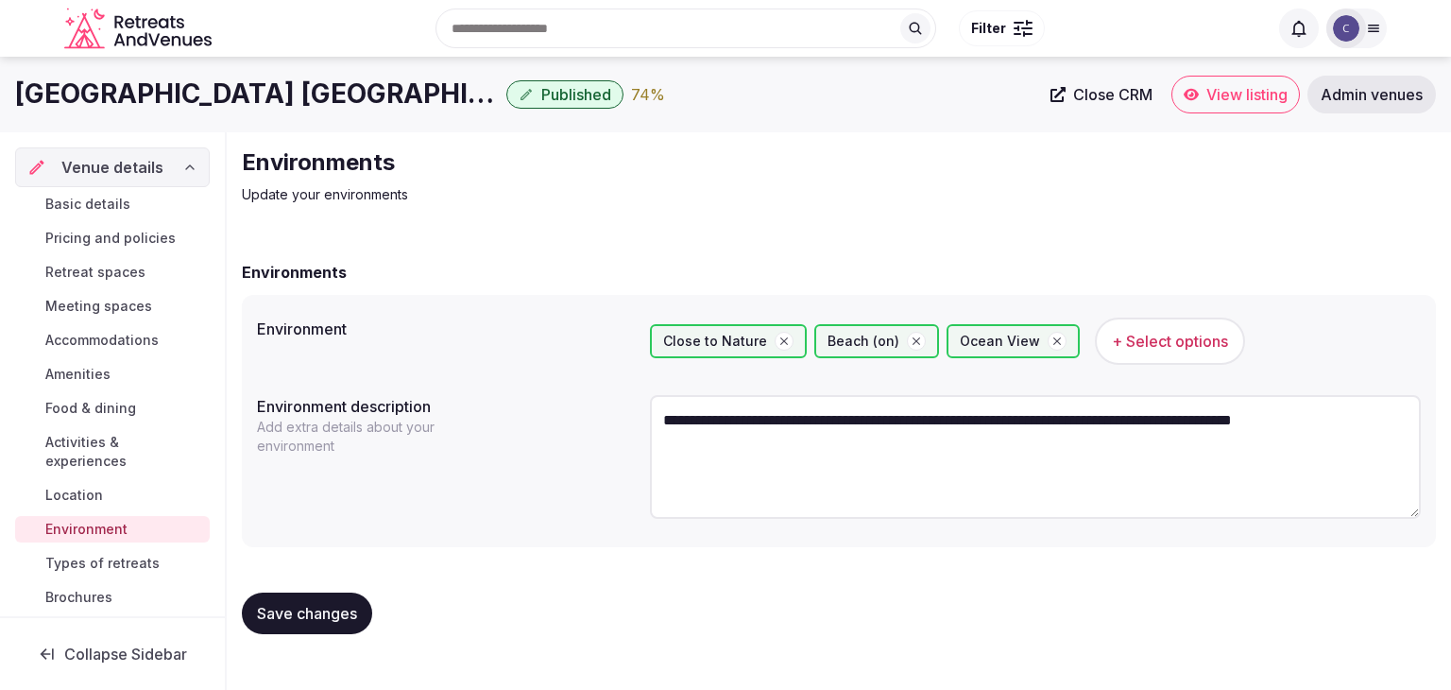
type textarea "**********"
click at [318, 608] on span "Save changes" at bounding box center [307, 613] width 100 height 19
click at [94, 564] on span "Types of retreats" at bounding box center [102, 563] width 114 height 19
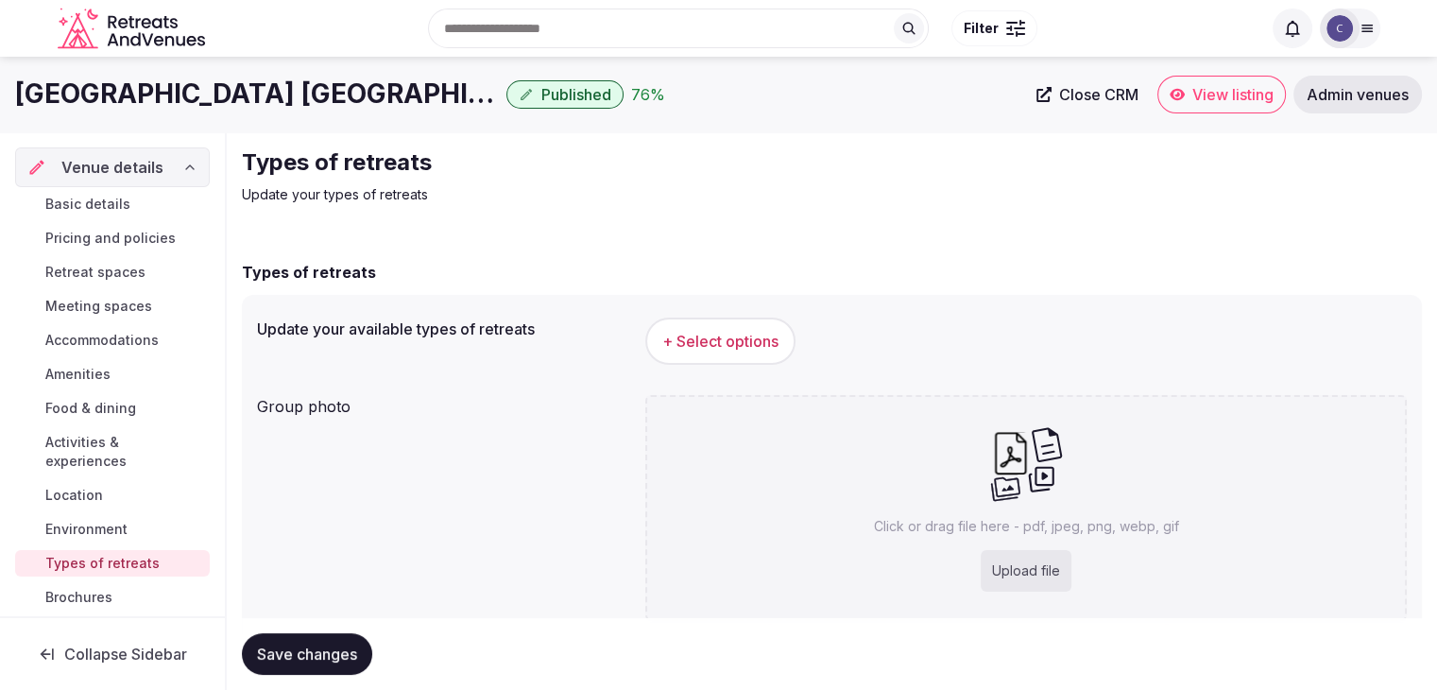
click at [750, 353] on button "+ Select options" at bounding box center [720, 341] width 150 height 47
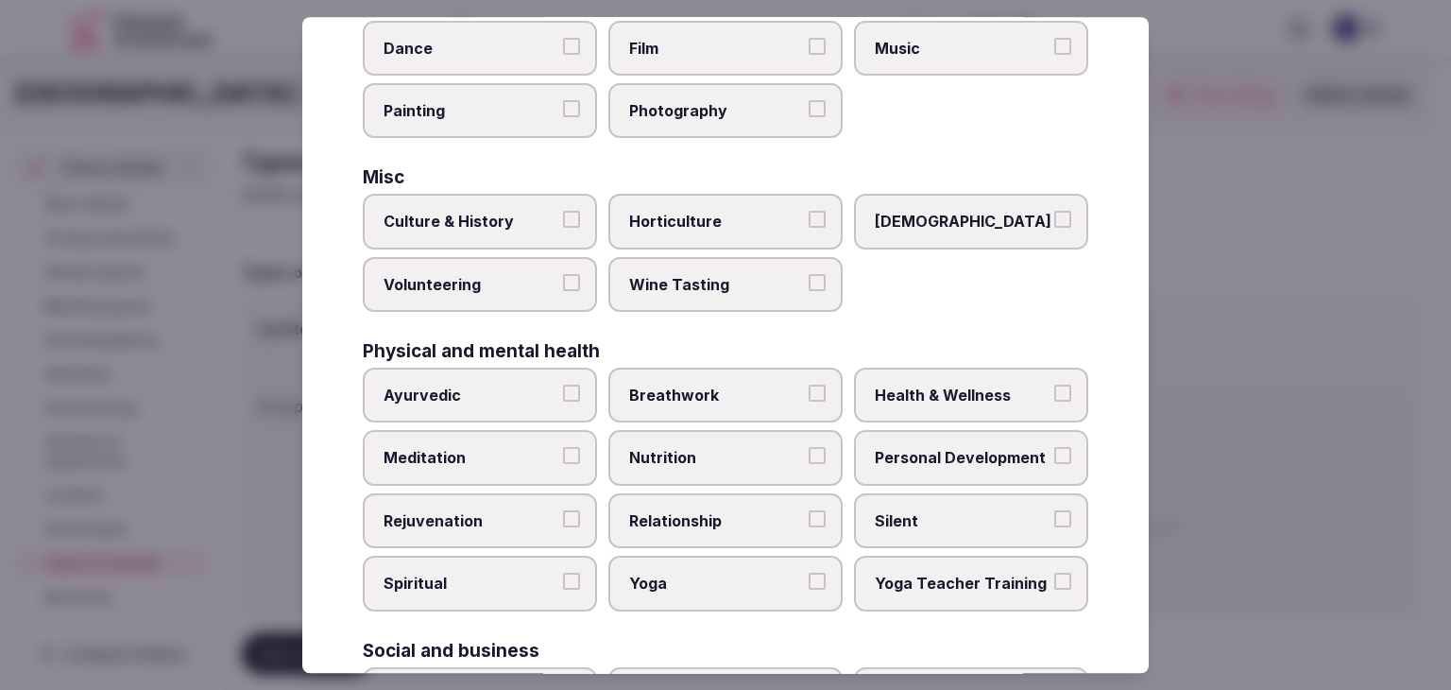
scroll to position [661, 0]
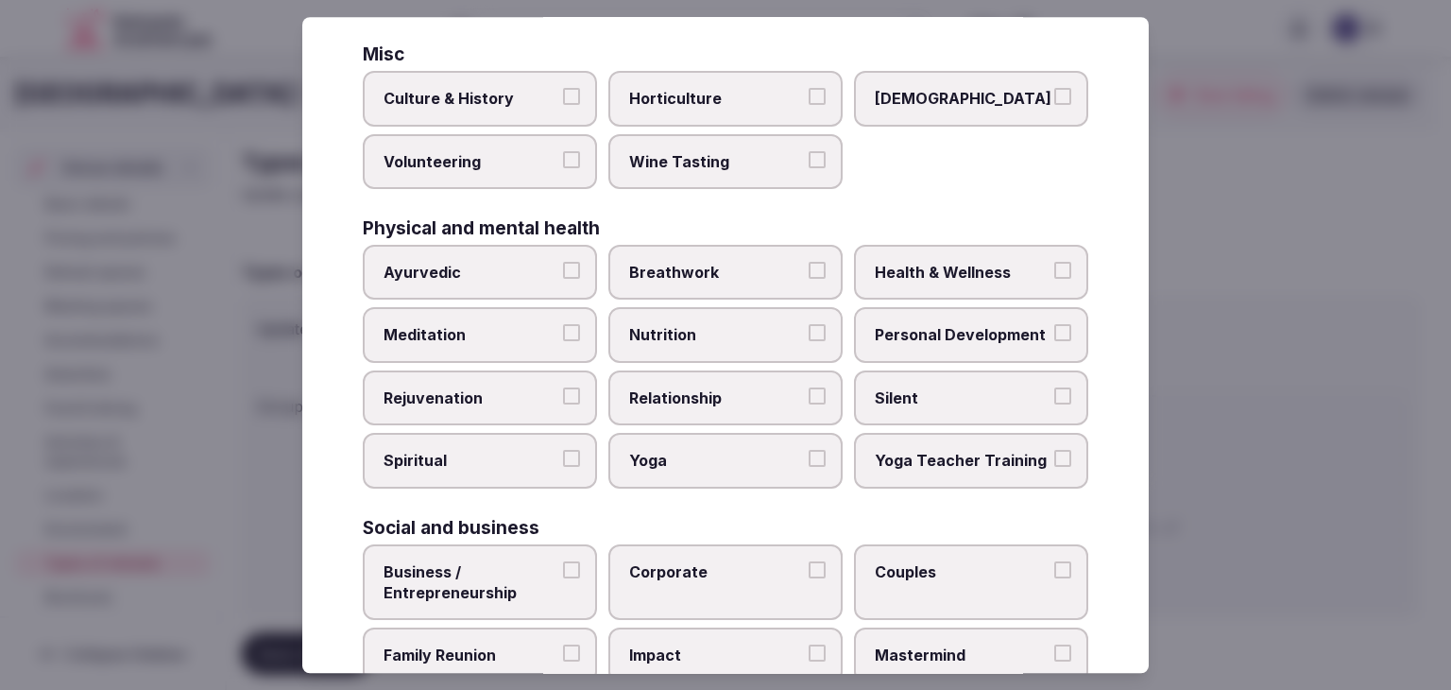
click at [948, 262] on span "Health & Wellness" at bounding box center [962, 272] width 174 height 21
click at [1055, 262] on button "Health & Wellness" at bounding box center [1063, 270] width 17 height 17
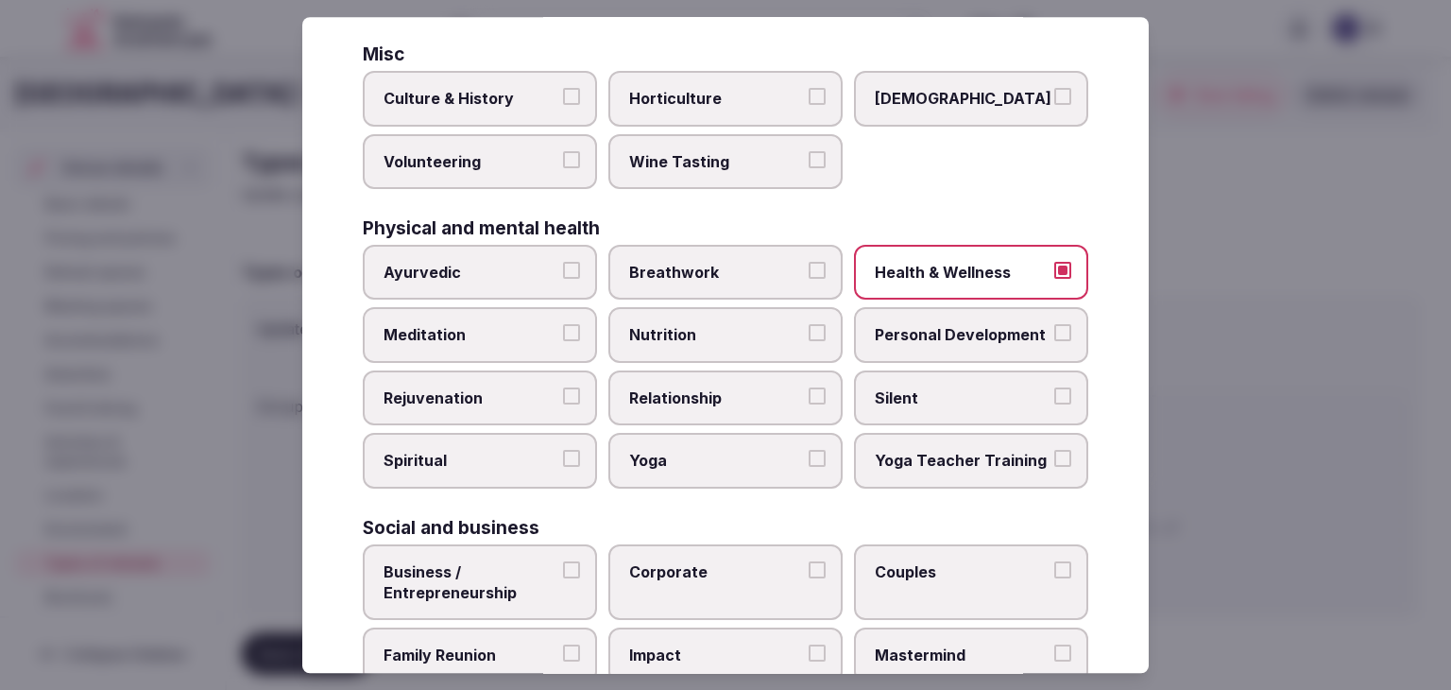
click at [927, 329] on span "Personal Development" at bounding box center [962, 335] width 174 height 21
click at [718, 473] on label "Yoga" at bounding box center [726, 461] width 234 height 55
click at [809, 468] on button "Yoga" at bounding box center [817, 459] width 17 height 17
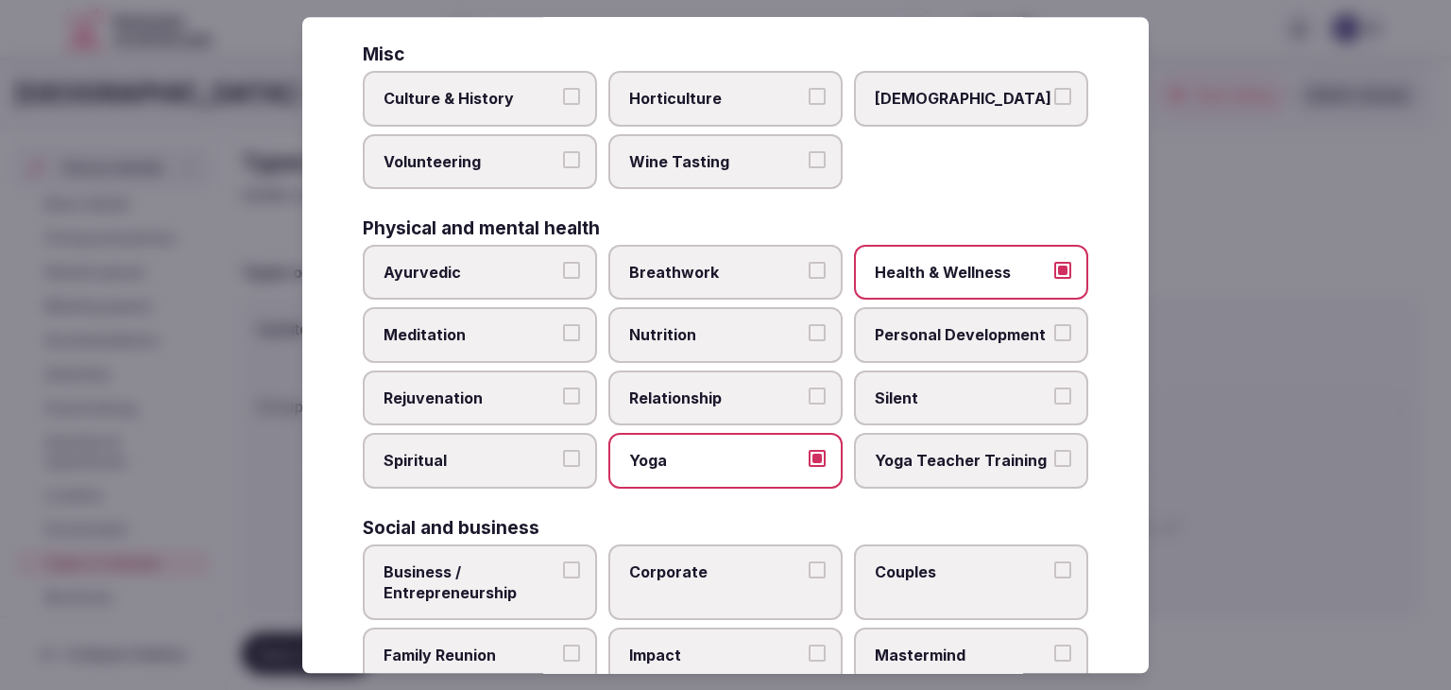
click at [533, 308] on label "Meditation" at bounding box center [480, 335] width 234 height 55
click at [563, 325] on button "Meditation" at bounding box center [571, 333] width 17 height 17
click at [521, 389] on span "Rejuvenation" at bounding box center [471, 397] width 174 height 21
click at [563, 389] on button "Rejuvenation" at bounding box center [571, 395] width 17 height 17
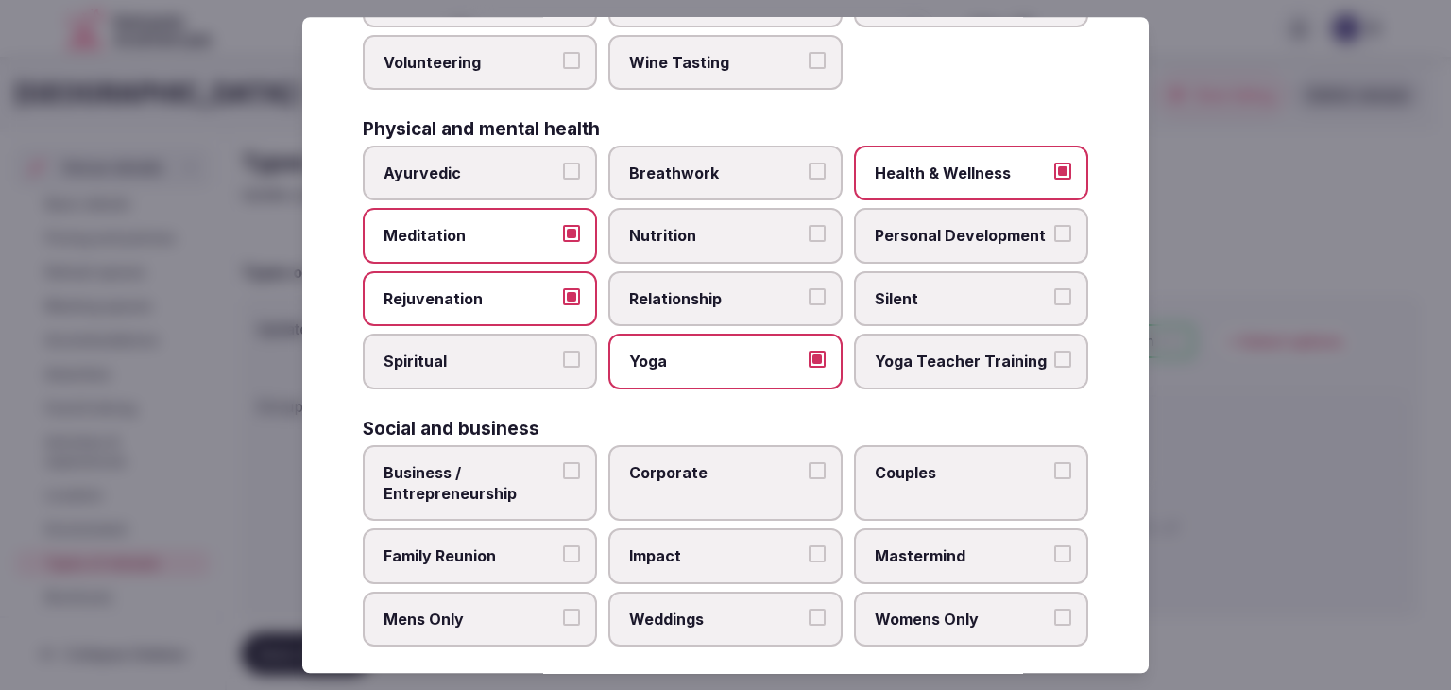
scroll to position [768, 0]
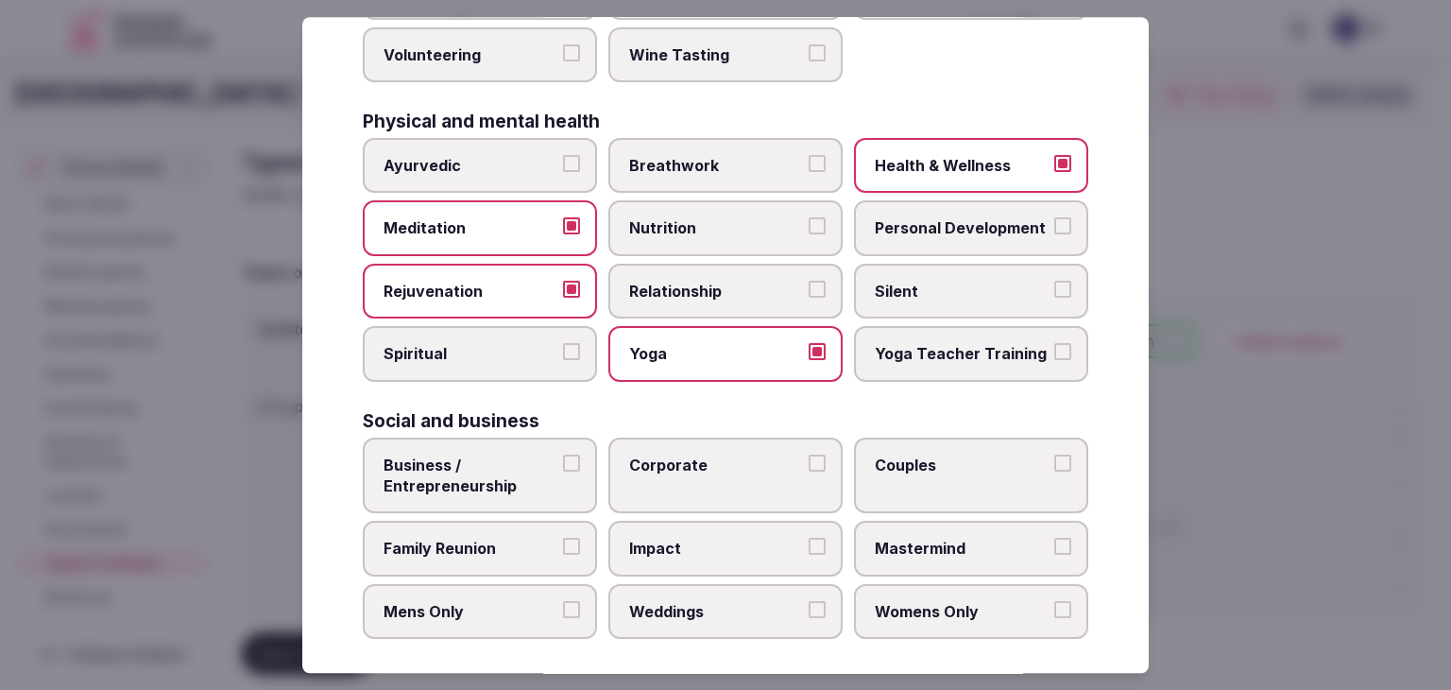
click at [945, 186] on div "Ayurvedic Breathwork Health & Wellness Meditation Nutrition Personal Developmen…" at bounding box center [726, 260] width 726 height 244
drag, startPoint x: 946, startPoint y: 232, endPoint x: 603, endPoint y: 435, distance: 398.2
click at [944, 235] on label "Personal Development" at bounding box center [971, 228] width 234 height 55
click at [1055, 235] on button "Personal Development" at bounding box center [1063, 226] width 17 height 17
click at [747, 473] on label "Corporate" at bounding box center [726, 476] width 234 height 77
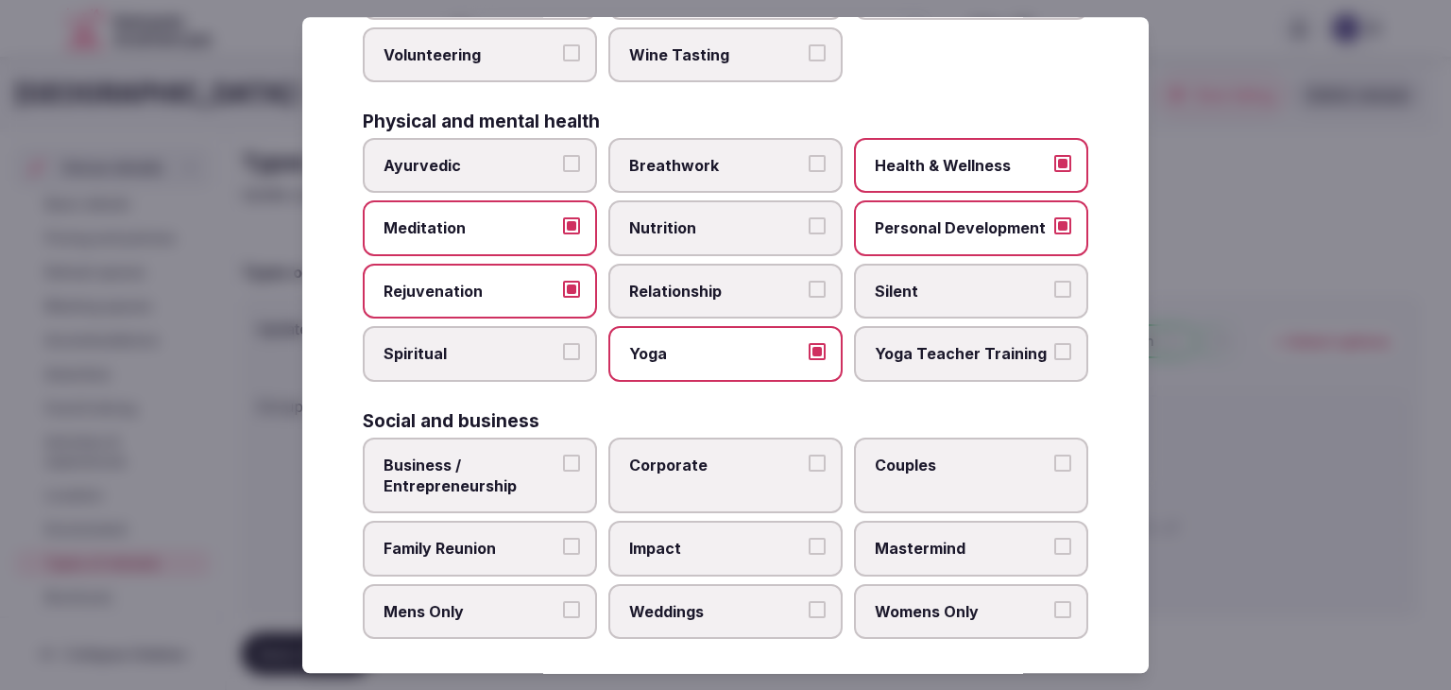
click at [809, 472] on button "Corporate" at bounding box center [817, 463] width 17 height 17
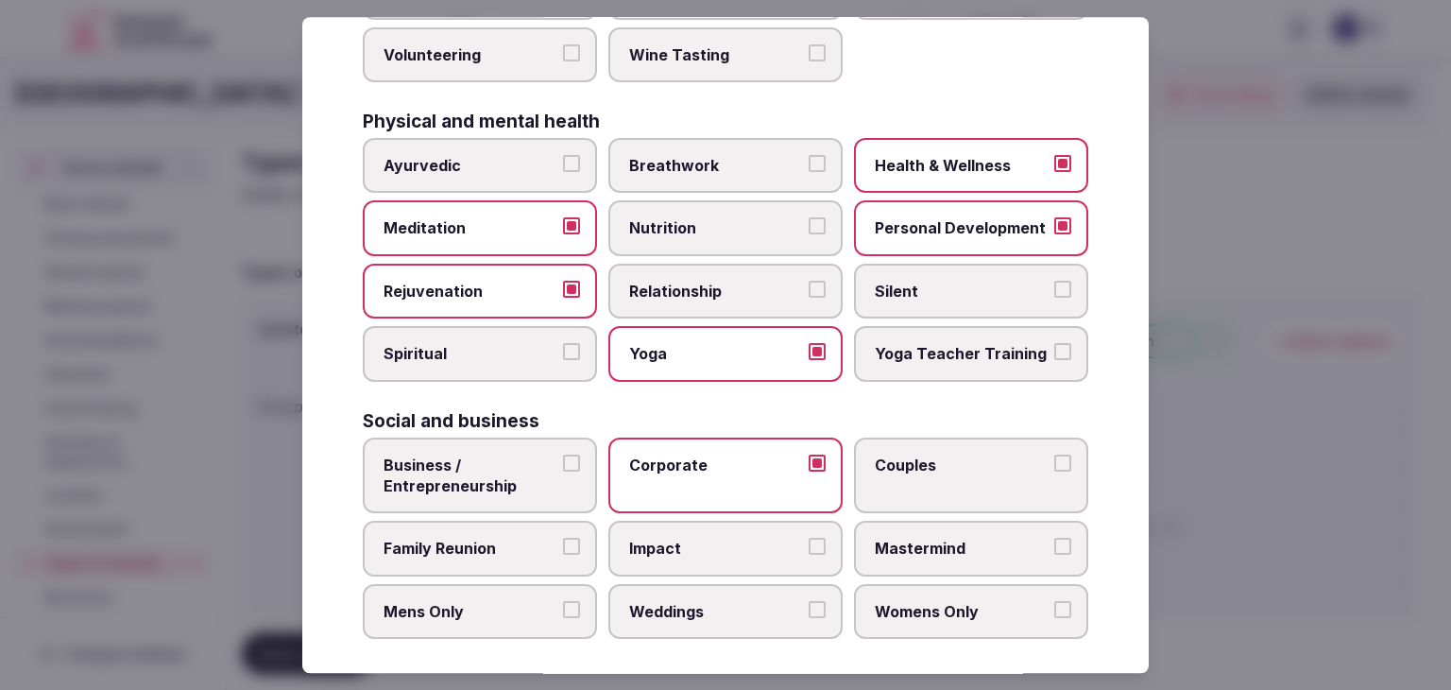
drag, startPoint x: 536, startPoint y: 530, endPoint x: 546, endPoint y: 536, distance: 11.8
click at [536, 539] on span "Family Reunion" at bounding box center [471, 549] width 174 height 21
click at [563, 539] on button "Family Reunion" at bounding box center [571, 547] width 17 height 17
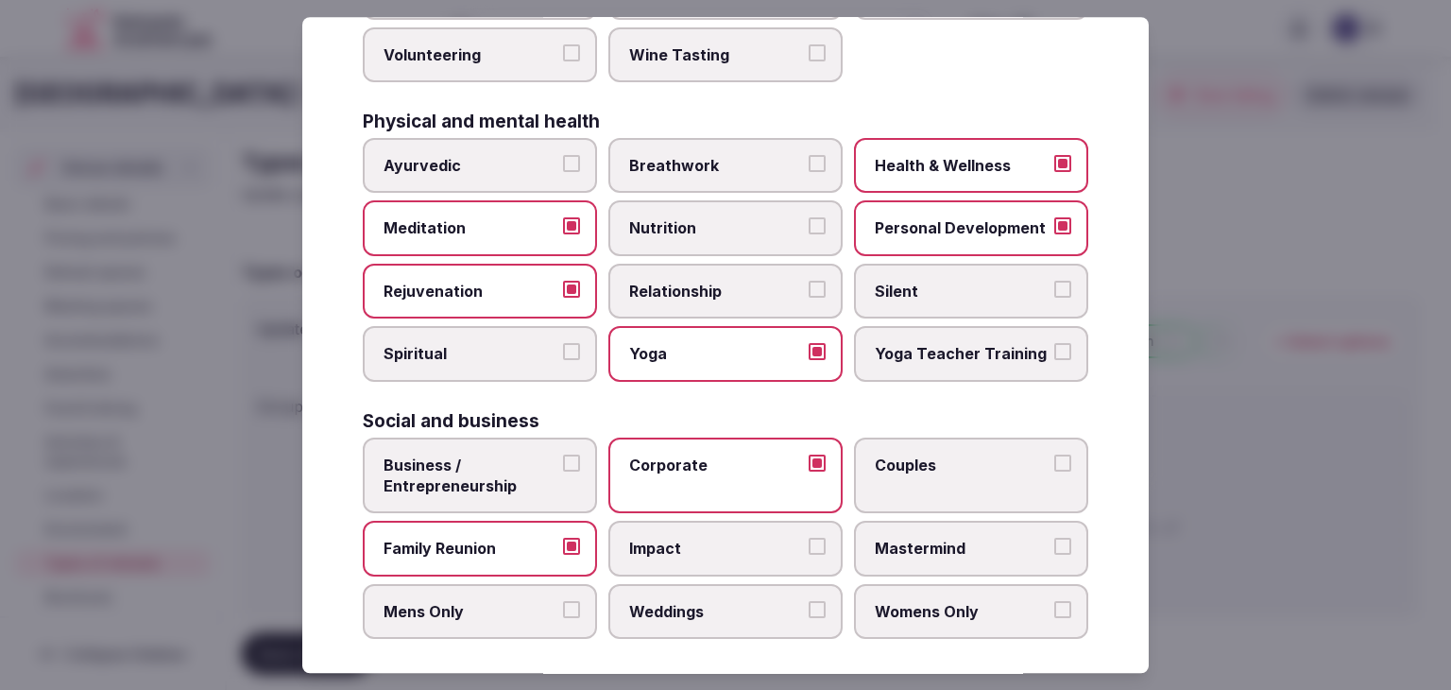
click at [672, 601] on span "Weddings" at bounding box center [716, 611] width 174 height 21
click at [809, 601] on button "Weddings" at bounding box center [817, 609] width 17 height 17
click at [892, 464] on span "Couples" at bounding box center [962, 465] width 174 height 21
click at [1055, 464] on button "Couples" at bounding box center [1063, 463] width 17 height 17
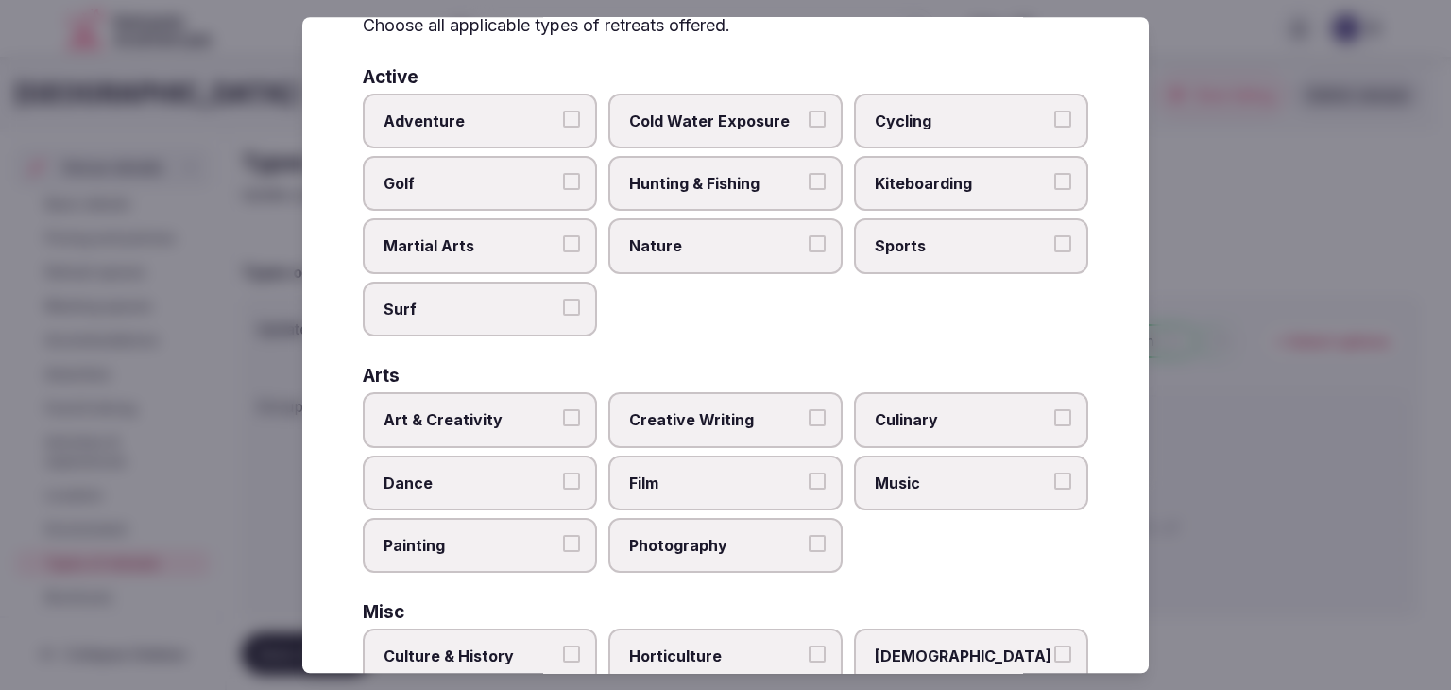
scroll to position [0, 0]
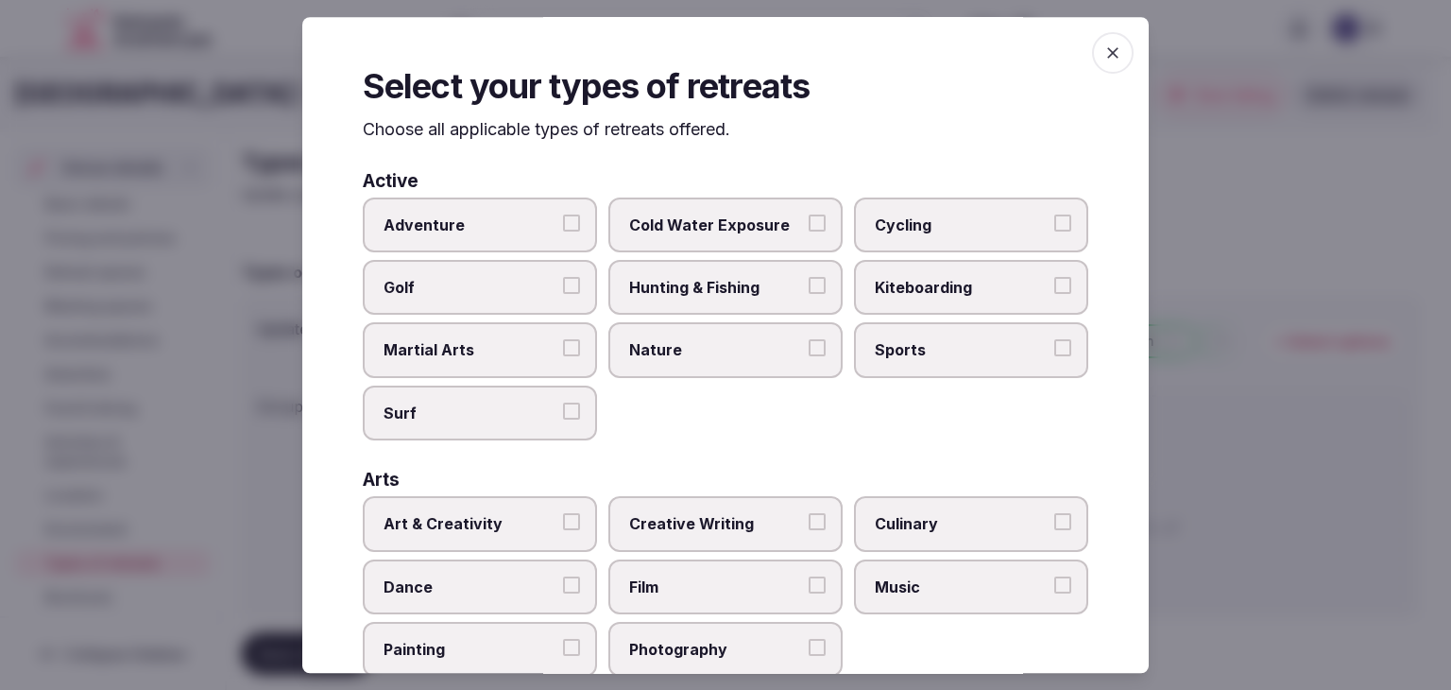
click at [1092, 47] on span "button" at bounding box center [1113, 53] width 42 height 42
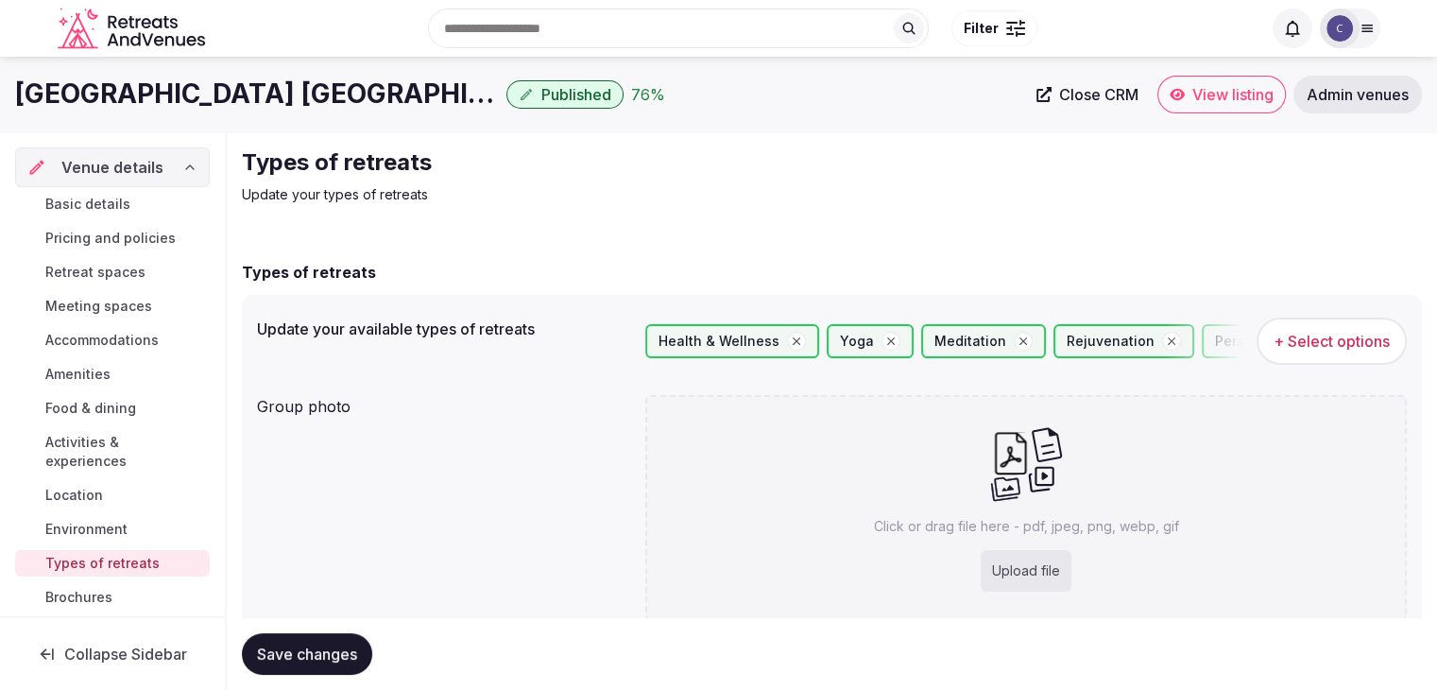
click at [1008, 581] on div "Upload file" at bounding box center [1026, 571] width 91 height 42
type input "**********"
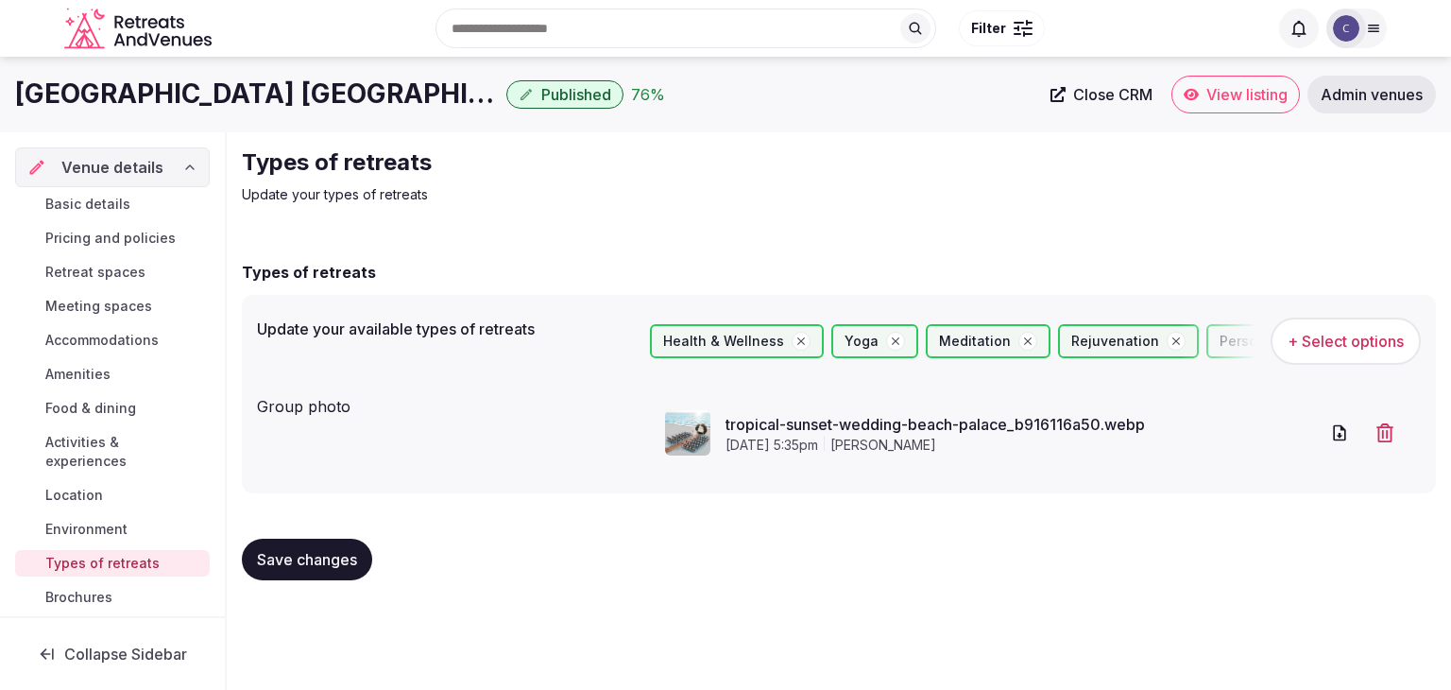
drag, startPoint x: 327, startPoint y: 568, endPoint x: 336, endPoint y: 564, distance: 10.2
click at [329, 564] on span "Save changes" at bounding box center [307, 559] width 100 height 19
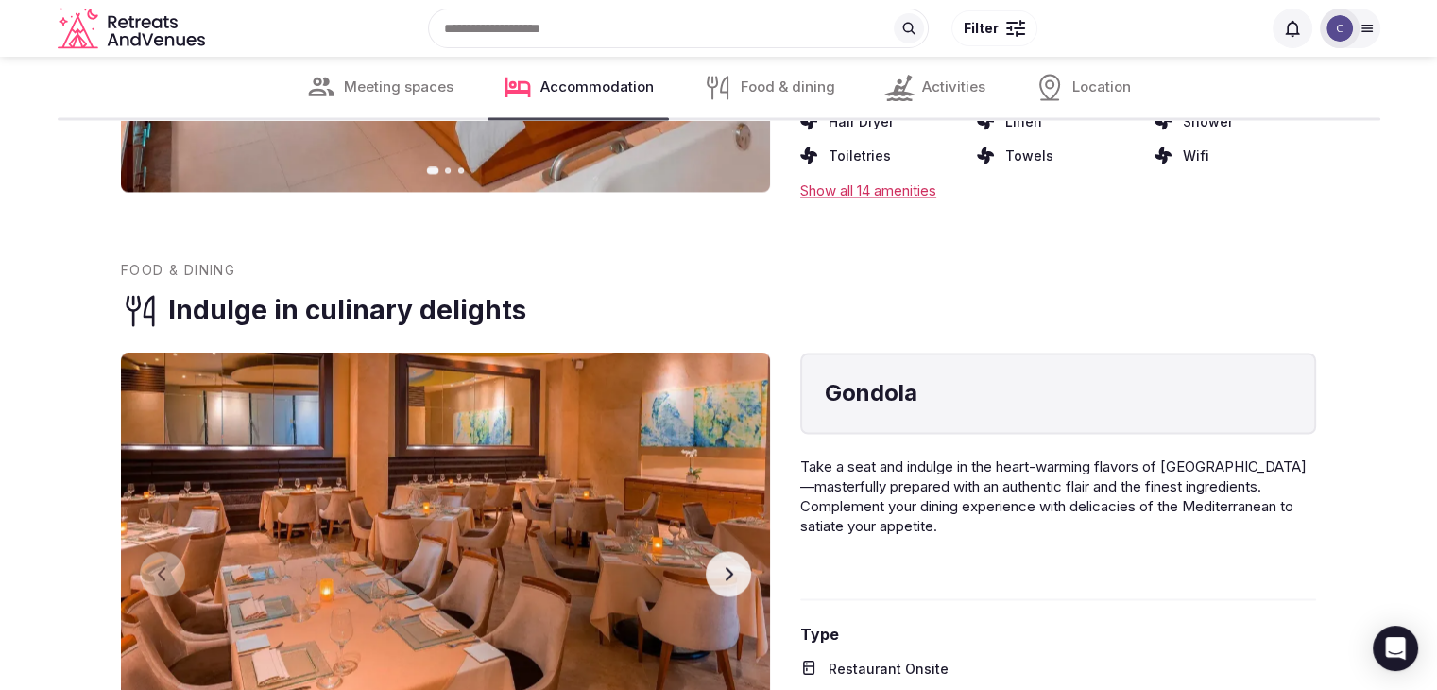
scroll to position [2965, 0]
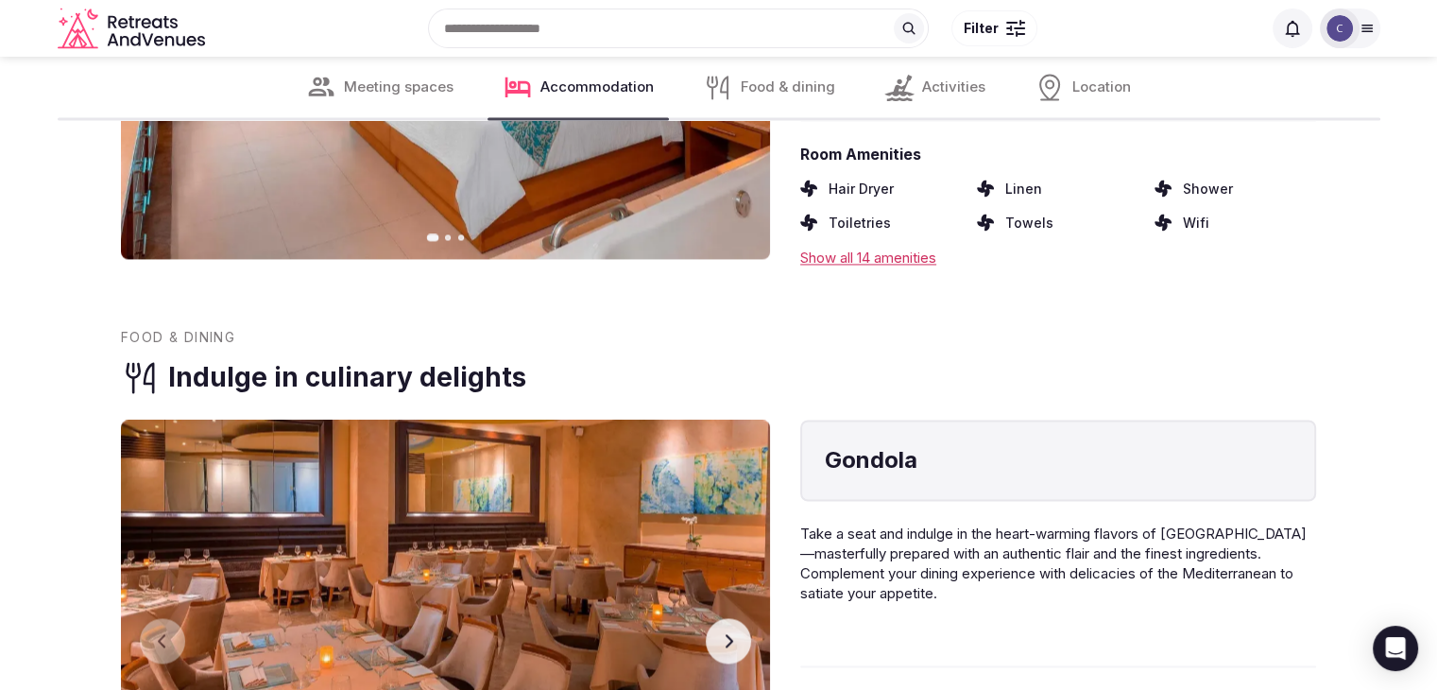
click at [717, 618] on button "Next slide" at bounding box center [728, 640] width 45 height 45
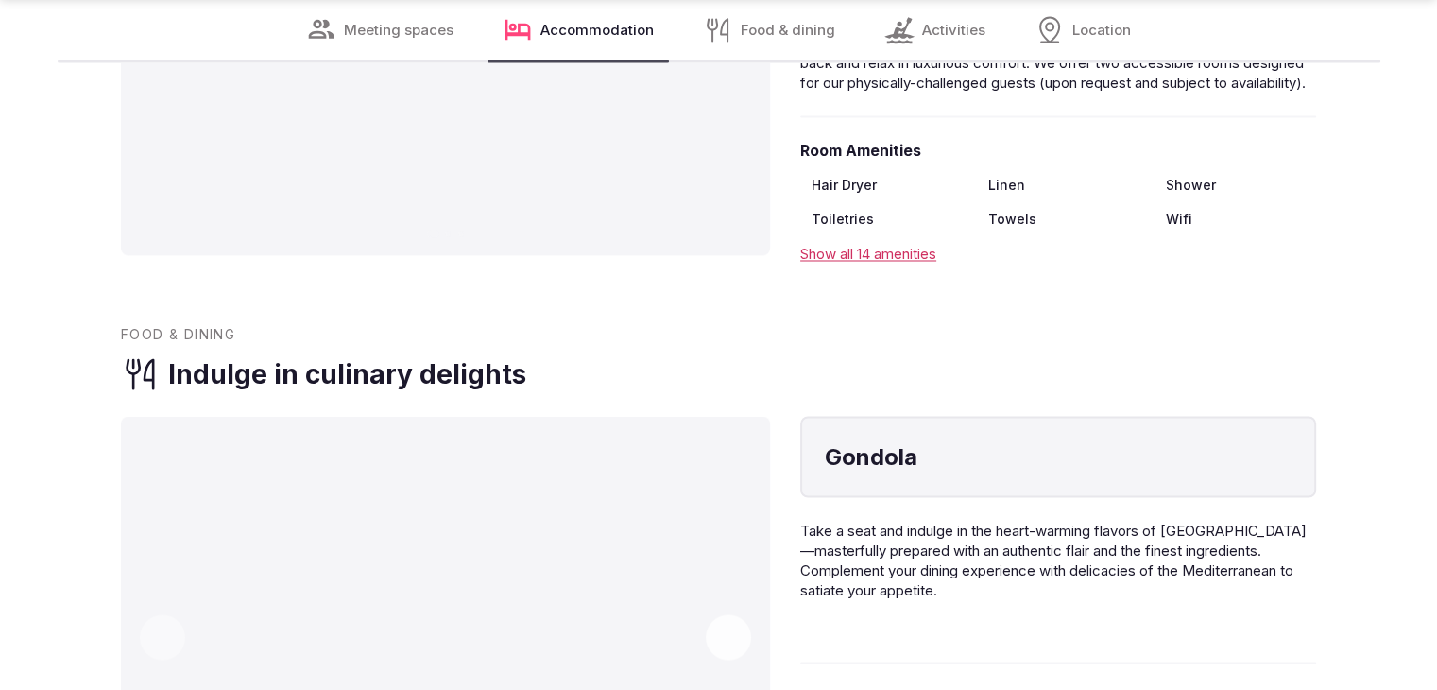
scroll to position [3311, 0]
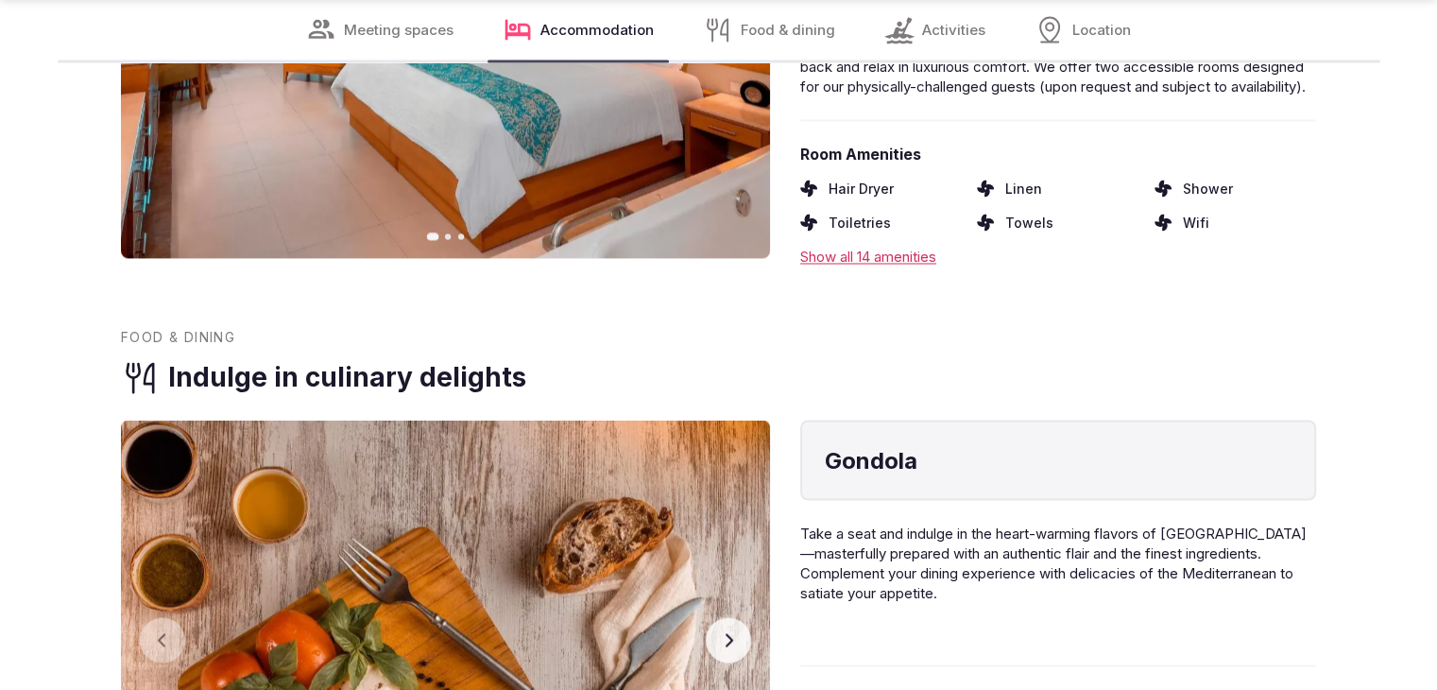
click at [1033, 524] on p "Take a seat and indulge in the heart-warming flavors of [GEOGRAPHIC_DATA]—maste…" at bounding box center [1058, 582] width 516 height 119
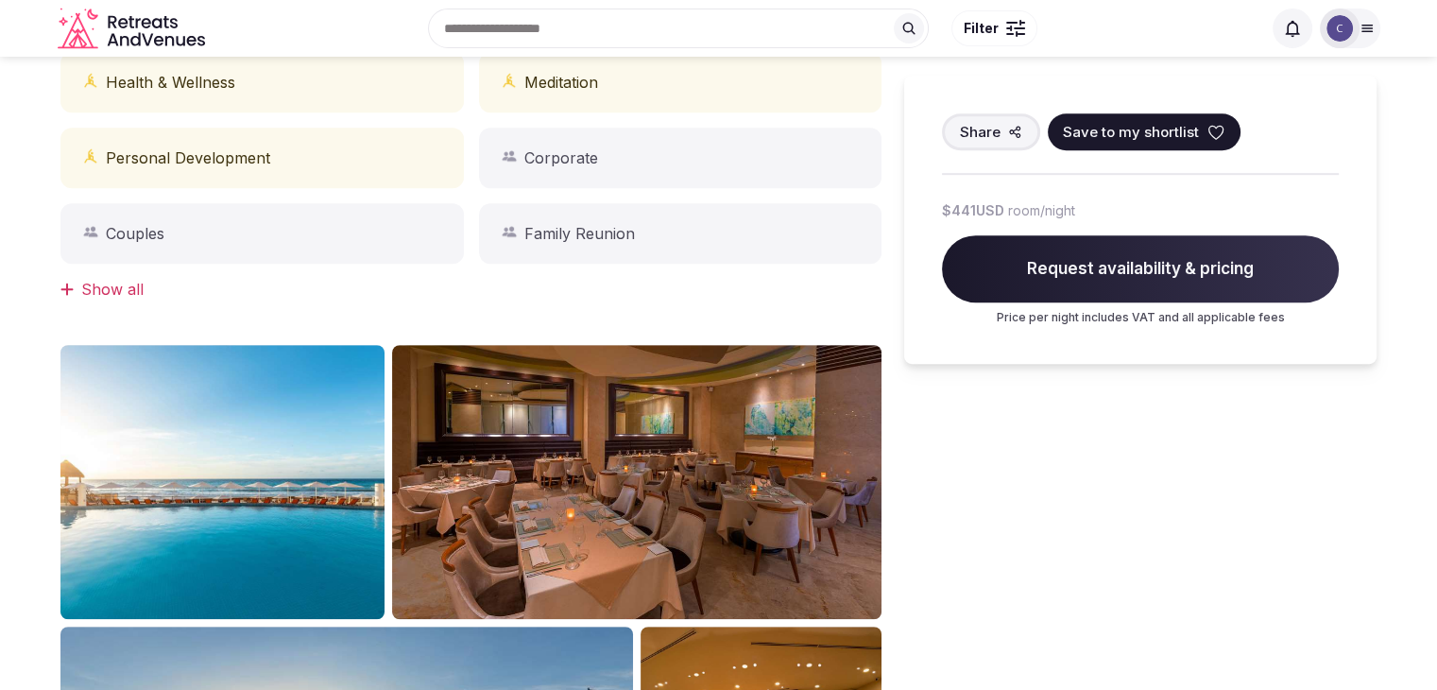
scroll to position [854, 0]
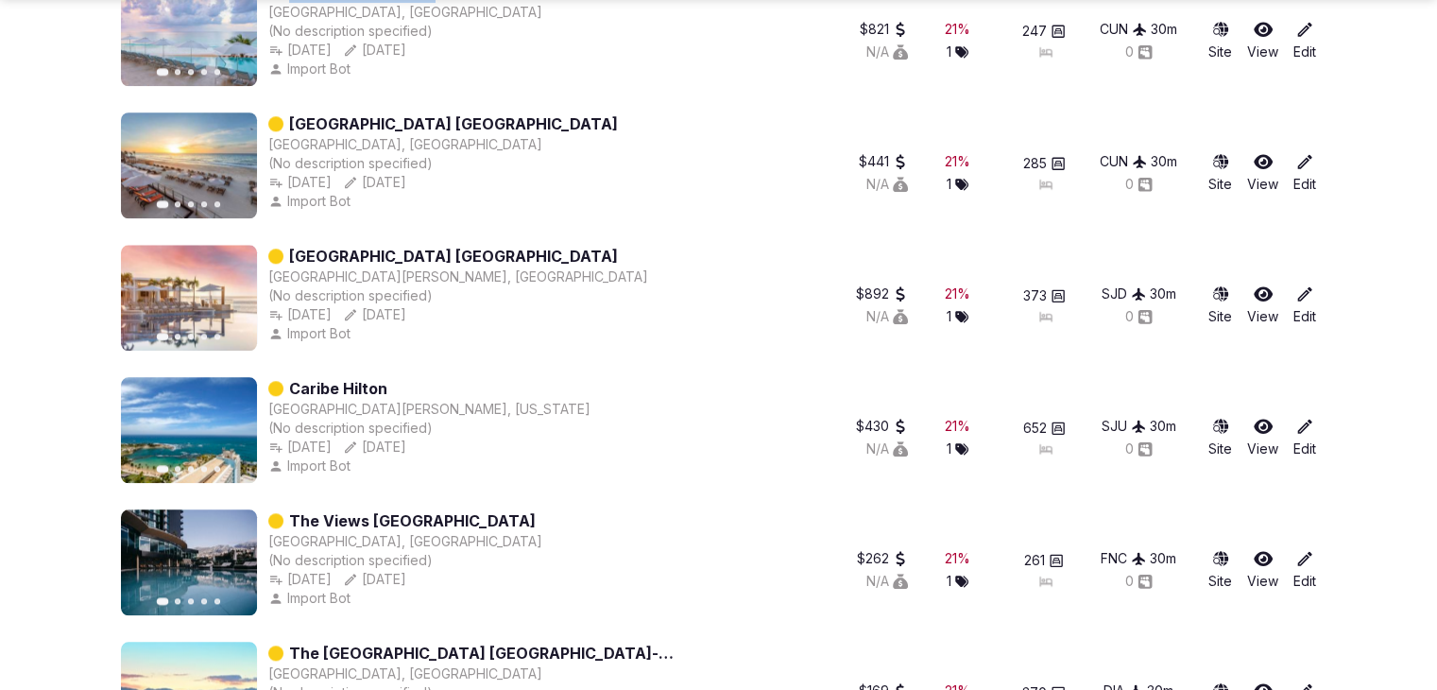
scroll to position [1833, 0]
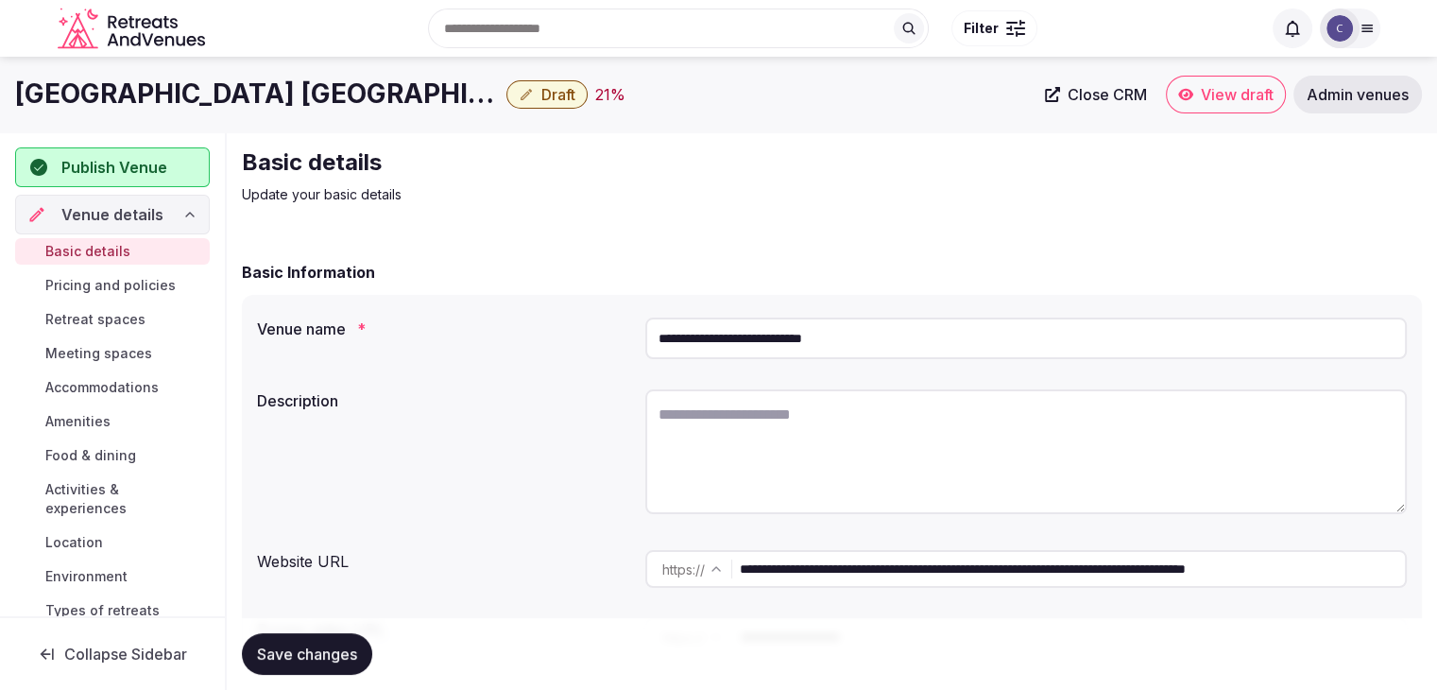
click at [943, 356] on input "**********" at bounding box center [1026, 339] width 762 height 42
click at [774, 333] on input "**********" at bounding box center [1026, 339] width 762 height 42
click at [786, 344] on input "**********" at bounding box center [1026, 339] width 762 height 42
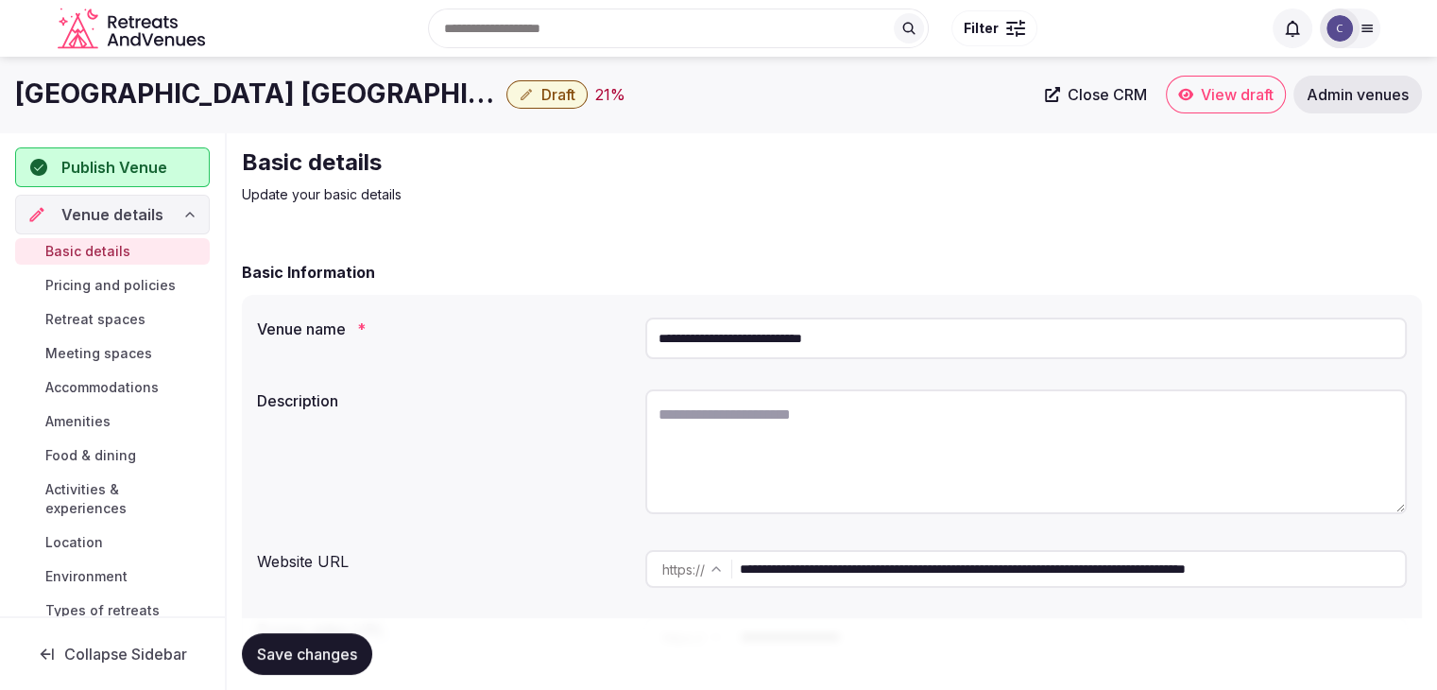
click at [784, 343] on input "**********" at bounding box center [1026, 339] width 762 height 42
click at [903, 344] on input "**********" at bounding box center [1026, 339] width 762 height 42
drag, startPoint x: 782, startPoint y: 339, endPoint x: 635, endPoint y: 323, distance: 147.4
click at [635, 323] on div "**********" at bounding box center [832, 338] width 1150 height 57
click at [923, 343] on input "**********" at bounding box center [1026, 339] width 762 height 42
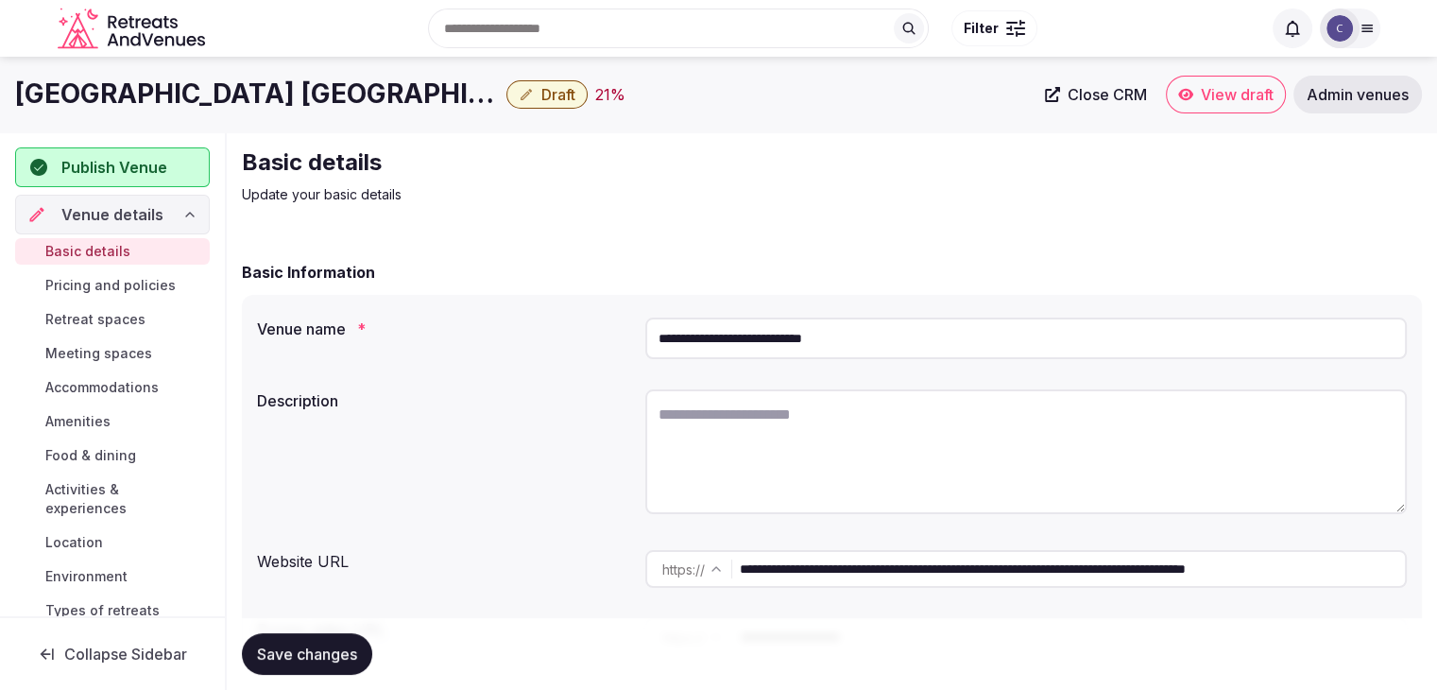
click at [923, 343] on input "**********" at bounding box center [1026, 339] width 762 height 42
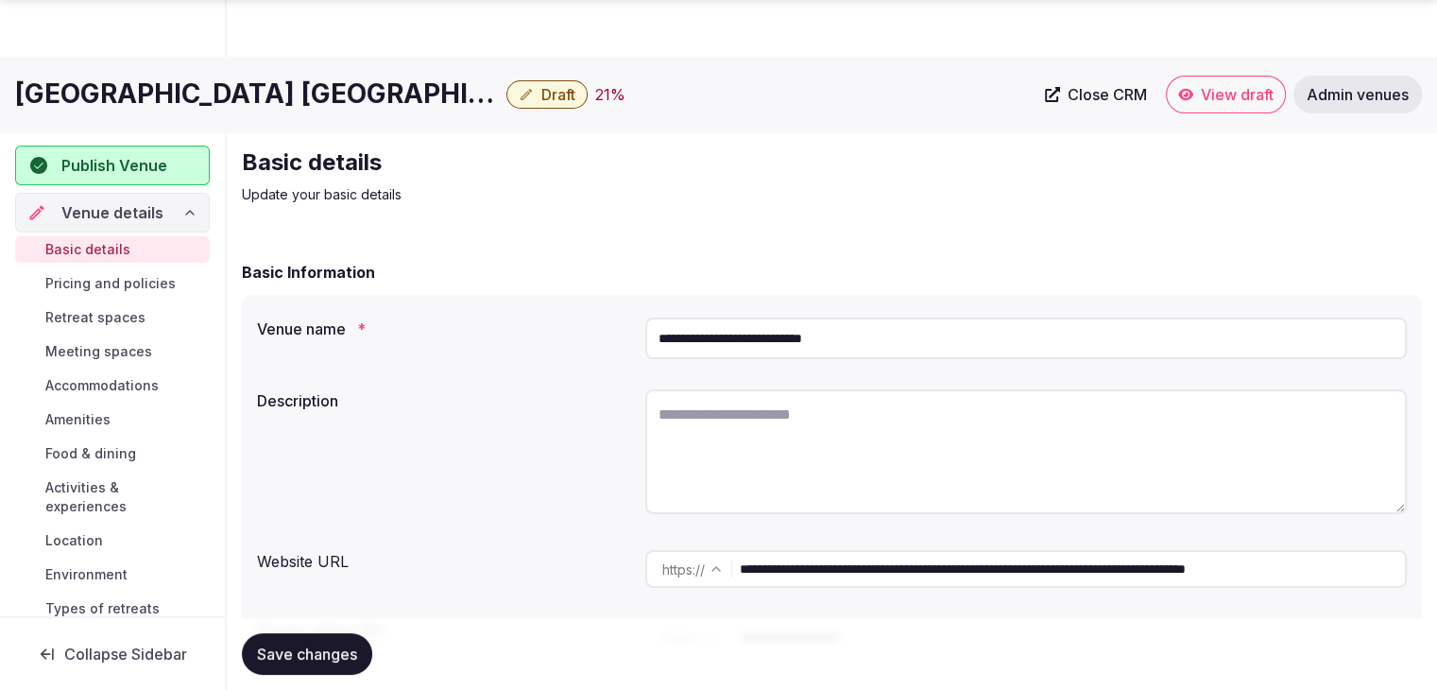
scroll to position [283, 0]
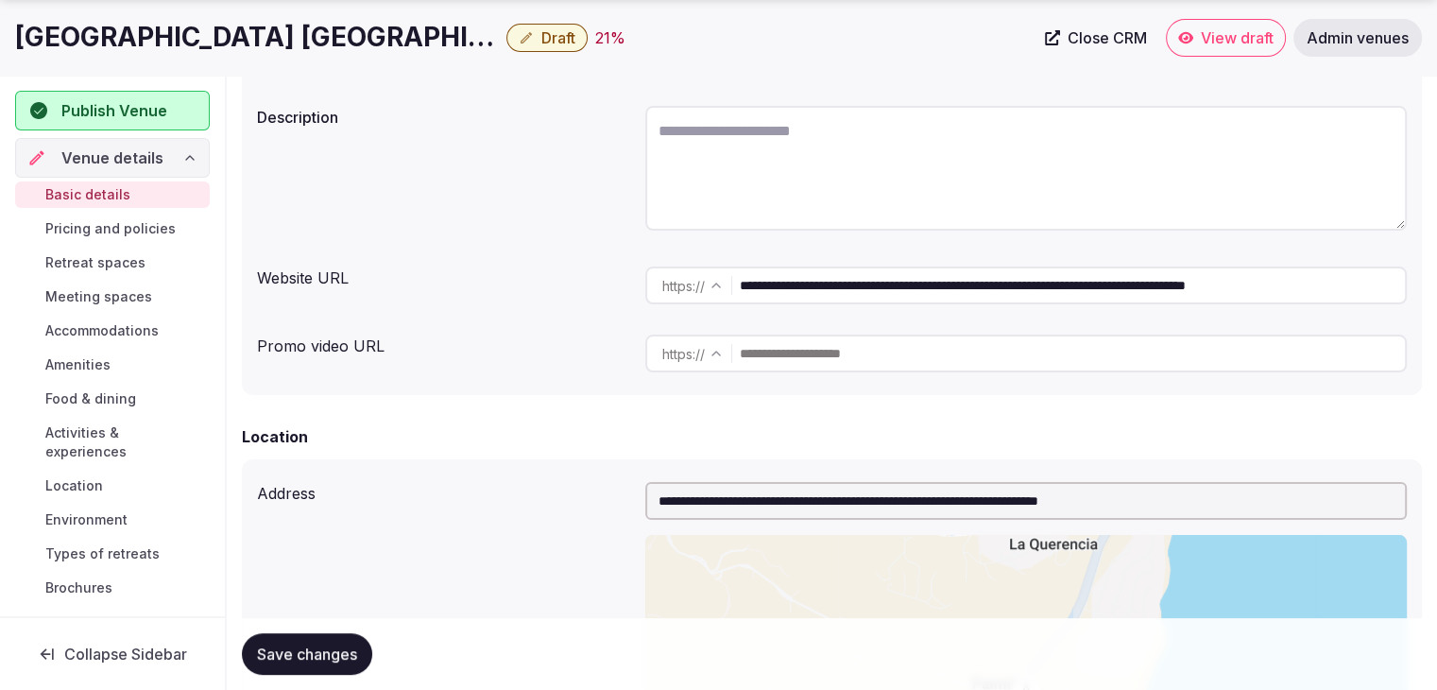
drag, startPoint x: 953, startPoint y: 286, endPoint x: 696, endPoint y: 280, distance: 257.1
click at [698, 279] on div "**********" at bounding box center [1026, 285] width 762 height 38
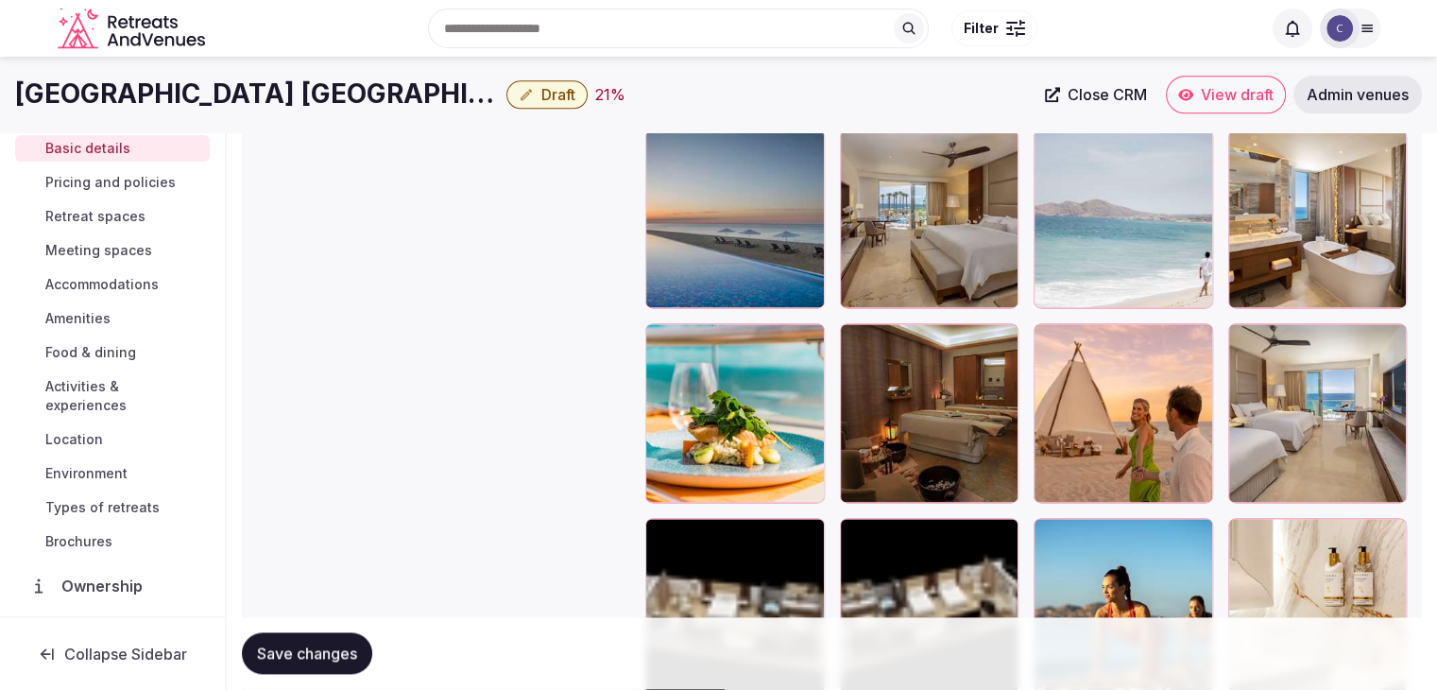
scroll to position [247, 0]
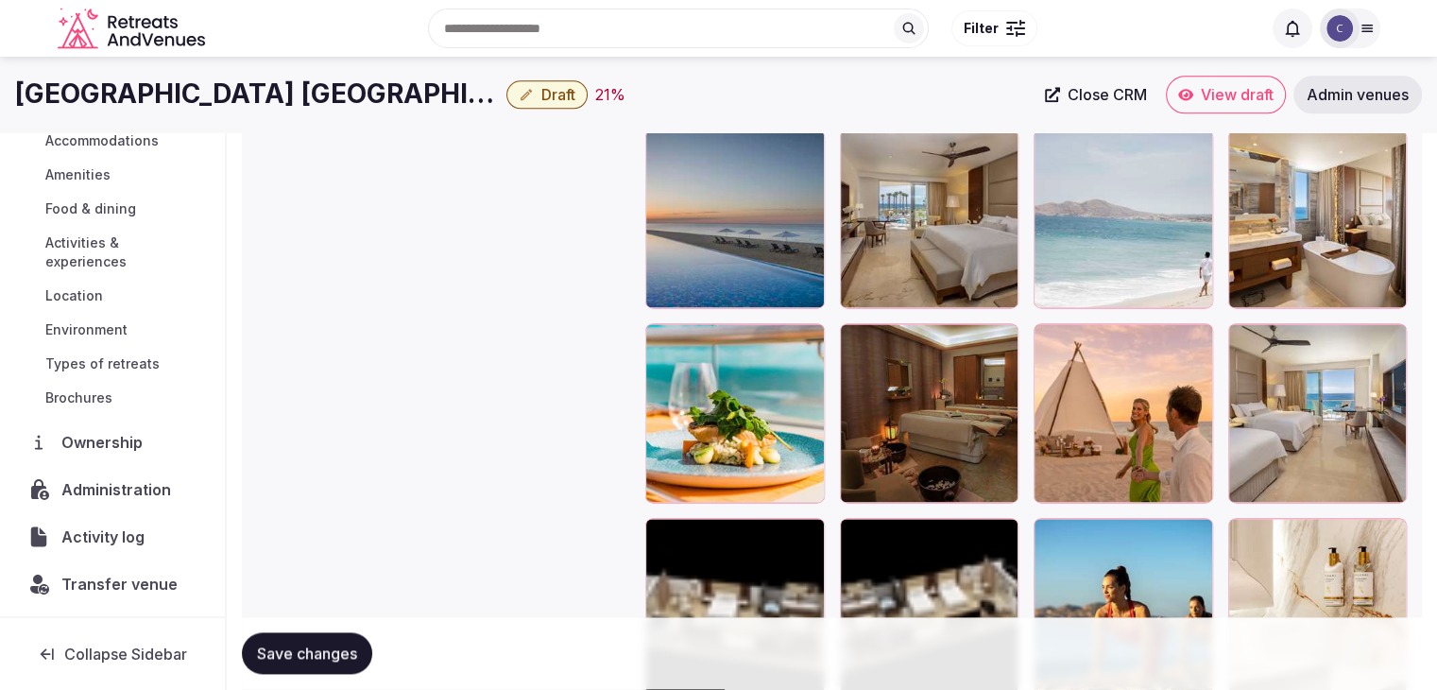
click at [151, 489] on span "Administration" at bounding box center [119, 489] width 117 height 23
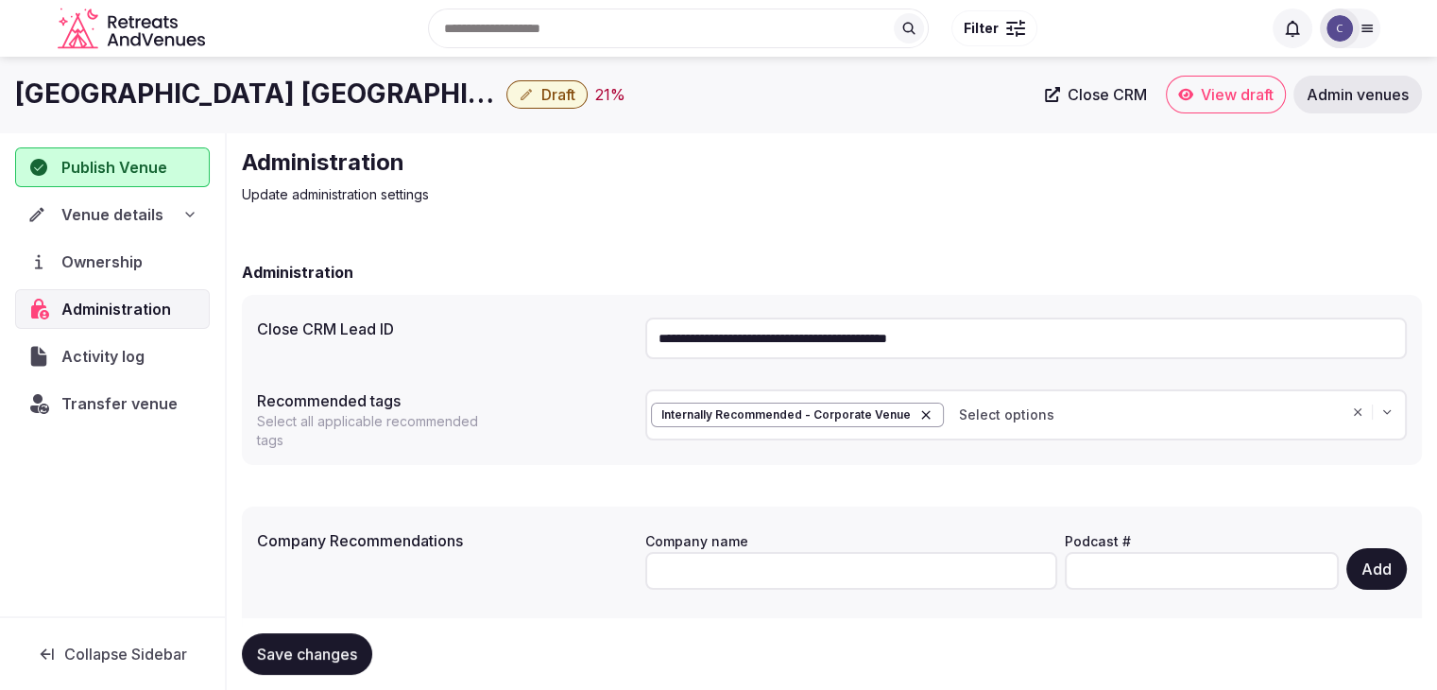
click at [837, 337] on input "**********" at bounding box center [1026, 339] width 762 height 42
click at [316, 101] on h1 "[GEOGRAPHIC_DATA] [GEOGRAPHIC_DATA]" at bounding box center [257, 94] width 484 height 37
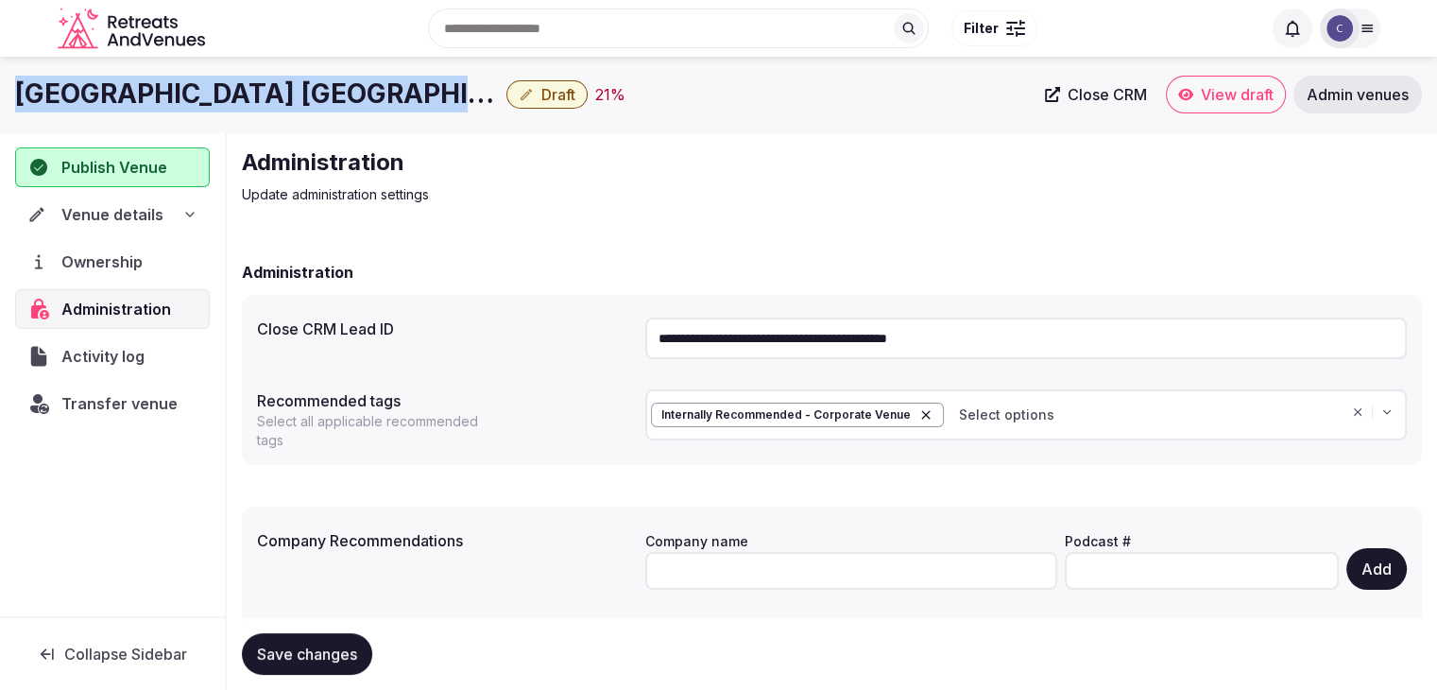
click at [316, 101] on h1 "[GEOGRAPHIC_DATA] [GEOGRAPHIC_DATA]" at bounding box center [257, 94] width 484 height 37
copy div "[GEOGRAPHIC_DATA] [GEOGRAPHIC_DATA]"
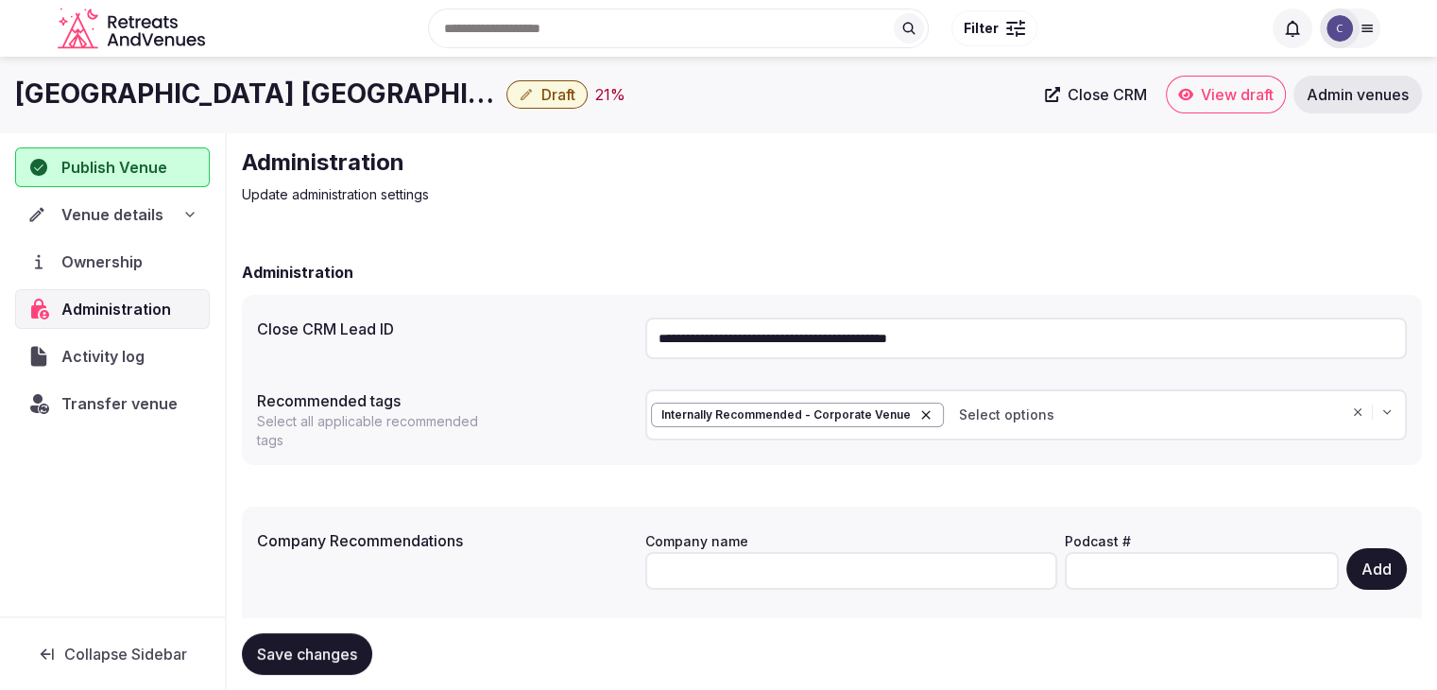
click at [1079, 344] on input "**********" at bounding box center [1026, 339] width 762 height 42
click at [176, 216] on div "Venue details" at bounding box center [112, 214] width 170 height 23
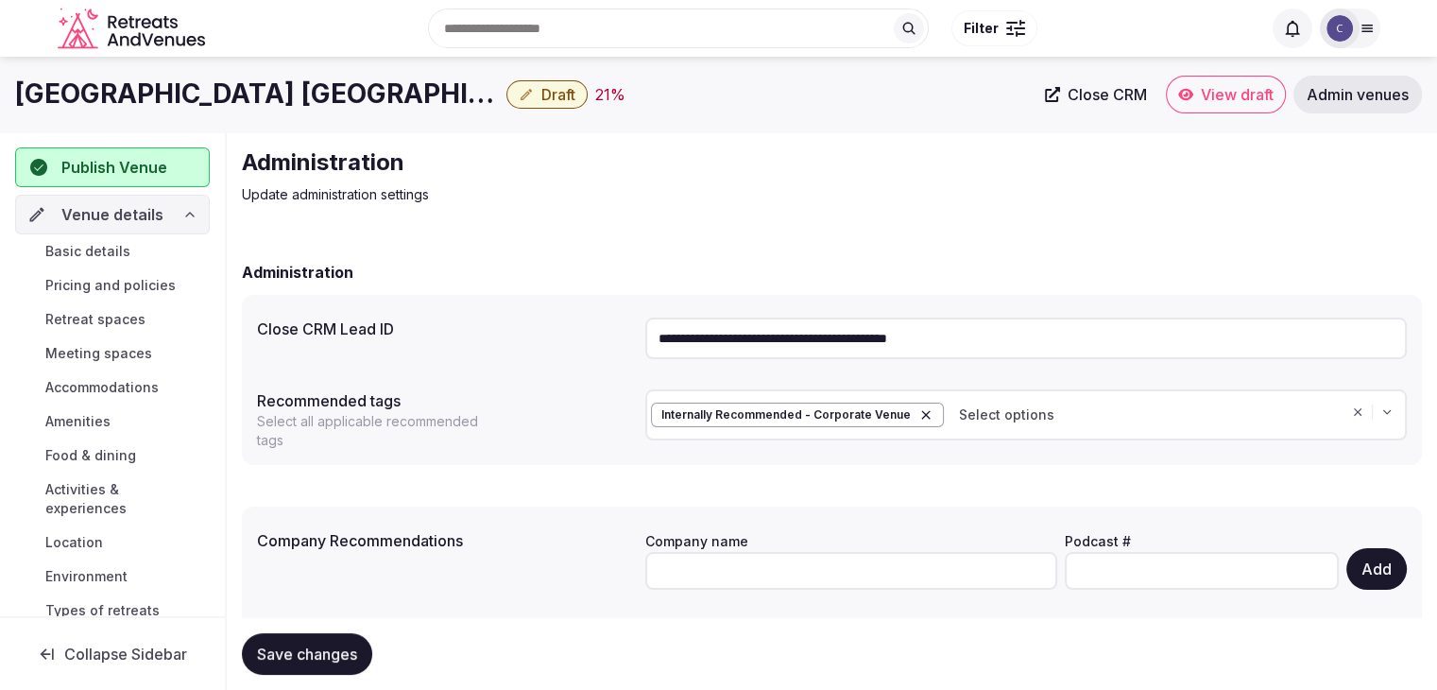
click at [144, 250] on link "Basic details" at bounding box center [112, 251] width 195 height 26
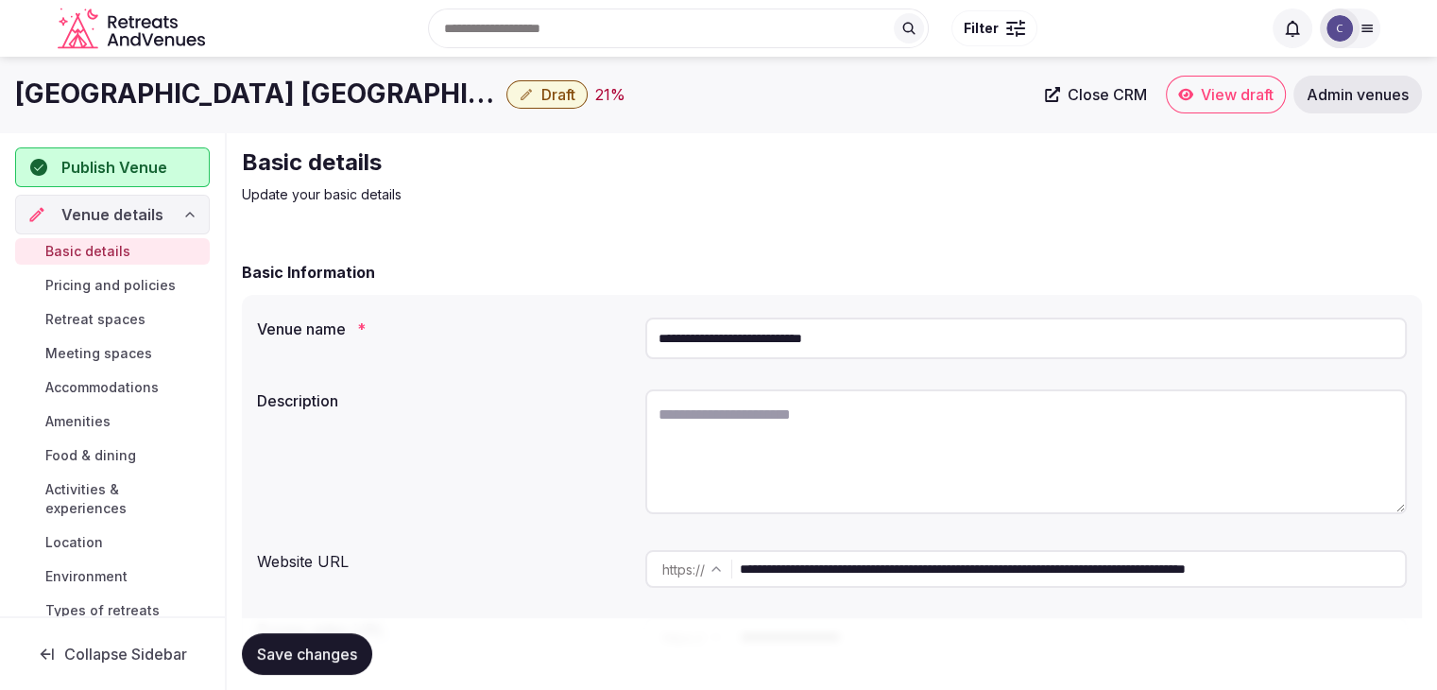
drag, startPoint x: 954, startPoint y: 572, endPoint x: 669, endPoint y: 550, distance: 286.2
click at [669, 550] on div "**********" at bounding box center [1026, 569] width 762 height 38
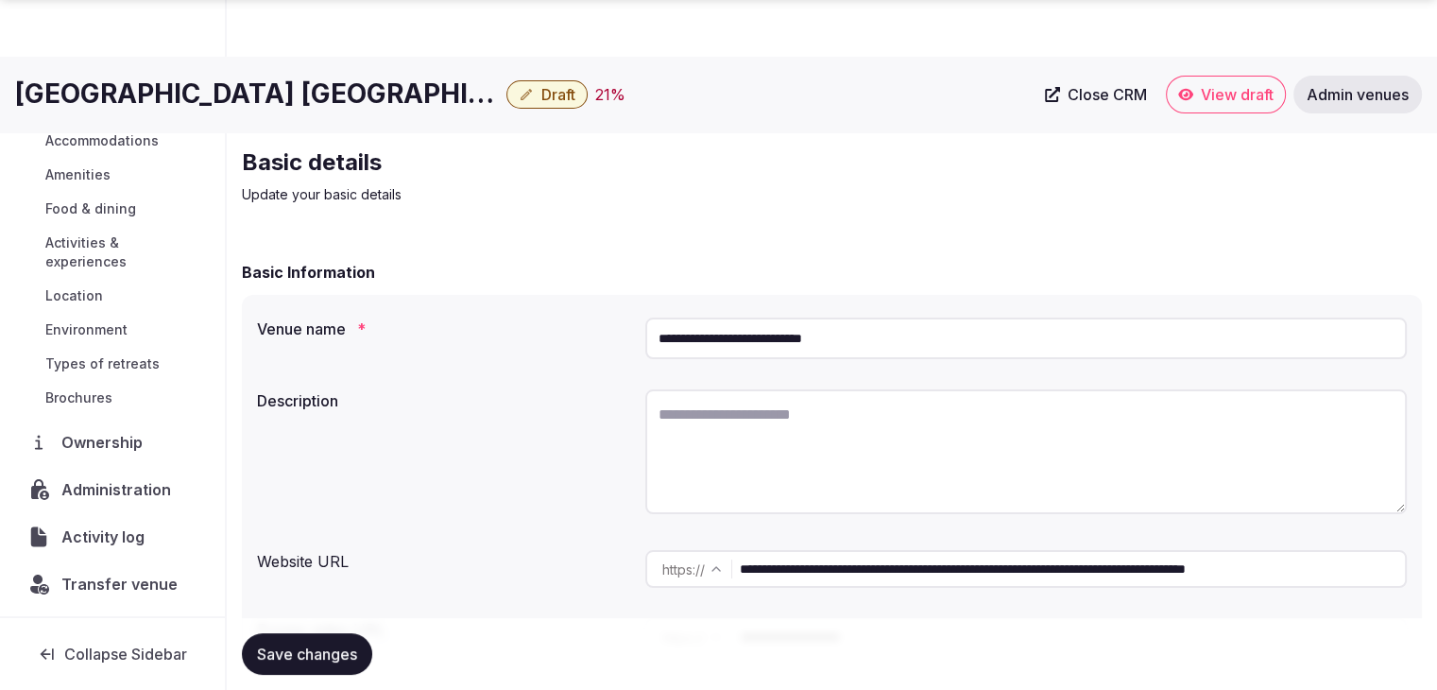
click at [142, 587] on span "Transfer venue" at bounding box center [119, 584] width 116 height 23
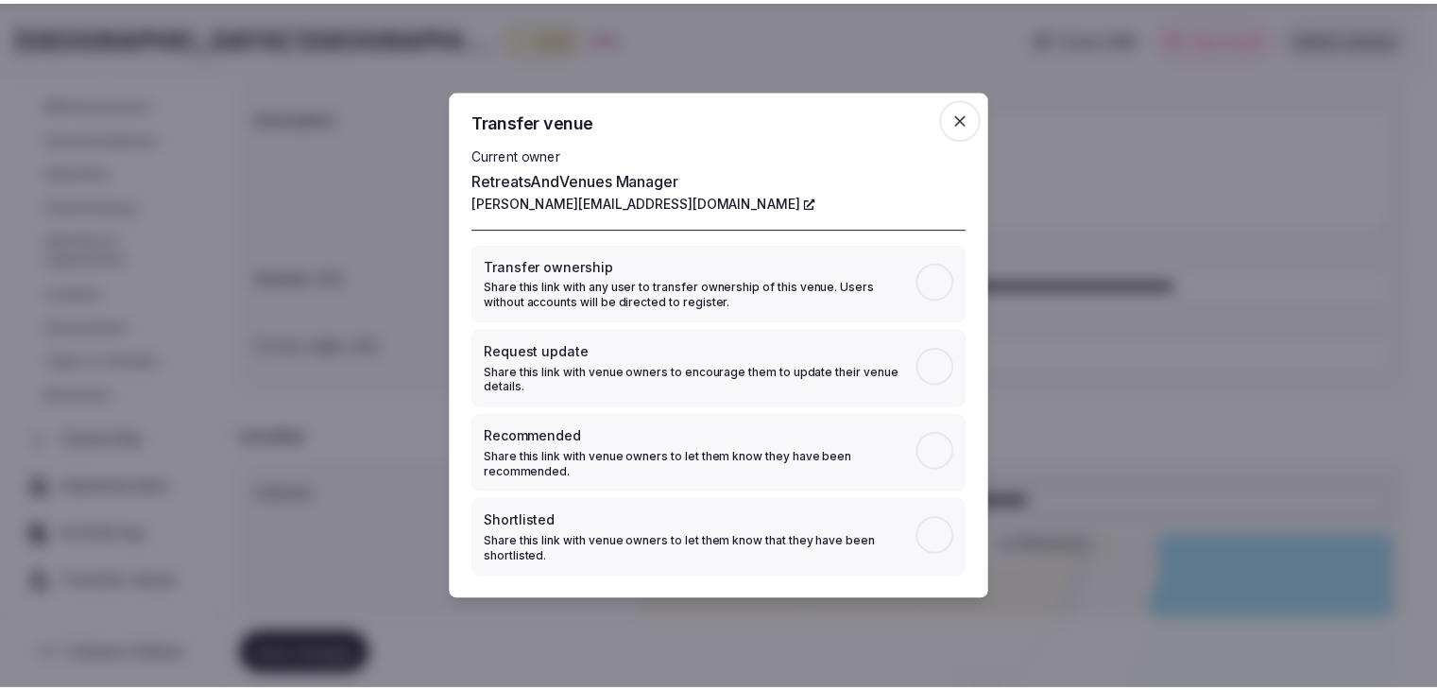
scroll to position [190, 0]
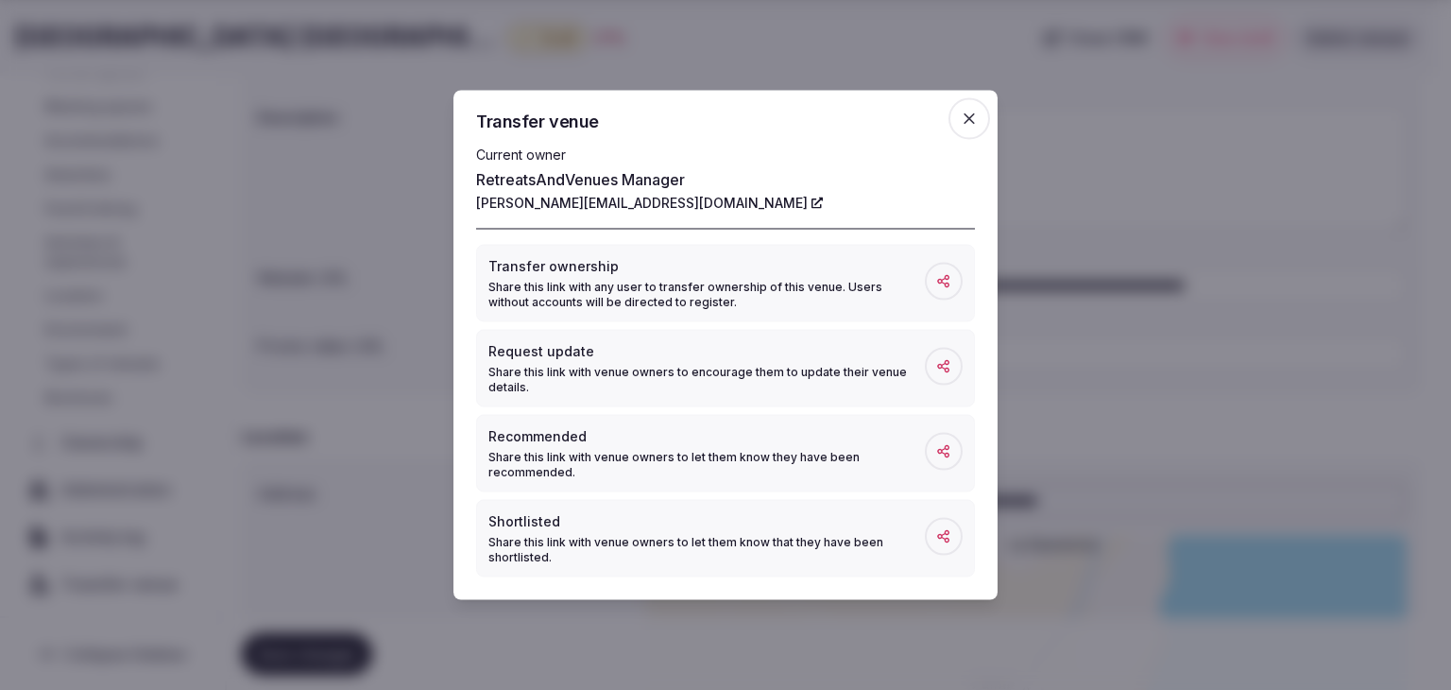
click at [966, 122] on icon "button" at bounding box center [969, 118] width 11 height 11
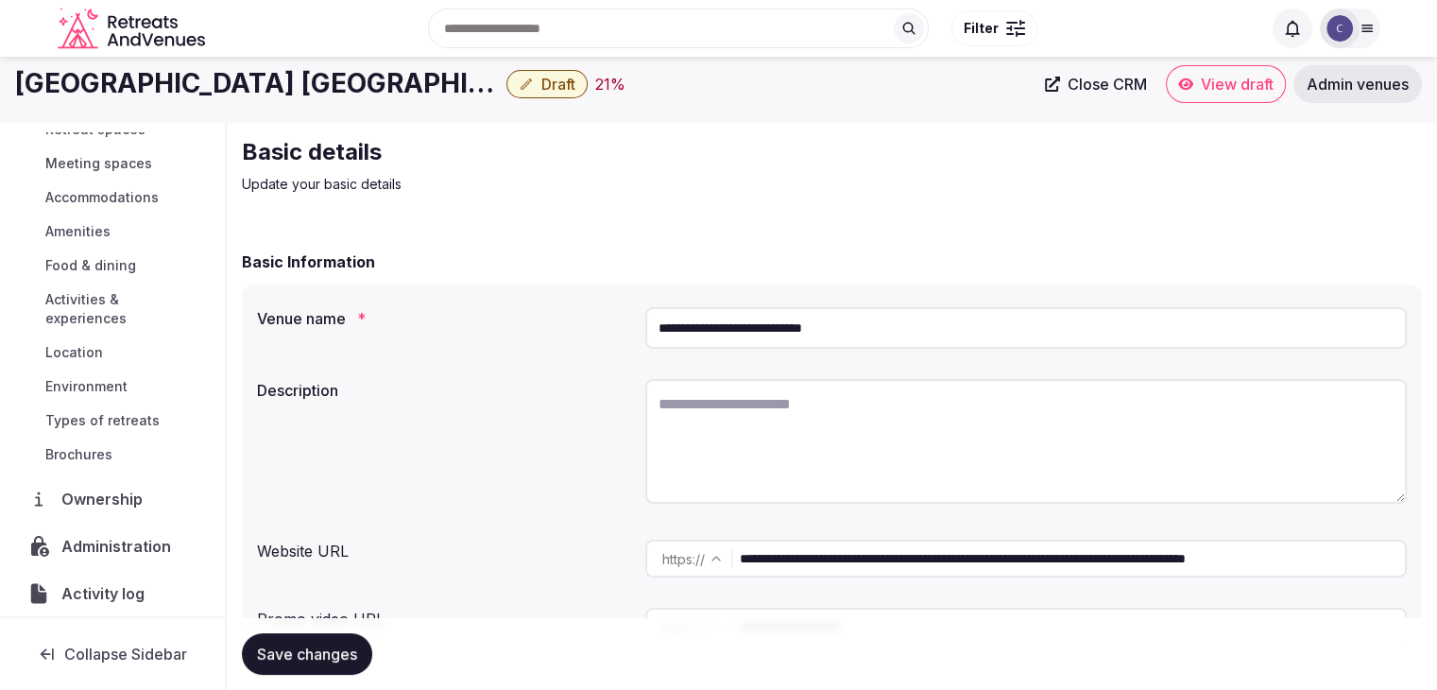
scroll to position [0, 0]
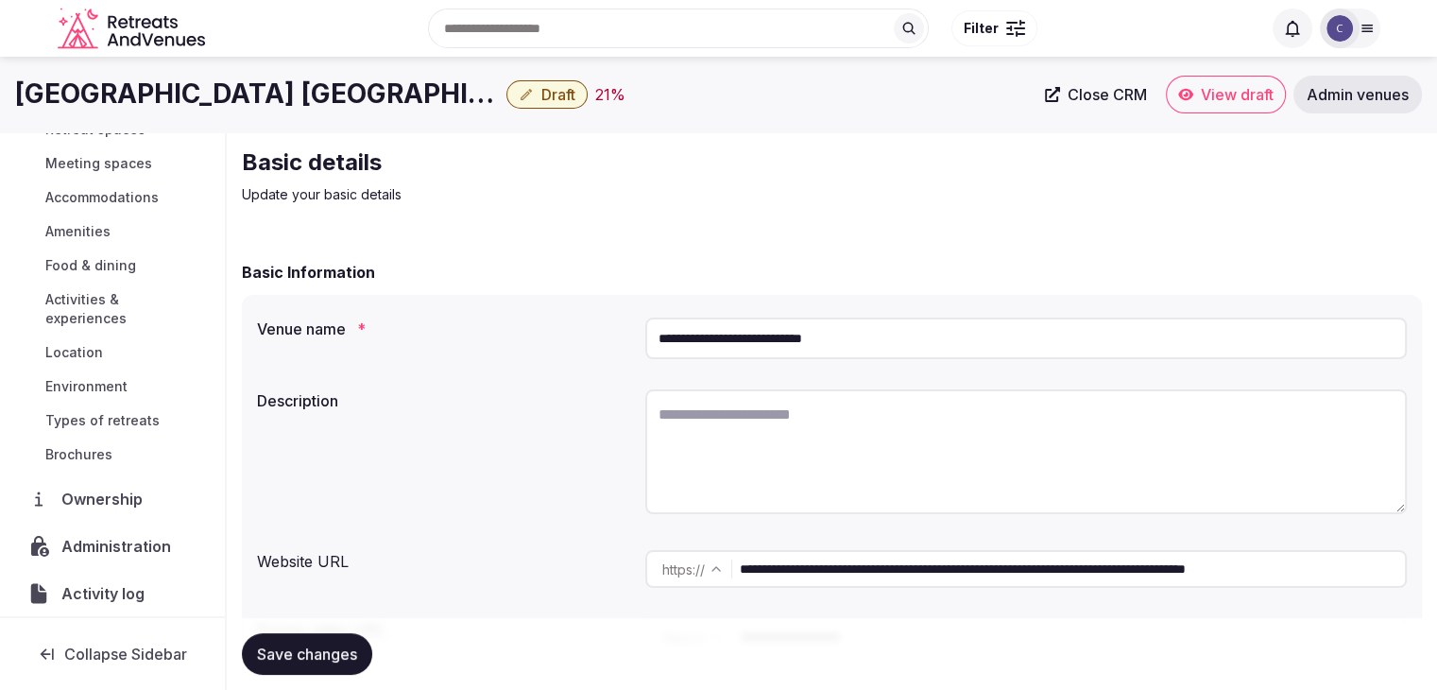
click at [782, 473] on textarea at bounding box center [1026, 451] width 762 height 125
paste textarea "**********"
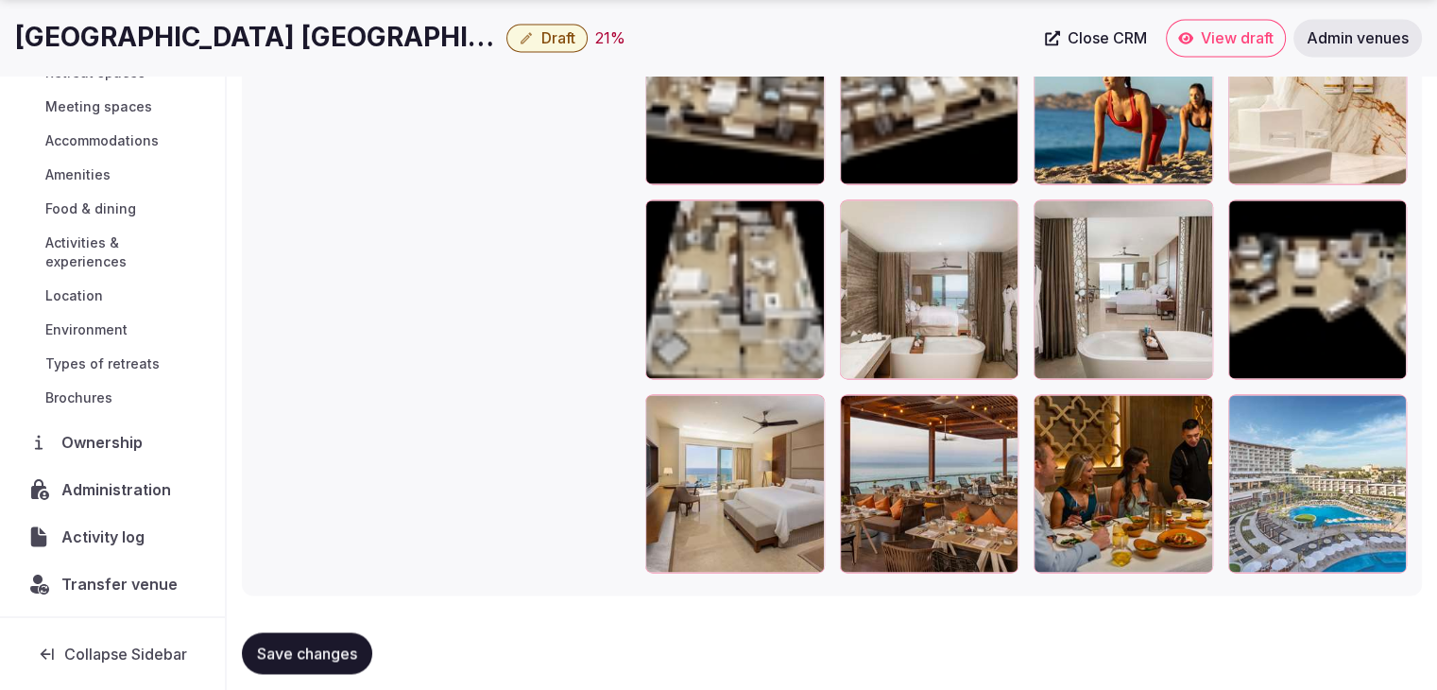
scroll to position [2990, 0]
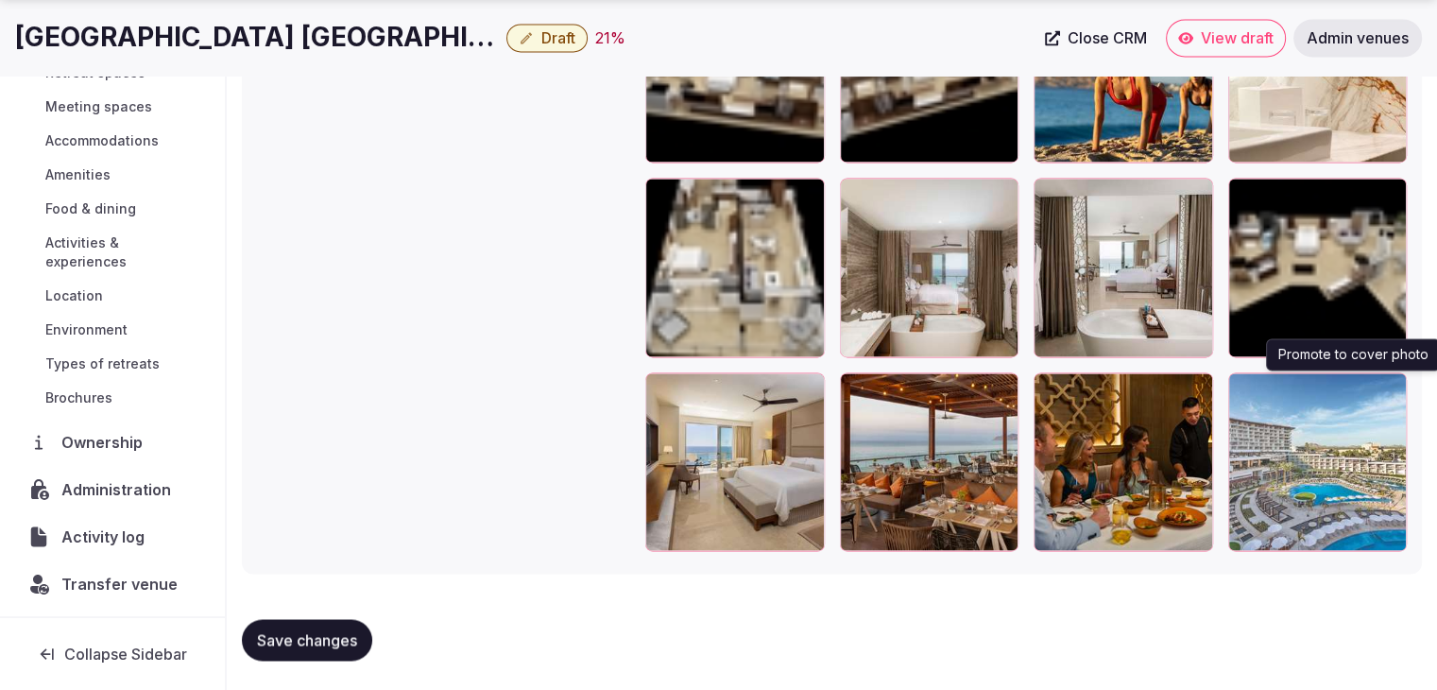
type textarea "**********"
click at [1400, 385] on button "button" at bounding box center [1388, 391] width 23 height 23
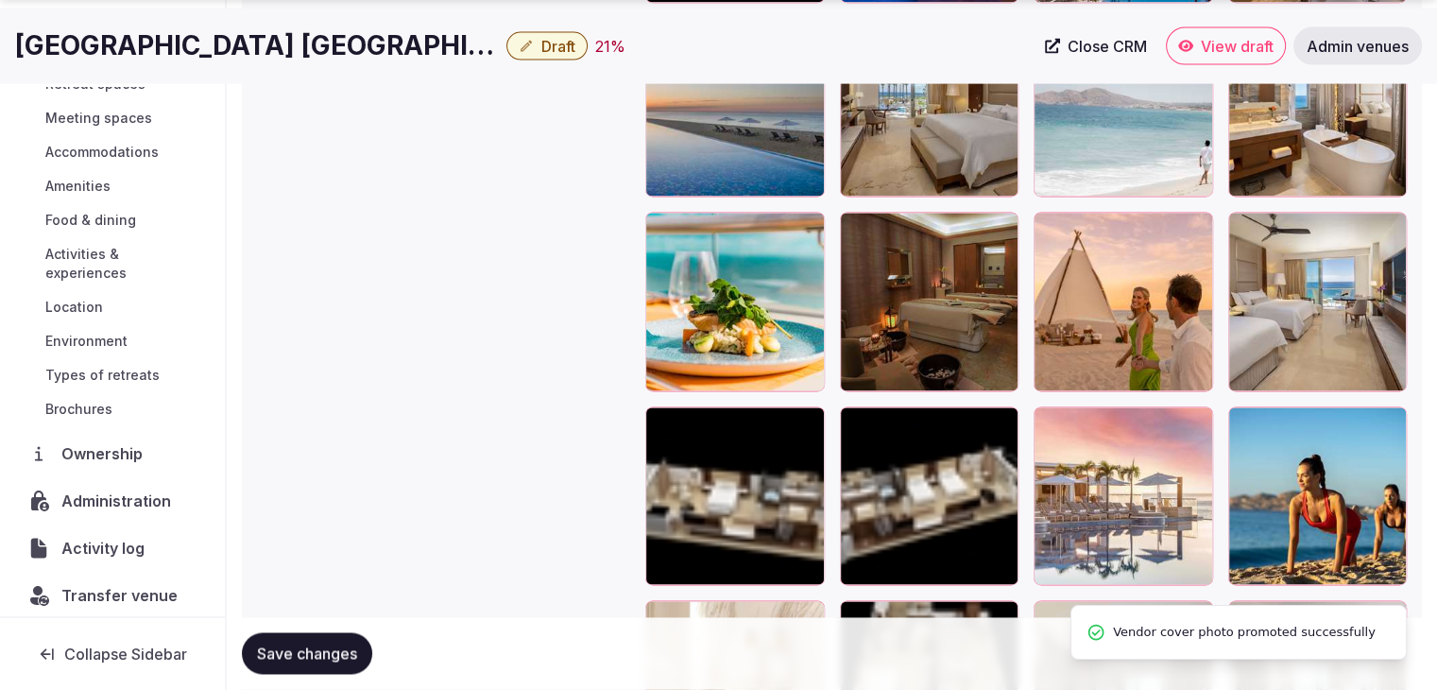
scroll to position [2612, 0]
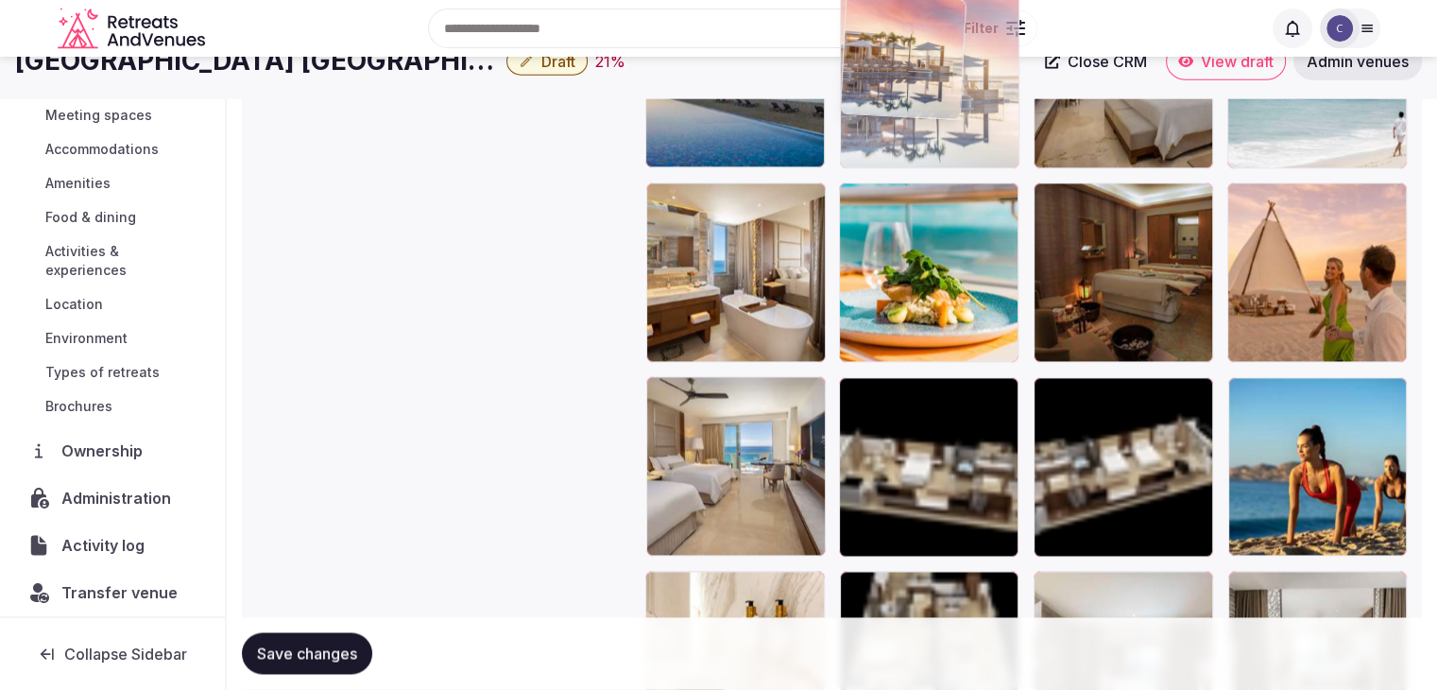
drag, startPoint x: 1019, startPoint y: 273, endPoint x: 937, endPoint y: 61, distance: 226.7
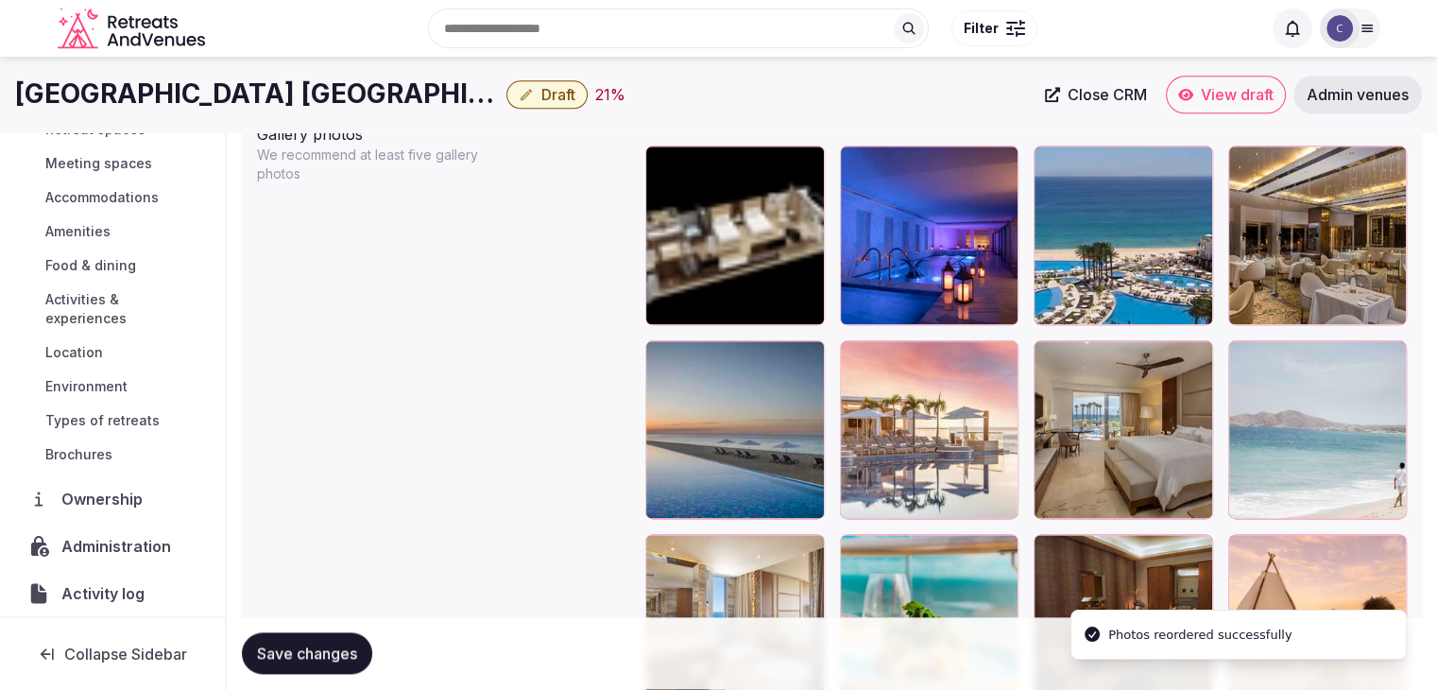
scroll to position [2213, 0]
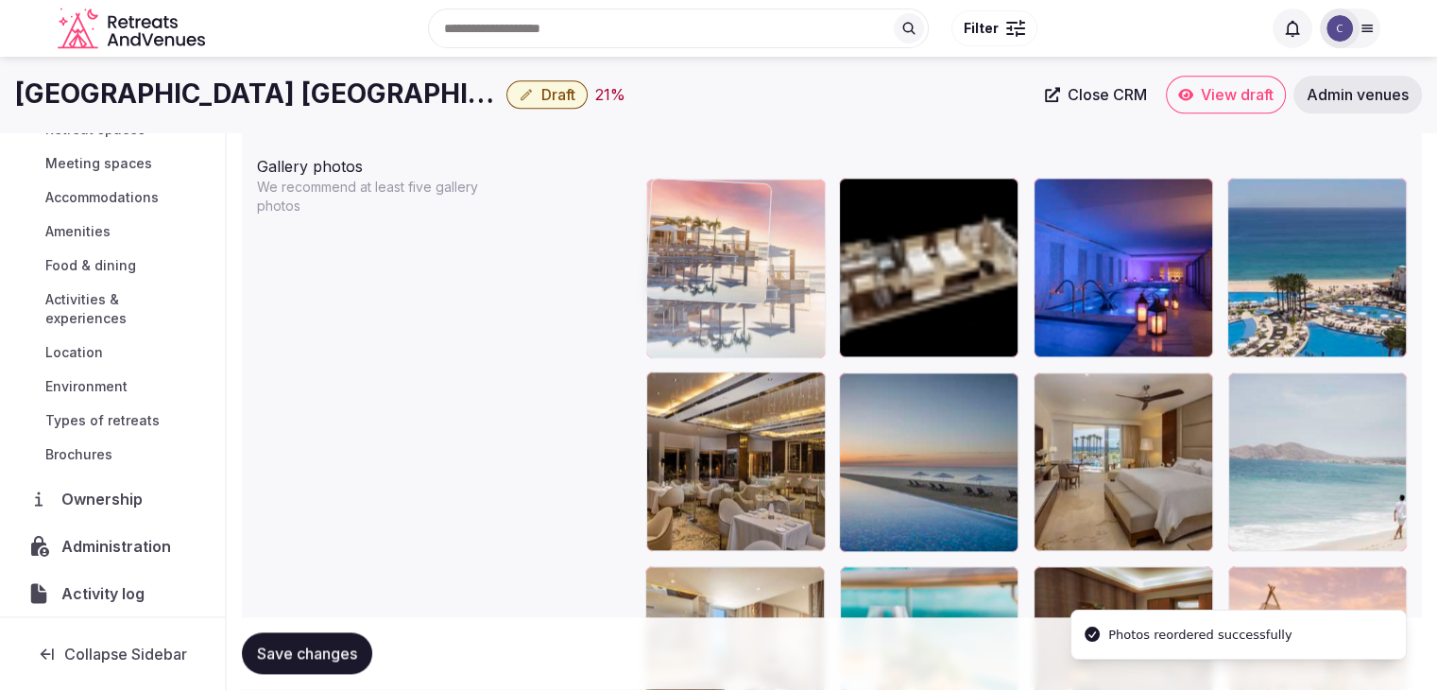
drag, startPoint x: 866, startPoint y: 388, endPoint x: 639, endPoint y: 215, distance: 285.8
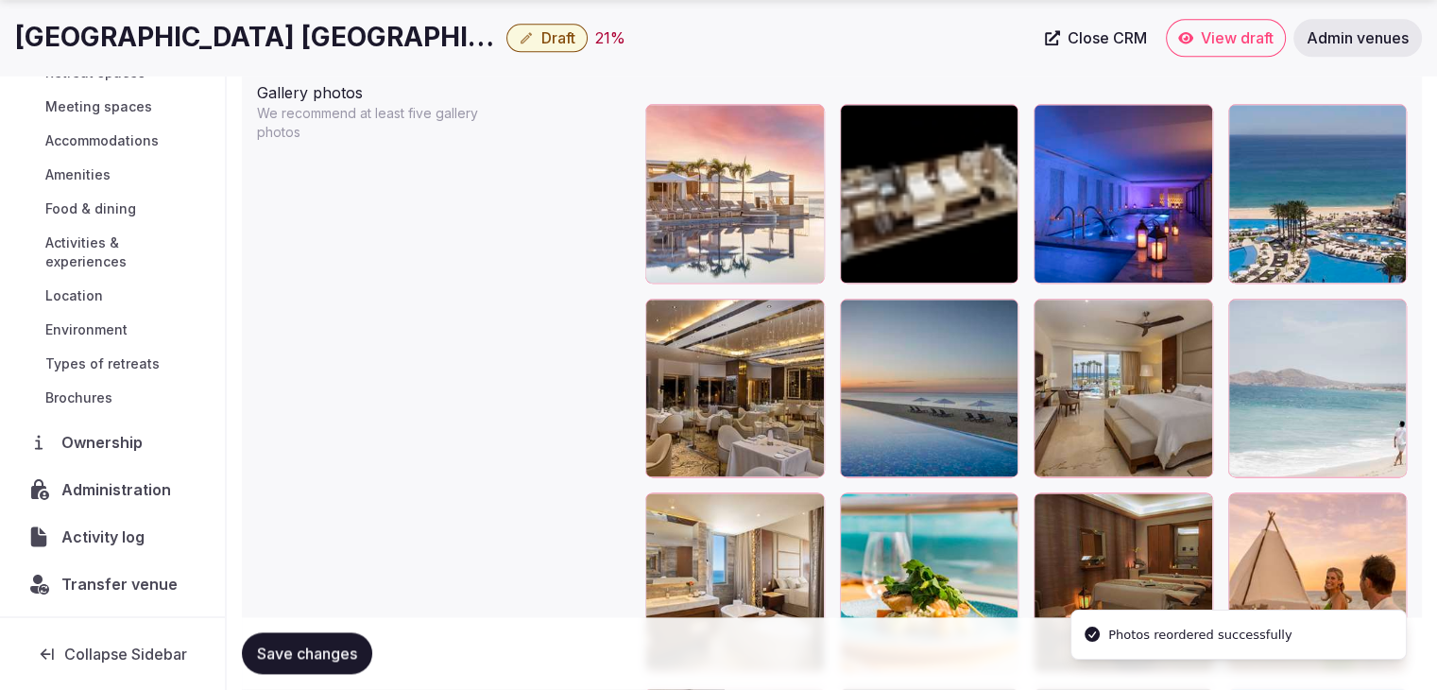
scroll to position [2402, 0]
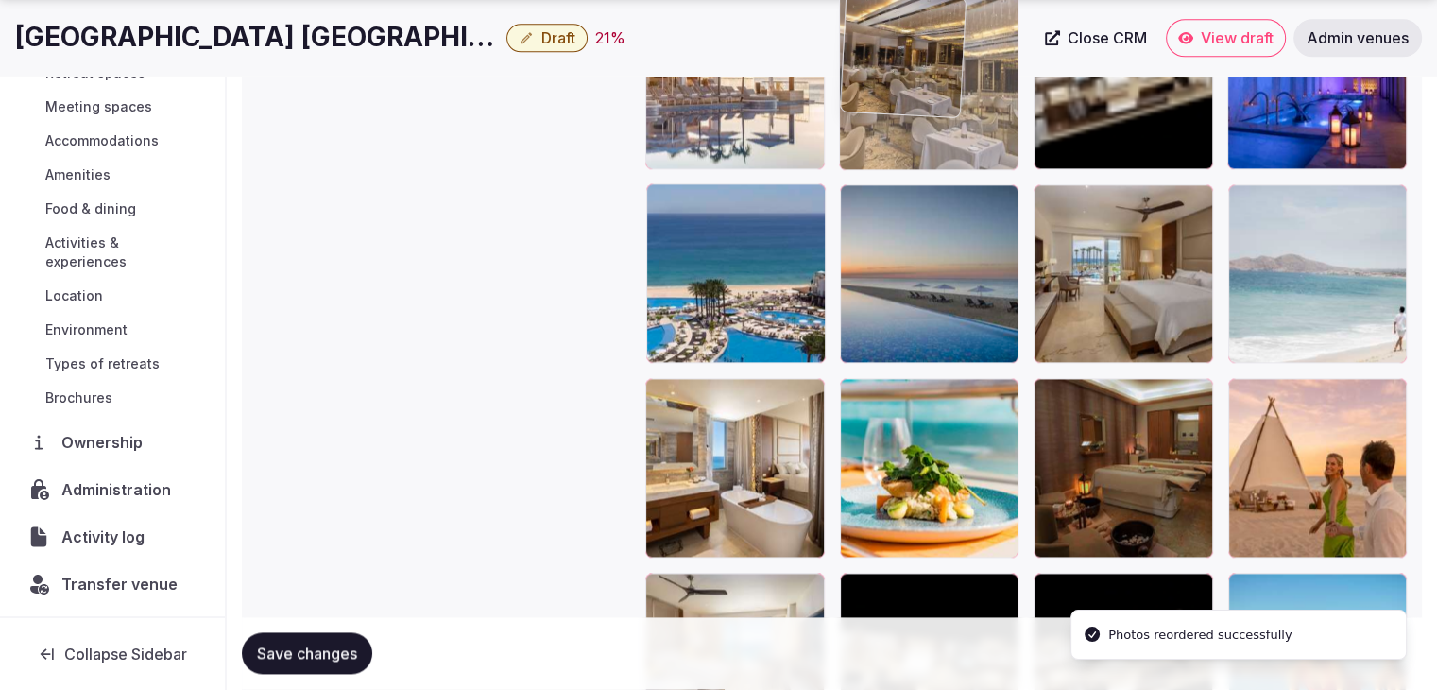
drag, startPoint x: 667, startPoint y: 209, endPoint x: 841, endPoint y: 123, distance: 194.0
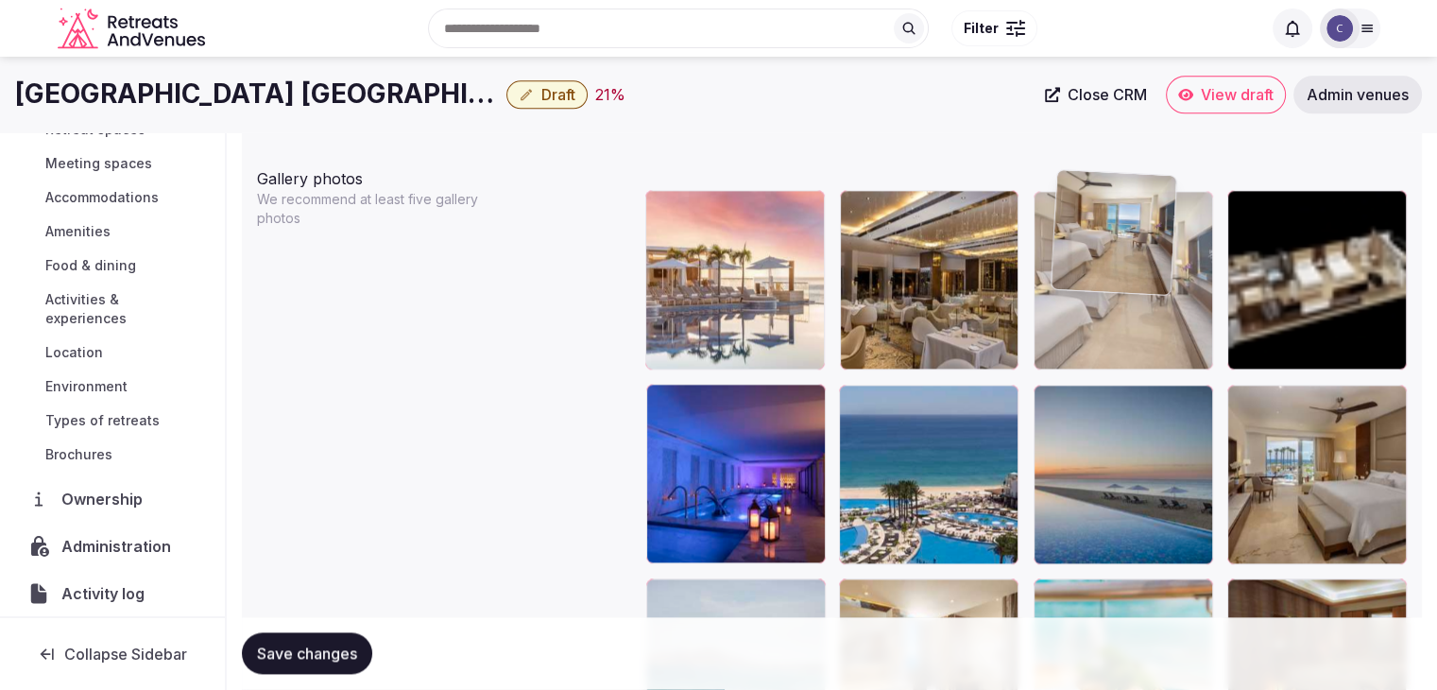
scroll to position [2200, 0]
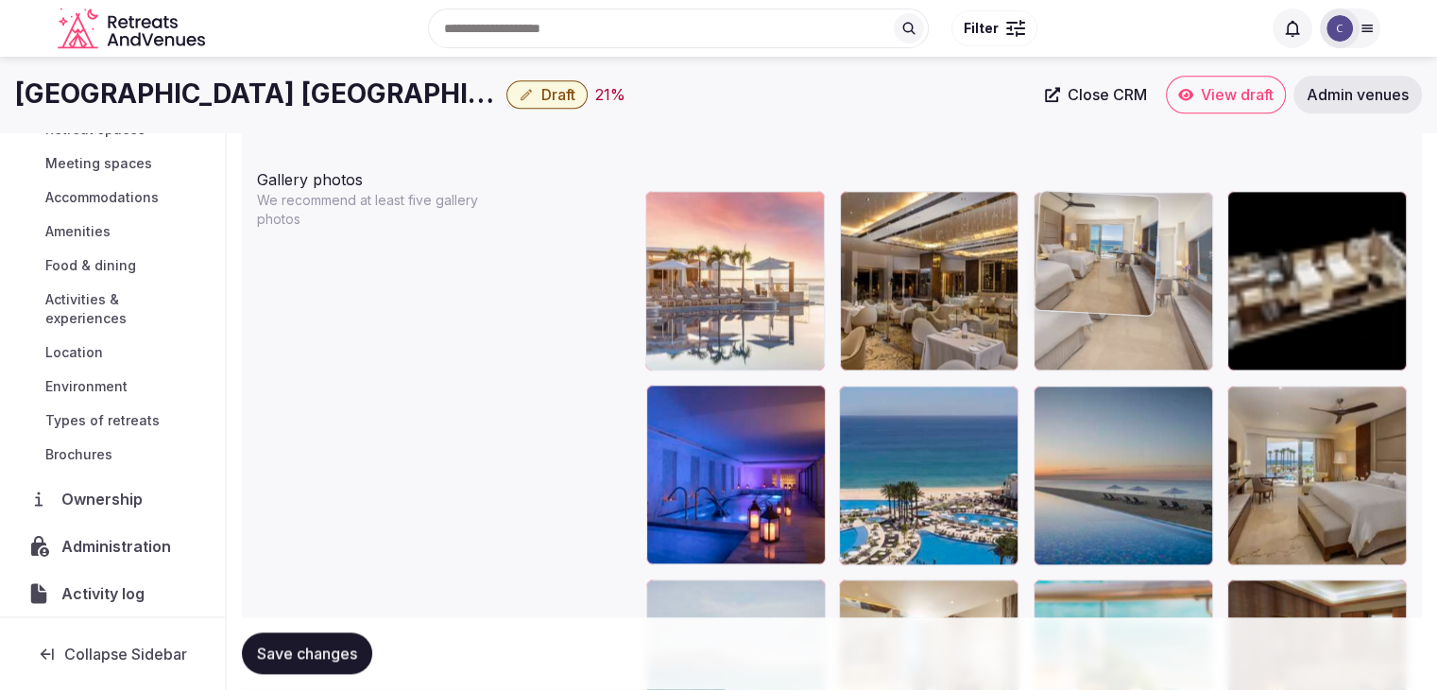
drag, startPoint x: 679, startPoint y: 318, endPoint x: 1087, endPoint y: 222, distance: 418.5
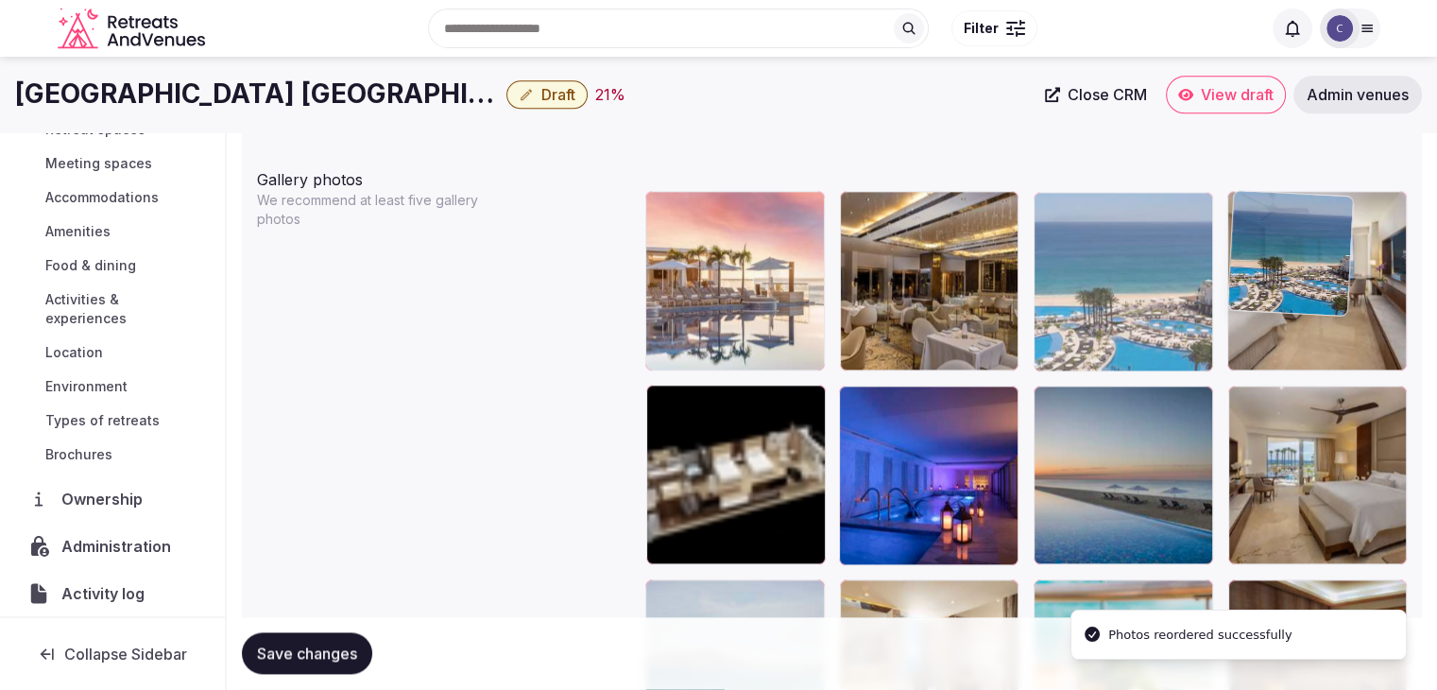
drag, startPoint x: 847, startPoint y: 402, endPoint x: 1262, endPoint y: 256, distance: 440.5
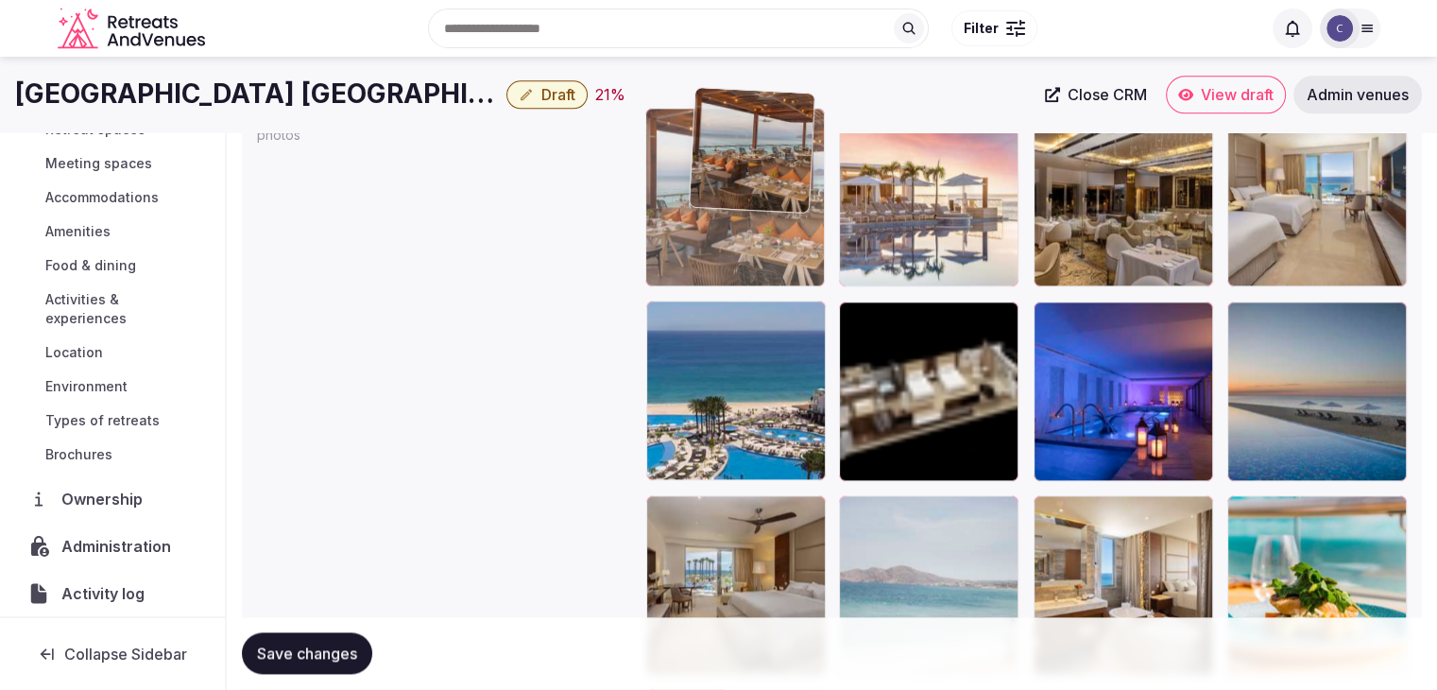
scroll to position [2271, 0]
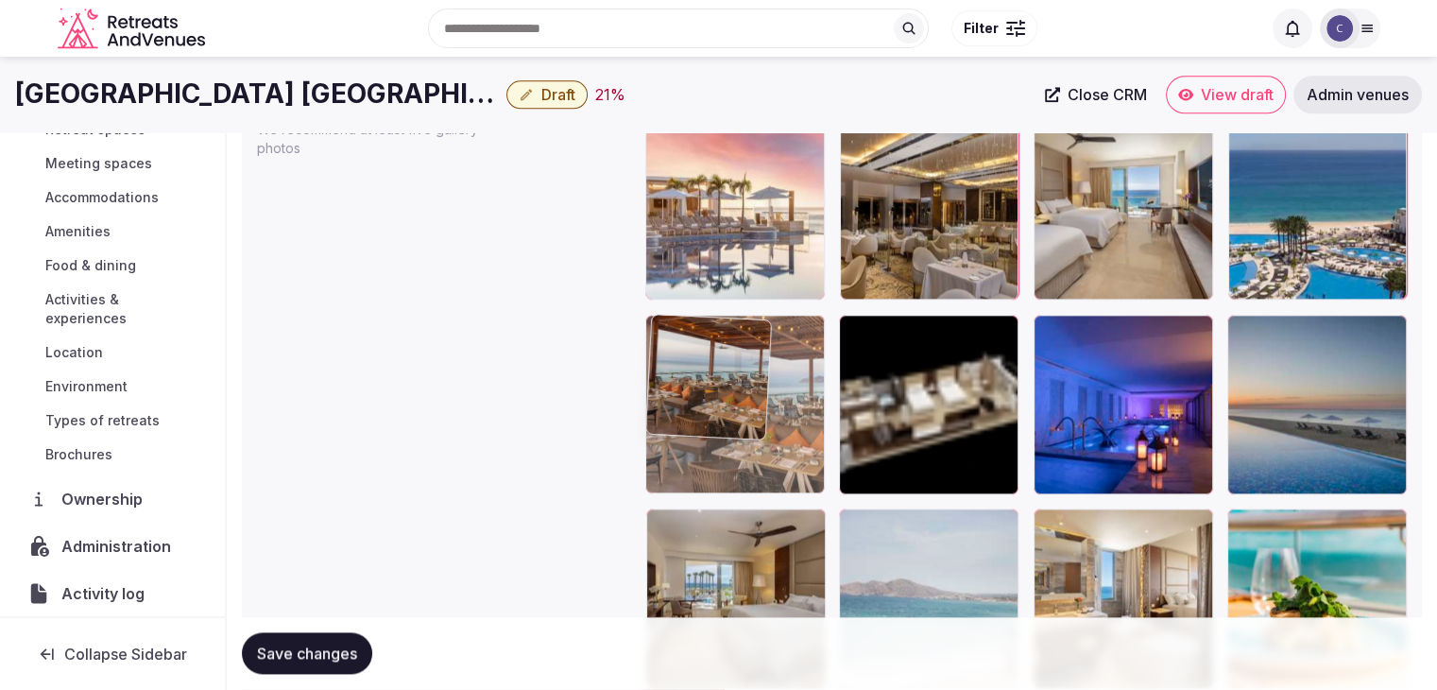
drag, startPoint x: 1051, startPoint y: 386, endPoint x: 692, endPoint y: 364, distance: 359.8
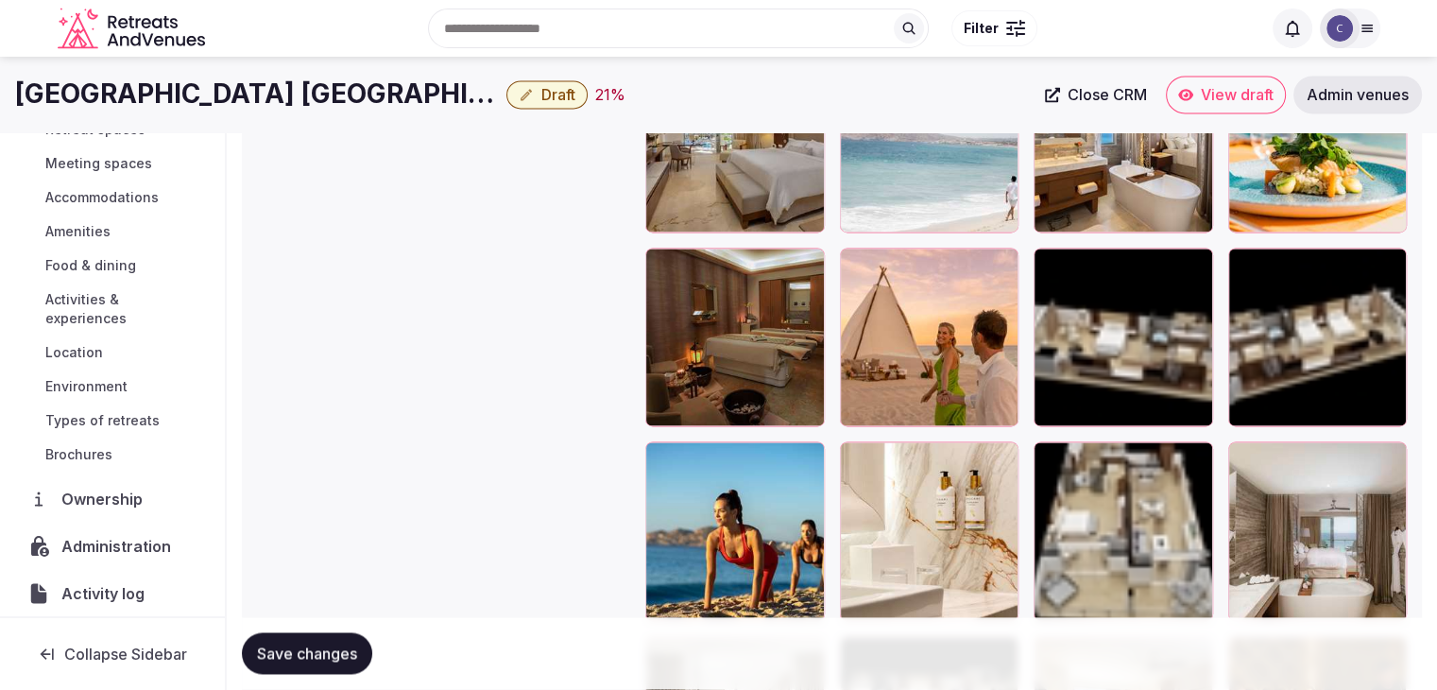
scroll to position [2706, 0]
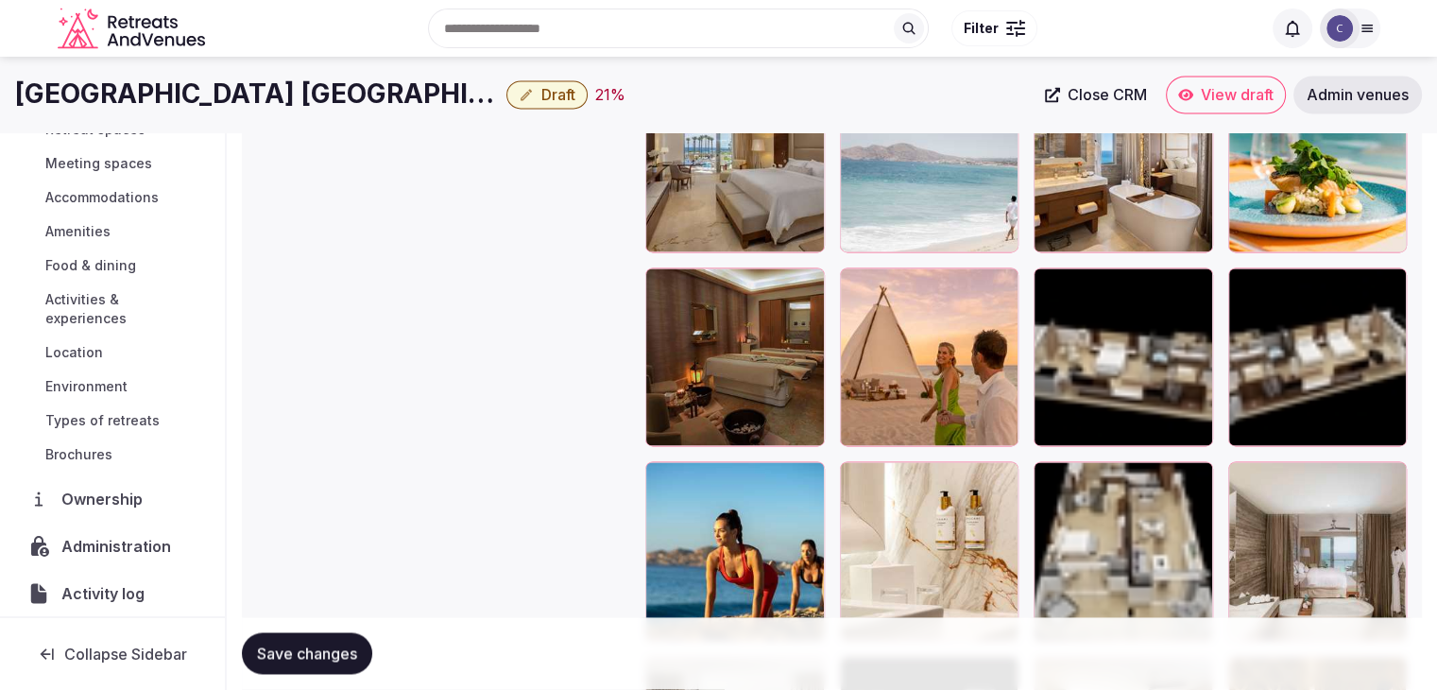
click at [321, 660] on span "Save changes" at bounding box center [307, 653] width 100 height 19
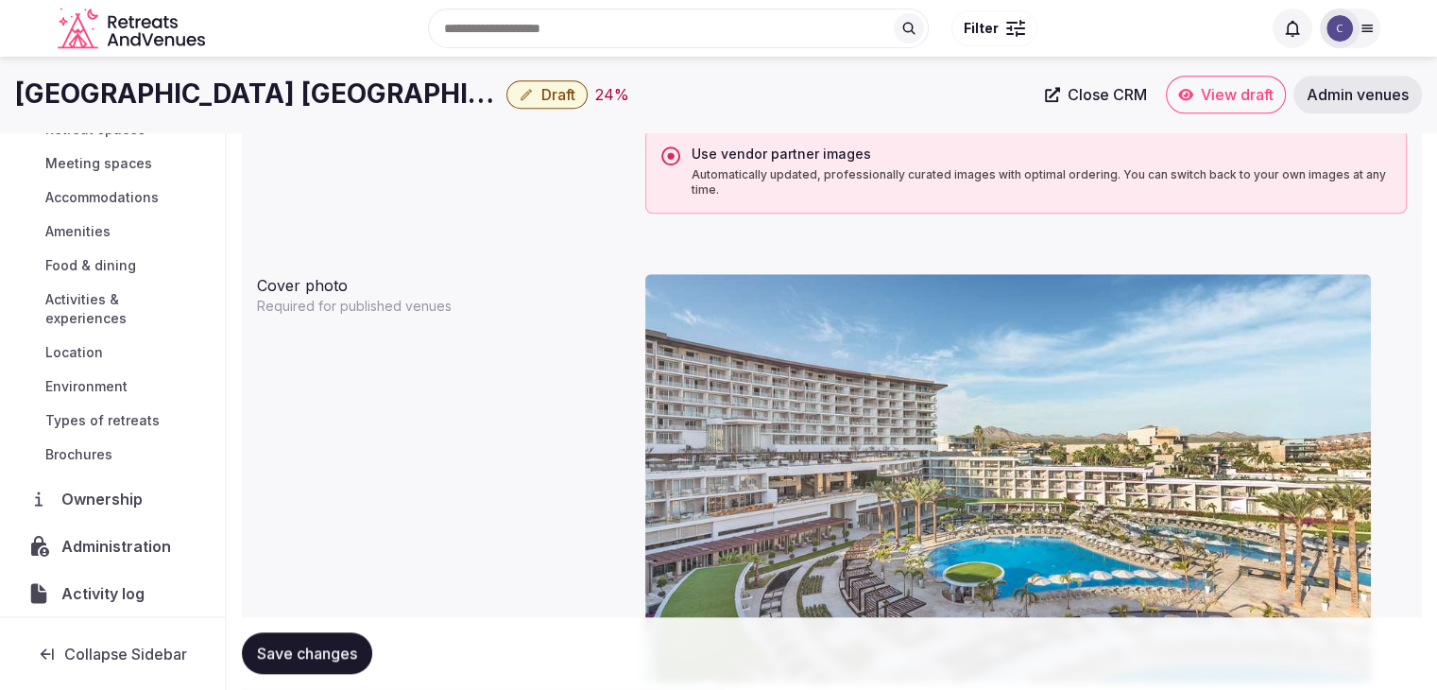
scroll to position [1383, 0]
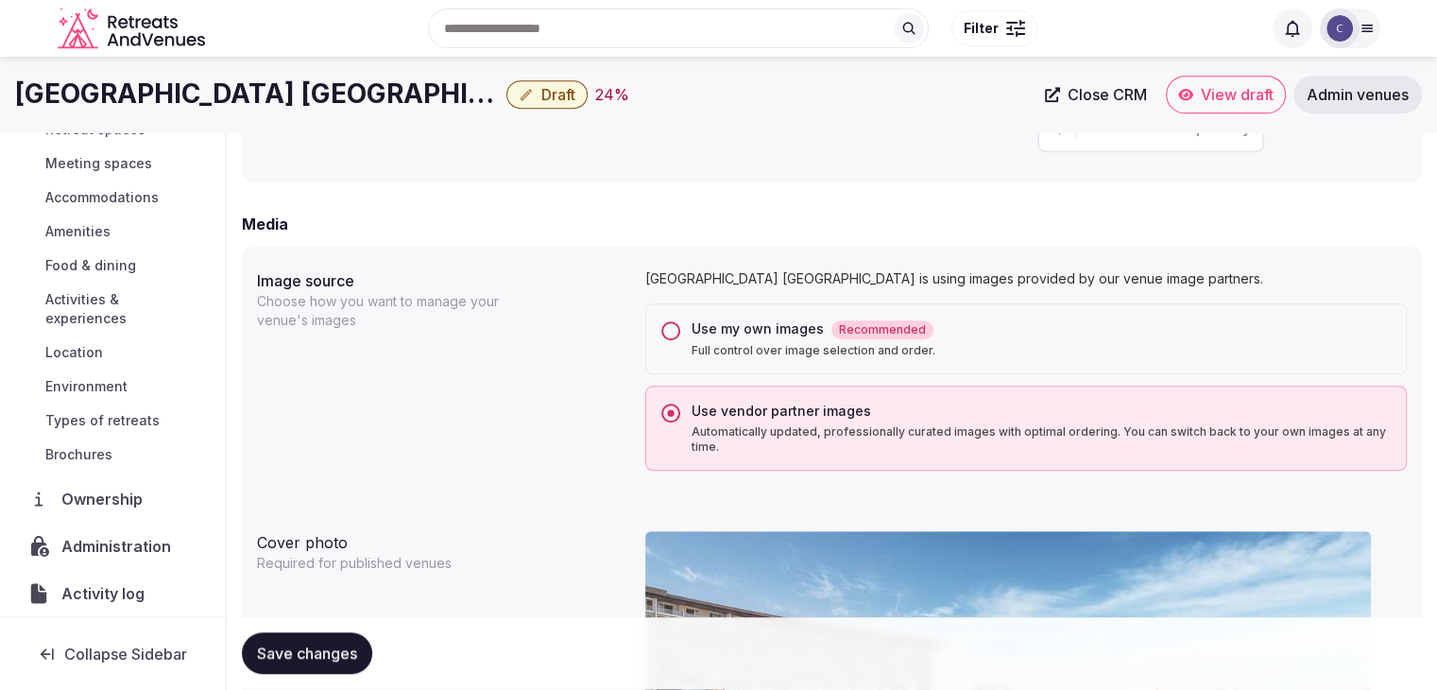
click at [661, 326] on div "Use my own images Recommended Full control over image selection and order." at bounding box center [1026, 338] width 762 height 71
click at [677, 331] on button "Use my own images Recommended Full control over image selection and order." at bounding box center [670, 330] width 19 height 19
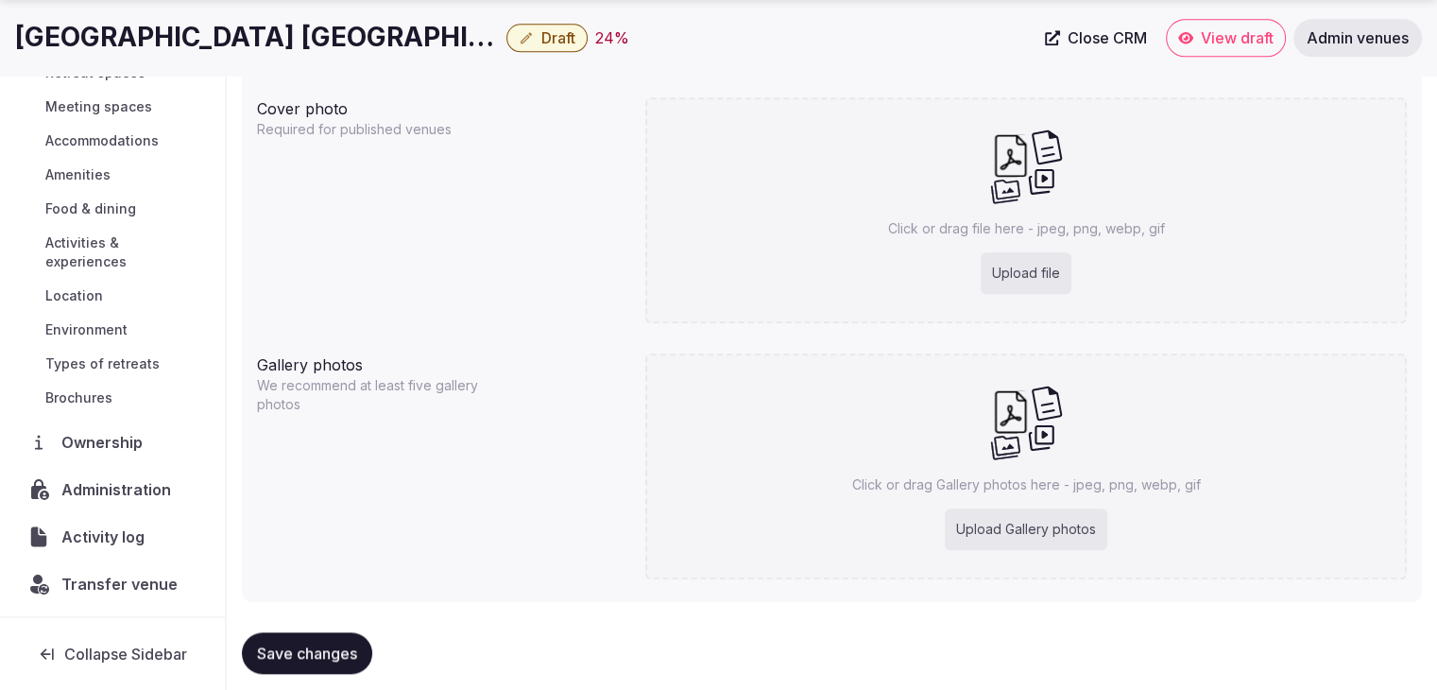
scroll to position [1950, 0]
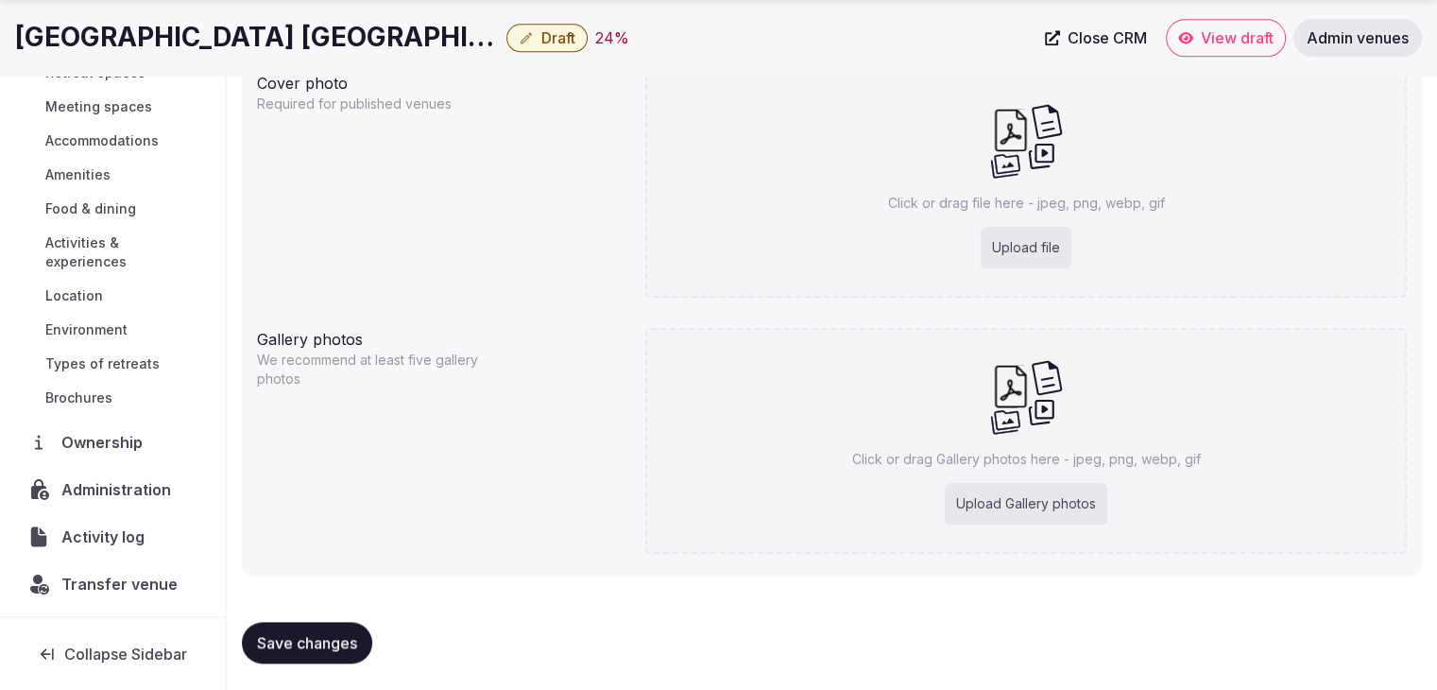
click at [1028, 254] on div "Upload file" at bounding box center [1026, 248] width 91 height 42
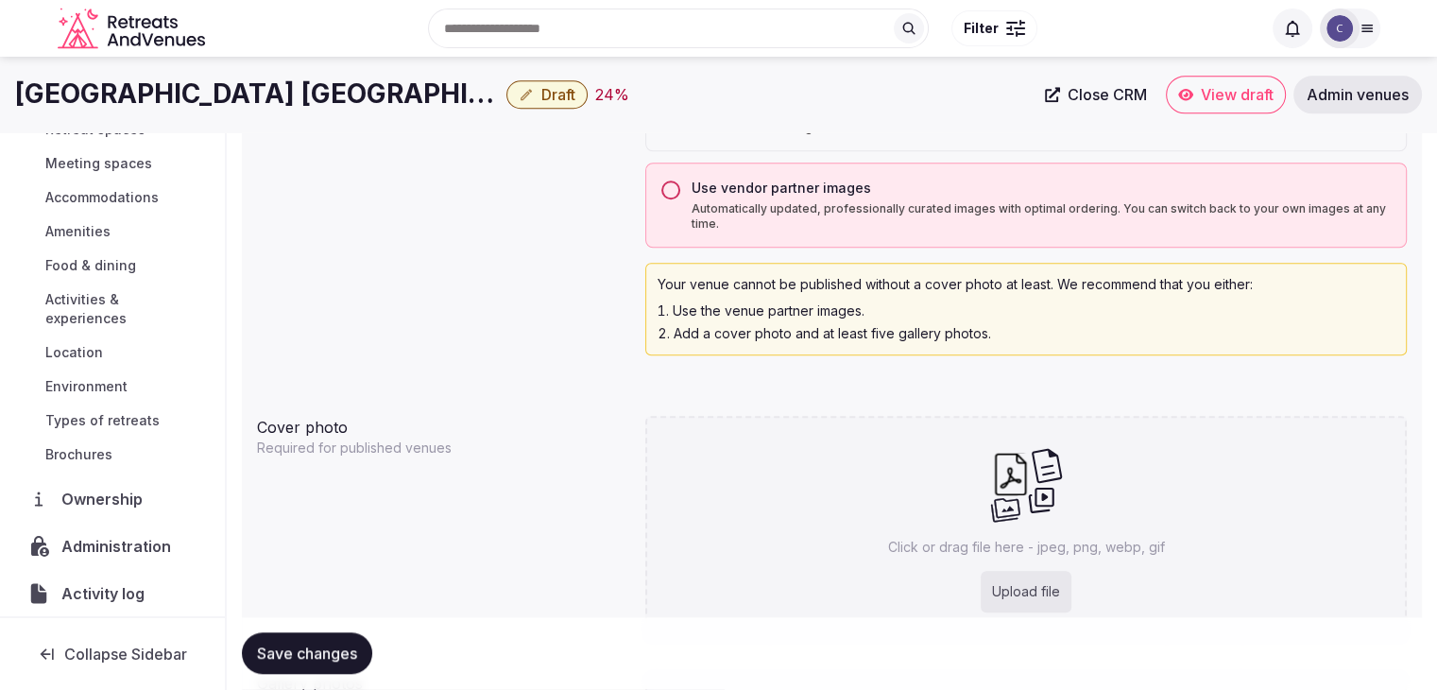
scroll to position [1572, 0]
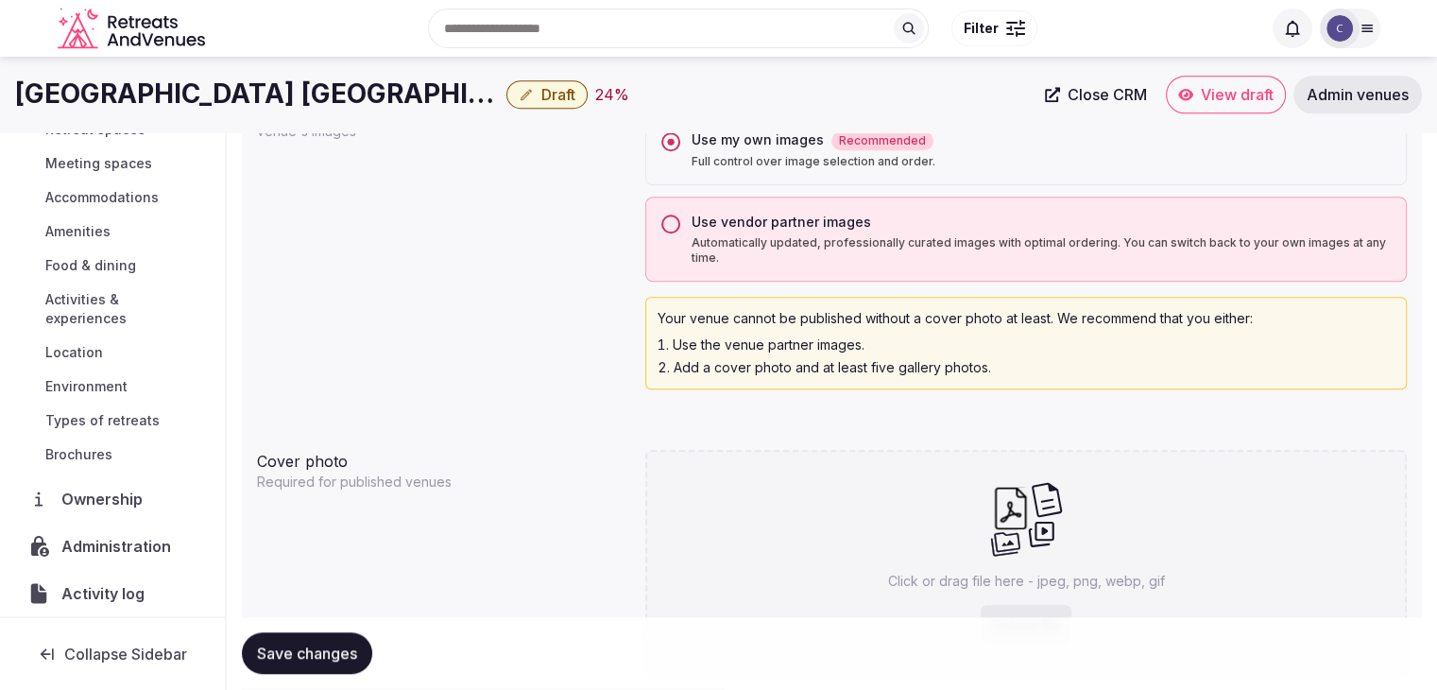
click at [657, 221] on div "Use vendor partner images Automatically updated, professionally curated images …" at bounding box center [1026, 239] width 762 height 85
click at [673, 227] on button "Use vendor partner images Automatically updated, professionally curated images …" at bounding box center [670, 224] width 19 height 19
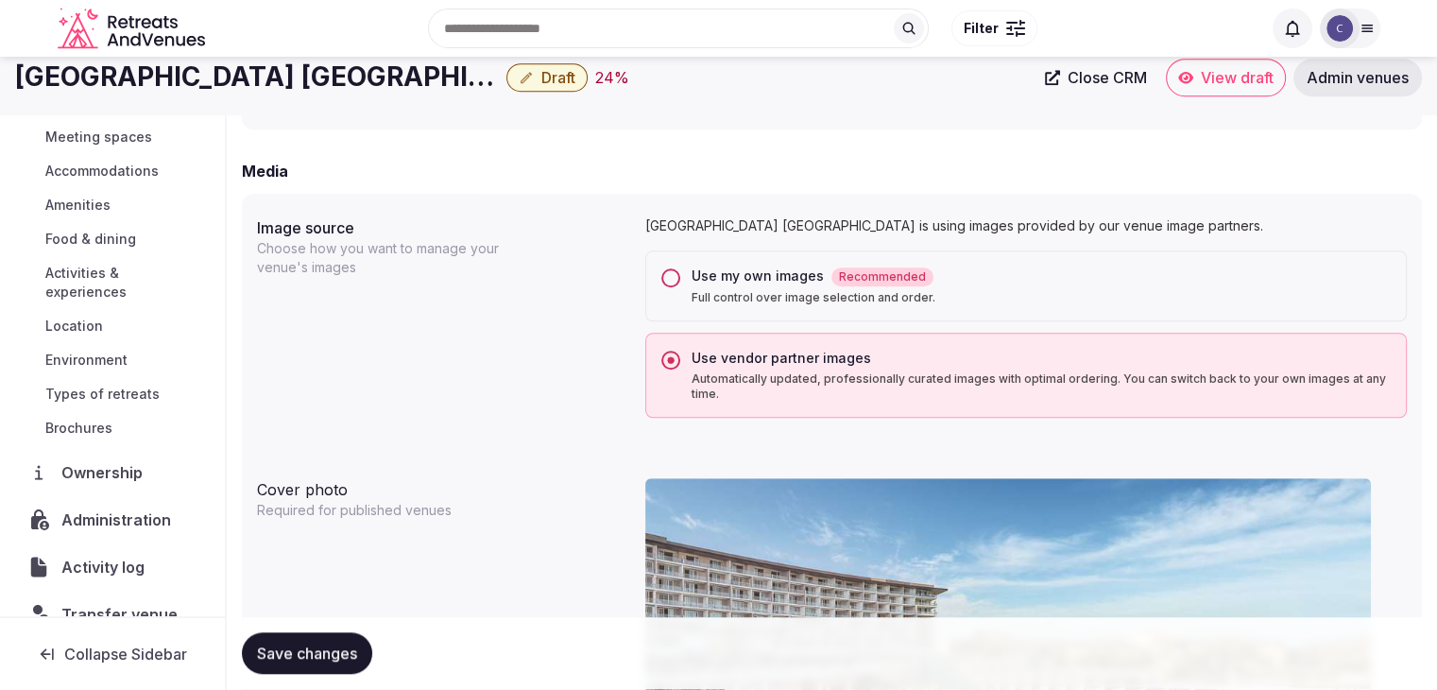
scroll to position [1383, 0]
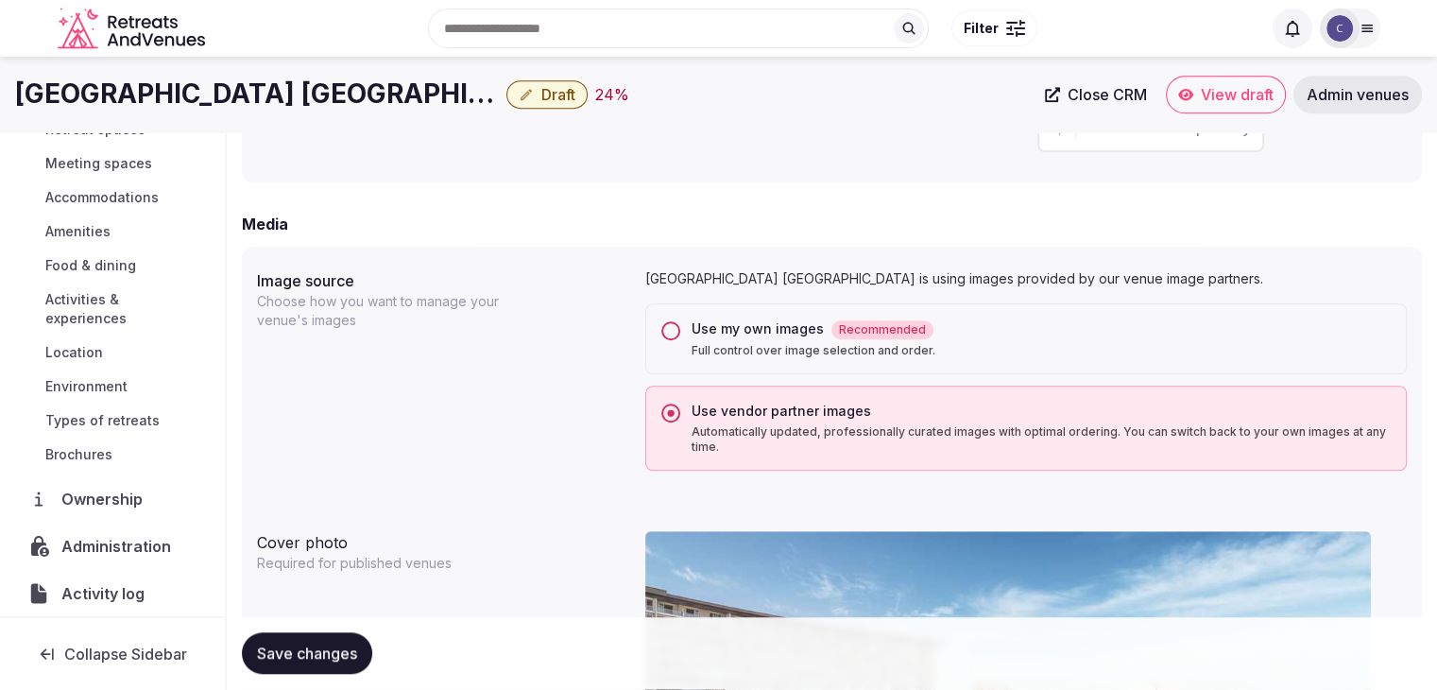
click at [693, 320] on div "Use my own images Recommended" at bounding box center [1041, 329] width 699 height 20
click at [680, 321] on button "Use my own images Recommended Full control over image selection and order." at bounding box center [670, 330] width 19 height 19
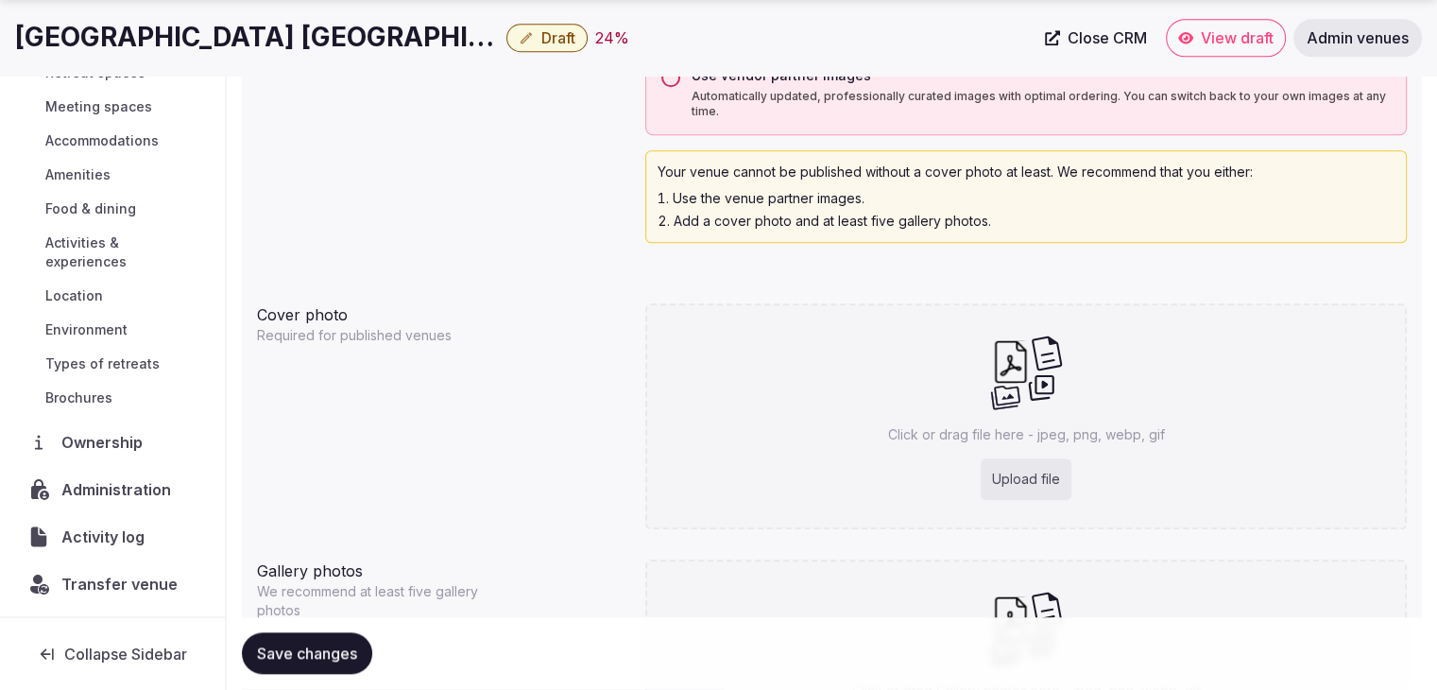
scroll to position [1856, 0]
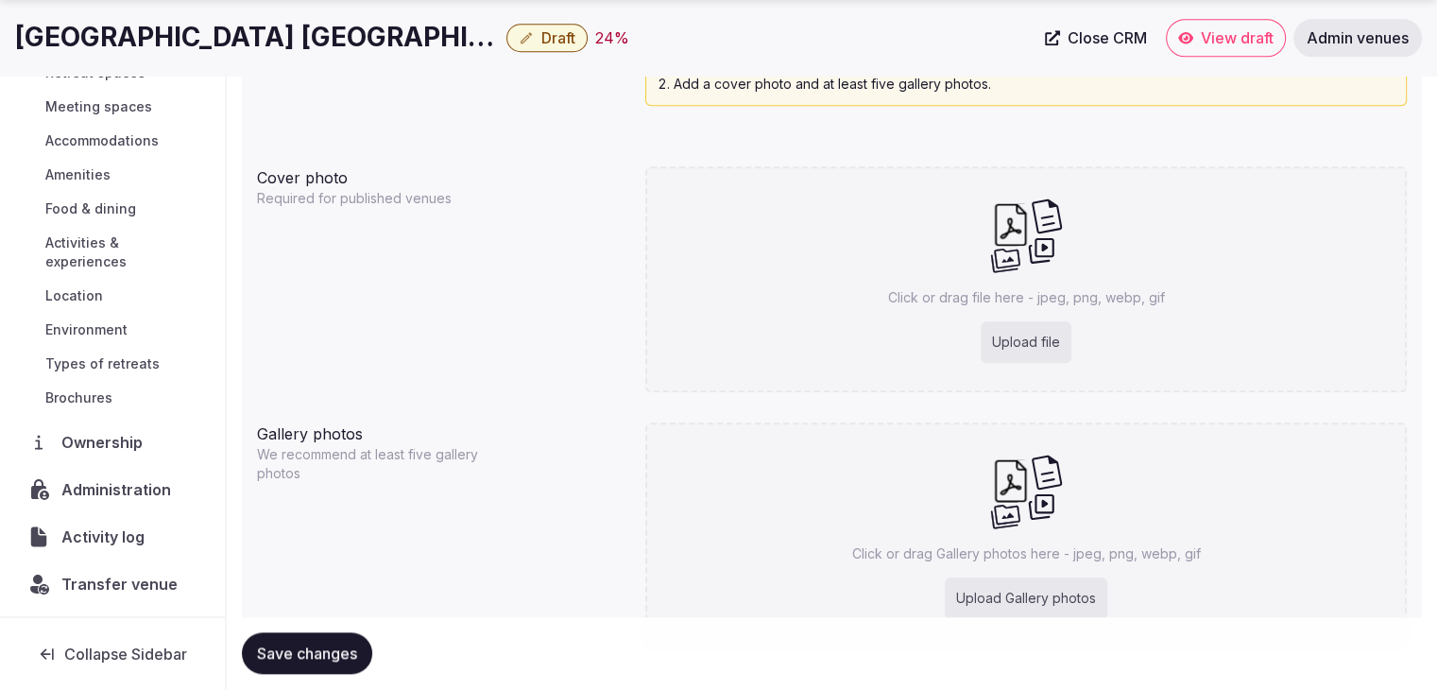
click at [1020, 363] on div "Click or drag file here - jpeg, png, webp, gif Upload file" at bounding box center [1026, 279] width 762 height 226
type input "**********"
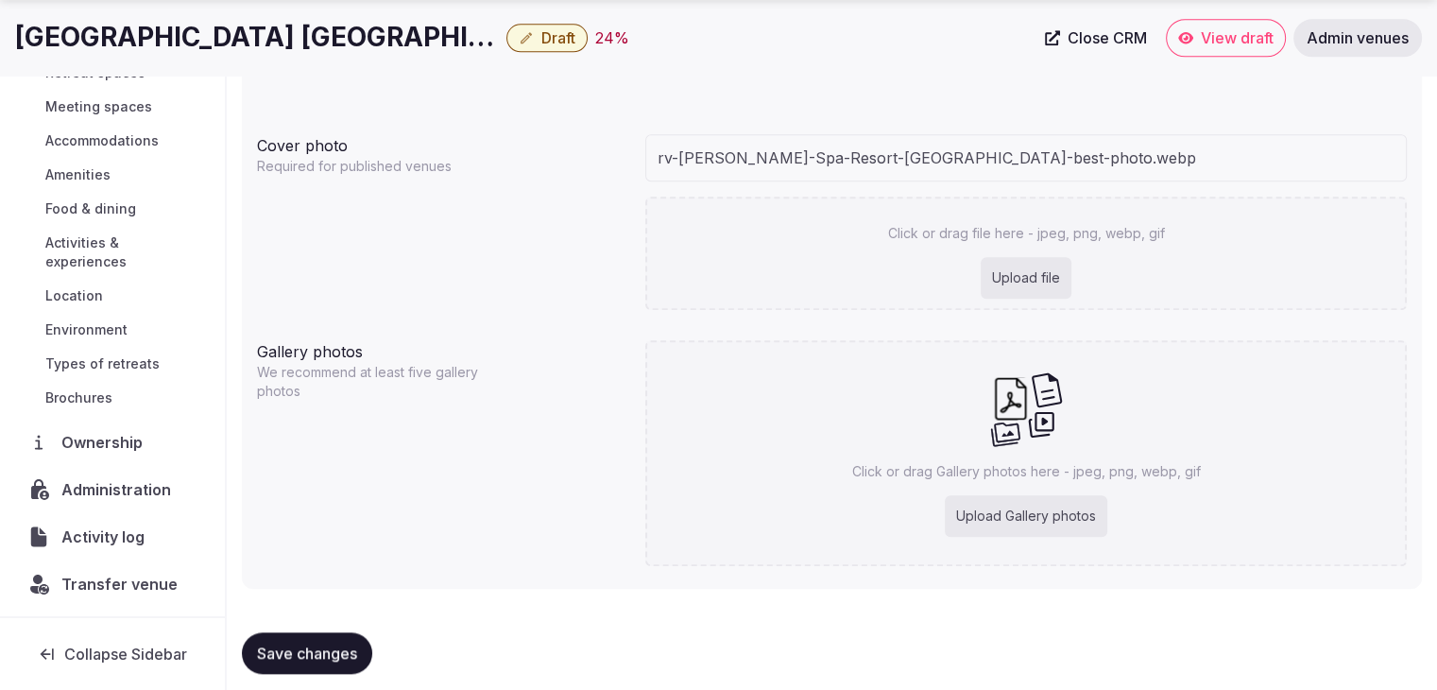
scroll to position [1903, 0]
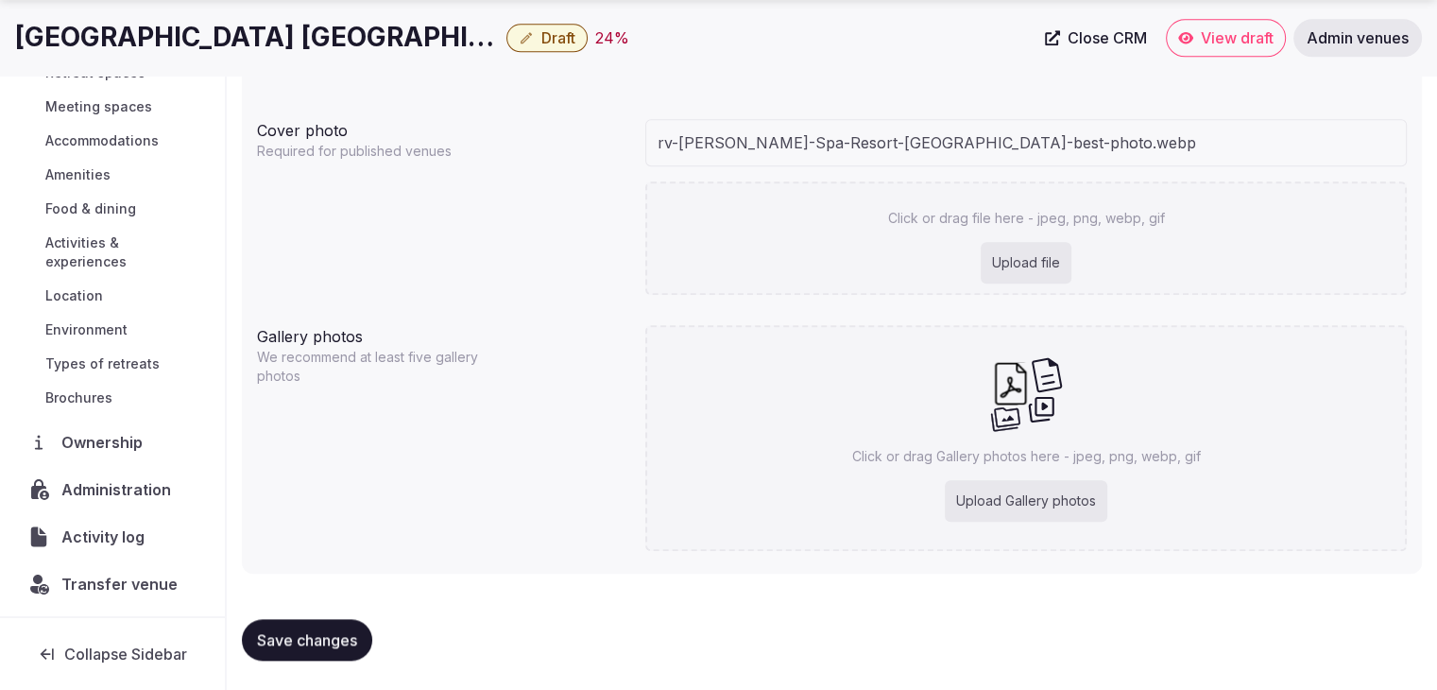
click at [1063, 511] on div "Upload Gallery photos" at bounding box center [1026, 501] width 163 height 42
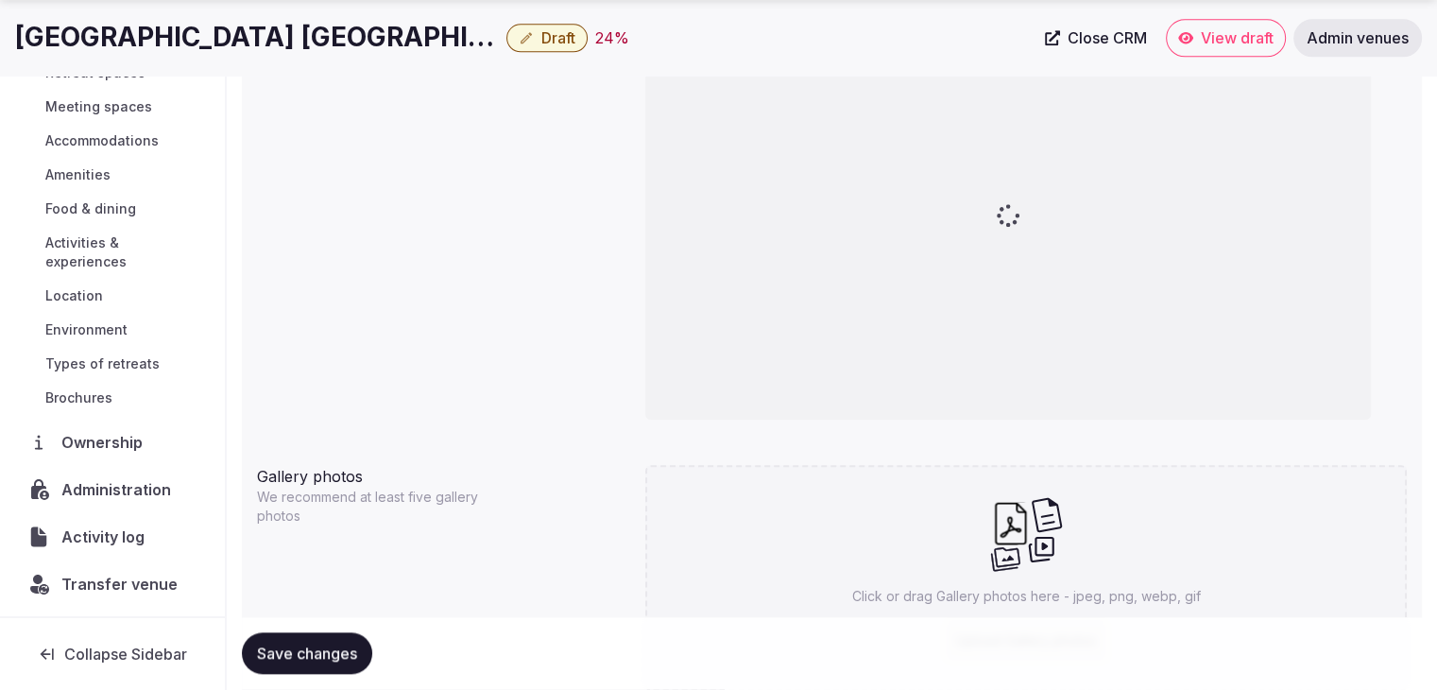
type input "**********"
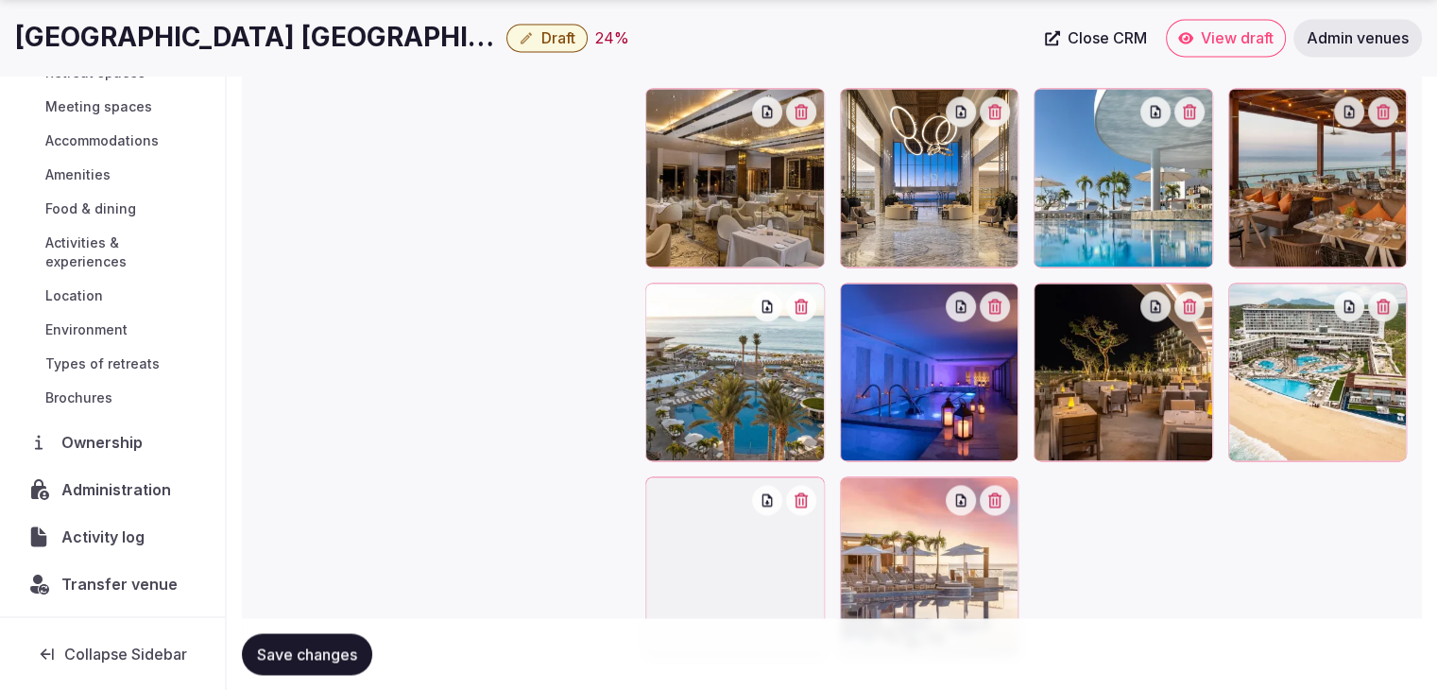
scroll to position [2926, 0]
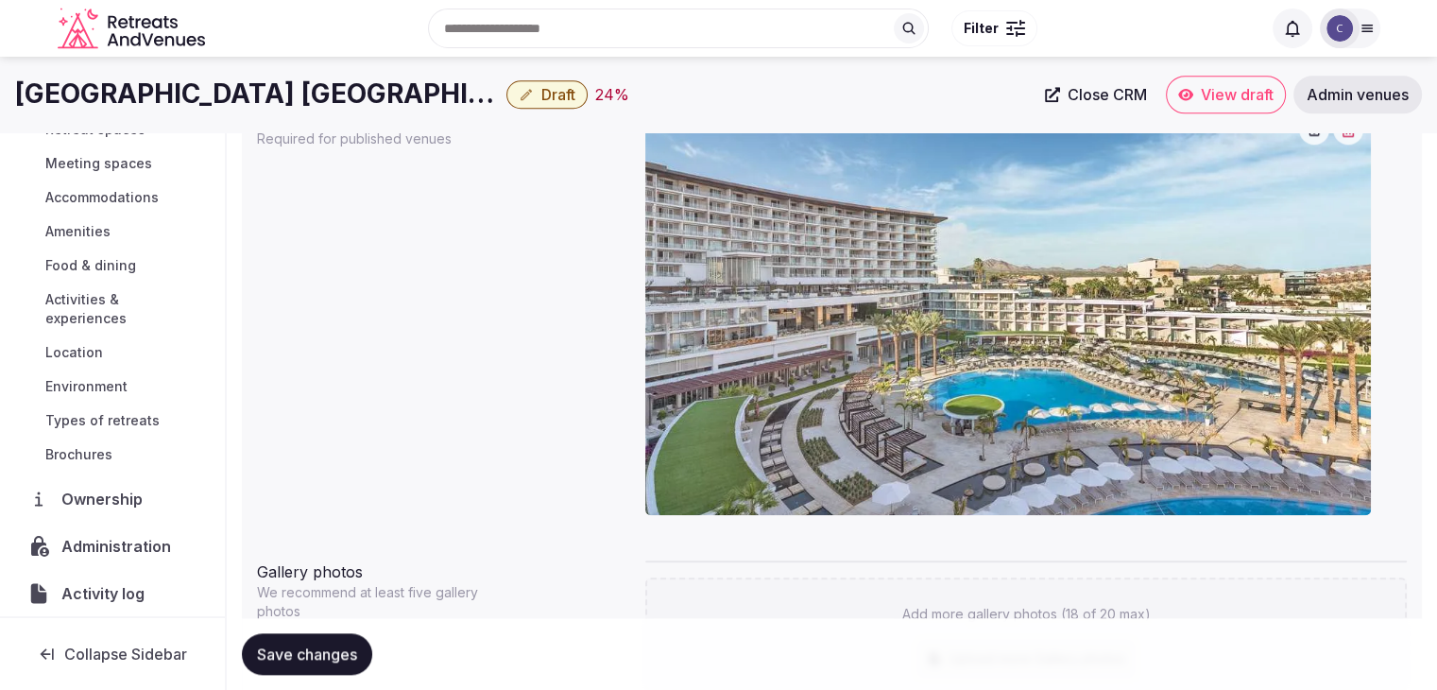
drag, startPoint x: 846, startPoint y: 386, endPoint x: 661, endPoint y: 482, distance: 208.4
click at [661, 482] on body "**********" at bounding box center [718, 0] width 1437 height 3617
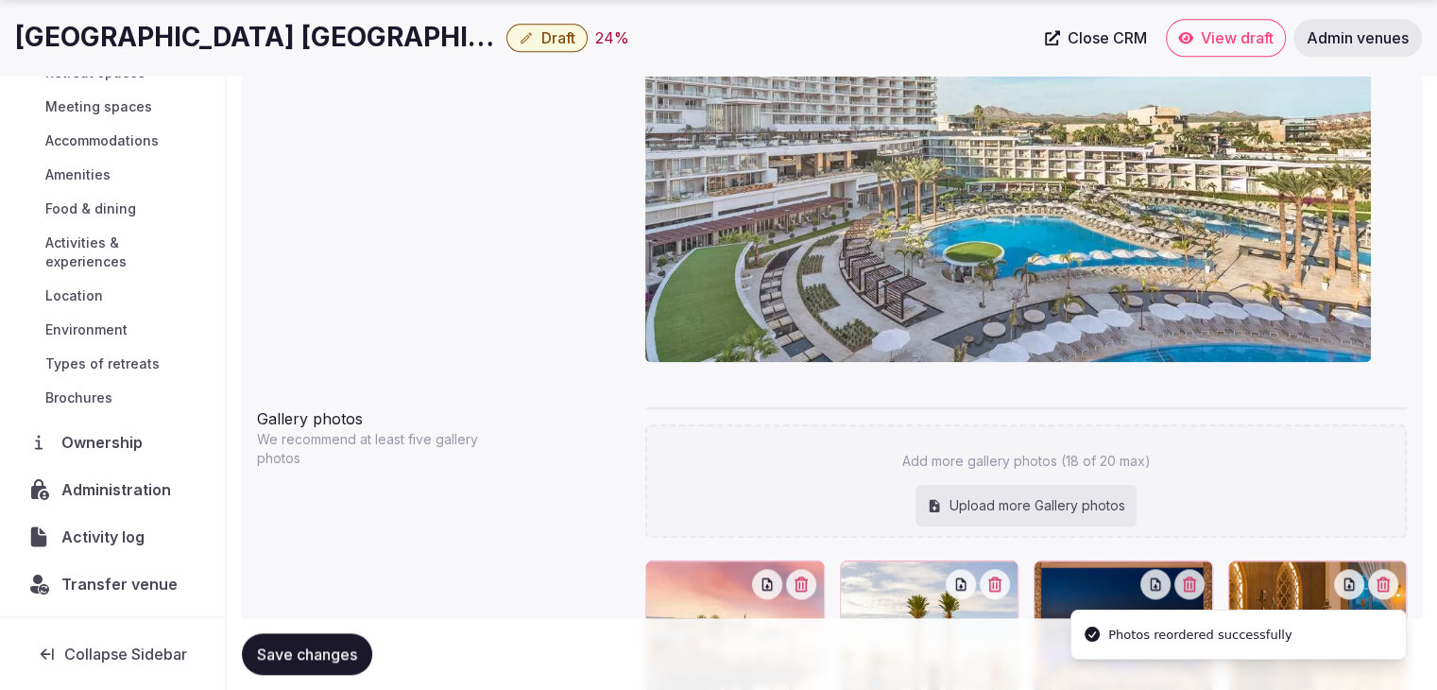
scroll to position [2339, 0]
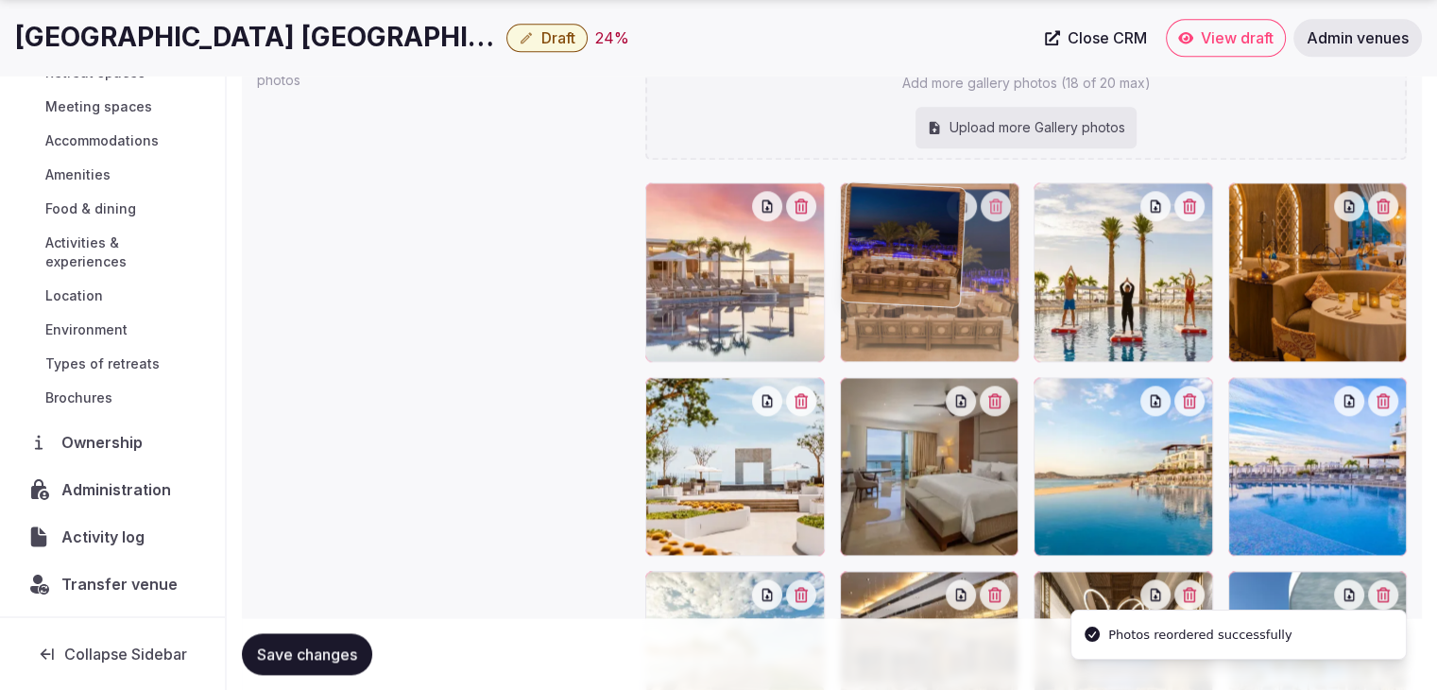
drag, startPoint x: 1047, startPoint y: 203, endPoint x: 932, endPoint y: 210, distance: 115.5
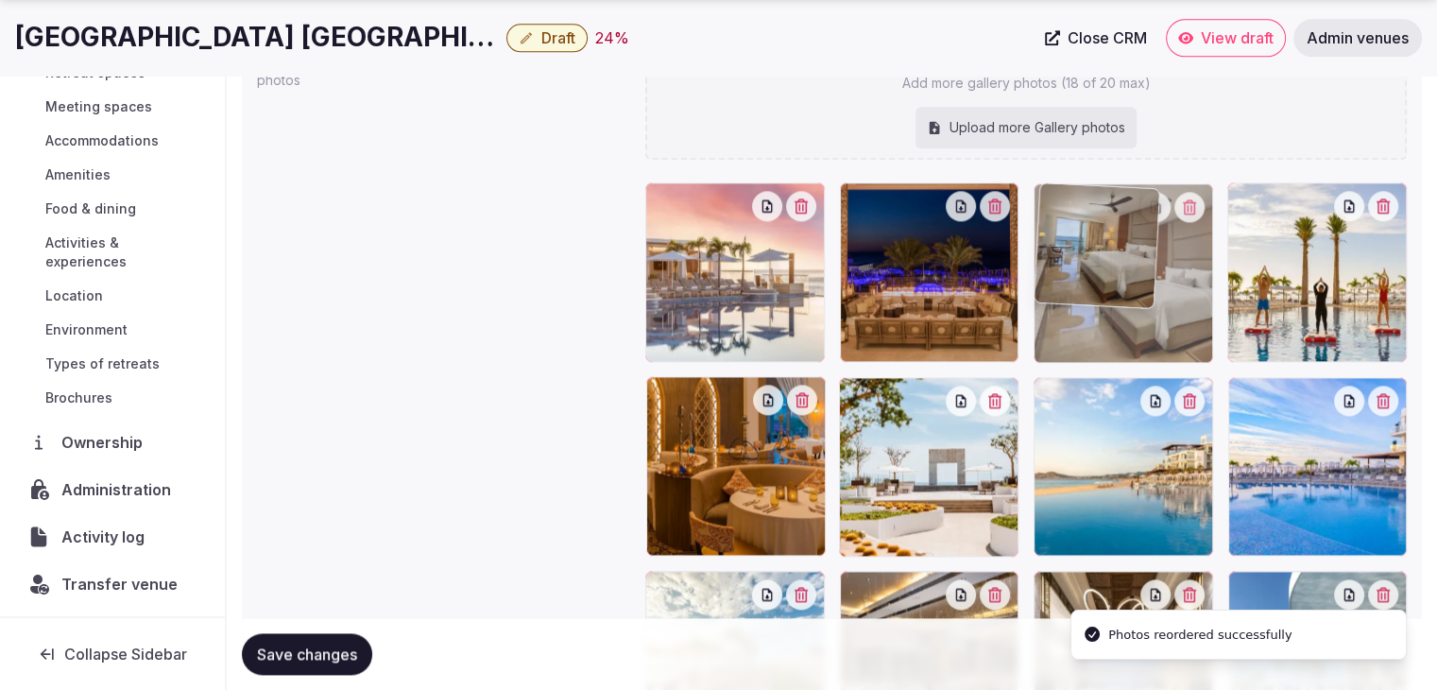
drag, startPoint x: 866, startPoint y: 403, endPoint x: 1041, endPoint y: 232, distance: 245.3
click at [1041, 232] on img at bounding box center [1097, 244] width 125 height 125
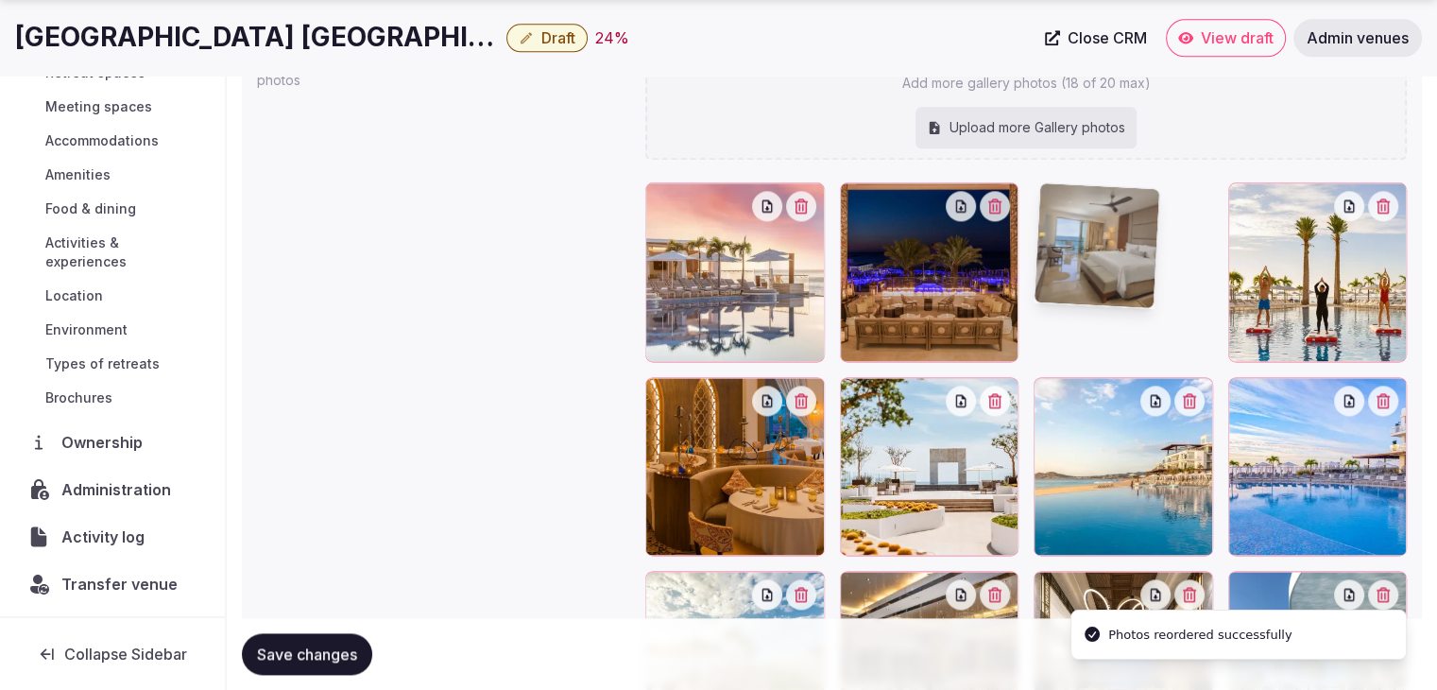
click at [1041, 232] on img at bounding box center [1097, 244] width 125 height 125
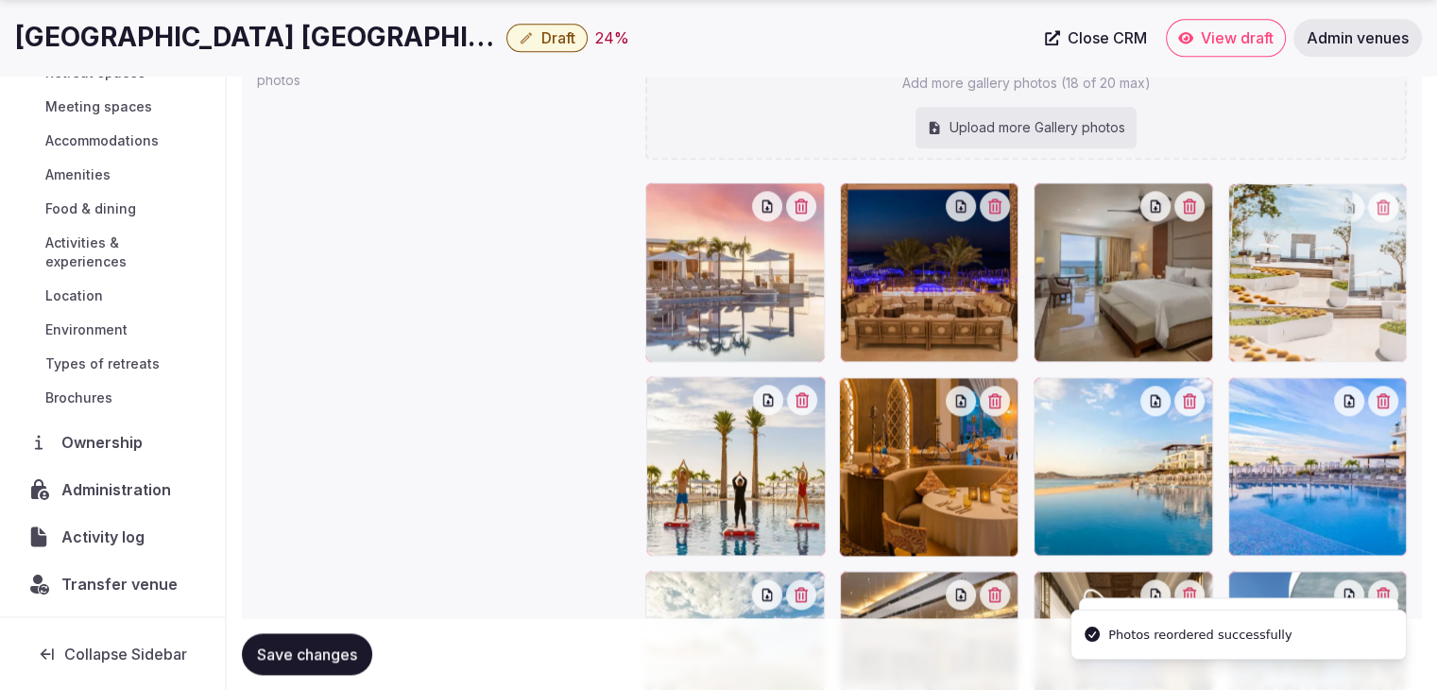
drag, startPoint x: 856, startPoint y: 398, endPoint x: 1308, endPoint y: 240, distance: 478.5
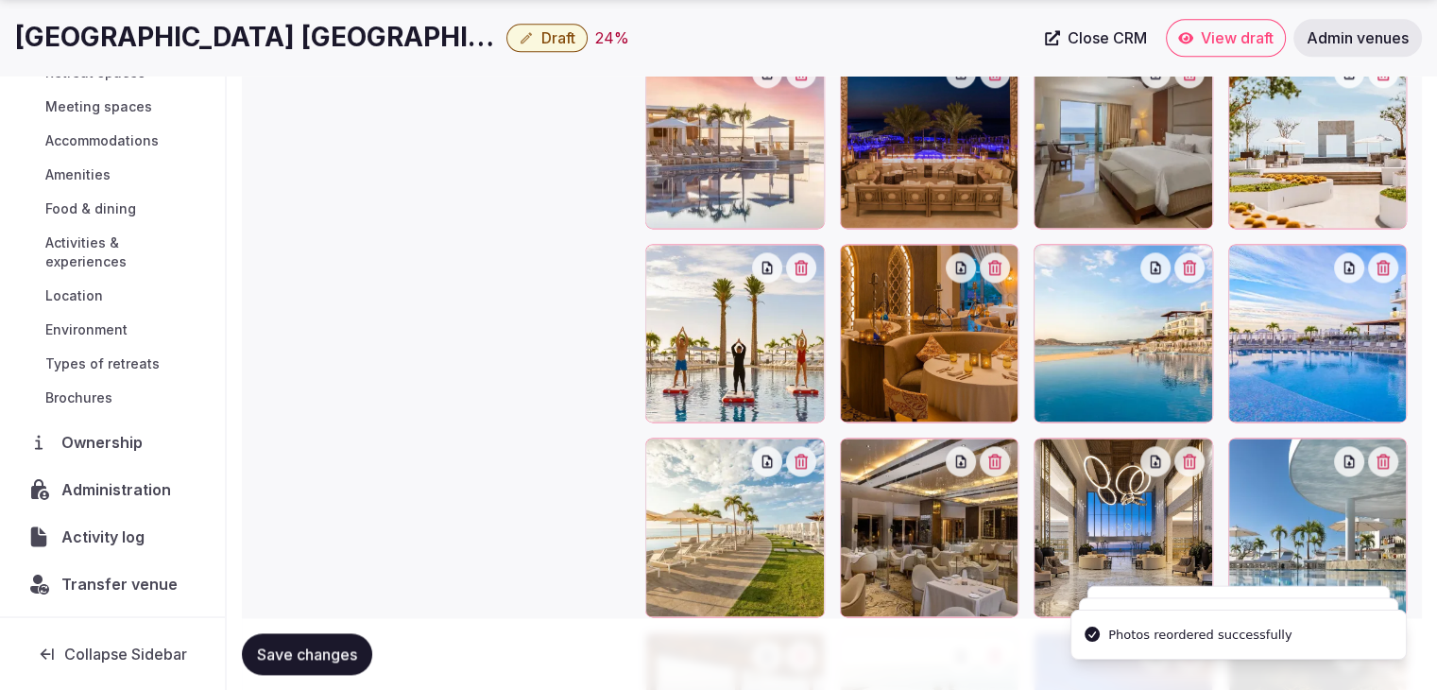
scroll to position [2528, 0]
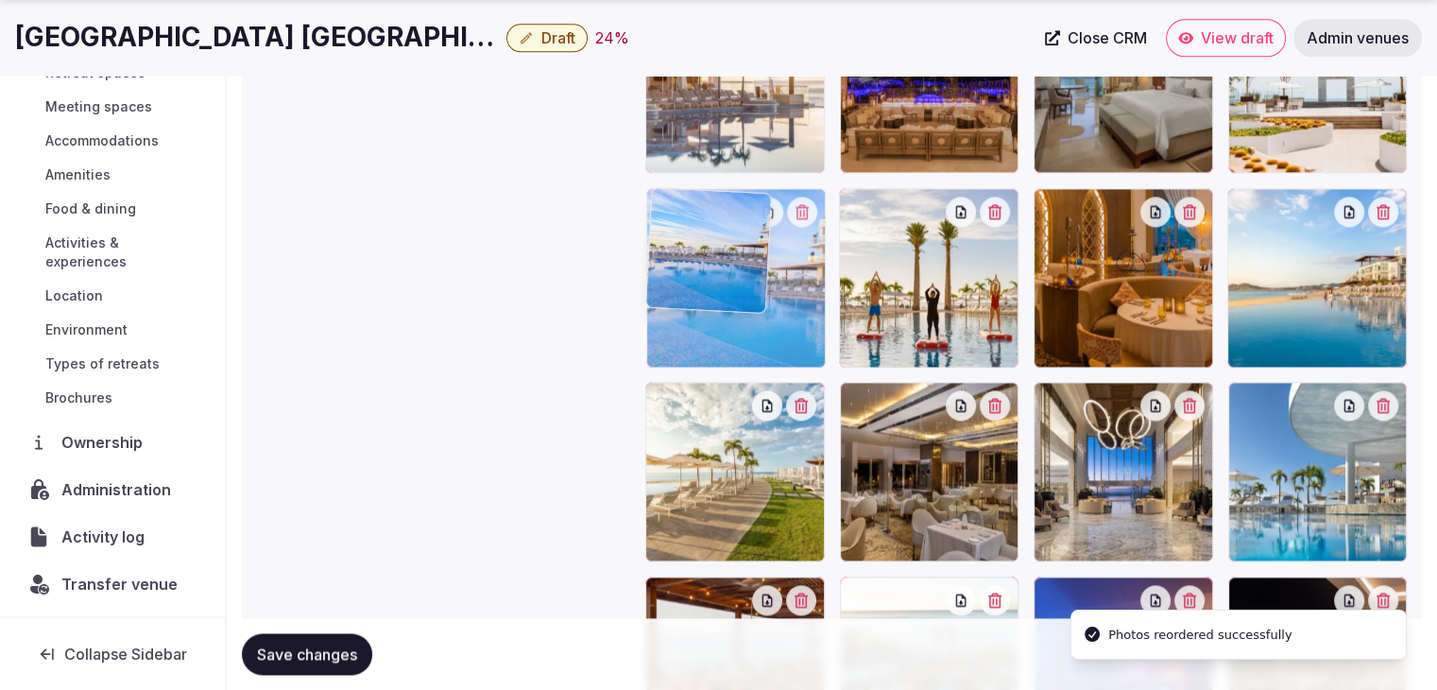
drag, startPoint x: 1247, startPoint y: 205, endPoint x: 680, endPoint y: 258, distance: 569.5
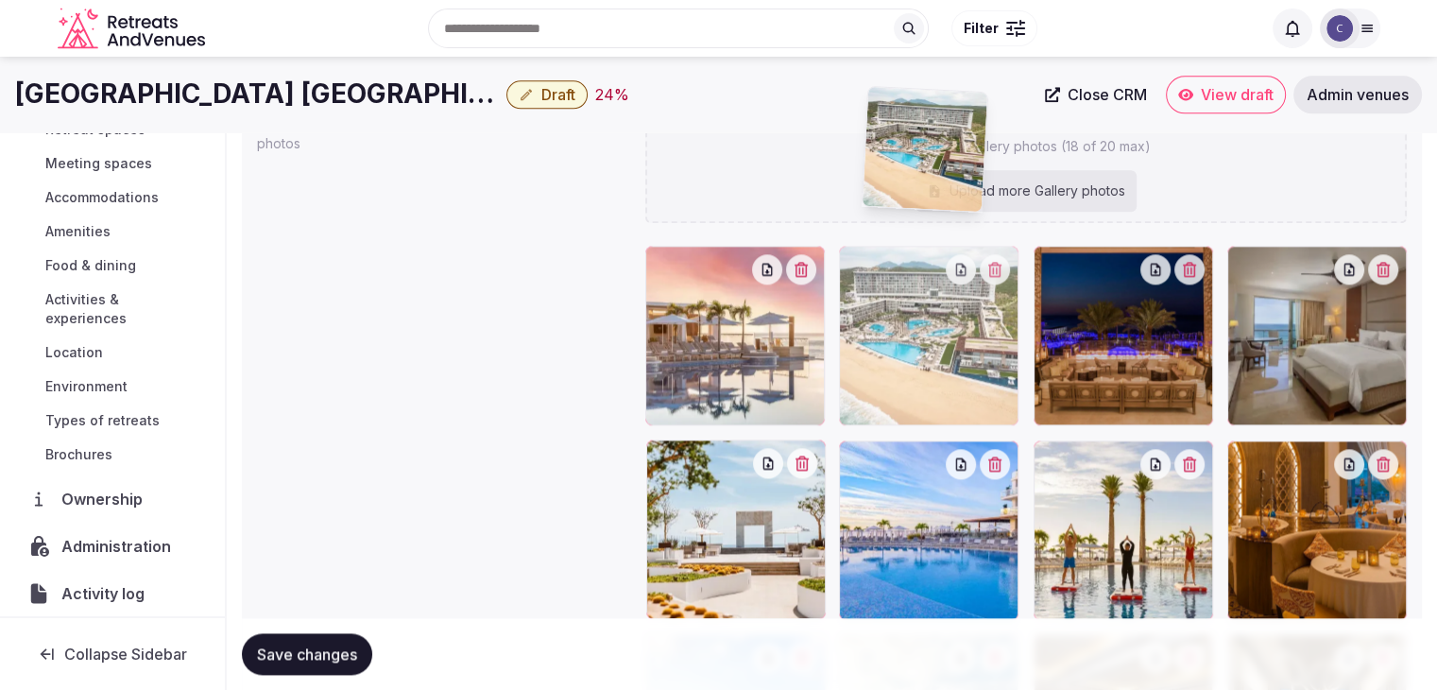
scroll to position [2264, 0]
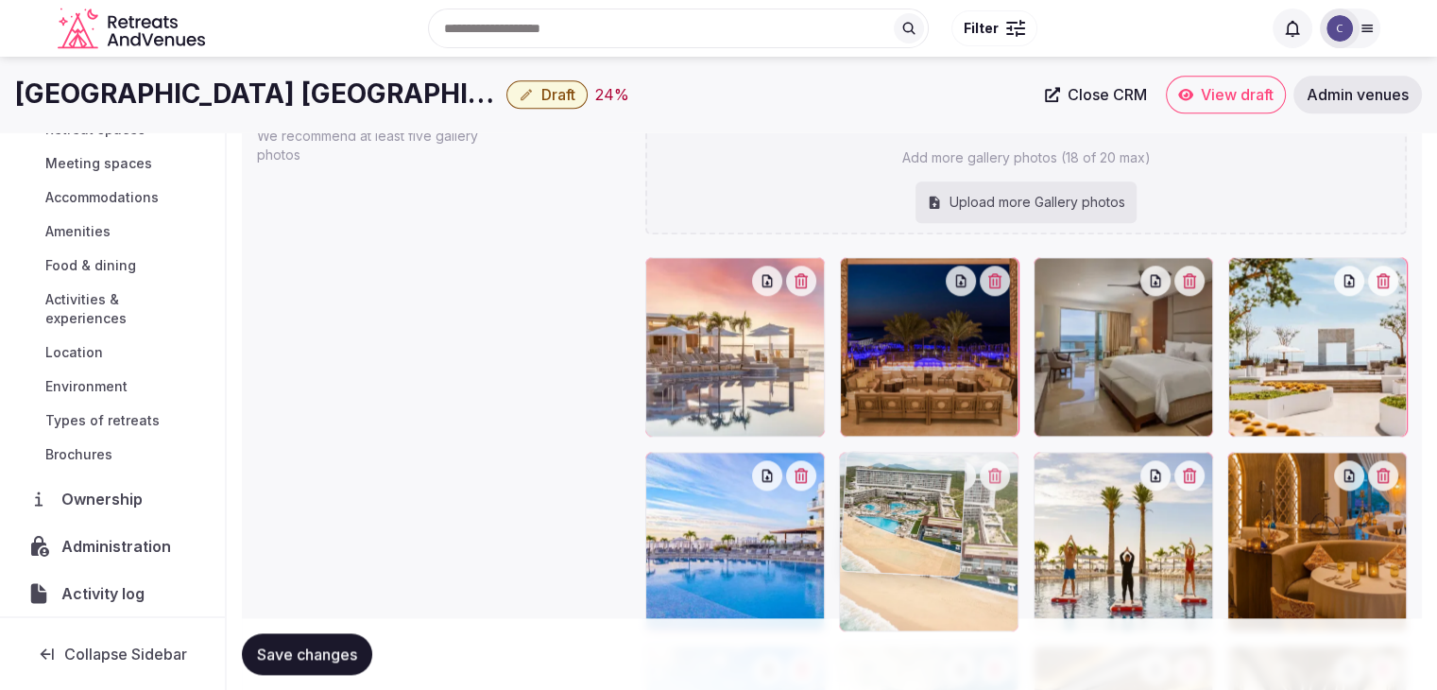
drag, startPoint x: 661, startPoint y: 495, endPoint x: 883, endPoint y: 504, distance: 221.3
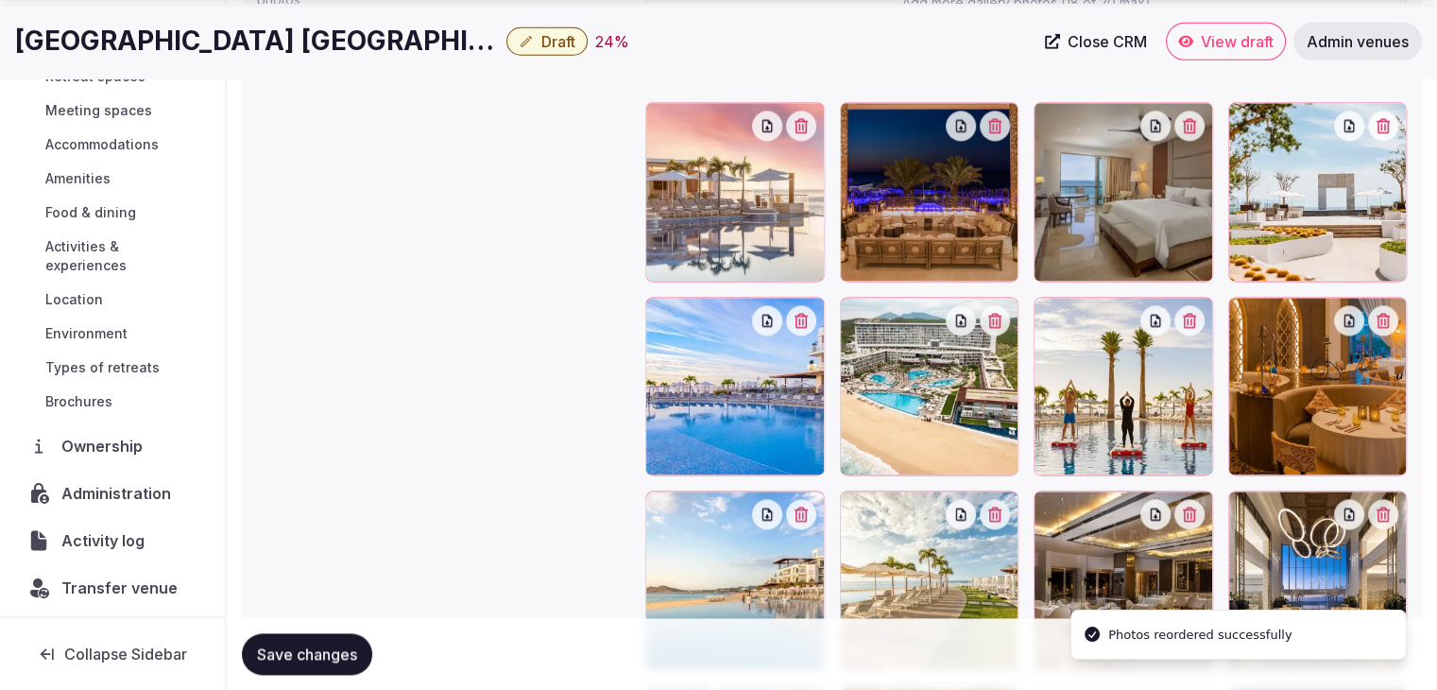
scroll to position [2737, 0]
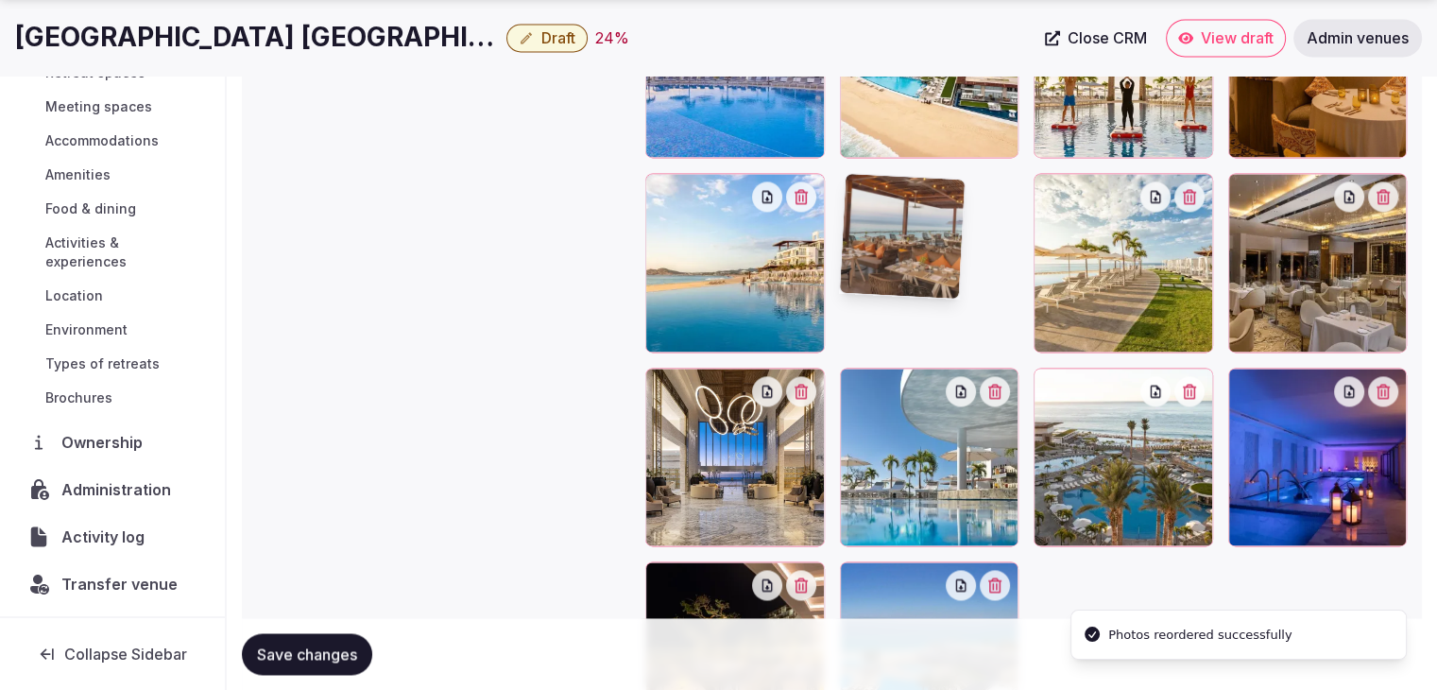
drag, startPoint x: 999, startPoint y: 279, endPoint x: 1010, endPoint y: 266, distance: 16.7
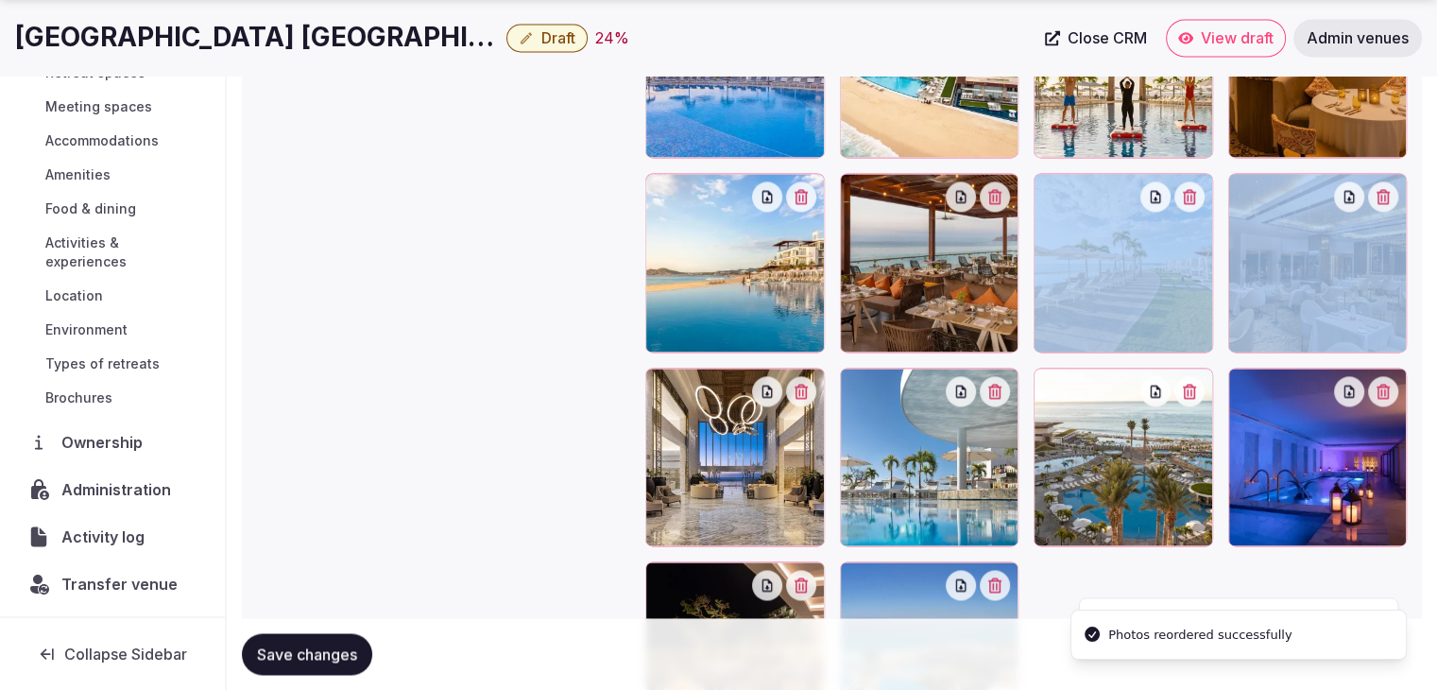
drag, startPoint x: 1067, startPoint y: 257, endPoint x: 1113, endPoint y: 251, distance: 46.7
click at [1113, 251] on div at bounding box center [1026, 263] width 762 height 956
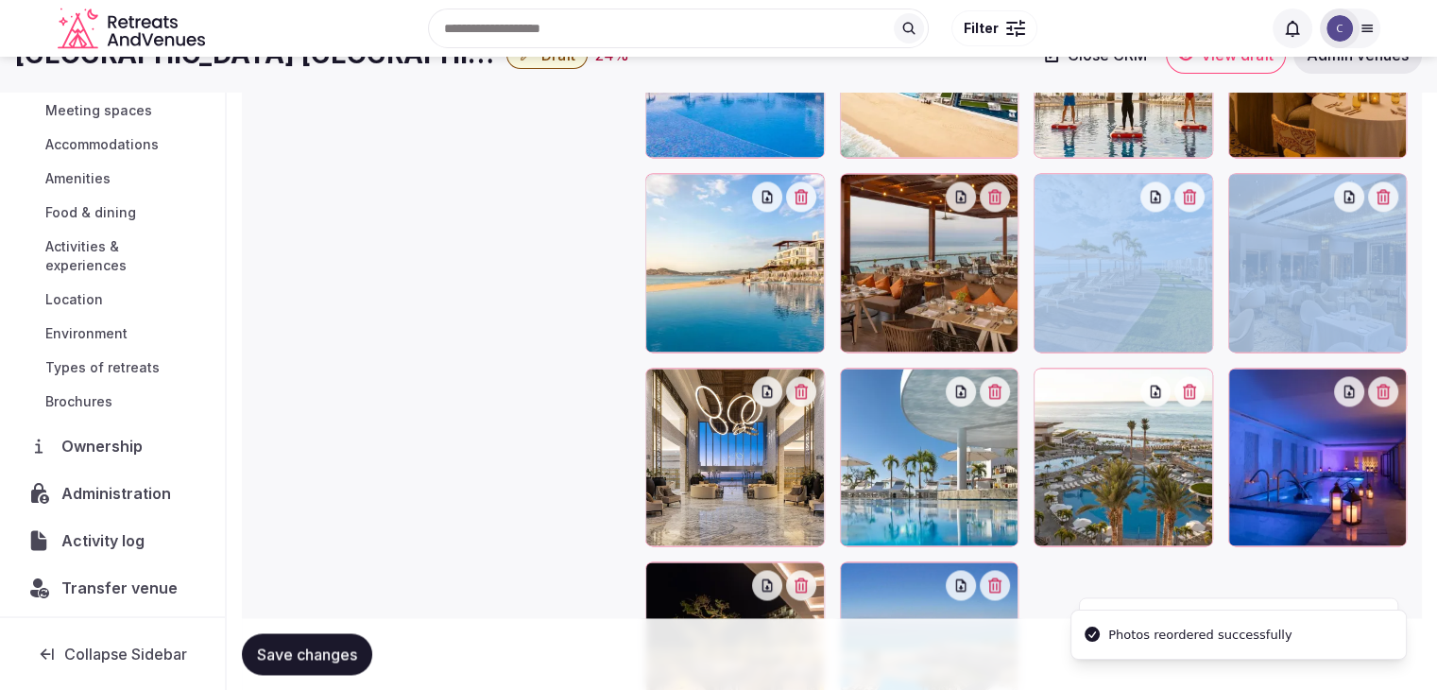
scroll to position [2548, 0]
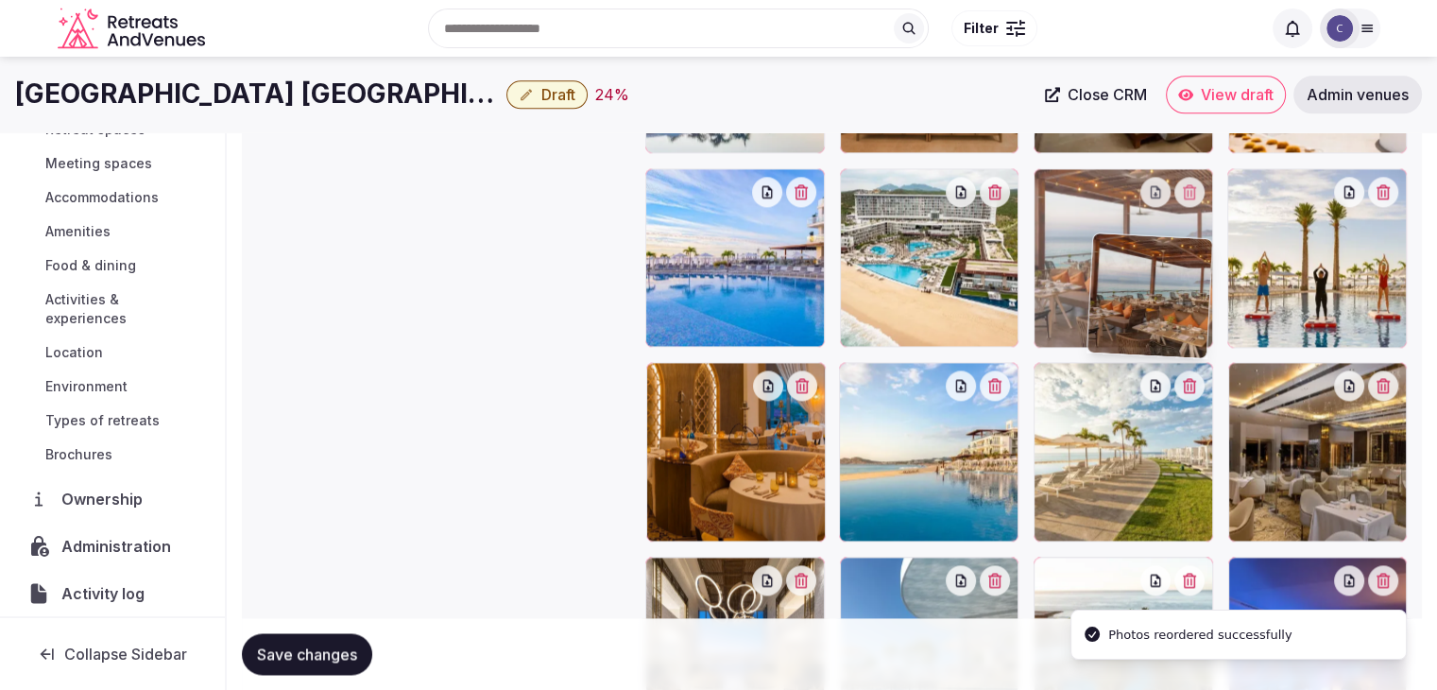
drag, startPoint x: 858, startPoint y: 386, endPoint x: 1118, endPoint y: 256, distance: 290.8
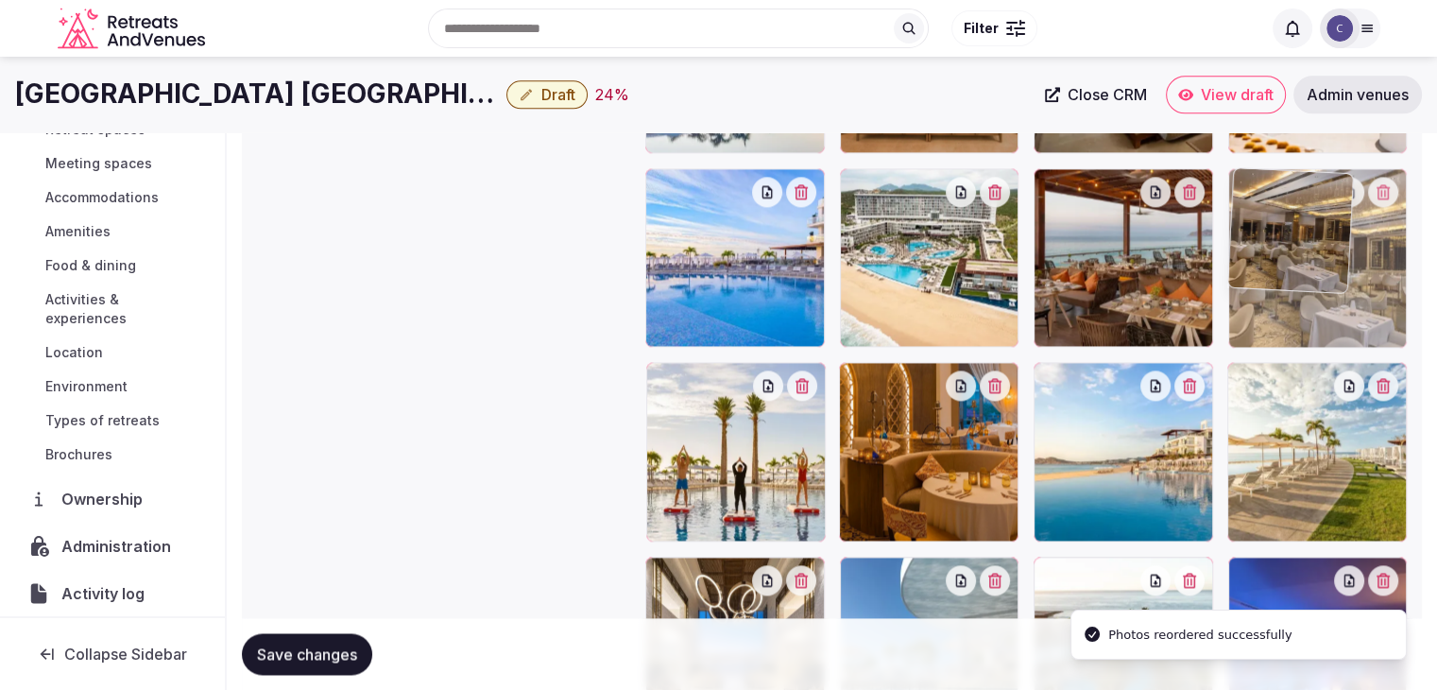
drag, startPoint x: 1253, startPoint y: 382, endPoint x: 1242, endPoint y: 271, distance: 111.1
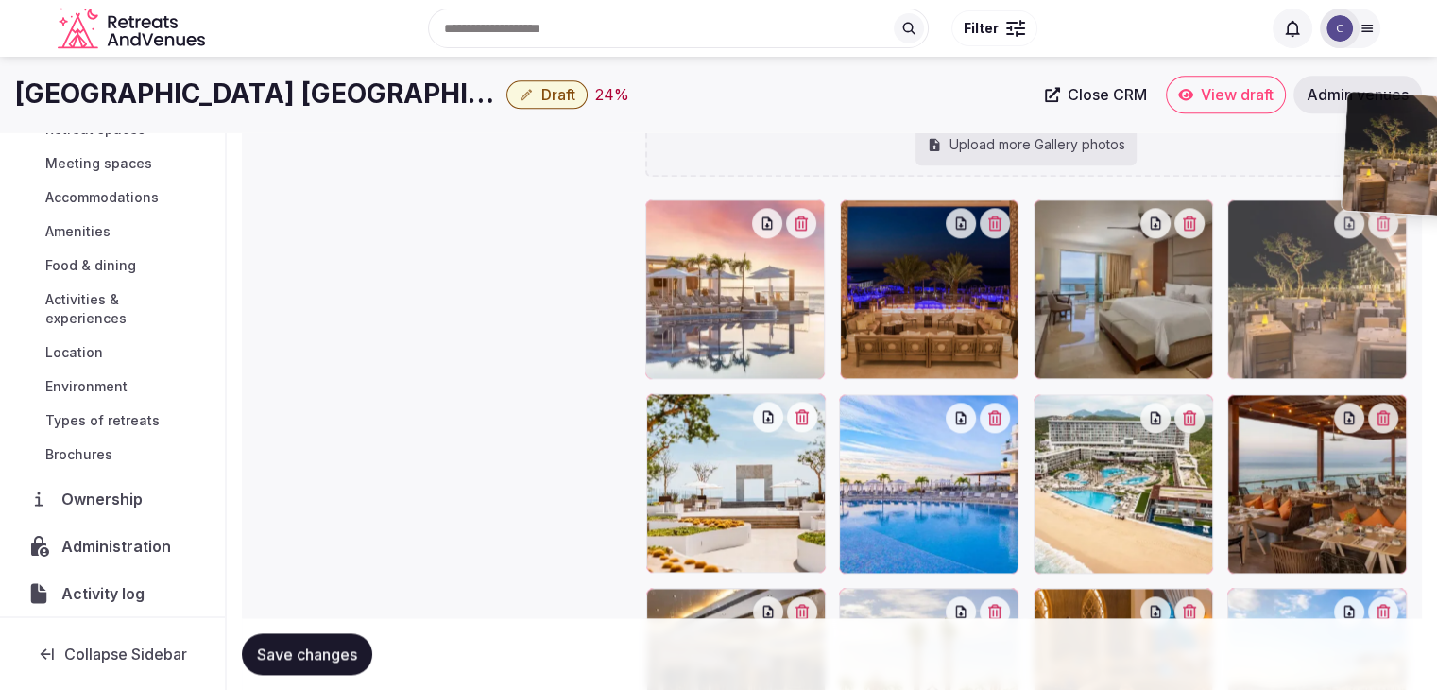
scroll to position [2310, 0]
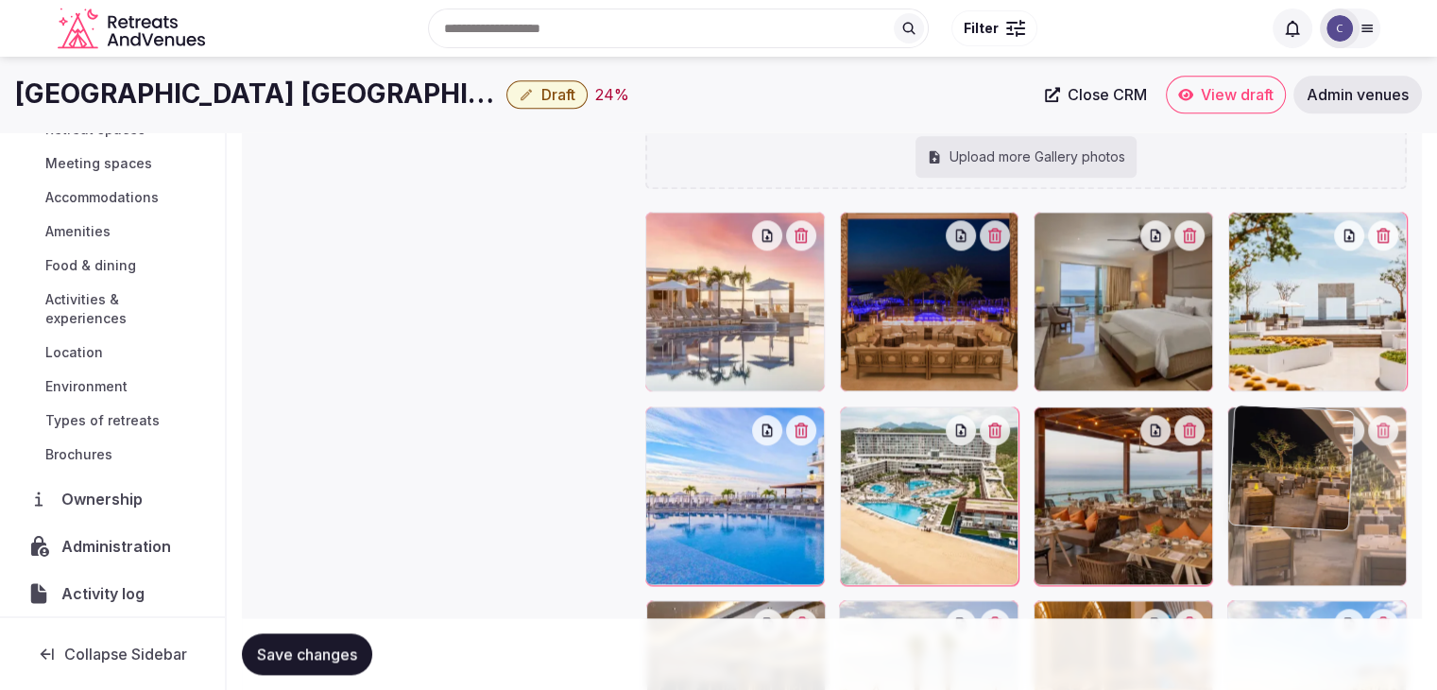
drag, startPoint x: 665, startPoint y: 489, endPoint x: 1255, endPoint y: 396, distance: 596.9
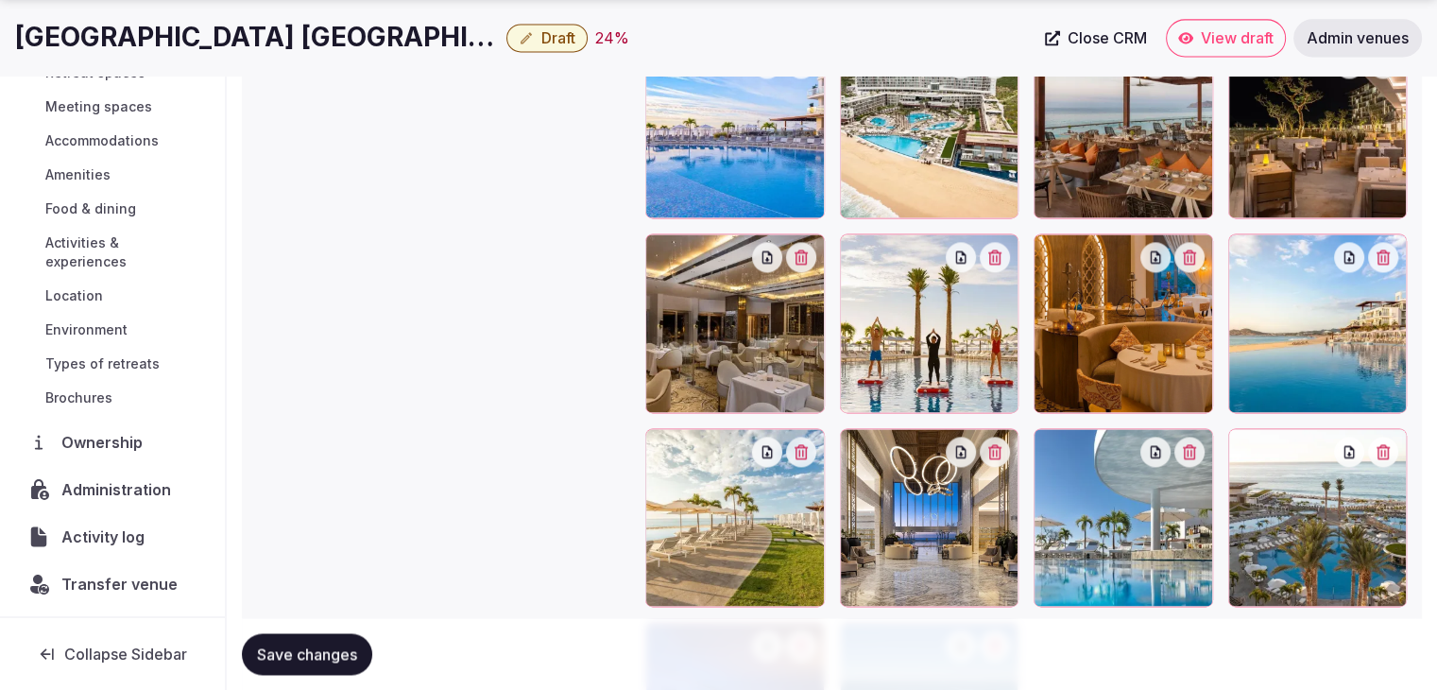
scroll to position [2593, 0]
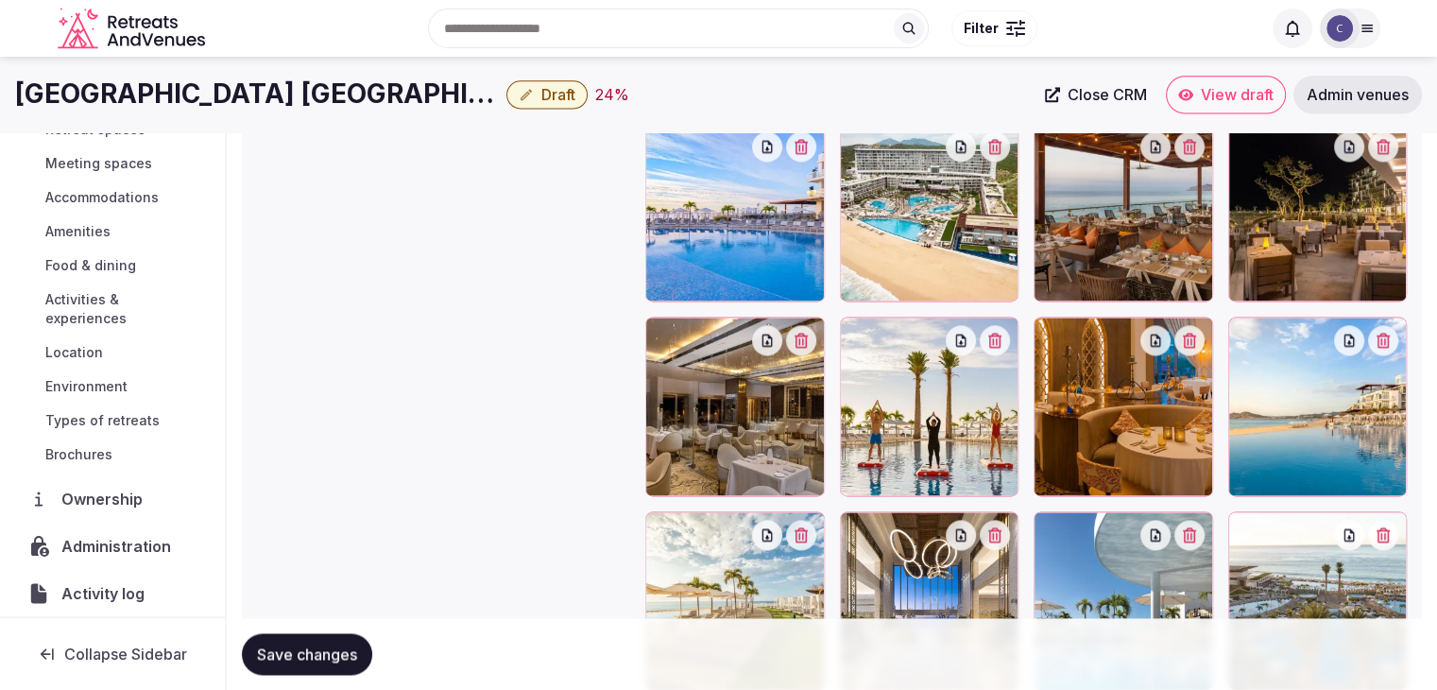
click at [337, 661] on span "Save changes" at bounding box center [307, 653] width 100 height 19
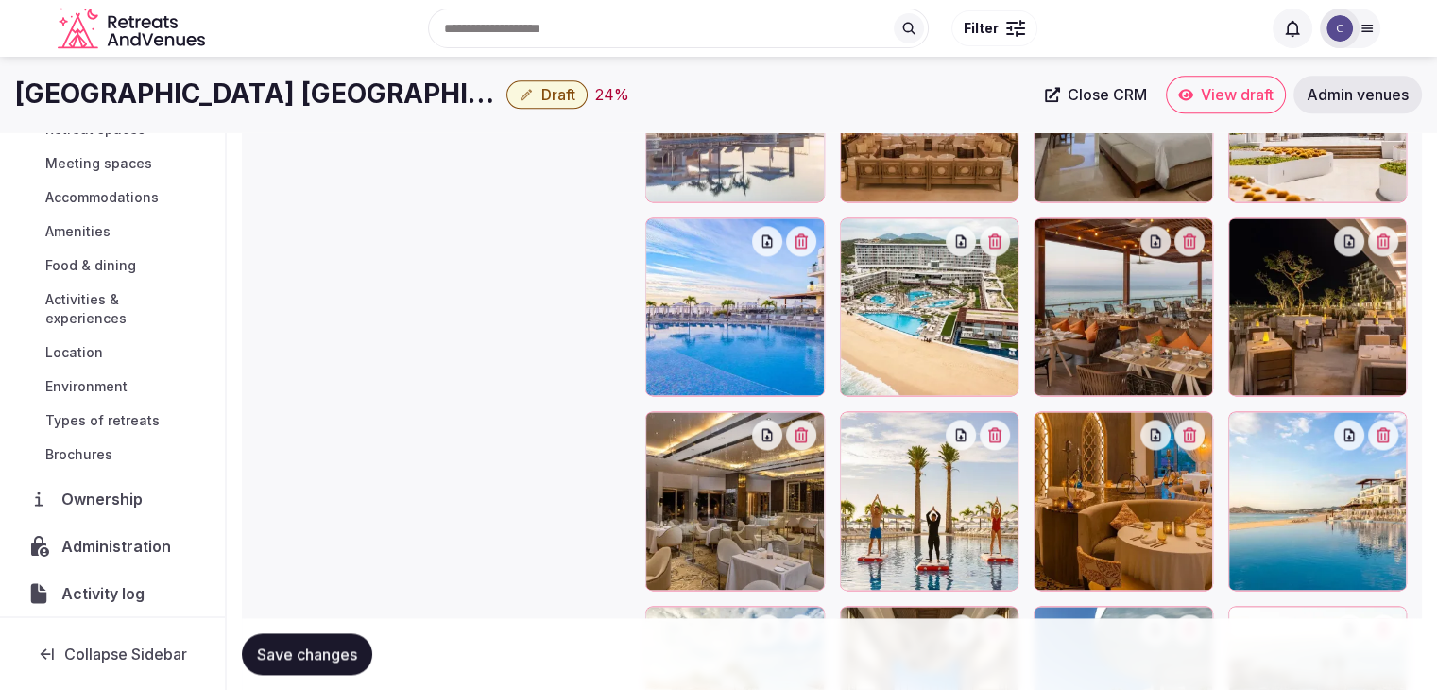
scroll to position [2310, 0]
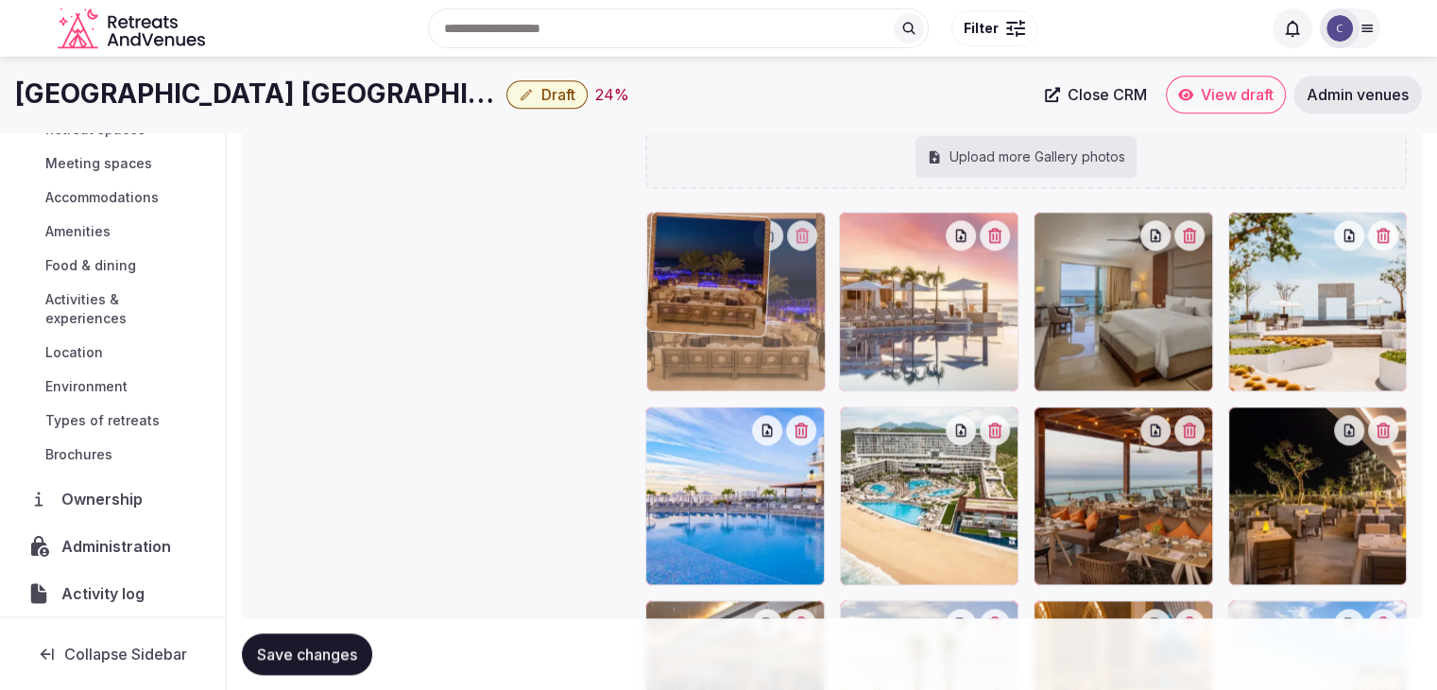
drag, startPoint x: 782, startPoint y: 219, endPoint x: 564, endPoint y: 438, distance: 309.4
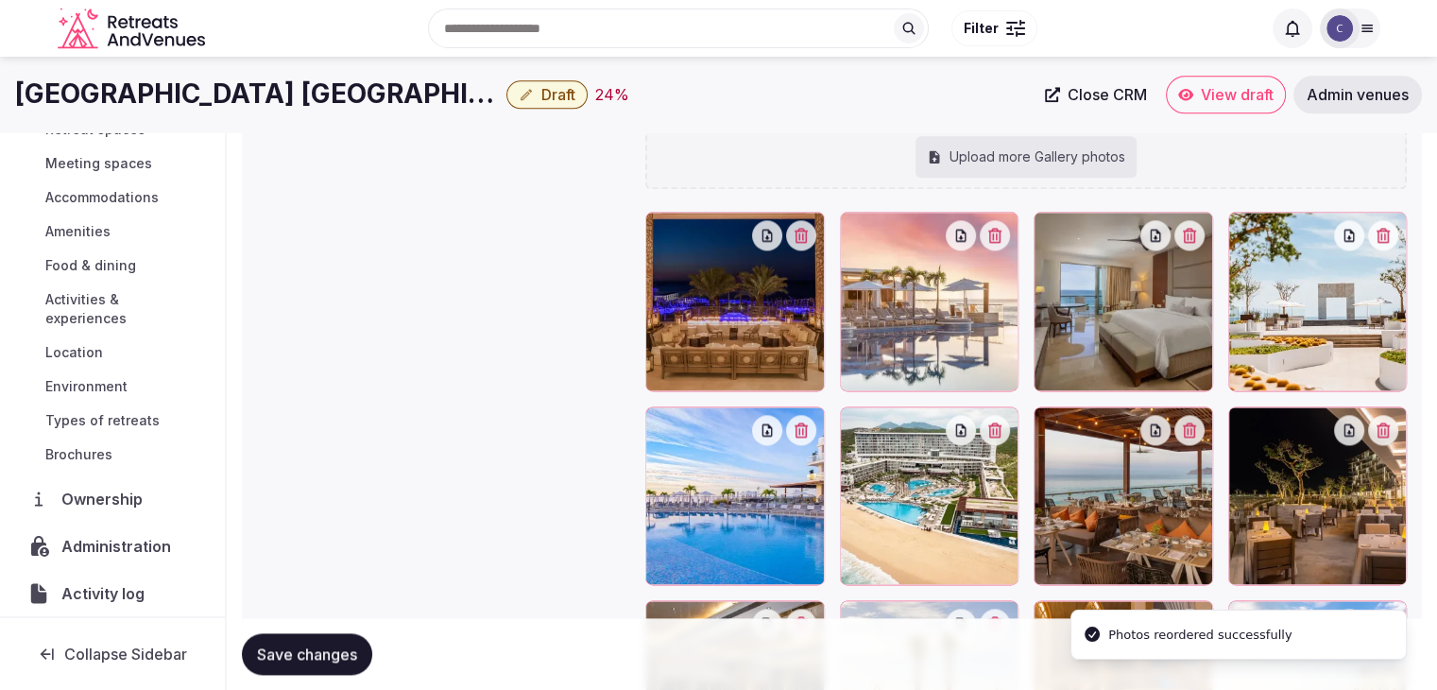
click at [317, 663] on button "Save changes" at bounding box center [307, 654] width 130 height 42
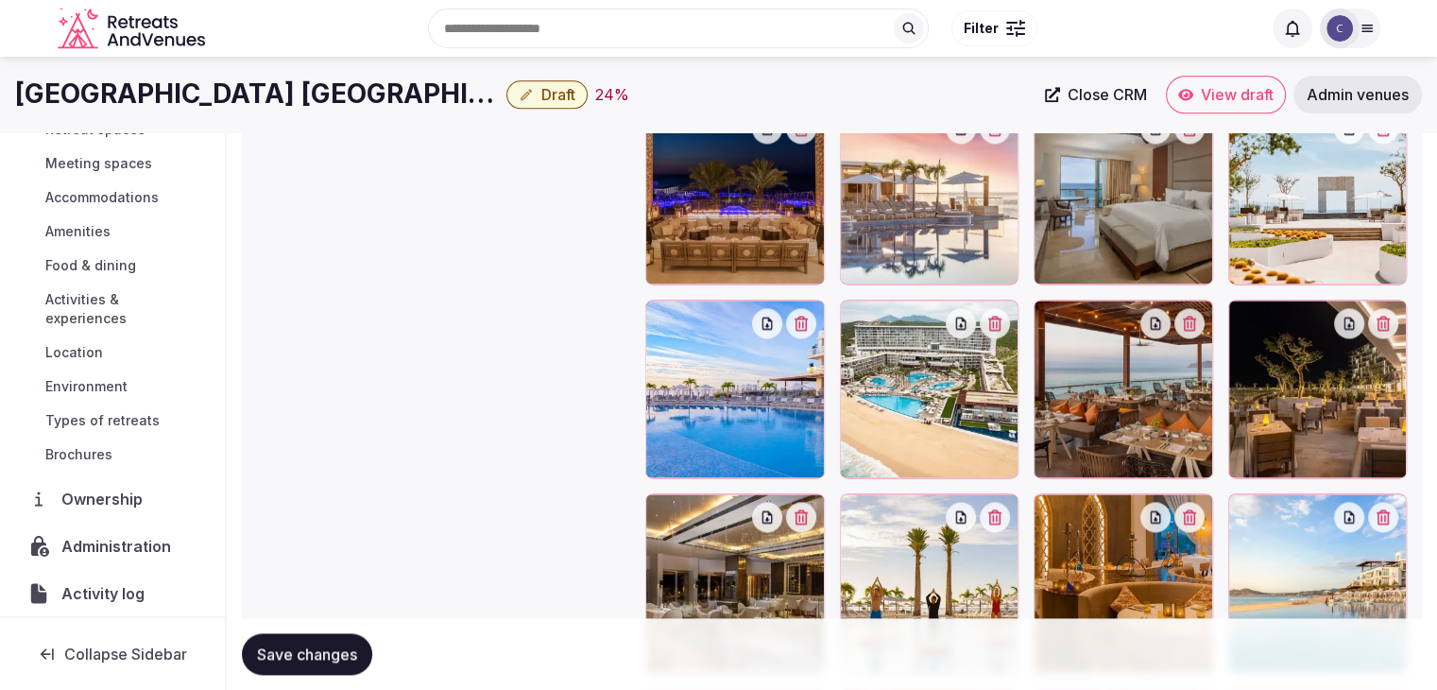
scroll to position [2404, 0]
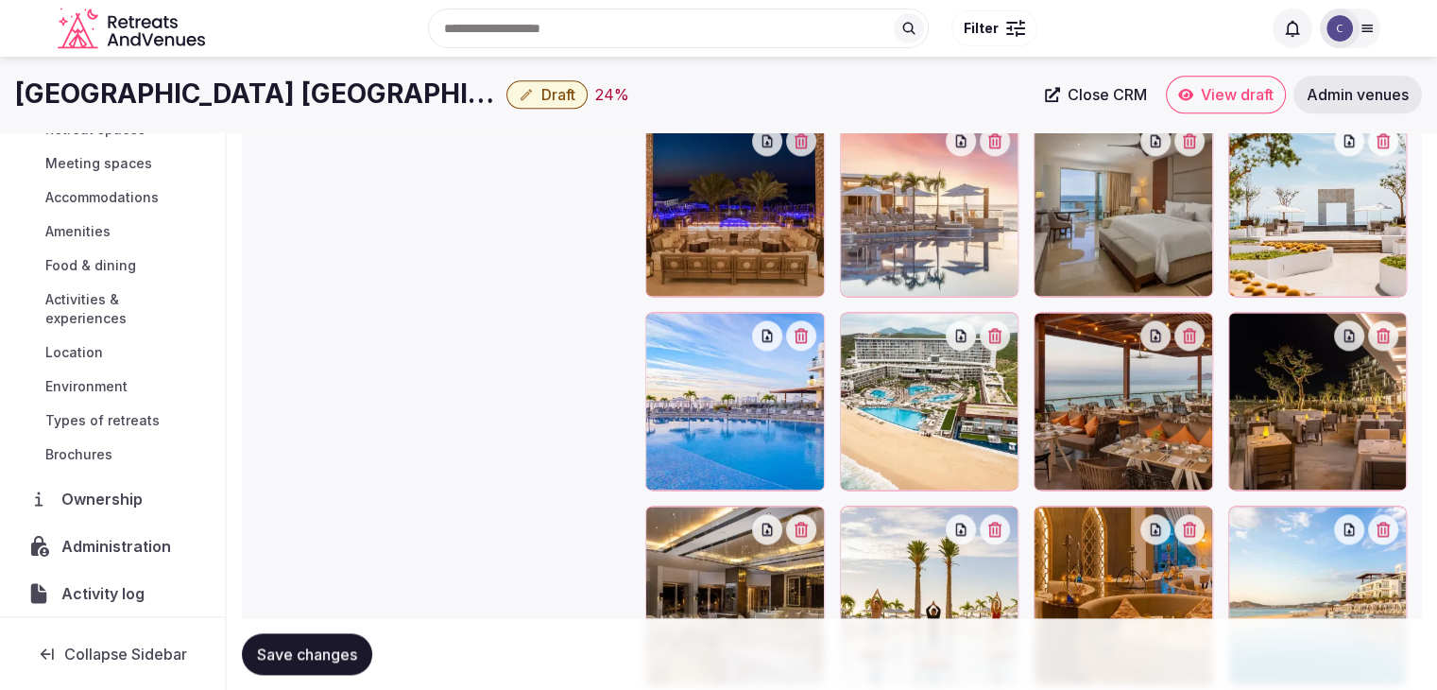
click at [290, 646] on span "Save changes" at bounding box center [307, 653] width 100 height 19
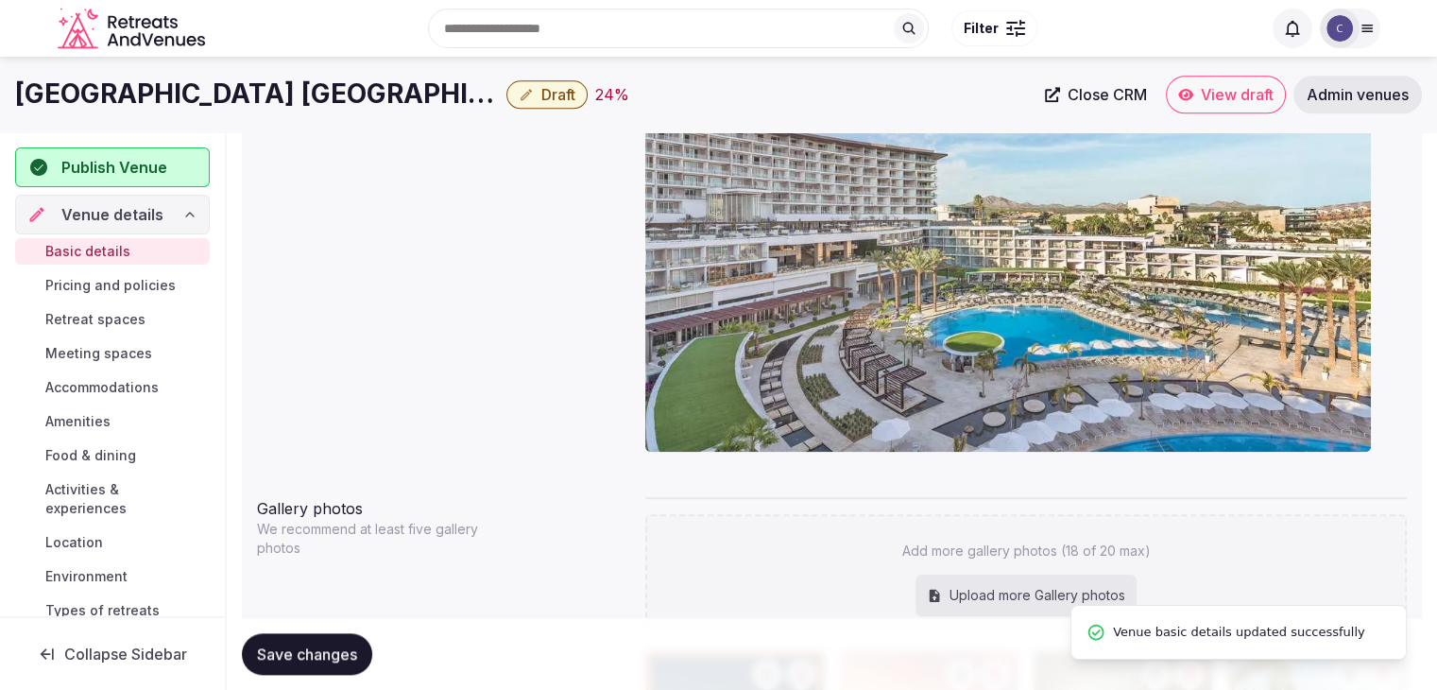
scroll to position [1837, 0]
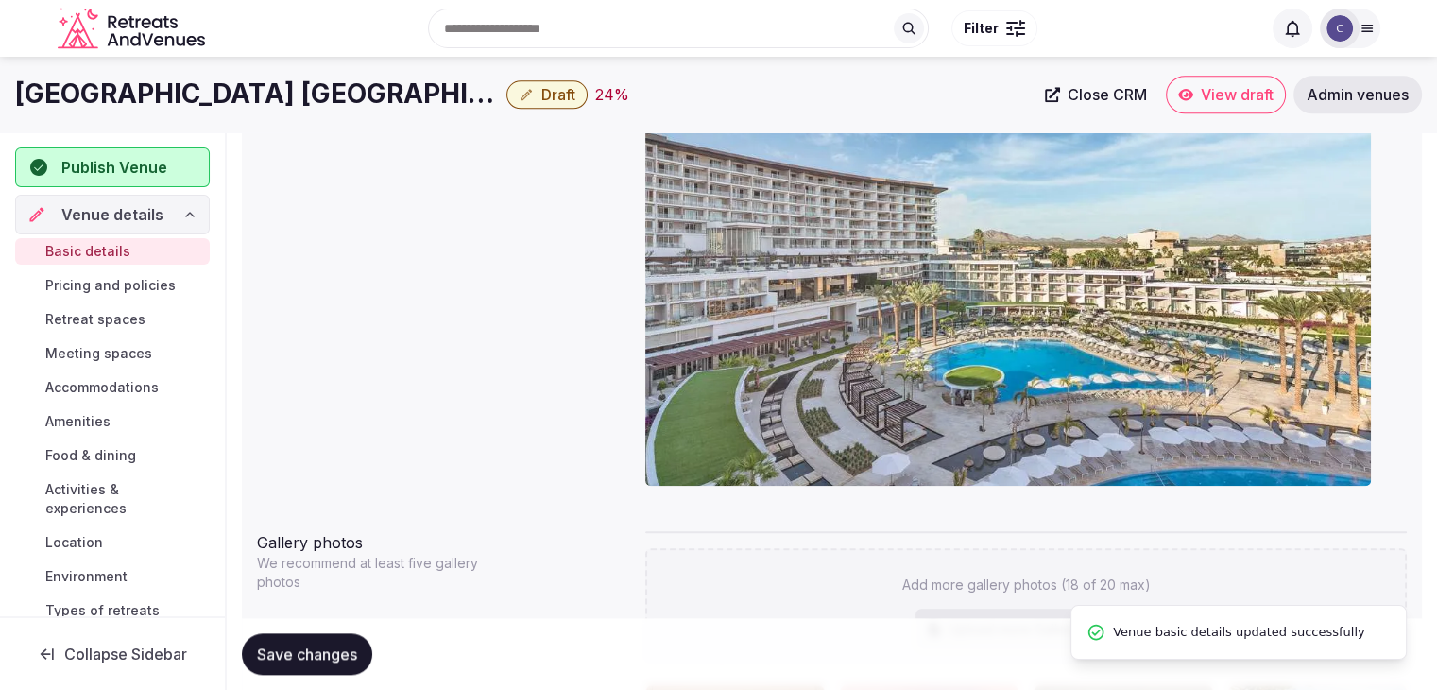
click at [541, 95] on span "Draft" at bounding box center [558, 94] width 34 height 19
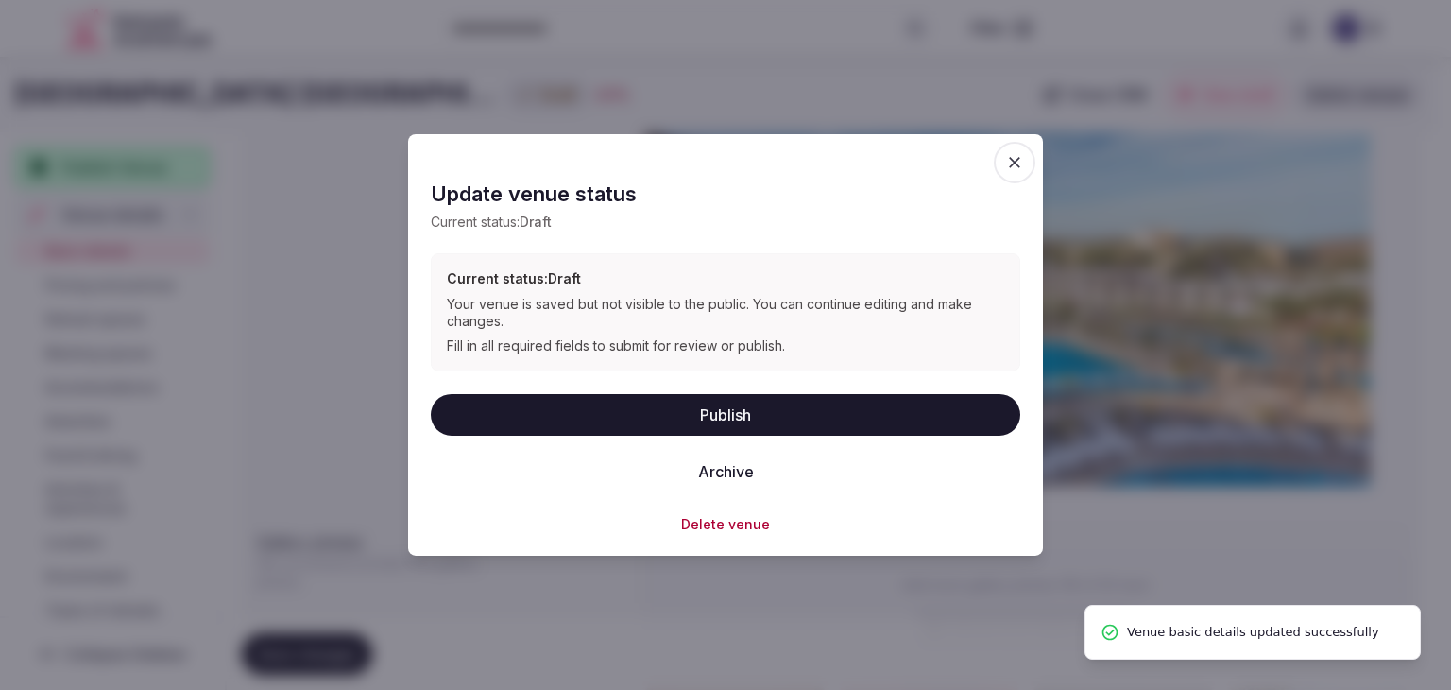
drag, startPoint x: 589, startPoint y: 409, endPoint x: 590, endPoint y: 421, distance: 11.4
click at [589, 410] on button "Publish" at bounding box center [726, 414] width 590 height 42
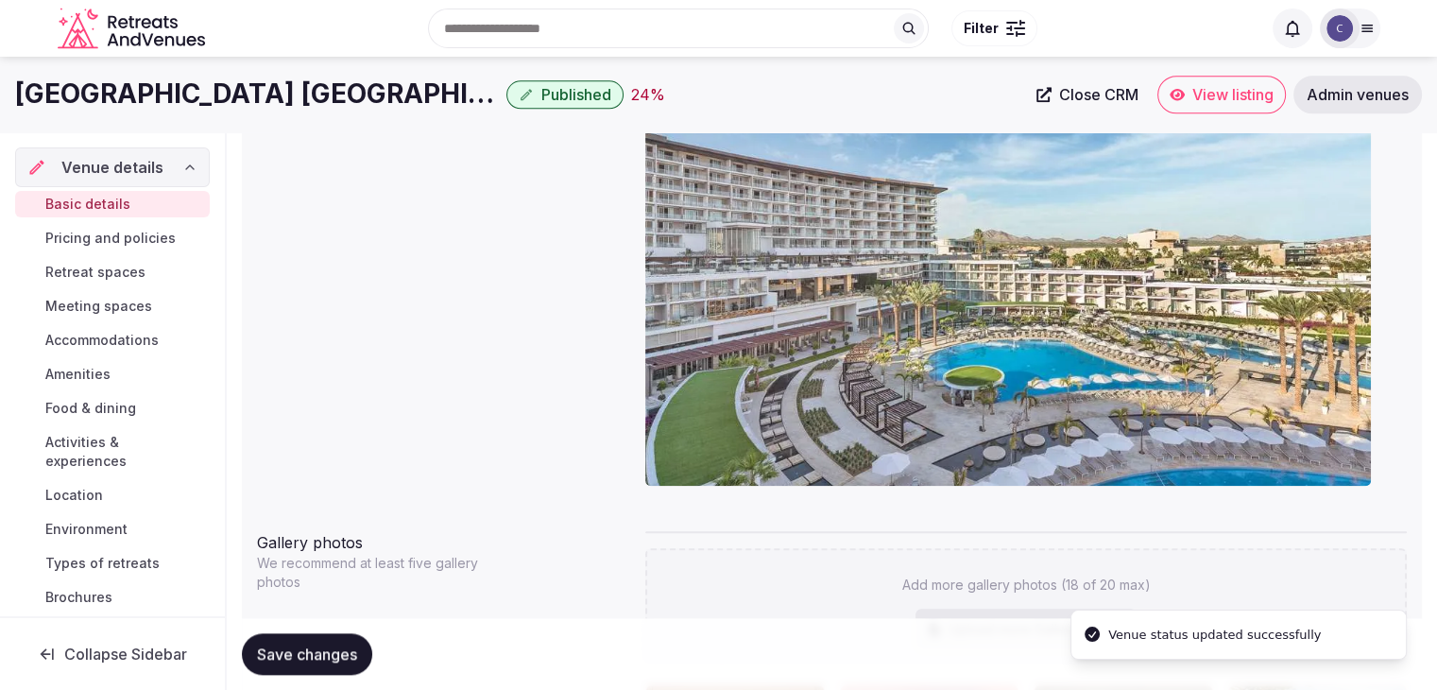
click at [72, 243] on span "Pricing and policies" at bounding box center [110, 238] width 130 height 19
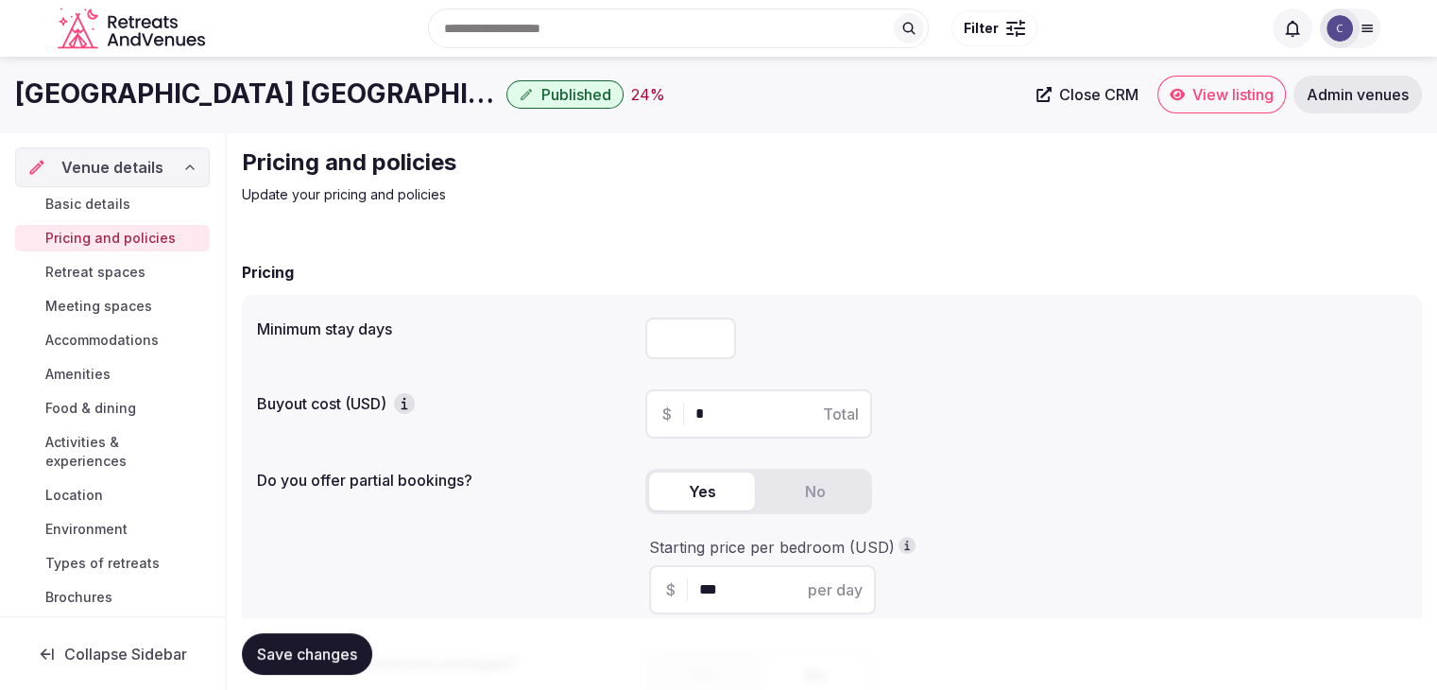
click at [674, 333] on input "number" at bounding box center [690, 339] width 91 height 42
type input "*"
click at [362, 651] on button "Save changes" at bounding box center [307, 654] width 130 height 42
click at [265, 110] on h1 "[GEOGRAPHIC_DATA] [GEOGRAPHIC_DATA]" at bounding box center [257, 94] width 484 height 37
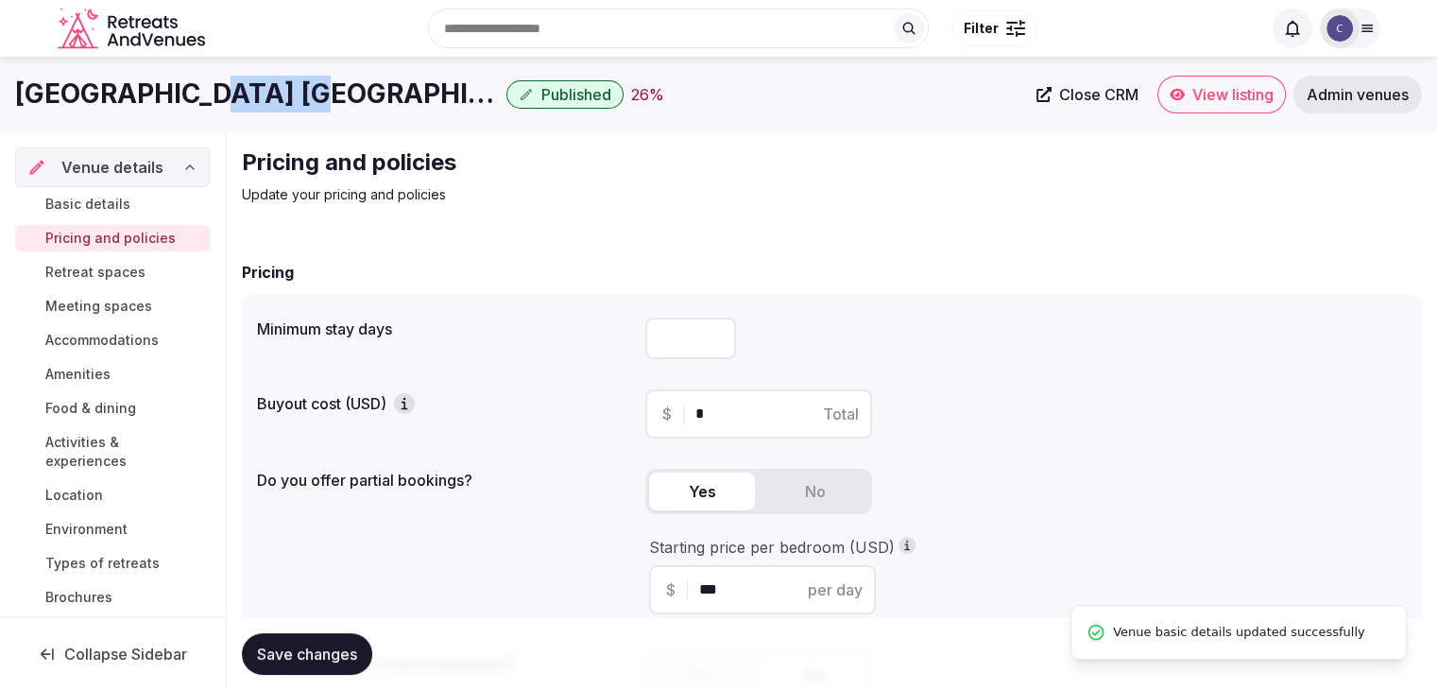
click at [265, 110] on h1 "[GEOGRAPHIC_DATA] [GEOGRAPHIC_DATA]" at bounding box center [257, 94] width 484 height 37
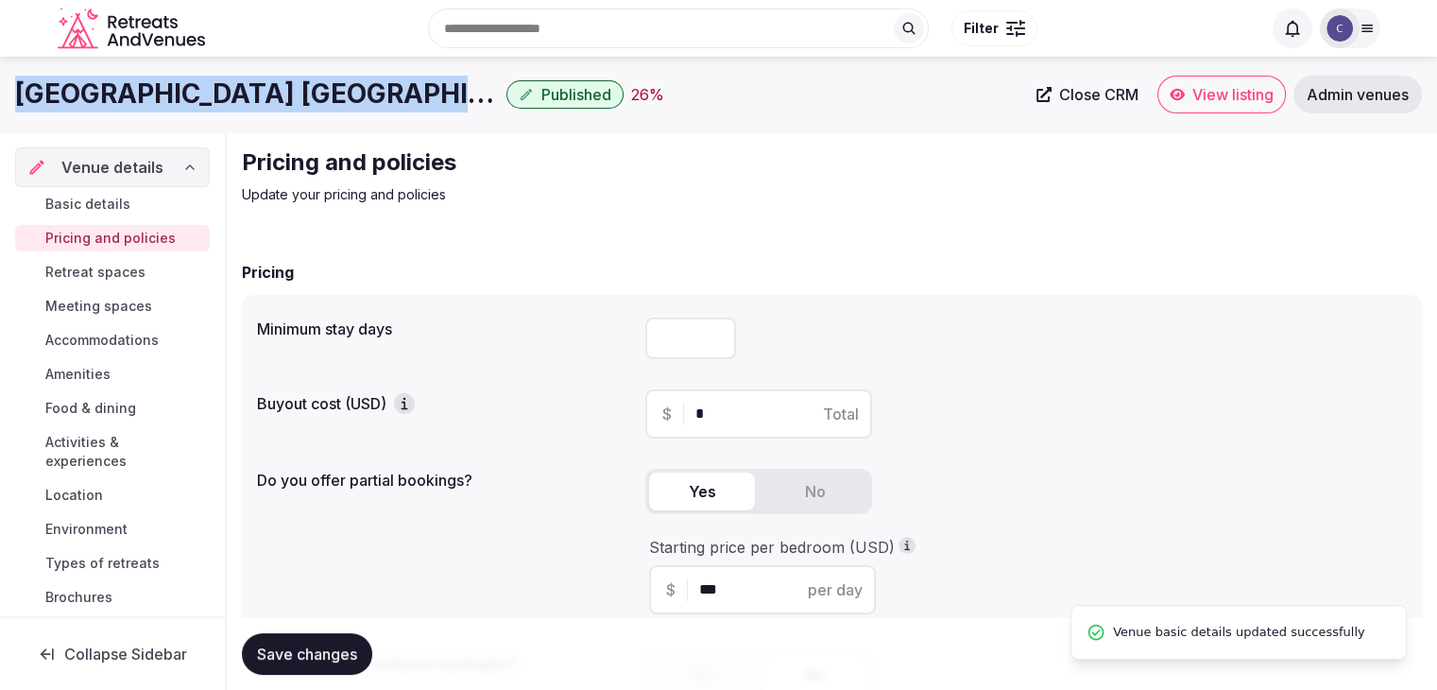
click at [265, 110] on h1 "[GEOGRAPHIC_DATA] [GEOGRAPHIC_DATA]" at bounding box center [257, 94] width 484 height 37
copy div "[GEOGRAPHIC_DATA] [GEOGRAPHIC_DATA]"
click at [362, 644] on button "Save changes" at bounding box center [307, 654] width 130 height 42
click at [146, 269] on link "Retreat spaces" at bounding box center [112, 272] width 195 height 26
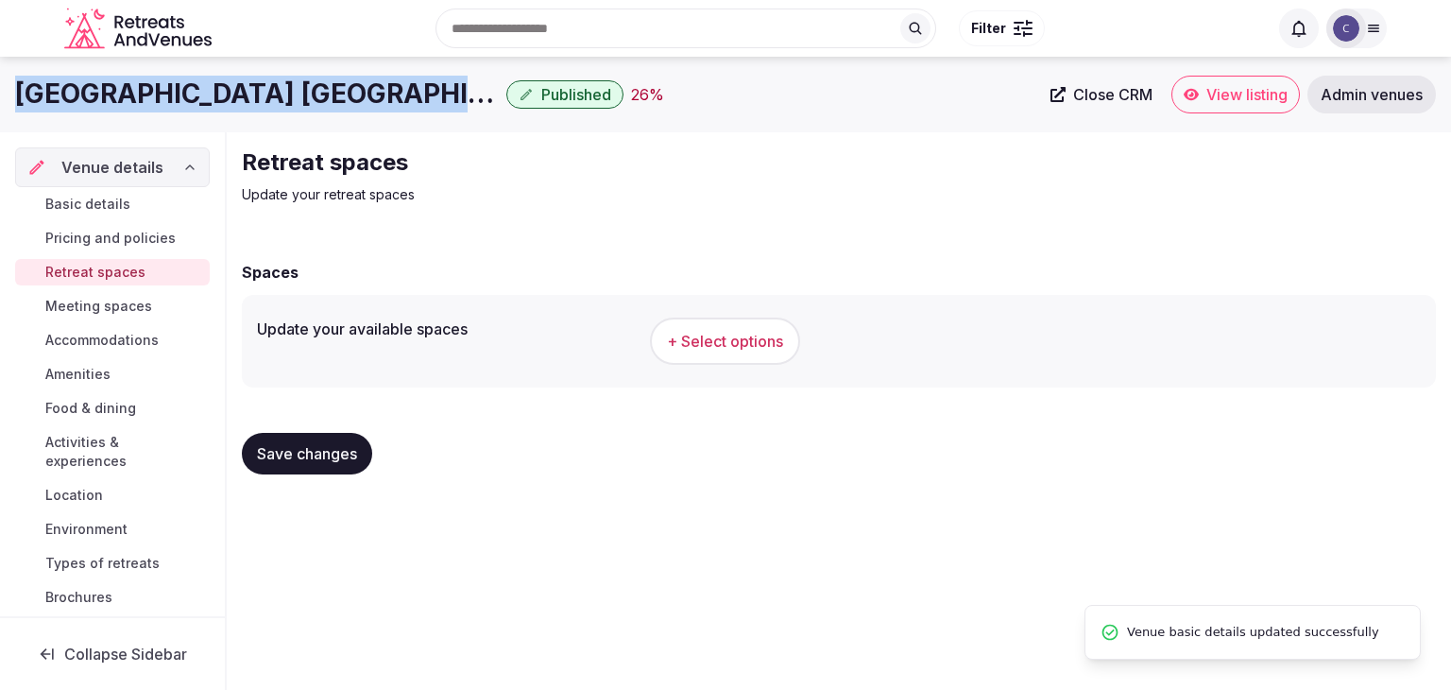
click at [743, 332] on span "+ Select options" at bounding box center [725, 341] width 116 height 21
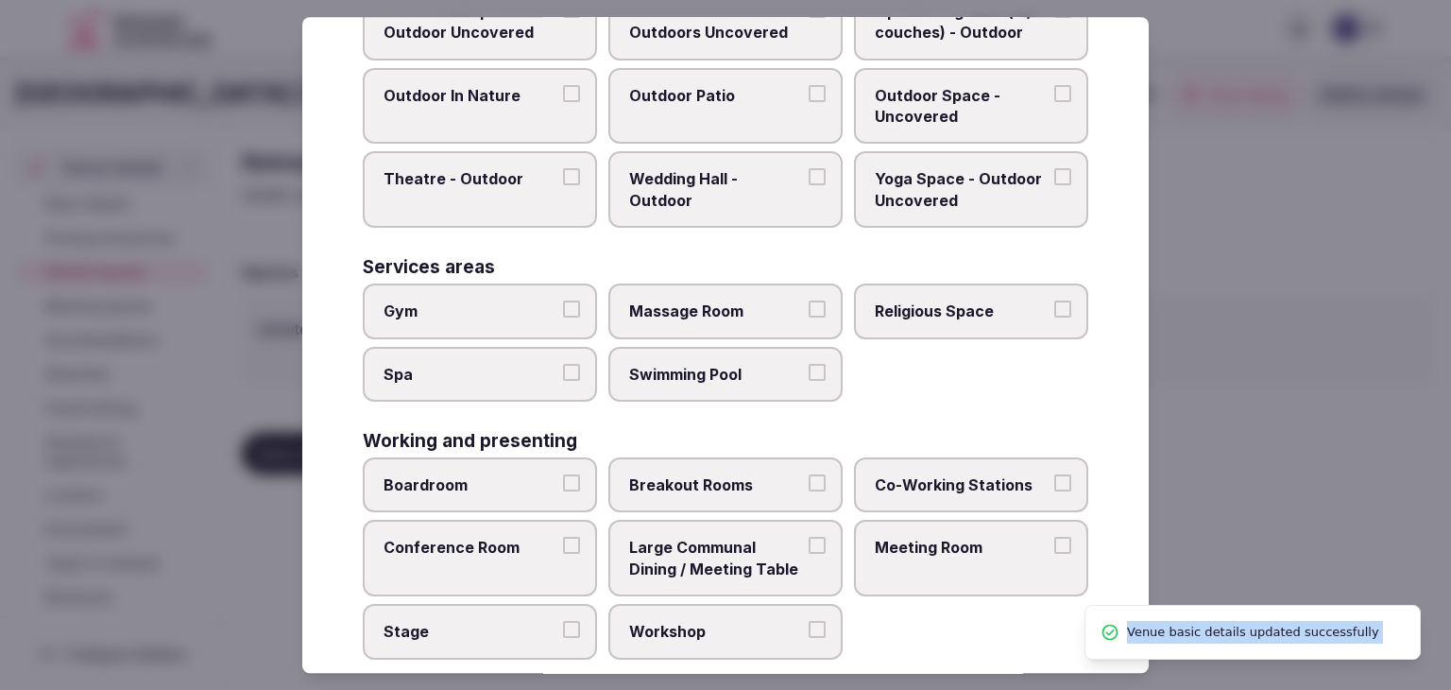
scroll to position [854, 0]
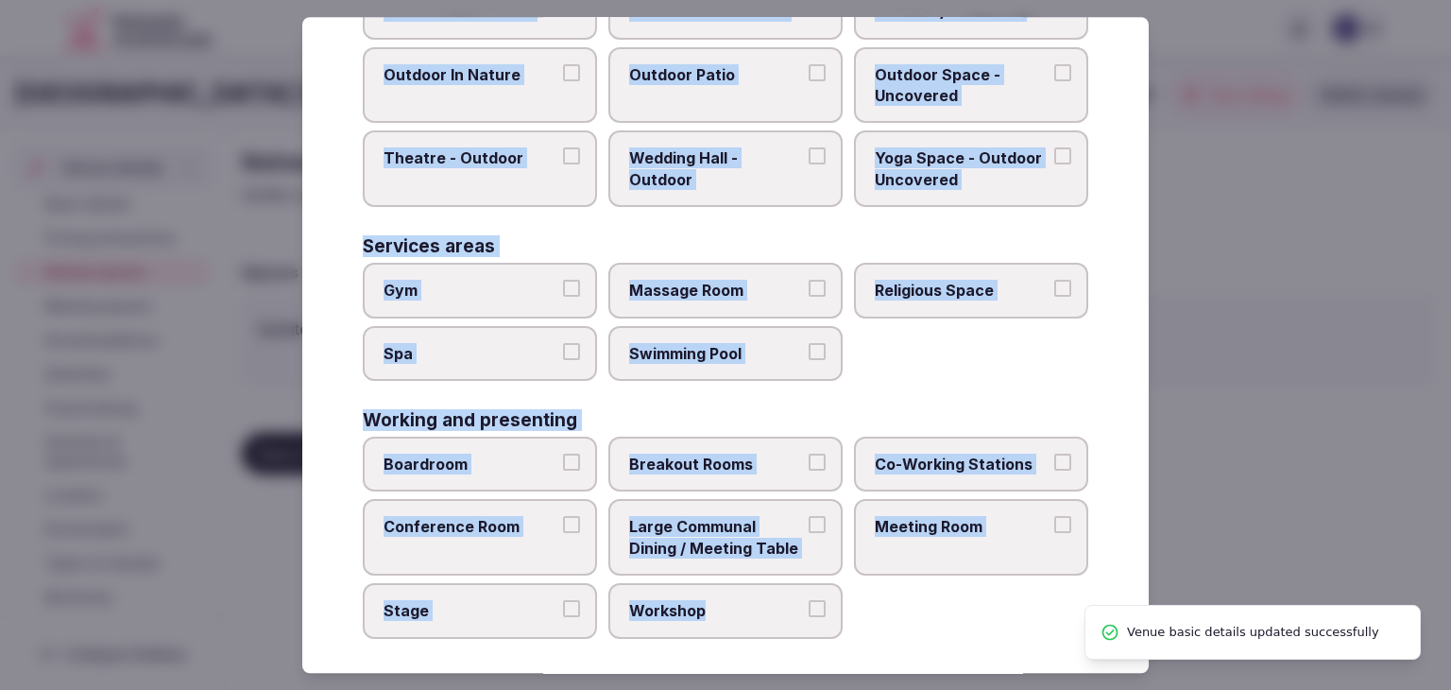
drag, startPoint x: 353, startPoint y: 137, endPoint x: 802, endPoint y: 615, distance: 655.8
click at [813, 617] on div "Select your retreat spaces Choose all applicable retreat spaces offered. Covere…" at bounding box center [725, 345] width 847 height 656
copy div "Choose all applicable retreat spaces offered. Covered outdoor spaces Meditation…"
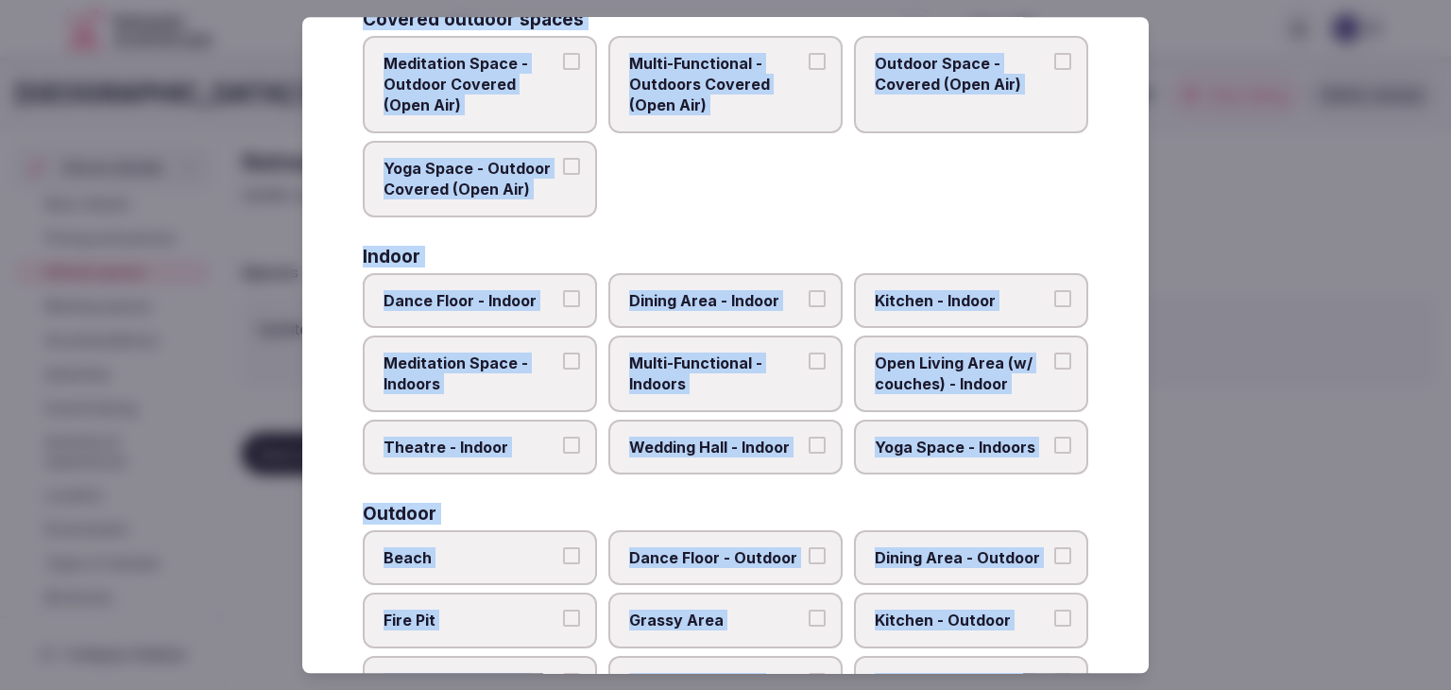
scroll to position [0, 0]
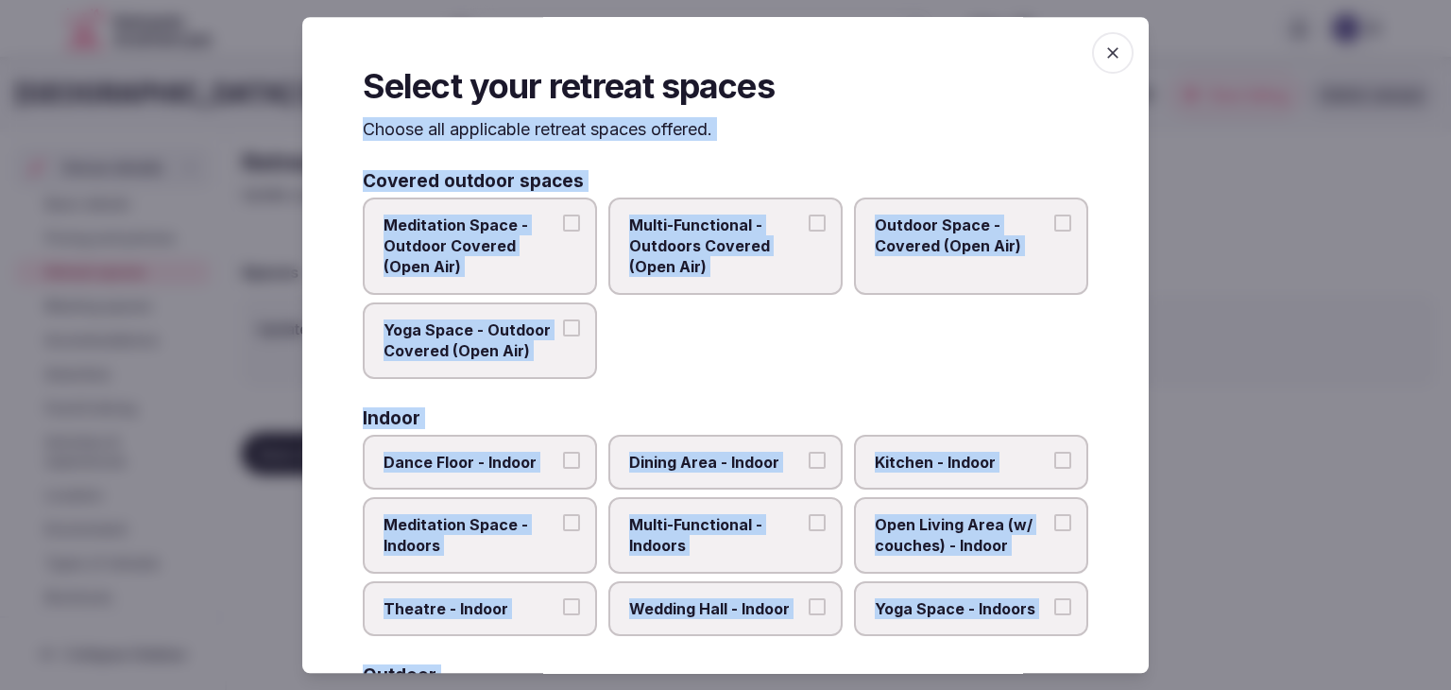
click at [694, 253] on span "Multi-Functional - Outdoors Covered (Open Air)" at bounding box center [716, 246] width 174 height 63
click at [809, 232] on button "Multi-Functional - Outdoors Covered (Open Air)" at bounding box center [817, 223] width 17 height 17
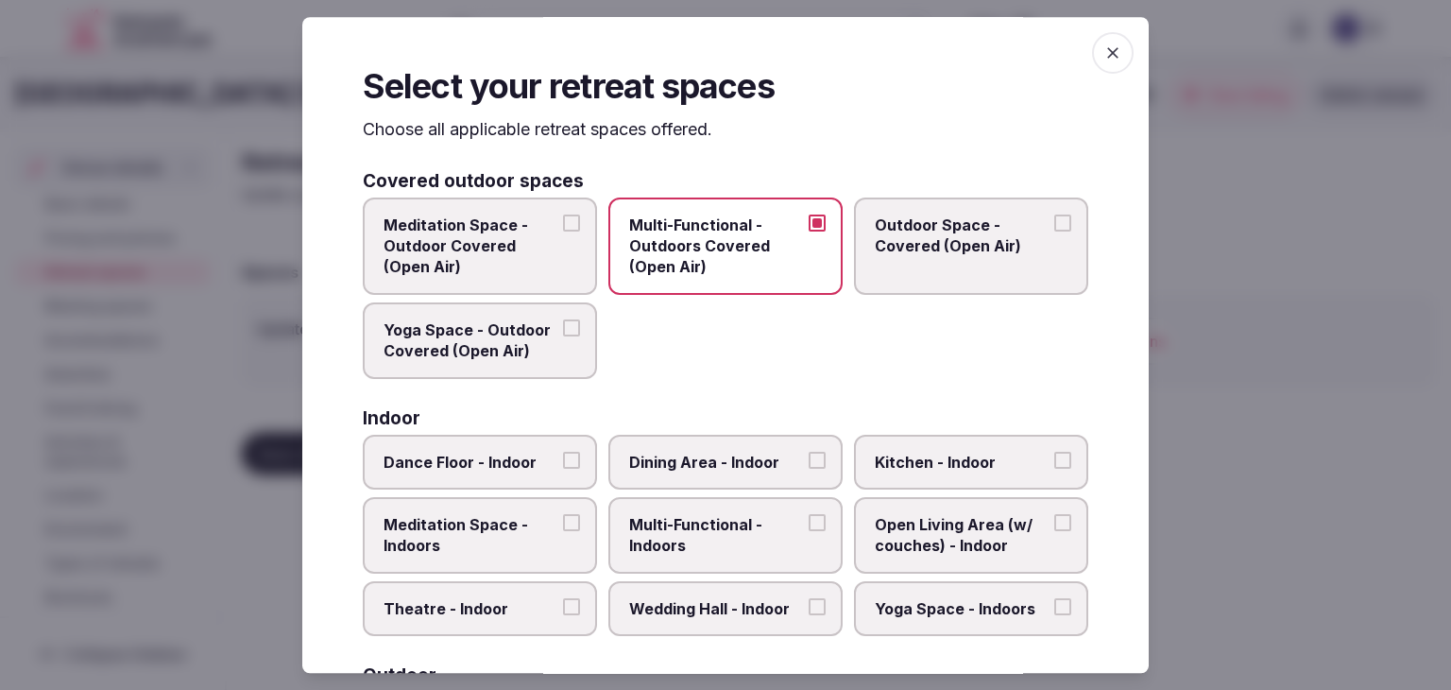
click at [930, 245] on span "Outdoor Space - Covered (Open Air)" at bounding box center [962, 236] width 174 height 43
click at [1055, 232] on button "Outdoor Space - Covered (Open Air)" at bounding box center [1063, 223] width 17 height 17
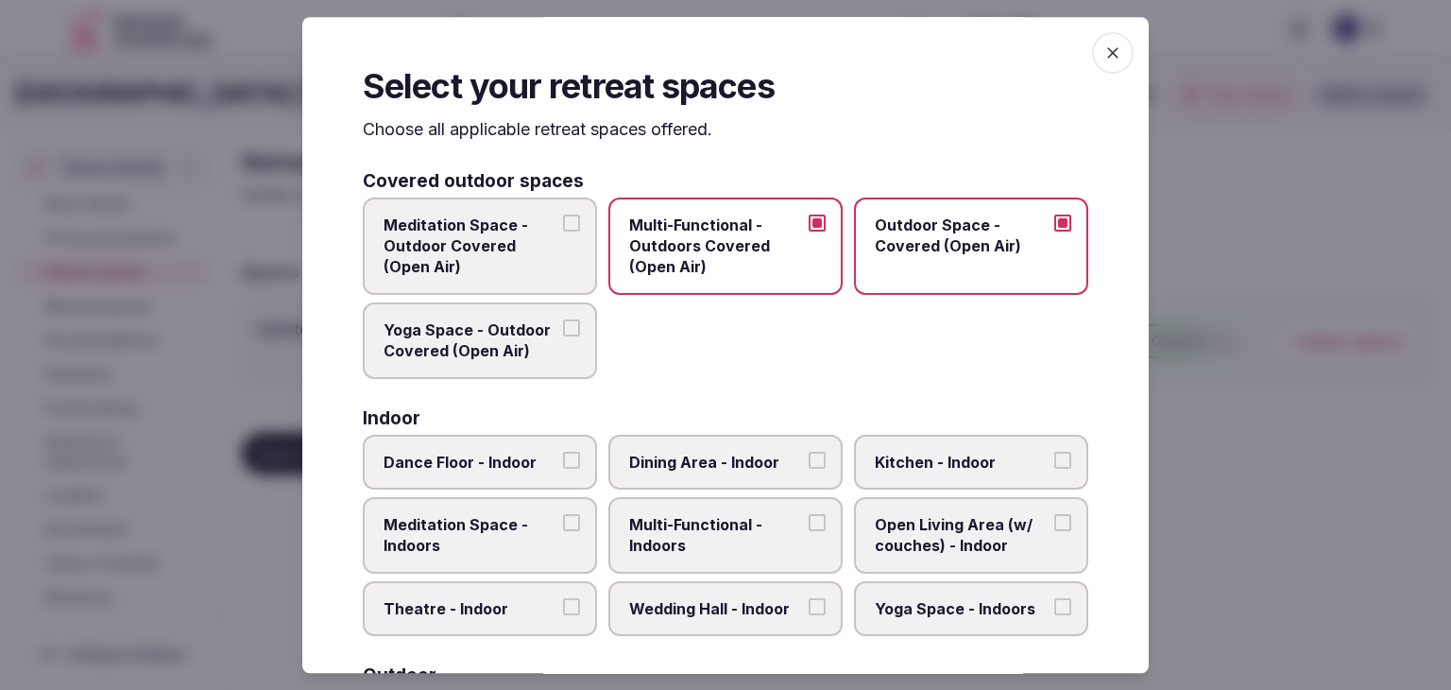
click at [468, 335] on span "Yoga Space - Outdoor Covered (Open Air)" at bounding box center [471, 340] width 174 height 43
click at [563, 335] on button "Yoga Space - Outdoor Covered (Open Air)" at bounding box center [571, 327] width 17 height 17
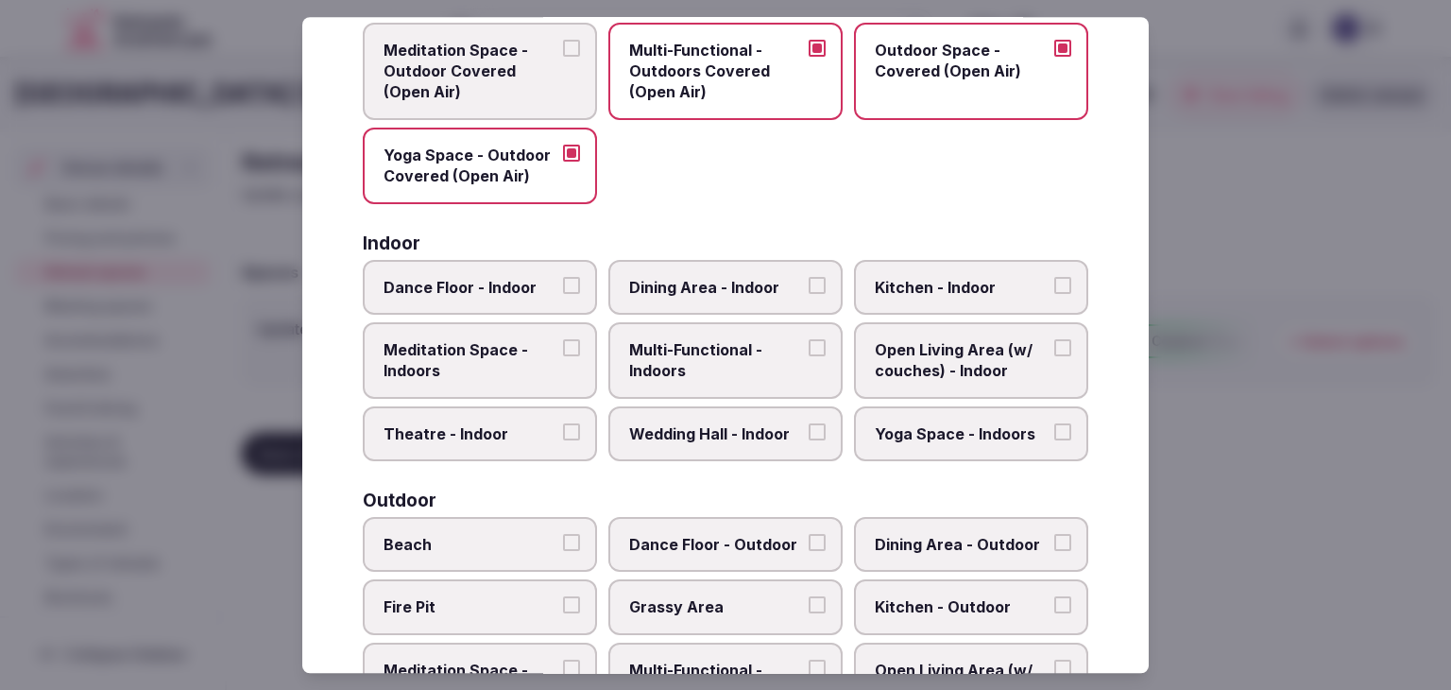
scroll to position [283, 0]
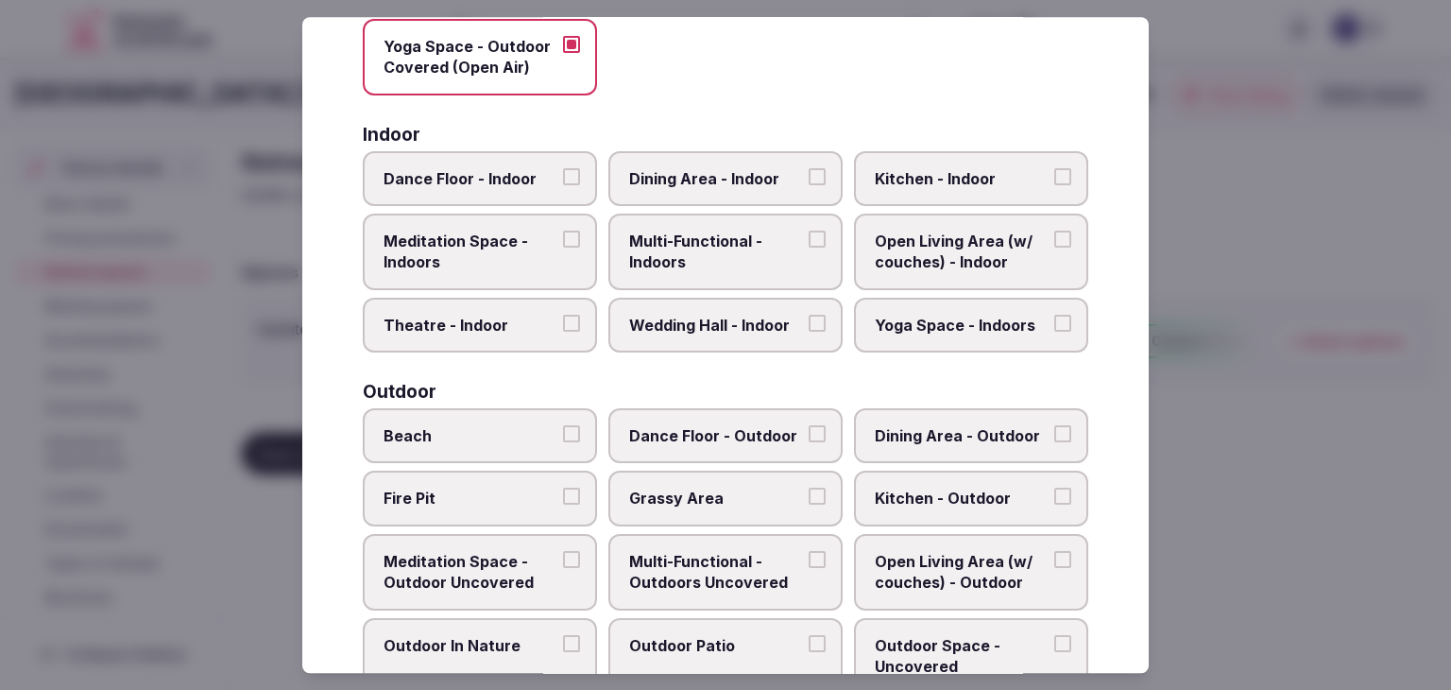
click at [701, 220] on label "Multi-Functional - Indoors" at bounding box center [726, 252] width 234 height 77
click at [809, 231] on button "Multi-Functional - Indoors" at bounding box center [817, 239] width 17 height 17
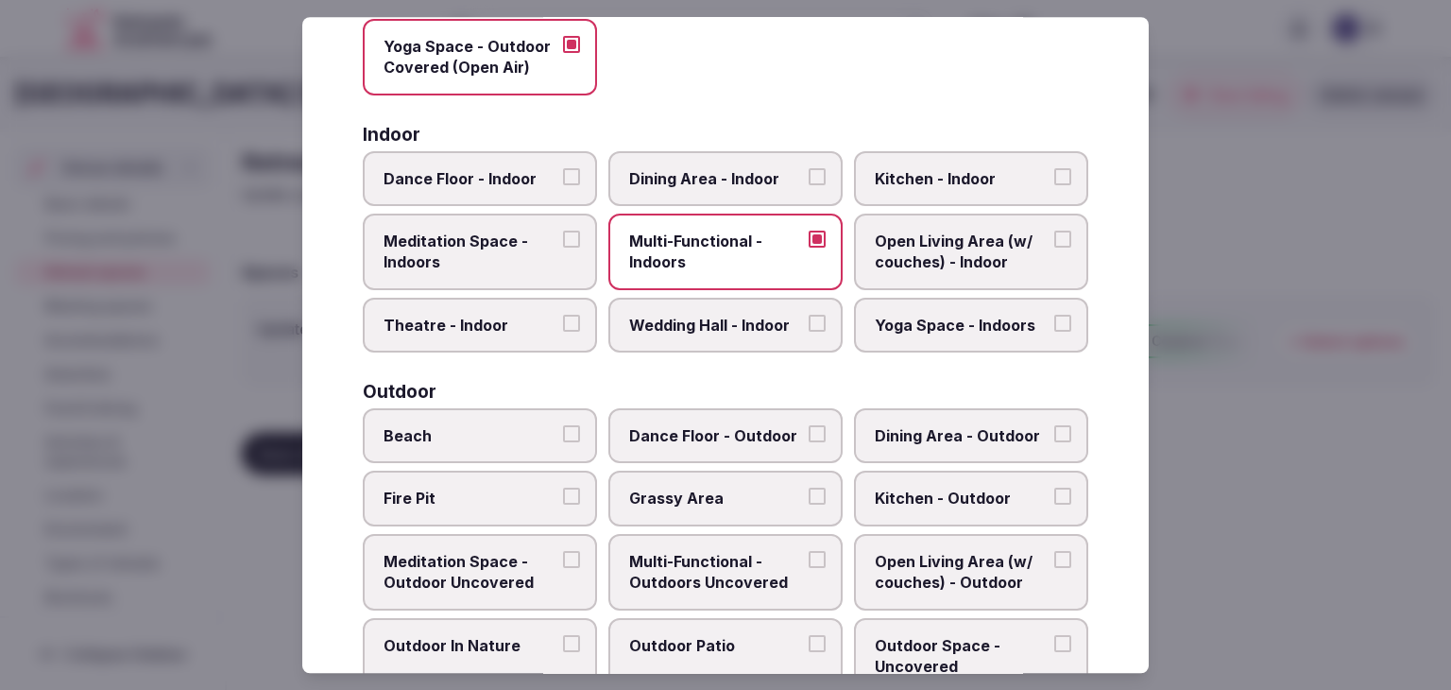
click at [683, 317] on span "Wedding Hall - Indoor" at bounding box center [716, 325] width 174 height 21
click at [809, 317] on button "Wedding Hall - Indoor" at bounding box center [817, 323] width 17 height 17
click at [696, 171] on span "Dining Area - Indoor" at bounding box center [716, 178] width 174 height 21
click at [809, 171] on button "Dining Area - Indoor" at bounding box center [817, 176] width 17 height 17
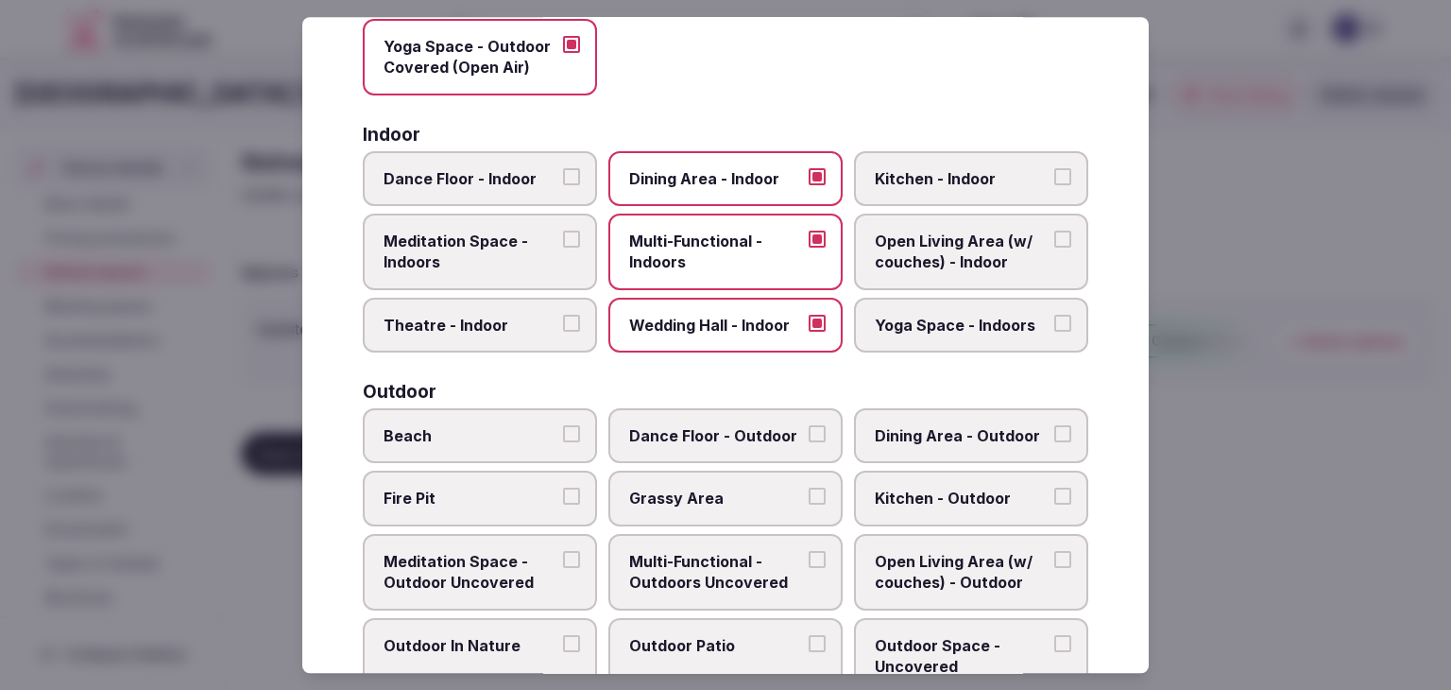
click at [910, 322] on span "Yoga Space - Indoors" at bounding box center [962, 325] width 174 height 21
click at [1055, 322] on button "Yoga Space - Indoors" at bounding box center [1063, 323] width 17 height 17
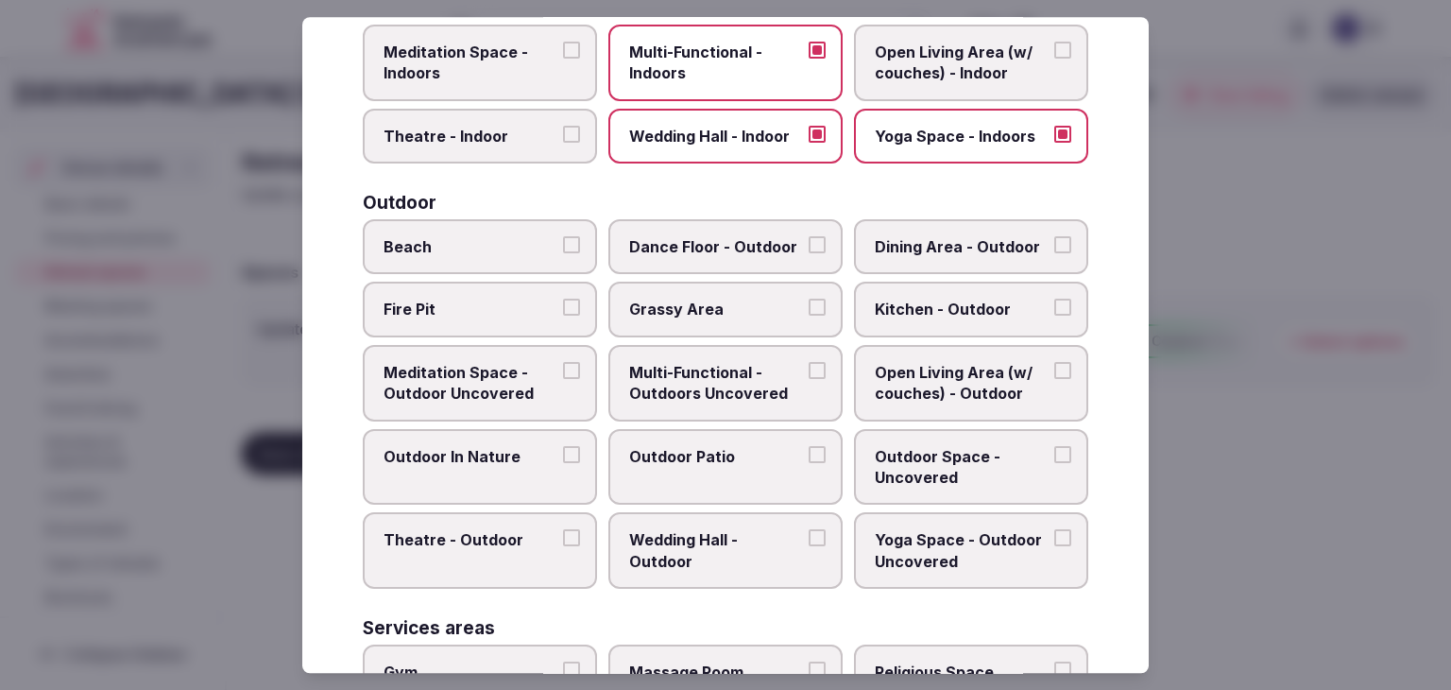
click at [518, 243] on span "Beach" at bounding box center [471, 246] width 174 height 21
click at [563, 243] on button "Beach" at bounding box center [571, 244] width 17 height 17
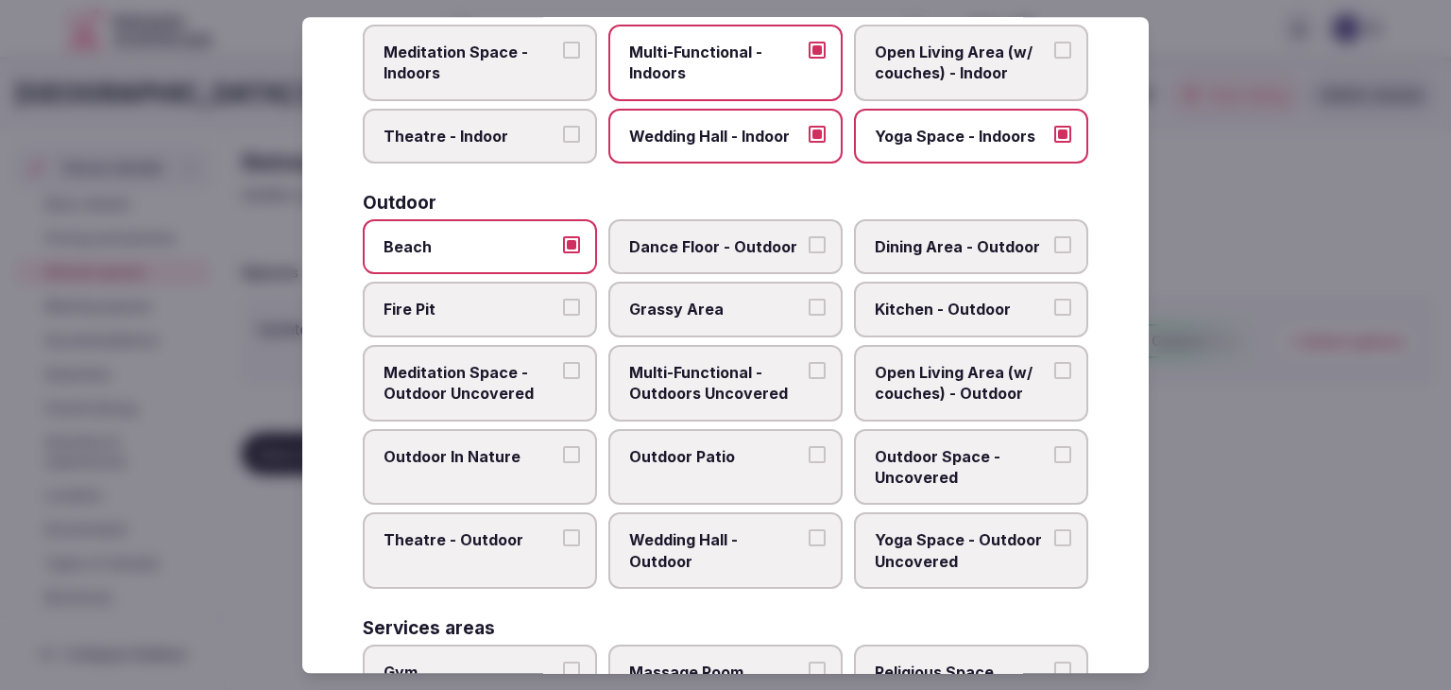
click at [949, 256] on label "Dining Area - Outdoor" at bounding box center [971, 246] width 234 height 55
click at [1055, 253] on button "Dining Area - Outdoor" at bounding box center [1063, 244] width 17 height 17
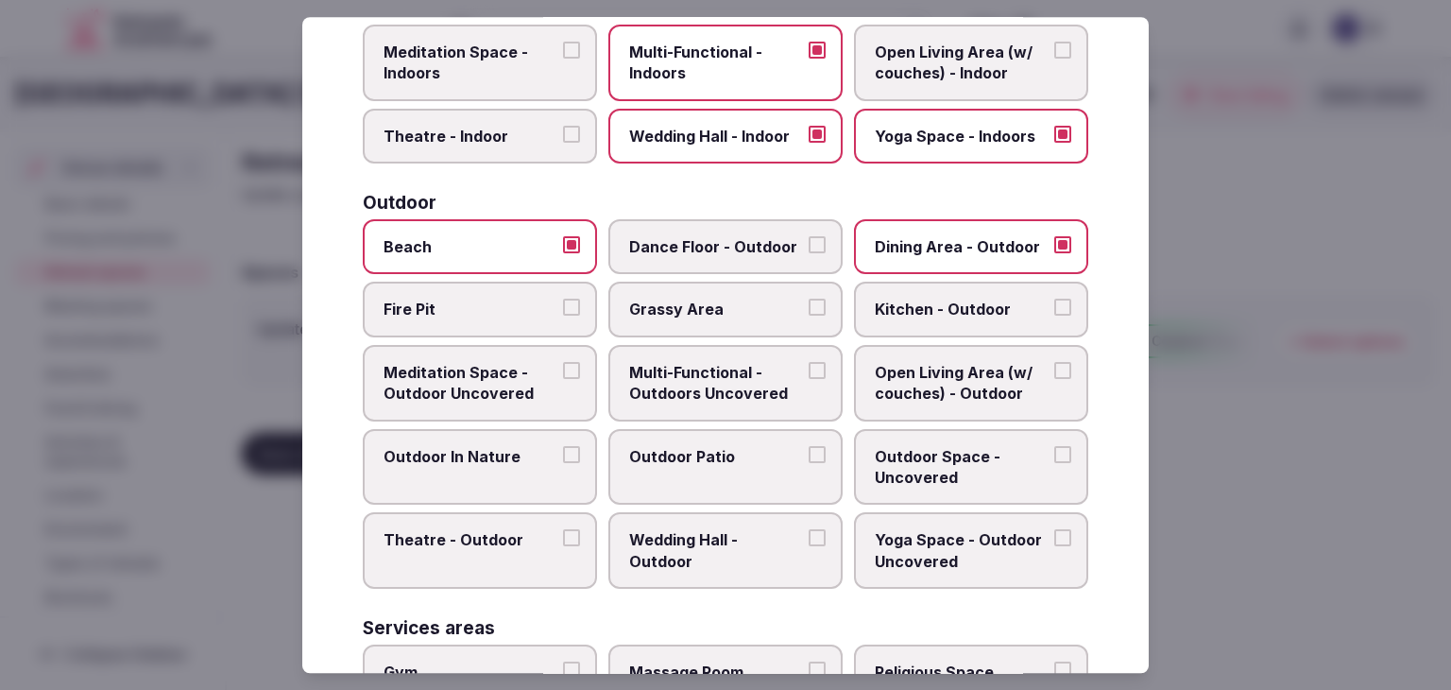
click at [741, 397] on span "Multi-Functional - Outdoors Uncovered" at bounding box center [716, 383] width 174 height 43
click at [809, 379] on button "Multi-Functional - Outdoors Uncovered" at bounding box center [817, 370] width 17 height 17
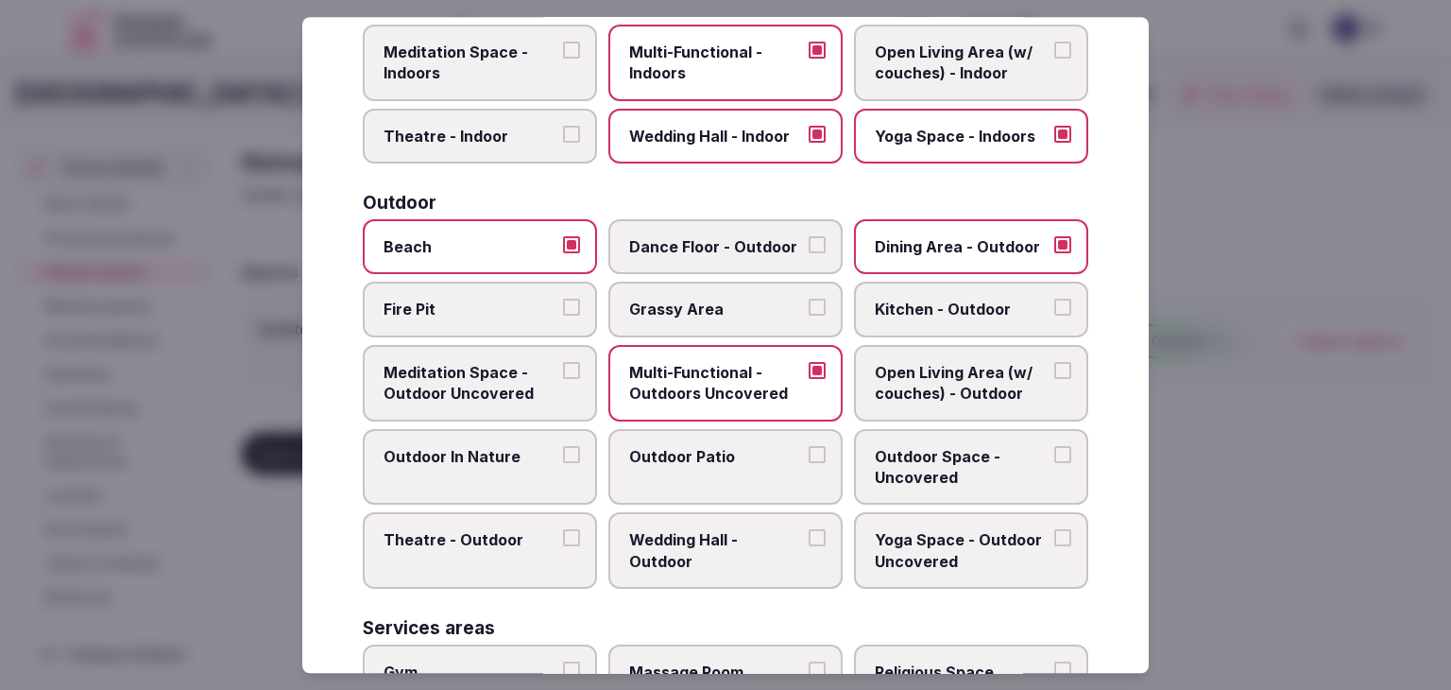
click at [708, 483] on label "Outdoor Patio" at bounding box center [726, 467] width 234 height 77
click at [809, 463] on button "Outdoor Patio" at bounding box center [817, 454] width 17 height 17
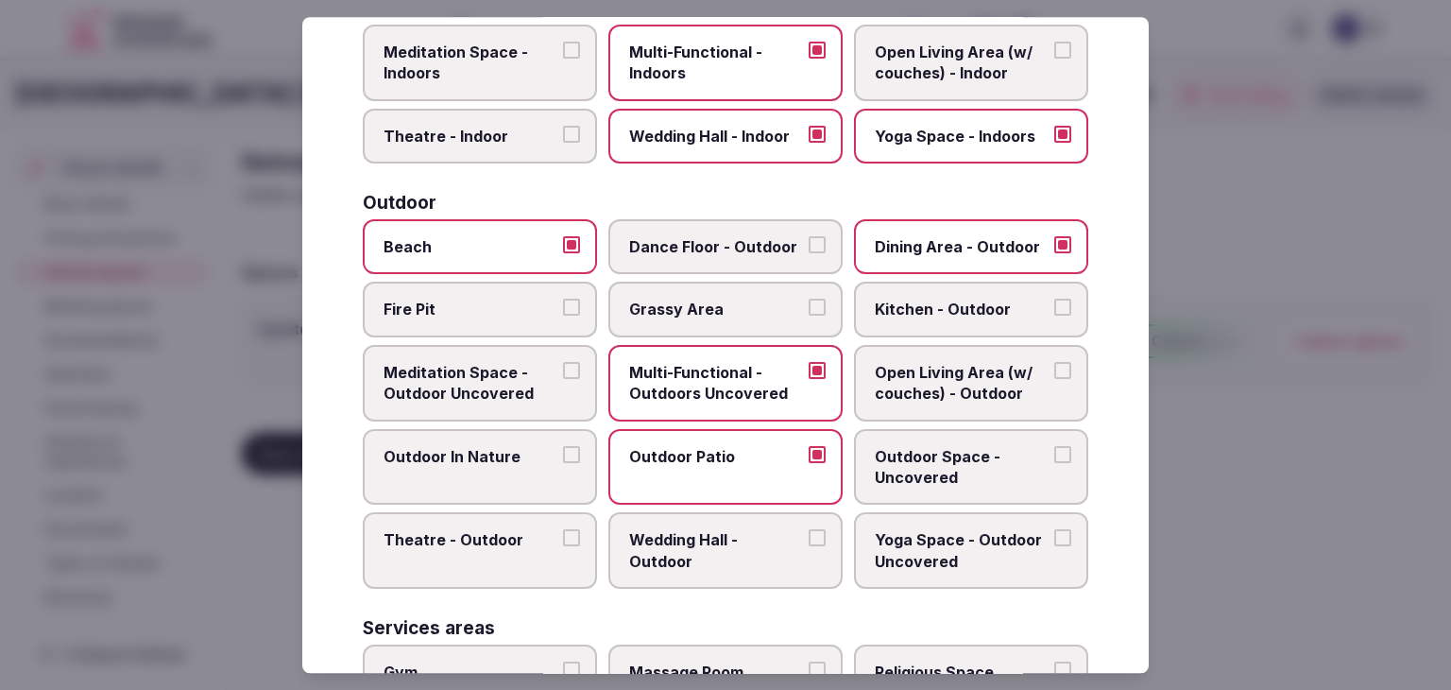
click at [898, 469] on span "Outdoor Space - Uncovered" at bounding box center [962, 467] width 174 height 43
click at [1055, 463] on button "Outdoor Space - Uncovered" at bounding box center [1063, 454] width 17 height 17
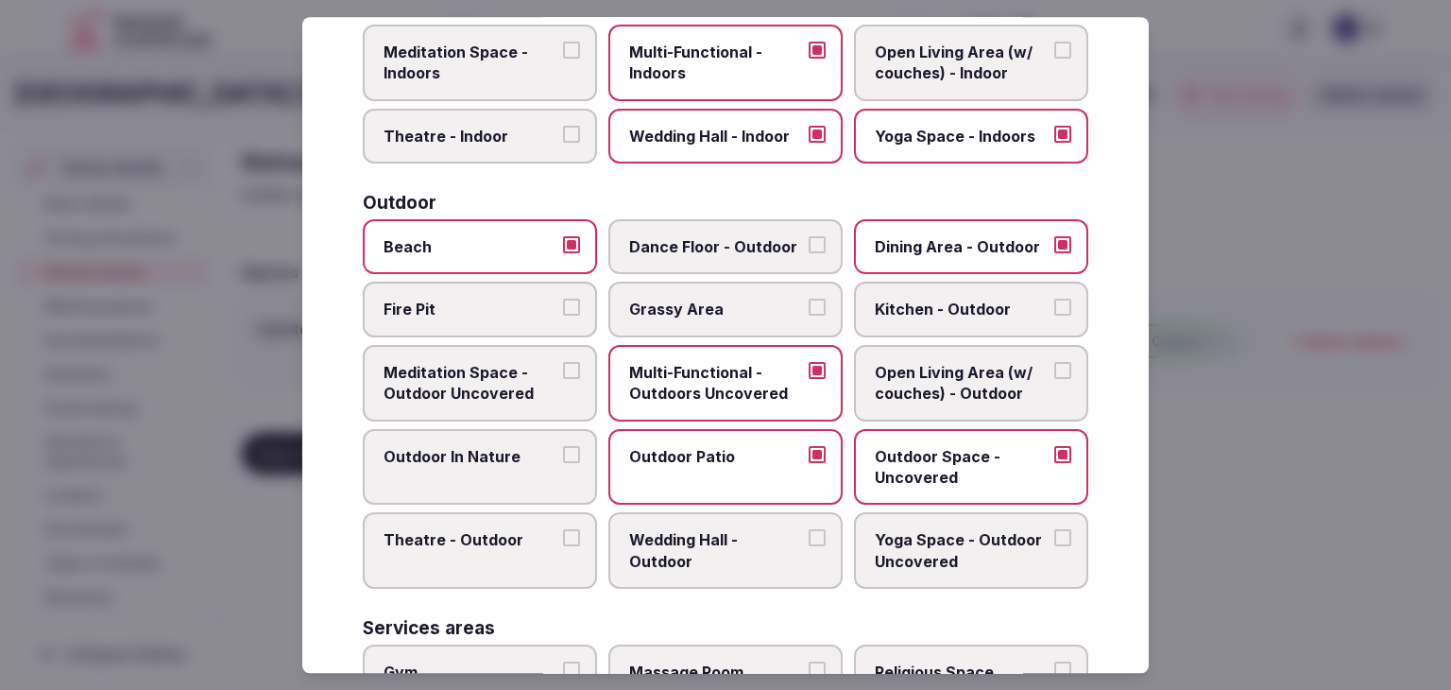
click at [753, 555] on span "Wedding Hall - Outdoor" at bounding box center [716, 551] width 174 height 43
click at [809, 547] on button "Wedding Hall - Outdoor" at bounding box center [817, 538] width 17 height 17
click at [953, 564] on span "Yoga Space - Outdoor Uncovered" at bounding box center [962, 551] width 174 height 43
click at [1055, 547] on button "Yoga Space - Outdoor Uncovered" at bounding box center [1063, 538] width 17 height 17
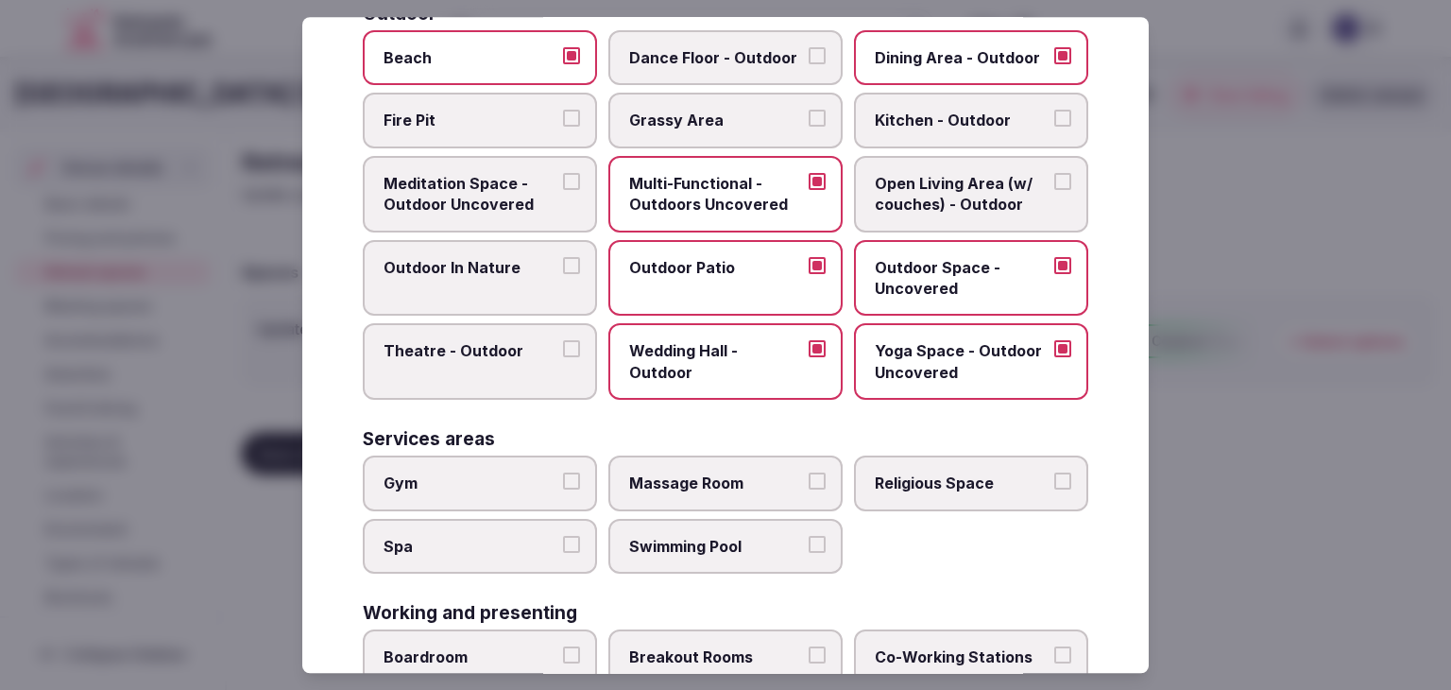
scroll to position [850, 0]
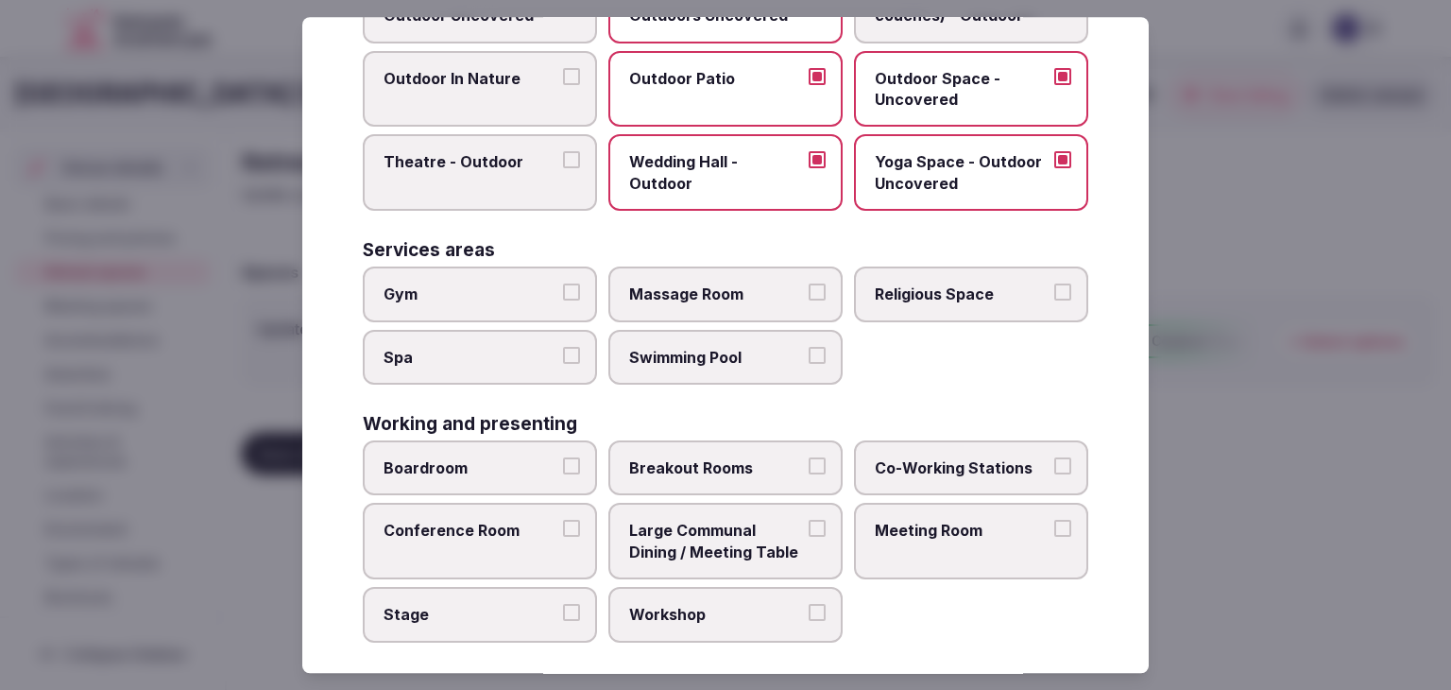
drag, startPoint x: 543, startPoint y: 308, endPoint x: 527, endPoint y: 359, distance: 53.5
click at [543, 307] on label "Gym" at bounding box center [480, 293] width 234 height 55
click at [563, 301] on button "Gym" at bounding box center [571, 291] width 17 height 17
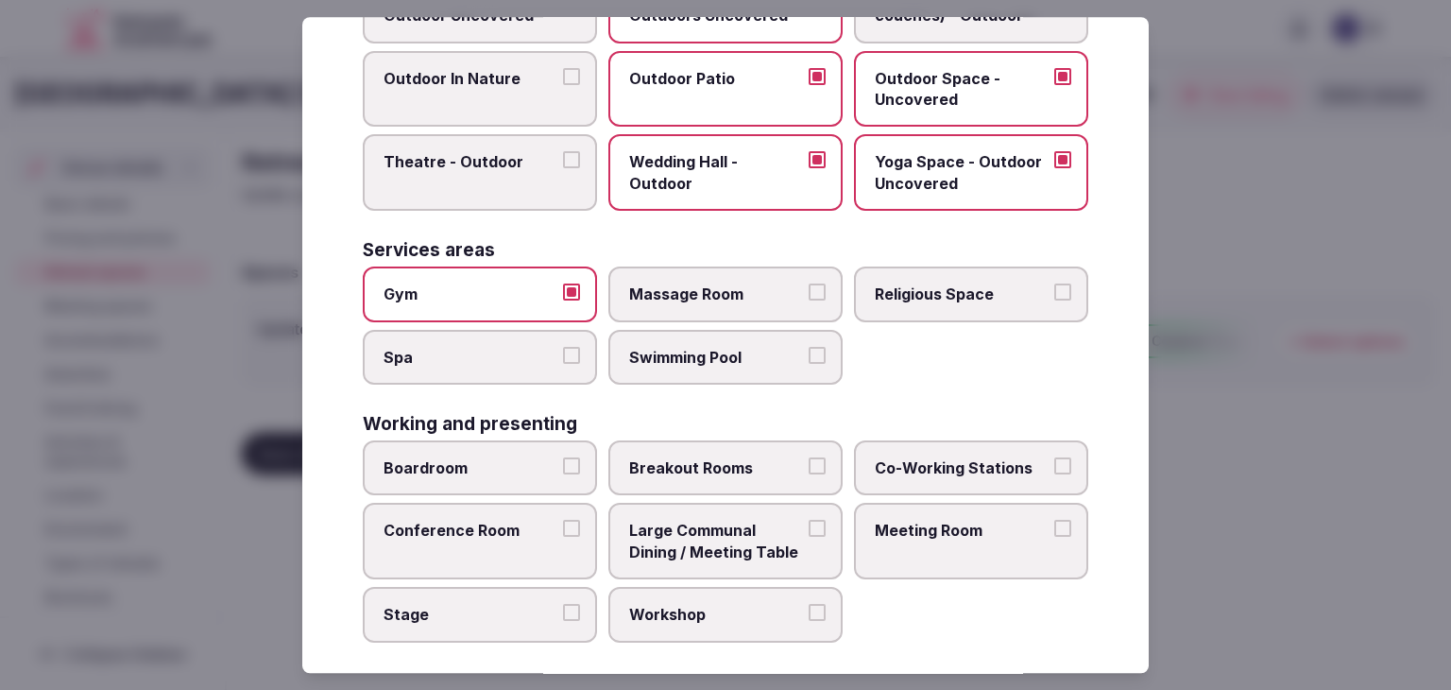
click at [524, 369] on label "Spa" at bounding box center [480, 357] width 234 height 55
click at [563, 364] on button "Spa" at bounding box center [571, 355] width 17 height 17
click at [679, 363] on label "Swimming Pool" at bounding box center [726, 357] width 234 height 55
click at [809, 363] on button "Swimming Pool" at bounding box center [817, 355] width 17 height 17
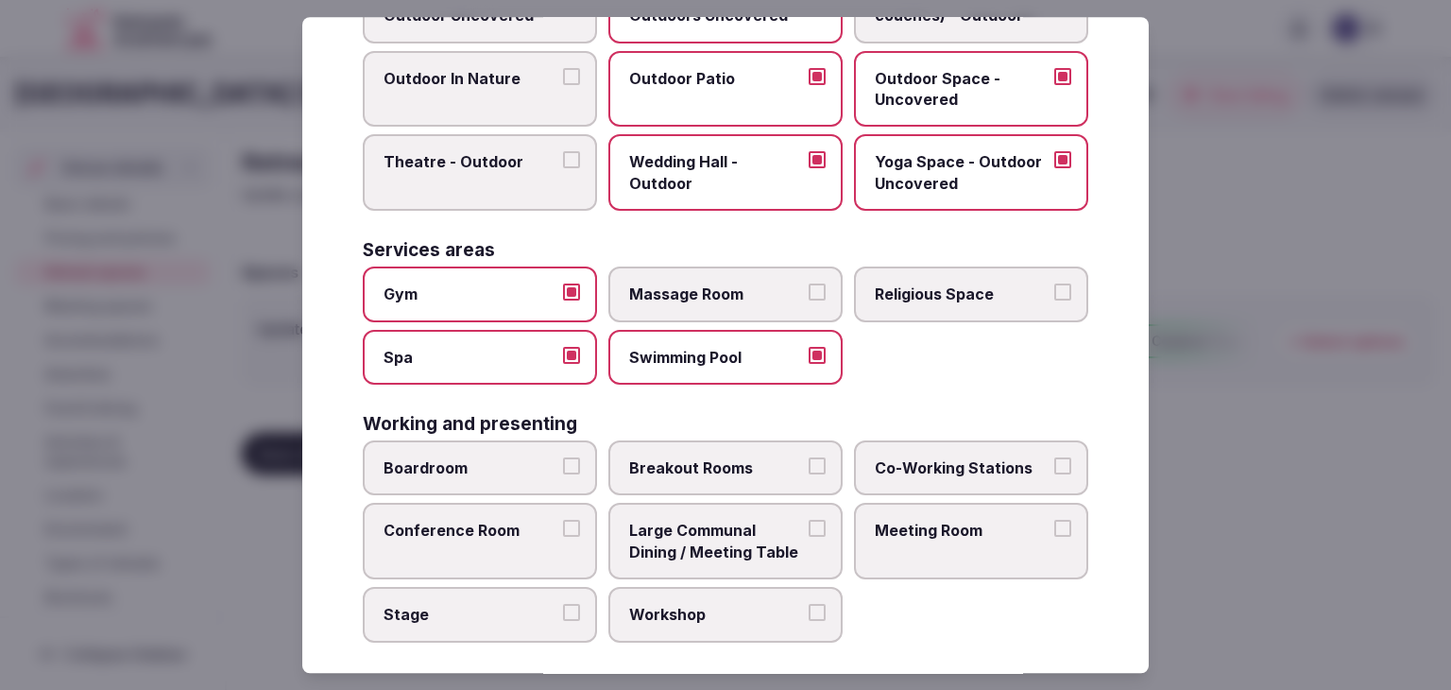
click at [684, 300] on label "Massage Room" at bounding box center [726, 293] width 234 height 55
click at [809, 300] on button "Massage Room" at bounding box center [817, 291] width 17 height 17
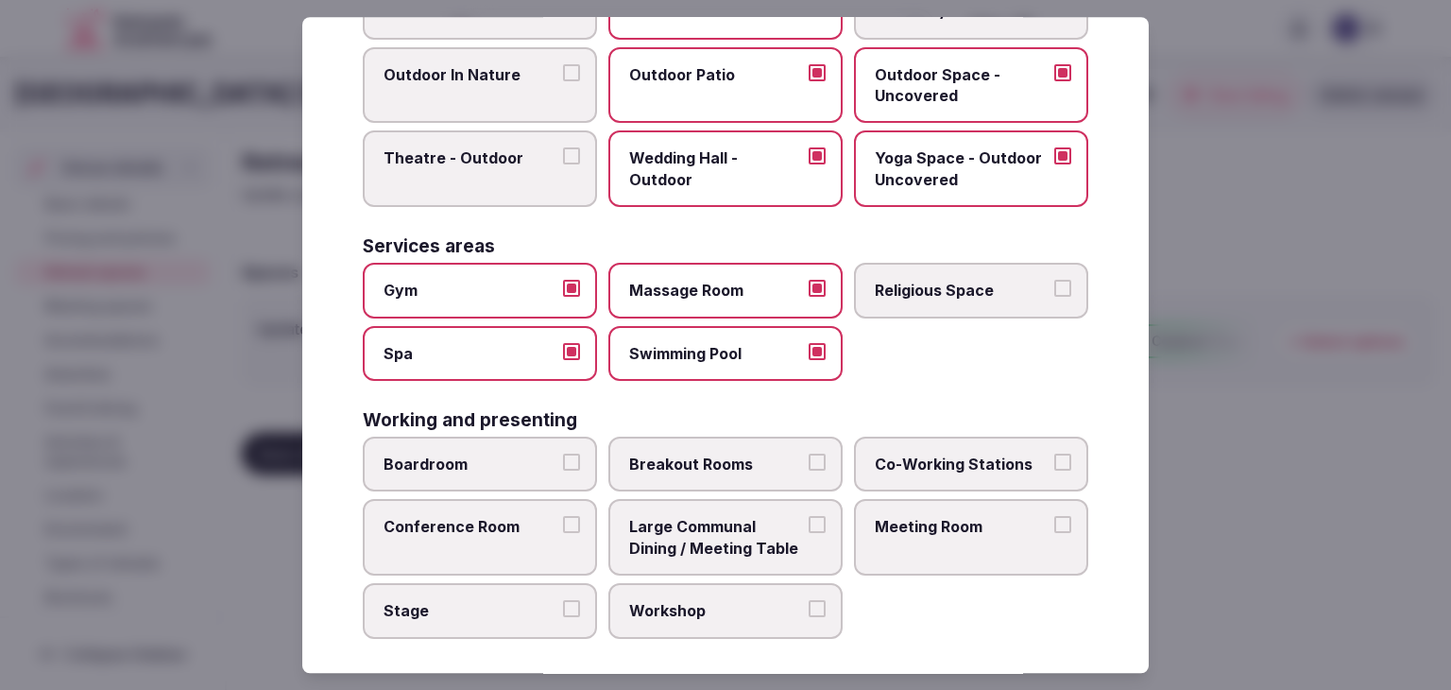
click at [518, 458] on span "Boardroom" at bounding box center [471, 464] width 174 height 21
click at [563, 458] on button "Boardroom" at bounding box center [571, 462] width 17 height 17
click at [708, 466] on label "Breakout Rooms" at bounding box center [726, 464] width 234 height 55
click at [809, 466] on button "Breakout Rooms" at bounding box center [817, 462] width 17 height 17
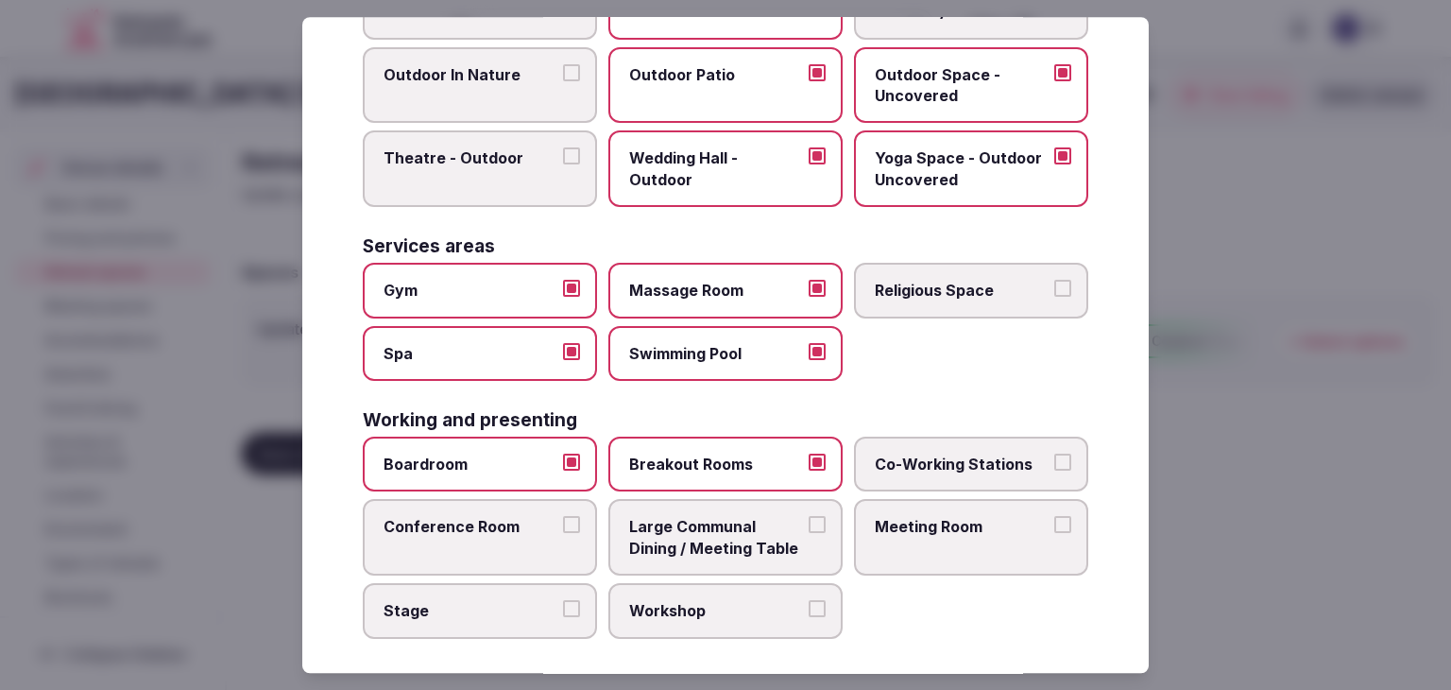
click at [521, 517] on span "Conference Room" at bounding box center [471, 527] width 174 height 21
click at [563, 517] on button "Conference Room" at bounding box center [571, 525] width 17 height 17
click at [669, 517] on span "Large Communal Dining / Meeting Table" at bounding box center [716, 538] width 174 height 43
click at [809, 517] on button "Large Communal Dining / Meeting Table" at bounding box center [817, 525] width 17 height 17
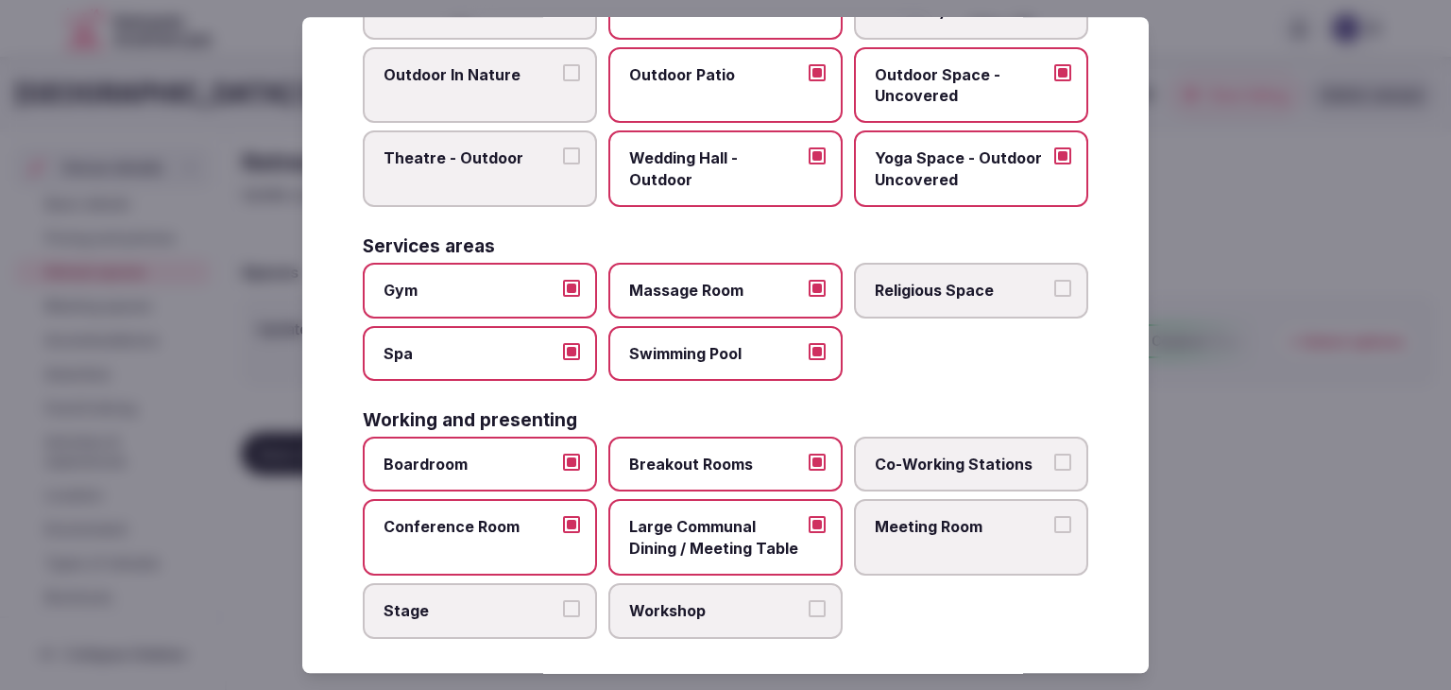
click at [667, 517] on span "Large Communal Dining / Meeting Table" at bounding box center [716, 538] width 174 height 43
click at [809, 517] on button "Large Communal Dining / Meeting Table" at bounding box center [817, 525] width 17 height 17
click at [912, 517] on span "Meeting Room" at bounding box center [962, 527] width 174 height 21
click at [1055, 517] on button "Meeting Room" at bounding box center [1063, 525] width 17 height 17
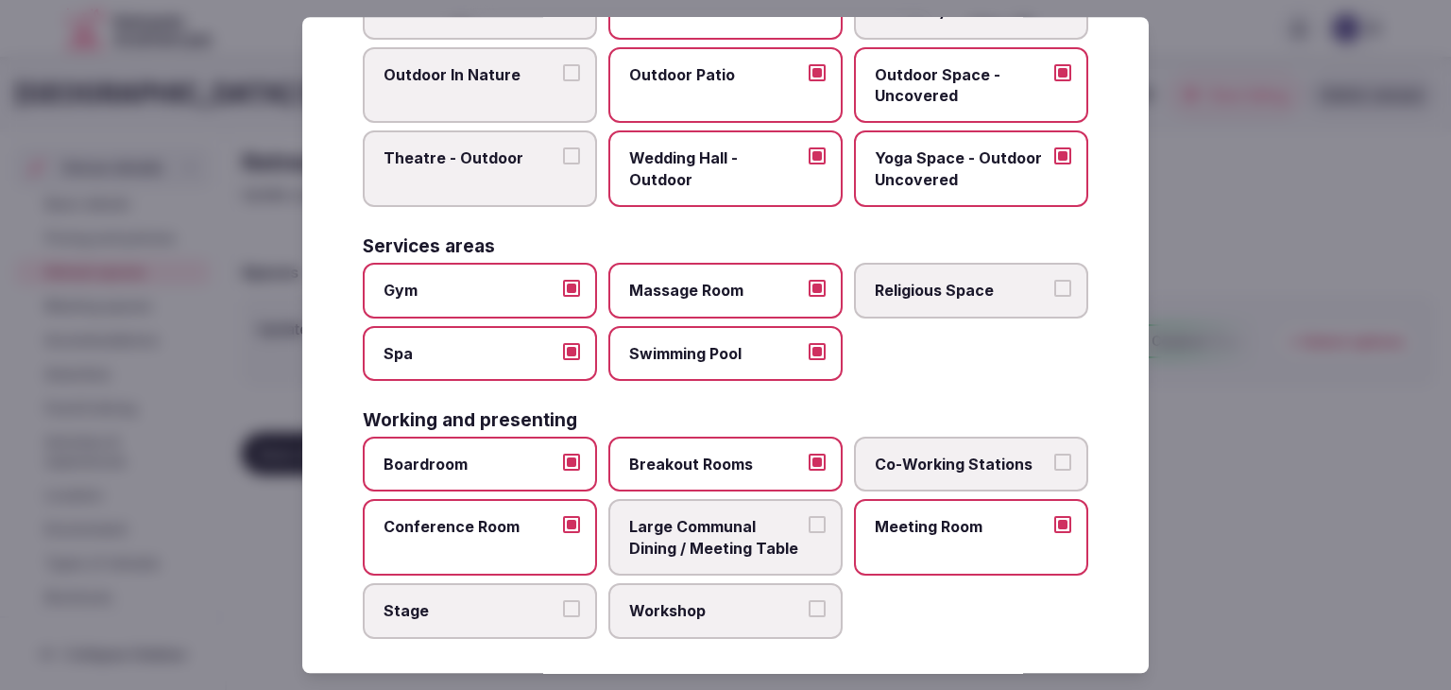
click at [477, 616] on label "Stage" at bounding box center [480, 610] width 234 height 55
click at [563, 616] on button "Stage" at bounding box center [571, 608] width 17 height 17
click at [658, 608] on span "Workshop" at bounding box center [716, 610] width 174 height 21
click at [809, 608] on button "Workshop" at bounding box center [817, 608] width 17 height 17
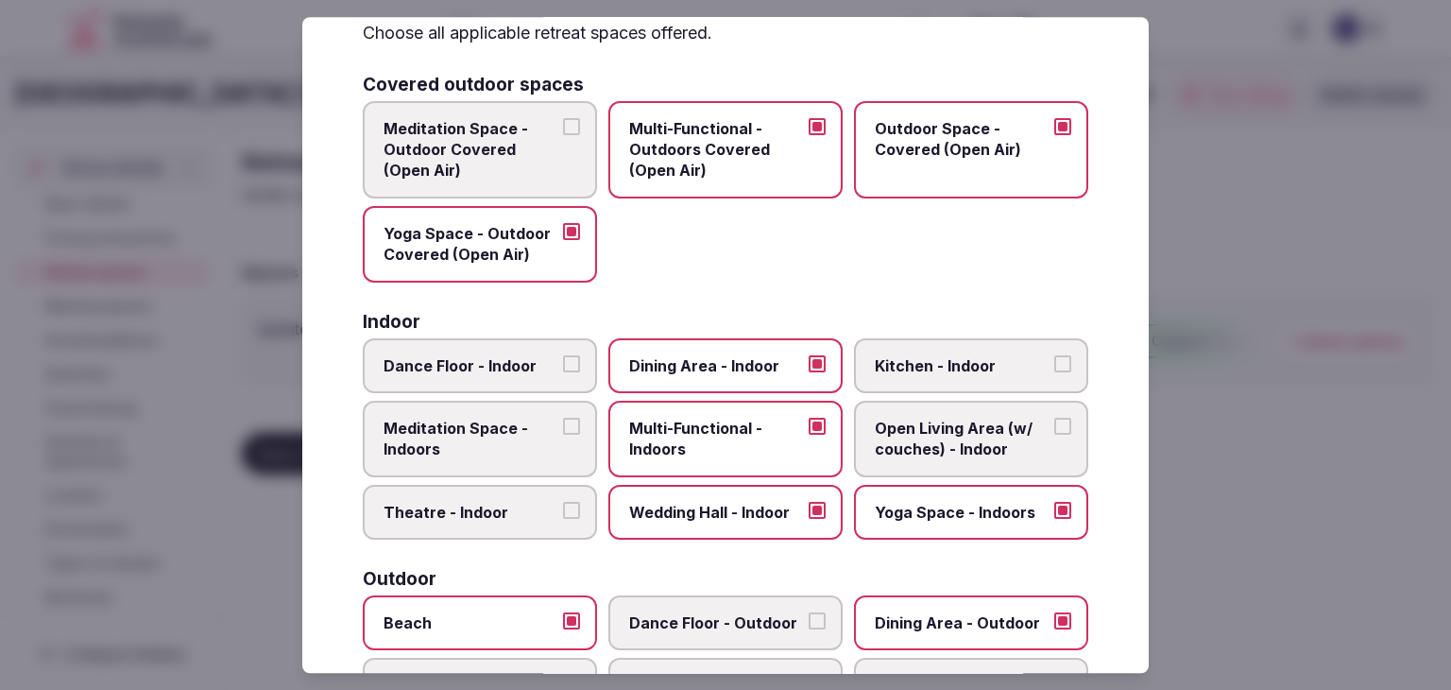
scroll to position [0, 0]
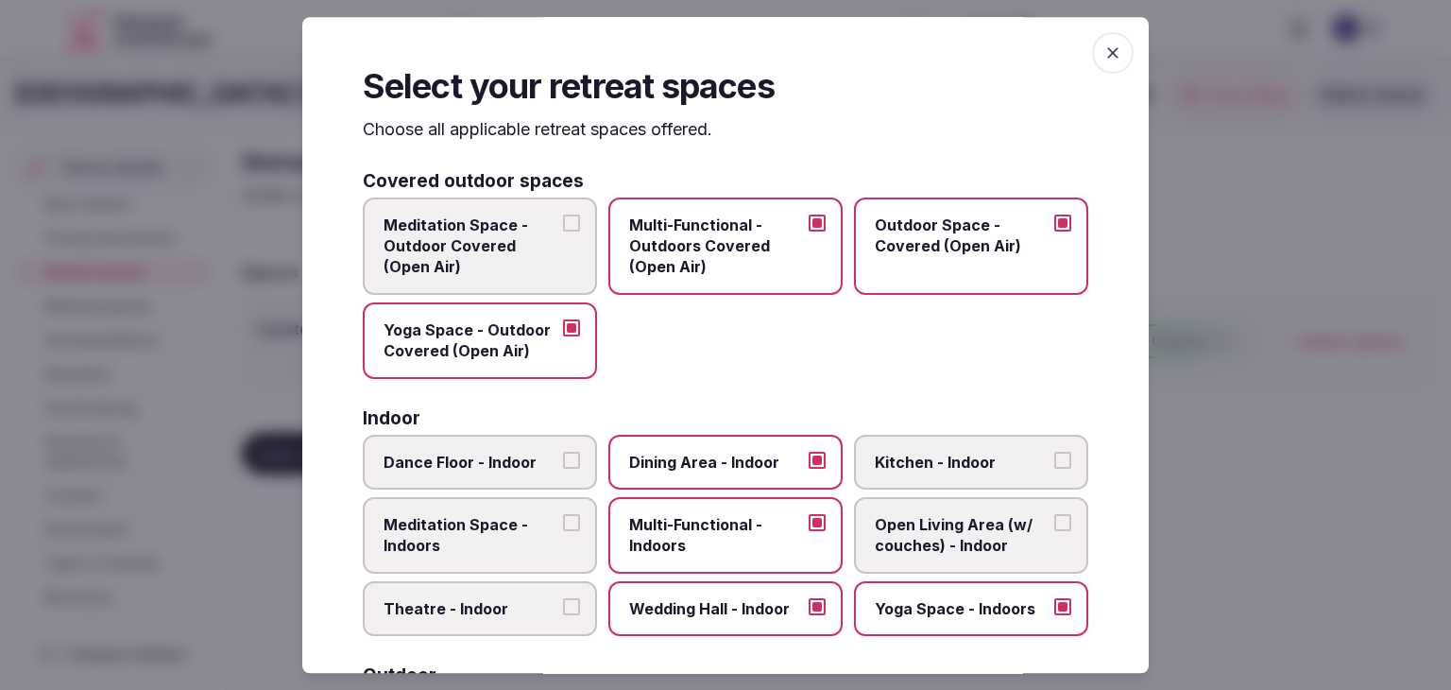
click at [1104, 58] on icon "button" at bounding box center [1113, 52] width 19 height 19
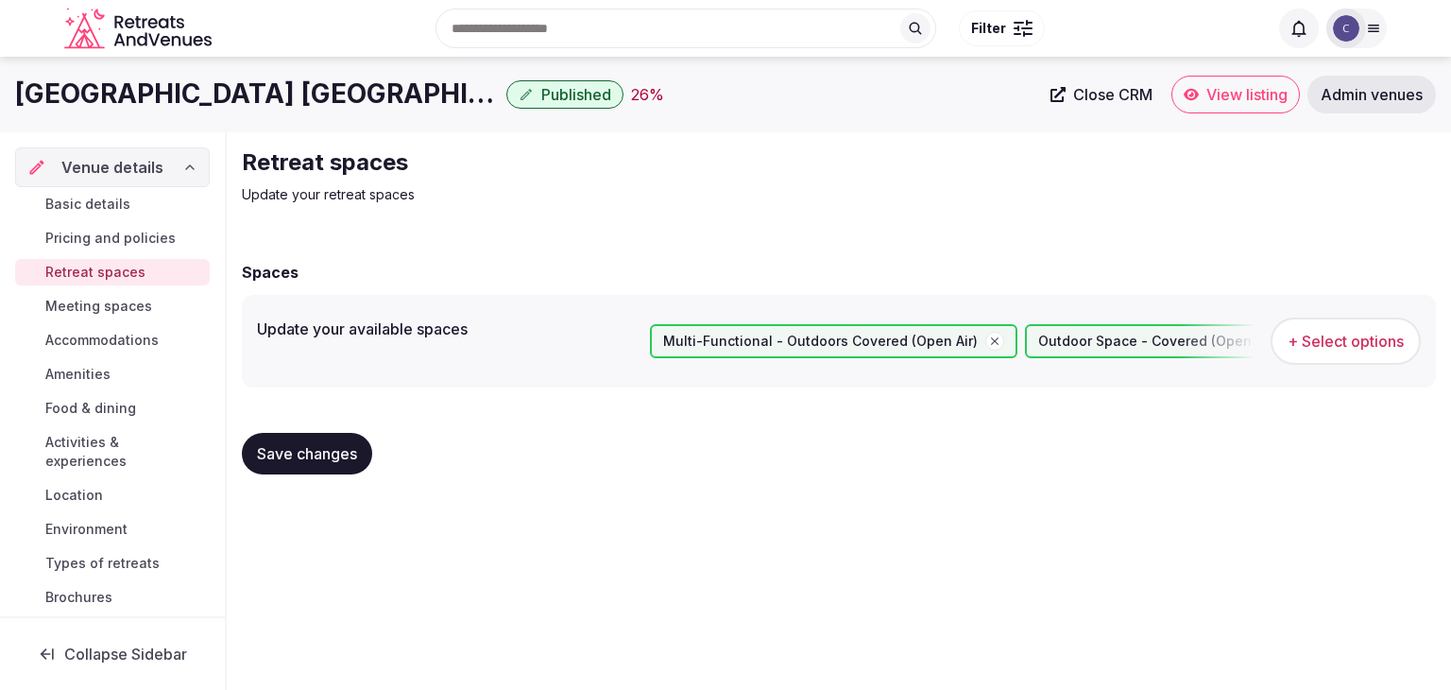
click at [318, 455] on span "Save changes" at bounding box center [307, 453] width 100 height 19
drag, startPoint x: 94, startPoint y: 297, endPoint x: 125, endPoint y: 346, distance: 57.7
click at [94, 297] on span "Meeting spaces" at bounding box center [98, 306] width 107 height 19
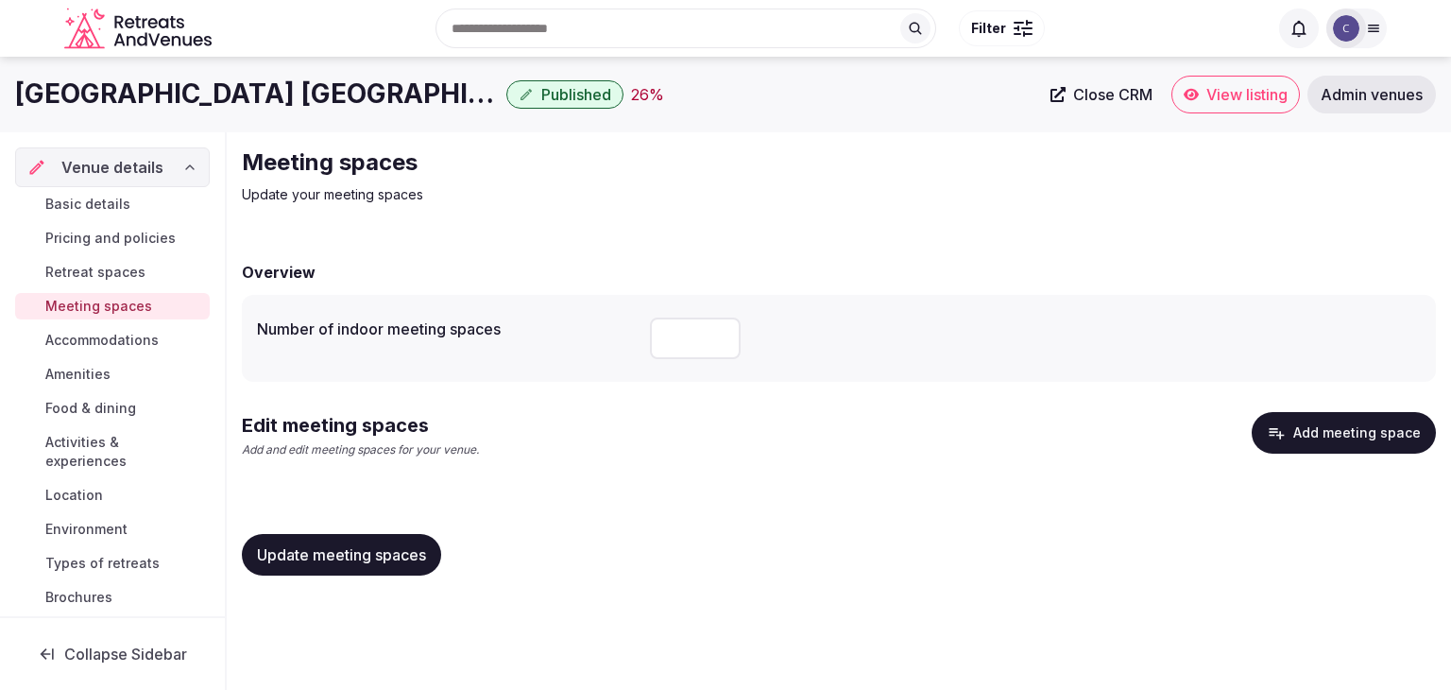
click at [675, 348] on input "number" at bounding box center [695, 339] width 91 height 42
type input "*"
click at [404, 568] on button "Update meeting spaces" at bounding box center [341, 555] width 199 height 42
click at [1393, 444] on button "Add meeting space" at bounding box center [1344, 433] width 184 height 42
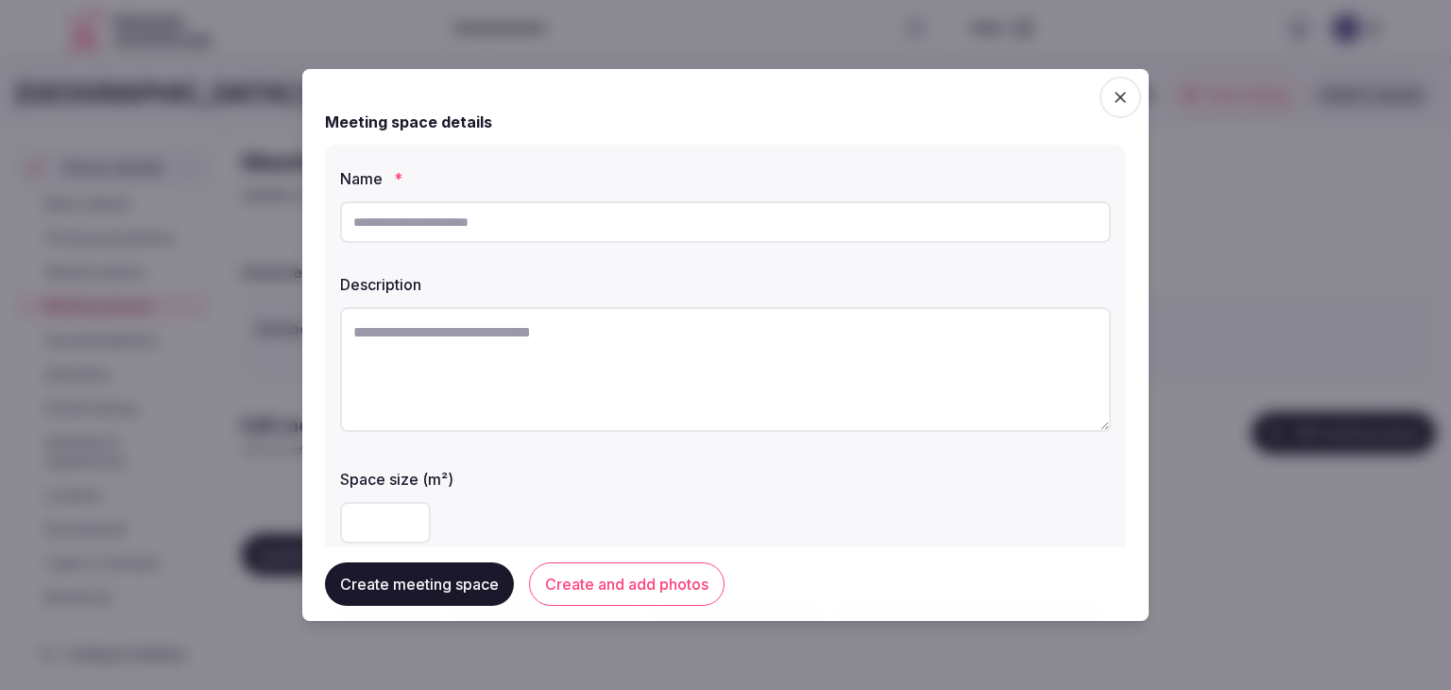
click at [525, 220] on input "text" at bounding box center [725, 222] width 771 height 42
paste input "**********"
type input "**********"
click at [539, 383] on textarea at bounding box center [725, 369] width 771 height 125
paste textarea "**********"
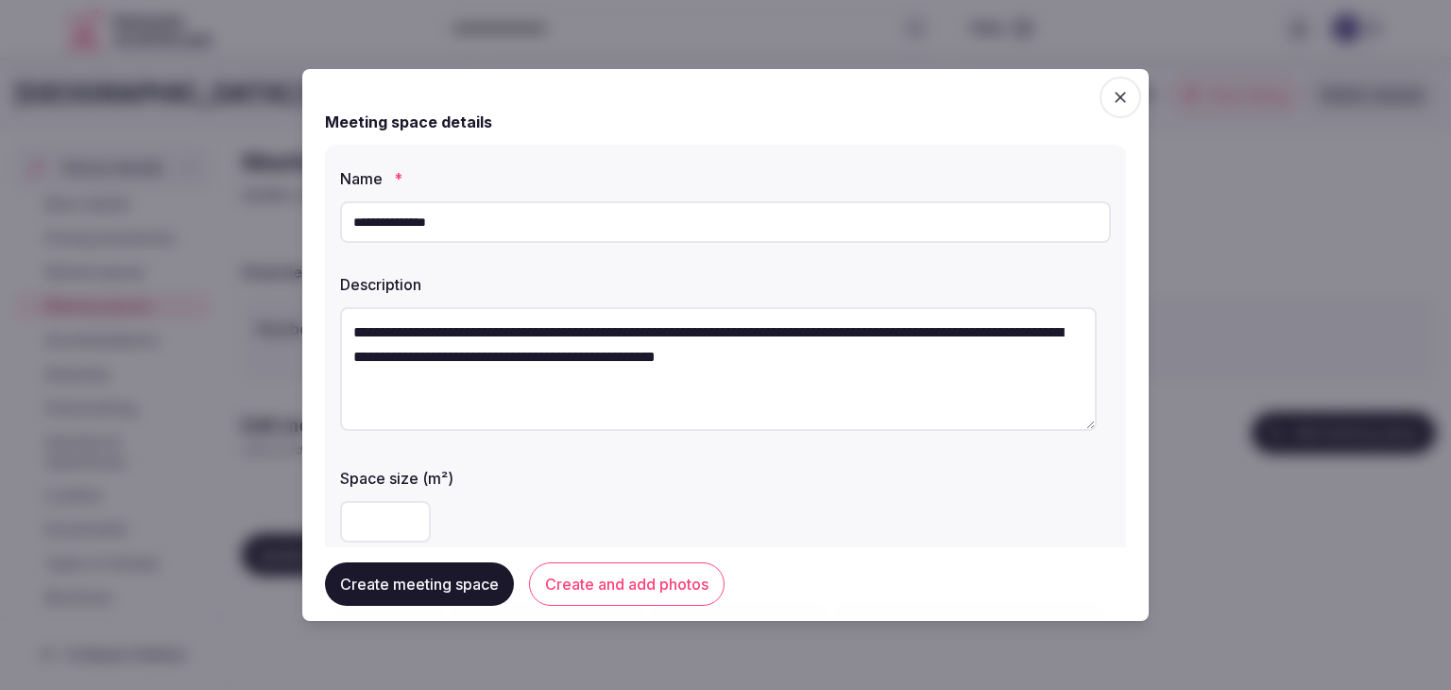
type textarea "**********"
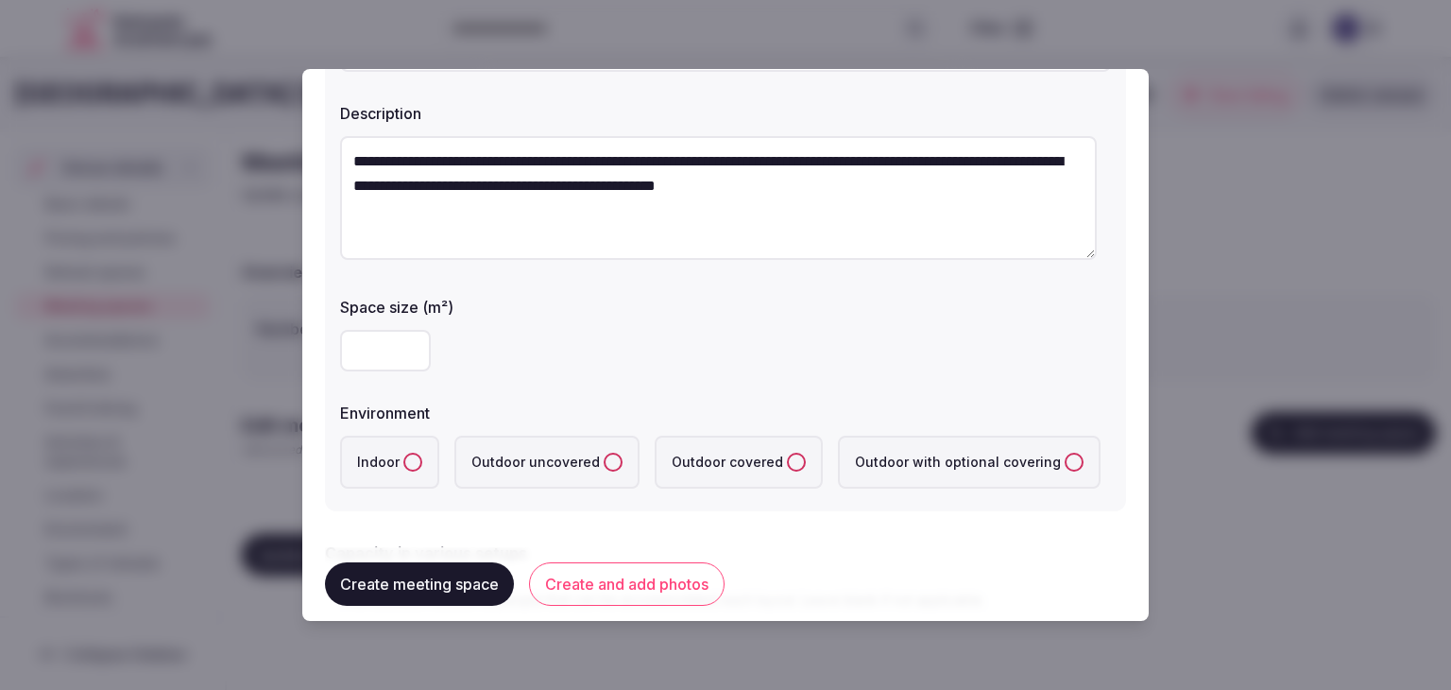
scroll to position [189, 0]
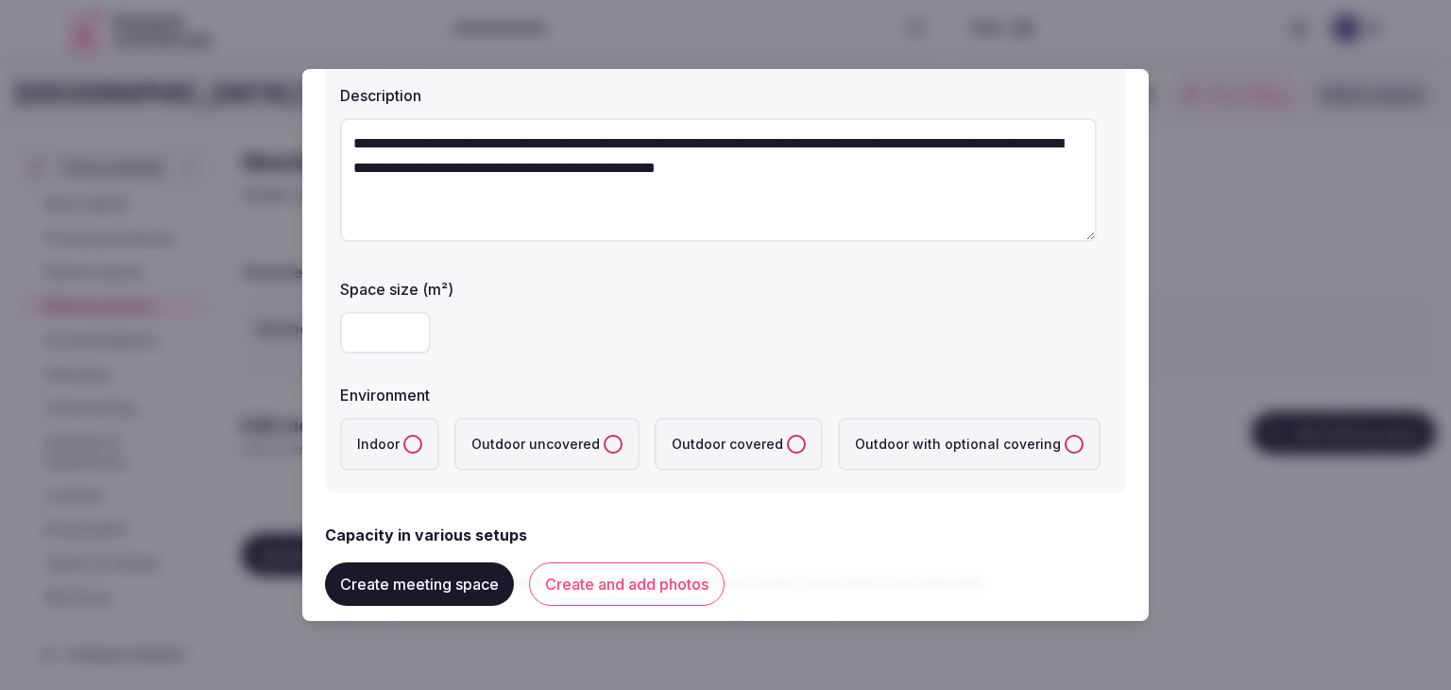
click at [373, 335] on input "number" at bounding box center [385, 333] width 91 height 42
type input "**"
click at [418, 447] on button "Indoor" at bounding box center [413, 444] width 19 height 19
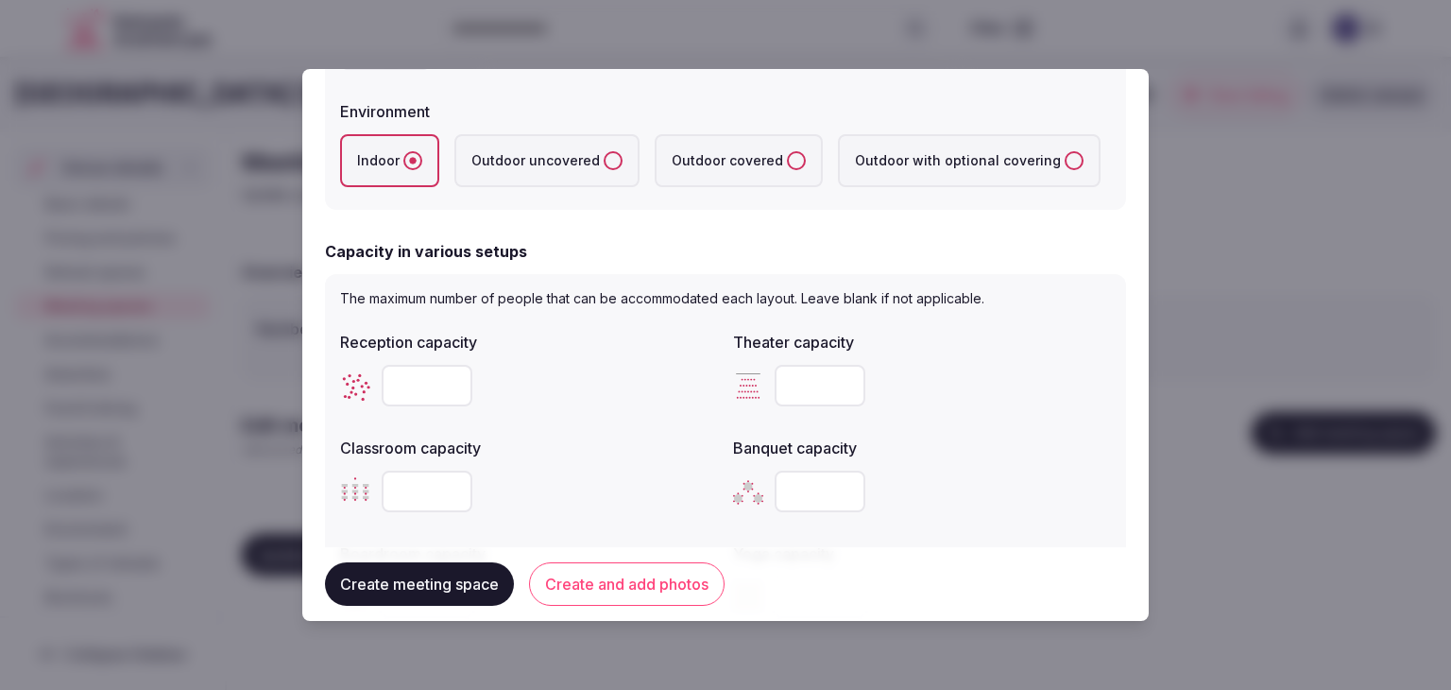
click at [387, 386] on input "number" at bounding box center [427, 386] width 91 height 42
type input "**"
click at [805, 492] on input "number" at bounding box center [820, 492] width 91 height 42
type input "**"
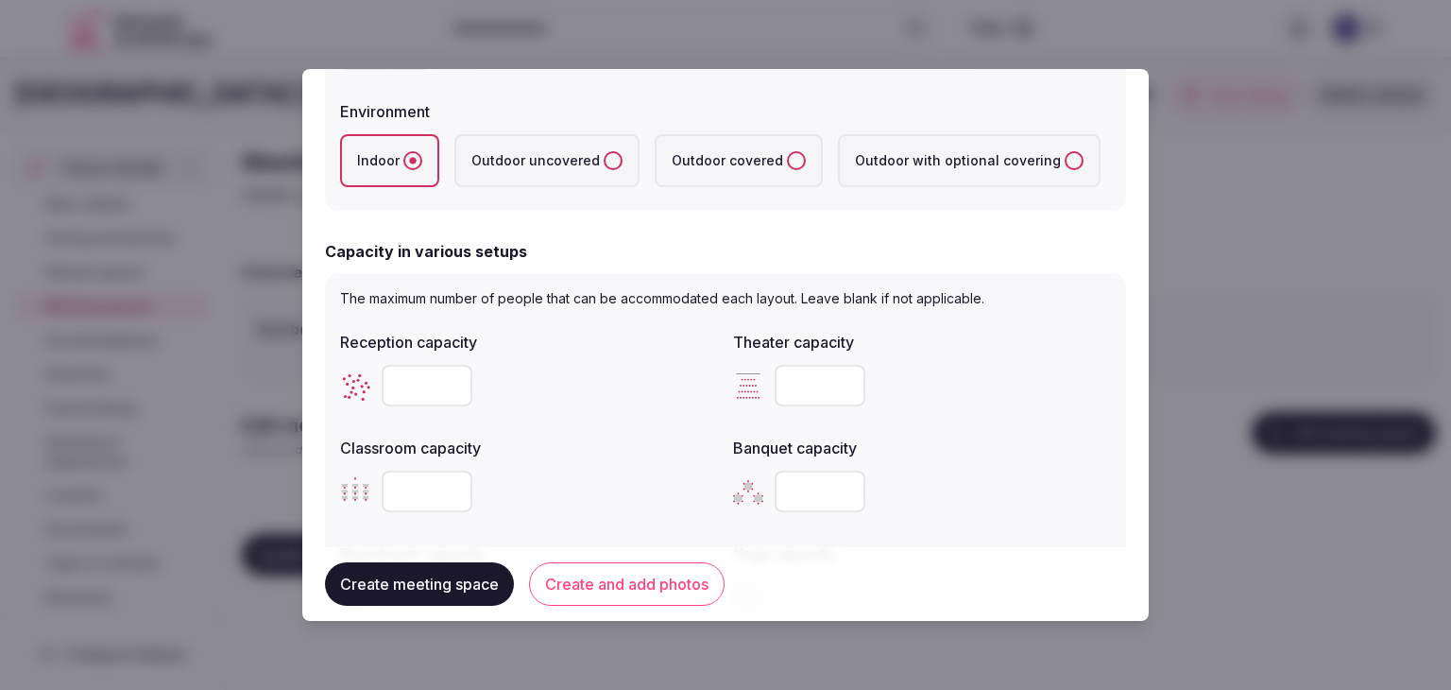
click at [1010, 410] on div at bounding box center [922, 385] width 378 height 57
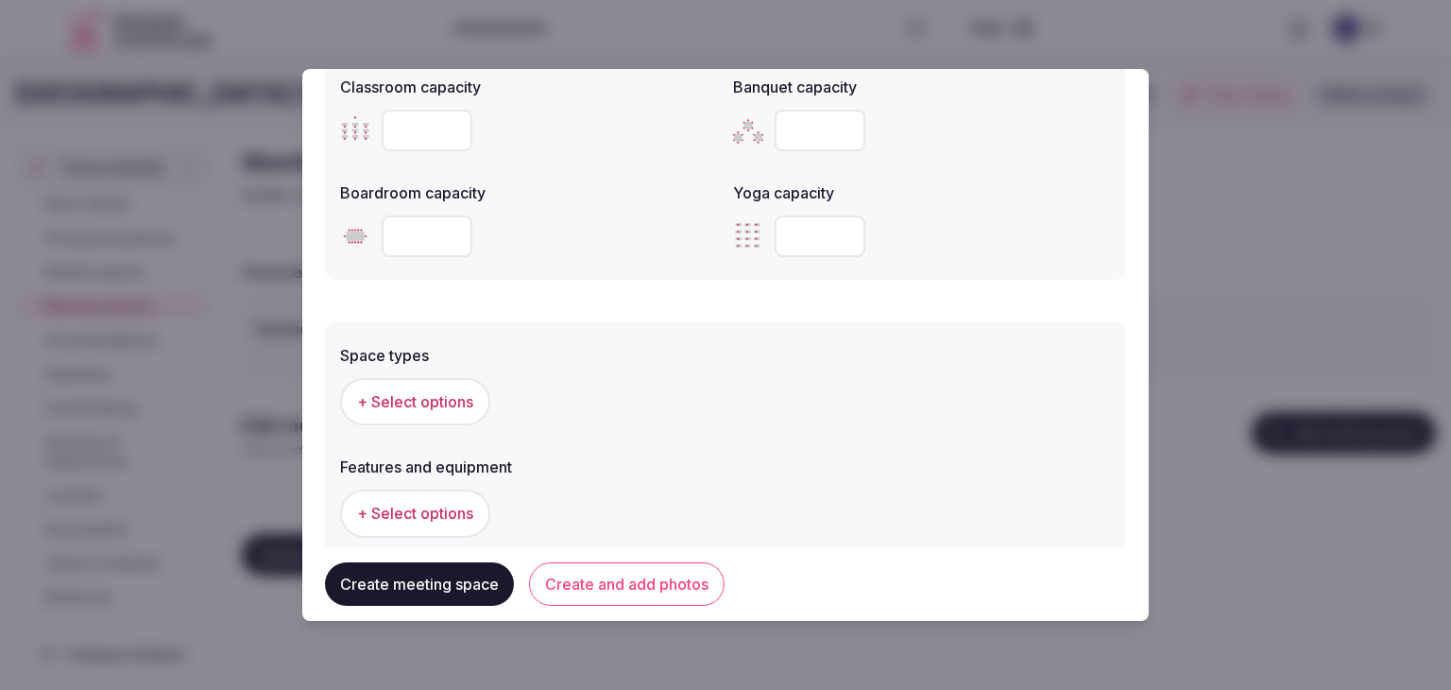
scroll to position [945, 0]
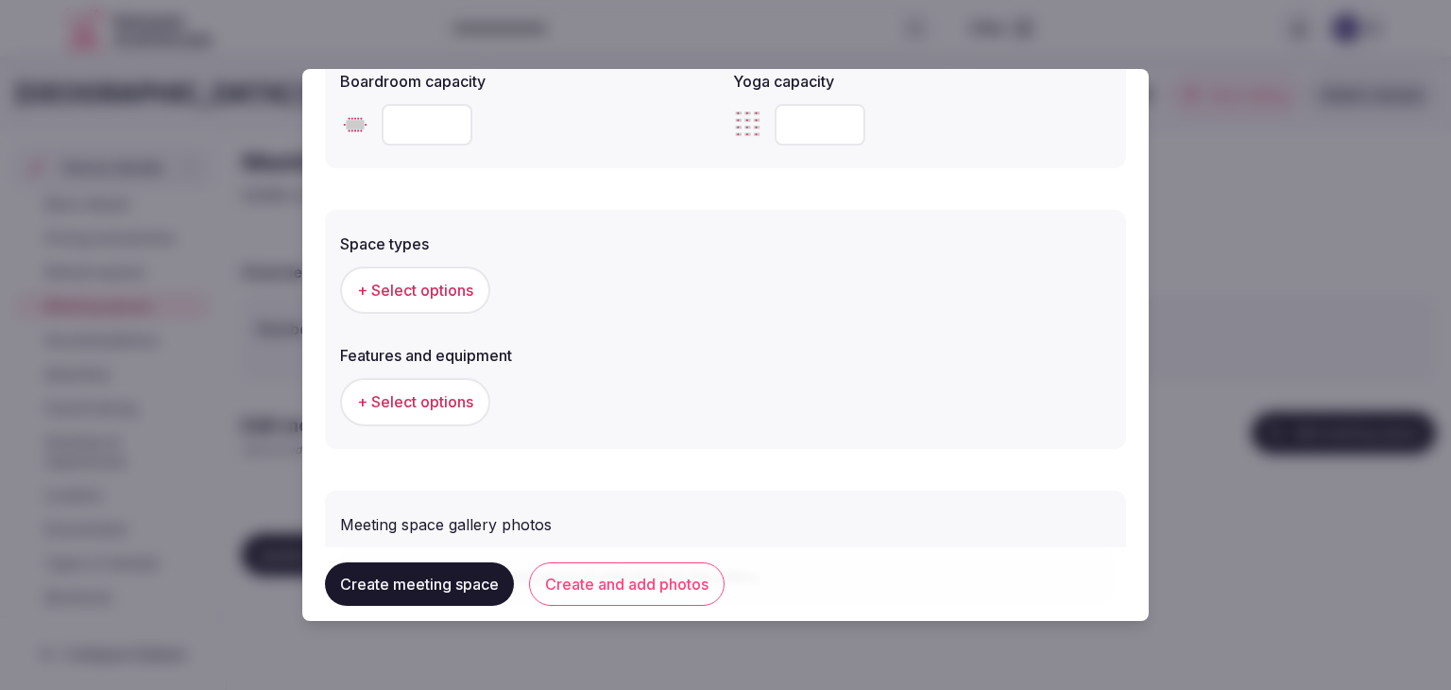
click at [455, 283] on span "+ Select options" at bounding box center [415, 290] width 116 height 21
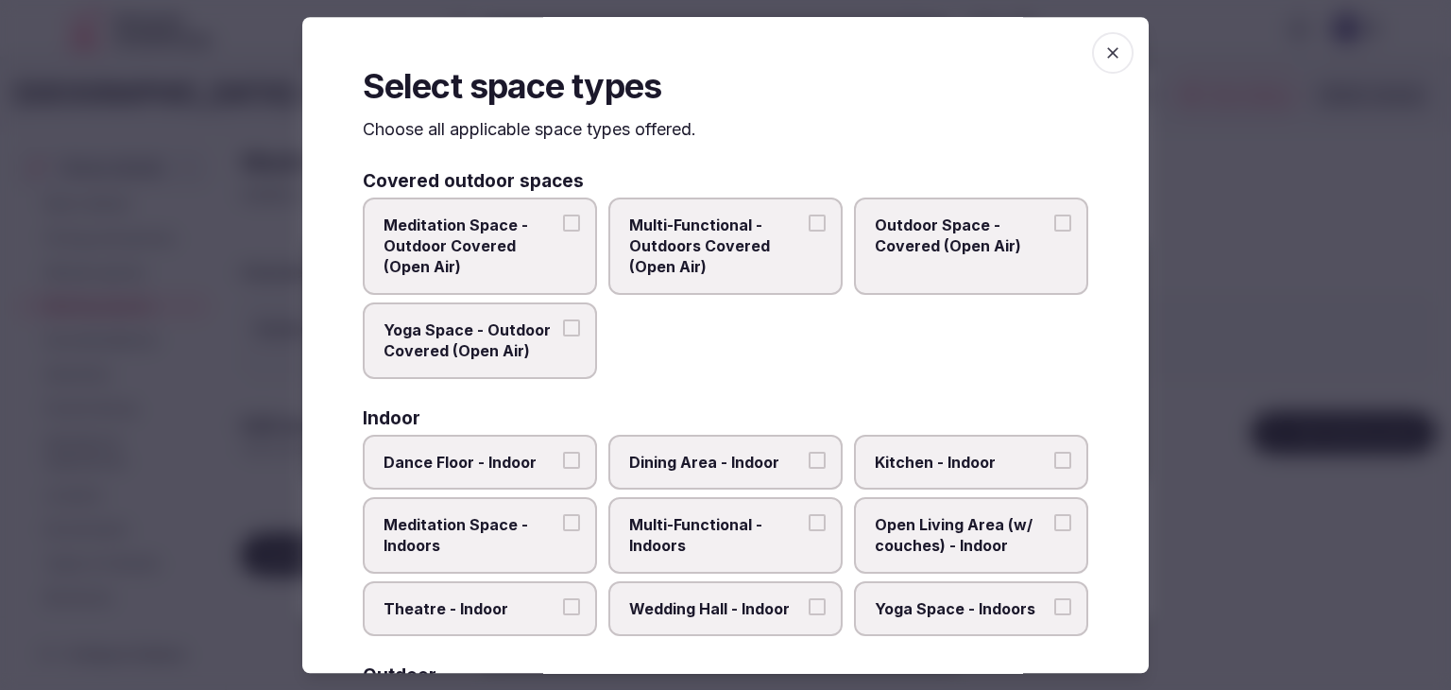
scroll to position [94, 0]
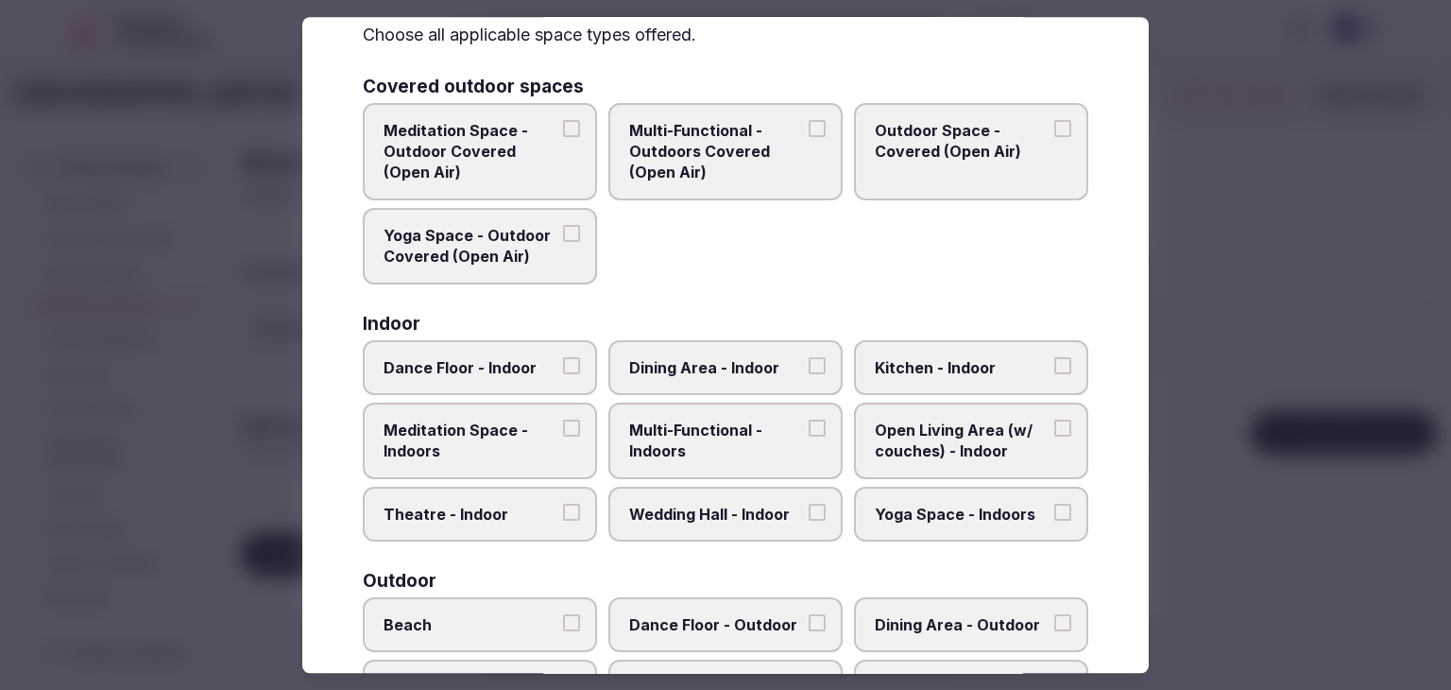
click at [713, 455] on span "Multi-Functional - Indoors" at bounding box center [716, 441] width 174 height 43
click at [809, 437] on button "Multi-Functional - Indoors" at bounding box center [817, 428] width 17 height 17
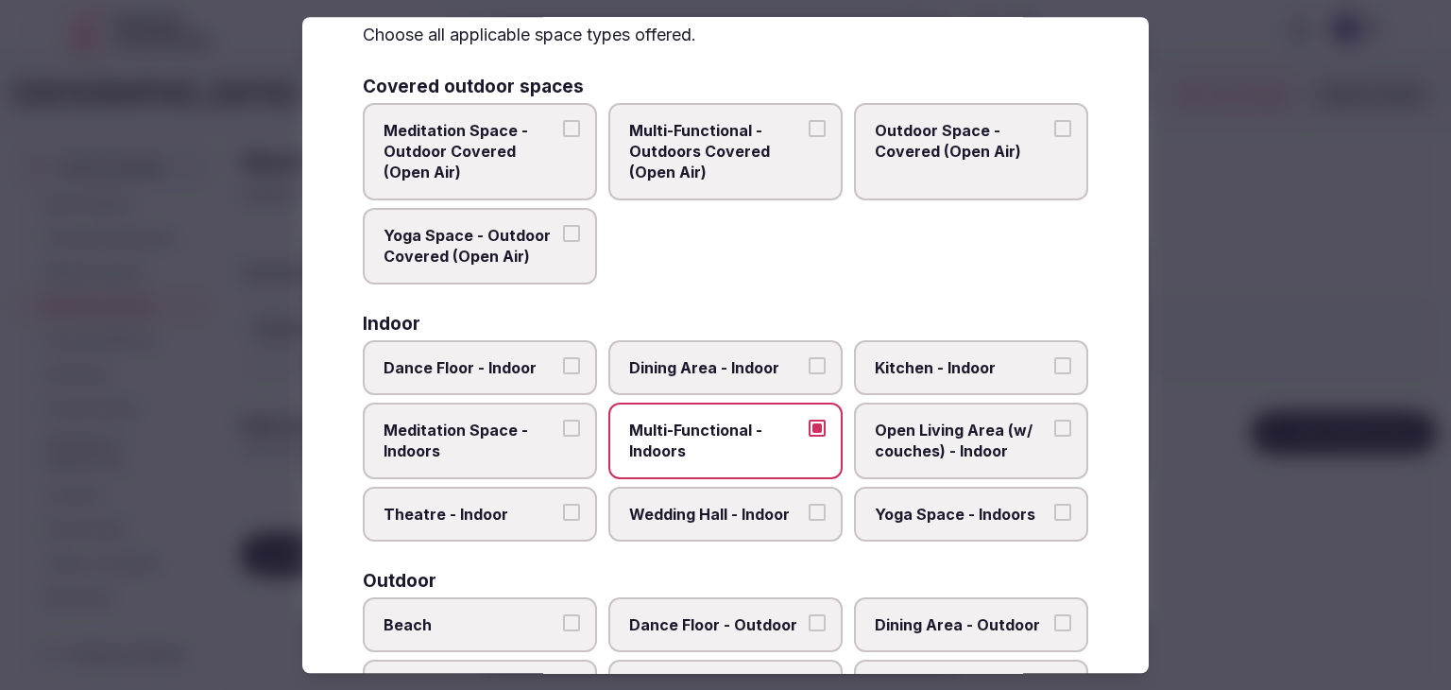
click at [729, 367] on span "Dining Area - Indoor" at bounding box center [716, 367] width 174 height 21
click at [809, 367] on button "Dining Area - Indoor" at bounding box center [817, 365] width 17 height 17
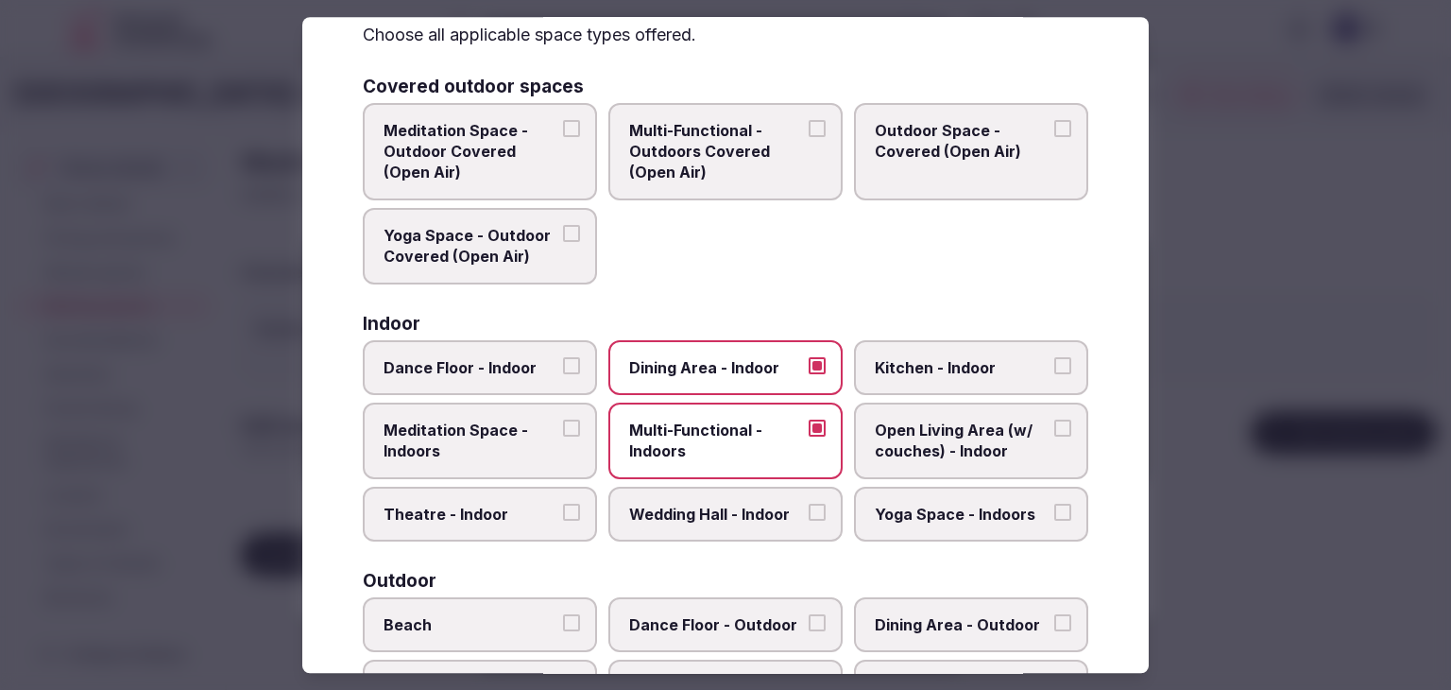
click at [726, 522] on label "Wedding Hall - Indoor" at bounding box center [726, 514] width 234 height 55
click at [809, 521] on button "Wedding Hall - Indoor" at bounding box center [817, 512] width 17 height 17
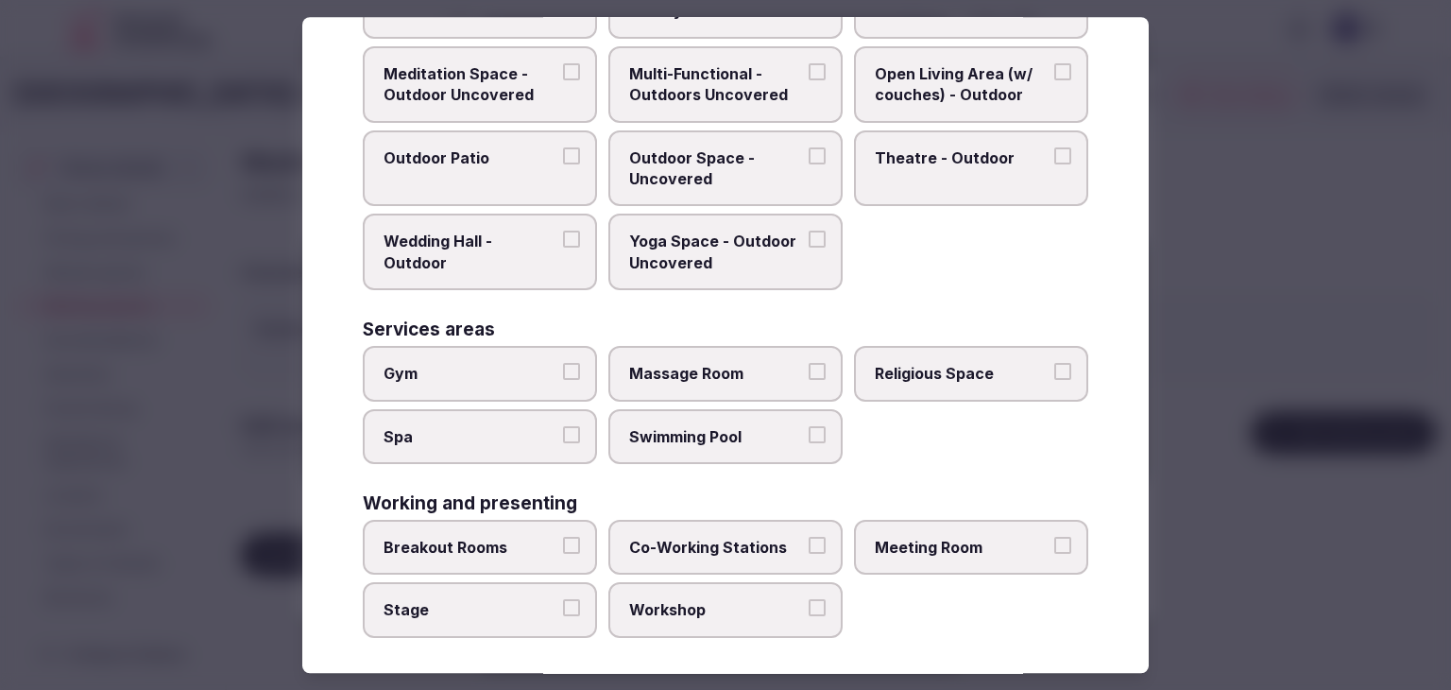
click at [926, 520] on label "Meeting Room" at bounding box center [971, 547] width 234 height 55
click at [1055, 537] on button "Meeting Room" at bounding box center [1063, 545] width 17 height 17
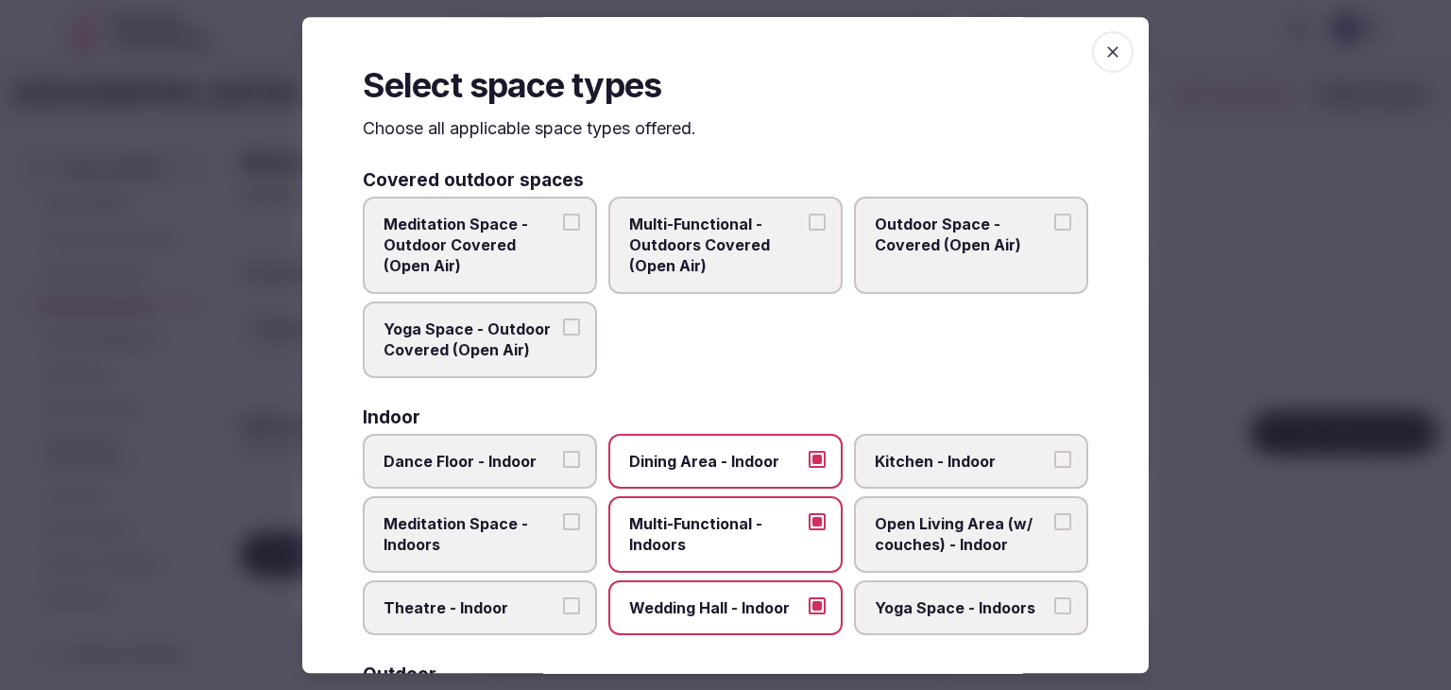
scroll to position [0, 0]
click at [1104, 47] on icon "button" at bounding box center [1113, 52] width 19 height 19
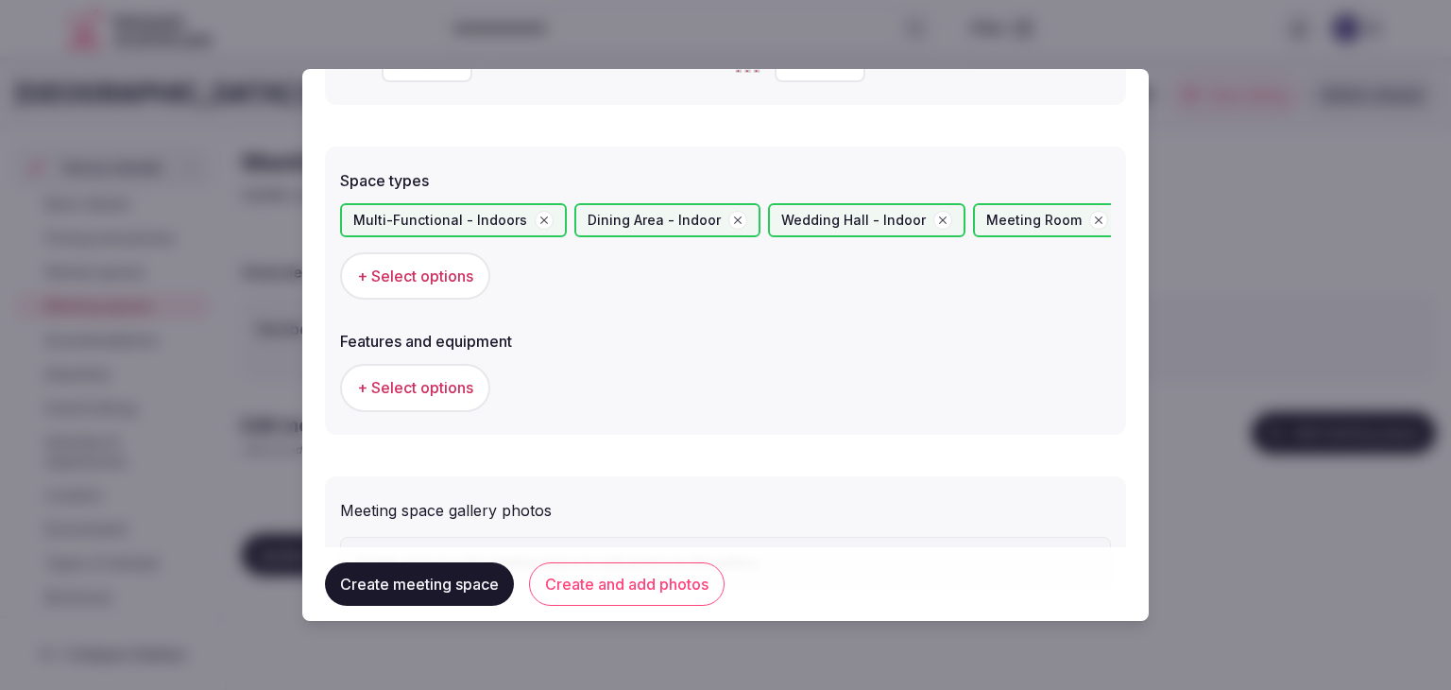
scroll to position [1039, 0]
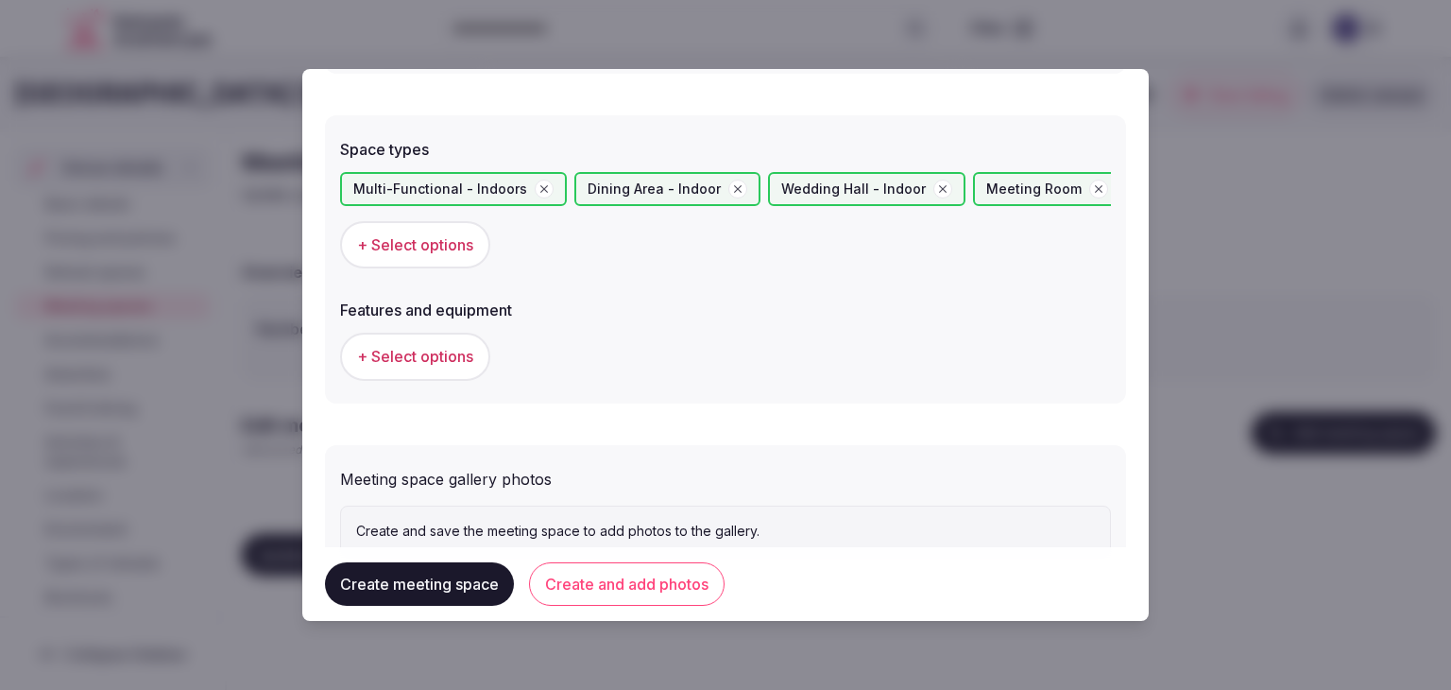
click at [419, 364] on span "+ Select options" at bounding box center [415, 356] width 116 height 21
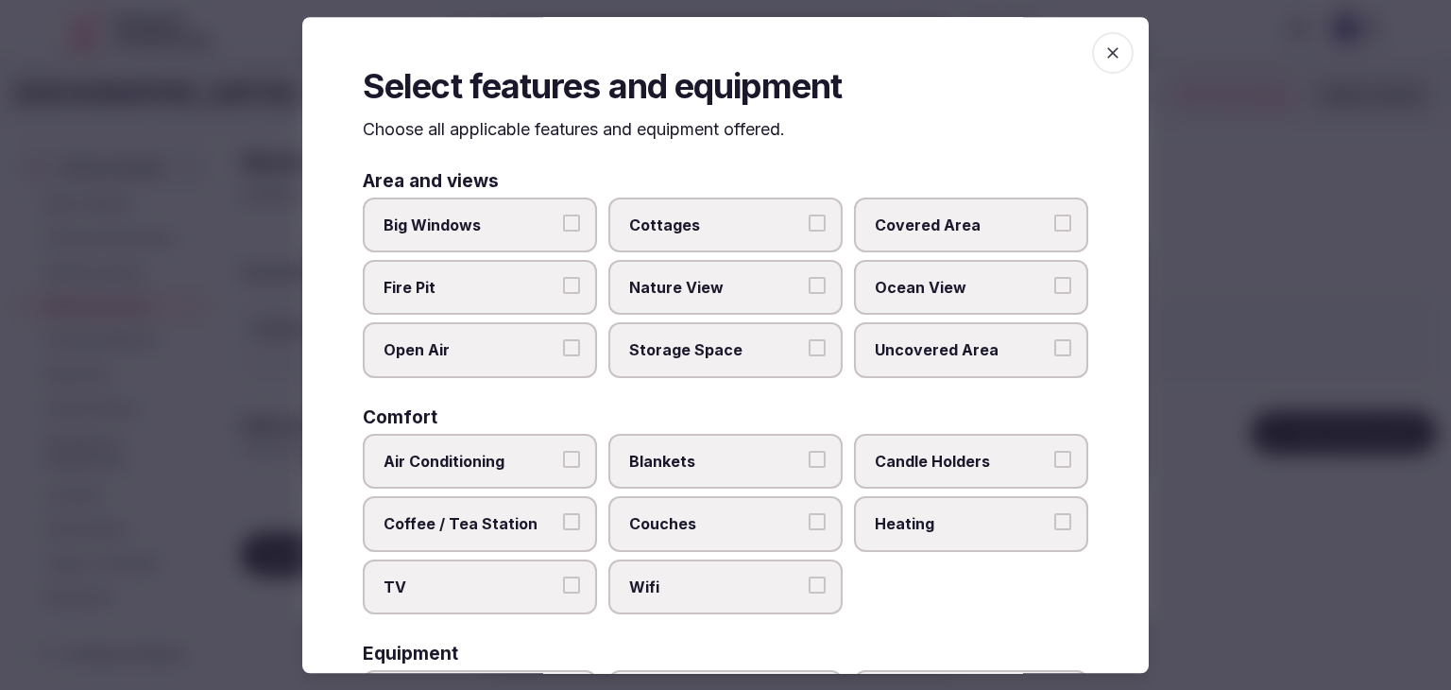
scroll to position [189, 0]
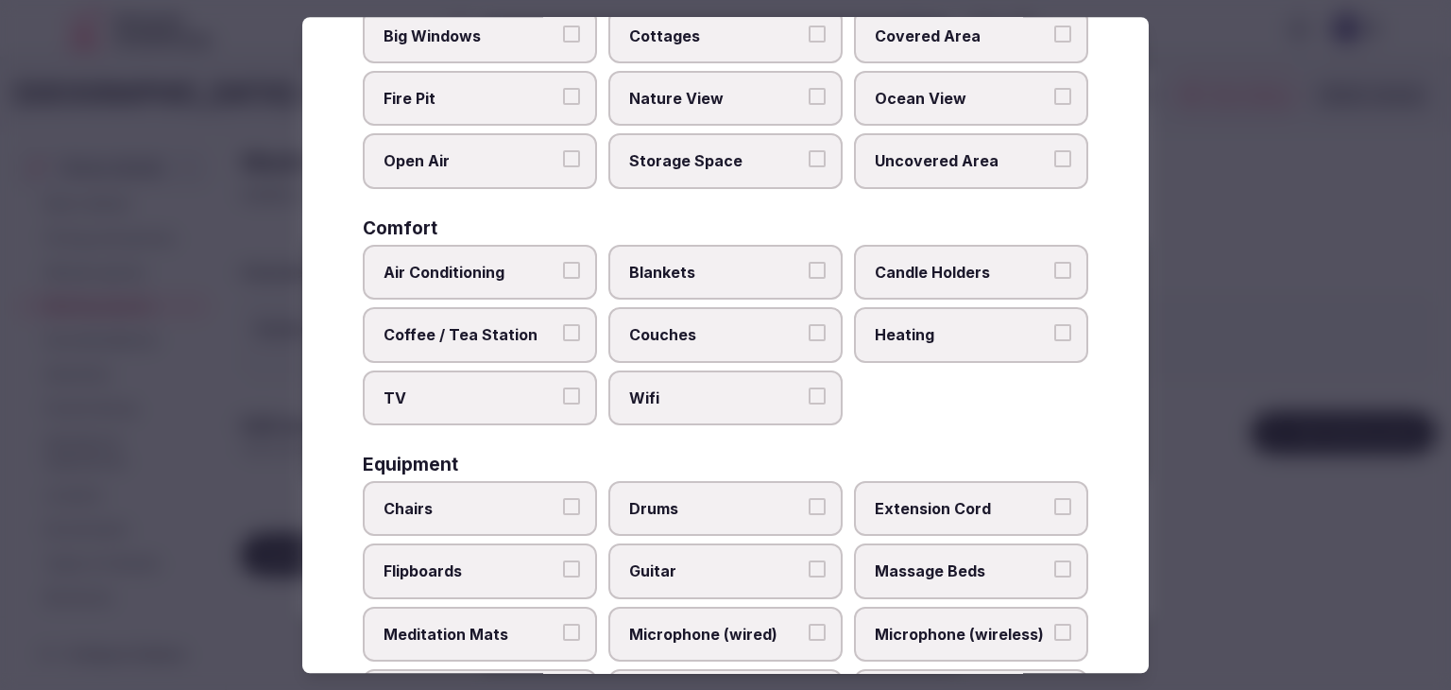
drag, startPoint x: 668, startPoint y: 404, endPoint x: 575, endPoint y: 406, distance: 93.6
click at [667, 404] on span "Wifi" at bounding box center [716, 397] width 174 height 21
click at [809, 404] on button "Wifi" at bounding box center [817, 395] width 17 height 17
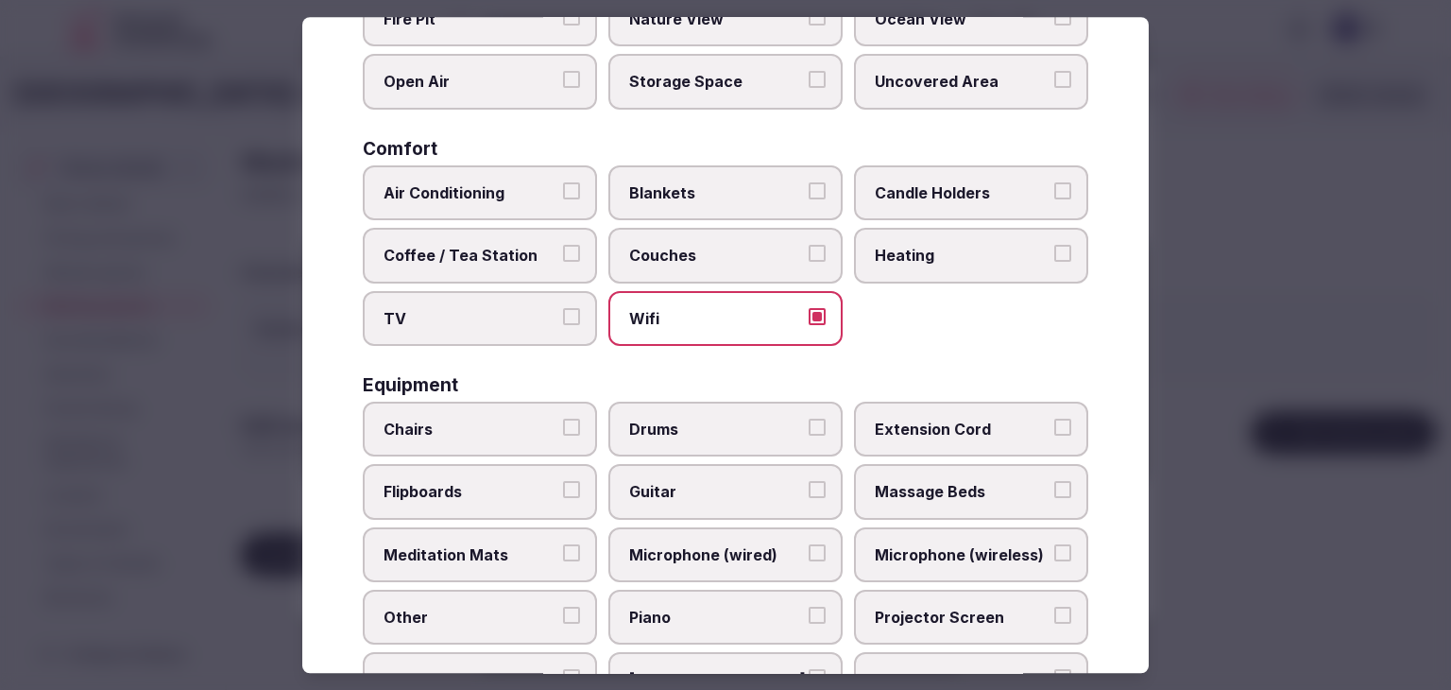
scroll to position [378, 0]
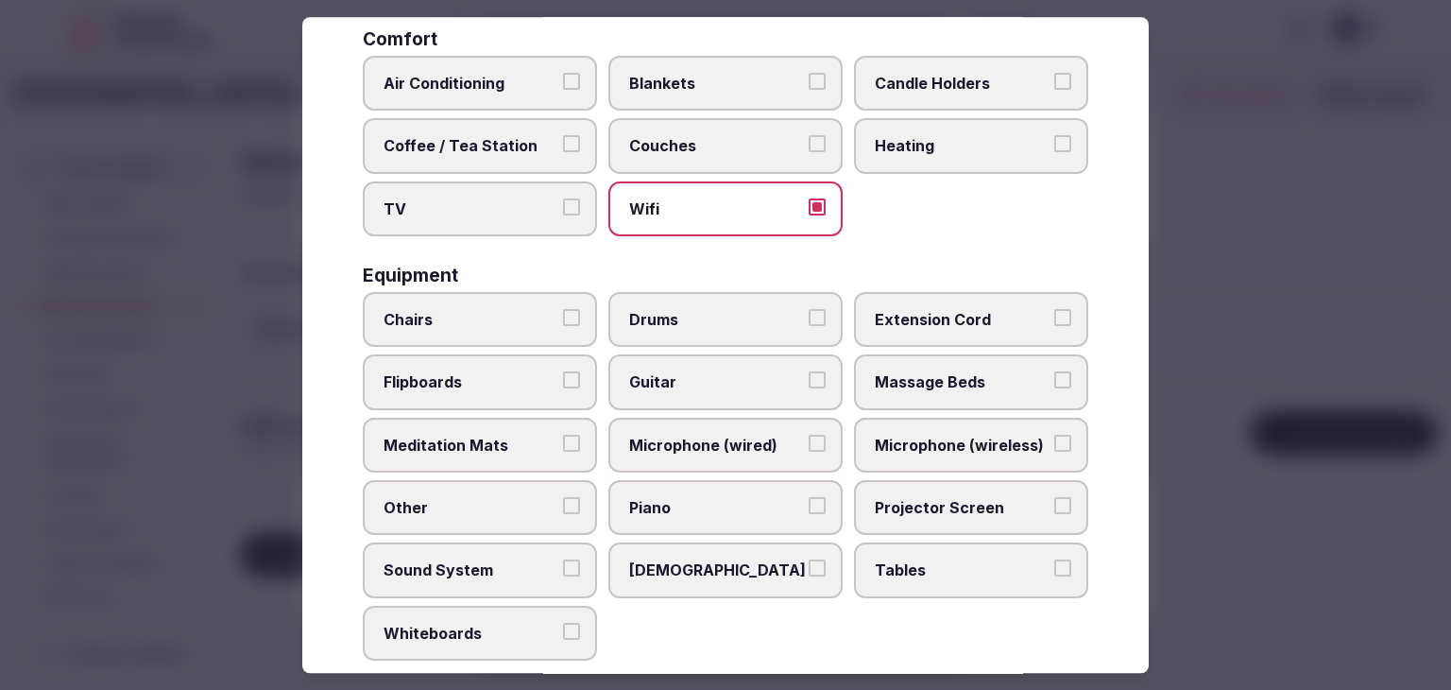
click at [937, 578] on label "Tables" at bounding box center [971, 570] width 234 height 55
click at [1055, 577] on button "Tables" at bounding box center [1063, 568] width 17 height 17
click at [908, 498] on span "Projector Screen" at bounding box center [962, 507] width 174 height 21
click at [1055, 498] on button "Projector Screen" at bounding box center [1063, 505] width 17 height 17
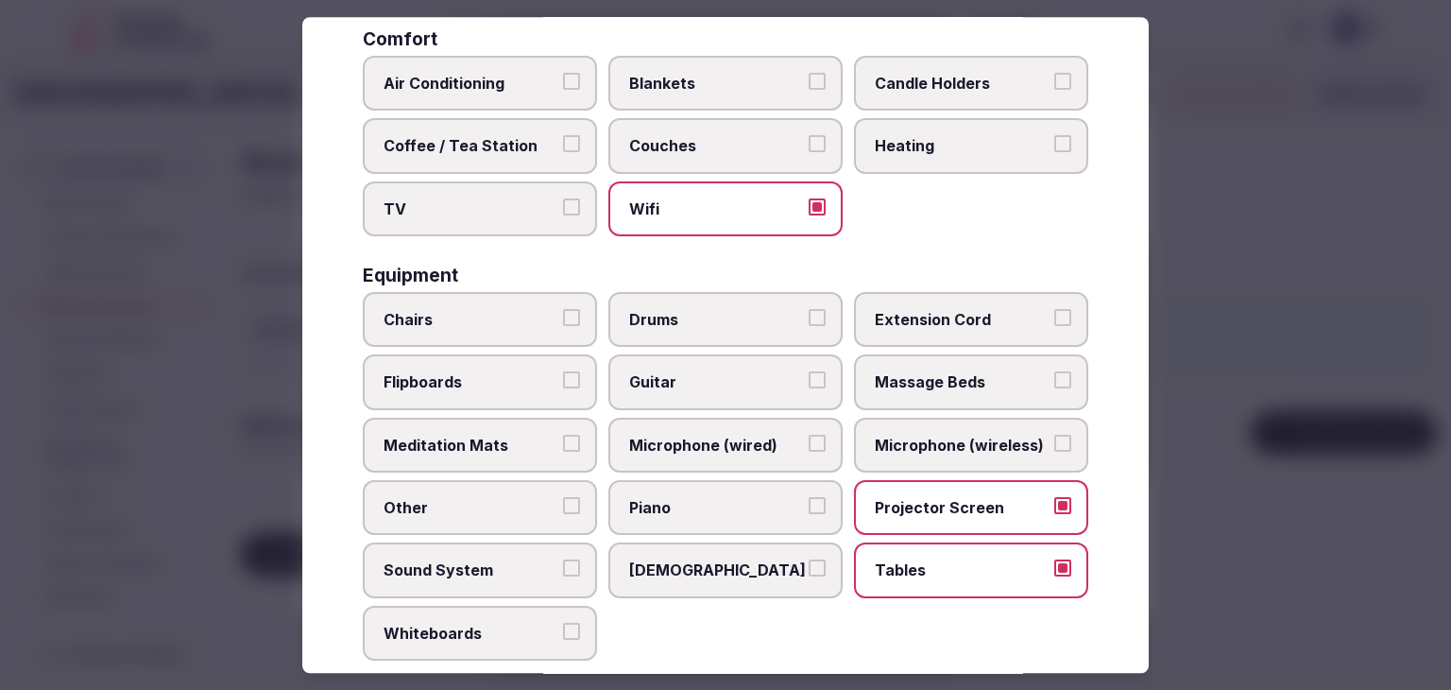
click at [895, 435] on span "Microphone (wireless)" at bounding box center [962, 445] width 174 height 21
click at [1055, 435] on button "Microphone (wireless)" at bounding box center [1063, 443] width 17 height 17
drag, startPoint x: 507, startPoint y: 294, endPoint x: 507, endPoint y: 343, distance: 49.1
click at [507, 294] on label "Chairs" at bounding box center [480, 319] width 234 height 55
click at [563, 309] on button "Chairs" at bounding box center [571, 317] width 17 height 17
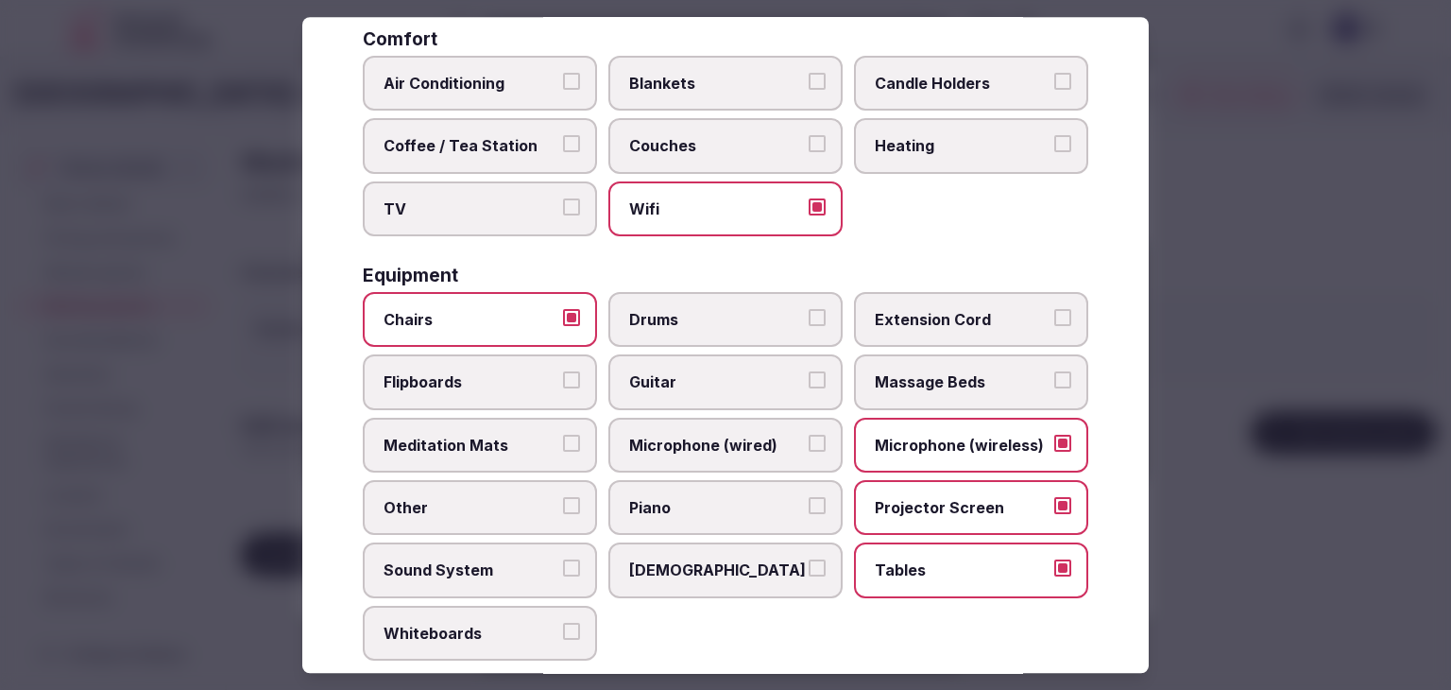
click at [528, 575] on label "Sound System" at bounding box center [480, 570] width 234 height 55
click at [563, 575] on button "Sound System" at bounding box center [571, 568] width 17 height 17
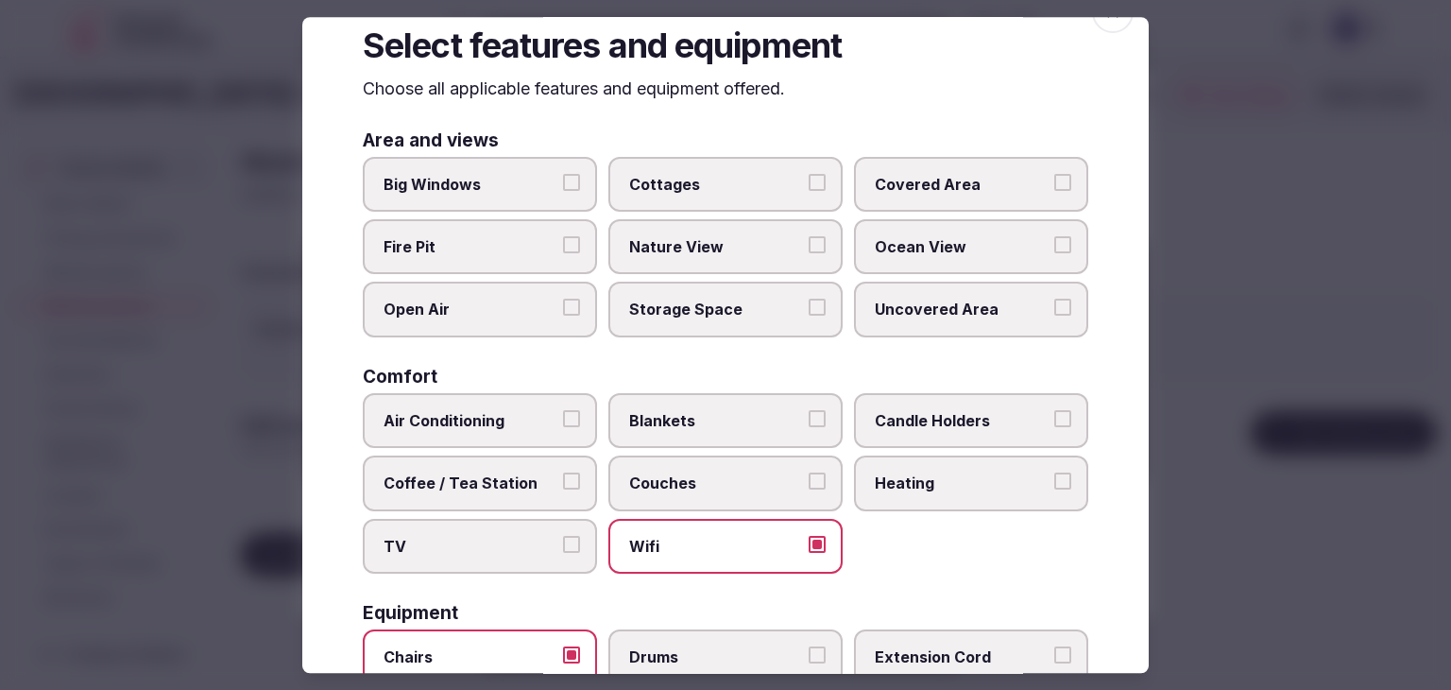
scroll to position [0, 0]
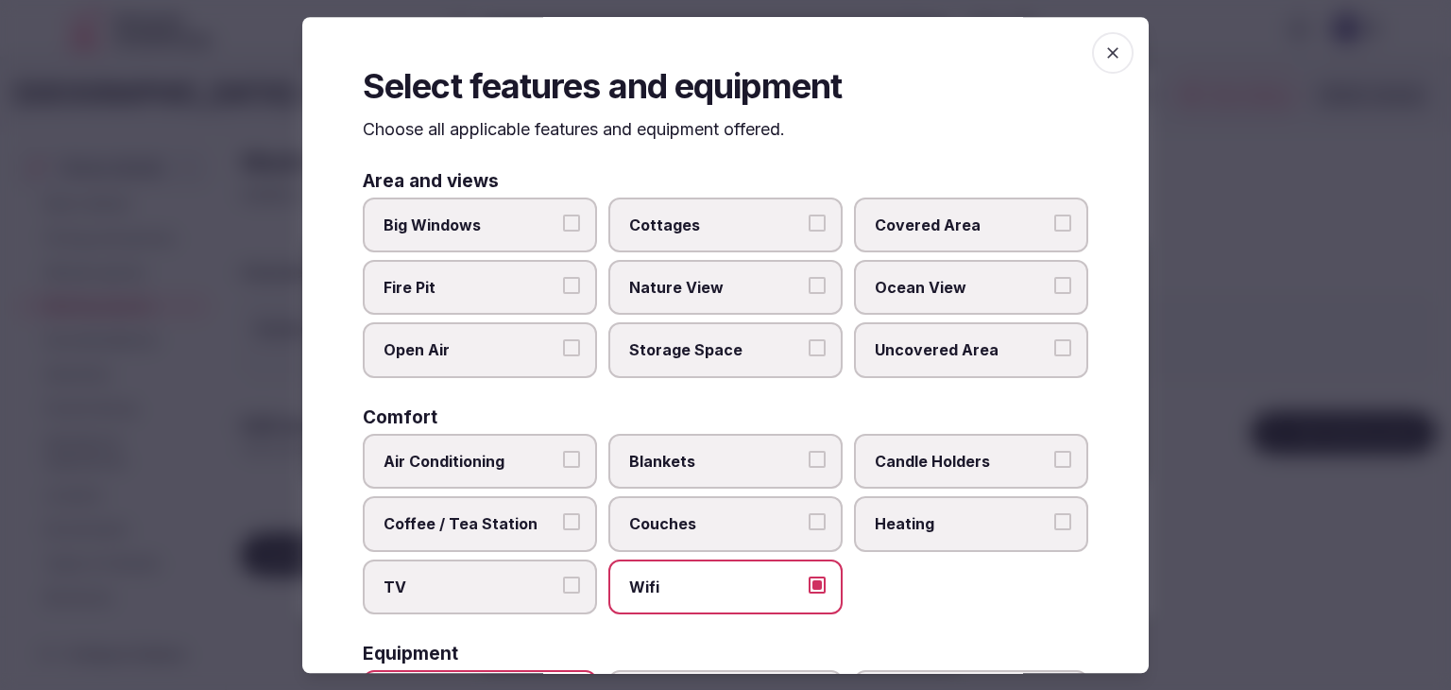
click at [504, 525] on span "Coffee / Tea Station" at bounding box center [471, 523] width 174 height 21
click at [563, 525] on button "Coffee / Tea Station" at bounding box center [571, 521] width 17 height 17
click at [499, 471] on label "Air Conditioning" at bounding box center [480, 461] width 234 height 55
click at [563, 468] on button "Air Conditioning" at bounding box center [571, 459] width 17 height 17
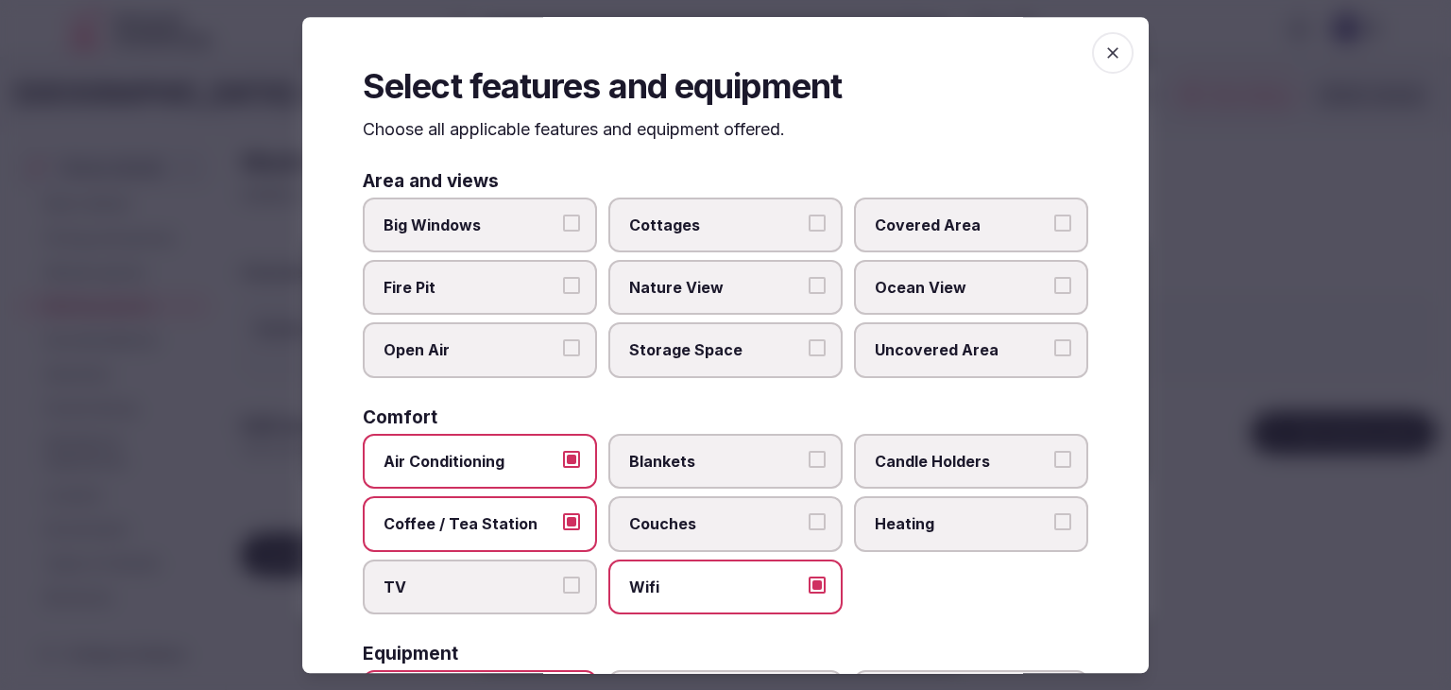
click at [503, 583] on span "TV" at bounding box center [471, 586] width 174 height 21
click at [563, 583] on button "TV" at bounding box center [571, 584] width 17 height 17
drag, startPoint x: 1108, startPoint y: 45, endPoint x: 941, endPoint y: 198, distance: 225.4
click at [1108, 45] on icon "button" at bounding box center [1113, 52] width 19 height 19
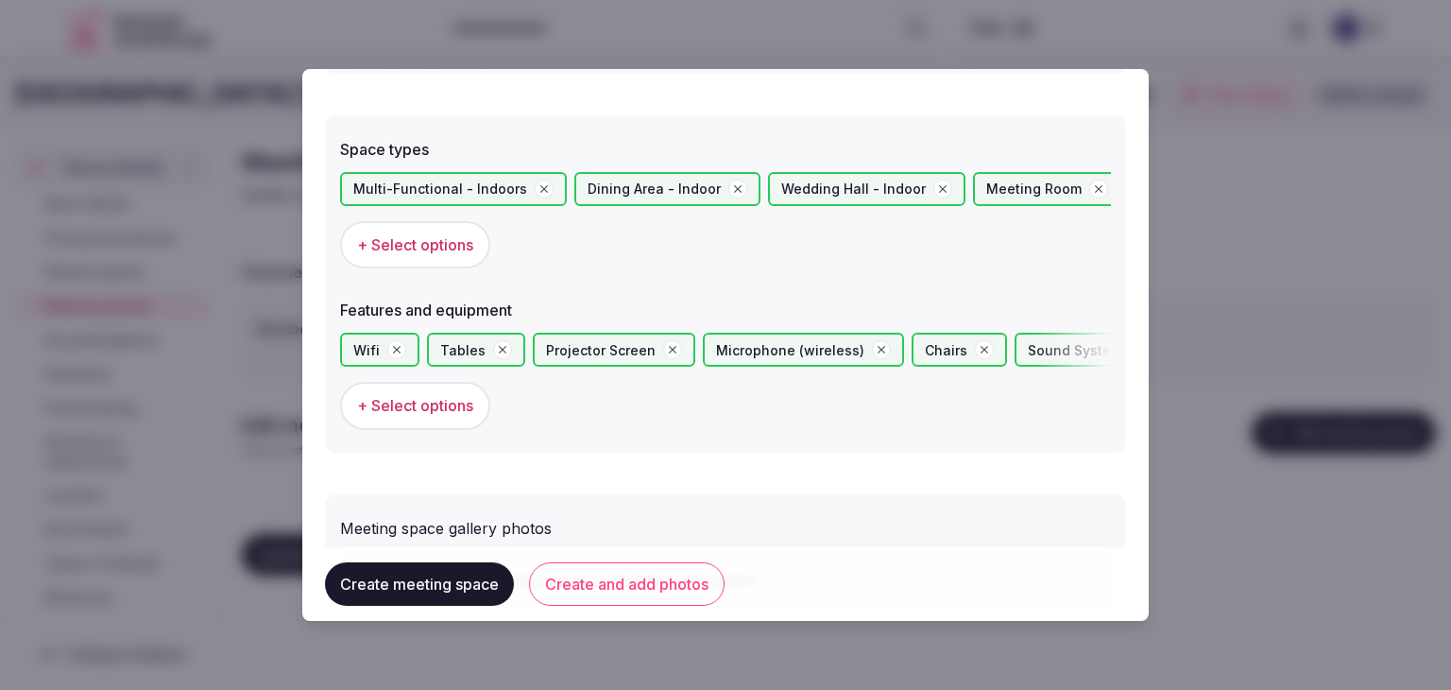
click at [633, 576] on button "Create and add photos" at bounding box center [627, 583] width 196 height 43
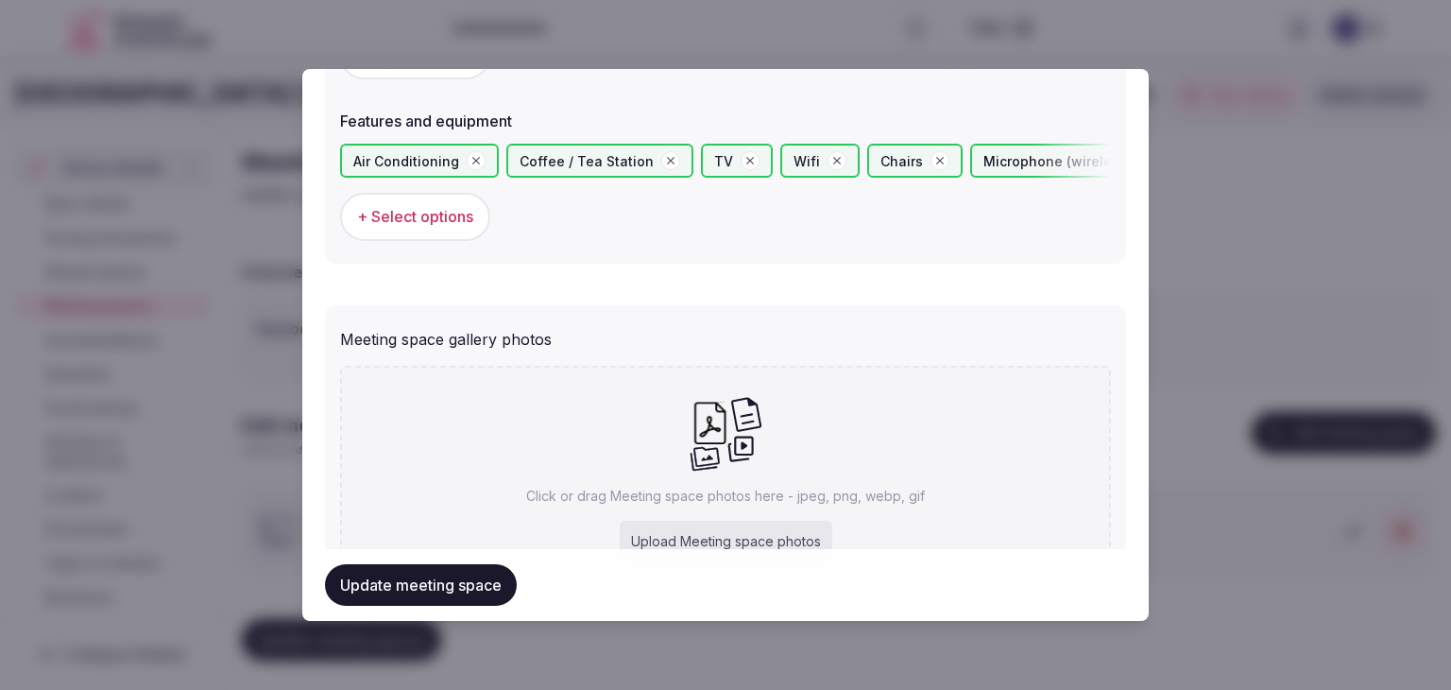
scroll to position [1328, 0]
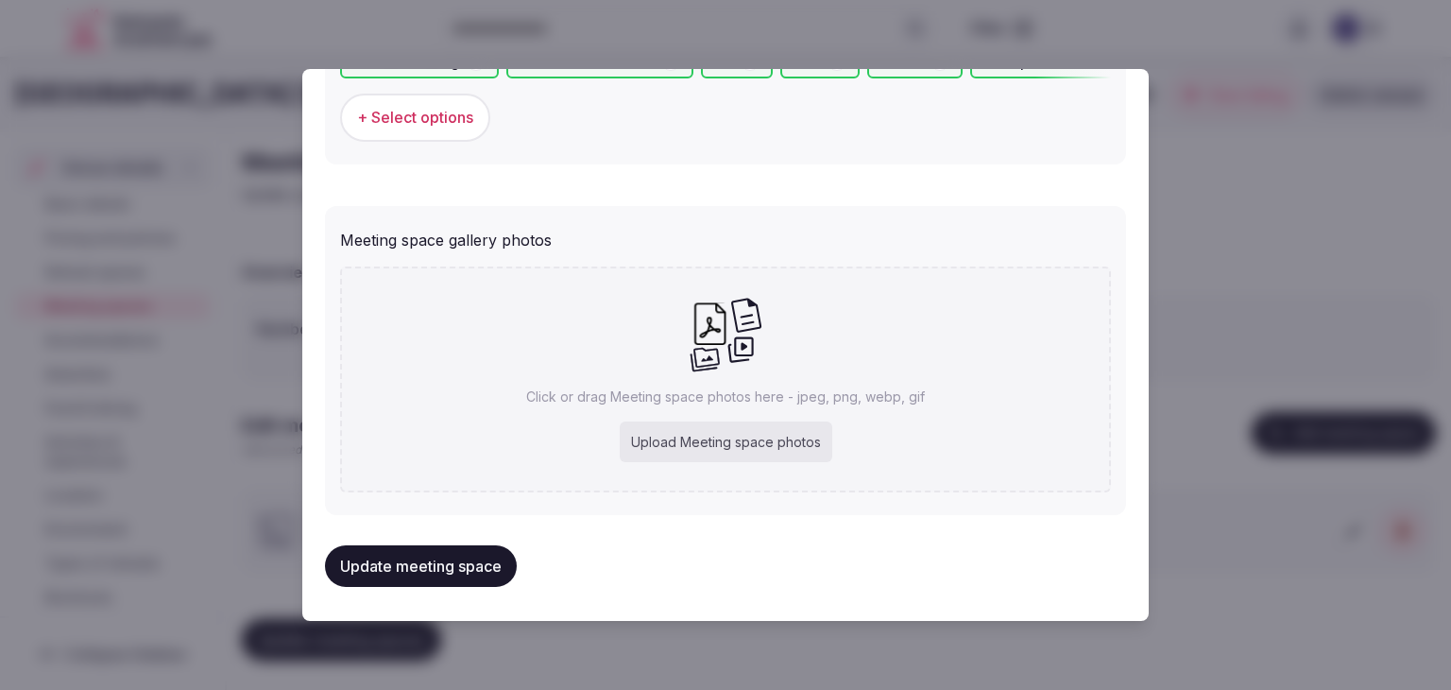
click at [718, 439] on div "Upload Meeting space photos" at bounding box center [726, 442] width 213 height 42
type input "**********"
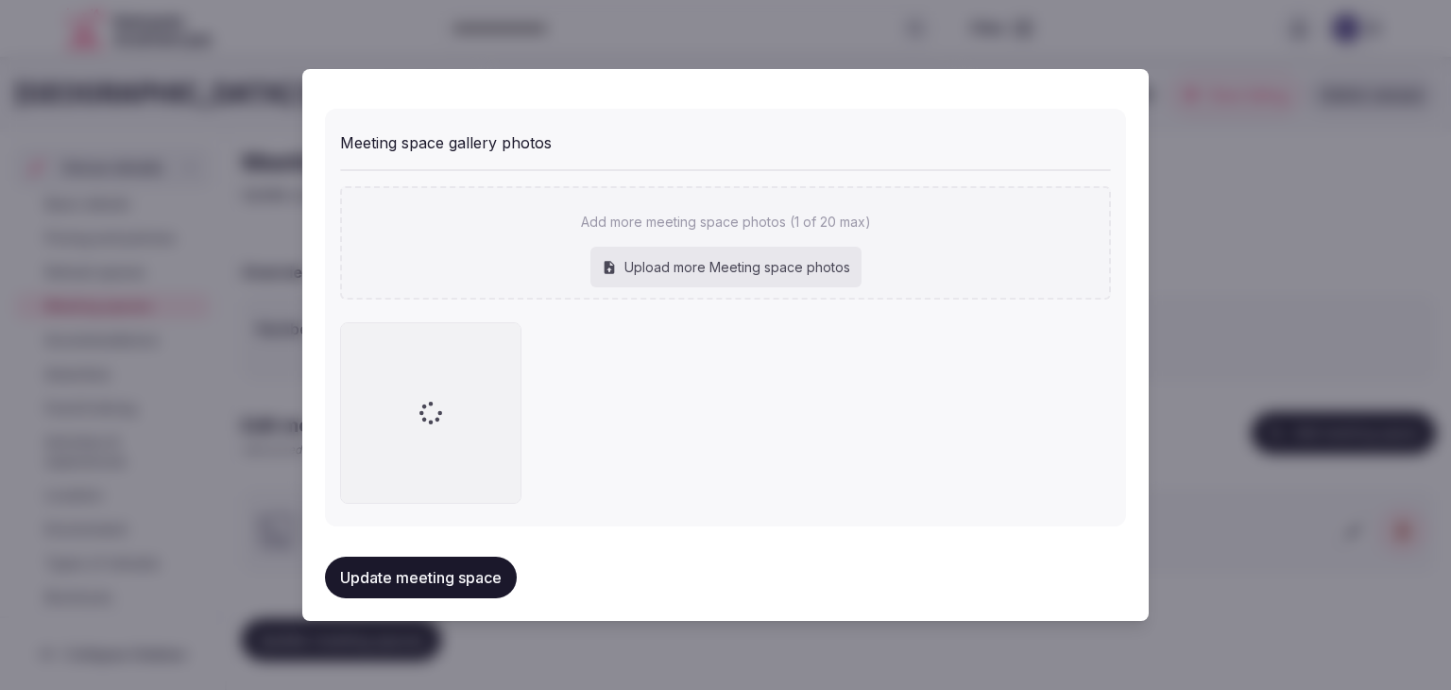
scroll to position [1433, 0]
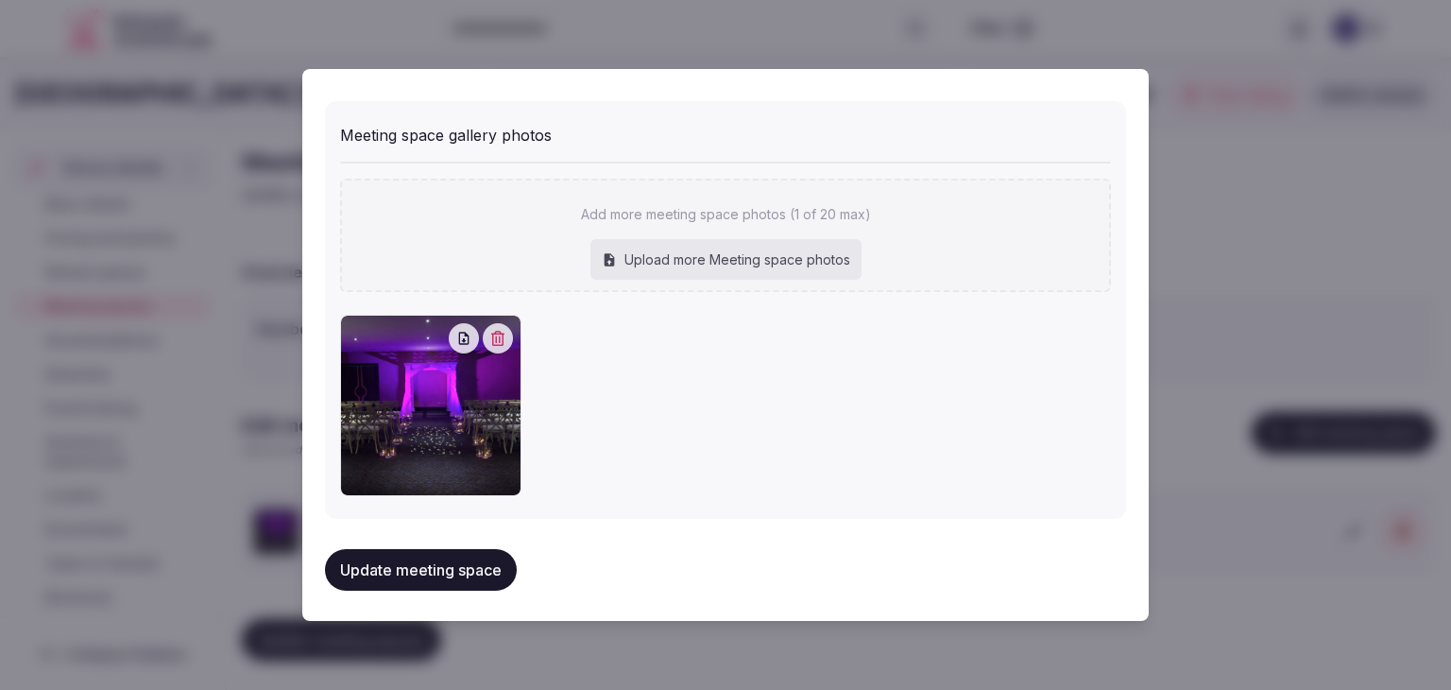
click at [492, 562] on button "Update meeting space" at bounding box center [421, 570] width 192 height 42
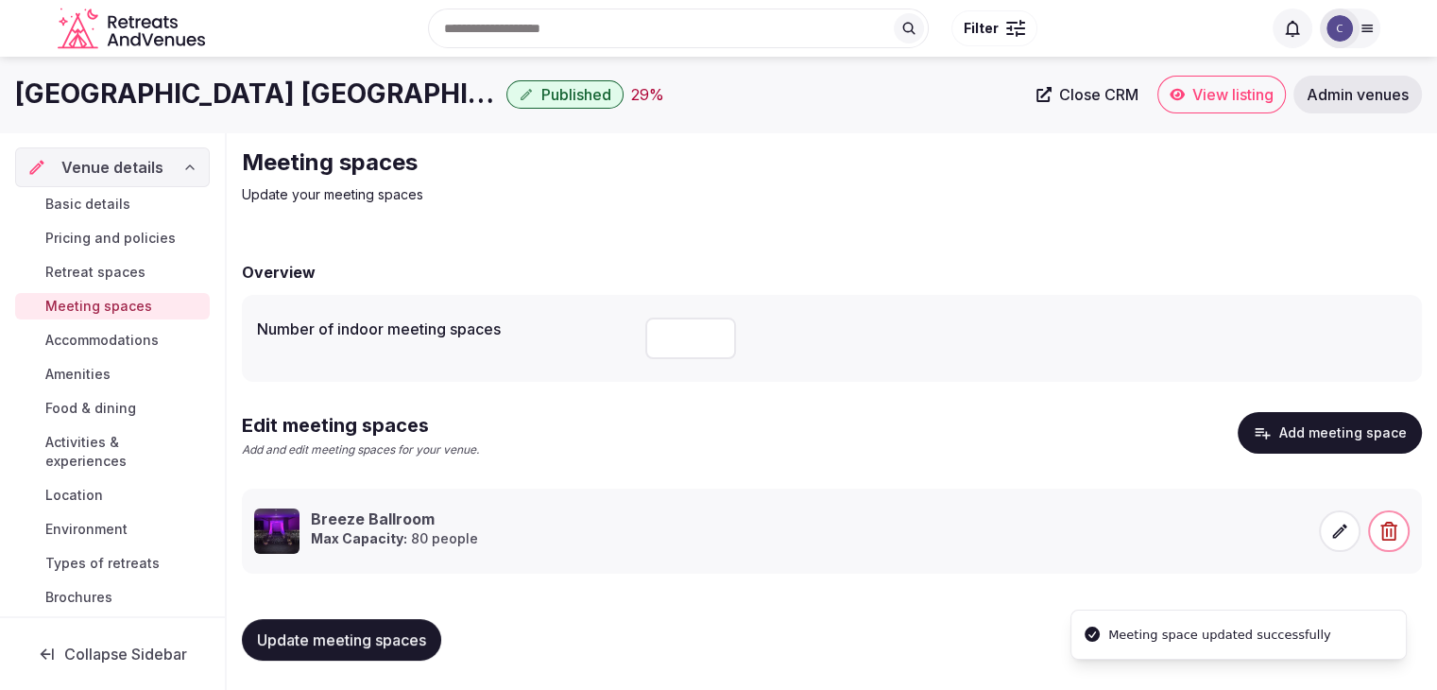
click at [348, 640] on span "Update meeting spaces" at bounding box center [341, 639] width 169 height 19
click at [129, 338] on span "Accommodations" at bounding box center [101, 340] width 113 height 19
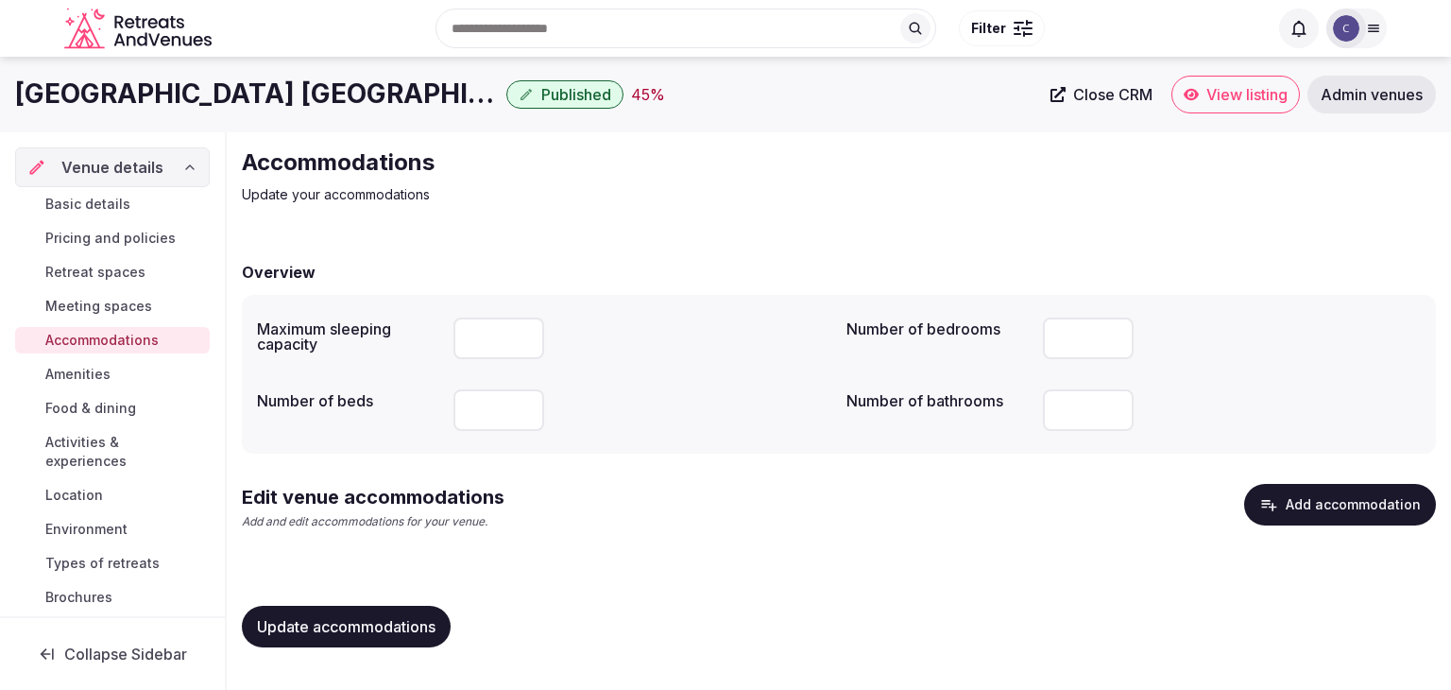
click at [1401, 521] on button "Add accommodation" at bounding box center [1341, 505] width 192 height 42
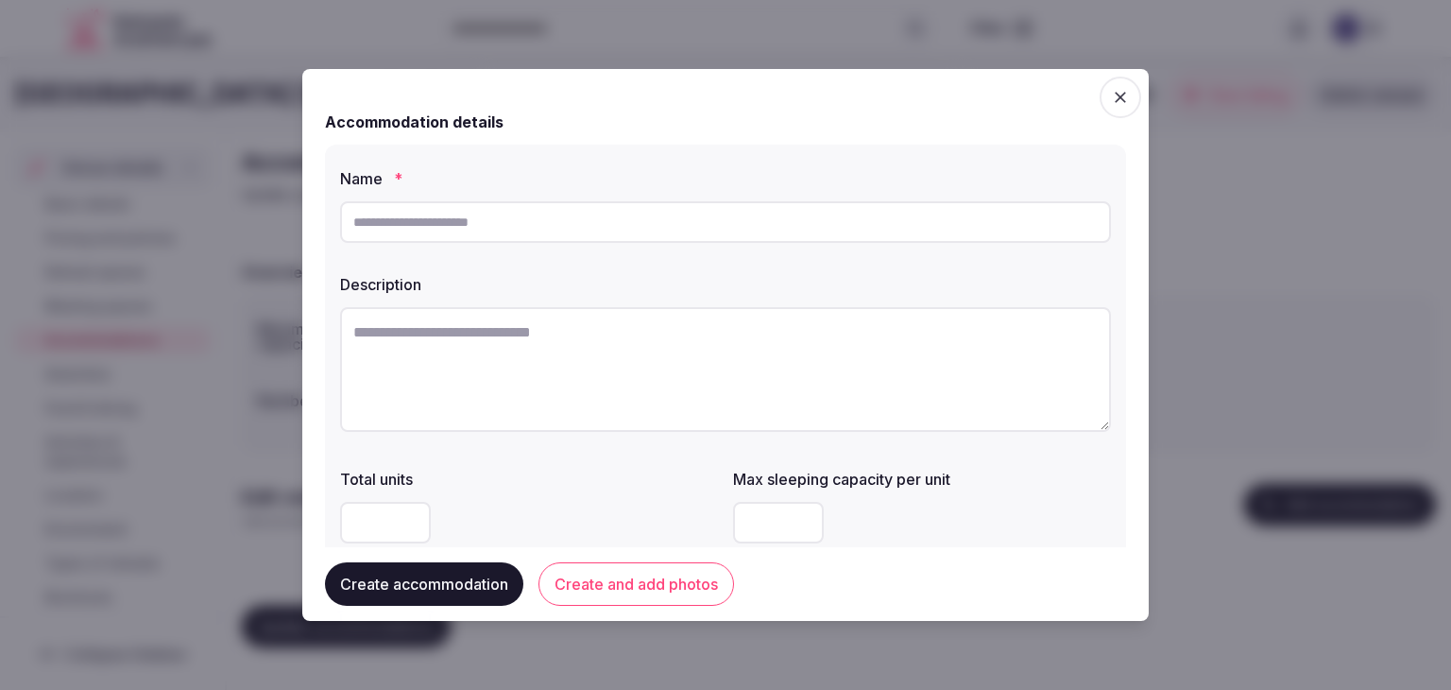
click at [685, 234] on input "text" at bounding box center [725, 222] width 771 height 42
paste input "**********"
type input "**********"
click at [652, 410] on textarea at bounding box center [725, 369] width 771 height 125
paste textarea "**********"
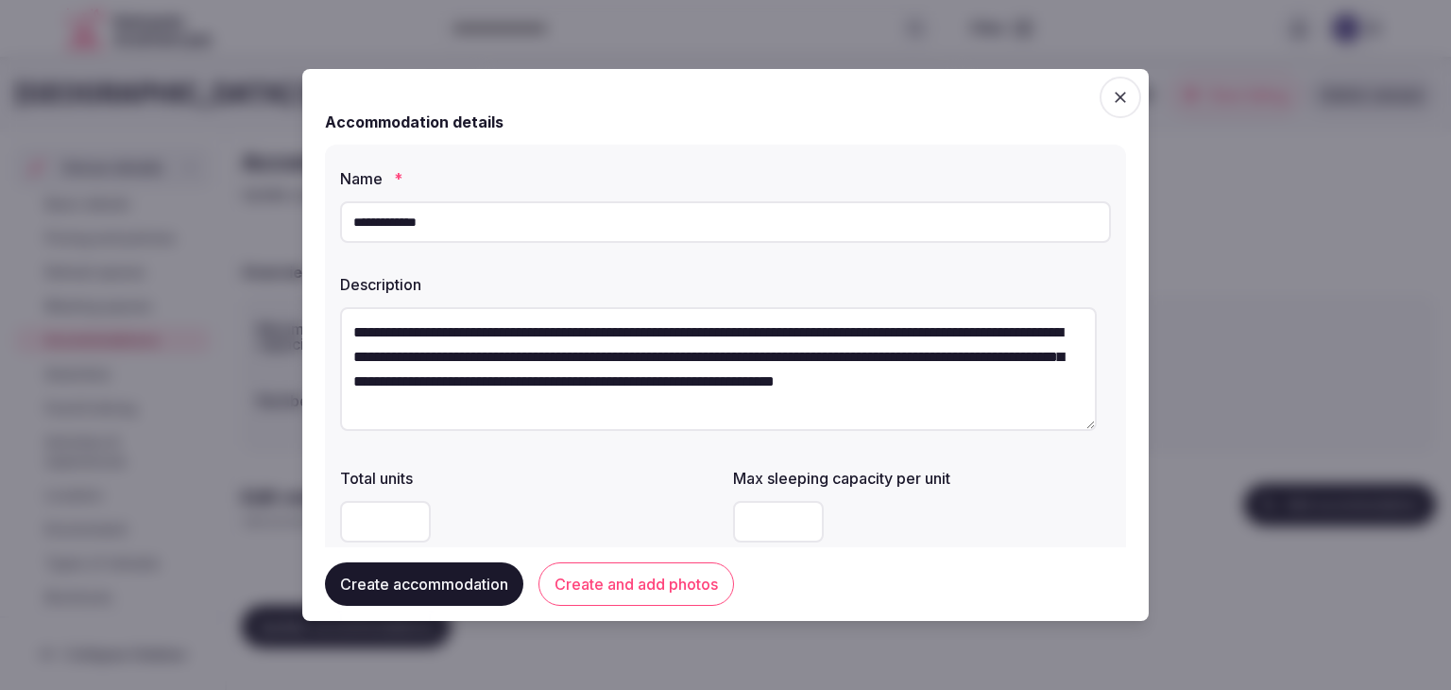
type textarea "**********"
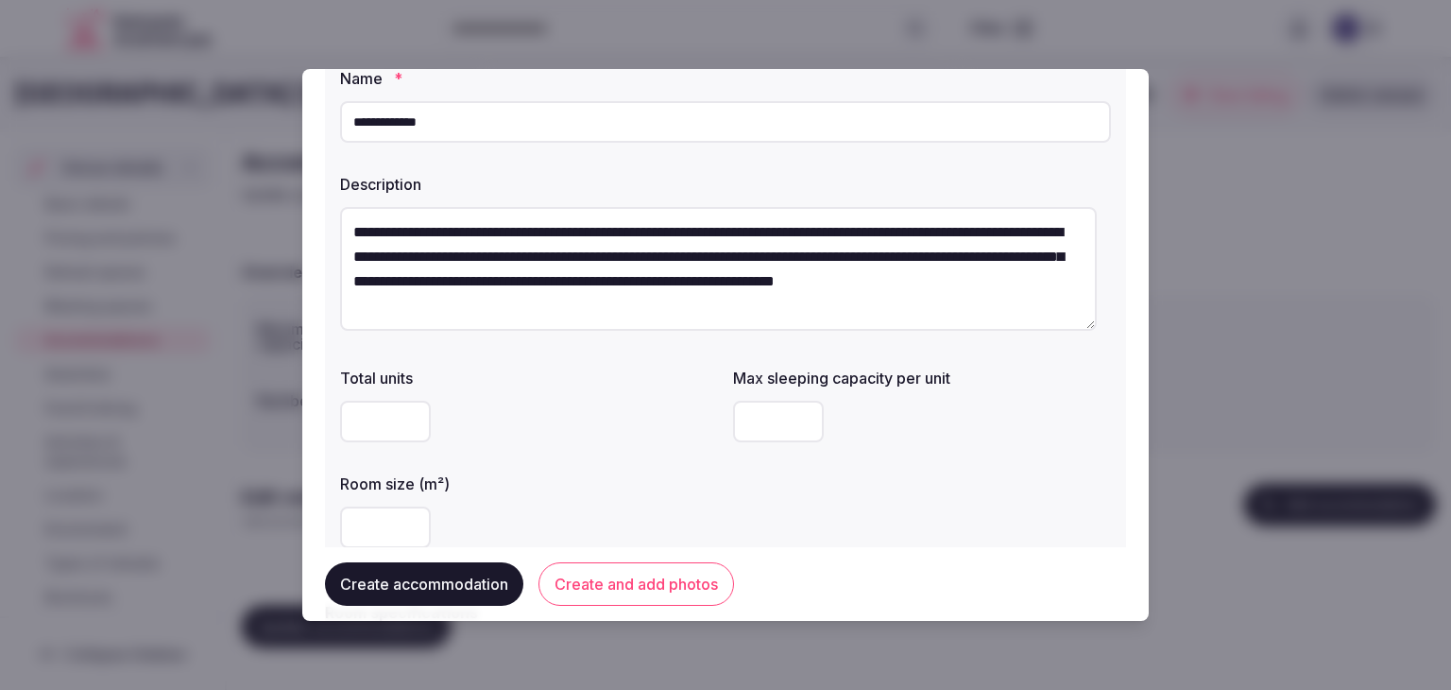
scroll to position [189, 0]
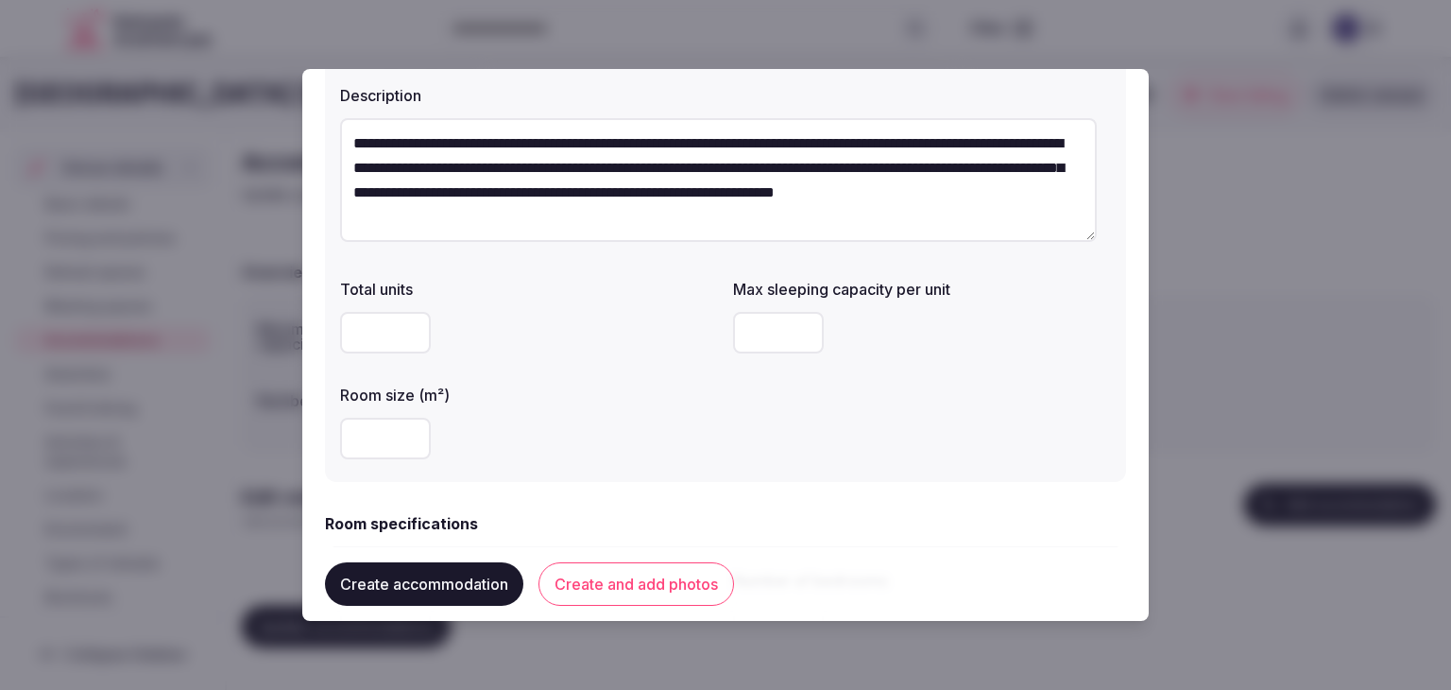
click at [364, 452] on input "number" at bounding box center [385, 439] width 91 height 42
type input "**"
click at [765, 307] on div at bounding box center [922, 332] width 378 height 57
click at [768, 343] on input "number" at bounding box center [778, 333] width 91 height 42
type input "*"
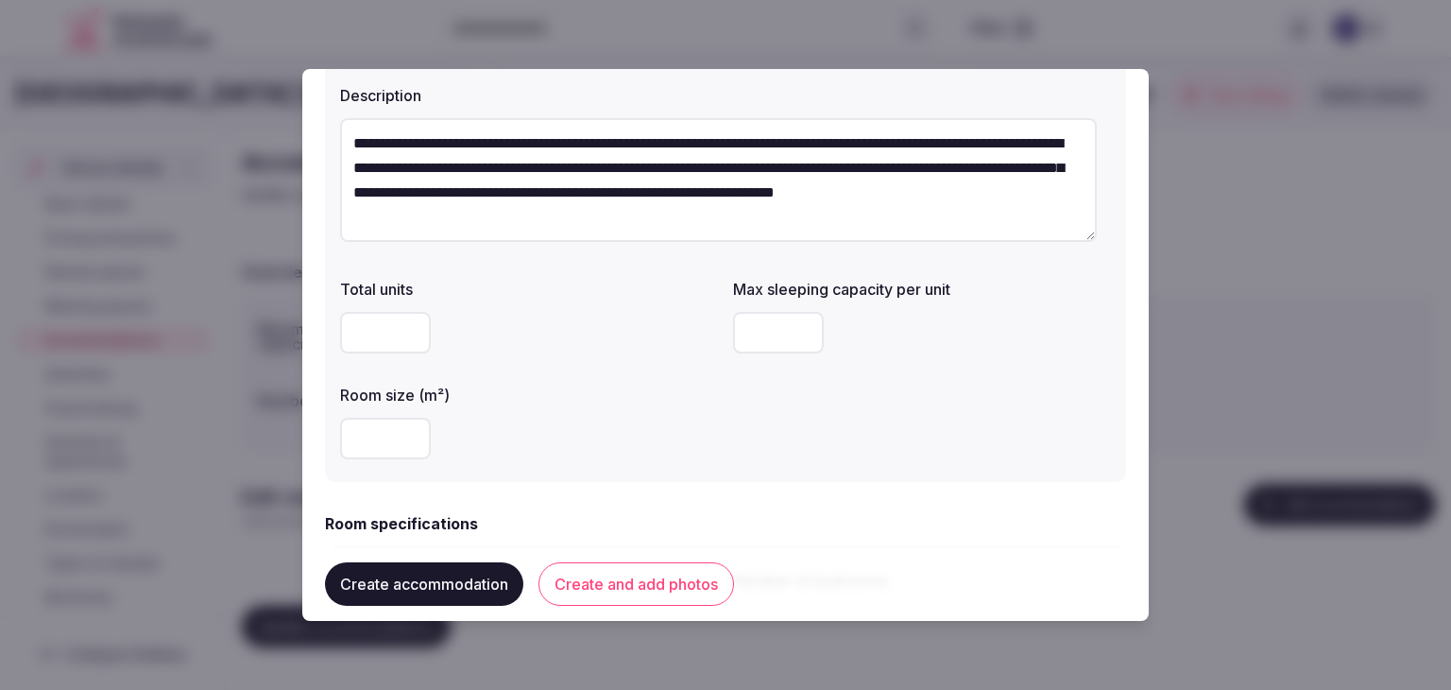
click at [733, 443] on div "Total units Max sleeping capacity per unit * Room size (m²) **" at bounding box center [725, 368] width 771 height 197
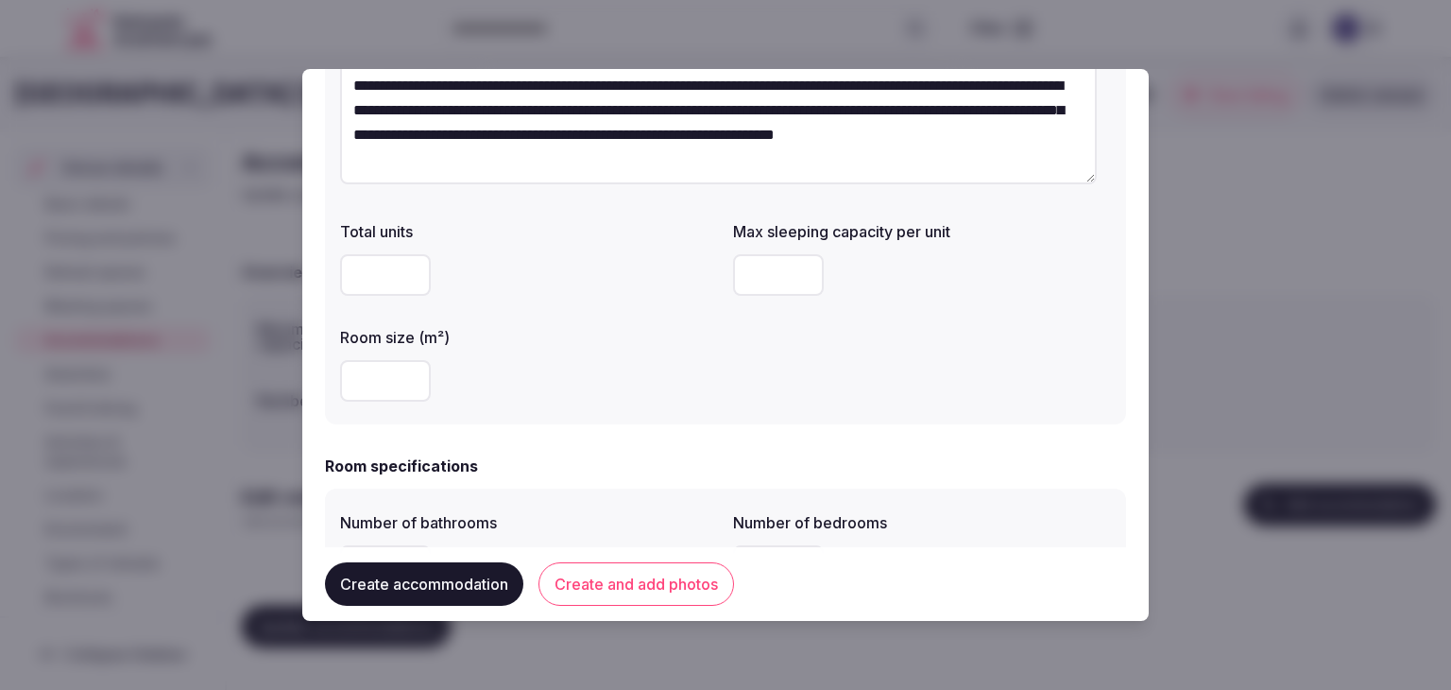
scroll to position [472, 0]
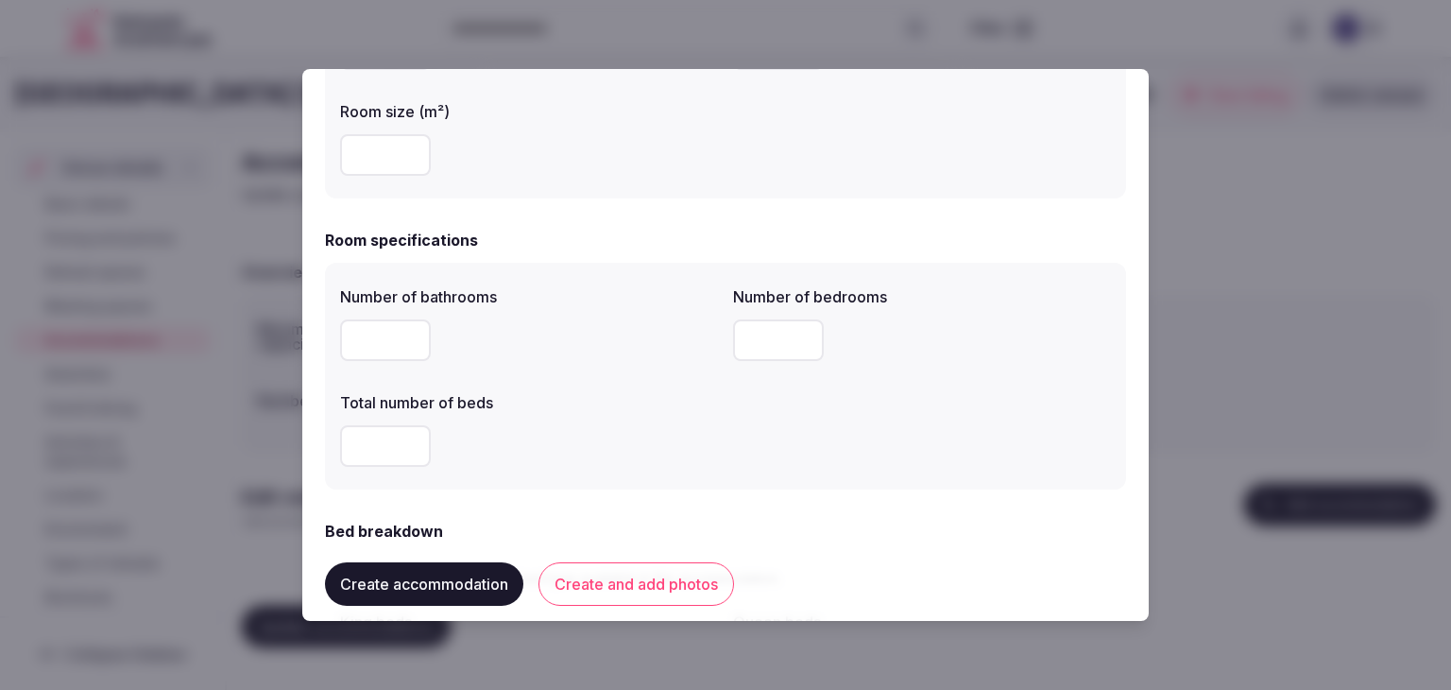
click at [386, 326] on input "number" at bounding box center [385, 340] width 91 height 42
type input "*"
click at [760, 336] on input "number" at bounding box center [778, 340] width 91 height 42
type input "*"
click at [347, 450] on input "number" at bounding box center [385, 446] width 91 height 42
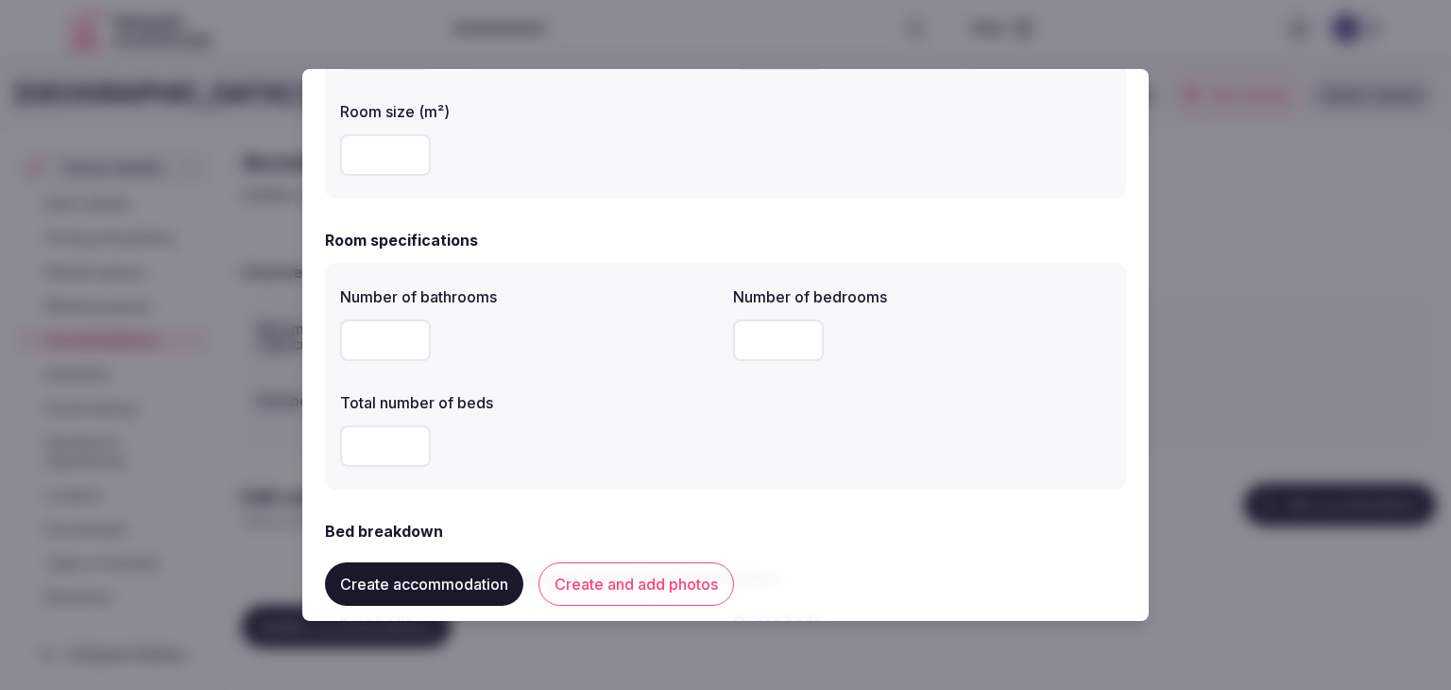
type input "*"
click at [587, 462] on div "*" at bounding box center [529, 446] width 378 height 42
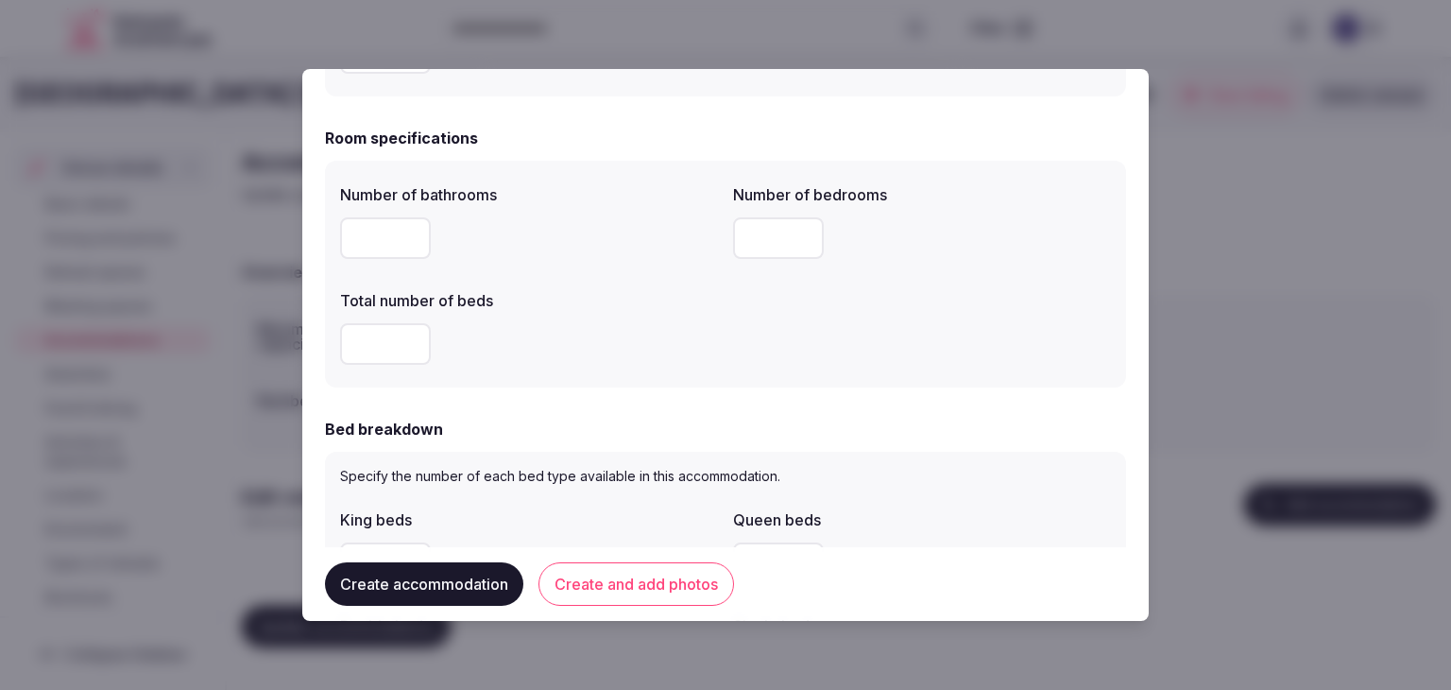
scroll to position [661, 0]
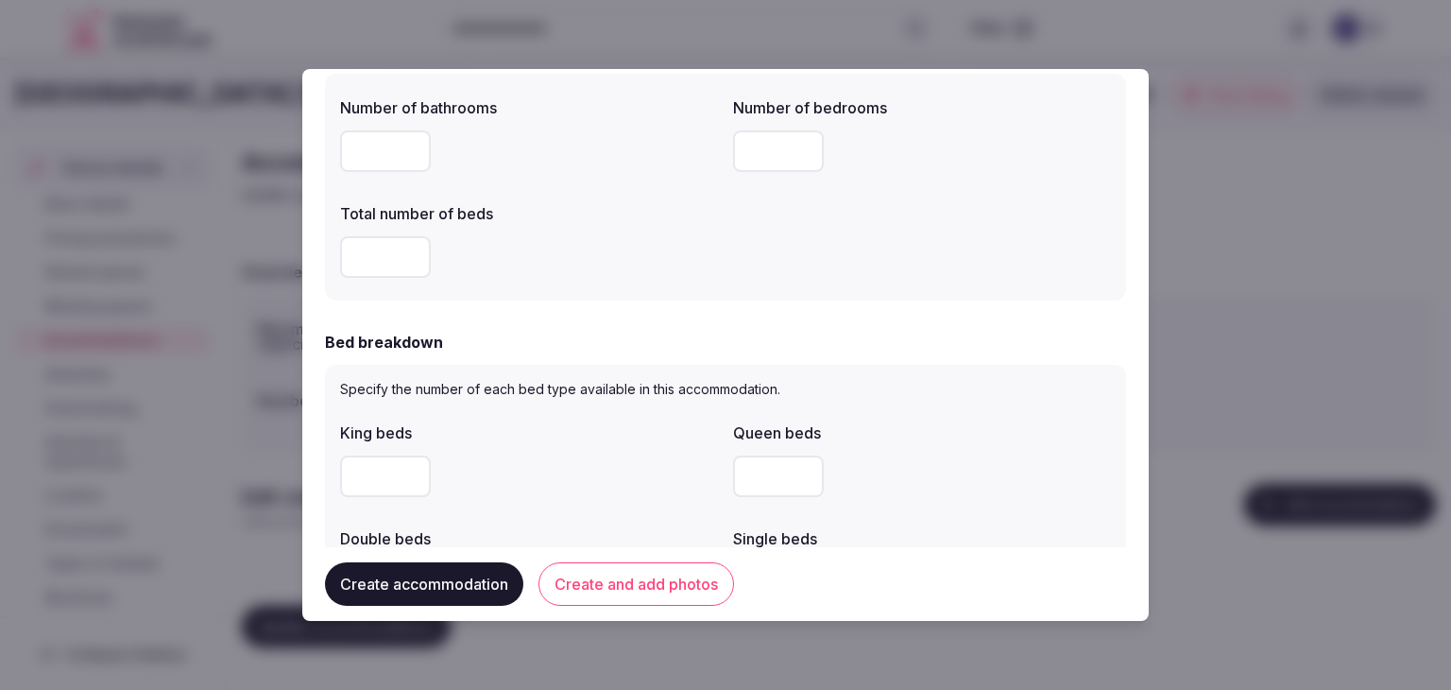
click at [393, 490] on input "number" at bounding box center [385, 476] width 91 height 42
type input "*"
click at [543, 471] on div "*" at bounding box center [529, 476] width 378 height 42
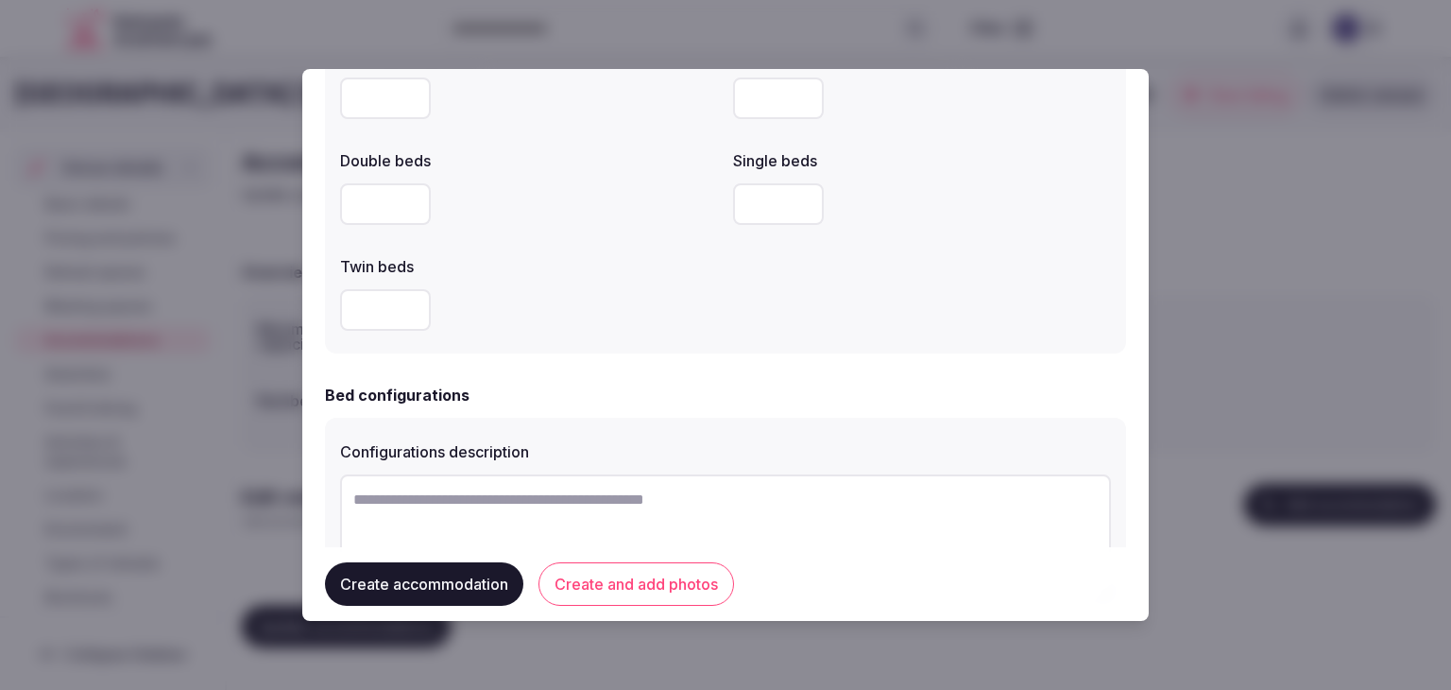
scroll to position [1323, 0]
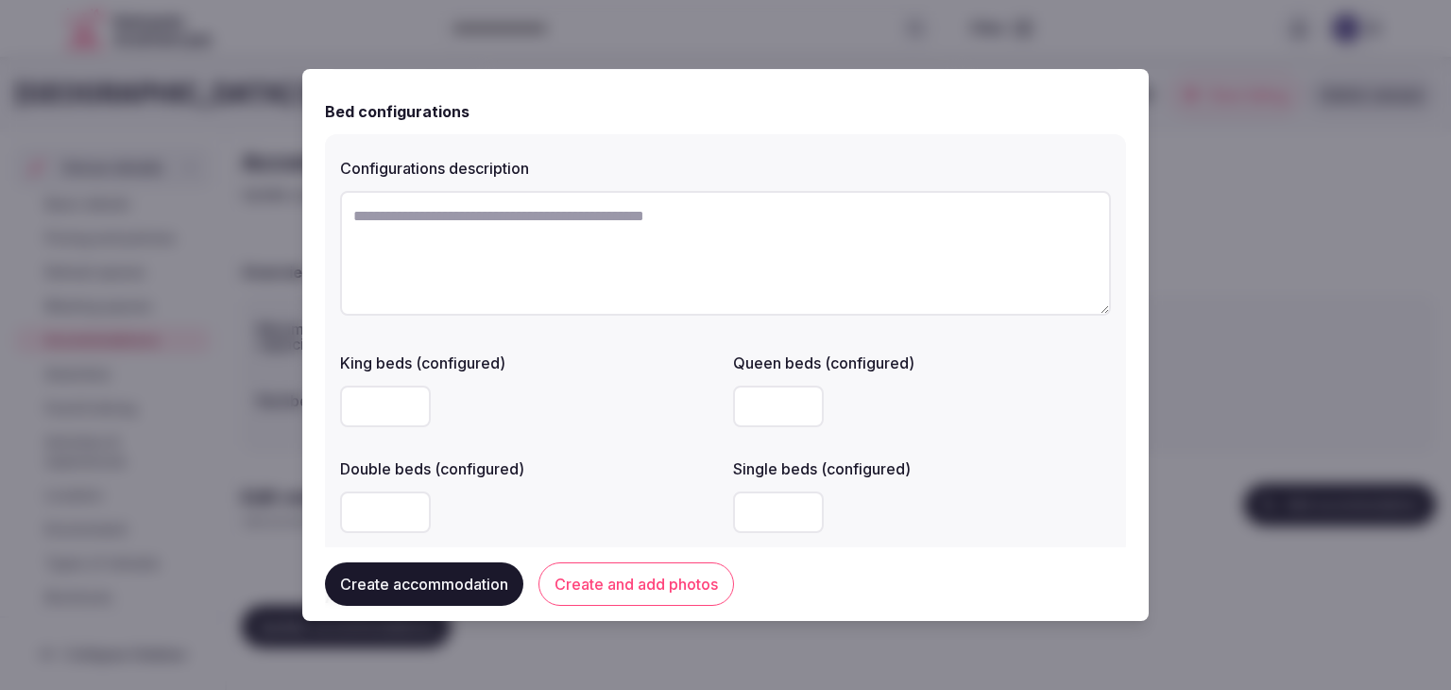
click at [371, 518] on input "number" at bounding box center [385, 512] width 91 height 42
type input "*"
click at [590, 490] on div "*" at bounding box center [529, 512] width 378 height 57
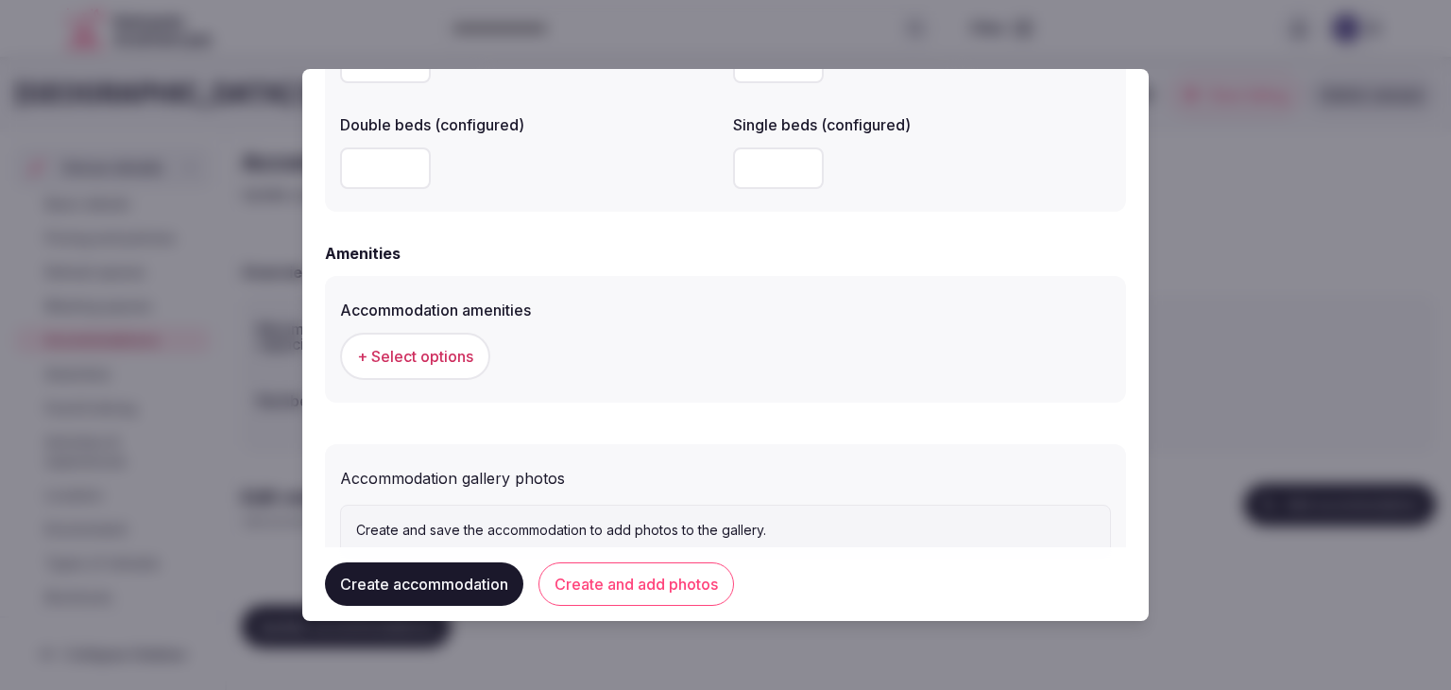
scroll to position [1701, 0]
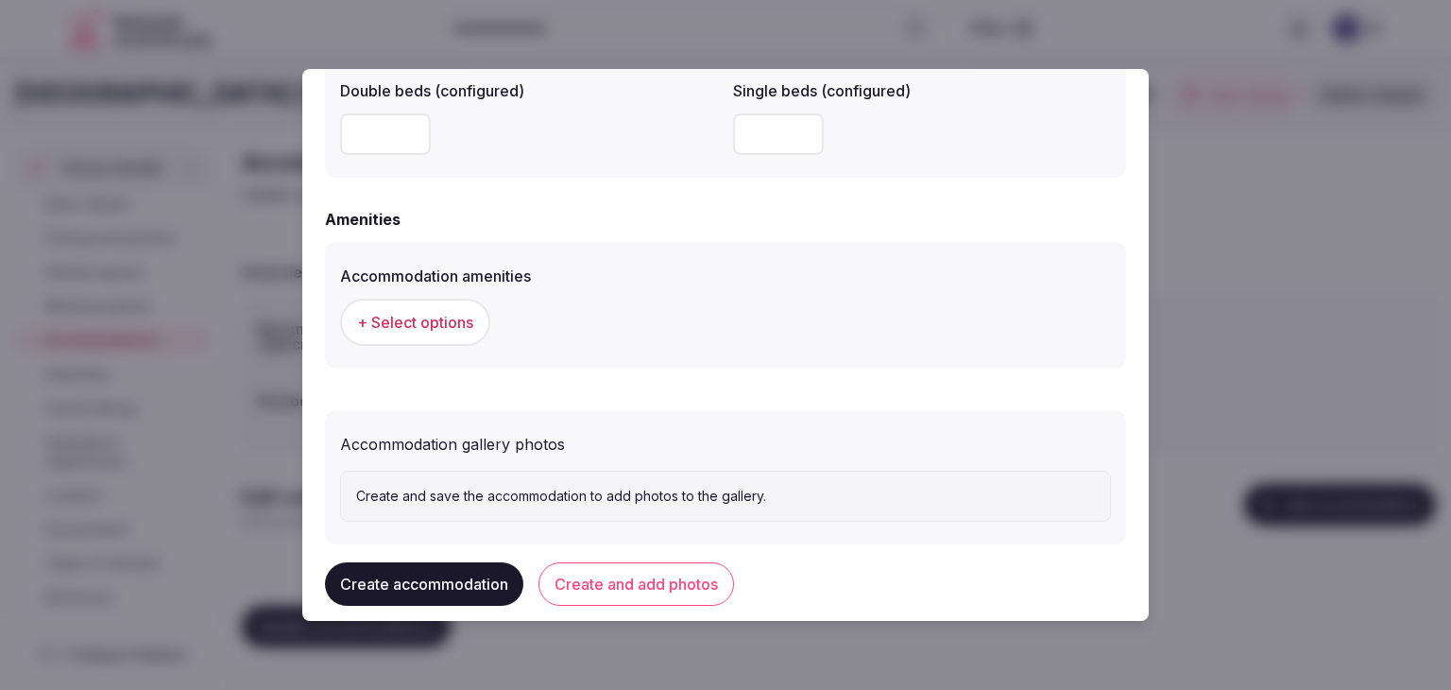
click at [387, 321] on span "+ Select options" at bounding box center [415, 322] width 116 height 21
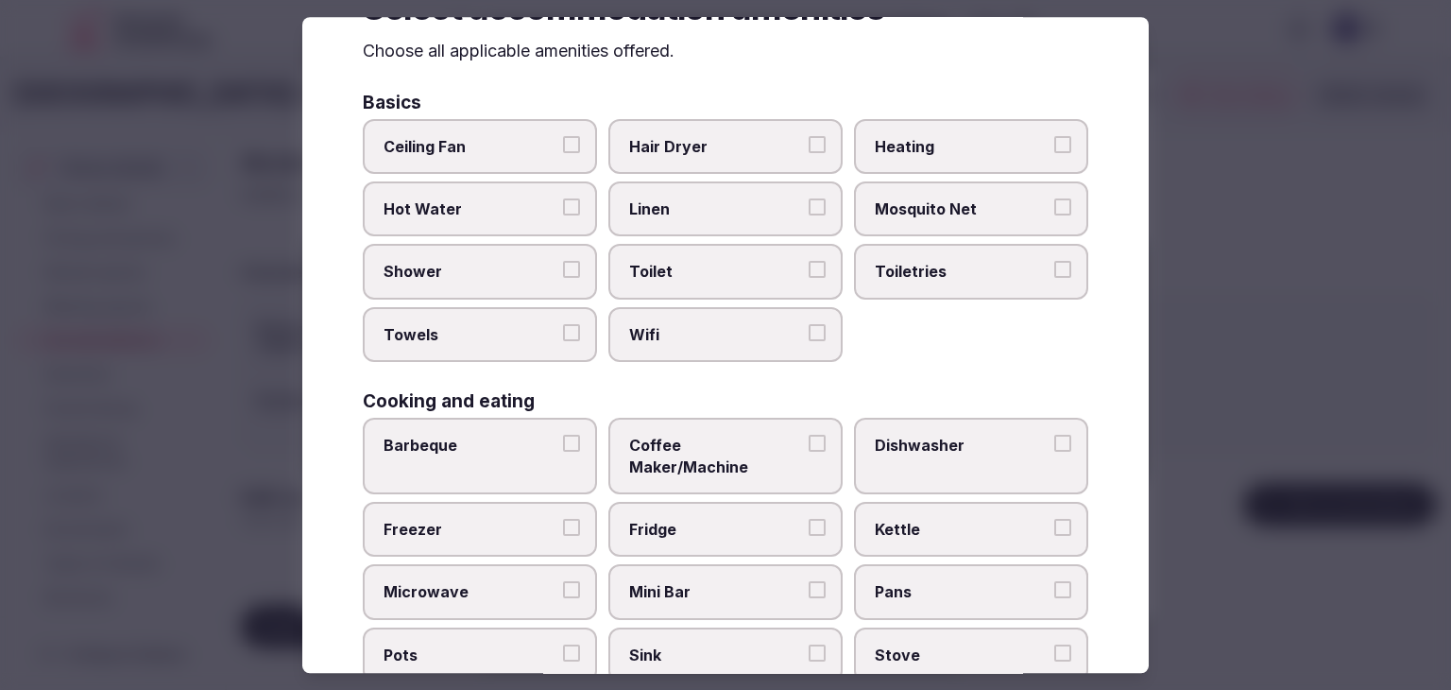
scroll to position [189, 0]
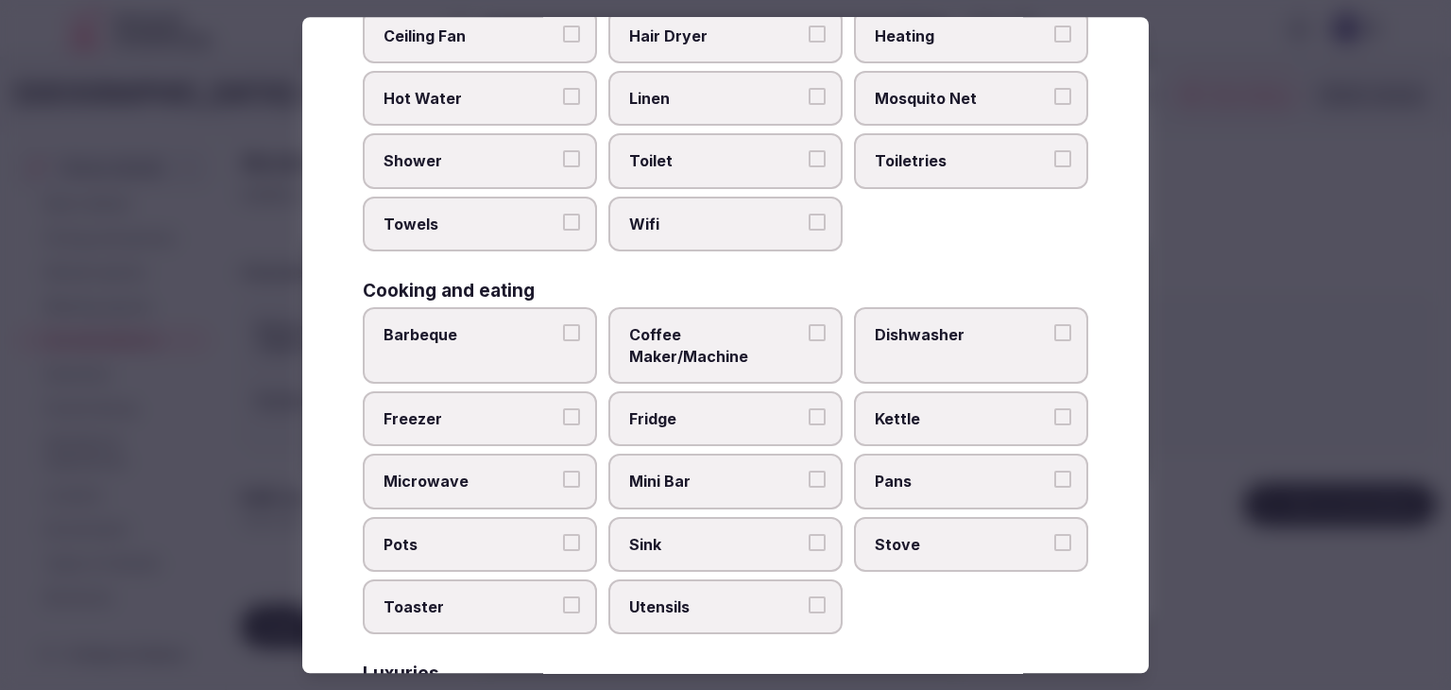
click at [669, 233] on label "Wifi" at bounding box center [726, 224] width 234 height 55
click at [809, 231] on button "Wifi" at bounding box center [817, 222] width 17 height 17
click at [931, 175] on label "Toiletries" at bounding box center [971, 161] width 234 height 55
click at [1055, 168] on button "Toiletries" at bounding box center [1063, 159] width 17 height 17
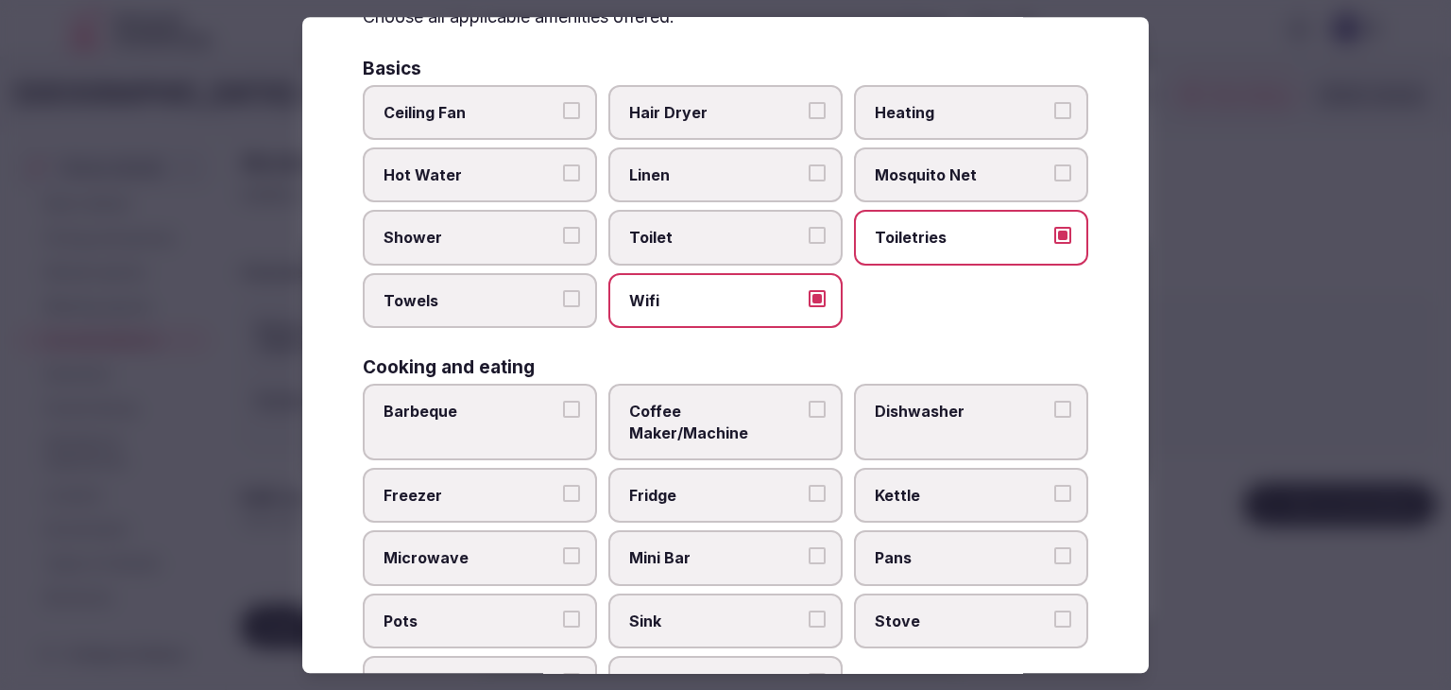
scroll to position [0, 0]
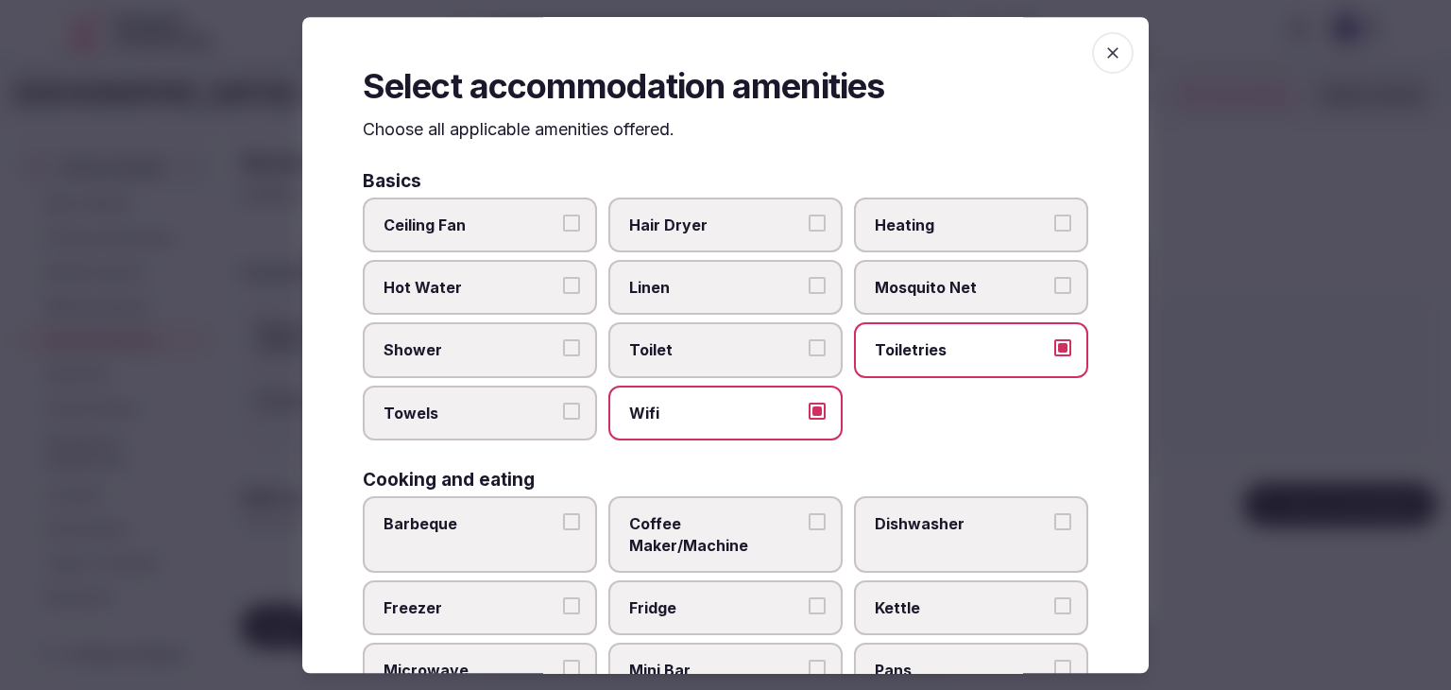
drag, startPoint x: 714, startPoint y: 217, endPoint x: 598, endPoint y: 290, distance: 137.1
click at [702, 221] on span "Hair Dryer" at bounding box center [716, 225] width 174 height 21
click at [809, 221] on button "Hair Dryer" at bounding box center [817, 223] width 17 height 17
drag, startPoint x: 484, startPoint y: 356, endPoint x: 488, endPoint y: 417, distance: 60.6
click at [484, 360] on label "Shower" at bounding box center [480, 350] width 234 height 55
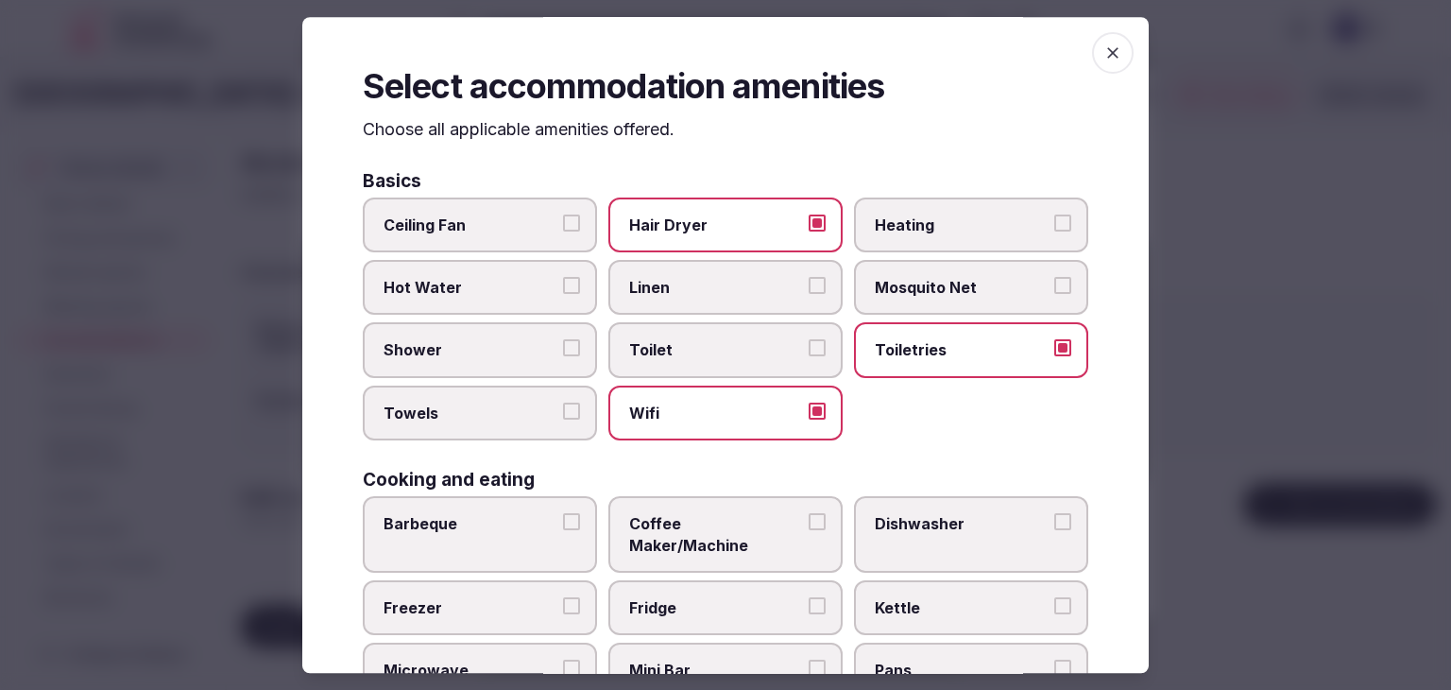
click at [563, 357] on button "Shower" at bounding box center [571, 348] width 17 height 17
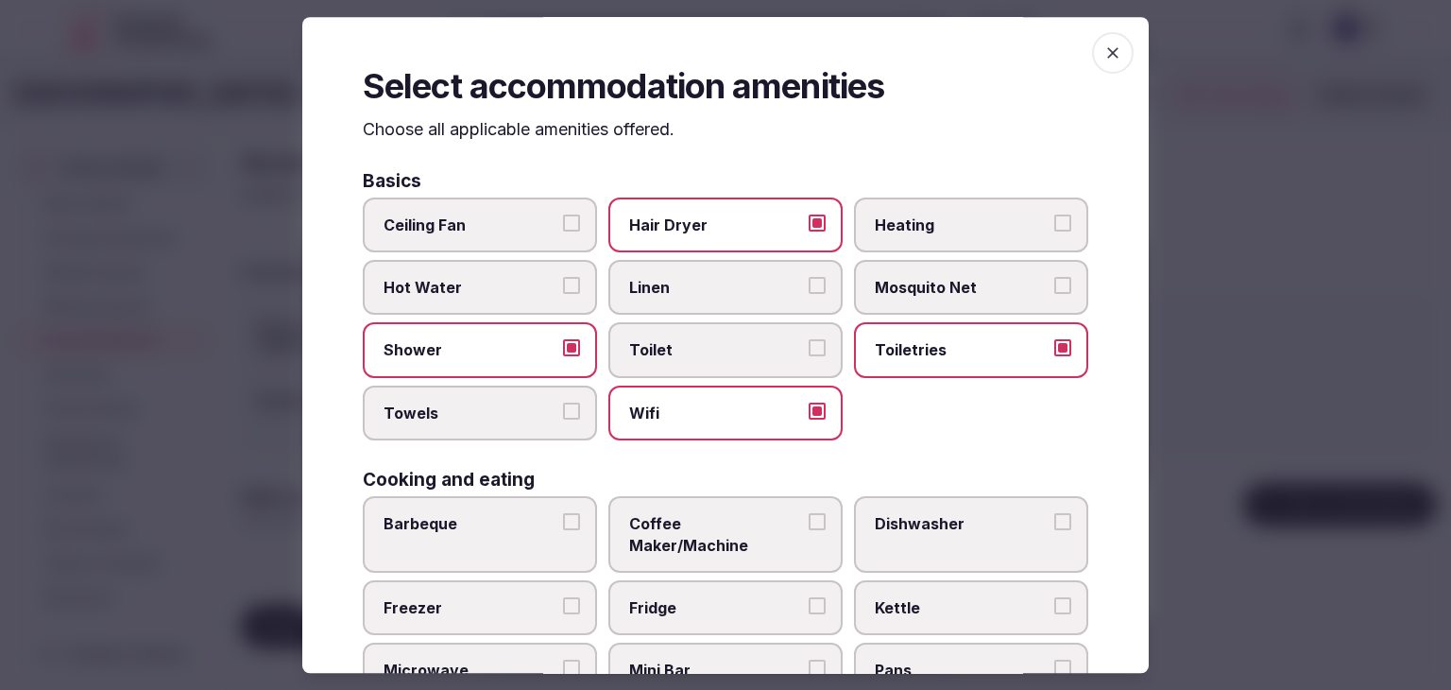
click at [488, 417] on span "Towels" at bounding box center [471, 413] width 174 height 21
click at [563, 417] on button "Towels" at bounding box center [571, 411] width 17 height 17
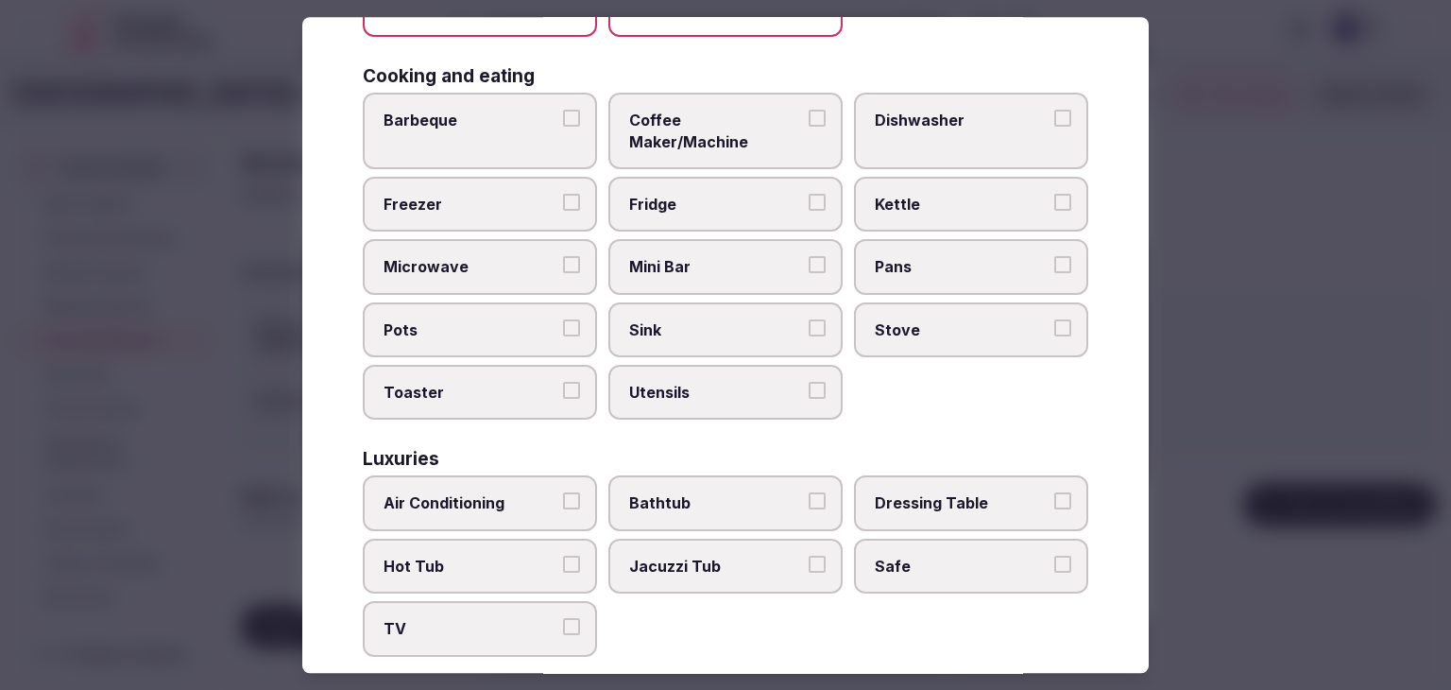
scroll to position [472, 0]
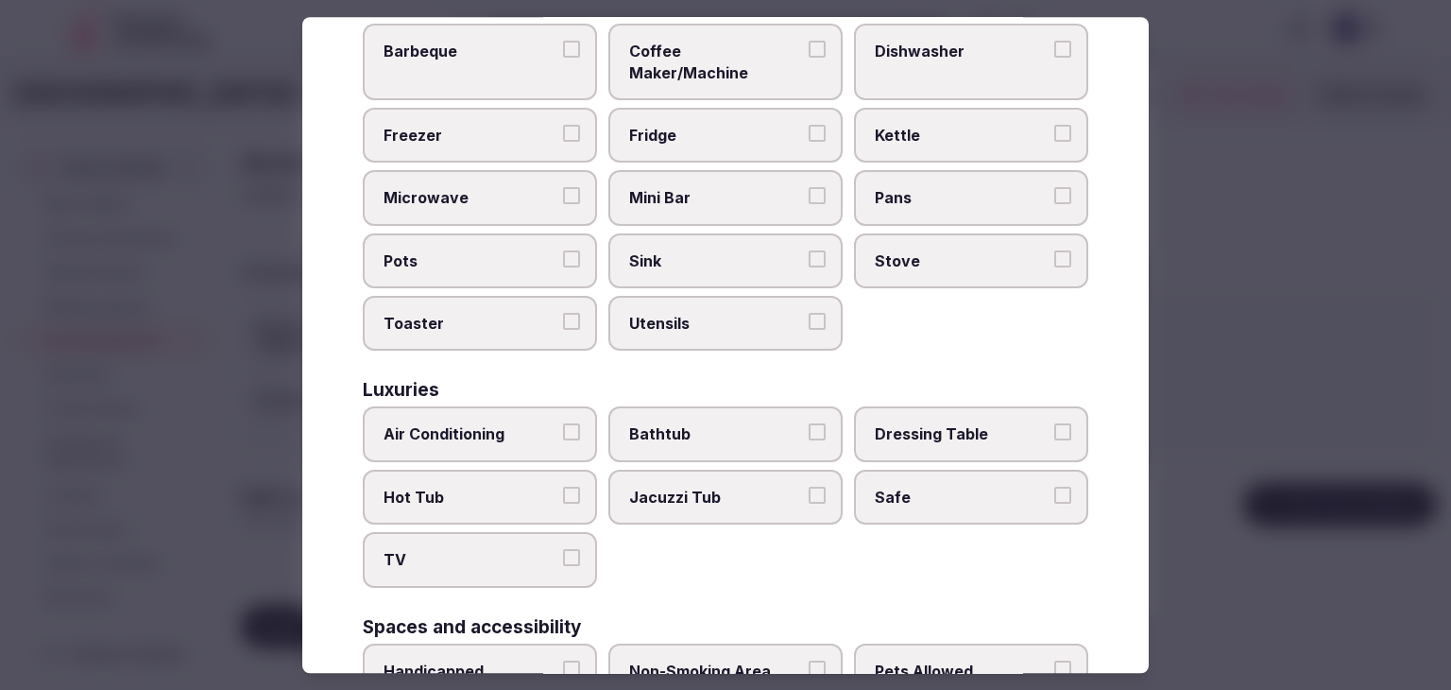
click at [501, 421] on label "Air Conditioning" at bounding box center [480, 434] width 234 height 55
click at [563, 424] on button "Air Conditioning" at bounding box center [571, 432] width 17 height 17
click at [499, 550] on span "TV" at bounding box center [471, 560] width 174 height 21
click at [563, 550] on button "TV" at bounding box center [571, 558] width 17 height 17
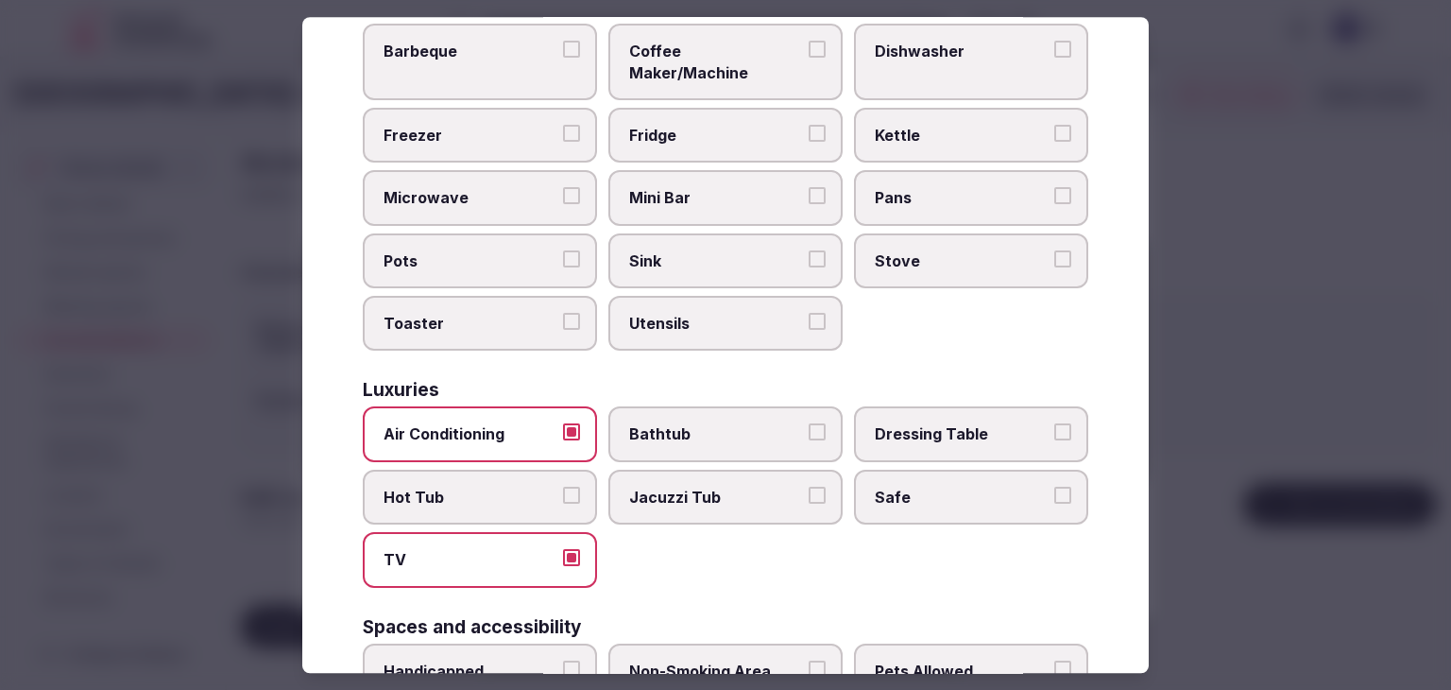
click at [919, 487] on span "Safe" at bounding box center [962, 497] width 174 height 21
click at [1055, 487] on button "Safe" at bounding box center [1063, 495] width 17 height 17
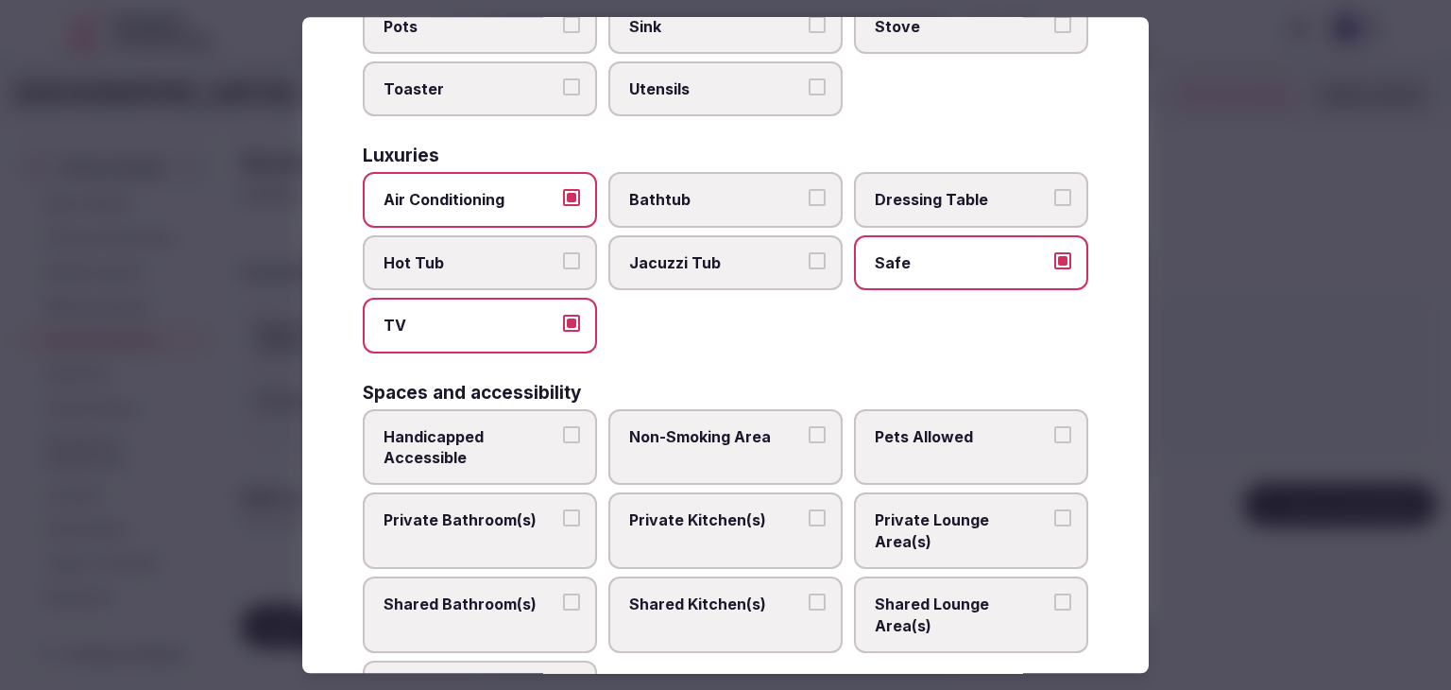
scroll to position [756, 0]
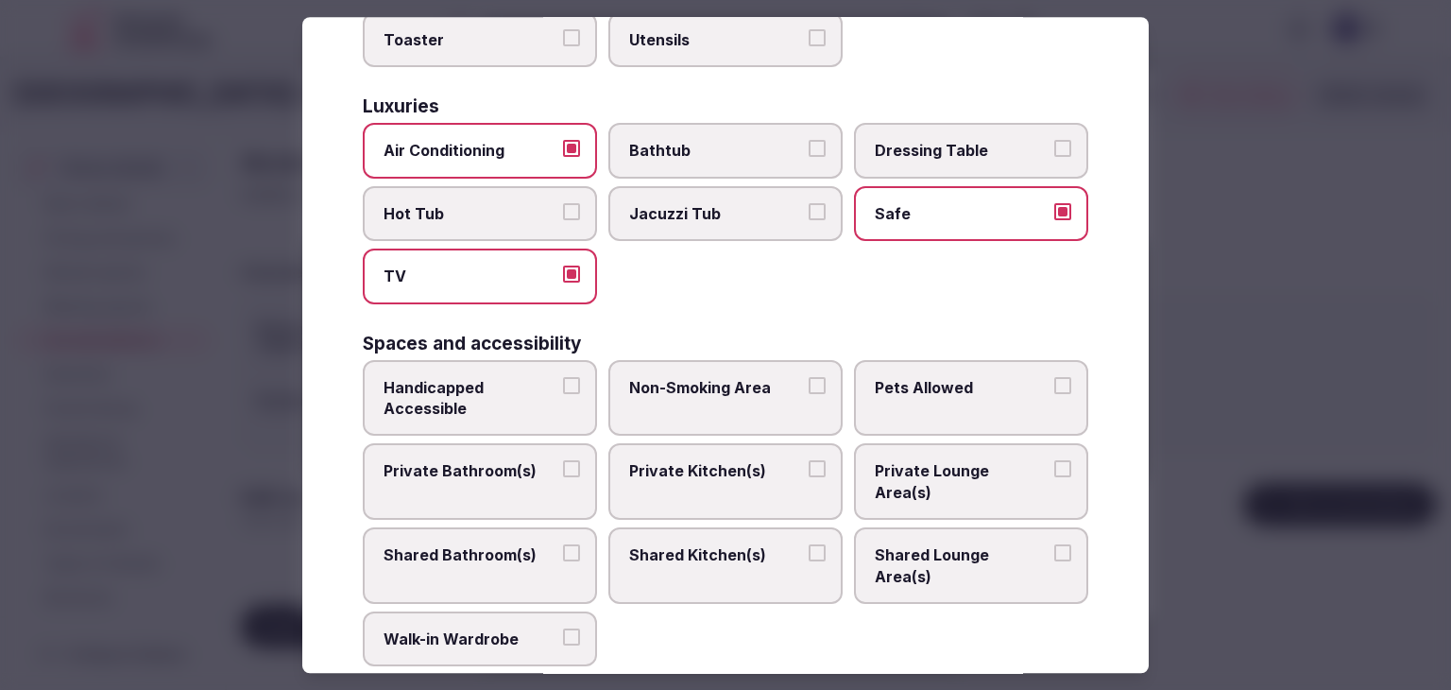
click at [488, 461] on span "Private Bathroom(s)" at bounding box center [471, 471] width 174 height 21
click at [563, 461] on button "Private Bathroom(s)" at bounding box center [571, 469] width 17 height 17
click at [684, 141] on span "Bathtub" at bounding box center [716, 151] width 174 height 21
click at [809, 141] on button "Bathtub" at bounding box center [817, 149] width 17 height 17
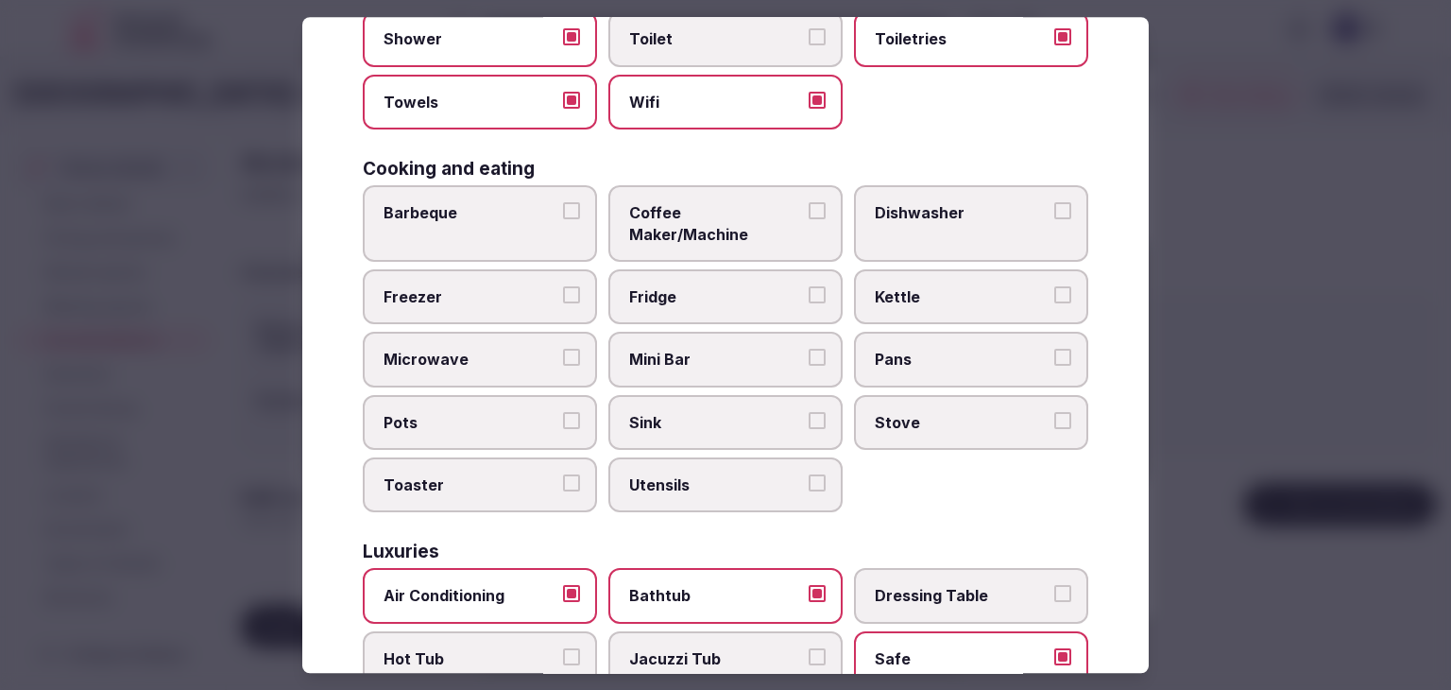
scroll to position [283, 0]
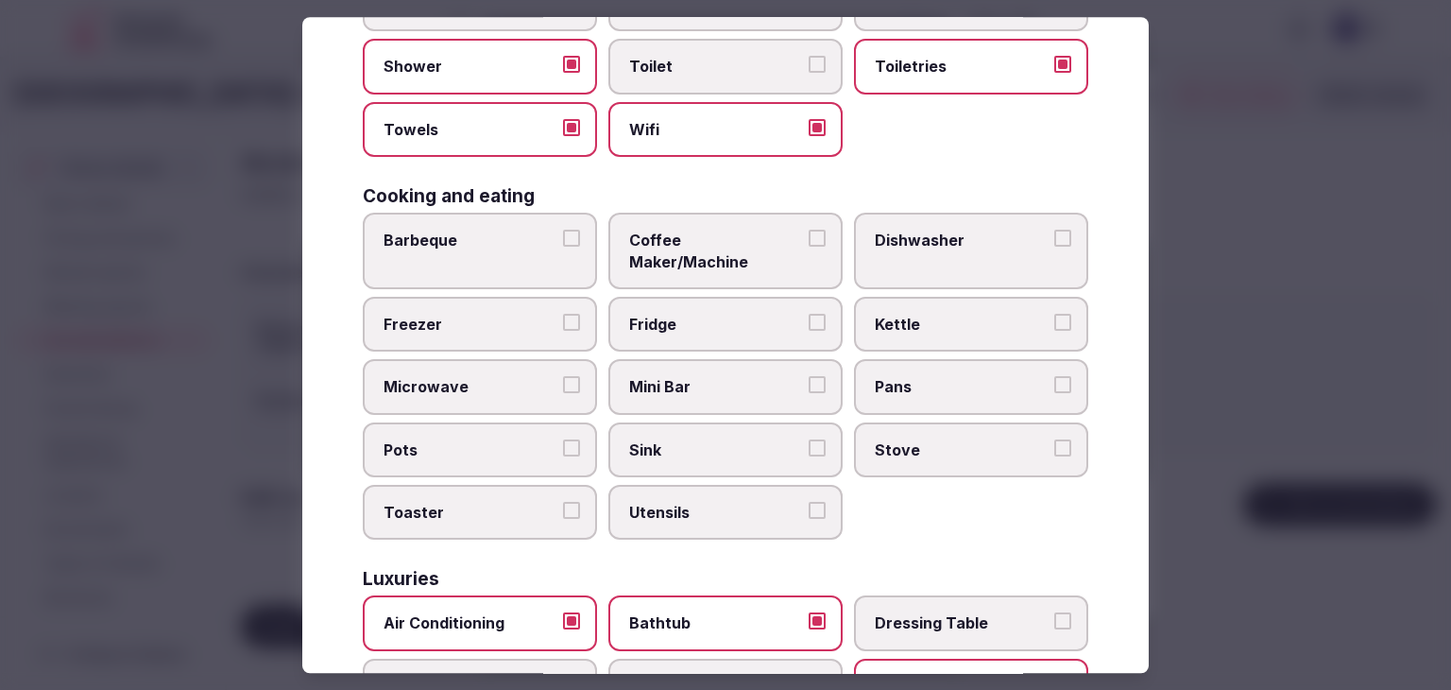
click at [707, 377] on span "Mini Bar" at bounding box center [716, 387] width 174 height 21
click at [809, 377] on button "Mini Bar" at bounding box center [817, 385] width 17 height 17
click at [708, 244] on span "Coffee Maker/Machine" at bounding box center [716, 251] width 174 height 43
click at [809, 244] on button "Coffee Maker/Machine" at bounding box center [817, 238] width 17 height 17
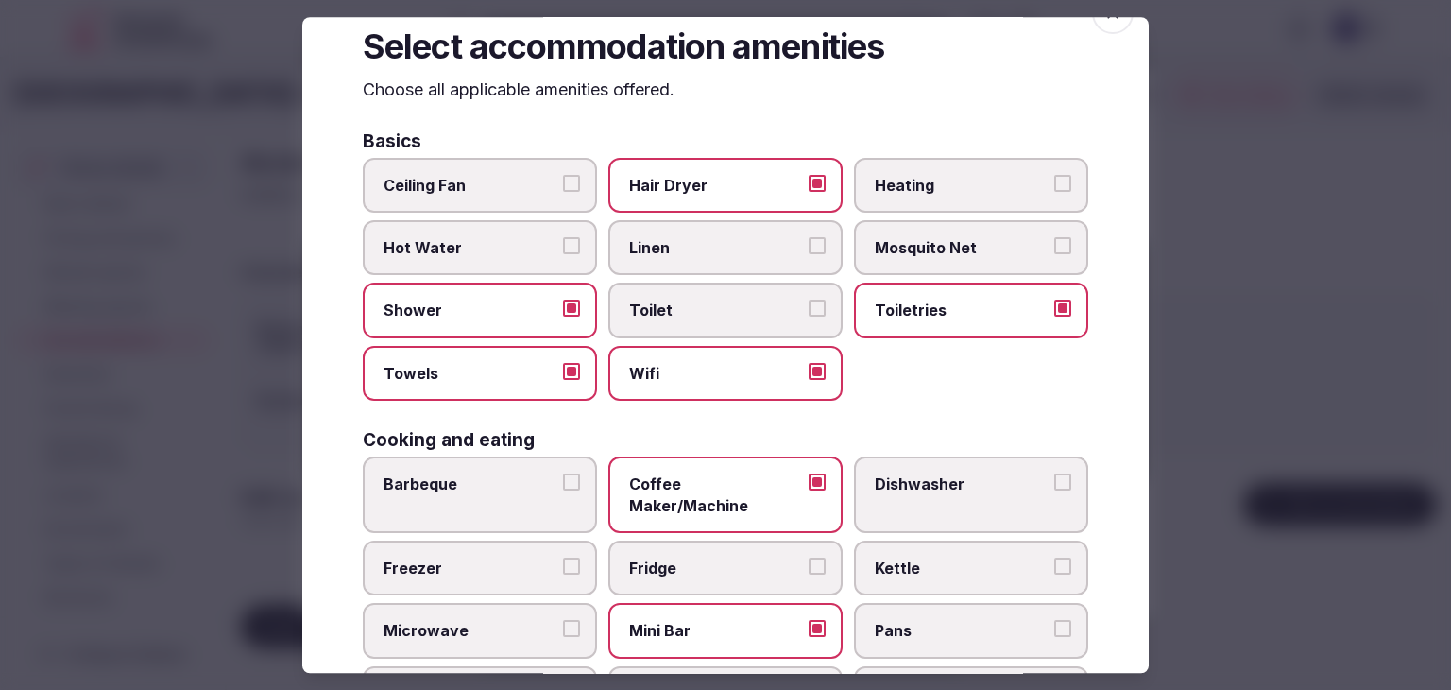
scroll to position [0, 0]
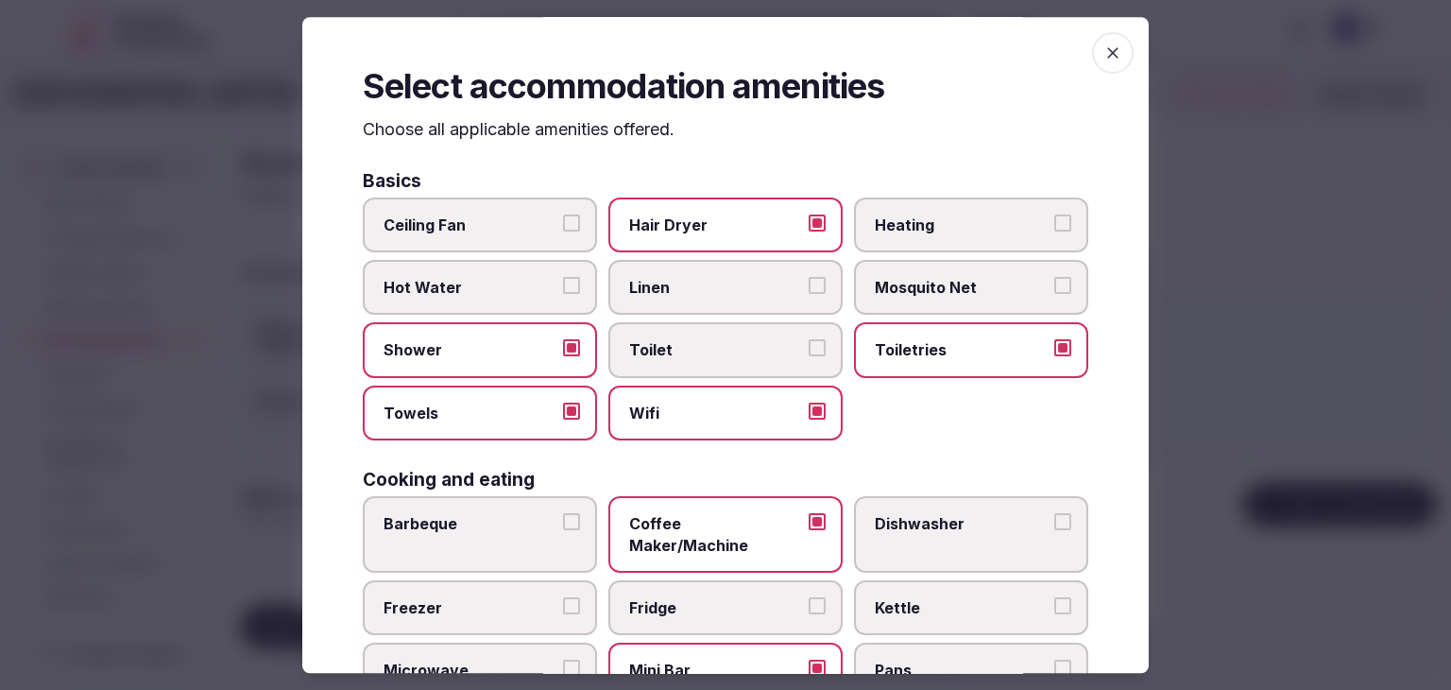
click at [1117, 55] on span "button" at bounding box center [1113, 53] width 42 height 42
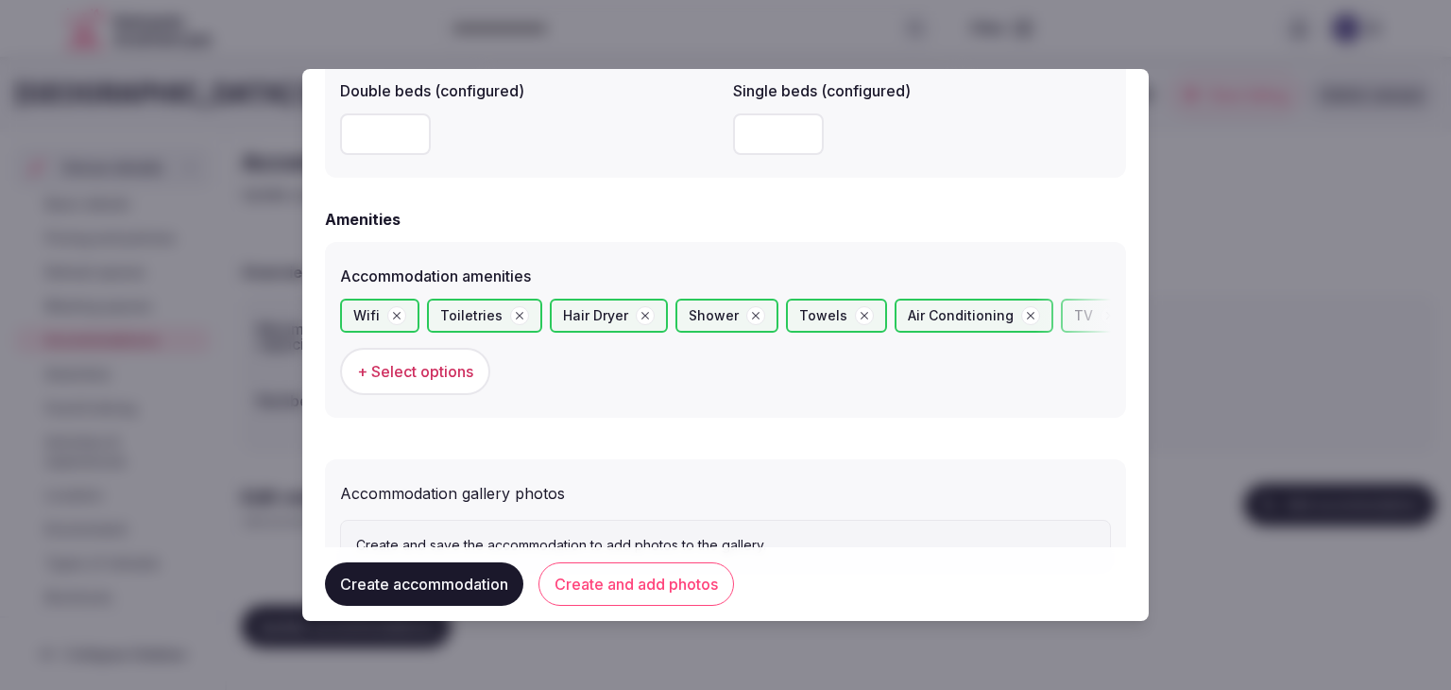
click at [674, 594] on button "Create and add photos" at bounding box center [637, 583] width 196 height 43
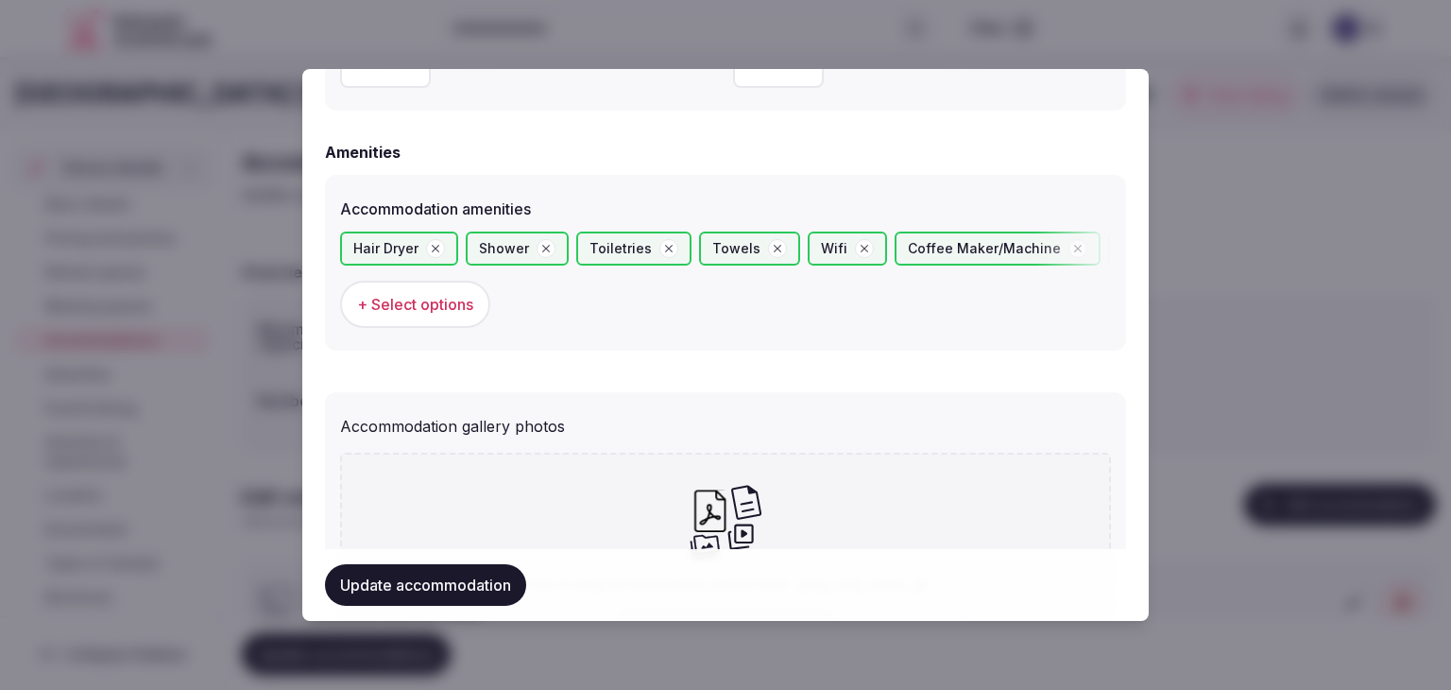
scroll to position [1957, 0]
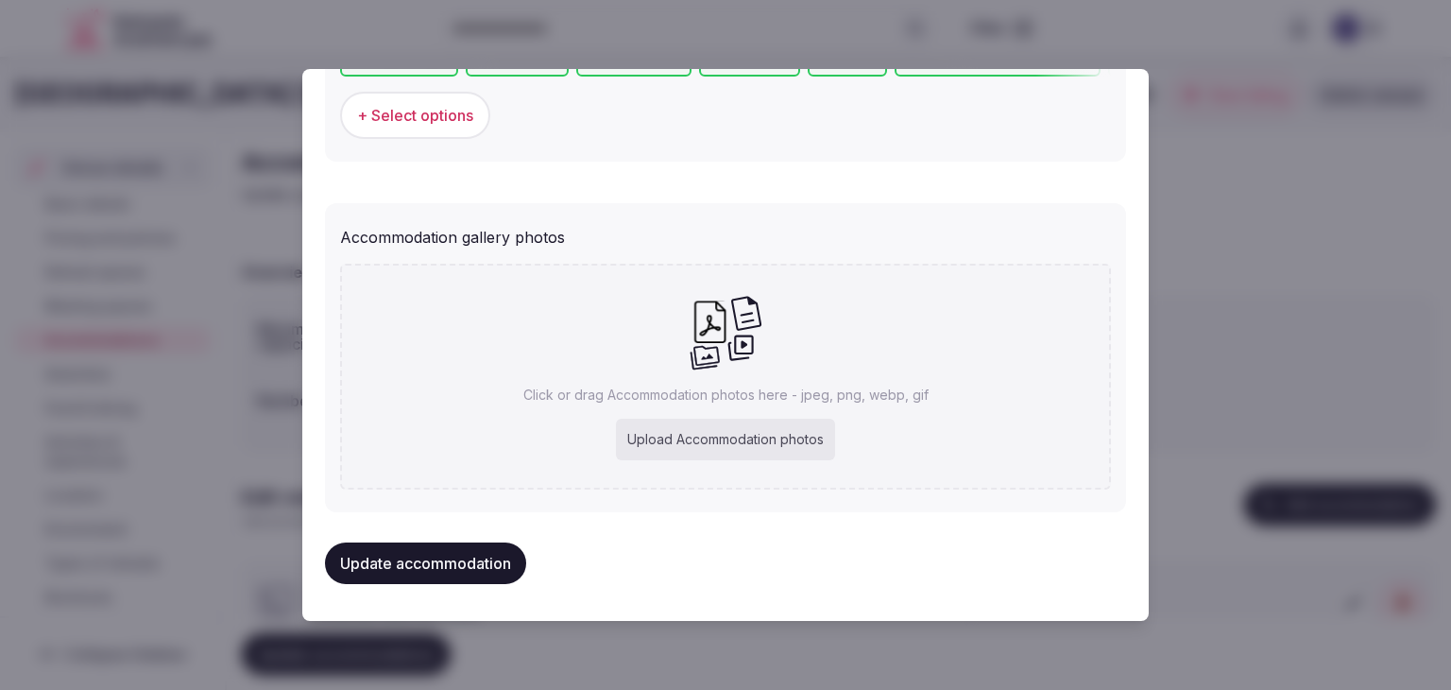
click at [698, 448] on div "Upload Accommodation photos" at bounding box center [725, 440] width 219 height 42
type input "**********"
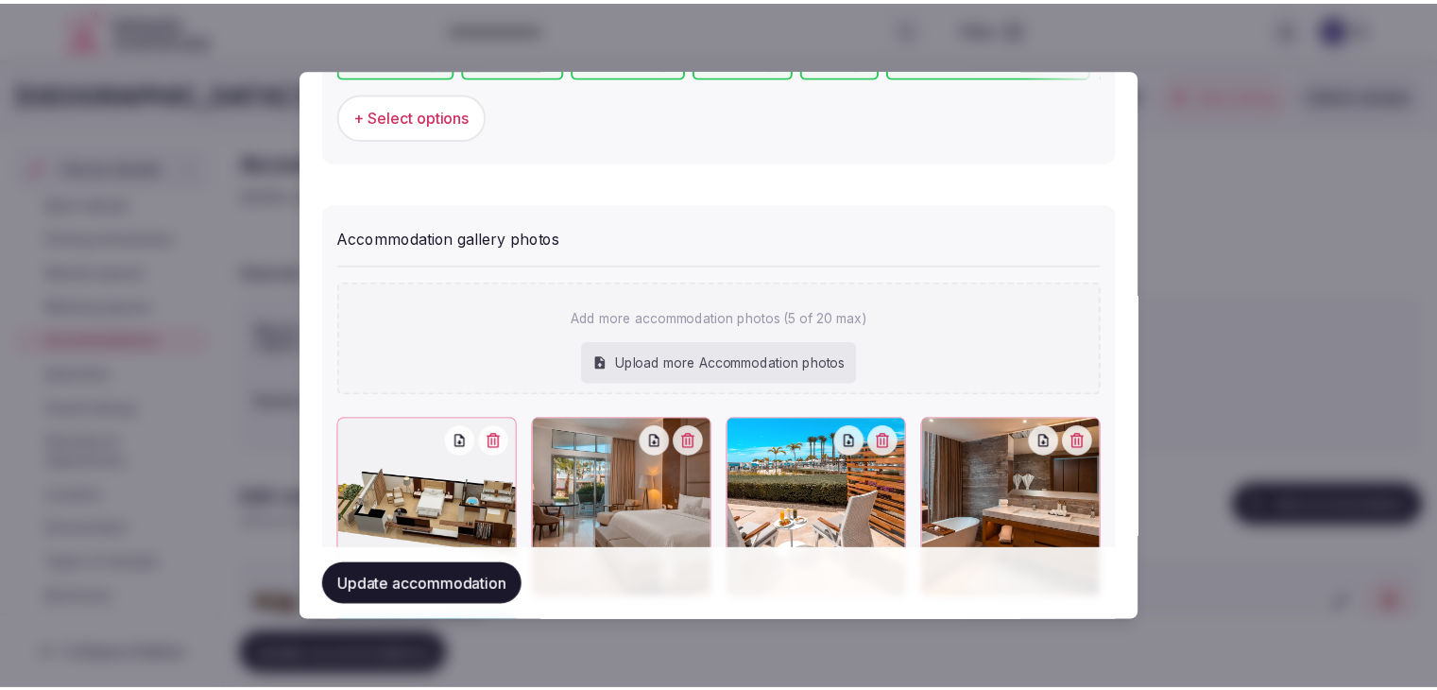
scroll to position [2255, 0]
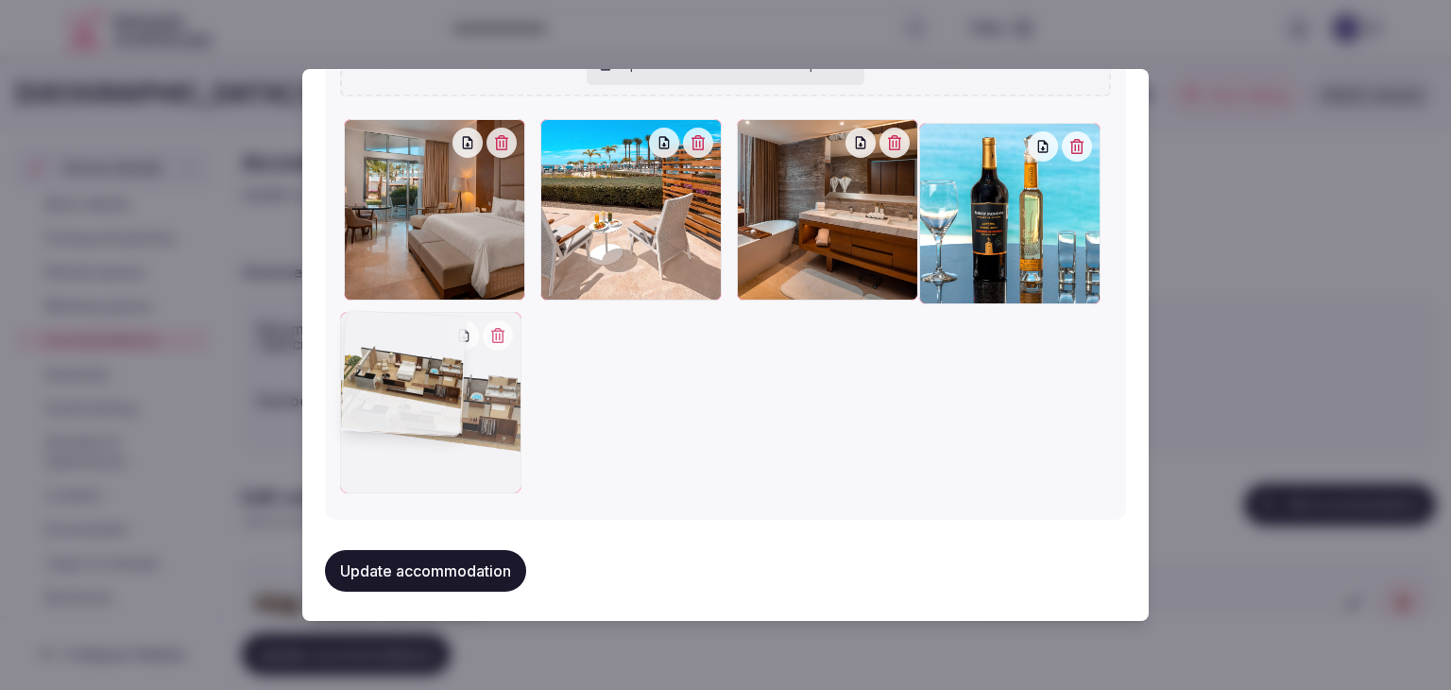
drag, startPoint x: 357, startPoint y: 123, endPoint x: 369, endPoint y: 269, distance: 147.0
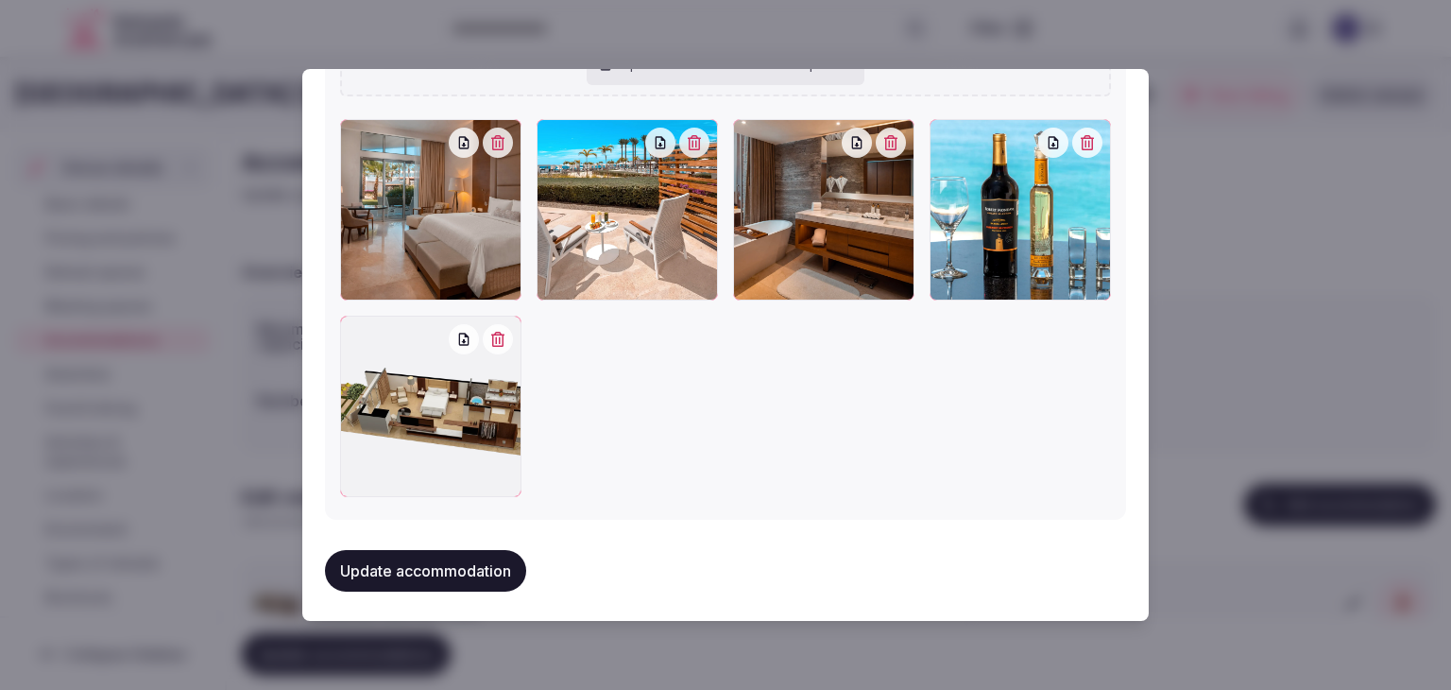
click at [442, 566] on button "Update accommodation" at bounding box center [425, 571] width 201 height 42
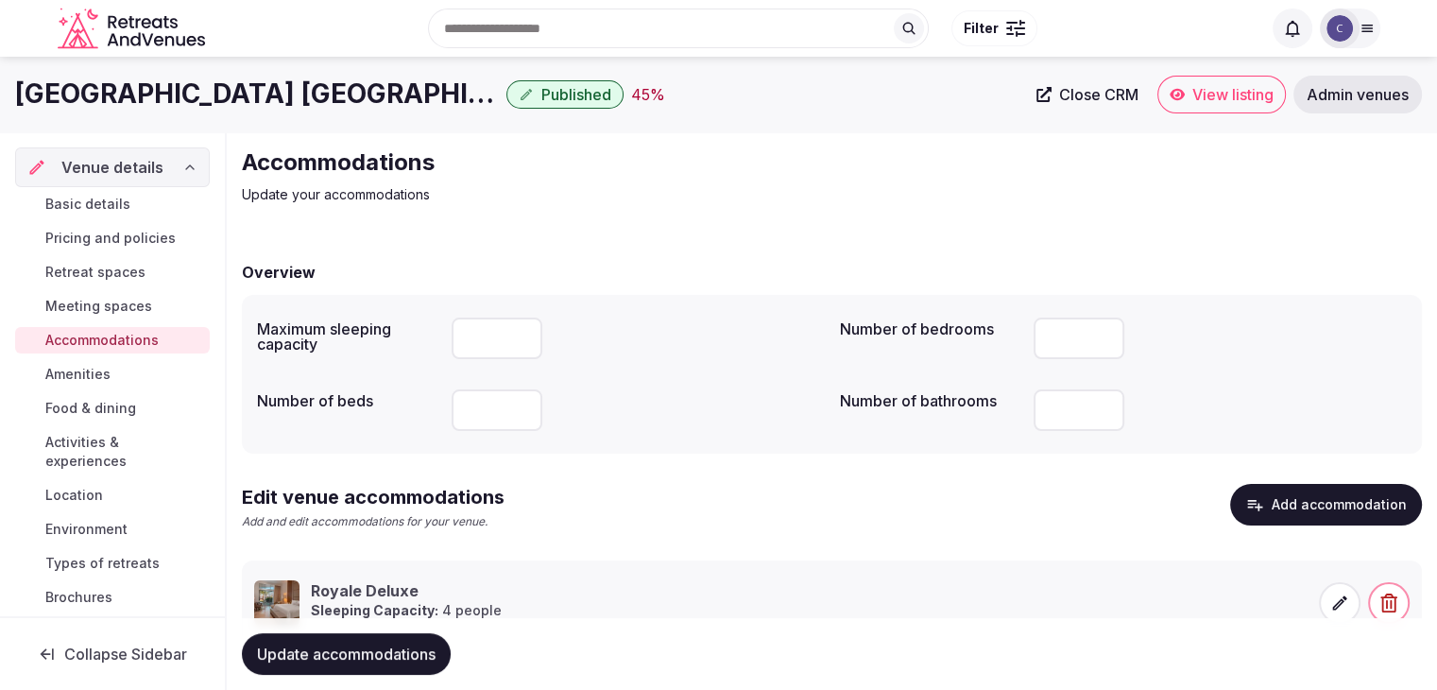
scroll to position [72, 0]
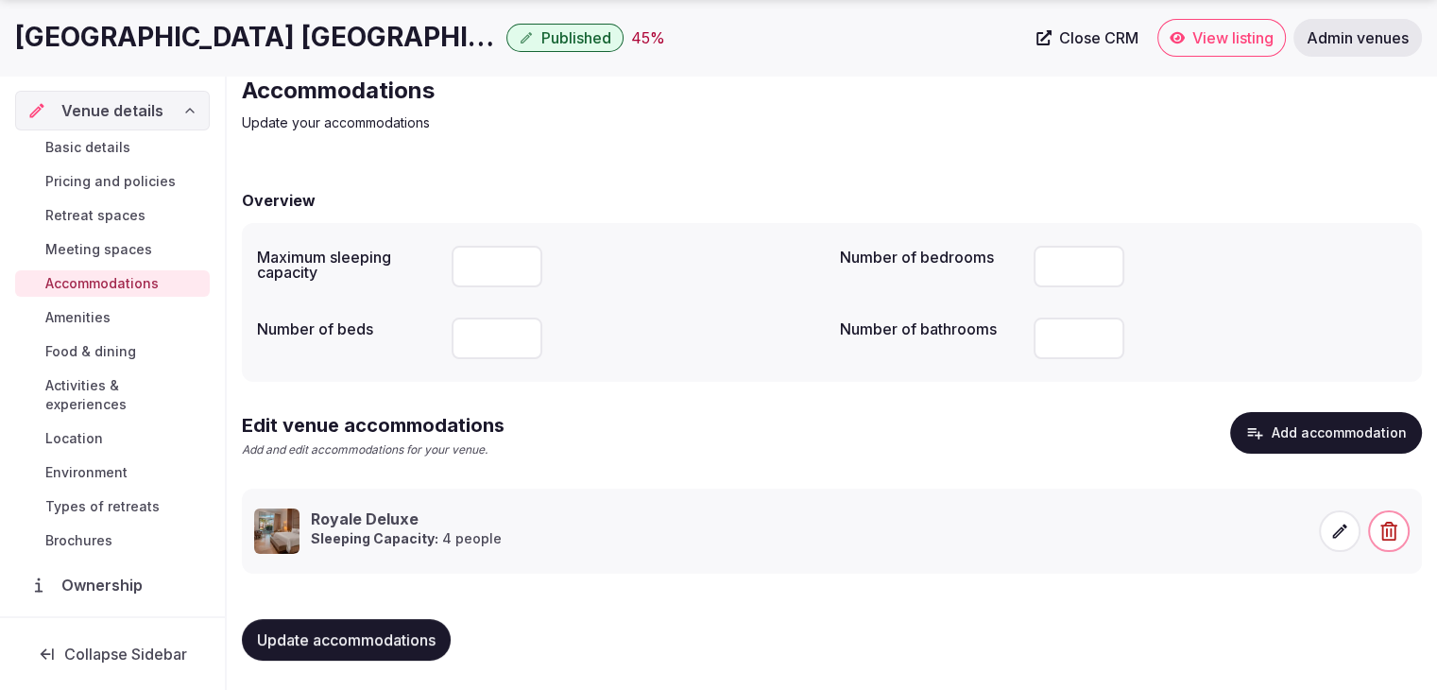
click at [418, 633] on span "Update accommodations" at bounding box center [346, 639] width 179 height 19
click at [409, 641] on span "Update accommodations" at bounding box center [346, 639] width 179 height 19
click at [119, 322] on link "Amenities" at bounding box center [112, 317] width 195 height 26
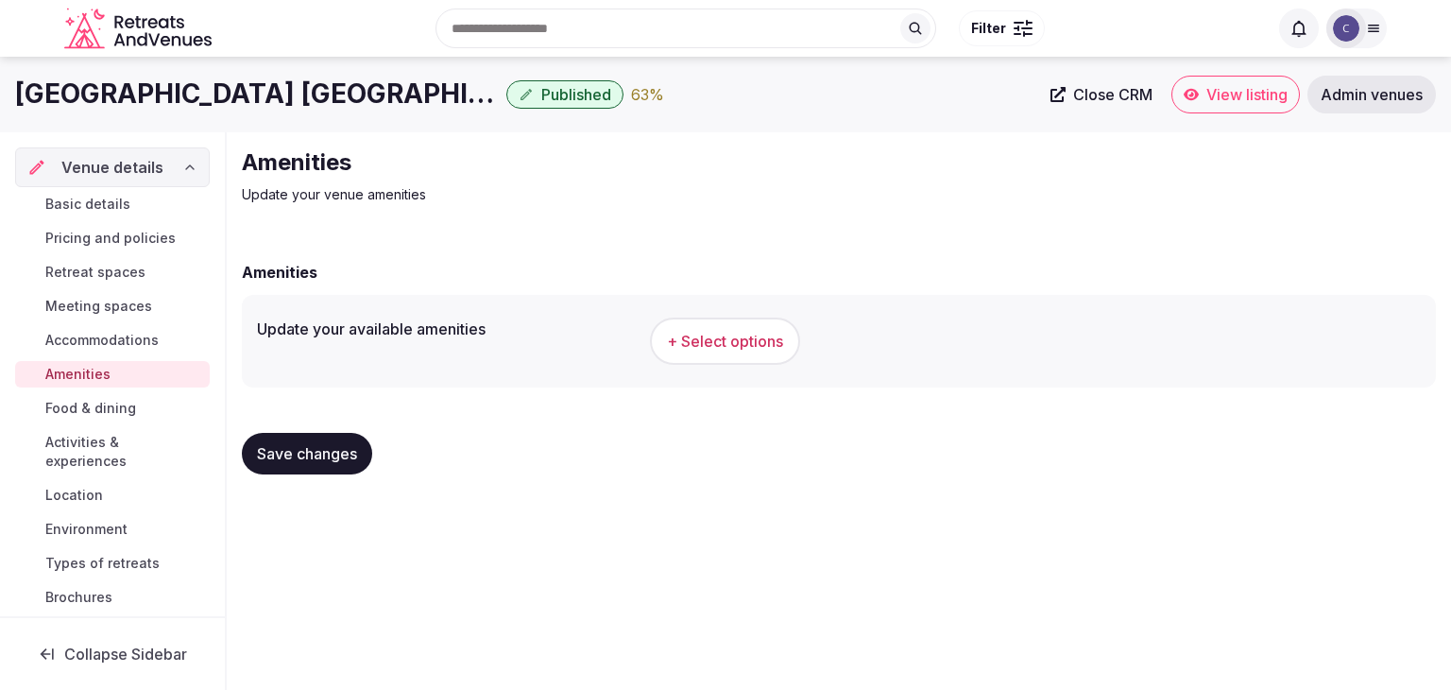
click at [742, 356] on button "+ Select options" at bounding box center [725, 341] width 150 height 47
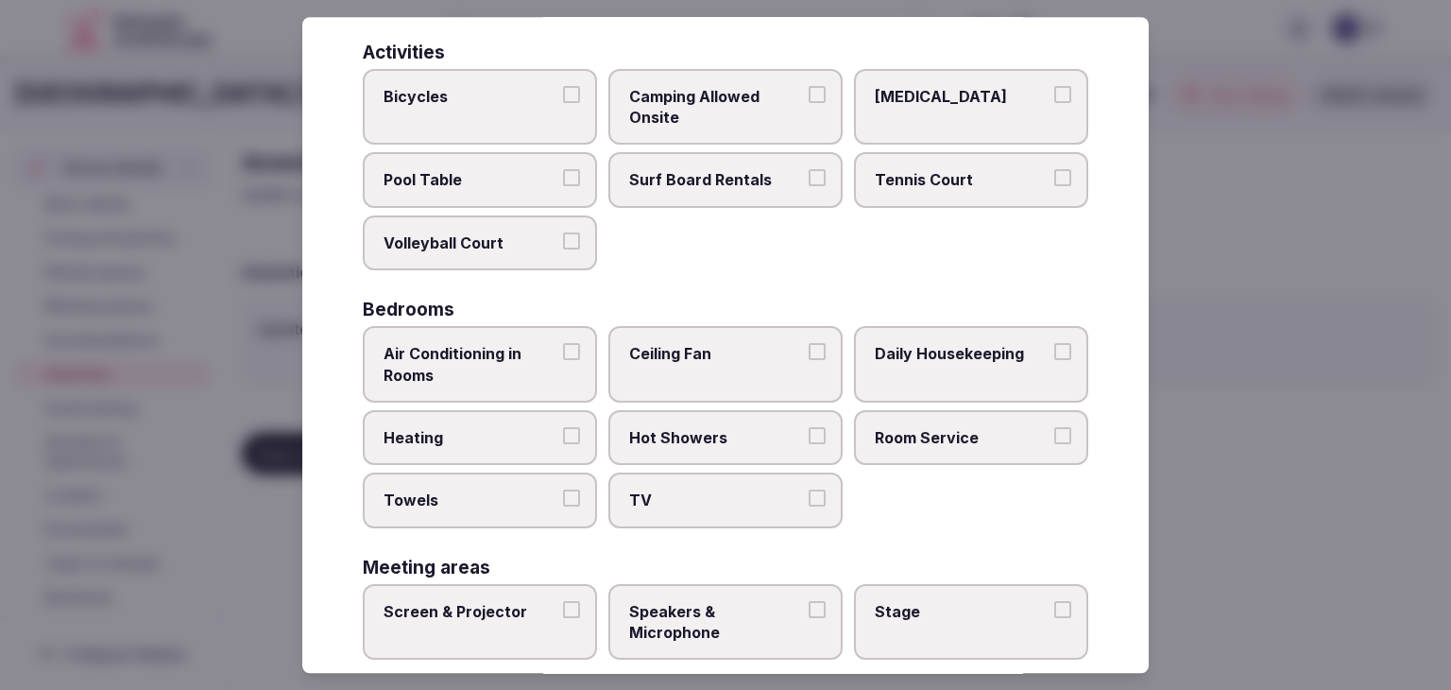
drag, startPoint x: 358, startPoint y: 131, endPoint x: 793, endPoint y: 709, distance: 722.7
click at [793, 689] on html "Search Popular Destinations Toscana, Italy Riviera Maya, Mexico Indonesia, Bali…" at bounding box center [725, 345] width 1451 height 690
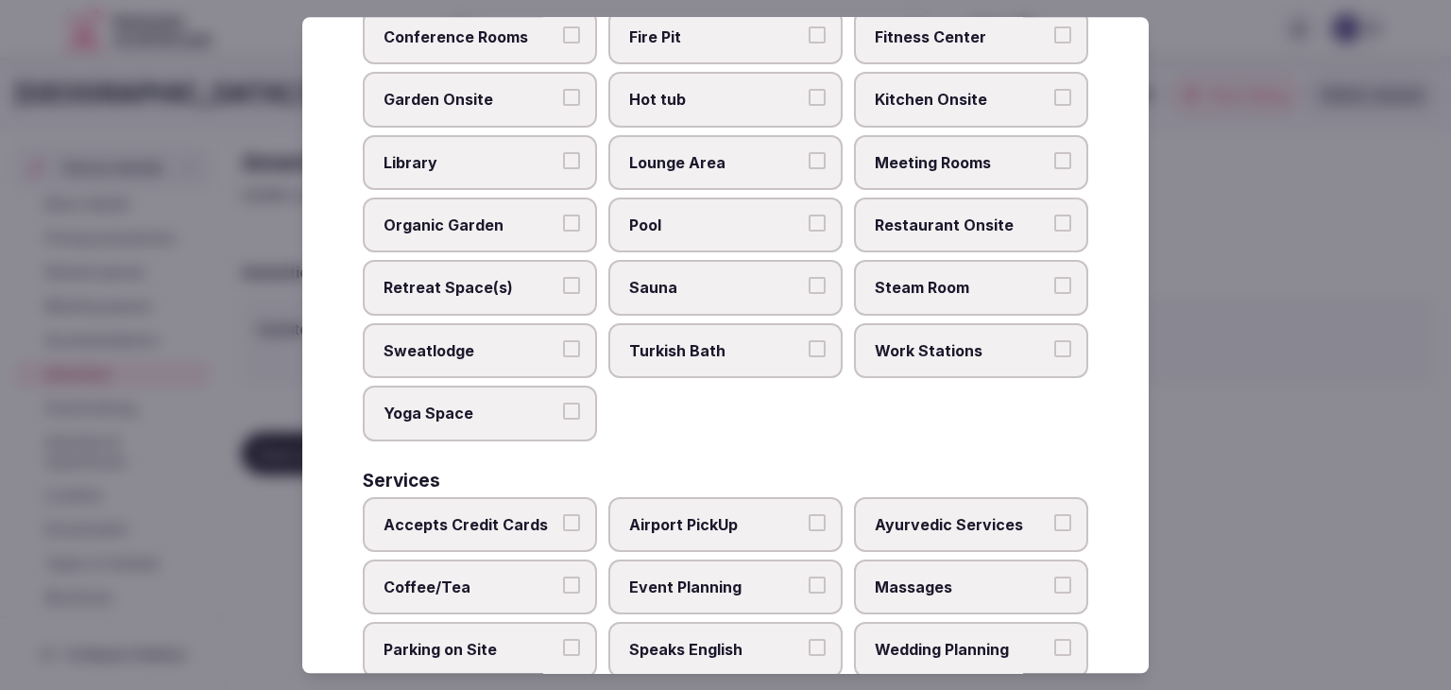
scroll to position [1018, 0]
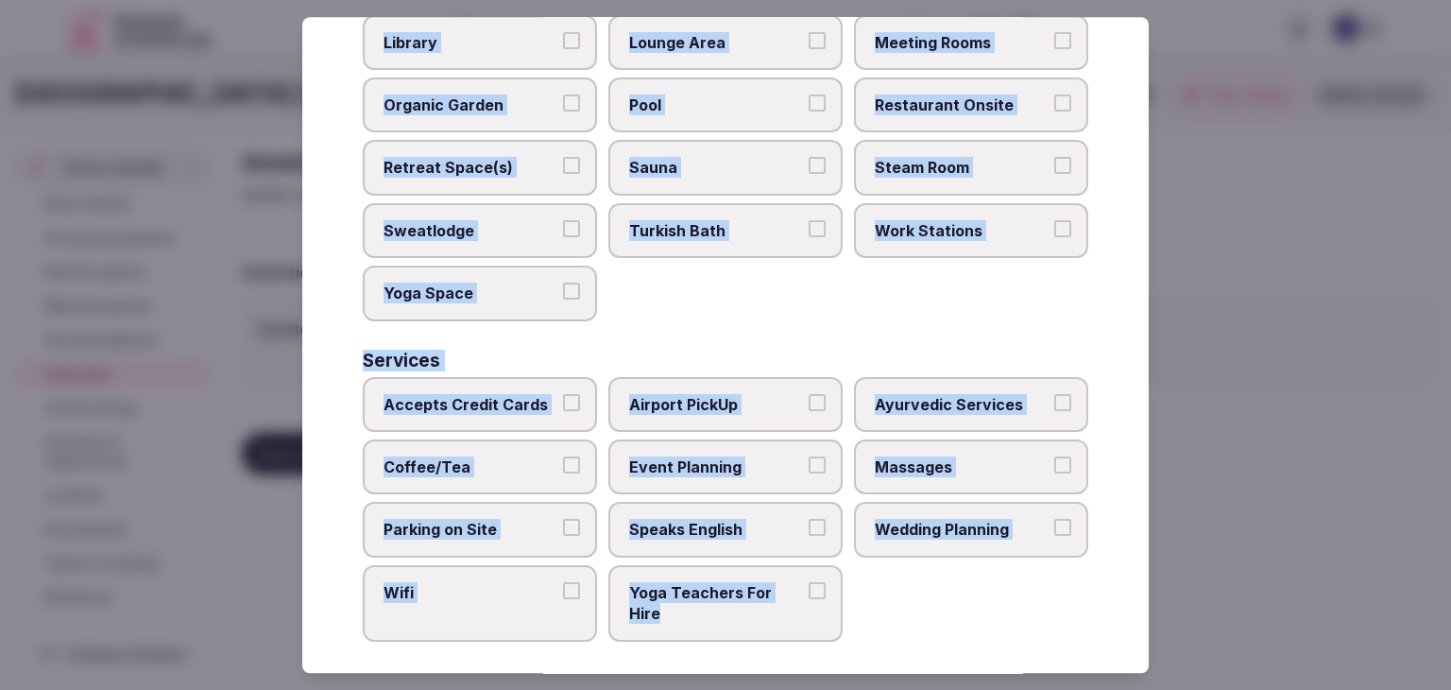
drag, startPoint x: 363, startPoint y: 131, endPoint x: 839, endPoint y: 611, distance: 676.2
click at [839, 611] on div "Select your venue amenities Choose all applicable amenities offered. Activities…" at bounding box center [725, 345] width 847 height 656
copy div "Choose all applicable amenities offered. Activities Bicycles Camping Allowed On…"
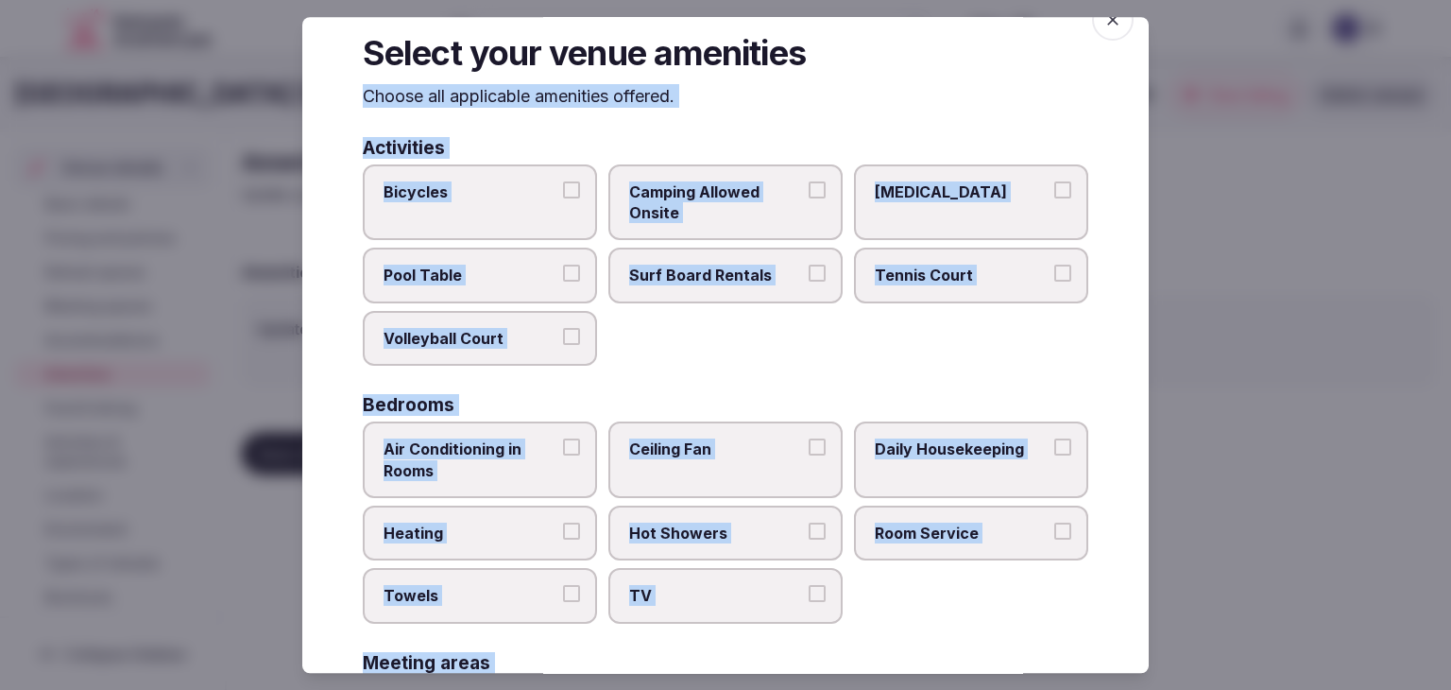
scroll to position [0, 0]
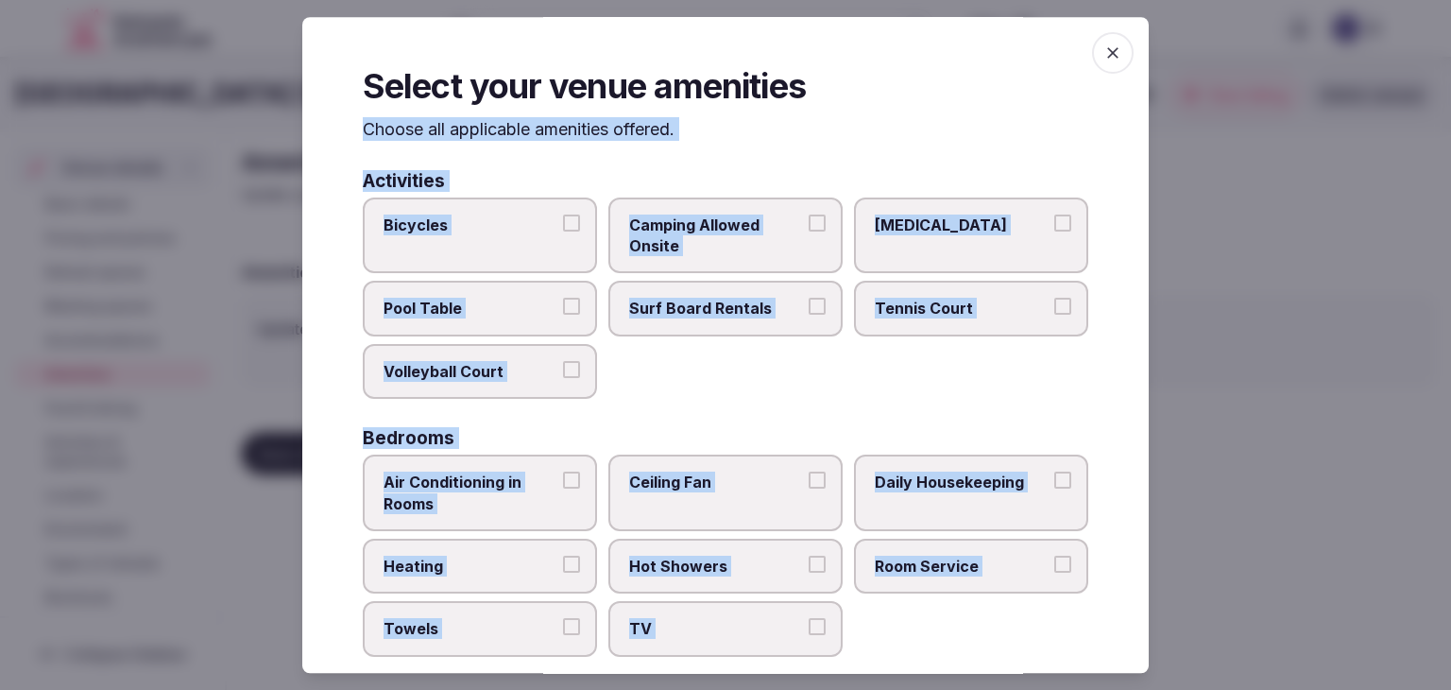
click at [509, 227] on span "Bicycles" at bounding box center [471, 225] width 174 height 21
click at [563, 227] on button "Bicycles" at bounding box center [571, 223] width 17 height 17
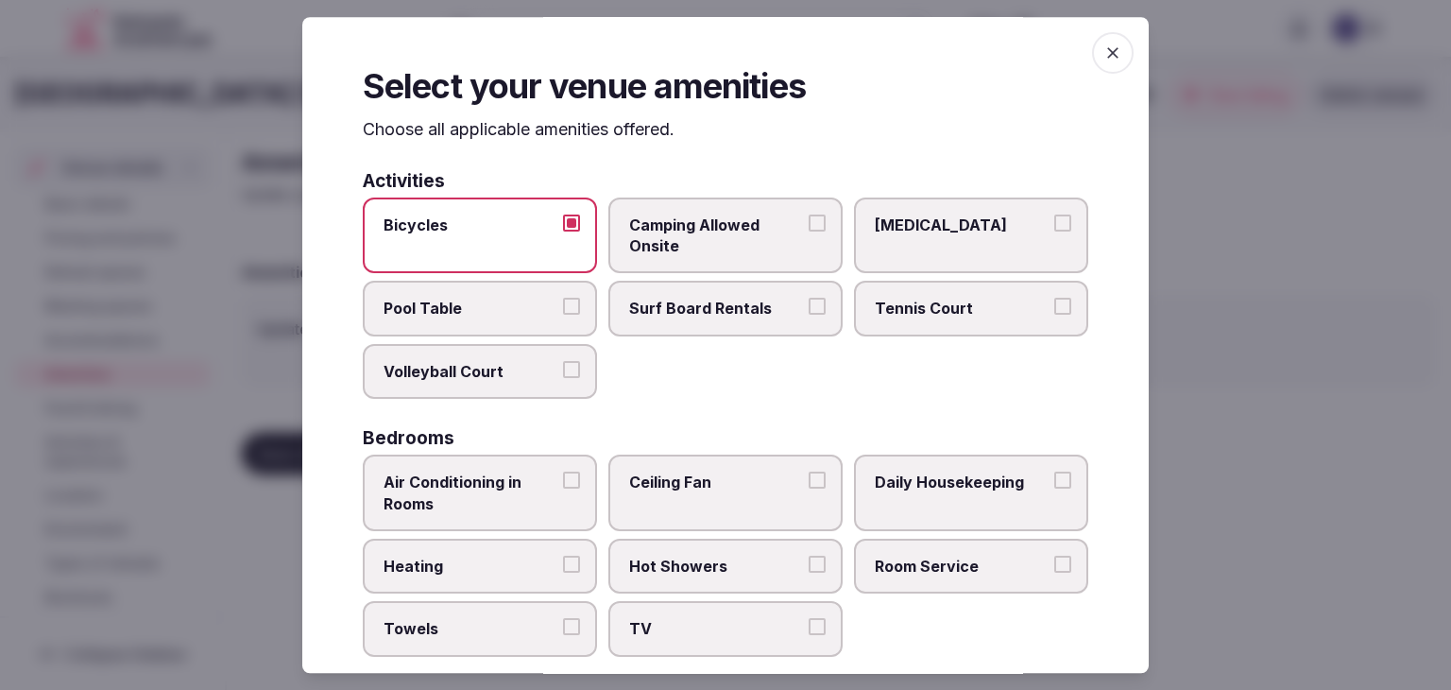
click at [507, 299] on span "Pool Table" at bounding box center [471, 309] width 174 height 21
click at [563, 299] on button "Pool Table" at bounding box center [571, 307] width 17 height 17
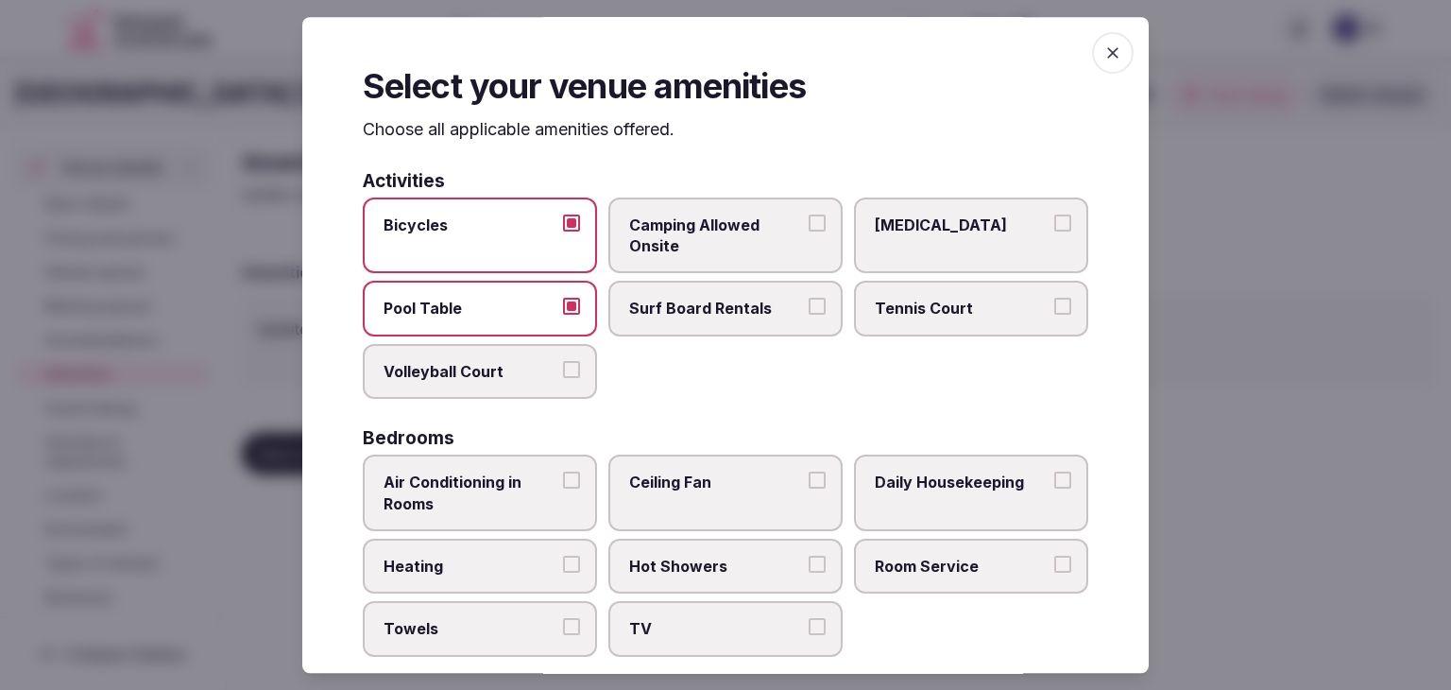
click at [531, 497] on span "Air Conditioning in Rooms" at bounding box center [471, 493] width 174 height 43
click at [563, 489] on button "Air Conditioning in Rooms" at bounding box center [571, 480] width 17 height 17
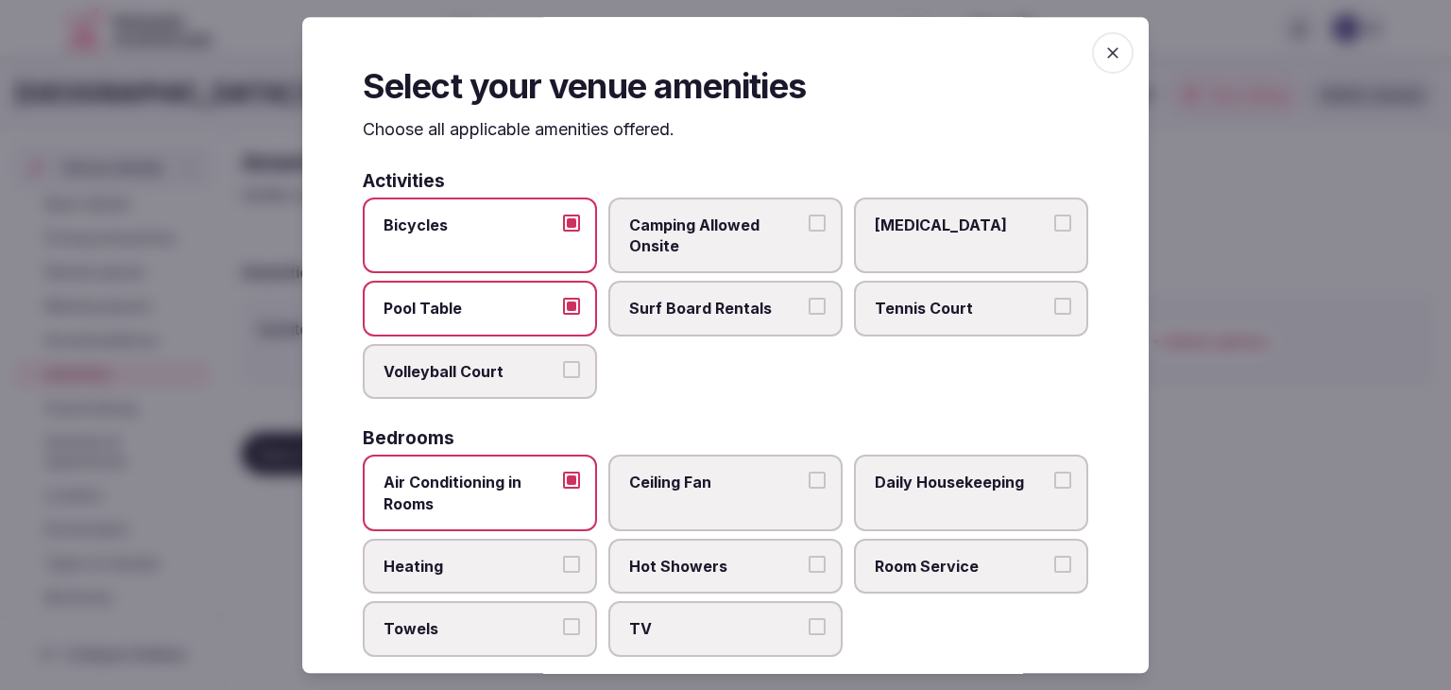
click at [524, 622] on span "Towels" at bounding box center [471, 629] width 174 height 21
click at [563, 622] on button "Towels" at bounding box center [571, 627] width 17 height 17
drag, startPoint x: 693, startPoint y: 622, endPoint x: 697, endPoint y: 574, distance: 48.4
click at [693, 621] on span "TV" at bounding box center [716, 629] width 174 height 21
click at [809, 621] on button "TV" at bounding box center [817, 627] width 17 height 17
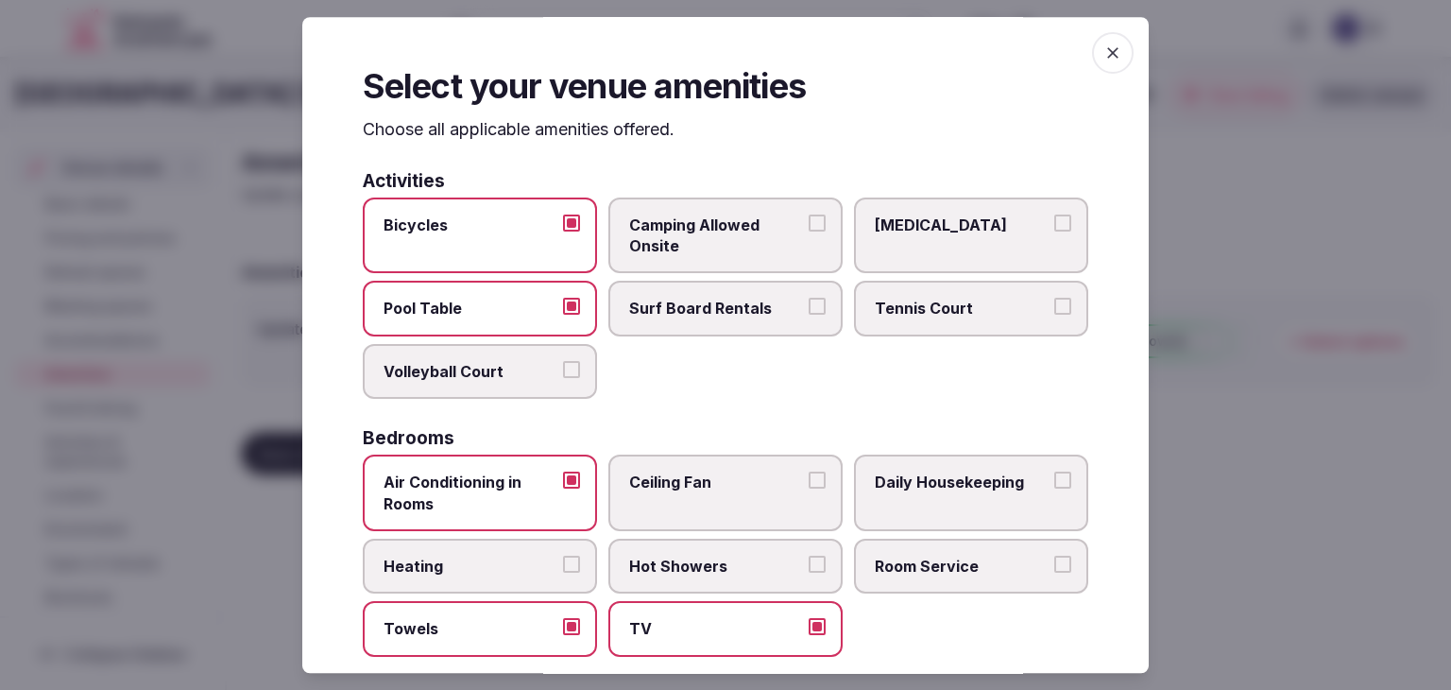
click at [698, 560] on span "Hot Showers" at bounding box center [716, 566] width 174 height 21
click at [809, 560] on button "Hot Showers" at bounding box center [817, 564] width 17 height 17
click at [970, 559] on span "Room Service" at bounding box center [962, 566] width 174 height 21
click at [1055, 559] on button "Room Service" at bounding box center [1063, 564] width 17 height 17
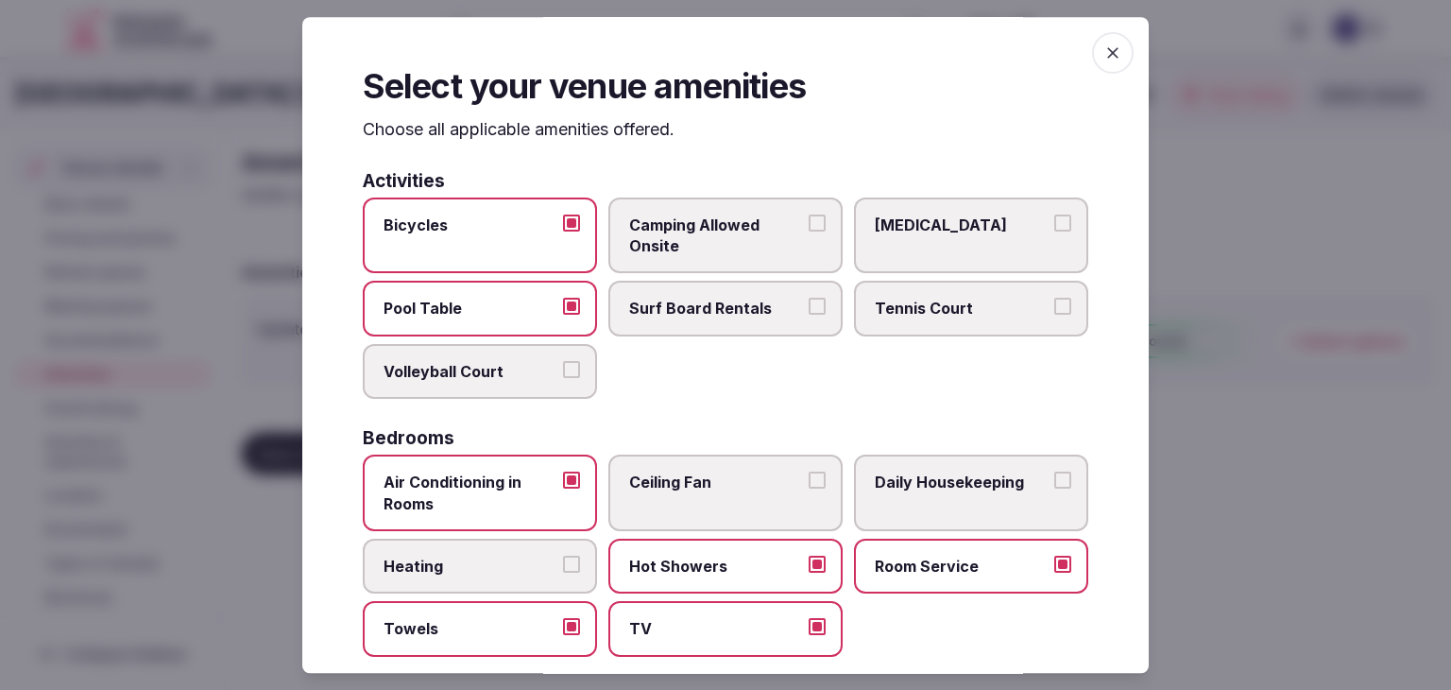
click at [979, 499] on label "Daily Housekeeping" at bounding box center [971, 493] width 234 height 77
click at [1055, 489] on button "Daily Housekeeping" at bounding box center [1063, 480] width 17 height 17
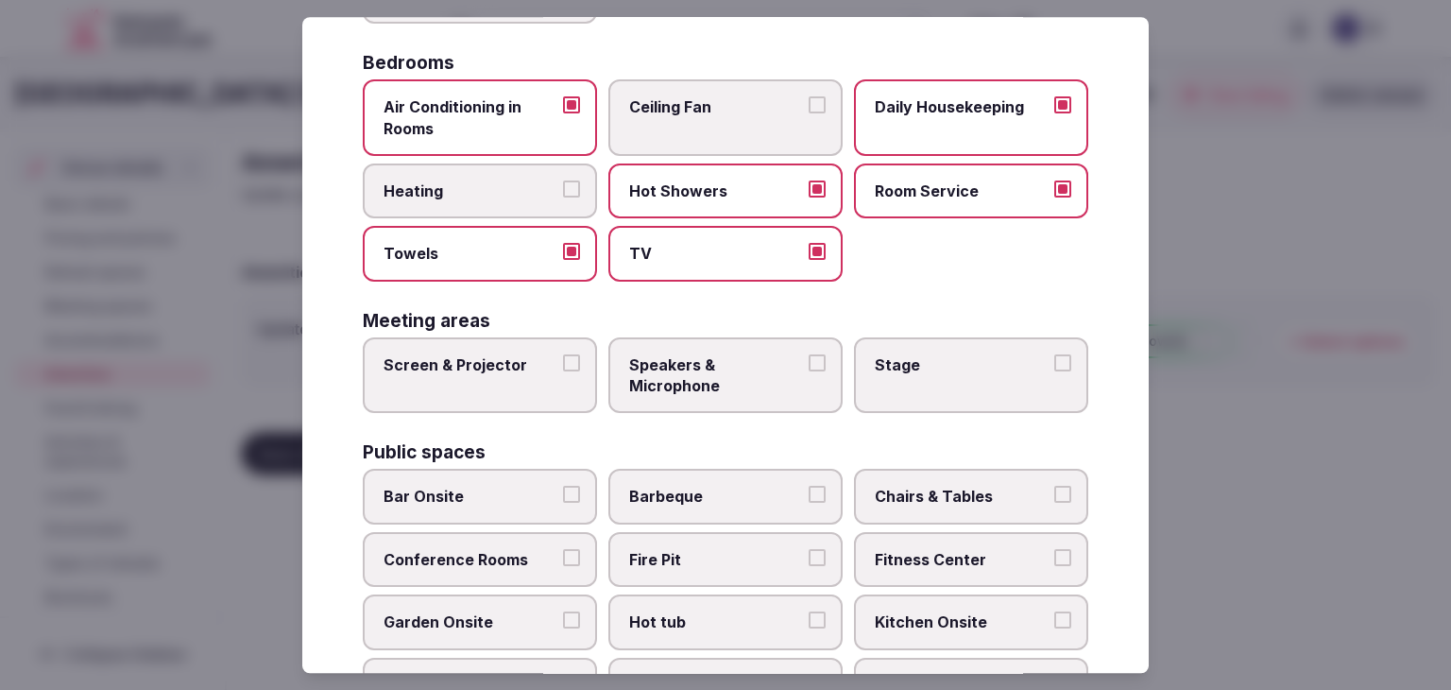
scroll to position [472, 0]
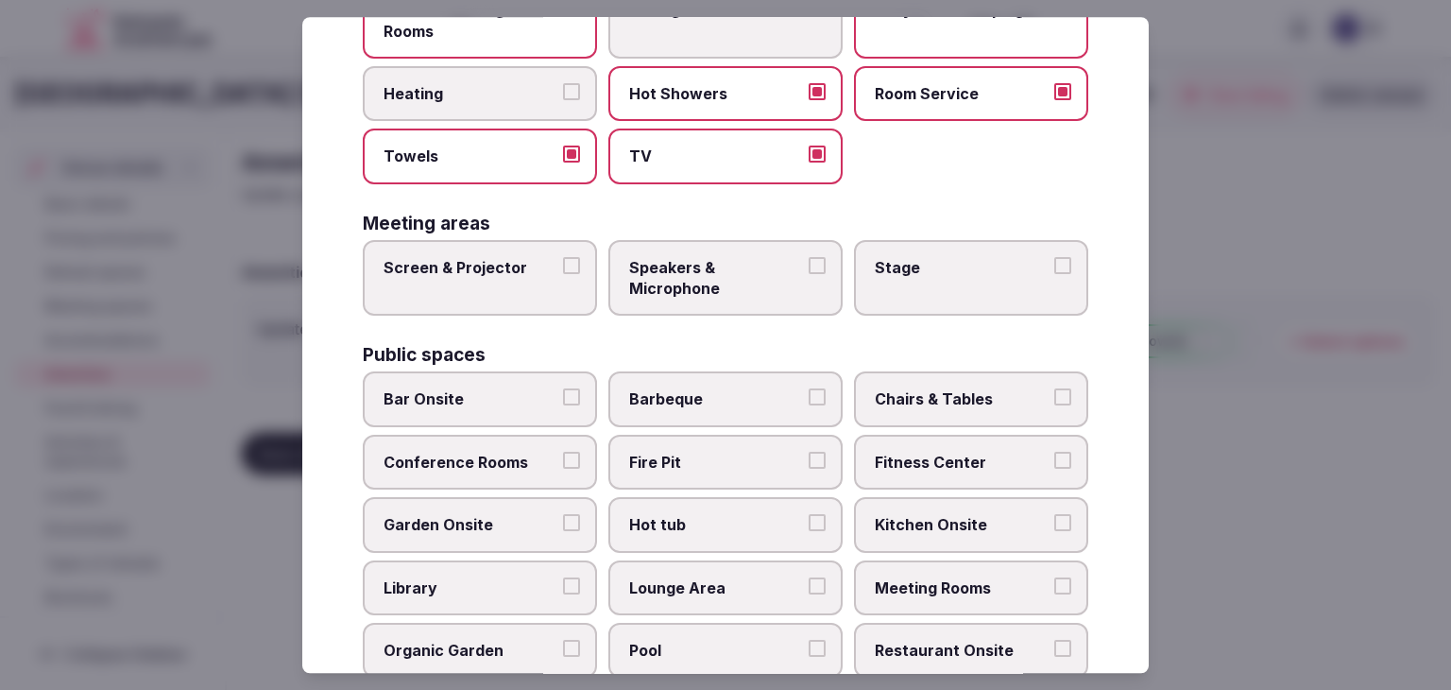
click at [533, 302] on label "Screen & Projector" at bounding box center [480, 278] width 234 height 77
click at [563, 274] on button "Screen & Projector" at bounding box center [571, 265] width 17 height 17
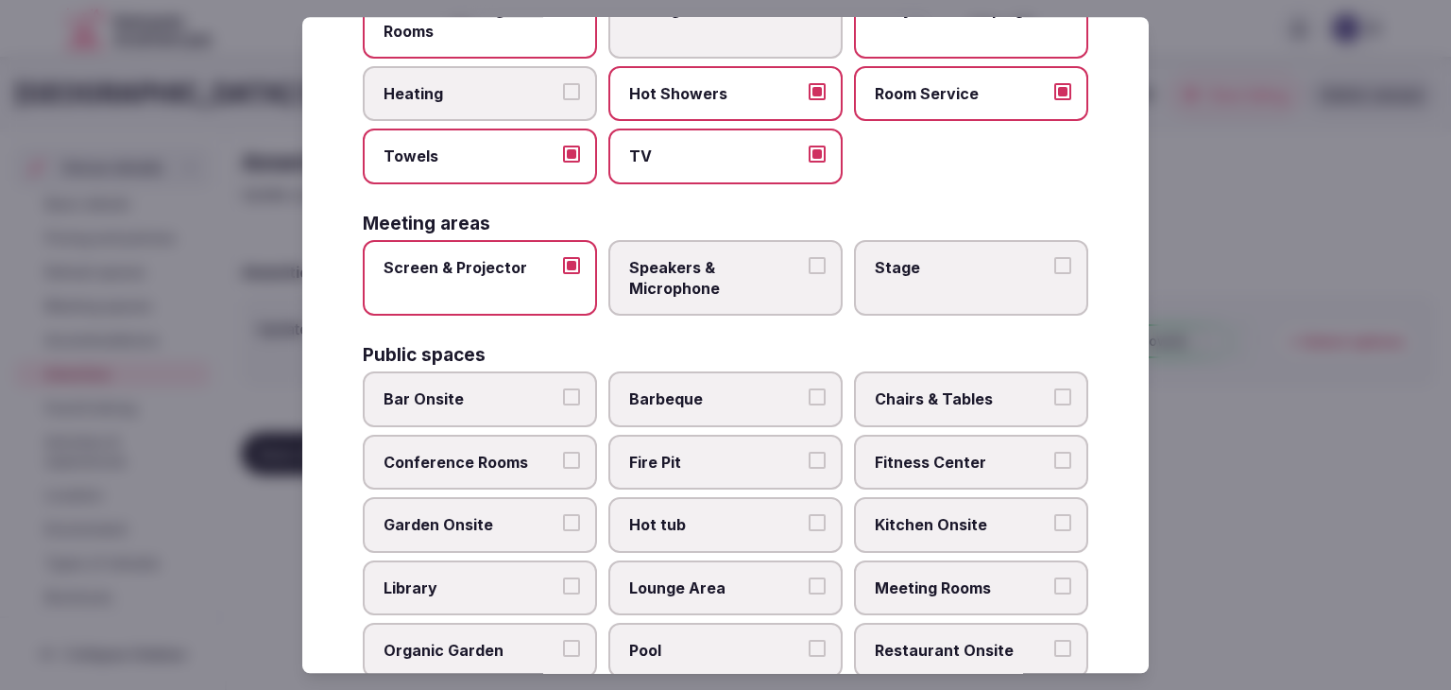
click at [699, 266] on span "Speakers & Microphone" at bounding box center [716, 278] width 174 height 43
click at [809, 266] on button "Speakers & Microphone" at bounding box center [817, 265] width 17 height 17
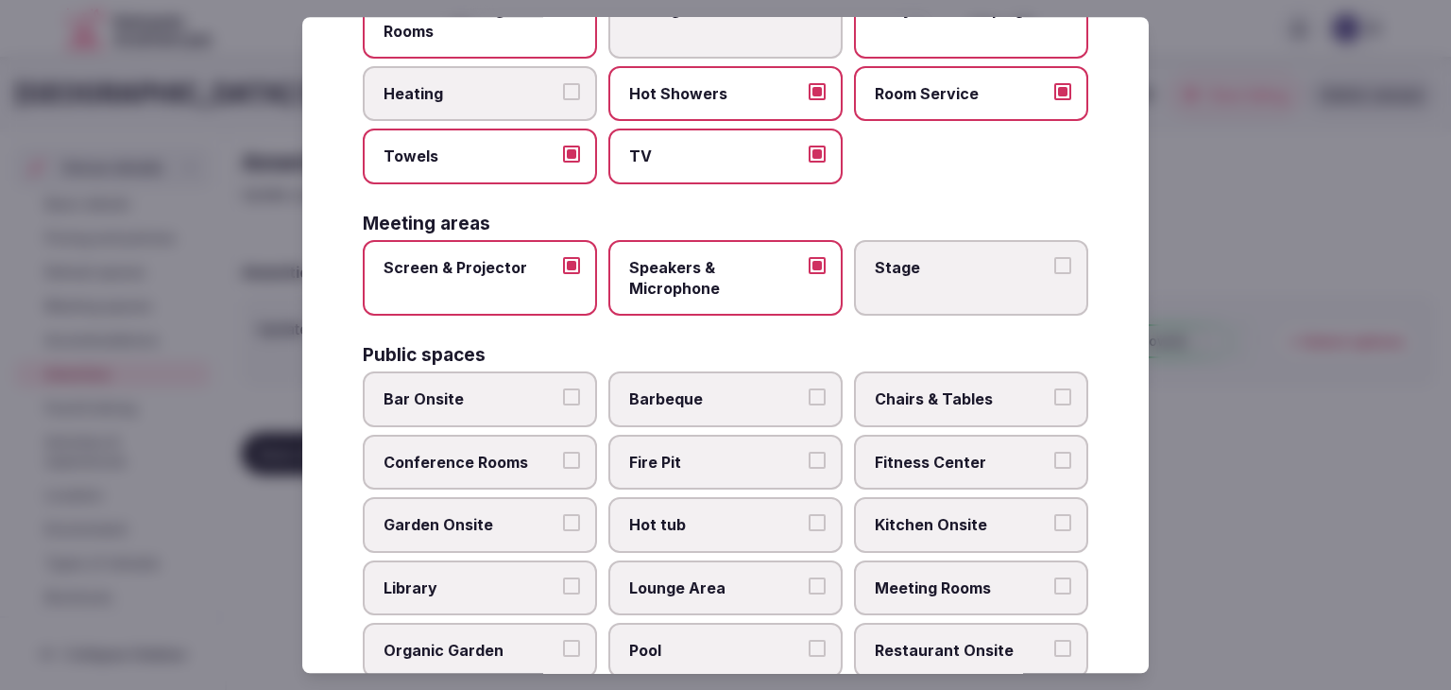
drag, startPoint x: 881, startPoint y: 267, endPoint x: 877, endPoint y: 356, distance: 88.9
click at [882, 267] on span "Stage" at bounding box center [962, 267] width 174 height 21
click at [1055, 267] on button "Stage" at bounding box center [1063, 265] width 17 height 17
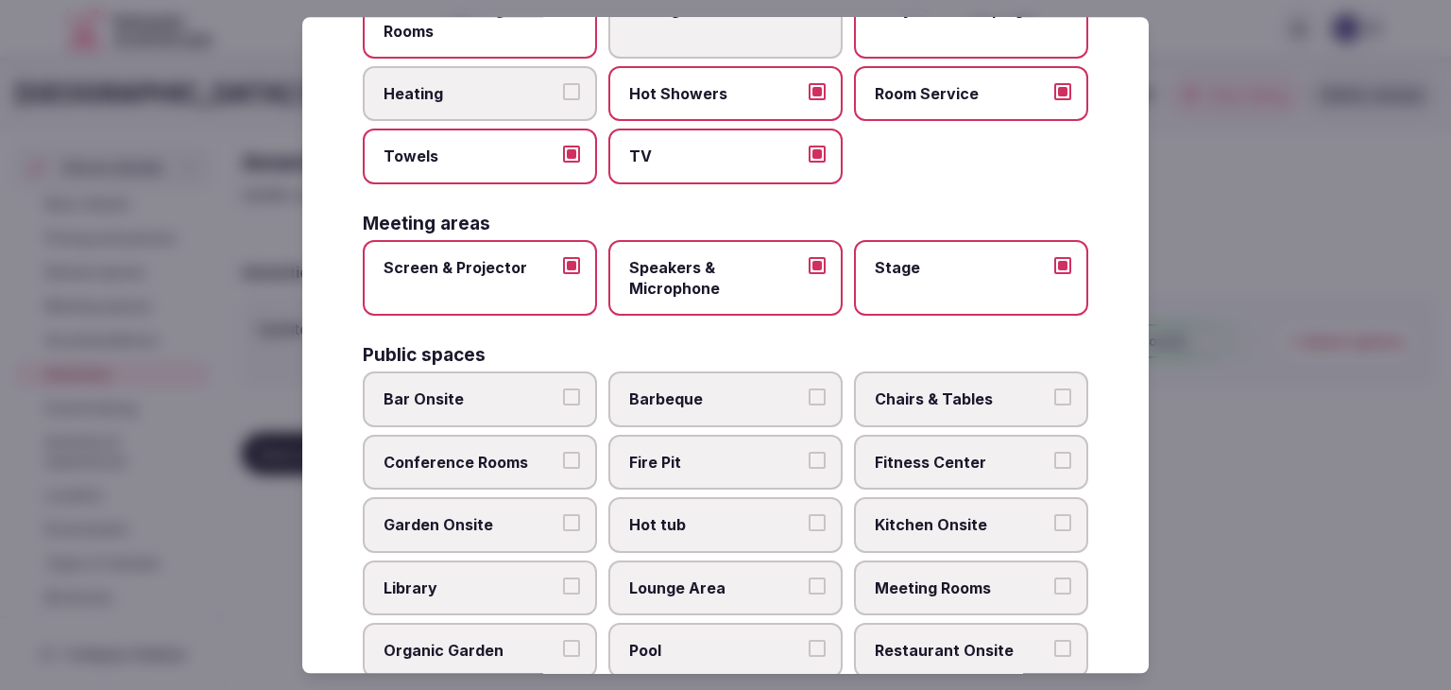
drag, startPoint x: 541, startPoint y: 381, endPoint x: 667, endPoint y: 409, distance: 129.8
click at [541, 382] on label "Bar Onsite" at bounding box center [480, 399] width 234 height 55
click at [563, 389] on button "Bar Onsite" at bounding box center [571, 397] width 17 height 17
click at [947, 408] on label "Chairs & Tables" at bounding box center [971, 399] width 234 height 55
click at [1055, 406] on button "Chairs & Tables" at bounding box center [1063, 397] width 17 height 17
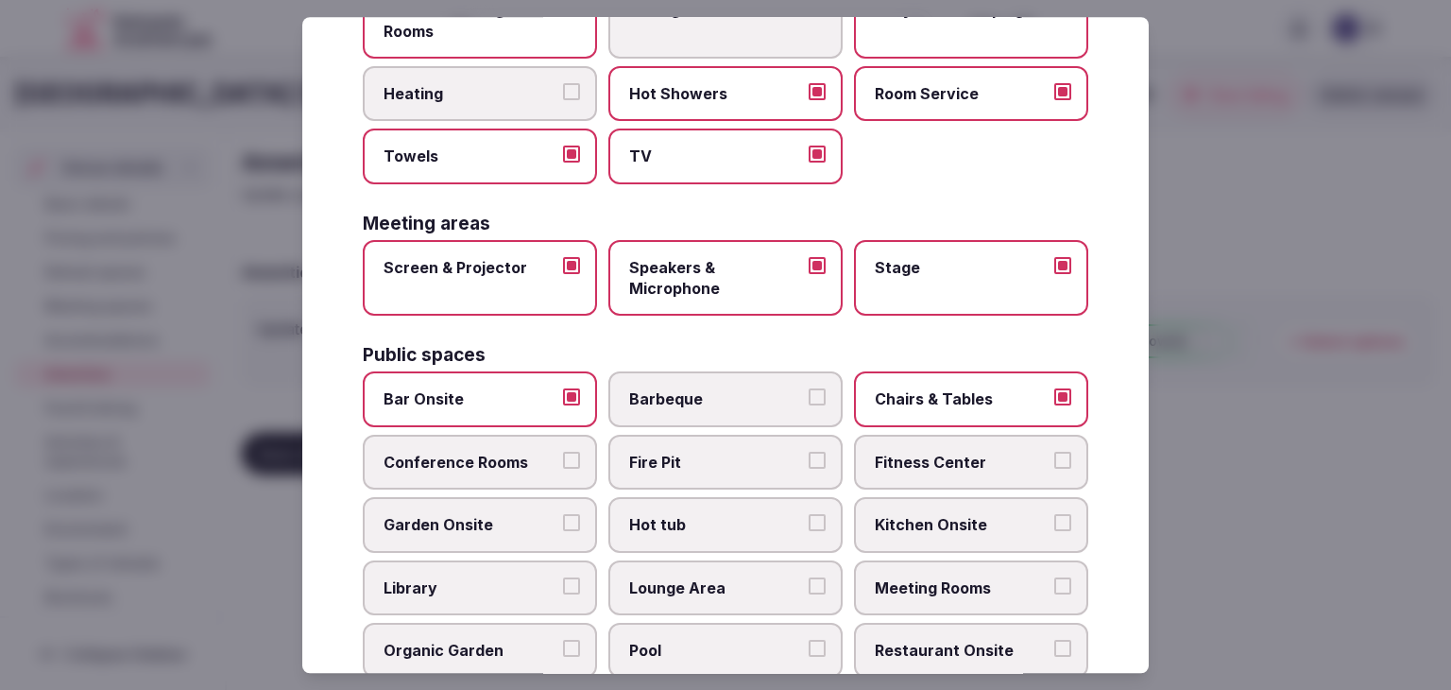
click at [952, 452] on span "Fitness Center" at bounding box center [962, 462] width 174 height 21
click at [1055, 452] on button "Fitness Center" at bounding box center [1063, 460] width 17 height 17
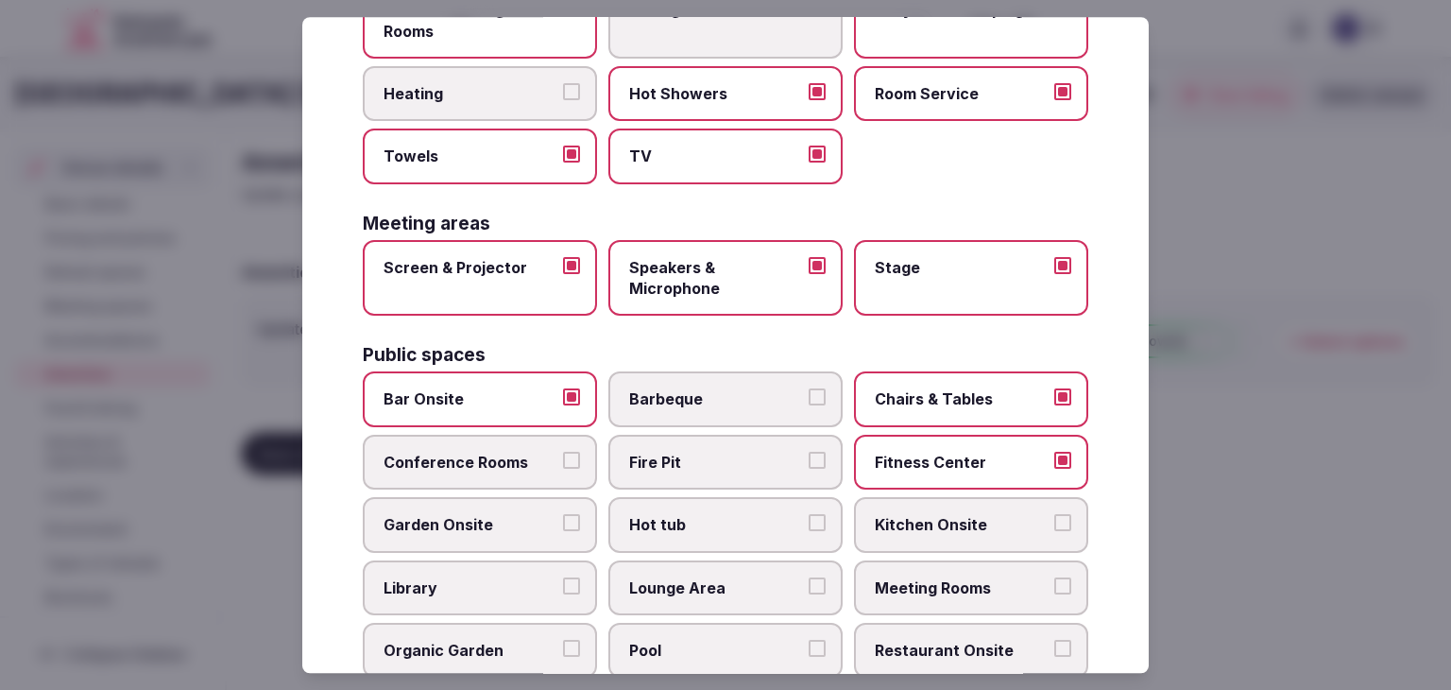
click at [959, 594] on label "Meeting Rooms" at bounding box center [971, 587] width 234 height 55
click at [1055, 594] on button "Meeting Rooms" at bounding box center [1063, 585] width 17 height 17
click at [954, 645] on span "Restaurant Onsite" at bounding box center [962, 650] width 174 height 21
click at [1055, 645] on button "Restaurant Onsite" at bounding box center [1063, 648] width 17 height 17
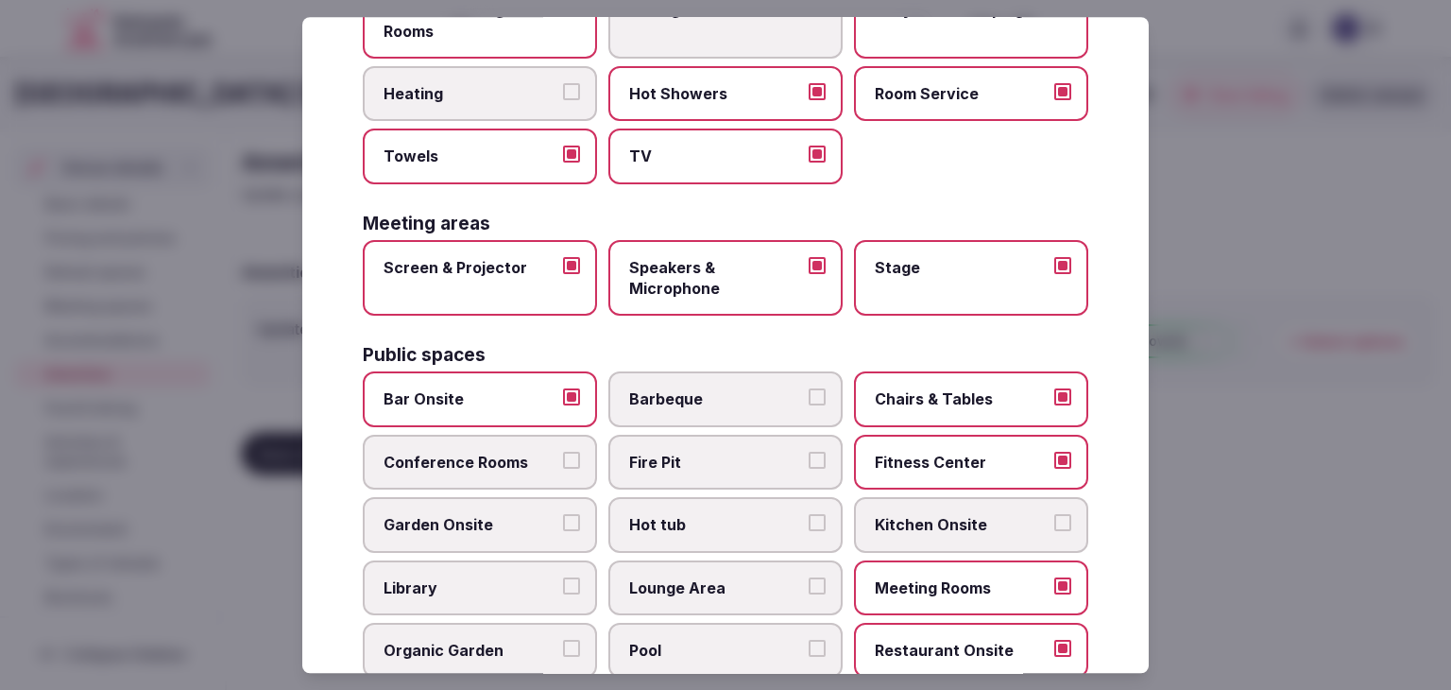
click at [763, 584] on span "Lounge Area" at bounding box center [716, 587] width 174 height 21
click at [809, 584] on button "Lounge Area" at bounding box center [817, 585] width 17 height 17
click at [741, 641] on span "Pool" at bounding box center [716, 650] width 174 height 21
click at [809, 641] on button "Pool" at bounding box center [817, 648] width 17 height 17
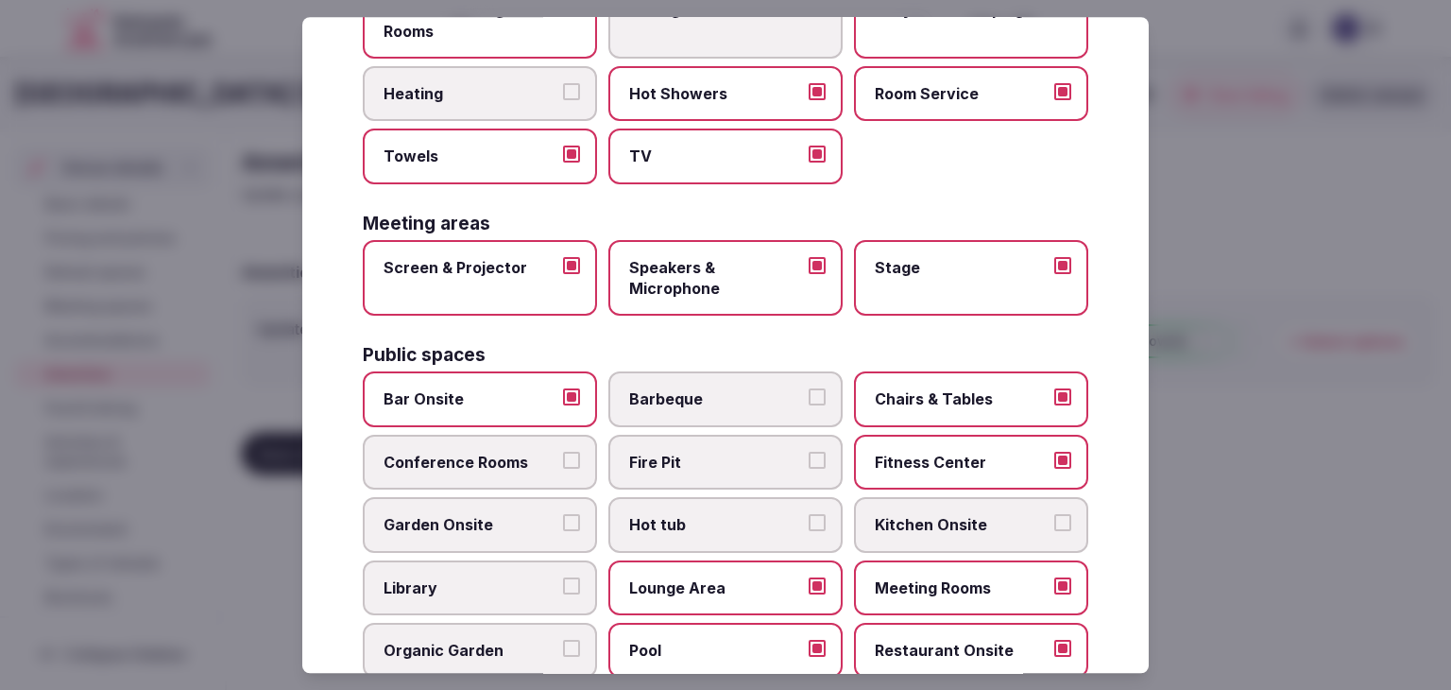
click at [724, 458] on span "Fire Pit" at bounding box center [716, 462] width 174 height 21
click at [809, 458] on button "Fire Pit" at bounding box center [817, 460] width 17 height 17
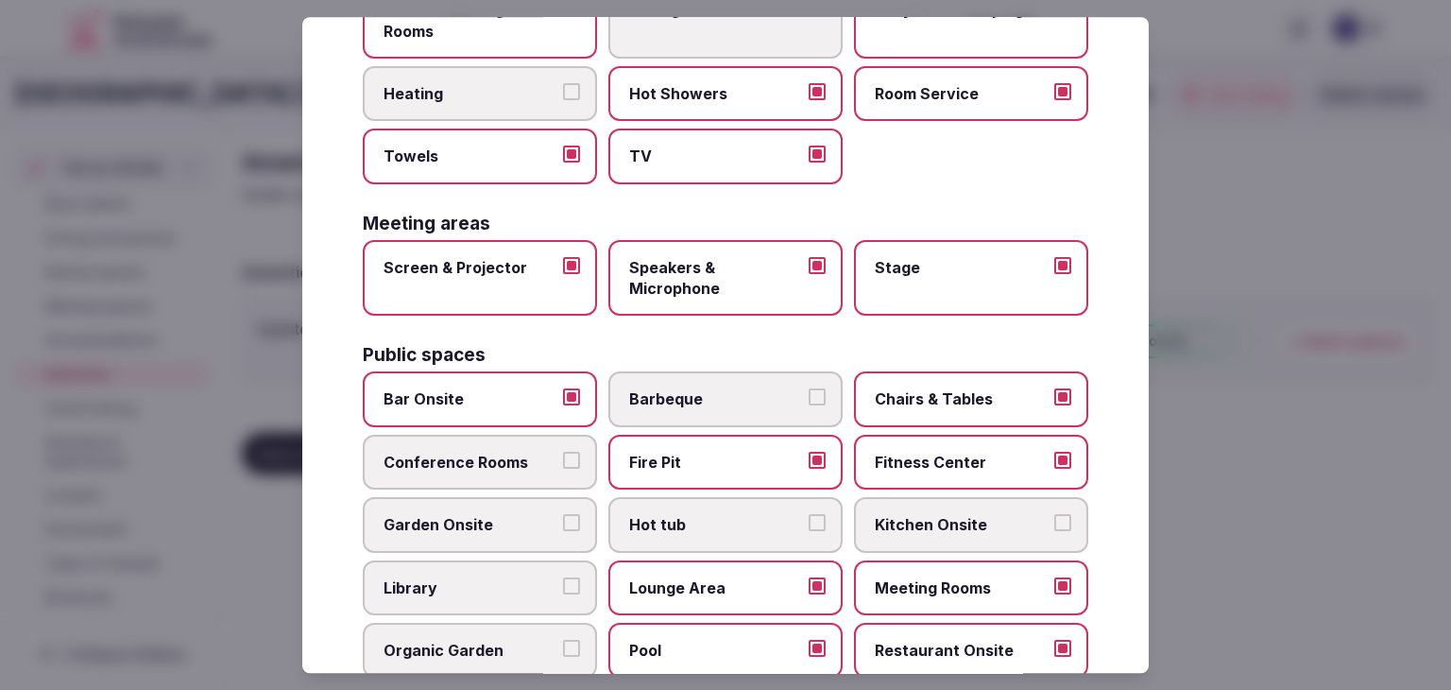
click at [524, 452] on span "Conference Rooms" at bounding box center [471, 462] width 174 height 21
click at [563, 452] on button "Conference Rooms" at bounding box center [571, 460] width 17 height 17
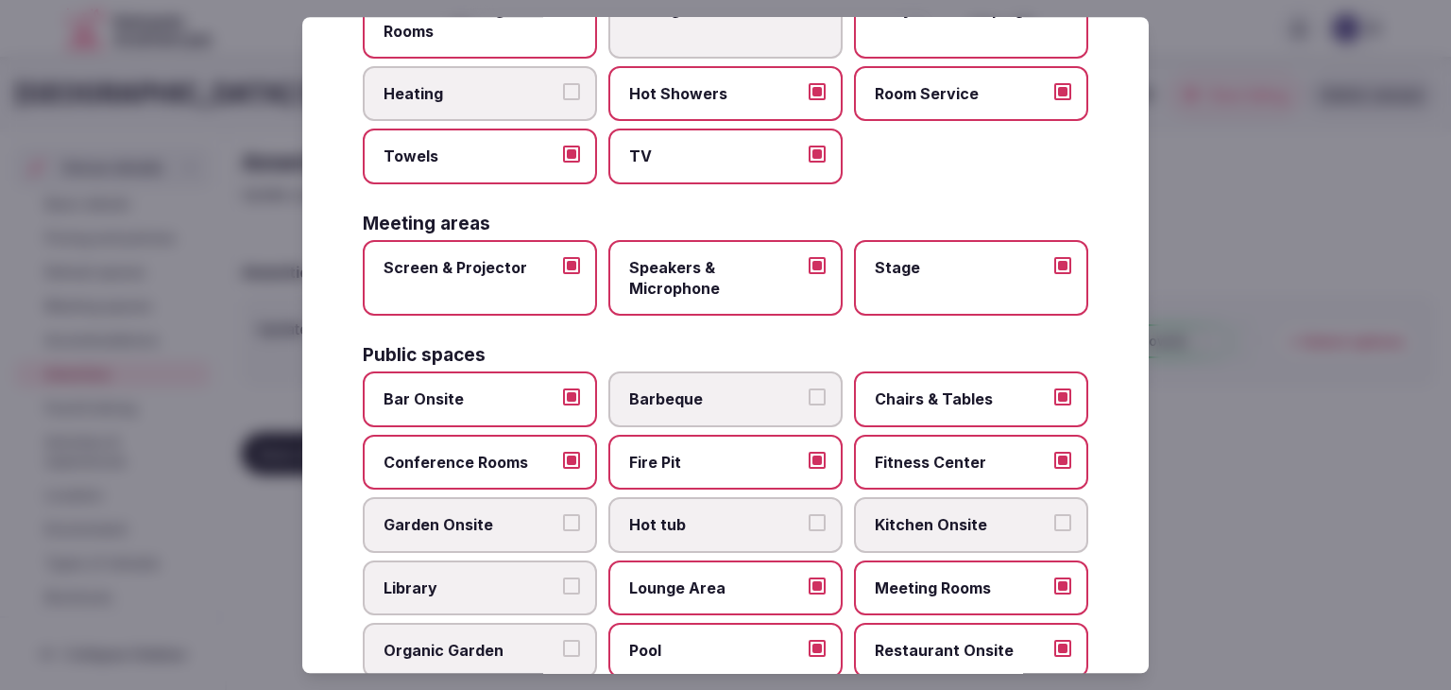
click at [712, 515] on span "Hot tub" at bounding box center [716, 525] width 174 height 21
click at [809, 515] on button "Hot tub" at bounding box center [817, 523] width 17 height 17
click at [543, 534] on label "Garden Onsite" at bounding box center [480, 525] width 234 height 55
click at [563, 532] on button "Garden Onsite" at bounding box center [571, 523] width 17 height 17
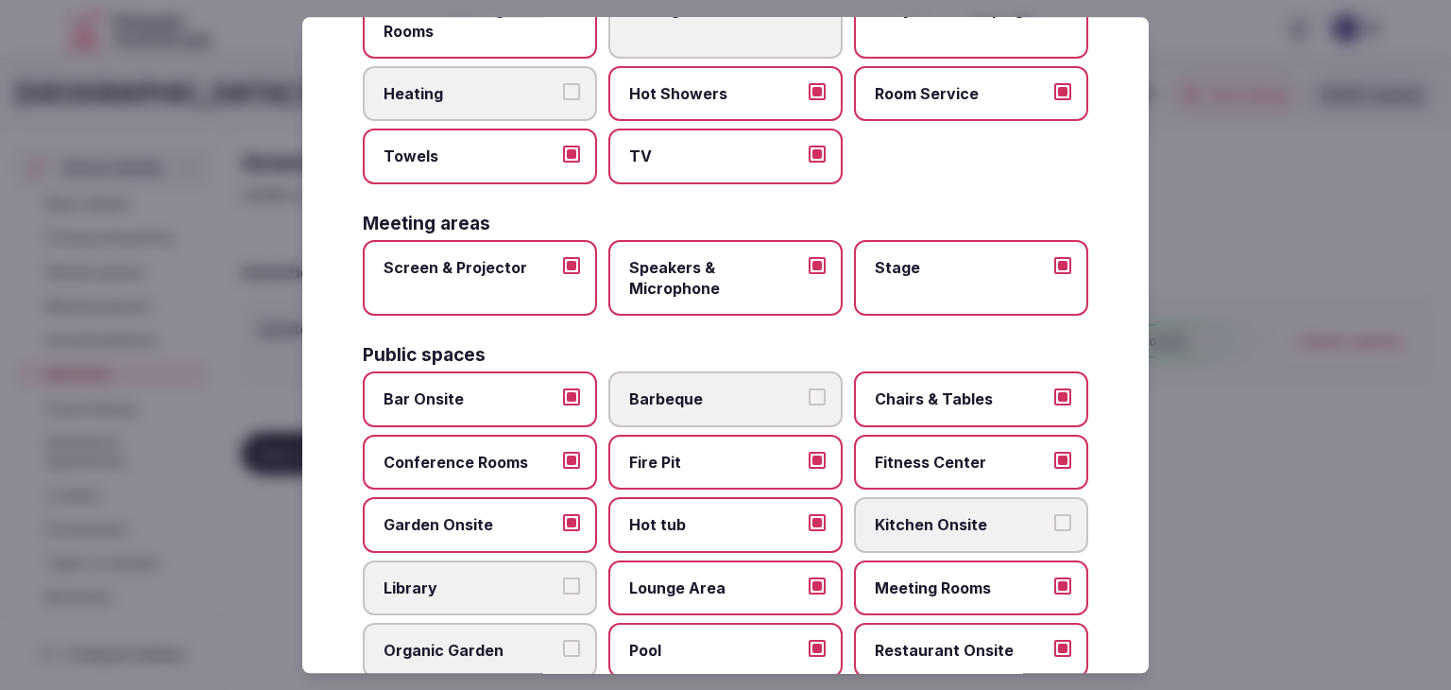
scroll to position [661, 0]
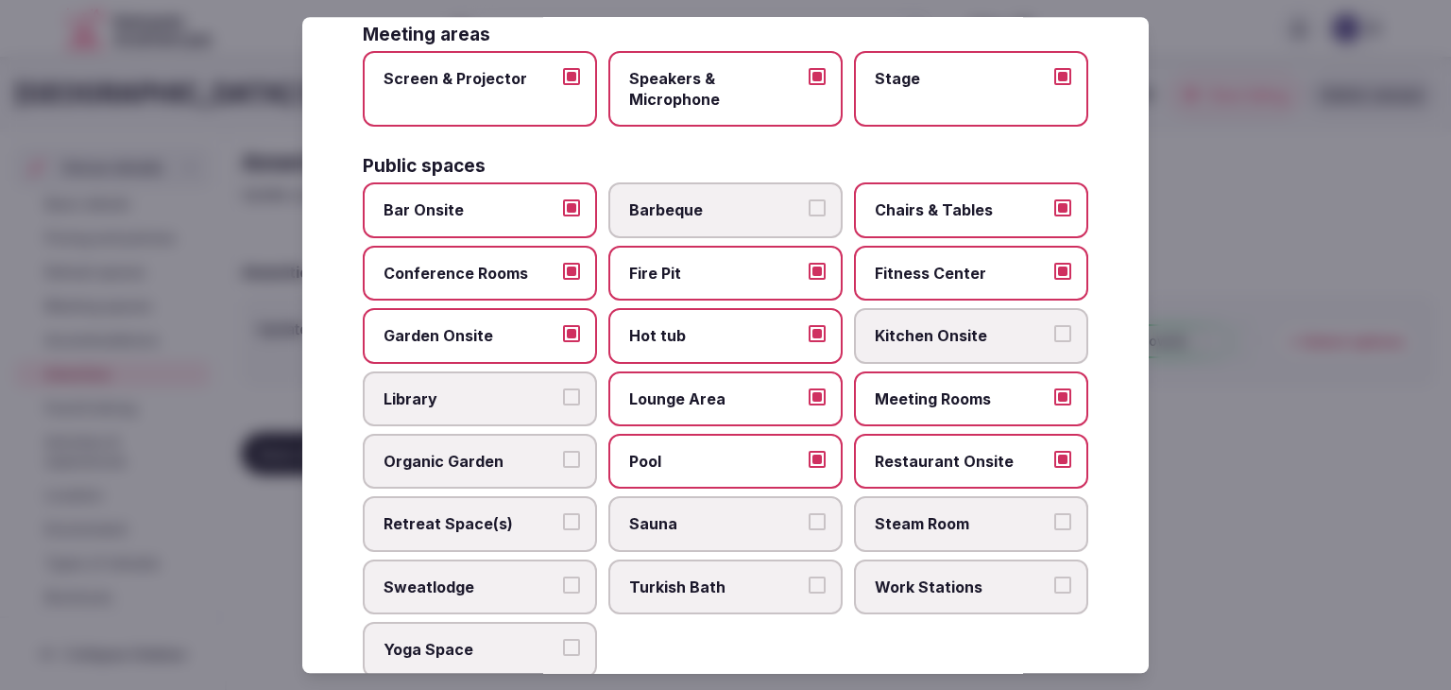
click at [684, 534] on label "Sauna" at bounding box center [726, 524] width 234 height 55
click at [809, 531] on button "Sauna" at bounding box center [817, 522] width 17 height 17
click at [907, 519] on span "Steam Room" at bounding box center [962, 524] width 174 height 21
click at [1055, 519] on button "Steam Room" at bounding box center [1063, 522] width 17 height 17
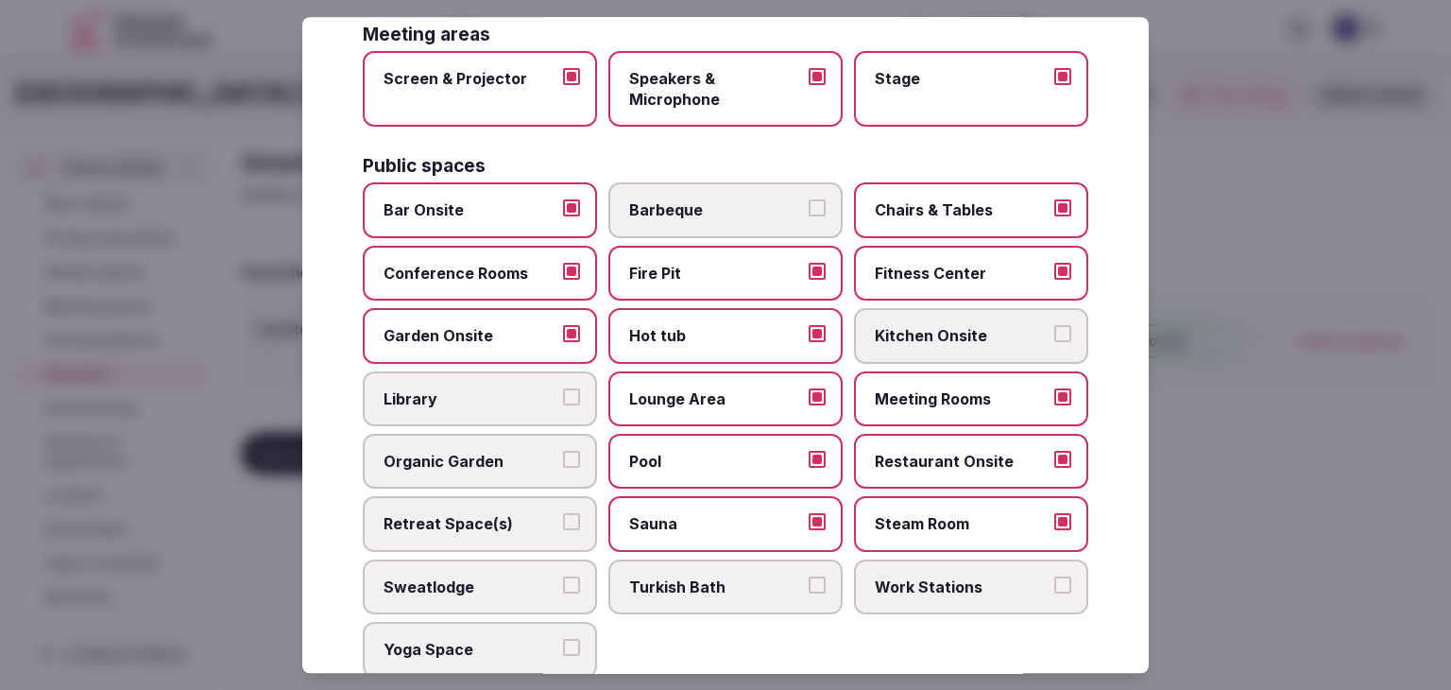
click at [738, 576] on span "Turkish Bath" at bounding box center [716, 586] width 174 height 21
click at [809, 576] on button "Turkish Bath" at bounding box center [817, 584] width 17 height 17
click at [838, 602] on div "Bar Onsite Barbeque Chairs & Tables Conference Rooms Fire Pit Fitness Center Ga…" at bounding box center [726, 430] width 726 height 494
click at [1001, 583] on span "Work Stations" at bounding box center [962, 586] width 174 height 21
click at [1055, 583] on button "Work Stations" at bounding box center [1063, 584] width 17 height 17
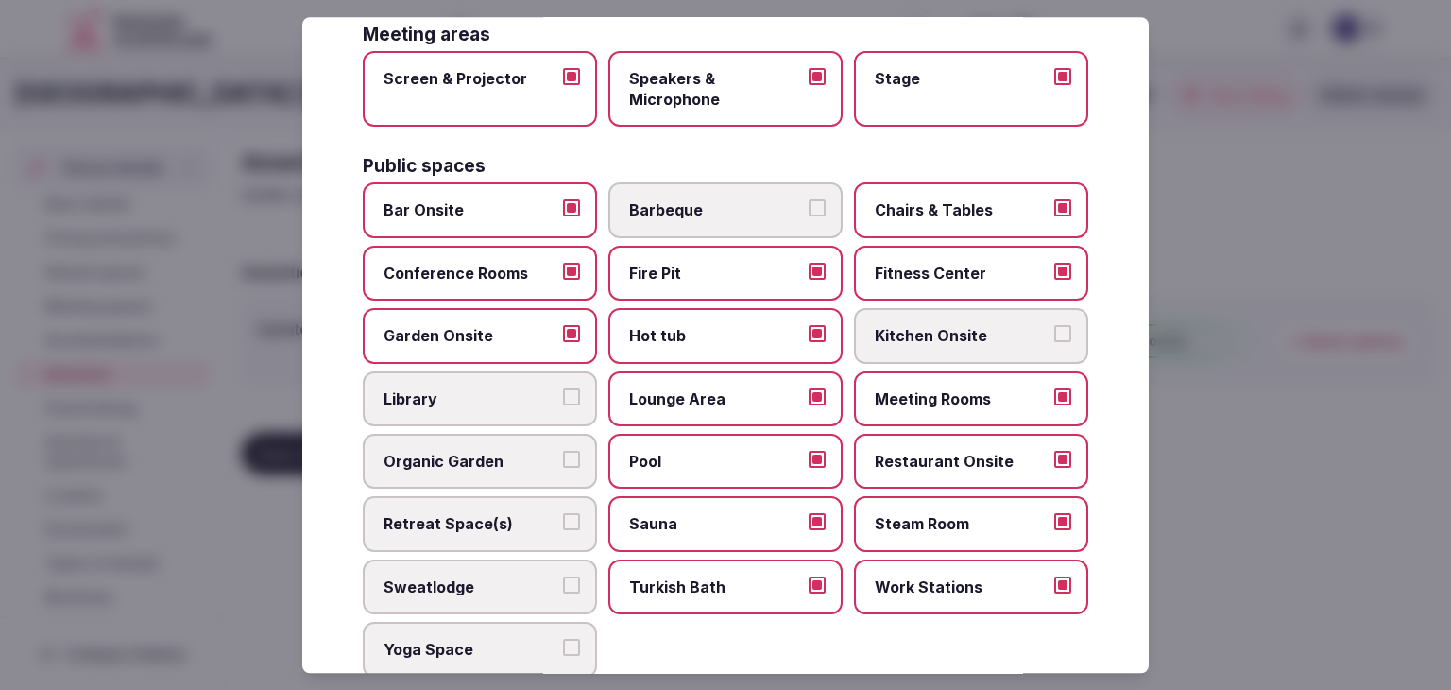
click at [472, 622] on label "Yoga Space" at bounding box center [480, 649] width 234 height 55
click at [563, 639] on button "Yoga Space" at bounding box center [571, 647] width 17 height 17
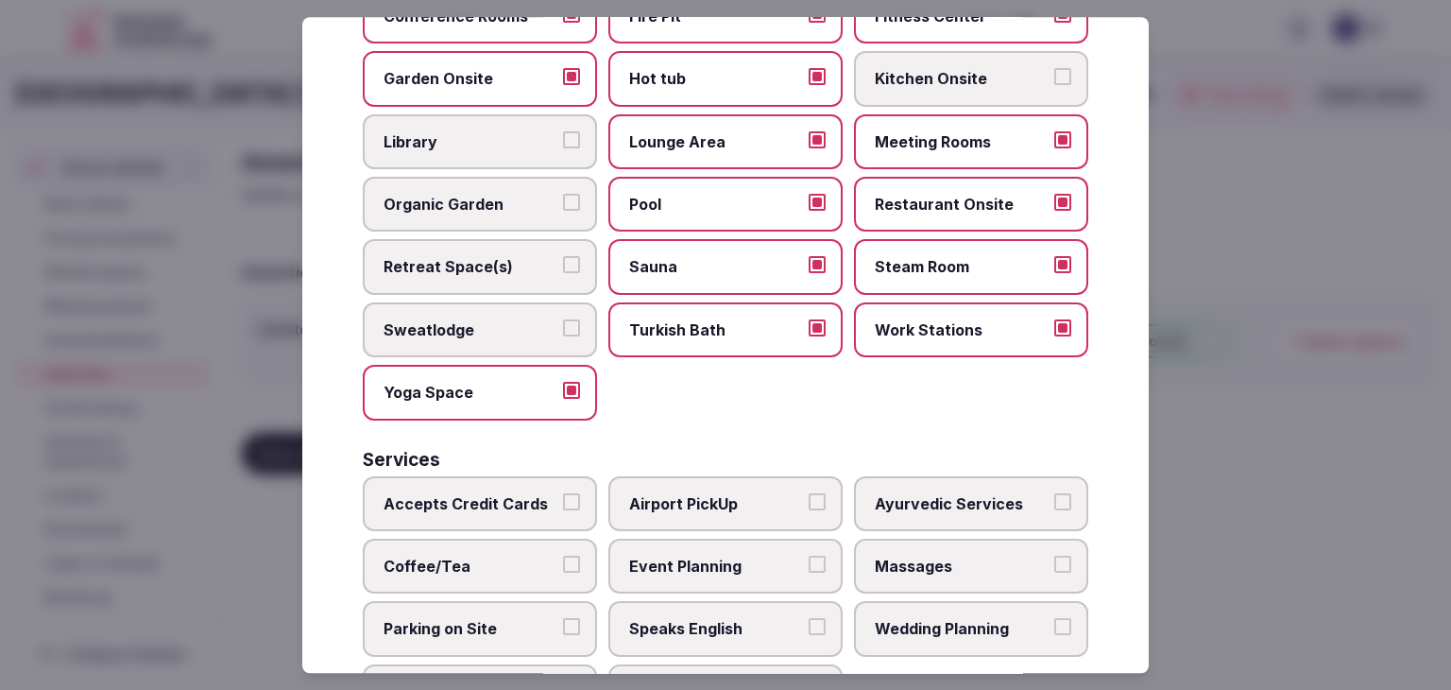
scroll to position [1018, 0]
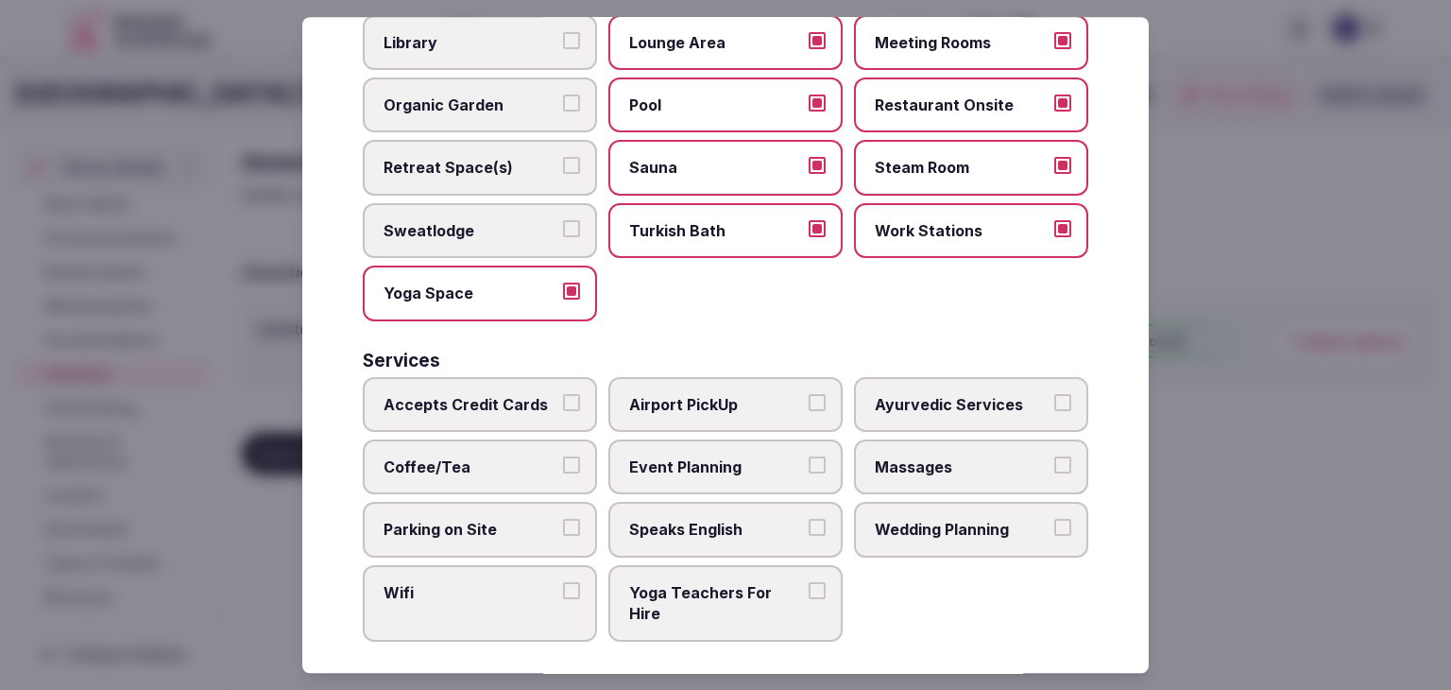
drag, startPoint x: 525, startPoint y: 390, endPoint x: 527, endPoint y: 451, distance: 60.5
click at [525, 394] on span "Accepts Credit Cards" at bounding box center [471, 404] width 174 height 21
click at [563, 394] on button "Accepts Credit Cards" at bounding box center [571, 402] width 17 height 17
drag, startPoint x: 527, startPoint y: 453, endPoint x: 527, endPoint y: 490, distance: 36.9
click at [527, 460] on span "Coffee/Tea" at bounding box center [471, 466] width 174 height 21
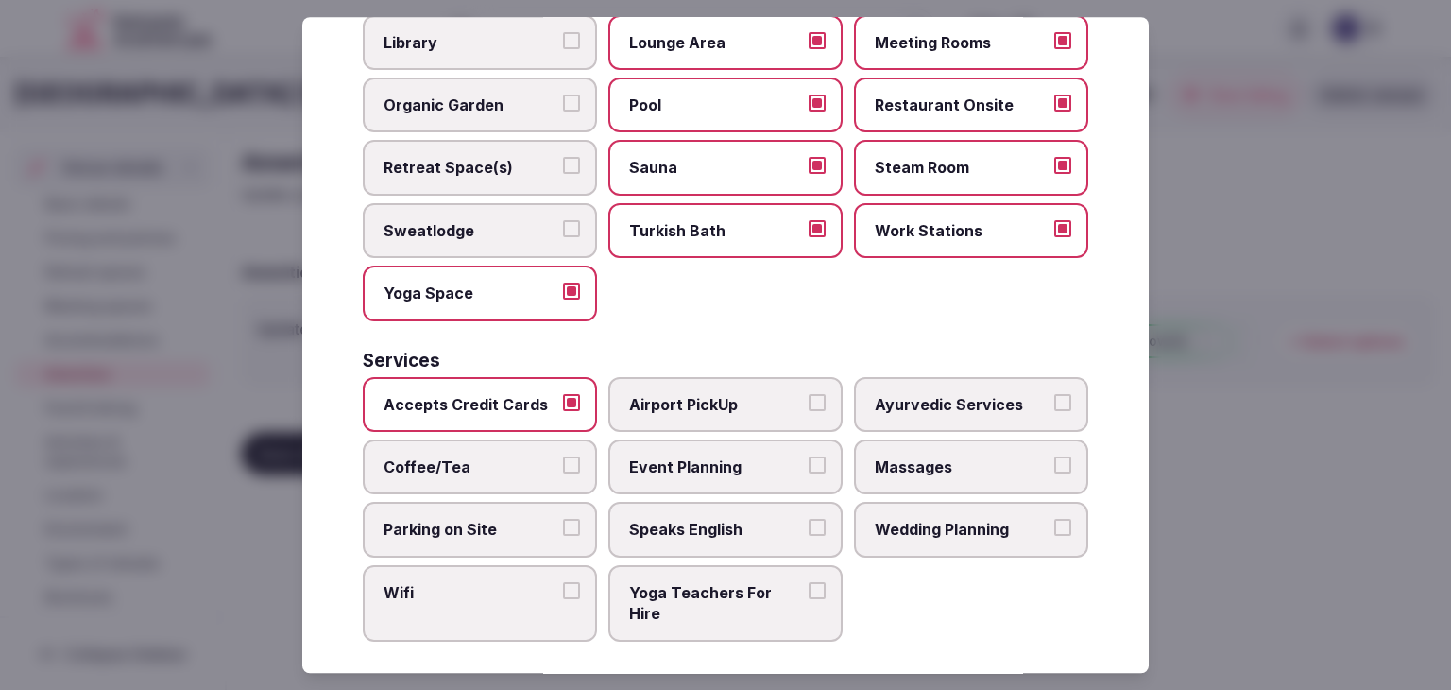
click at [563, 460] on button "Coffee/Tea" at bounding box center [571, 464] width 17 height 17
drag, startPoint x: 527, startPoint y: 515, endPoint x: 524, endPoint y: 538, distance: 23.0
click at [526, 525] on span "Parking on Site" at bounding box center [471, 530] width 174 height 21
click at [563, 525] on button "Parking on Site" at bounding box center [571, 528] width 17 height 17
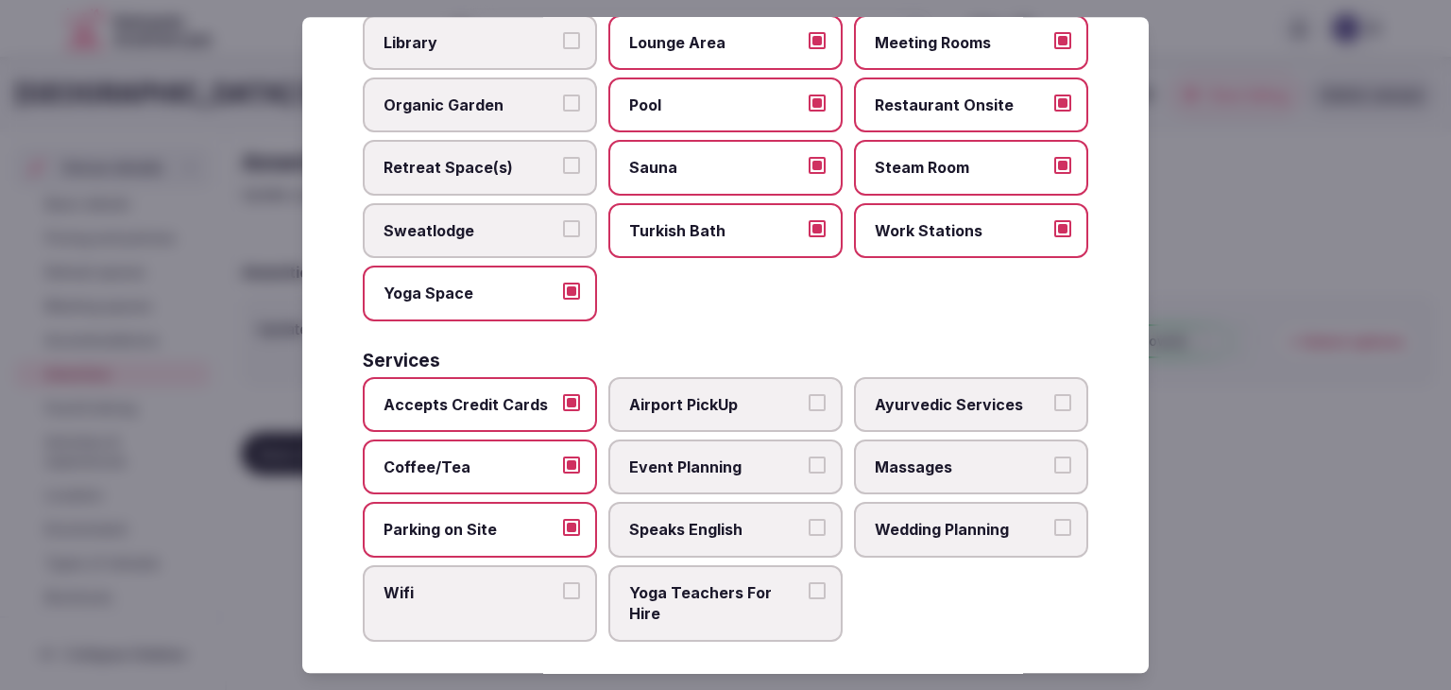
click at [517, 582] on span "Wifi" at bounding box center [471, 592] width 174 height 21
click at [563, 582] on button "Wifi" at bounding box center [571, 590] width 17 height 17
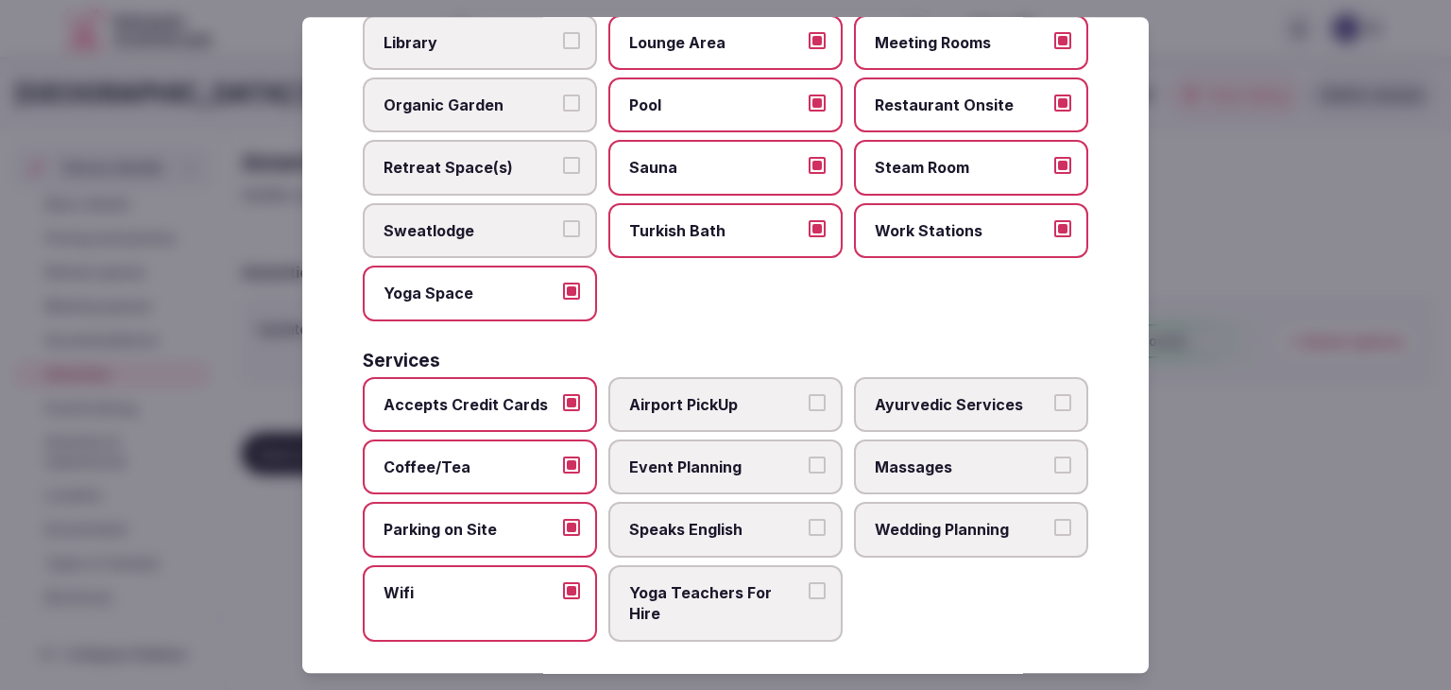
click at [654, 522] on span "Speaks English" at bounding box center [716, 530] width 174 height 21
click at [809, 522] on button "Speaks English" at bounding box center [817, 528] width 17 height 17
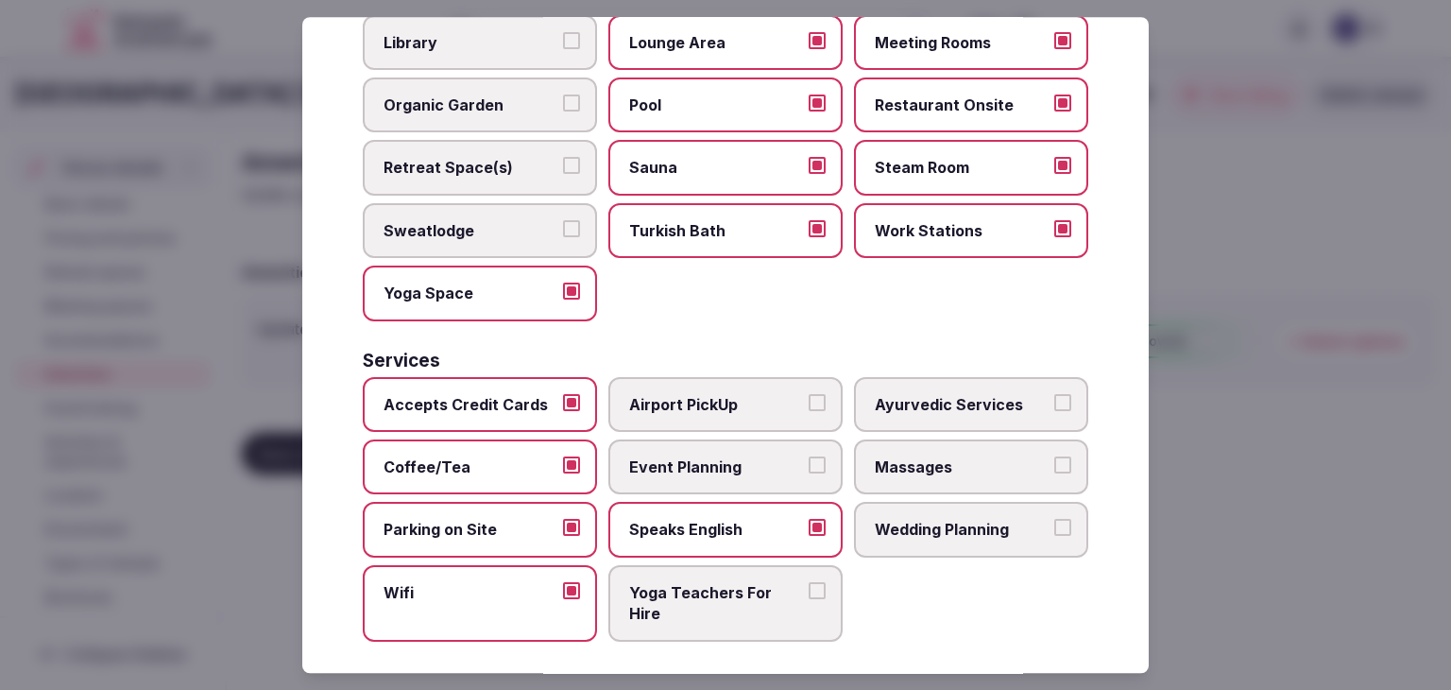
click at [679, 463] on span "Event Planning" at bounding box center [716, 466] width 174 height 21
click at [809, 463] on button "Event Planning" at bounding box center [817, 464] width 17 height 17
click at [696, 400] on span "Airport PickUp" at bounding box center [716, 404] width 174 height 21
click at [809, 400] on button "Airport PickUp" at bounding box center [817, 402] width 17 height 17
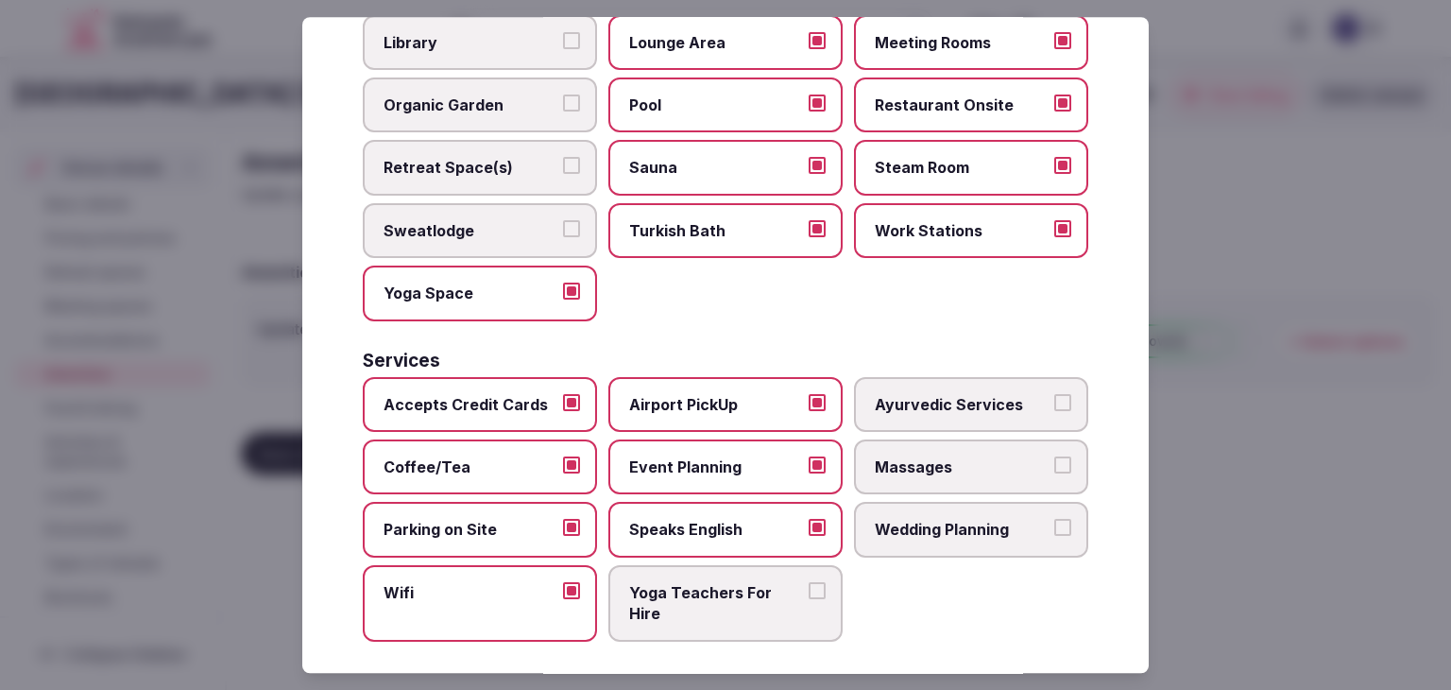
click at [907, 456] on span "Massages" at bounding box center [962, 466] width 174 height 21
click at [1055, 456] on button "Massages" at bounding box center [1063, 464] width 17 height 17
click at [888, 520] on span "Wedding Planning" at bounding box center [962, 530] width 174 height 21
click at [1055, 520] on button "Wedding Planning" at bounding box center [1063, 528] width 17 height 17
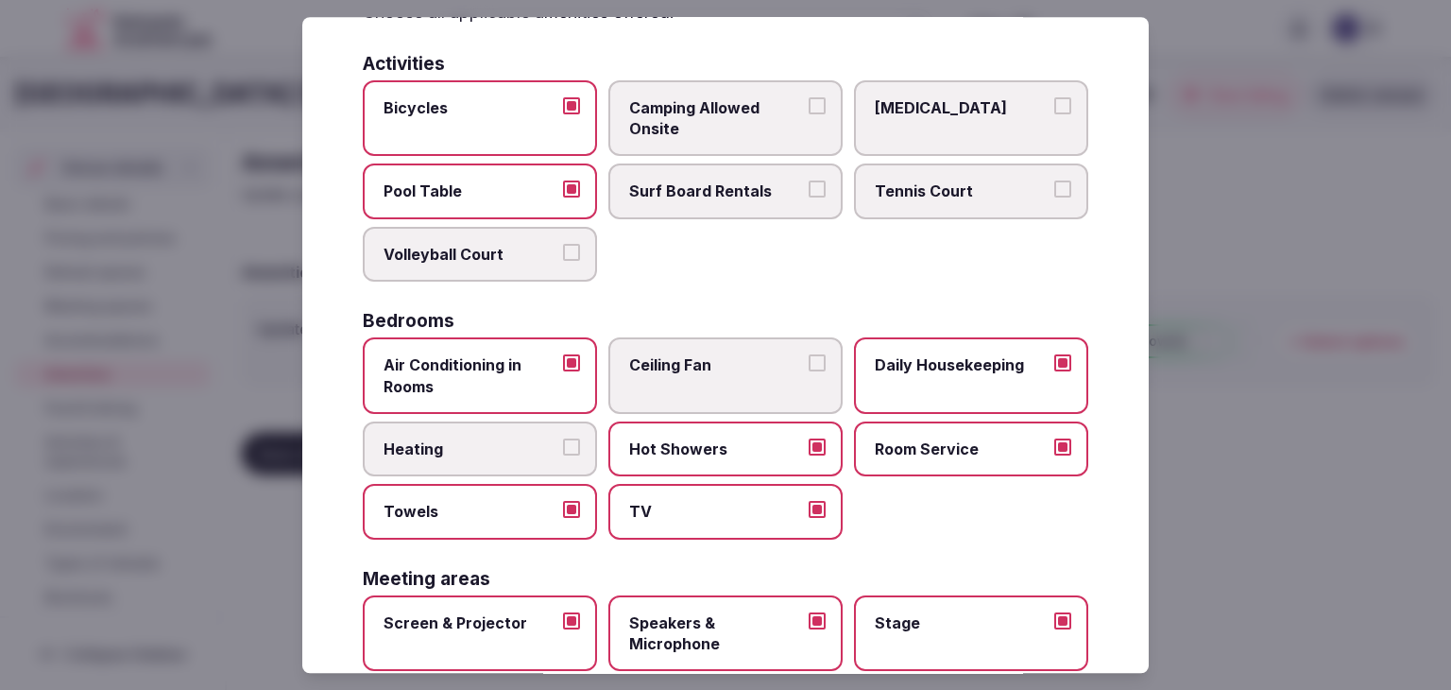
scroll to position [0, 0]
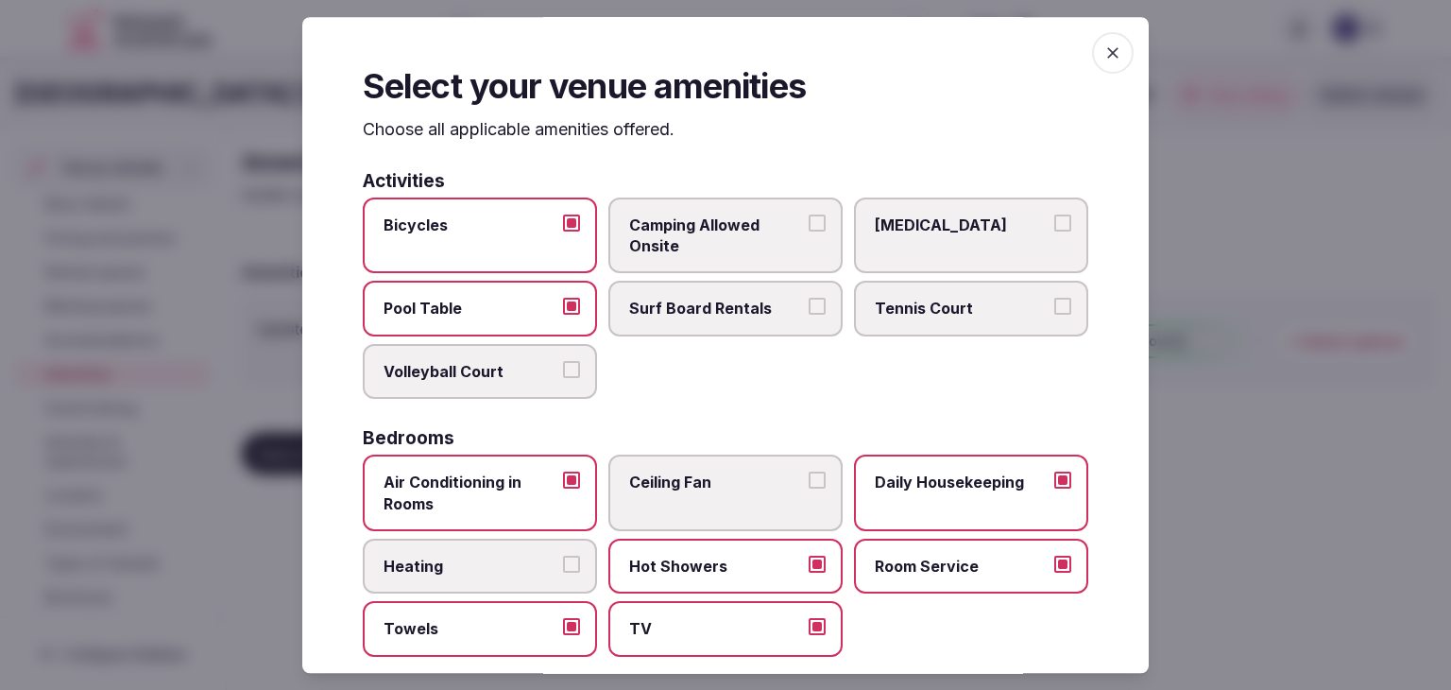
click at [1092, 52] on span "button" at bounding box center [1113, 53] width 42 height 42
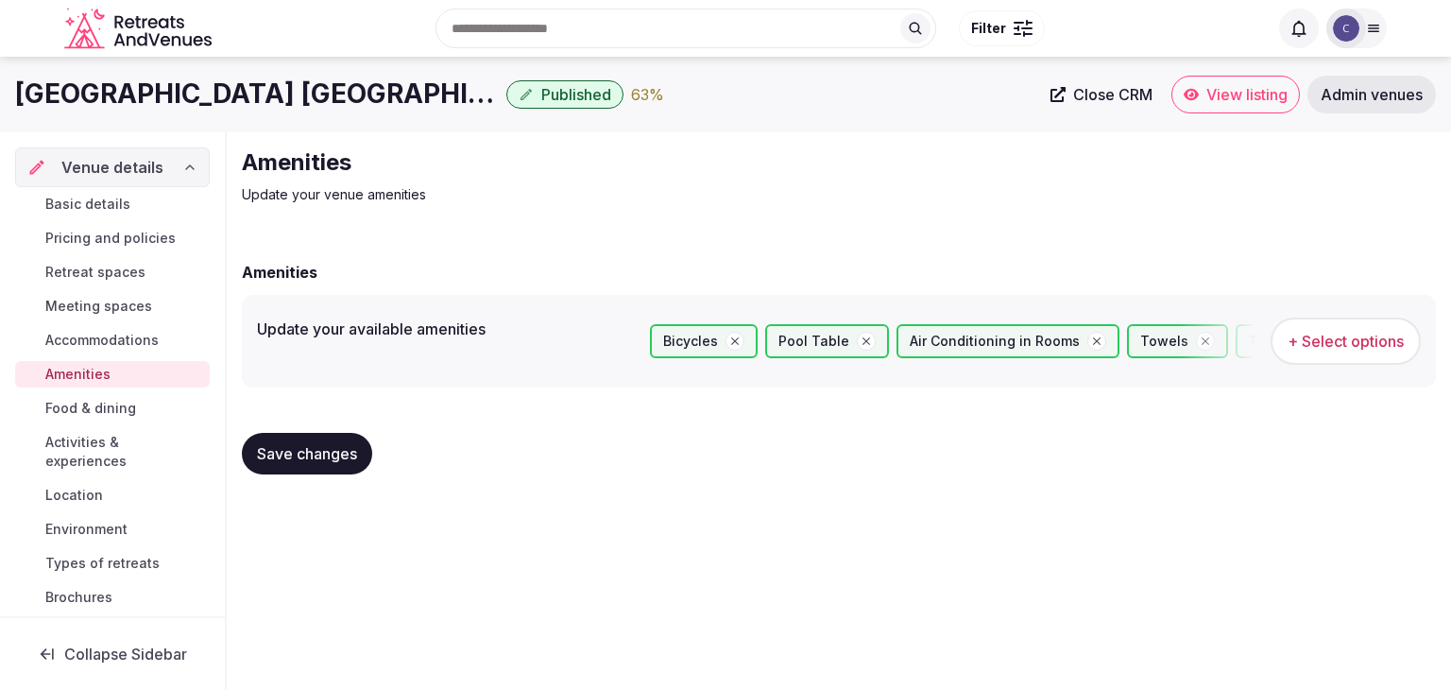
click at [327, 449] on span "Save changes" at bounding box center [307, 453] width 100 height 19
drag, startPoint x: 98, startPoint y: 405, endPoint x: 151, endPoint y: 445, distance: 66.1
click at [98, 405] on span "Food & dining" at bounding box center [90, 408] width 91 height 19
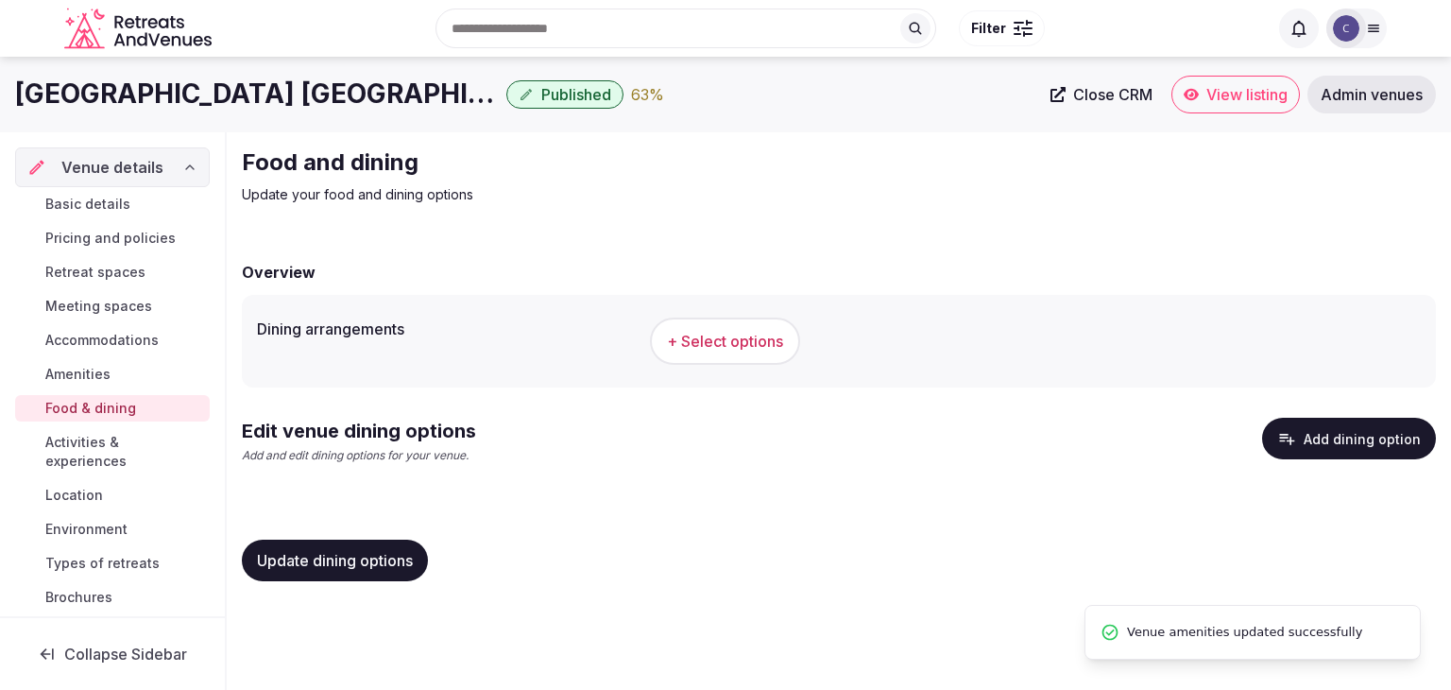
click at [786, 360] on button "+ Select options" at bounding box center [725, 341] width 150 height 47
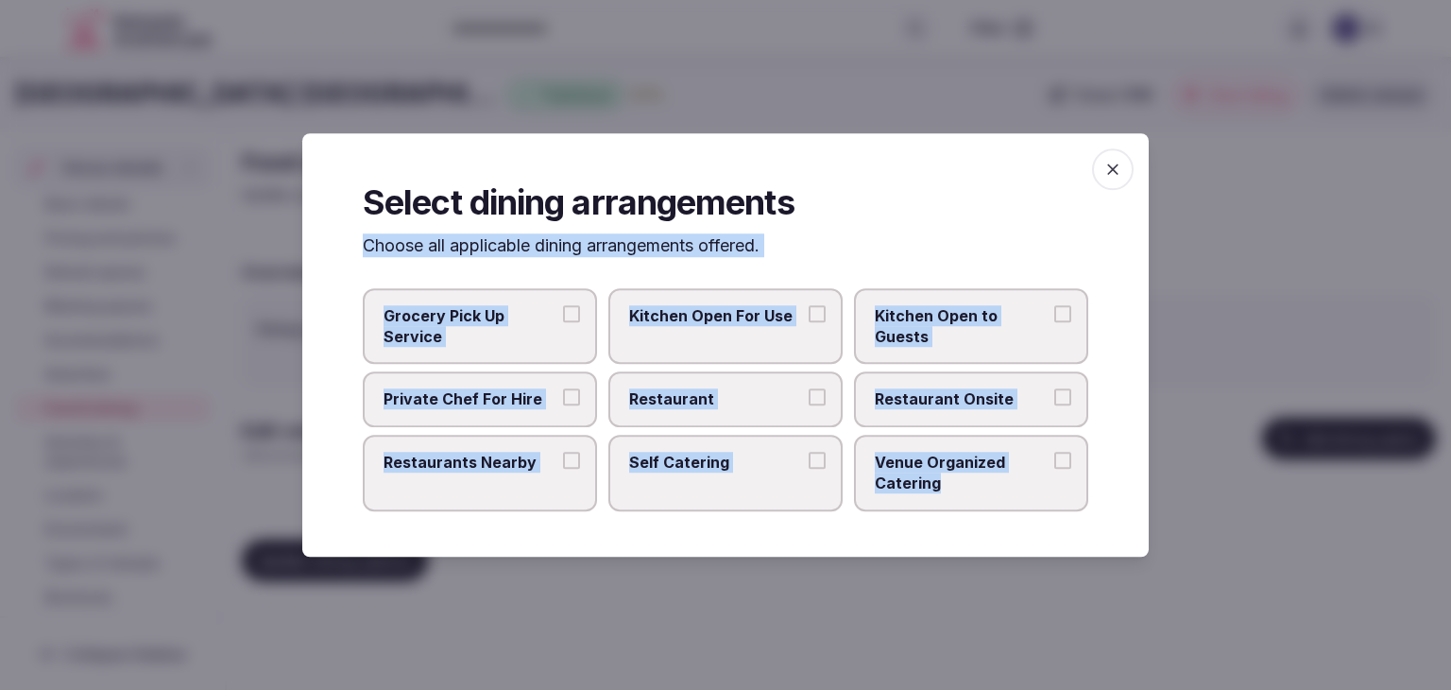
drag, startPoint x: 360, startPoint y: 255, endPoint x: 987, endPoint y: 507, distance: 675.4
click at [987, 507] on div "Select dining arrangements Choose all applicable dining arrangements offered. G…" at bounding box center [725, 344] width 847 height 423
copy div "Choose all applicable dining arrangements offered. Grocery Pick Up Service Kitc…"
click at [760, 383] on label "Restaurant" at bounding box center [726, 399] width 234 height 55
click at [809, 389] on button "Restaurant" at bounding box center [817, 397] width 17 height 17
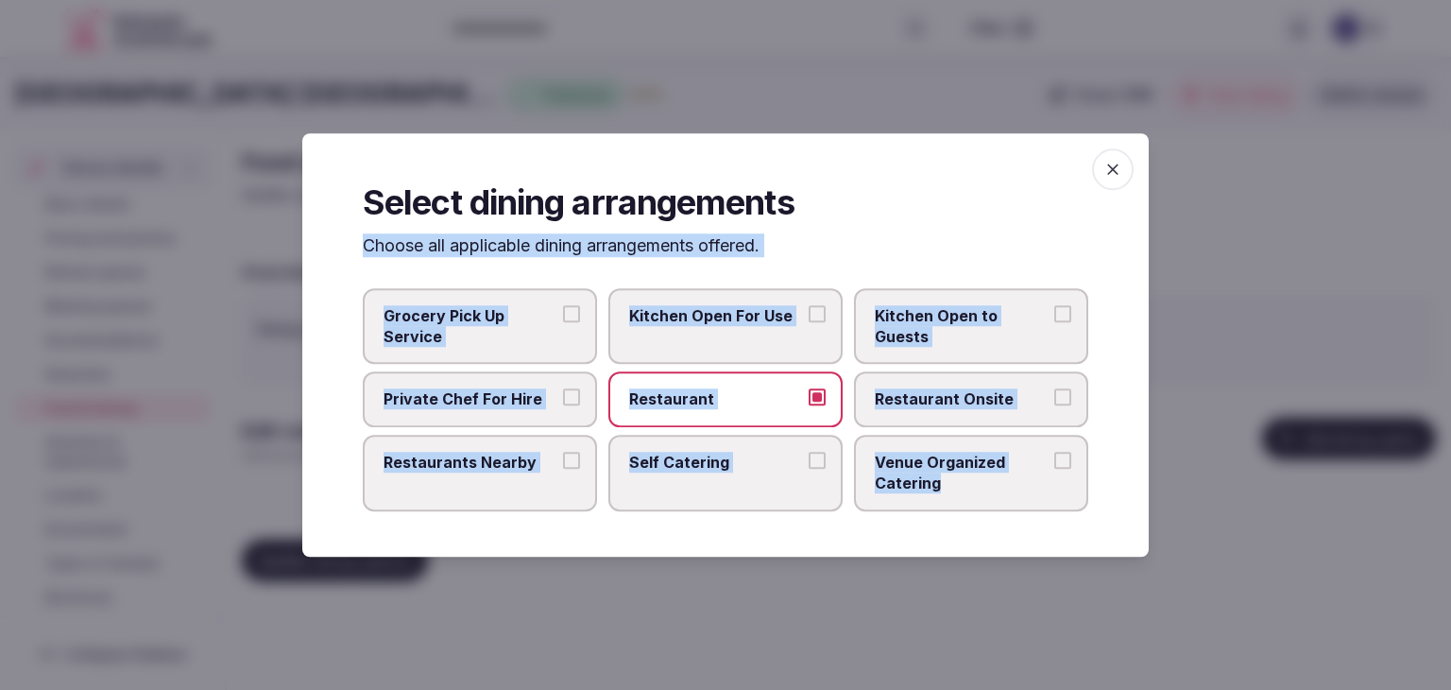
click at [924, 385] on label "Restaurant Onsite" at bounding box center [971, 399] width 234 height 55
click at [1055, 389] on button "Restaurant Onsite" at bounding box center [1063, 397] width 17 height 17
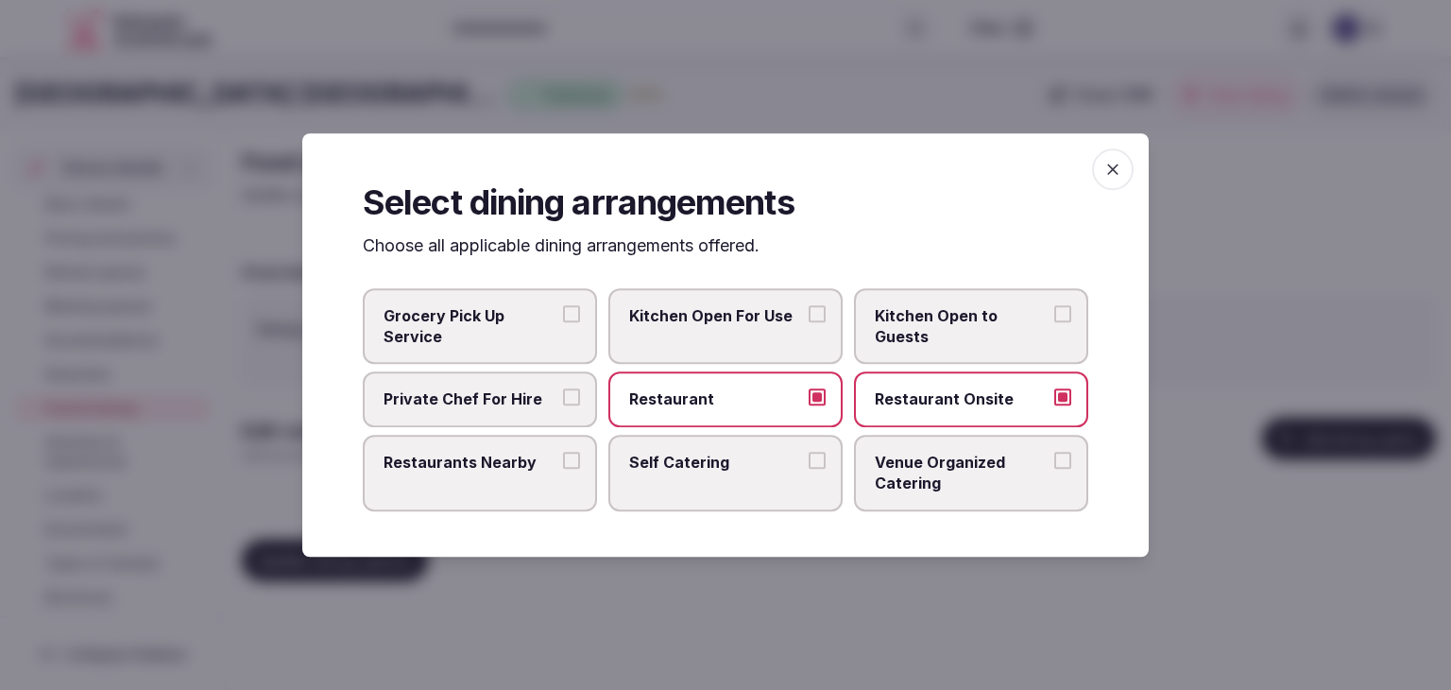
click at [937, 448] on label "Venue Organized Catering" at bounding box center [971, 473] width 234 height 77
click at [1055, 452] on button "Venue Organized Catering" at bounding box center [1063, 460] width 17 height 17
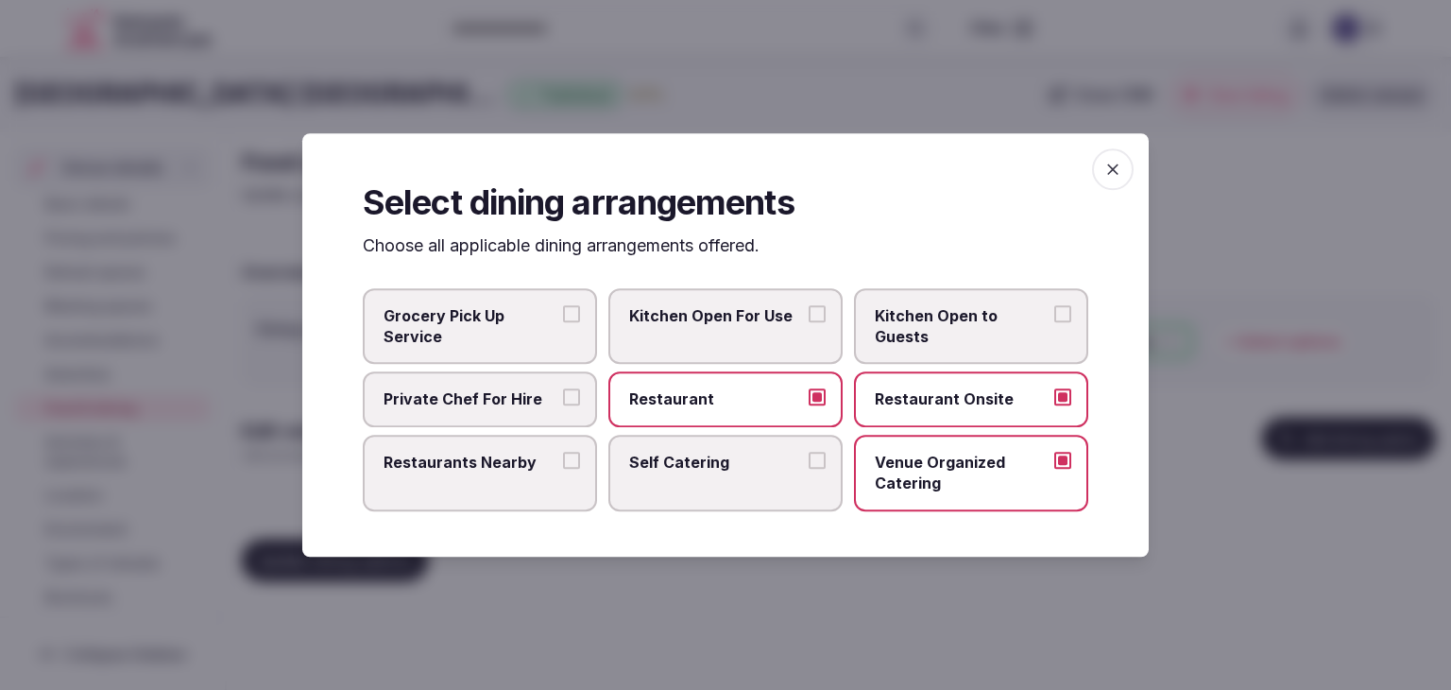
drag, startPoint x: 1105, startPoint y: 170, endPoint x: 975, endPoint y: 268, distance: 162.5
click at [1108, 171] on icon "button" at bounding box center [1113, 169] width 19 height 19
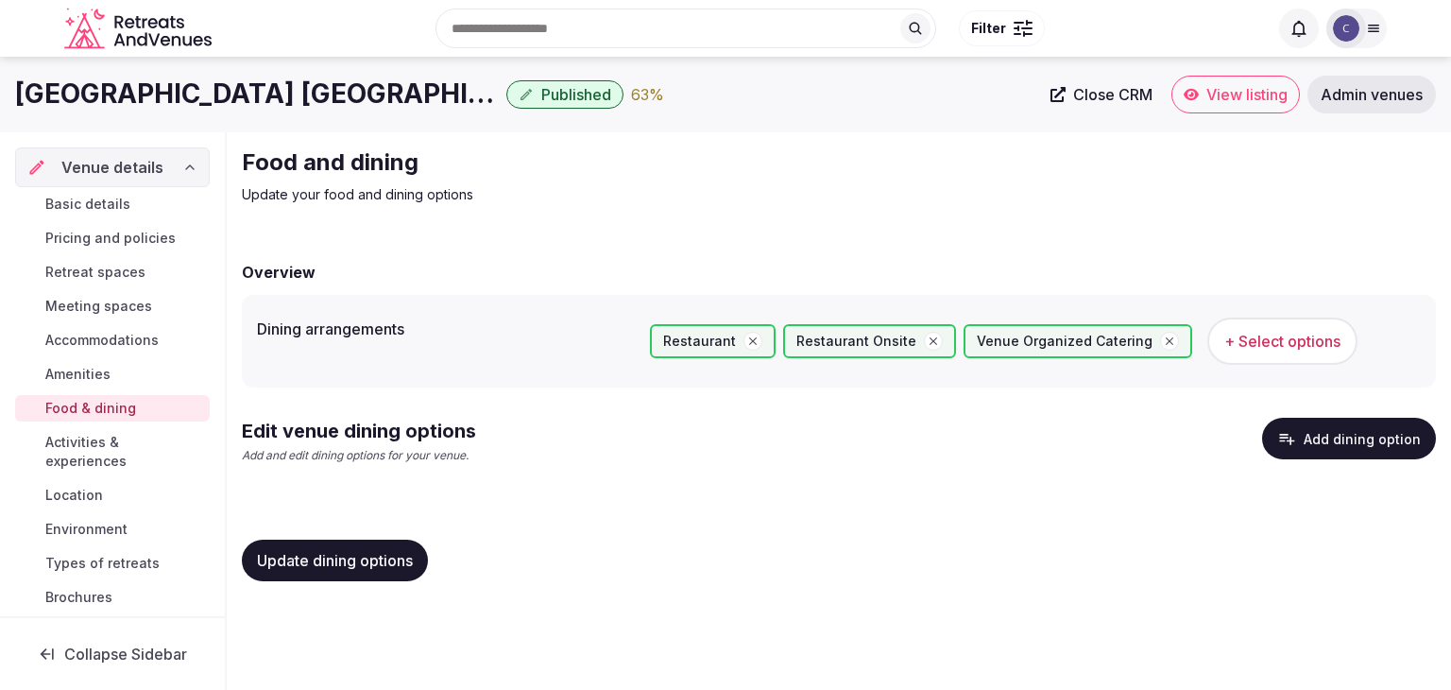
click at [377, 550] on button "Update dining options" at bounding box center [335, 561] width 186 height 42
click at [1323, 430] on button "Add dining option" at bounding box center [1349, 439] width 174 height 42
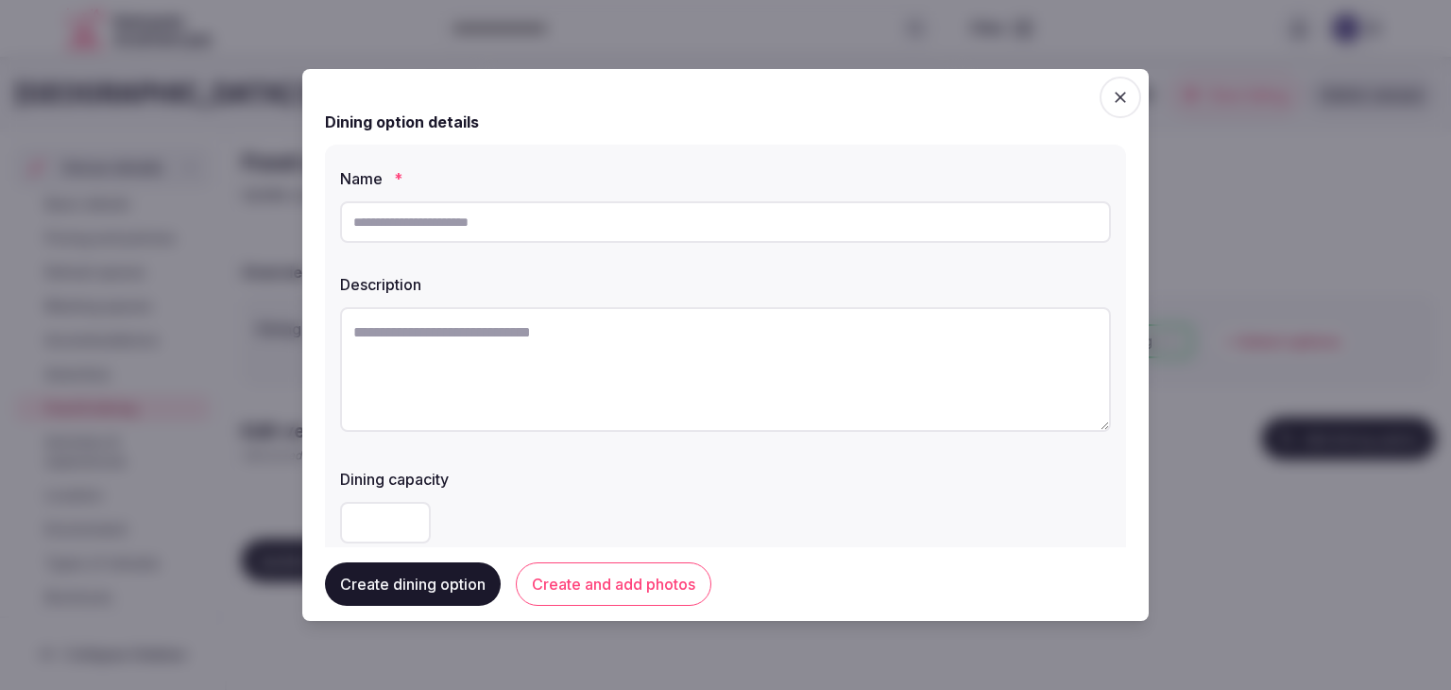
click at [521, 215] on input "text" at bounding box center [725, 222] width 771 height 42
type input "*"
type input "******"
click at [742, 351] on textarea at bounding box center [725, 369] width 771 height 125
paste textarea "**********"
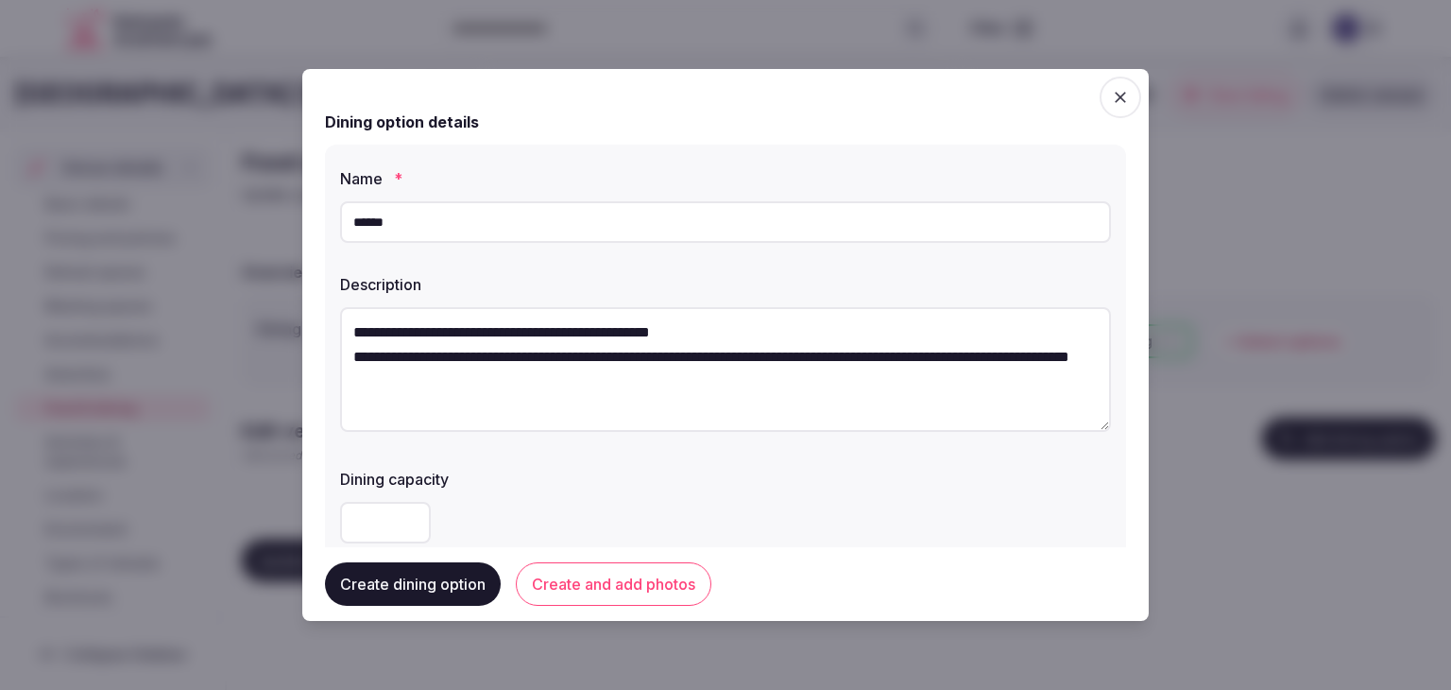
scroll to position [10, 0]
click at [692, 322] on textarea "**********" at bounding box center [718, 369] width 757 height 124
click at [691, 322] on textarea "**********" at bounding box center [718, 369] width 757 height 124
click at [690, 321] on textarea "**********" at bounding box center [718, 369] width 757 height 124
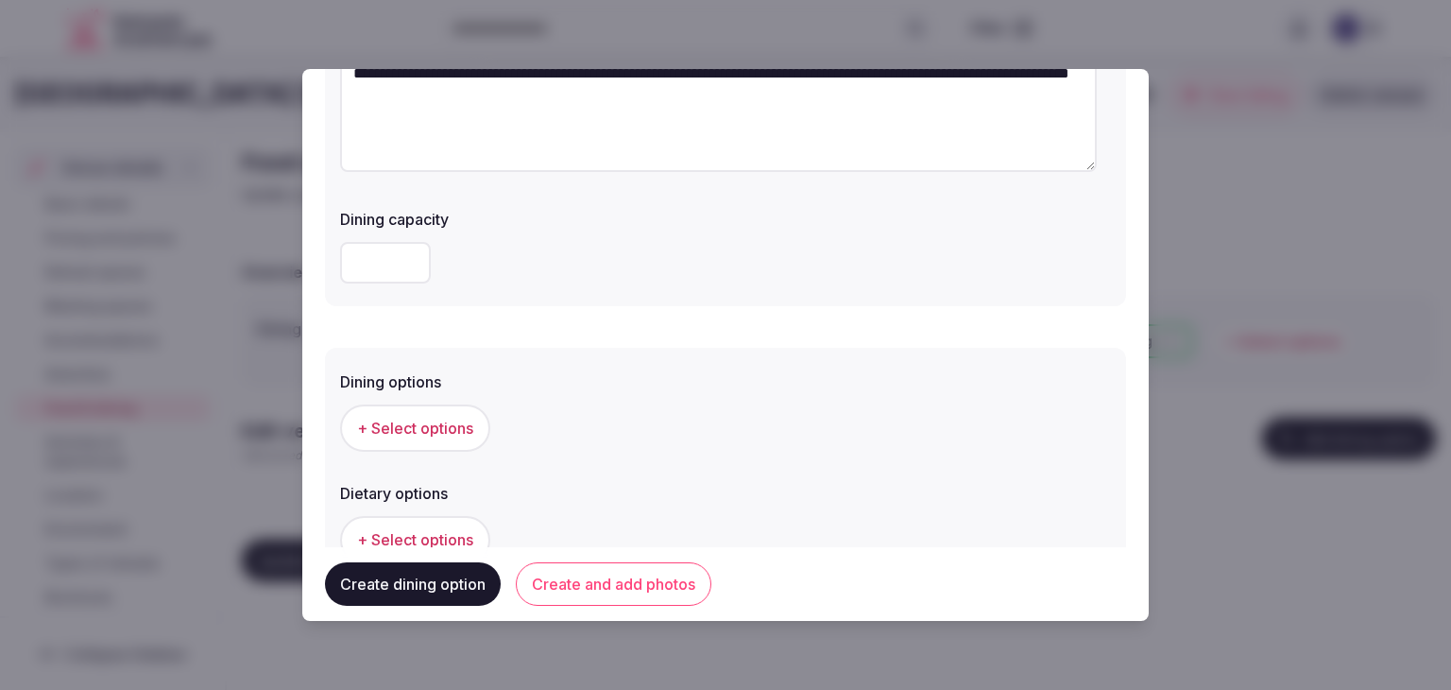
scroll to position [378, 0]
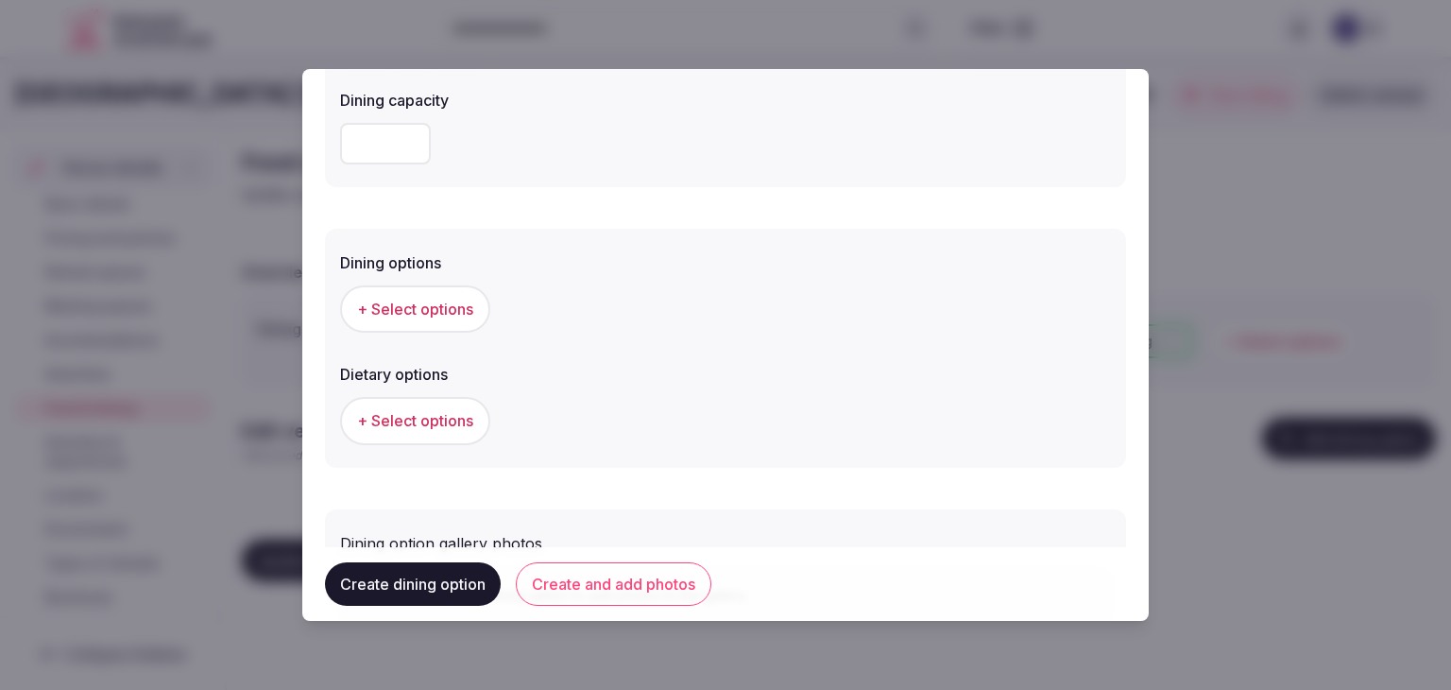
type textarea "**********"
click at [436, 315] on span "+ Select options" at bounding box center [415, 309] width 116 height 21
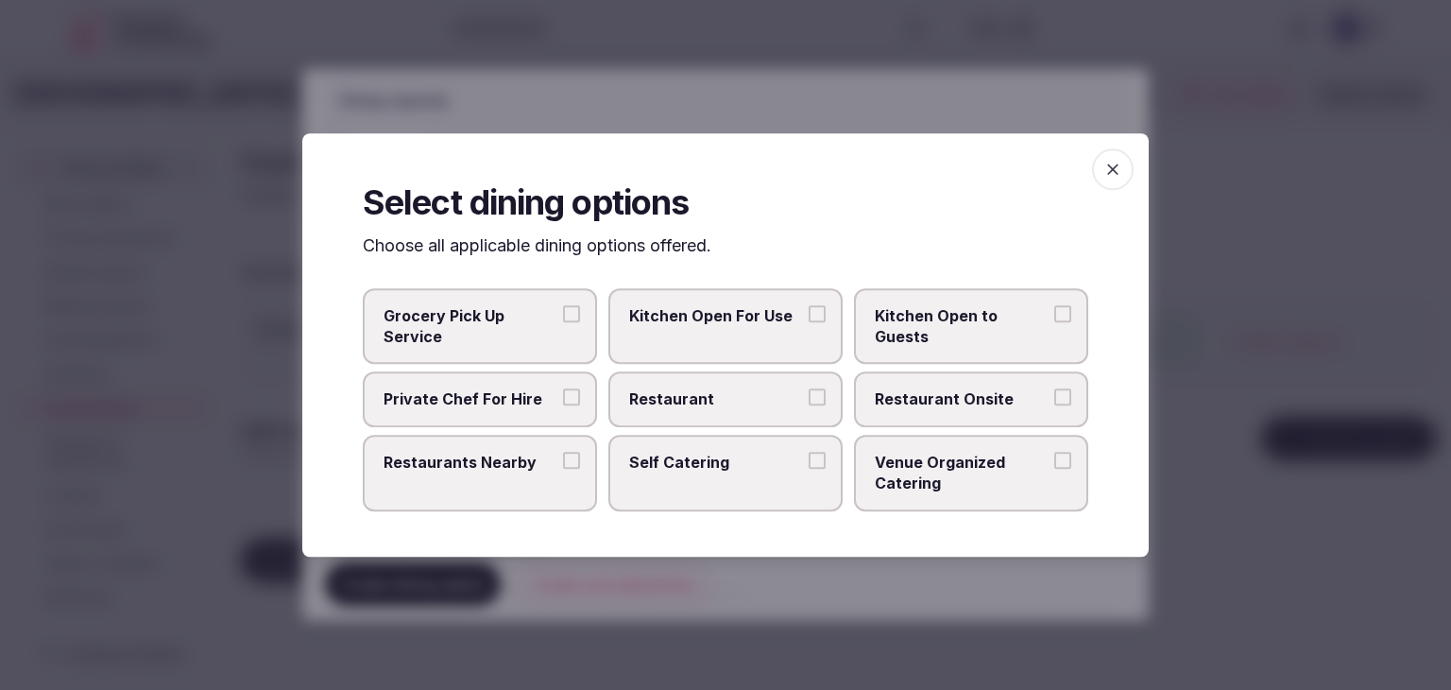
click at [958, 413] on label "Restaurant Onsite" at bounding box center [971, 399] width 234 height 55
click at [1055, 406] on button "Restaurant Onsite" at bounding box center [1063, 397] width 17 height 17
click at [1100, 168] on span "button" at bounding box center [1113, 169] width 42 height 42
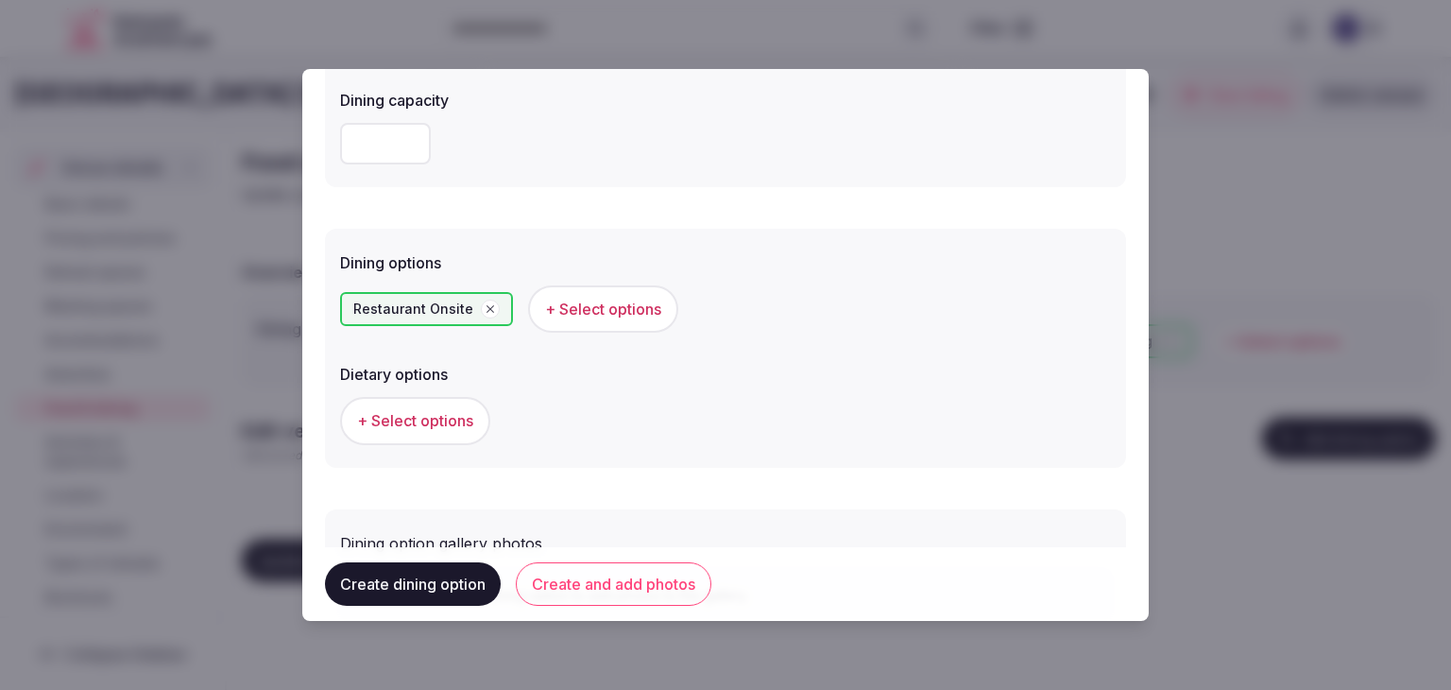
click at [669, 562] on button "Create and add photos" at bounding box center [614, 583] width 196 height 43
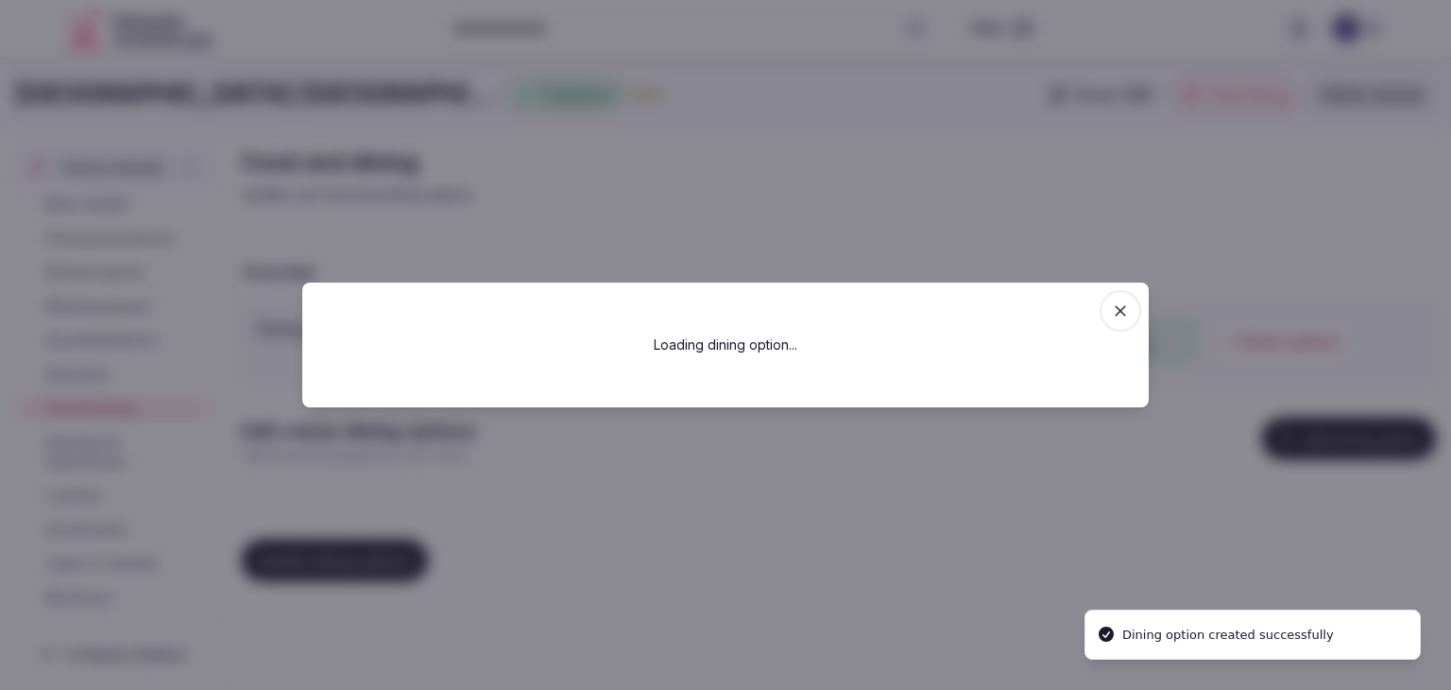
scroll to position [0, 0]
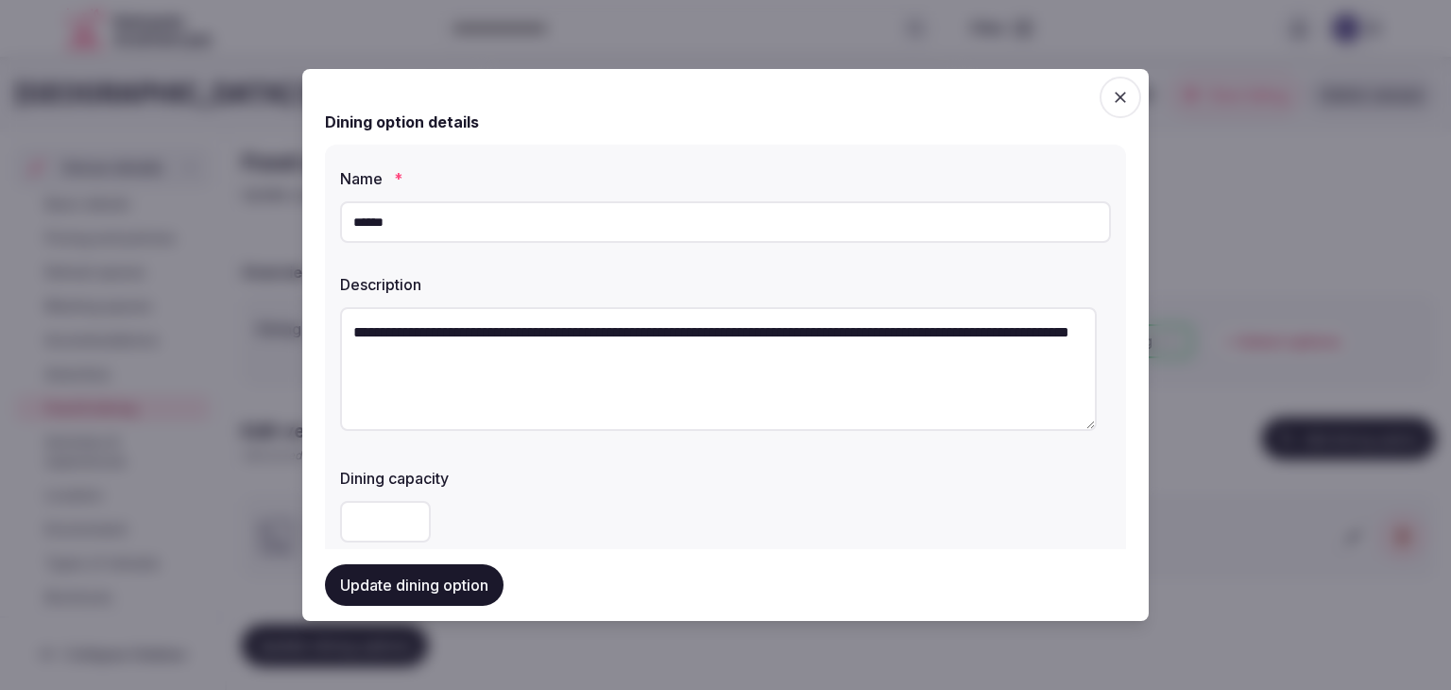
click at [539, 235] on input "******" at bounding box center [725, 222] width 771 height 42
type input "*****"
click at [612, 511] on div at bounding box center [725, 522] width 771 height 42
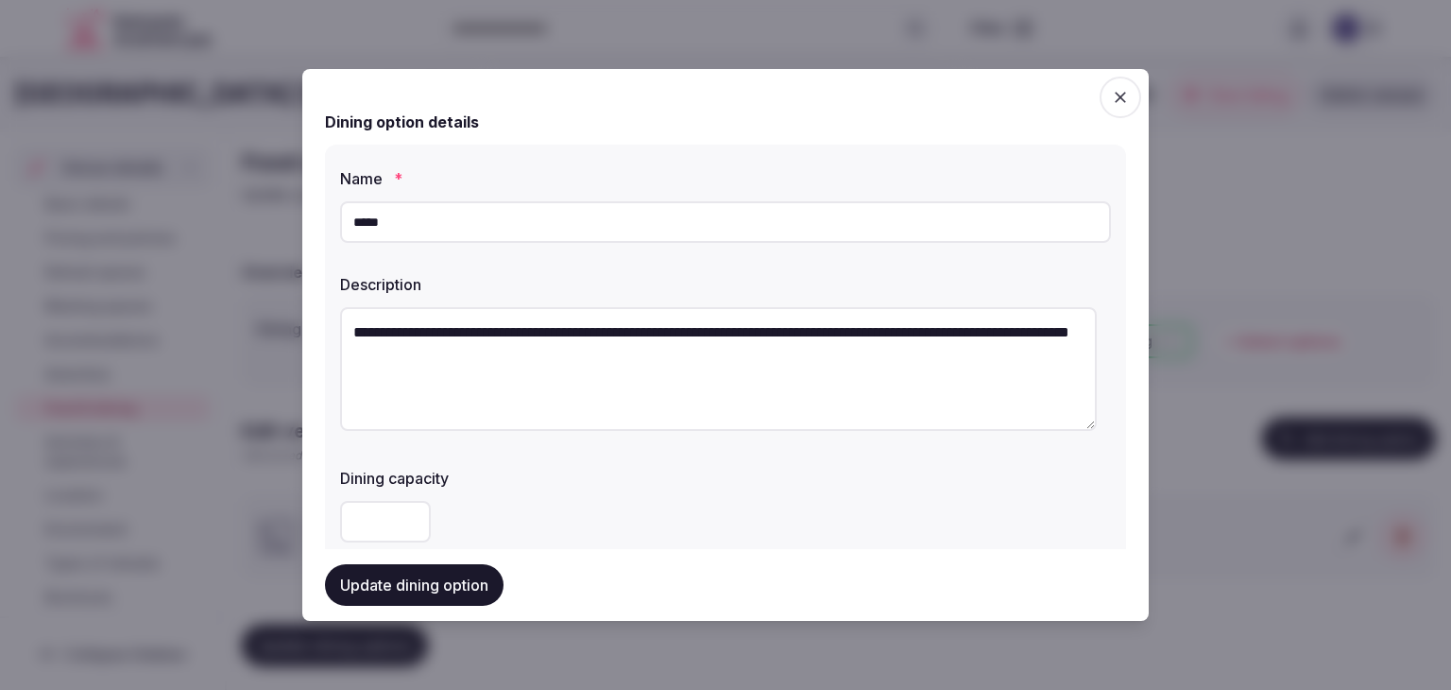
click at [617, 329] on textarea "**********" at bounding box center [718, 369] width 757 height 124
click at [616, 326] on textarea "**********" at bounding box center [718, 369] width 757 height 124
paste textarea "**********"
type textarea "**********"
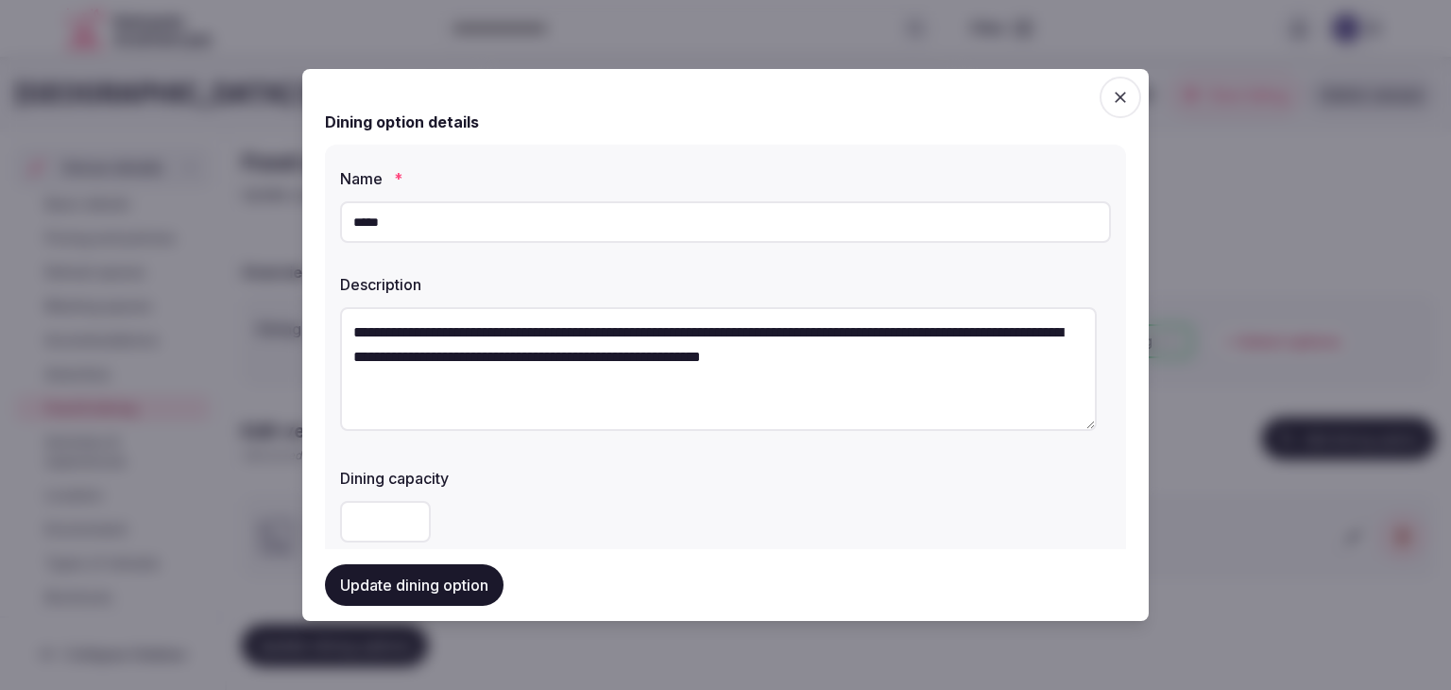
click at [612, 528] on div at bounding box center [725, 522] width 771 height 42
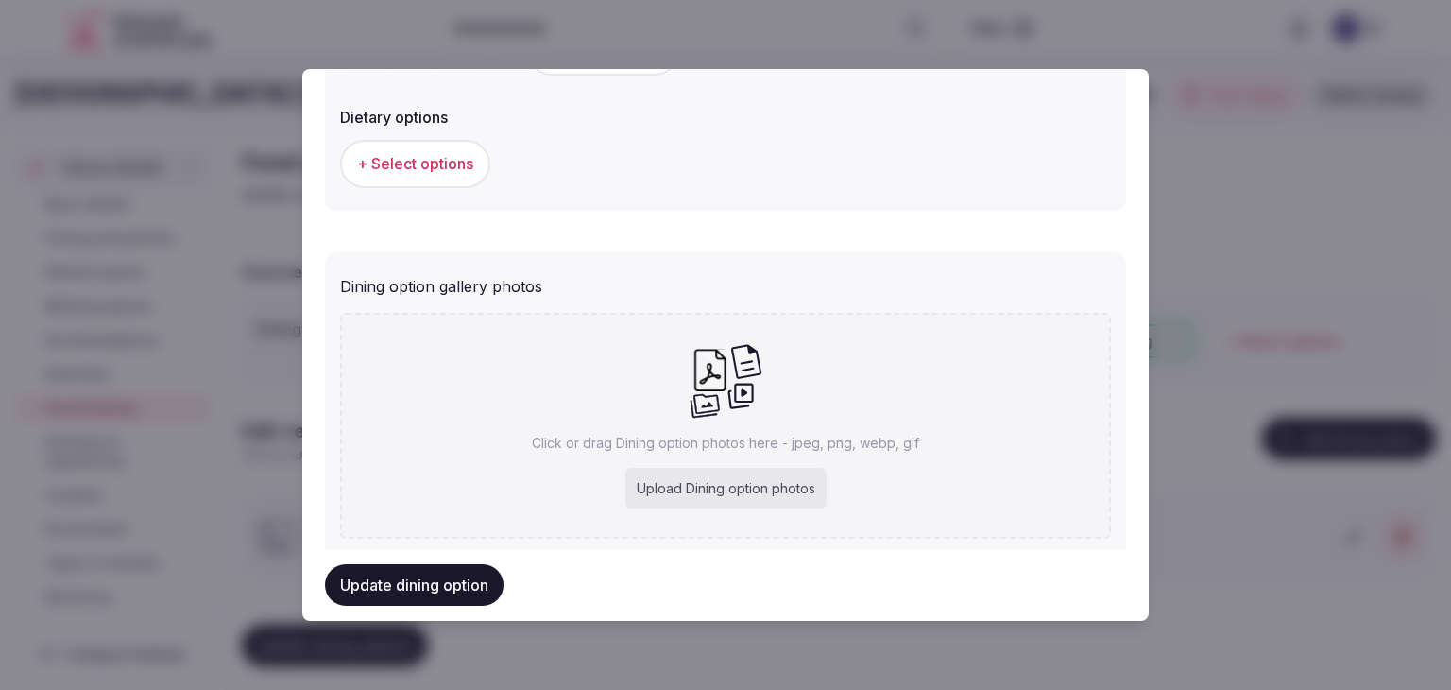
scroll to position [661, 0]
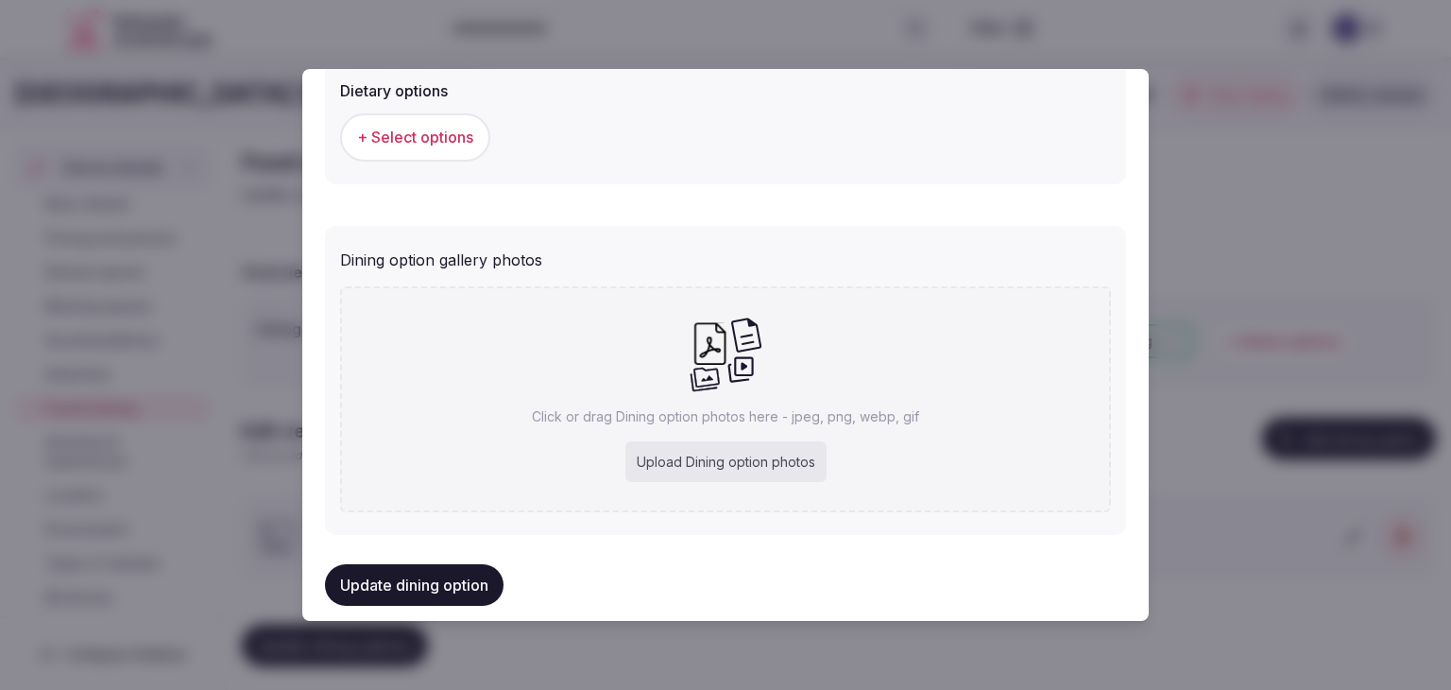
click at [703, 450] on div "Upload Dining option photos" at bounding box center [726, 462] width 201 height 42
type input "**********"
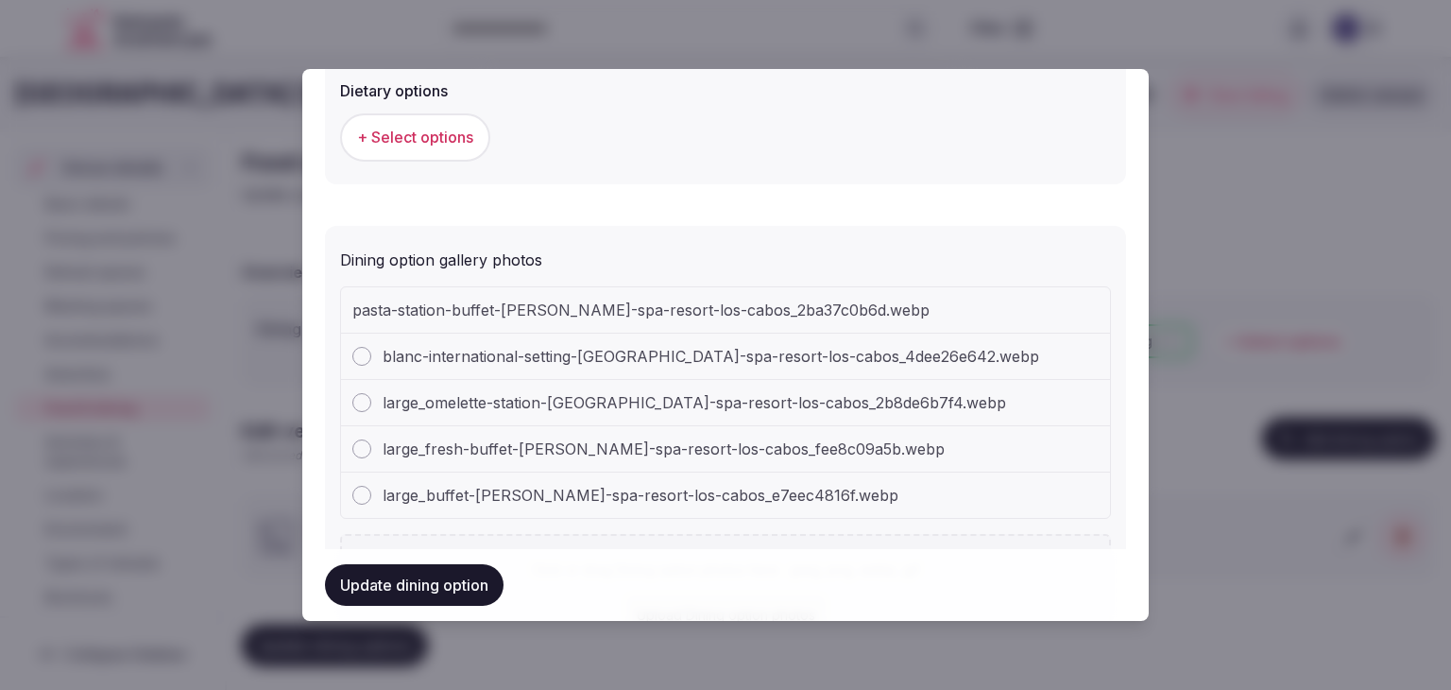
type input "******"
type textarea "**********"
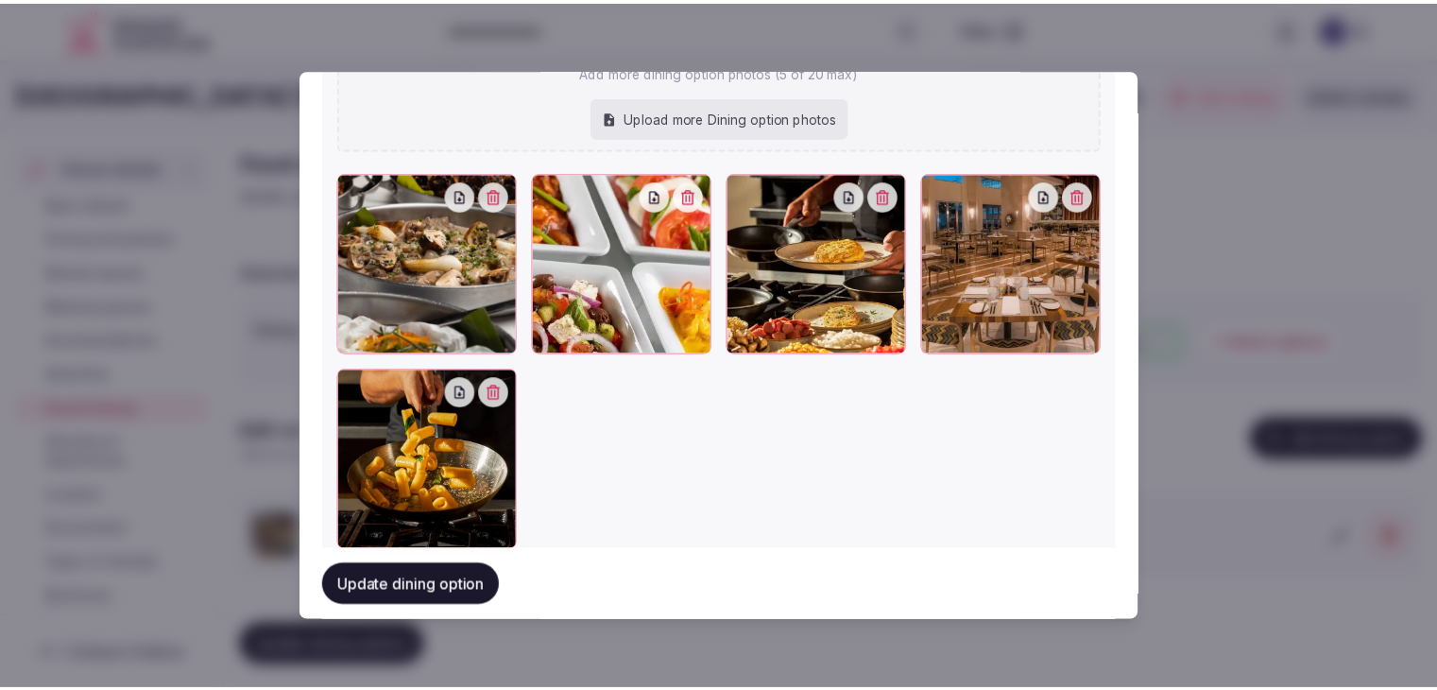
scroll to position [982, 0]
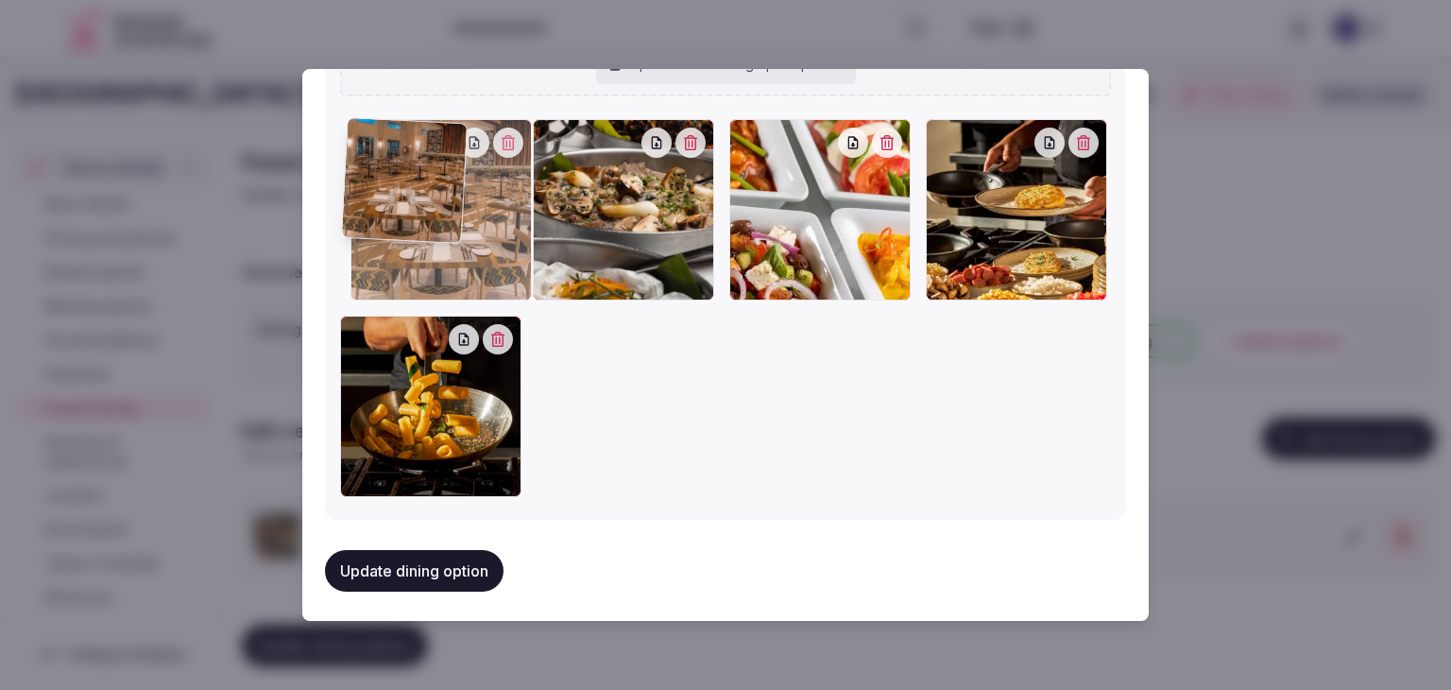
drag, startPoint x: 930, startPoint y: 129, endPoint x: 374, endPoint y: 160, distance: 556.5
click at [374, 160] on div at bounding box center [441, 209] width 181 height 181
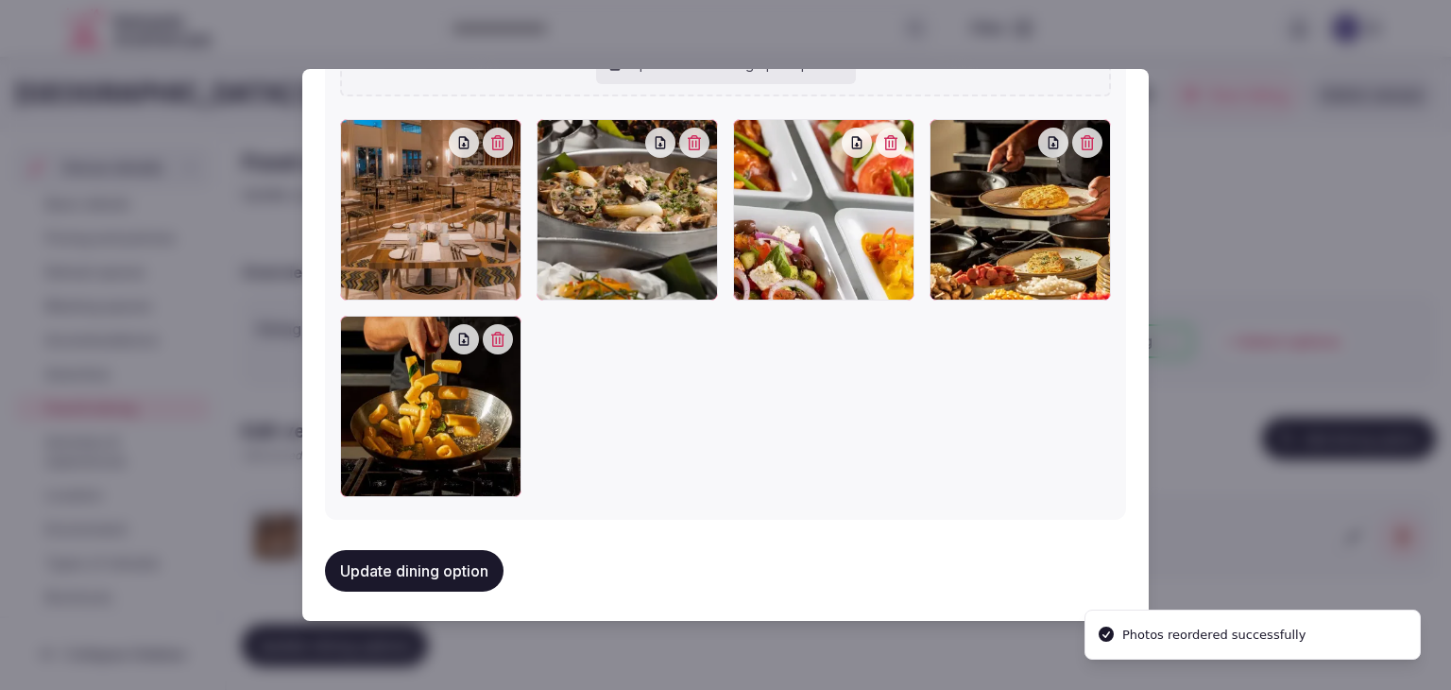
click at [446, 587] on div "Update dining option" at bounding box center [725, 571] width 801 height 72
click at [452, 565] on button "Update dining option" at bounding box center [414, 571] width 179 height 42
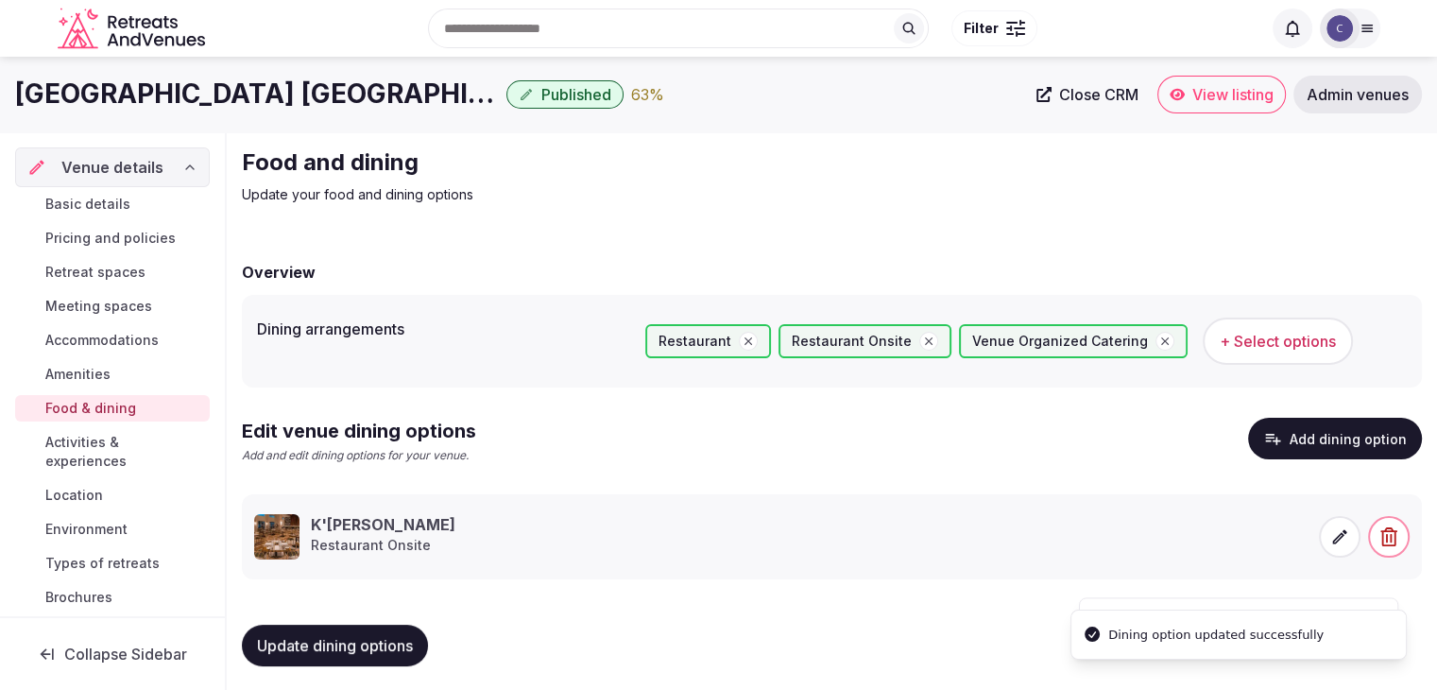
scroll to position [6, 0]
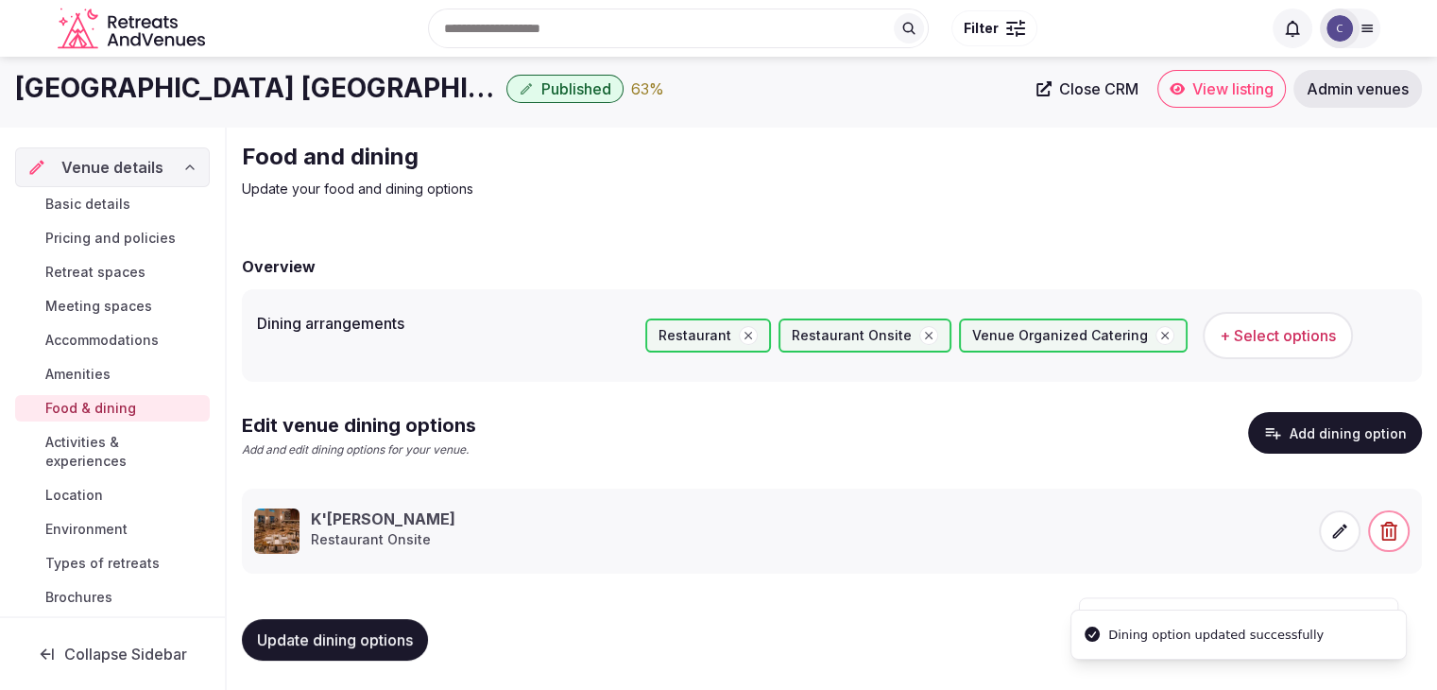
click at [376, 627] on button "Update dining options" at bounding box center [335, 640] width 186 height 42
click at [111, 451] on span "Activities & experiences" at bounding box center [123, 452] width 157 height 38
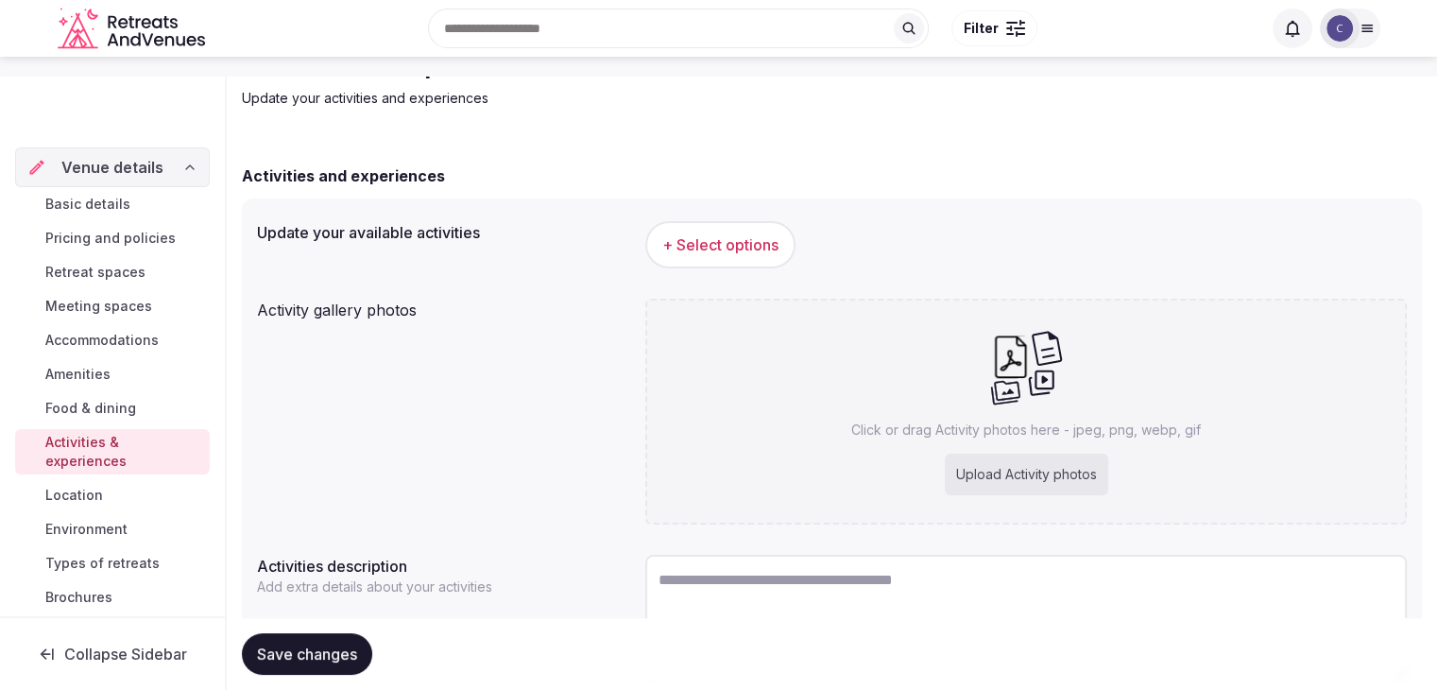
scroll to position [231, 0]
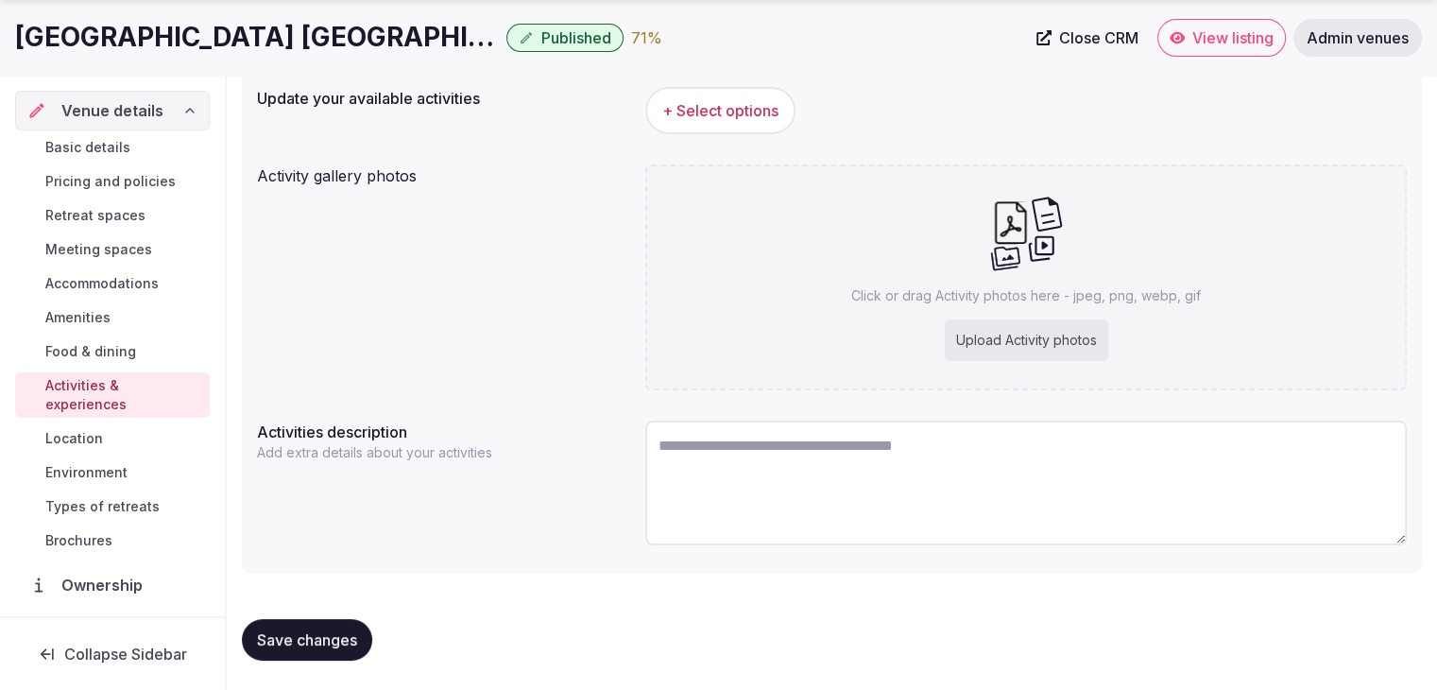
click at [812, 496] on textarea at bounding box center [1026, 483] width 762 height 125
paste textarea "**********"
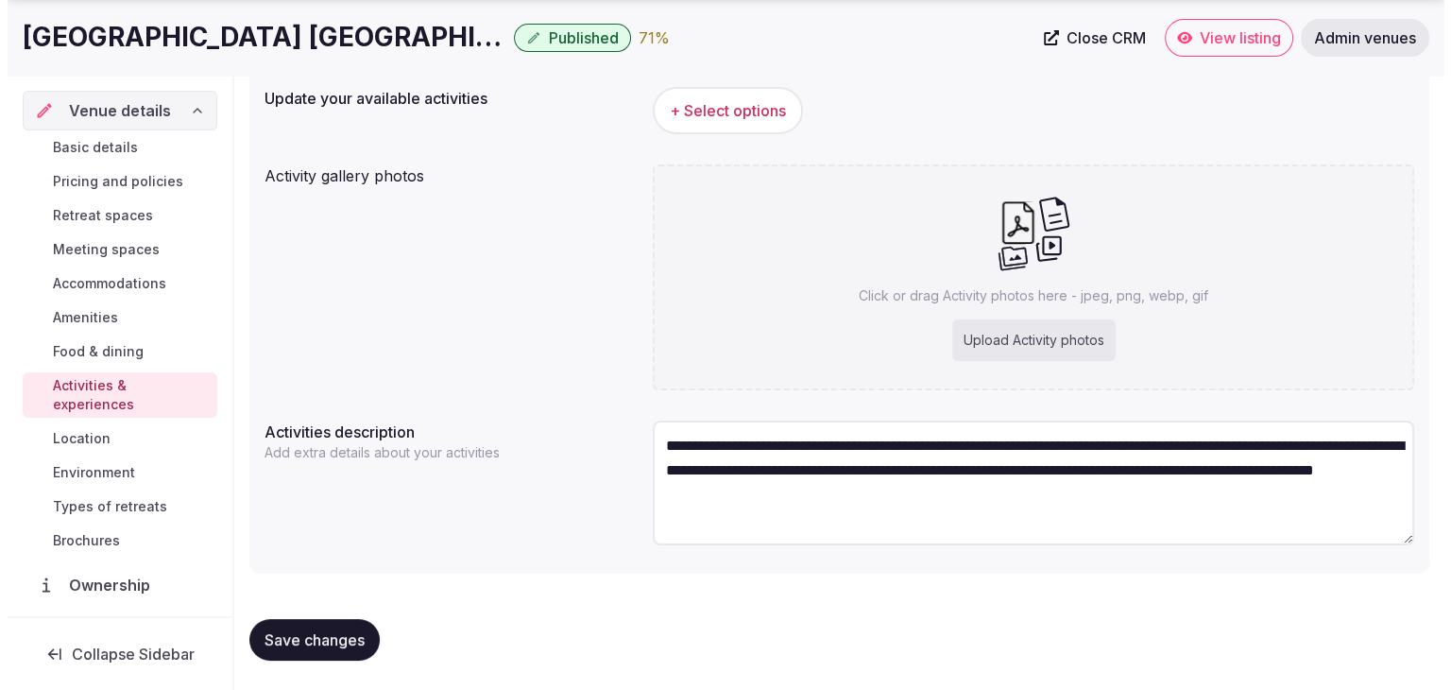
scroll to position [9, 0]
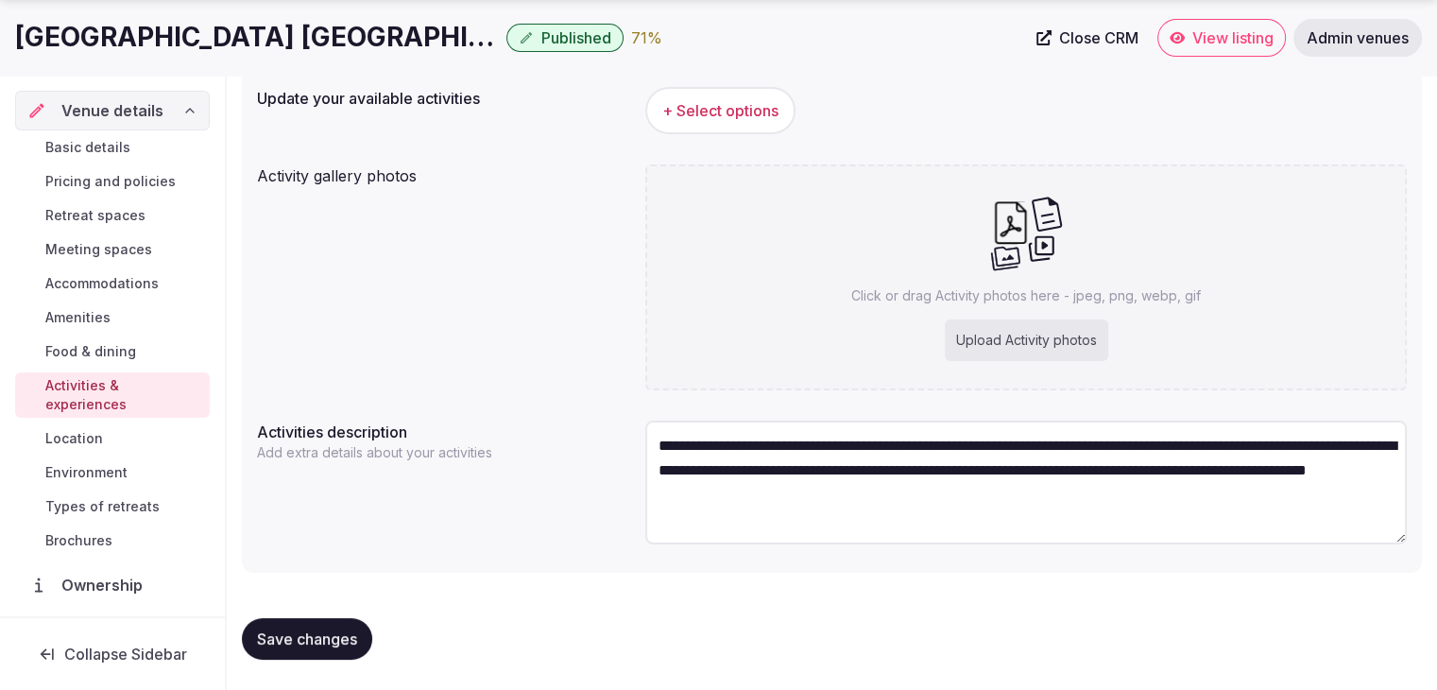
type textarea "**********"
click at [721, 105] on span "+ Select options" at bounding box center [720, 110] width 116 height 21
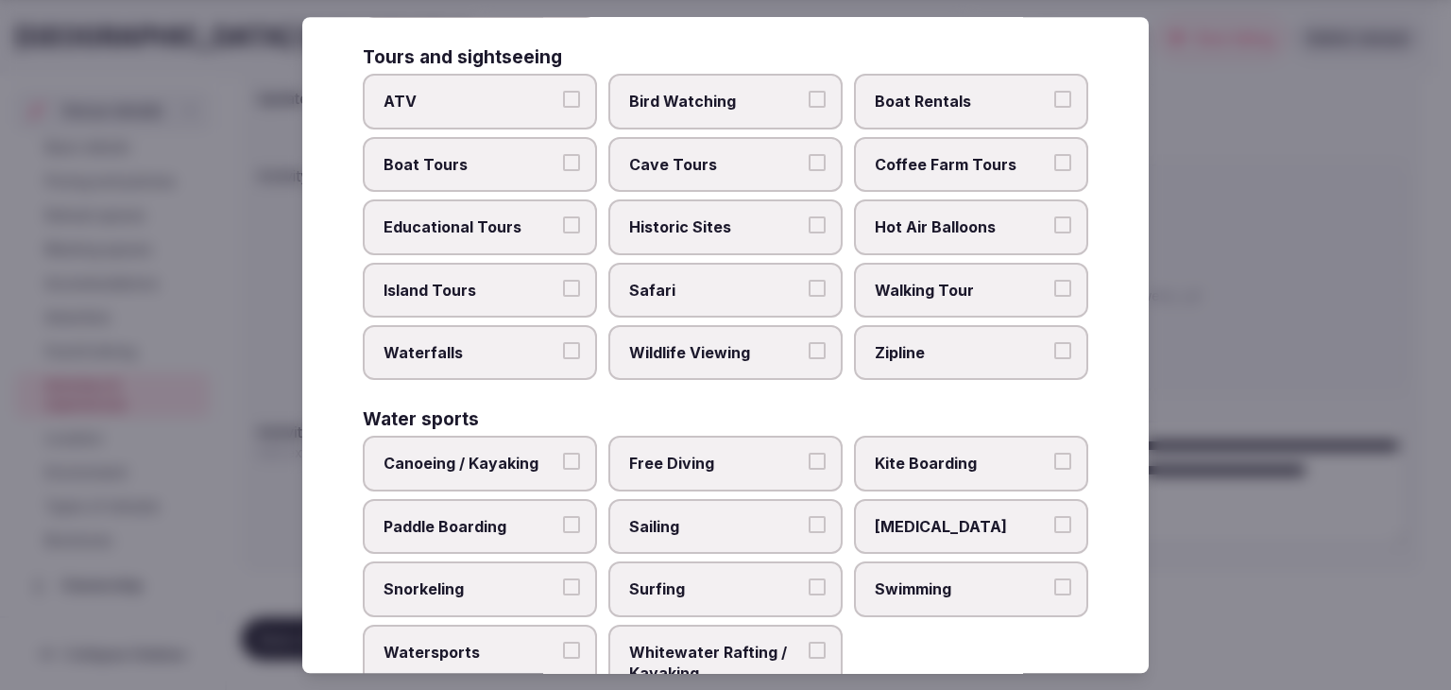
scroll to position [1459, 0]
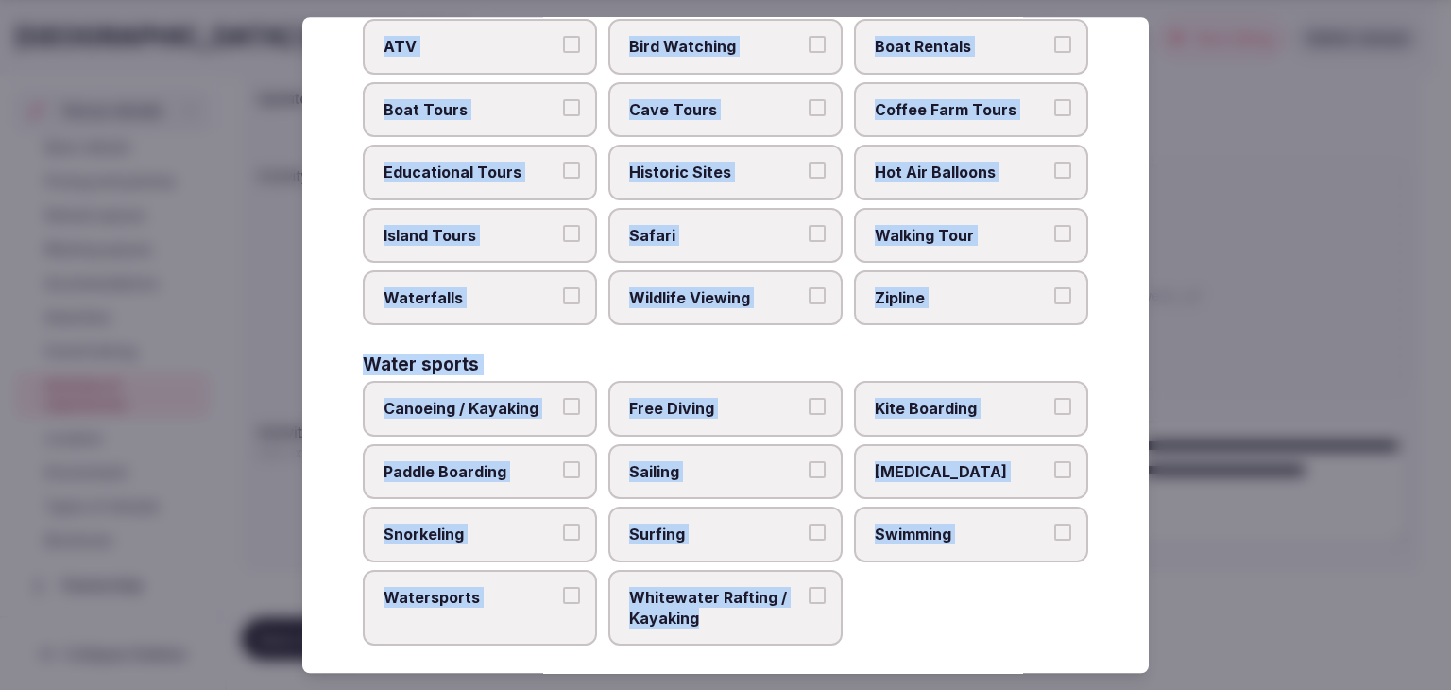
drag, startPoint x: 357, startPoint y: 129, endPoint x: 799, endPoint y: 632, distance: 668.9
click at [799, 632] on div "Select your activities Choose all applicable activities offered. Culture Dancin…" at bounding box center [725, 345] width 847 height 656
copy div "Choose all applicable activities offered. Culture Dancing Food and Culinary Cla…"
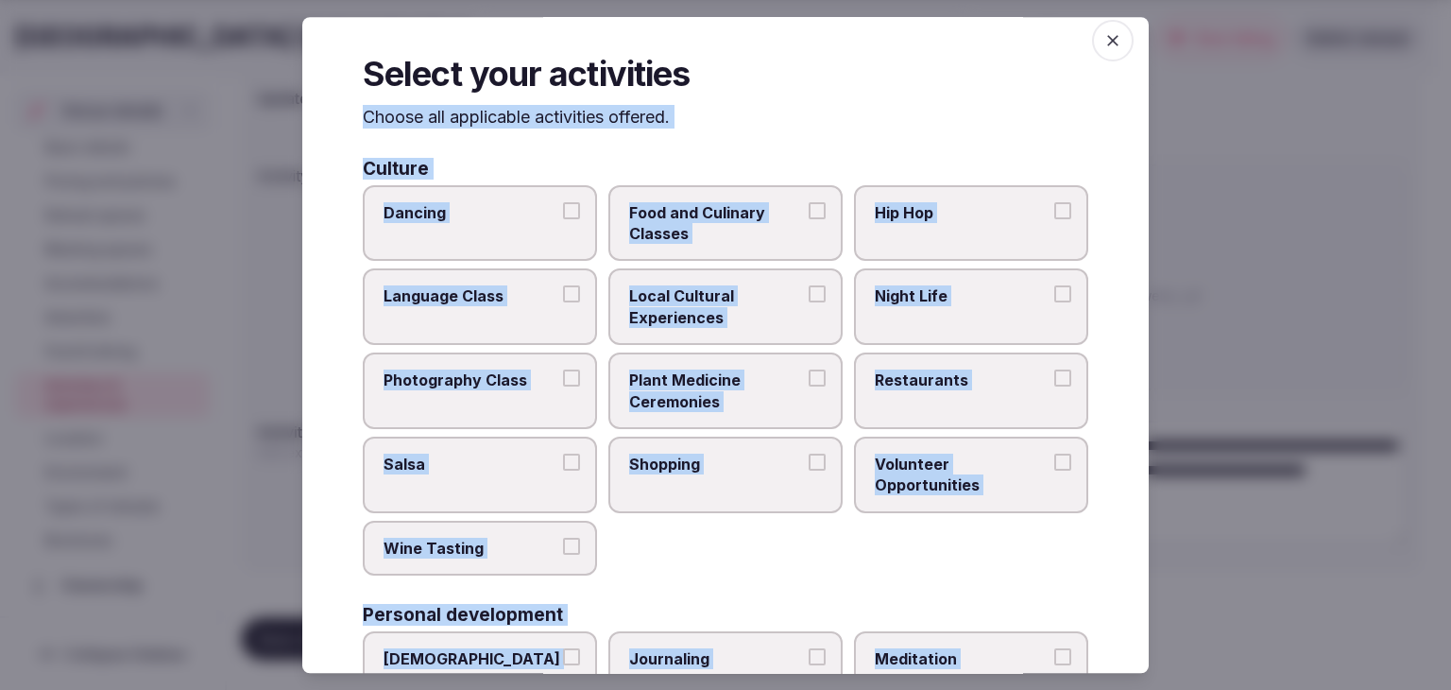
scroll to position [0, 0]
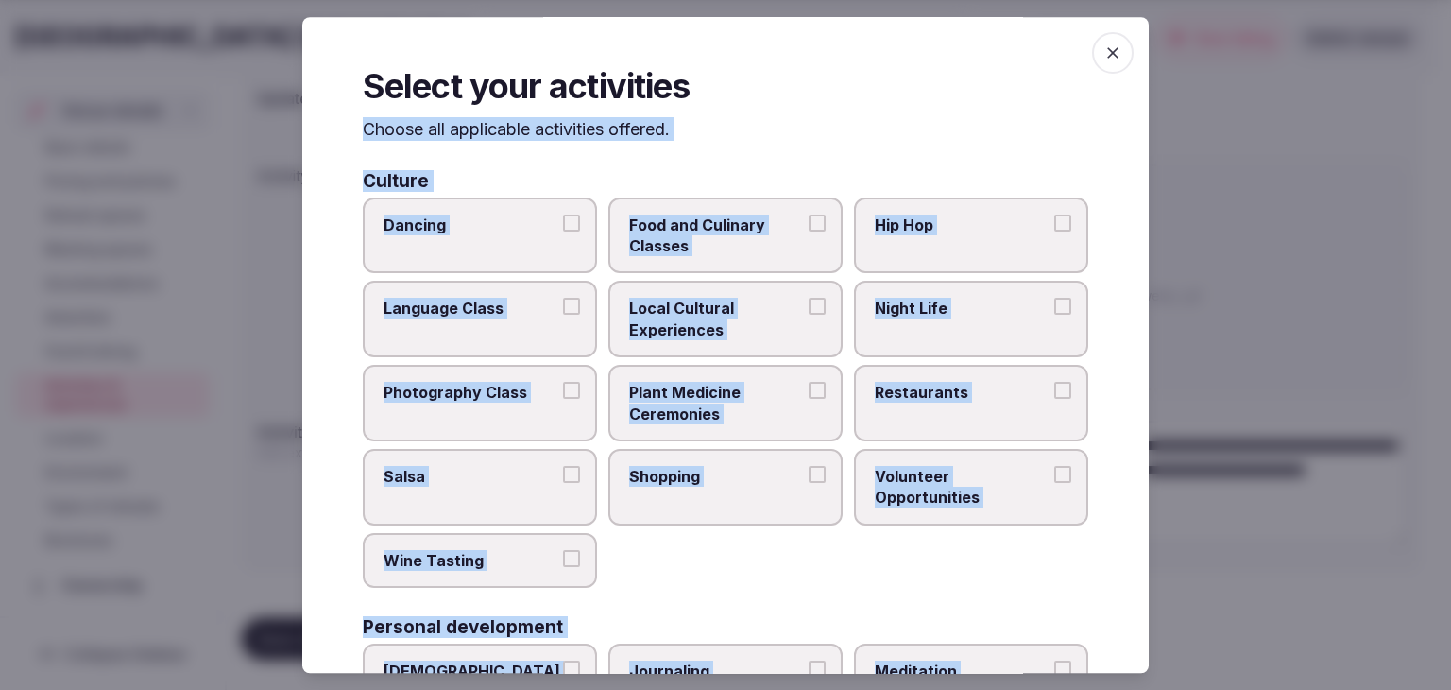
click at [541, 249] on label "Dancing" at bounding box center [480, 236] width 234 height 77
click at [563, 232] on button "Dancing" at bounding box center [571, 223] width 17 height 17
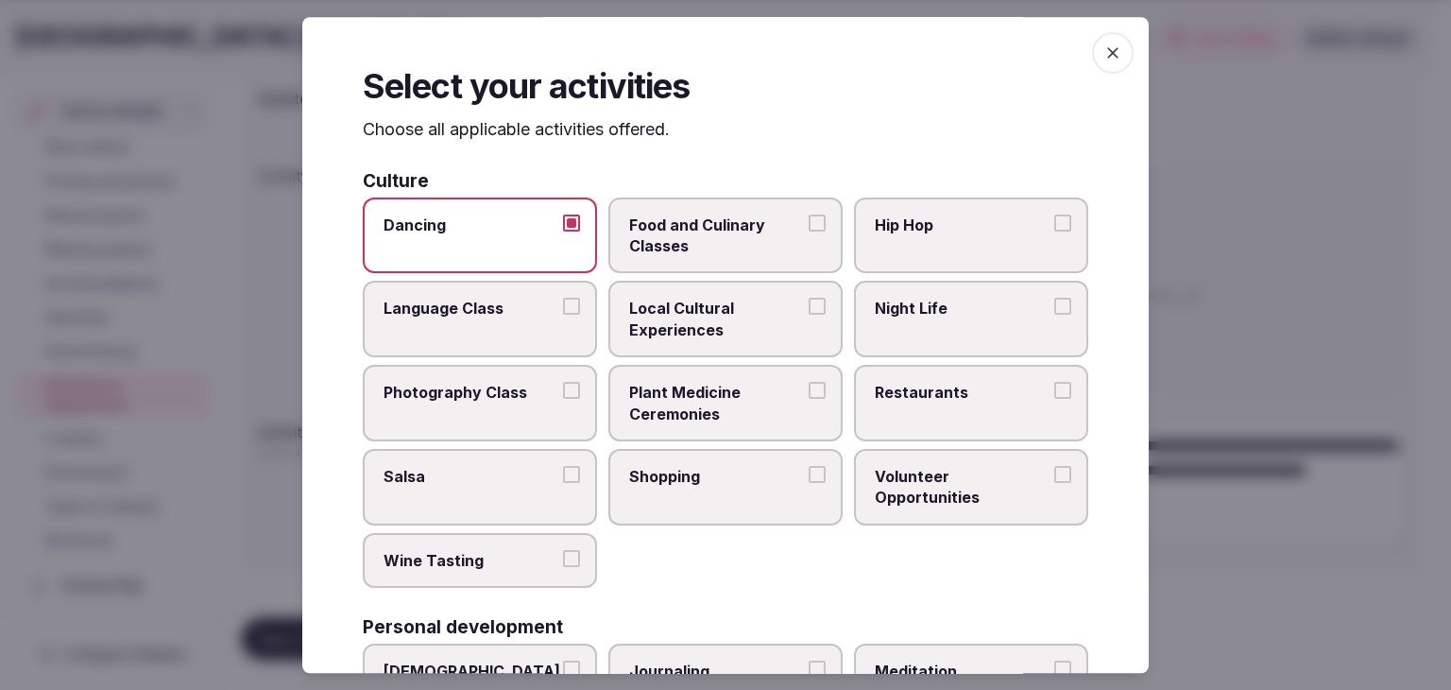
drag, startPoint x: 690, startPoint y: 320, endPoint x: 721, endPoint y: 326, distance: 31.7
click at [691, 320] on span "Local Cultural Experiences" at bounding box center [716, 320] width 174 height 43
click at [809, 316] on button "Local Cultural Experiences" at bounding box center [817, 307] width 17 height 17
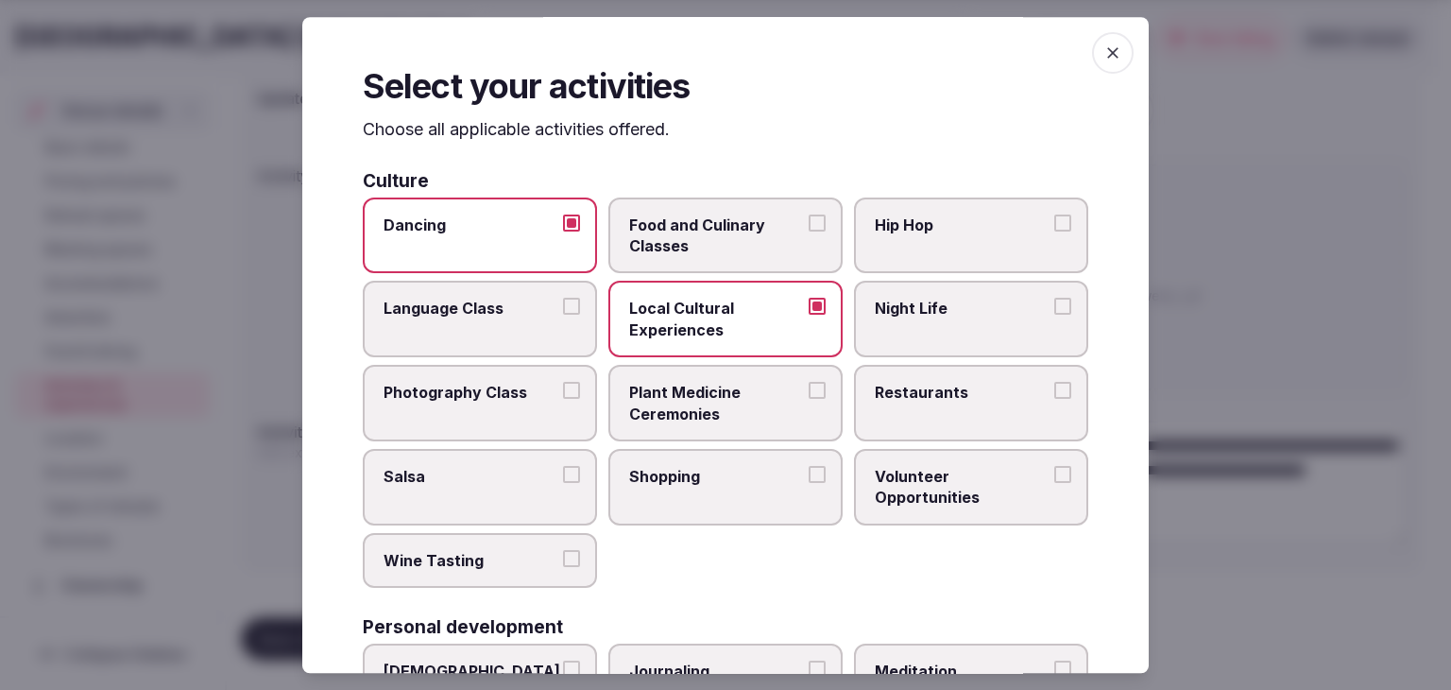
drag, startPoint x: 953, startPoint y: 345, endPoint x: 952, endPoint y: 372, distance: 27.4
click at [953, 344] on label "Night Life" at bounding box center [971, 320] width 234 height 77
click at [1055, 316] on button "Night Life" at bounding box center [1063, 307] width 17 height 17
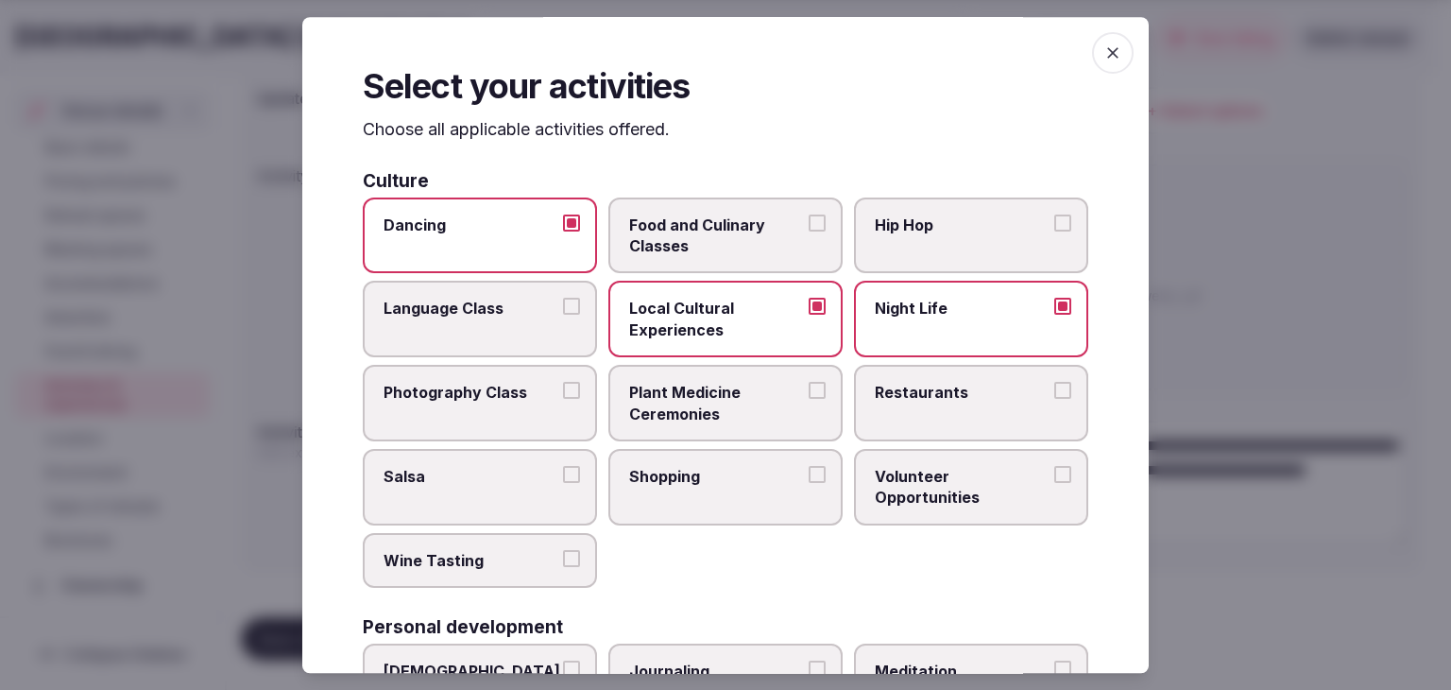
drag, startPoint x: 952, startPoint y: 382, endPoint x: 762, endPoint y: 462, distance: 206.2
click at [952, 383] on span "Restaurants" at bounding box center [962, 392] width 174 height 21
click at [1055, 383] on button "Restaurants" at bounding box center [1063, 390] width 17 height 17
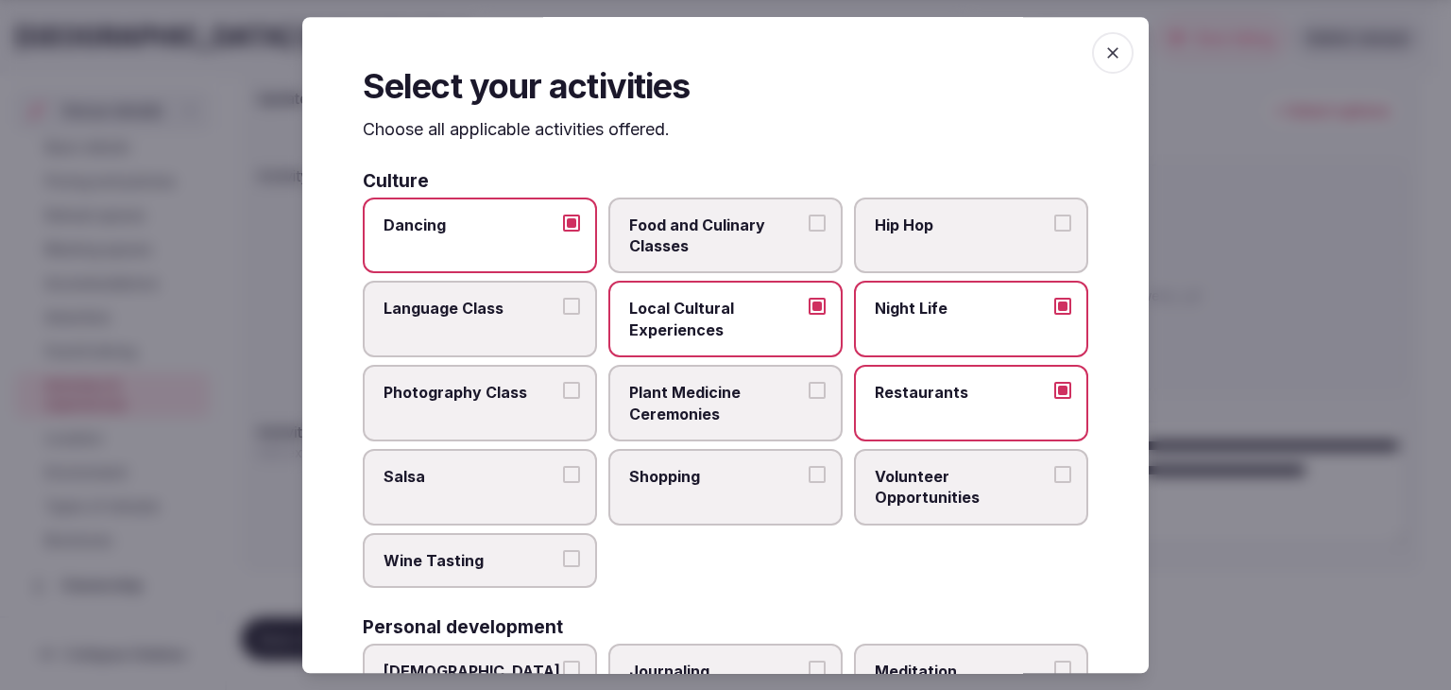
drag, startPoint x: 726, startPoint y: 478, endPoint x: 710, endPoint y: 485, distance: 17.4
click at [723, 480] on span "Shopping" at bounding box center [716, 476] width 174 height 21
click at [809, 480] on button "Shopping" at bounding box center [817, 474] width 17 height 17
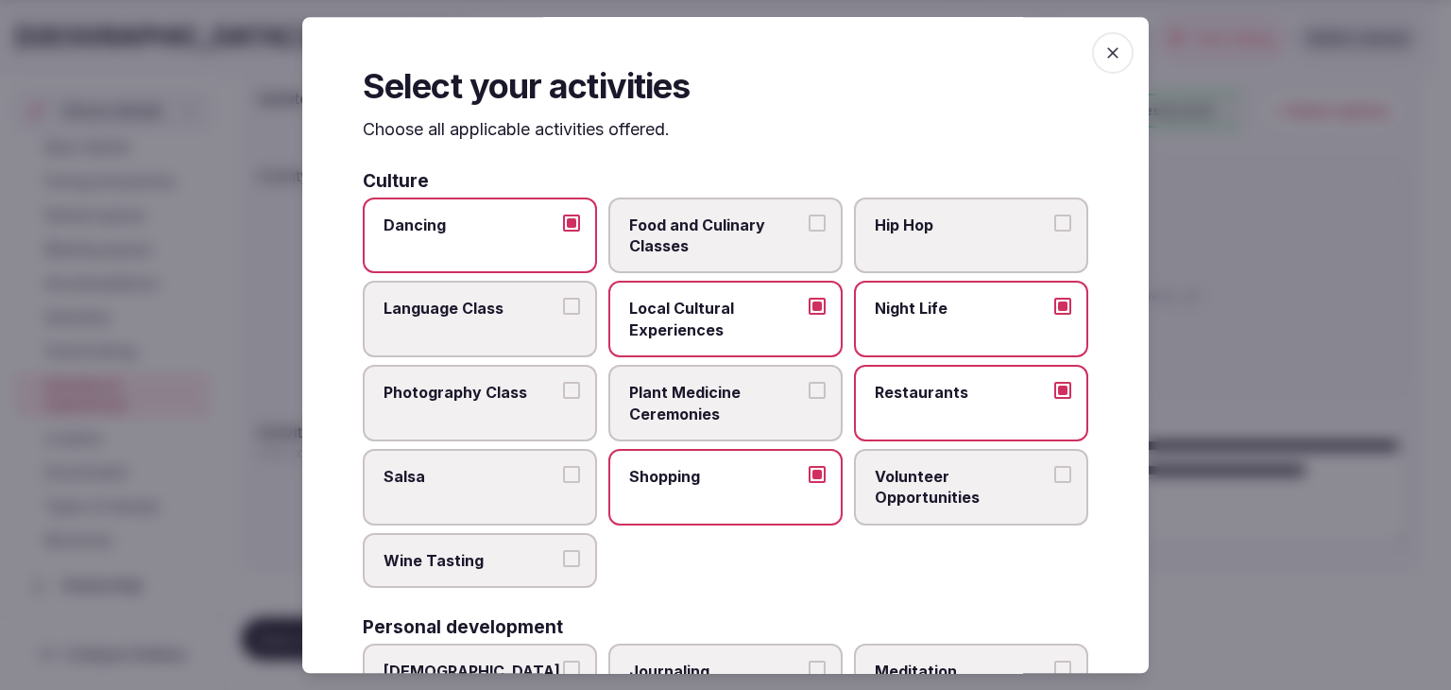
click at [520, 556] on span "Wine Tasting" at bounding box center [471, 560] width 174 height 21
click at [563, 556] on button "Wine Tasting" at bounding box center [571, 558] width 17 height 17
click at [504, 393] on span "Photography Class" at bounding box center [471, 392] width 174 height 21
click at [563, 393] on button "Photography Class" at bounding box center [571, 390] width 17 height 17
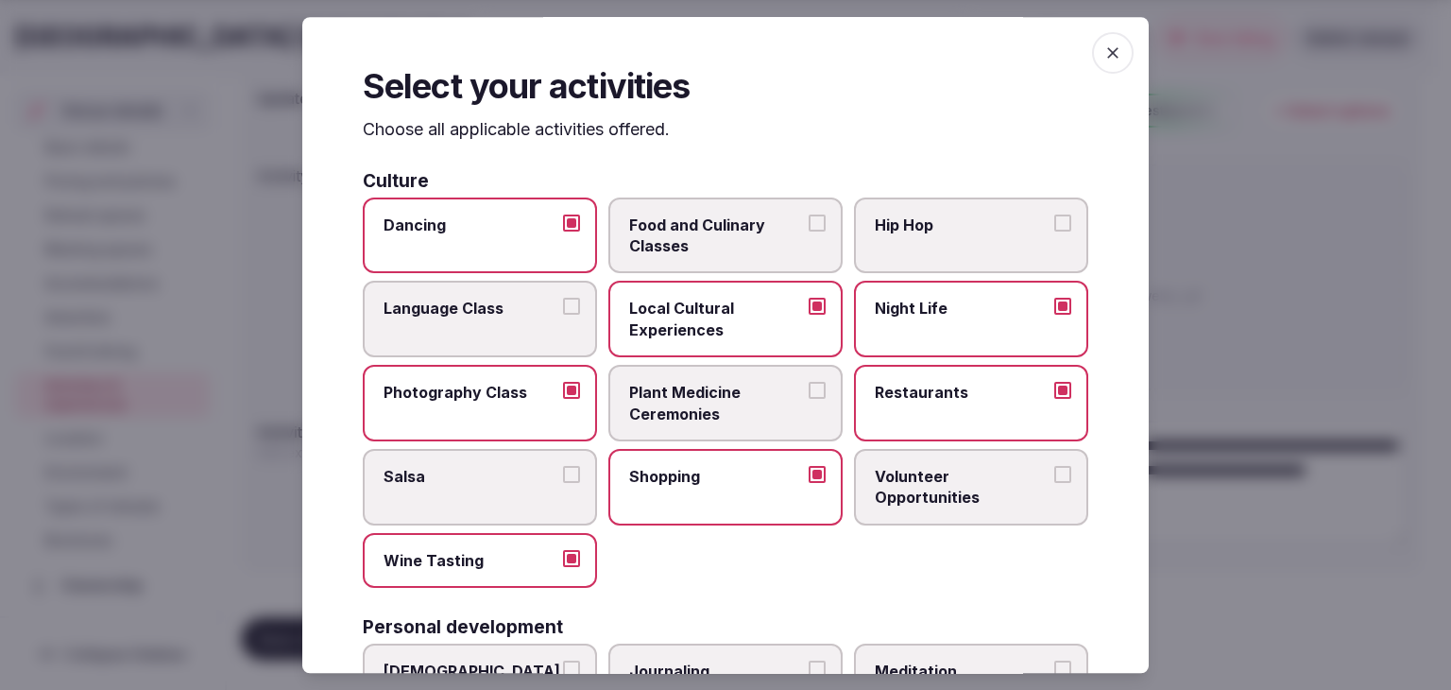
drag, startPoint x: 713, startPoint y: 241, endPoint x: 676, endPoint y: 261, distance: 42.7
click at [712, 241] on span "Food and Culinary Classes" at bounding box center [716, 236] width 174 height 43
click at [809, 232] on button "Food and Culinary Classes" at bounding box center [817, 223] width 17 height 17
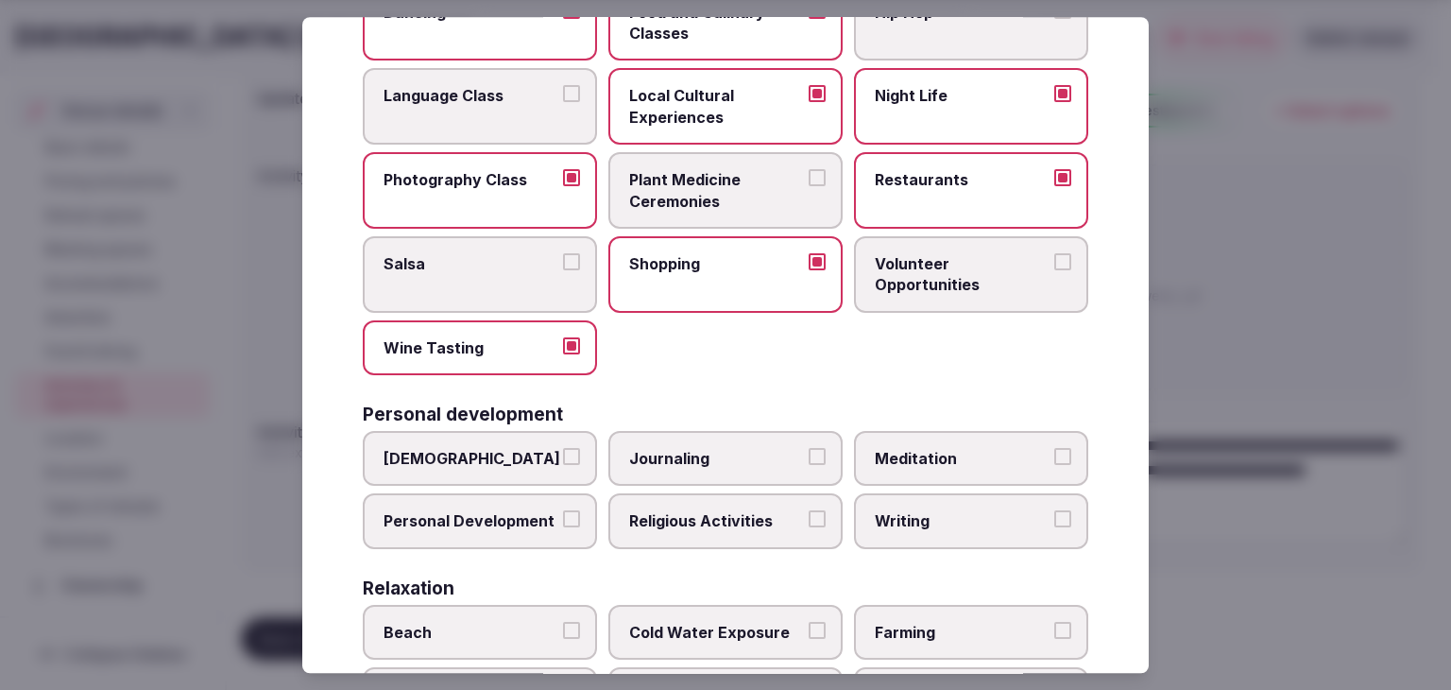
scroll to position [283, 0]
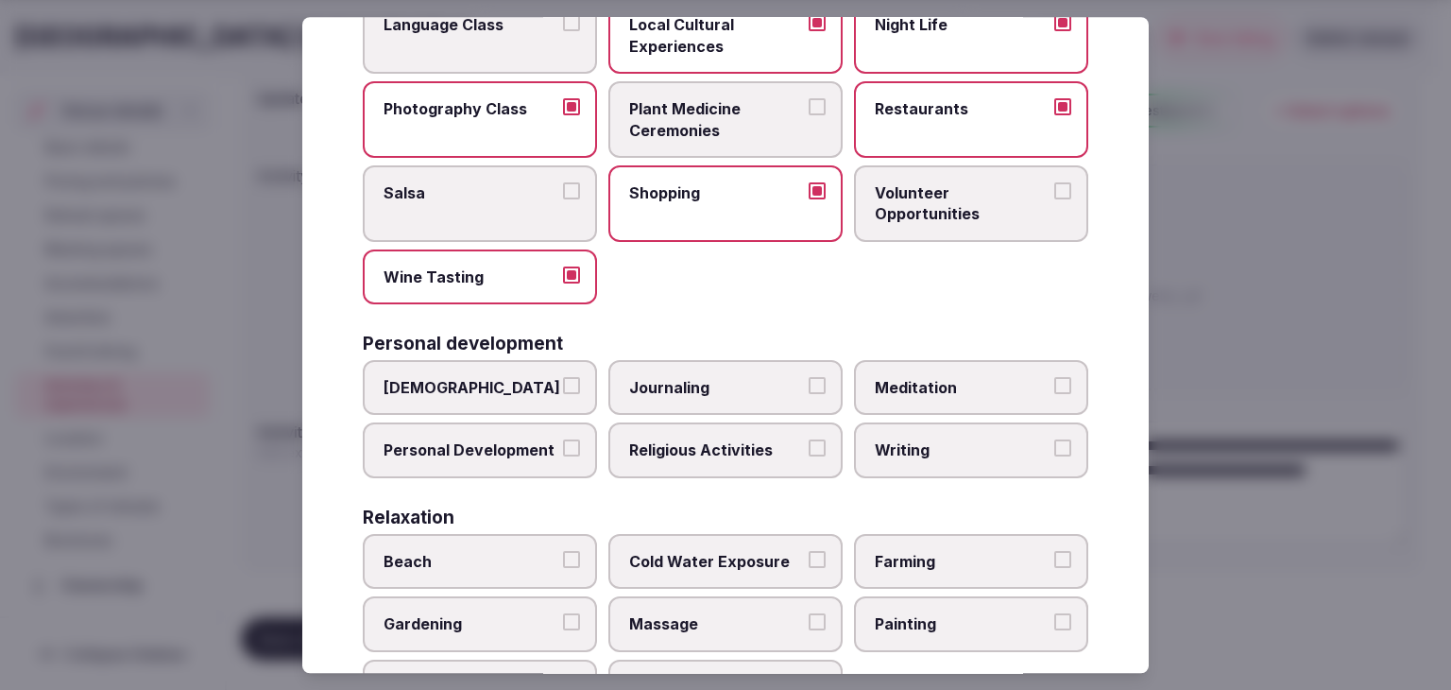
click at [915, 377] on span "Meditation" at bounding box center [962, 387] width 174 height 21
click at [1055, 377] on button "Meditation" at bounding box center [1063, 385] width 17 height 17
click at [736, 602] on label "Massage" at bounding box center [726, 624] width 234 height 55
click at [809, 614] on button "Massage" at bounding box center [817, 622] width 17 height 17
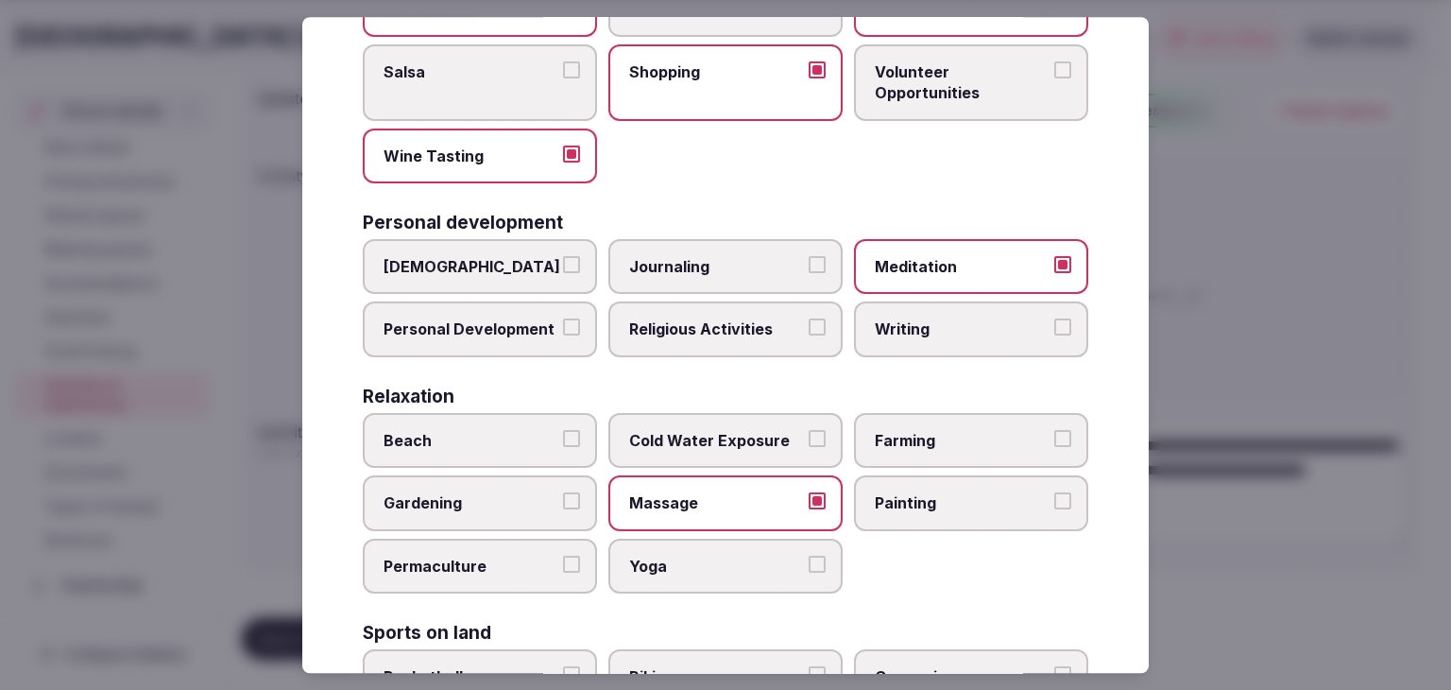
scroll to position [472, 0]
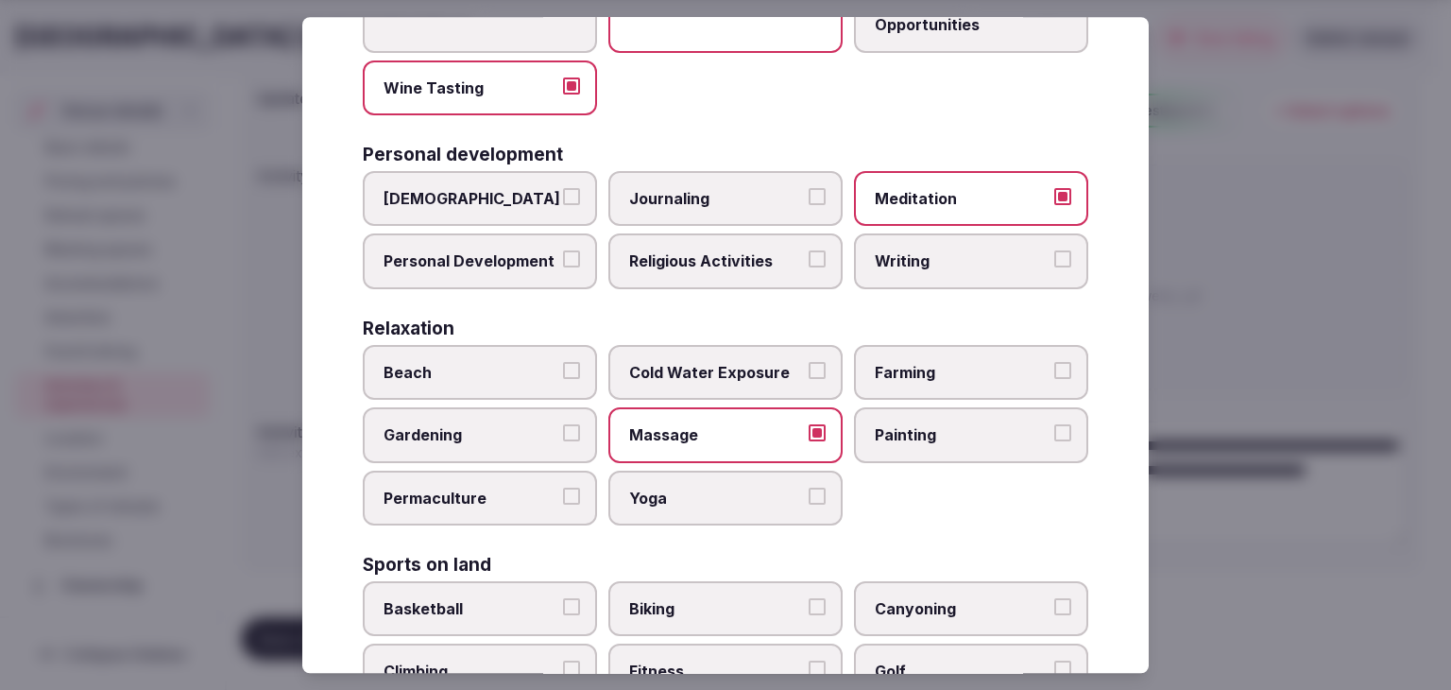
click at [733, 477] on label "Yoga" at bounding box center [726, 498] width 234 height 55
click at [809, 488] on button "Yoga" at bounding box center [817, 496] width 17 height 17
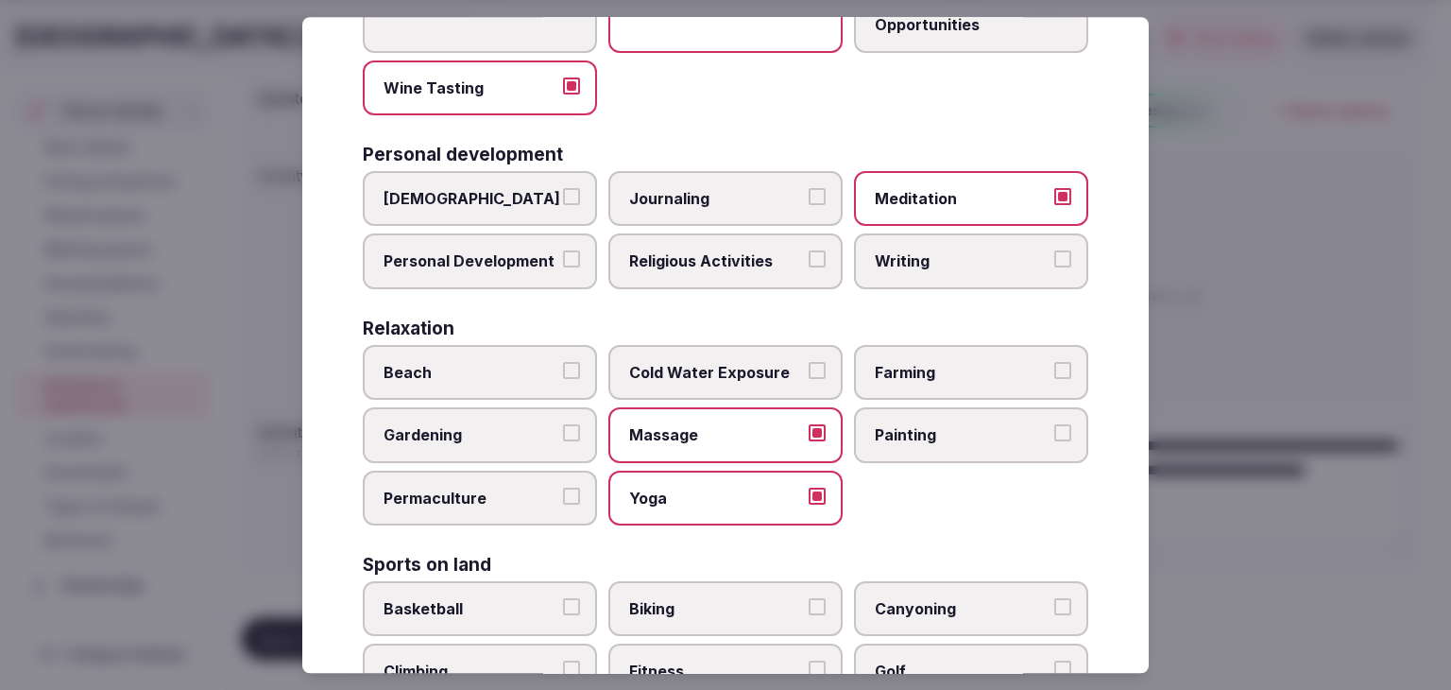
click at [696, 375] on span "Cold Water Exposure" at bounding box center [716, 372] width 174 height 21
click at [809, 375] on button "Cold Water Exposure" at bounding box center [817, 370] width 17 height 17
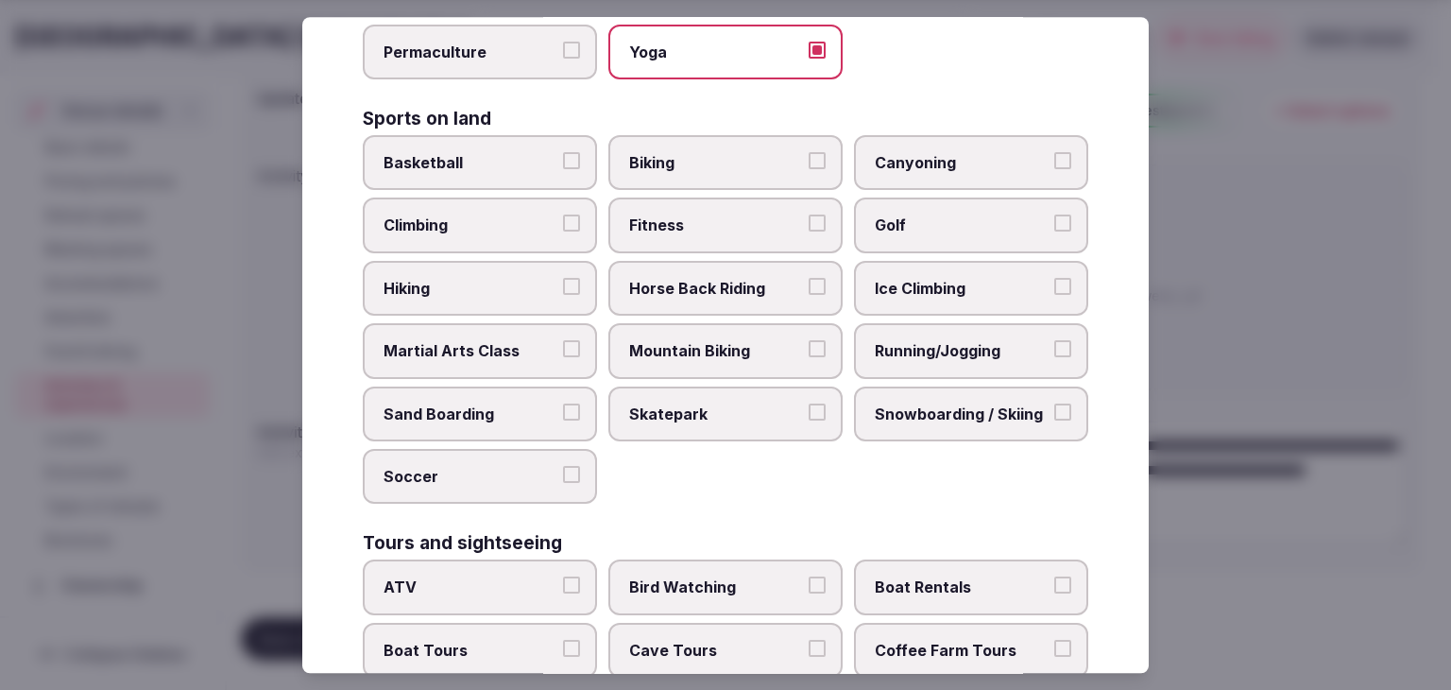
scroll to position [945, 0]
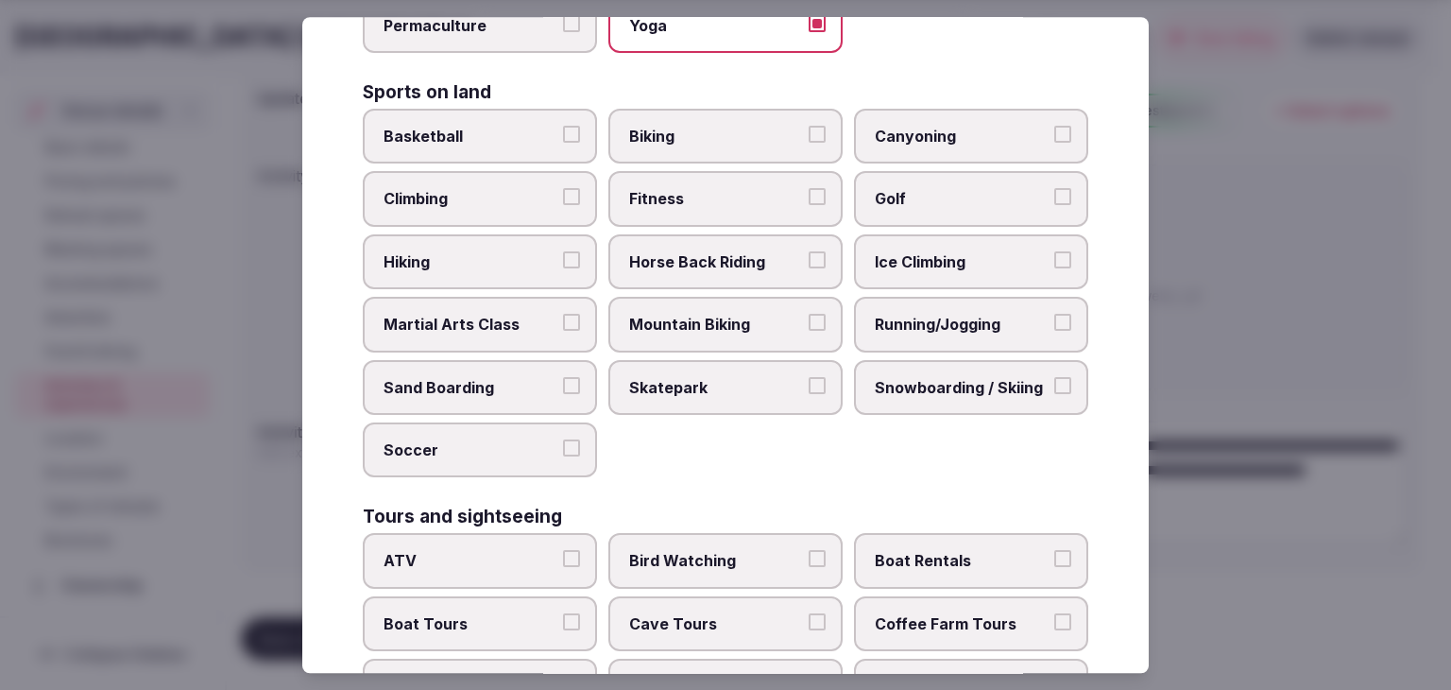
drag, startPoint x: 711, startPoint y: 189, endPoint x: 714, endPoint y: 155, distance: 34.2
click at [711, 189] on span "Fitness" at bounding box center [716, 199] width 174 height 21
click at [809, 189] on button "Fitness" at bounding box center [817, 197] width 17 height 17
drag, startPoint x: 717, startPoint y: 122, endPoint x: 571, endPoint y: 192, distance: 162.3
click at [716, 126] on span "Biking" at bounding box center [716, 136] width 174 height 21
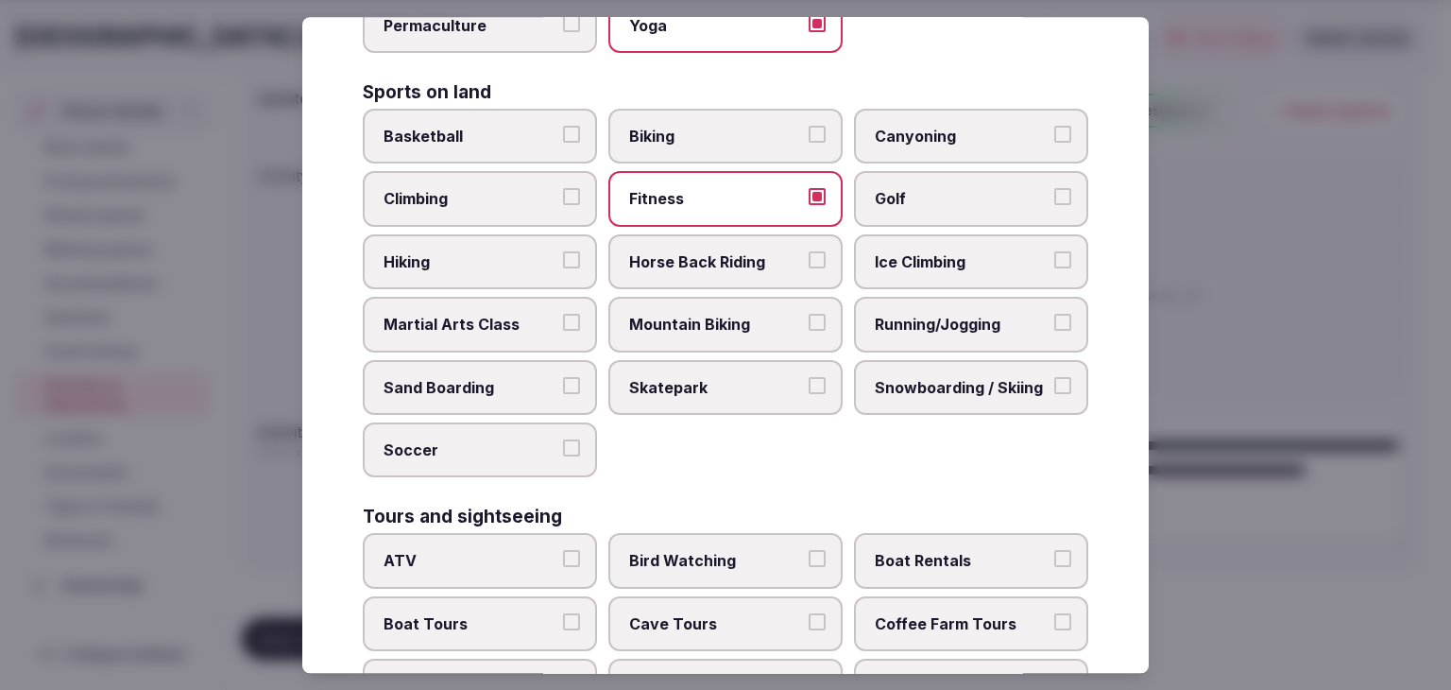
click at [809, 126] on button "Biking" at bounding box center [817, 134] width 17 height 17
click at [476, 251] on span "Hiking" at bounding box center [471, 261] width 174 height 21
click at [563, 251] on button "Hiking" at bounding box center [571, 259] width 17 height 17
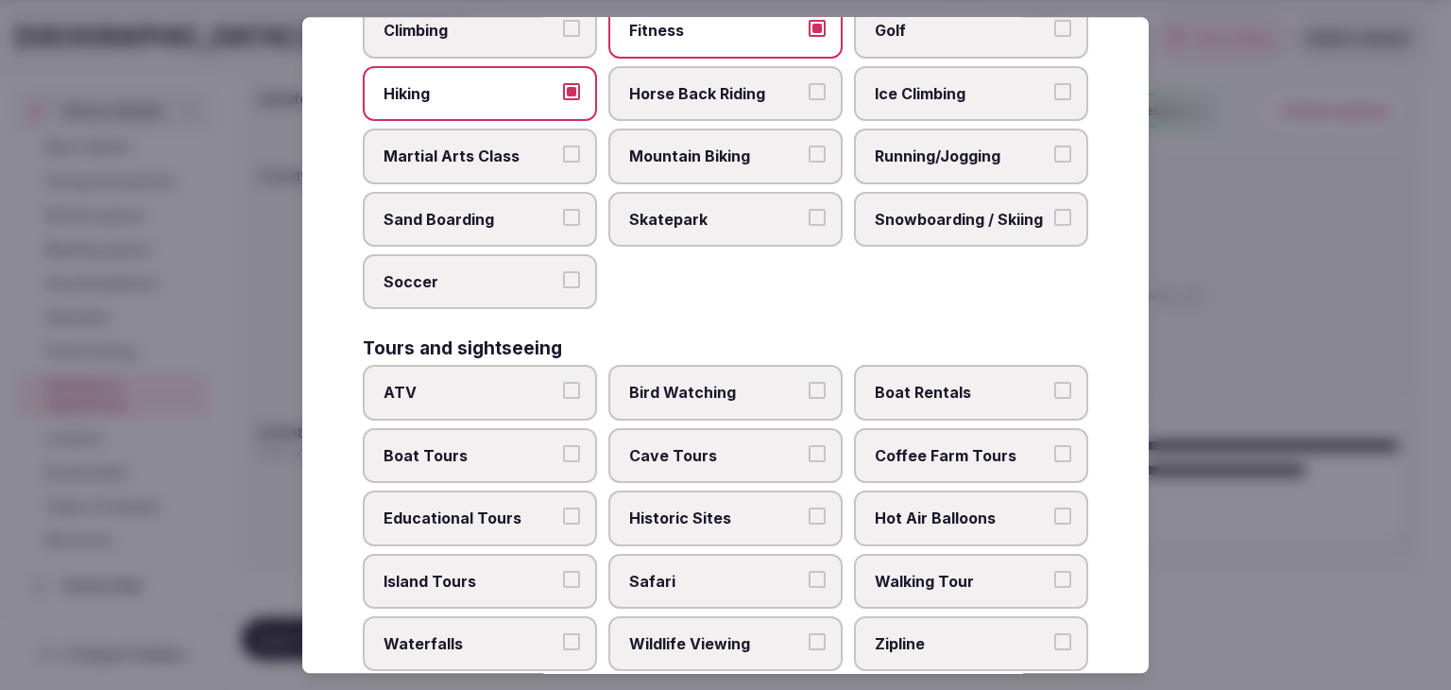
scroll to position [1228, 0]
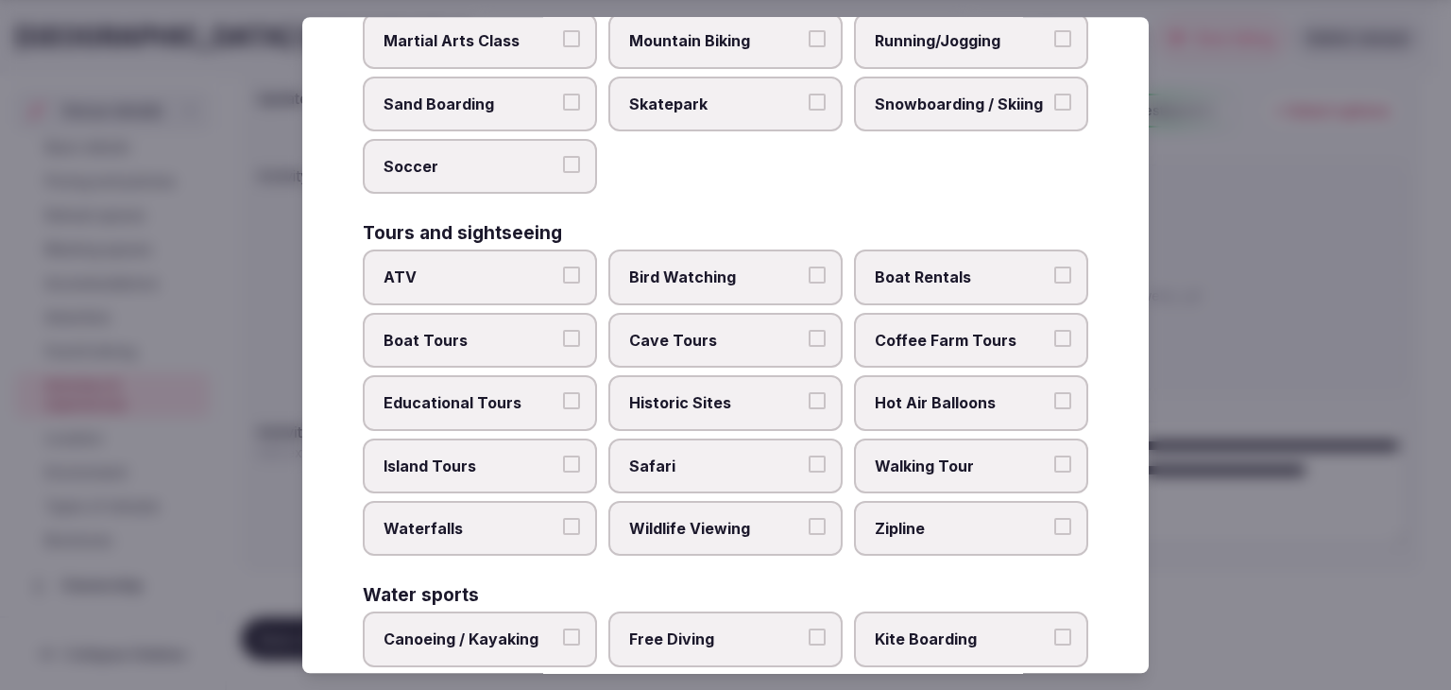
click at [984, 455] on span "Walking Tour" at bounding box center [962, 465] width 174 height 21
click at [1055, 455] on button "Walking Tour" at bounding box center [1063, 463] width 17 height 17
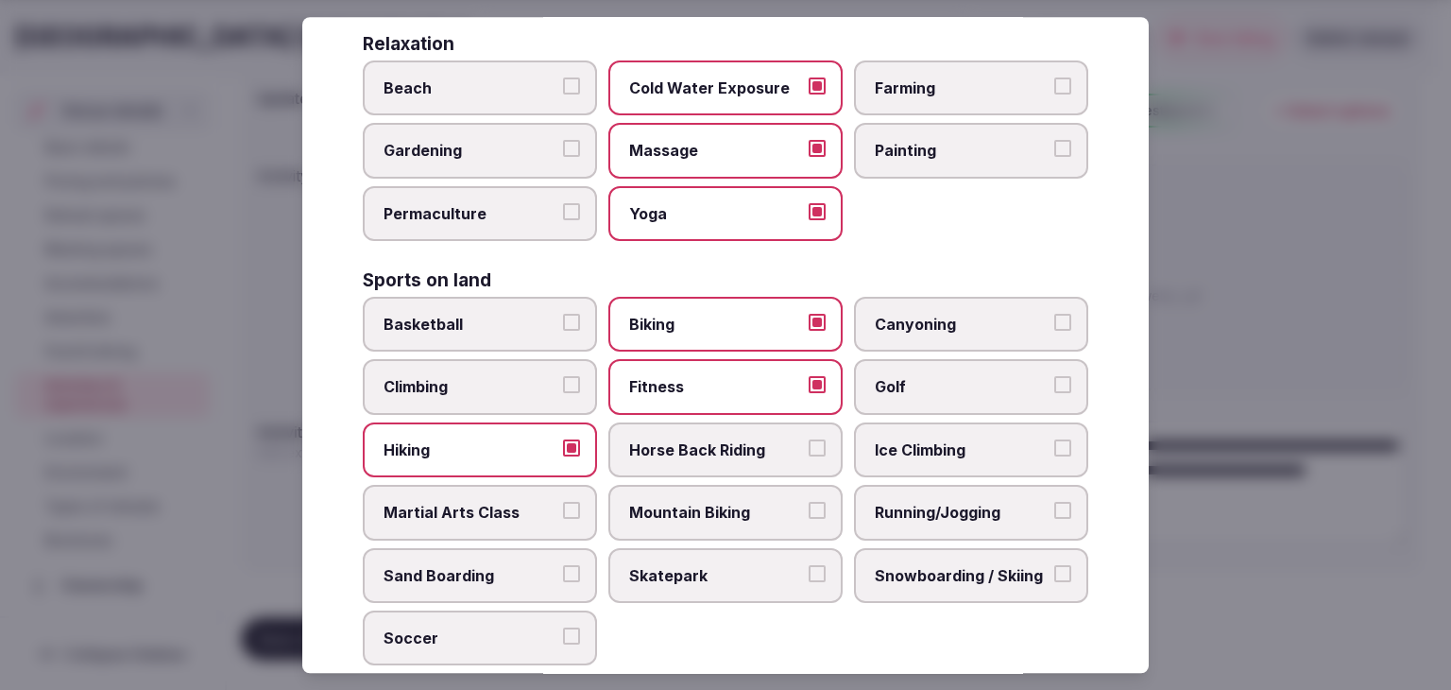
scroll to position [756, 0]
click at [547, 65] on label "Beach" at bounding box center [480, 88] width 234 height 55
click at [563, 78] on button "Beach" at bounding box center [571, 86] width 17 height 17
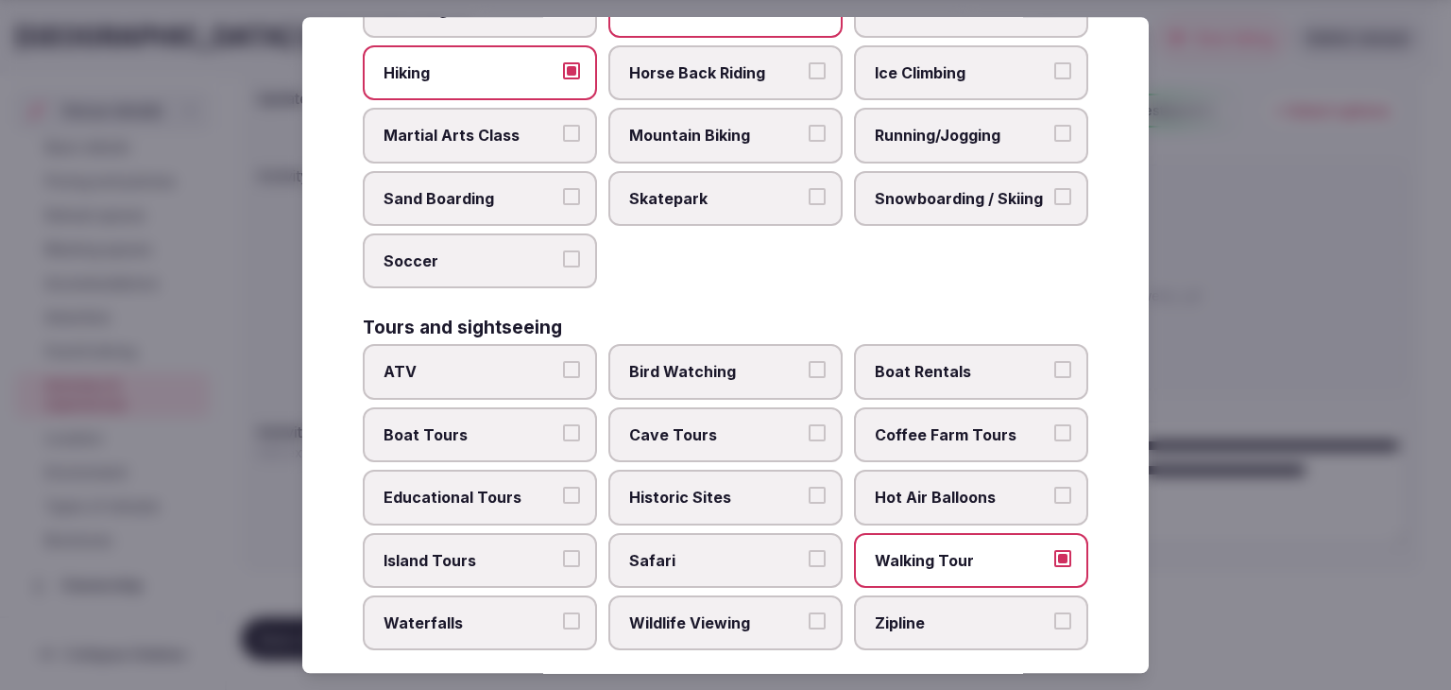
click at [478, 425] on span "Boat Tours" at bounding box center [471, 434] width 174 height 21
click at [563, 425] on button "Boat Tours" at bounding box center [571, 432] width 17 height 17
click at [686, 491] on span "Historic Sites" at bounding box center [716, 497] width 174 height 21
click at [809, 491] on button "Historic Sites" at bounding box center [817, 495] width 17 height 17
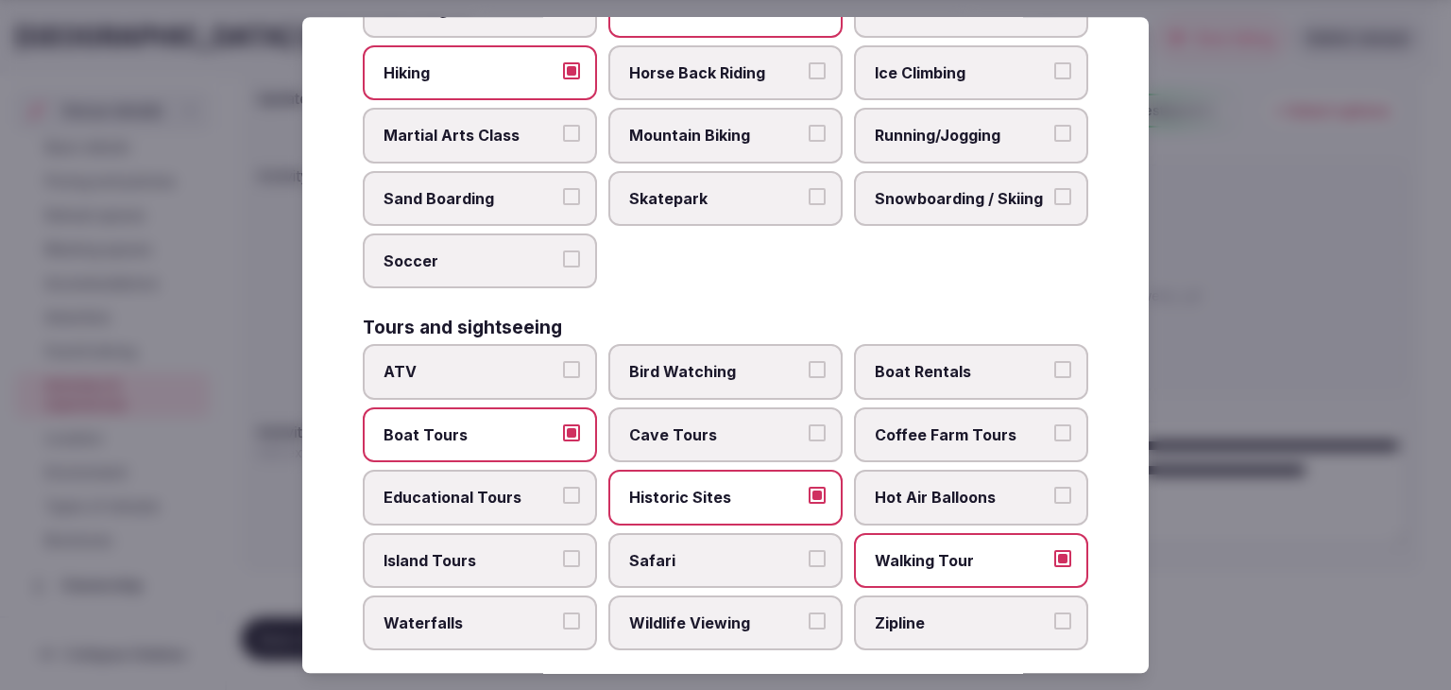
click at [707, 622] on label "Wildlife Viewing" at bounding box center [726, 622] width 234 height 55
click at [809, 622] on button "Wildlife Viewing" at bounding box center [817, 620] width 17 height 17
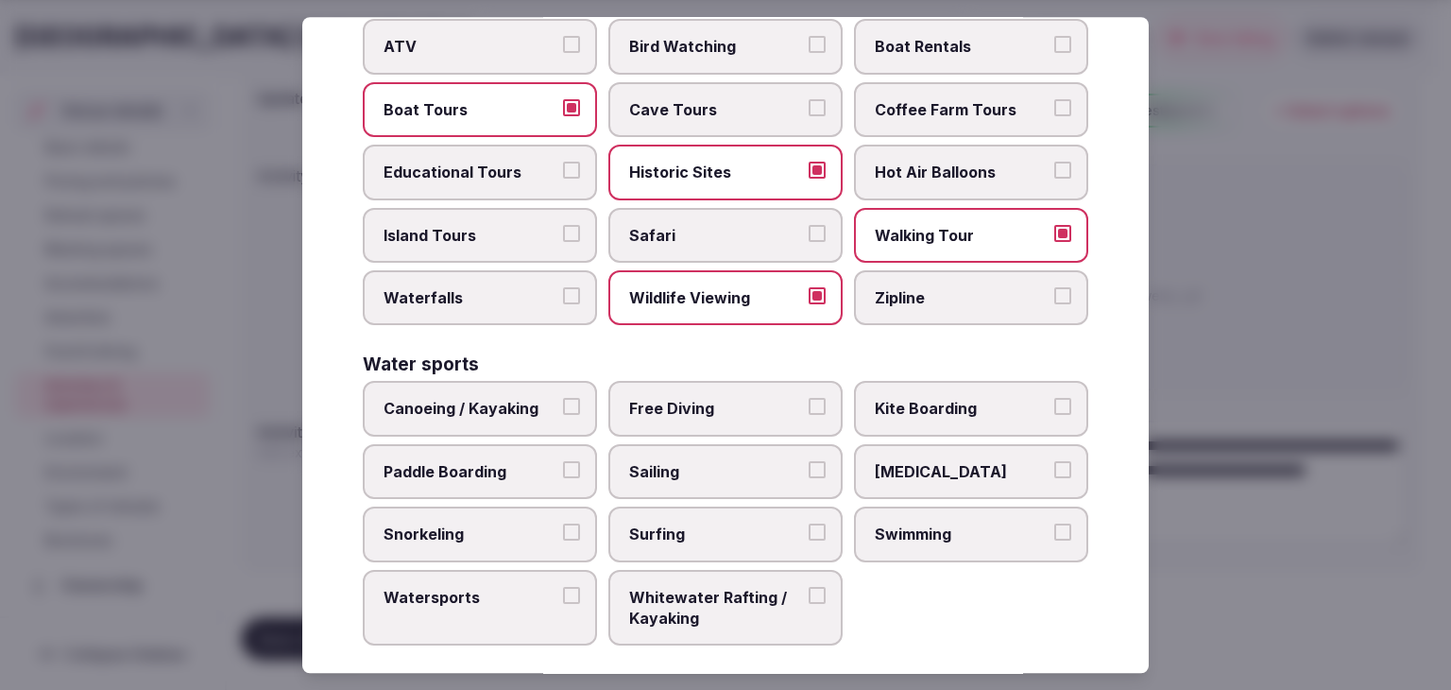
click at [926, 524] on span "Swimming" at bounding box center [962, 534] width 174 height 21
click at [1055, 524] on button "Swimming" at bounding box center [1063, 532] width 17 height 17
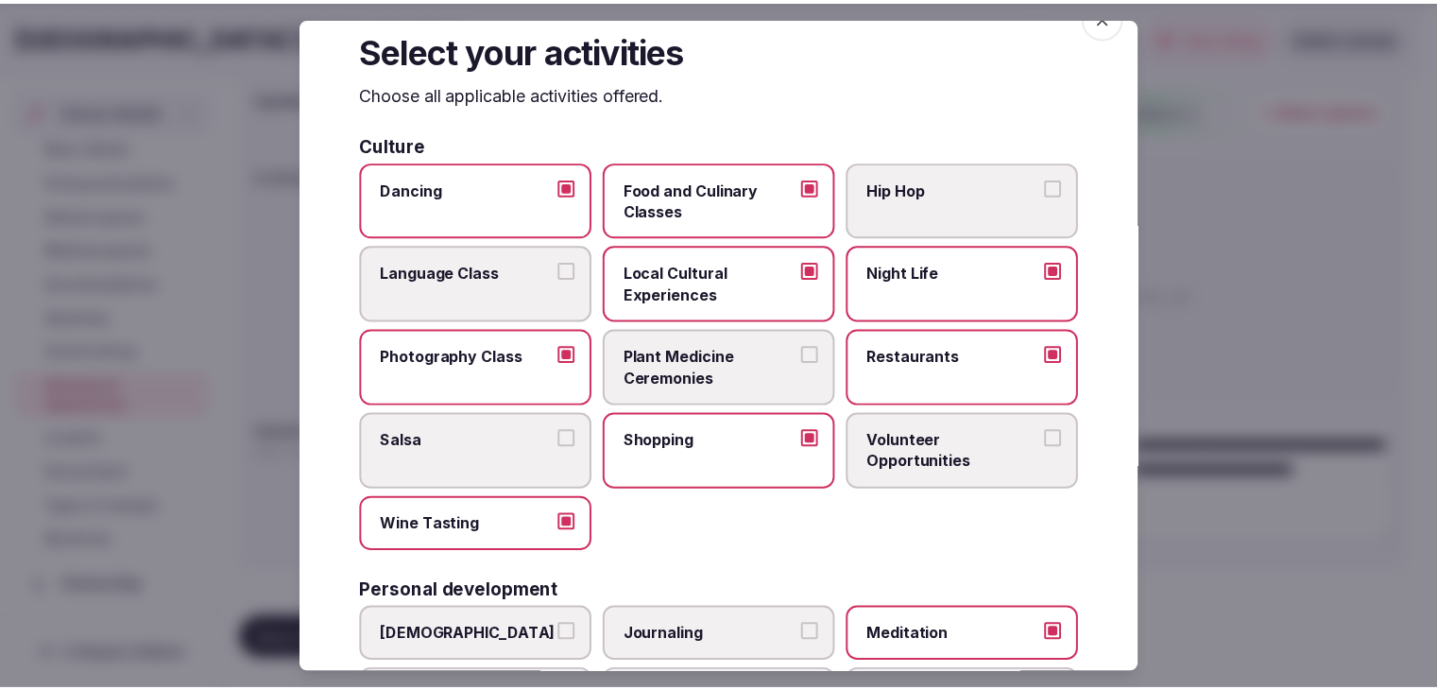
scroll to position [0, 0]
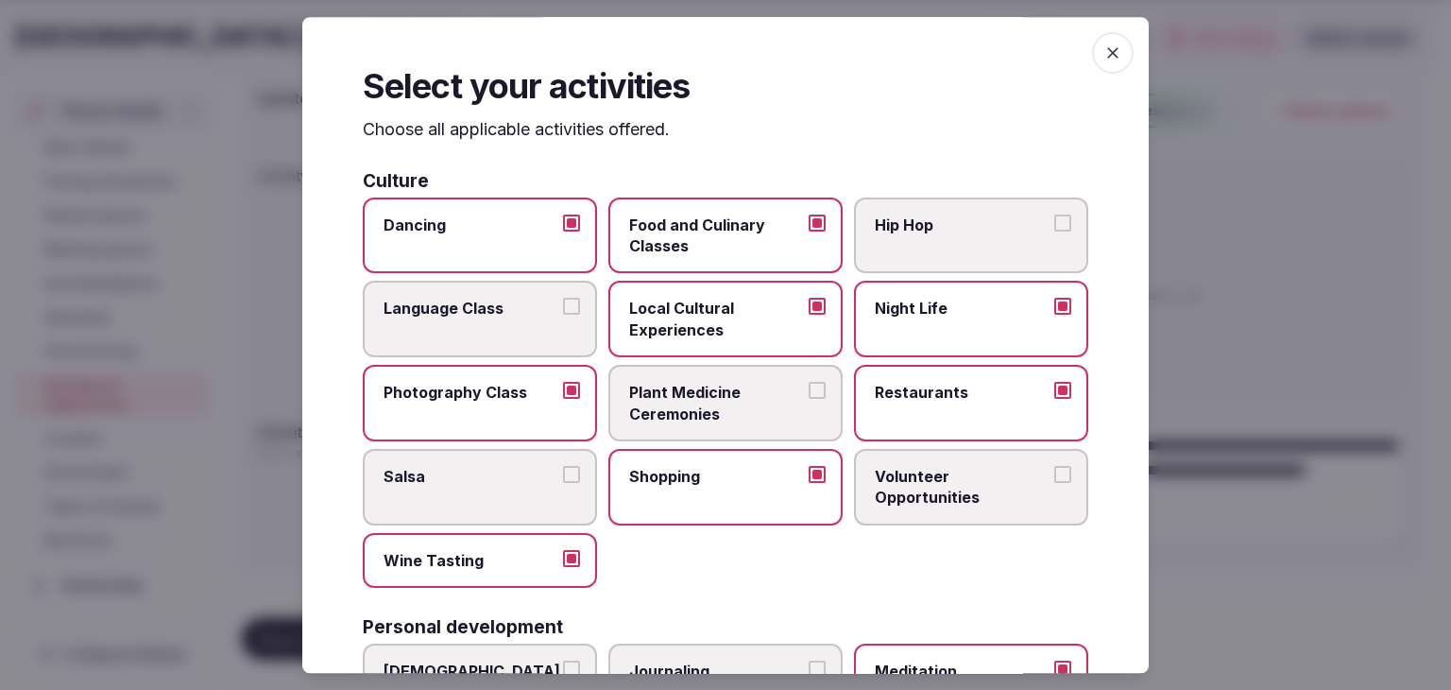
click at [1104, 56] on icon "button" at bounding box center [1113, 52] width 19 height 19
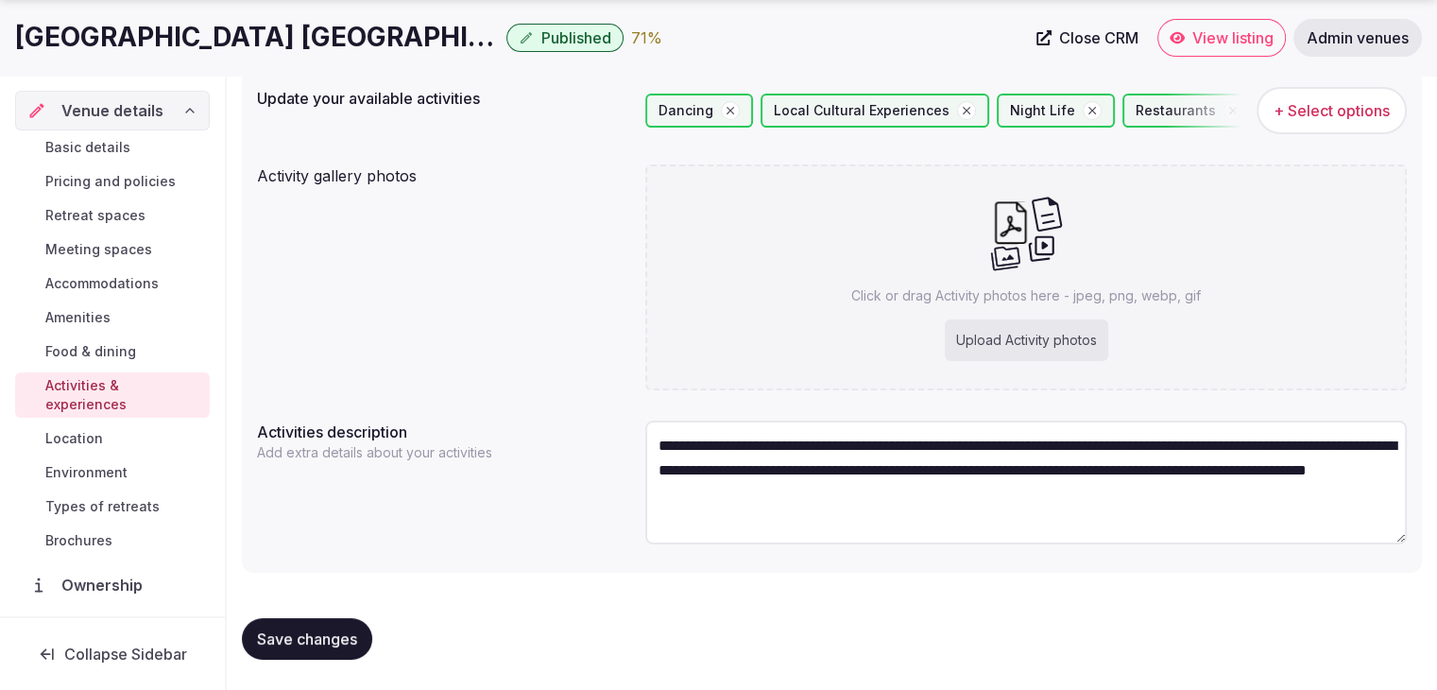
click at [1036, 337] on div "Upload Activity photos" at bounding box center [1026, 340] width 163 height 42
type input "**********"
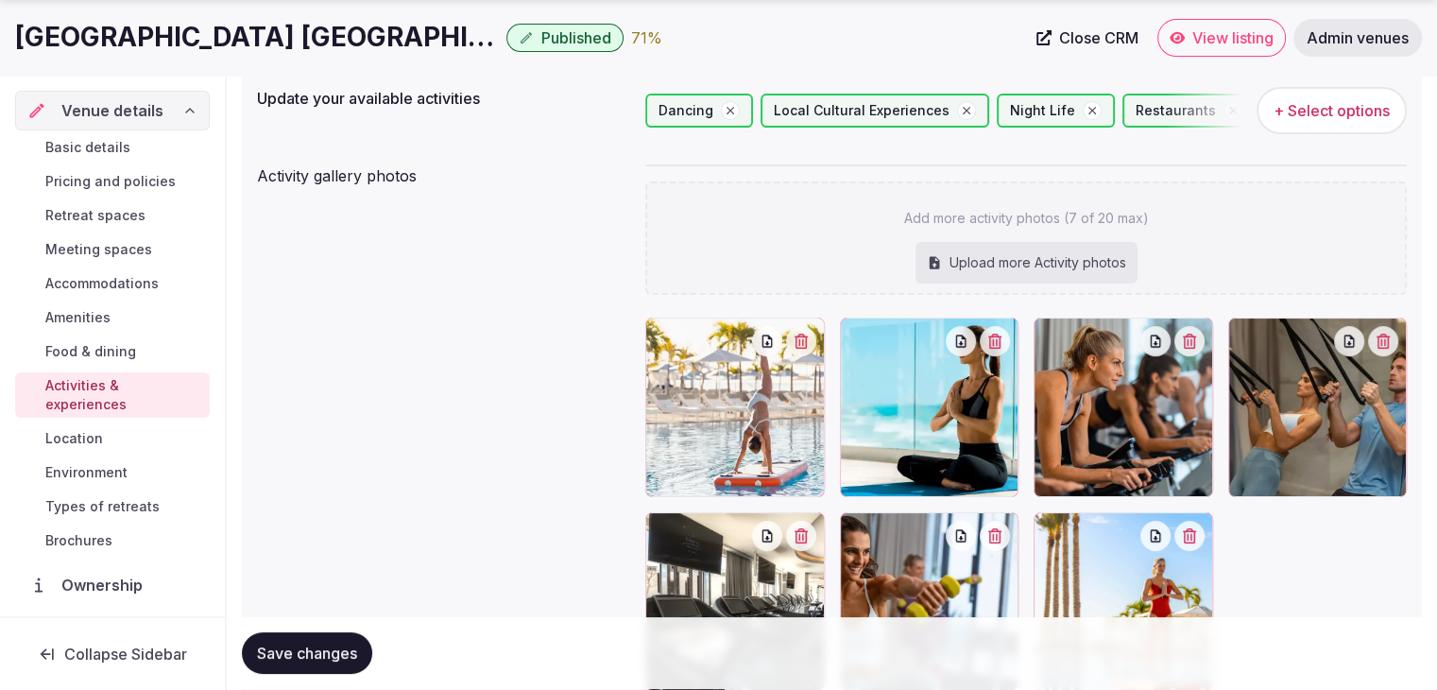
click at [314, 670] on button "Save changes" at bounding box center [307, 654] width 130 height 42
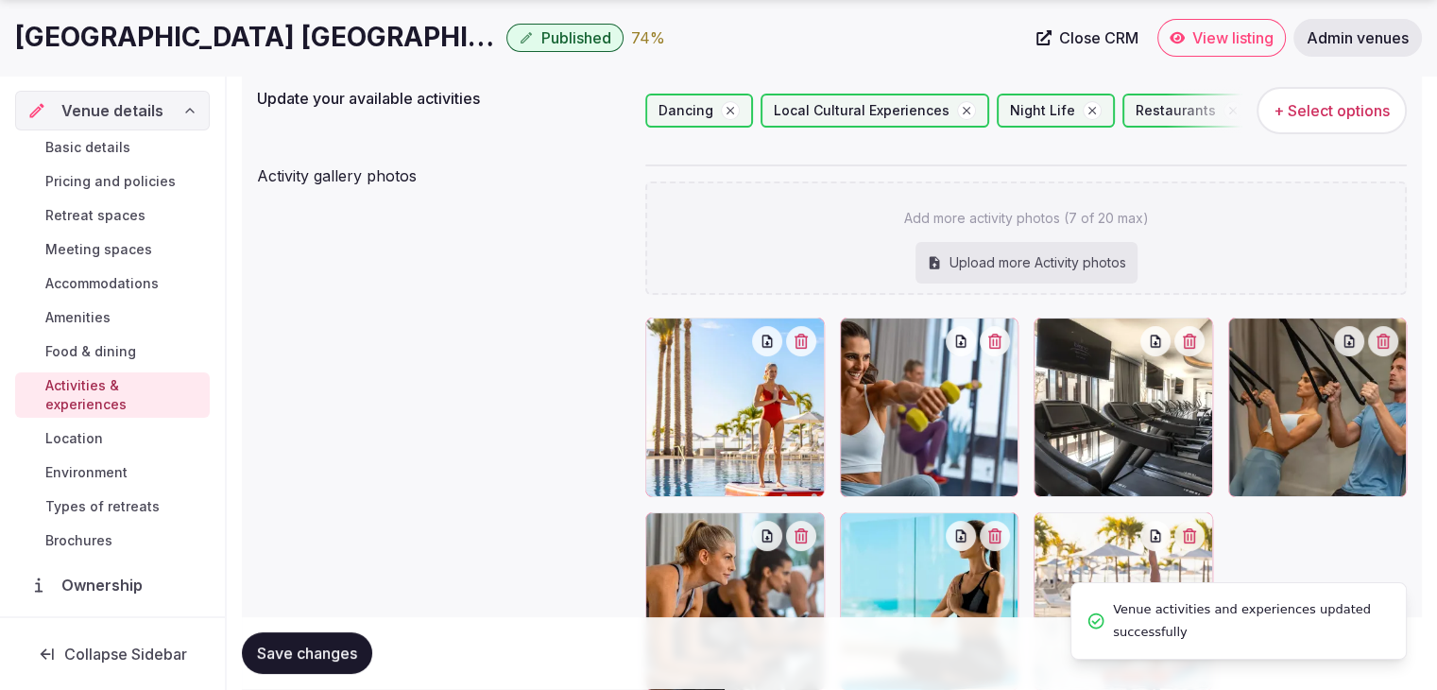
click at [333, 648] on span "Save changes" at bounding box center [307, 653] width 100 height 19
drag, startPoint x: 112, startPoint y: 462, endPoint x: 125, endPoint y: 473, distance: 16.7
click at [111, 463] on span "Environment" at bounding box center [86, 472] width 82 height 19
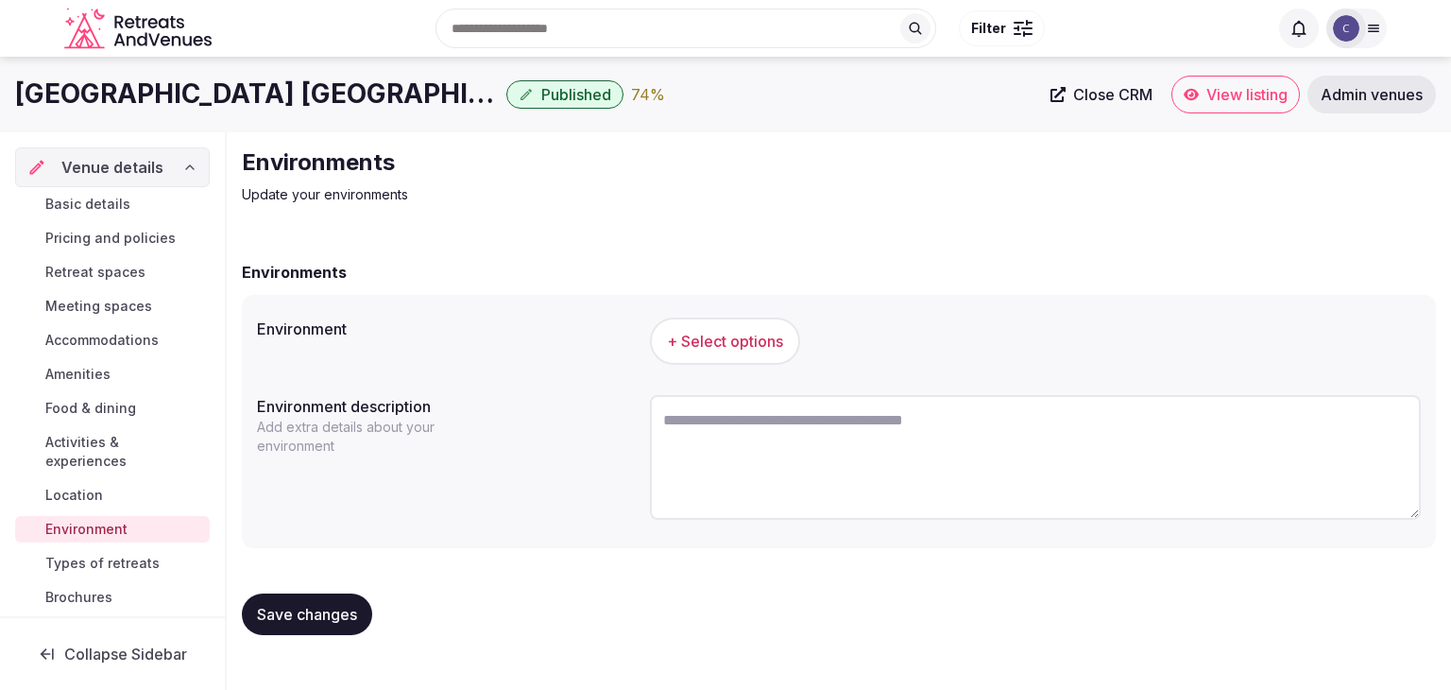
click at [782, 337] on span "+ Select options" at bounding box center [725, 341] width 116 height 21
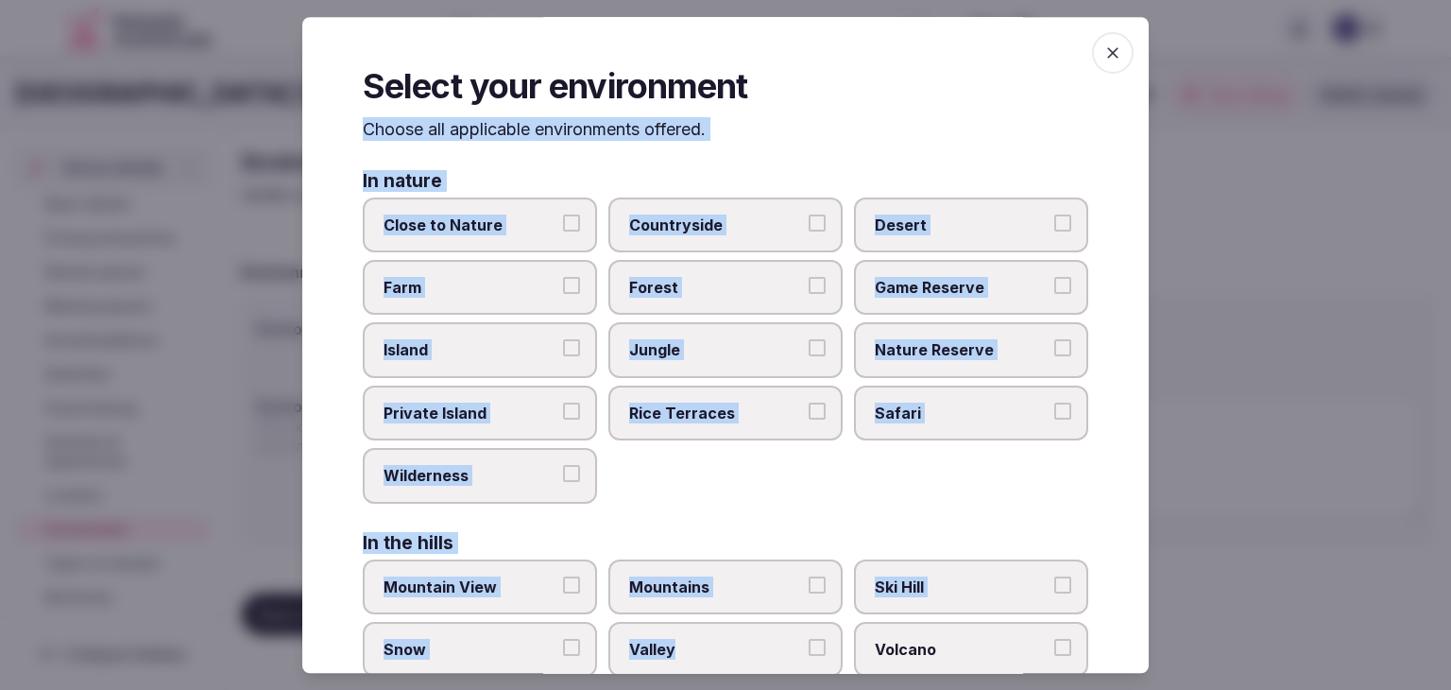
scroll to position [178, 0]
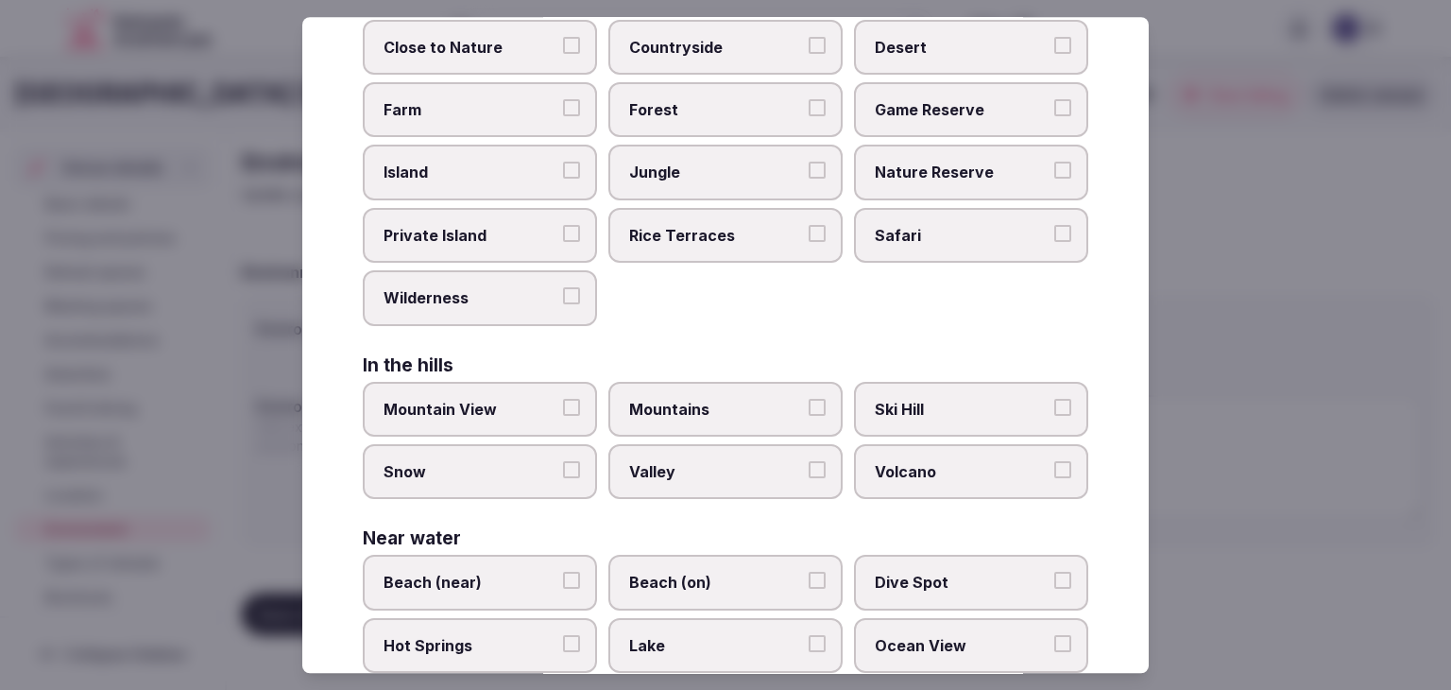
drag, startPoint x: 336, startPoint y: 113, endPoint x: 731, endPoint y: 720, distance: 723.9
click at [731, 689] on html "Search Popular Destinations Toscana, Italy Riviera Maya, Mexico Indonesia, Bali…" at bounding box center [725, 345] width 1451 height 690
click at [841, 339] on div "In nature Close to Nature Countryside Desert Farm Forest Game Reserve Island Ju…" at bounding box center [726, 462] width 726 height 936
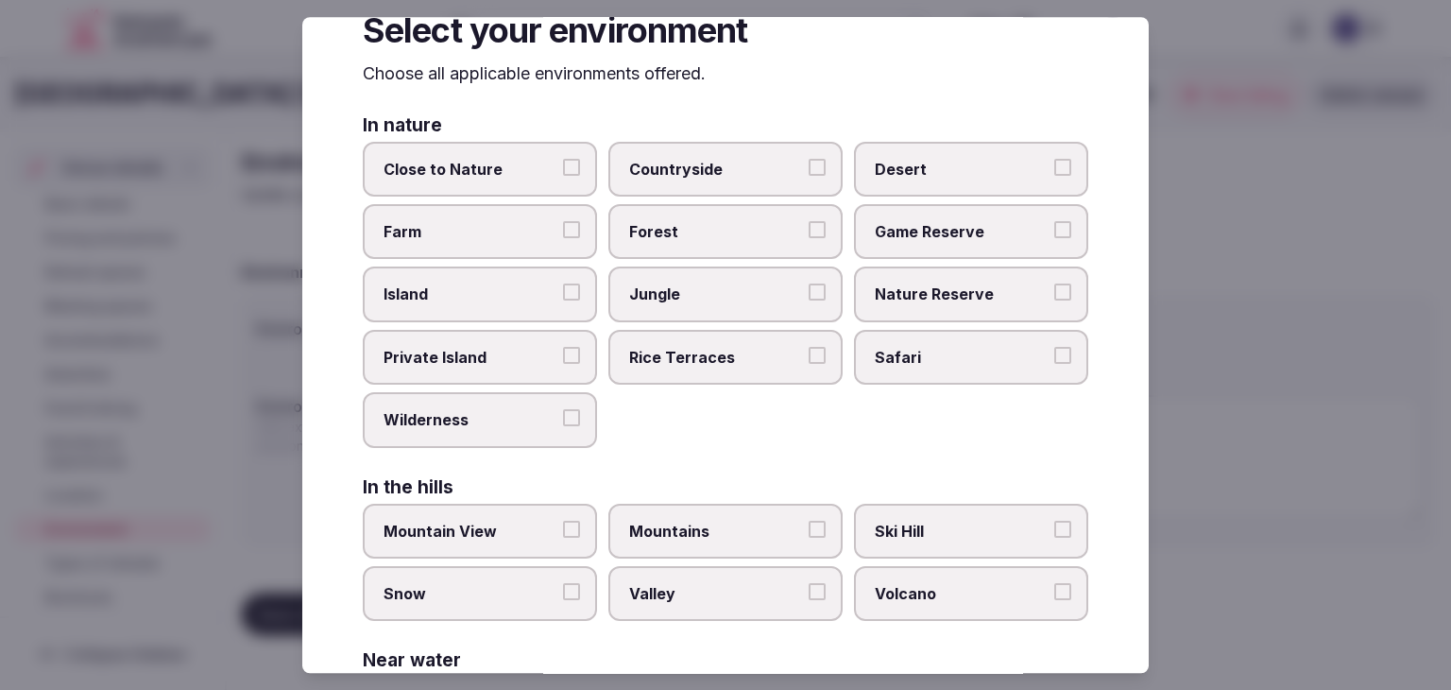
scroll to position [0, 0]
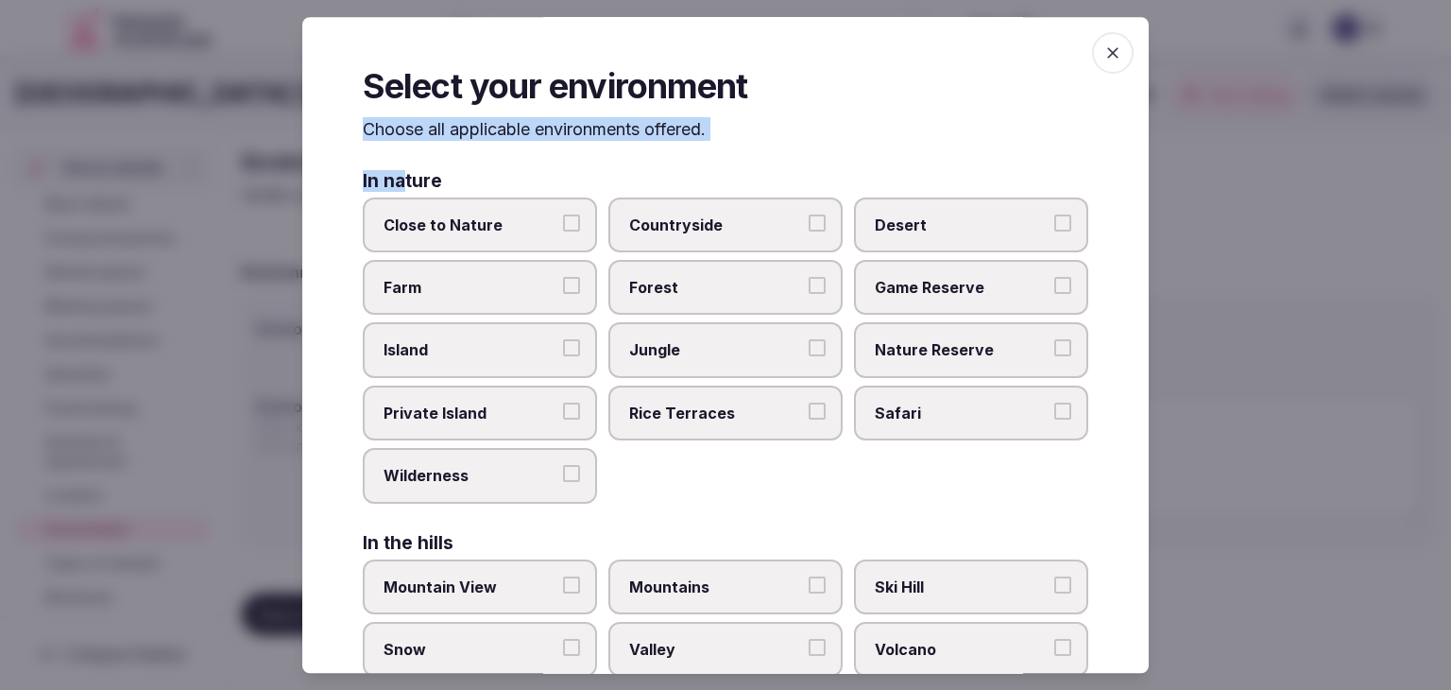
drag, startPoint x: 346, startPoint y: 126, endPoint x: 446, endPoint y: 244, distance: 154.9
click at [424, 212] on div "Select your environment Choose all applicable environments offered. In nature C…" at bounding box center [725, 345] width 847 height 656
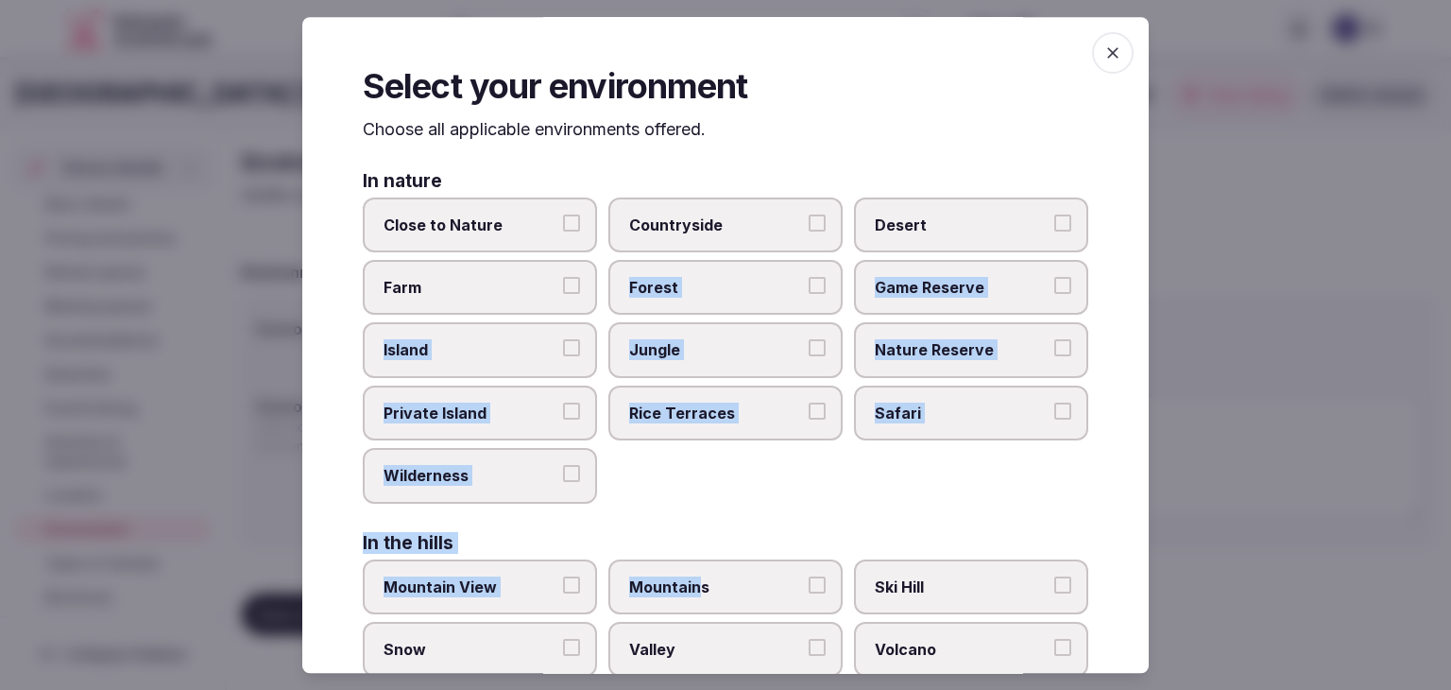
drag, startPoint x: 514, startPoint y: 337, endPoint x: 658, endPoint y: 435, distance: 173.5
click at [696, 580] on div "In nature Close to Nature Countryside Desert Farm Forest Game Reserve Island Ju…" at bounding box center [726, 640] width 726 height 936
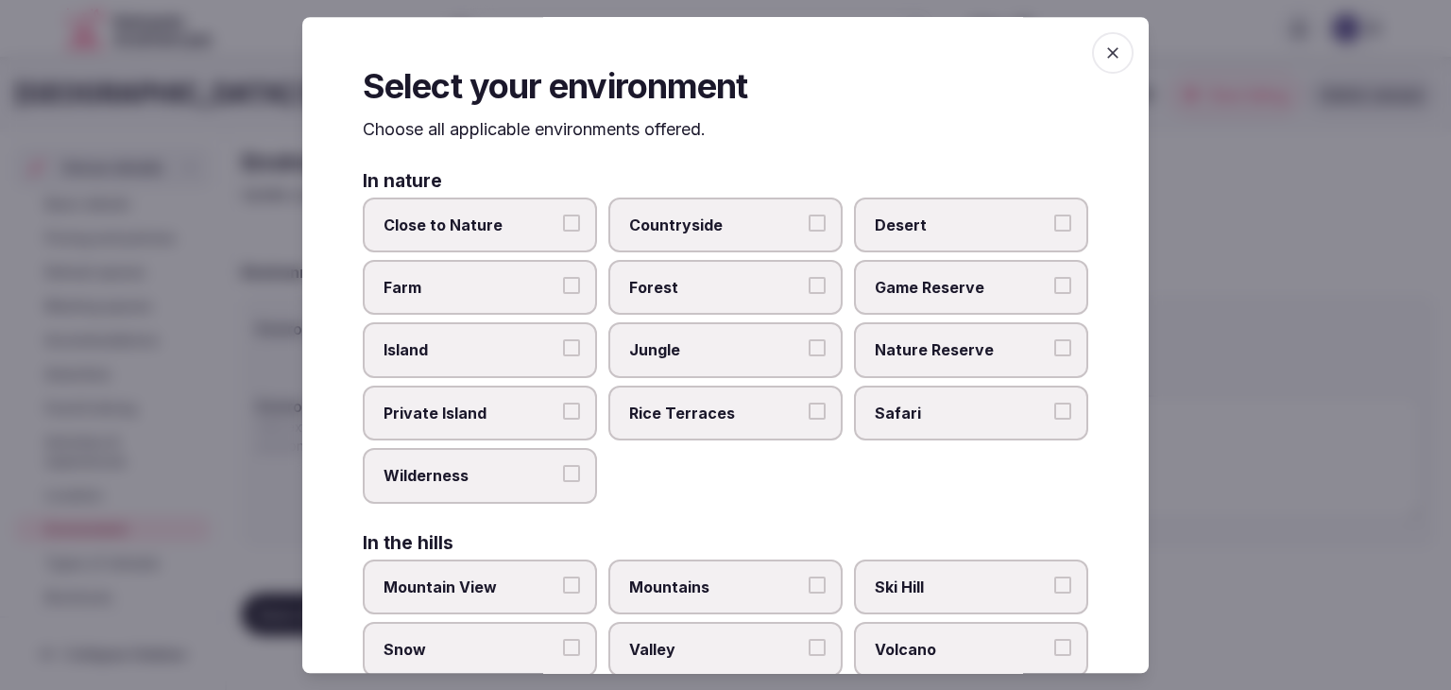
click at [497, 131] on p "Choose all applicable environments offered." at bounding box center [726, 130] width 726 height 24
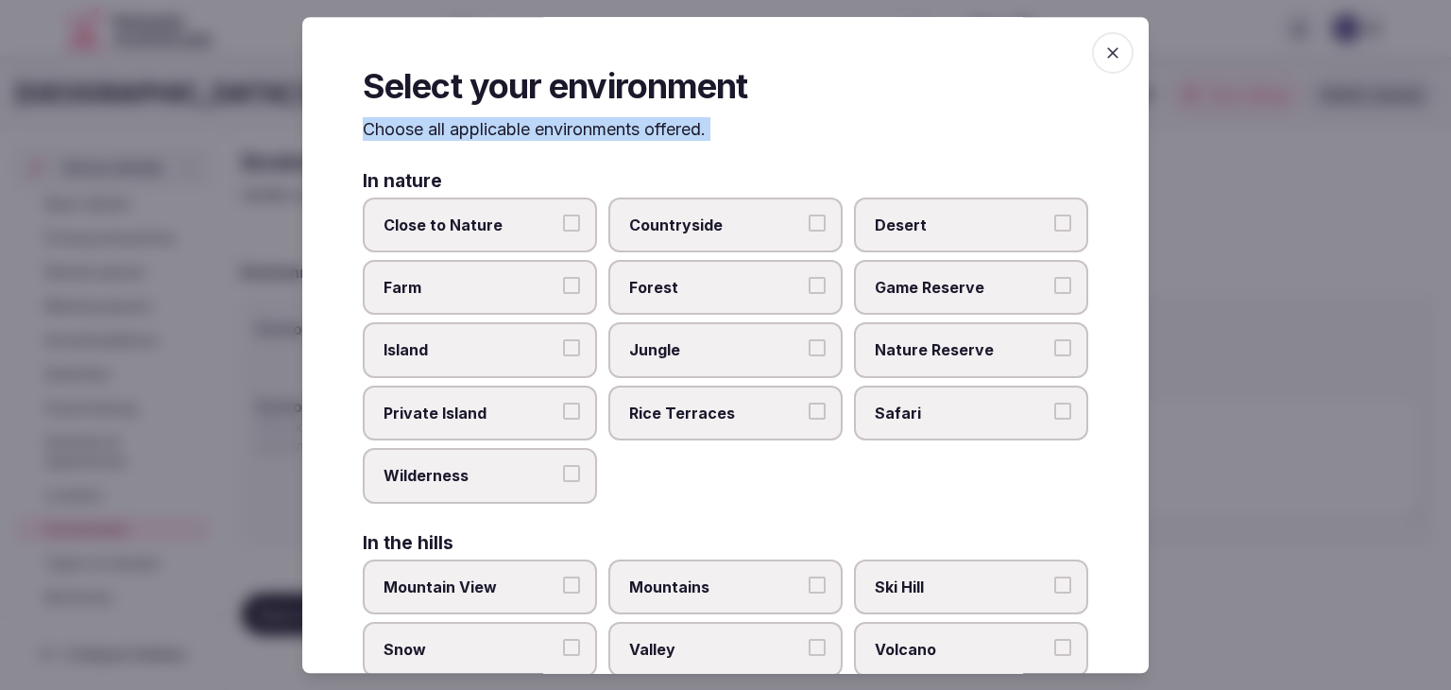
click at [497, 131] on p "Choose all applicable environments offered." at bounding box center [726, 130] width 726 height 24
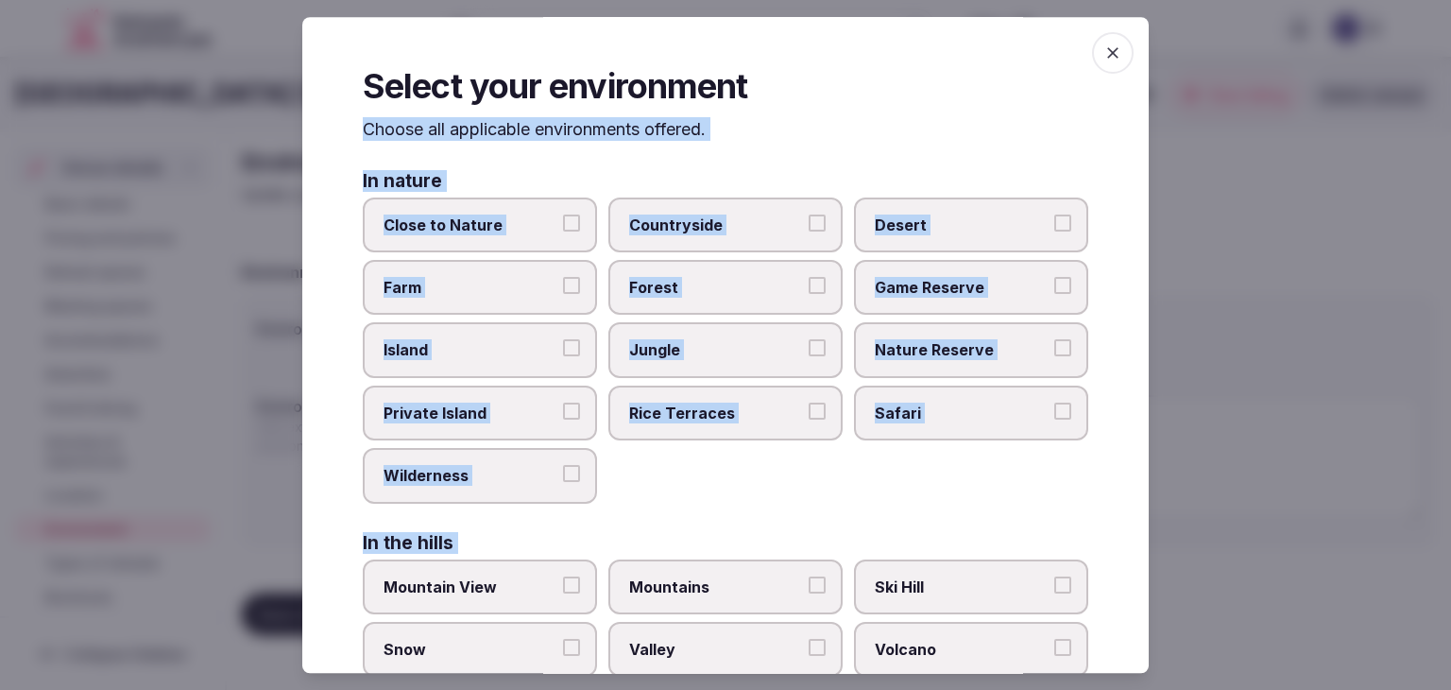
click at [866, 145] on div "Select your environment Choose all applicable environments offered. In nature C…" at bounding box center [725, 345] width 847 height 656
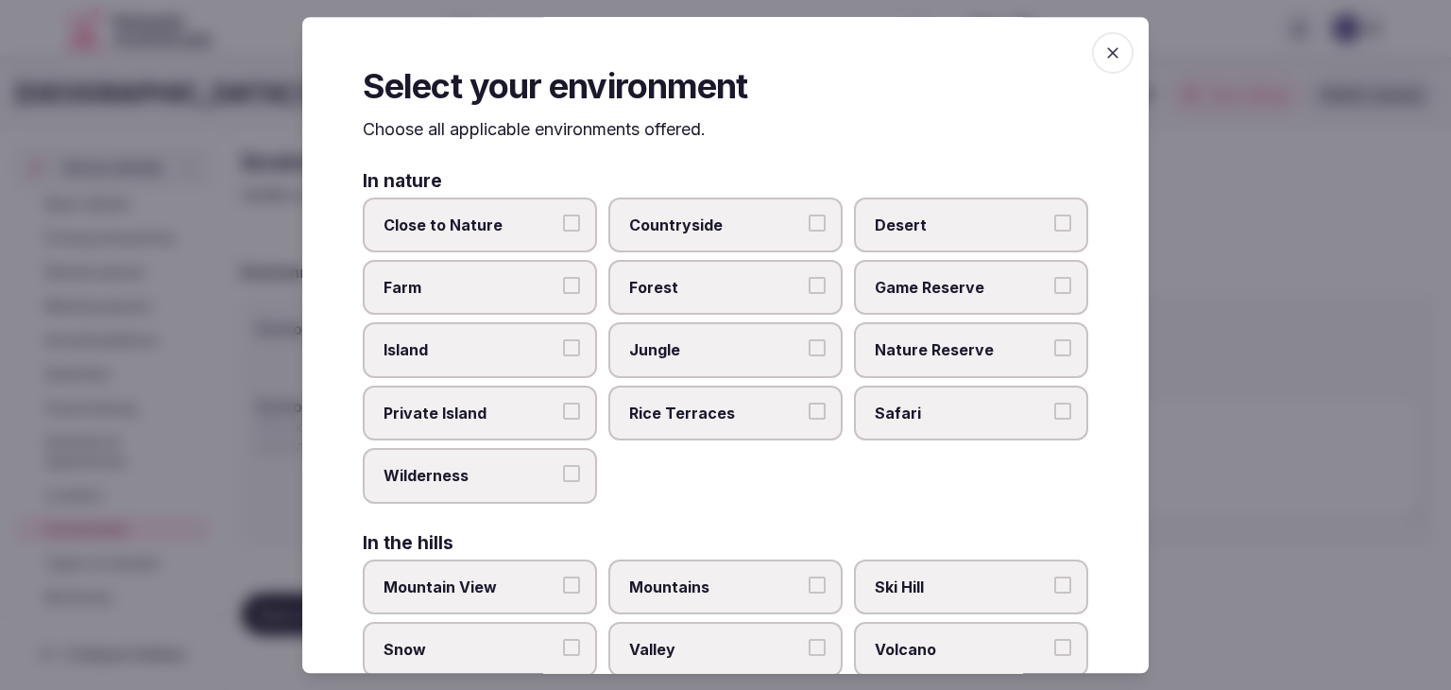
drag, startPoint x: 363, startPoint y: 131, endPoint x: 432, endPoint y: 235, distance: 124.8
click at [372, 145] on div "Select your environment Choose all applicable environments offered. In nature C…" at bounding box center [725, 345] width 847 height 656
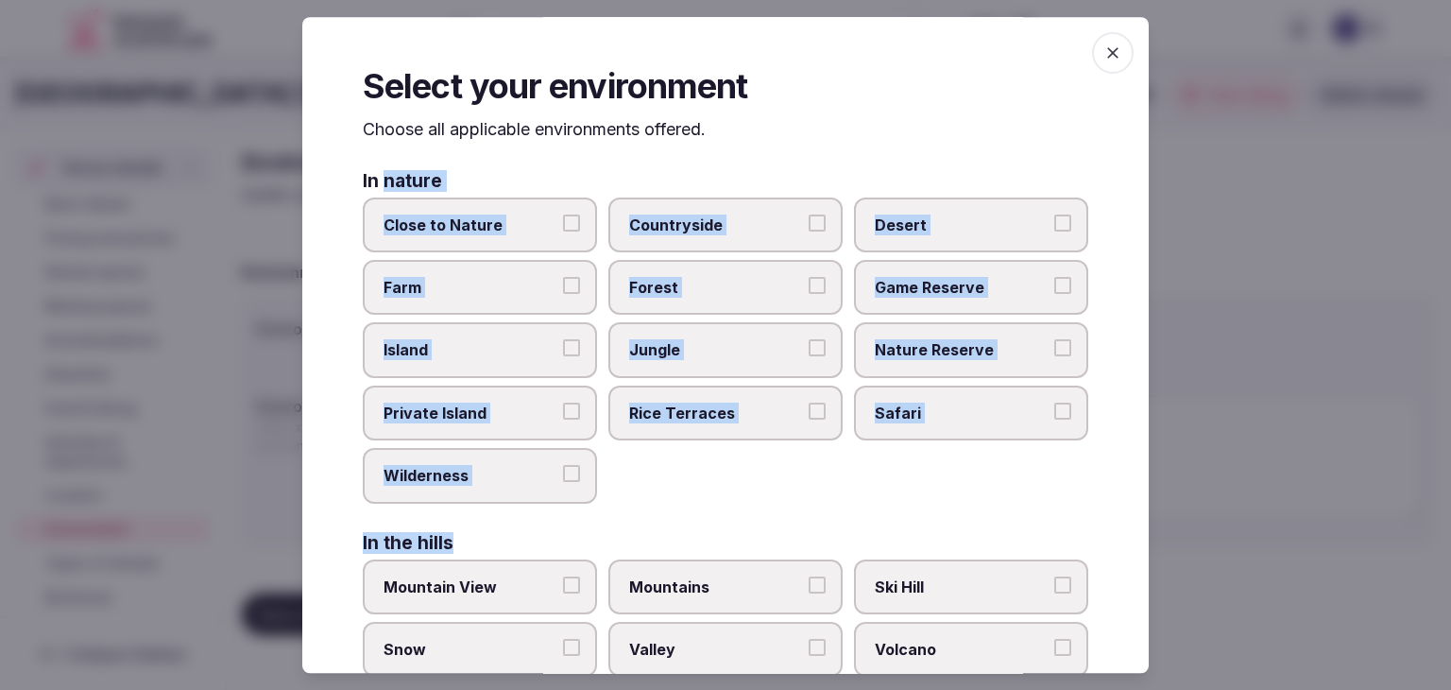
drag, startPoint x: 432, startPoint y: 235, endPoint x: 702, endPoint y: 476, distance: 362.1
click at [711, 523] on div "In nature Close to Nature Countryside Desert Farm Forest Game Reserve Island Ju…" at bounding box center [726, 640] width 726 height 936
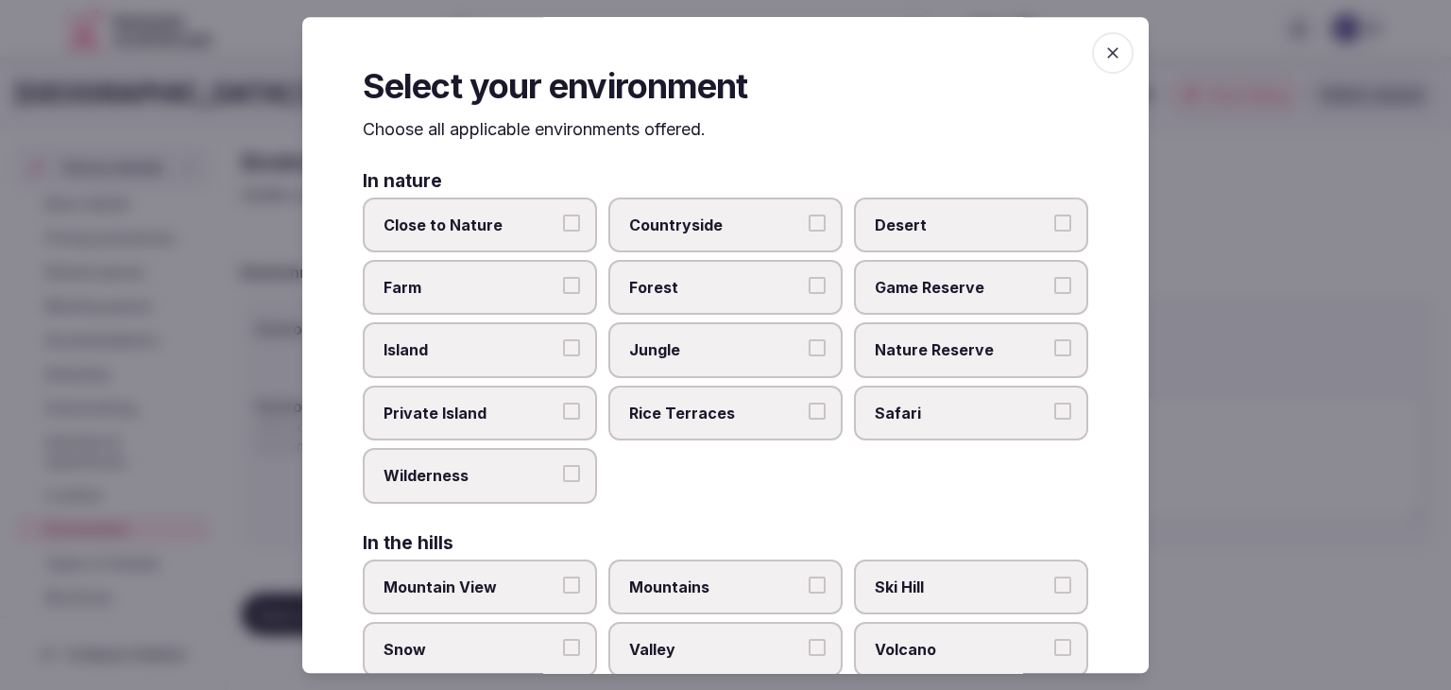
click at [615, 129] on p "Choose all applicable environments offered." at bounding box center [726, 130] width 726 height 24
click at [611, 129] on p "Choose all applicable environments offered." at bounding box center [726, 130] width 726 height 24
click at [609, 129] on p "Choose all applicable environments offered." at bounding box center [726, 130] width 726 height 24
click at [563, 194] on div "In nature Close to Nature Countryside Desert Farm Forest Game Reserve Island Ju…" at bounding box center [726, 338] width 726 height 332
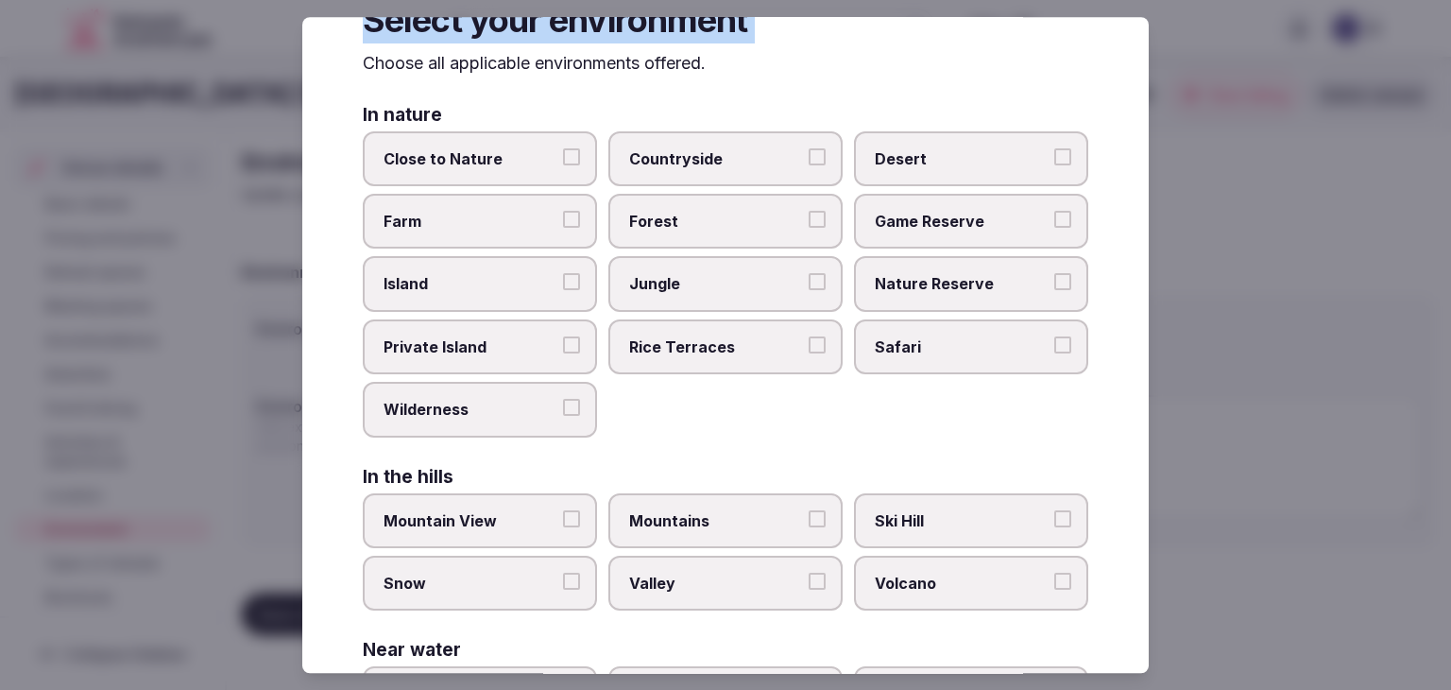
scroll to position [452, 0]
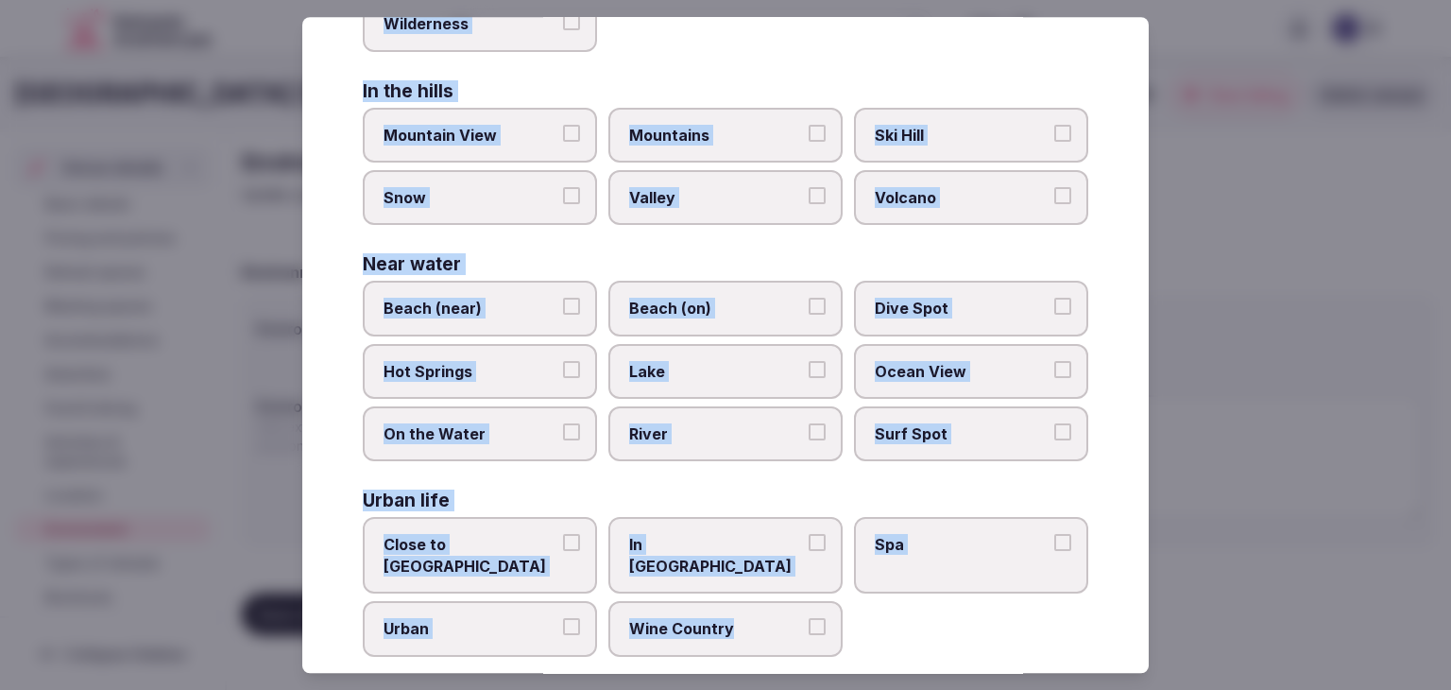
drag, startPoint x: 360, startPoint y: 126, endPoint x: 866, endPoint y: 635, distance: 717.7
click at [867, 636] on div "Select your environment Choose all applicable environments offered. In nature C…" at bounding box center [725, 345] width 847 height 656
copy div "Choose all applicable environments offered. In nature Close to Nature Countrysi…"
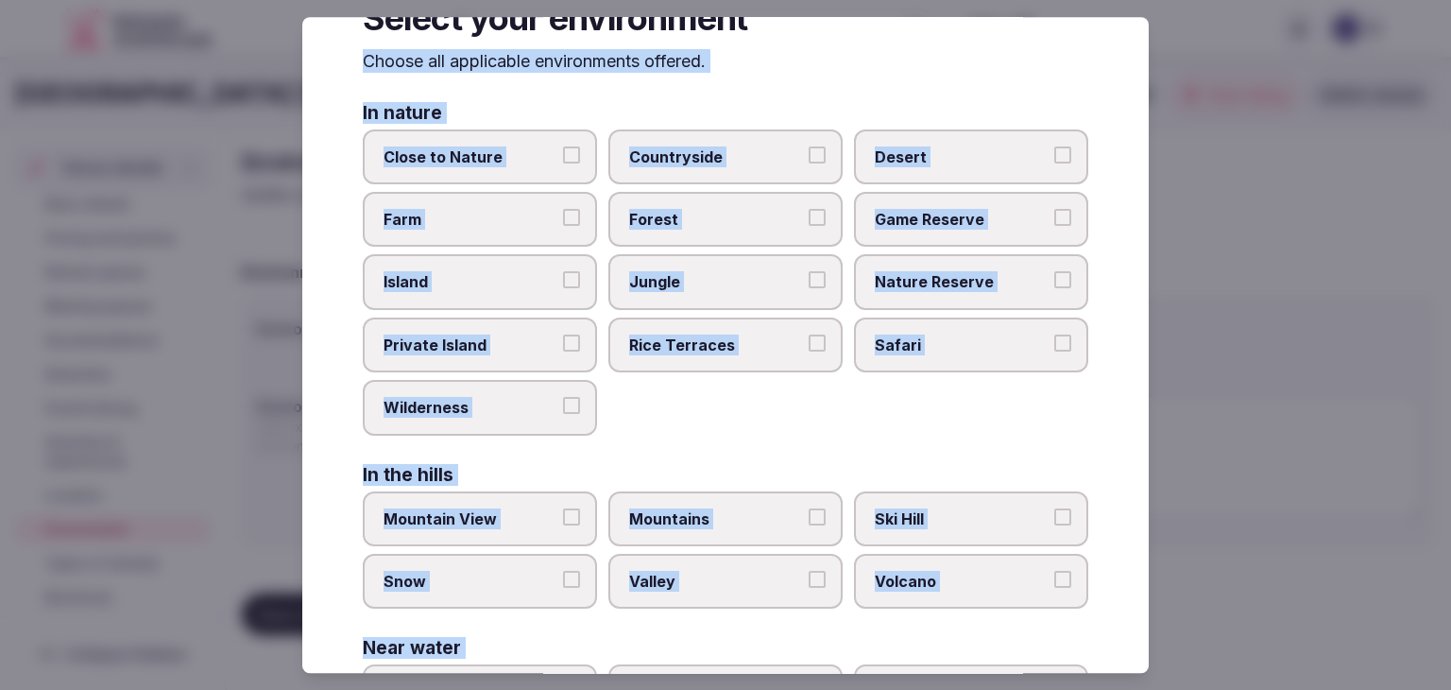
scroll to position [0, 0]
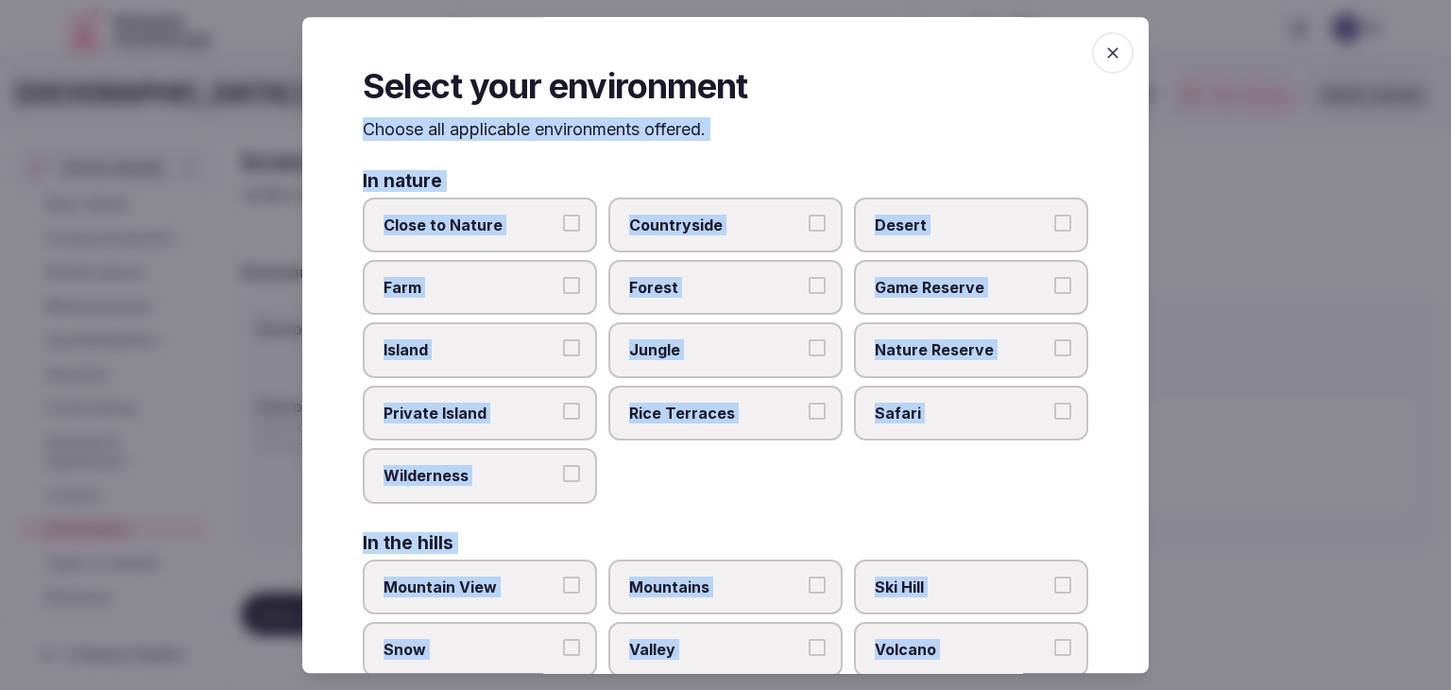
click at [502, 219] on span "Close to Nature" at bounding box center [471, 225] width 174 height 21
click at [563, 219] on button "Close to Nature" at bounding box center [571, 223] width 17 height 17
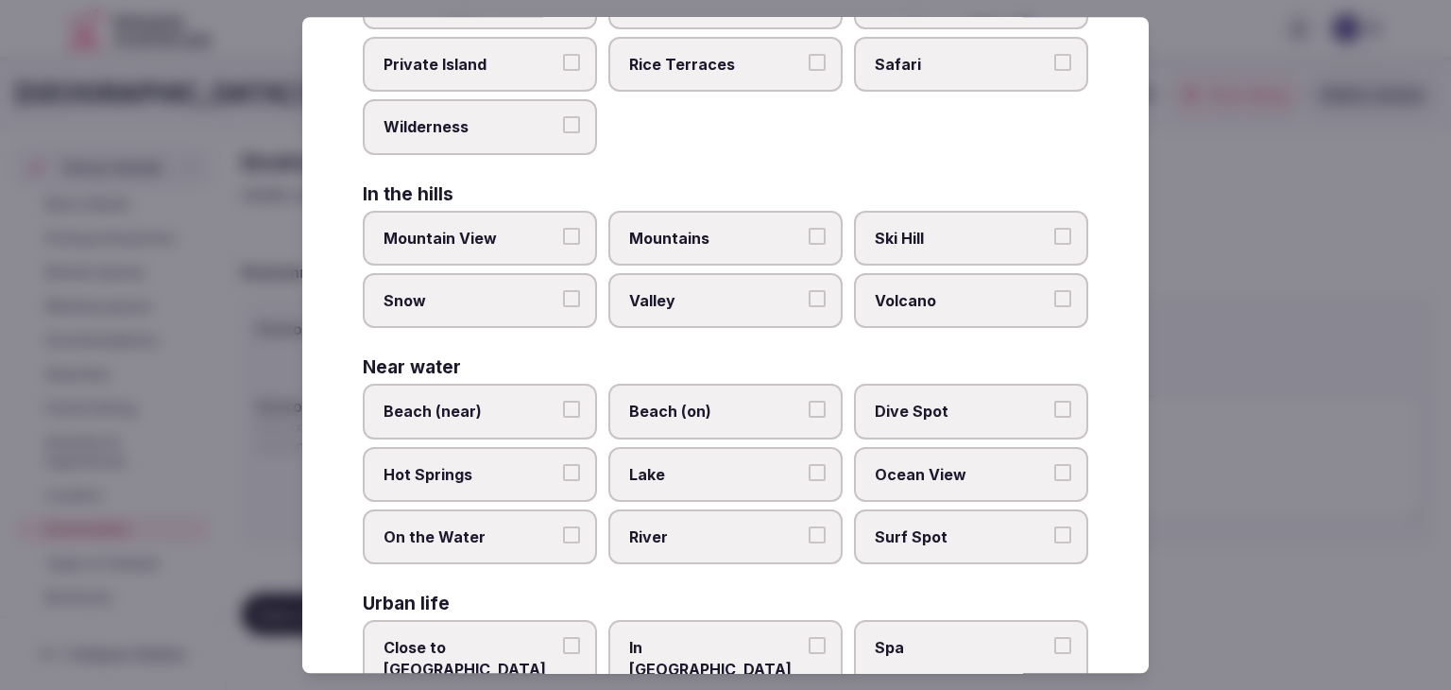
scroll to position [378, 0]
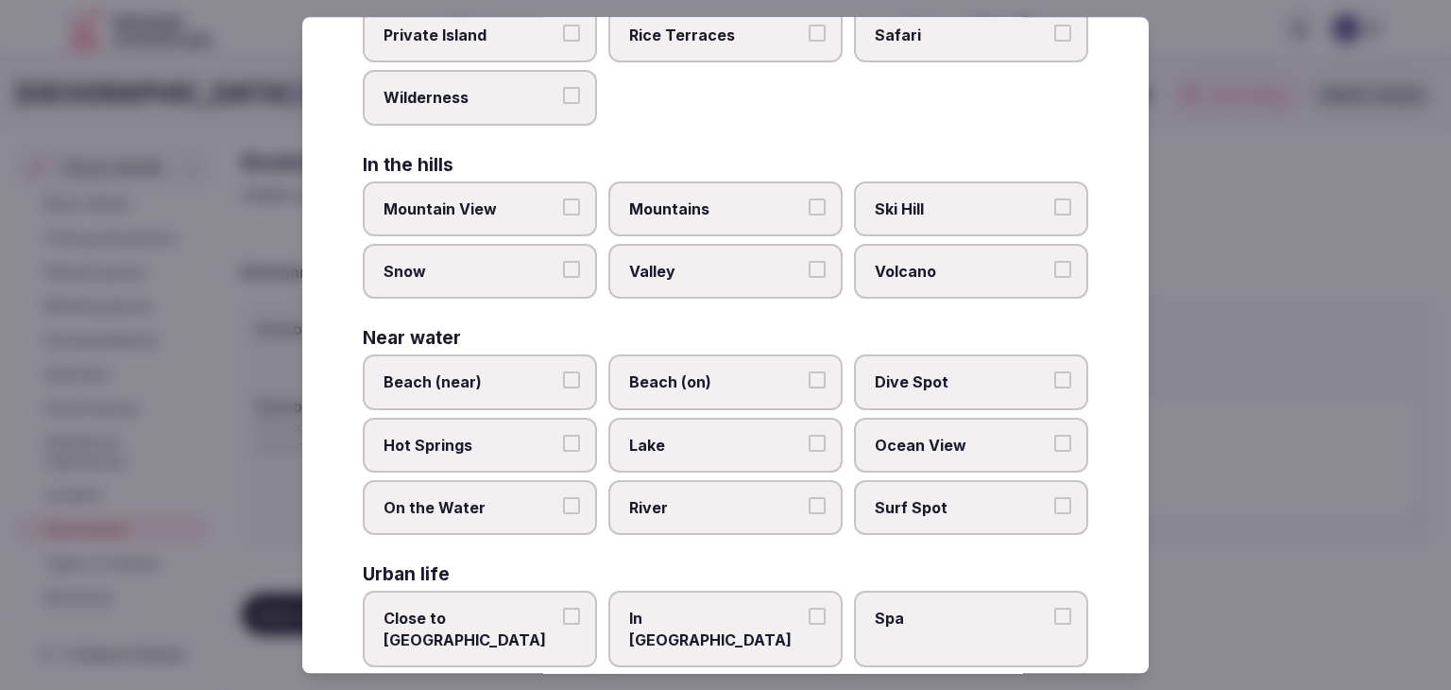
click at [717, 374] on span "Beach (on)" at bounding box center [716, 382] width 174 height 21
click at [809, 374] on button "Beach (on)" at bounding box center [817, 380] width 17 height 17
click at [925, 441] on span "Ocean View" at bounding box center [962, 445] width 174 height 21
click at [1055, 441] on button "Ocean View" at bounding box center [1063, 443] width 17 height 17
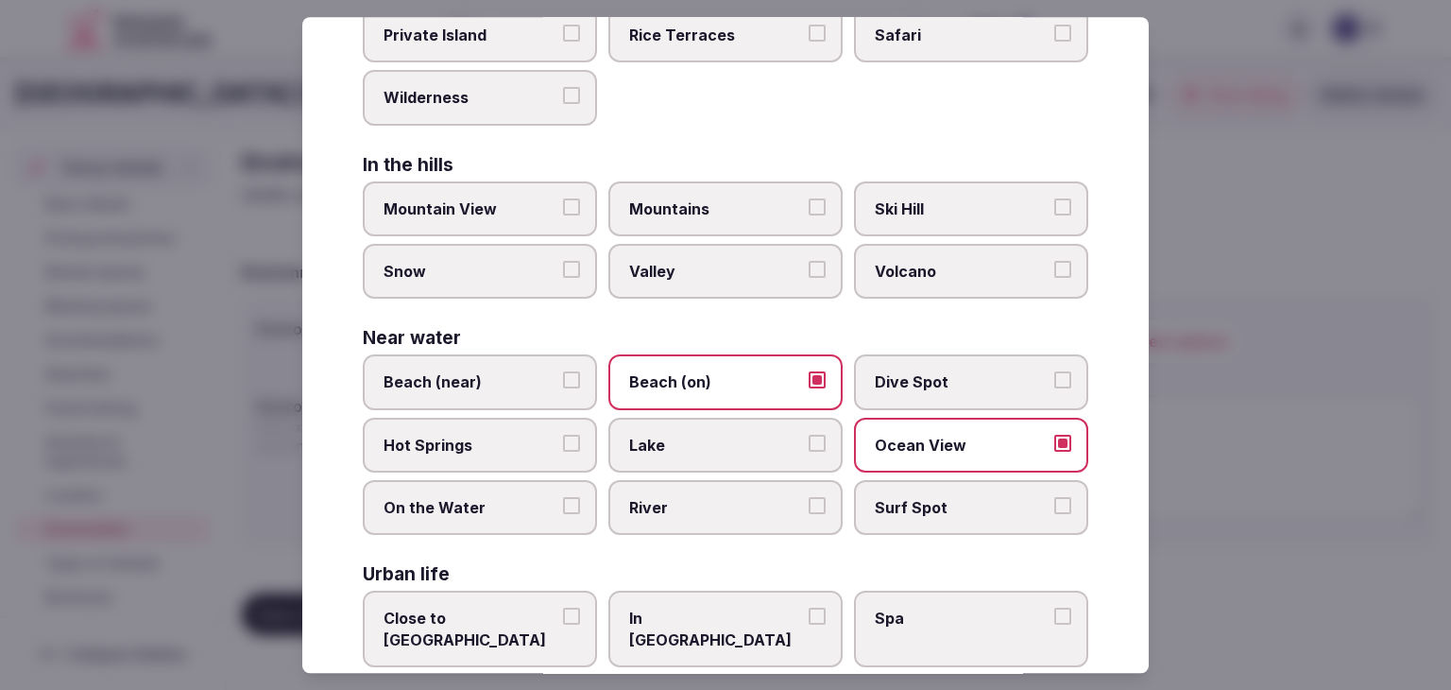
click at [489, 356] on label "Beach (near)" at bounding box center [480, 382] width 234 height 55
click at [563, 372] on button "Beach (near)" at bounding box center [571, 380] width 17 height 17
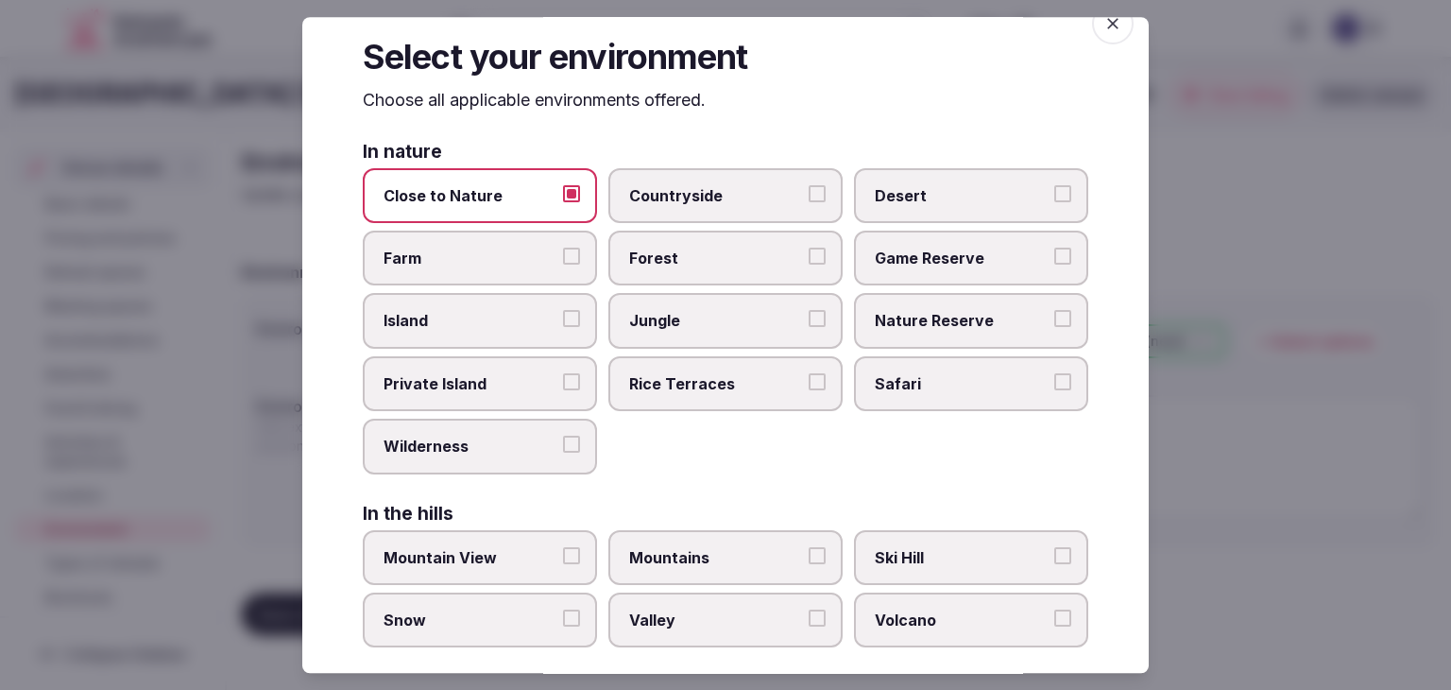
scroll to position [0, 0]
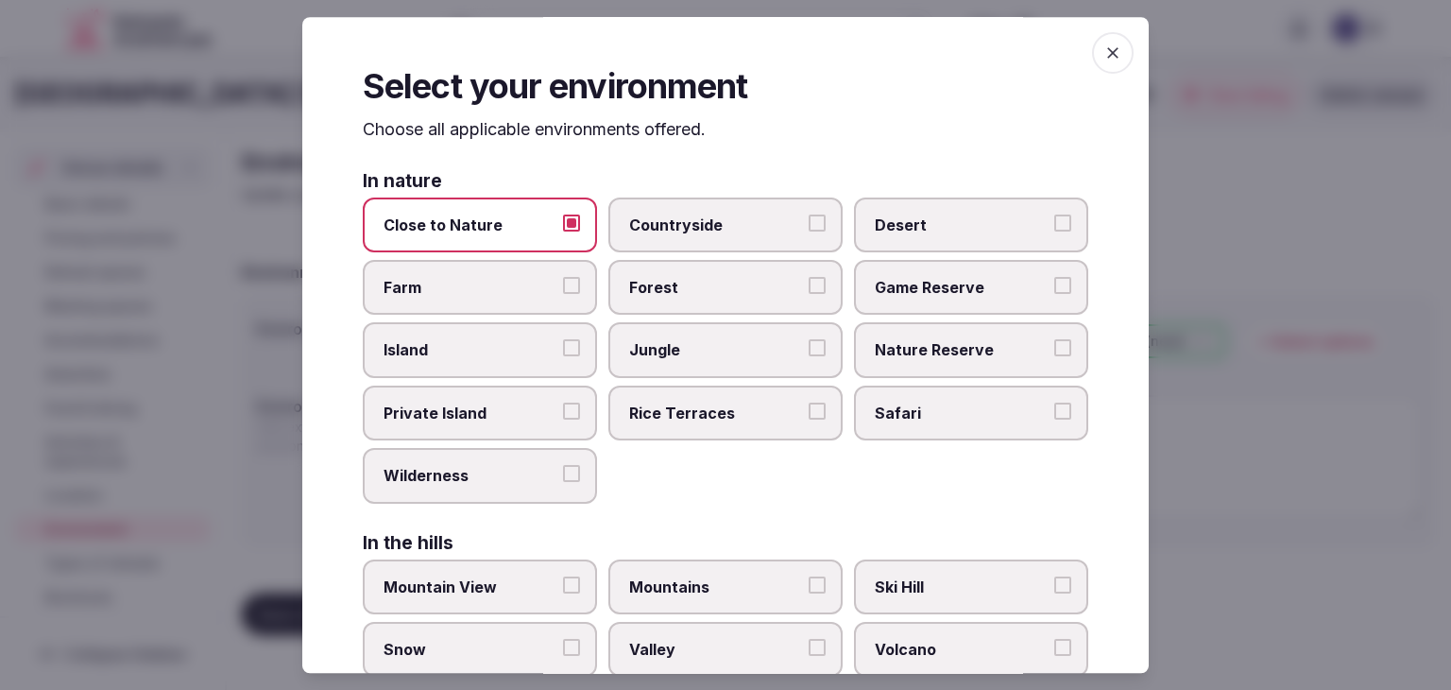
click at [1108, 46] on icon "button" at bounding box center [1113, 52] width 19 height 19
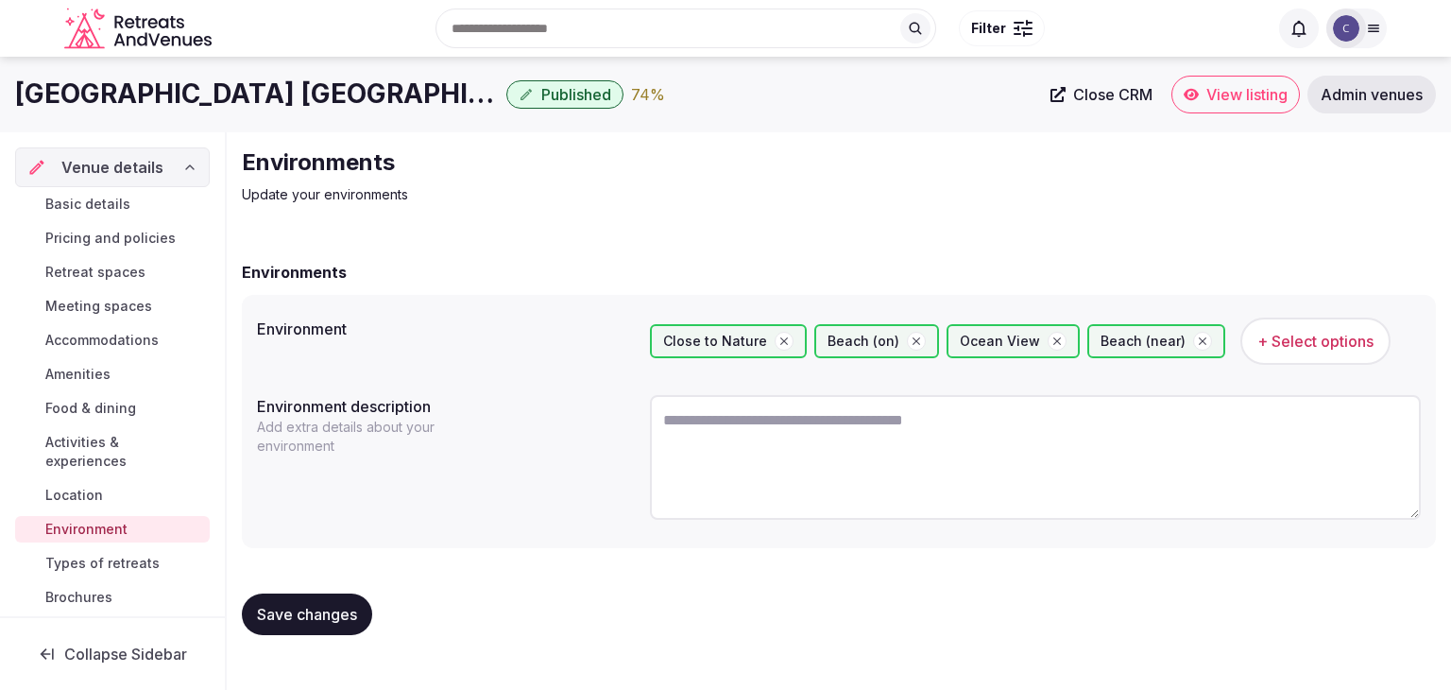
click at [356, 607] on span "Save changes" at bounding box center [307, 614] width 100 height 19
click at [207, 92] on h1 "[GEOGRAPHIC_DATA] [GEOGRAPHIC_DATA]" at bounding box center [257, 94] width 484 height 37
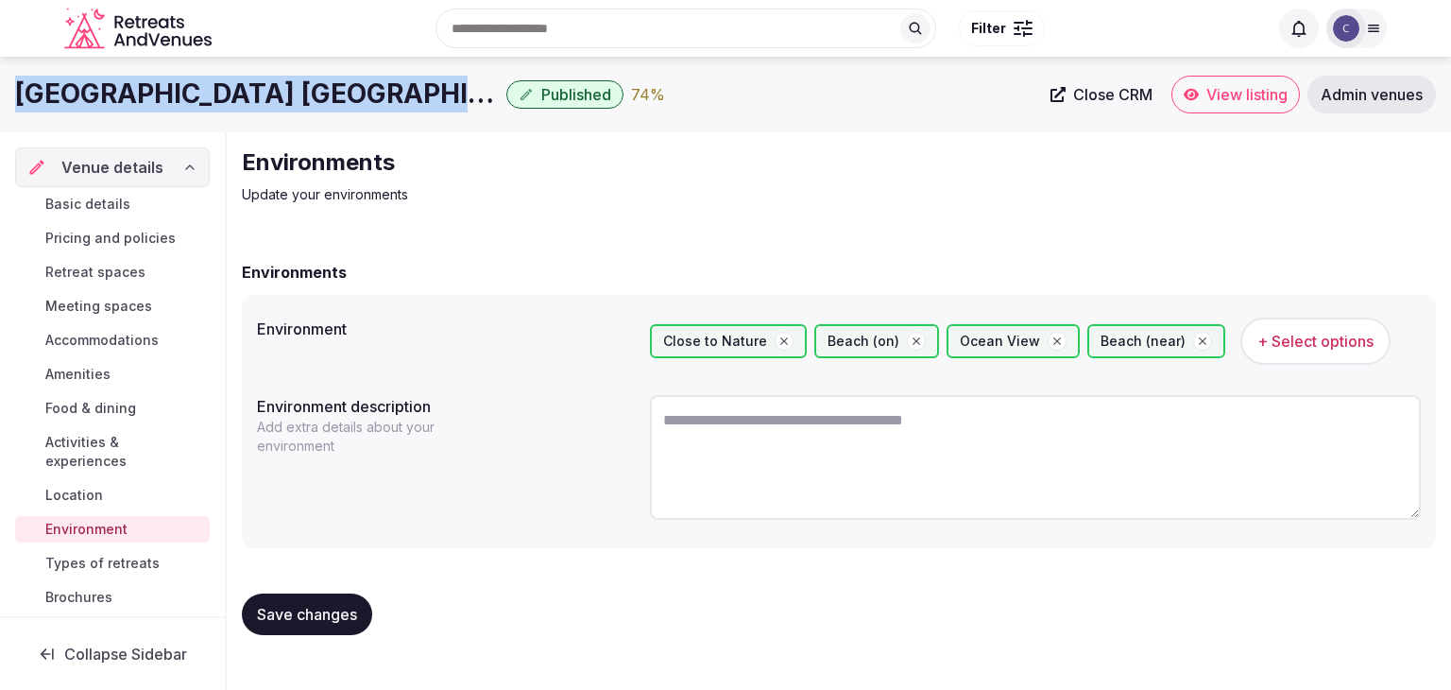
drag, startPoint x: 207, startPoint y: 92, endPoint x: 197, endPoint y: 94, distance: 10.8
click at [206, 92] on h1 "[GEOGRAPHIC_DATA] [GEOGRAPHIC_DATA]" at bounding box center [257, 94] width 484 height 37
copy div "[GEOGRAPHIC_DATA] [GEOGRAPHIC_DATA]"
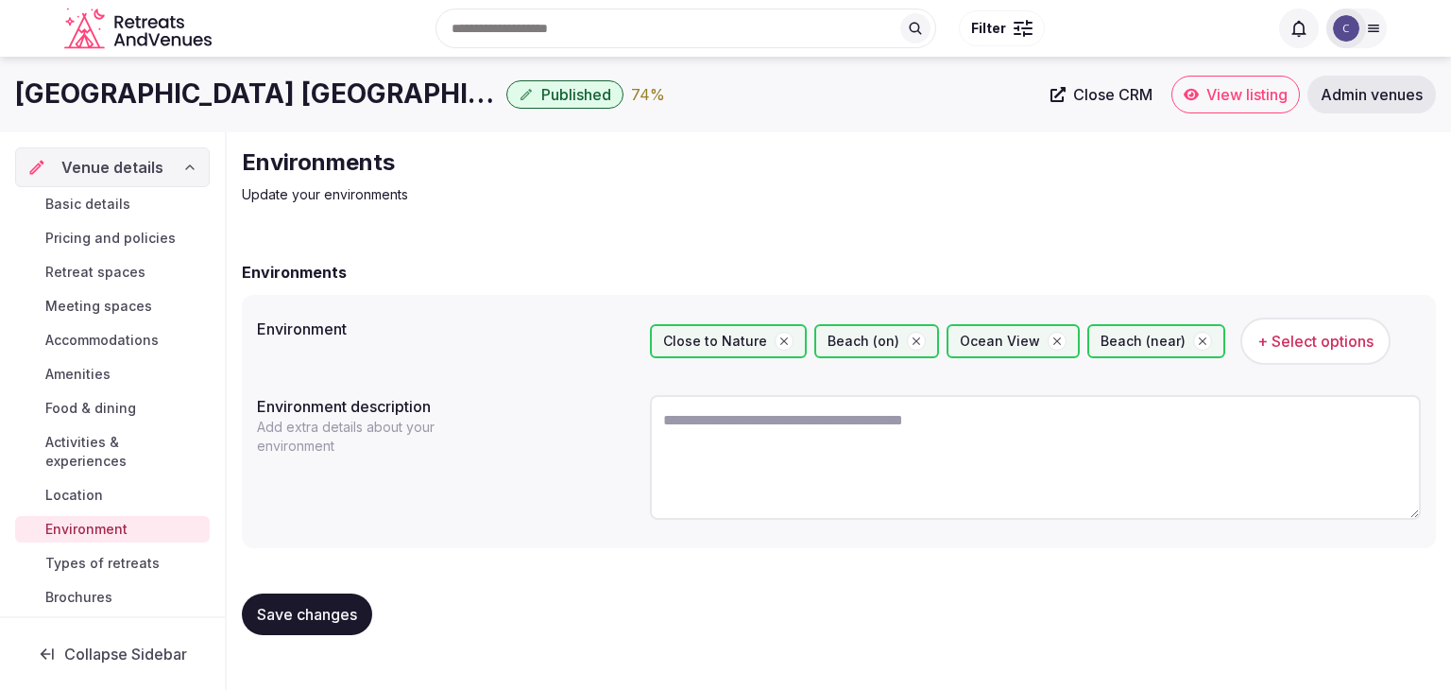
click at [813, 472] on textarea at bounding box center [1035, 457] width 771 height 125
paste textarea "**********"
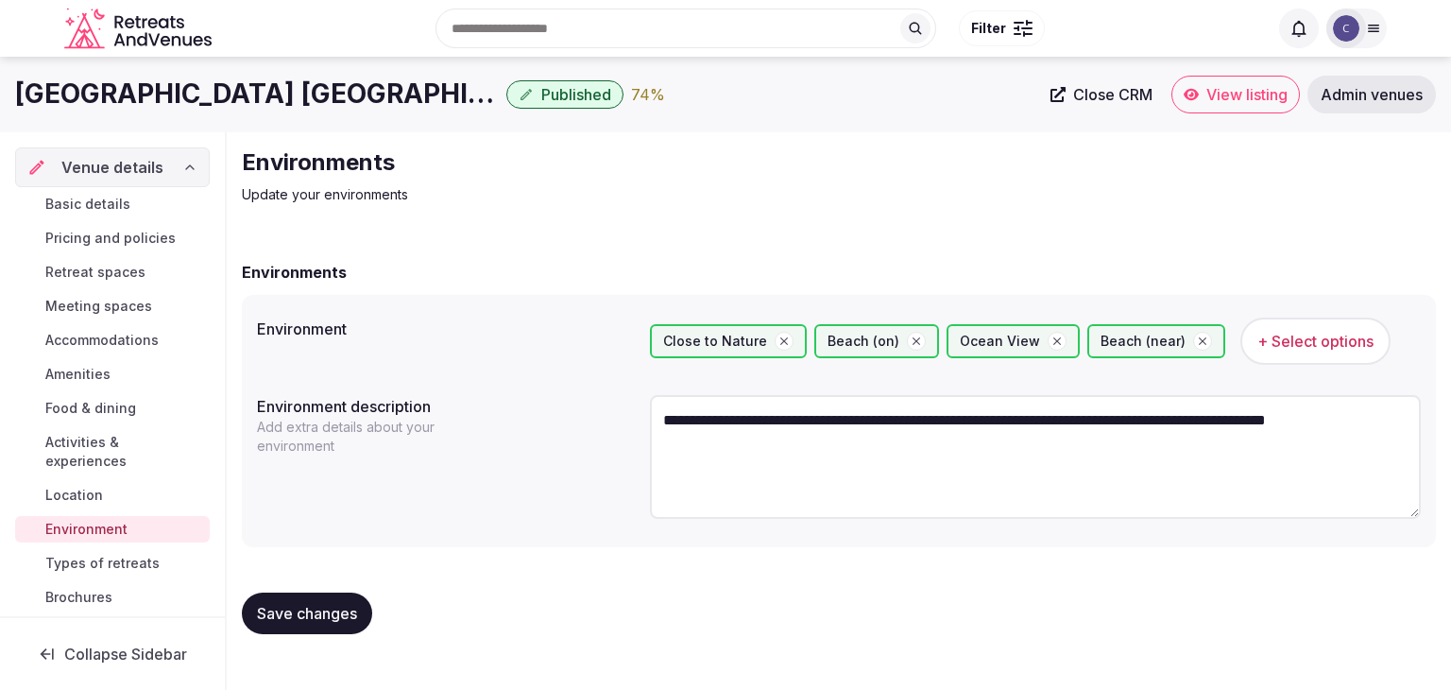
type textarea "**********"
click at [301, 595] on button "Save changes" at bounding box center [307, 614] width 130 height 42
click at [106, 561] on span "Types of retreats" at bounding box center [102, 563] width 114 height 19
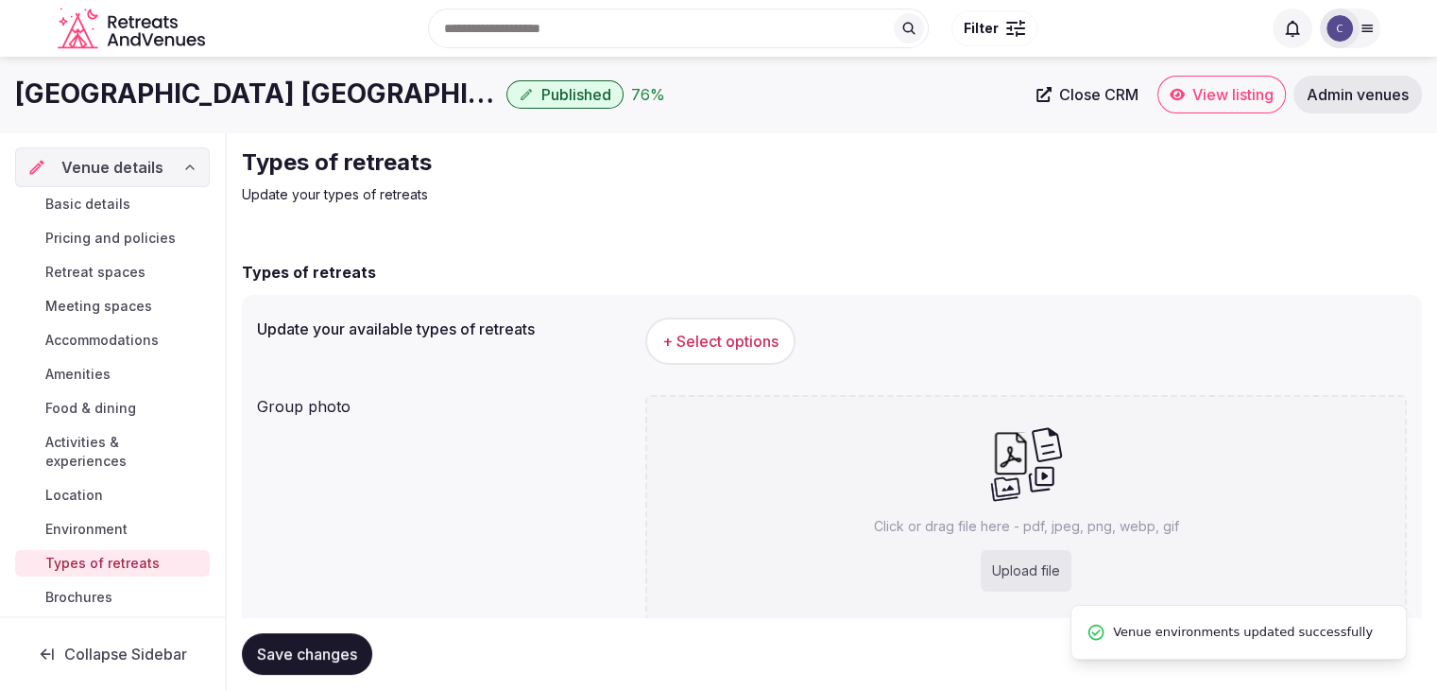
click at [750, 357] on button "+ Select options" at bounding box center [720, 341] width 150 height 47
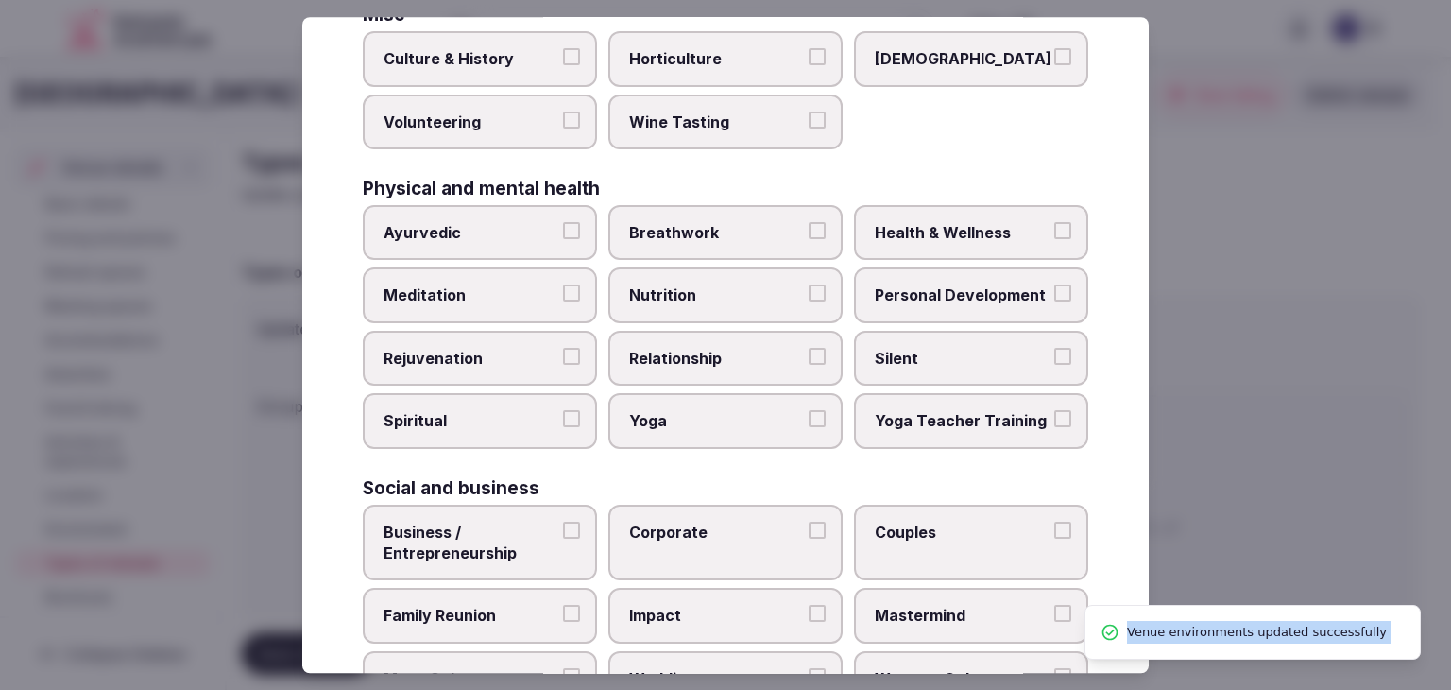
scroll to position [768, 0]
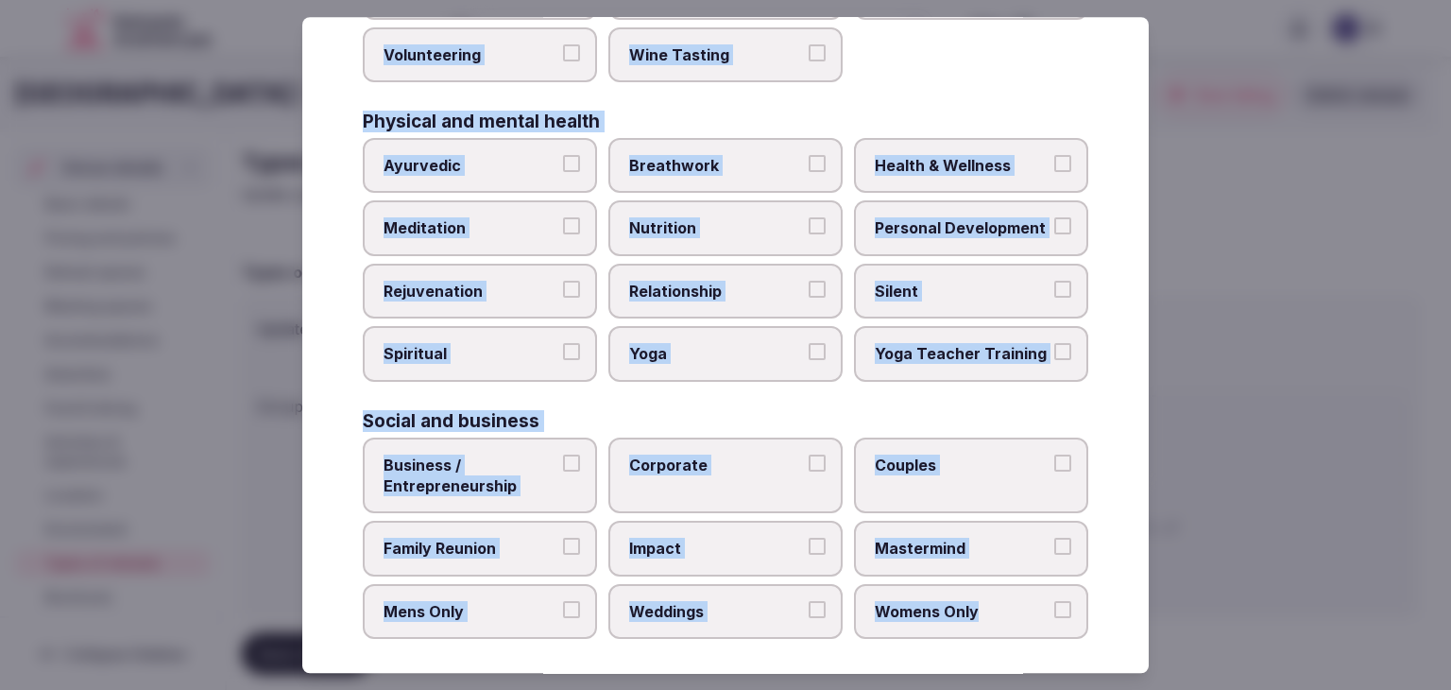
drag, startPoint x: 356, startPoint y: 128, endPoint x: 1054, endPoint y: 628, distance: 858.6
click at [1039, 634] on div "Select your types of retreats Choose all applicable types of retreats offered. …" at bounding box center [725, 345] width 847 height 656
copy div "Choose all applicable types of retreats offered. Active Adventure Cold Water Ex…"
click at [725, 163] on span "Breathwork" at bounding box center [716, 165] width 174 height 21
click at [809, 163] on button "Breathwork" at bounding box center [817, 163] width 17 height 17
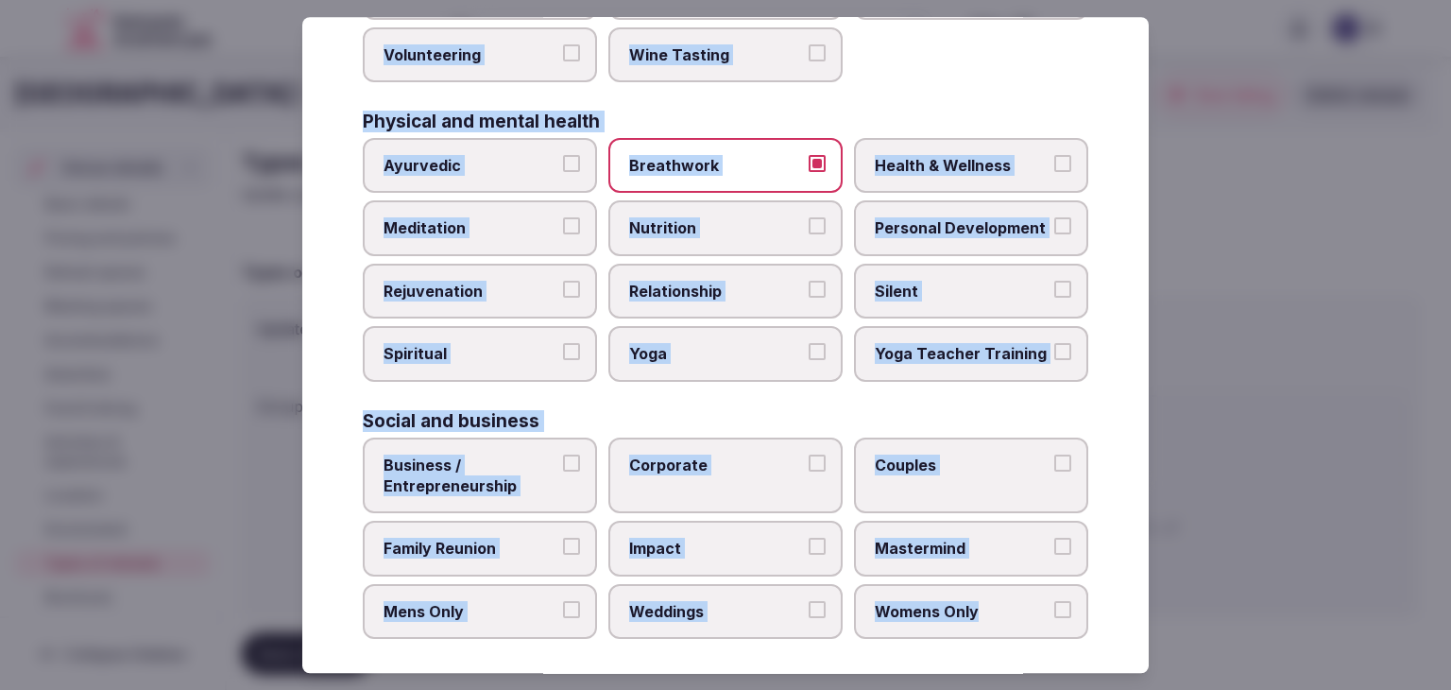
click at [724, 166] on span "Breathwork" at bounding box center [716, 165] width 174 height 21
click at [809, 166] on button "Breathwork" at bounding box center [817, 163] width 17 height 17
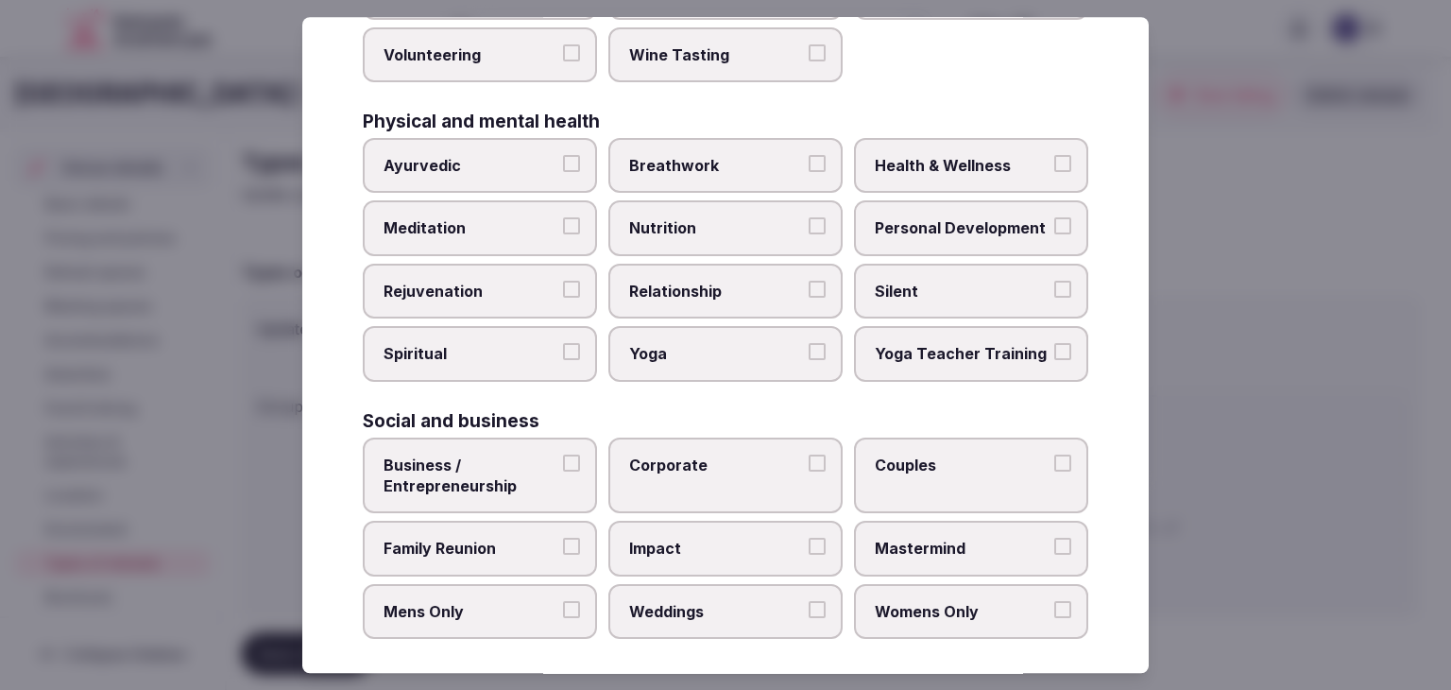
drag, startPoint x: 996, startPoint y: 163, endPoint x: 987, endPoint y: 175, distance: 14.8
click at [995, 163] on span "Health & Wellness" at bounding box center [962, 165] width 174 height 21
click at [1055, 163] on button "Health & Wellness" at bounding box center [1063, 163] width 17 height 17
click at [469, 302] on label "Rejuvenation" at bounding box center [480, 291] width 234 height 55
click at [563, 298] on button "Rejuvenation" at bounding box center [571, 289] width 17 height 17
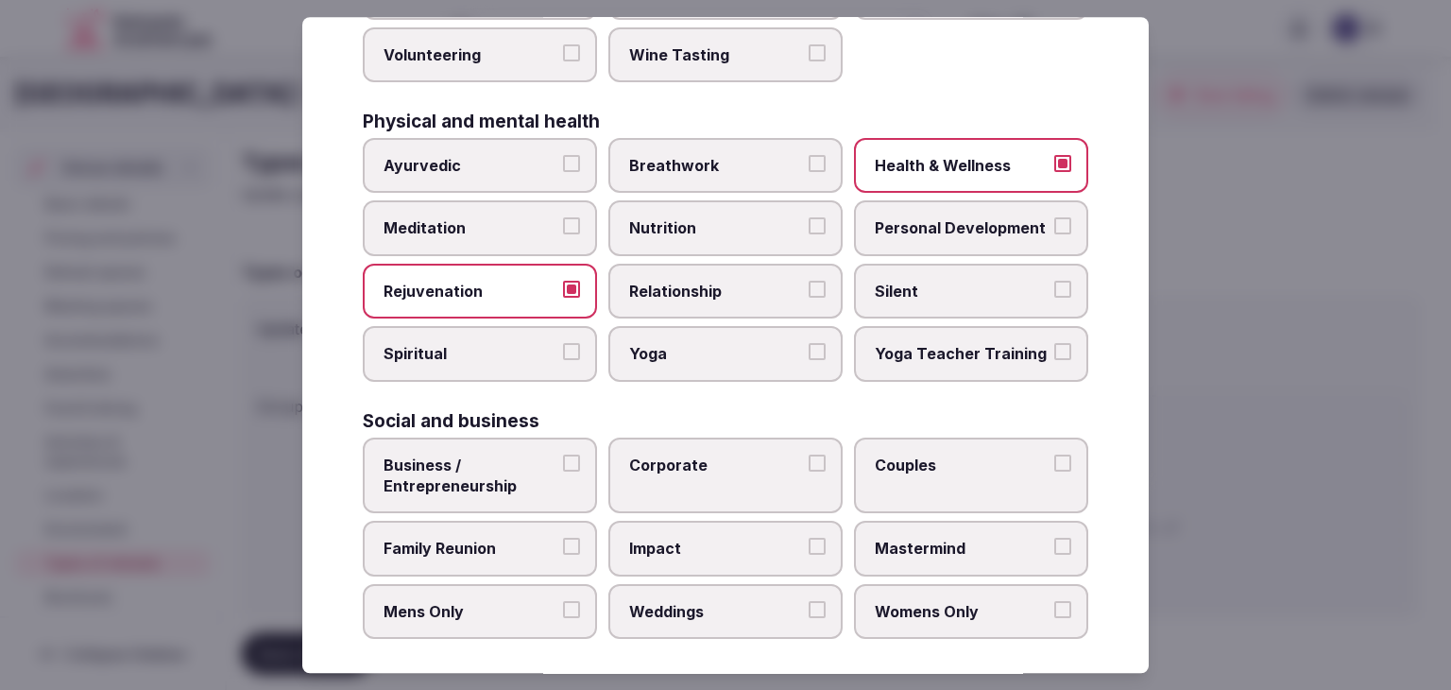
click at [538, 222] on span "Meditation" at bounding box center [471, 228] width 174 height 21
click at [563, 222] on button "Meditation" at bounding box center [571, 226] width 17 height 17
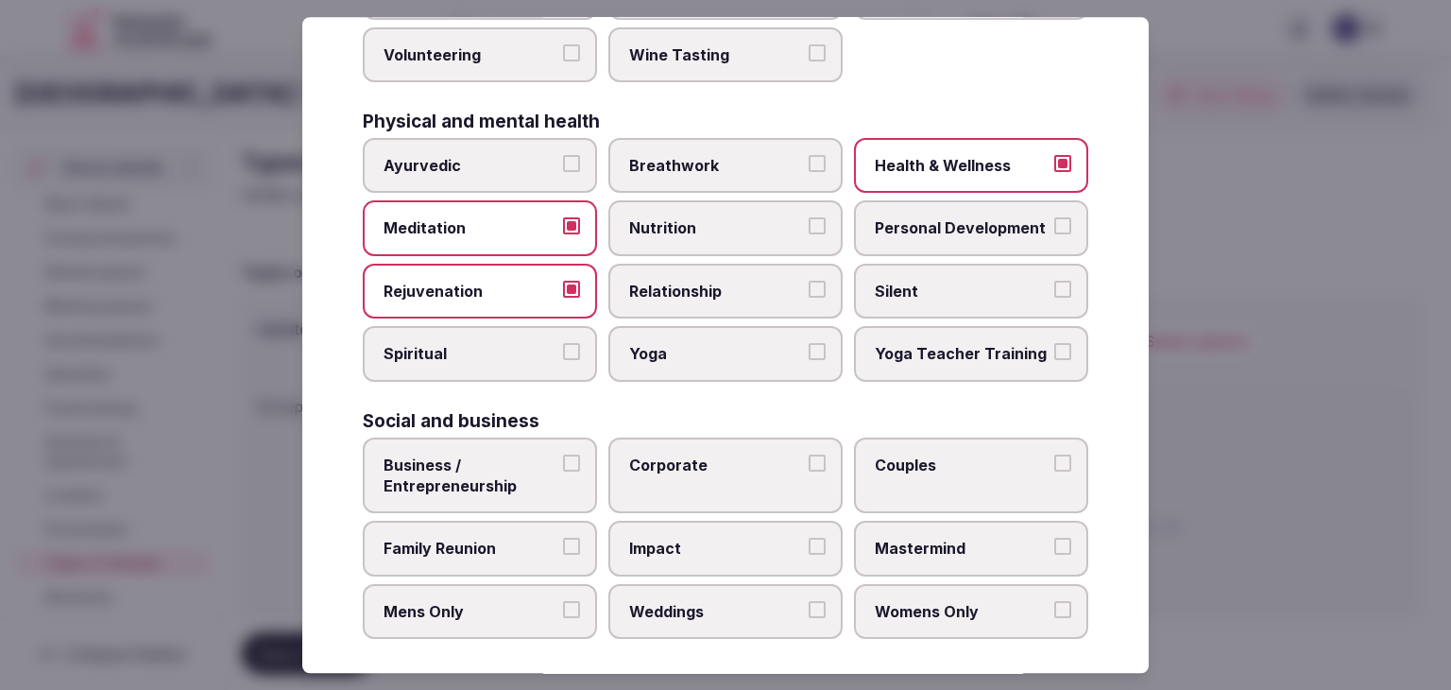
click at [686, 344] on span "Yoga" at bounding box center [716, 354] width 174 height 21
click at [809, 344] on button "Yoga" at bounding box center [817, 352] width 17 height 17
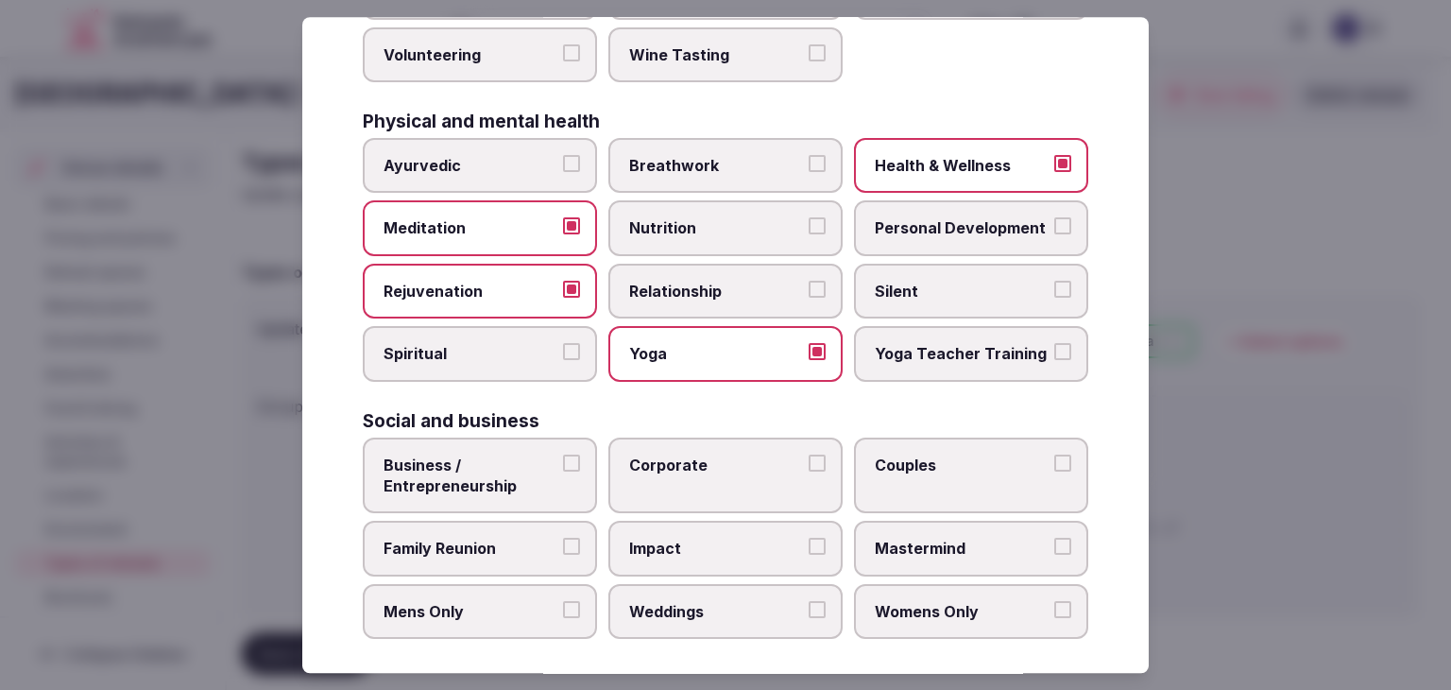
click at [920, 218] on span "Personal Development" at bounding box center [962, 228] width 174 height 21
click at [1055, 218] on button "Personal Development" at bounding box center [1063, 226] width 17 height 17
click at [736, 474] on label "Corporate" at bounding box center [726, 476] width 234 height 77
click at [809, 472] on button "Corporate" at bounding box center [817, 463] width 17 height 17
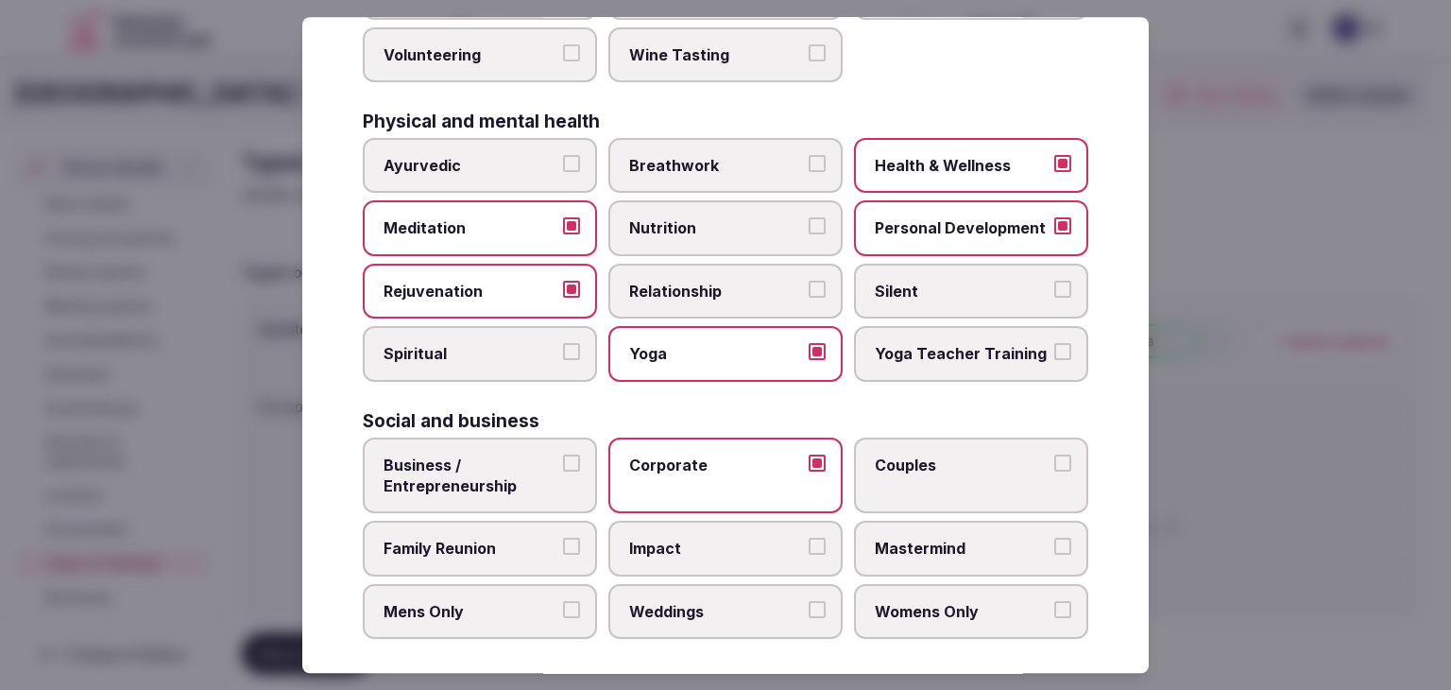
click at [507, 541] on span "Family Reunion" at bounding box center [471, 549] width 174 height 21
click at [563, 541] on button "Family Reunion" at bounding box center [571, 547] width 17 height 17
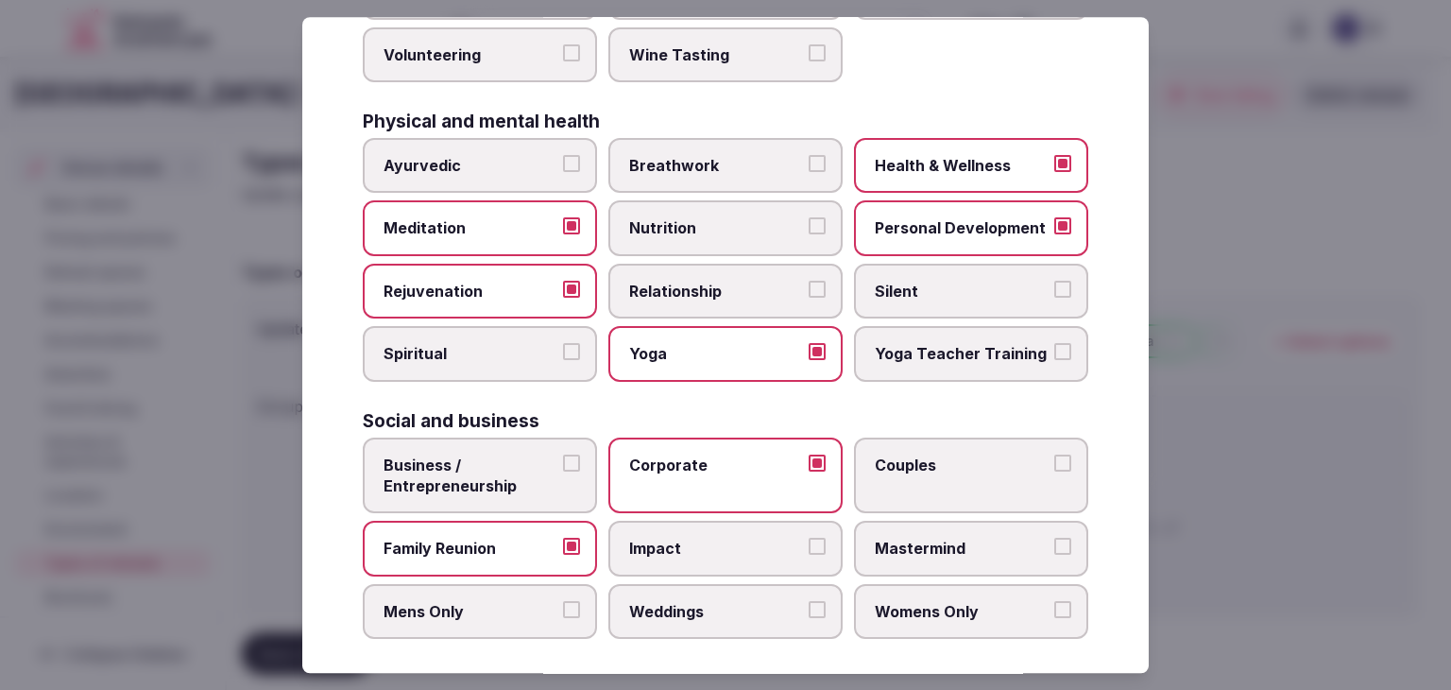
click at [672, 587] on label "Weddings" at bounding box center [726, 611] width 234 height 55
click at [809, 601] on button "Weddings" at bounding box center [817, 609] width 17 height 17
click at [911, 462] on span "Couples" at bounding box center [962, 465] width 174 height 21
click at [1055, 462] on button "Couples" at bounding box center [1063, 463] width 17 height 17
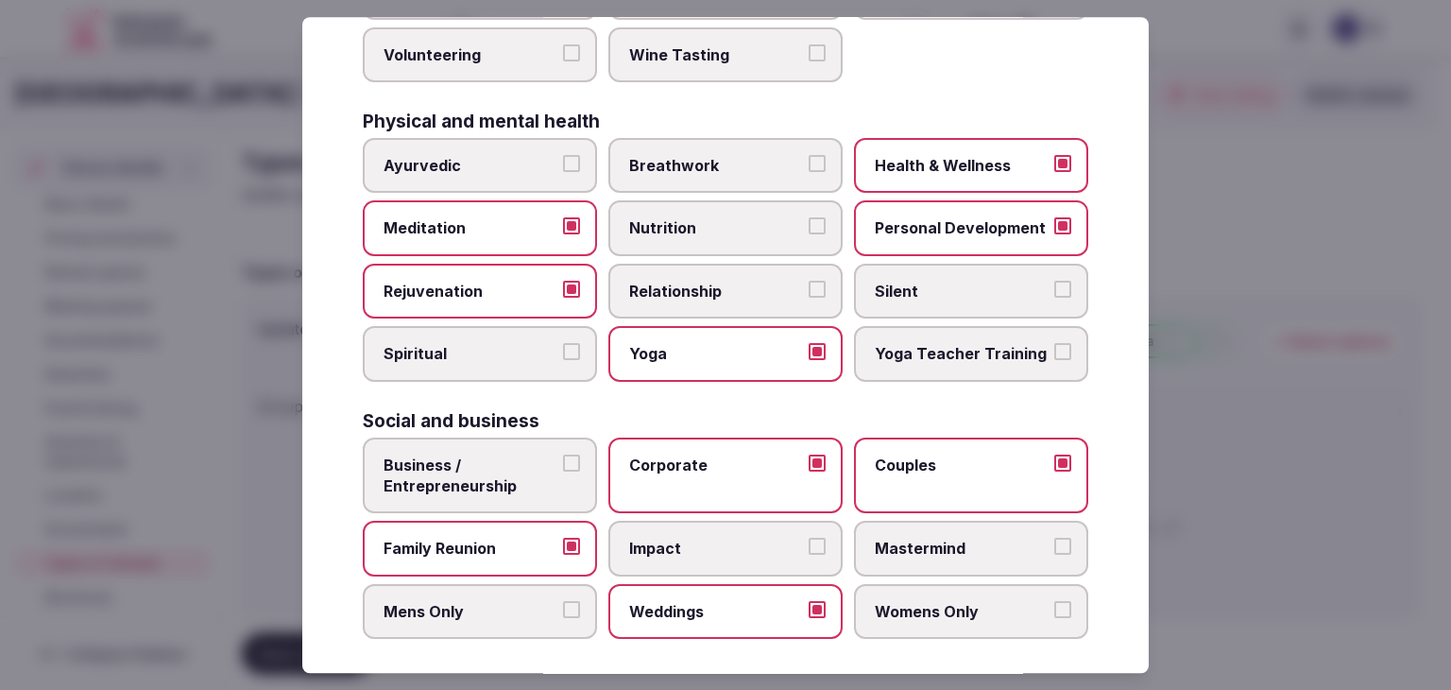
click at [511, 455] on span "Business / Entrepreneurship" at bounding box center [471, 476] width 174 height 43
click at [563, 455] on button "Business / Entrepreneurship" at bounding box center [571, 463] width 17 height 17
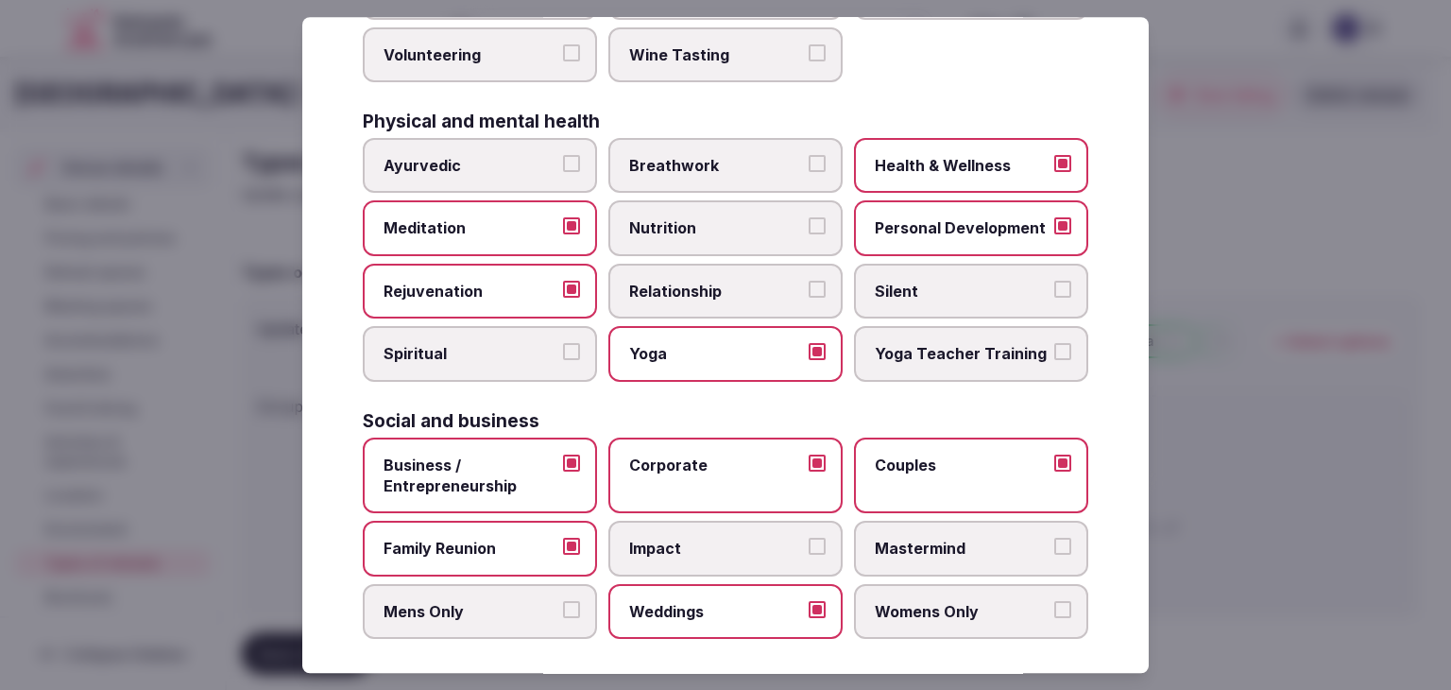
click at [493, 459] on span "Business / Entrepreneurship" at bounding box center [471, 476] width 174 height 43
click at [563, 459] on button "Business / Entrepreneurship" at bounding box center [571, 463] width 17 height 17
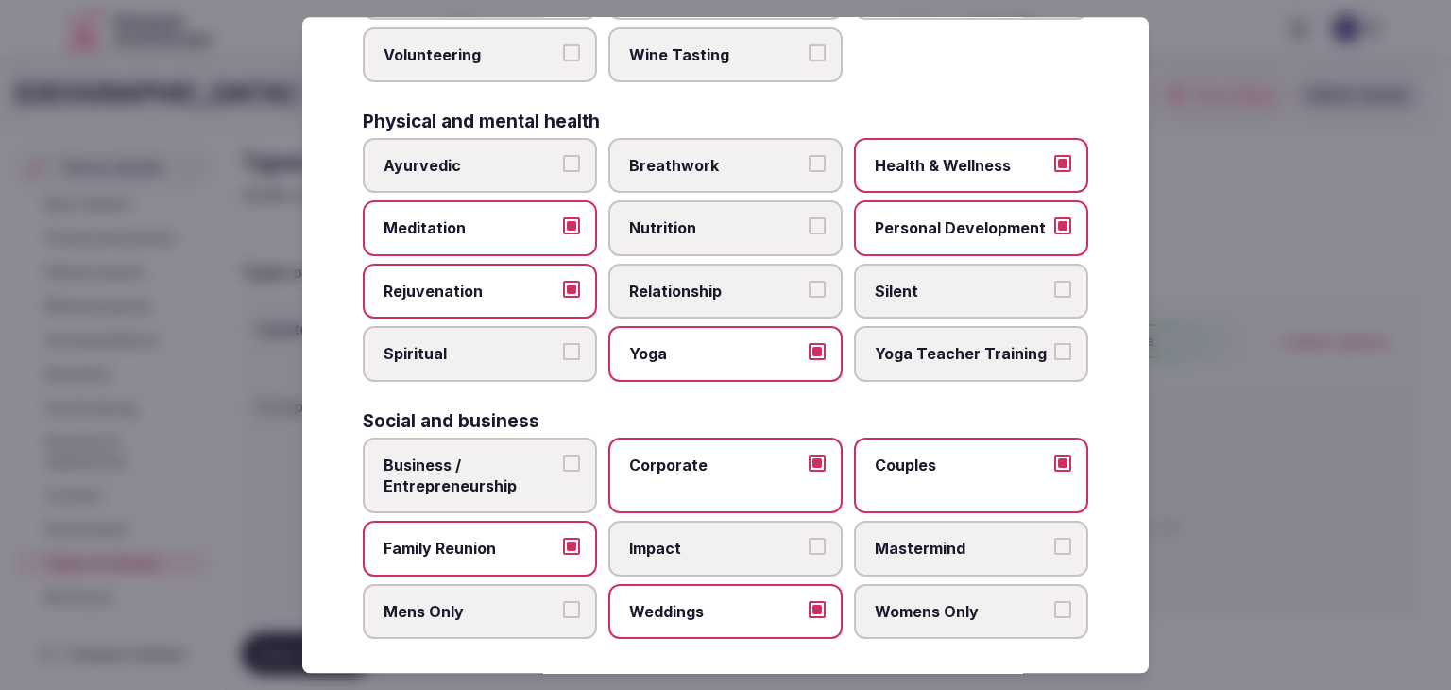
click at [465, 455] on span "Business / Entrepreneurship" at bounding box center [471, 476] width 174 height 43
click at [563, 455] on button "Business / Entrepreneurship" at bounding box center [571, 463] width 17 height 17
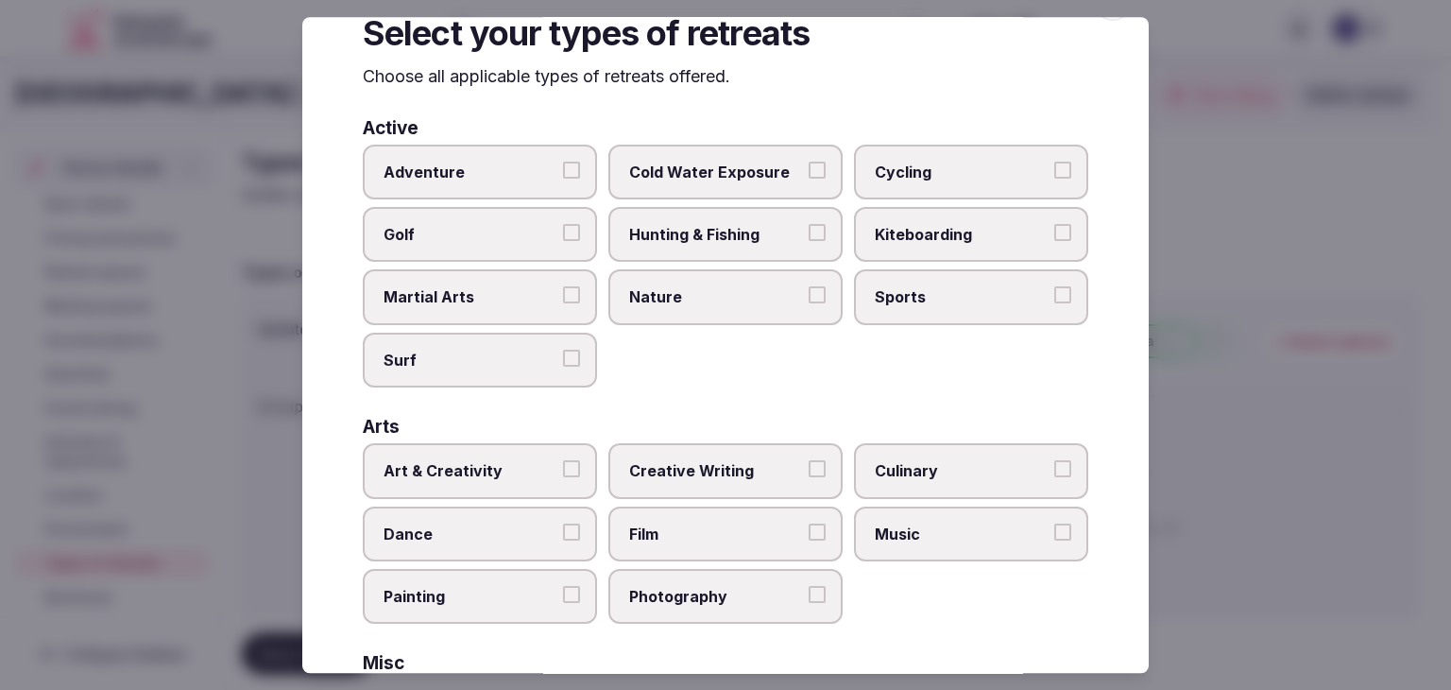
scroll to position [0, 0]
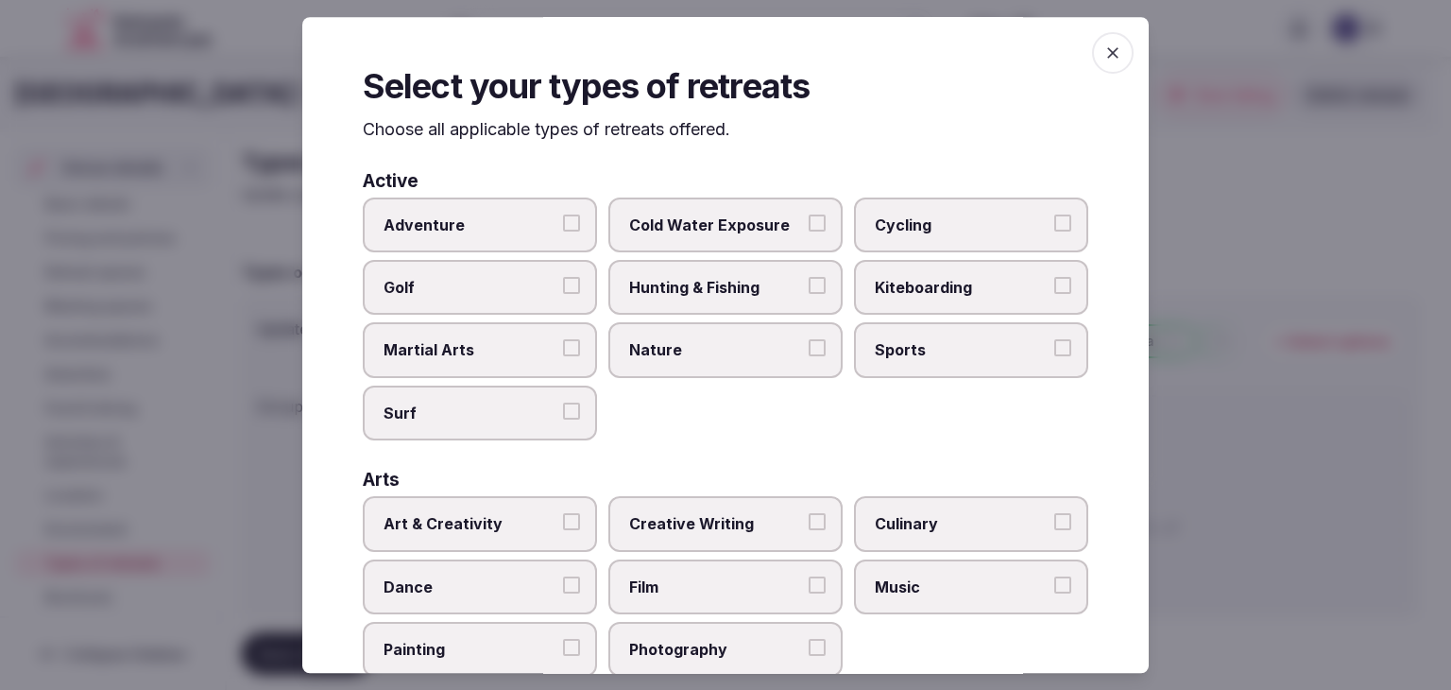
click at [1124, 60] on div "Select your types of retreats Choose all applicable types of retreats offered. …" at bounding box center [725, 345] width 847 height 656
click at [1104, 45] on icon "button" at bounding box center [1113, 52] width 19 height 19
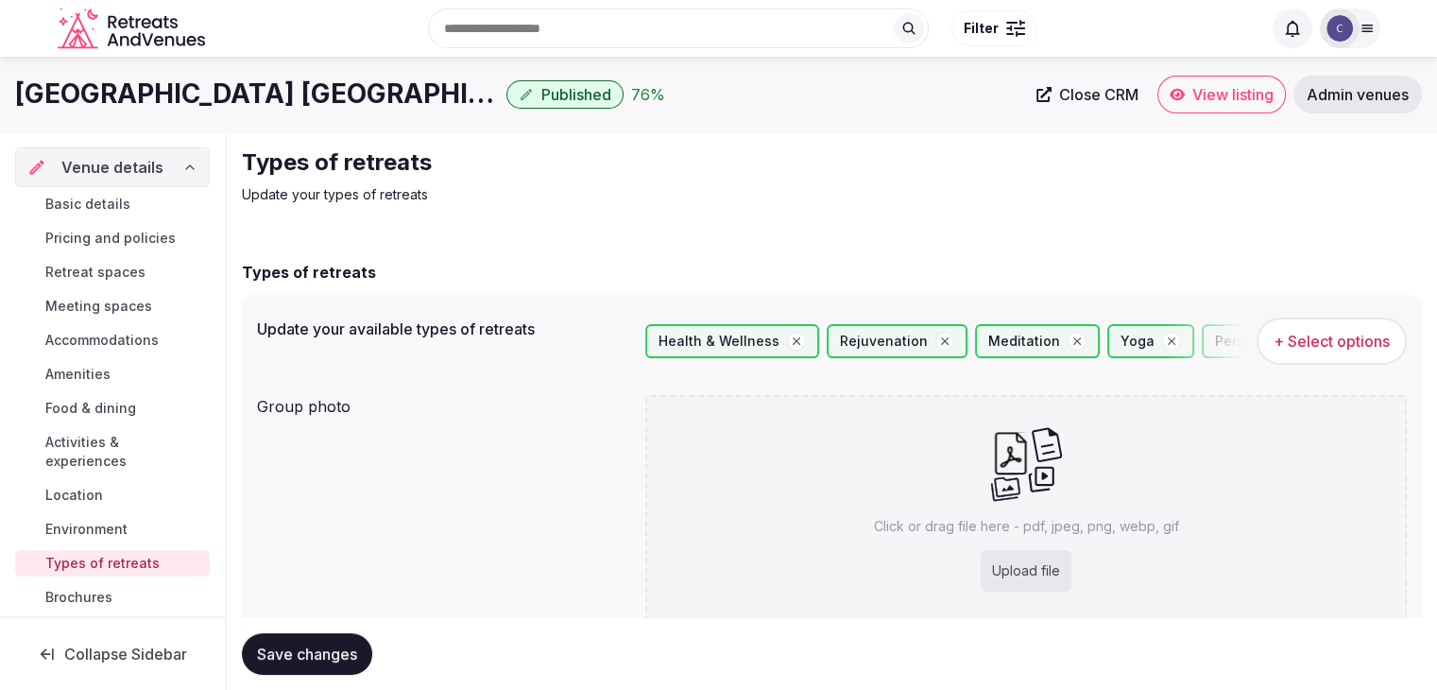
click at [1047, 570] on div "Upload file" at bounding box center [1026, 571] width 91 height 42
type input "**********"
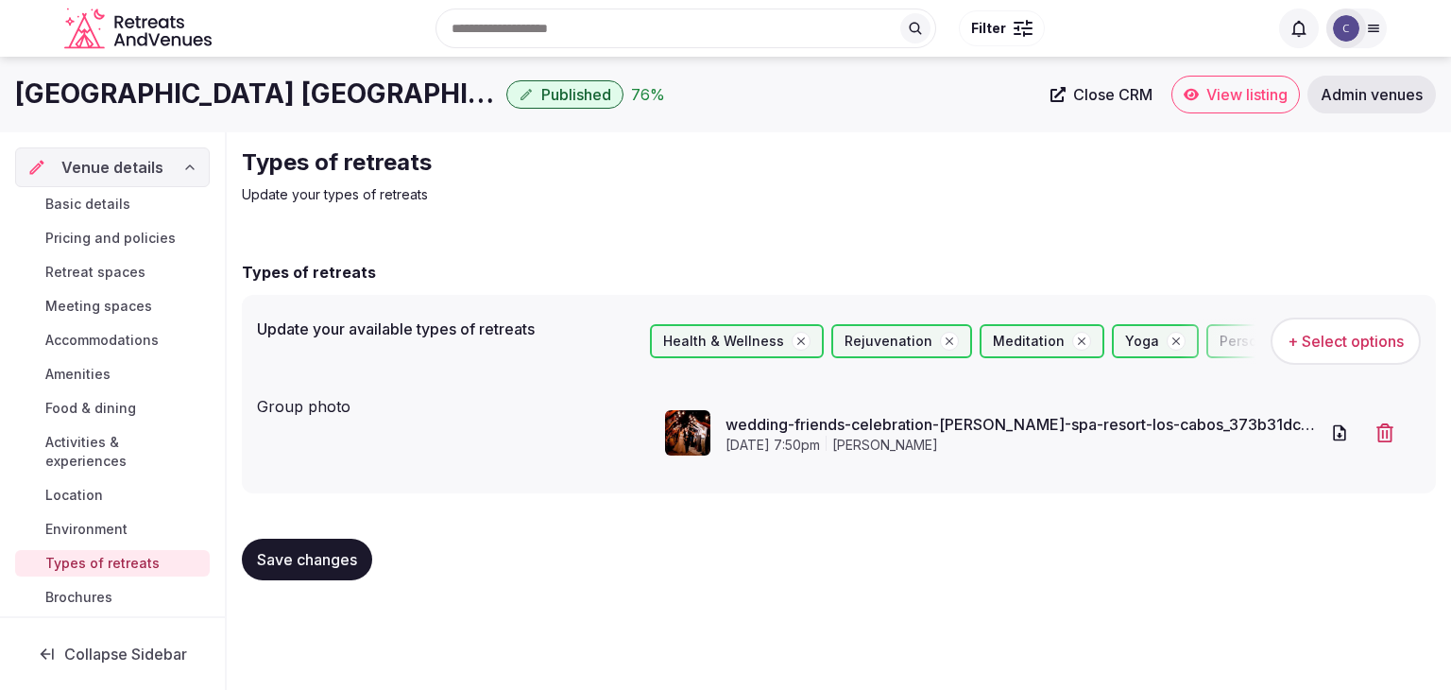
click at [313, 560] on span "Save changes" at bounding box center [307, 559] width 100 height 19
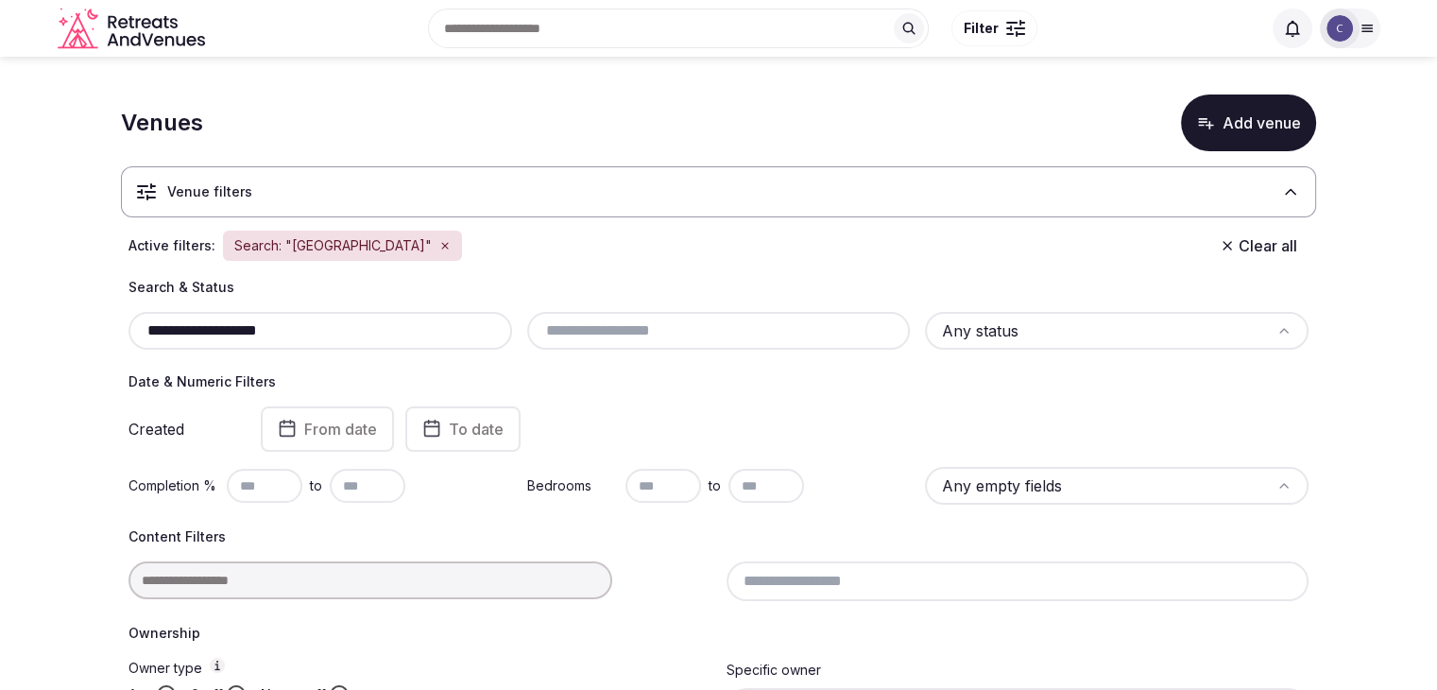
click at [420, 333] on input "**********" at bounding box center [320, 330] width 369 height 23
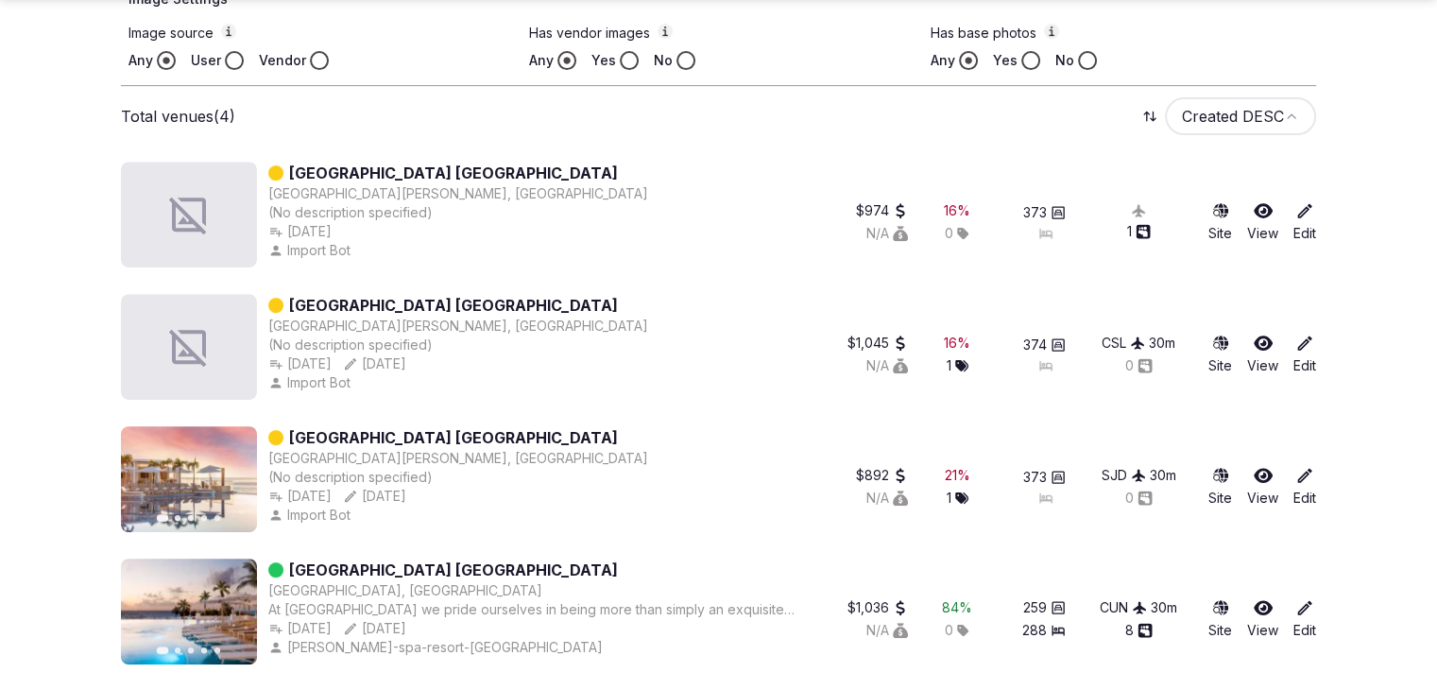
scroll to position [764, 0]
type input "**********"
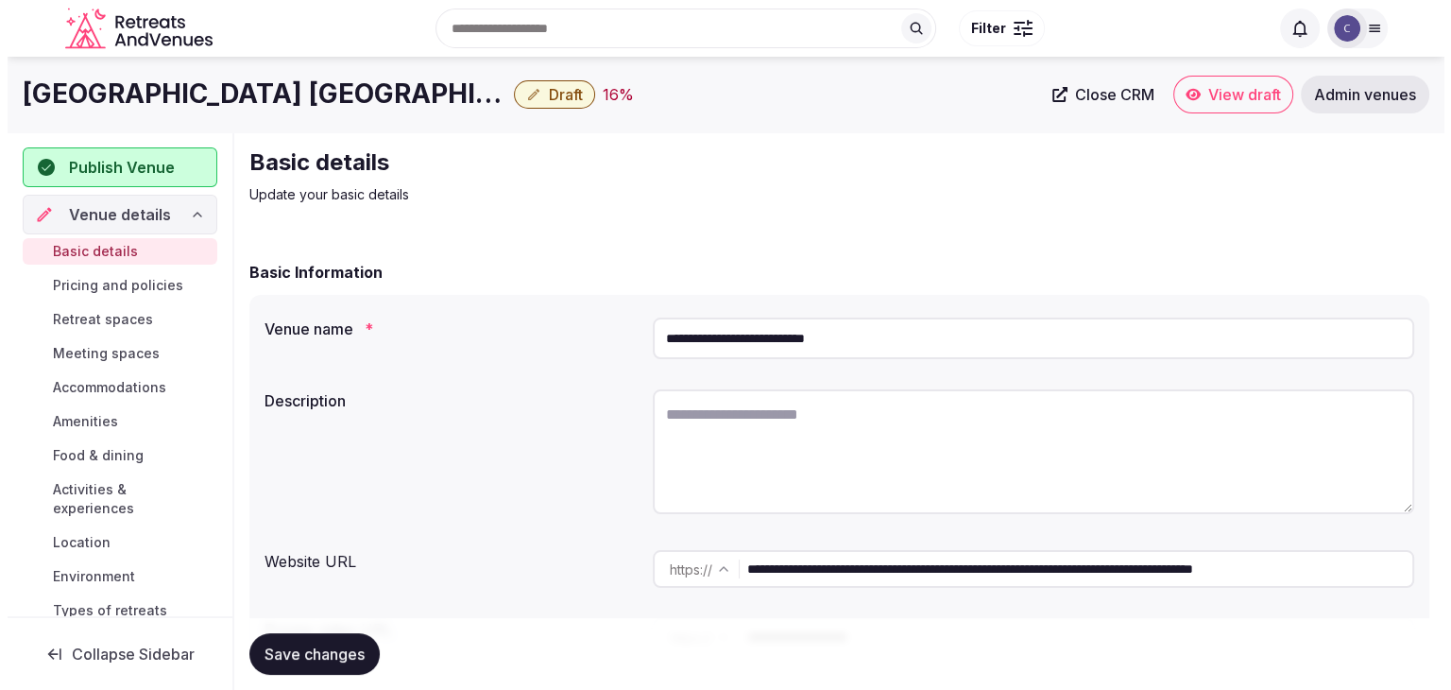
scroll to position [247, 0]
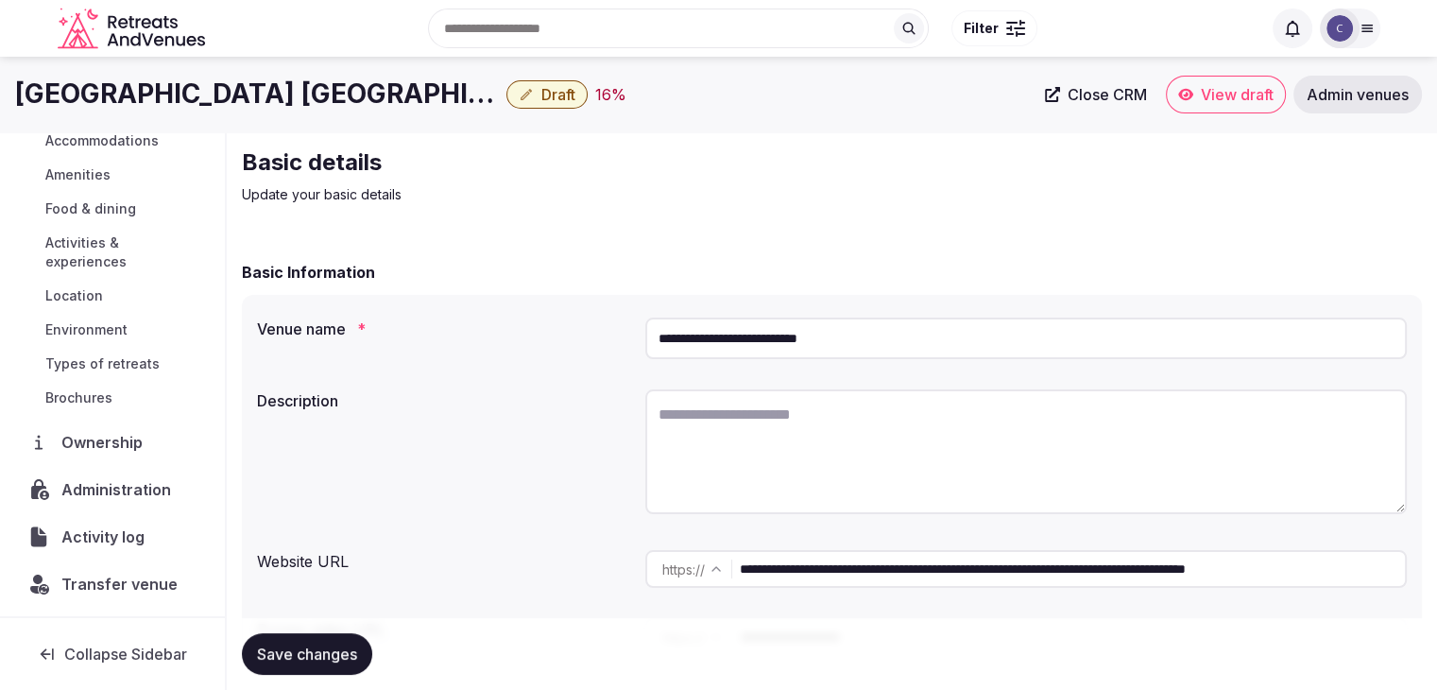
click at [120, 485] on span "Administration" at bounding box center [119, 489] width 117 height 23
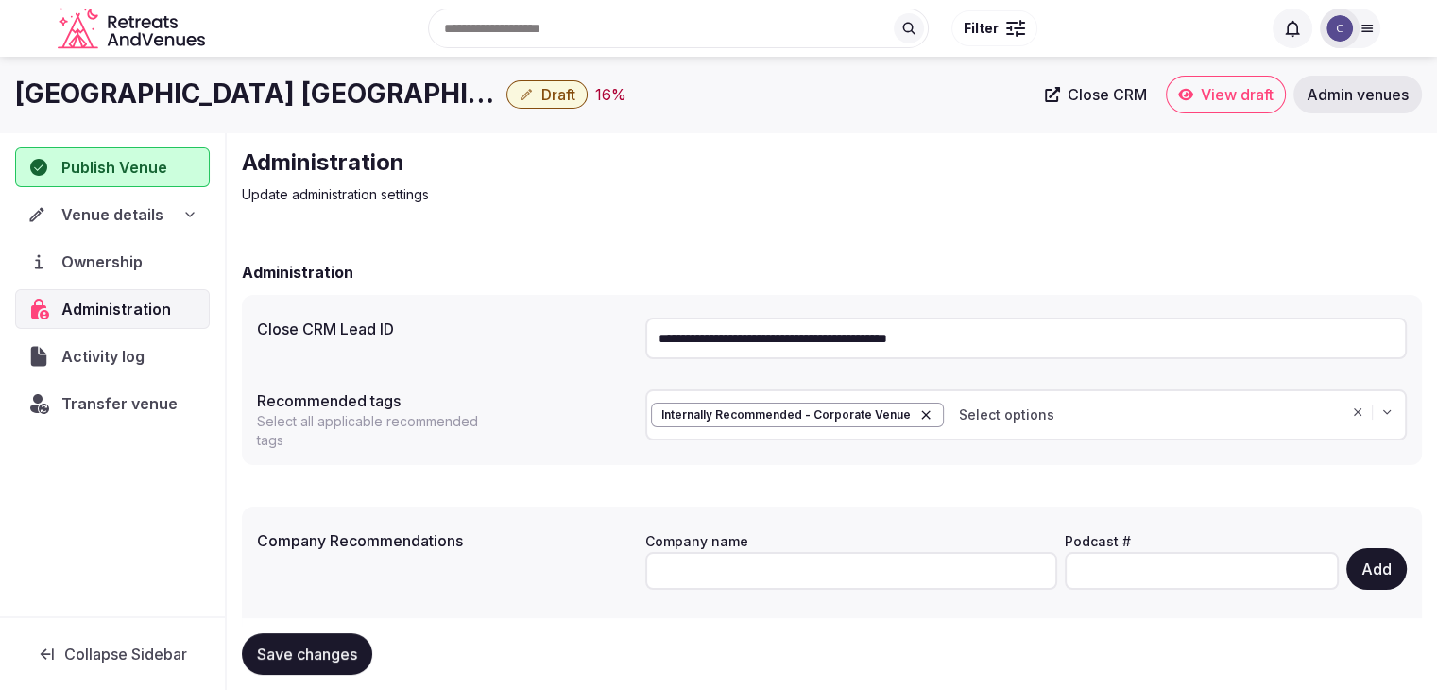
click at [832, 354] on input "**********" at bounding box center [1026, 339] width 762 height 42
click at [541, 95] on span "Draft" at bounding box center [558, 94] width 34 height 19
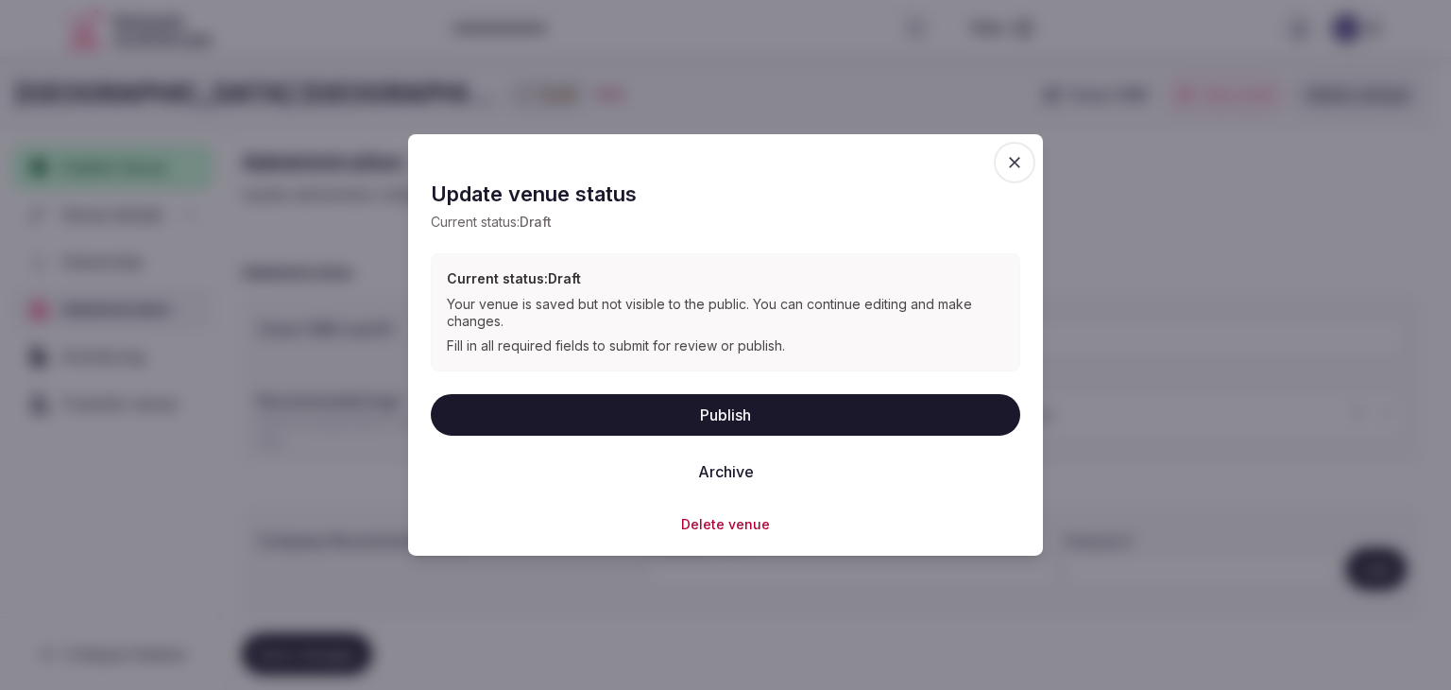
click at [725, 523] on button "Delete venue" at bounding box center [725, 523] width 89 height 19
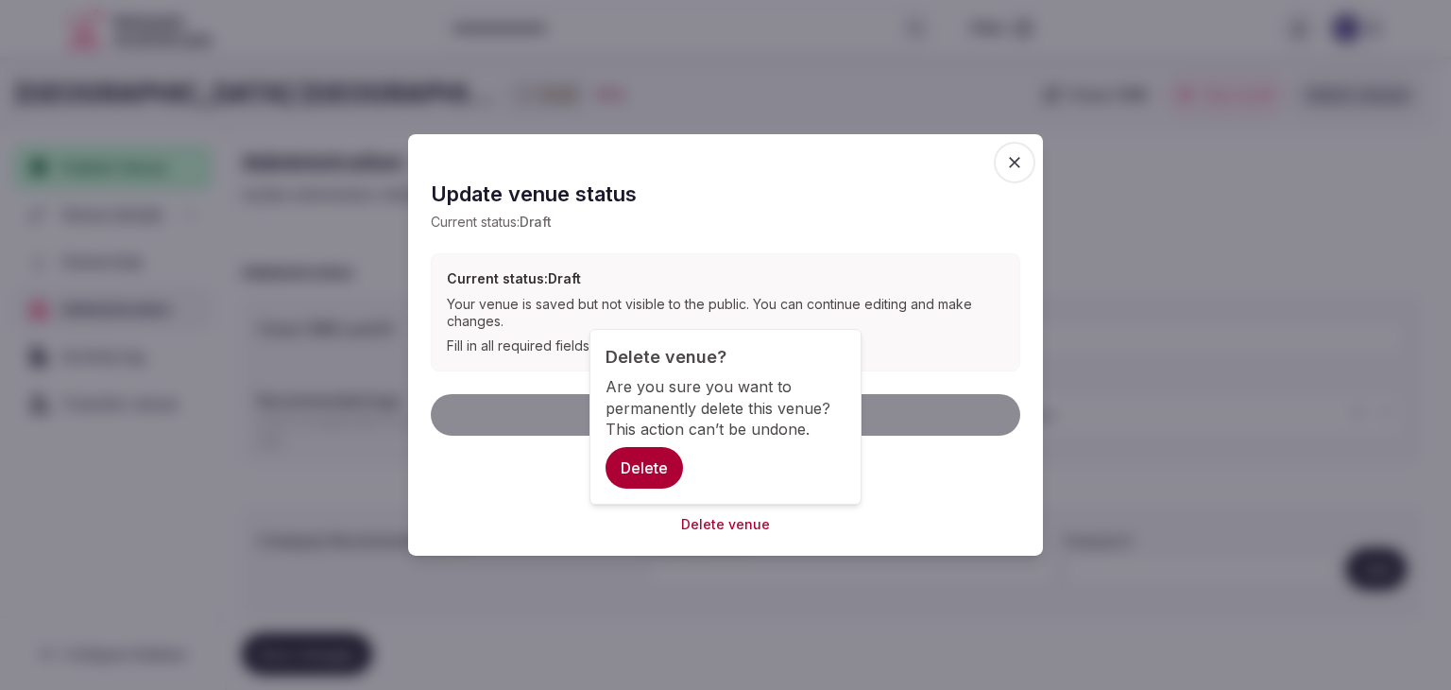
click at [647, 472] on button "Delete" at bounding box center [644, 468] width 77 height 42
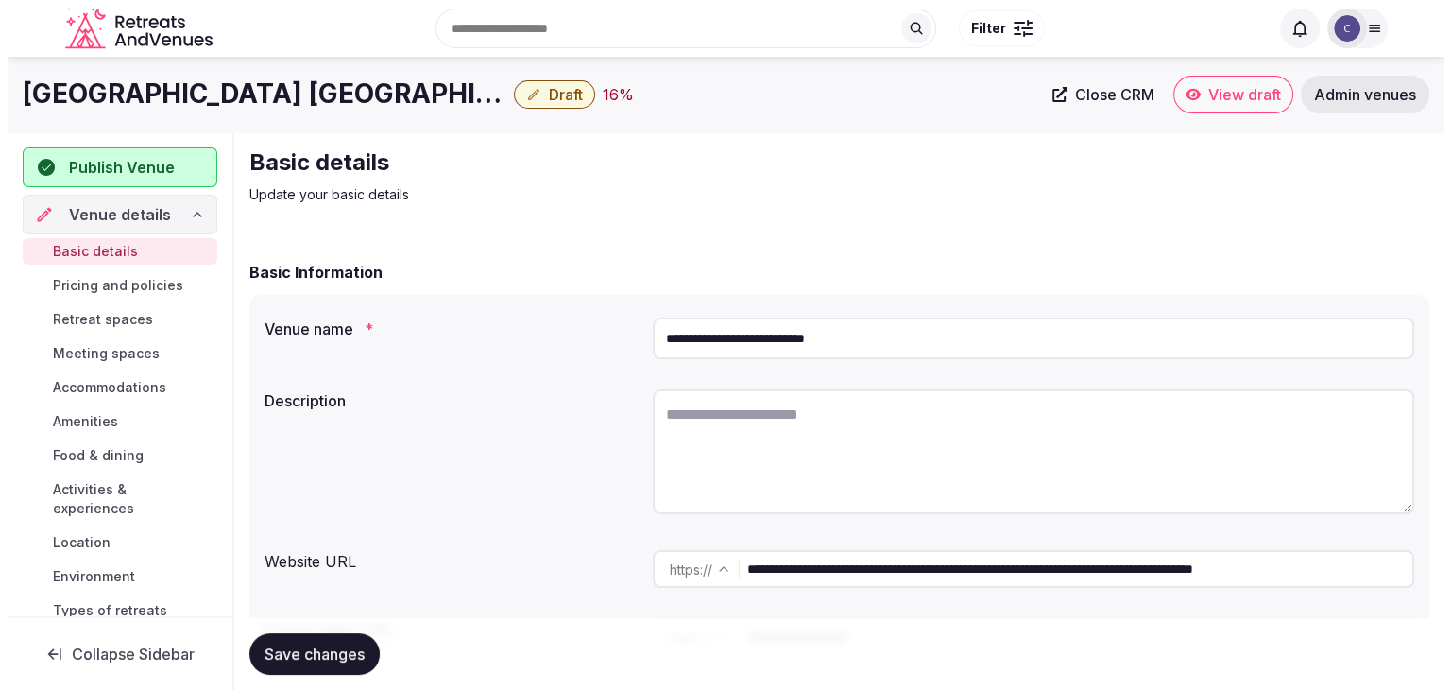
scroll to position [189, 0]
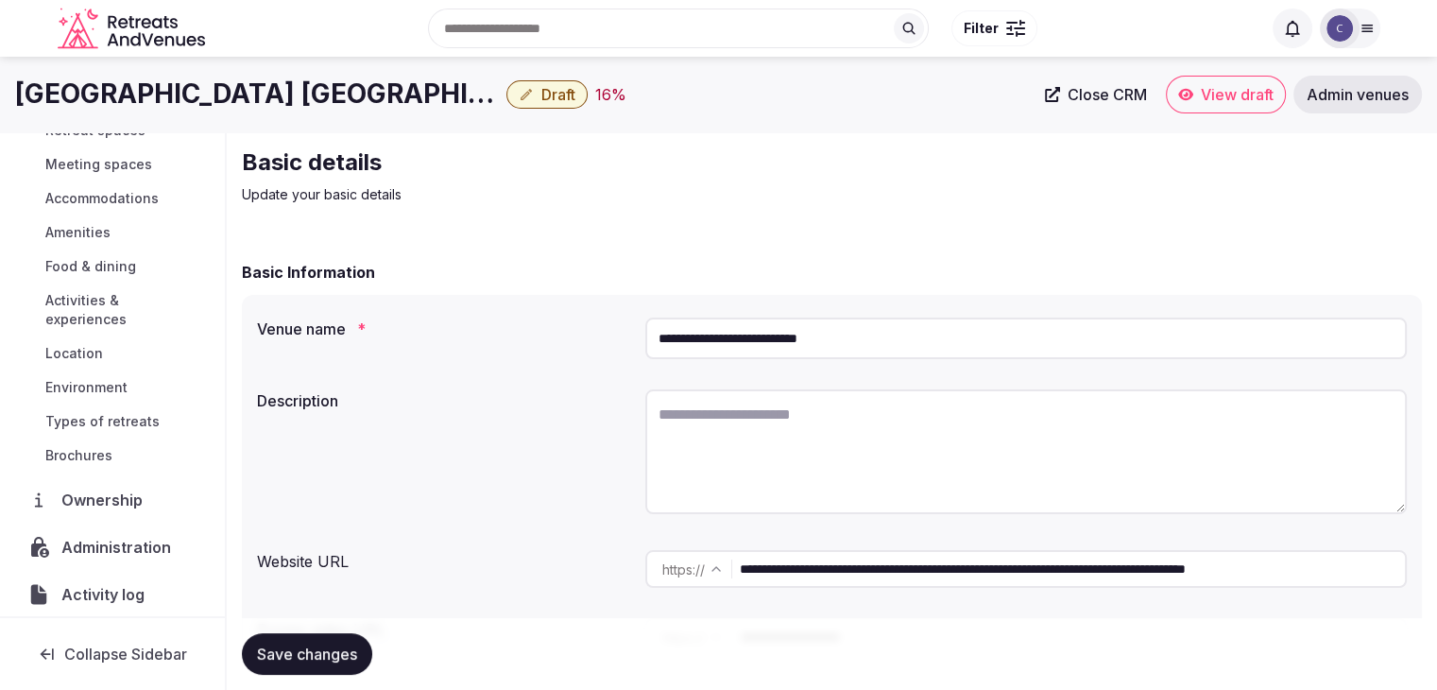
click at [135, 541] on span "Administration" at bounding box center [119, 547] width 117 height 23
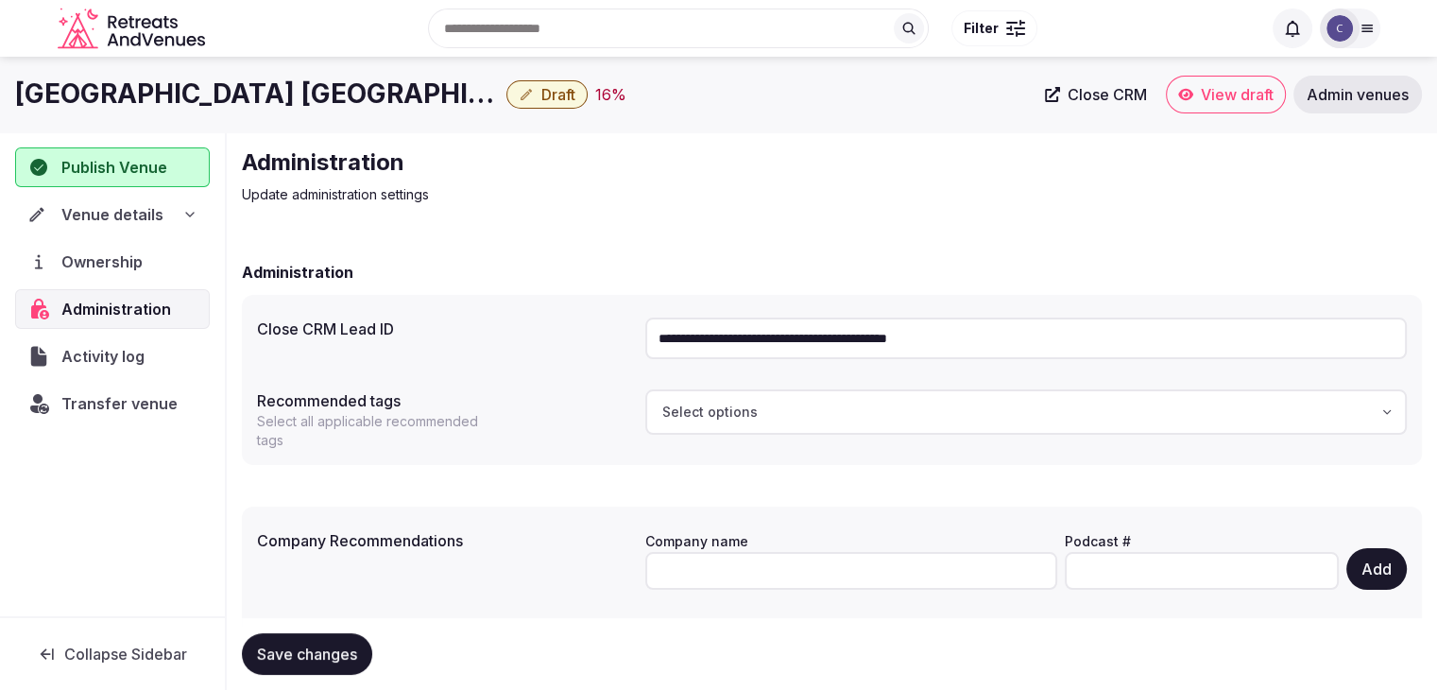
click at [760, 341] on input "**********" at bounding box center [1026, 339] width 762 height 42
click at [541, 98] on span "Draft" at bounding box center [558, 94] width 34 height 19
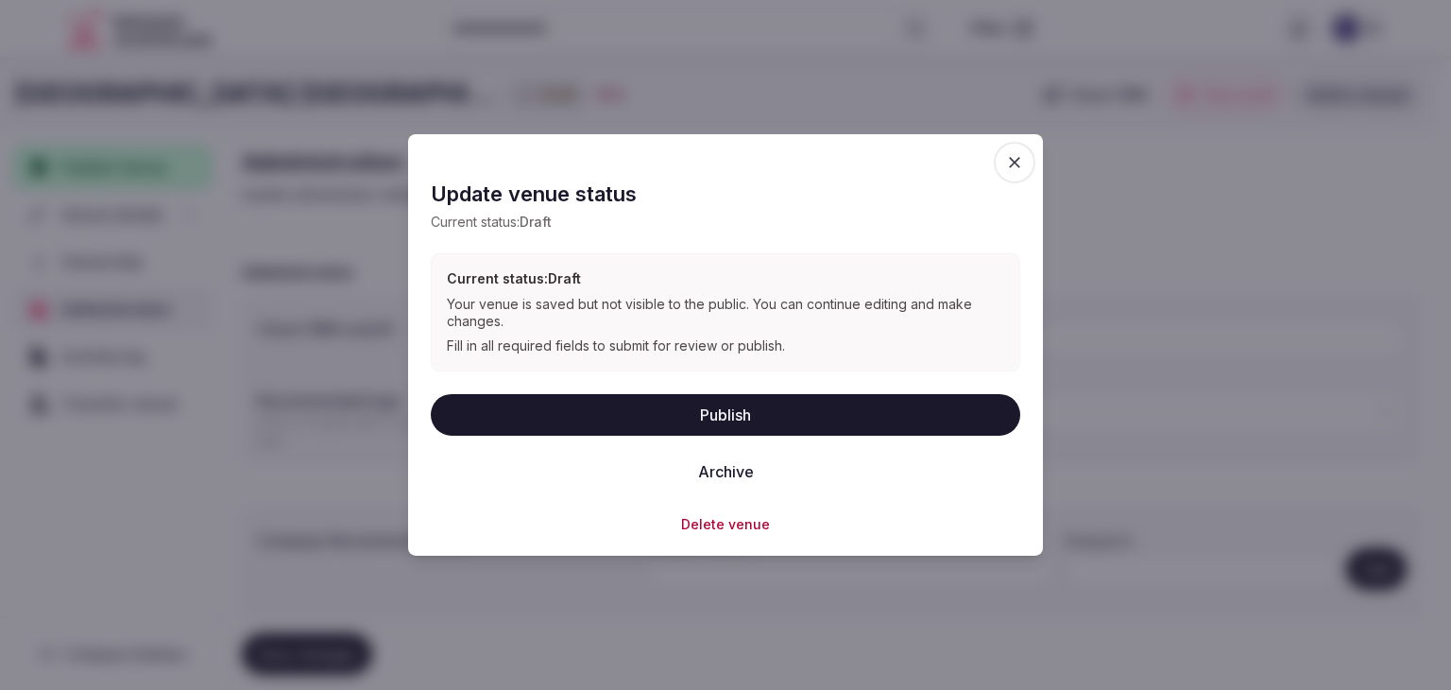
click at [1021, 165] on icon "button" at bounding box center [1014, 162] width 19 height 19
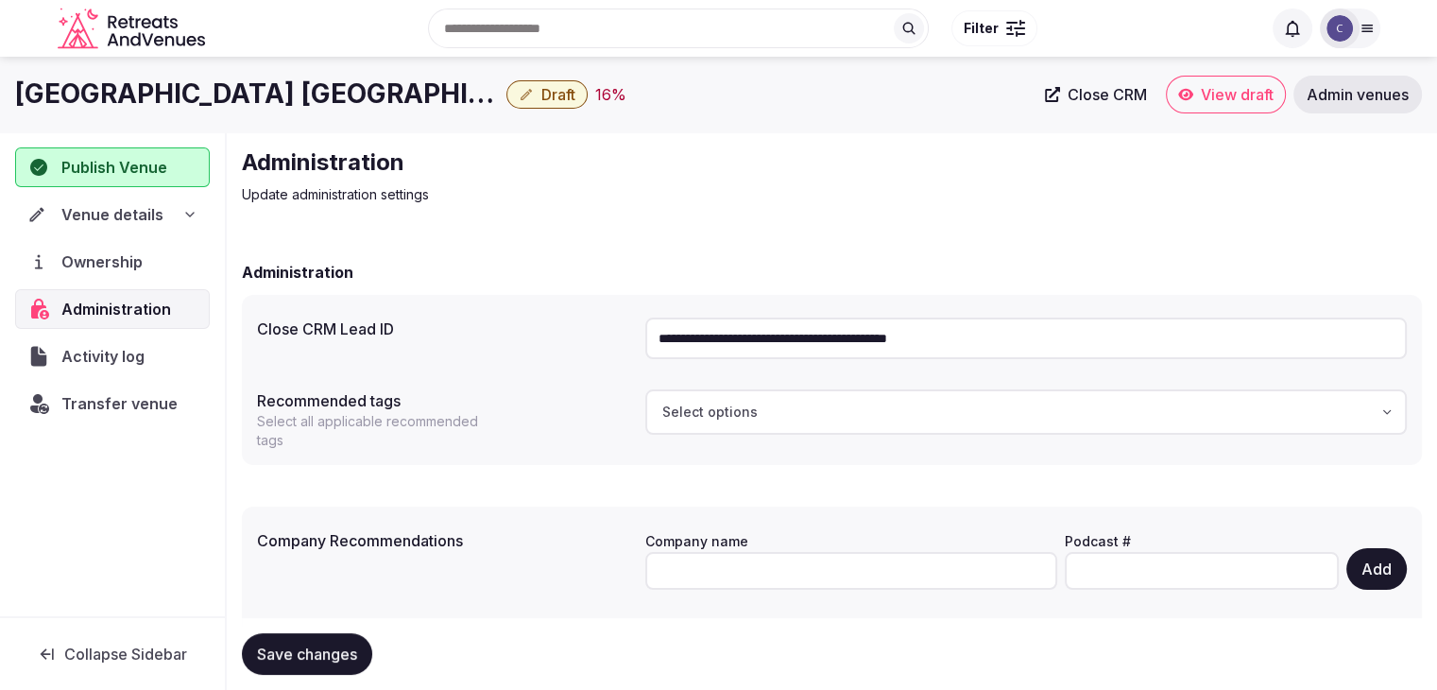
click at [507, 92] on button "Draft" at bounding box center [547, 94] width 81 height 28
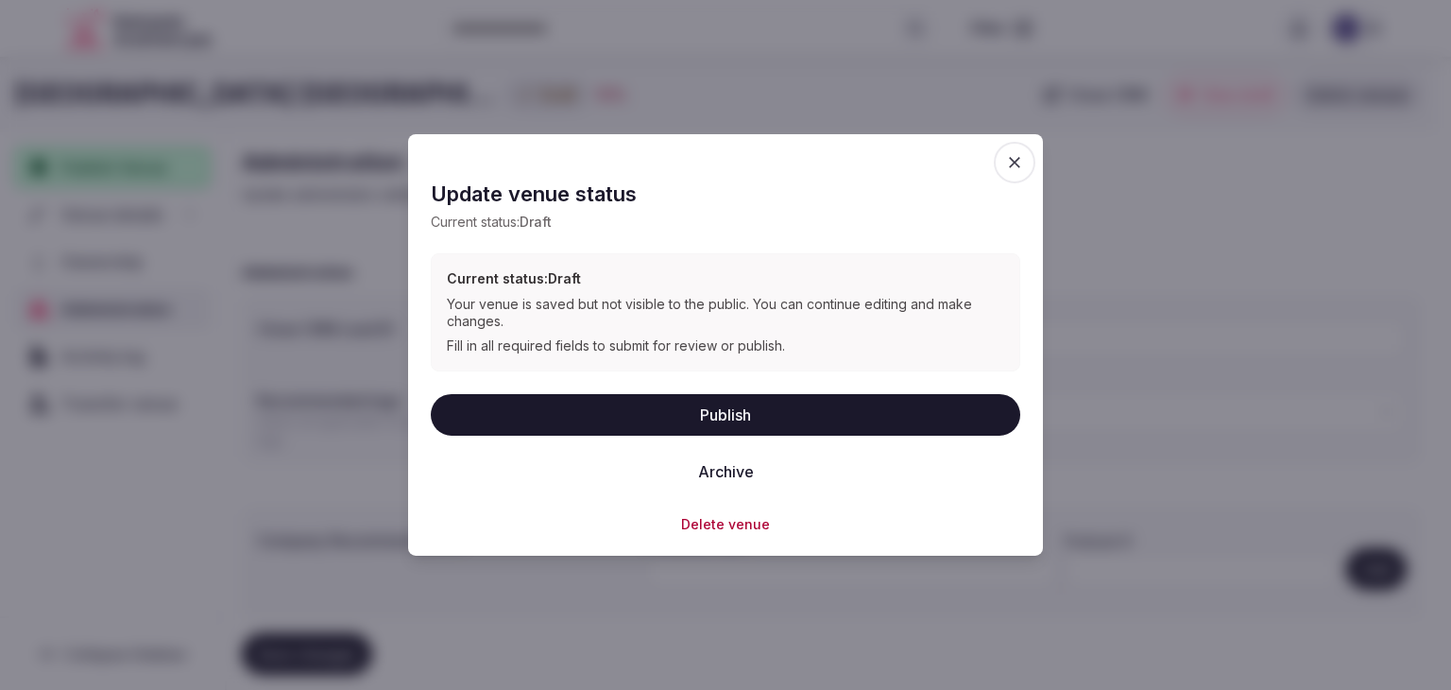
click at [718, 523] on button "Delete venue" at bounding box center [725, 523] width 89 height 19
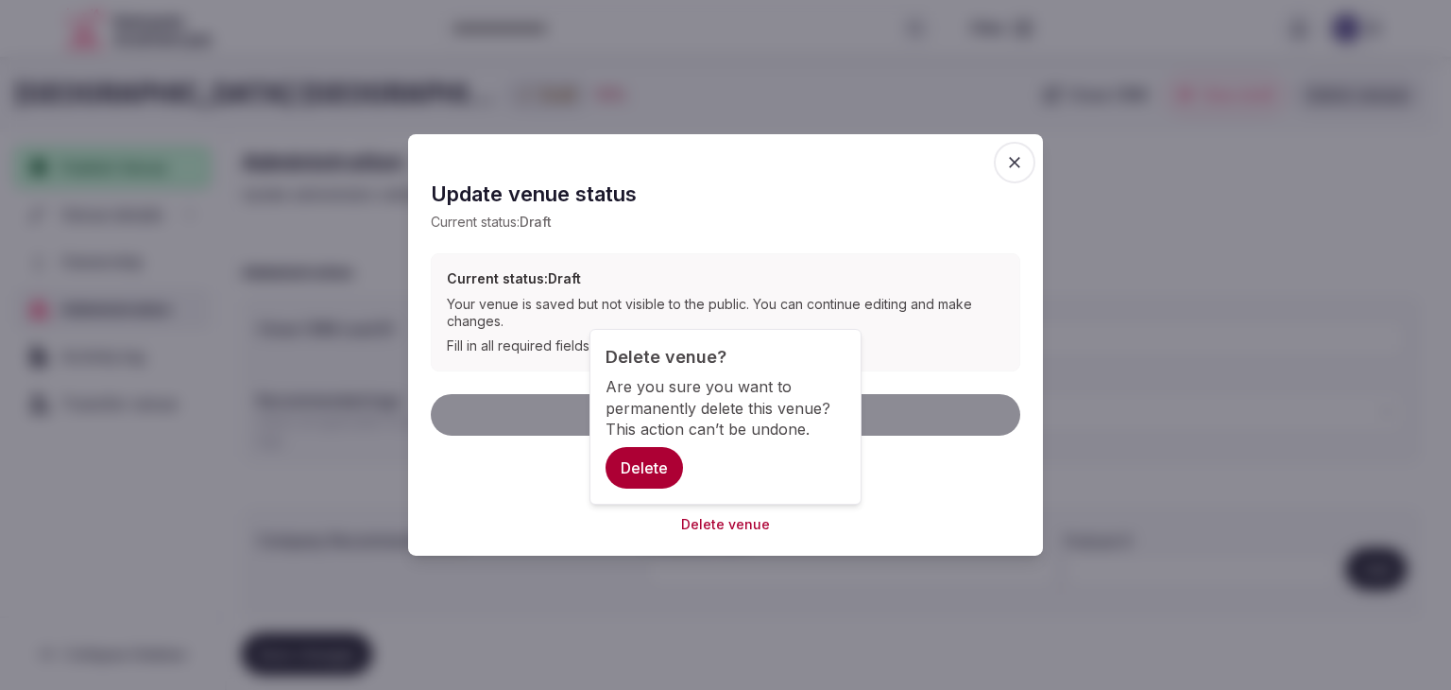
click at [650, 470] on button "Delete" at bounding box center [644, 468] width 77 height 42
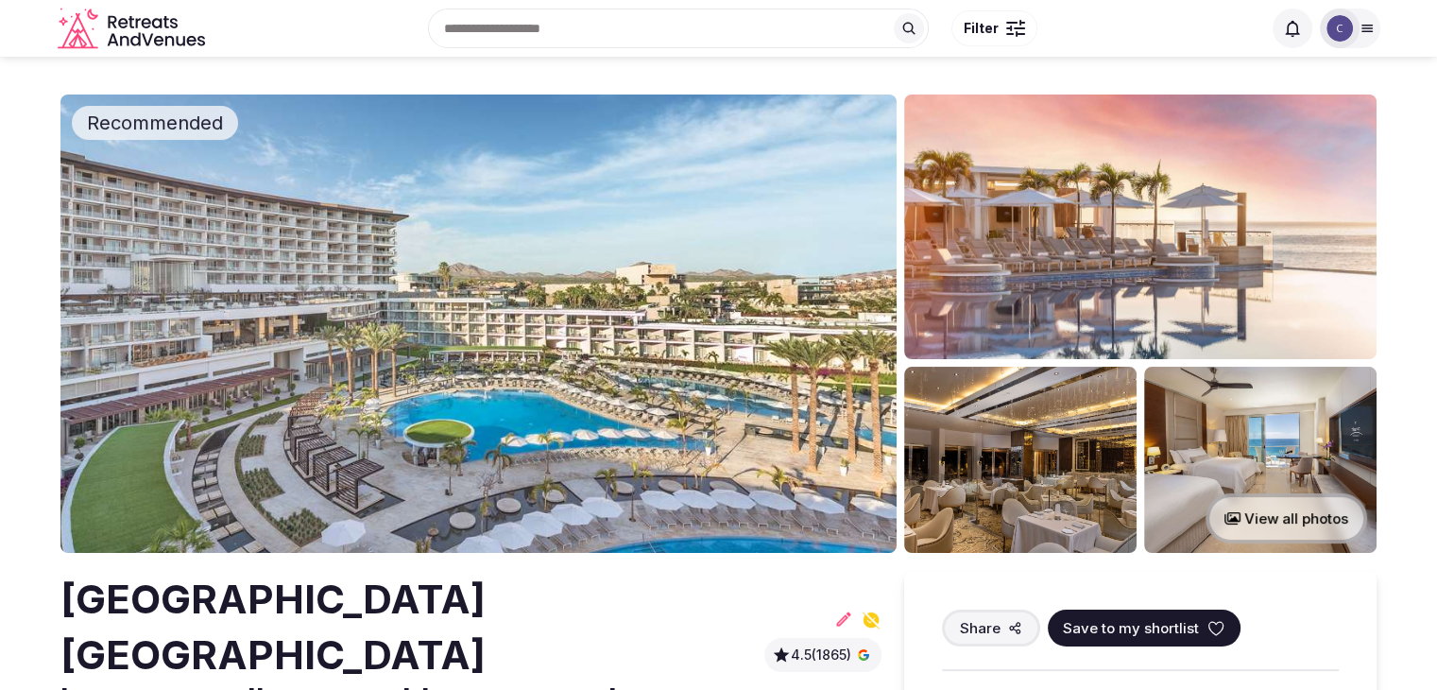
click at [1303, 514] on button "View all photos" at bounding box center [1287, 518] width 162 height 50
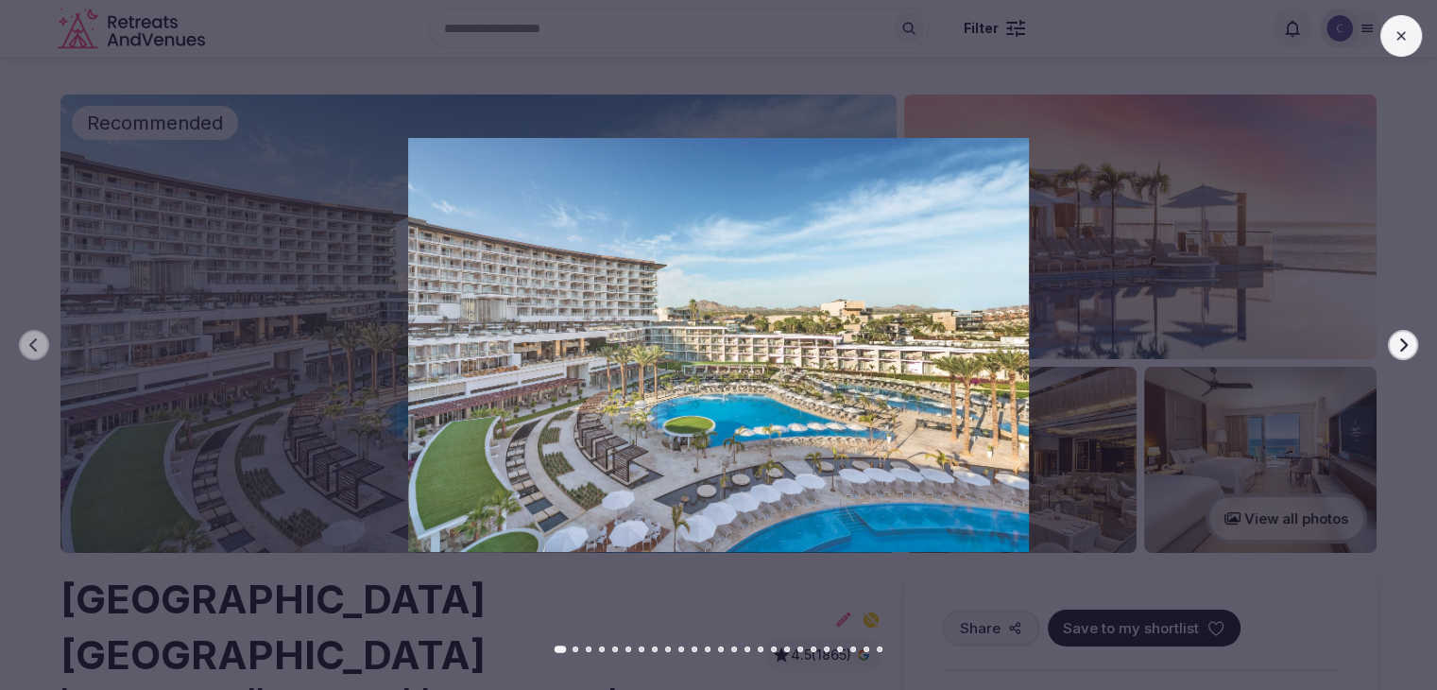
click at [1405, 338] on icon "button" at bounding box center [1403, 344] width 15 height 15
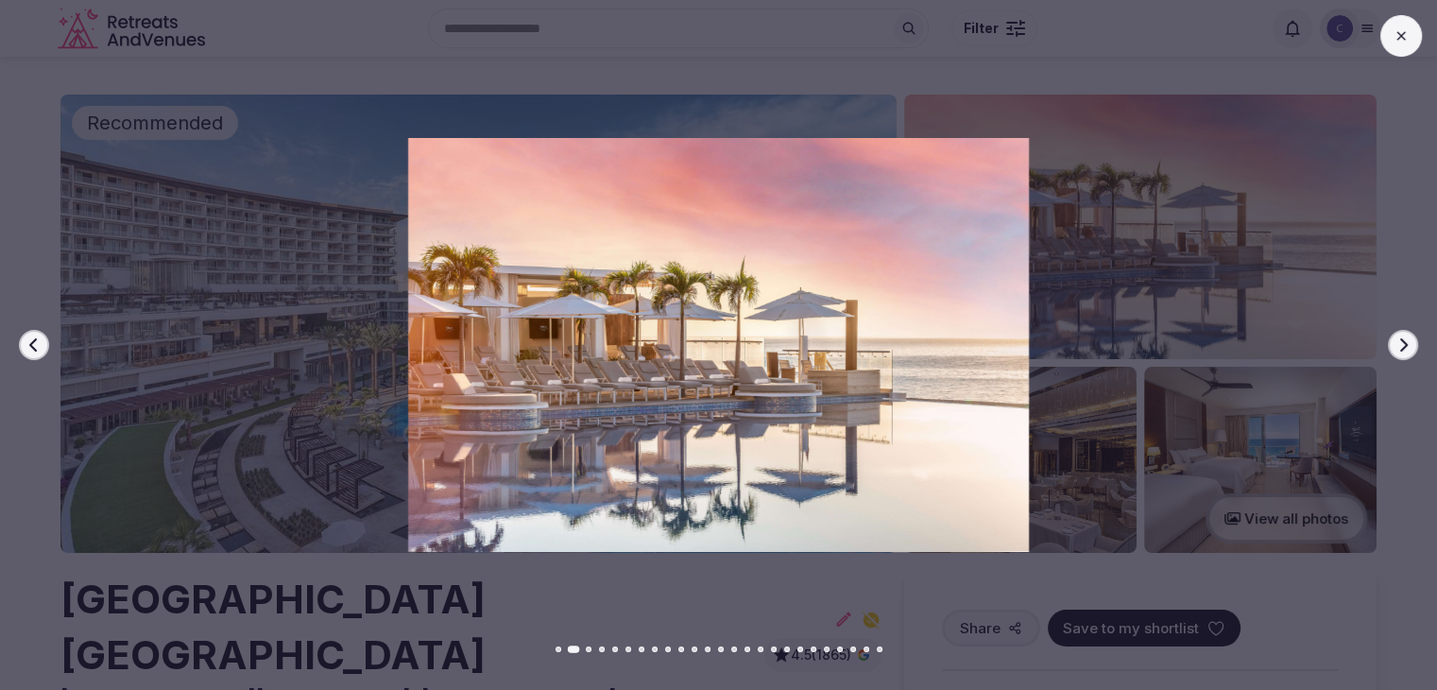
click at [1405, 338] on icon "button" at bounding box center [1403, 344] width 15 height 15
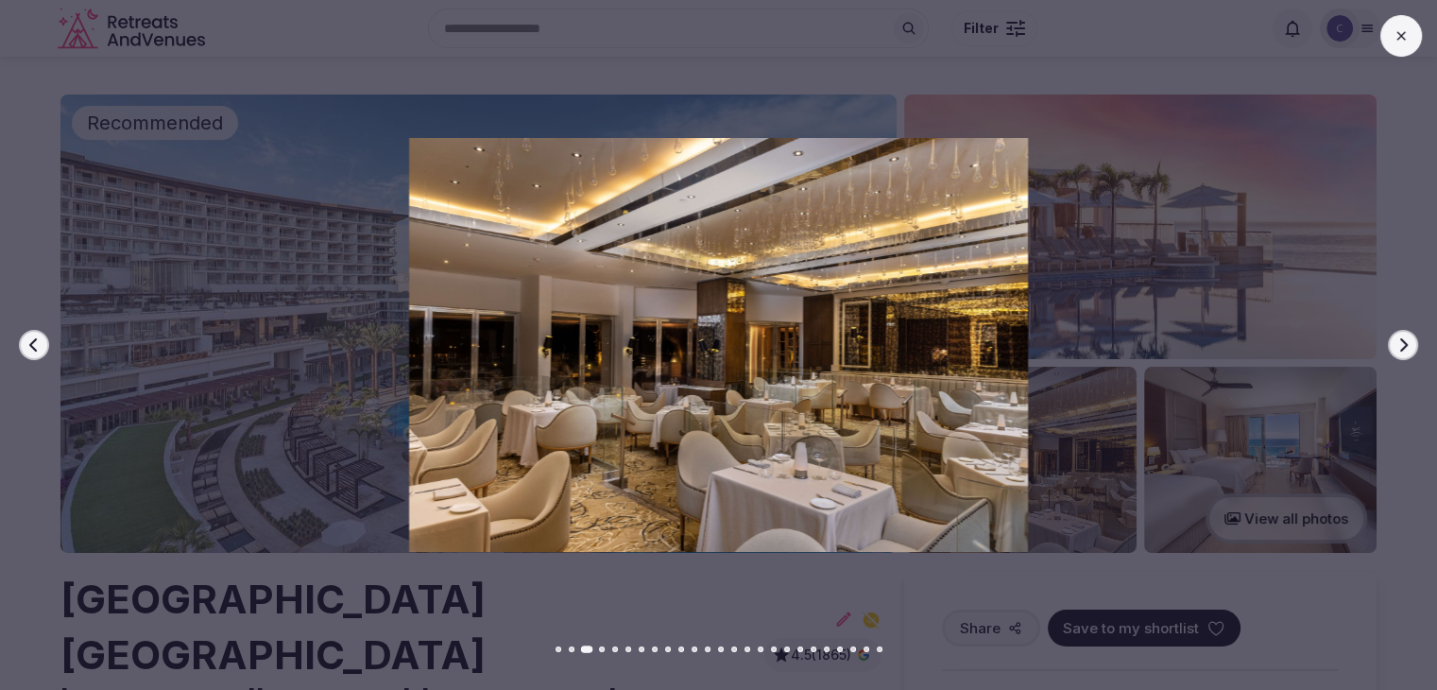
click at [1409, 346] on icon "button" at bounding box center [1403, 344] width 15 height 15
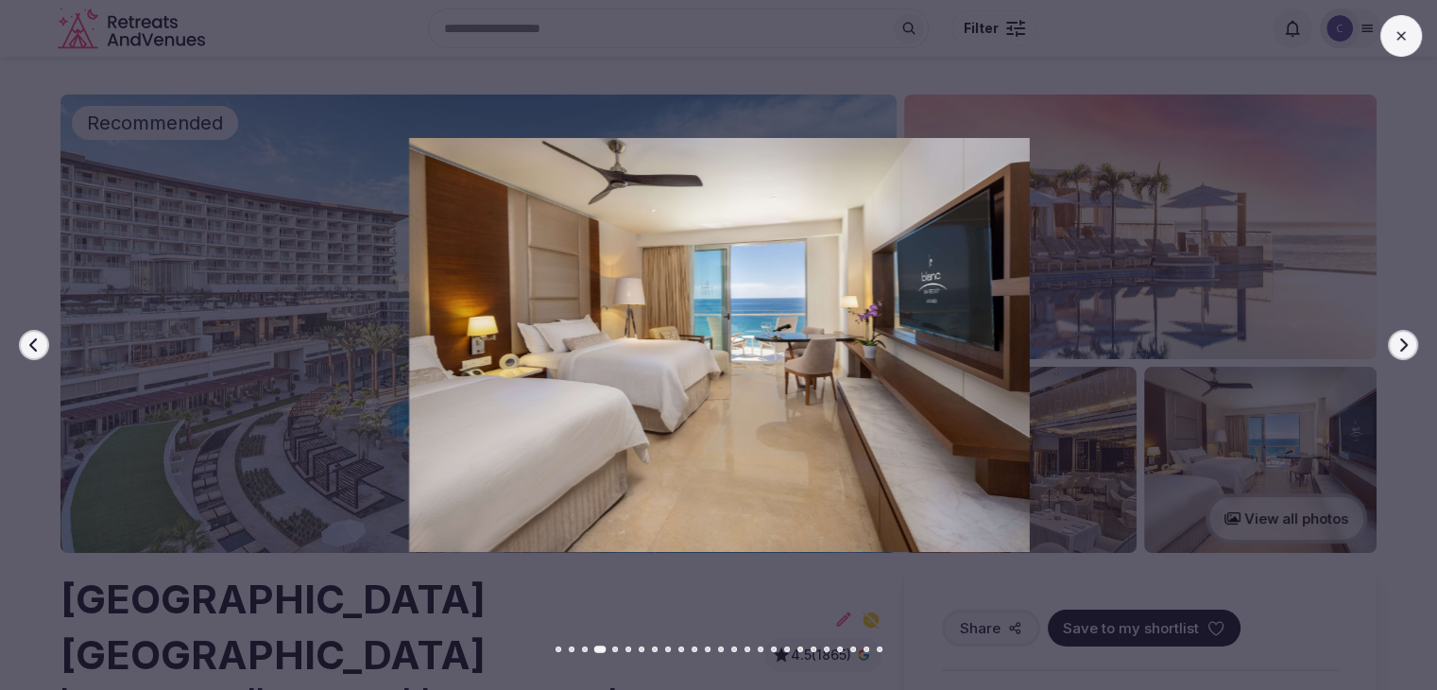
click at [1409, 346] on icon "button" at bounding box center [1403, 344] width 15 height 15
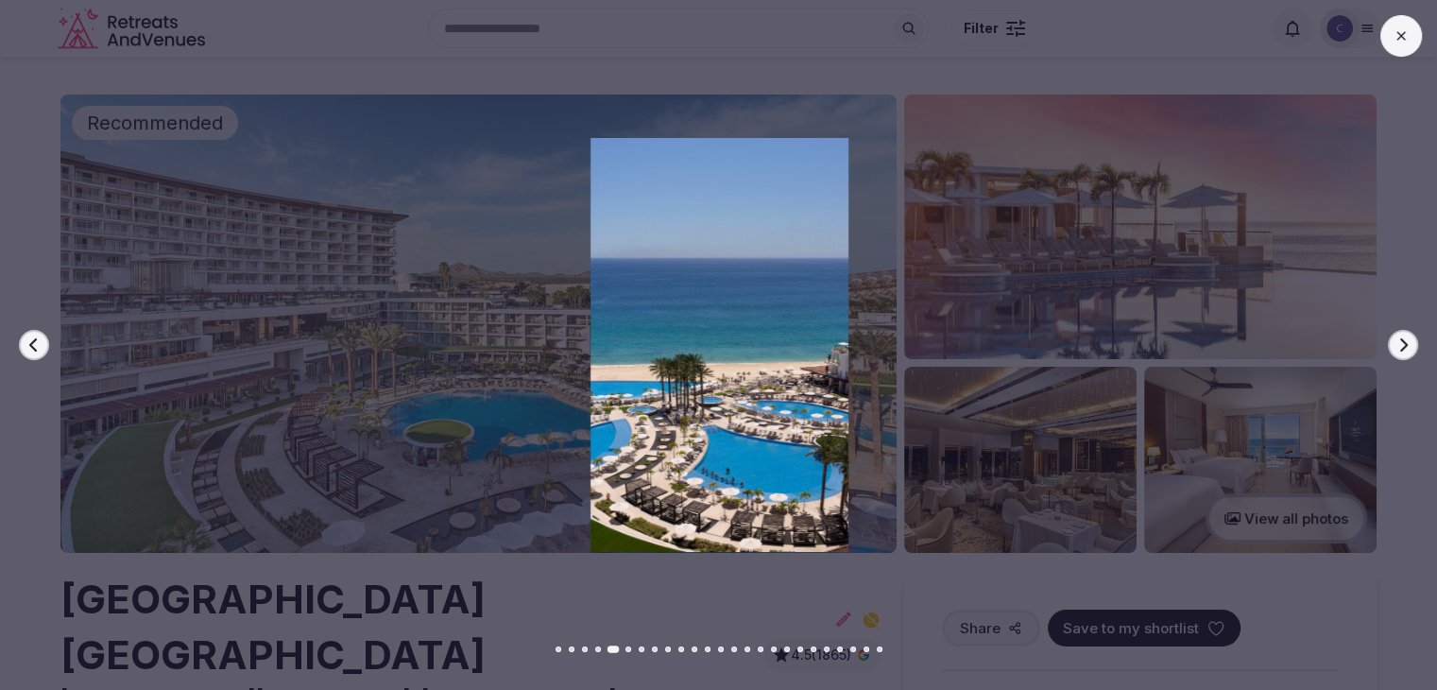
click at [1409, 346] on icon "button" at bounding box center [1403, 344] width 15 height 15
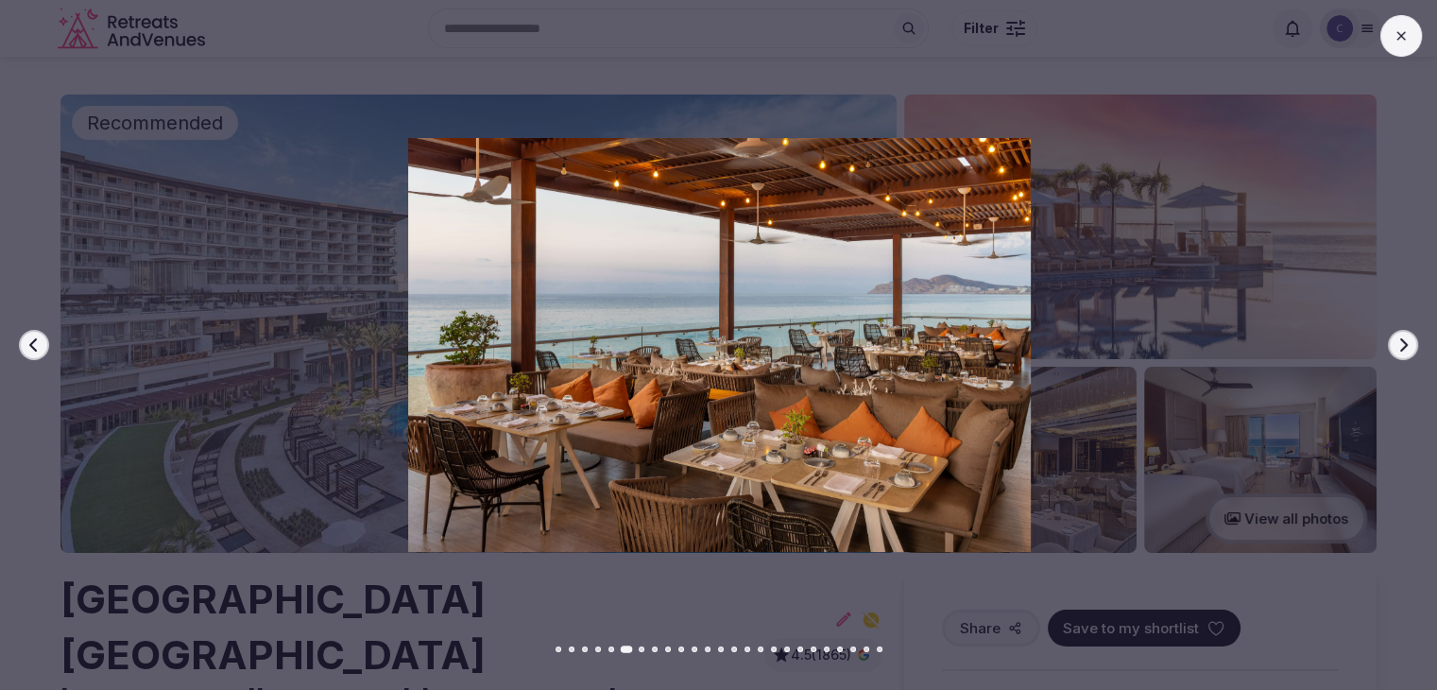
click at [1409, 346] on icon "button" at bounding box center [1403, 344] width 15 height 15
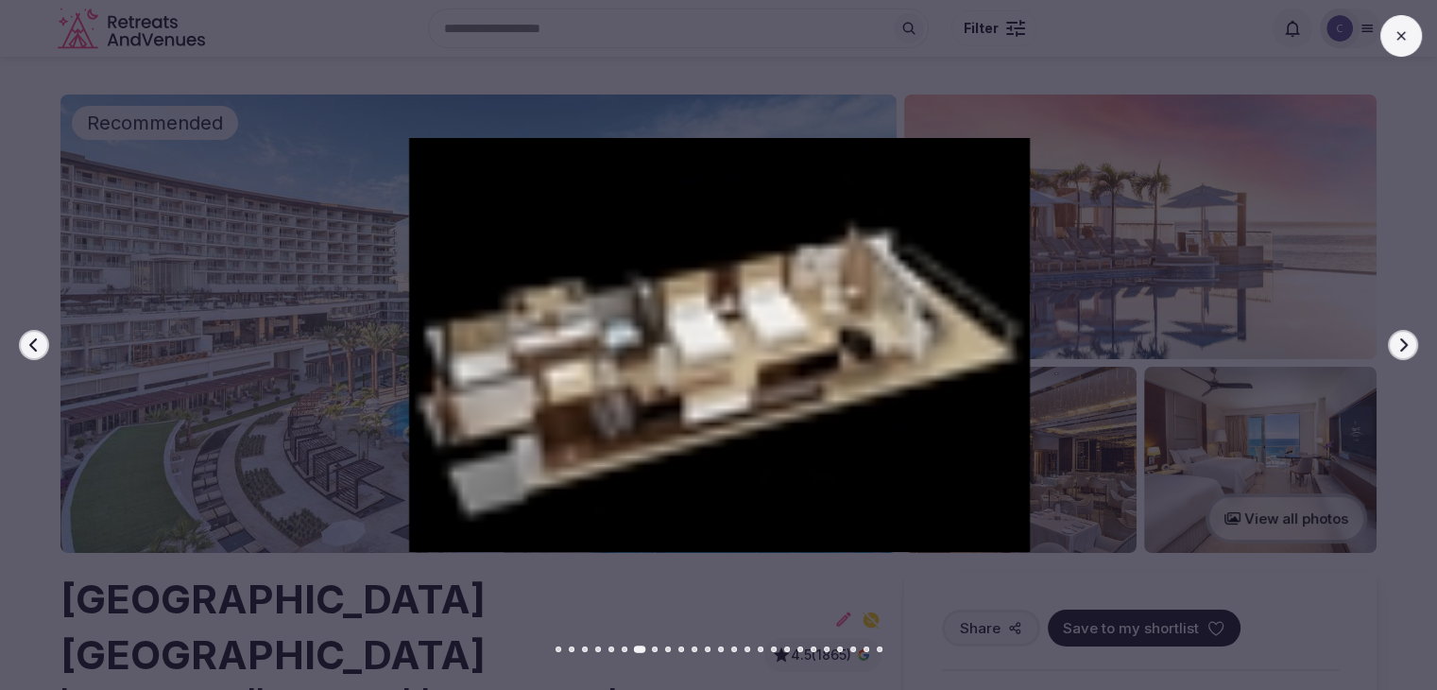
click at [1409, 346] on icon "button" at bounding box center [1403, 344] width 15 height 15
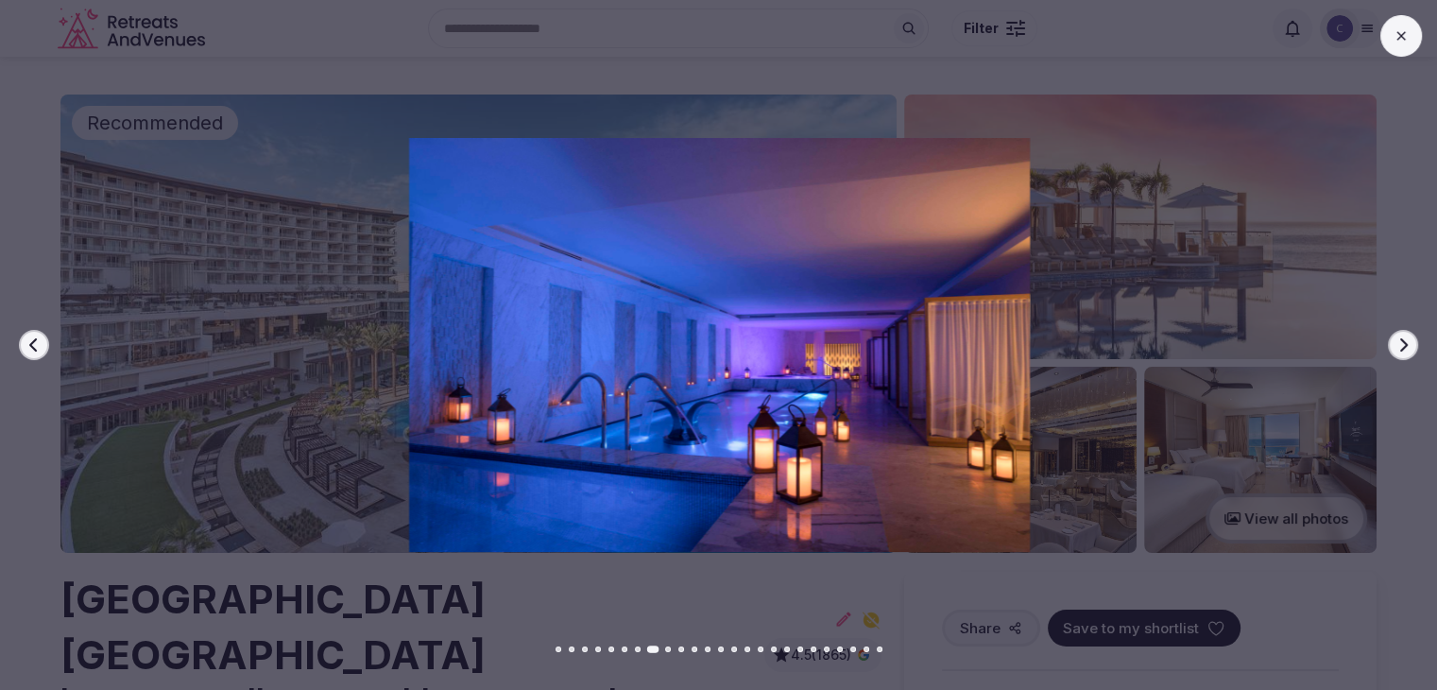
click at [1409, 346] on icon "button" at bounding box center [1403, 344] width 15 height 15
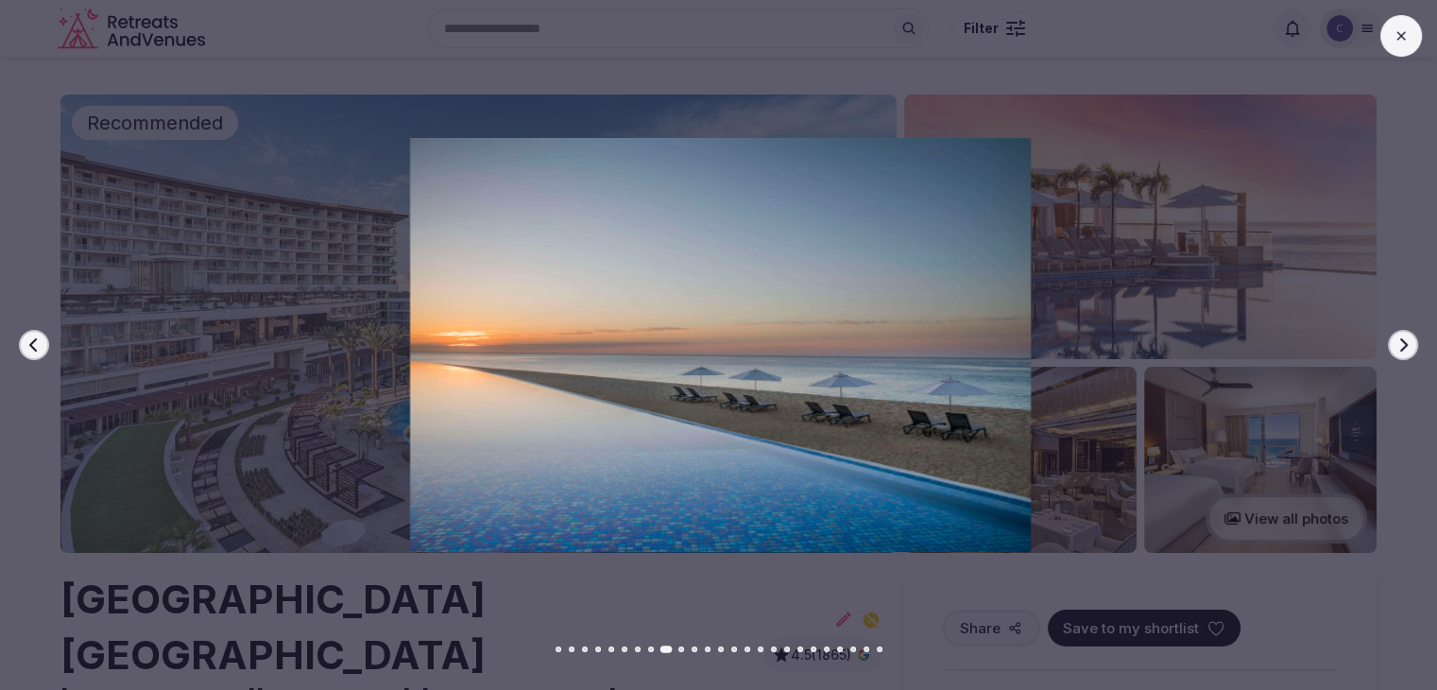
click at [1409, 346] on icon "button" at bounding box center [1403, 344] width 15 height 15
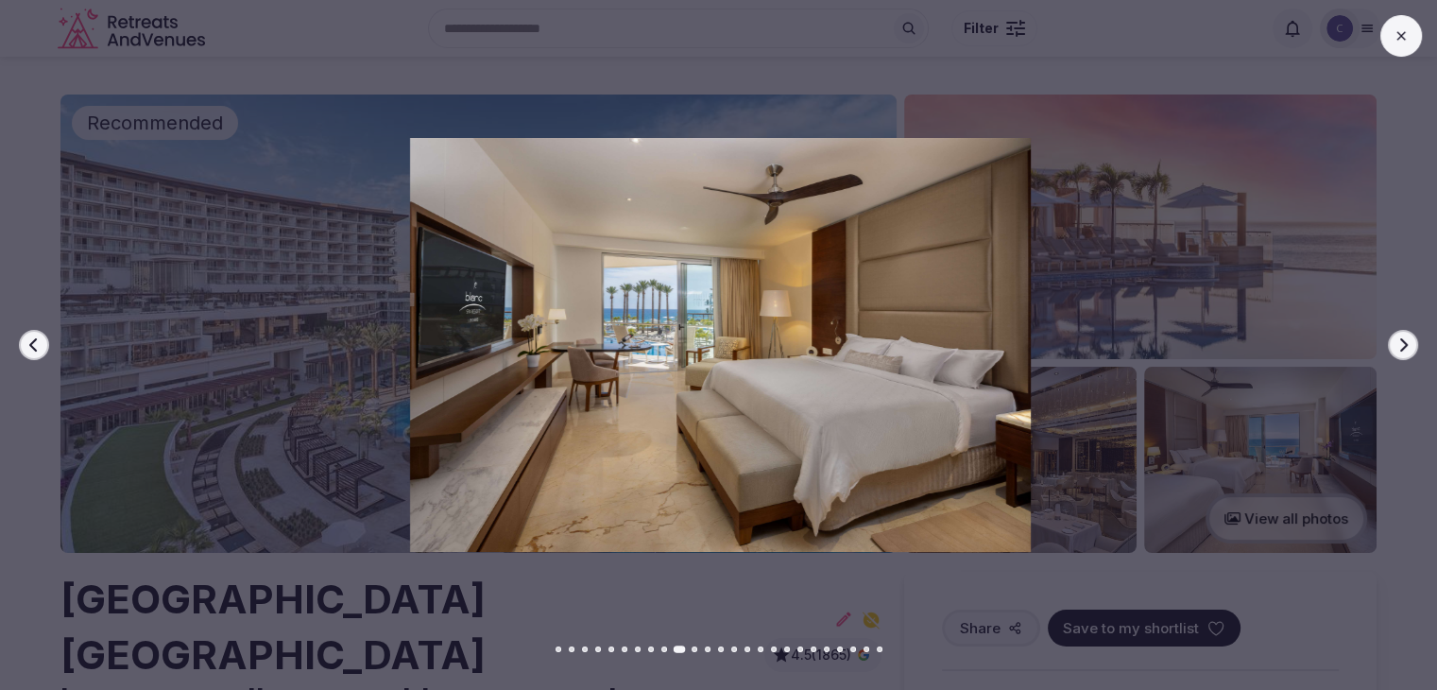
click at [1409, 346] on icon "button" at bounding box center [1403, 344] width 15 height 15
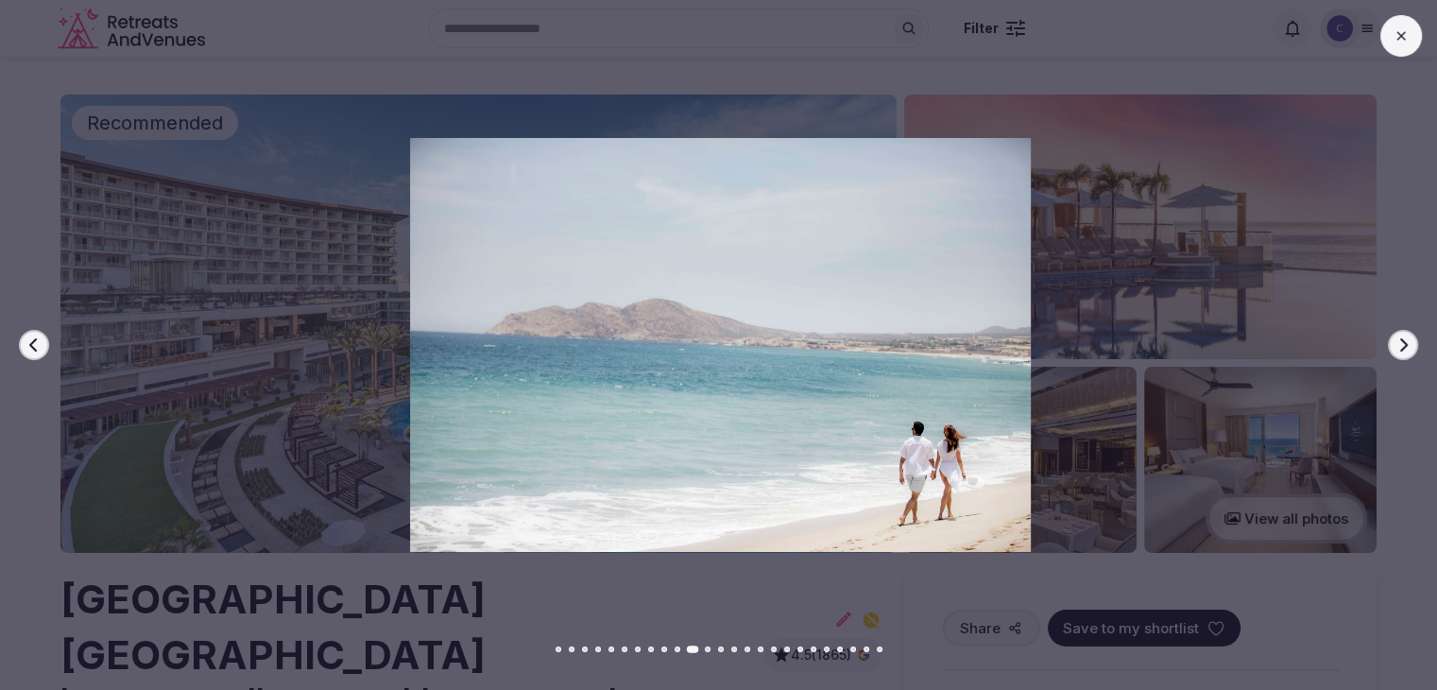
click at [1409, 346] on icon "button" at bounding box center [1403, 344] width 15 height 15
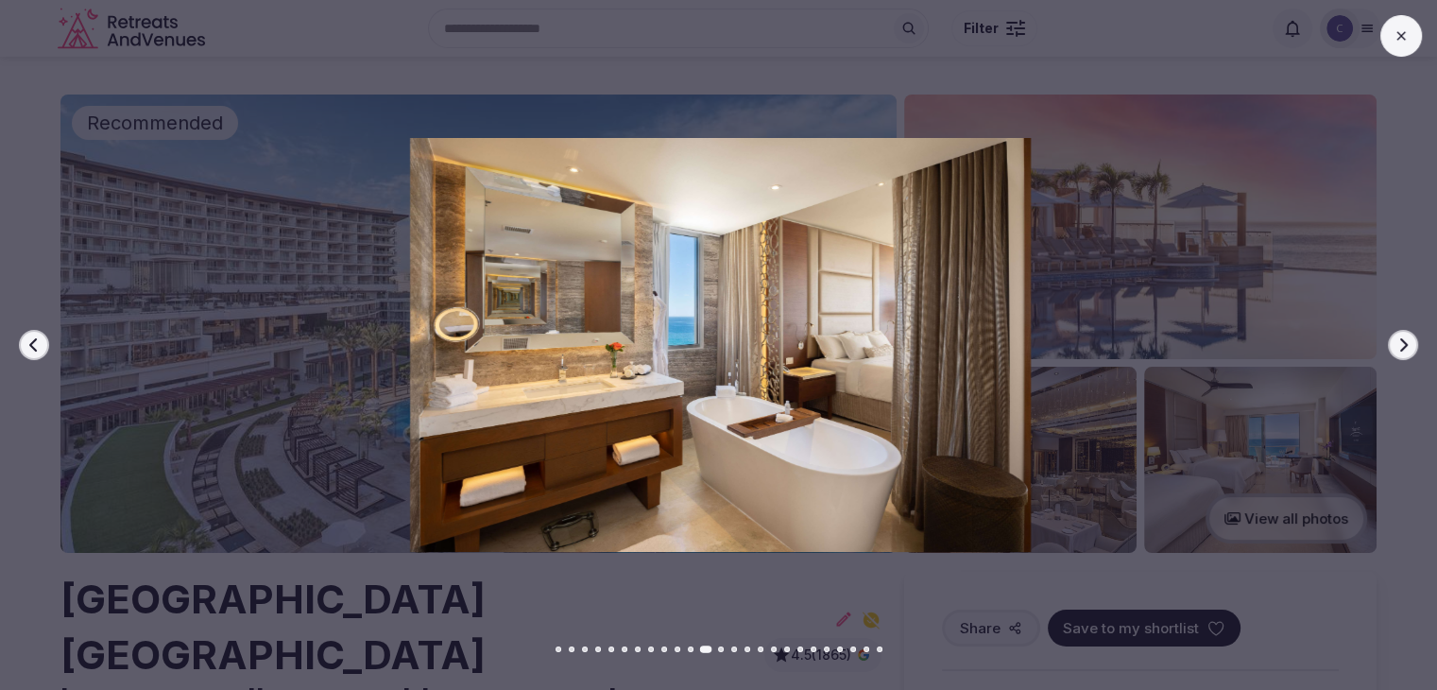
click at [1399, 24] on button at bounding box center [1402, 36] width 42 height 42
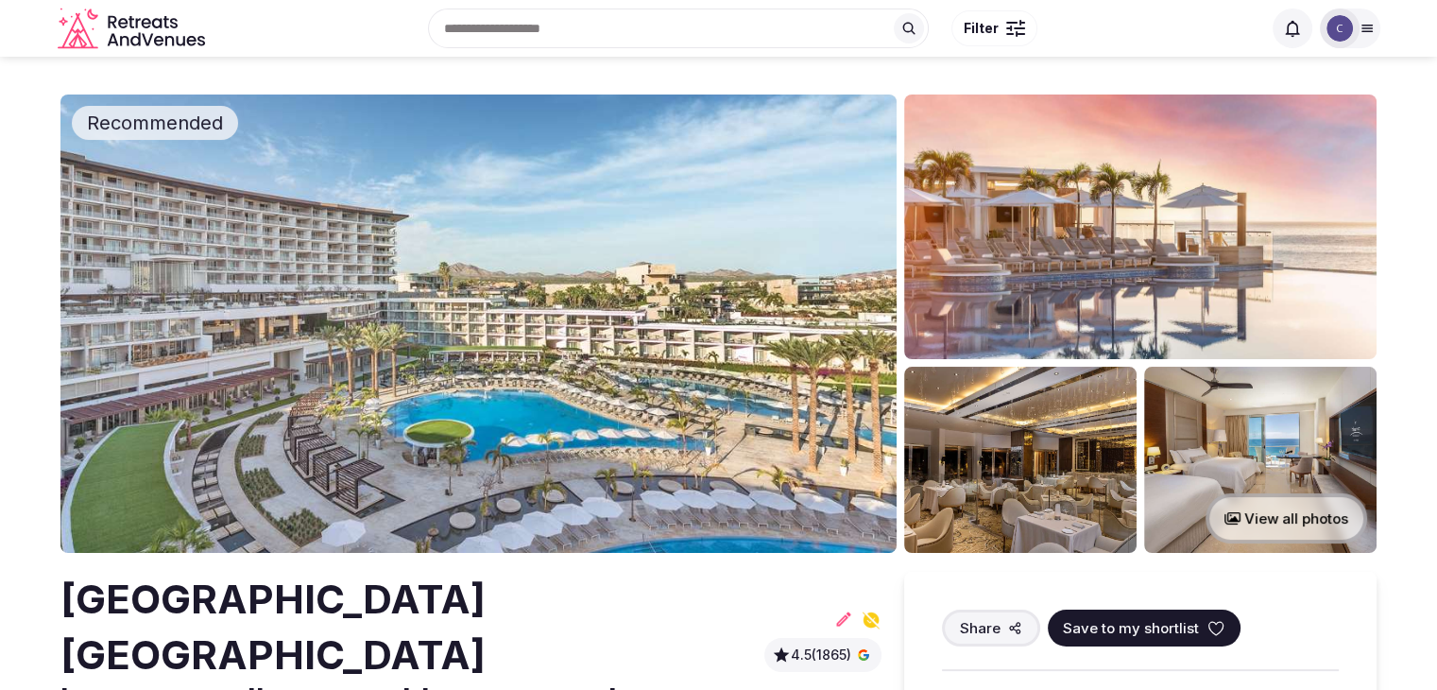
scroll to position [283, 0]
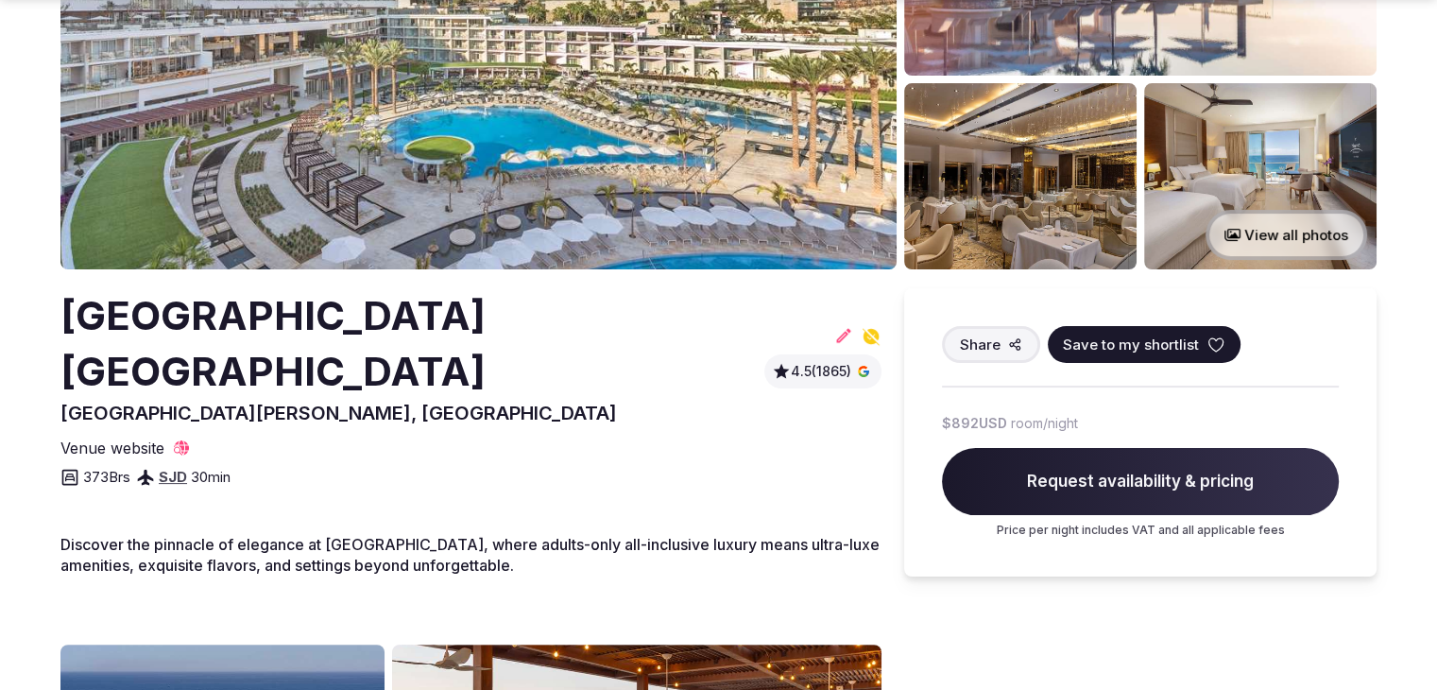
click at [501, 325] on h2 "[GEOGRAPHIC_DATA] [GEOGRAPHIC_DATA]" at bounding box center [408, 344] width 696 height 112
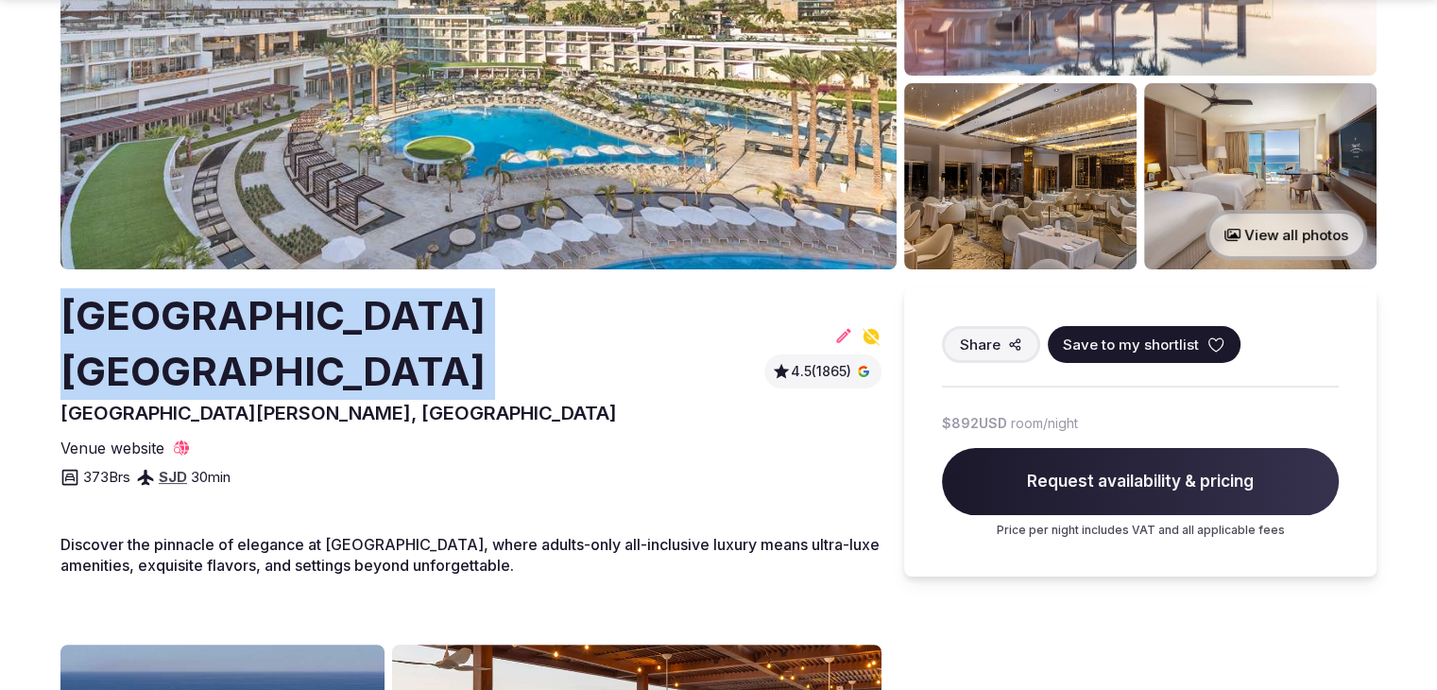
click at [501, 325] on h2 "[GEOGRAPHIC_DATA] [GEOGRAPHIC_DATA]" at bounding box center [408, 344] width 696 height 112
copy h2 "[GEOGRAPHIC_DATA] [GEOGRAPHIC_DATA]"
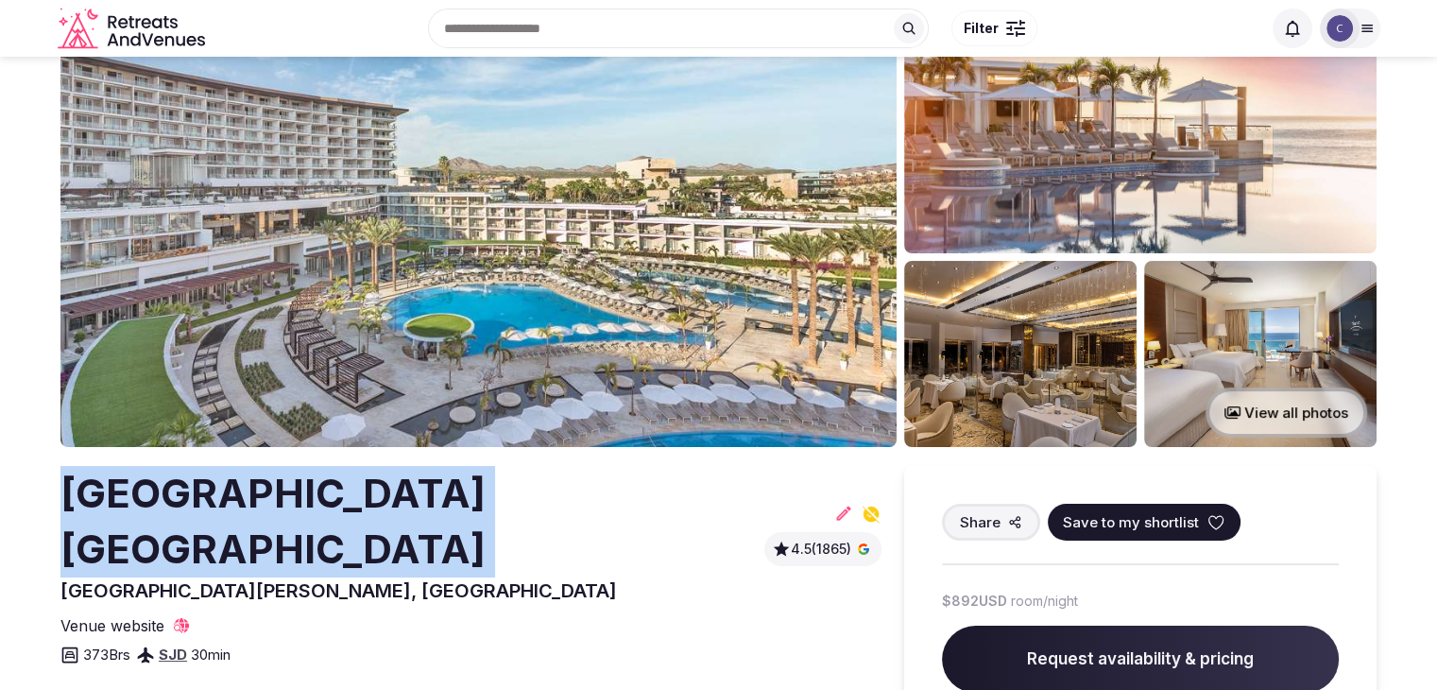
scroll to position [94, 0]
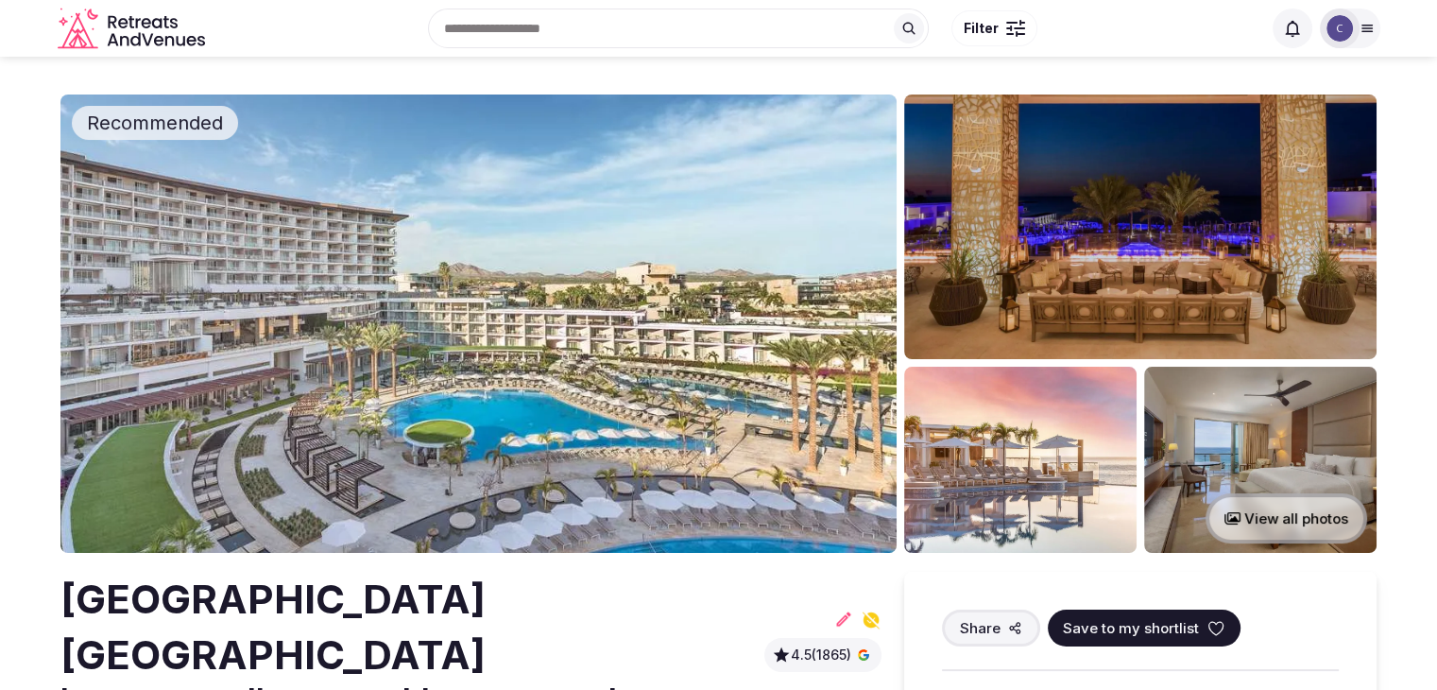
click at [547, 605] on h2 "[GEOGRAPHIC_DATA] [GEOGRAPHIC_DATA]" at bounding box center [408, 628] width 696 height 112
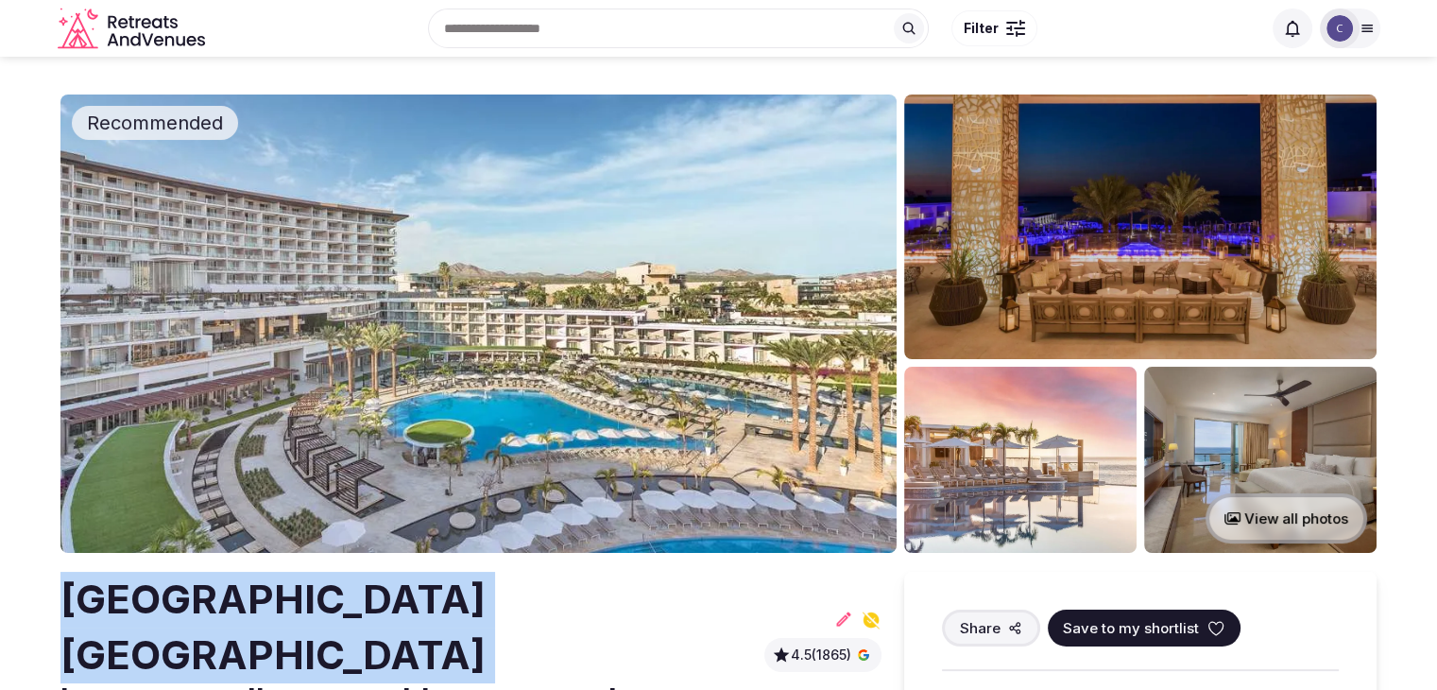
click at [547, 605] on h2 "[GEOGRAPHIC_DATA] [GEOGRAPHIC_DATA]" at bounding box center [408, 628] width 696 height 112
copy h2 "[GEOGRAPHIC_DATA] [GEOGRAPHIC_DATA]"
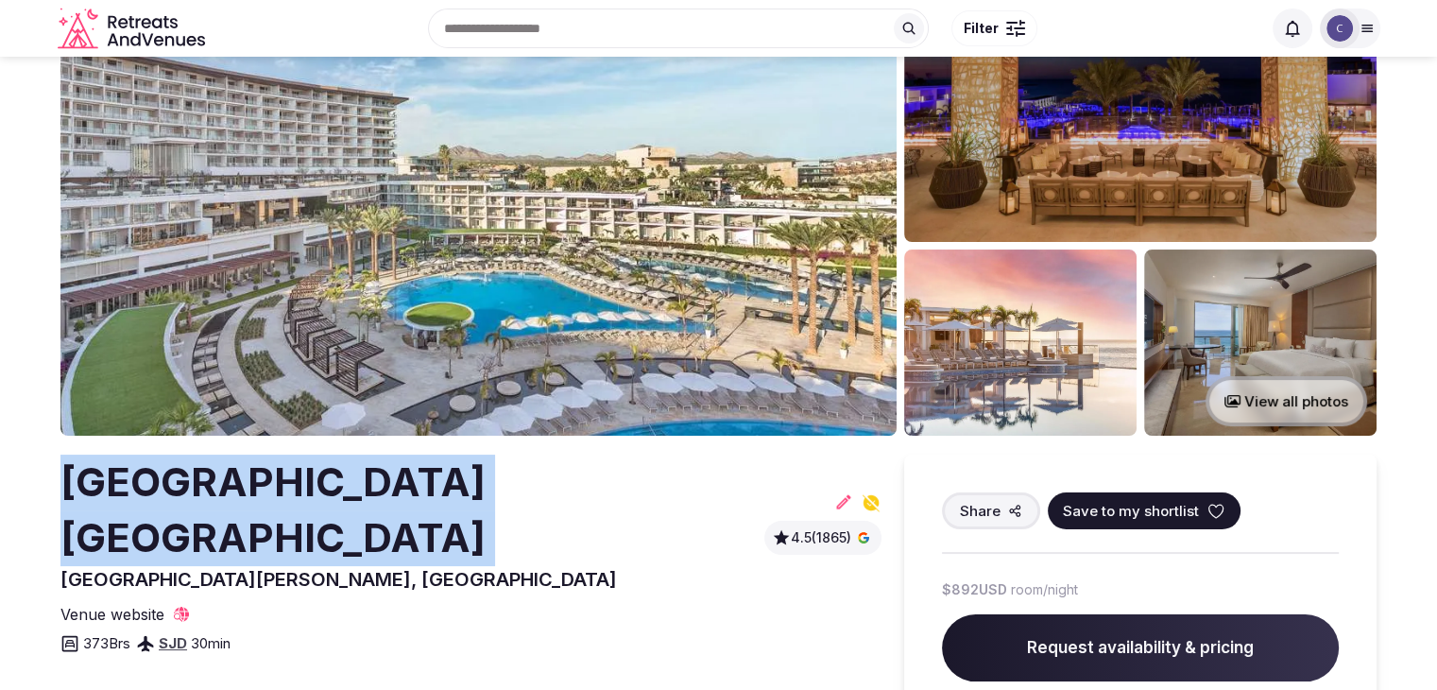
scroll to position [189, 0]
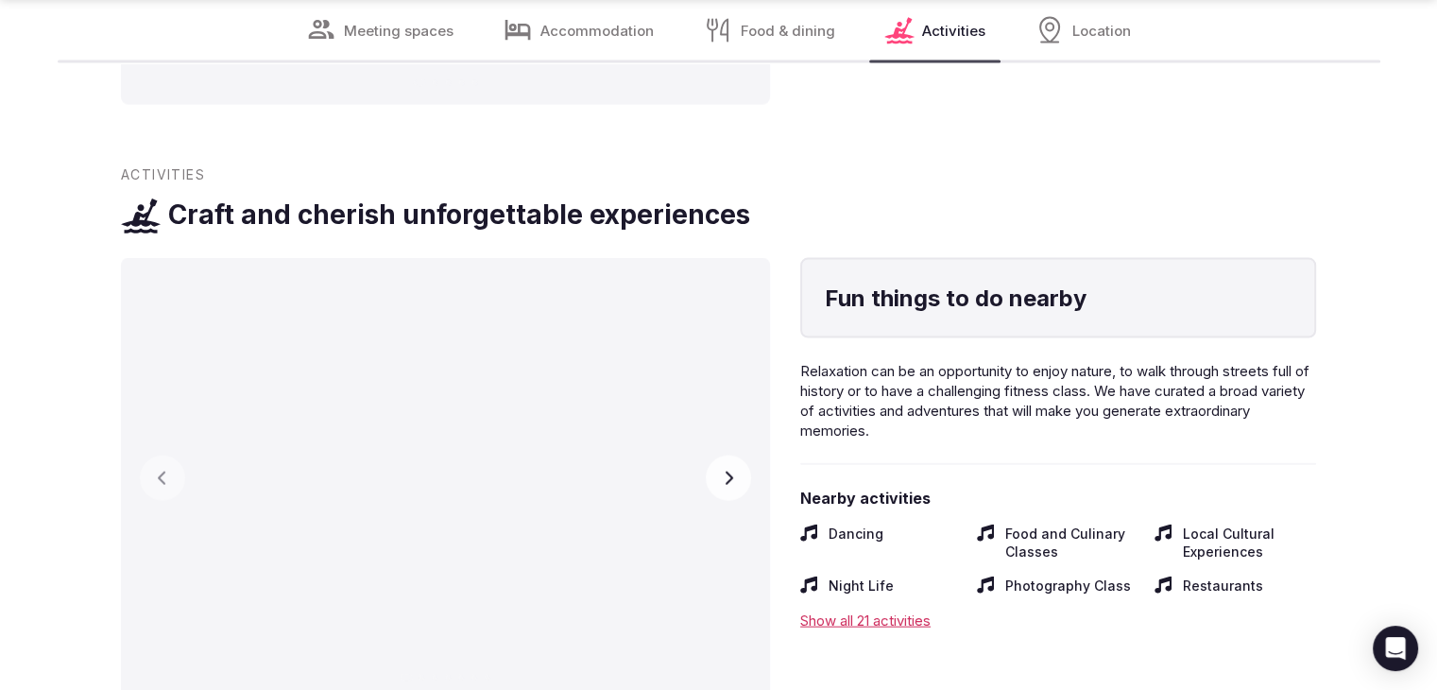
scroll to position [4536, 0]
